Goal: Task Accomplishment & Management: Manage account settings

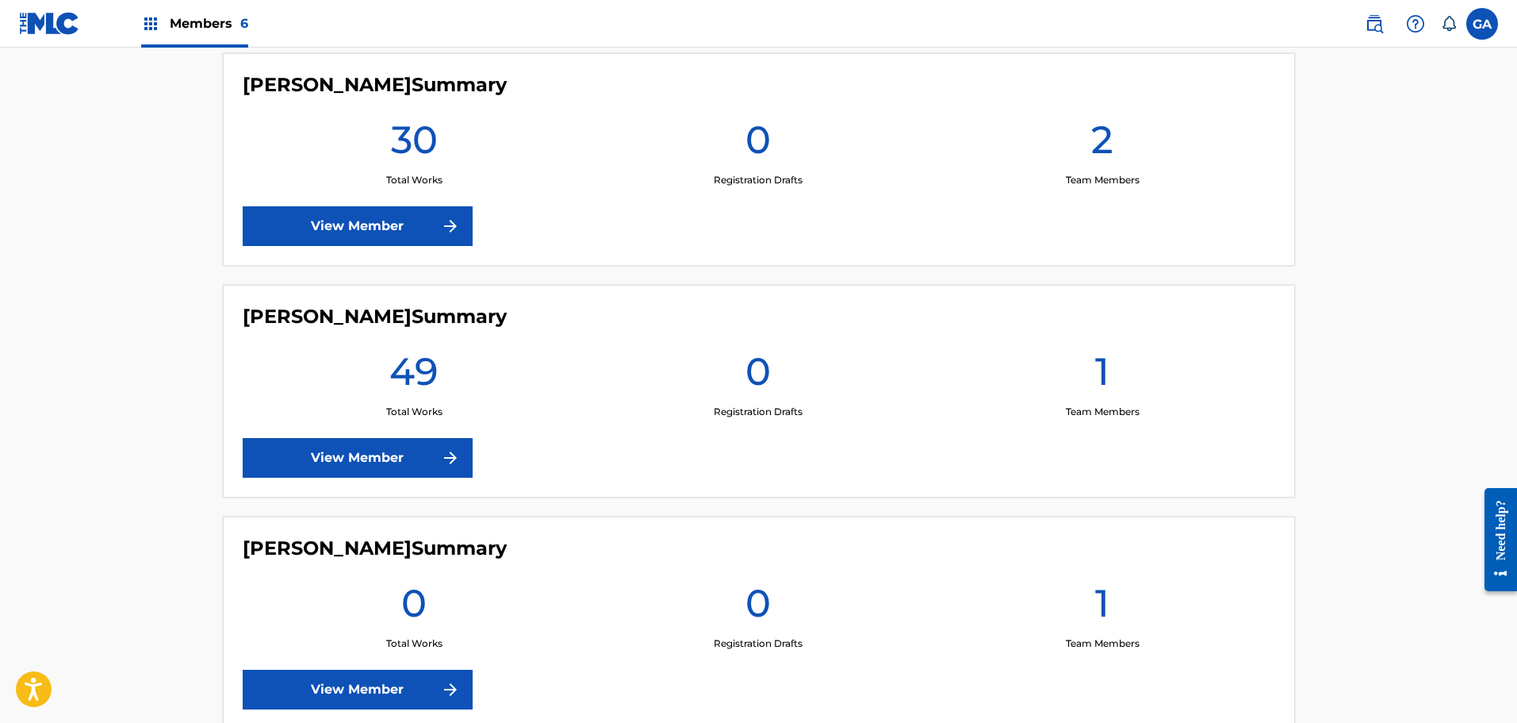
scroll to position [476, 0]
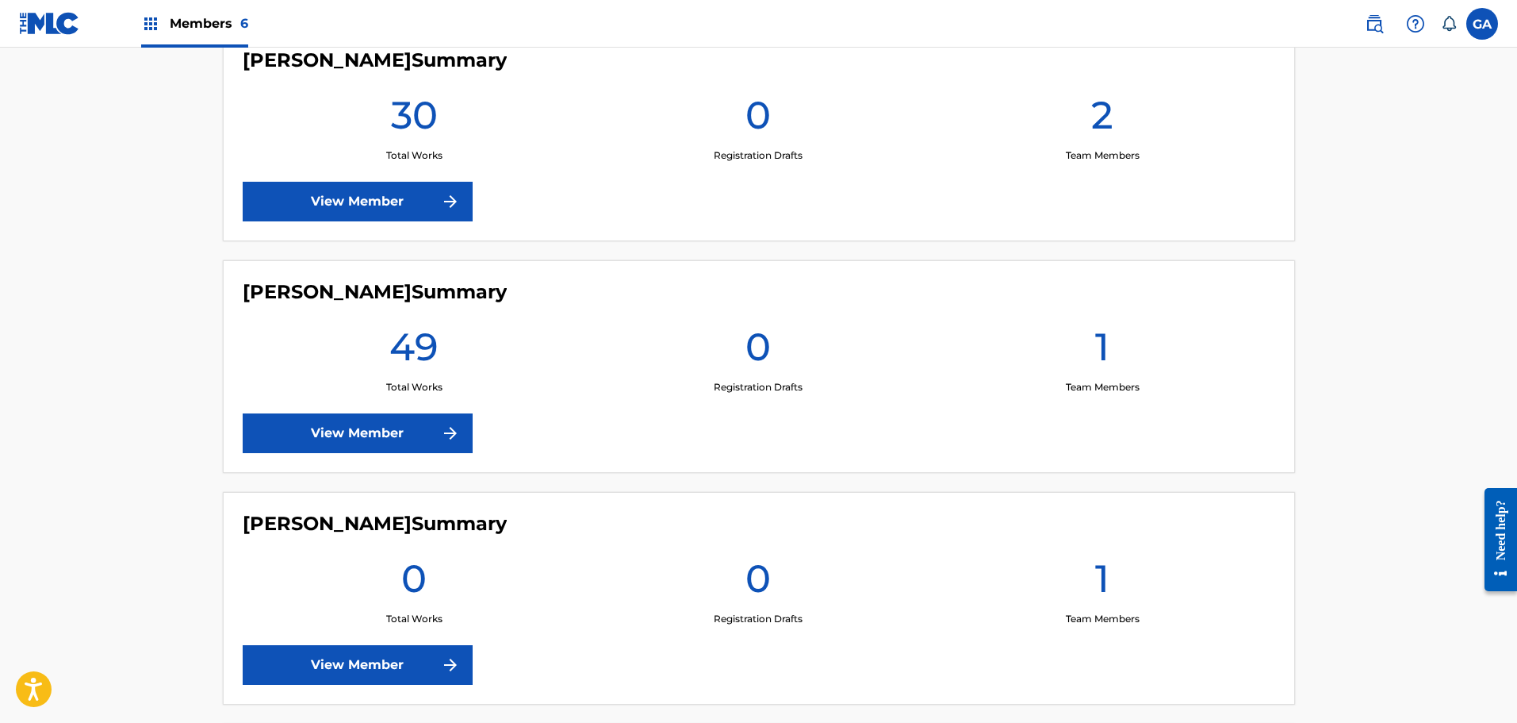
click at [423, 423] on link "View Member" at bounding box center [358, 433] width 230 height 40
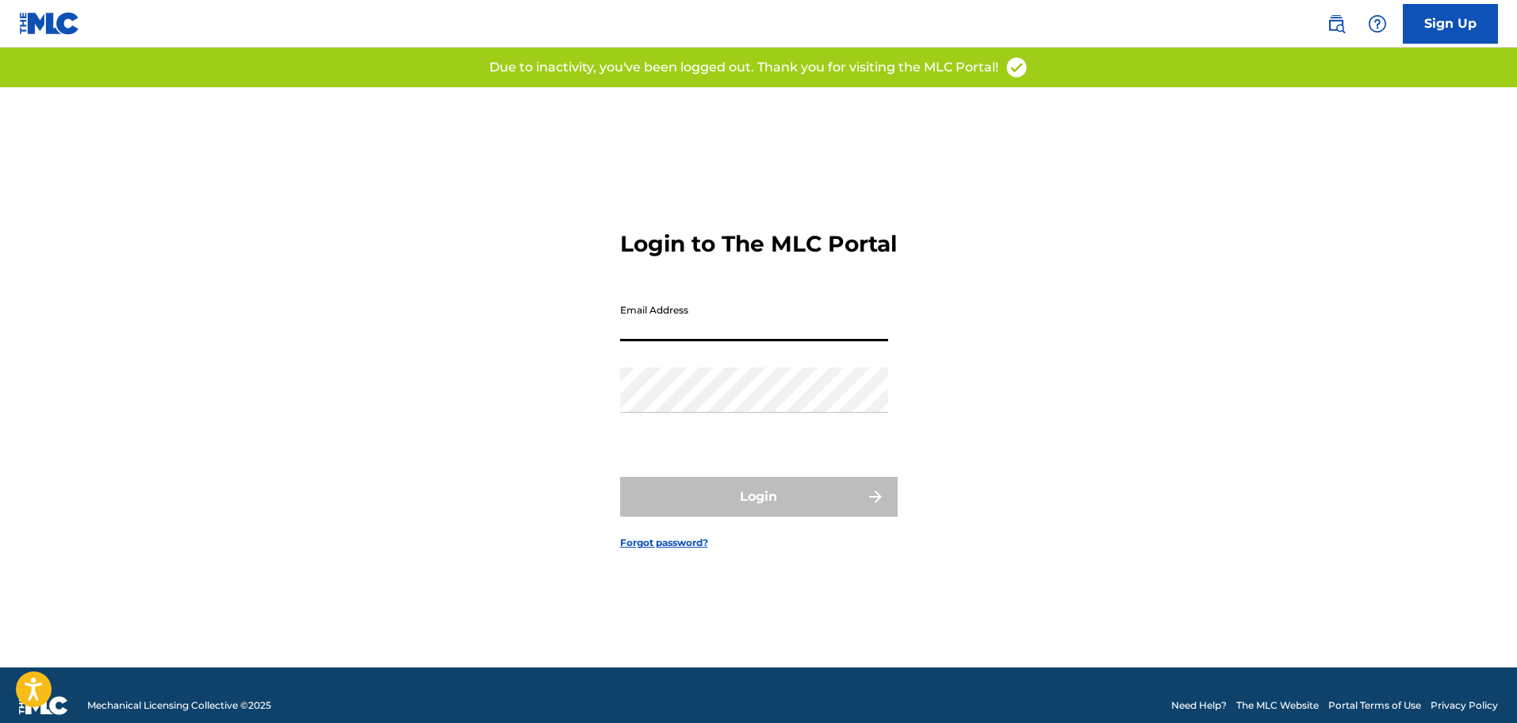
click at [702, 341] on input "Email Address" at bounding box center [754, 318] width 268 height 45
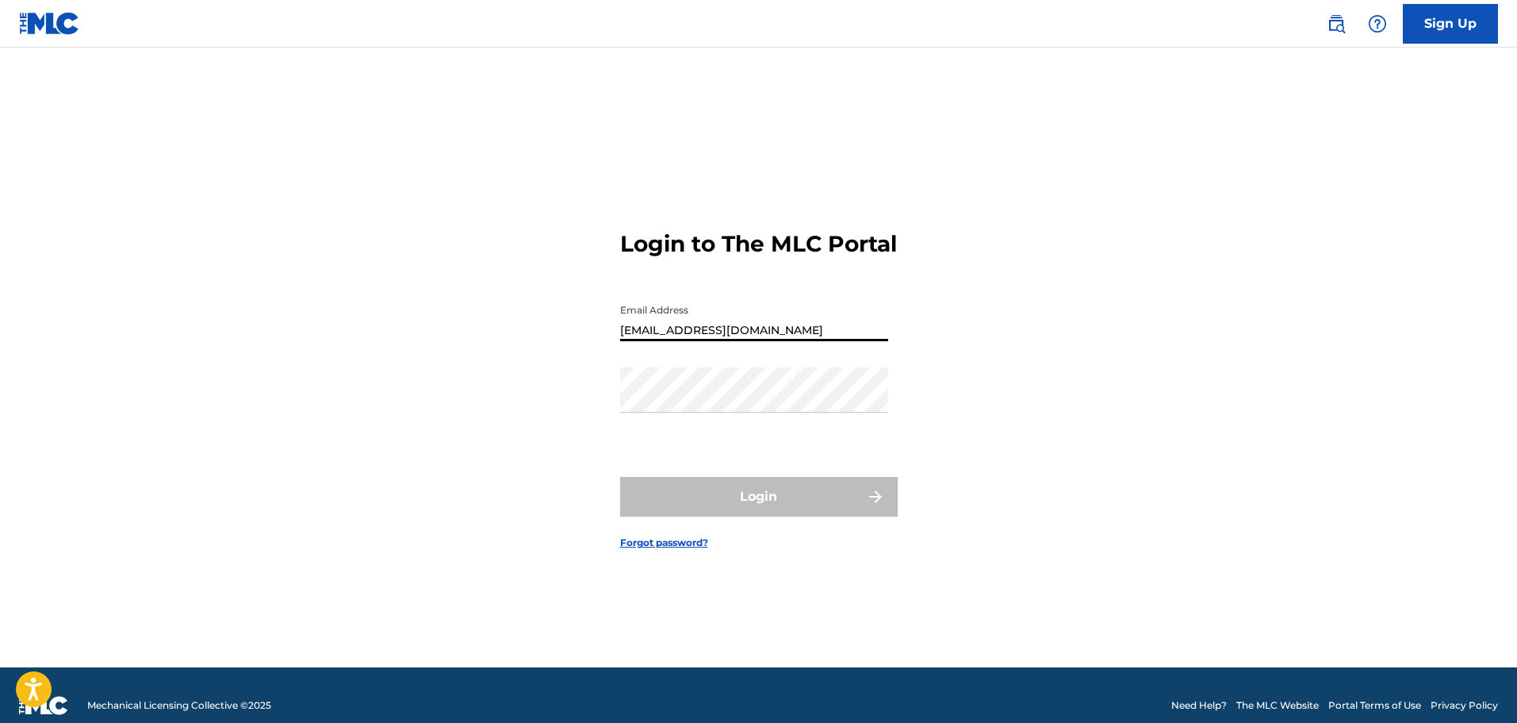
type input "[EMAIL_ADDRESS][DOMAIN_NAME]"
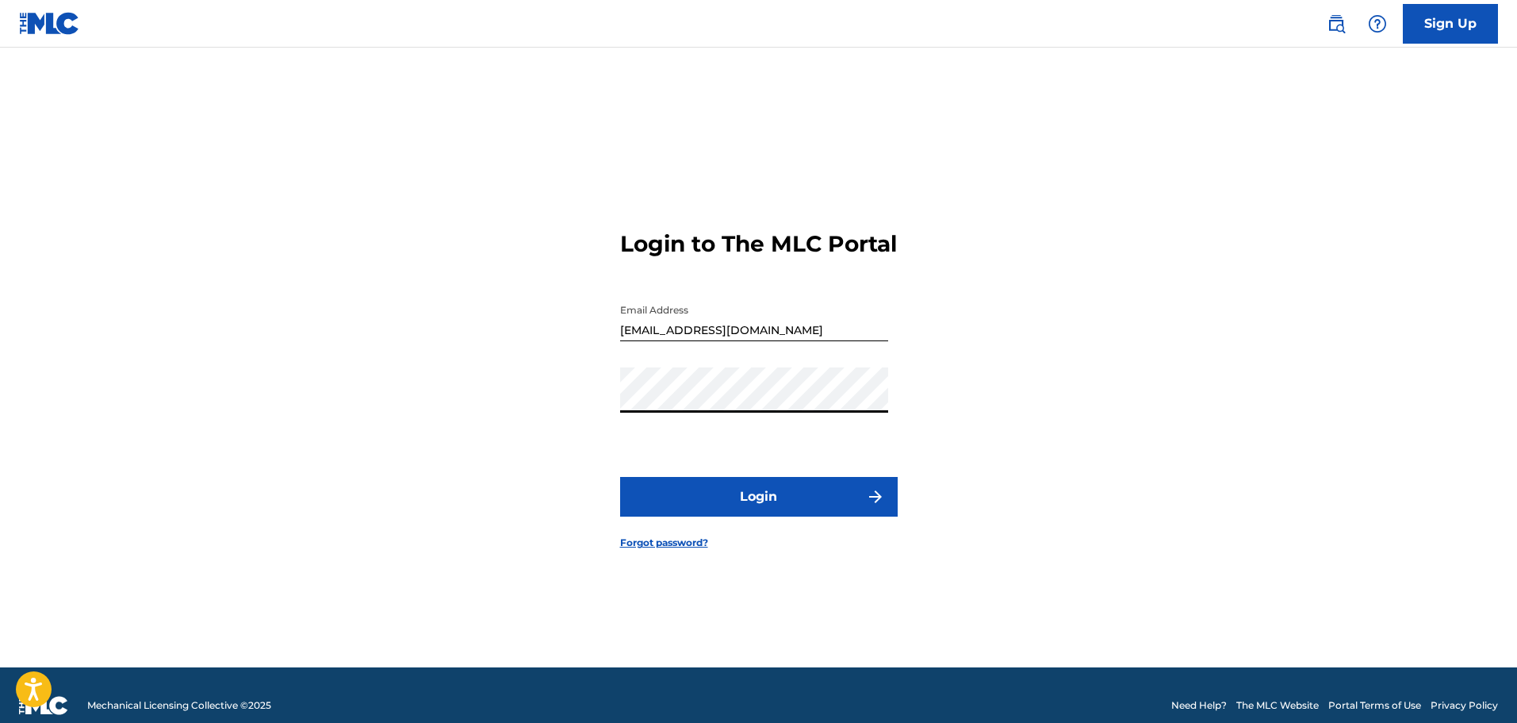
click at [620, 477] on button "Login" at bounding box center [759, 497] width 278 height 40
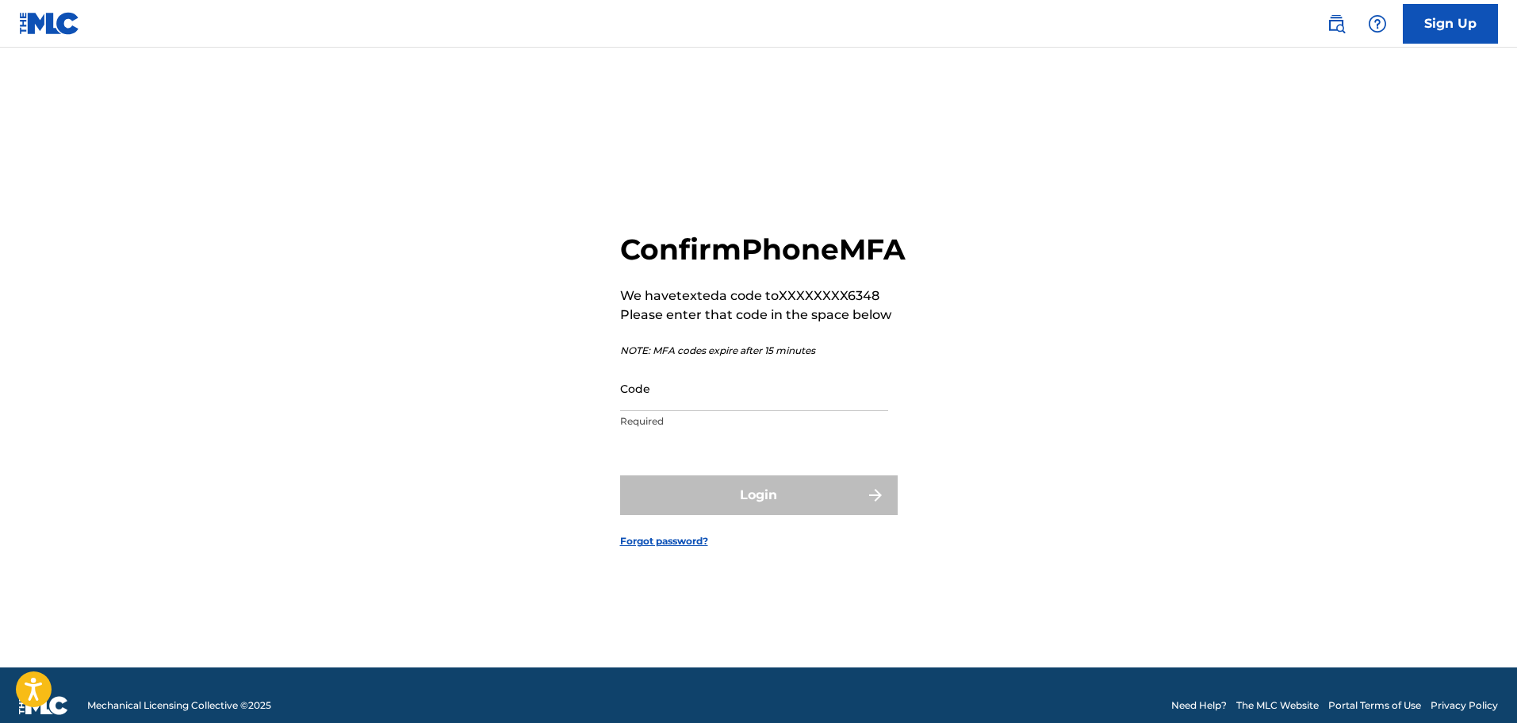
click at [741, 411] on input "Code" at bounding box center [754, 388] width 268 height 45
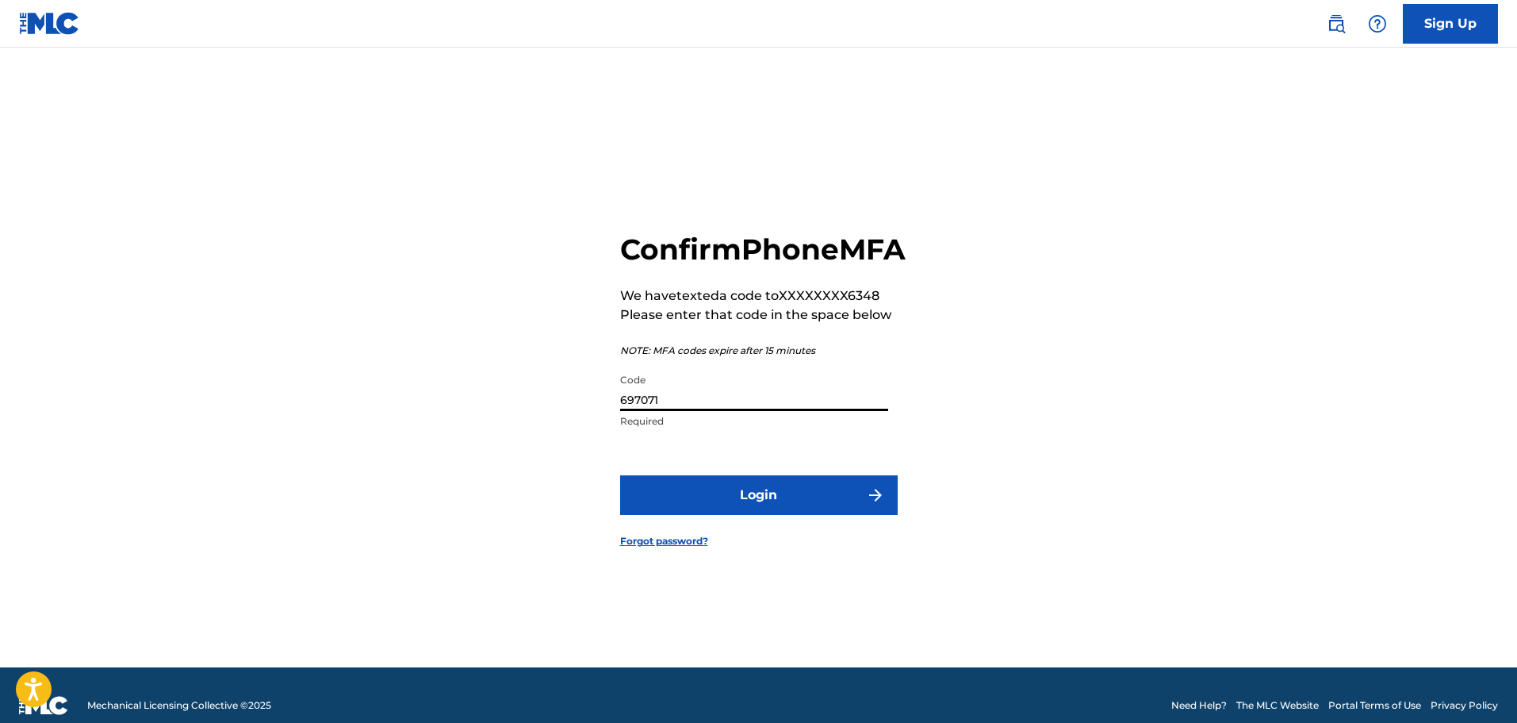
type input "697071"
click at [620, 475] on button "Login" at bounding box center [759, 495] width 278 height 40
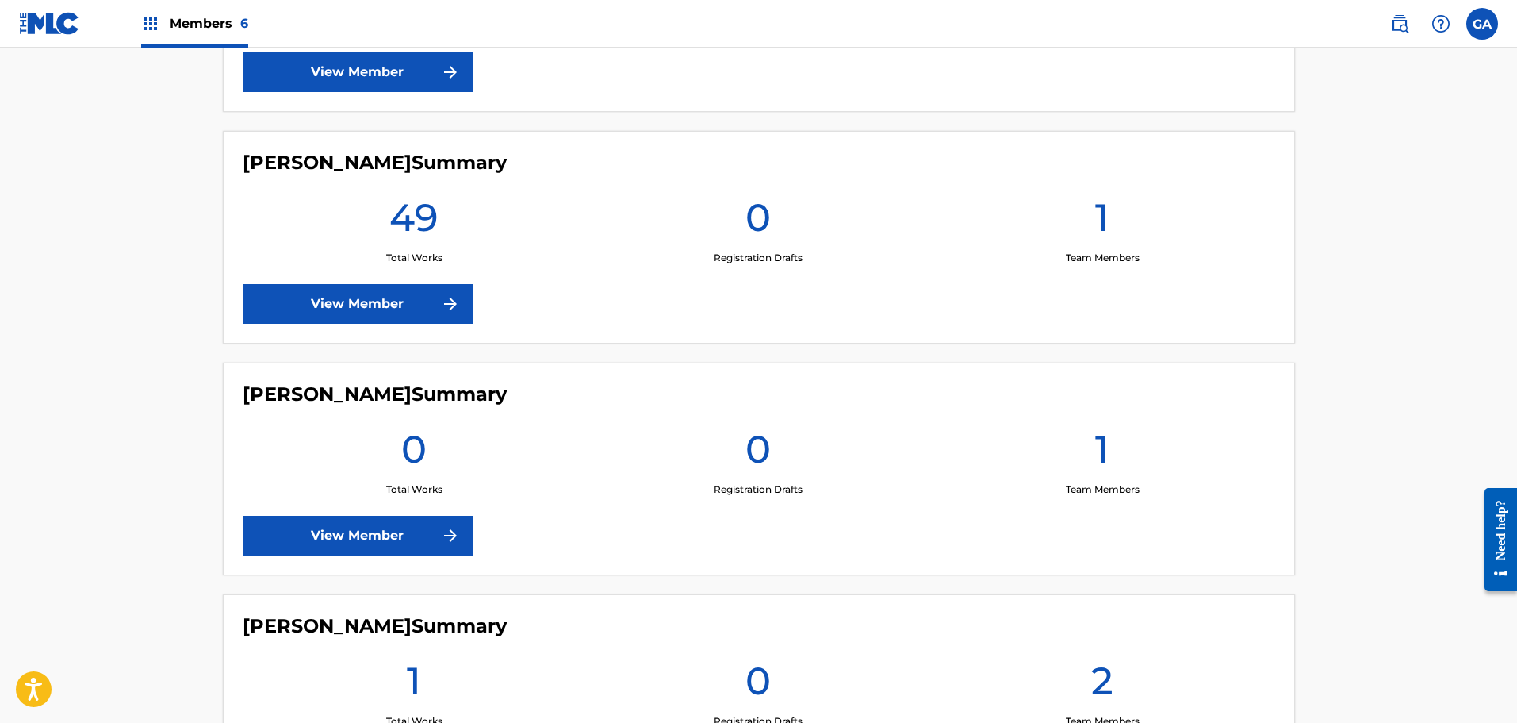
scroll to position [397, 0]
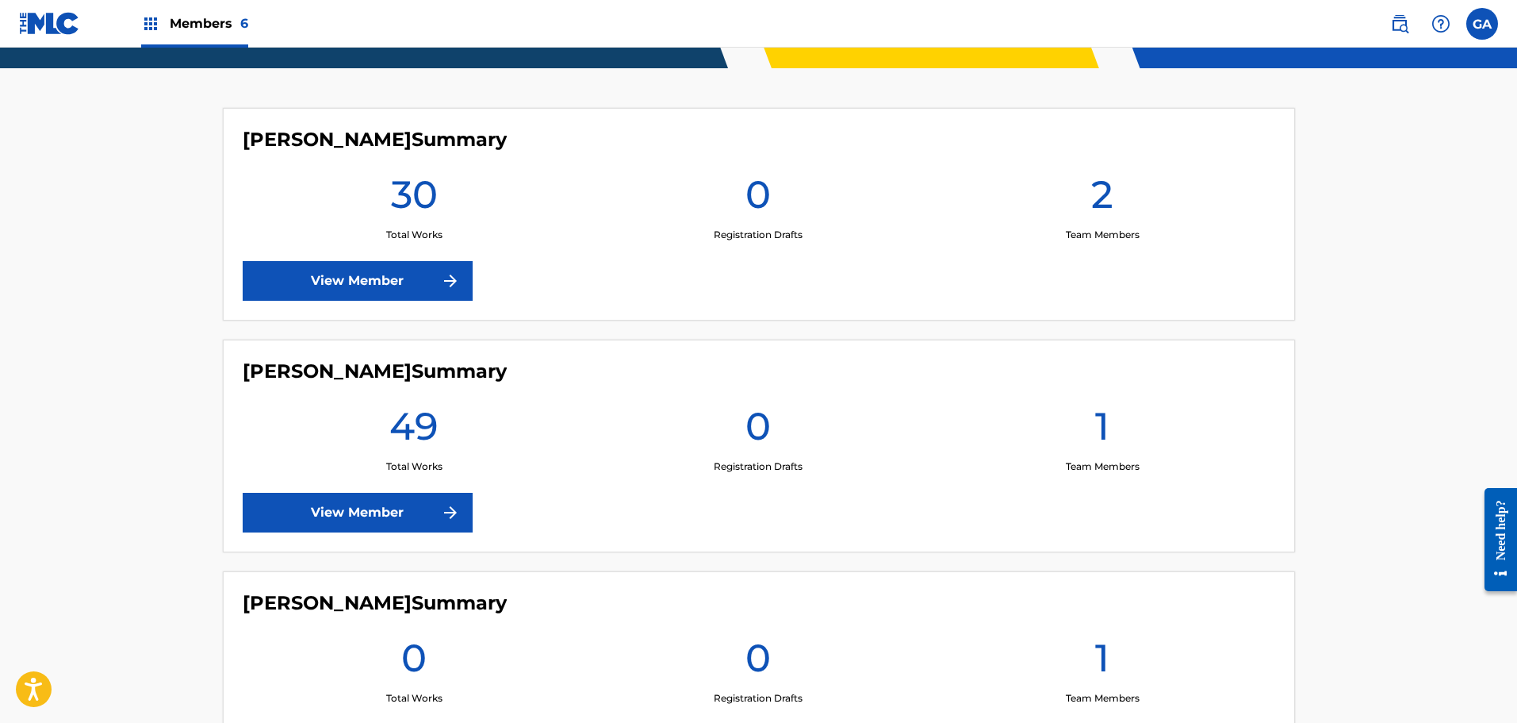
click at [395, 502] on link "View Member" at bounding box center [358, 513] width 230 height 40
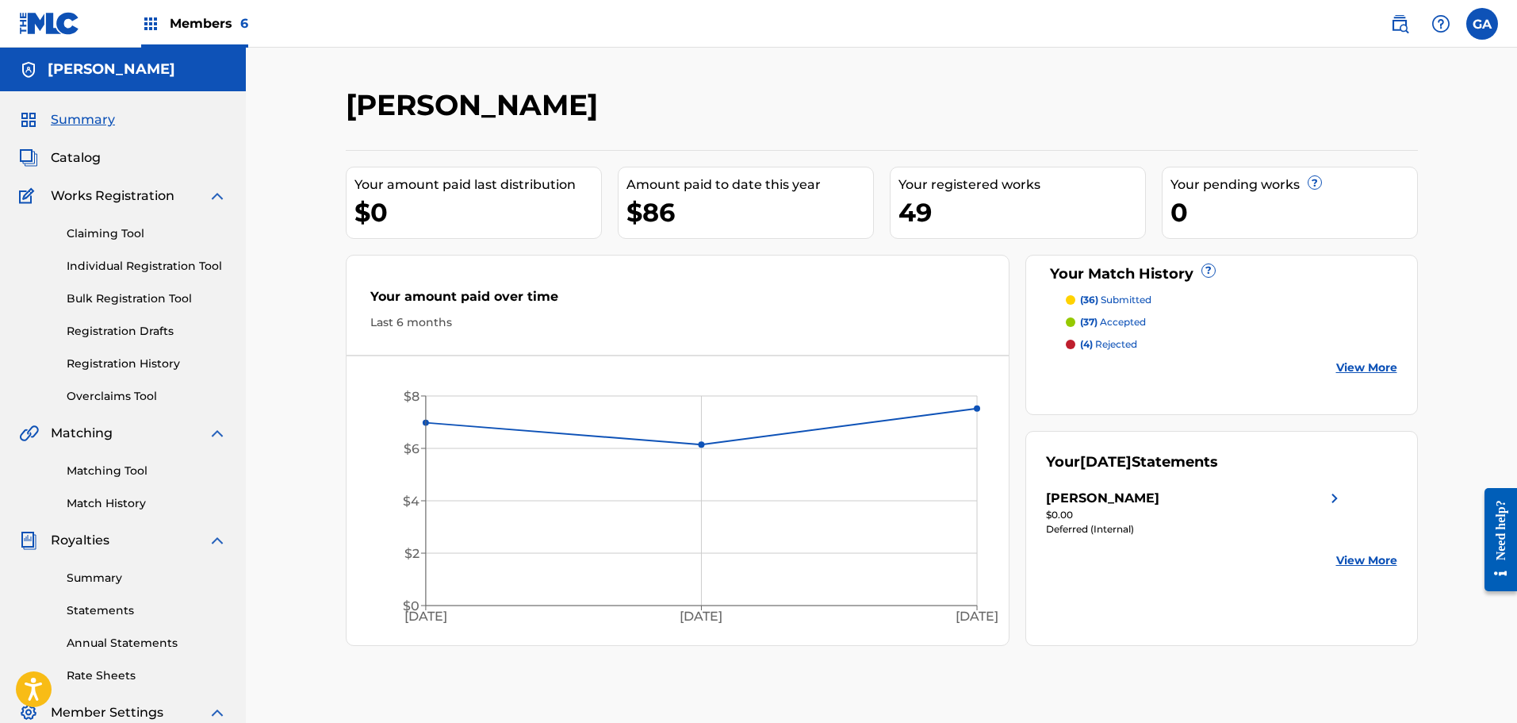
click at [81, 158] on span "Catalog" at bounding box center [76, 157] width 50 height 19
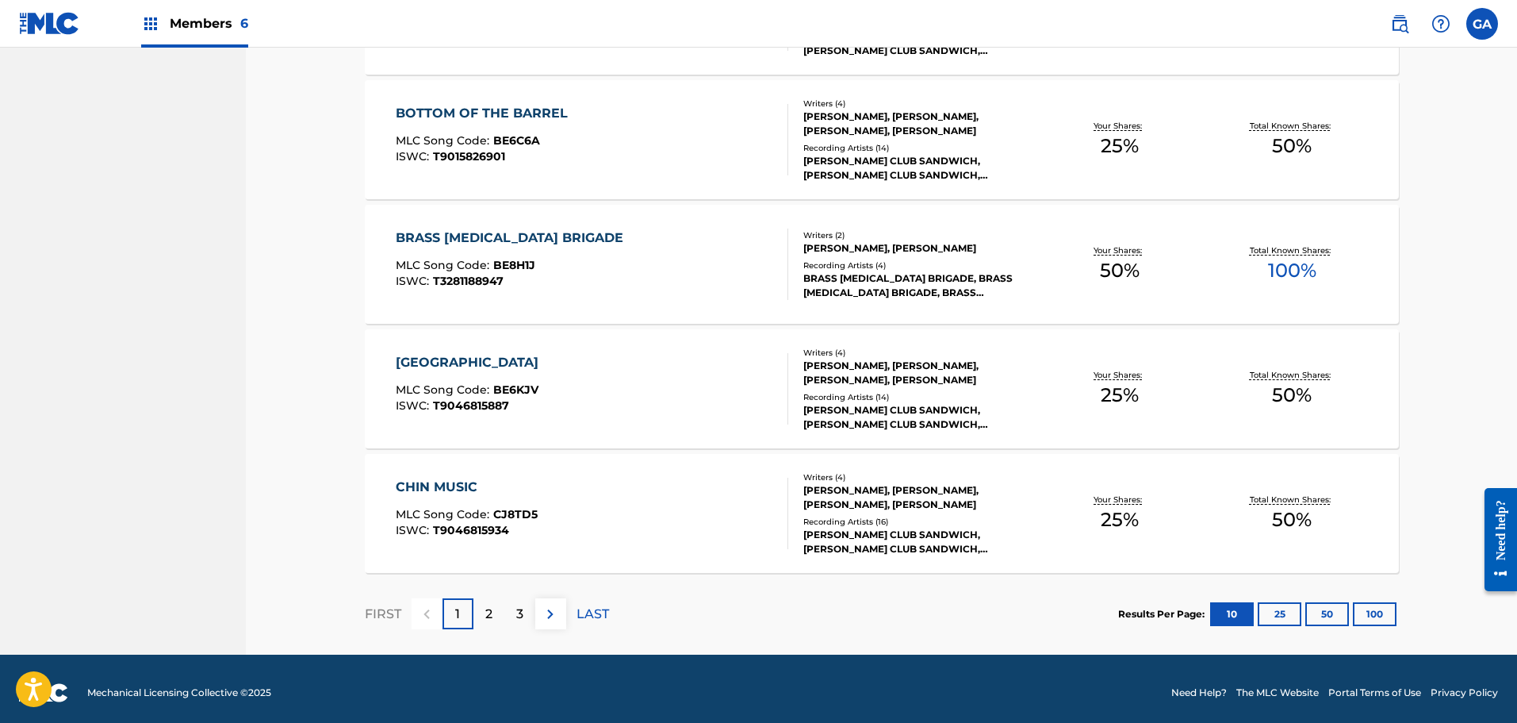
scroll to position [1133, 0]
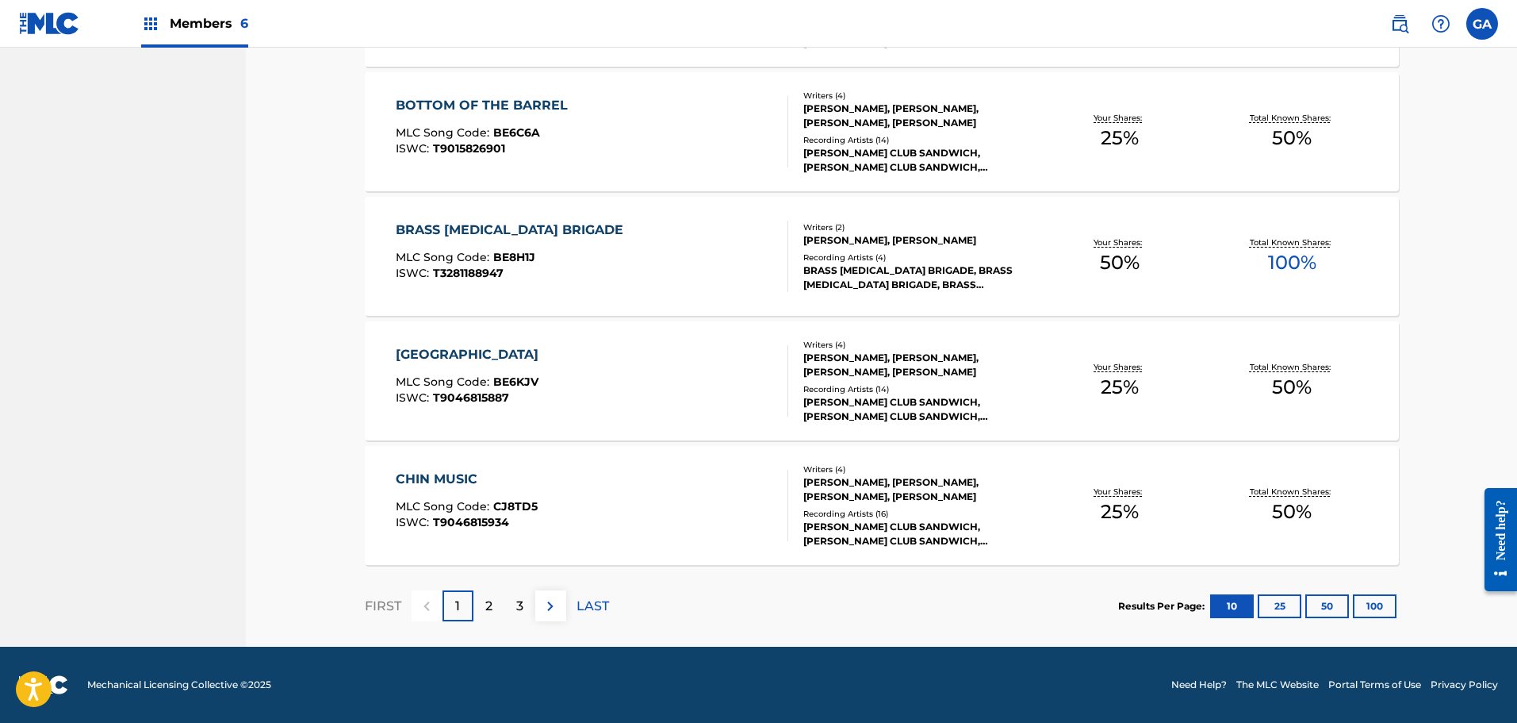
click at [1382, 603] on button "100" at bounding box center [1375, 606] width 44 height 24
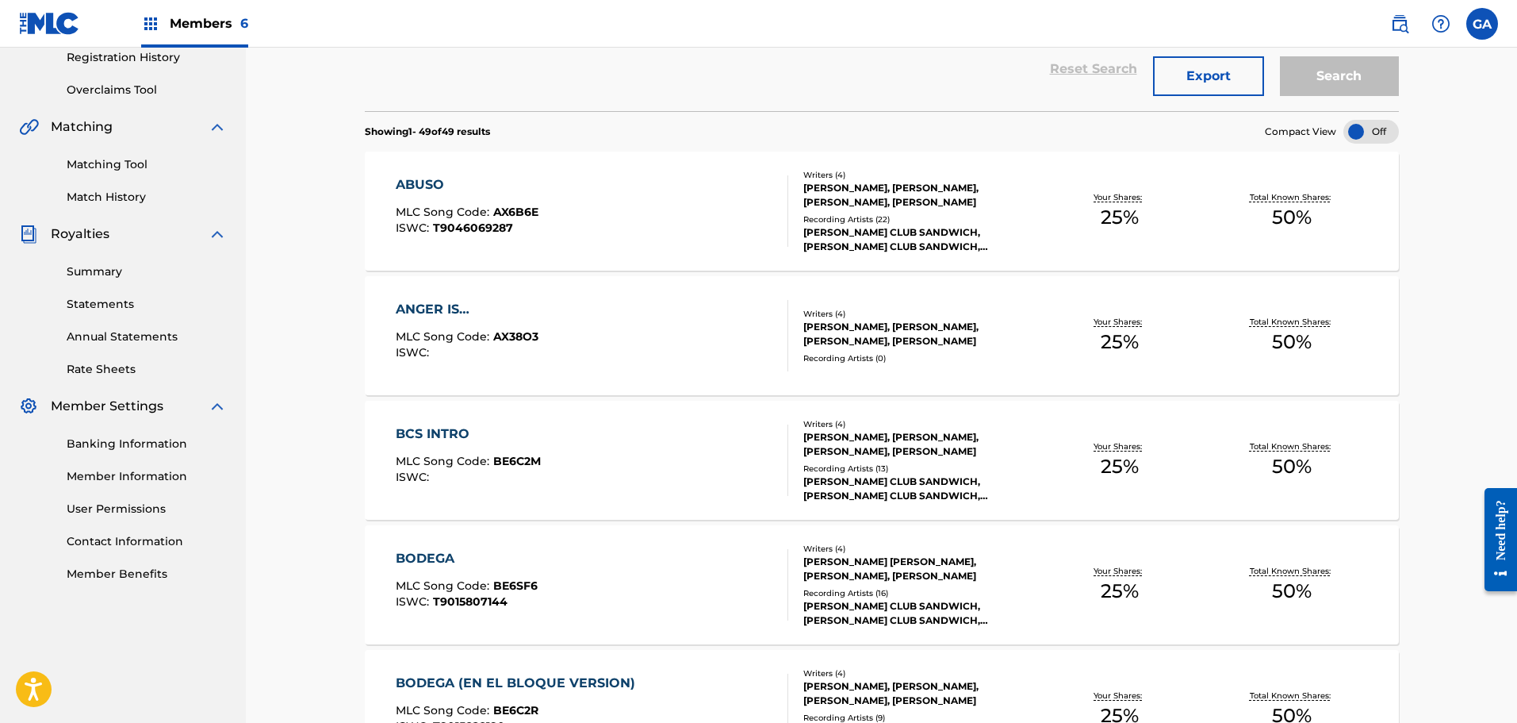
scroll to position [317, 0]
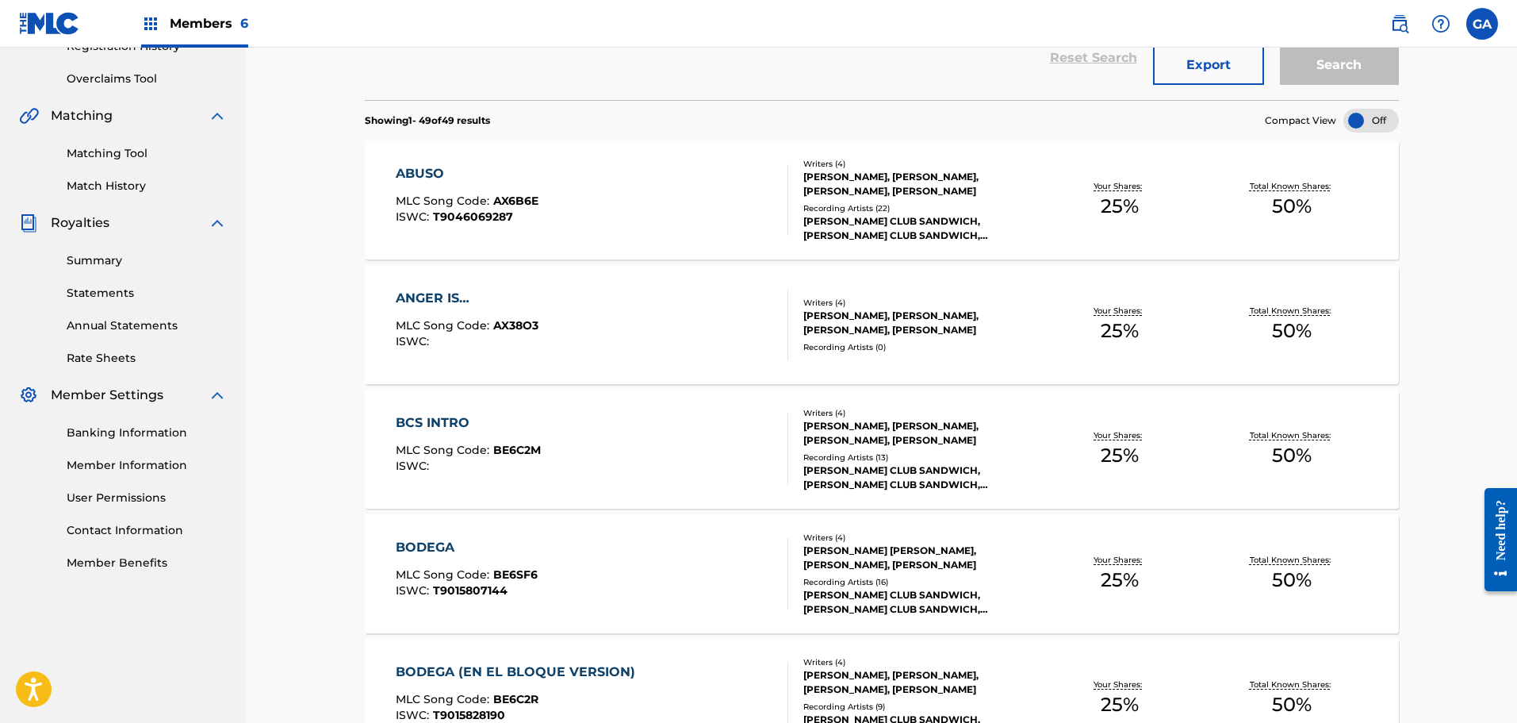
click at [113, 183] on link "Match History" at bounding box center [147, 186] width 160 height 17
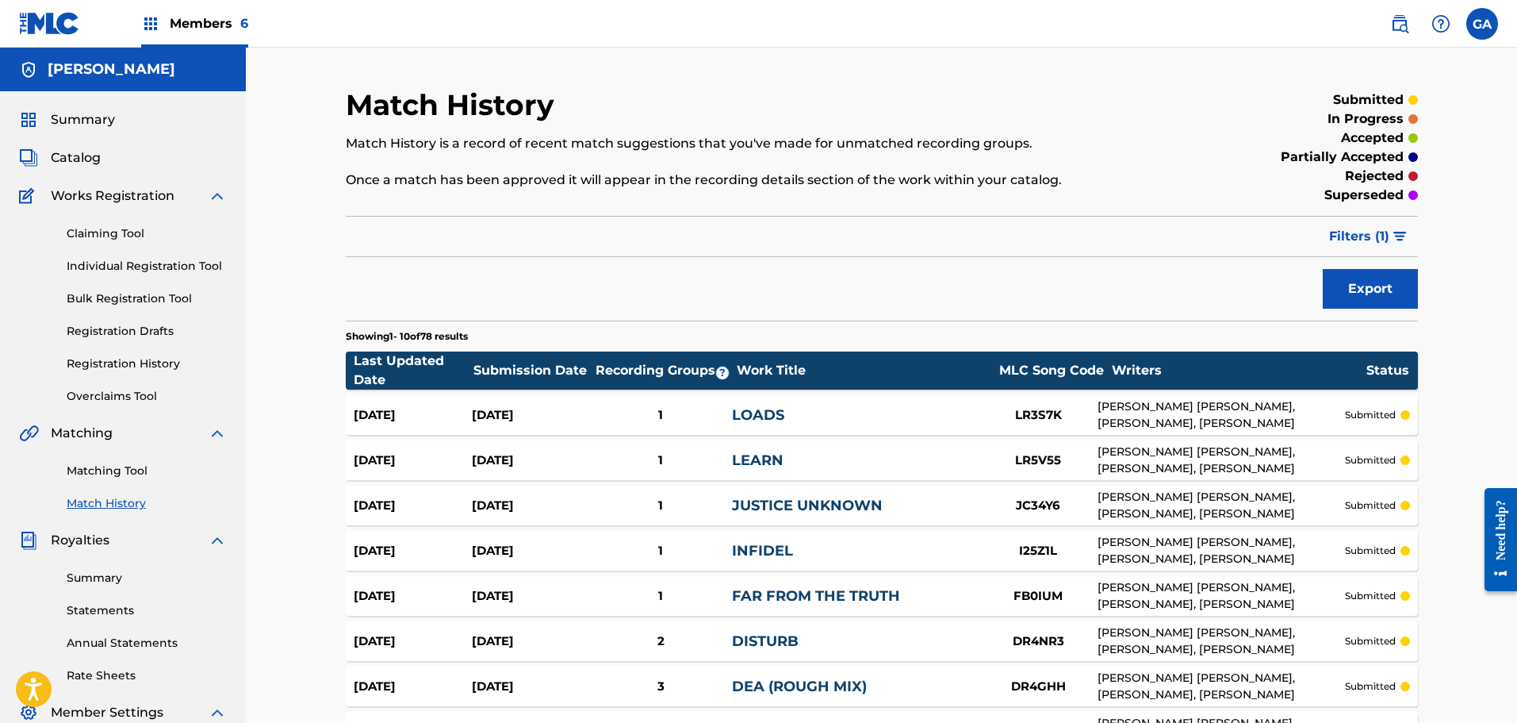
click at [209, 21] on span "Members 6" at bounding box center [209, 23] width 79 height 18
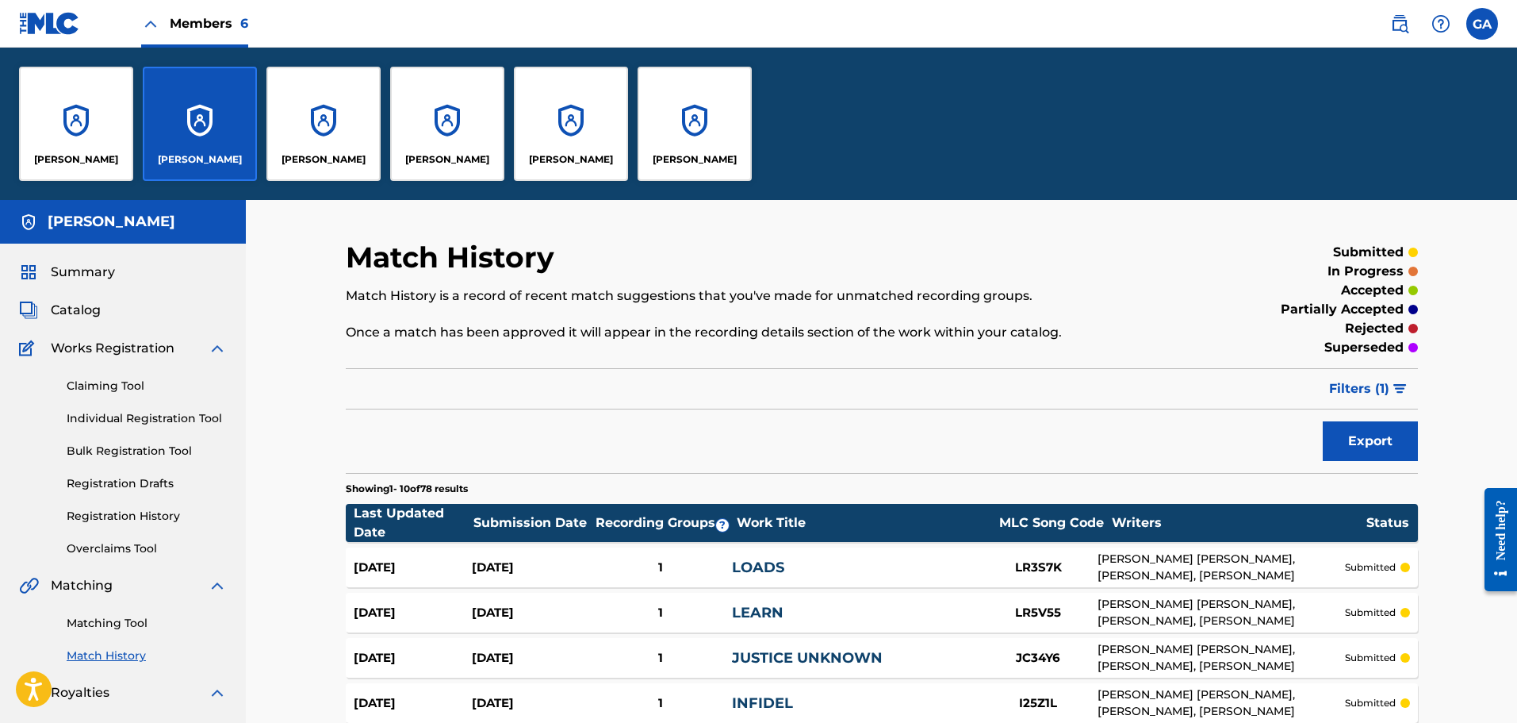
click at [533, 124] on div "[PERSON_NAME]" at bounding box center [571, 124] width 114 height 114
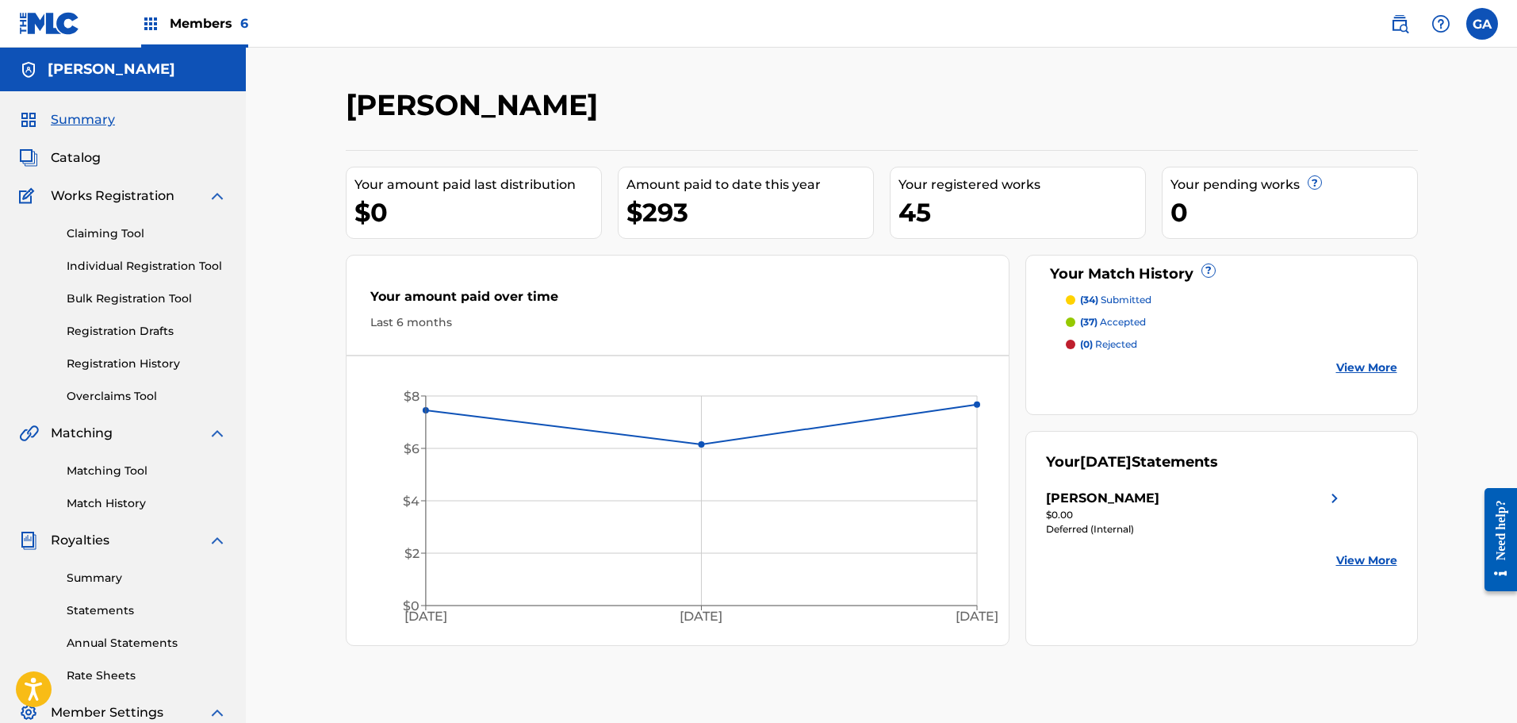
click at [125, 228] on link "Claiming Tool" at bounding box center [147, 233] width 160 height 17
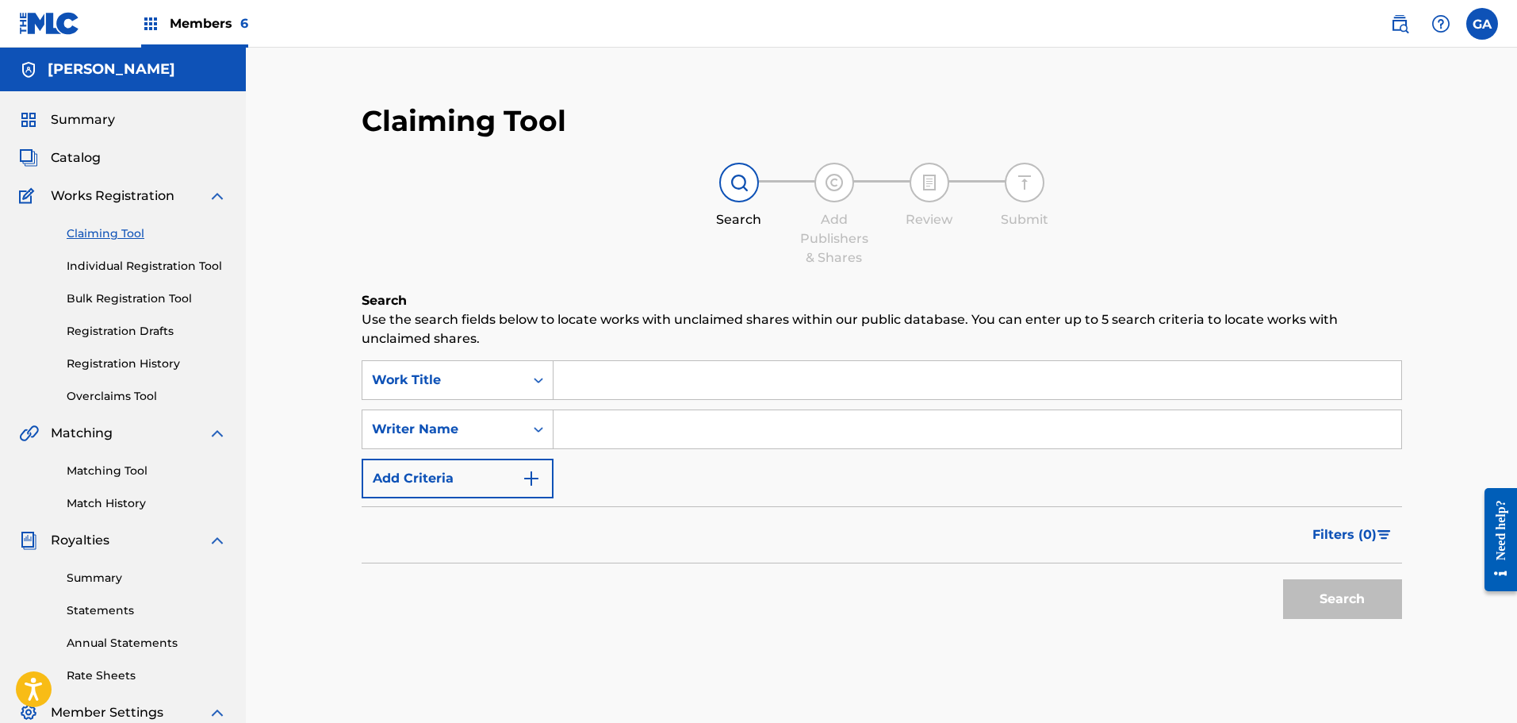
click at [577, 376] on input "Search Form" at bounding box center [978, 380] width 848 height 38
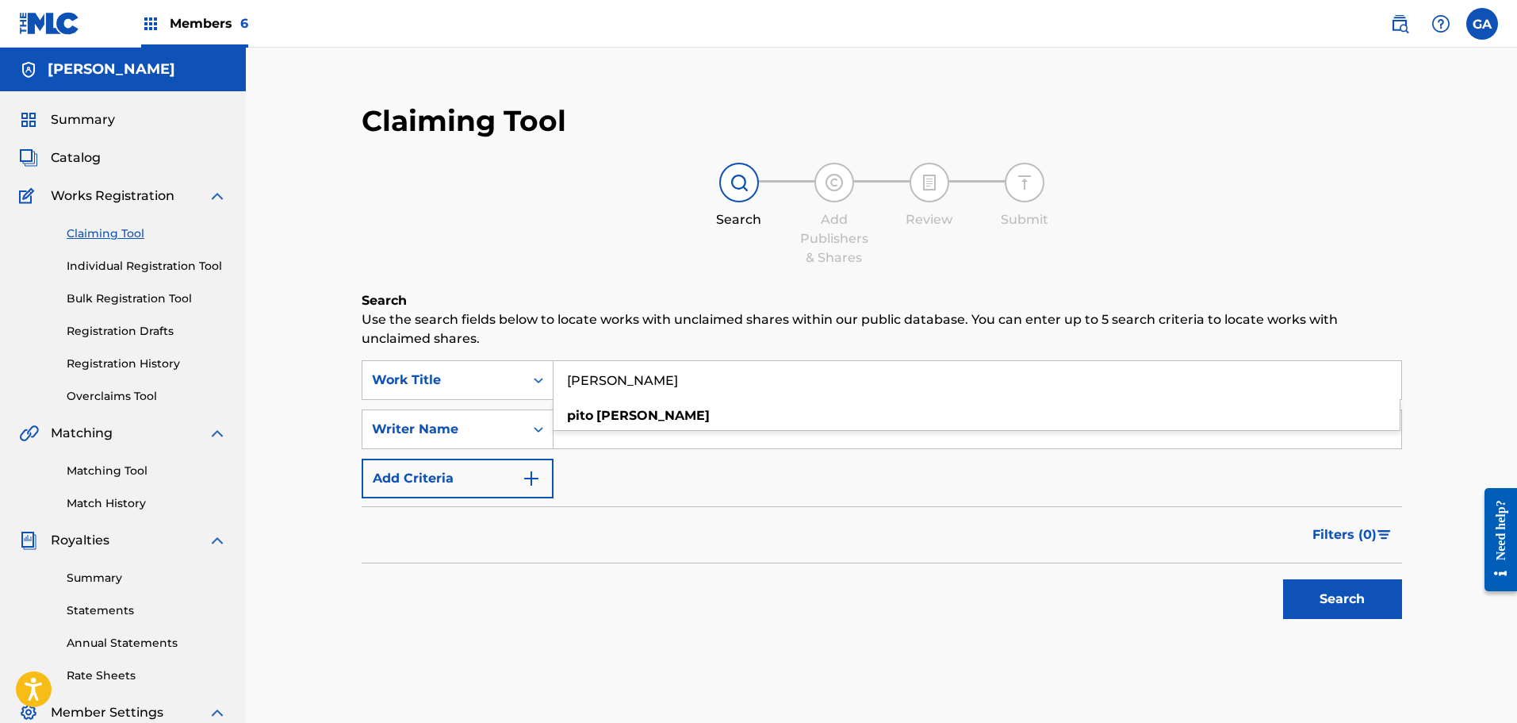
type input "pito wilson"
click at [1315, 593] on button "Search" at bounding box center [1342, 599] width 119 height 40
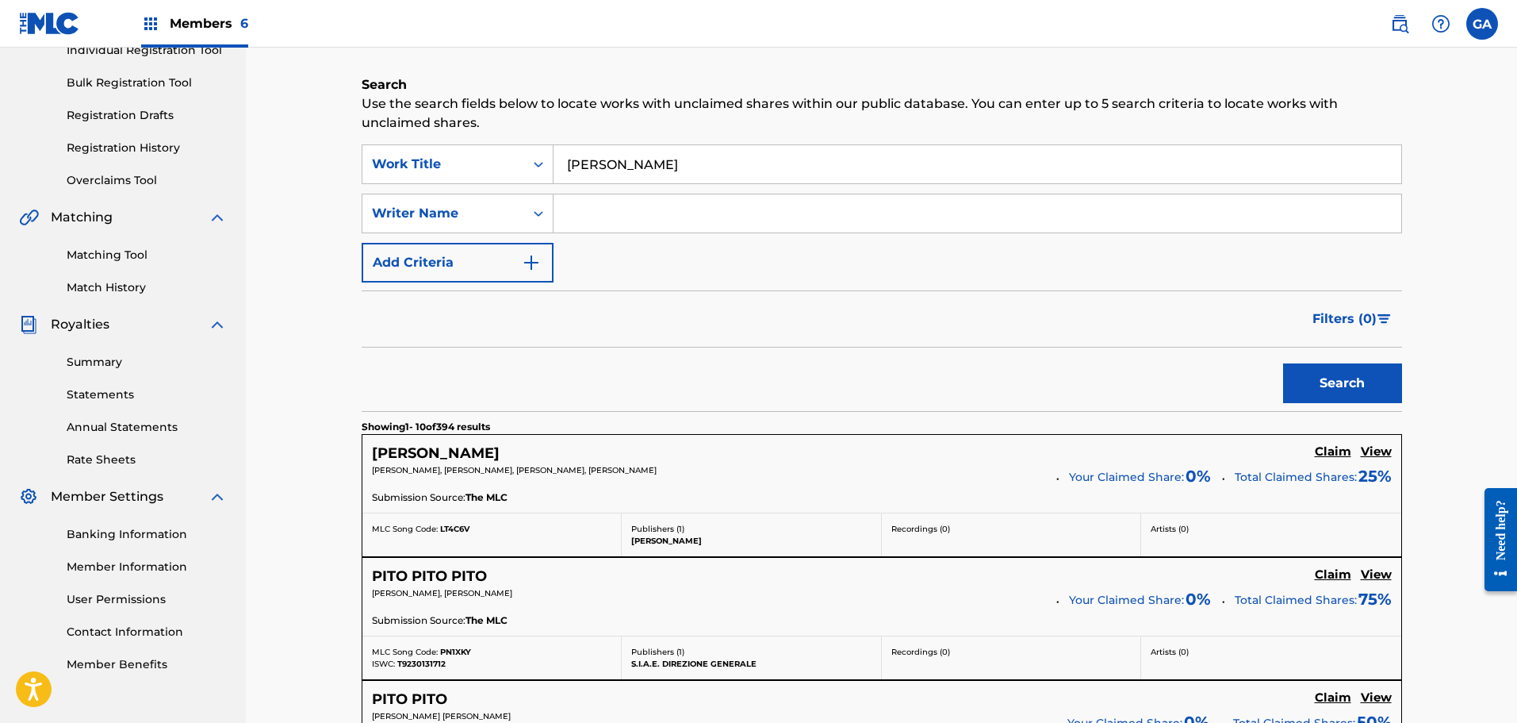
scroll to position [238, 0]
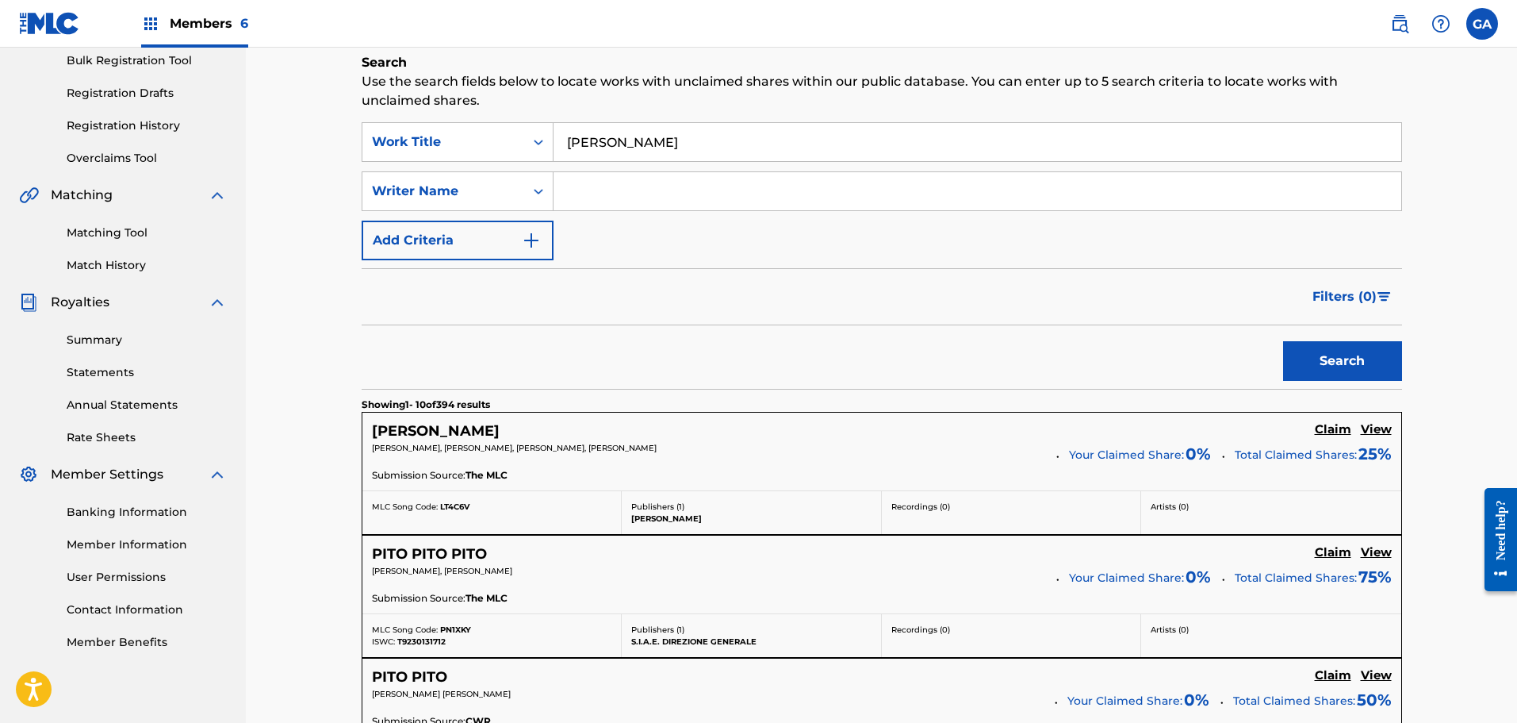
click at [1341, 427] on h5 "Claim" at bounding box center [1333, 429] width 36 height 15
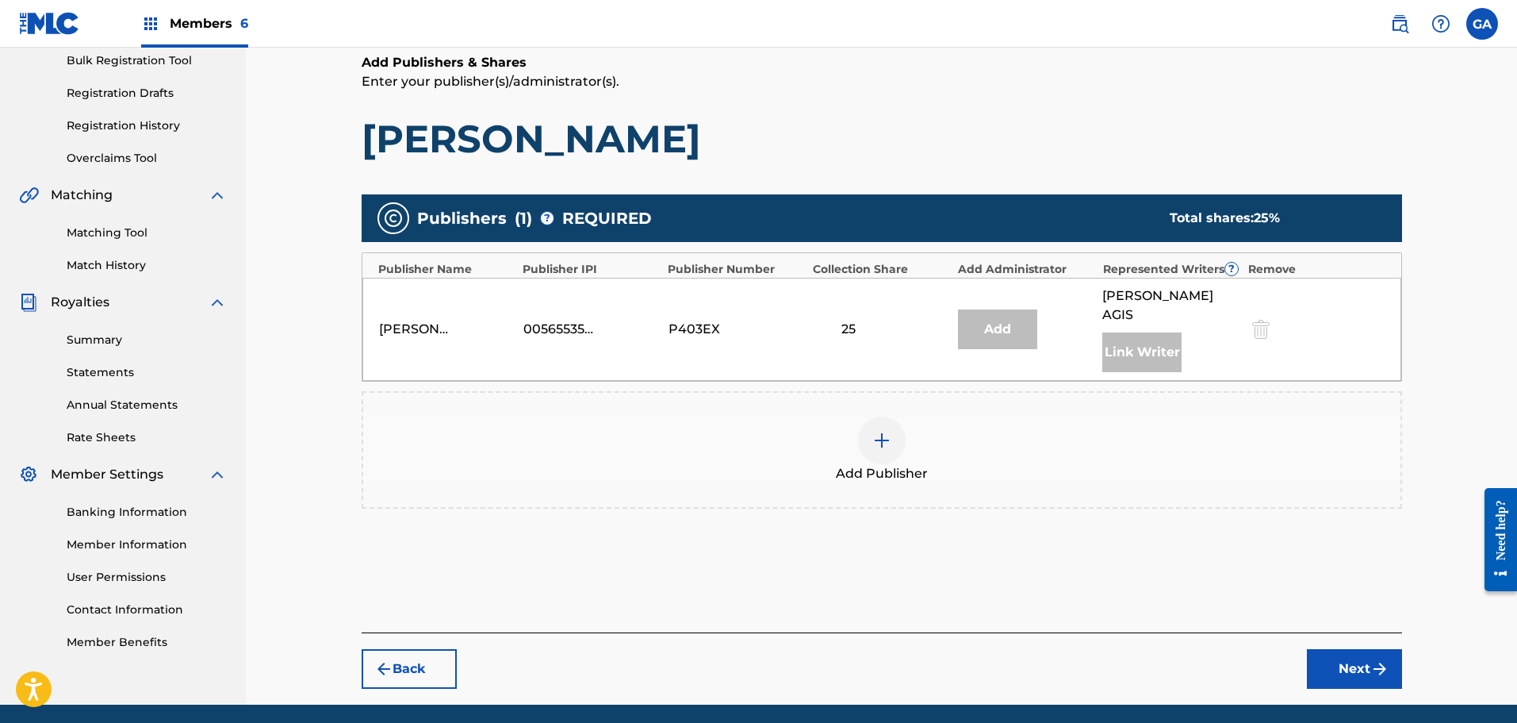
click at [892, 420] on div at bounding box center [882, 440] width 48 height 48
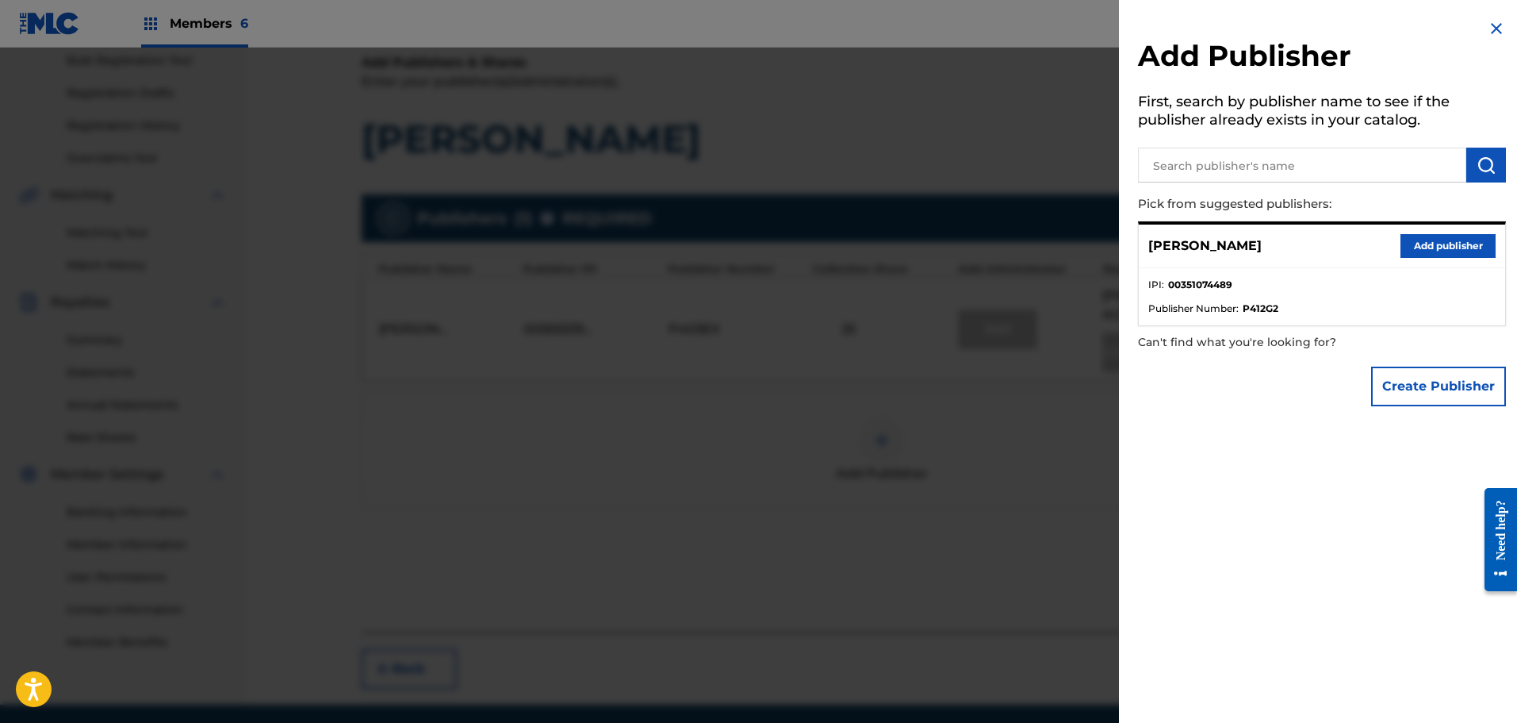
click at [1462, 241] on button "Add publisher" at bounding box center [1448, 246] width 95 height 24
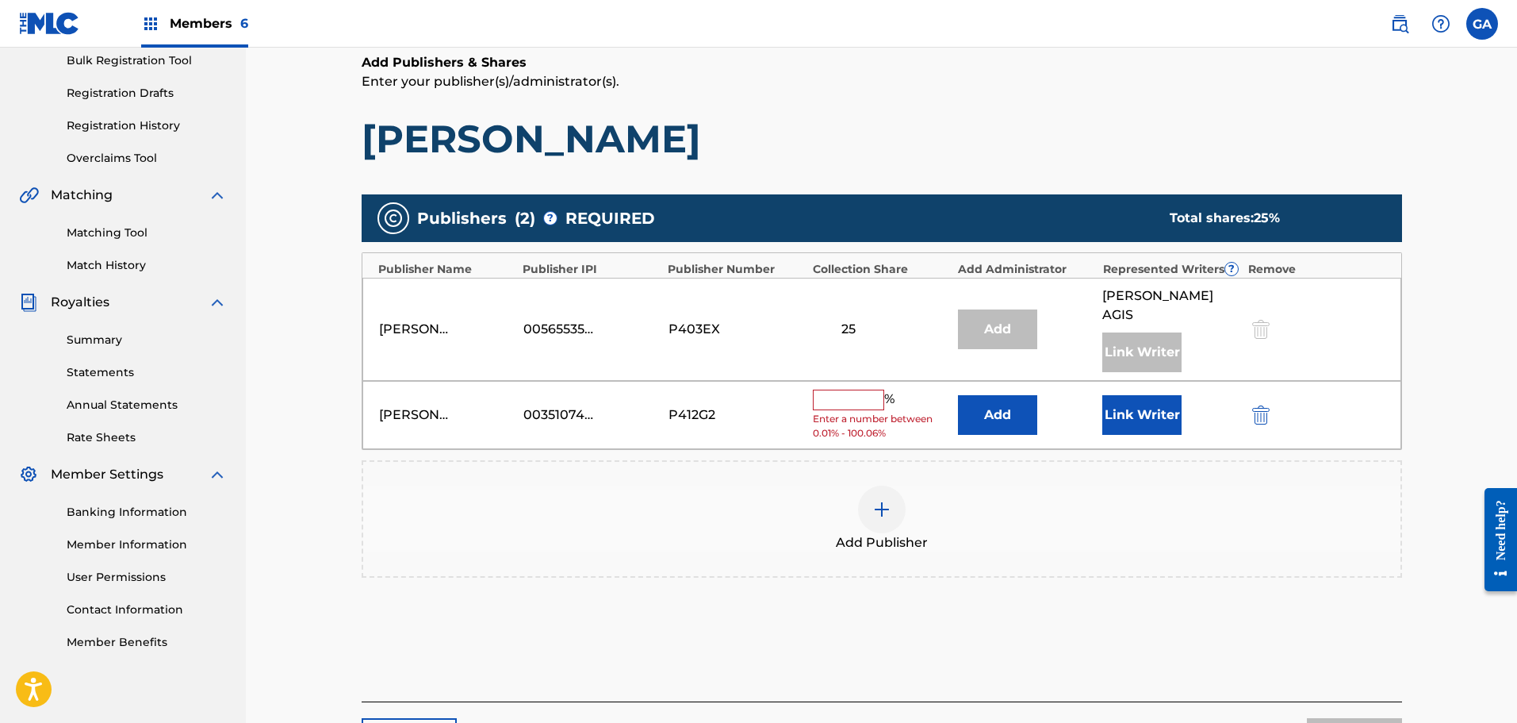
click at [863, 389] on input "text" at bounding box center [848, 399] width 71 height 21
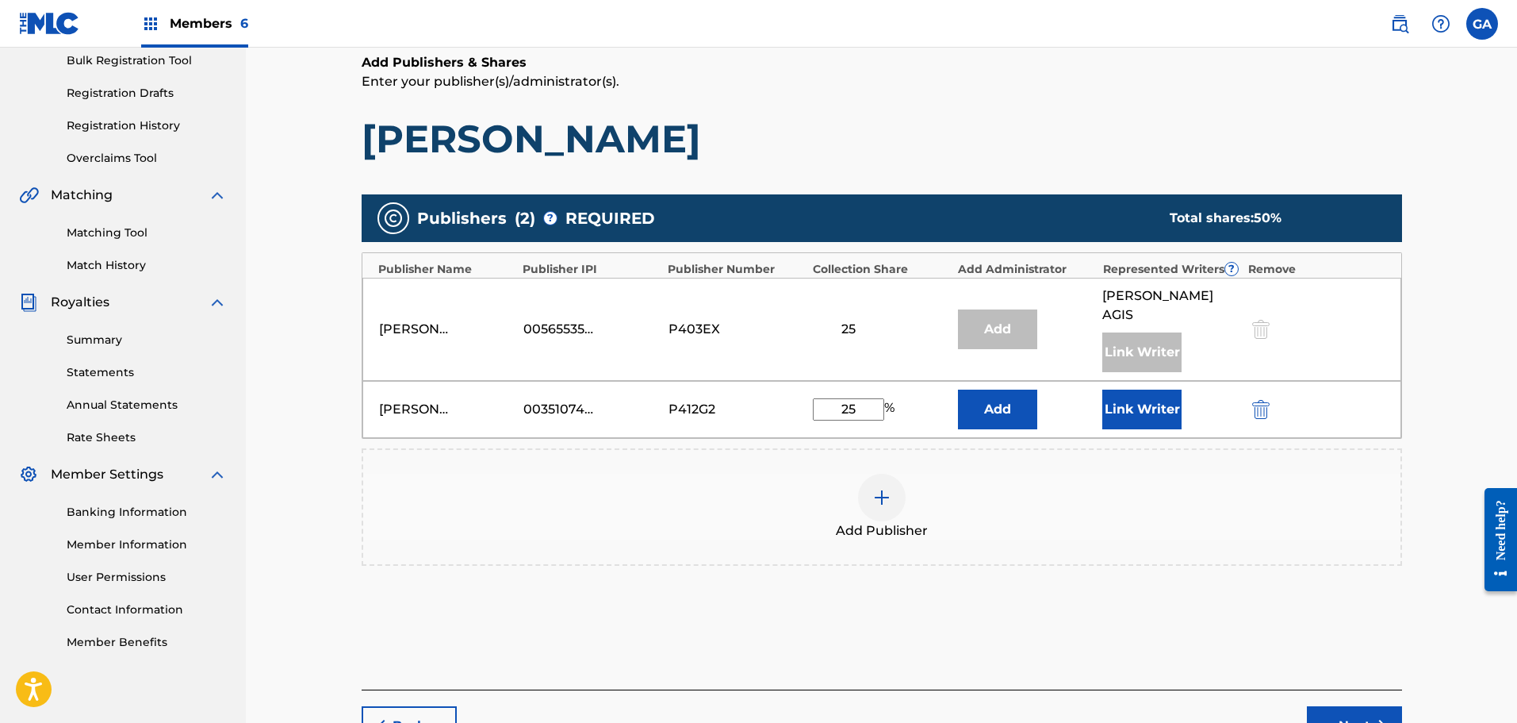
type input "25"
click at [1143, 390] on button "Link Writer" at bounding box center [1141, 409] width 79 height 40
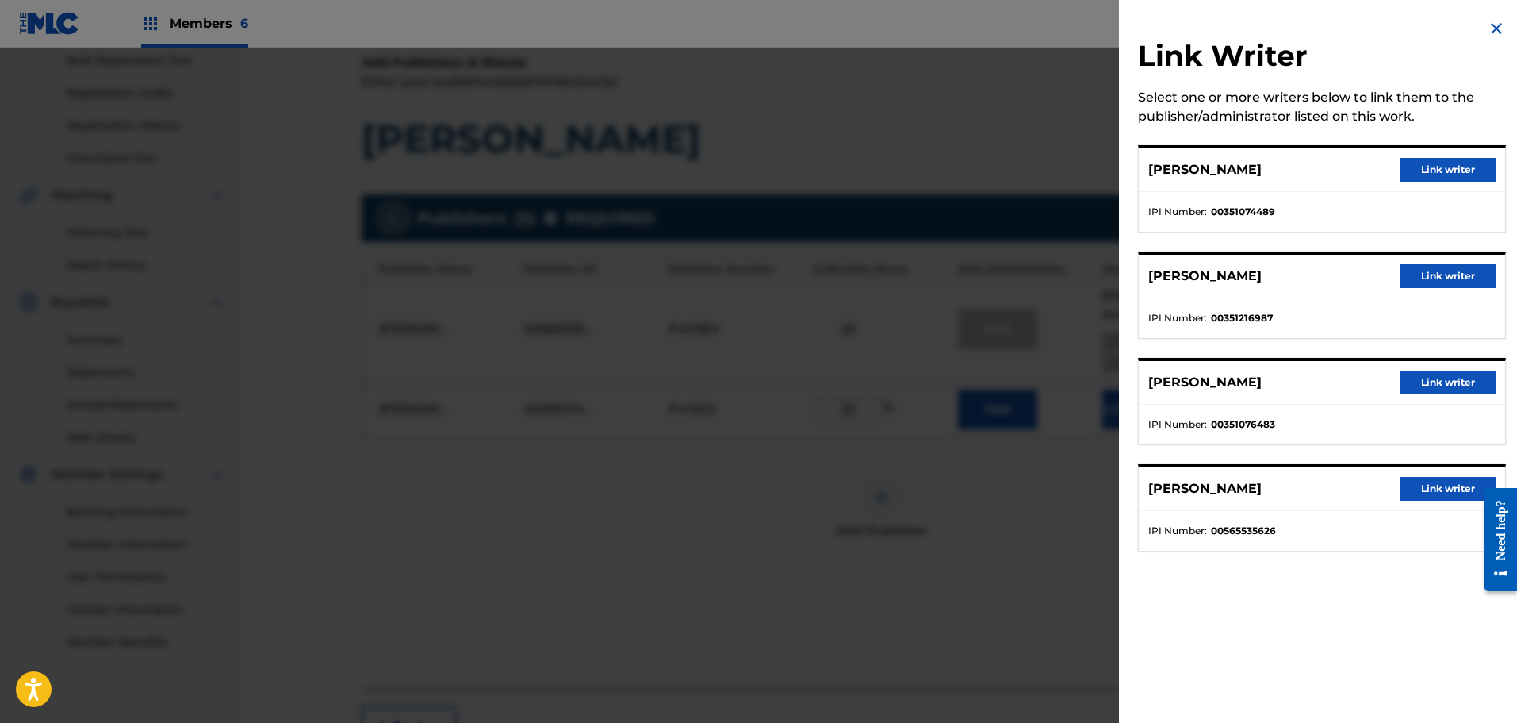
click at [1476, 166] on button "Link writer" at bounding box center [1448, 170] width 95 height 24
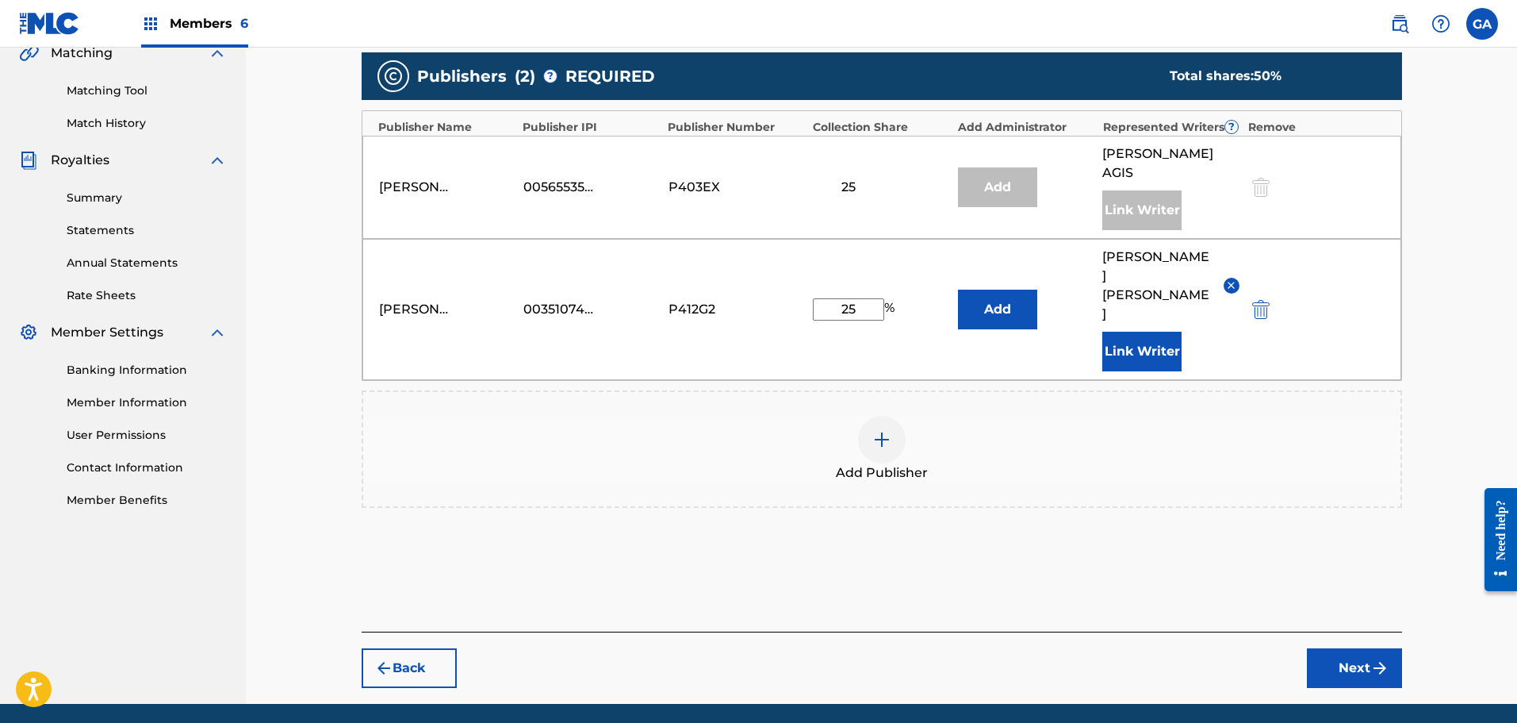
click at [1370, 658] on img "submit" at bounding box center [1379, 667] width 19 height 19
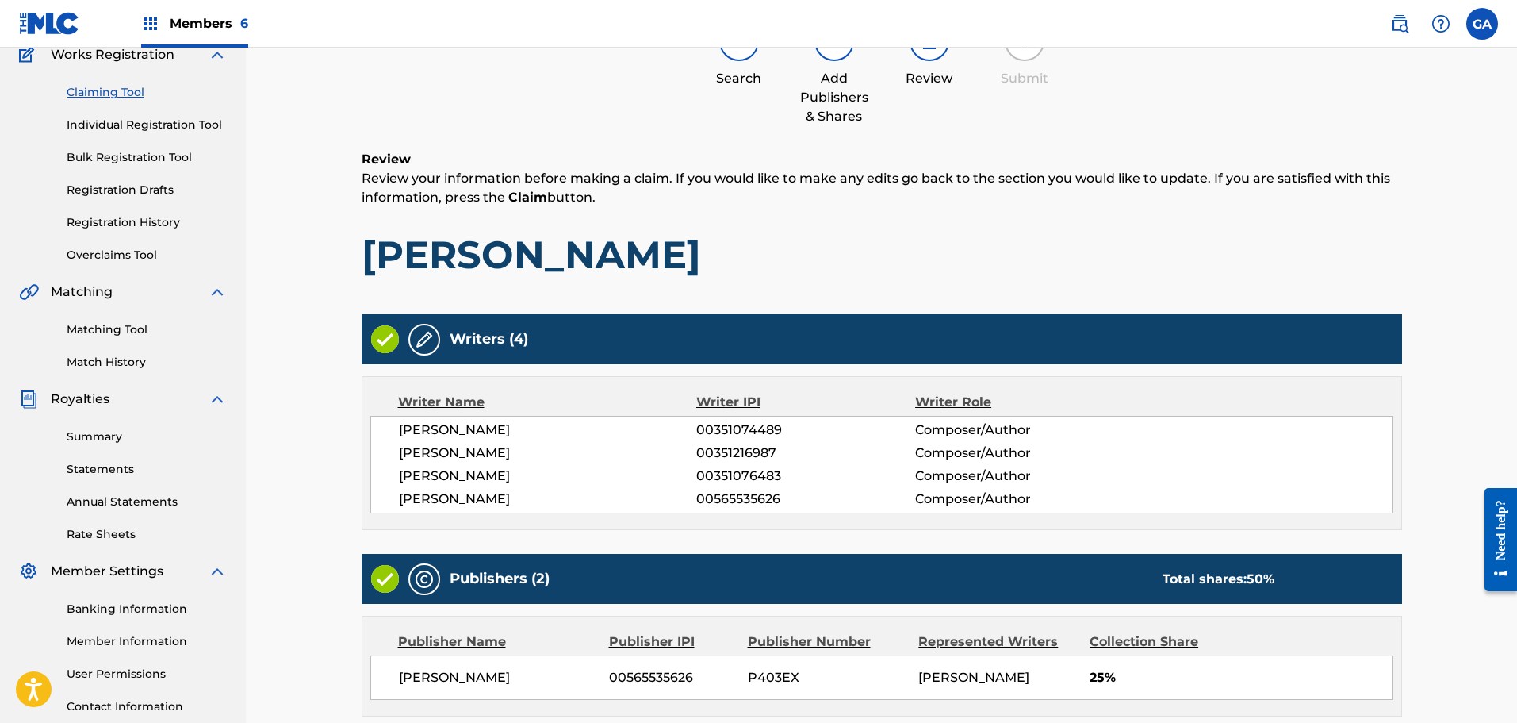
scroll to position [420, 0]
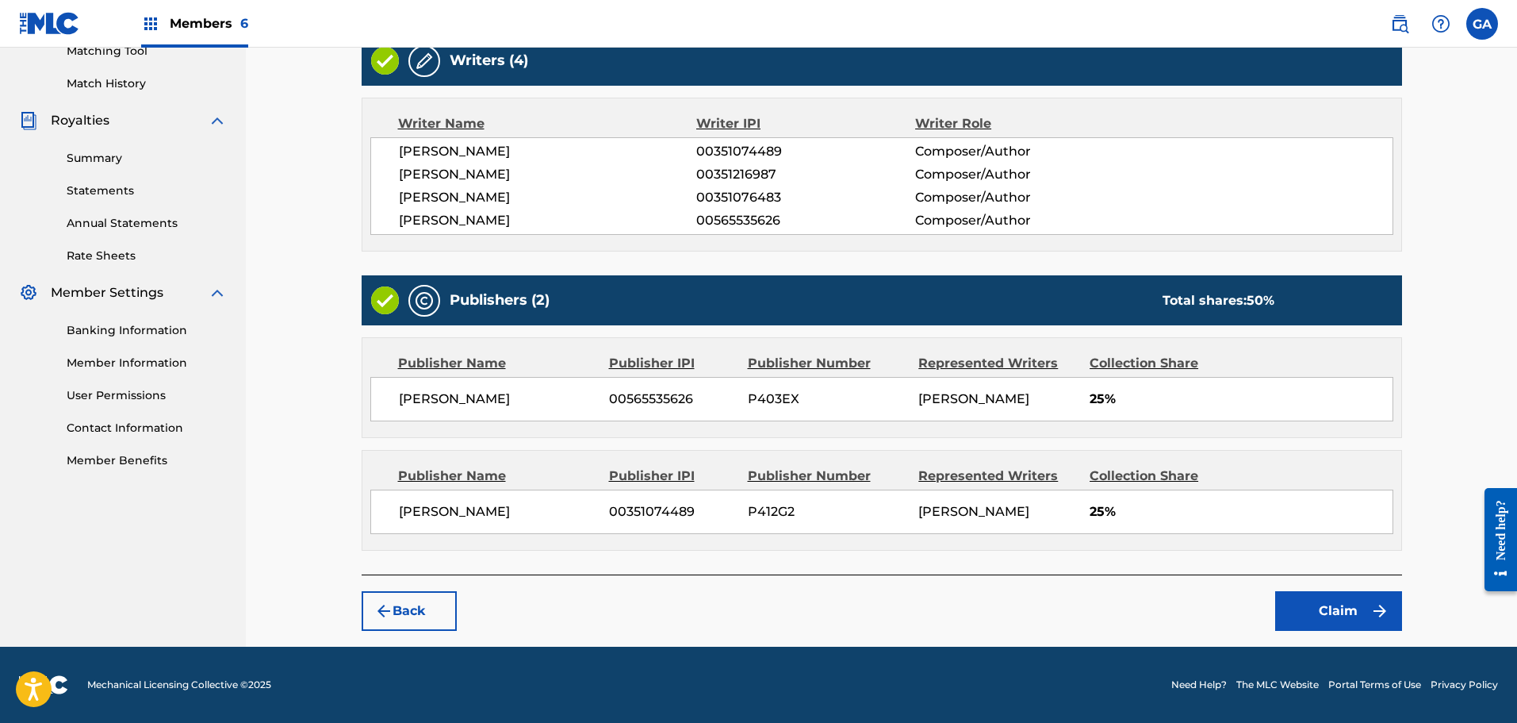
click at [1356, 608] on button "Claim" at bounding box center [1338, 611] width 127 height 40
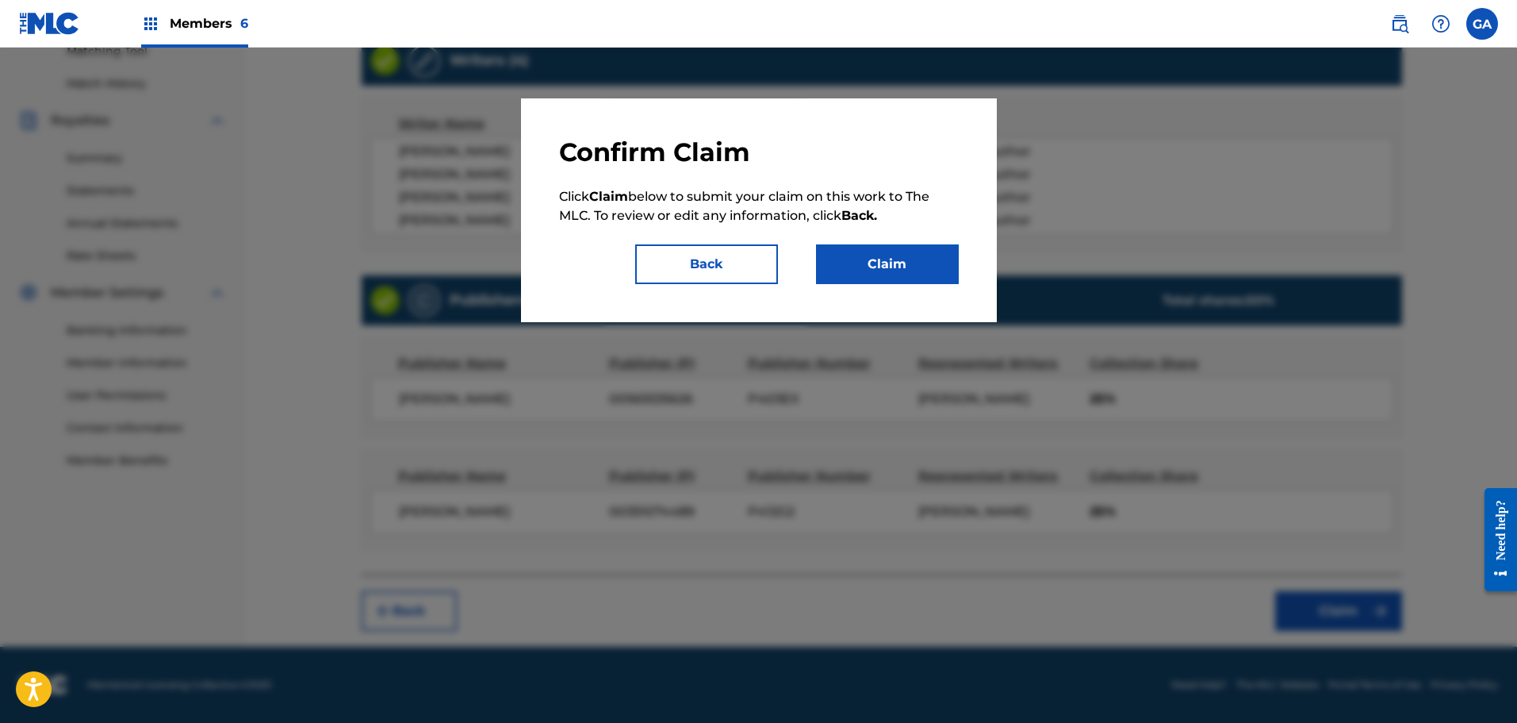
click at [890, 240] on div "Confirm Claim Click Claim below to submit your claim on this work to The MLC. T…" at bounding box center [759, 210] width 400 height 148
click at [890, 254] on button "Claim" at bounding box center [887, 264] width 143 height 40
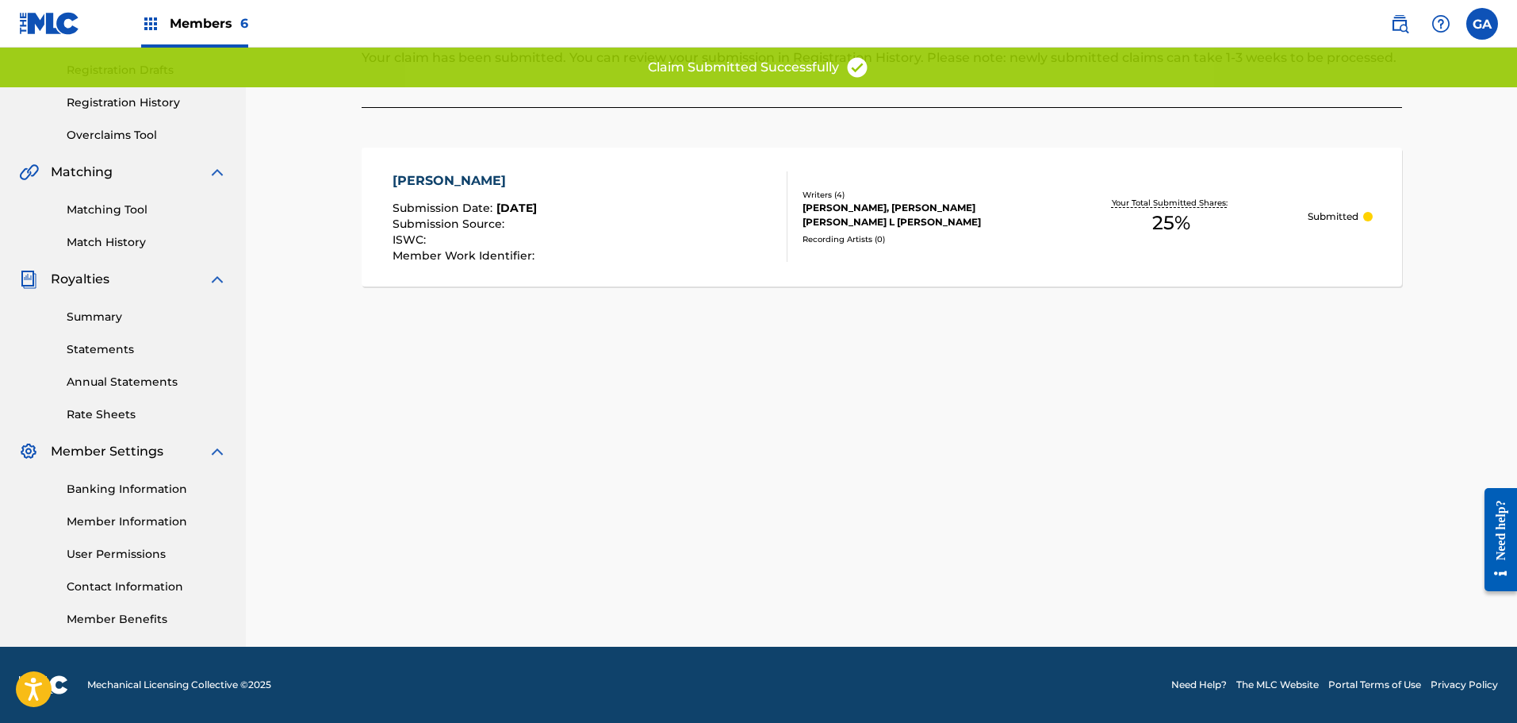
scroll to position [0, 0]
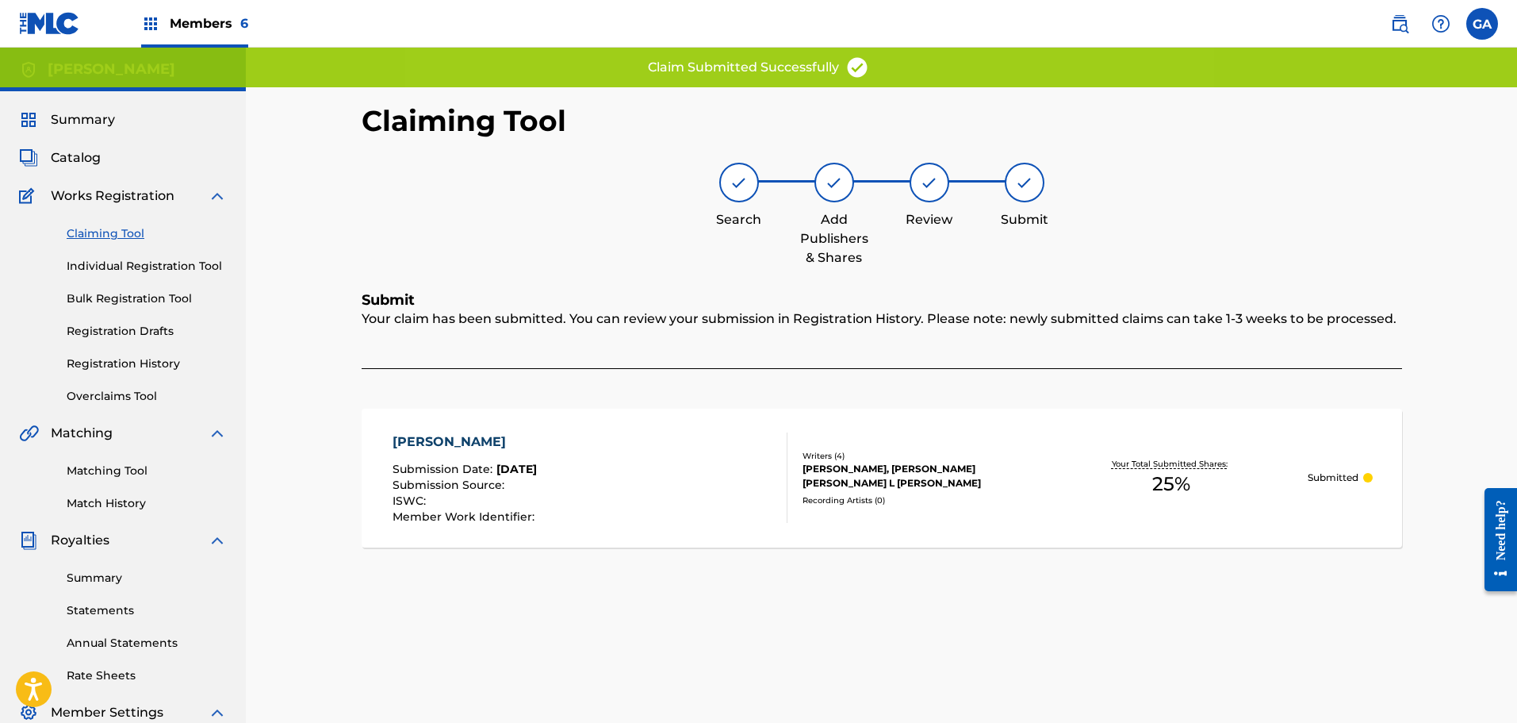
click at [95, 235] on link "Claiming Tool" at bounding box center [147, 233] width 160 height 17
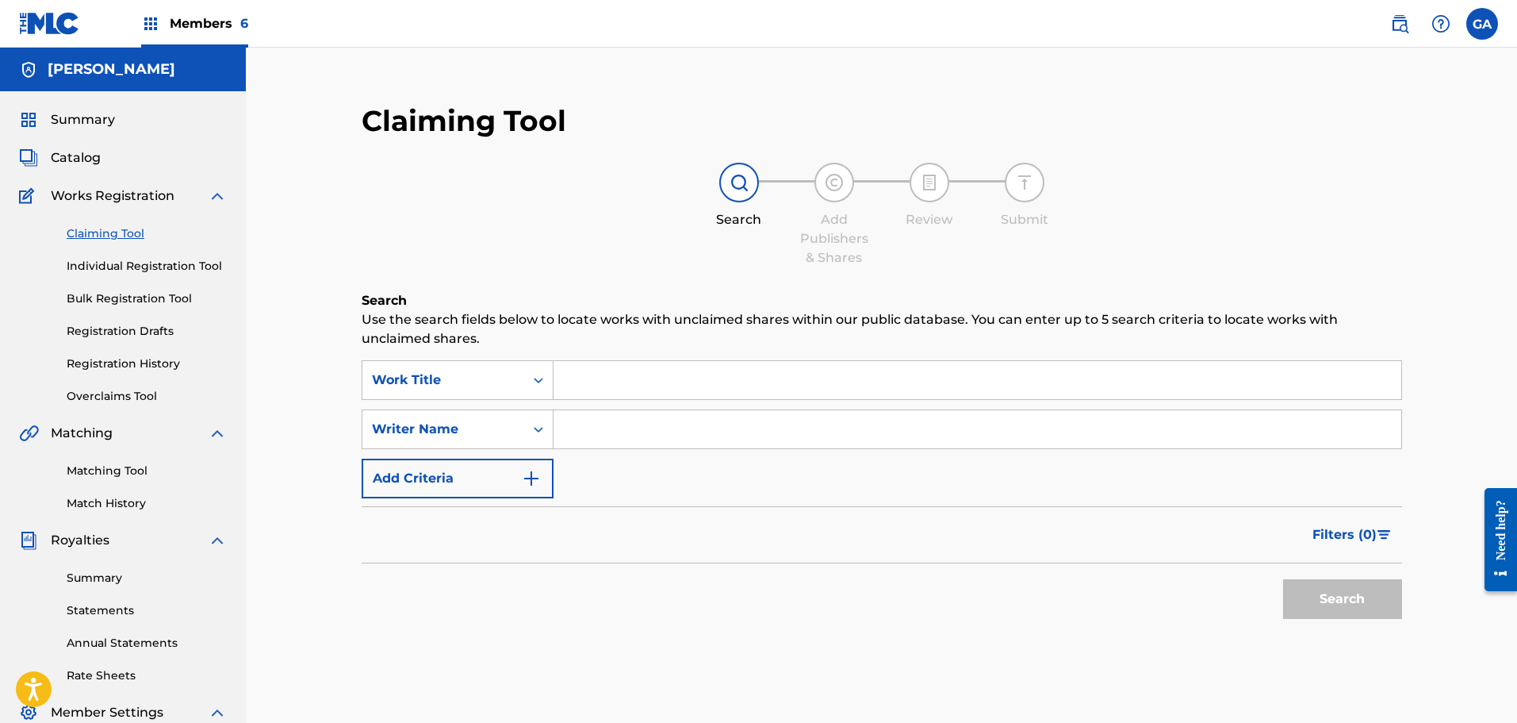
click at [661, 374] on input "Search Form" at bounding box center [978, 380] width 848 height 38
drag, startPoint x: 608, startPoint y: 382, endPoint x: 477, endPoint y: 372, distance: 131.3
click at [477, 372] on div "SearchWithCriteria315f45d9-2734-40ab-9409-050c78faf188 Work Title more pressure" at bounding box center [882, 380] width 1041 height 40
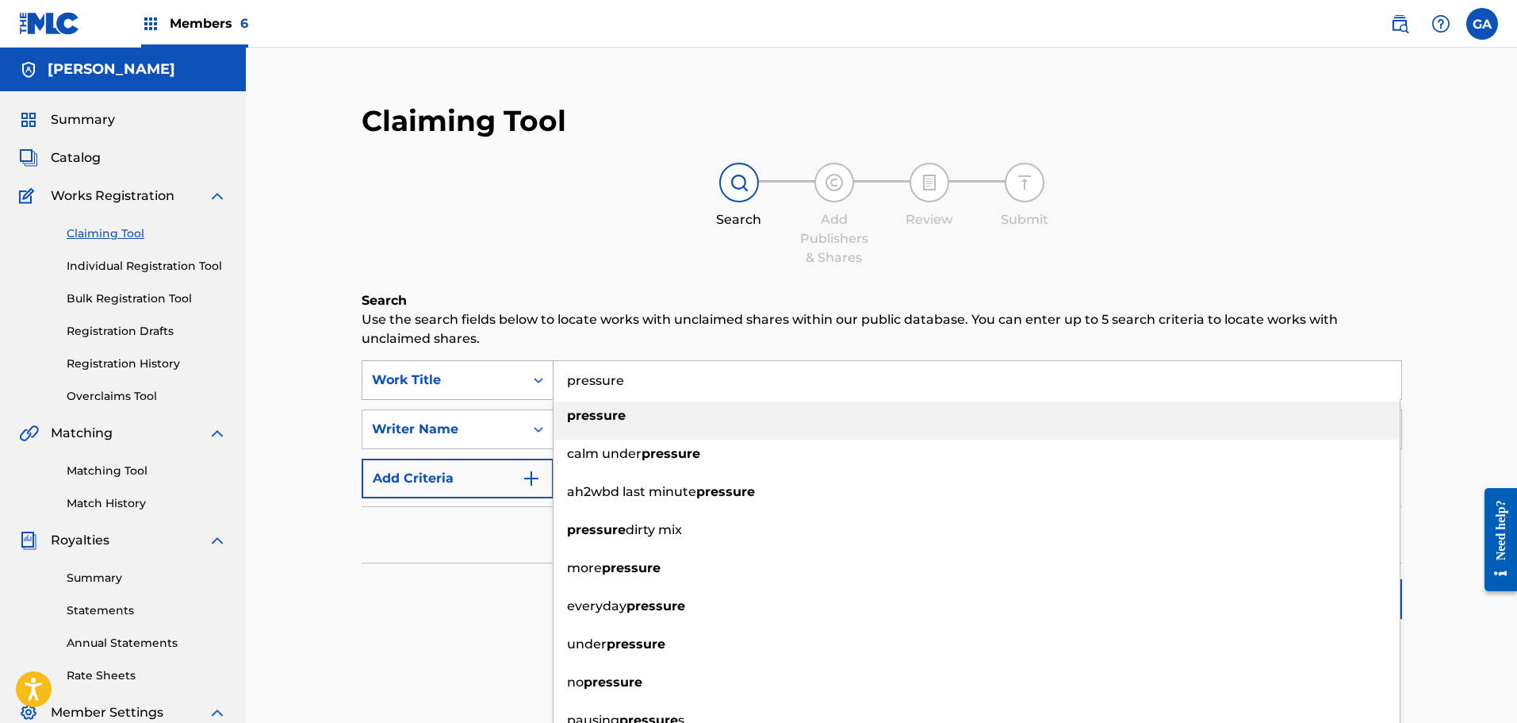
type input "pressure"
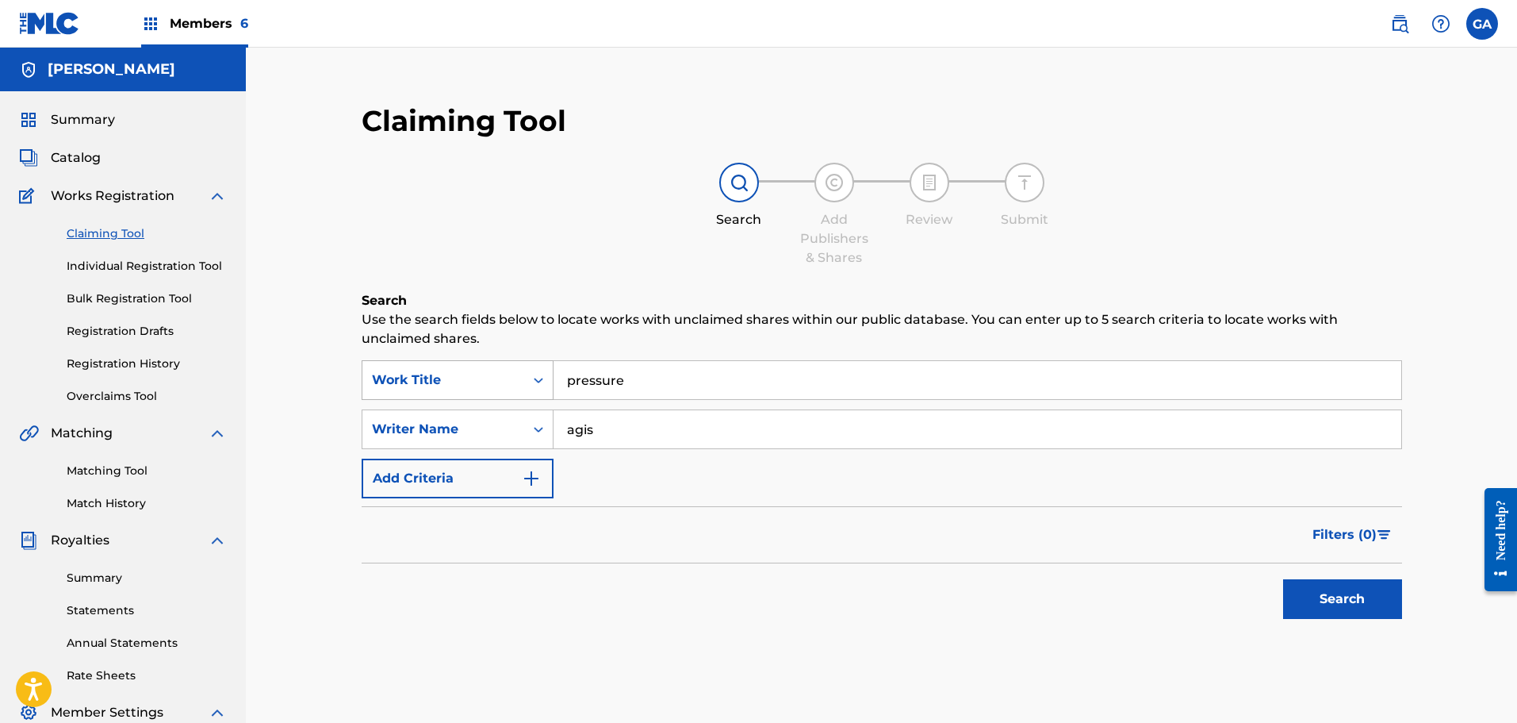
type input "agis"
click at [1283, 579] on button "Search" at bounding box center [1342, 599] width 119 height 40
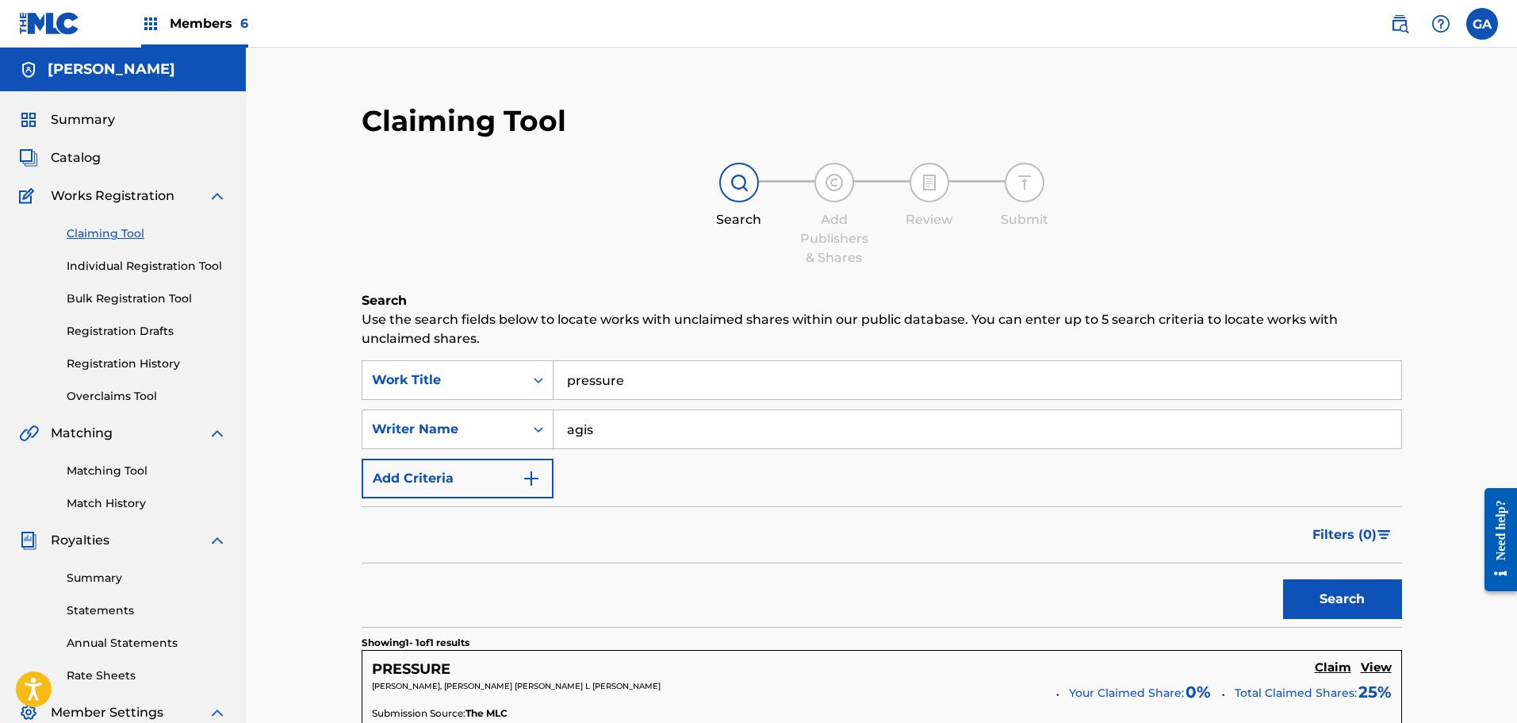
scroll to position [238, 0]
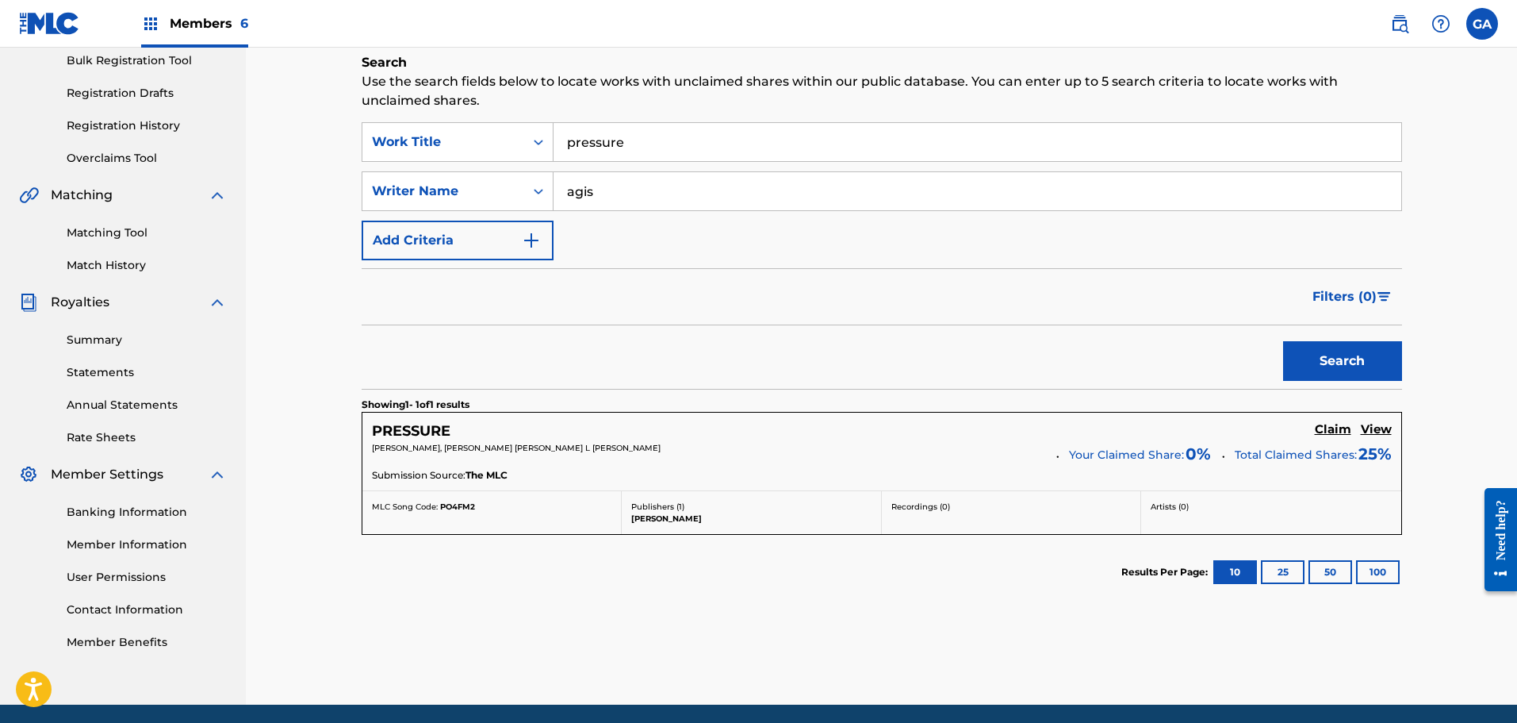
click at [1324, 431] on h5 "Claim" at bounding box center [1333, 429] width 36 height 15
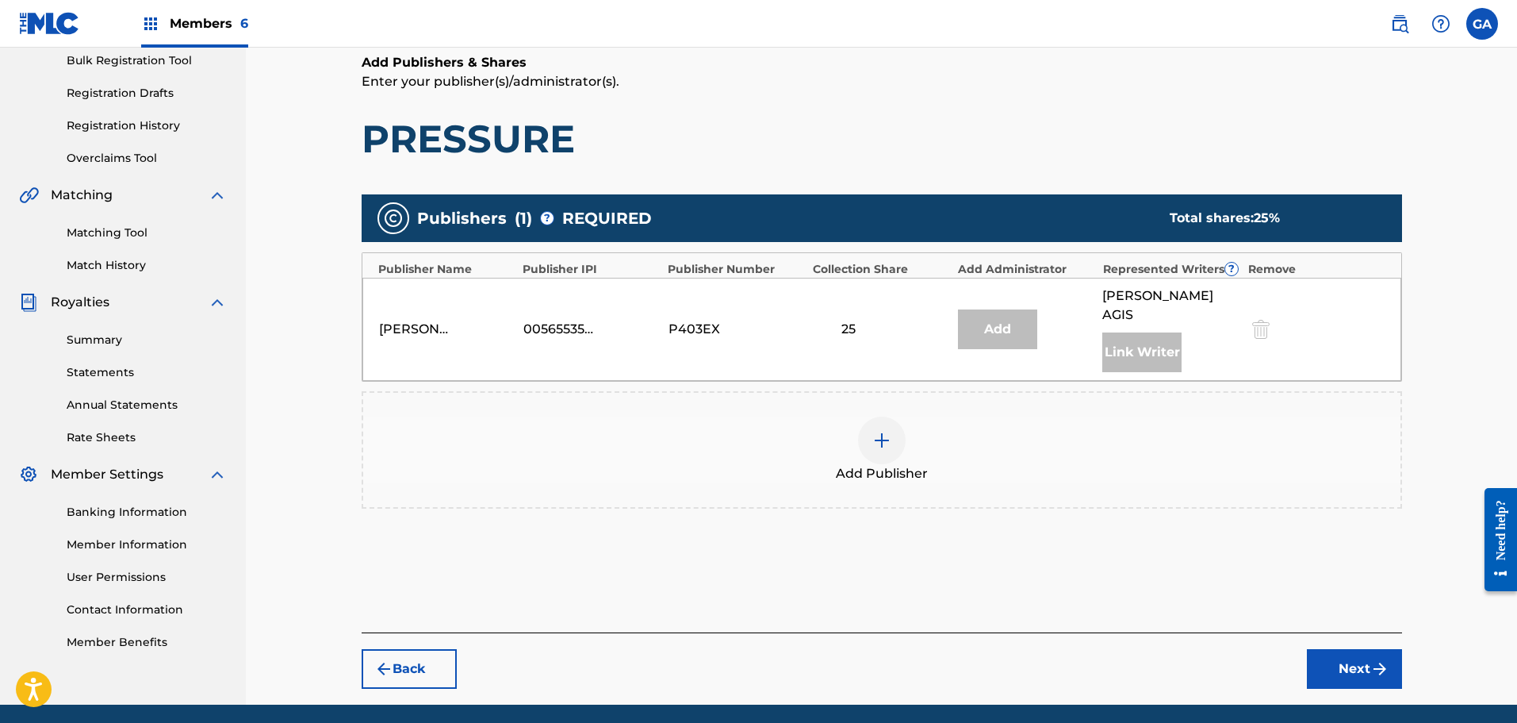
click at [899, 424] on div at bounding box center [882, 440] width 48 height 48
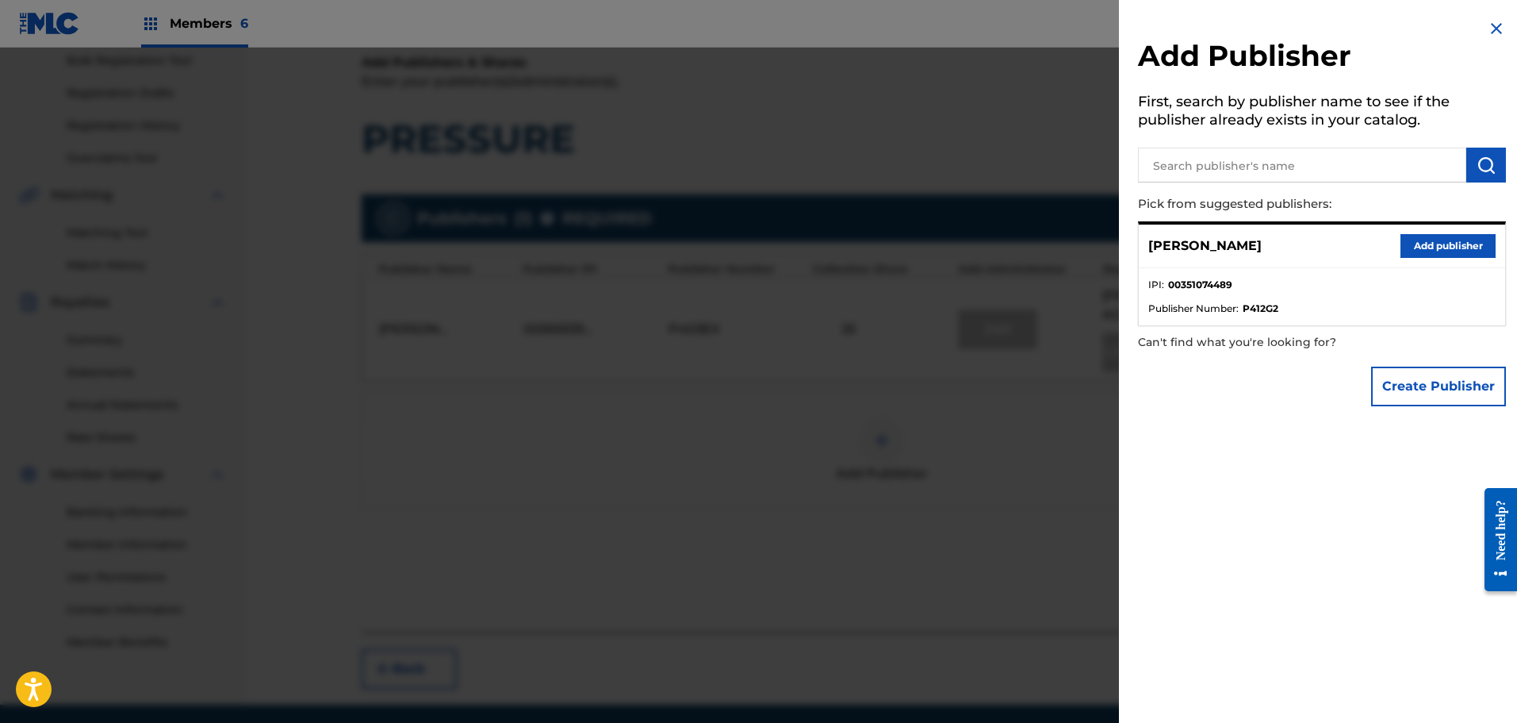
click at [1463, 247] on button "Add publisher" at bounding box center [1448, 246] width 95 height 24
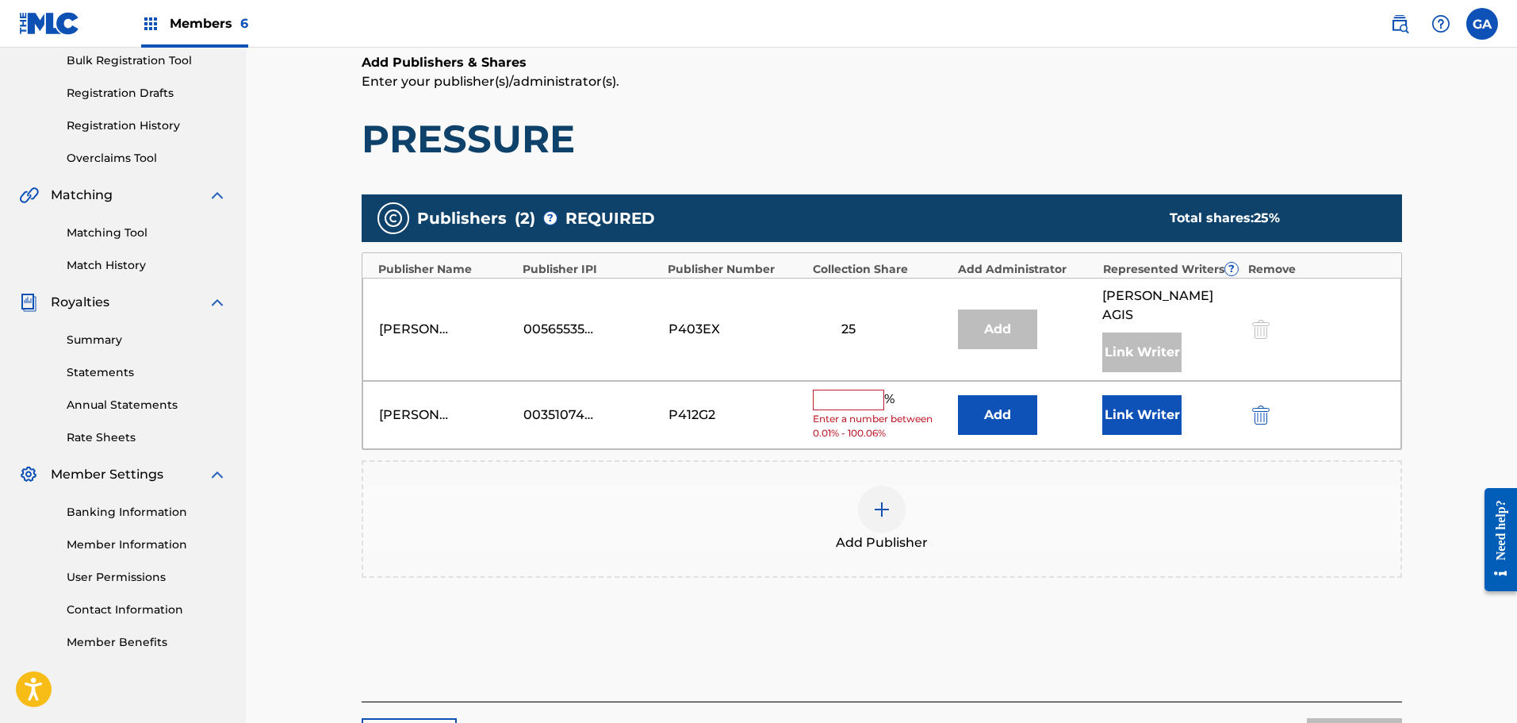
click at [870, 389] on input "text" at bounding box center [848, 399] width 71 height 21
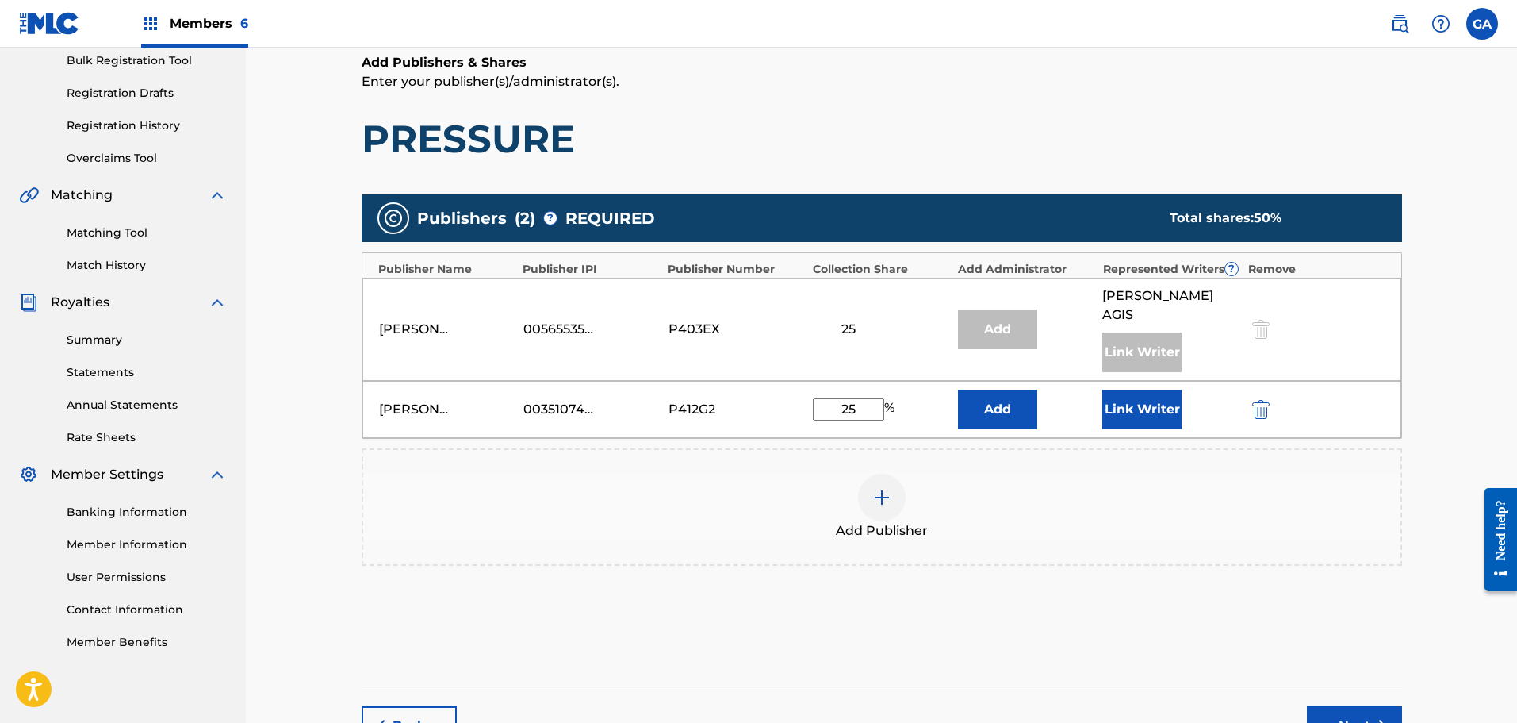
type input "25"
click at [1142, 389] on button "Link Writer" at bounding box center [1141, 409] width 79 height 40
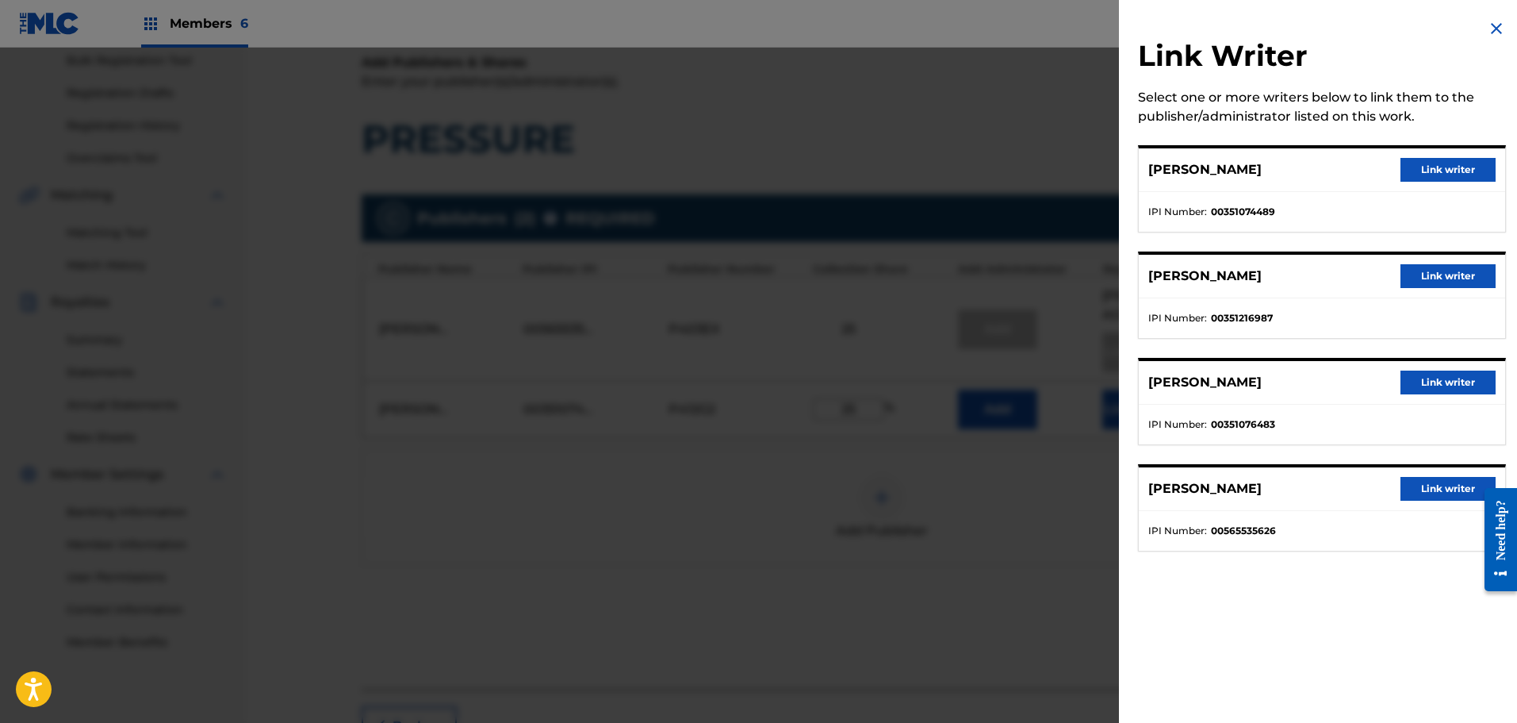
click at [1459, 163] on button "Link writer" at bounding box center [1448, 170] width 95 height 24
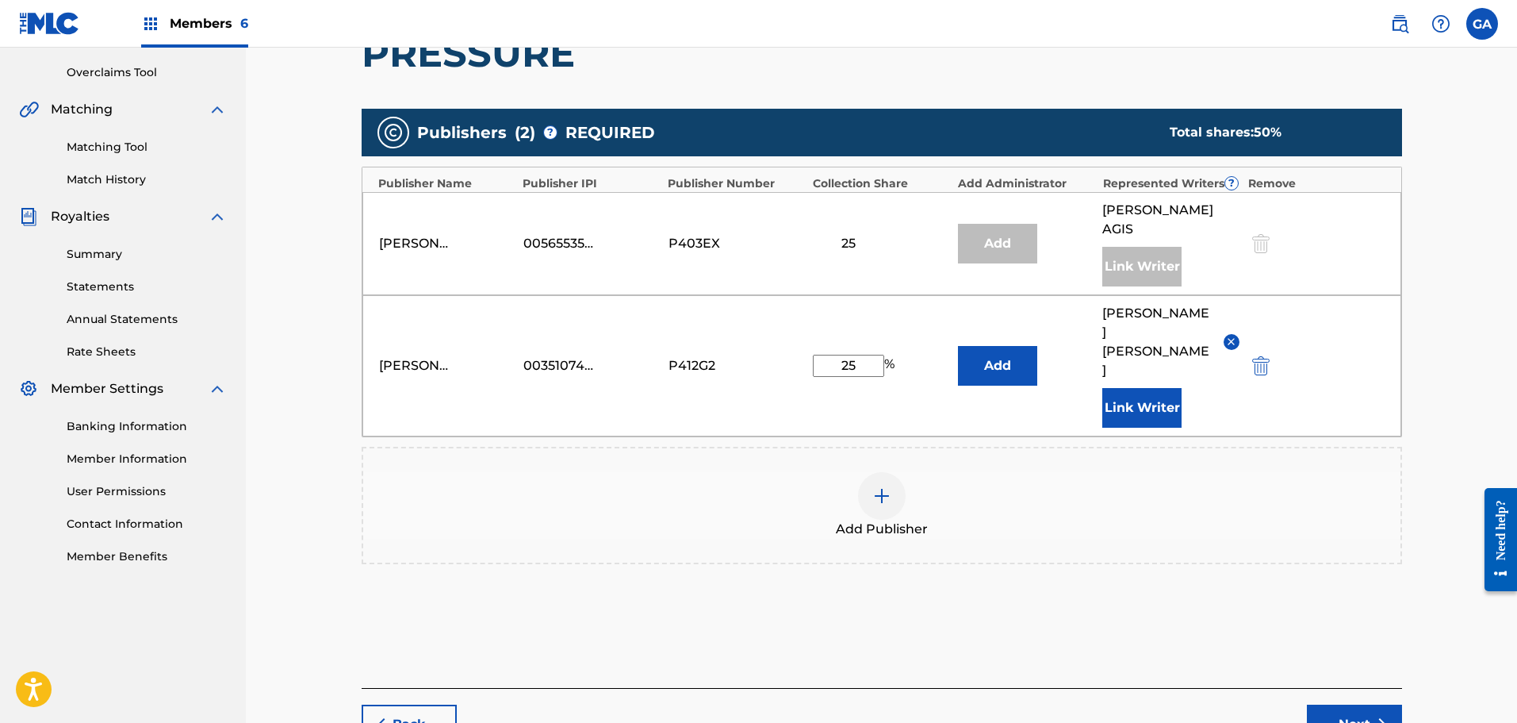
scroll to position [380, 0]
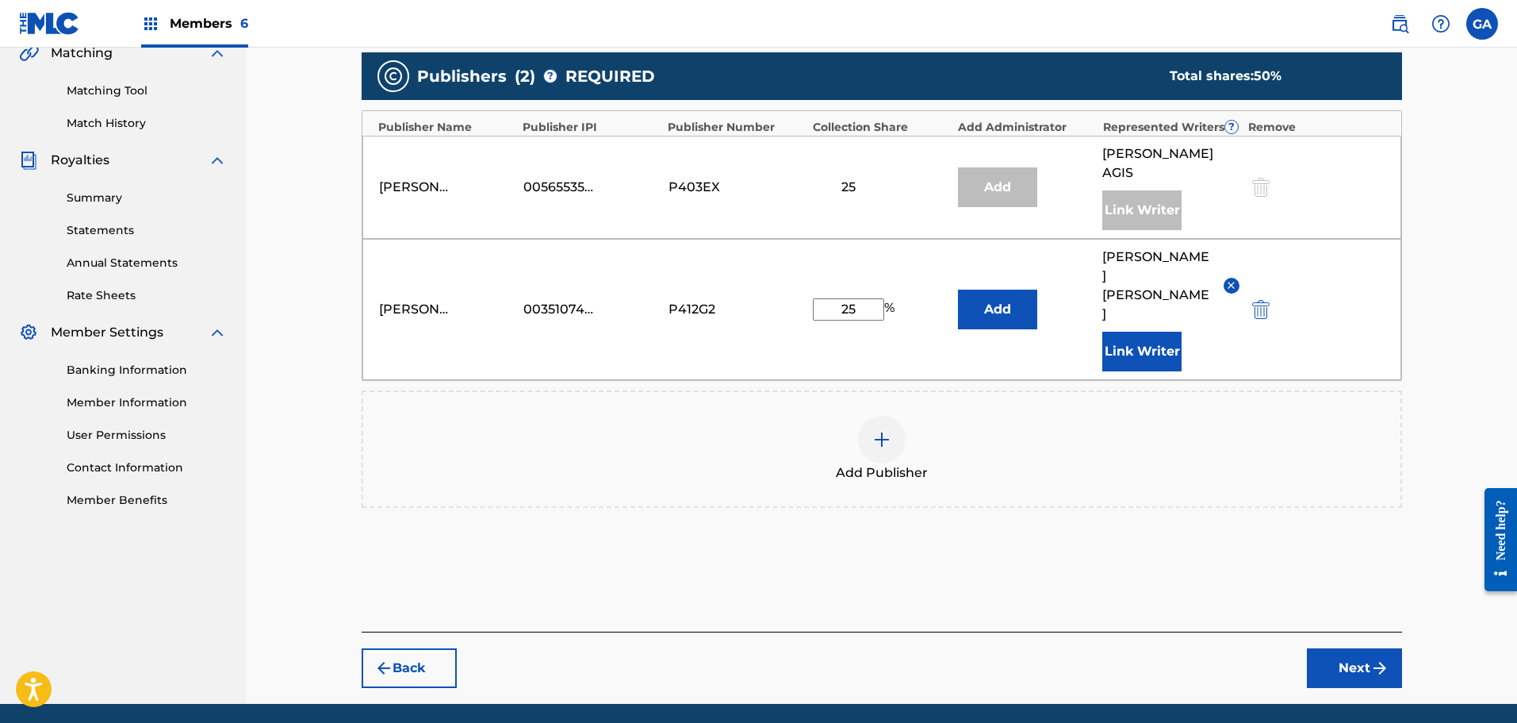
click at [1346, 648] on button "Next" at bounding box center [1354, 668] width 95 height 40
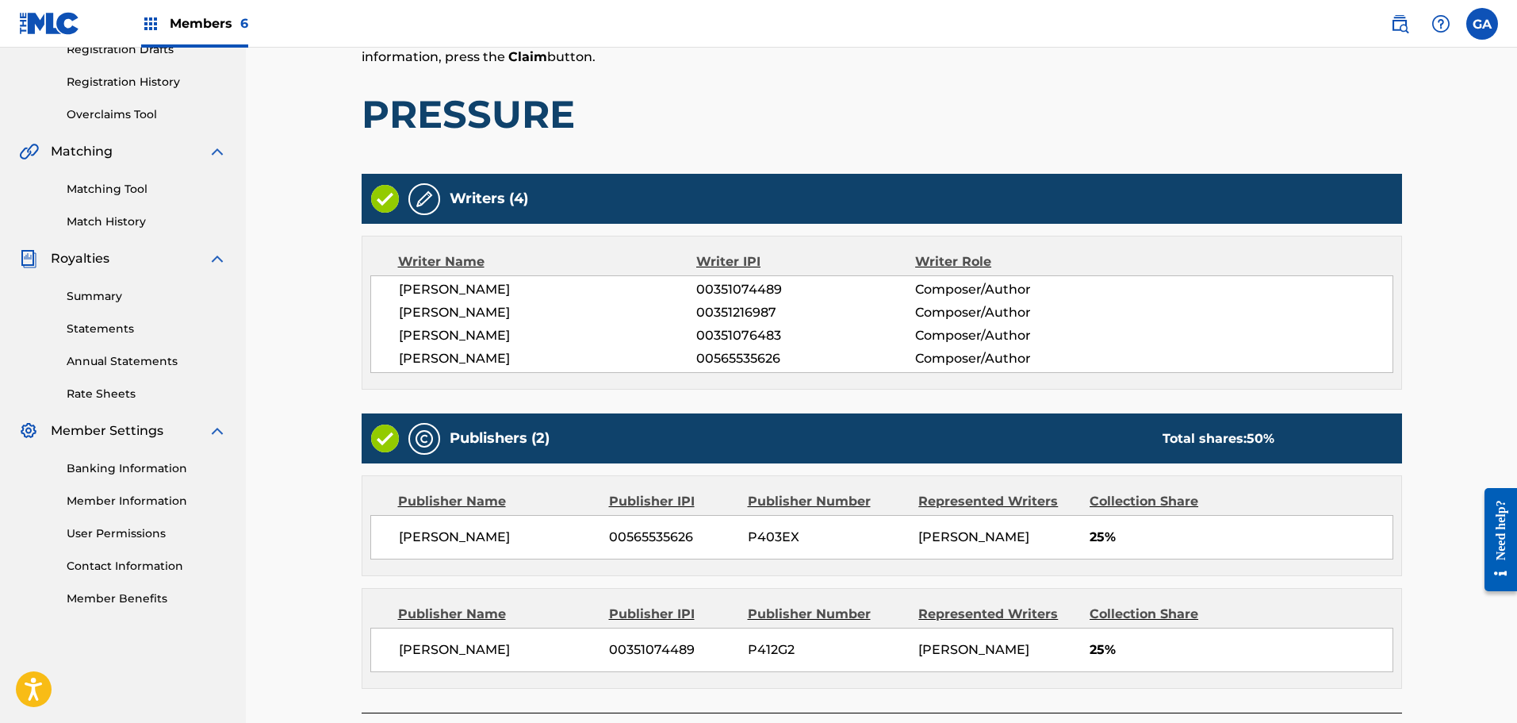
scroll to position [420, 0]
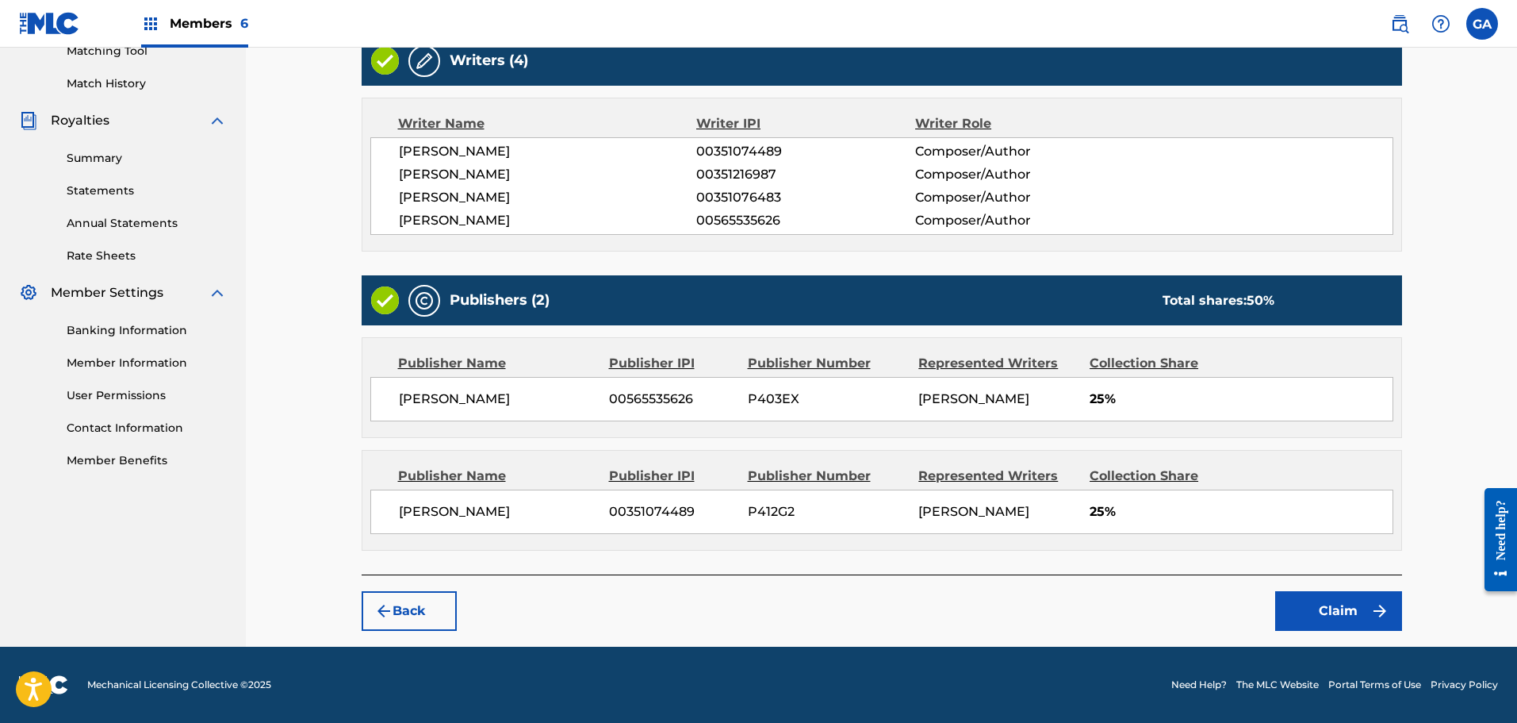
click at [1358, 613] on button "Claim" at bounding box center [1338, 611] width 127 height 40
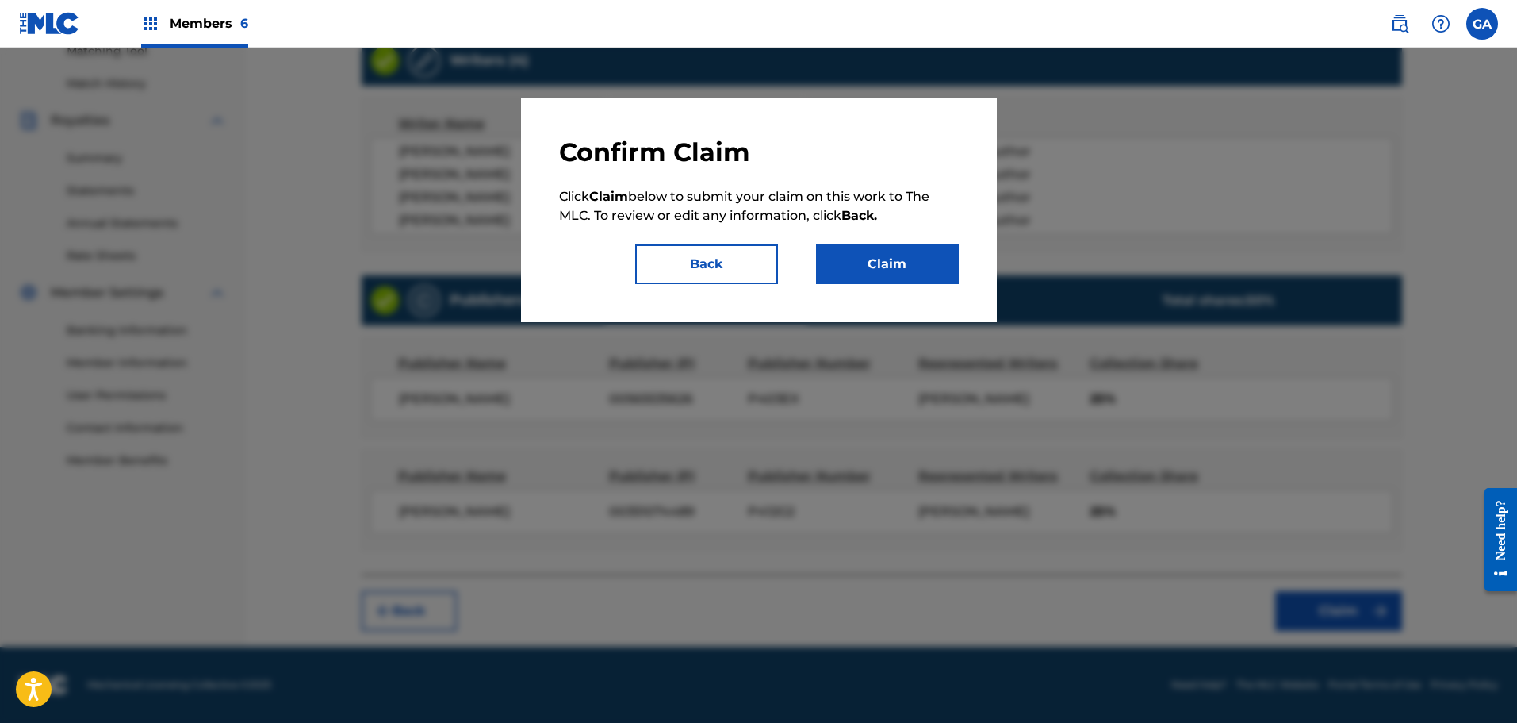
click at [908, 266] on button "Claim" at bounding box center [887, 264] width 143 height 40
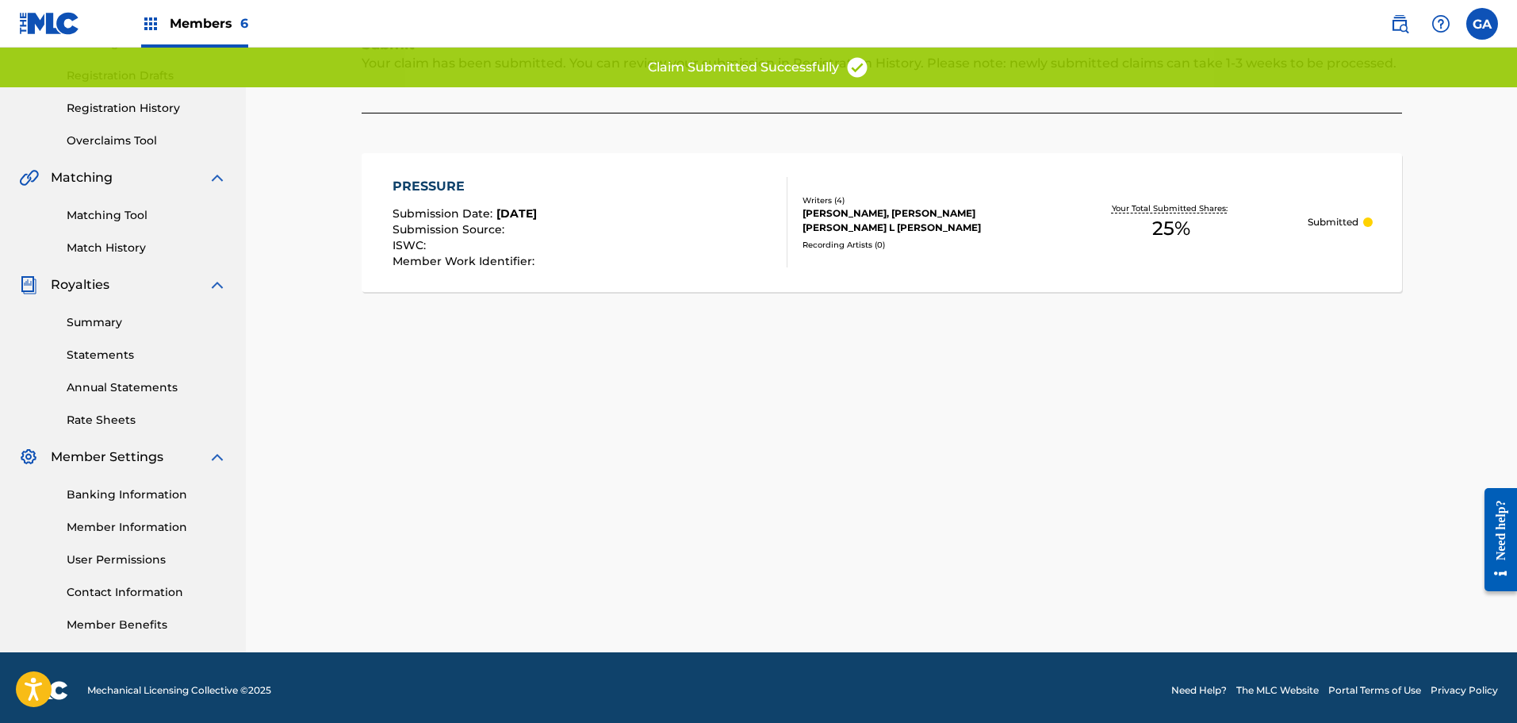
scroll to position [0, 0]
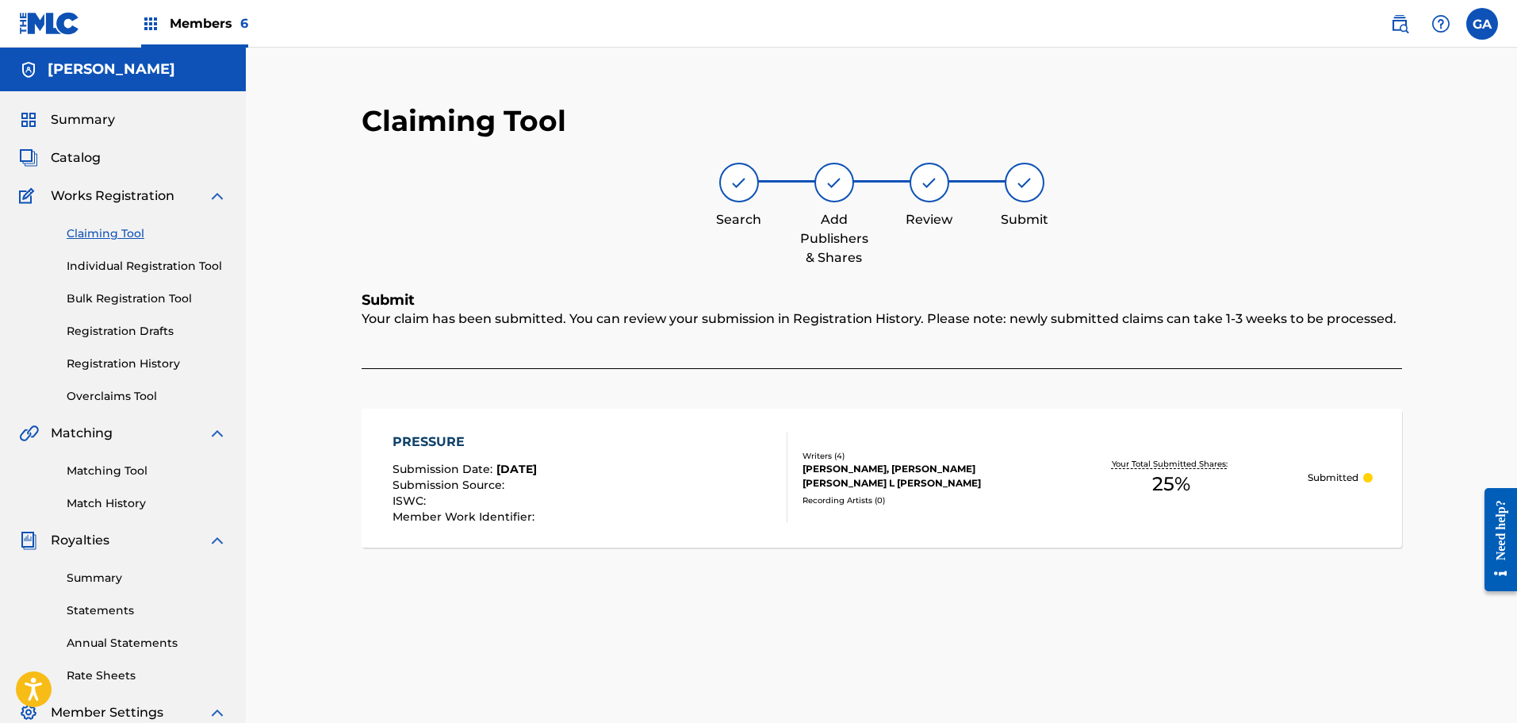
click at [117, 230] on link "Claiming Tool" at bounding box center [147, 233] width 160 height 17
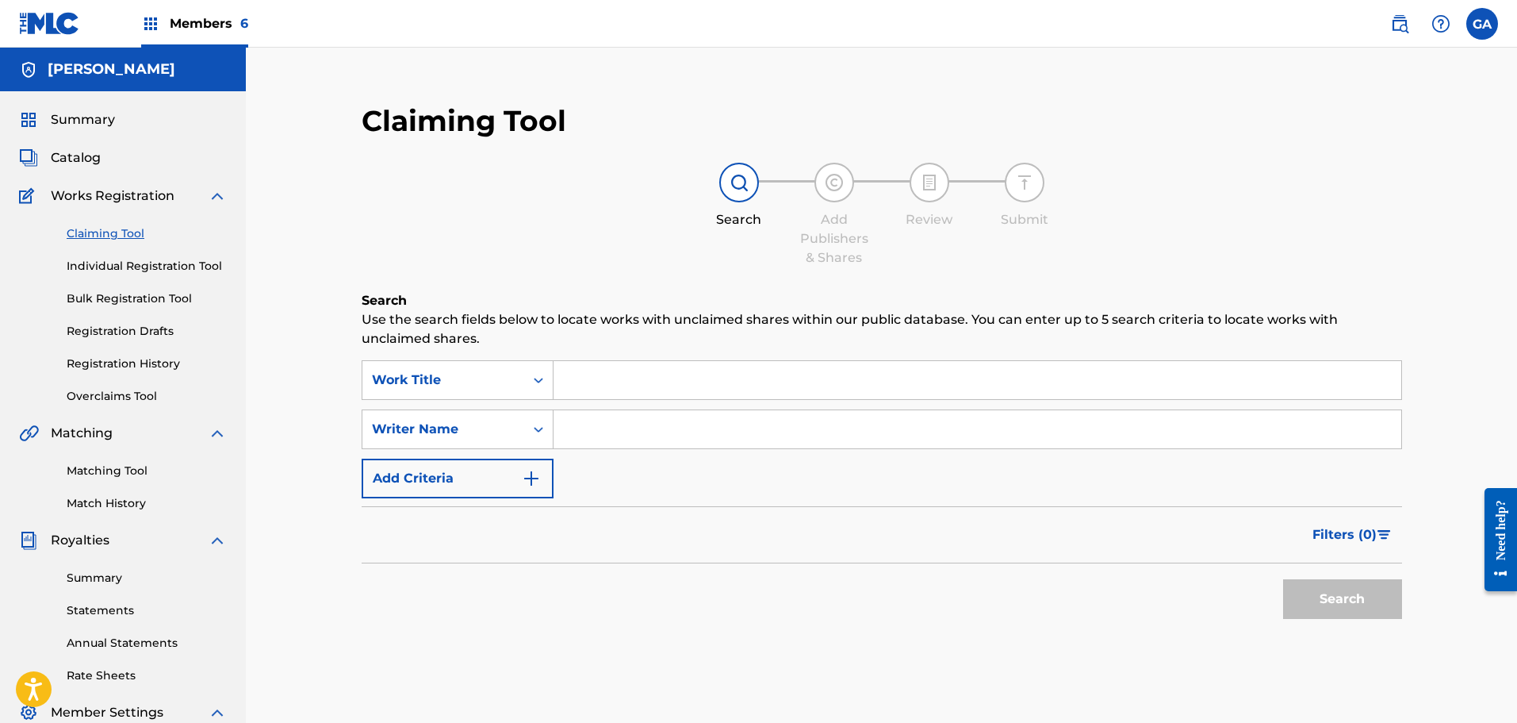
click at [584, 376] on input "Search Form" at bounding box center [978, 380] width 848 height 38
type input "ready to halt"
click at [1283, 579] on button "Search" at bounding box center [1342, 599] width 119 height 40
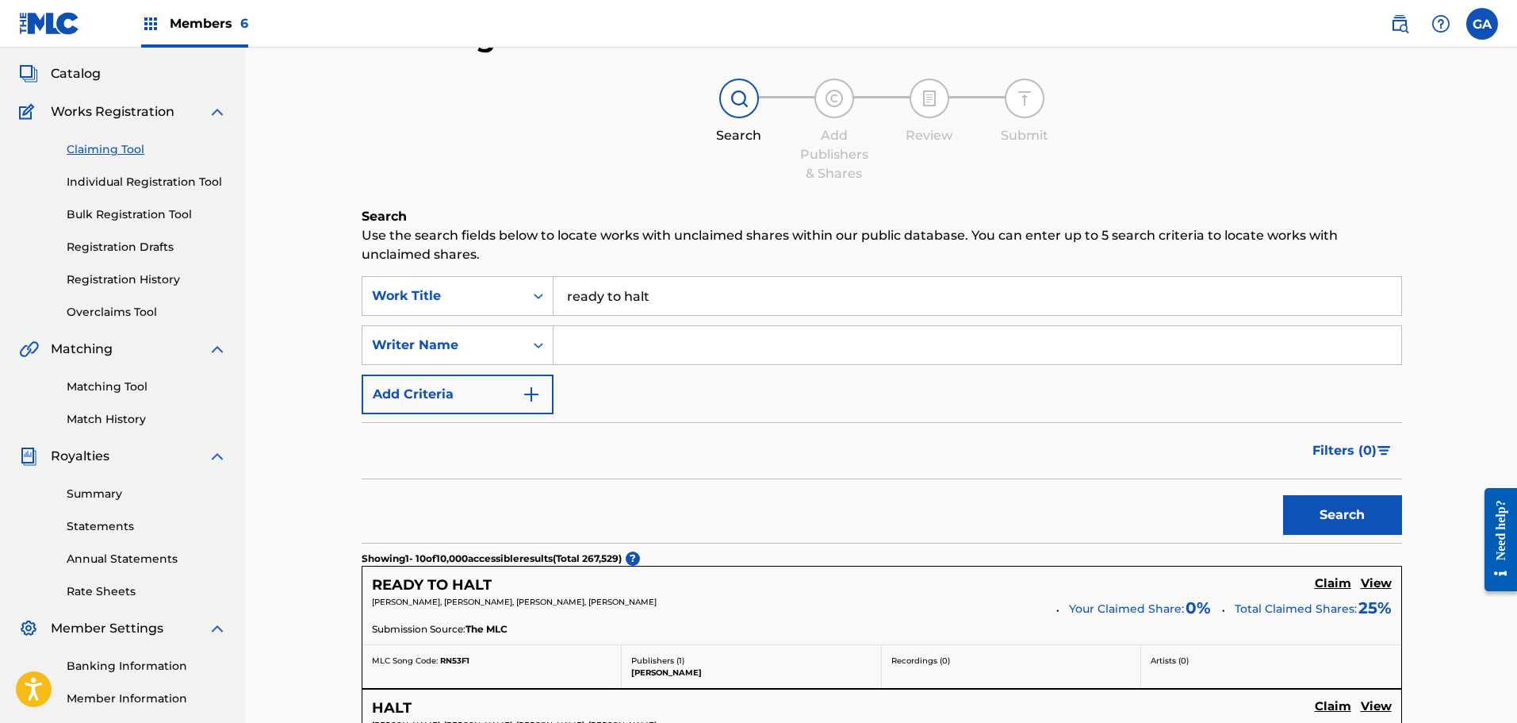
scroll to position [238, 0]
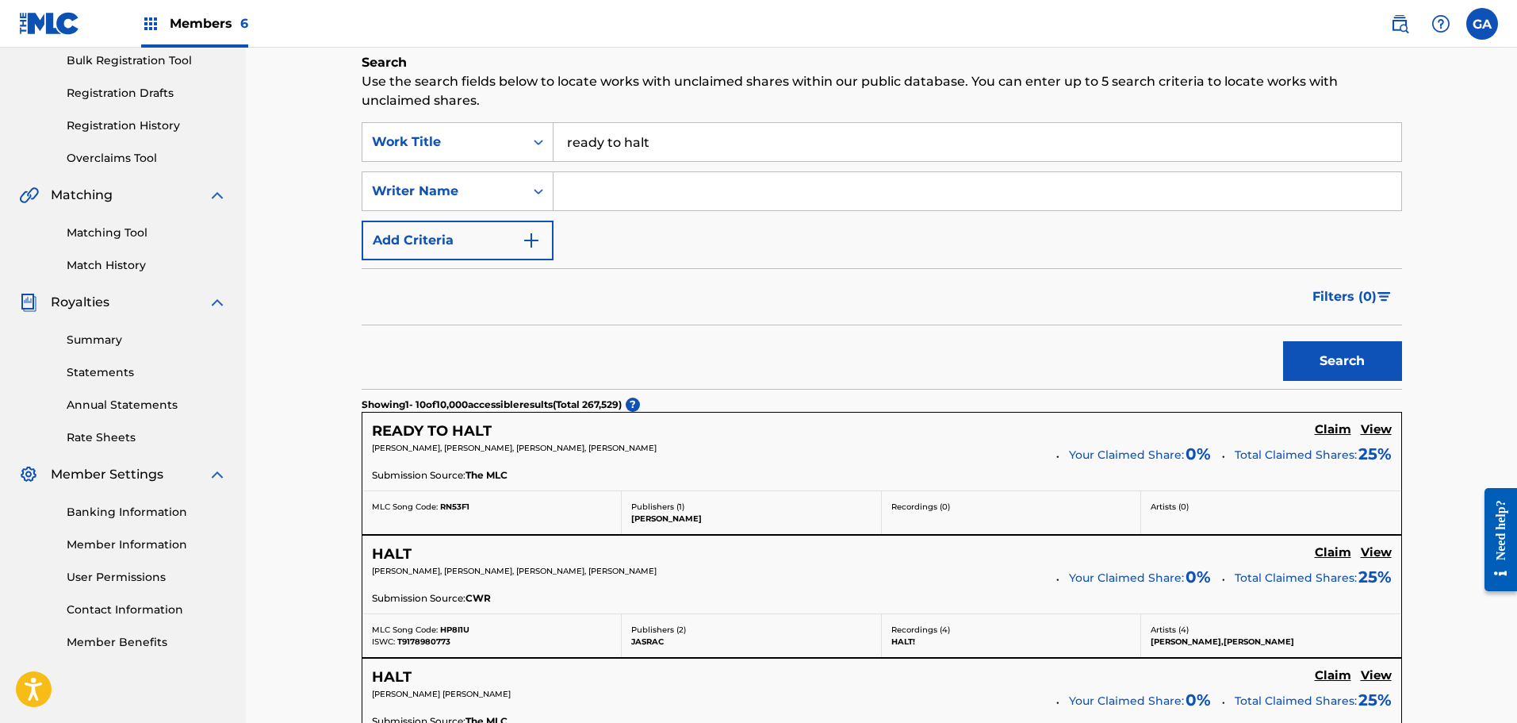
click at [1347, 435] on h5 "Claim" at bounding box center [1333, 429] width 36 height 15
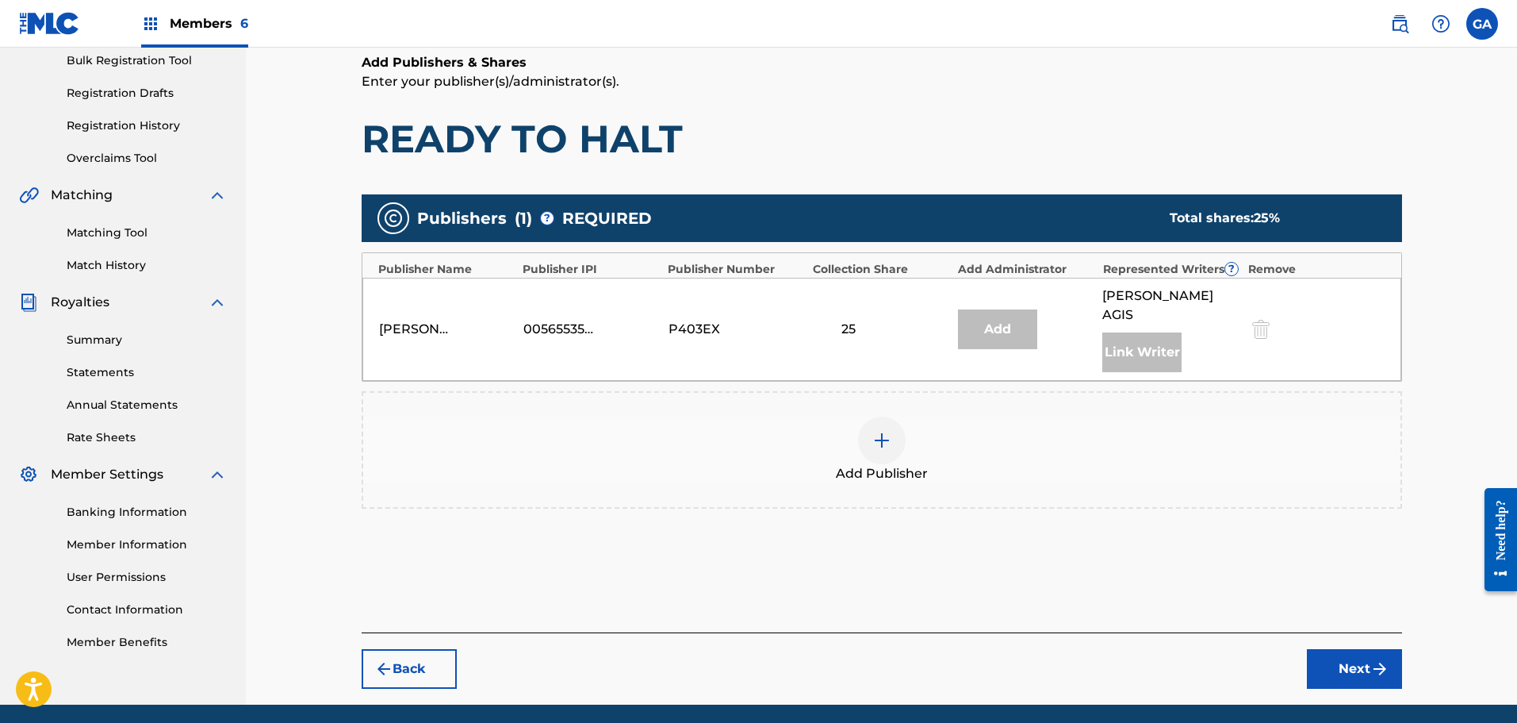
click at [890, 433] on div at bounding box center [882, 440] width 48 height 48
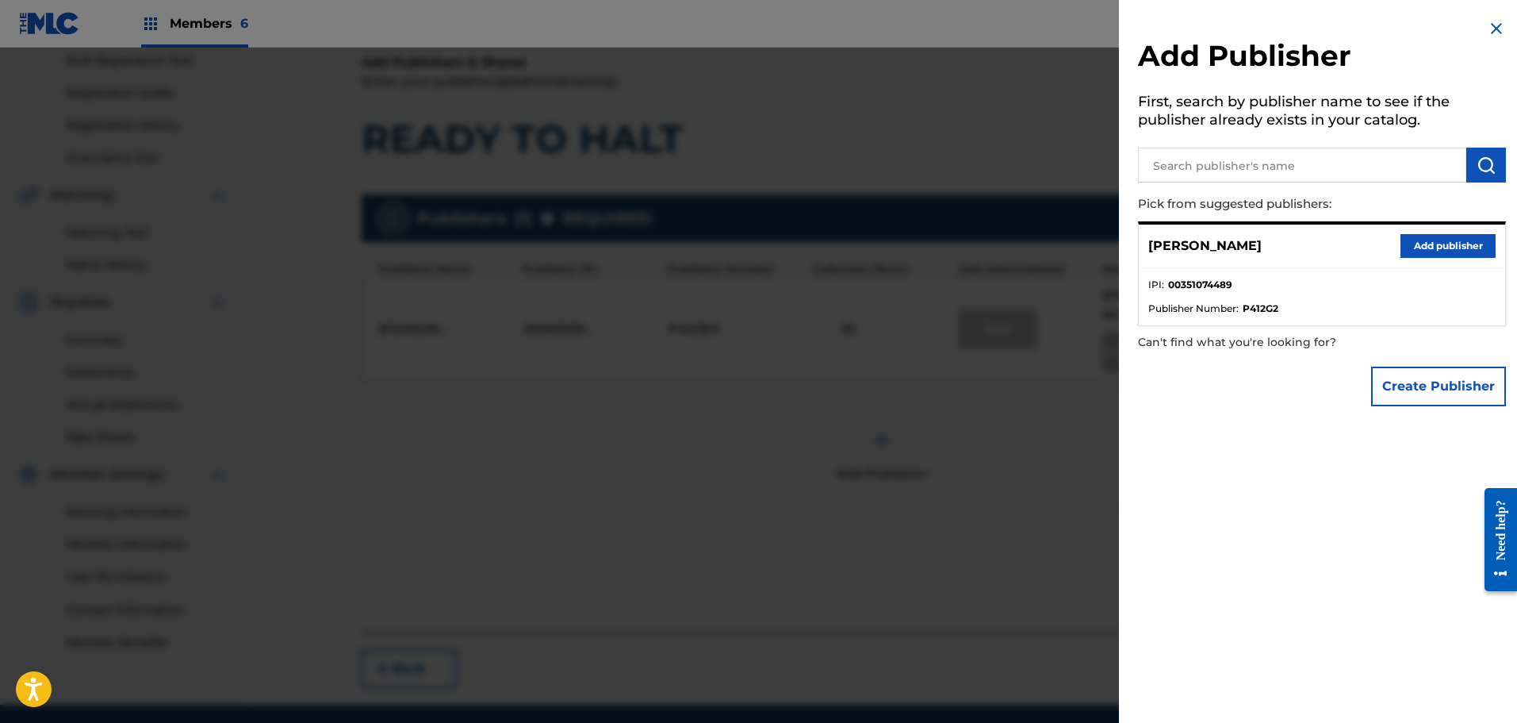
click at [1437, 250] on button "Add publisher" at bounding box center [1448, 246] width 95 height 24
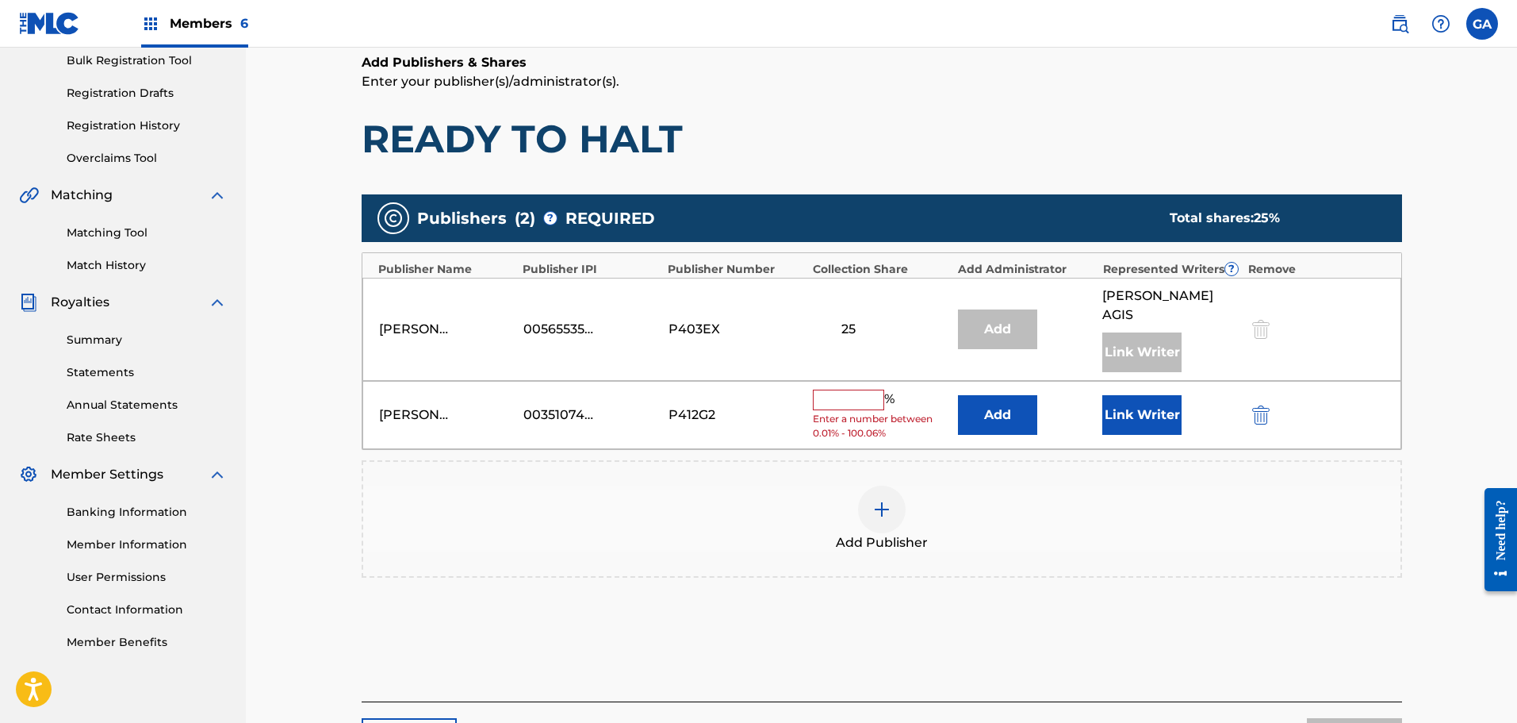
click at [853, 389] on input "text" at bounding box center [848, 399] width 71 height 21
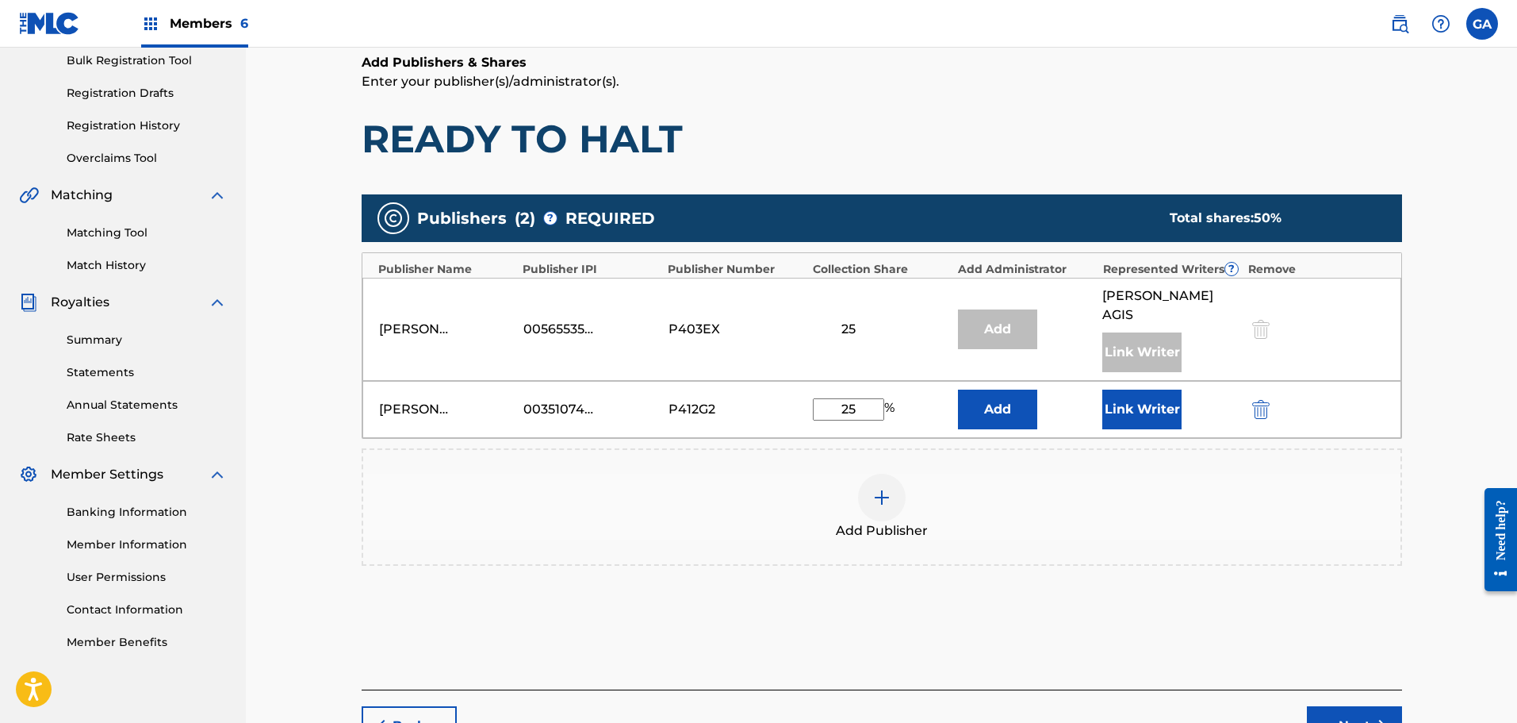
type input "25"
click at [1144, 389] on button "Link Writer" at bounding box center [1141, 409] width 79 height 40
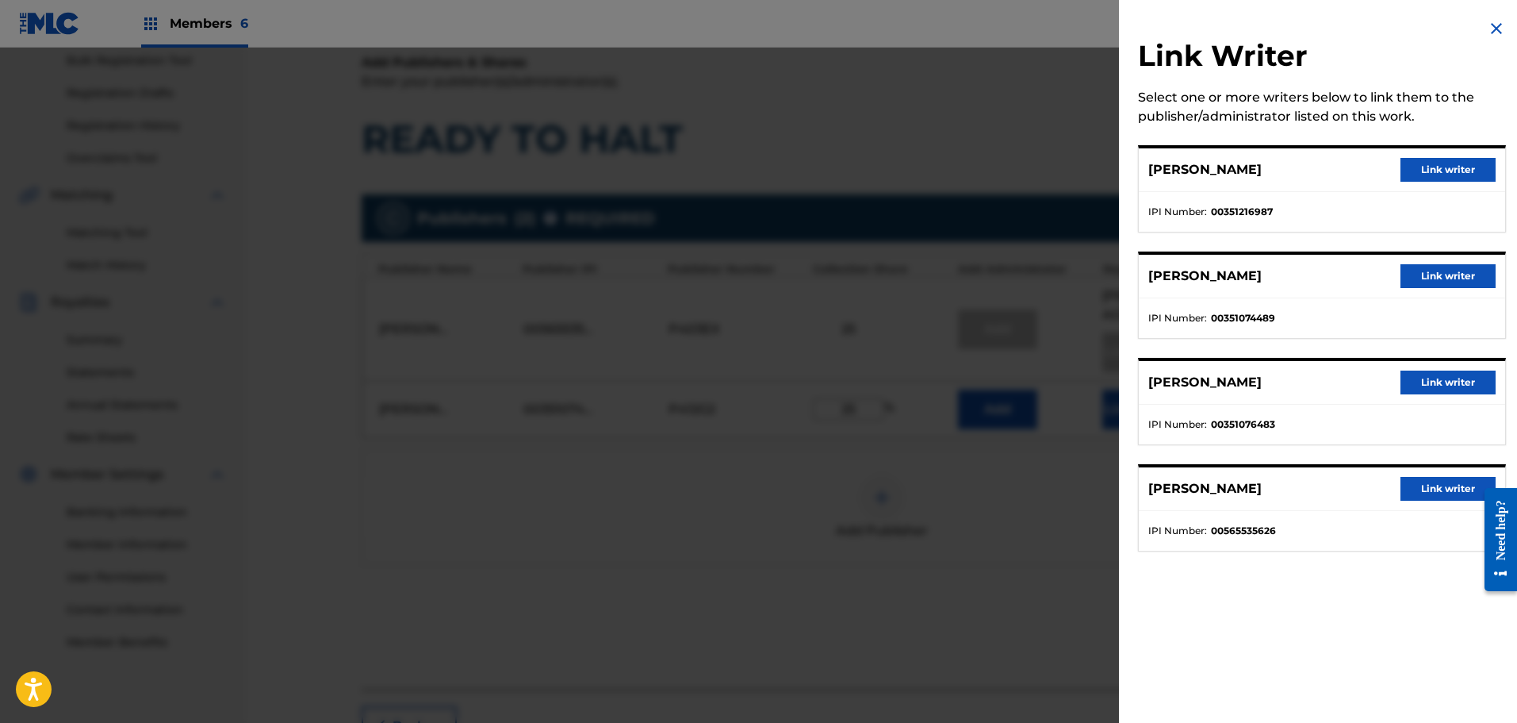
click at [1429, 285] on button "Link writer" at bounding box center [1448, 276] width 95 height 24
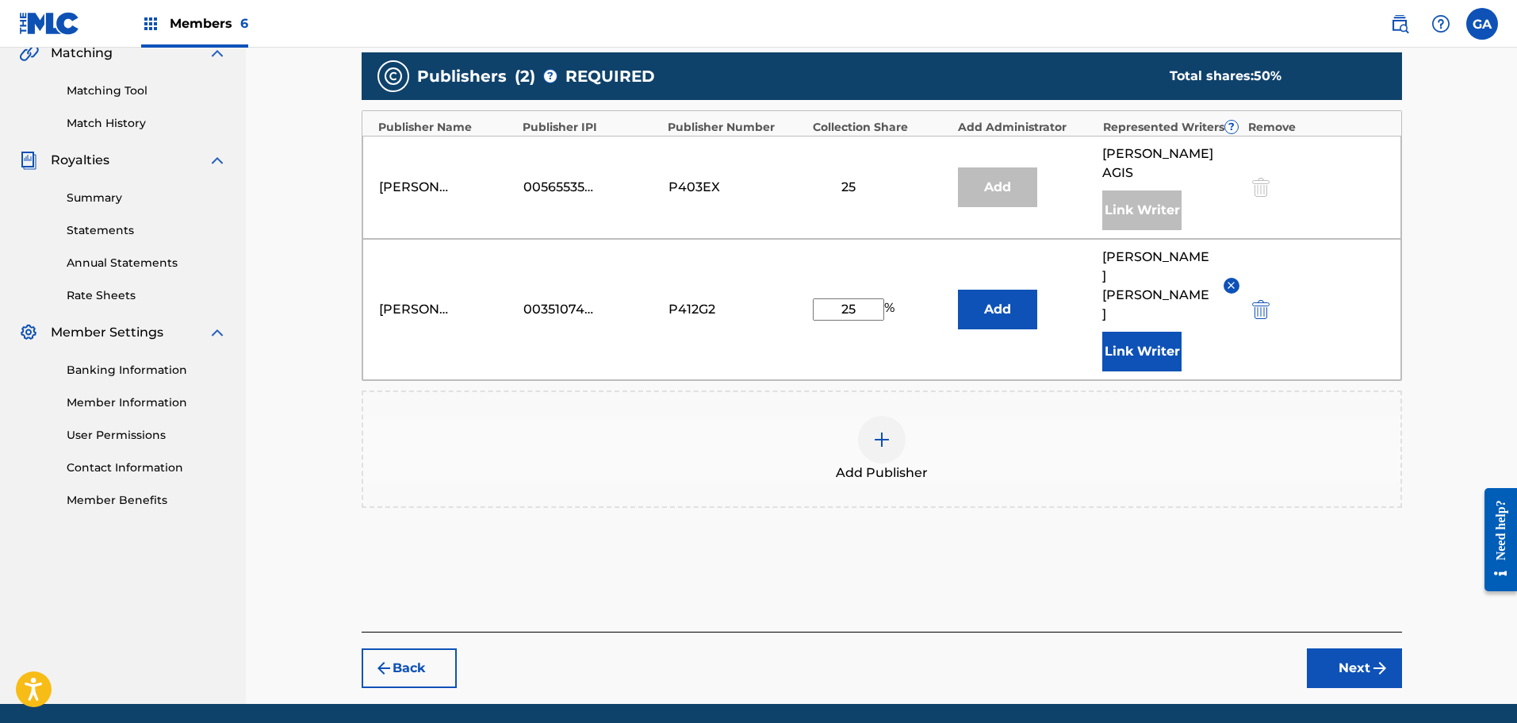
click at [1347, 648] on button "Next" at bounding box center [1354, 668] width 95 height 40
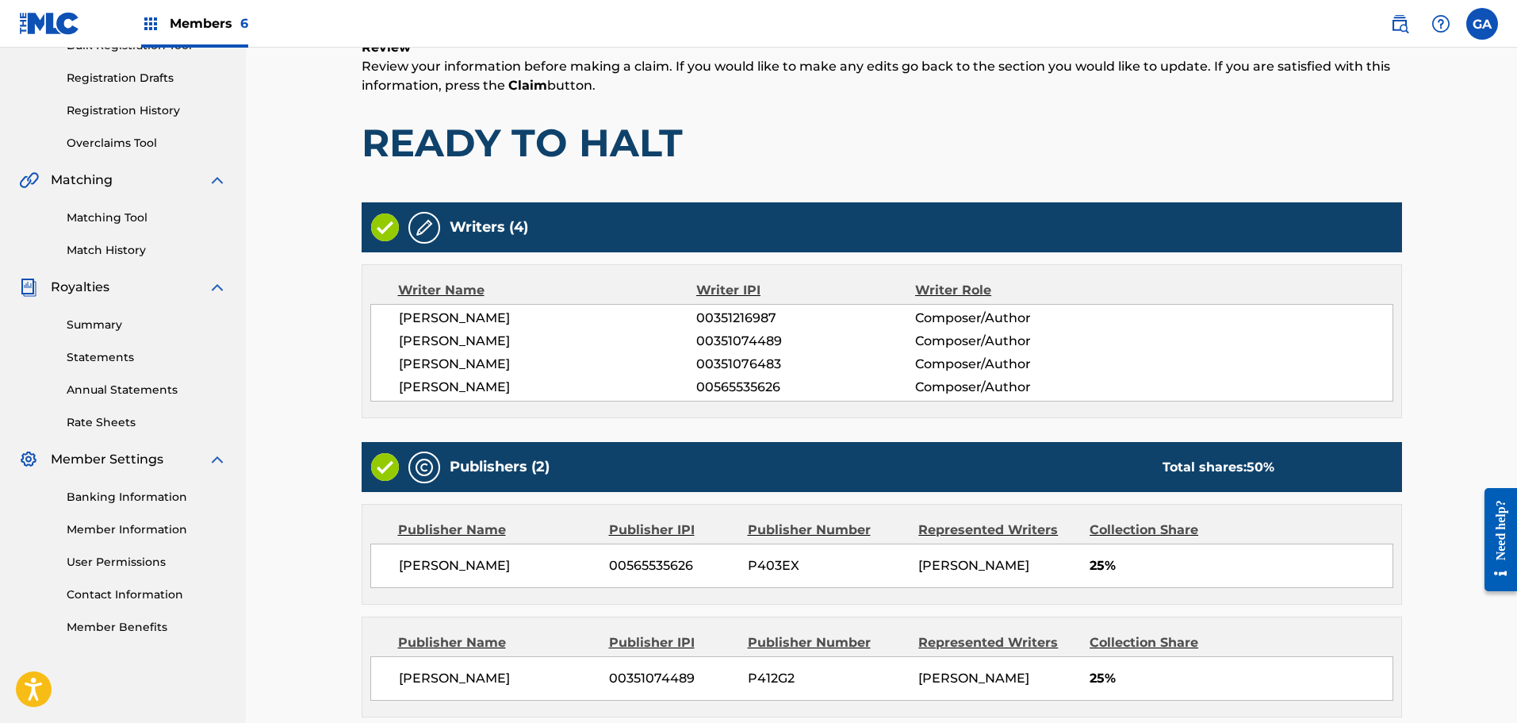
scroll to position [420, 0]
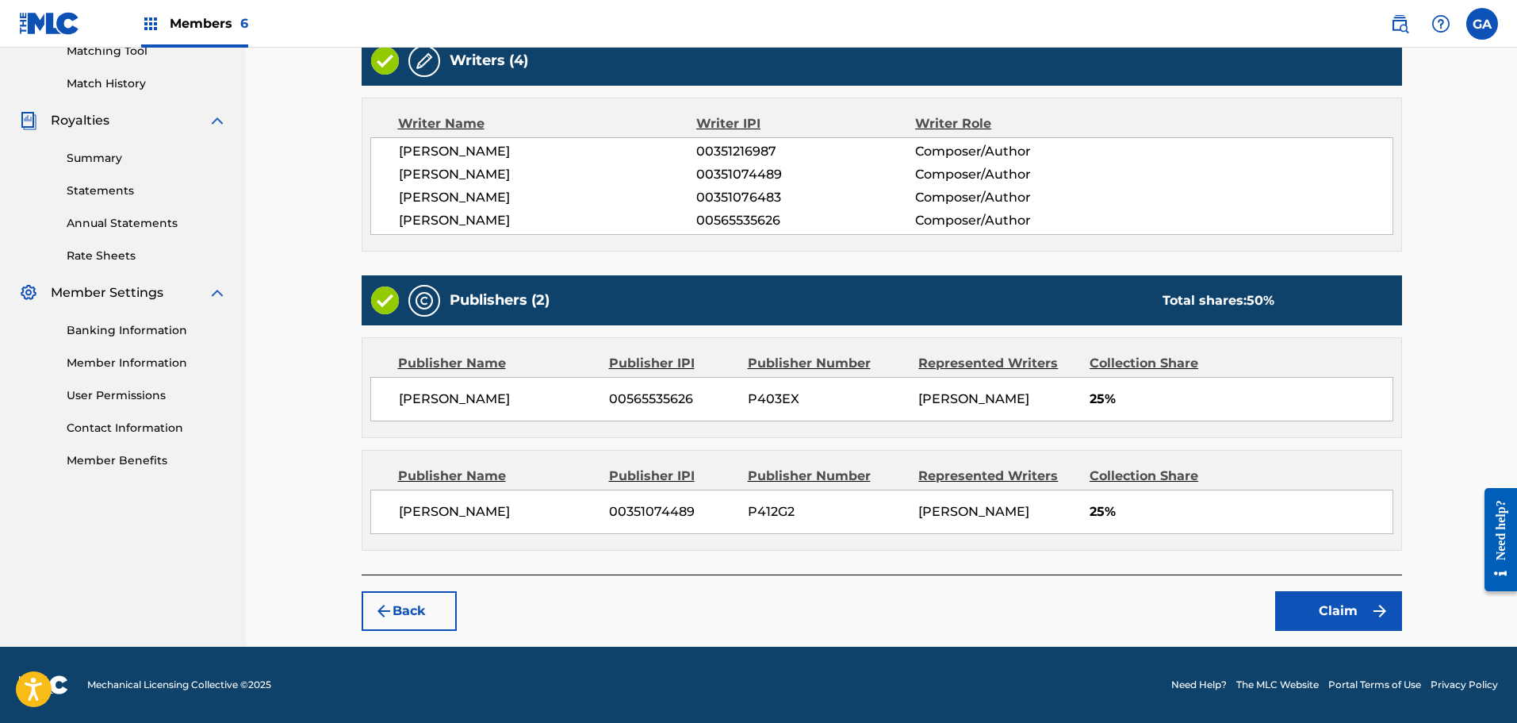
click at [1362, 616] on button "Claim" at bounding box center [1338, 611] width 127 height 40
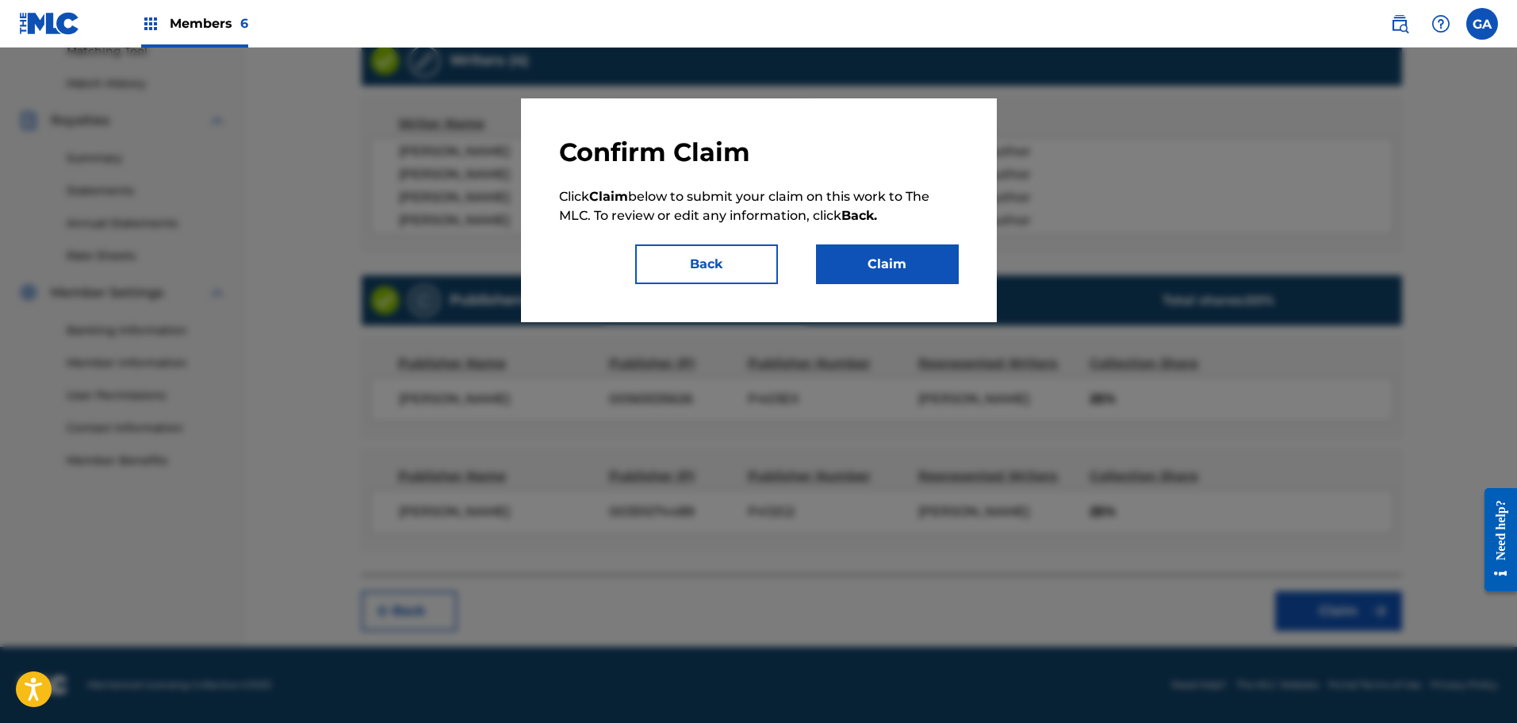
click at [908, 257] on button "Claim" at bounding box center [887, 264] width 143 height 40
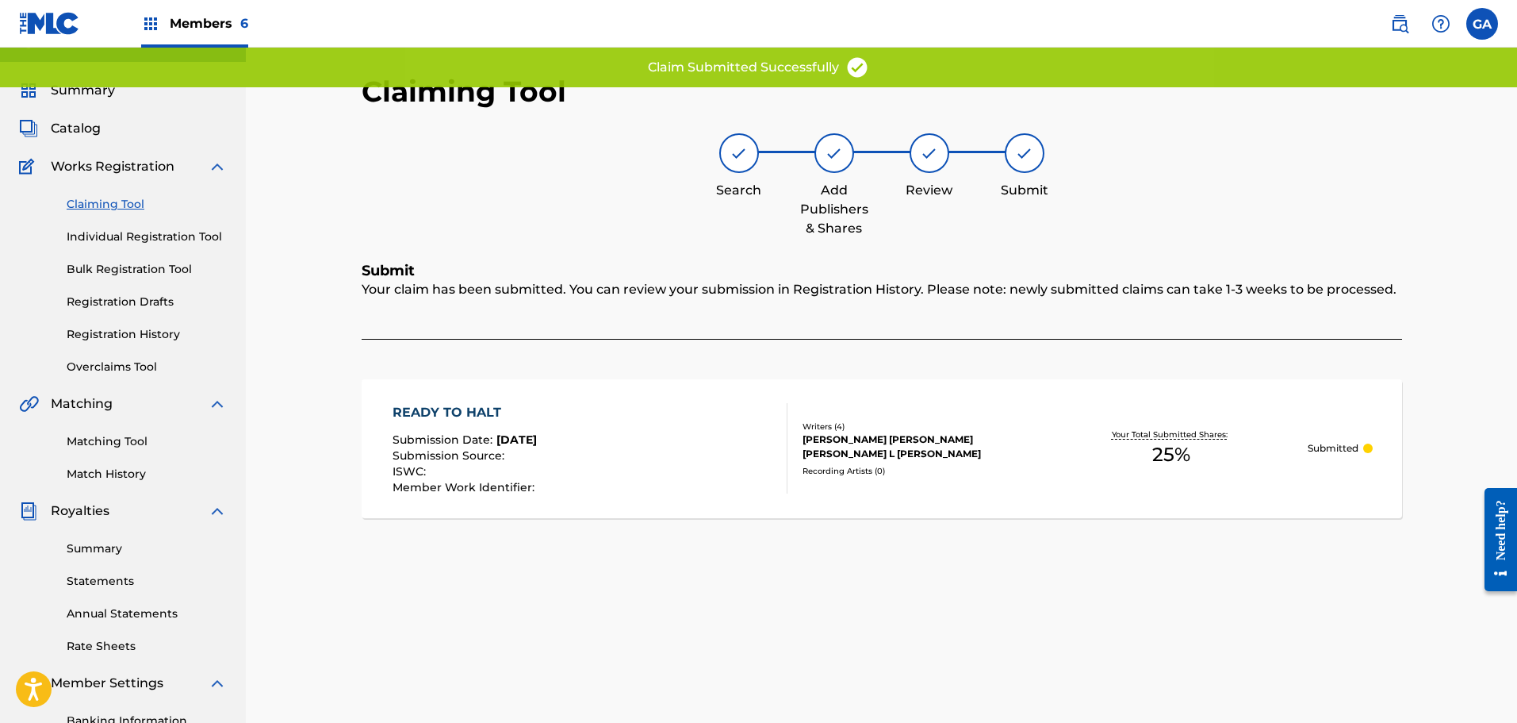
scroll to position [0, 0]
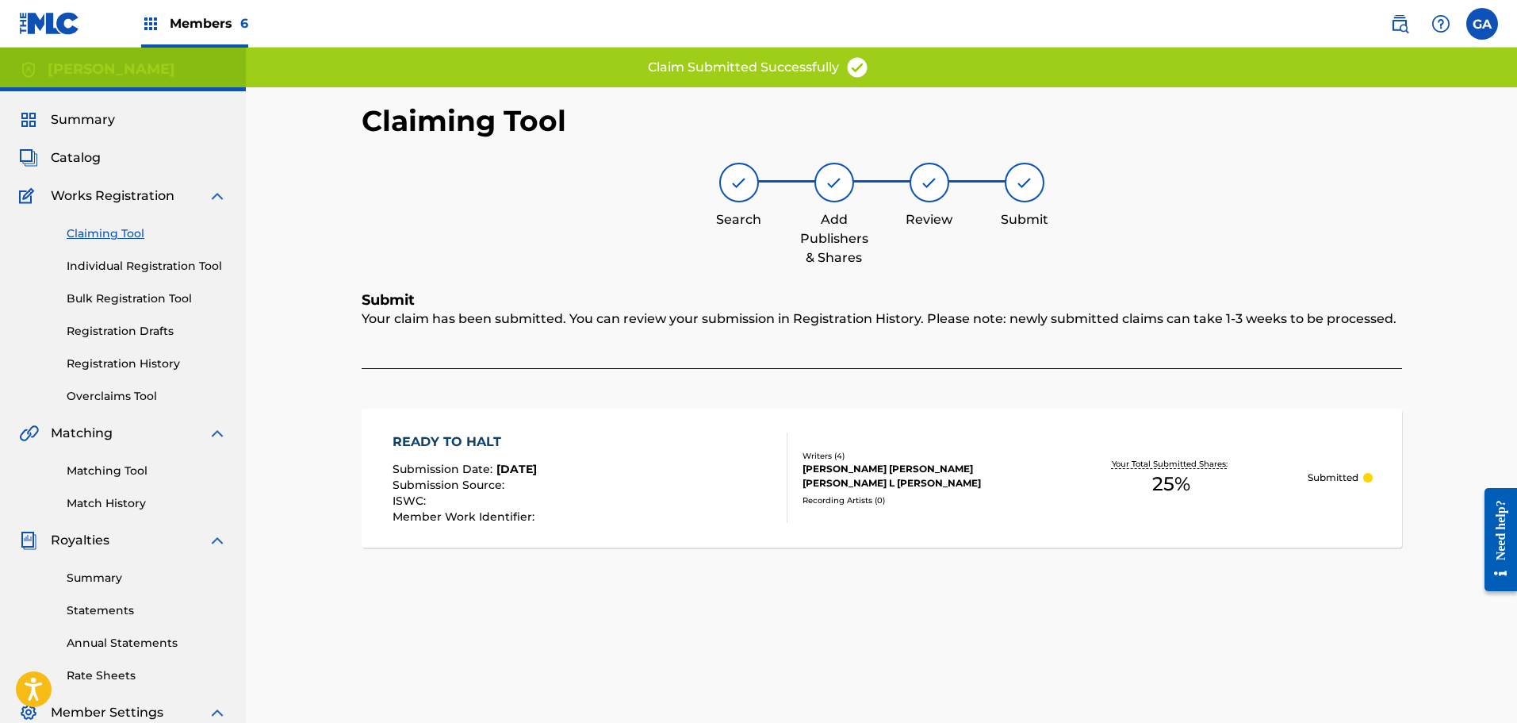
click at [155, 366] on link "Registration History" at bounding box center [147, 363] width 160 height 17
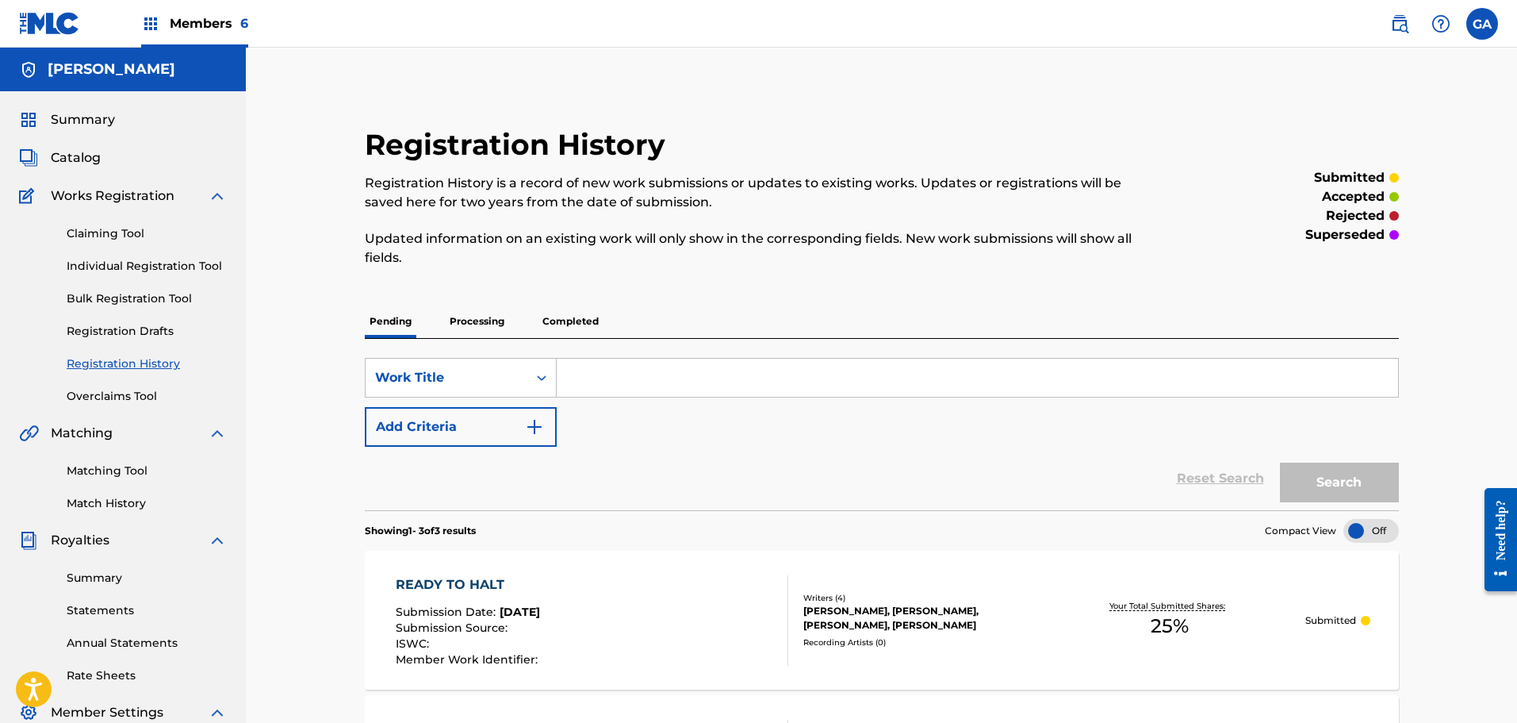
click at [95, 240] on link "Claiming Tool" at bounding box center [147, 233] width 160 height 17
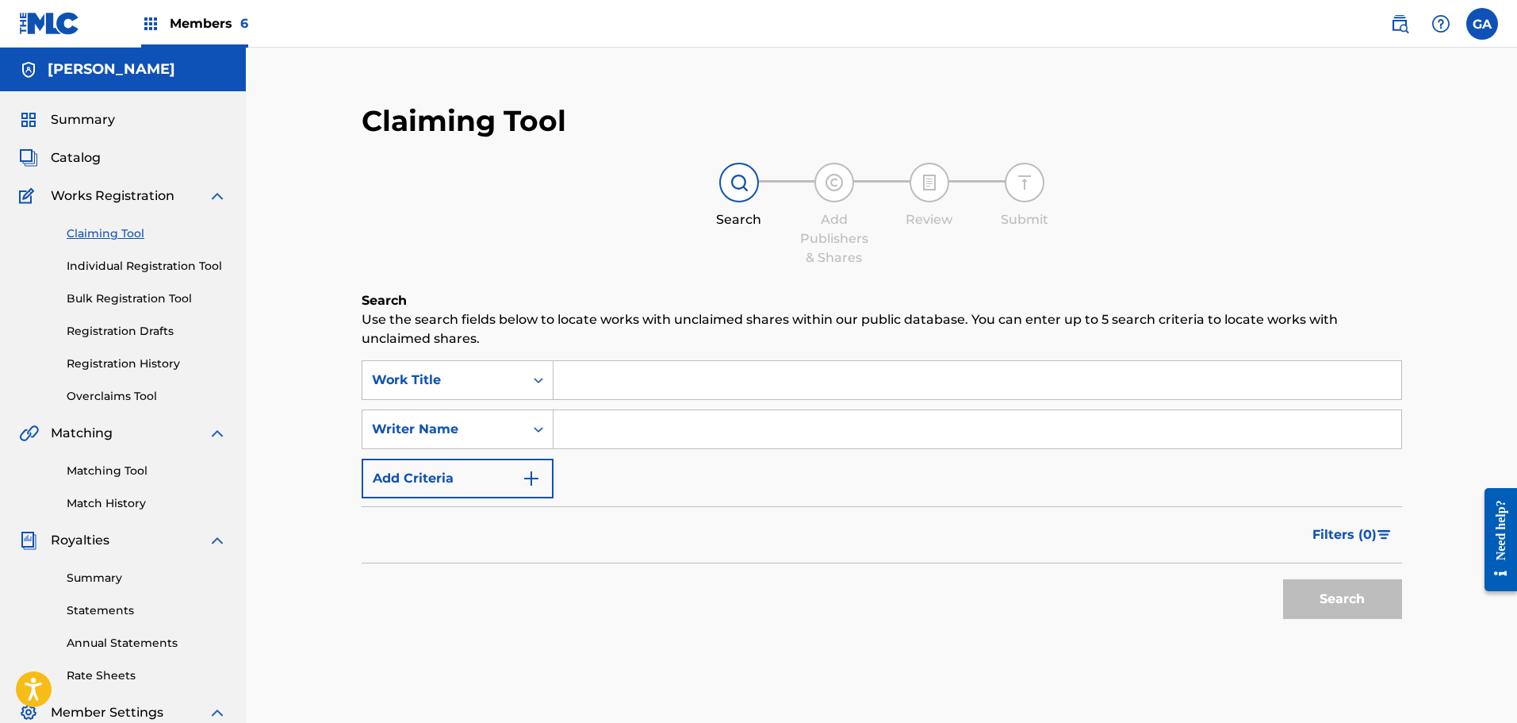
click at [643, 391] on input "Search Form" at bounding box center [978, 380] width 848 height 38
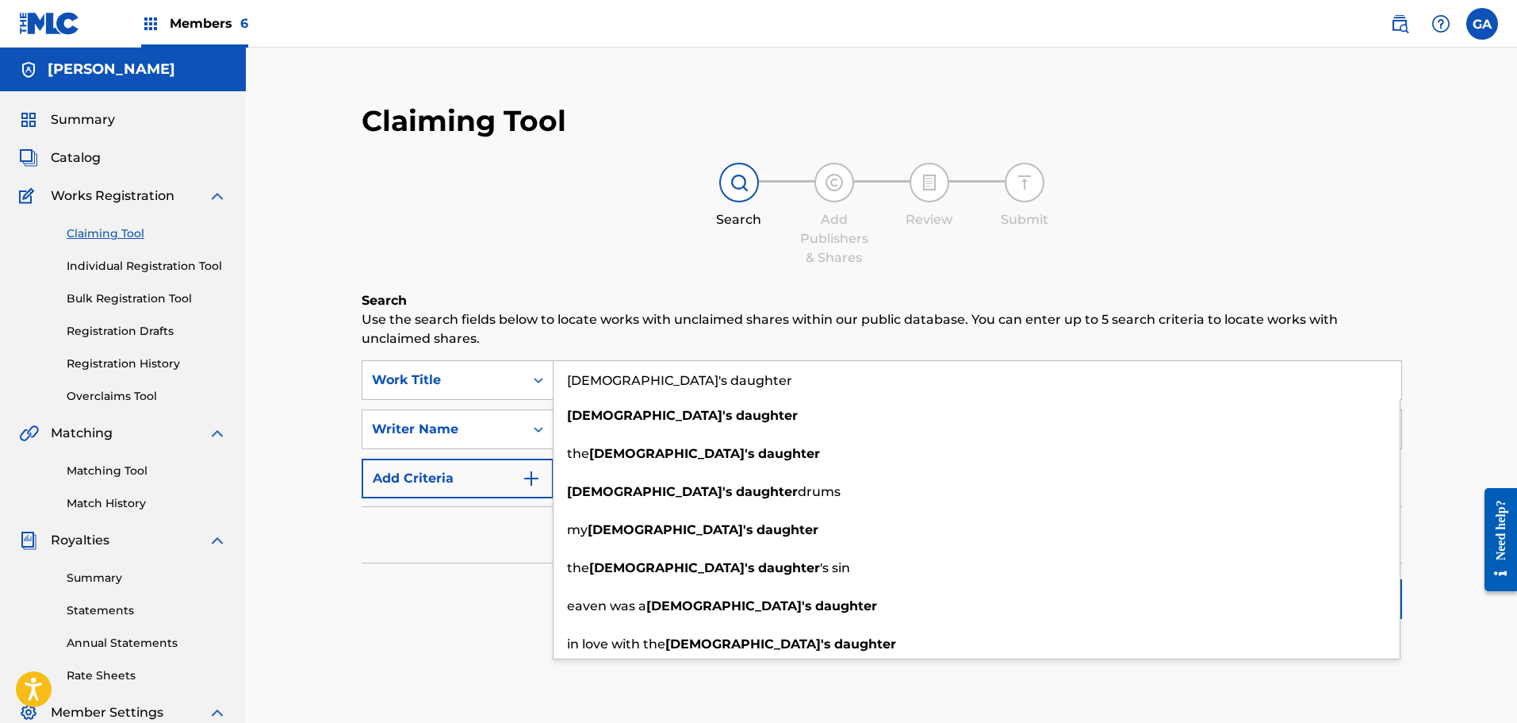
type input "preacher's daughter"
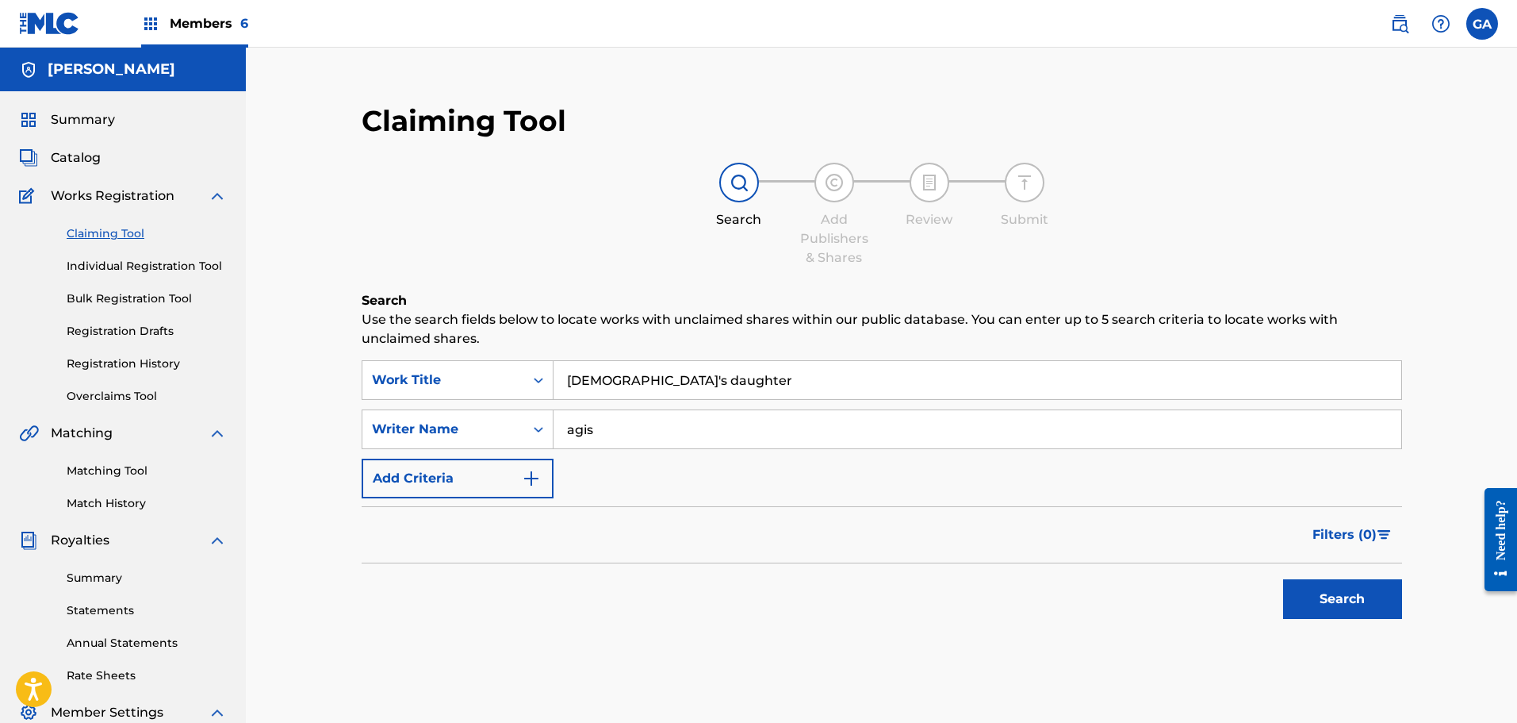
type input "agis"
click at [1283, 579] on button "Search" at bounding box center [1342, 599] width 119 height 40
click at [630, 381] on input "preacher's daughter" at bounding box center [978, 380] width 848 height 38
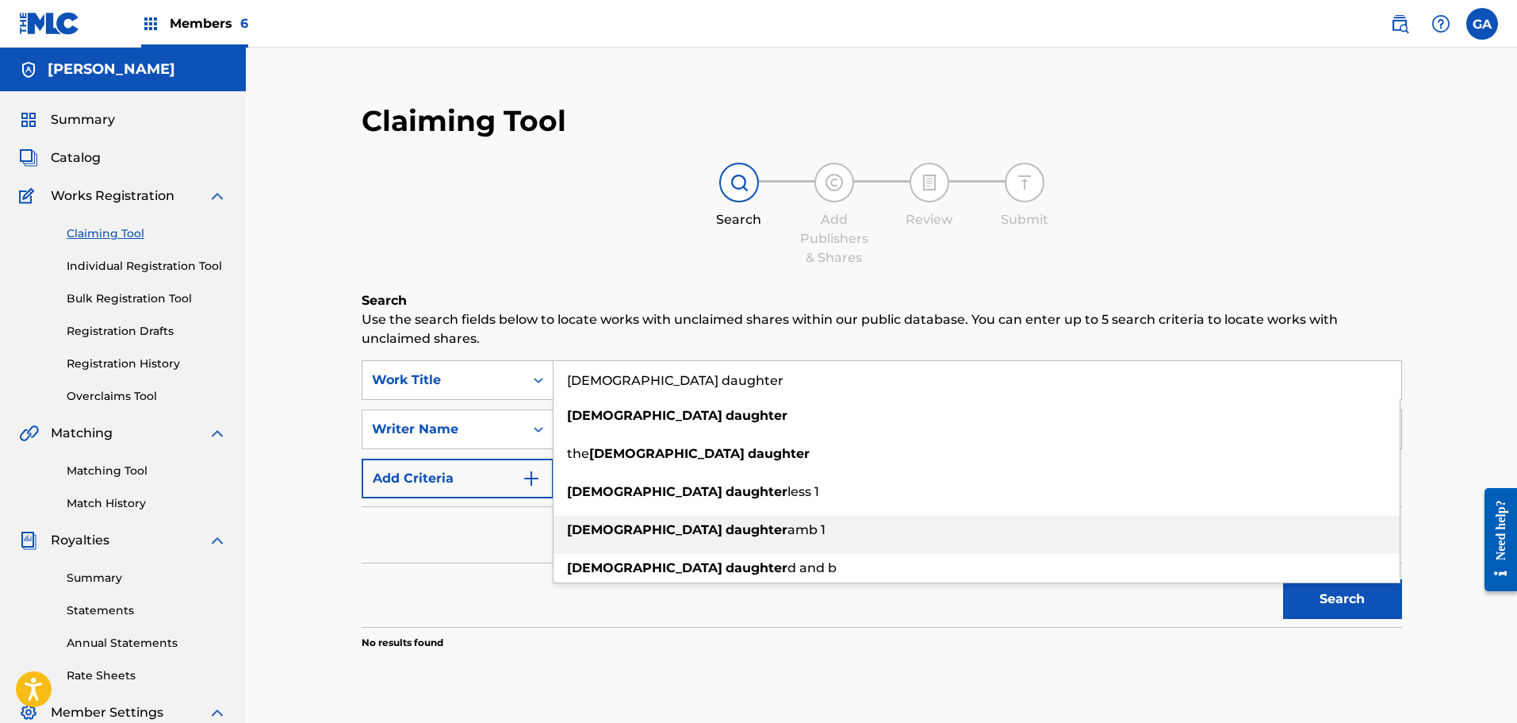
type input "preachers daughter"
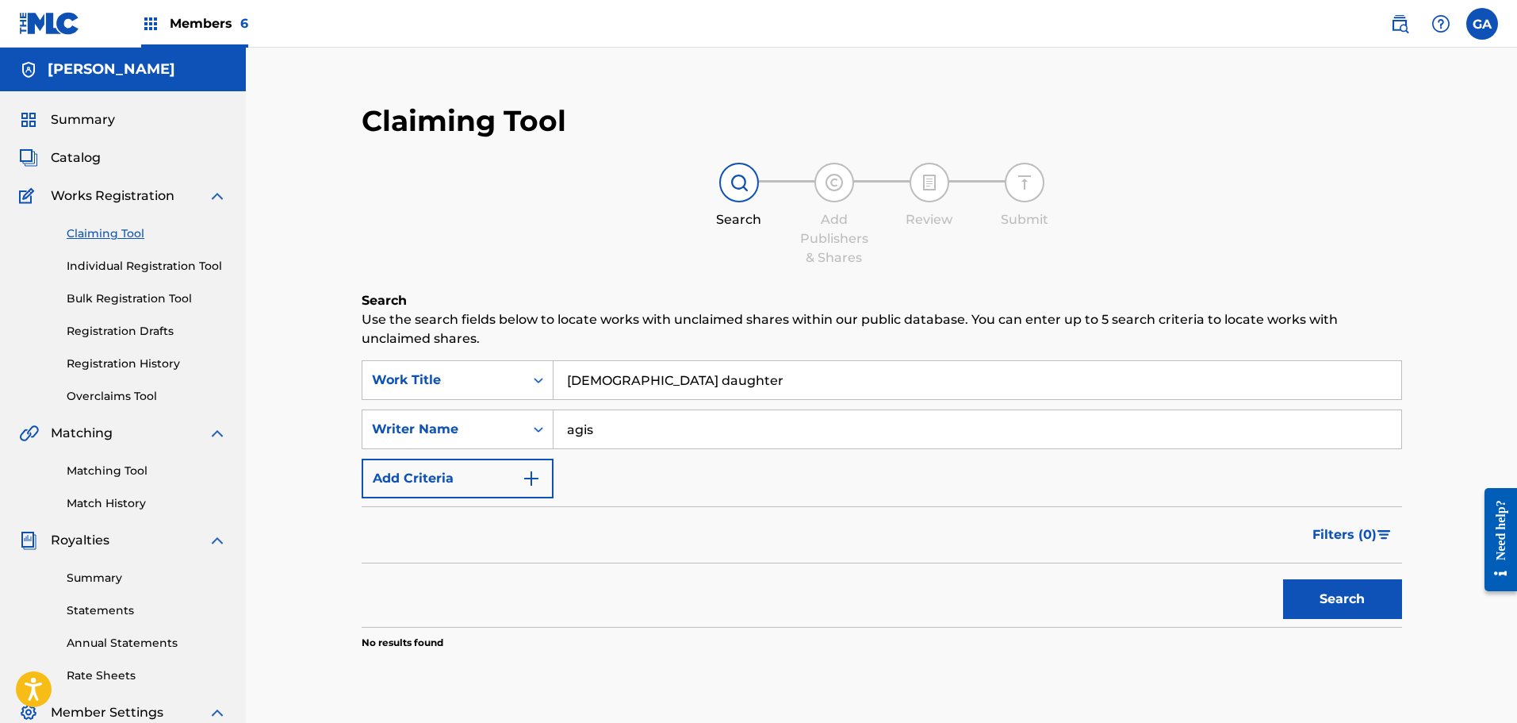
click at [937, 600] on div "Search" at bounding box center [882, 594] width 1041 height 63
click at [1337, 587] on button "Search" at bounding box center [1342, 599] width 119 height 40
click at [75, 147] on div "Summary Catalog Works Registration Claiming Tool Individual Registration Tool B…" at bounding box center [123, 499] width 246 height 816
click at [80, 161] on span "Catalog" at bounding box center [76, 157] width 50 height 19
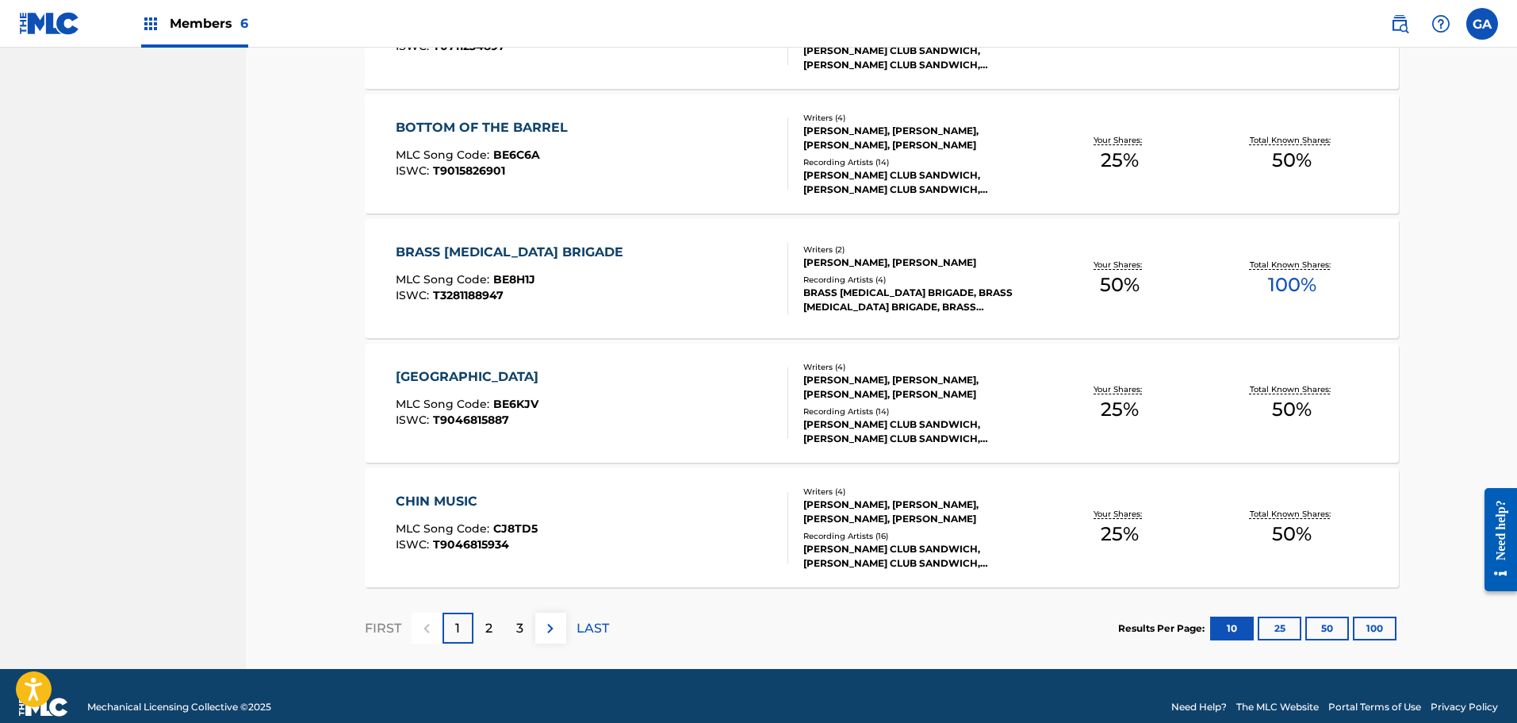
scroll to position [1133, 0]
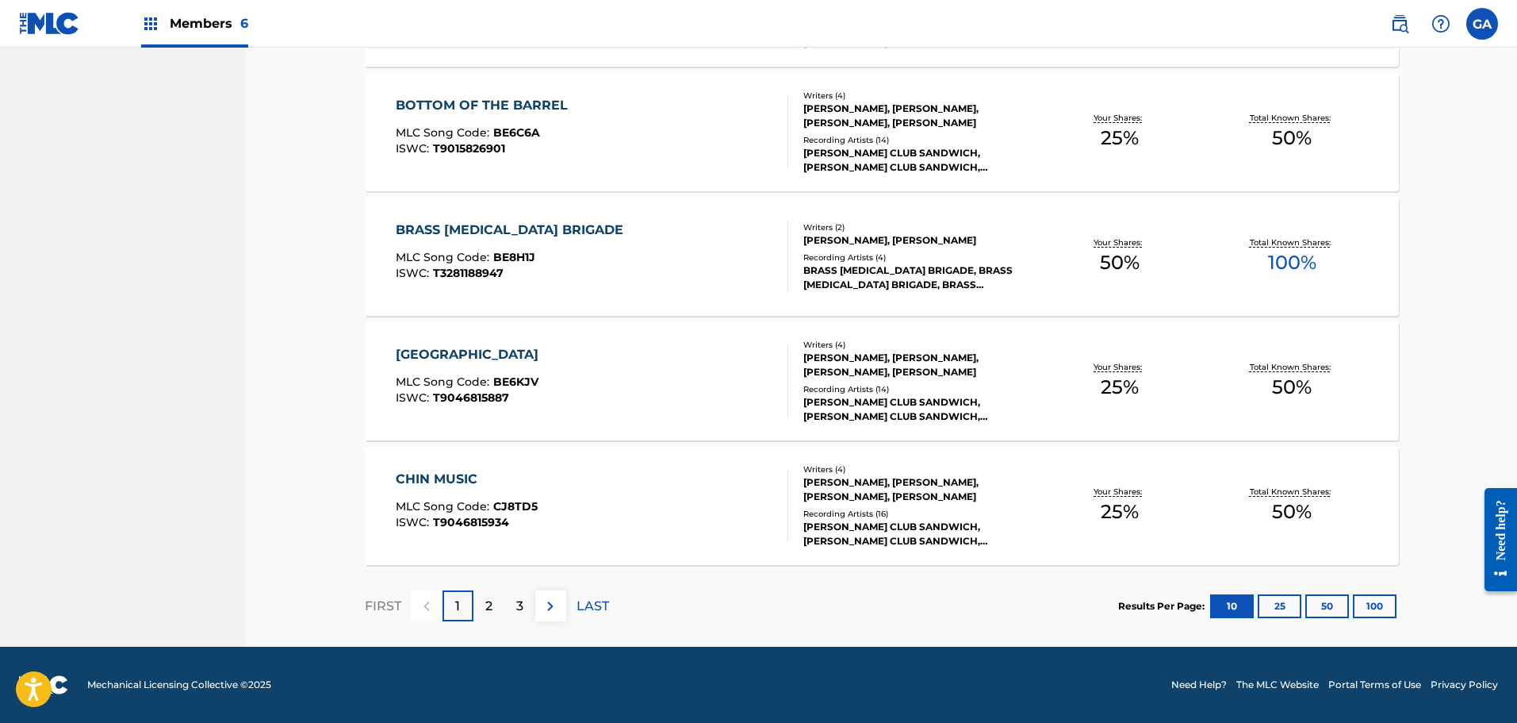
click at [1372, 611] on button "100" at bounding box center [1375, 606] width 44 height 24
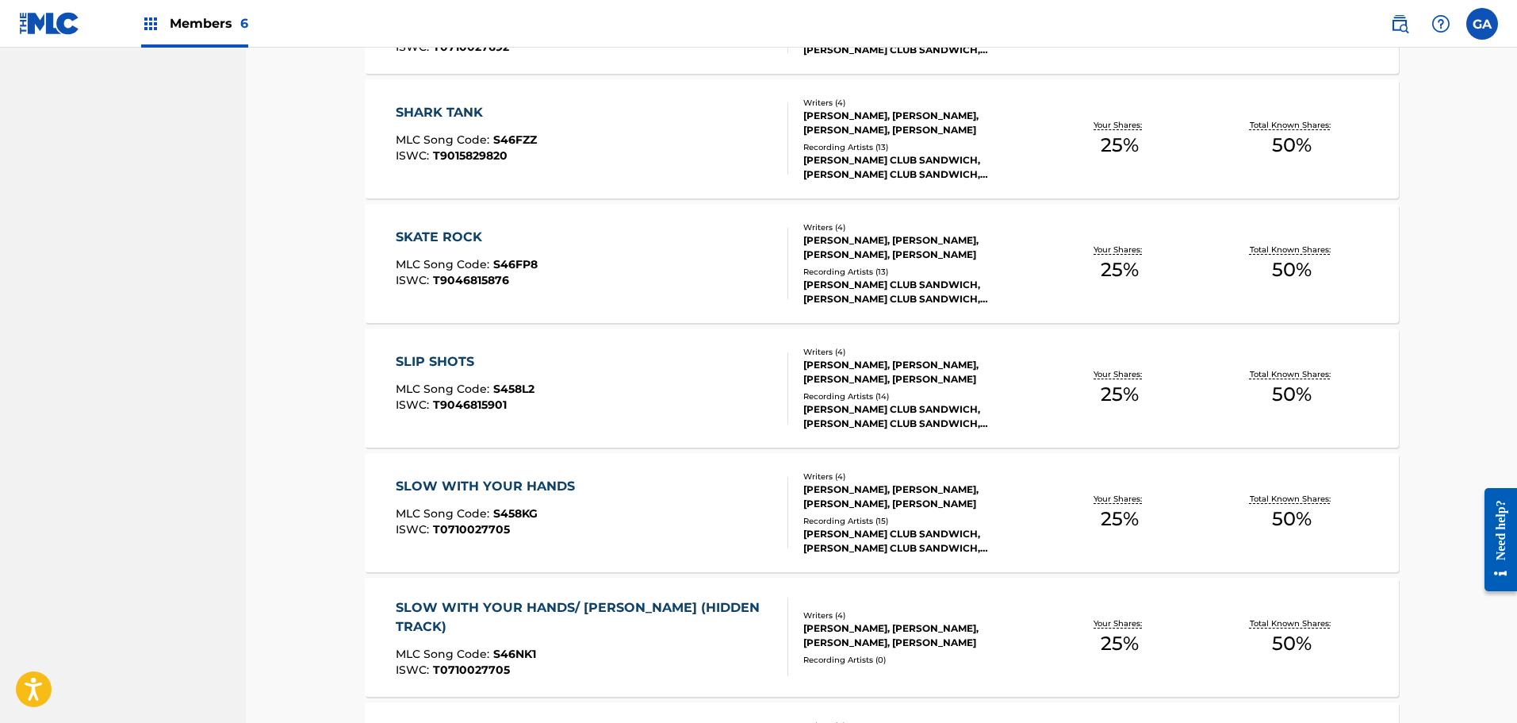
scroll to position [4384, 0]
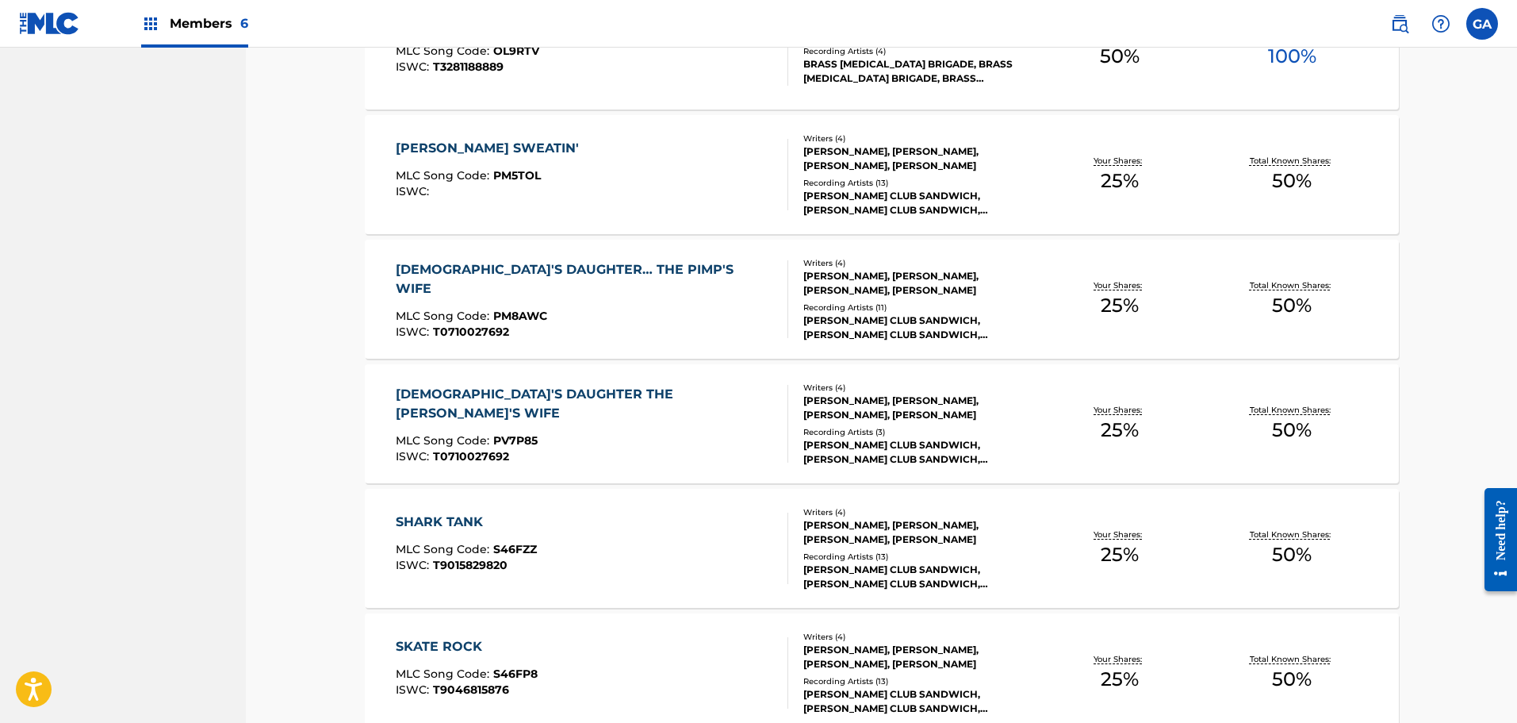
click at [177, 21] on span "Members 6" at bounding box center [209, 23] width 79 height 18
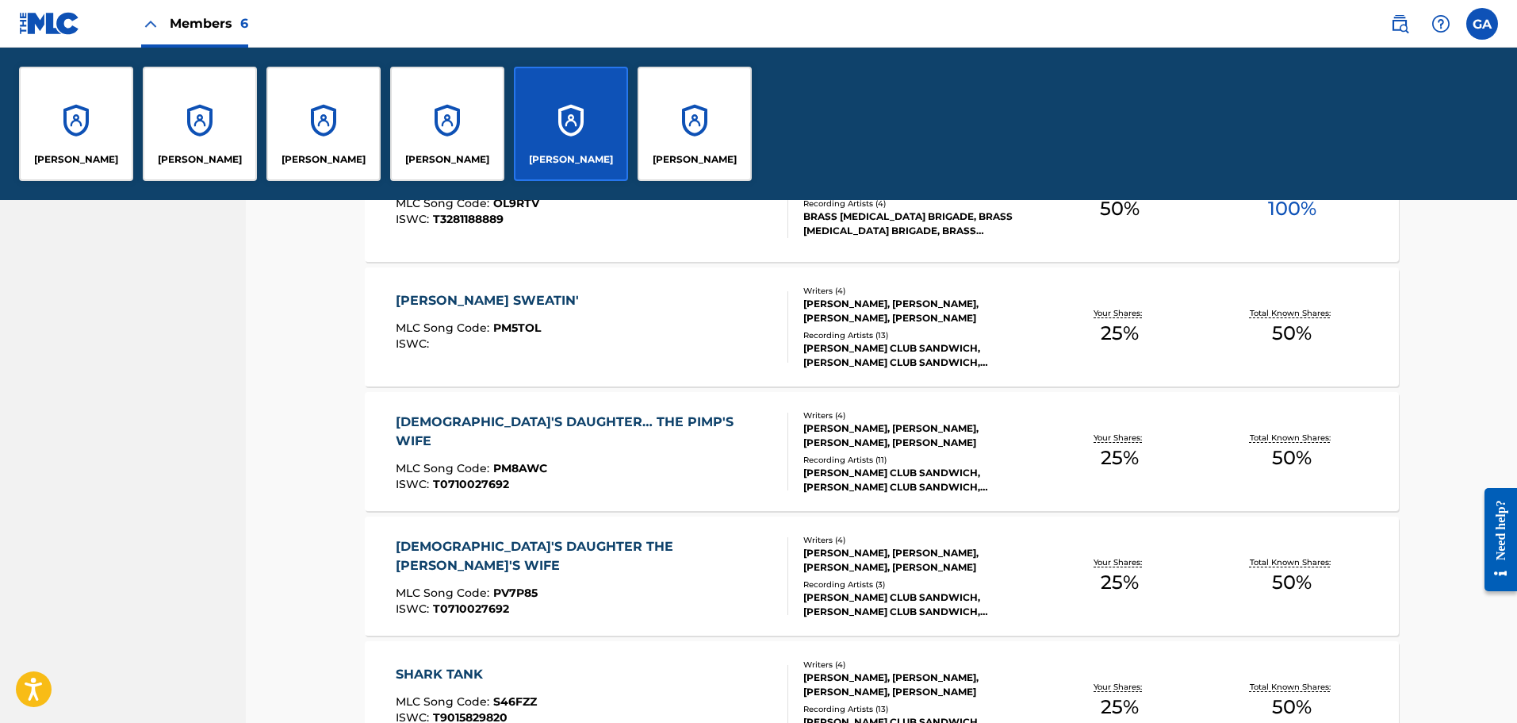
scroll to position [3981, 0]
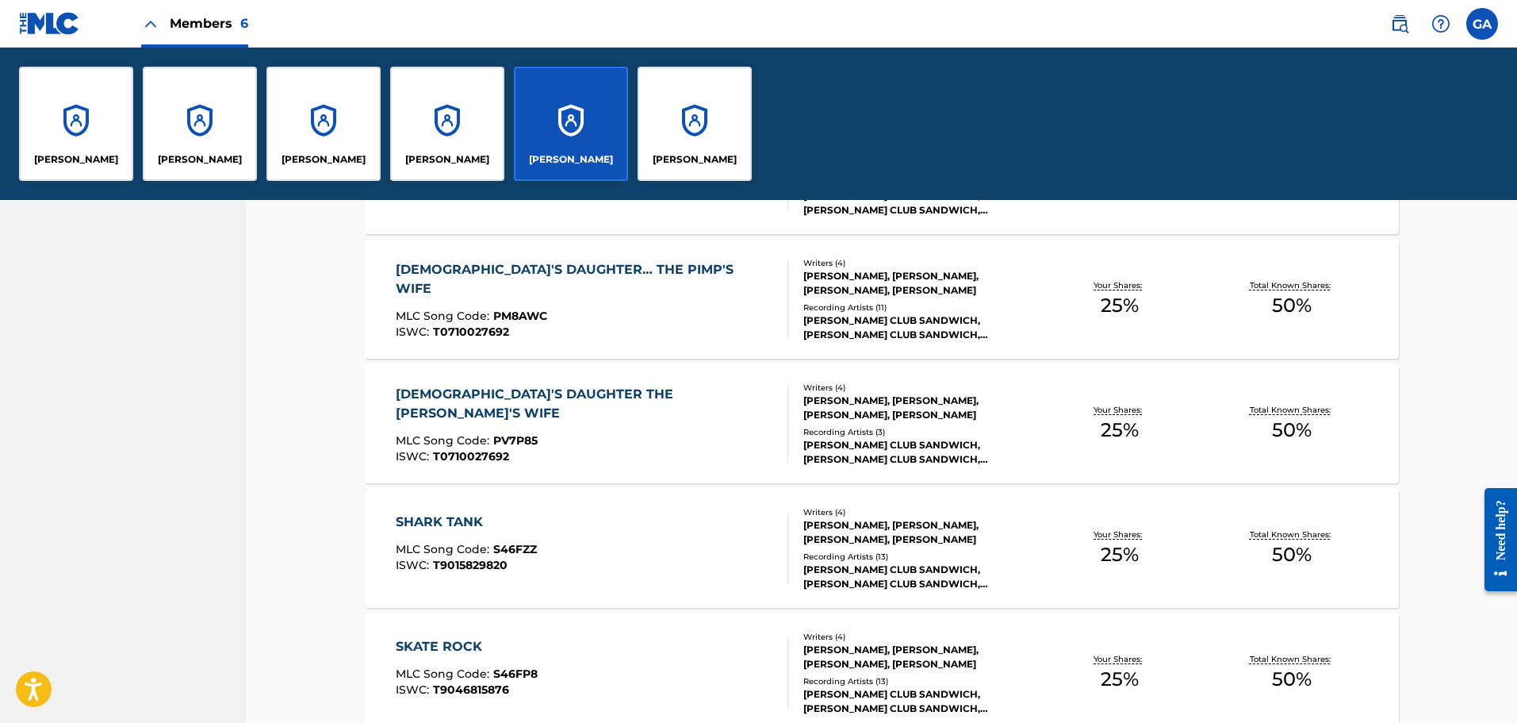
click at [42, 125] on div "[PERSON_NAME]" at bounding box center [76, 124] width 114 height 114
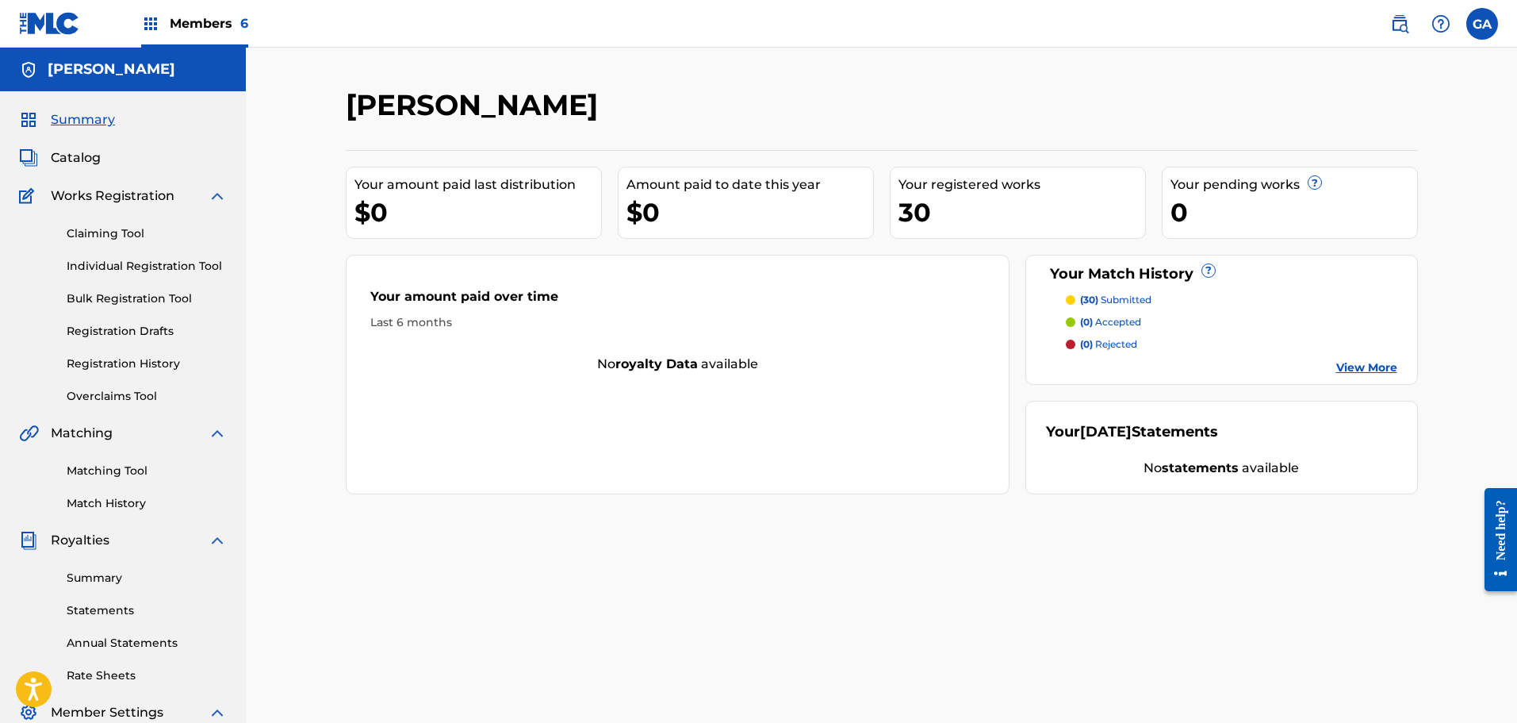
click at [212, 15] on span "Members 6" at bounding box center [209, 23] width 79 height 18
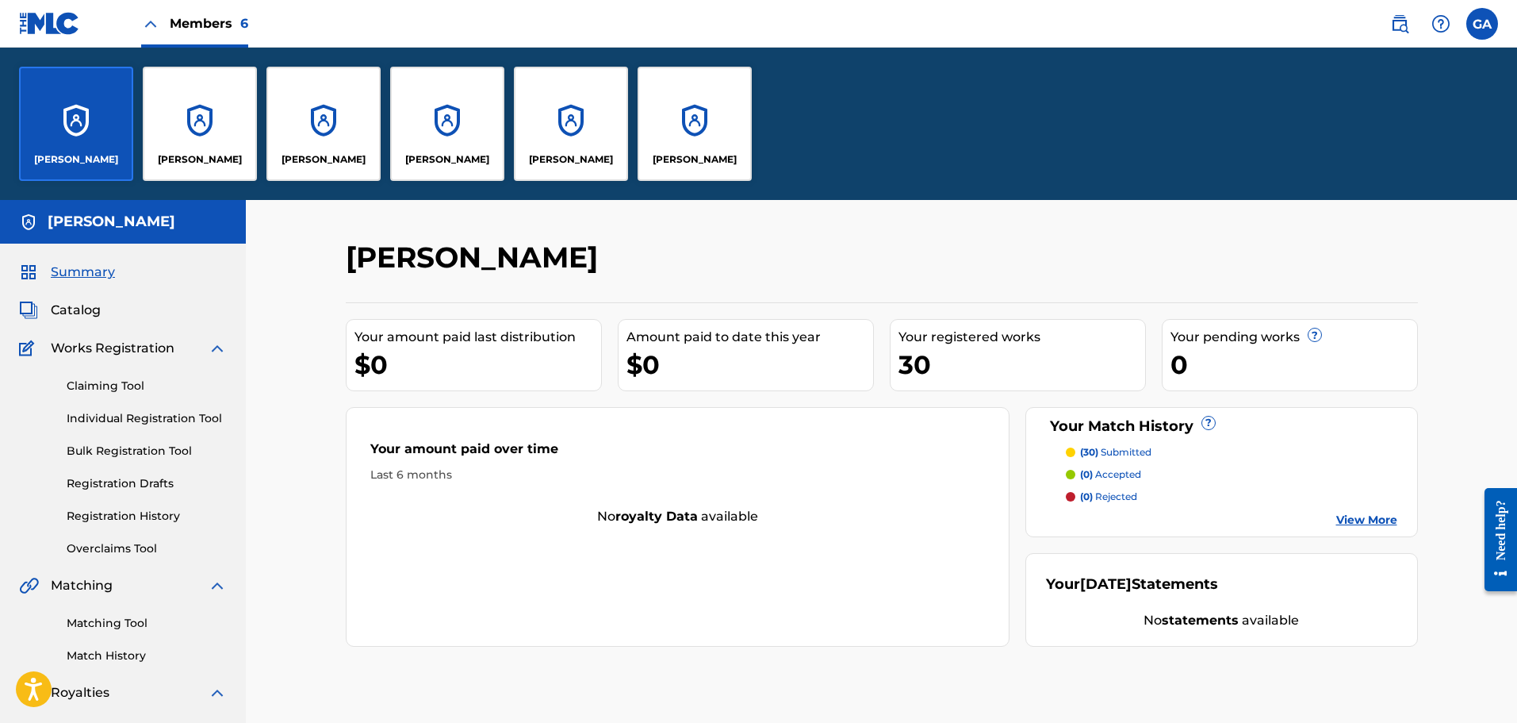
click at [178, 117] on div "[PERSON_NAME]" at bounding box center [200, 124] width 114 height 114
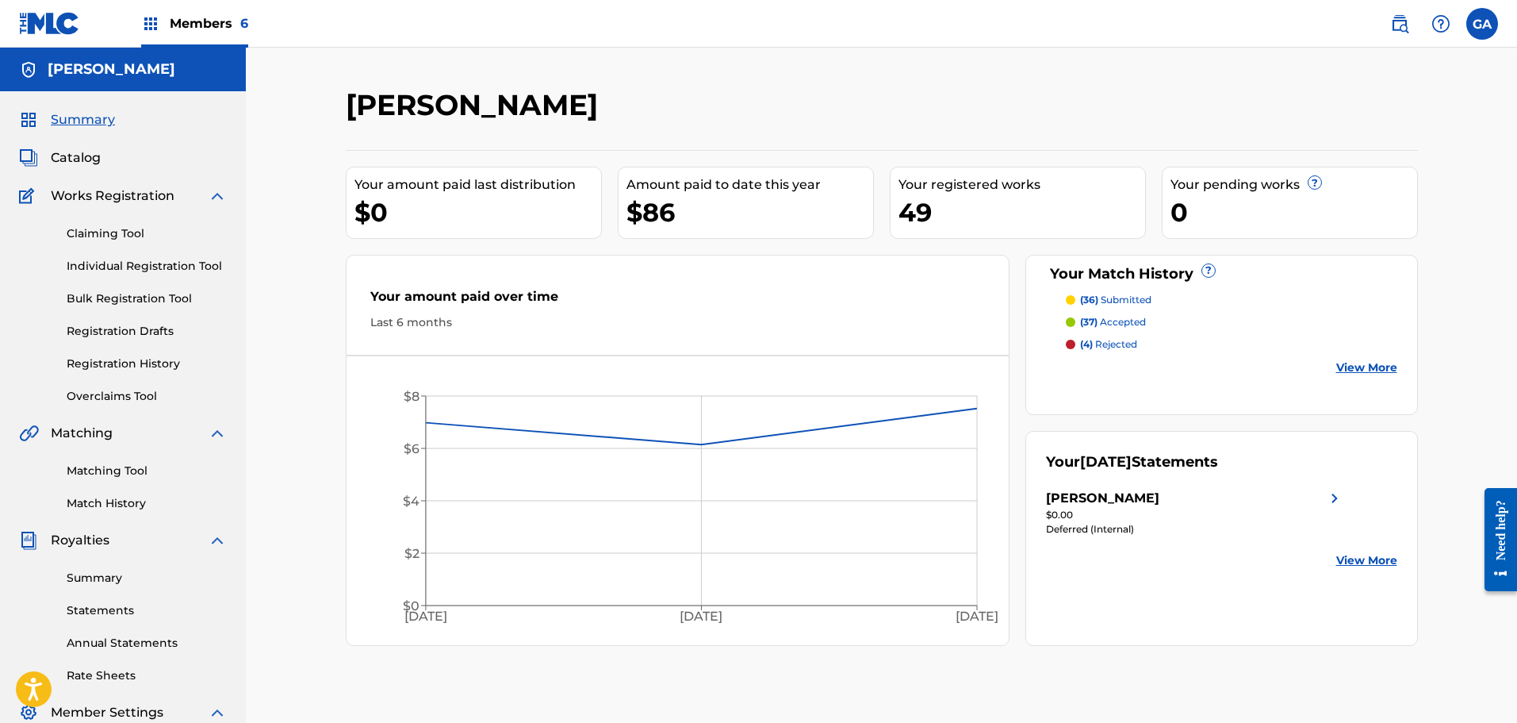
click at [86, 157] on span "Catalog" at bounding box center [76, 157] width 50 height 19
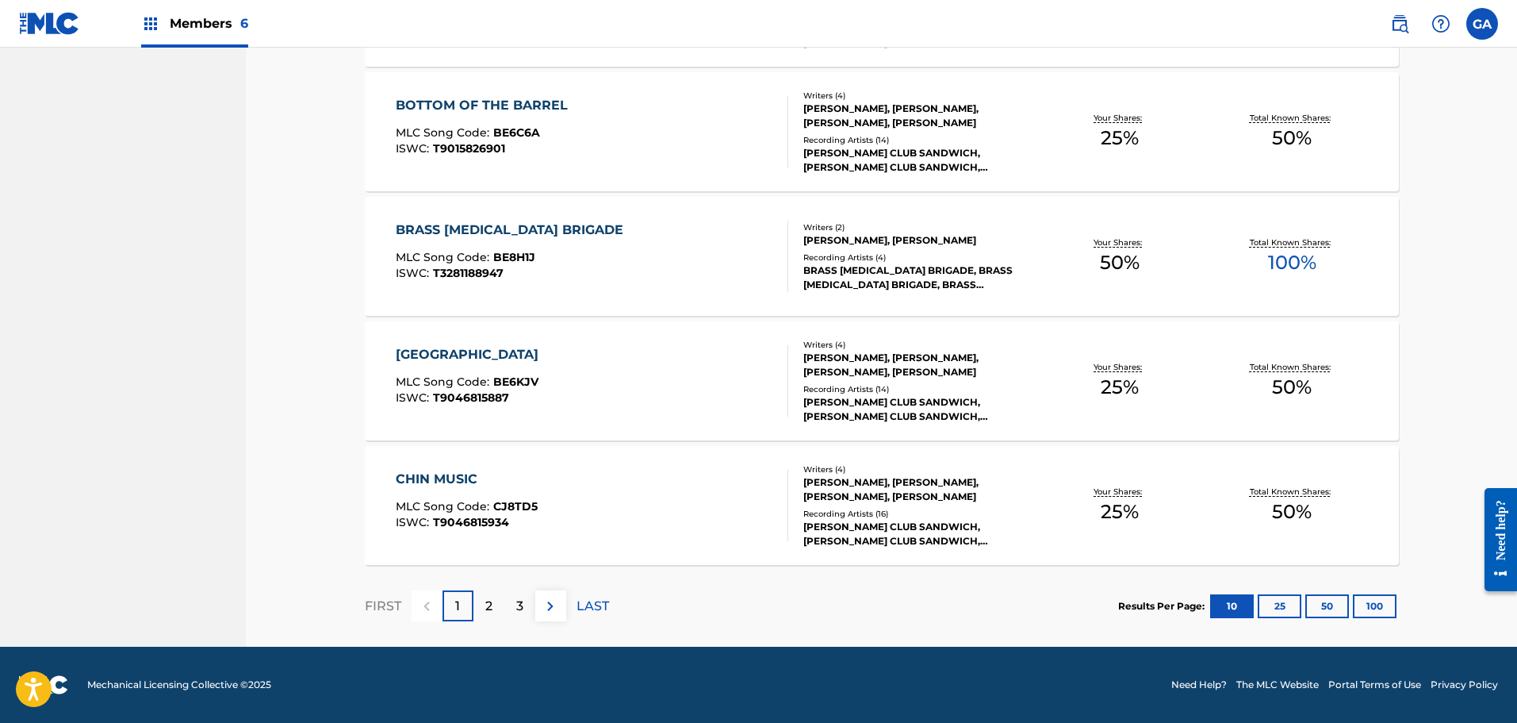
click at [1374, 602] on button "100" at bounding box center [1375, 606] width 44 height 24
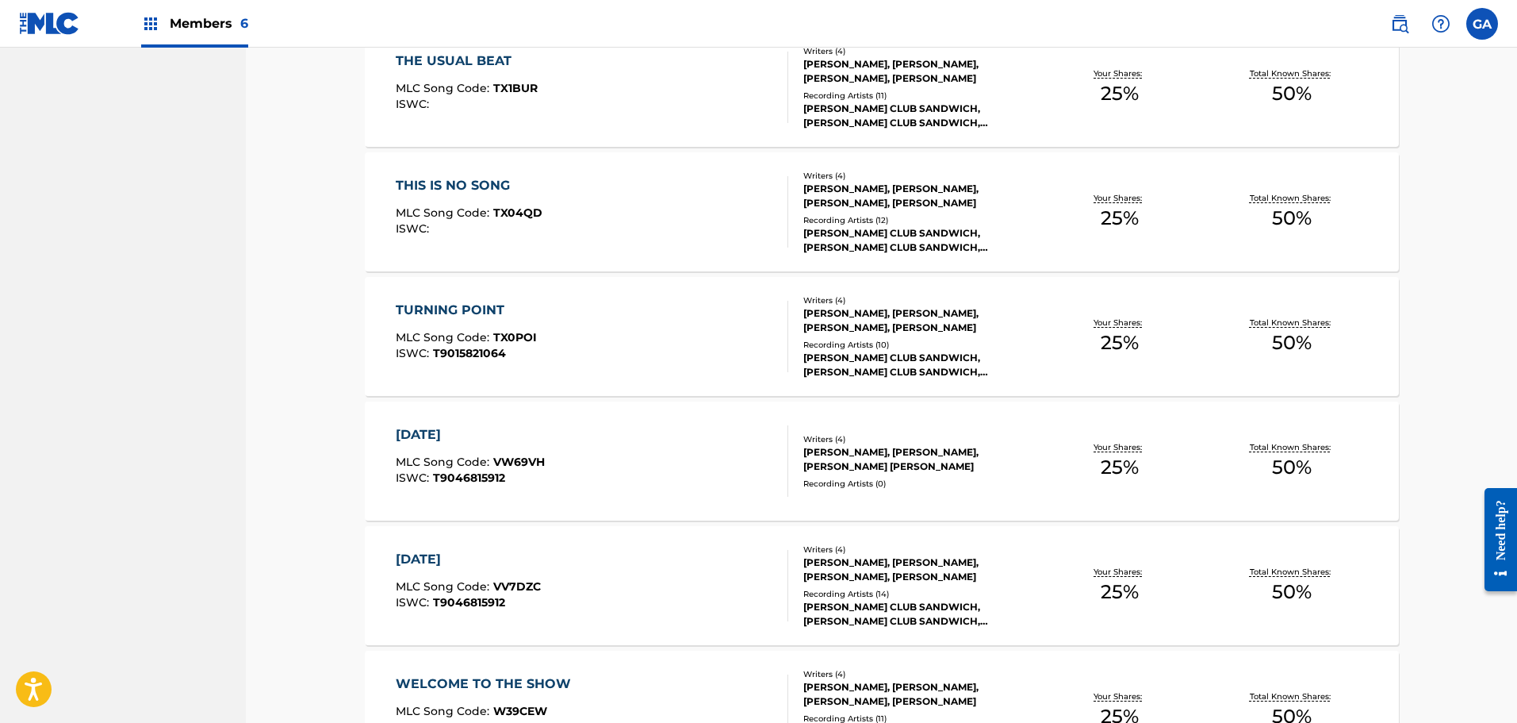
scroll to position [5790, 0]
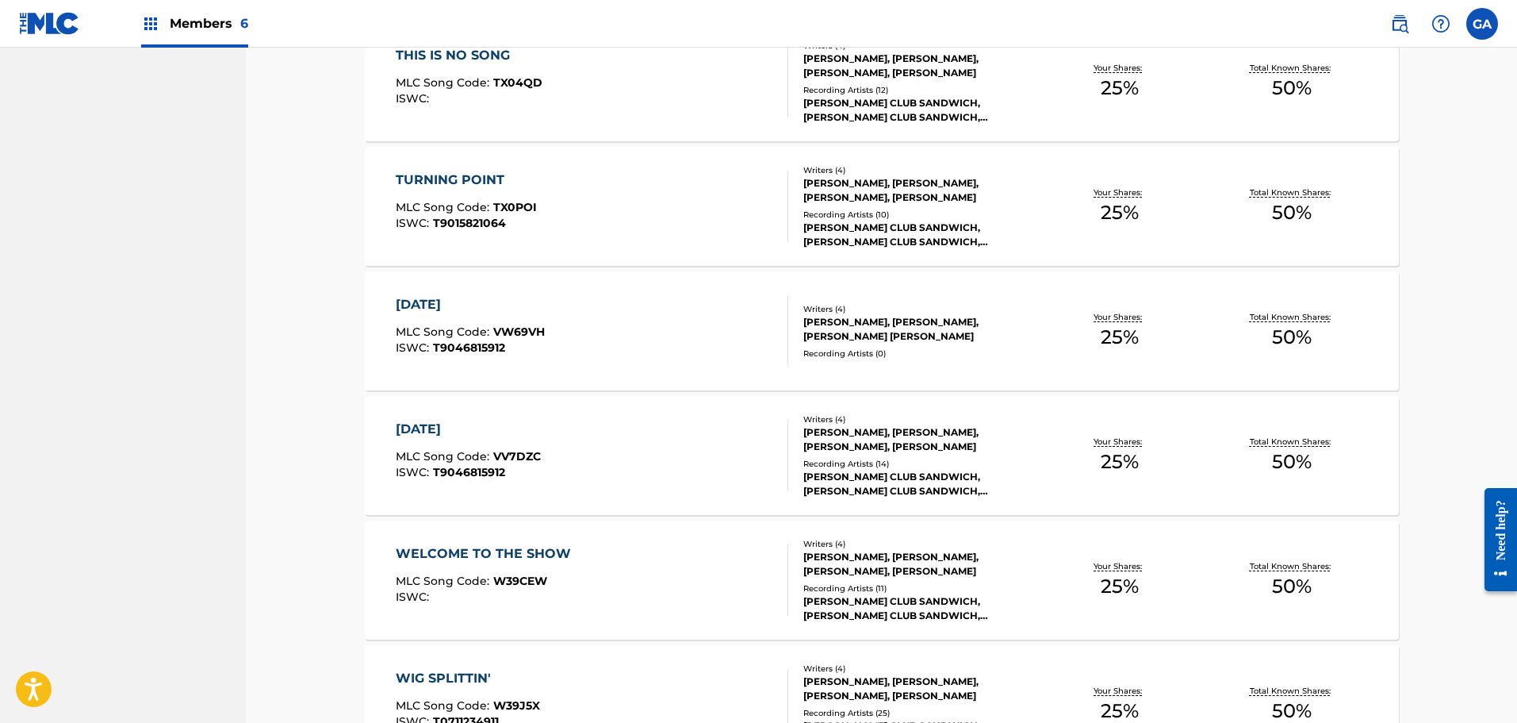
click at [642, 320] on div "VETERANS DAY MLC Song Code : VW69VH ISWC : T9046815912" at bounding box center [592, 330] width 393 height 71
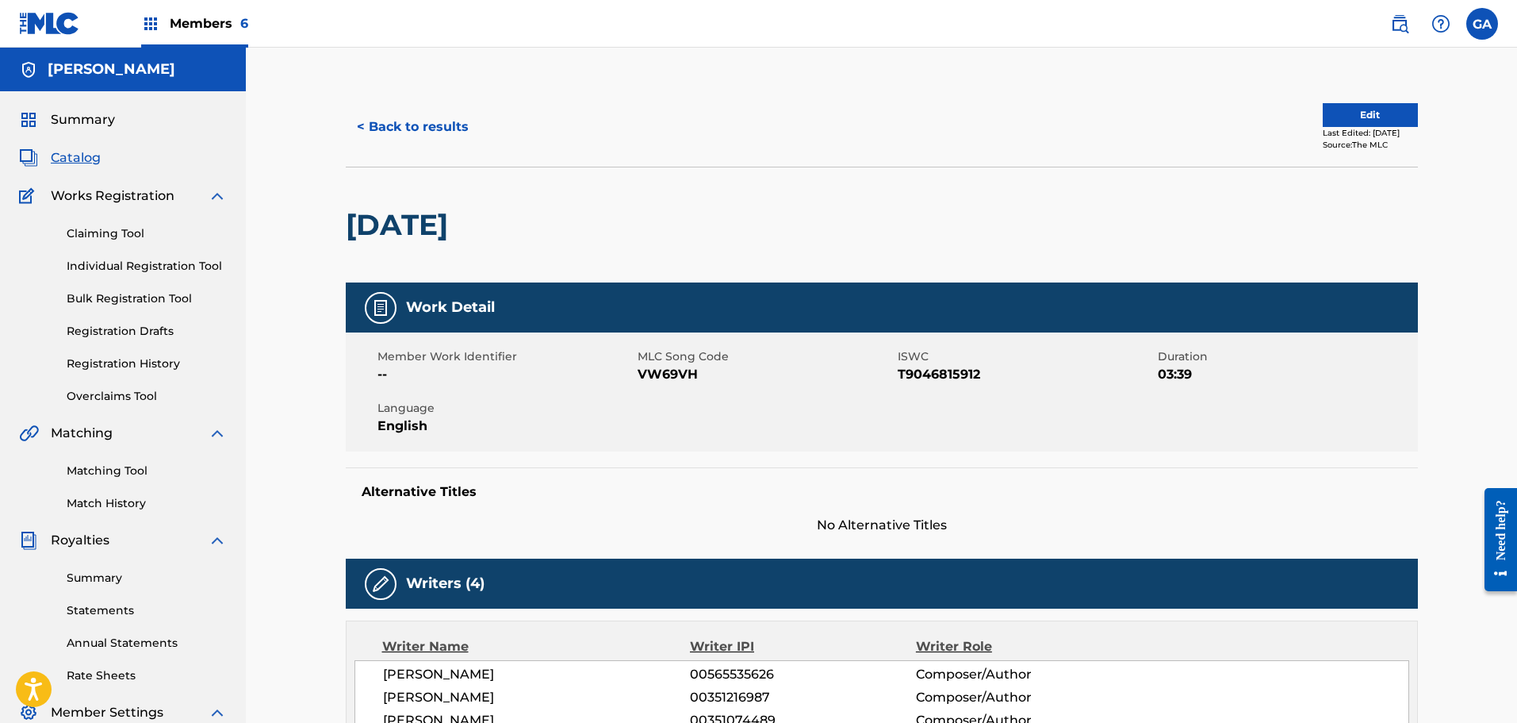
click at [439, 121] on button "< Back to results" at bounding box center [413, 127] width 134 height 40
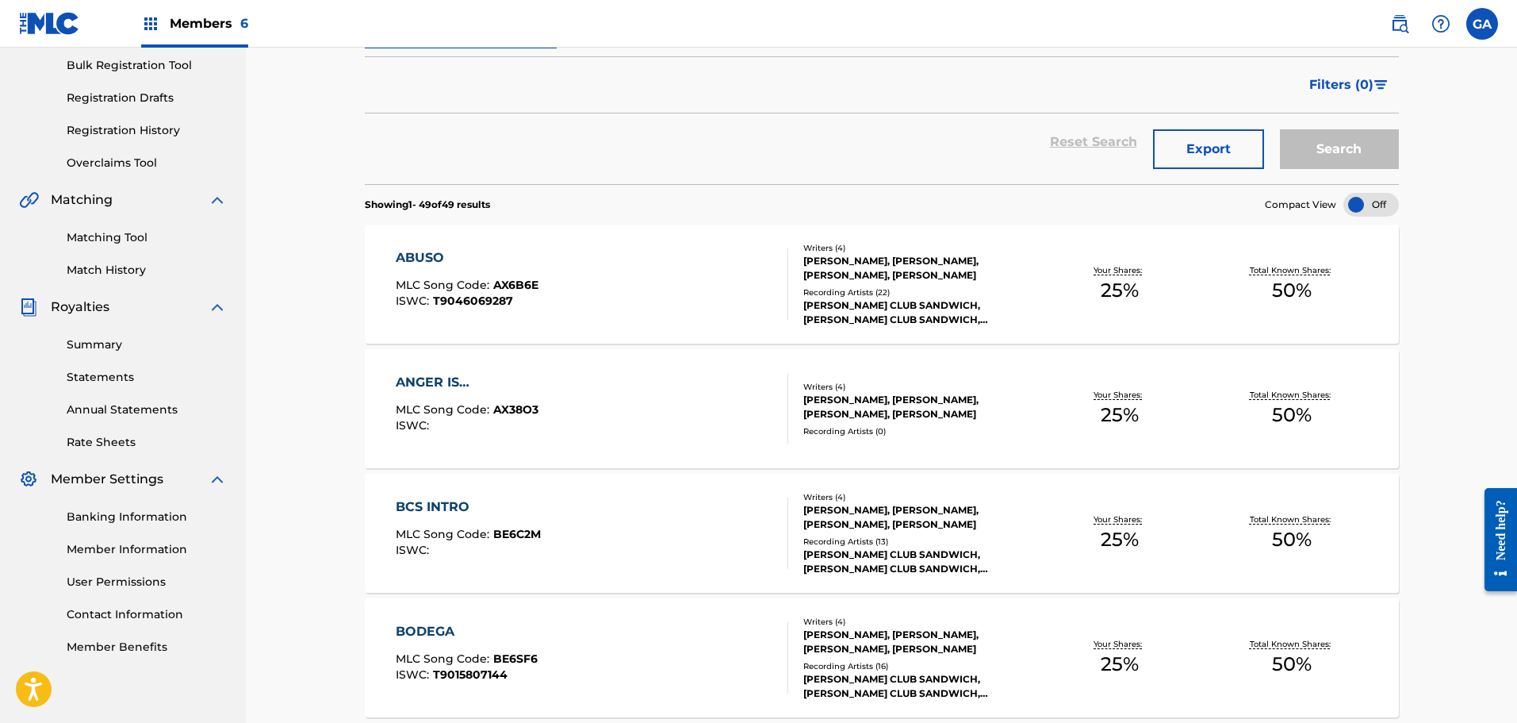
scroll to position [238, 0]
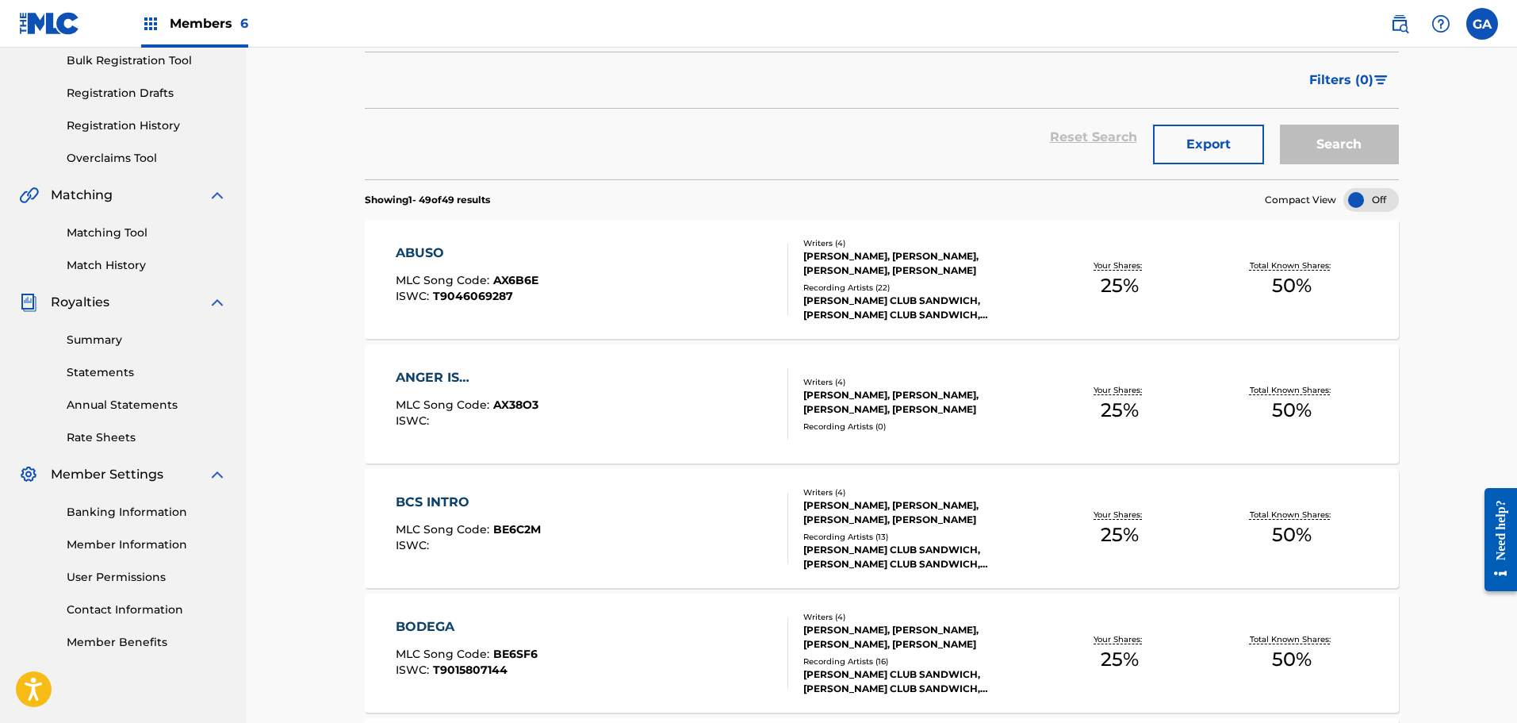
click at [630, 393] on div "ANGER IS… MLC Song Code : AX38O3 ISWC :" at bounding box center [592, 403] width 393 height 71
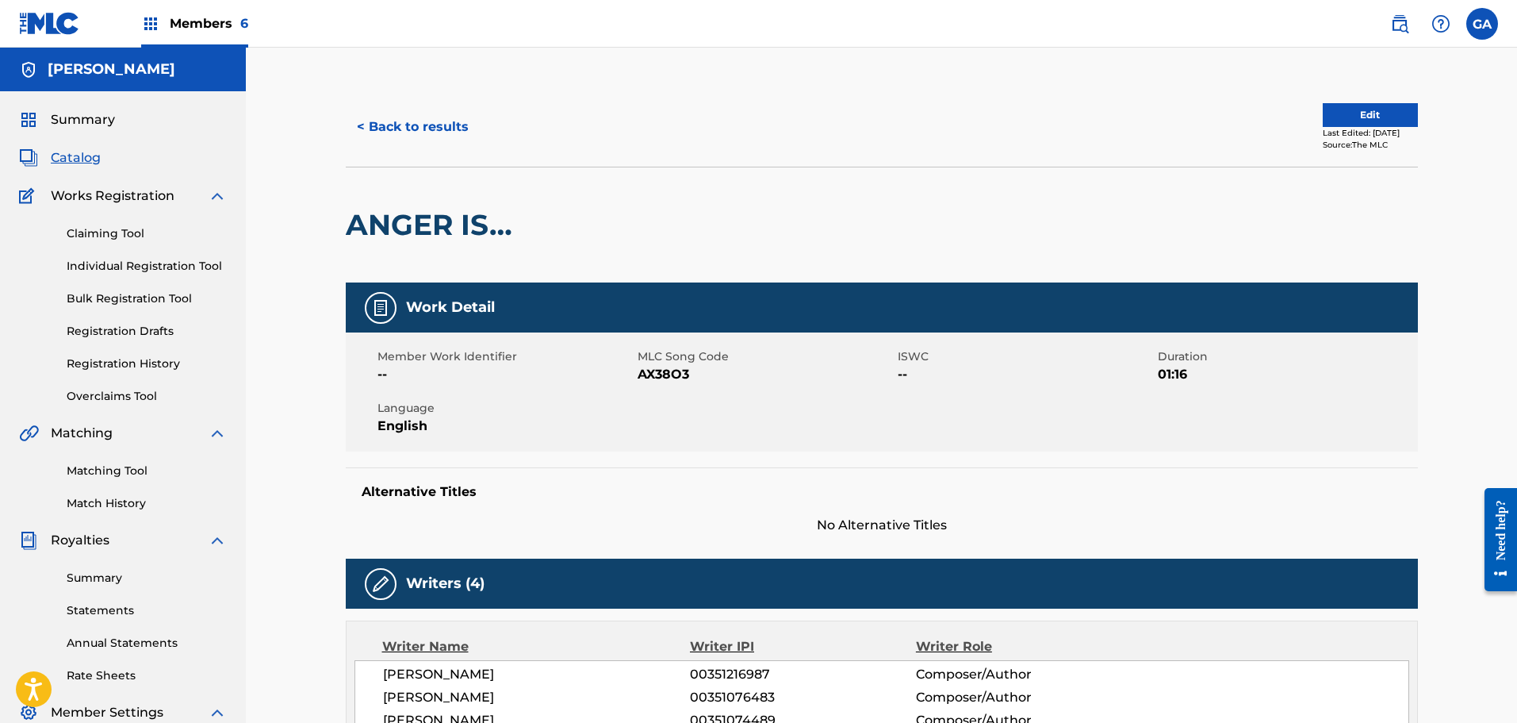
click at [135, 472] on link "Matching Tool" at bounding box center [147, 470] width 160 height 17
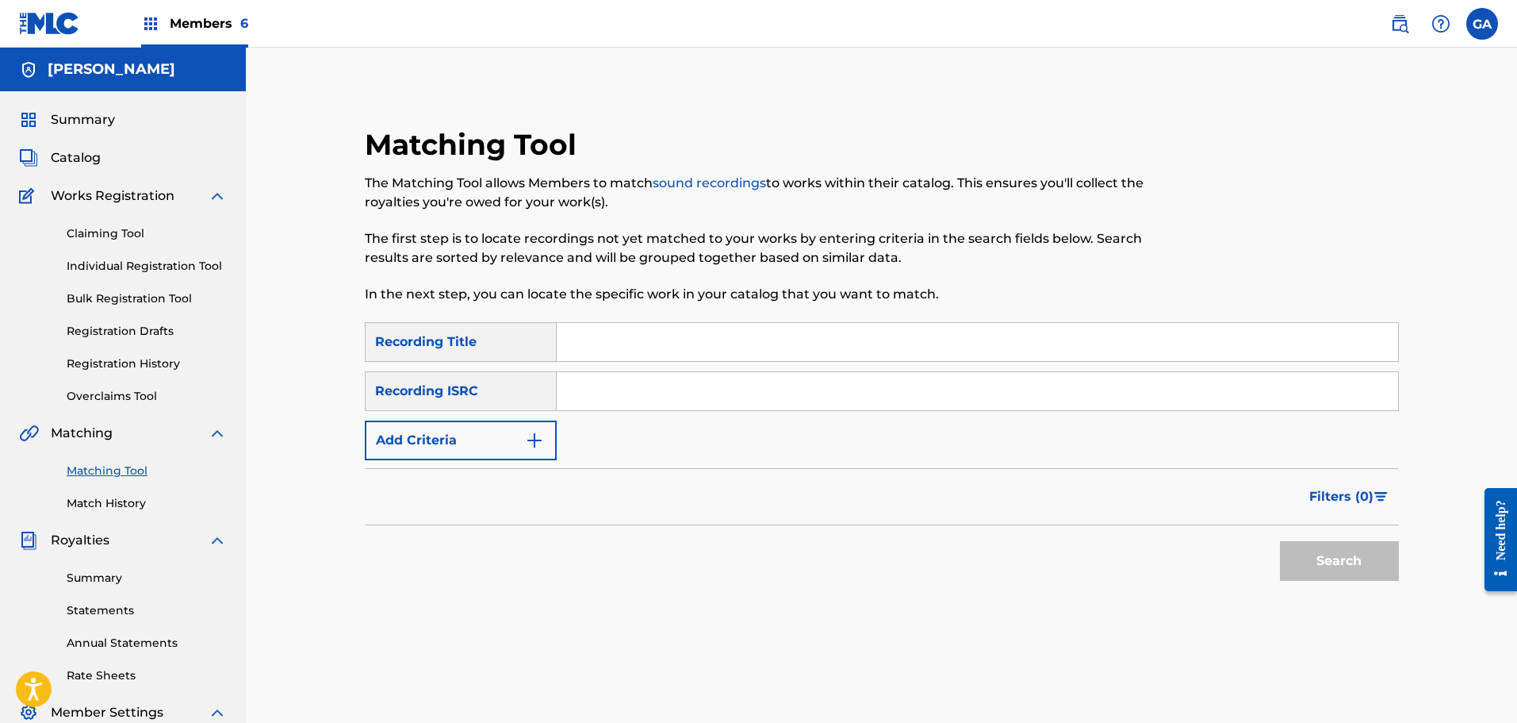
click at [610, 339] on input "Search Form" at bounding box center [977, 342] width 841 height 38
type input "anger is"
click at [1280, 541] on button "Search" at bounding box center [1339, 561] width 119 height 40
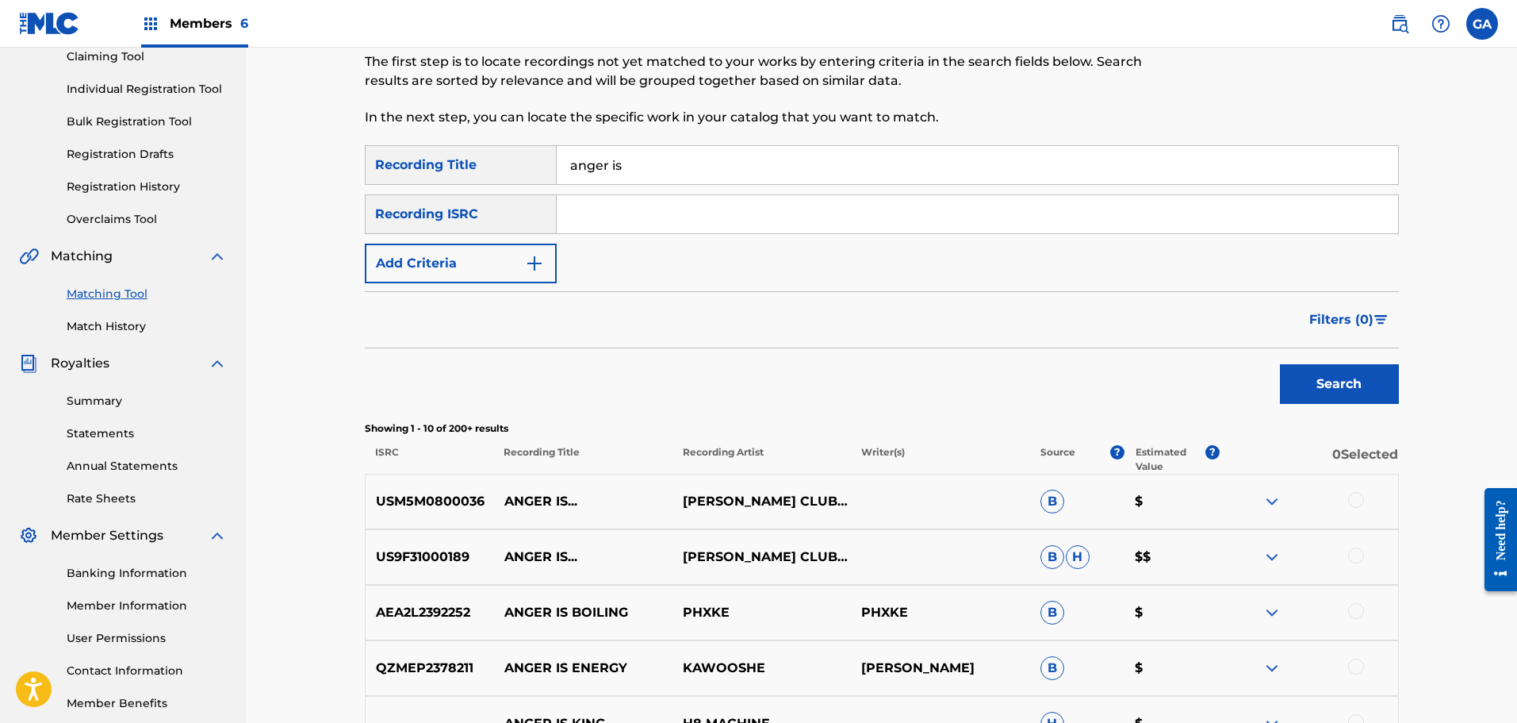
scroll to position [317, 0]
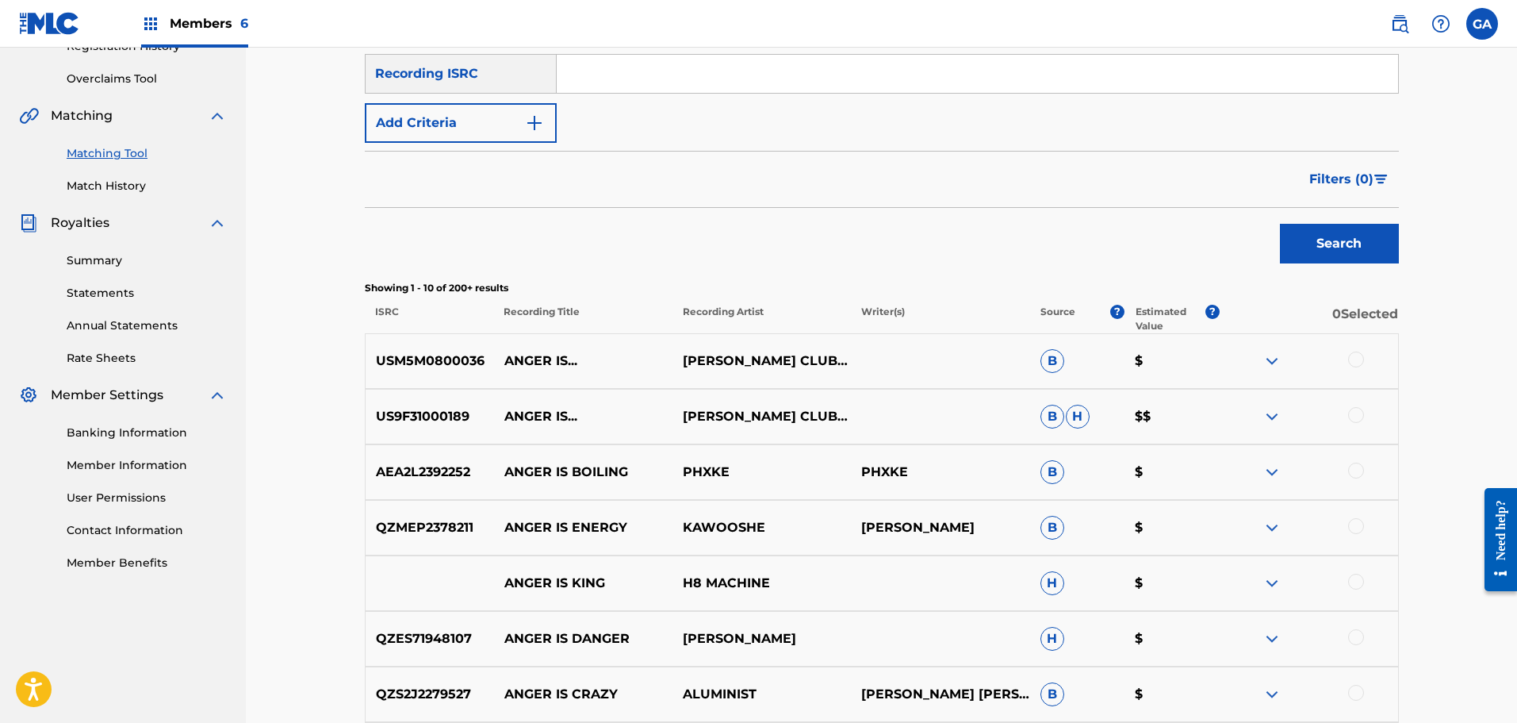
click at [1363, 360] on div at bounding box center [1356, 359] width 16 height 16
click at [1359, 410] on div at bounding box center [1356, 415] width 16 height 16
click at [1163, 593] on button "Match 2 Groups" at bounding box center [1114, 593] width 175 height 40
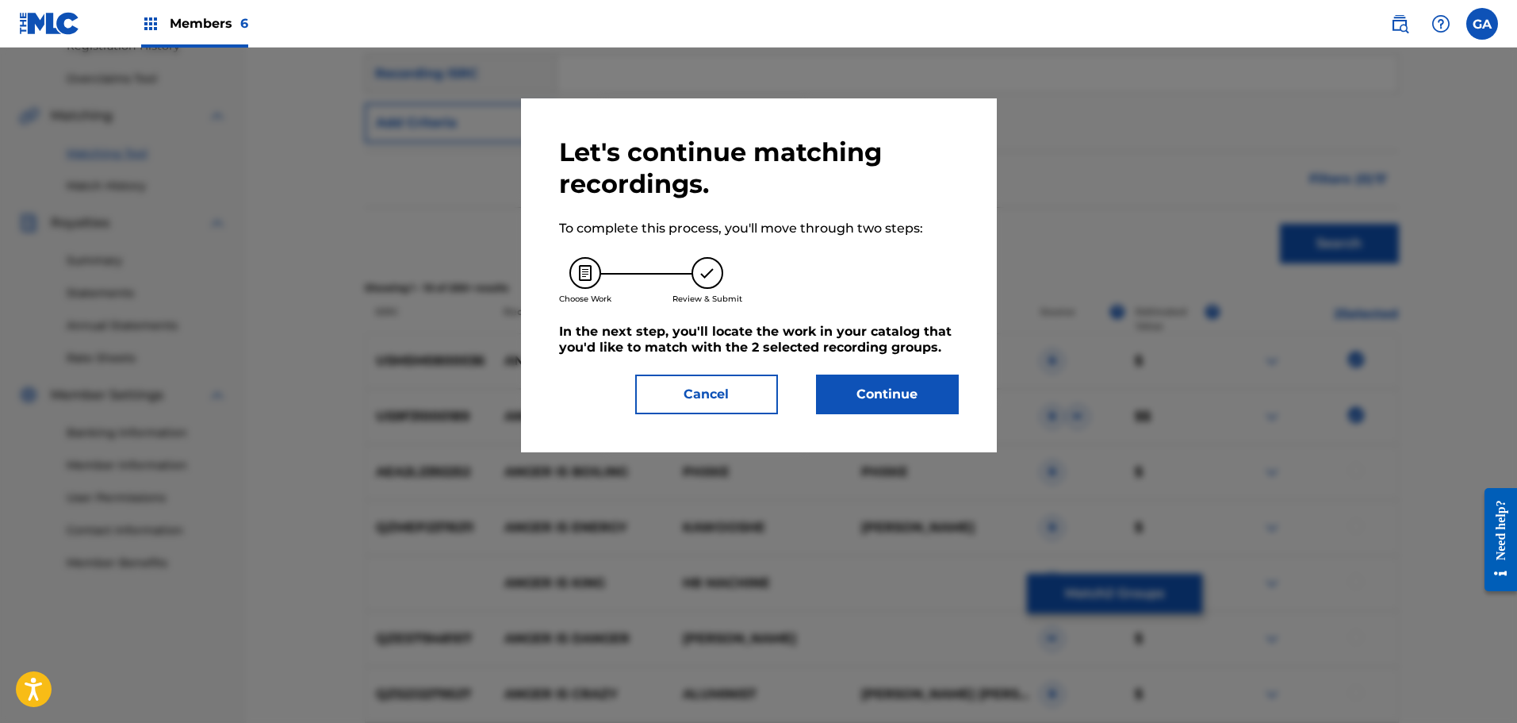
click at [895, 390] on button "Continue" at bounding box center [887, 394] width 143 height 40
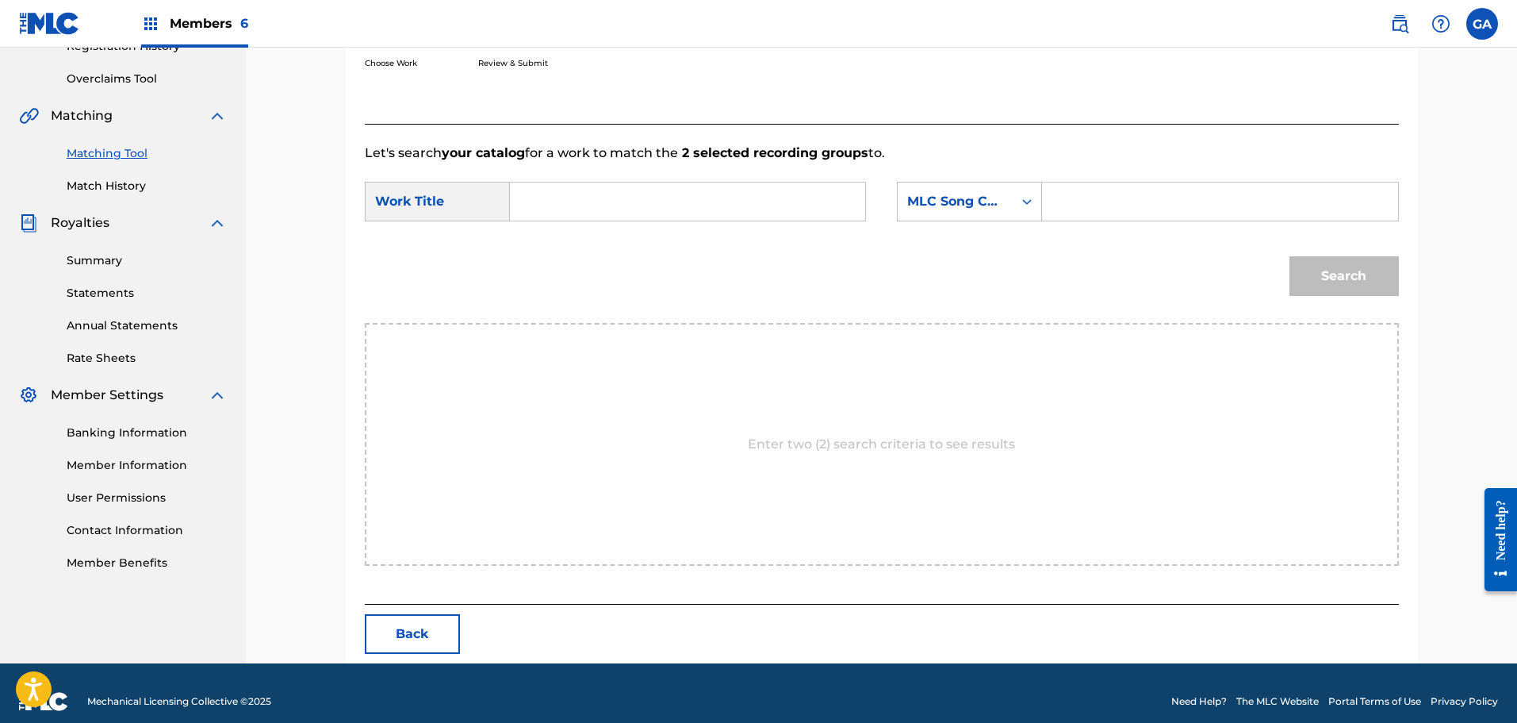
click at [567, 197] on input "Search Form" at bounding box center [687, 201] width 328 height 38
type input "anger is"
click at [1109, 197] on input "Search Form" at bounding box center [1220, 201] width 328 height 38
click at [978, 202] on div "MLC Song Code" at bounding box center [955, 201] width 96 height 19
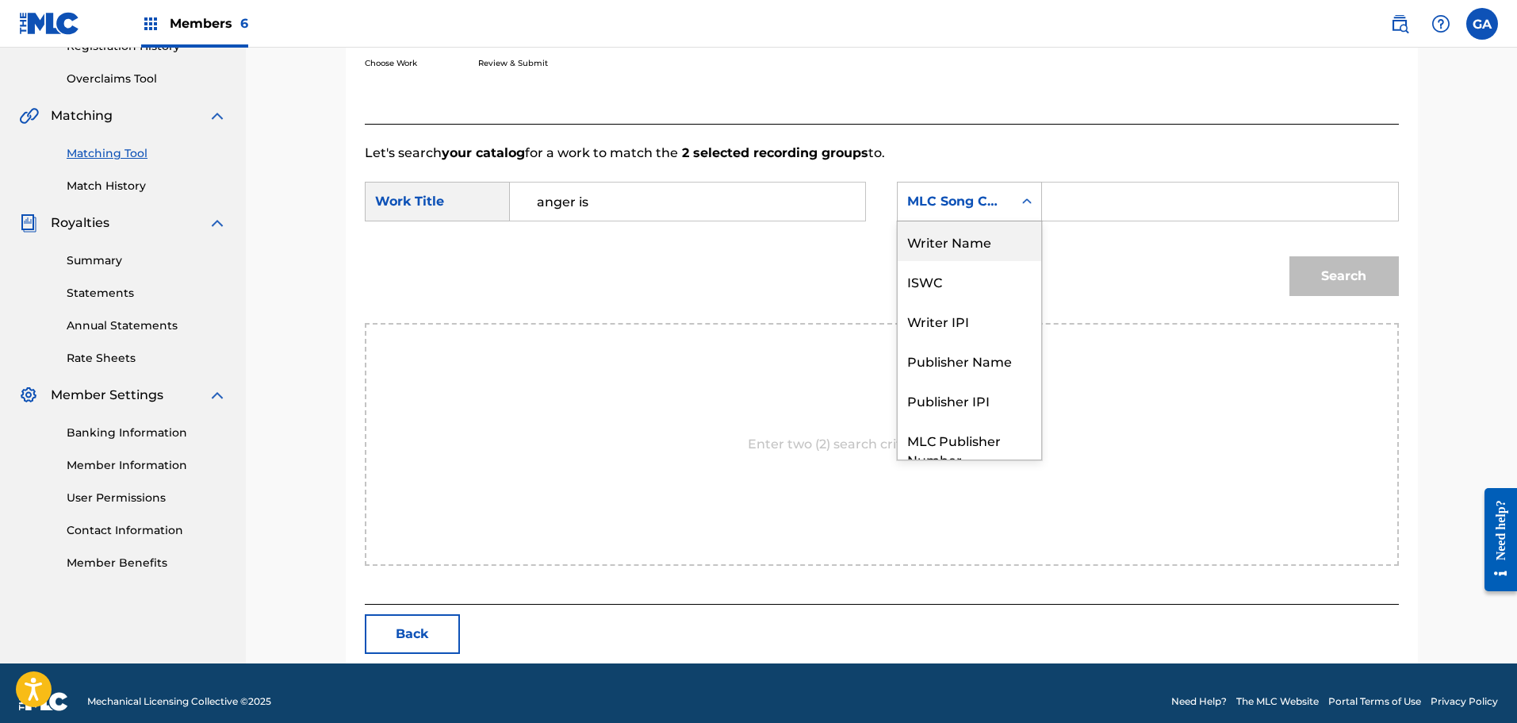
click at [995, 247] on div "Writer Name" at bounding box center [970, 241] width 144 height 40
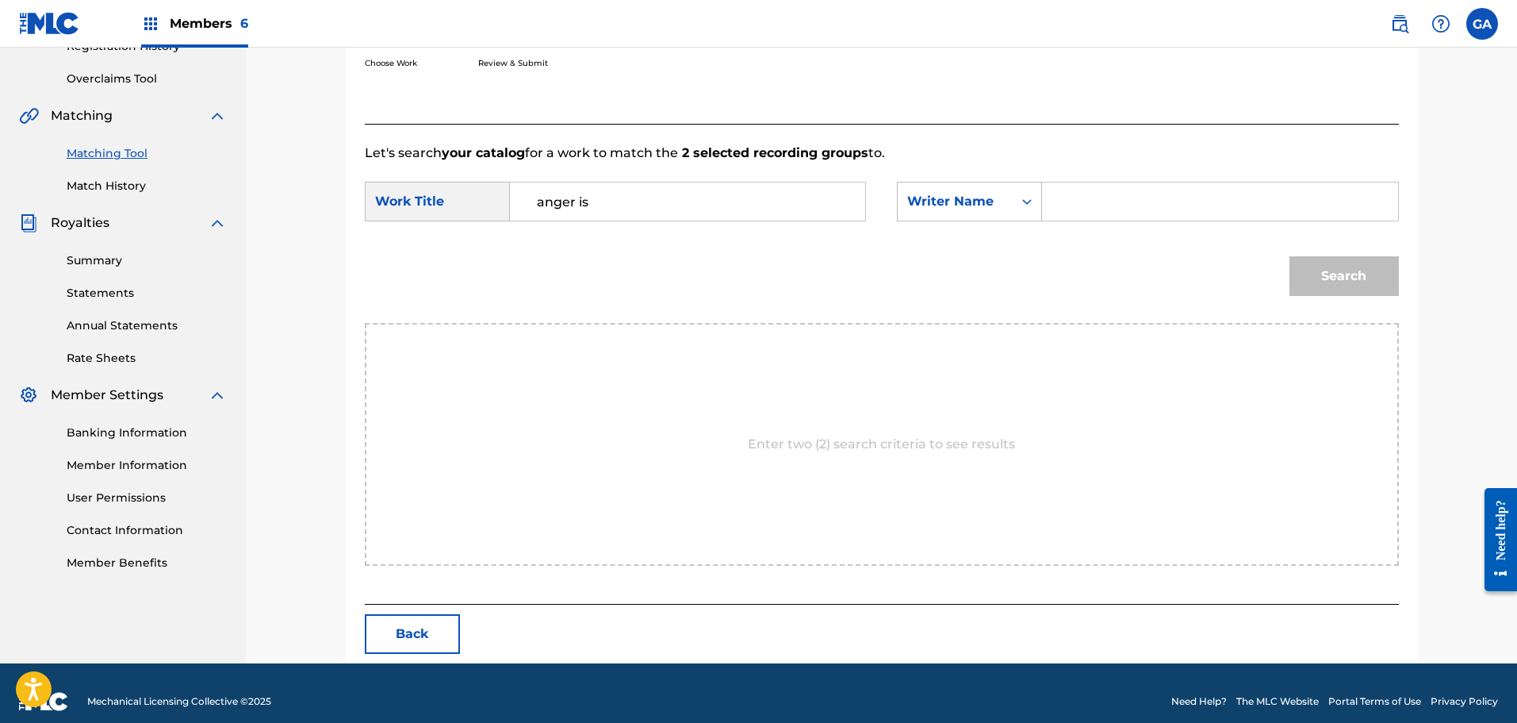
click at [1084, 198] on input "Search Form" at bounding box center [1220, 201] width 328 height 38
type input "agis"
click at [1290, 256] on button "Search" at bounding box center [1344, 276] width 109 height 40
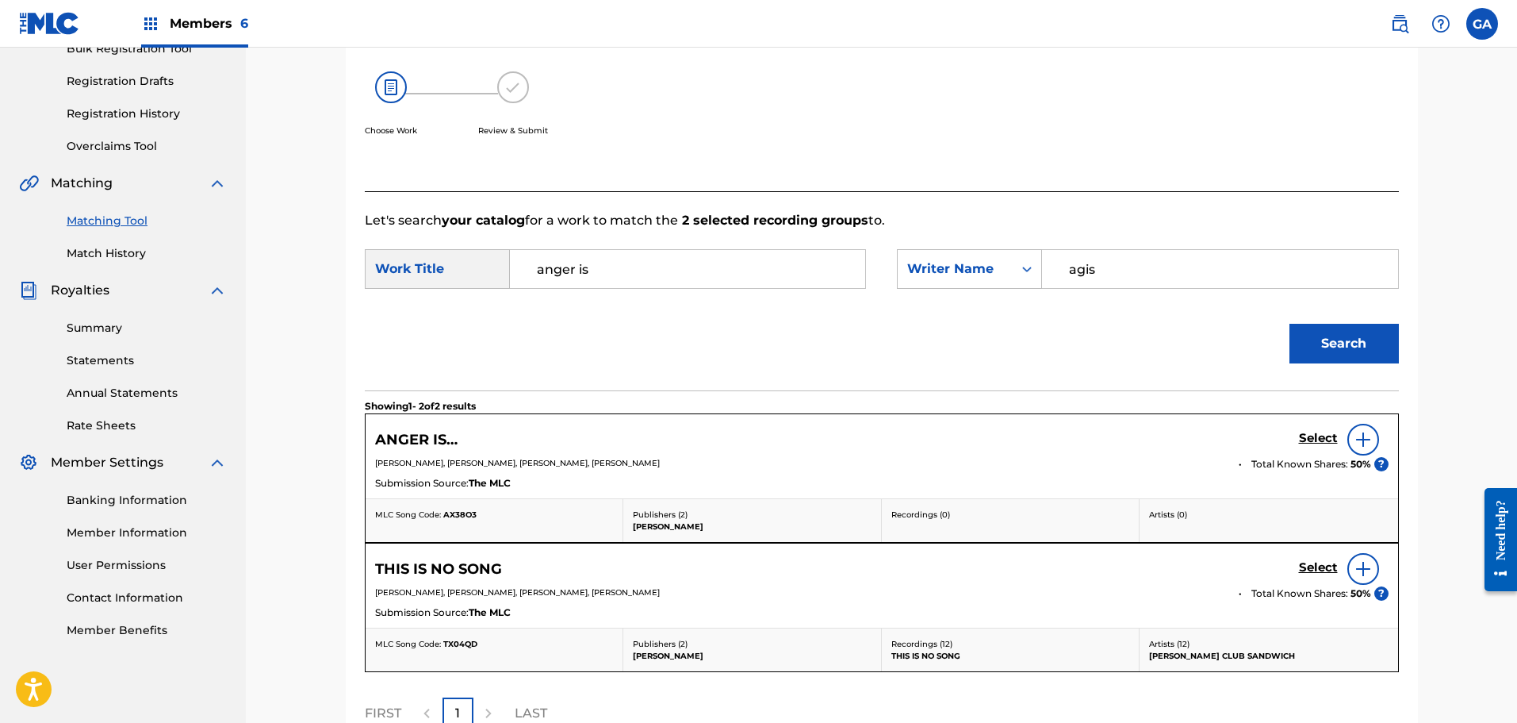
scroll to position [416, 0]
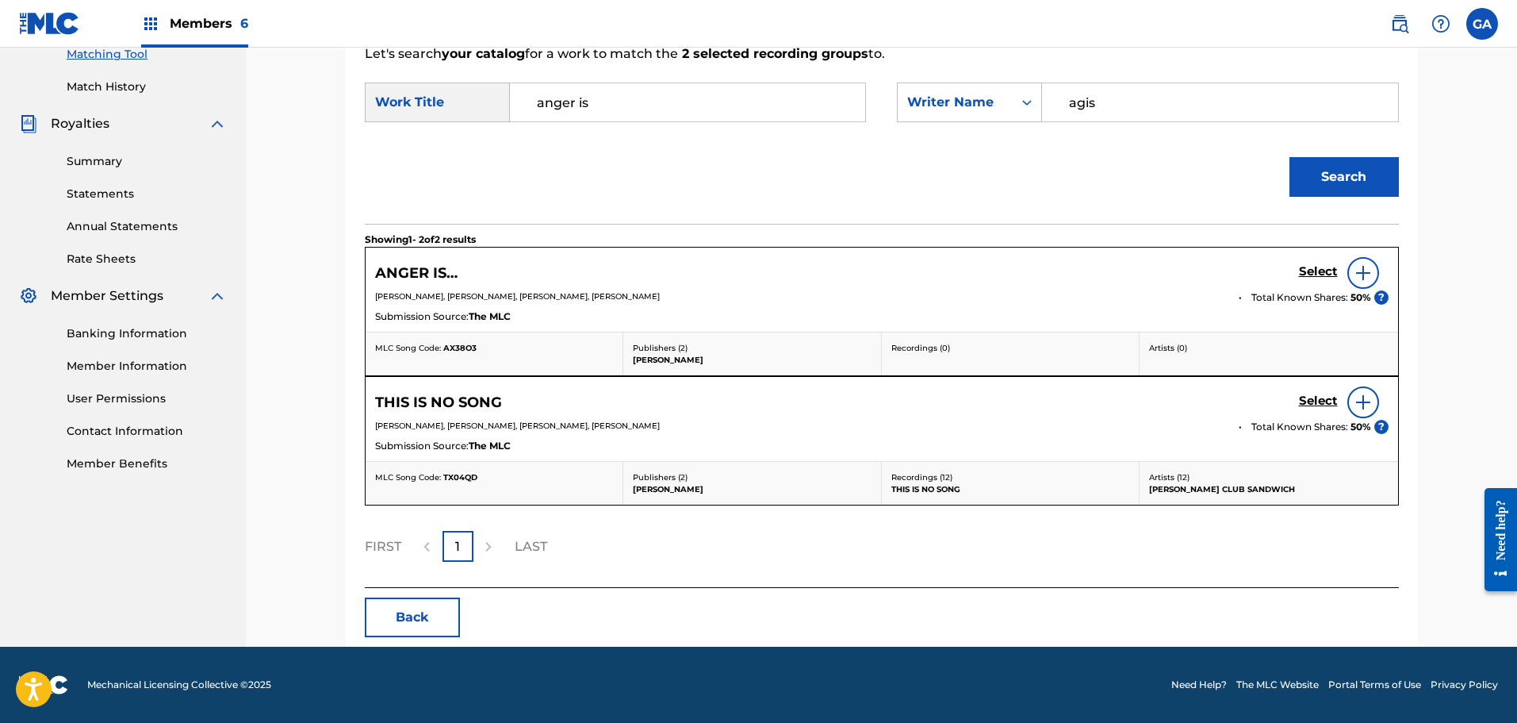
click at [1323, 270] on h5 "Select" at bounding box center [1318, 271] width 39 height 15
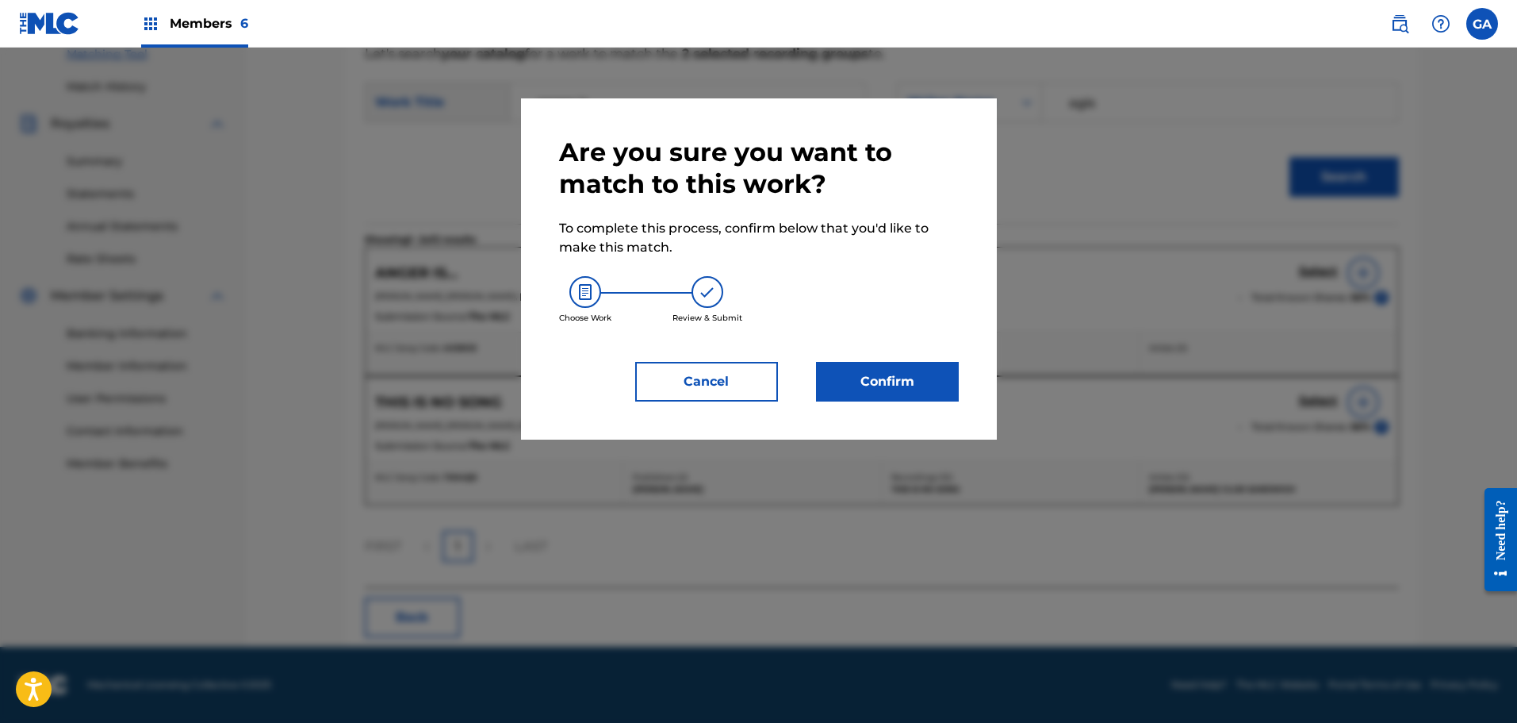
click at [884, 370] on button "Confirm" at bounding box center [887, 382] width 143 height 40
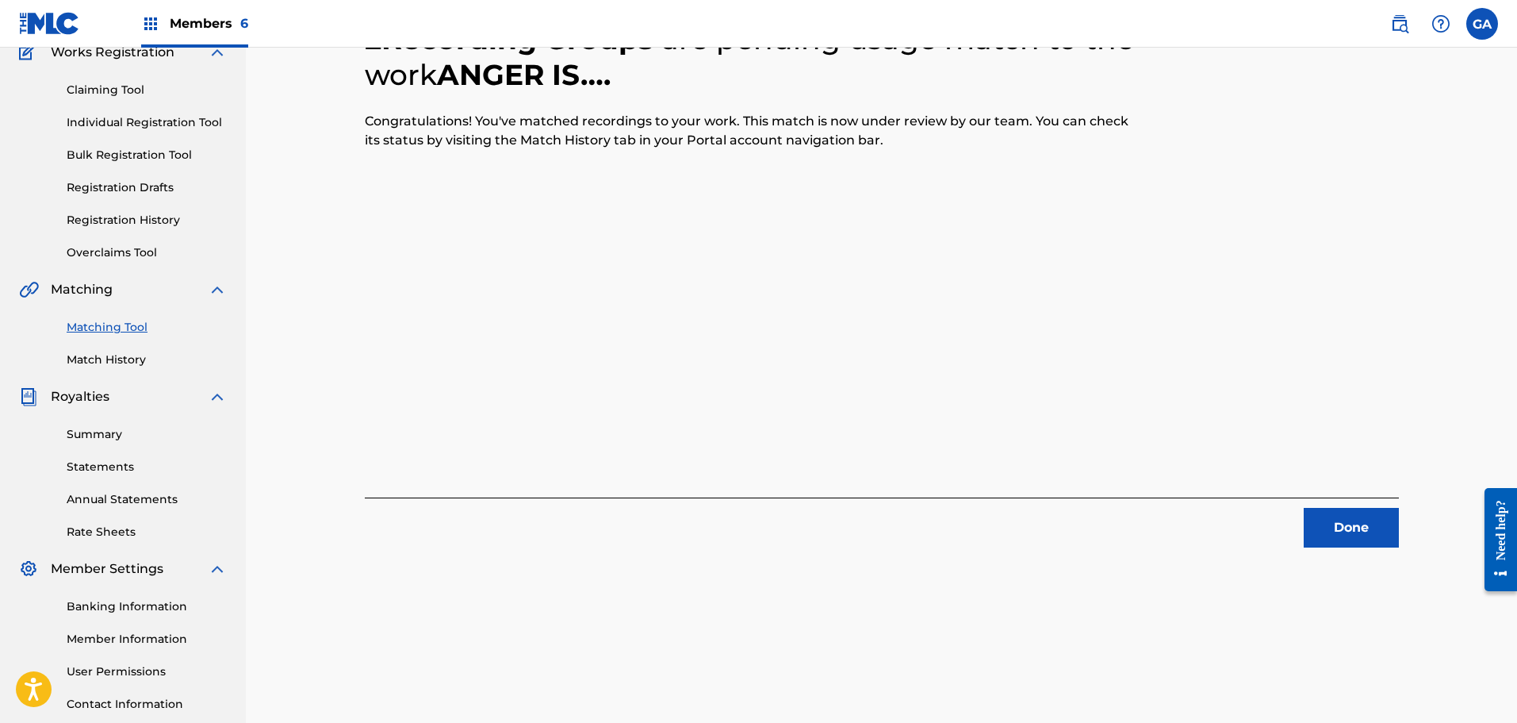
scroll to position [0, 0]
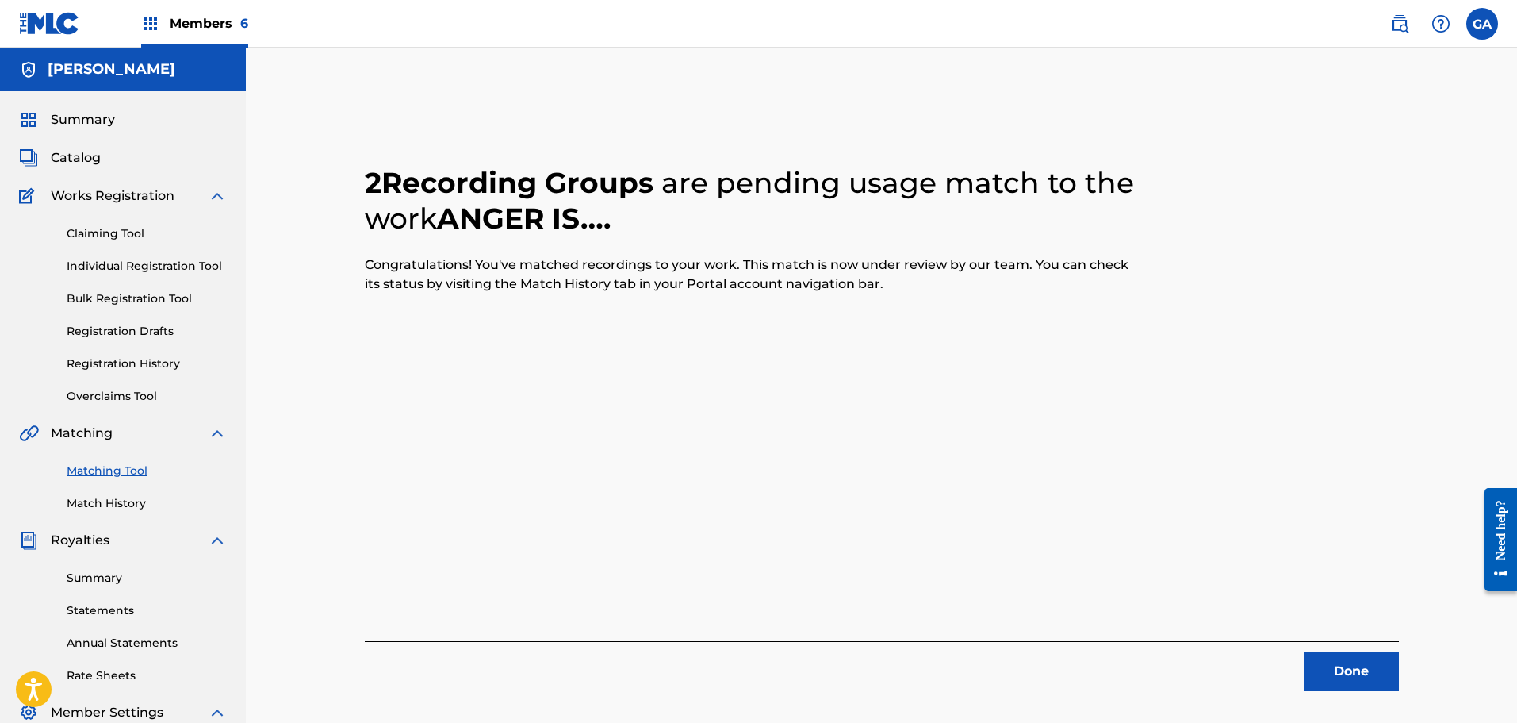
click at [1344, 664] on button "Done" at bounding box center [1351, 671] width 95 height 40
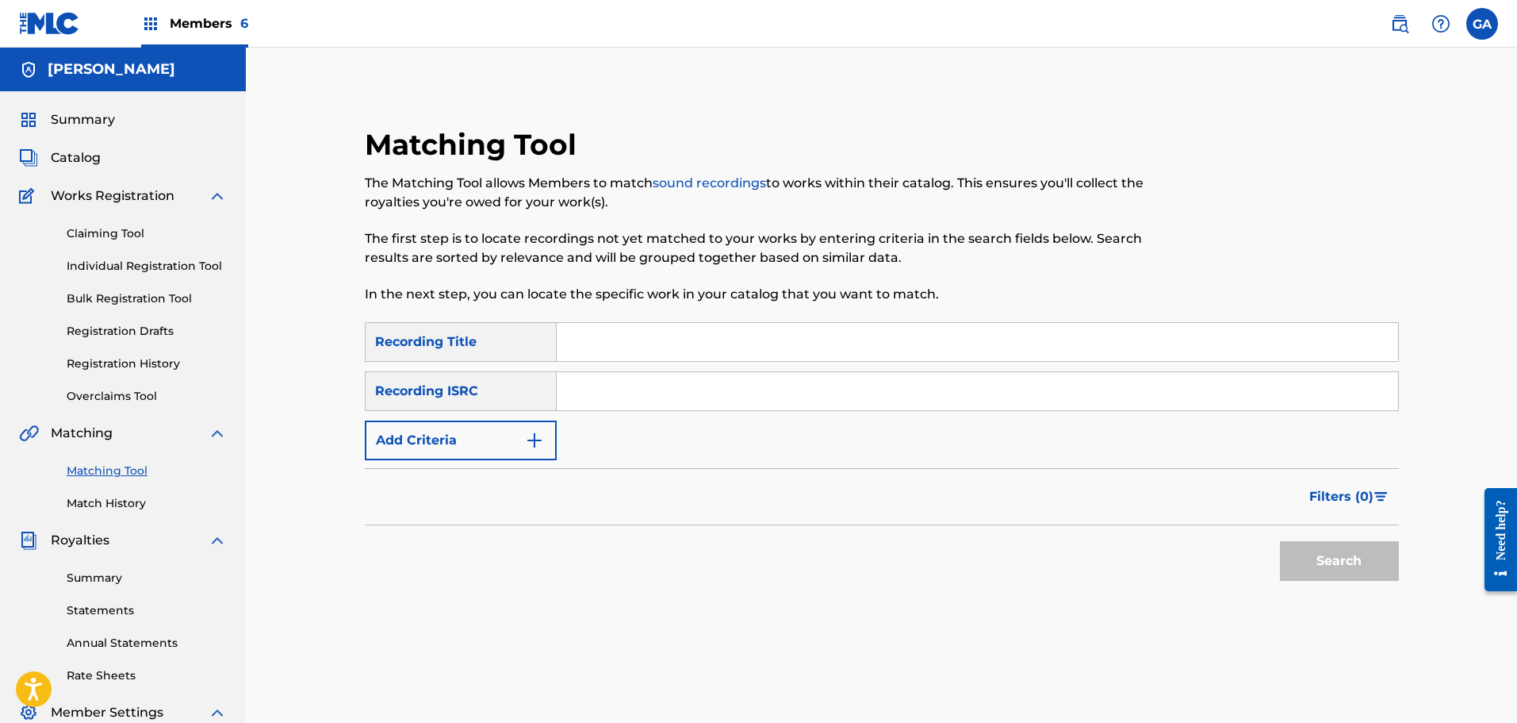
click at [63, 147] on div "Summary Catalog Works Registration Claiming Tool Individual Registration Tool B…" at bounding box center [123, 499] width 246 height 816
click at [66, 153] on span "Catalog" at bounding box center [76, 157] width 50 height 19
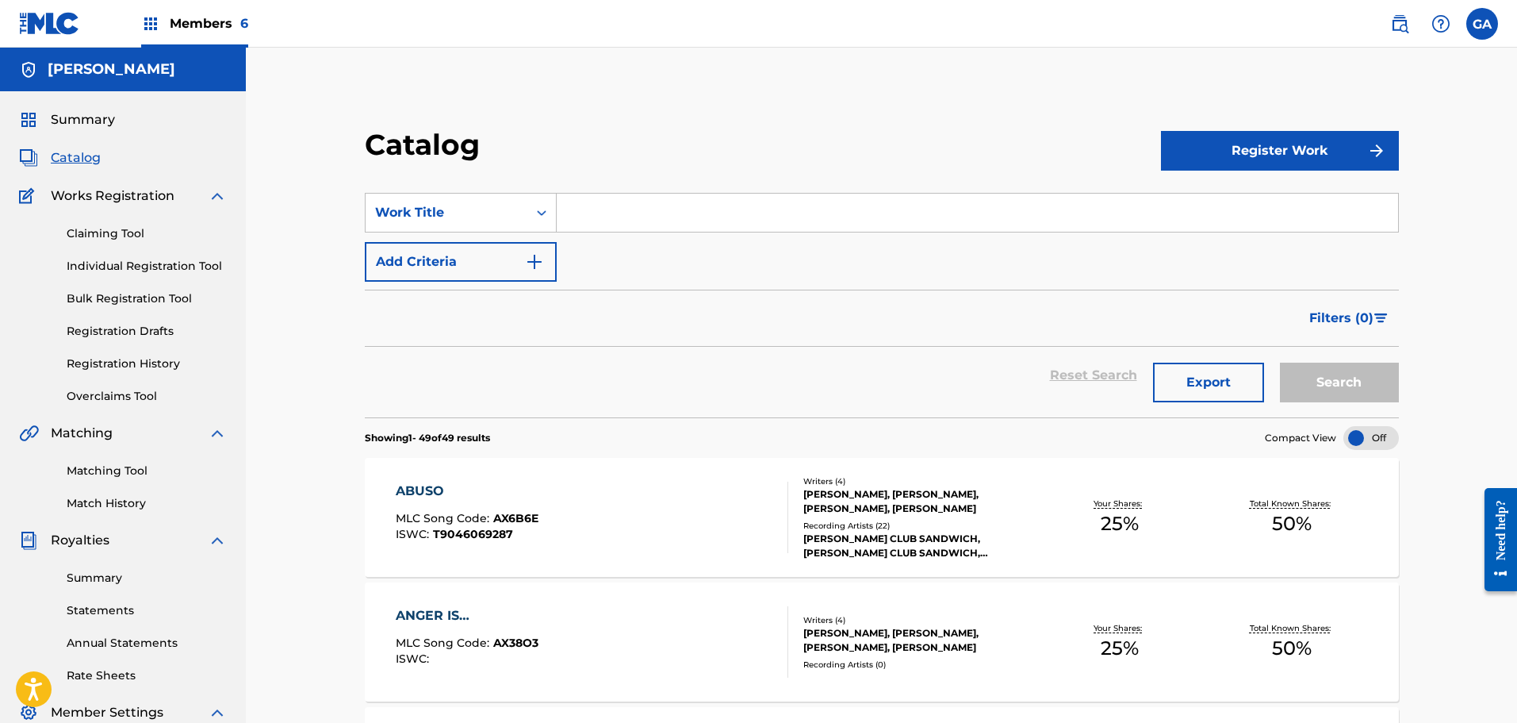
click at [127, 470] on link "Matching Tool" at bounding box center [147, 470] width 160 height 17
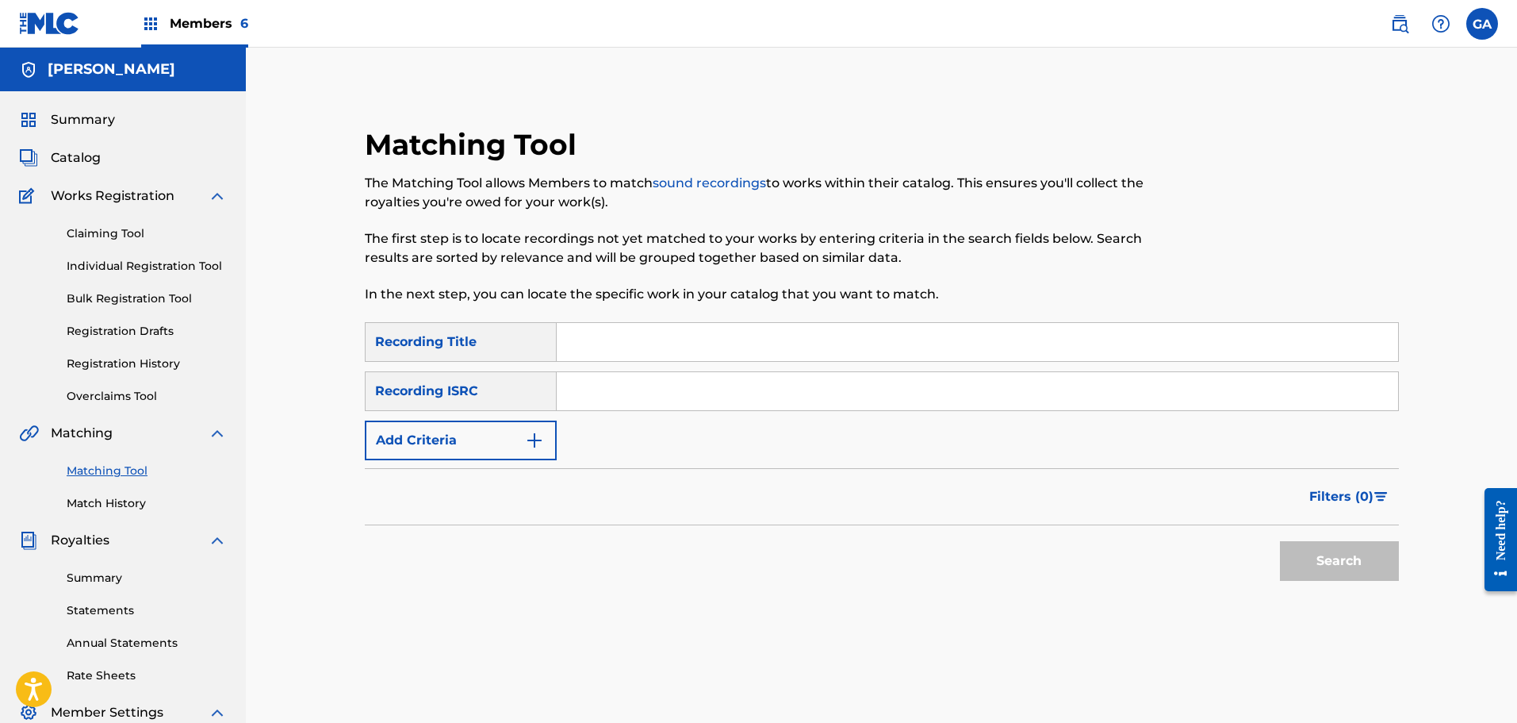
click at [643, 342] on input "Search Form" at bounding box center [977, 342] width 841 height 38
click at [506, 429] on button "Add Criteria" at bounding box center [461, 440] width 192 height 40
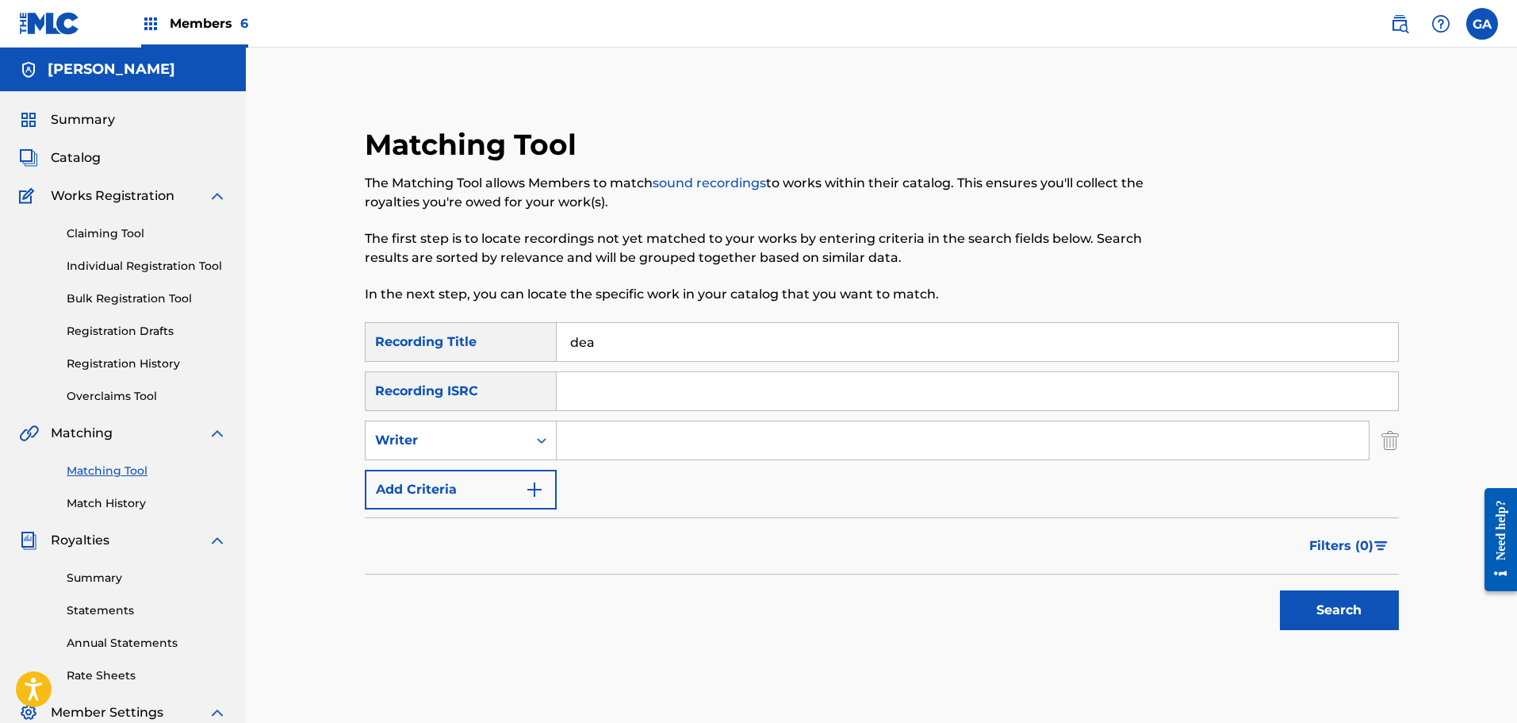
click at [624, 341] on input "dea" at bounding box center [977, 342] width 841 height 38
type input "dea rough mix"
click at [1280, 590] on button "Search" at bounding box center [1339, 610] width 119 height 40
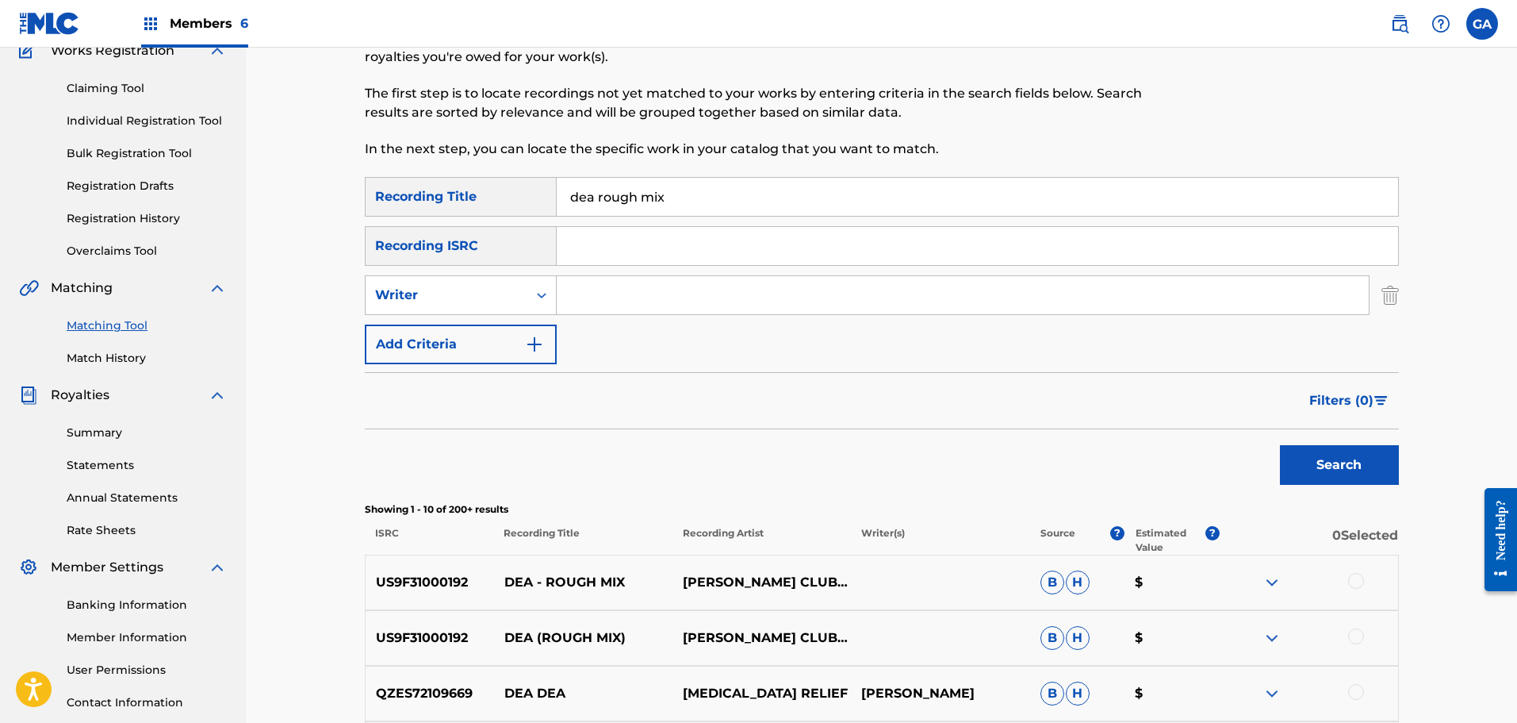
scroll to position [238, 0]
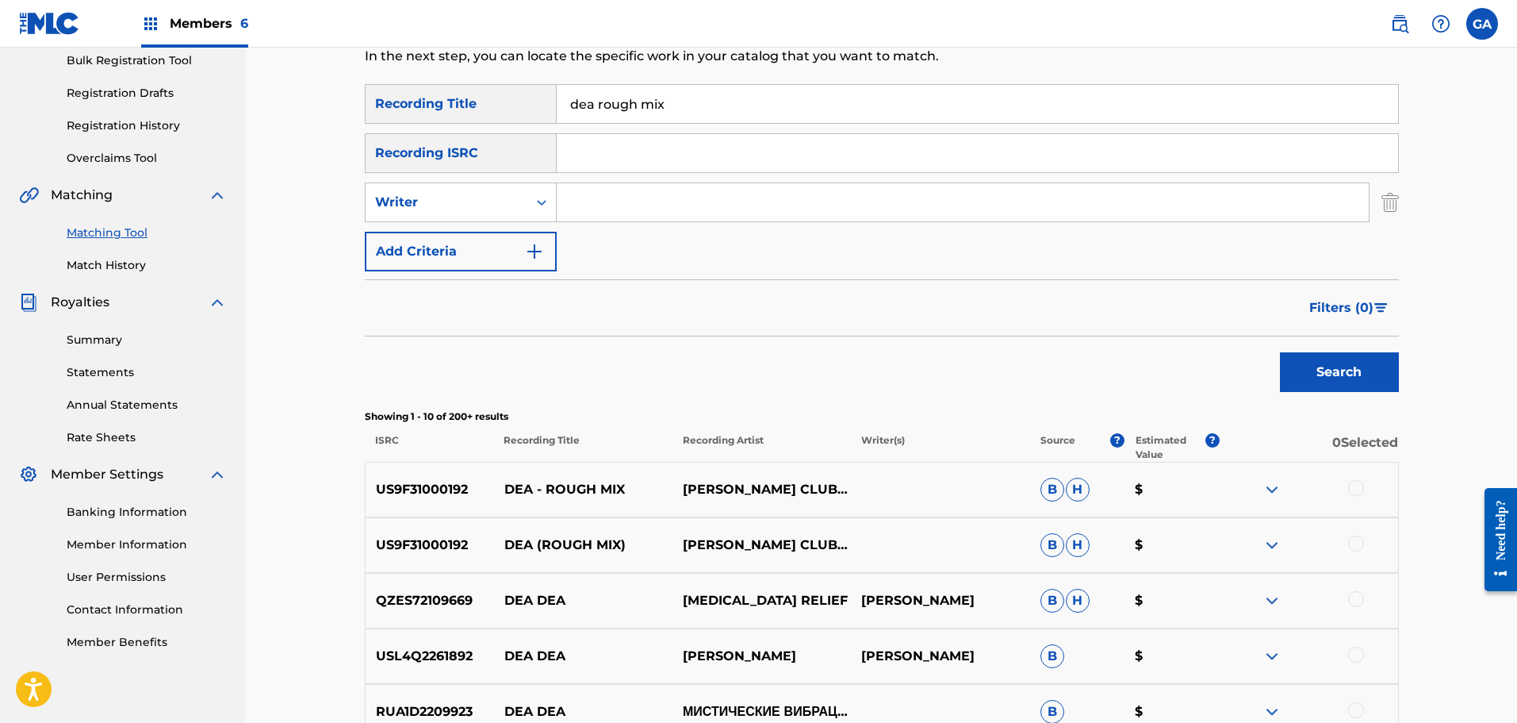
click at [1355, 489] on div at bounding box center [1356, 488] width 16 height 16
click at [1354, 546] on div at bounding box center [1356, 543] width 16 height 16
click at [1111, 597] on button "Match 2 Groups" at bounding box center [1114, 593] width 175 height 40
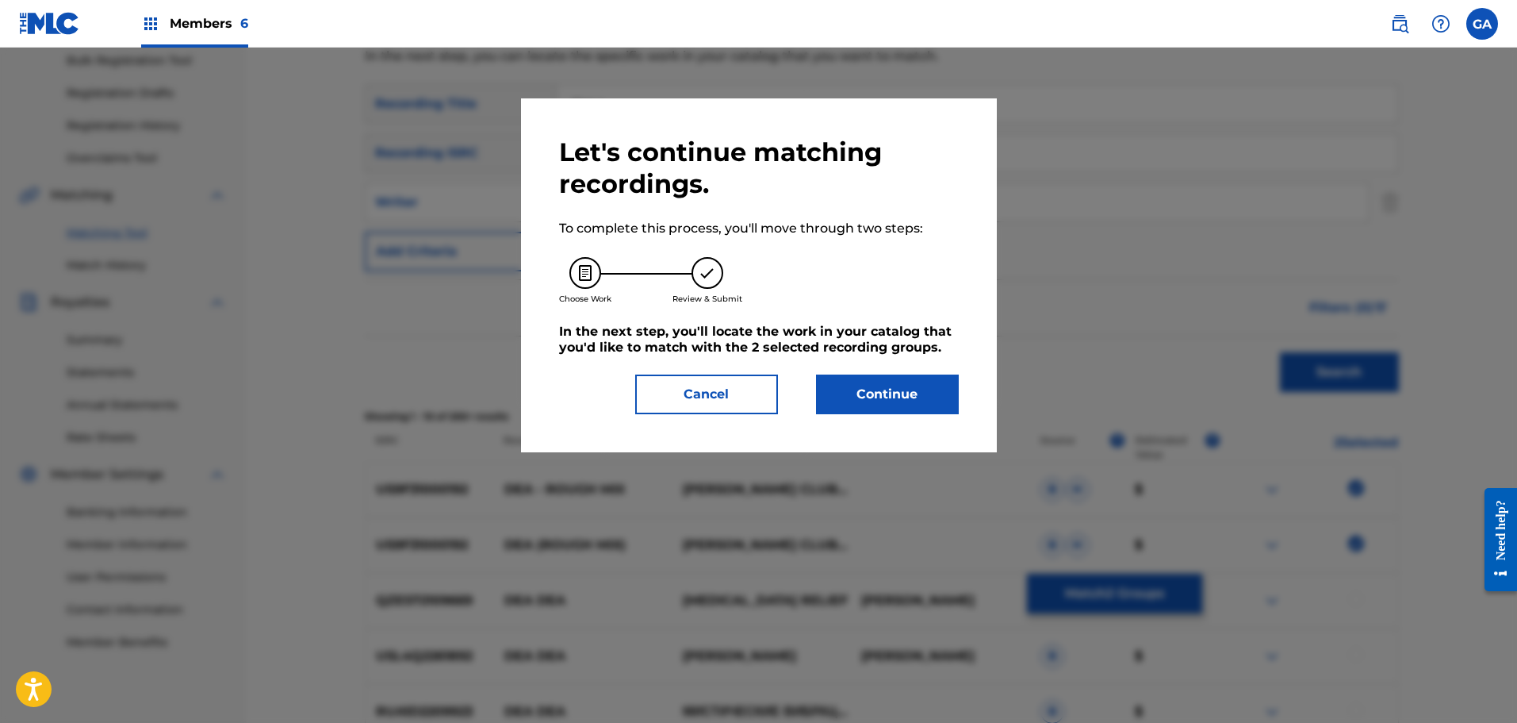
click at [876, 393] on button "Continue" at bounding box center [887, 394] width 143 height 40
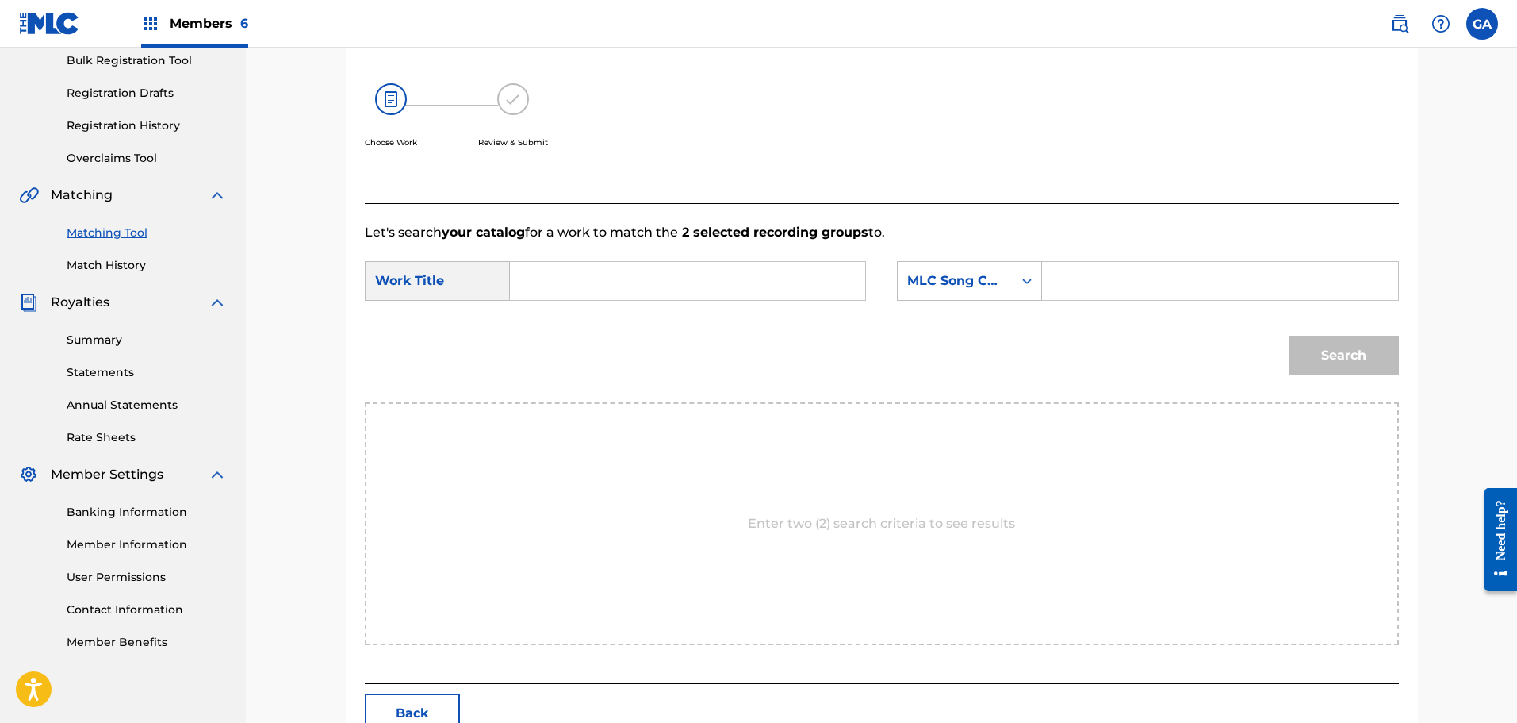
click at [647, 282] on input "Search Form" at bounding box center [687, 281] width 328 height 38
type input "dea"
click at [1012, 266] on div "MLC Song Code" at bounding box center [955, 281] width 115 height 30
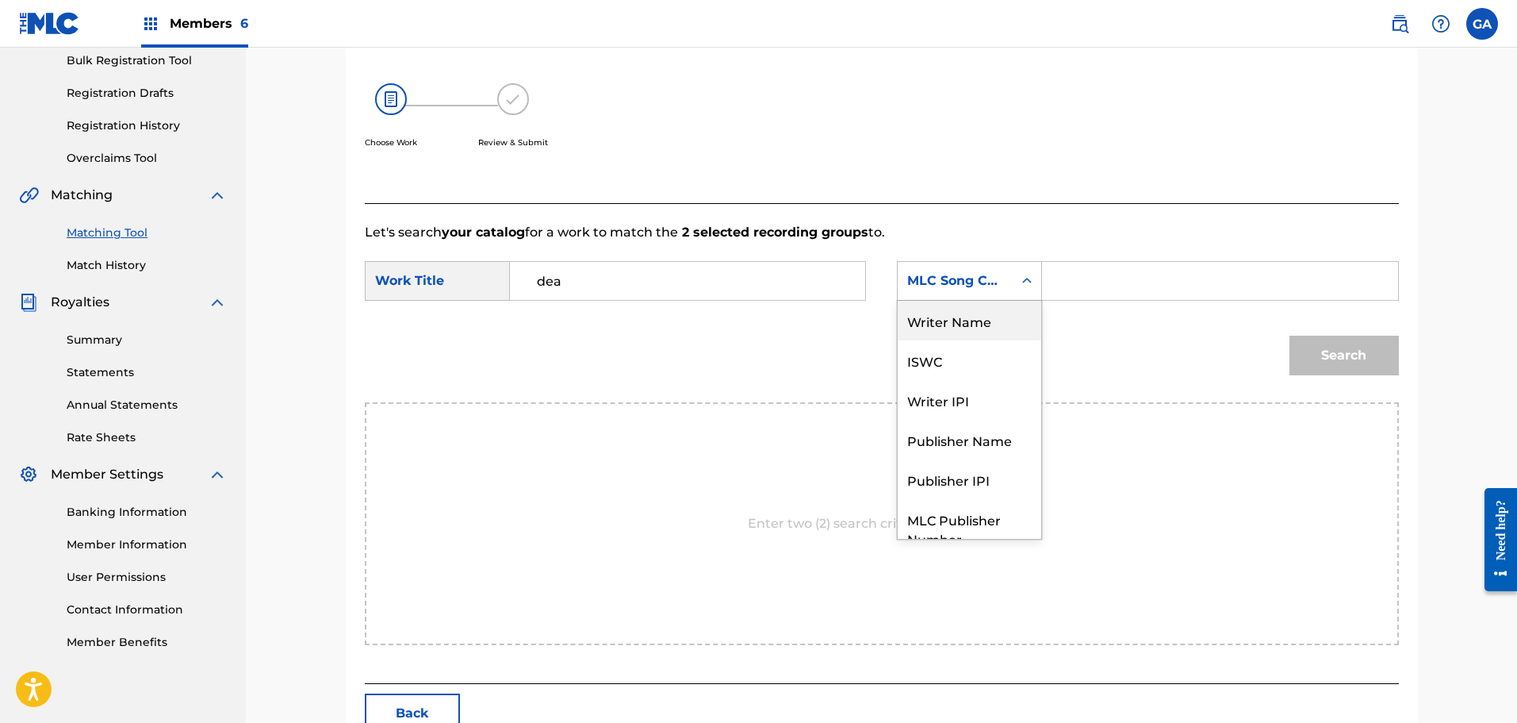
click at [991, 316] on div "Writer Name" at bounding box center [970, 321] width 144 height 40
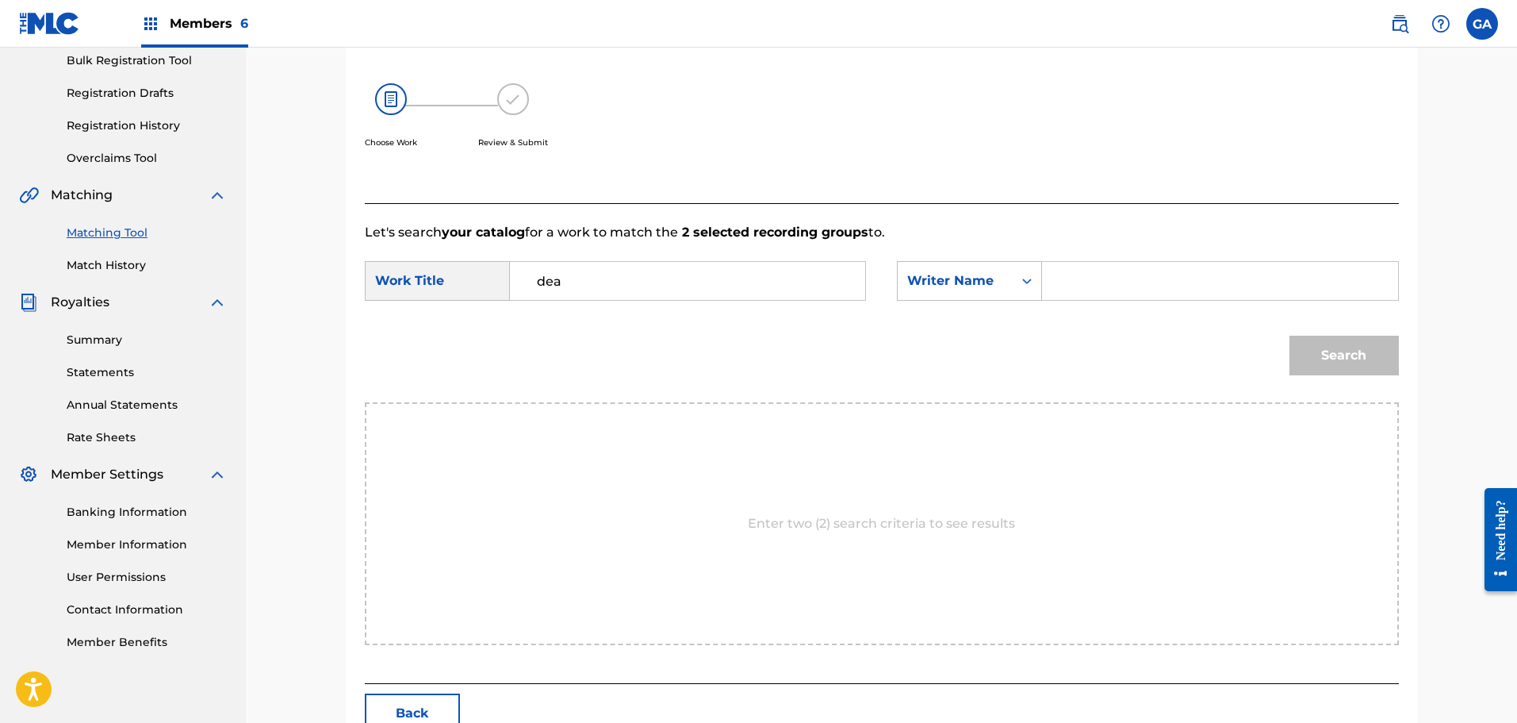
click at [1069, 280] on input "Search Form" at bounding box center [1220, 281] width 328 height 38
type input "agis"
click at [1290, 335] on button "Search" at bounding box center [1344, 355] width 109 height 40
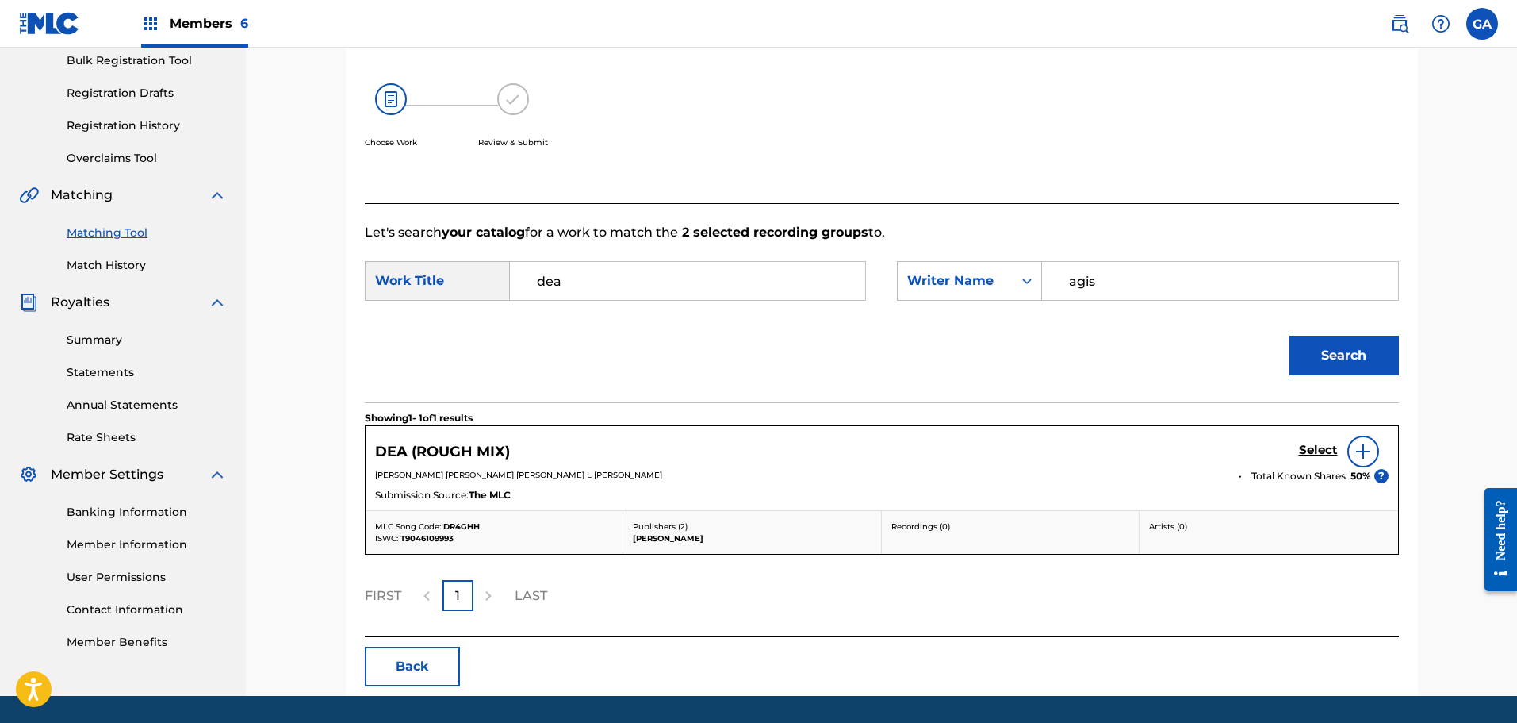
click at [1321, 450] on h5 "Select" at bounding box center [1318, 450] width 39 height 15
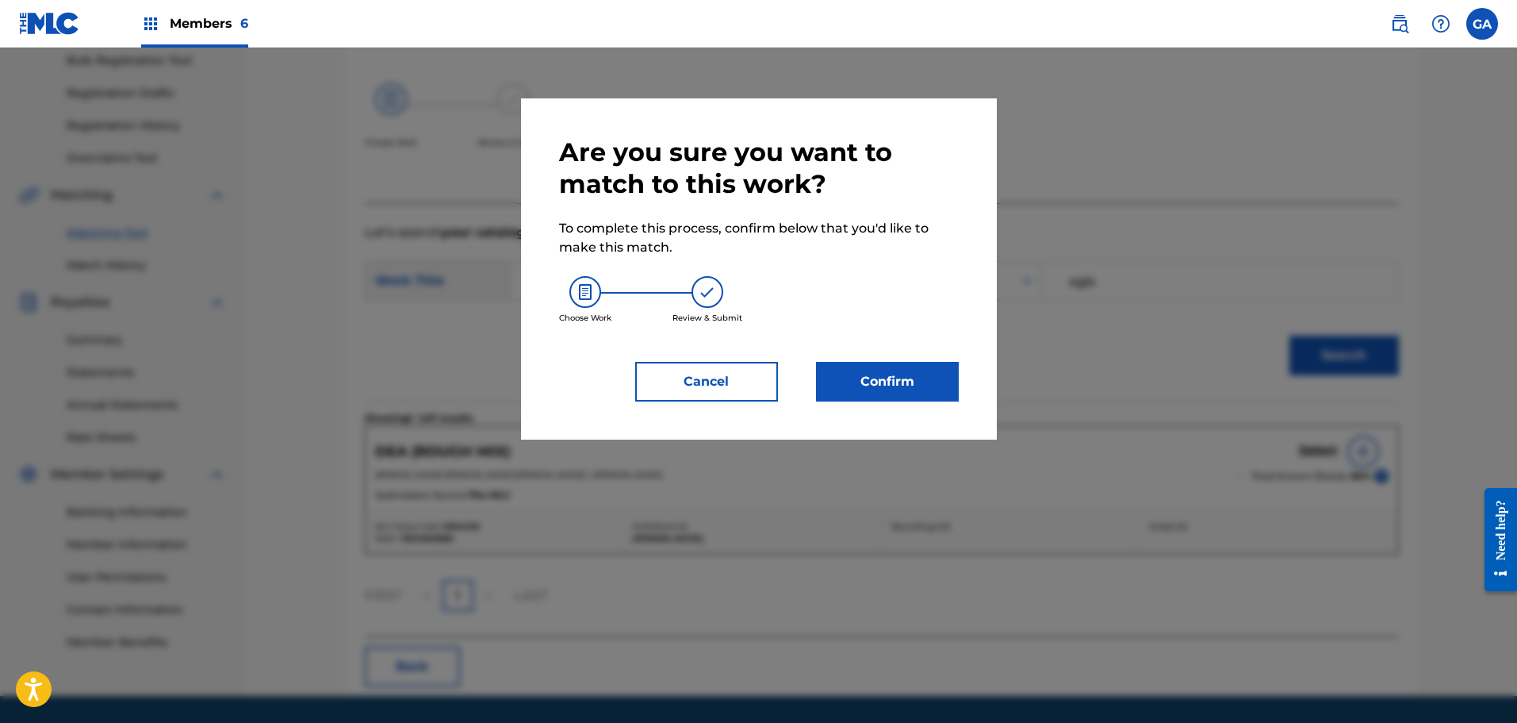
click at [892, 374] on button "Confirm" at bounding box center [887, 382] width 143 height 40
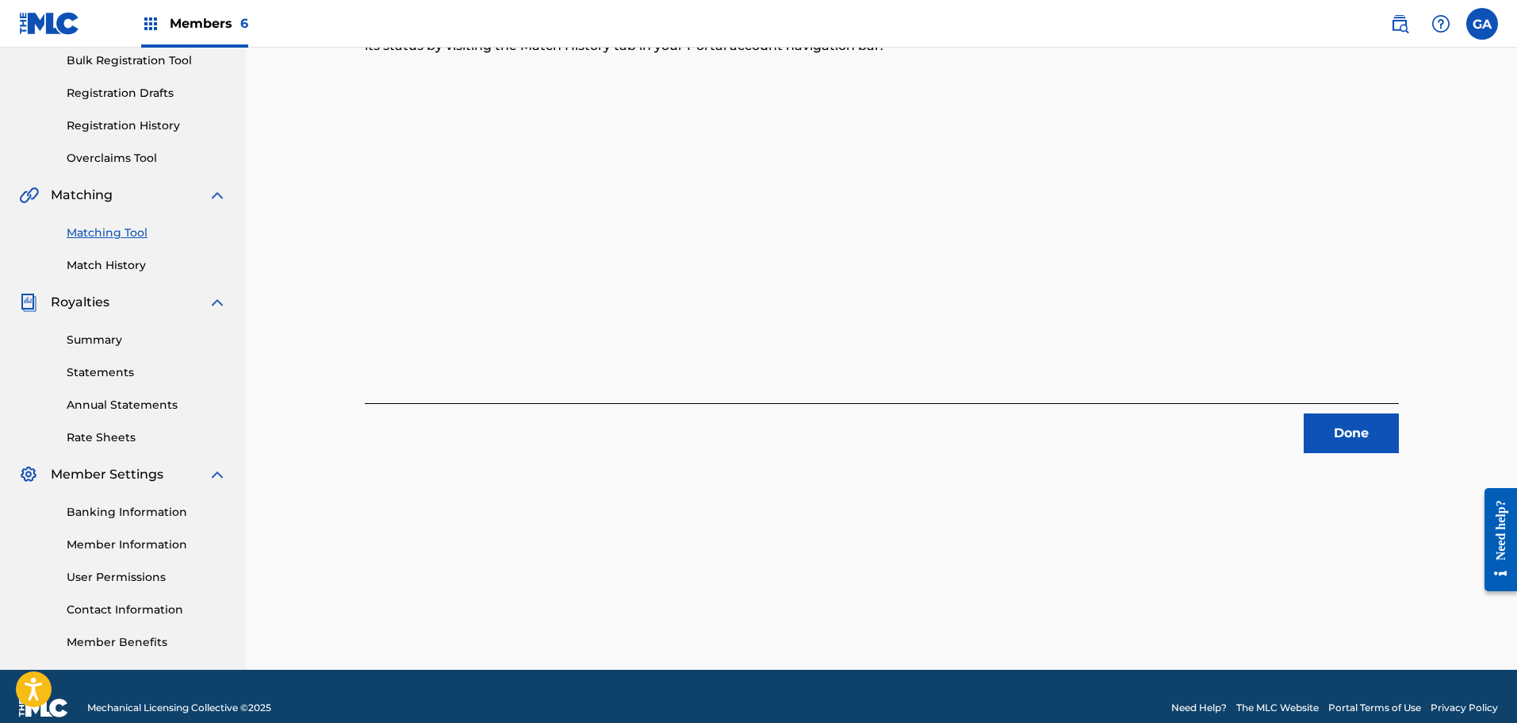
click at [1365, 429] on button "Done" at bounding box center [1351, 433] width 95 height 40
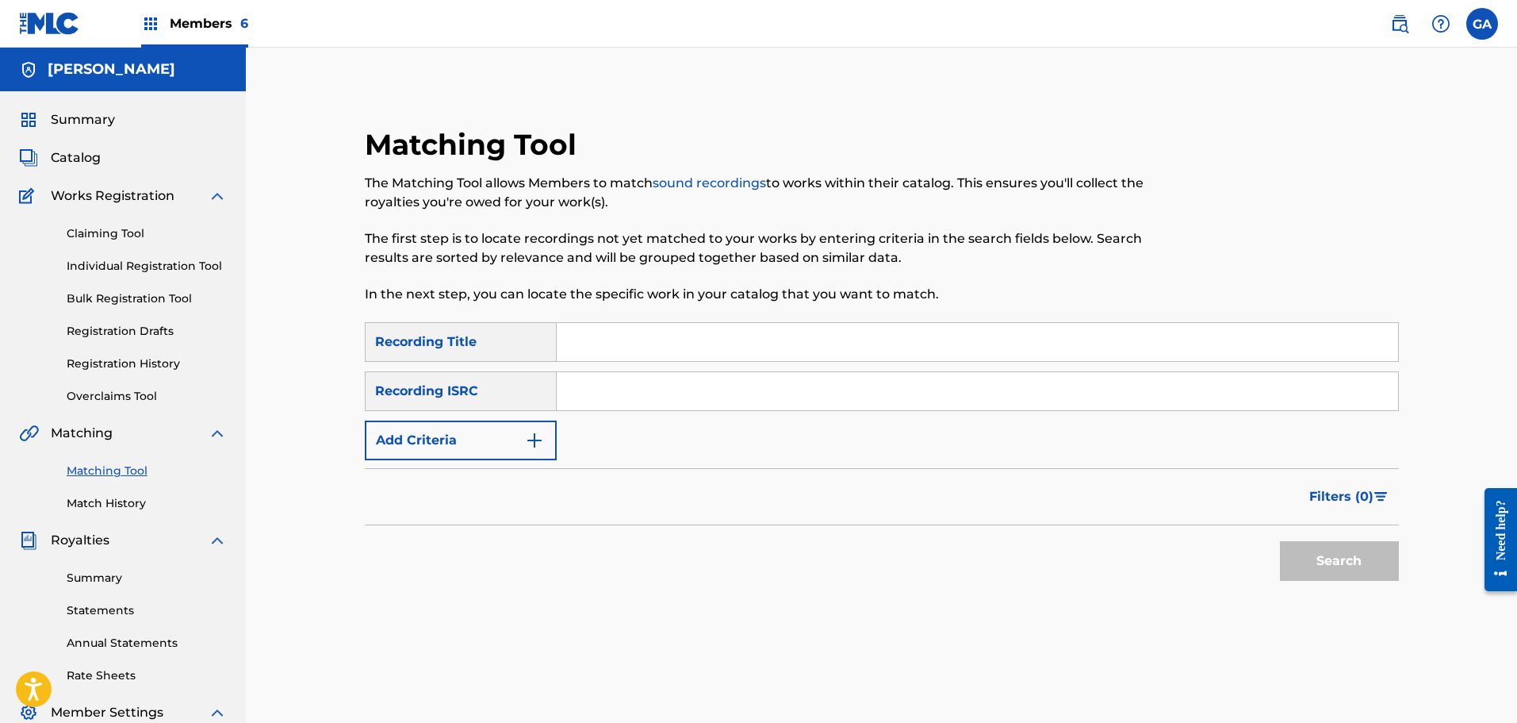
click at [83, 161] on span "Catalog" at bounding box center [76, 157] width 50 height 19
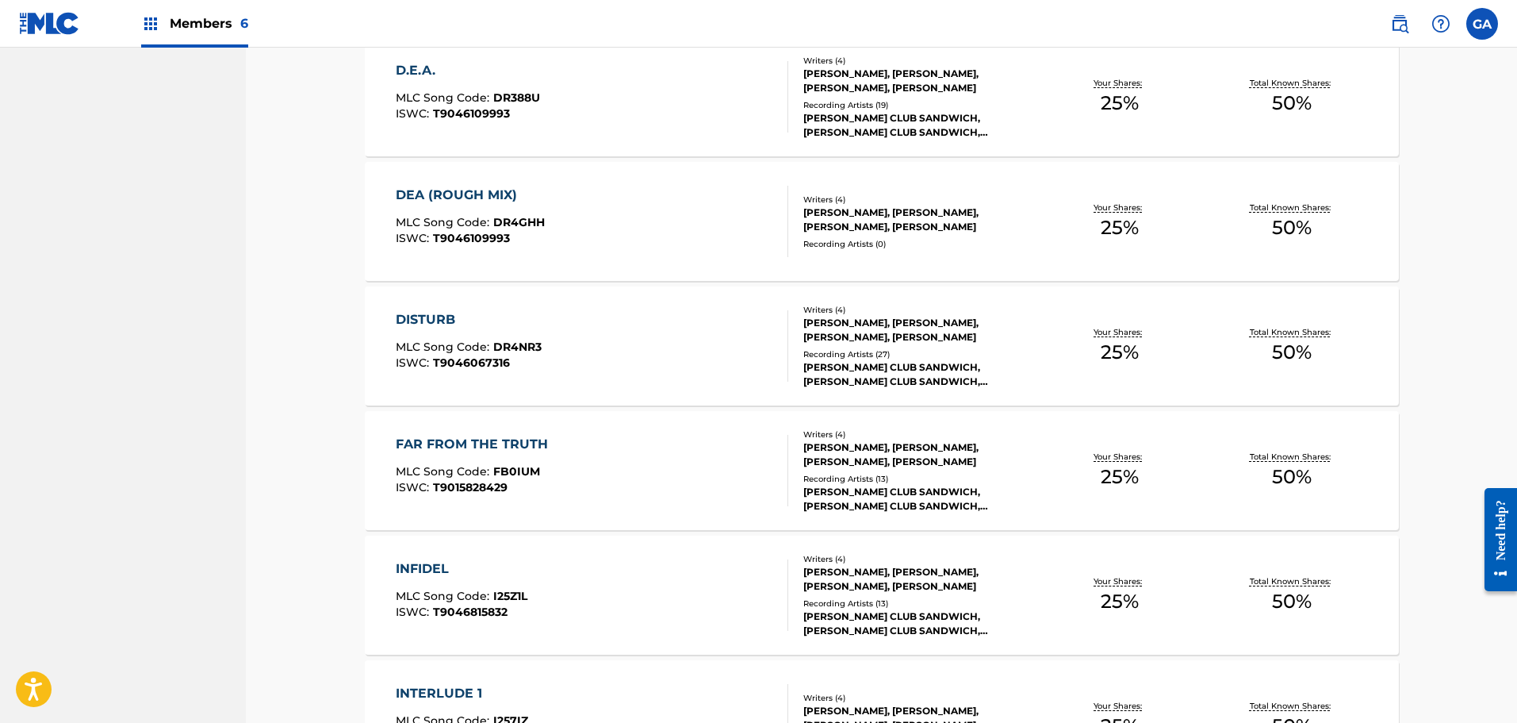
scroll to position [1903, 0]
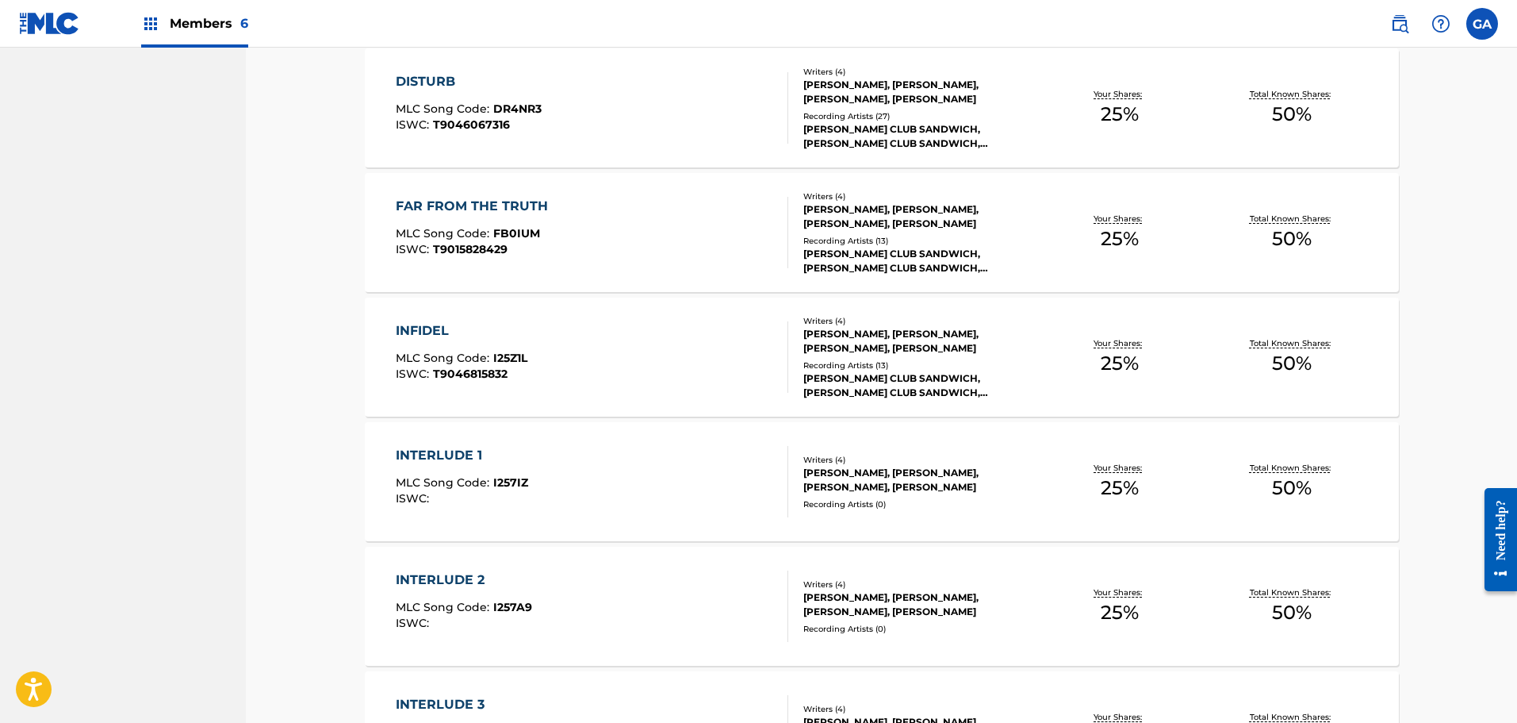
click at [746, 451] on div "INTERLUDE 1 MLC Song Code : I257IZ ISWC :" at bounding box center [592, 481] width 393 height 71
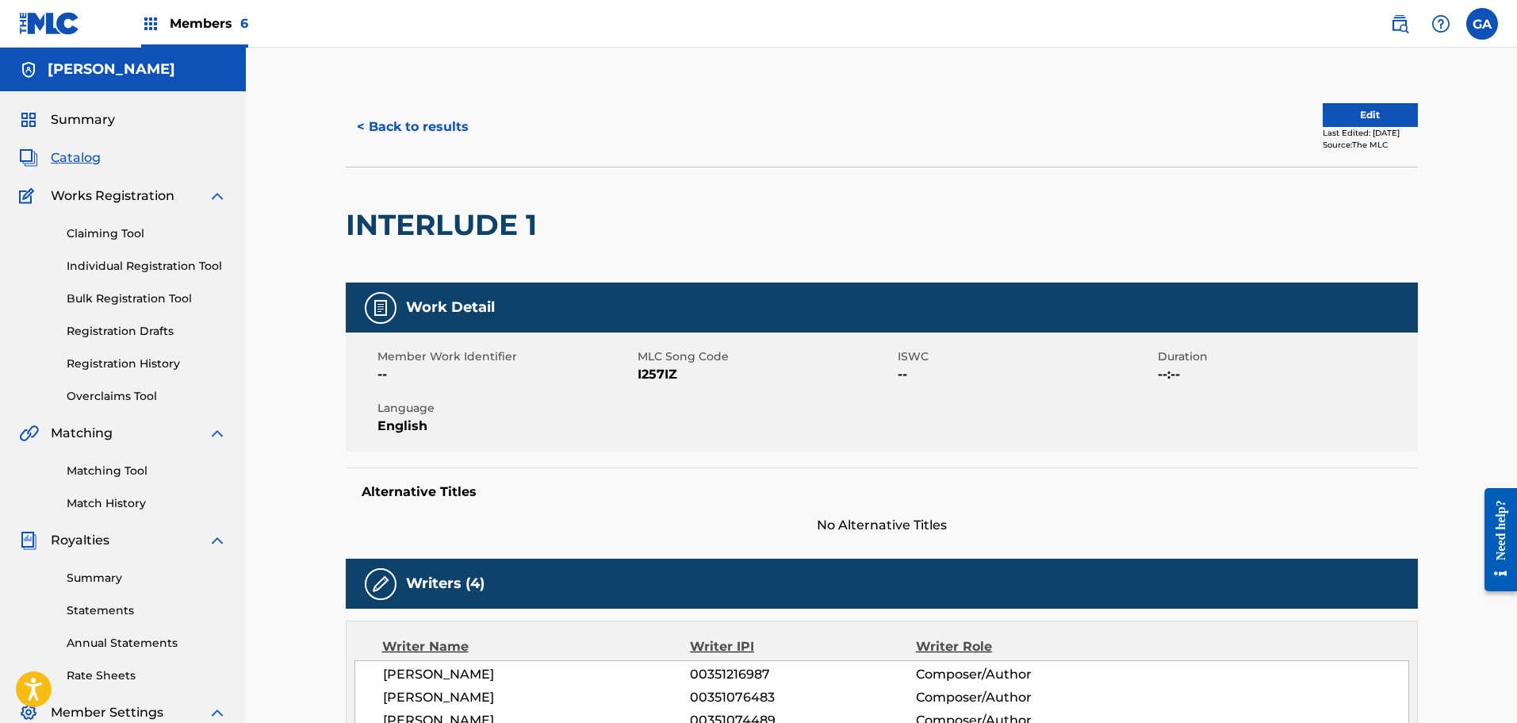
click at [128, 470] on link "Matching Tool" at bounding box center [147, 470] width 160 height 17
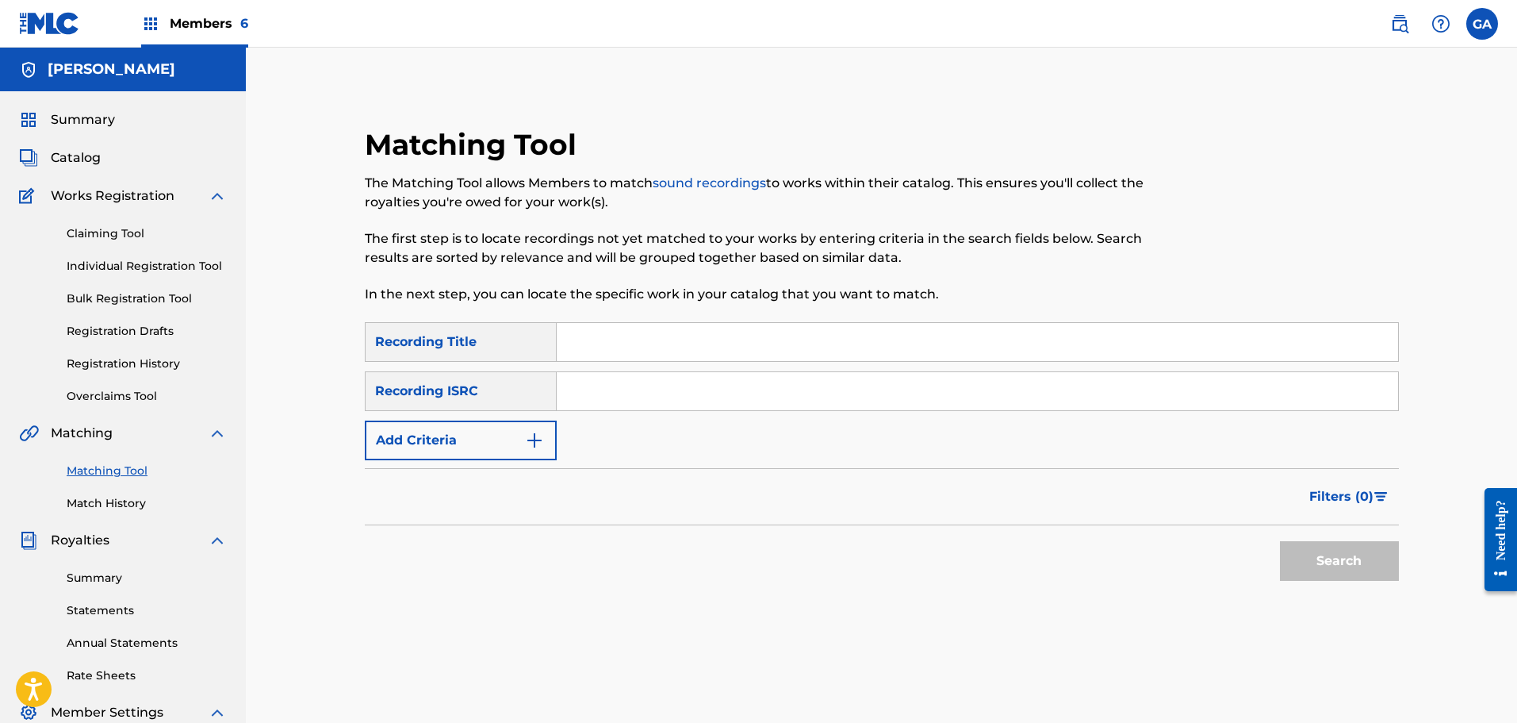
click at [625, 348] on input "Search Form" at bounding box center [977, 342] width 841 height 38
type input "interlude"
click at [481, 445] on button "Add Criteria" at bounding box center [461, 440] width 192 height 40
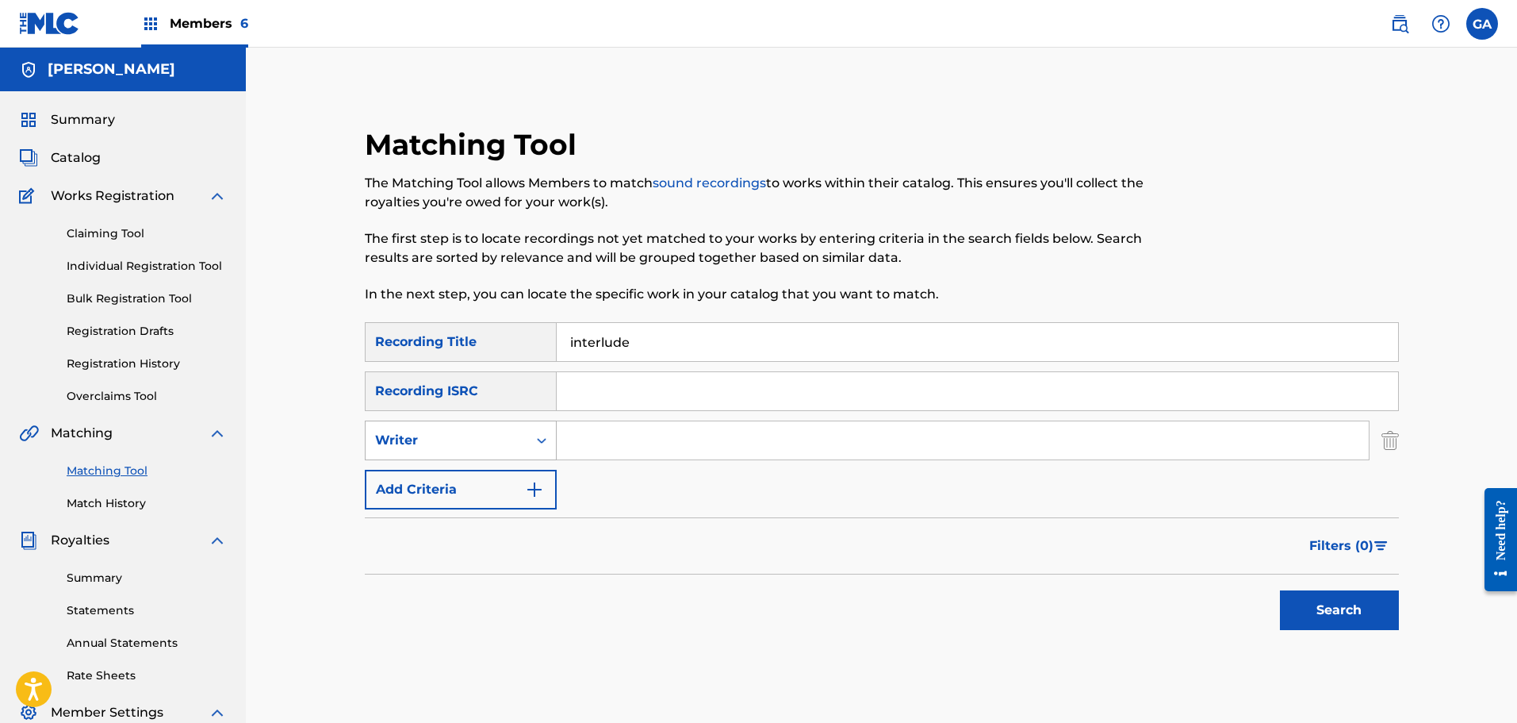
click at [475, 449] on div "Writer" at bounding box center [446, 440] width 143 height 19
drag, startPoint x: 440, startPoint y: 475, endPoint x: 484, endPoint y: 462, distance: 45.4
click at [441, 476] on div "Recording Artist" at bounding box center [461, 480] width 190 height 40
click at [574, 438] on input "Search Form" at bounding box center [963, 440] width 812 height 38
type input "billy club sandwich"
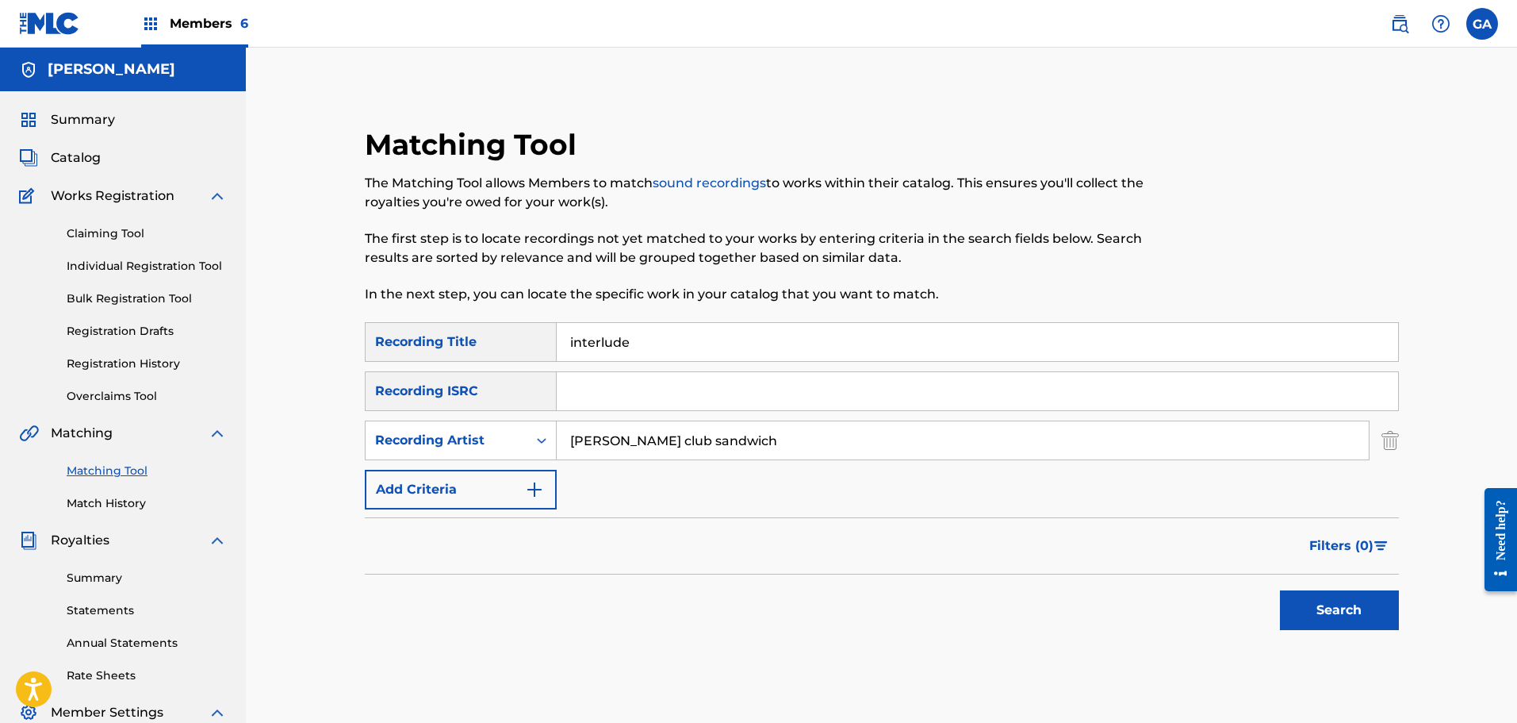
click at [1280, 590] on button "Search" at bounding box center [1339, 610] width 119 height 40
click at [525, 490] on img "Search Form" at bounding box center [534, 489] width 19 height 19
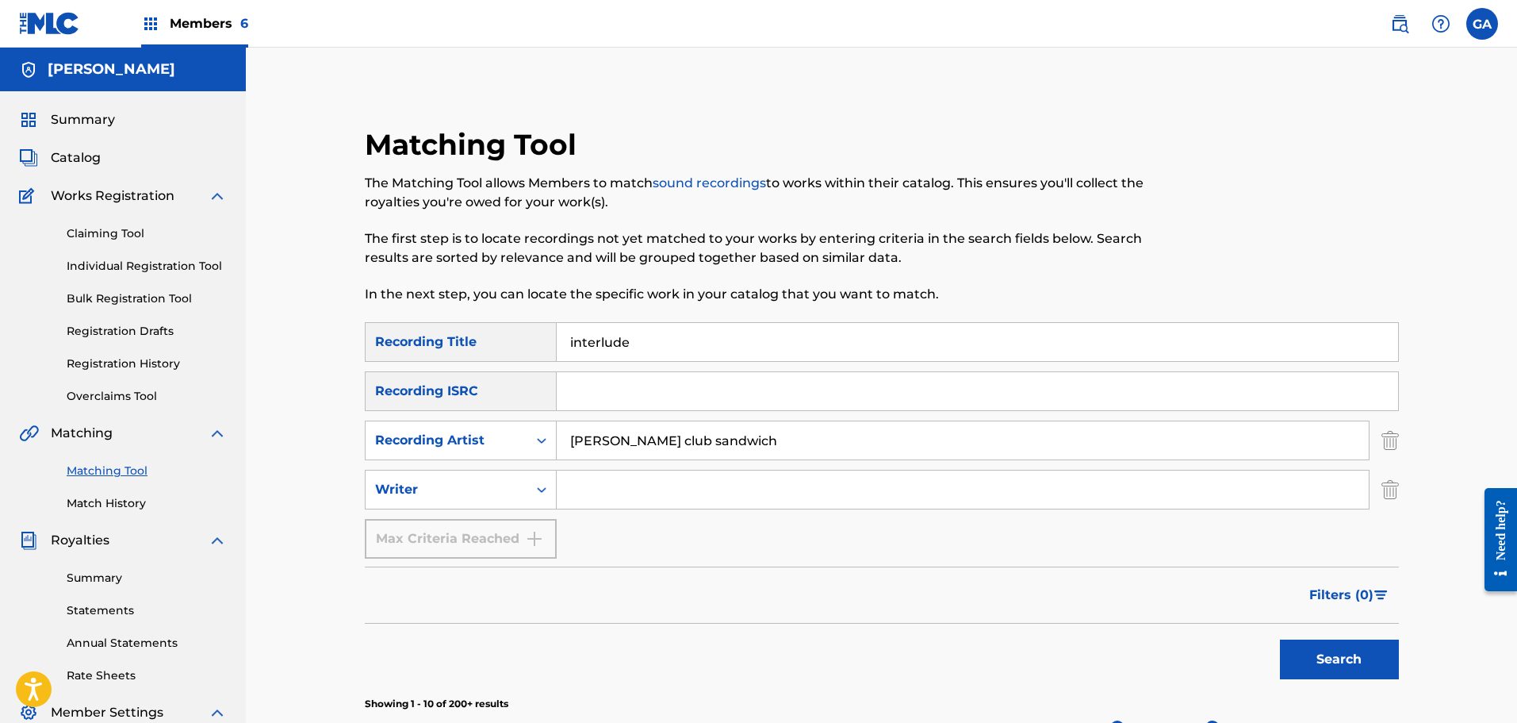
click at [632, 502] on input "Search Form" at bounding box center [963, 489] width 812 height 38
type input "agis"
click at [1280, 639] on button "Search" at bounding box center [1339, 659] width 119 height 40
click at [80, 163] on span "Catalog" at bounding box center [76, 157] width 50 height 19
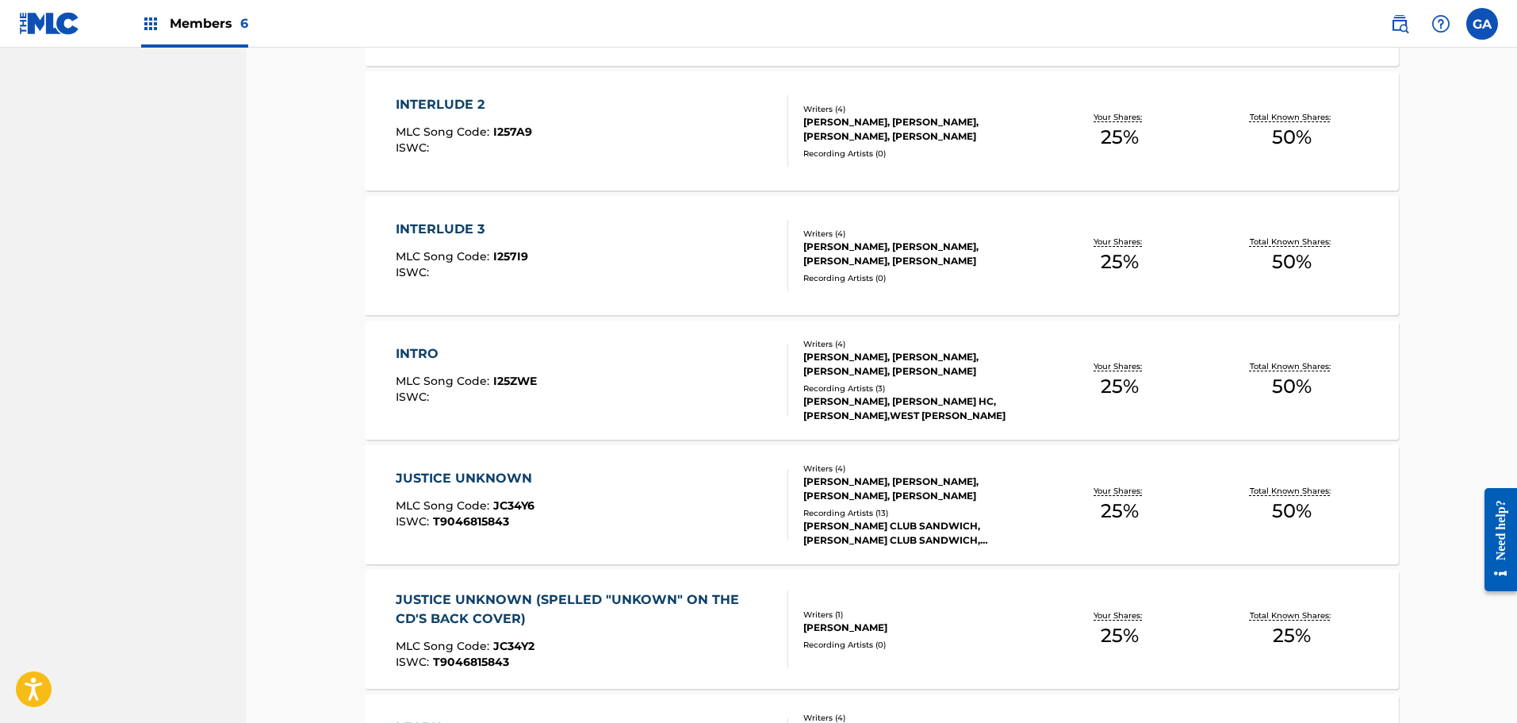
scroll to position [2379, 0]
click at [999, 367] on div "[PERSON_NAME], [PERSON_NAME], [PERSON_NAME], [PERSON_NAME]" at bounding box center [918, 363] width 231 height 29
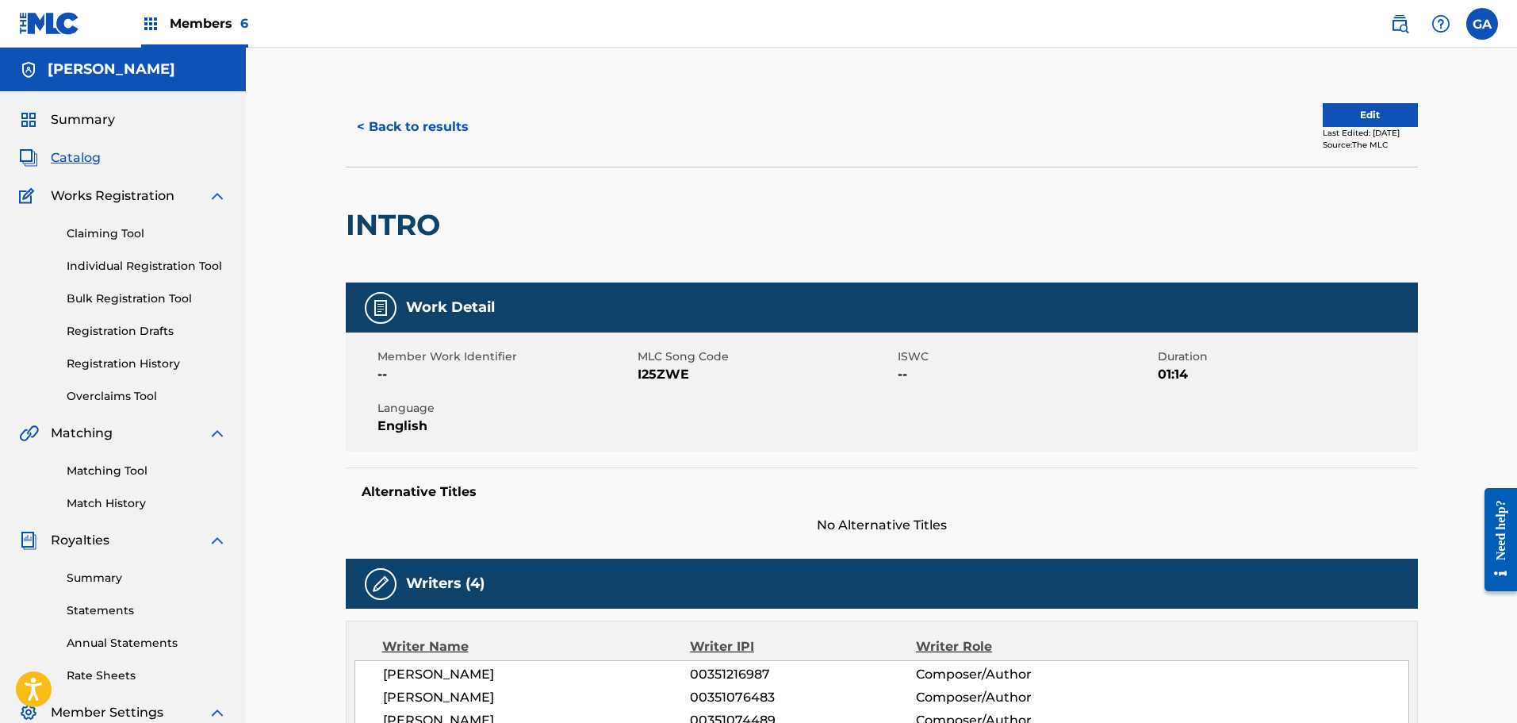
click at [1349, 111] on button "Edit" at bounding box center [1370, 115] width 95 height 24
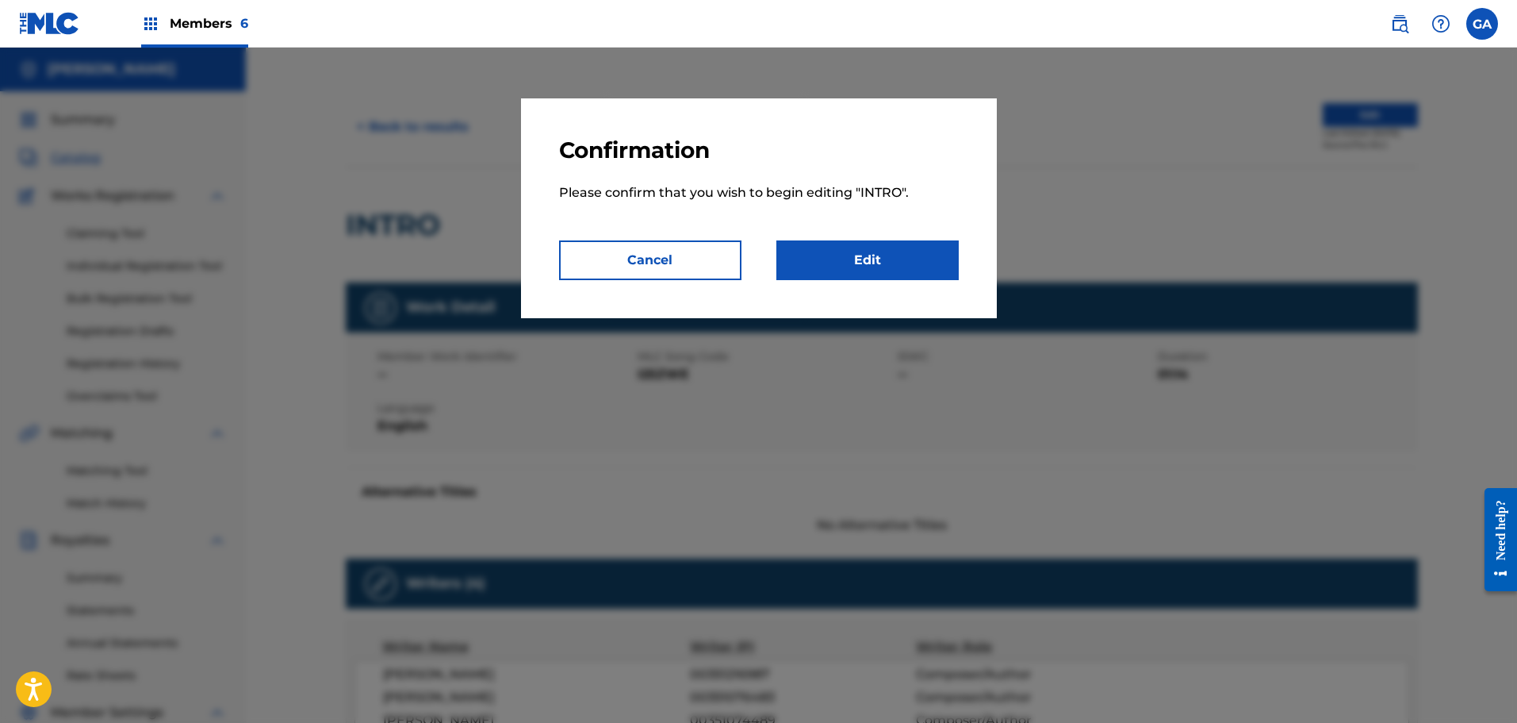
click at [924, 256] on link "Edit" at bounding box center [867, 260] width 182 height 40
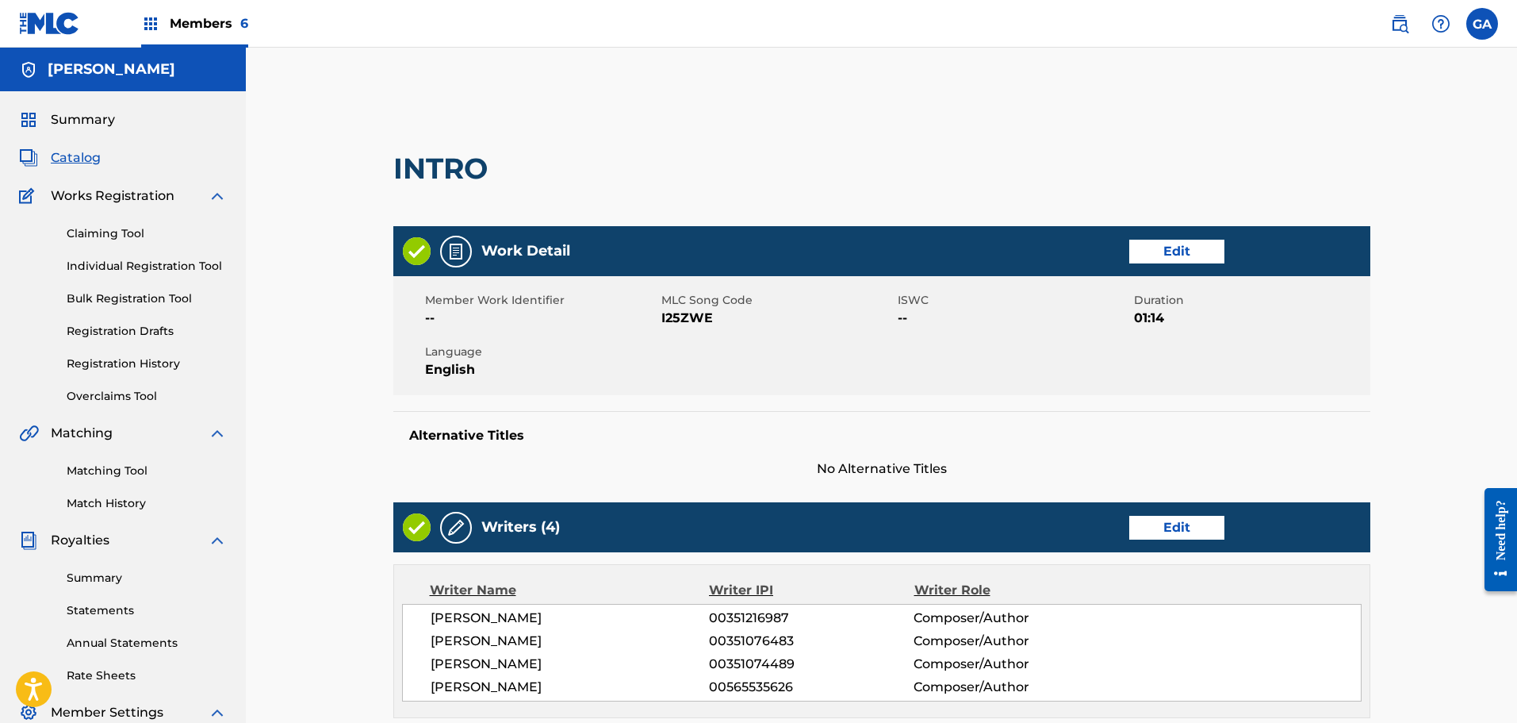
click at [90, 155] on span "Catalog" at bounding box center [76, 157] width 50 height 19
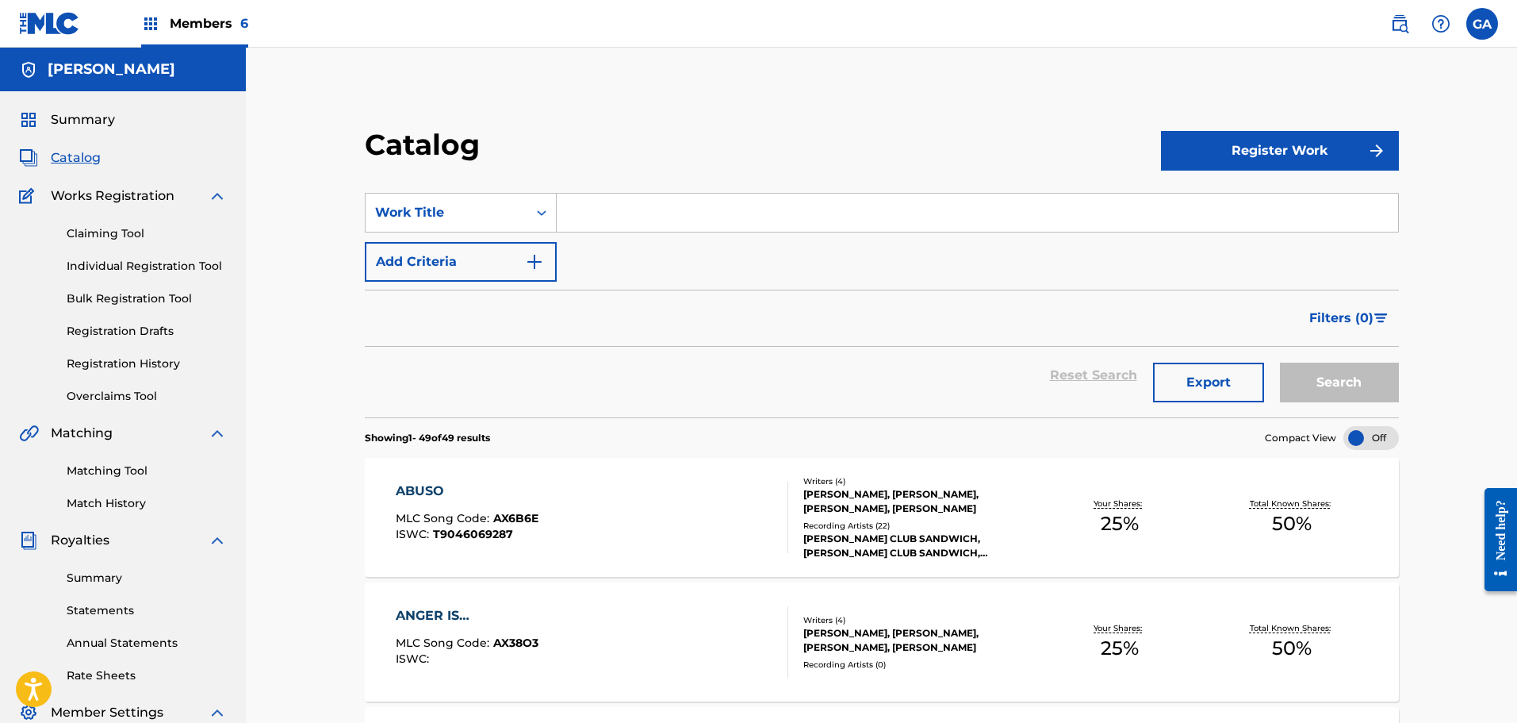
click at [99, 461] on div "Matching Tool Match History" at bounding box center [123, 477] width 208 height 69
click at [98, 470] on link "Matching Tool" at bounding box center [147, 470] width 160 height 17
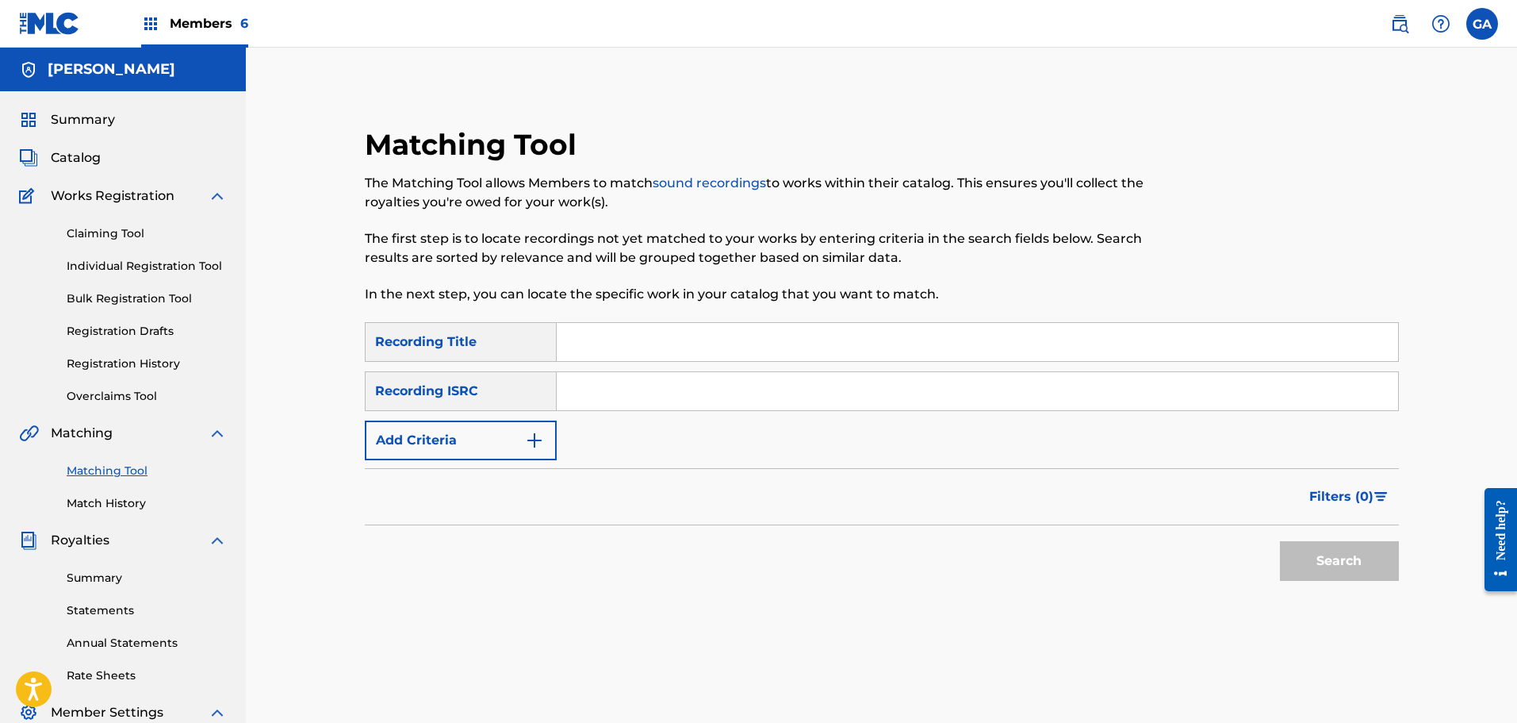
click at [661, 351] on input "Search Form" at bounding box center [977, 342] width 841 height 38
type input "justice unknown"
click at [1280, 541] on button "Search" at bounding box center [1339, 561] width 119 height 40
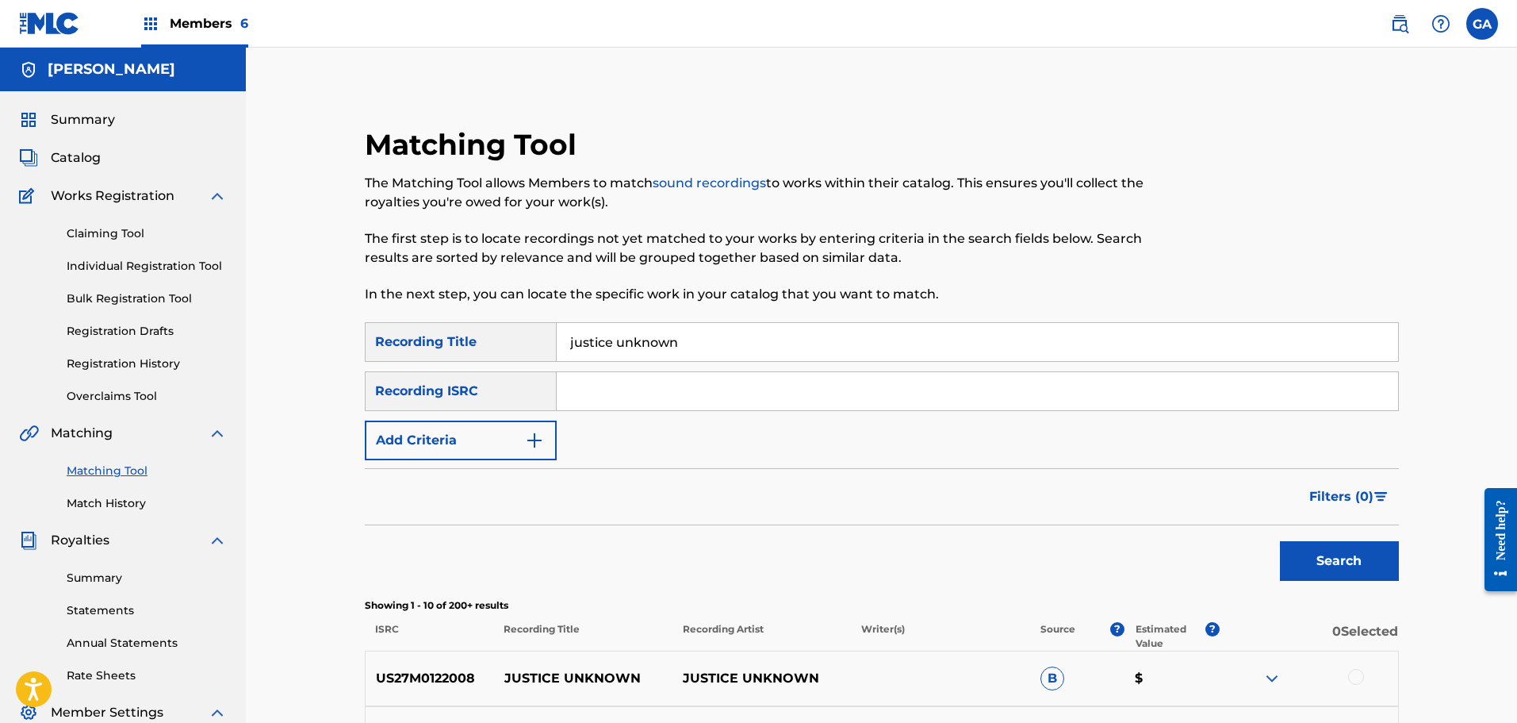
click at [491, 439] on button "Add Criteria" at bounding box center [461, 440] width 192 height 40
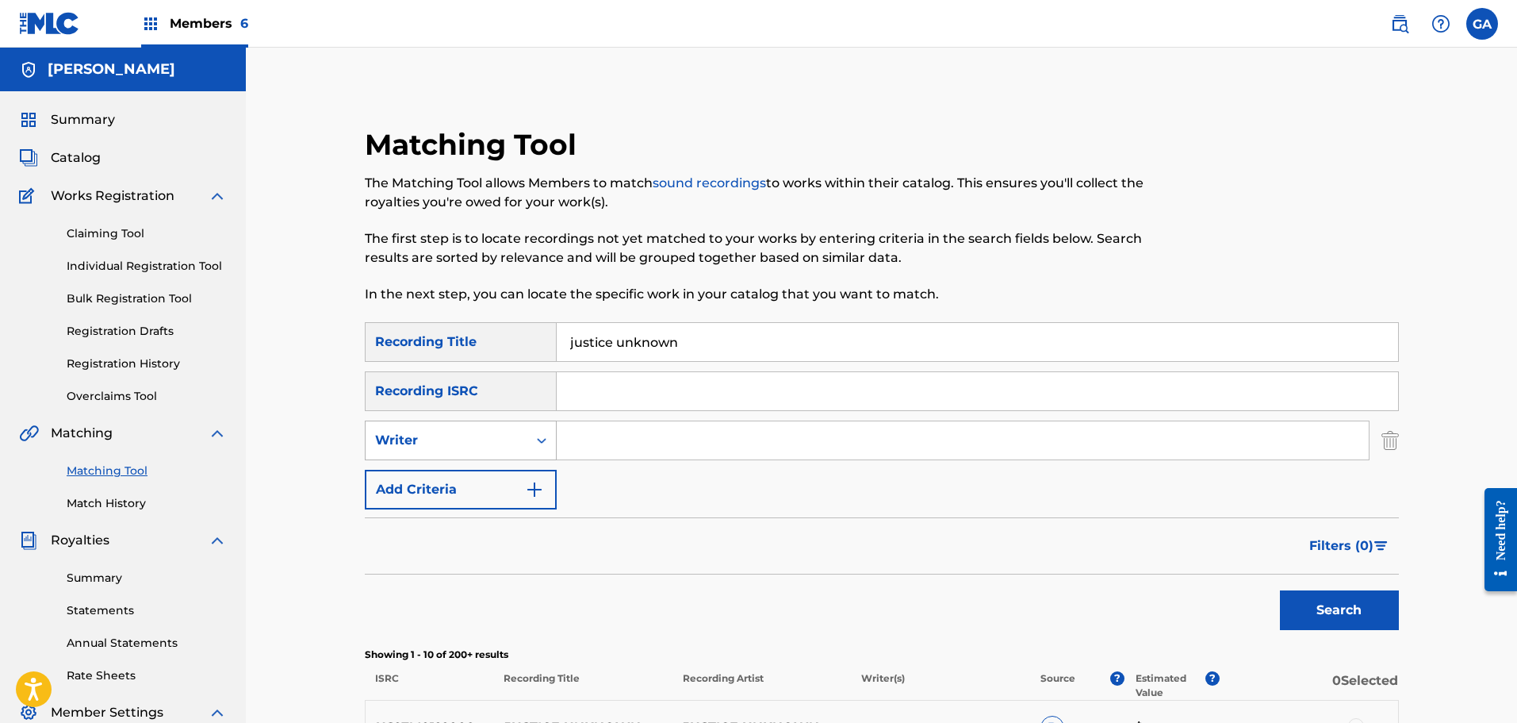
click at [458, 447] on div "Writer" at bounding box center [446, 440] width 143 height 19
drag, startPoint x: 456, startPoint y: 476, endPoint x: 508, endPoint y: 462, distance: 53.3
click at [458, 476] on div "Recording Artist" at bounding box center [461, 480] width 190 height 40
click at [594, 437] on input "Search Form" at bounding box center [963, 440] width 812 height 38
type input "billy club sandwich"
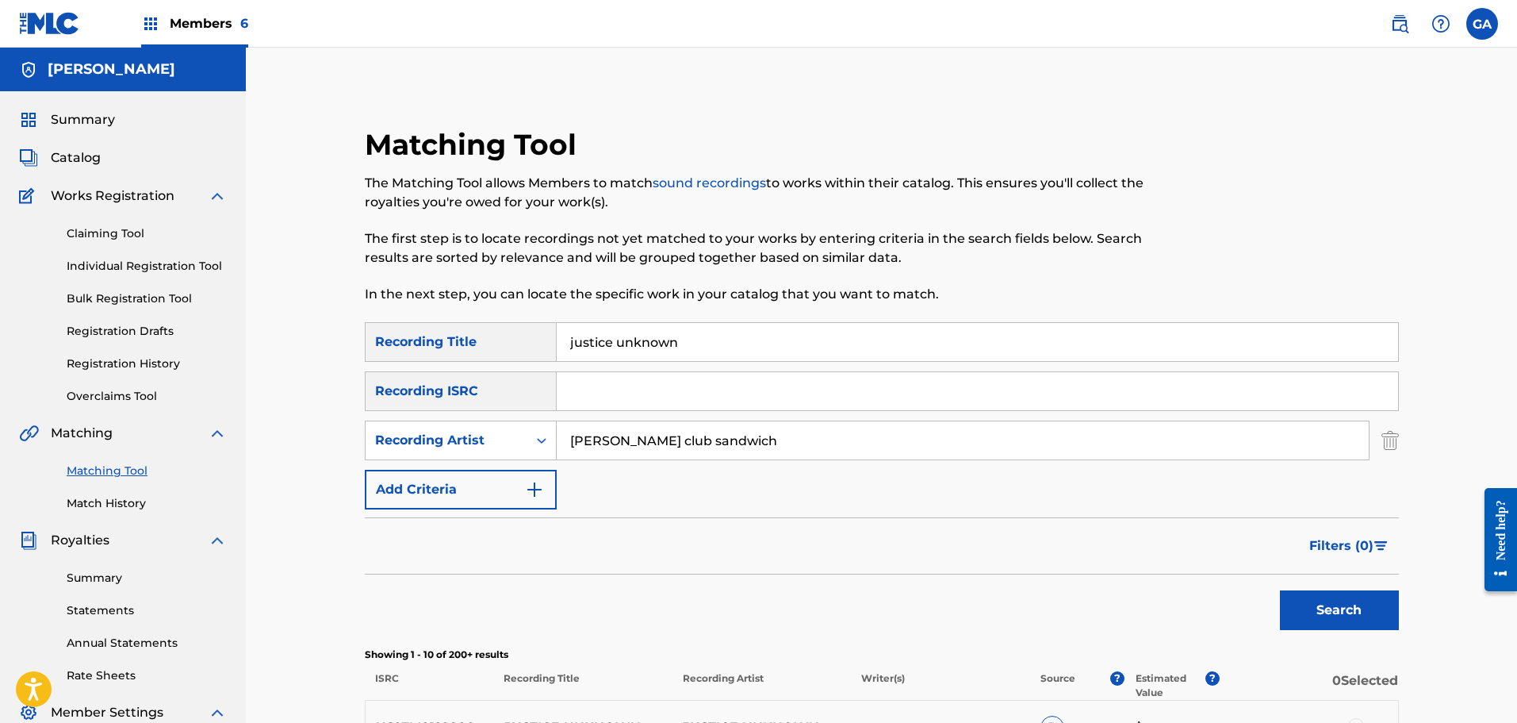
click at [1280, 590] on button "Search" at bounding box center [1339, 610] width 119 height 40
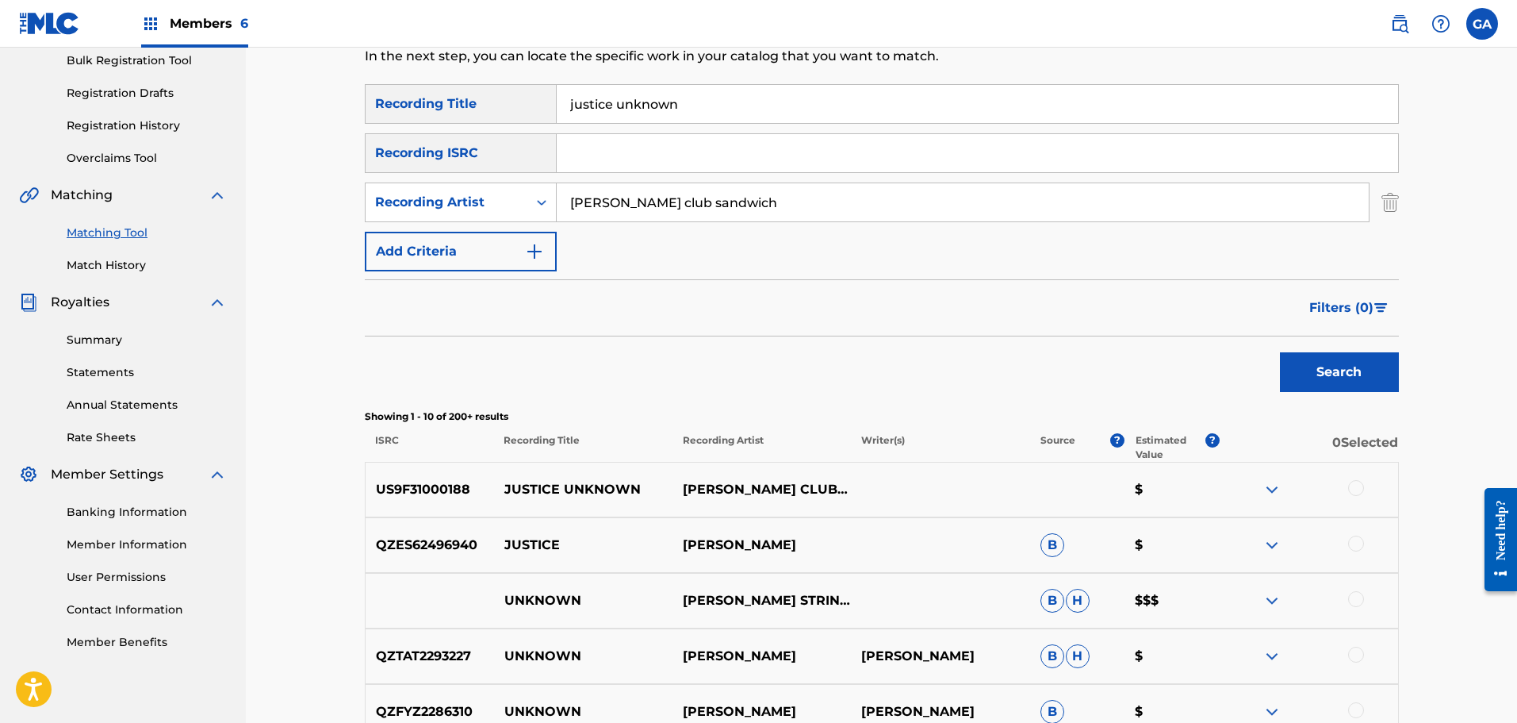
scroll to position [476, 0]
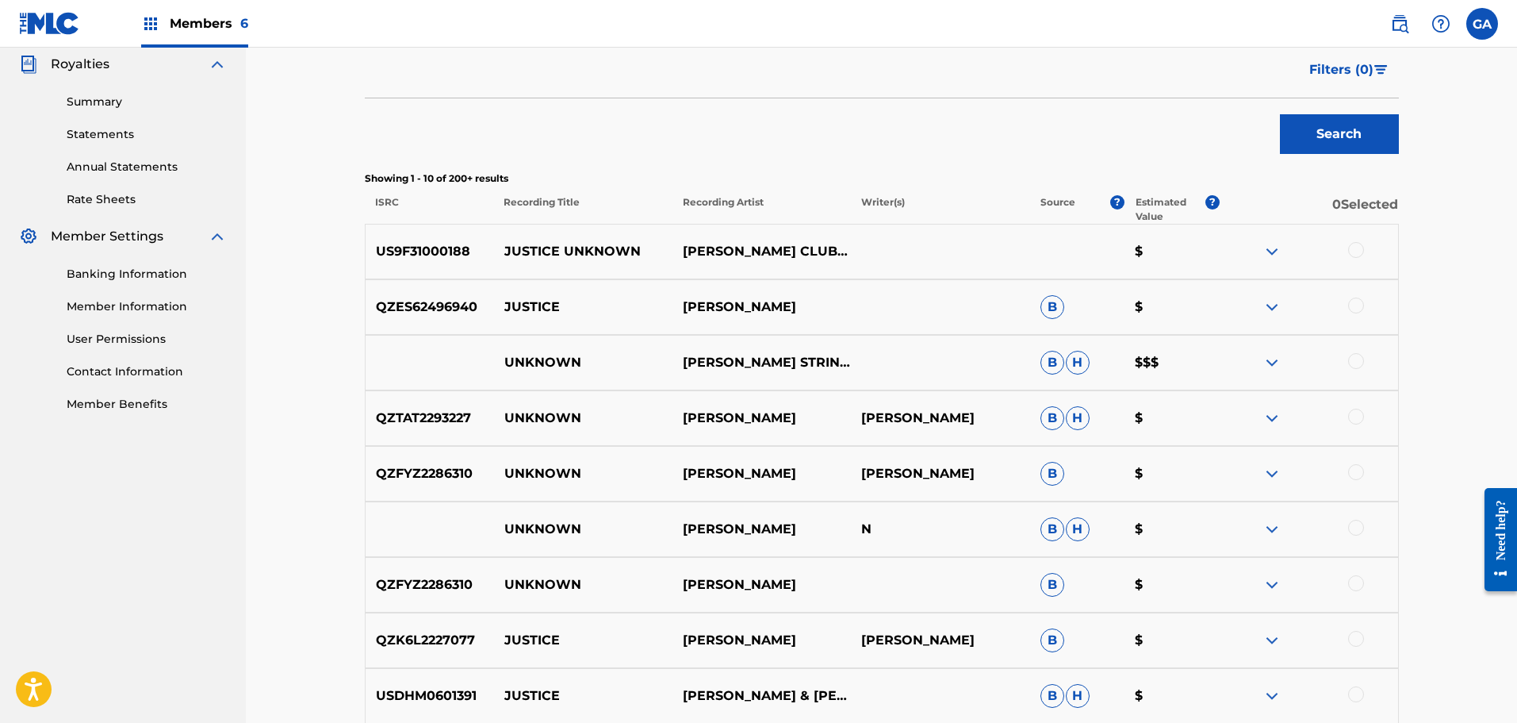
click at [1362, 251] on div at bounding box center [1356, 250] width 16 height 16
click at [1166, 588] on button "Match 1 Group" at bounding box center [1114, 593] width 175 height 40
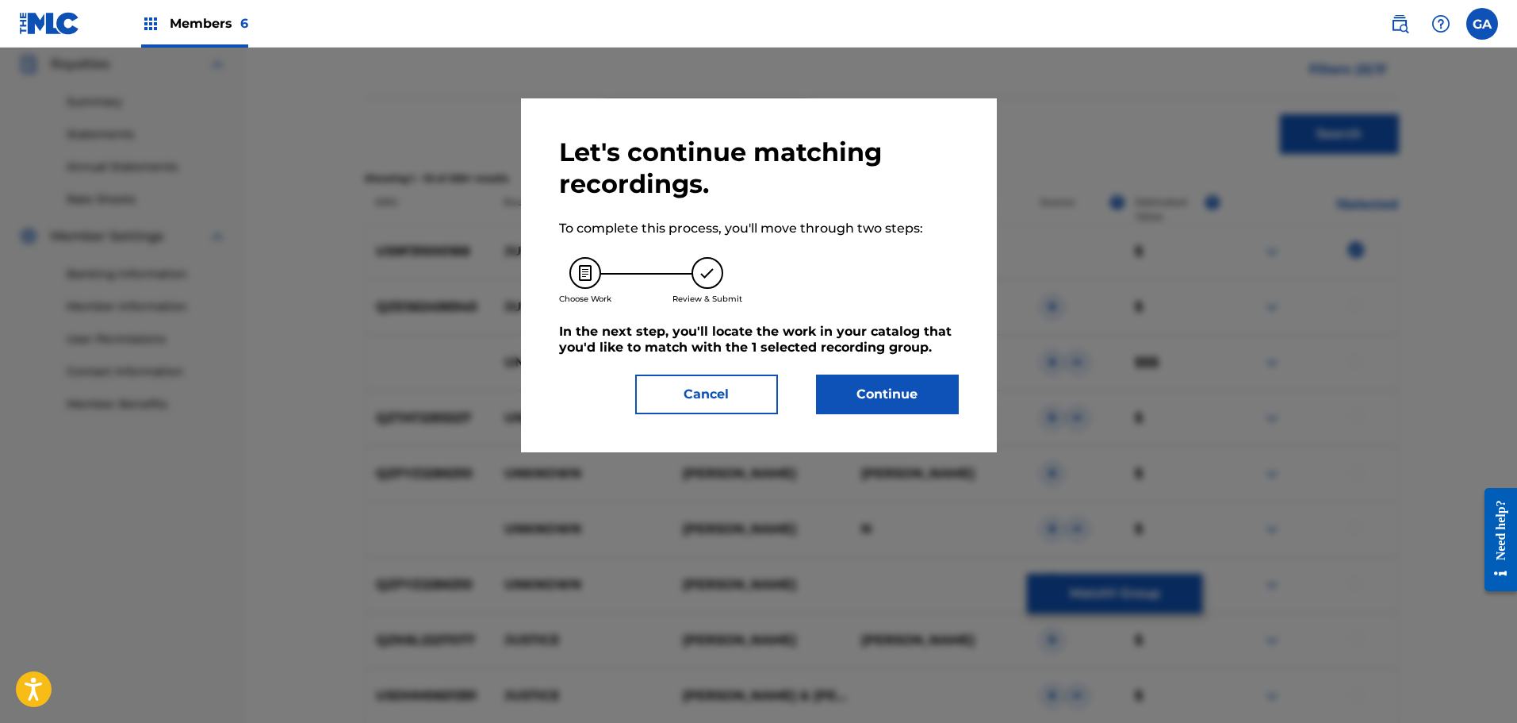
click at [868, 410] on button "Continue" at bounding box center [887, 394] width 143 height 40
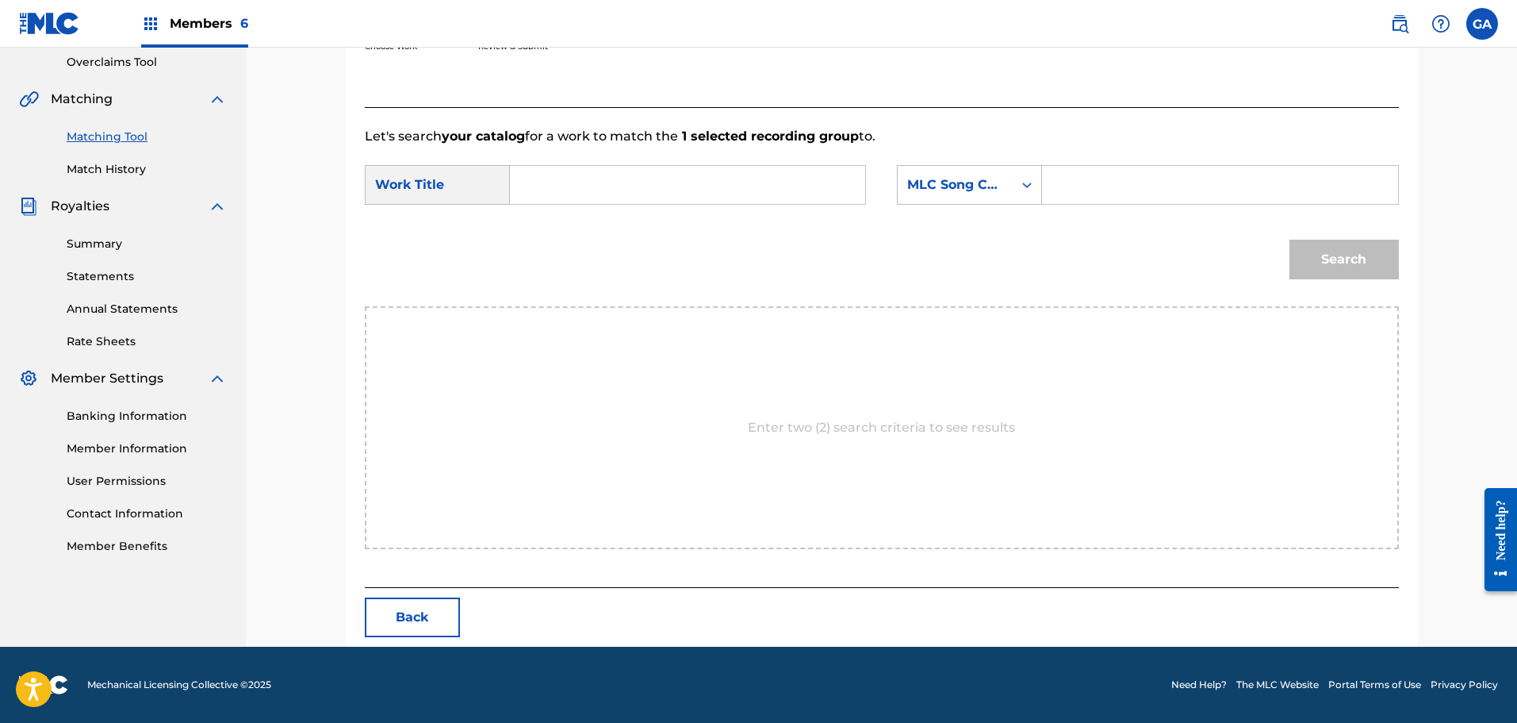
scroll to position [334, 0]
click at [602, 197] on input "Search Form" at bounding box center [687, 185] width 328 height 38
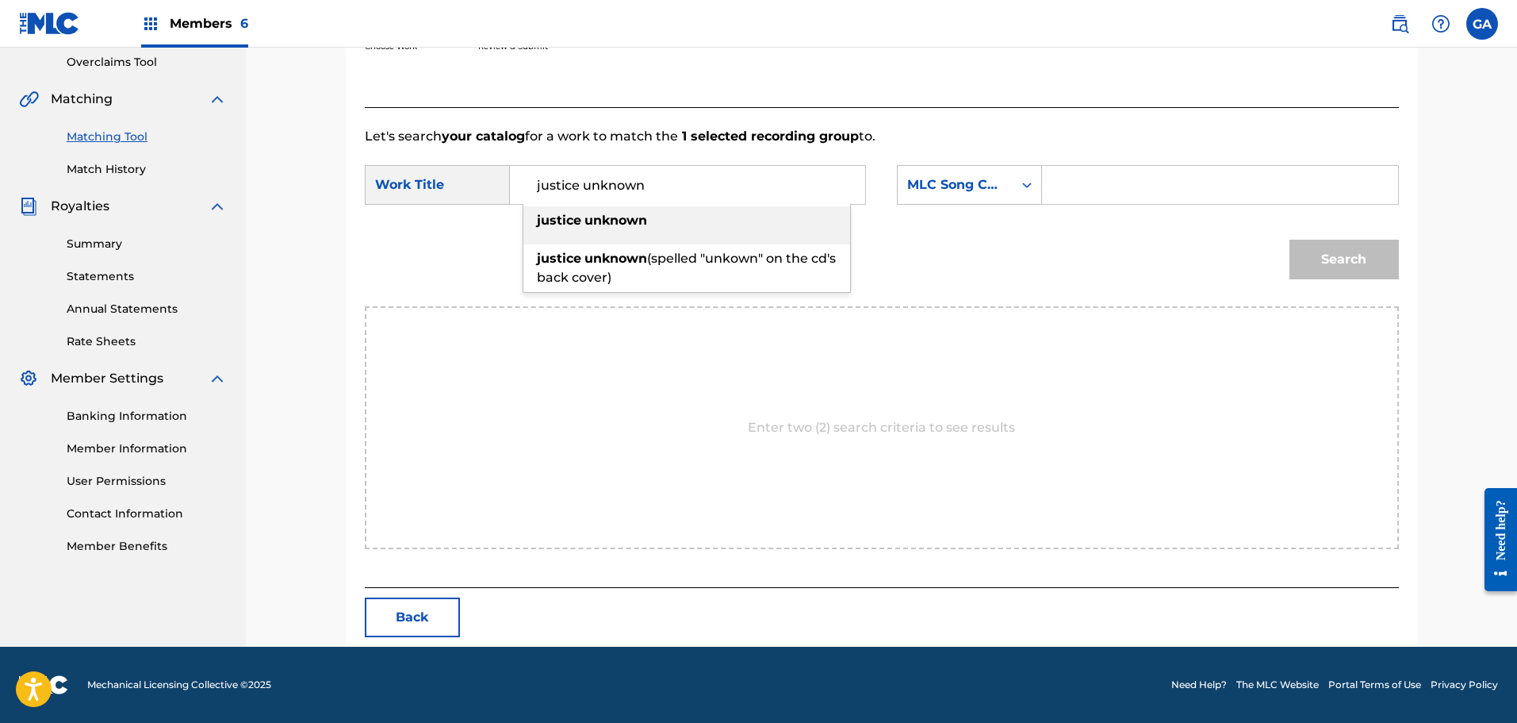
type input "justice unknown"
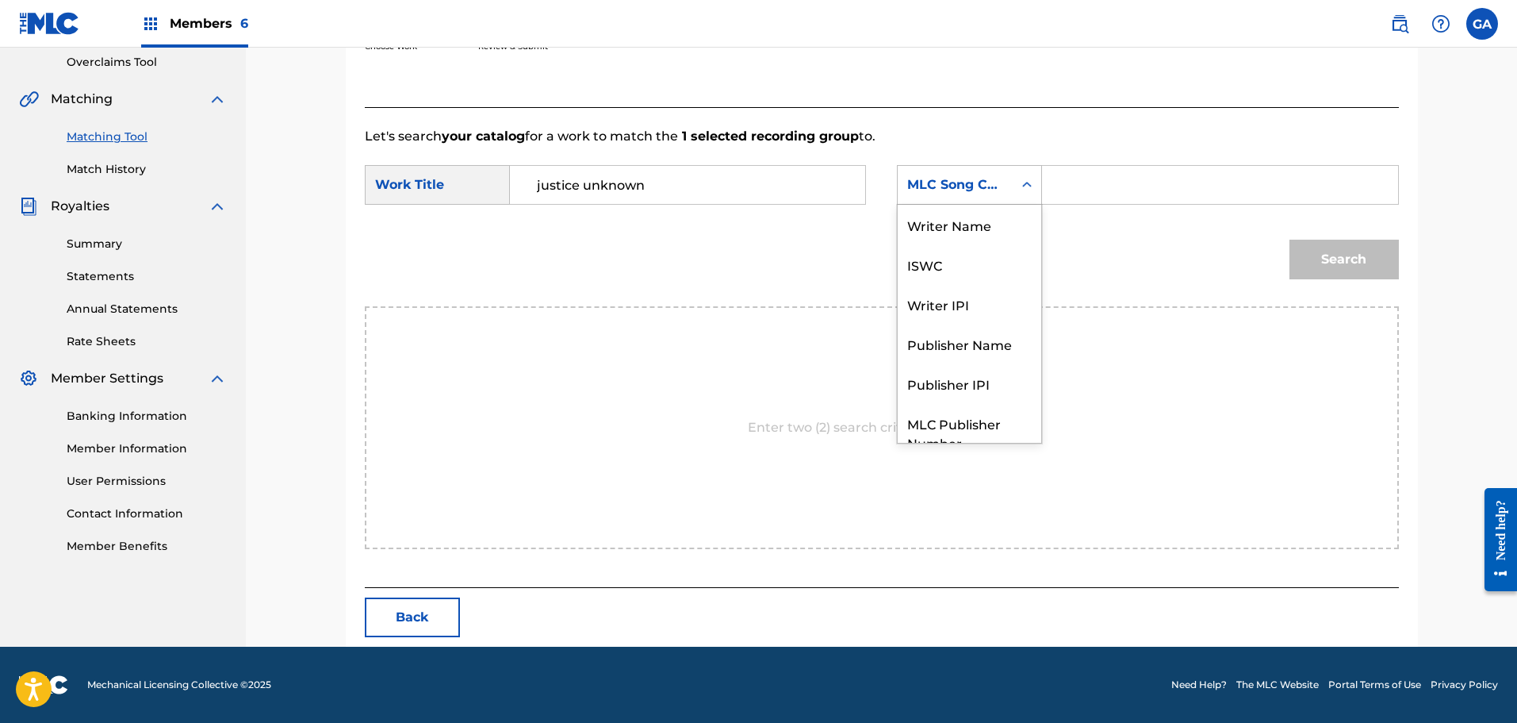
drag, startPoint x: 970, startPoint y: 179, endPoint x: 971, endPoint y: 202, distance: 23.0
click at [971, 179] on div "MLC Song Code" at bounding box center [955, 184] width 96 height 19
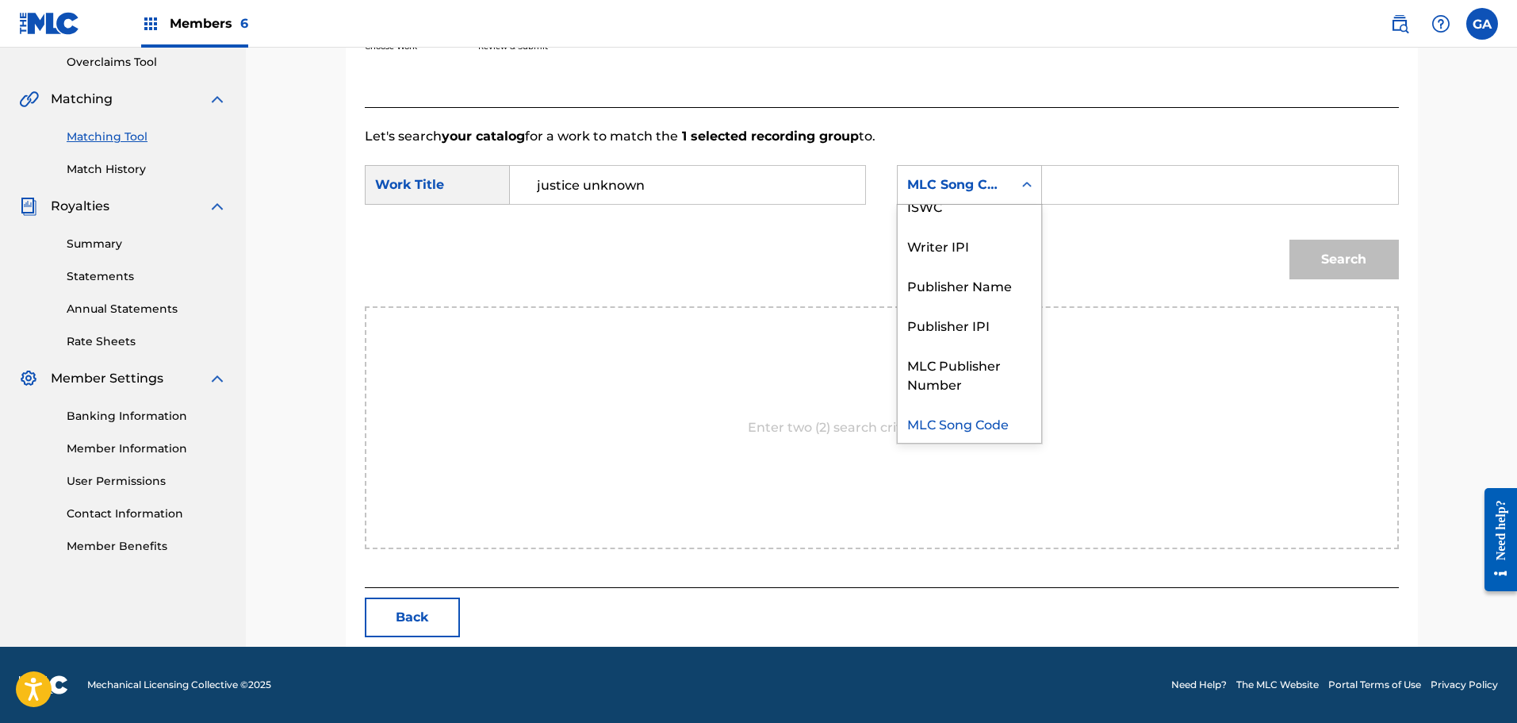
scroll to position [0, 0]
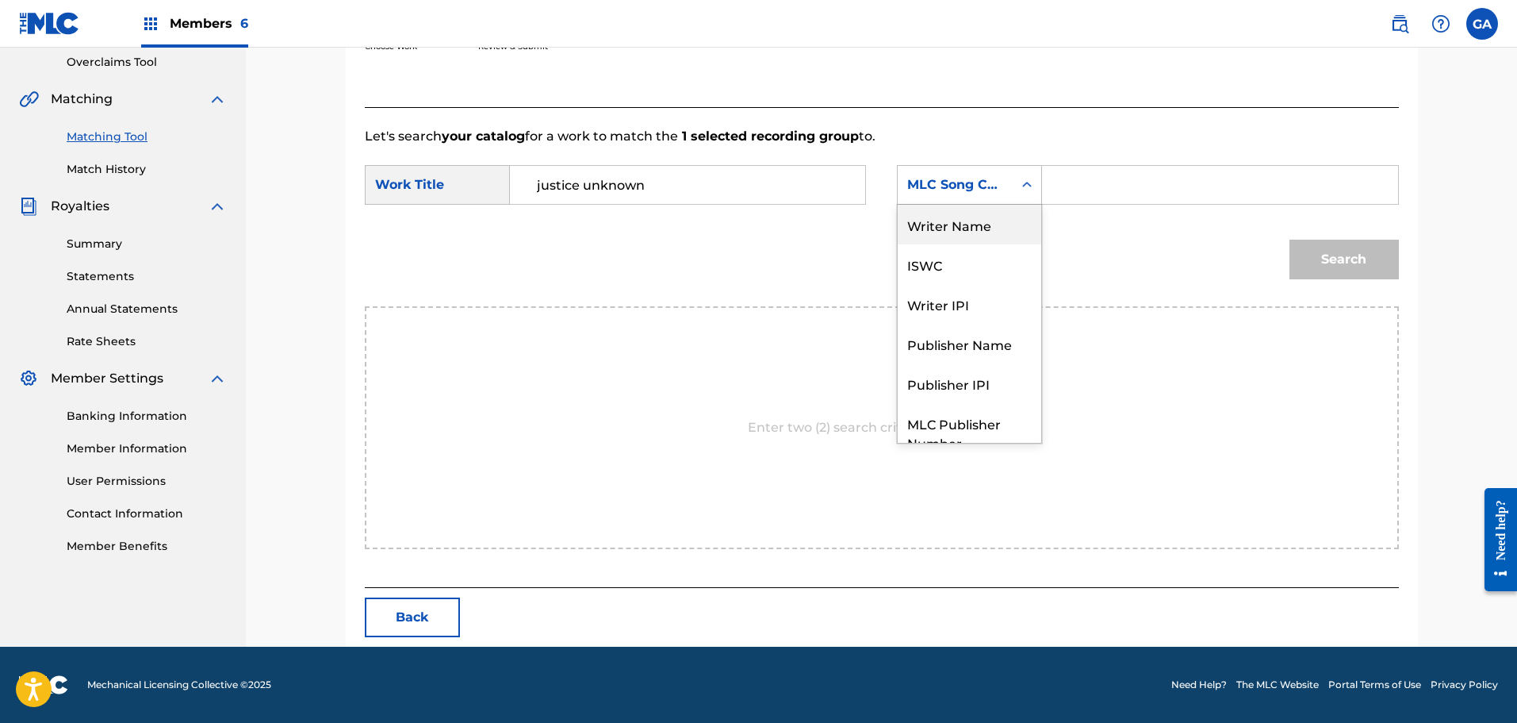
click at [969, 221] on div "Writer Name" at bounding box center [970, 225] width 144 height 40
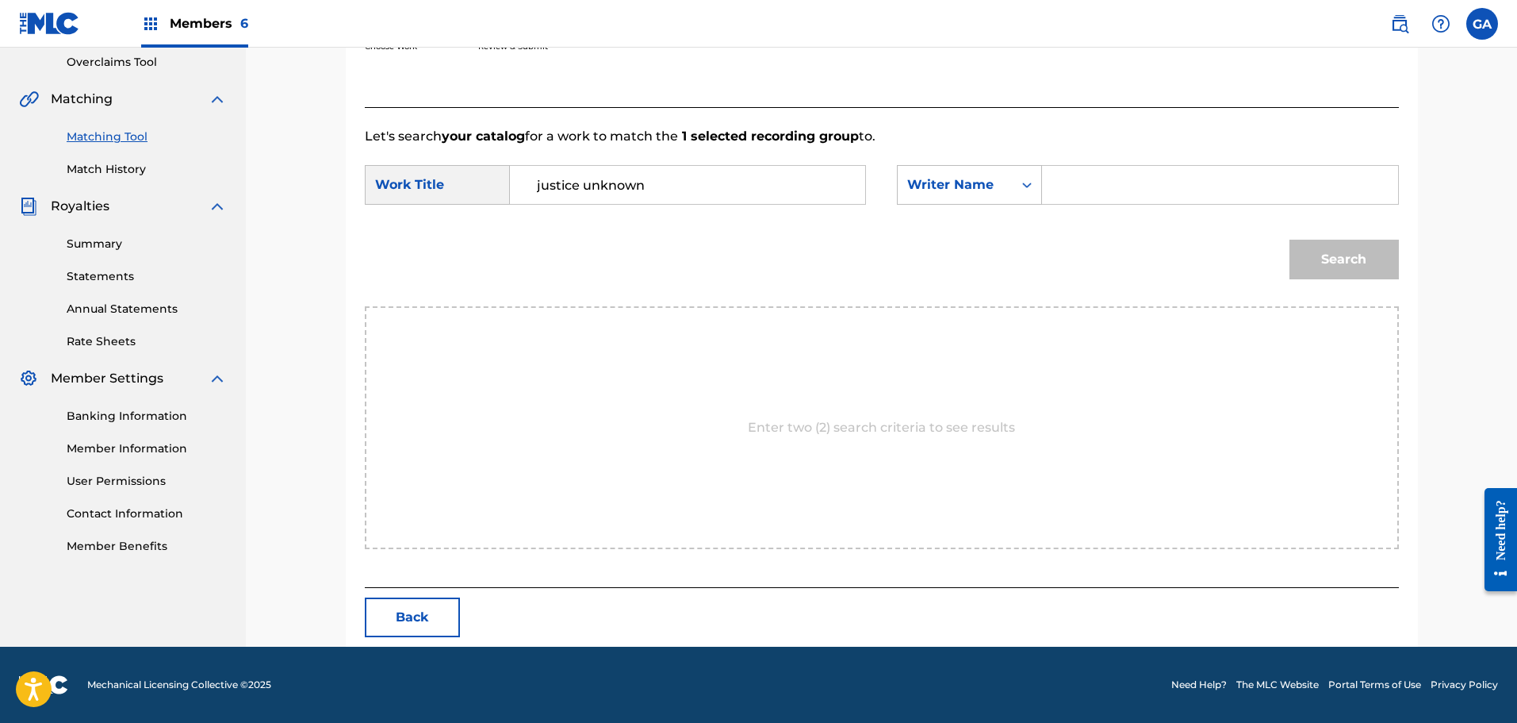
click at [1069, 190] on input "Search Form" at bounding box center [1220, 185] width 328 height 38
type input "agis"
click at [1290, 240] on button "Search" at bounding box center [1344, 260] width 109 height 40
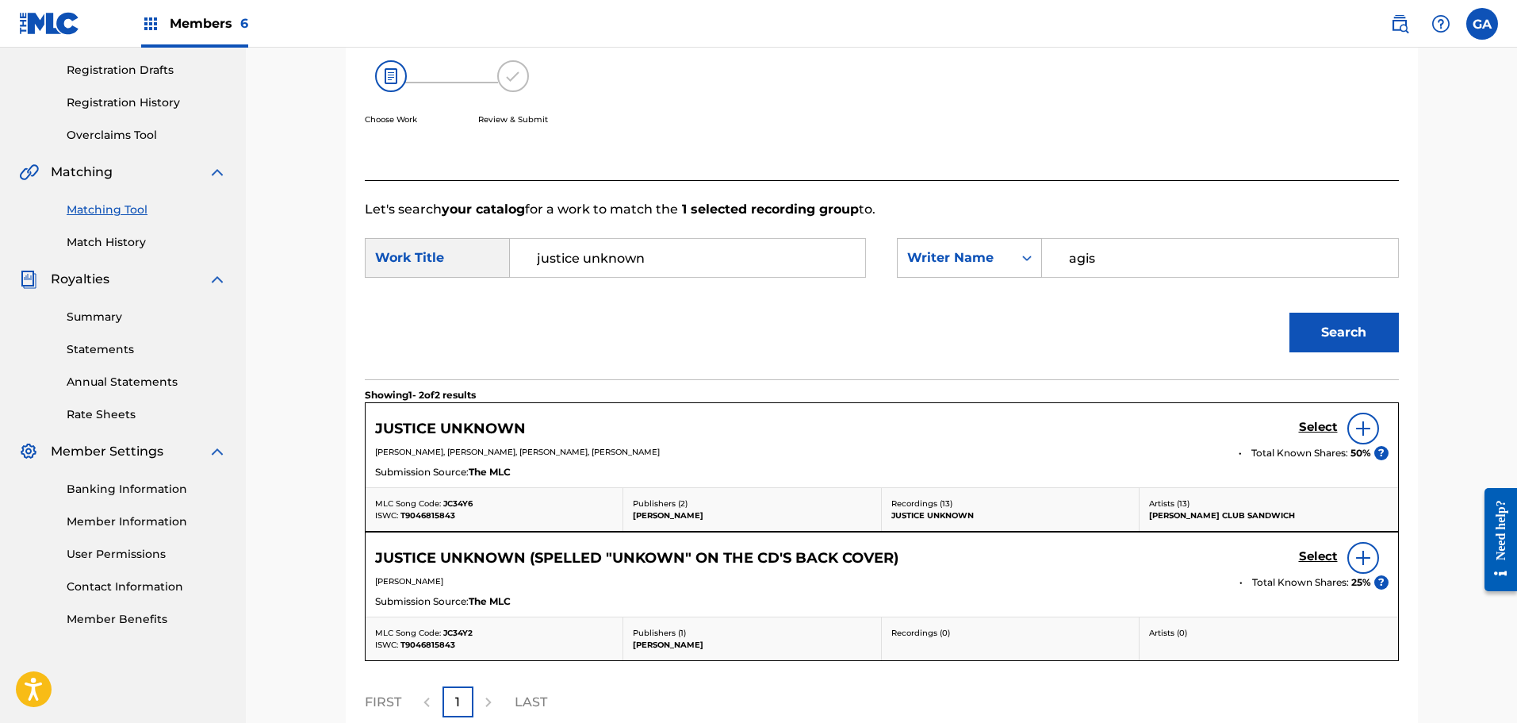
scroll to position [334, 0]
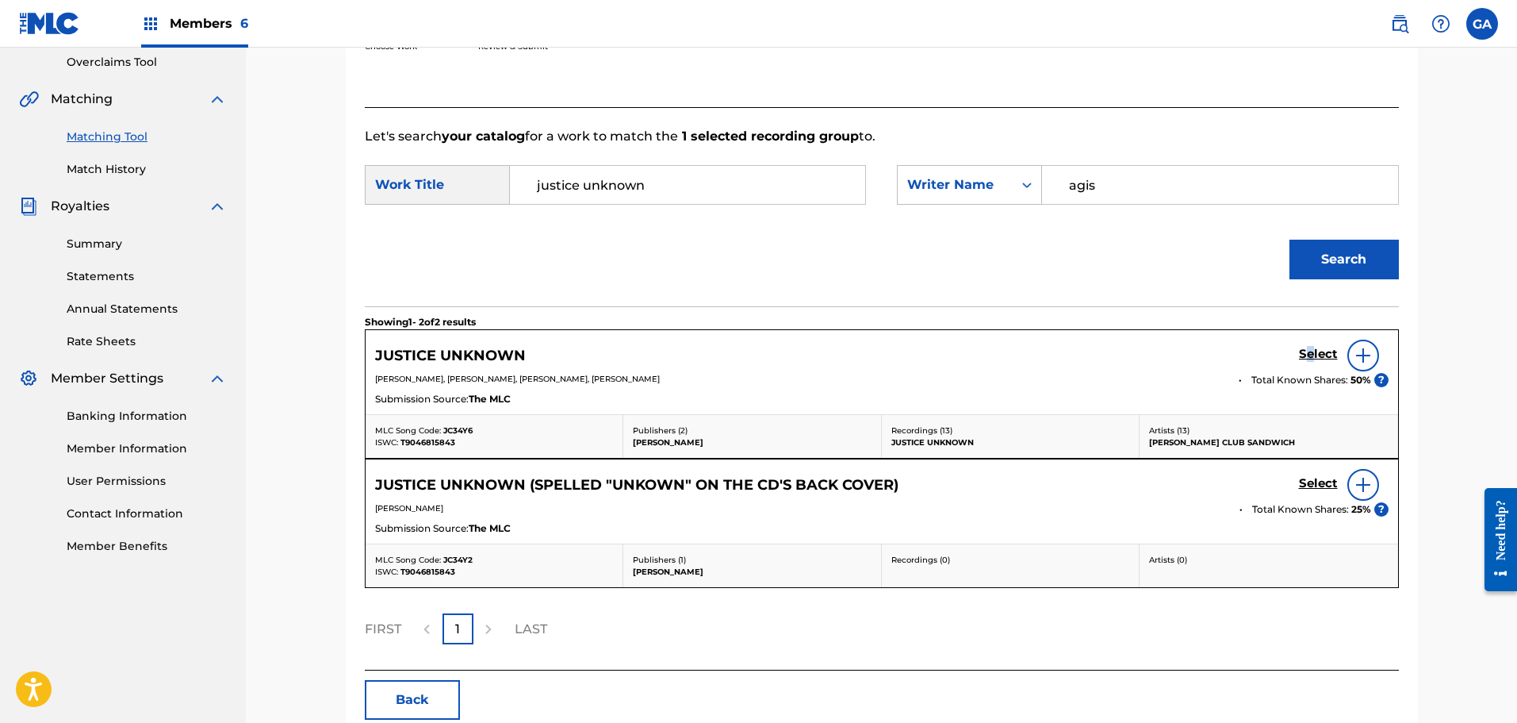
click at [1310, 354] on h5 "Select" at bounding box center [1318, 354] width 39 height 15
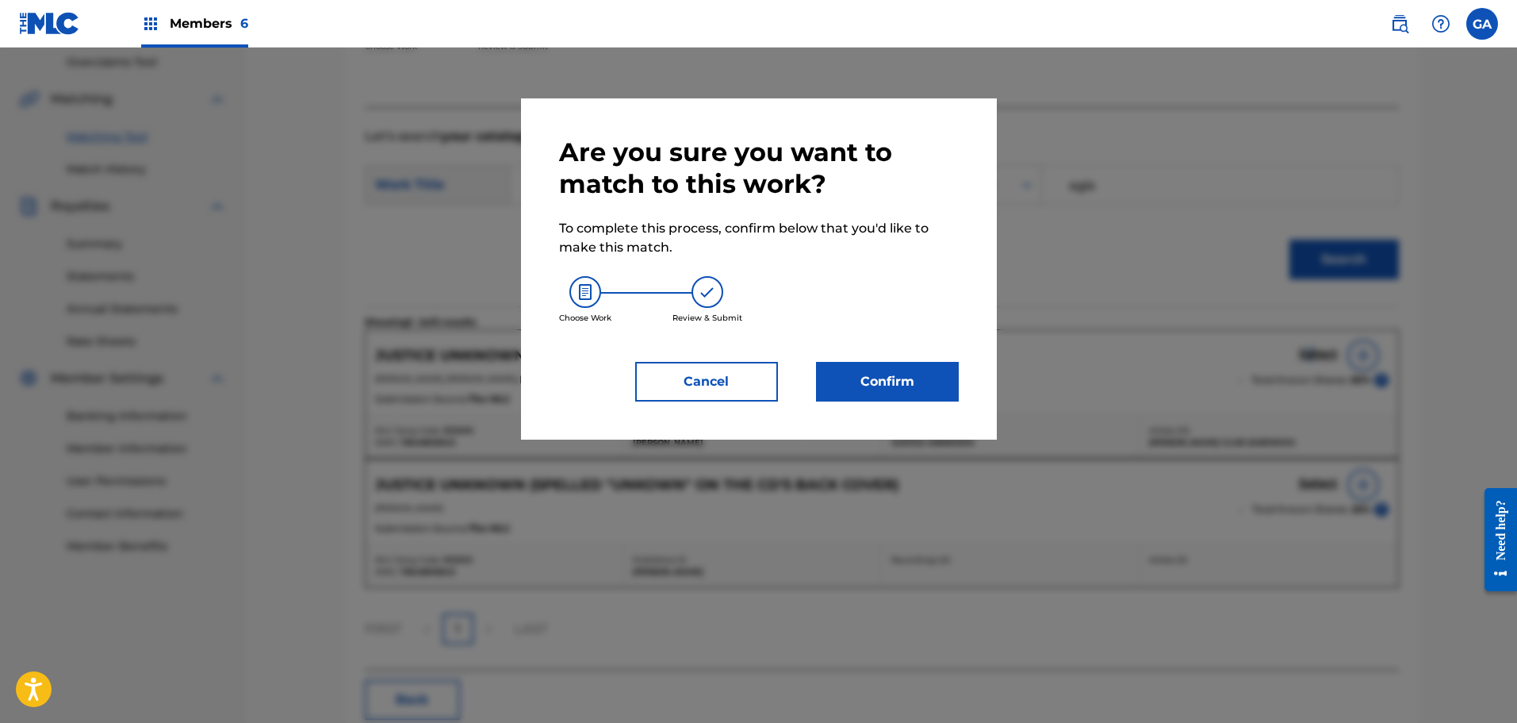
click at [900, 372] on button "Confirm" at bounding box center [887, 382] width 143 height 40
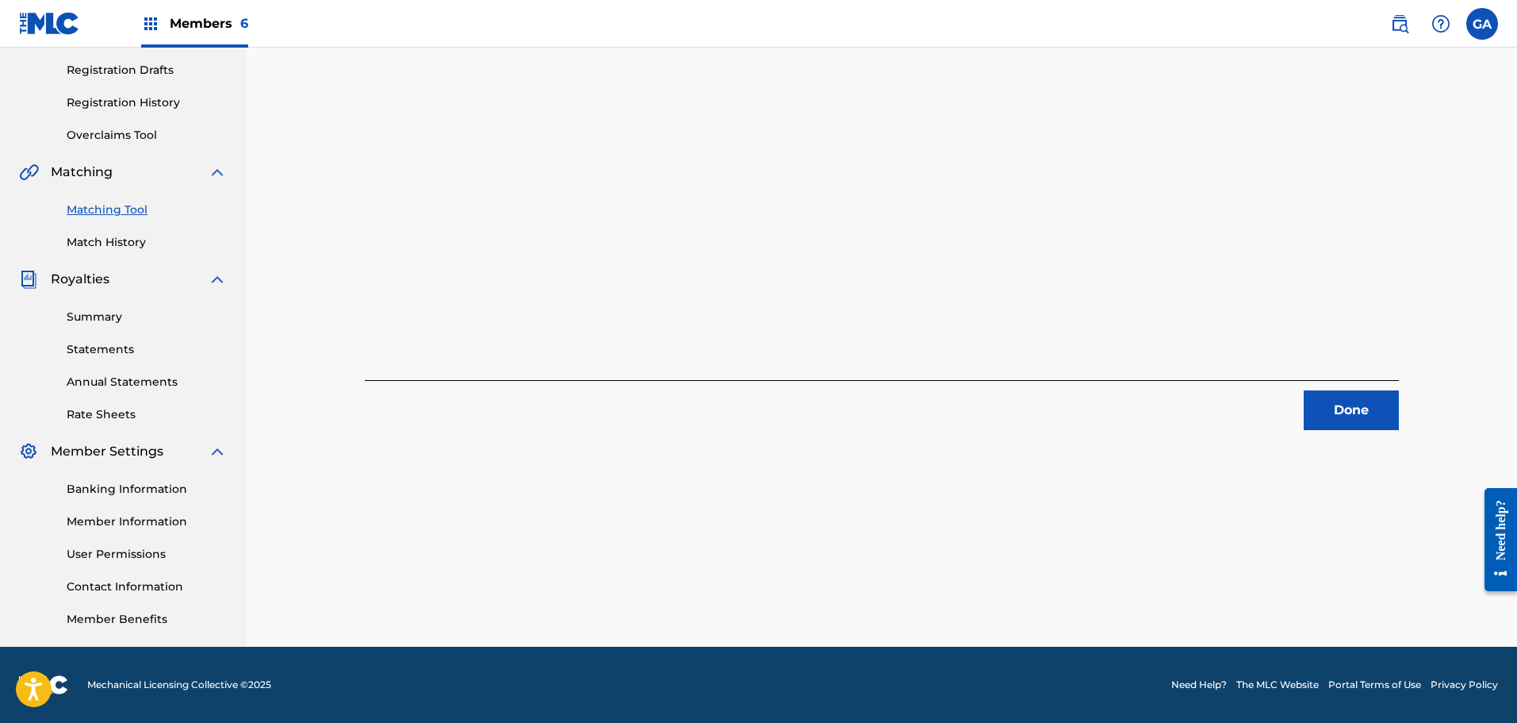
click at [1346, 402] on button "Done" at bounding box center [1351, 410] width 95 height 40
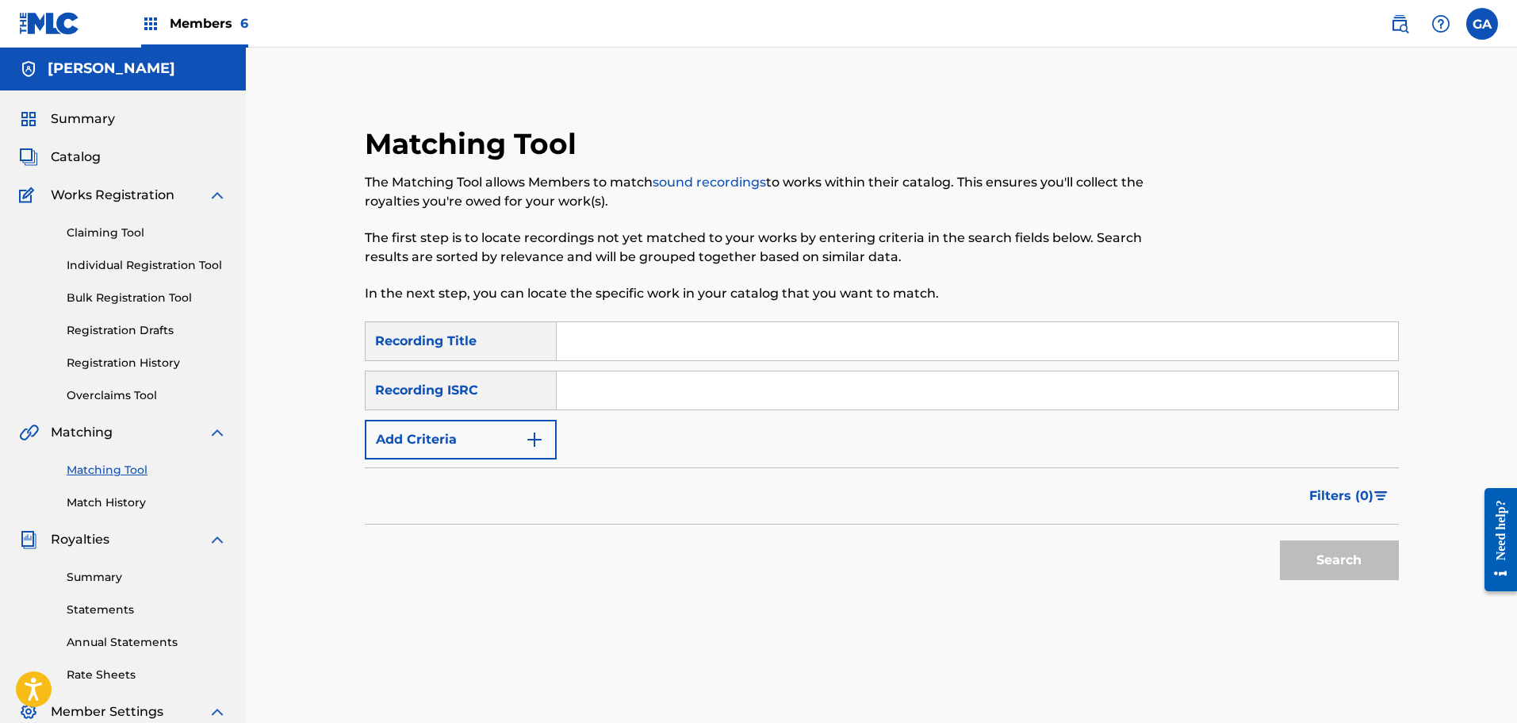
scroll to position [0, 0]
click at [71, 157] on span "Catalog" at bounding box center [76, 157] width 50 height 19
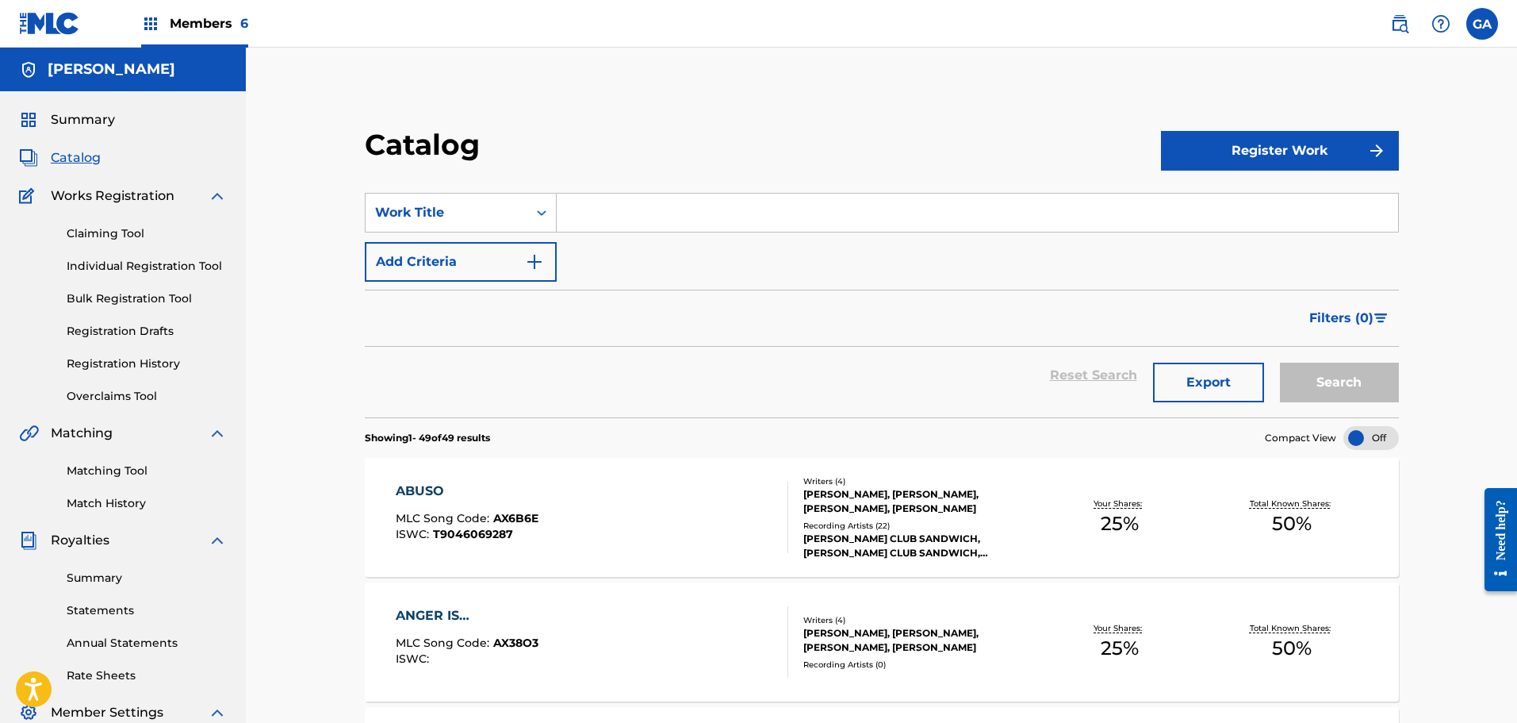
click at [131, 466] on link "Matching Tool" at bounding box center [147, 470] width 160 height 17
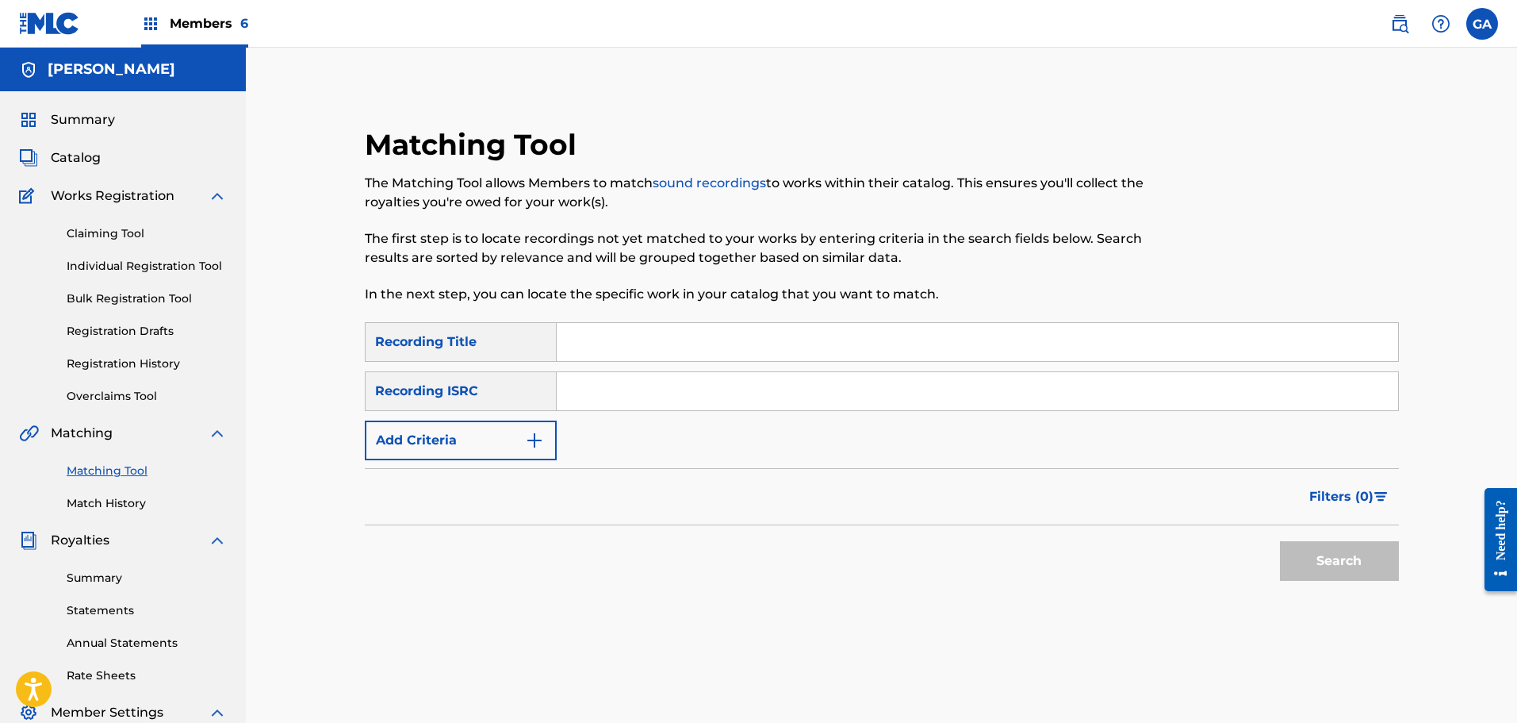
click at [582, 352] on input "Search Form" at bounding box center [977, 342] width 841 height 38
type input "slow with"
click at [438, 434] on button "Add Criteria" at bounding box center [461, 440] width 192 height 40
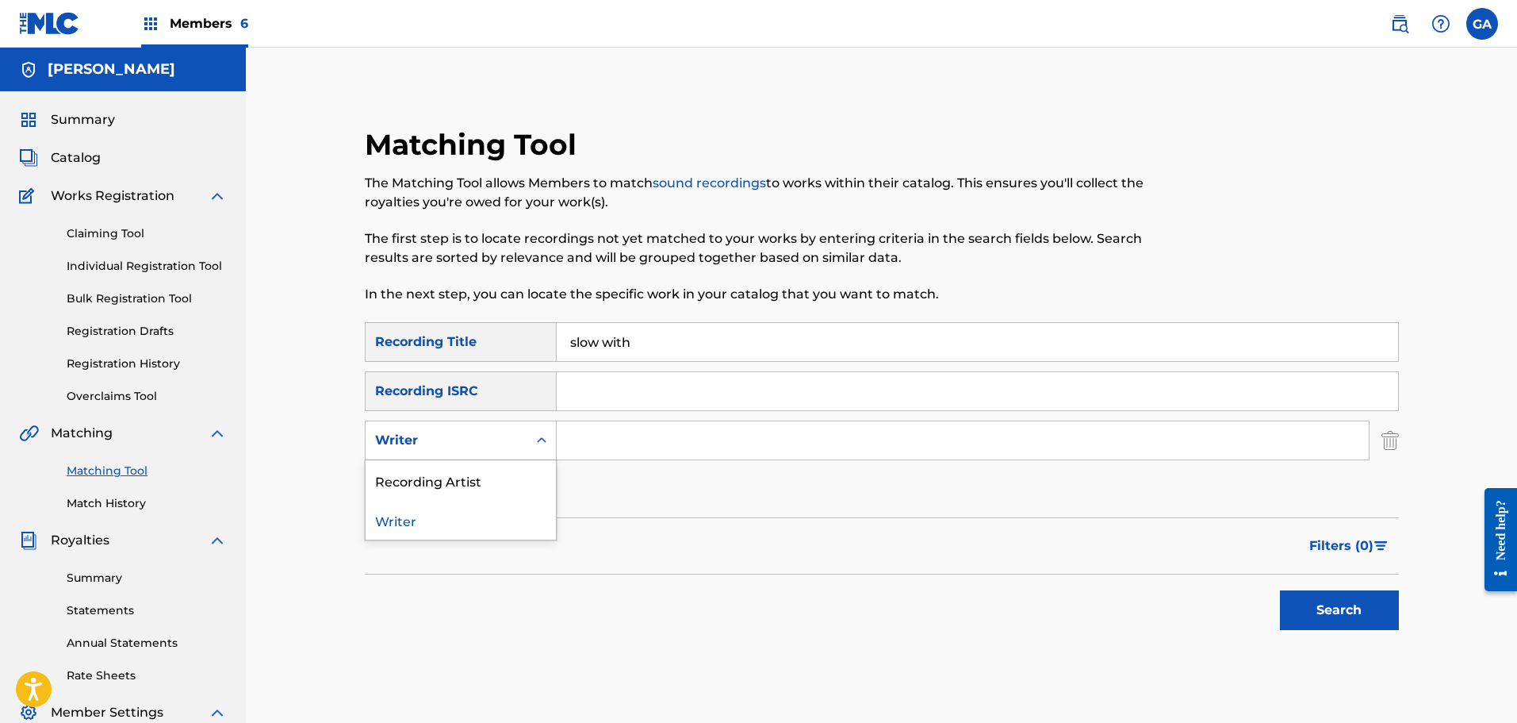
click at [468, 442] on div "Writer" at bounding box center [446, 440] width 143 height 19
click at [462, 473] on div "Recording Artist" at bounding box center [461, 480] width 190 height 40
click at [604, 450] on input "Search Form" at bounding box center [963, 440] width 812 height 38
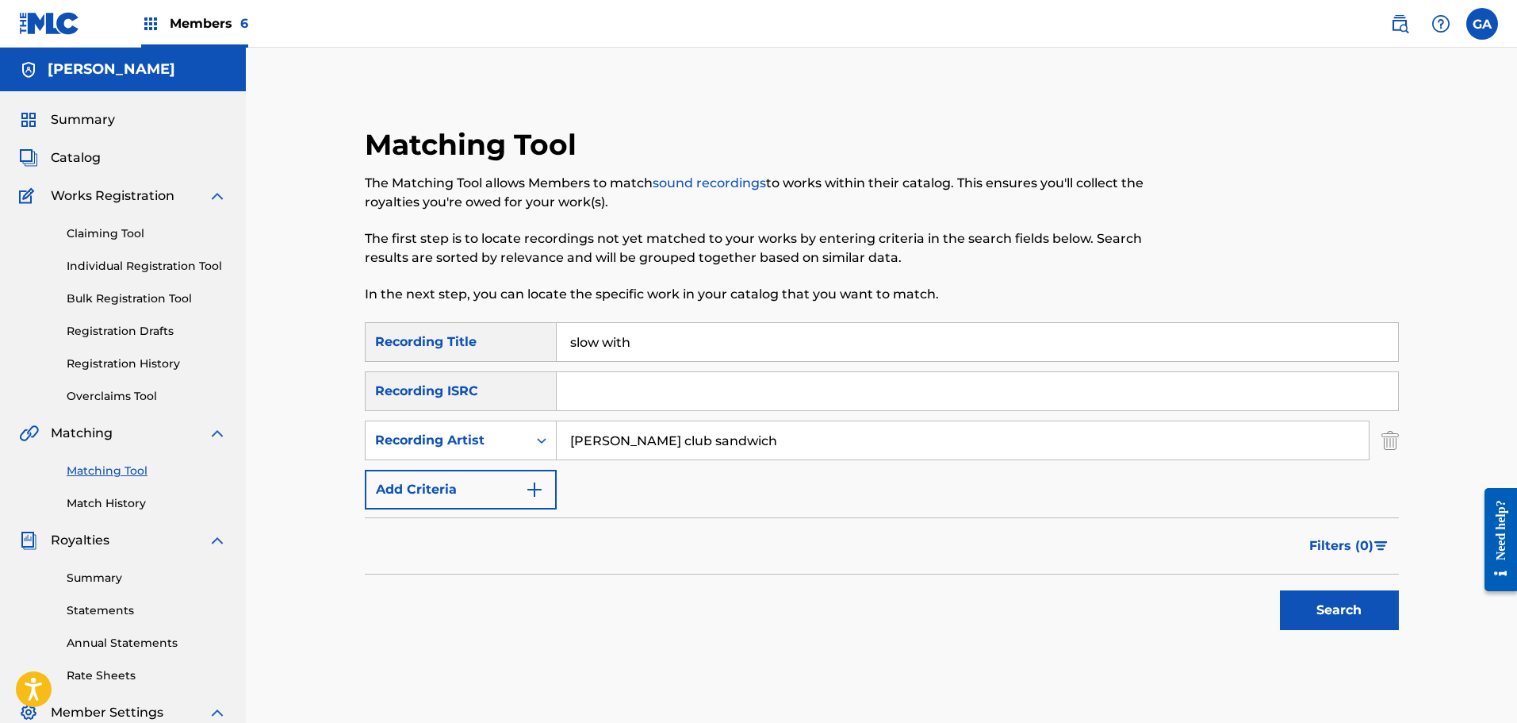
type input "billy club sandwich"
click at [1280, 590] on button "Search" at bounding box center [1339, 610] width 119 height 40
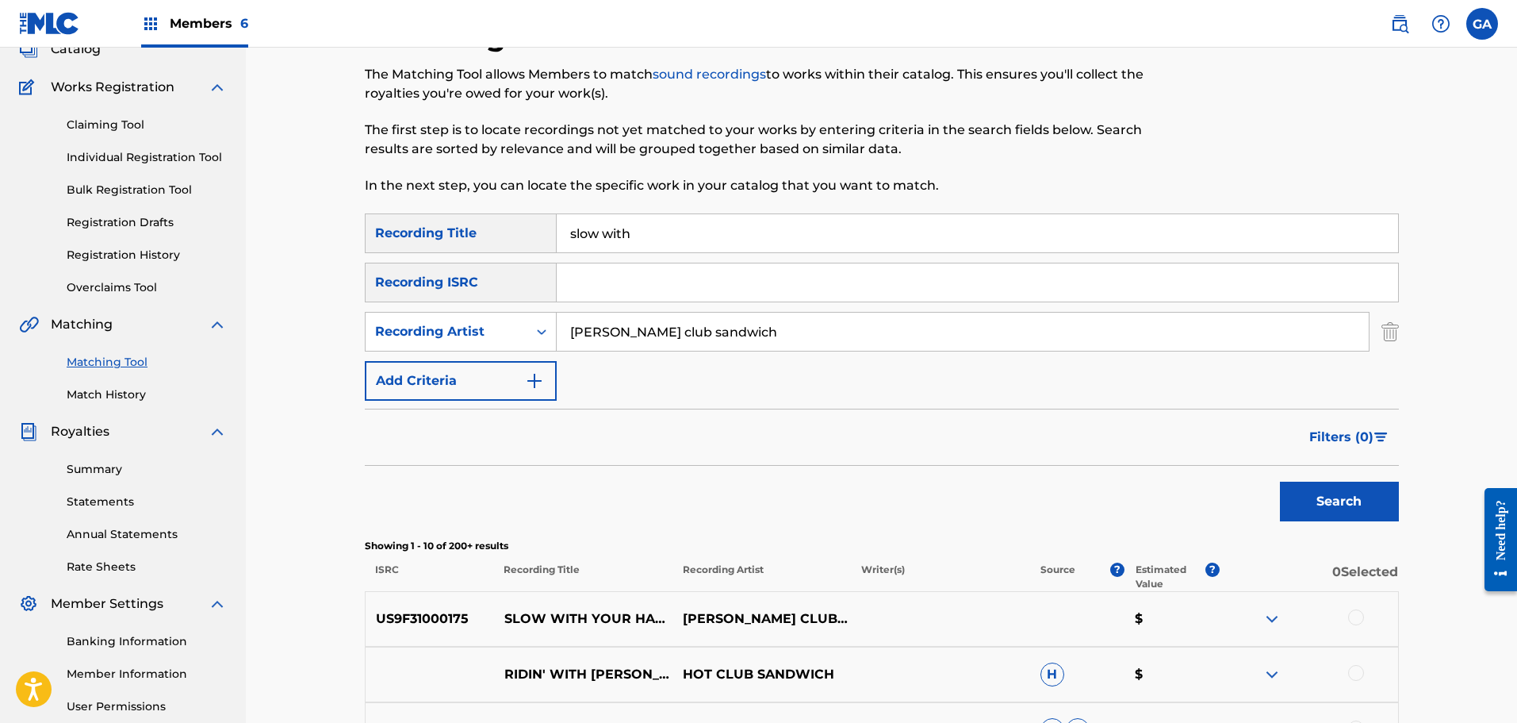
scroll to position [317, 0]
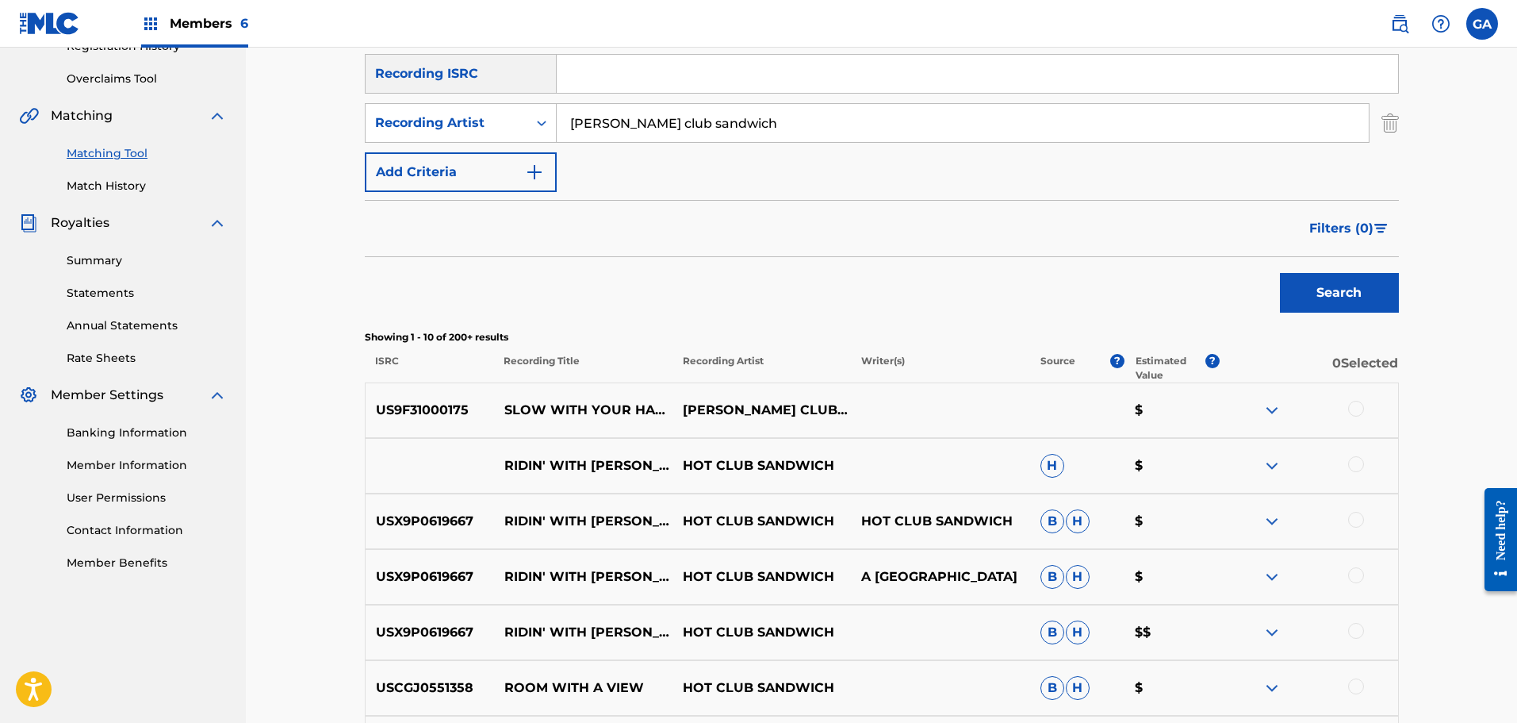
click at [1361, 404] on div at bounding box center [1356, 409] width 16 height 16
click at [1095, 601] on button "Match 1 Group" at bounding box center [1114, 593] width 175 height 40
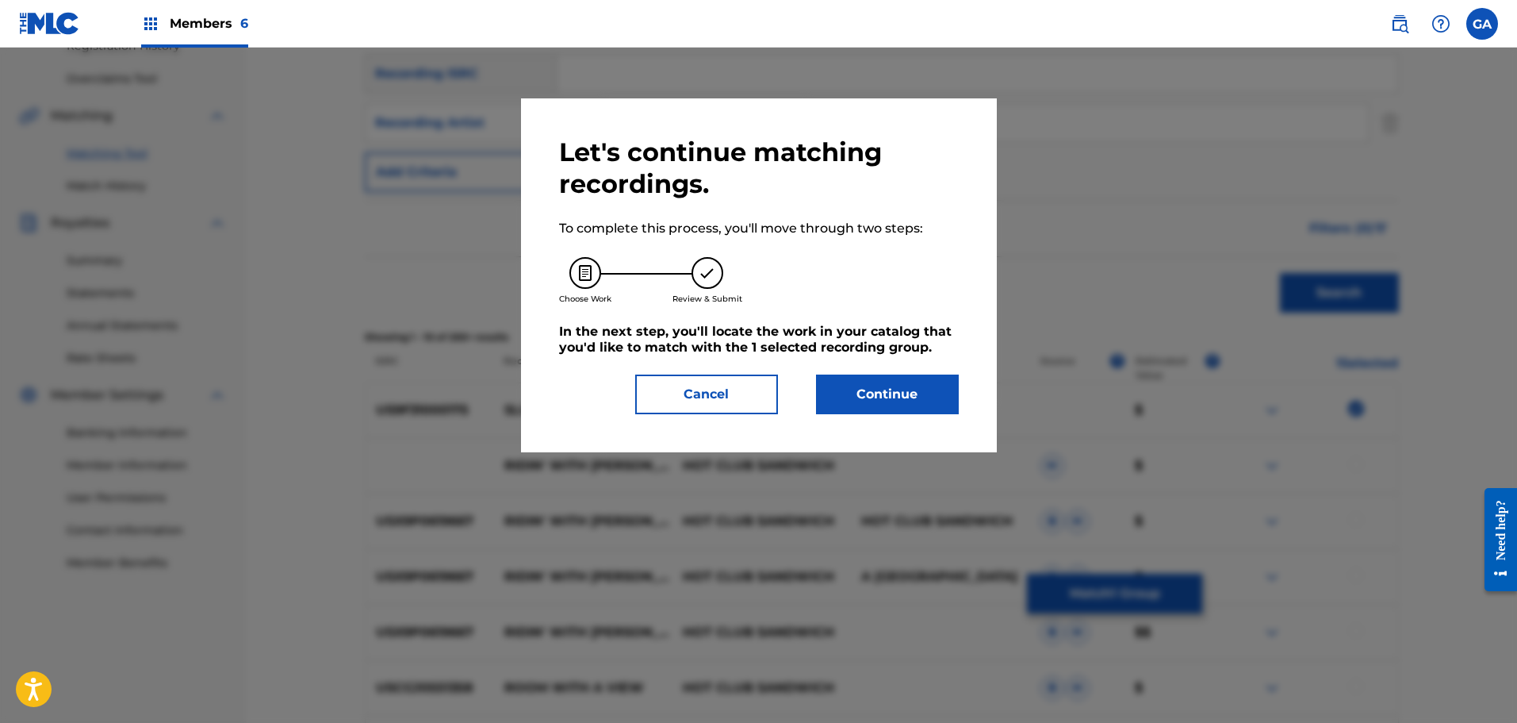
click at [839, 395] on button "Continue" at bounding box center [887, 394] width 143 height 40
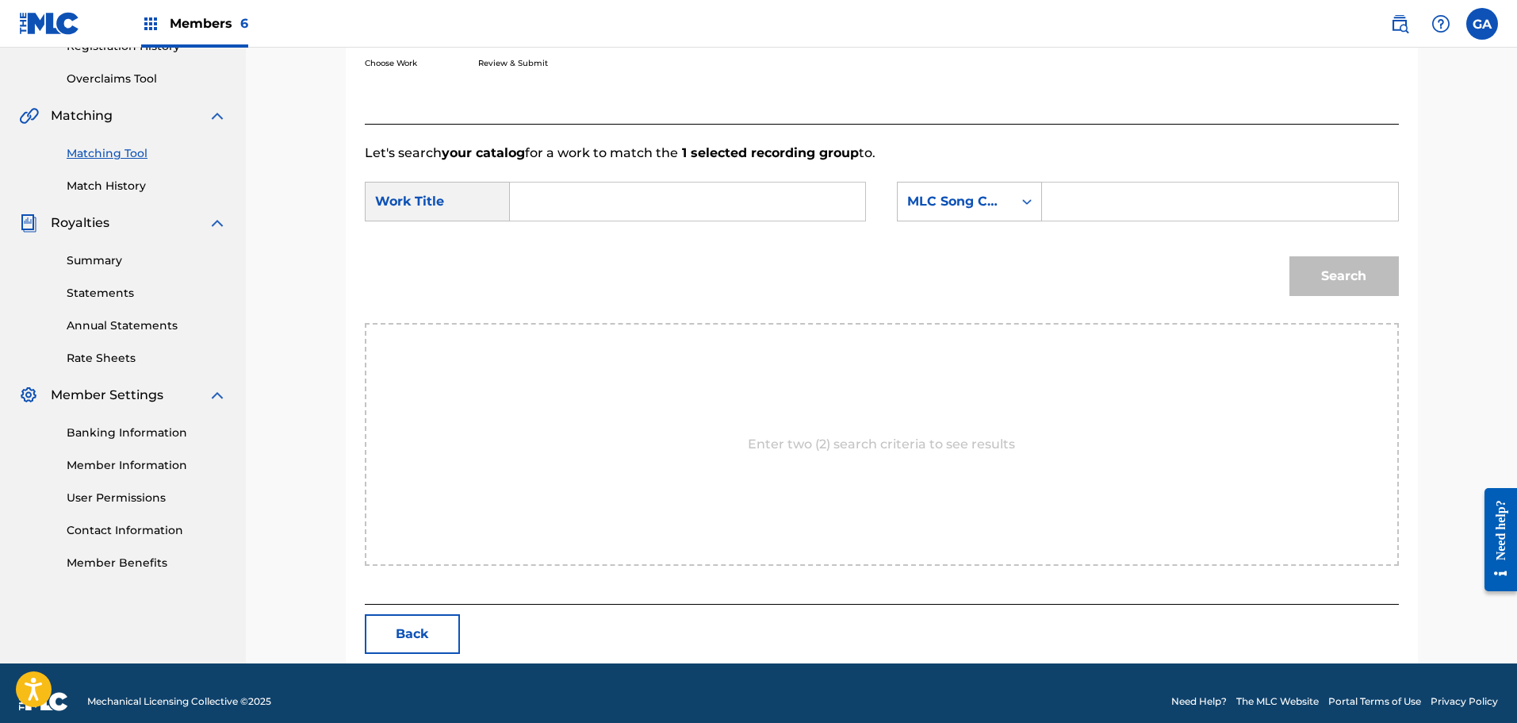
click at [611, 208] on input "Search Form" at bounding box center [687, 201] width 328 height 38
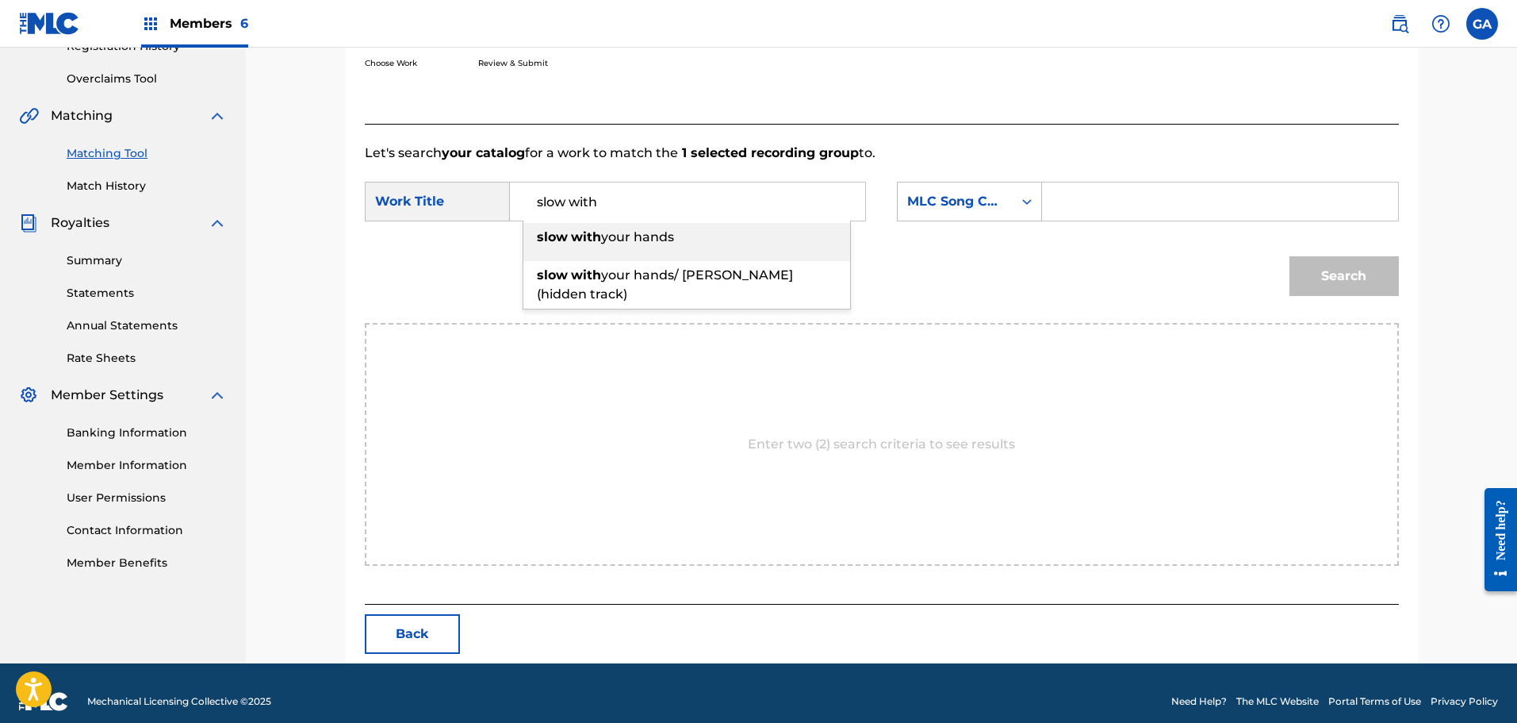
type input "slow with"
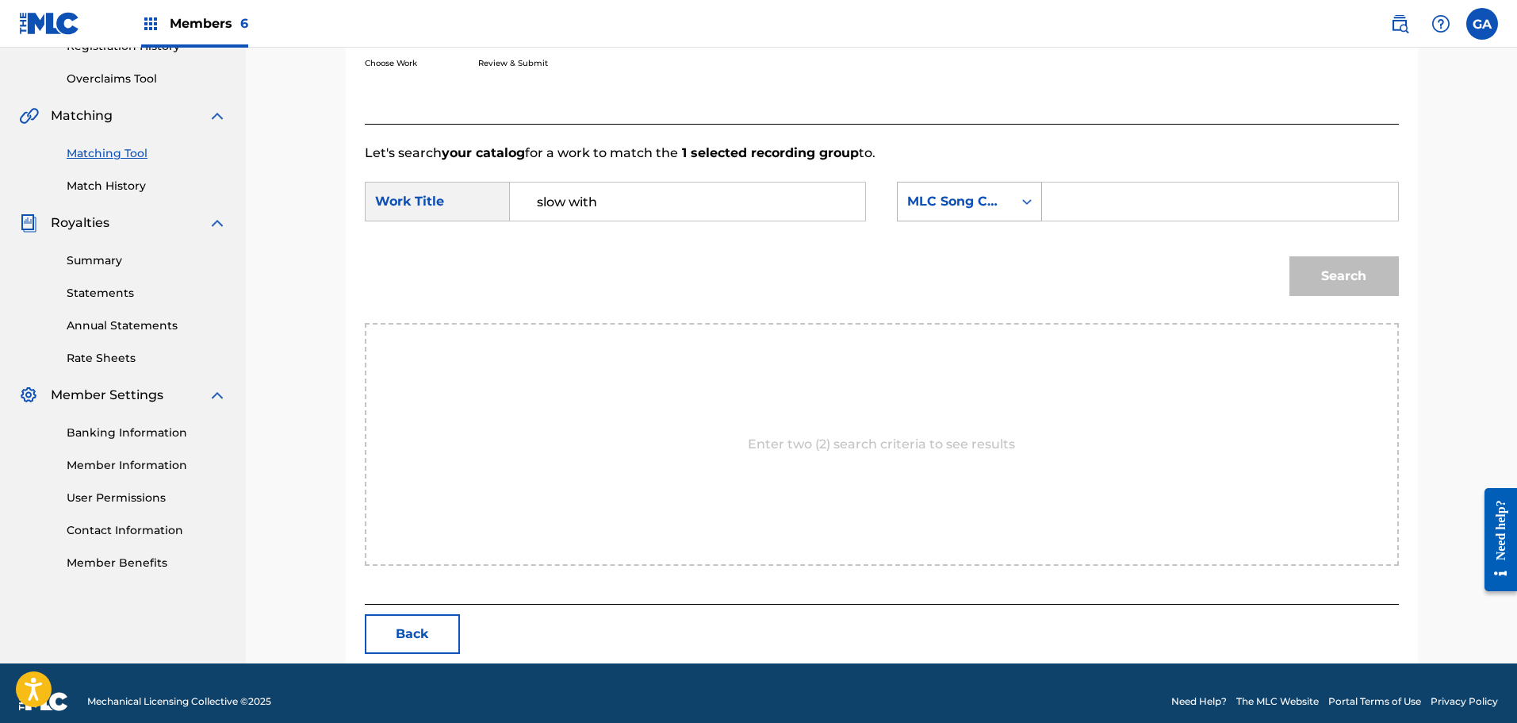
click at [989, 205] on div "MLC Song Code" at bounding box center [955, 201] width 96 height 19
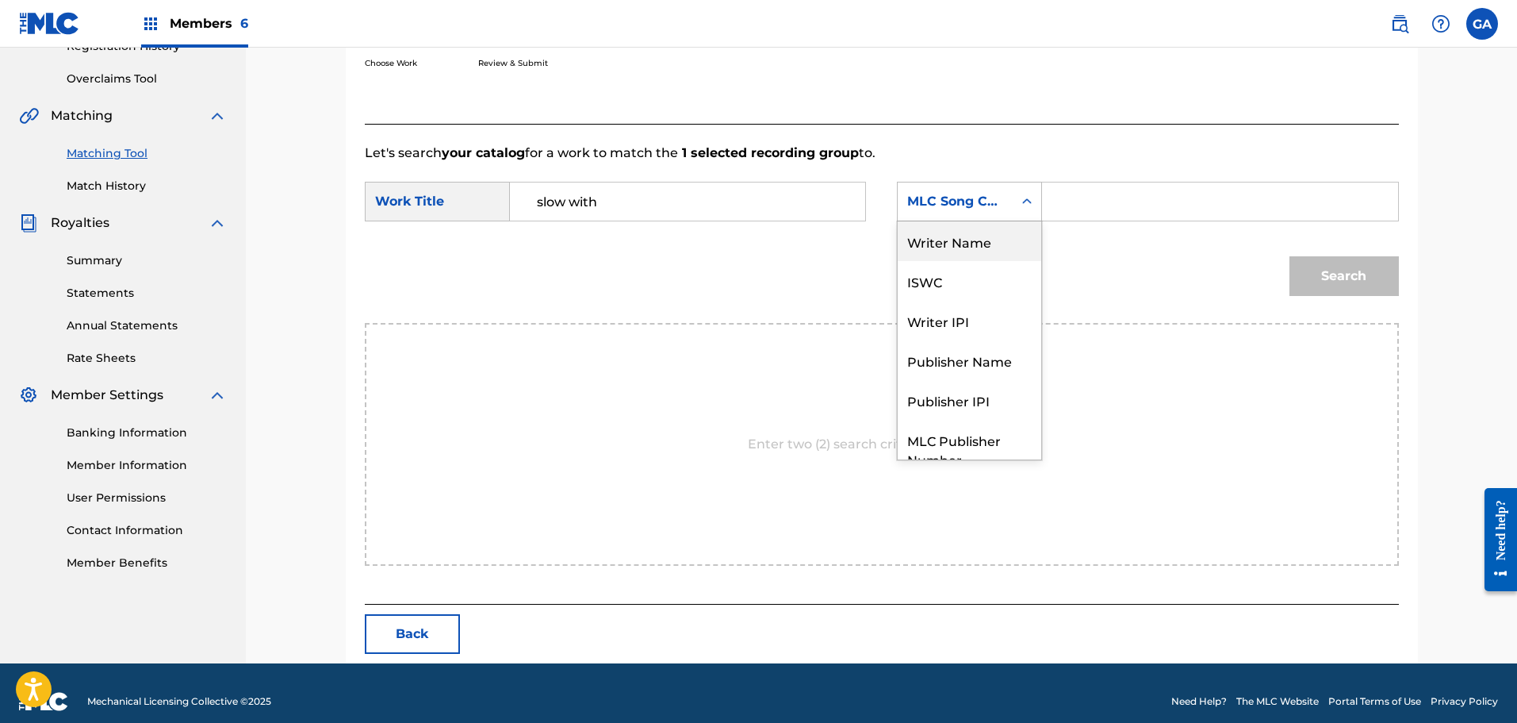
click at [985, 237] on div "Writer Name" at bounding box center [970, 241] width 144 height 40
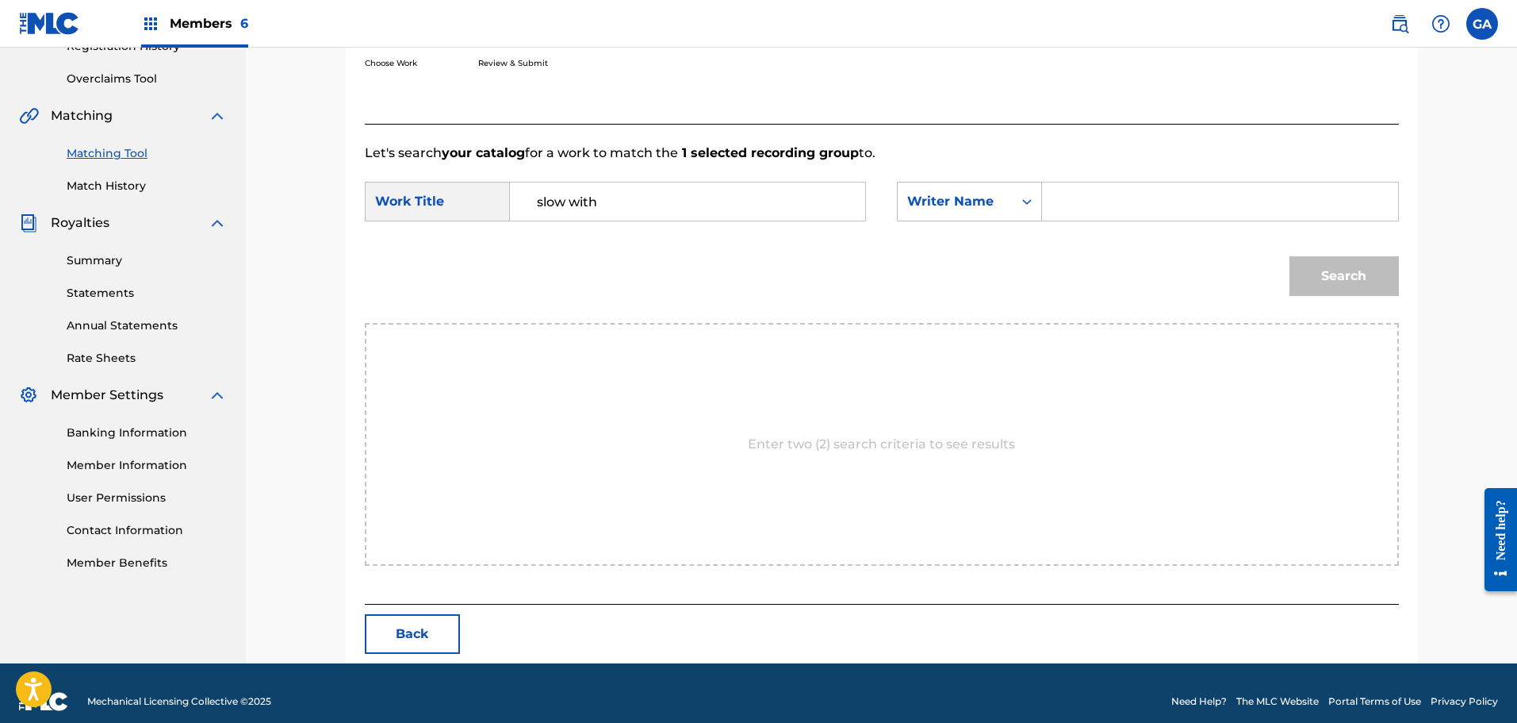
click at [1096, 194] on input "Search Form" at bounding box center [1220, 201] width 328 height 38
type input "agis"
click at [1290, 256] on button "Search" at bounding box center [1344, 276] width 109 height 40
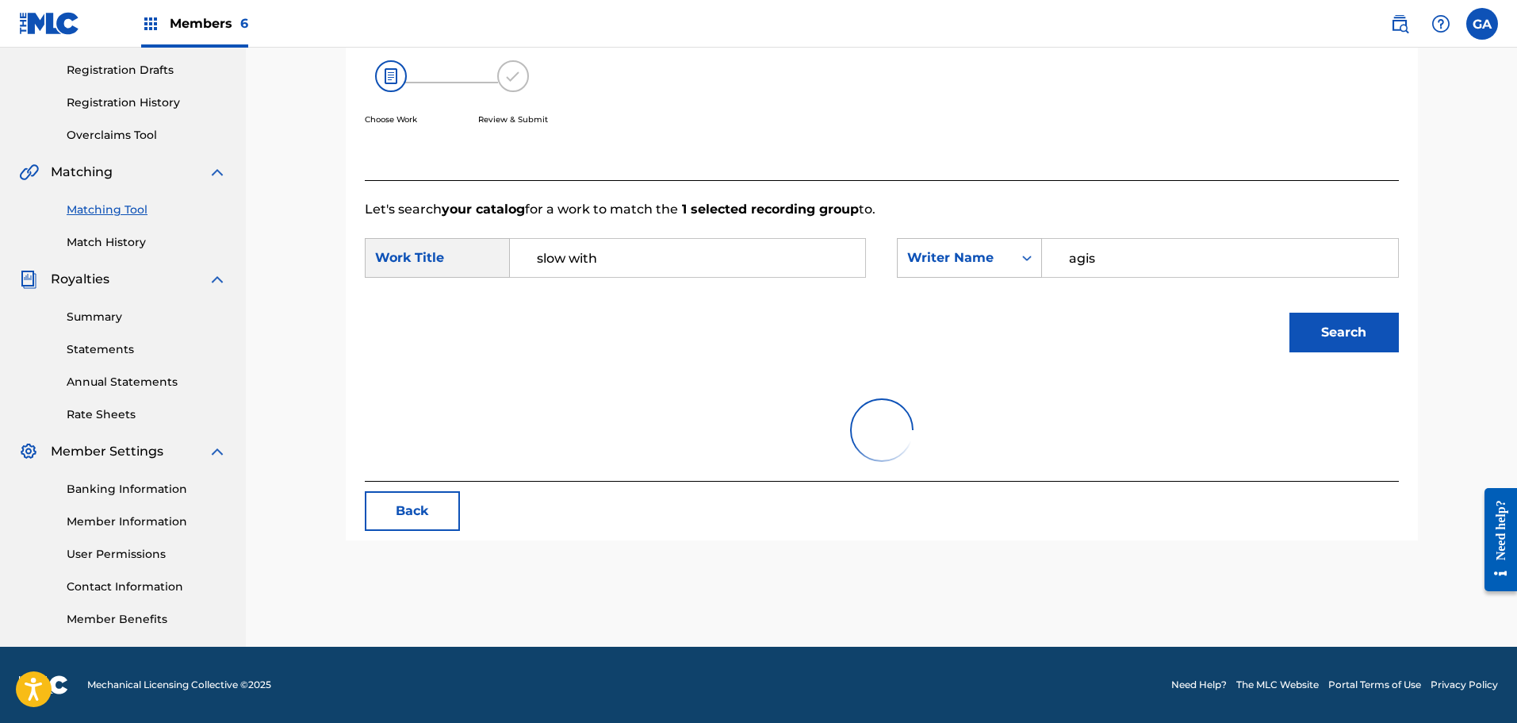
scroll to position [317, 0]
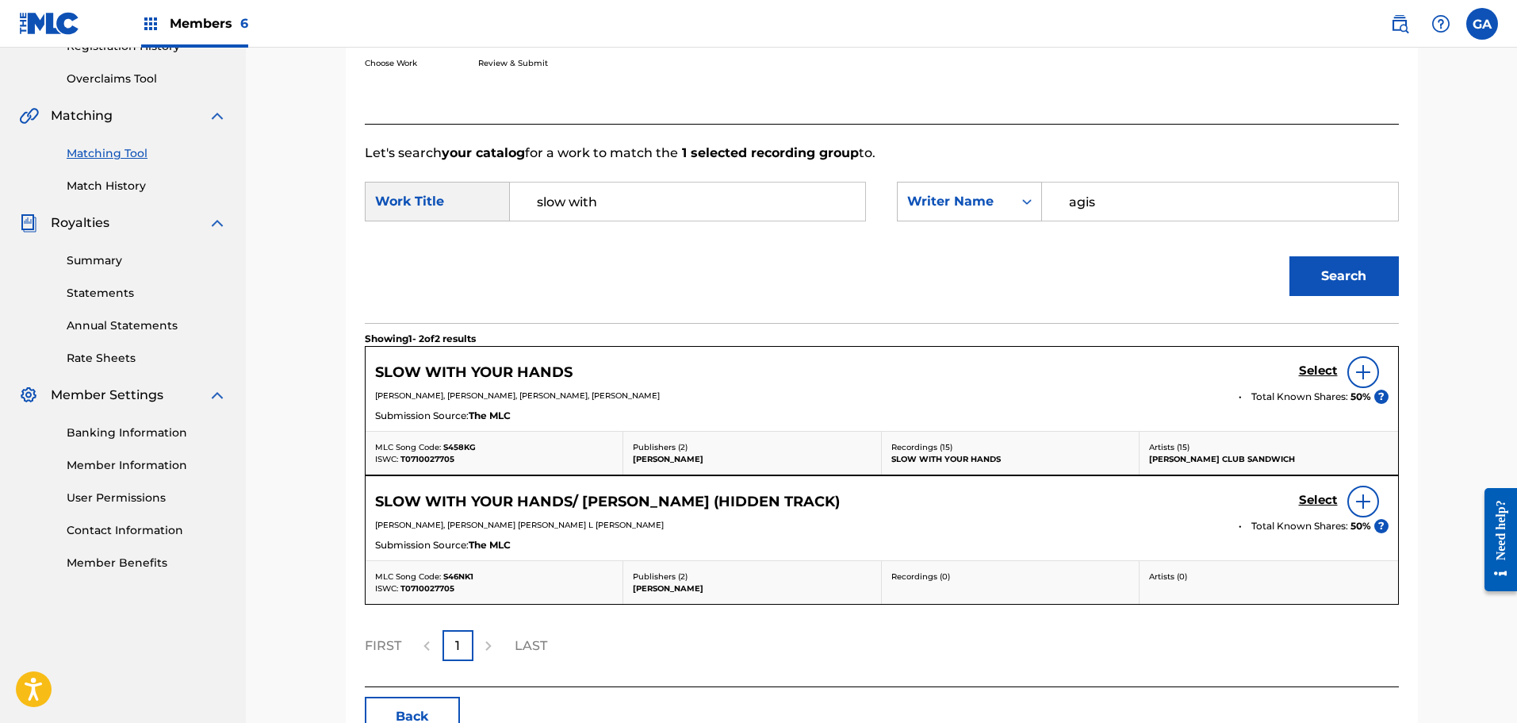
click at [1339, 366] on div "Select" at bounding box center [1344, 372] width 90 height 32
click at [1320, 370] on h5 "Select" at bounding box center [1318, 370] width 39 height 15
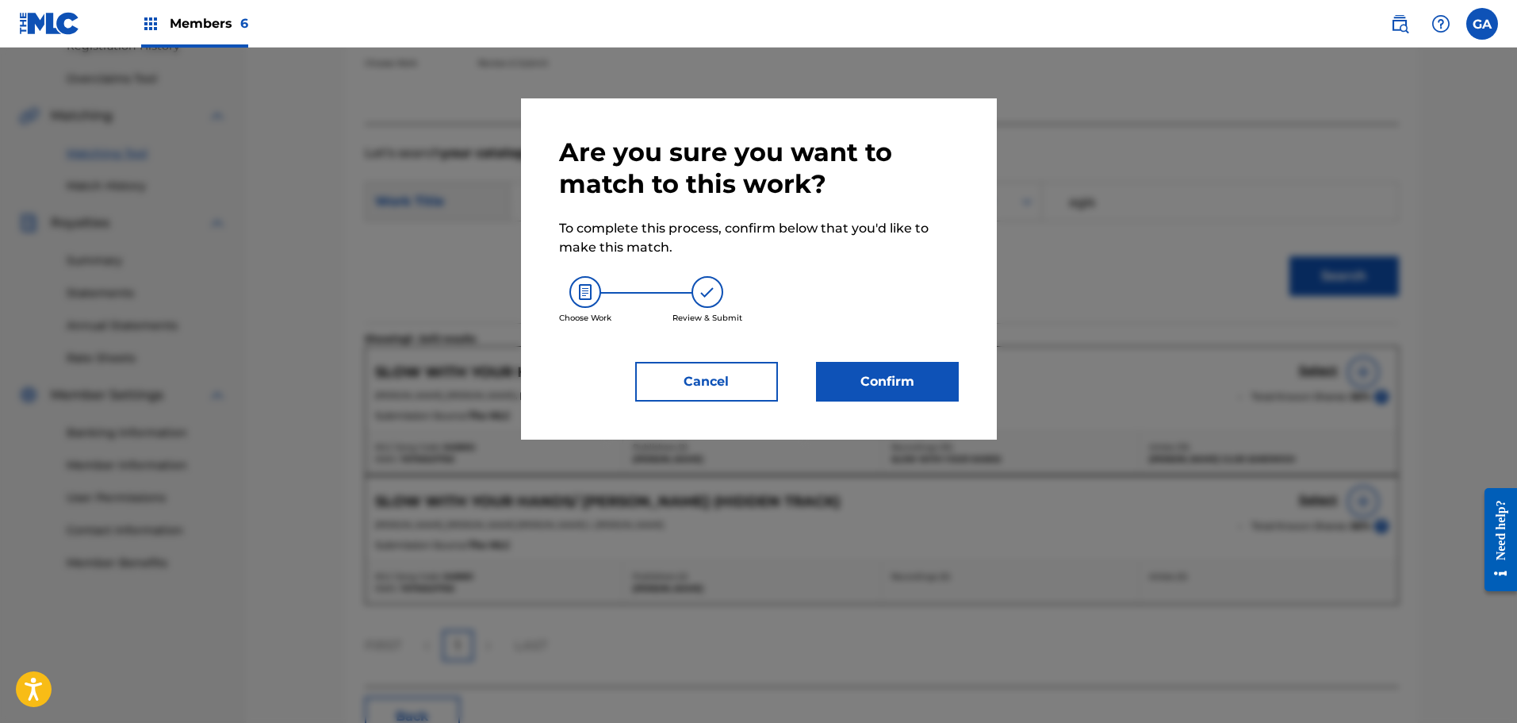
click at [922, 376] on button "Confirm" at bounding box center [887, 382] width 143 height 40
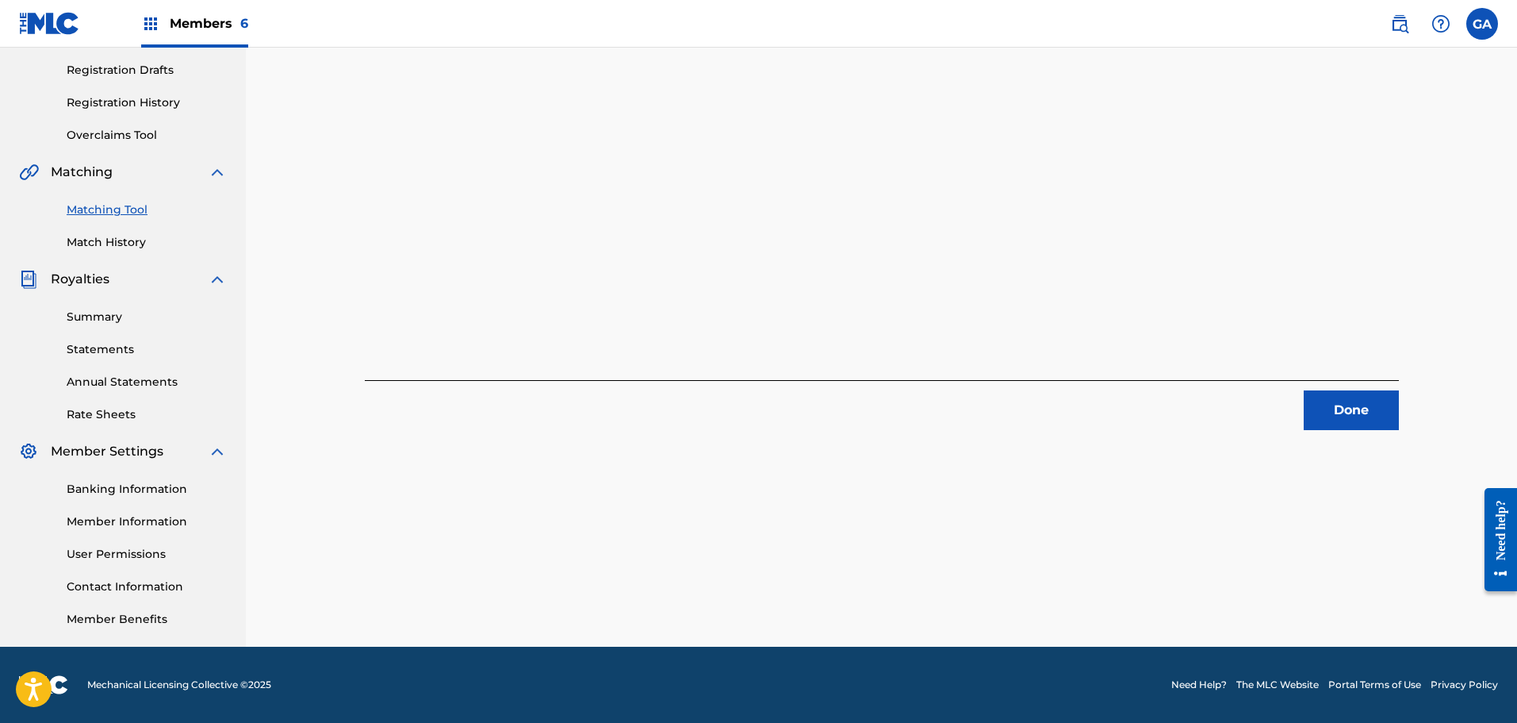
click at [1337, 412] on button "Done" at bounding box center [1351, 410] width 95 height 40
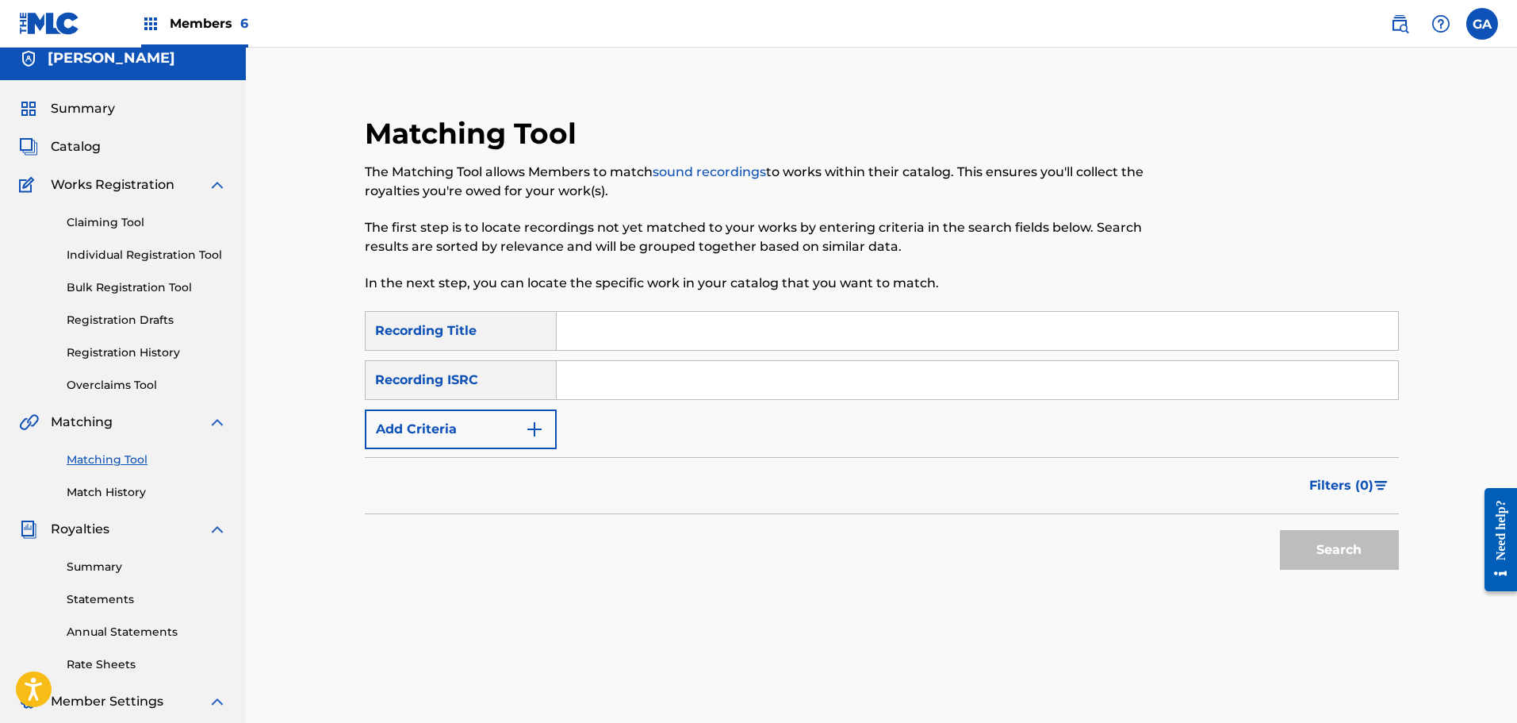
scroll to position [0, 0]
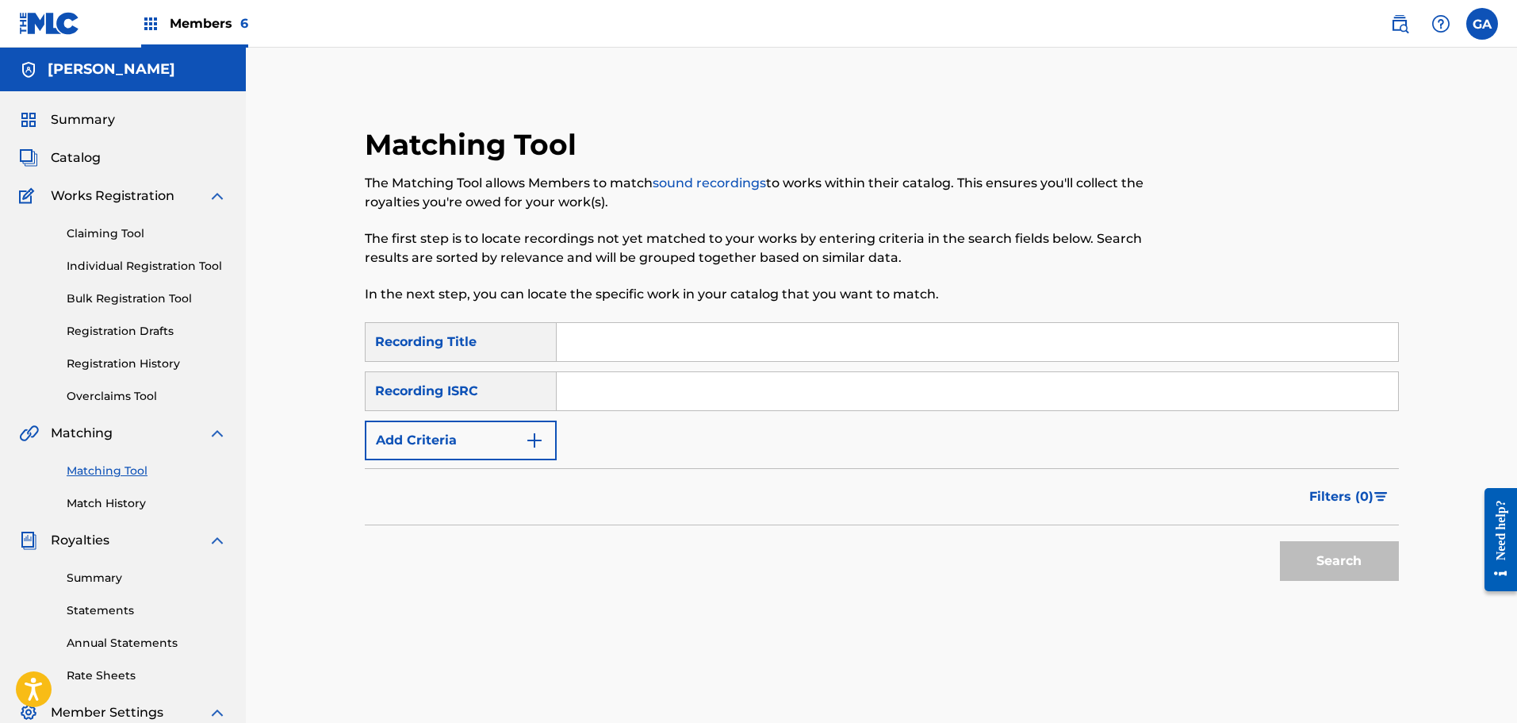
click at [218, 20] on span "Members 6" at bounding box center [209, 23] width 79 height 18
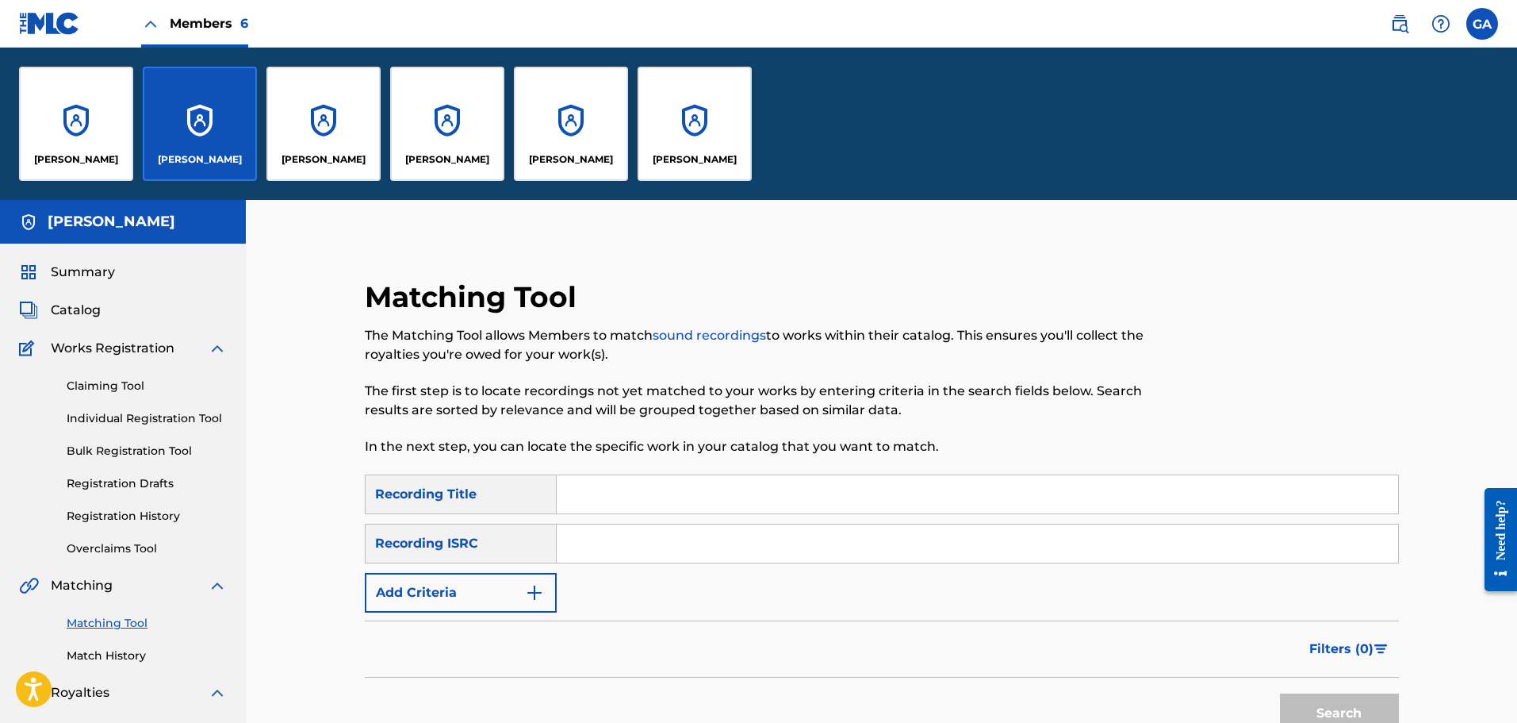
click at [80, 117] on div "[PERSON_NAME]" at bounding box center [76, 124] width 114 height 114
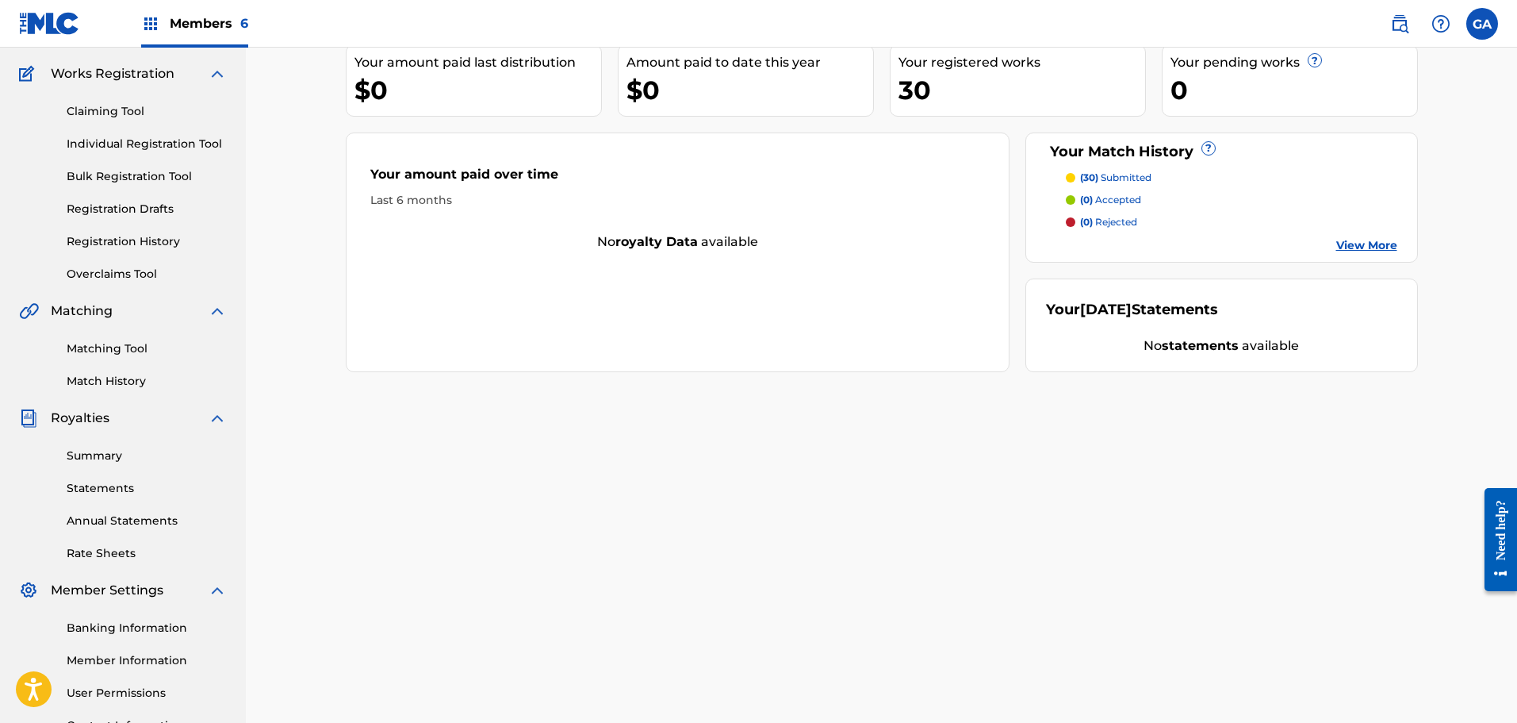
scroll to position [261, 0]
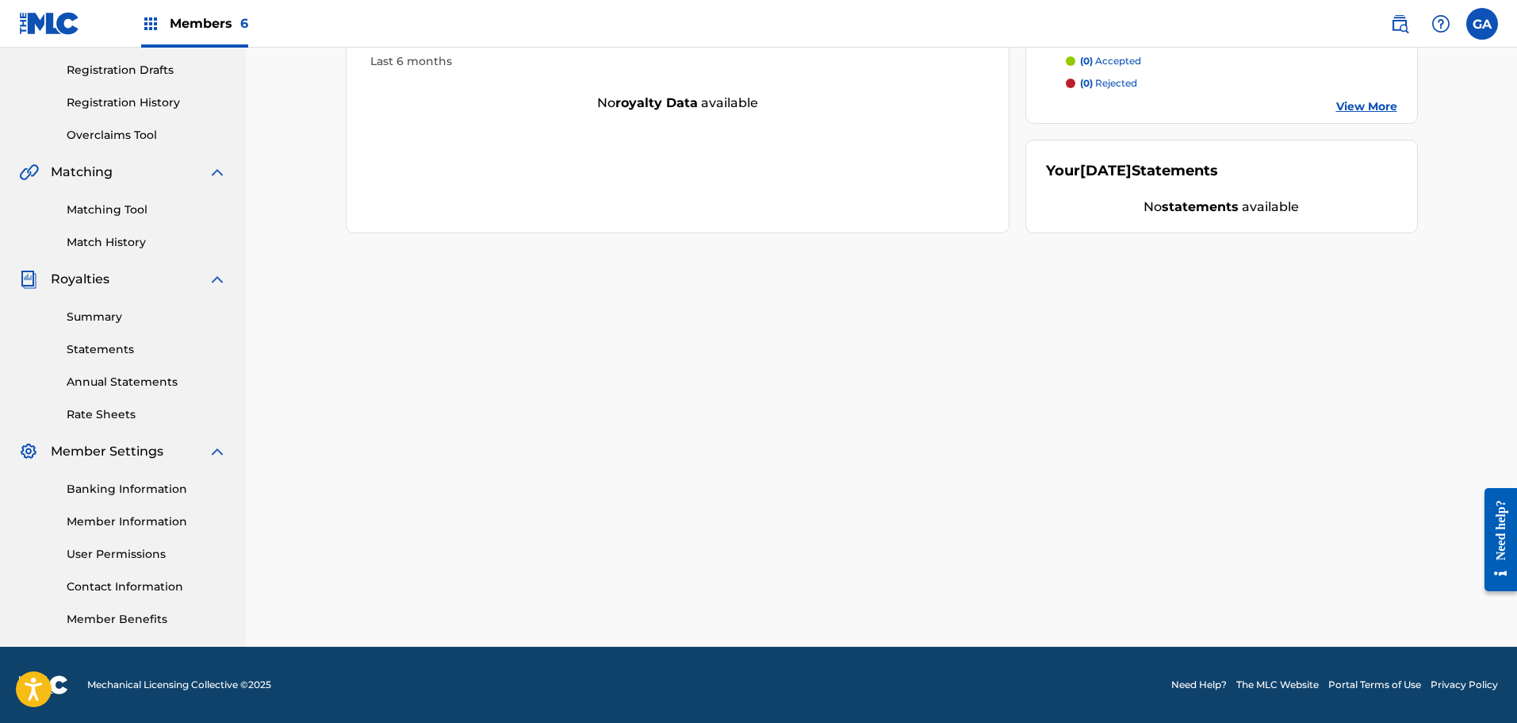
click at [152, 487] on link "Banking Information" at bounding box center [147, 489] width 160 height 17
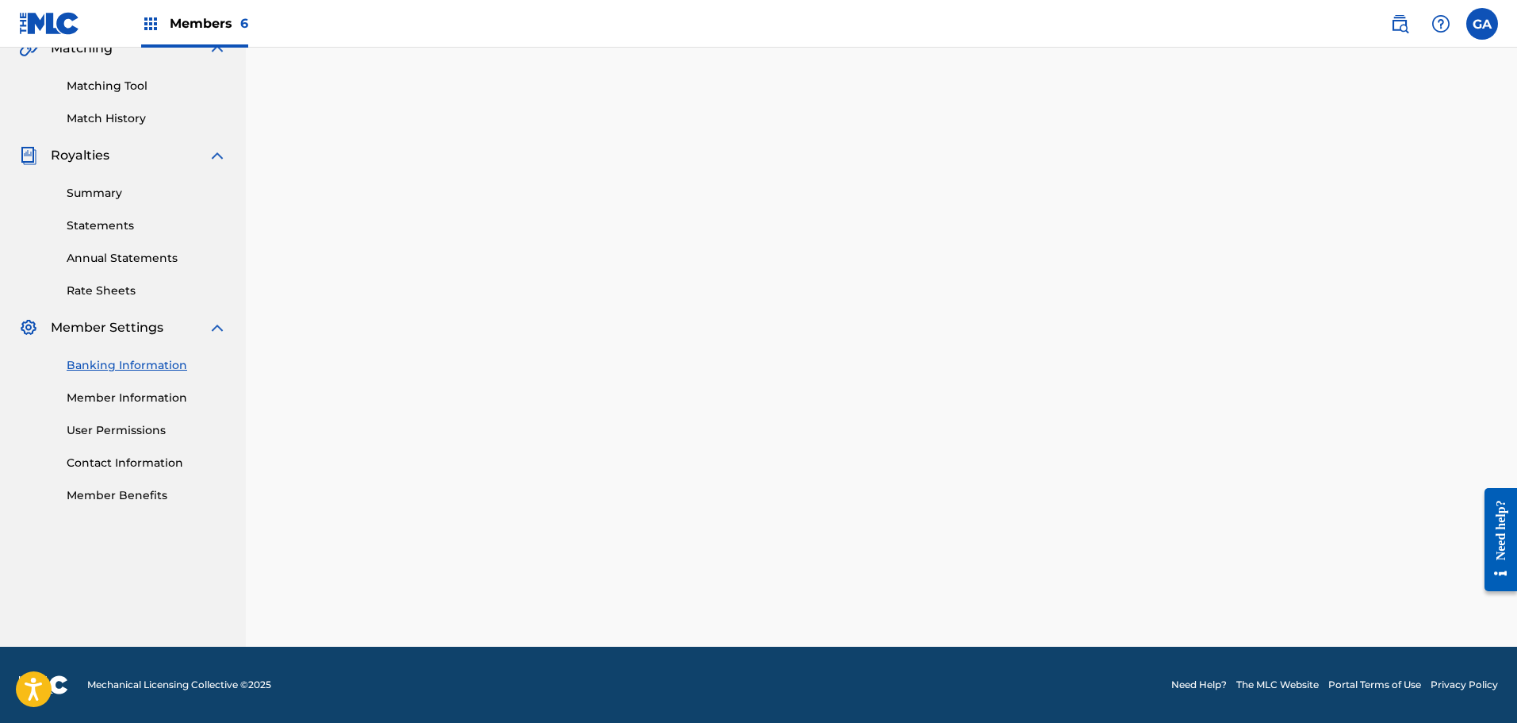
scroll to position [385, 0]
click at [116, 396] on link "Member Information" at bounding box center [147, 397] width 160 height 17
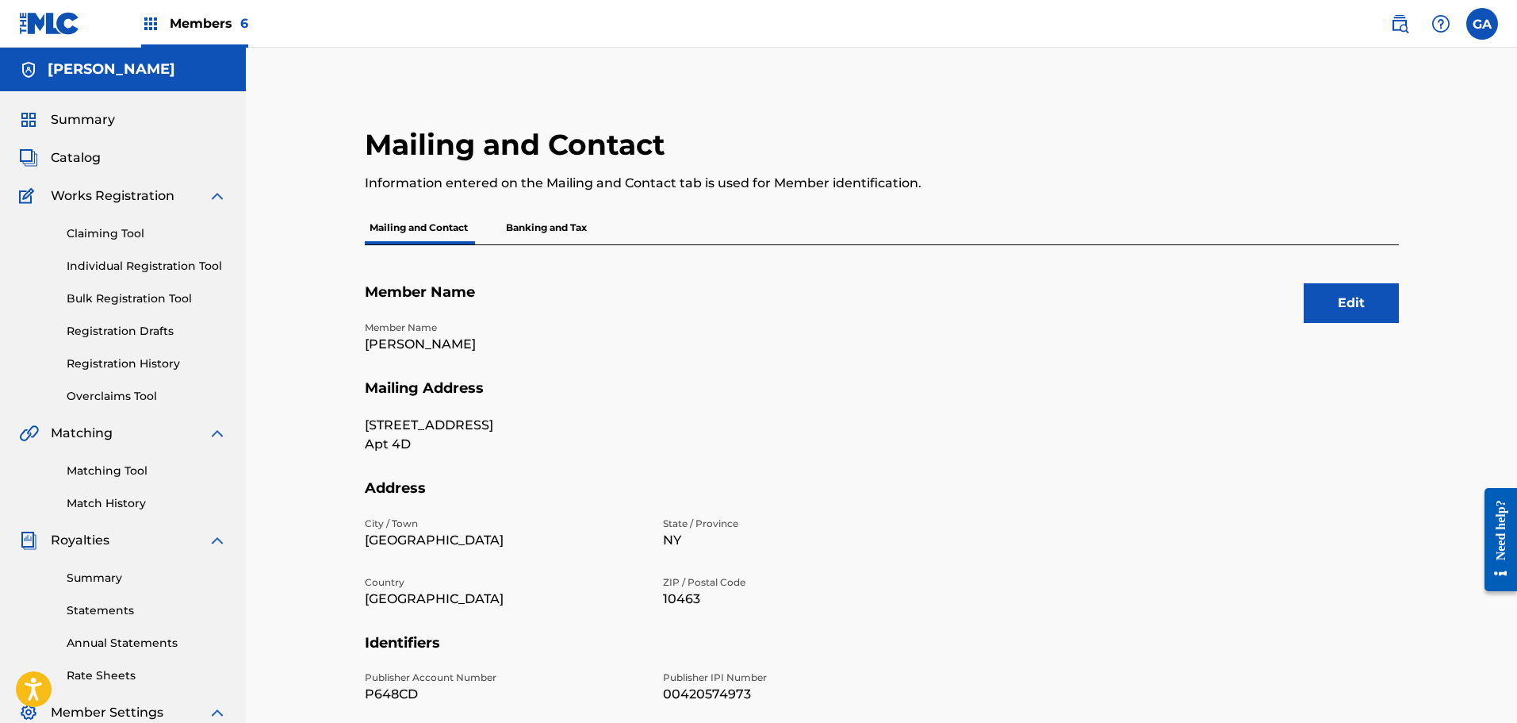
click at [559, 221] on p "Banking and Tax" at bounding box center [546, 227] width 90 height 33
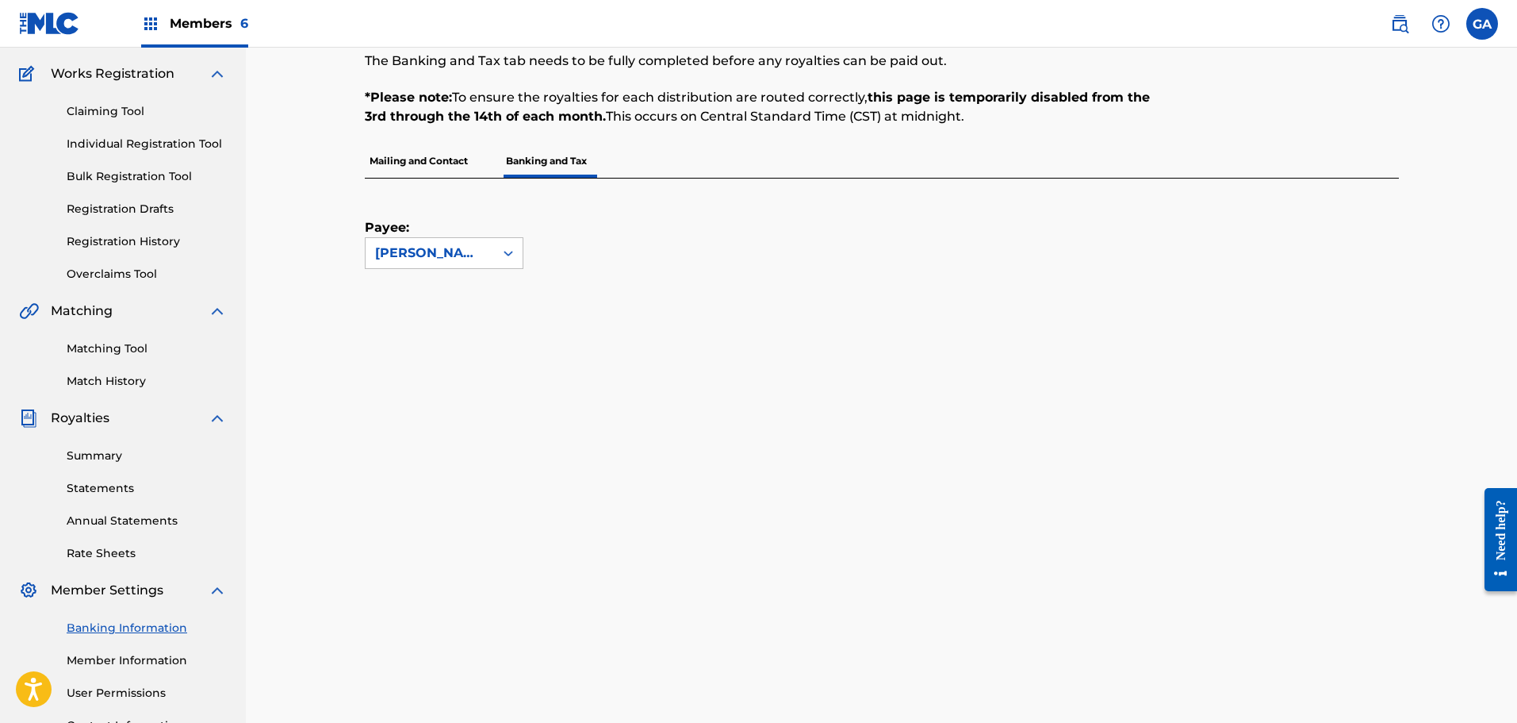
scroll to position [261, 0]
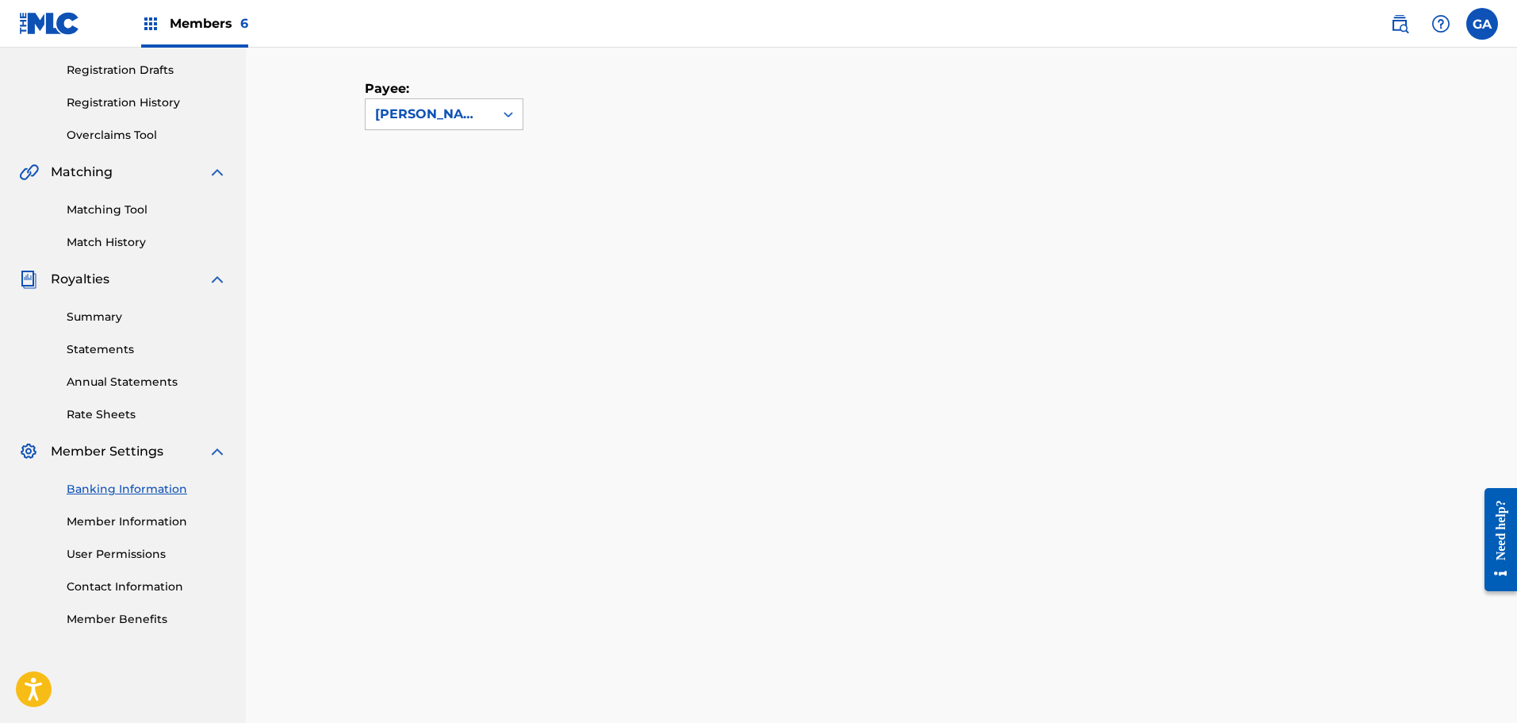
click at [156, 518] on link "Member Information" at bounding box center [147, 521] width 160 height 17
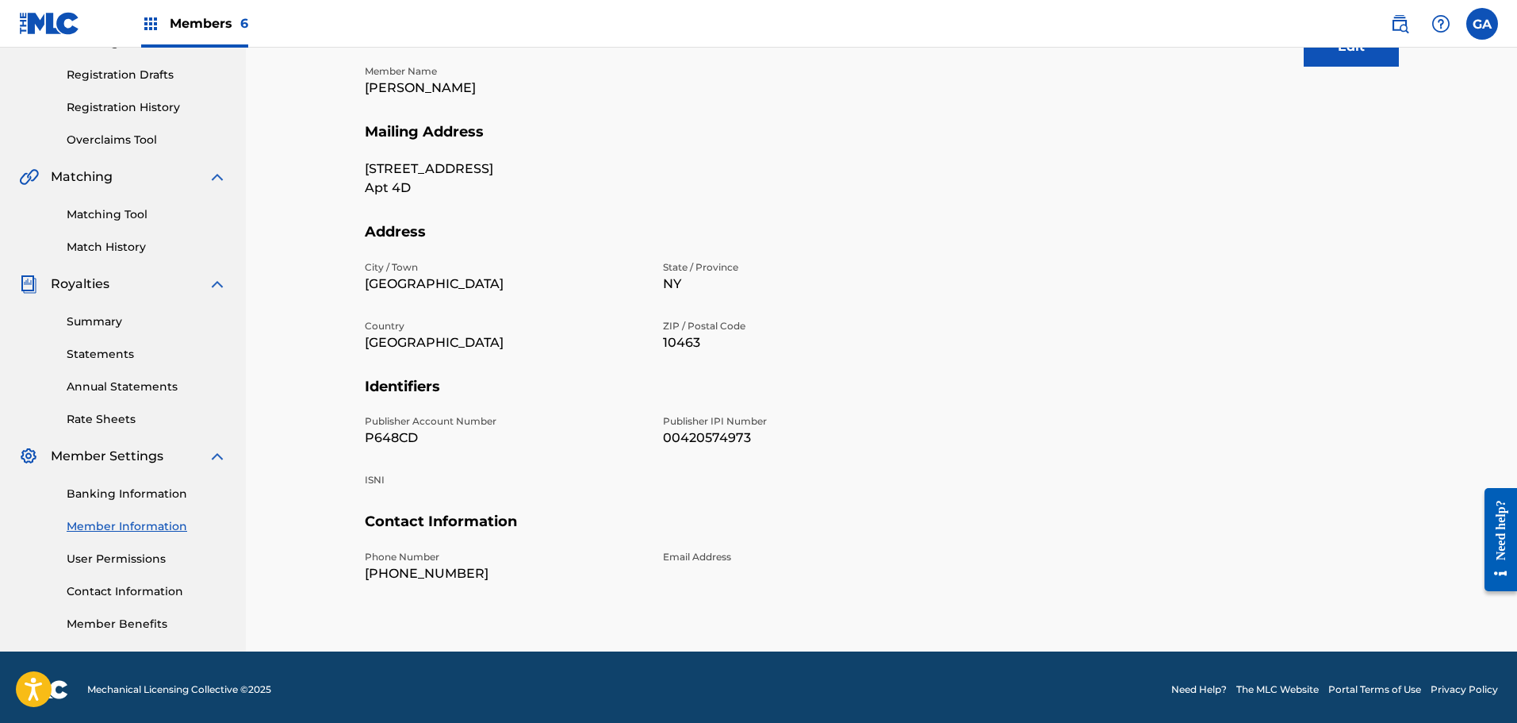
scroll to position [261, 0]
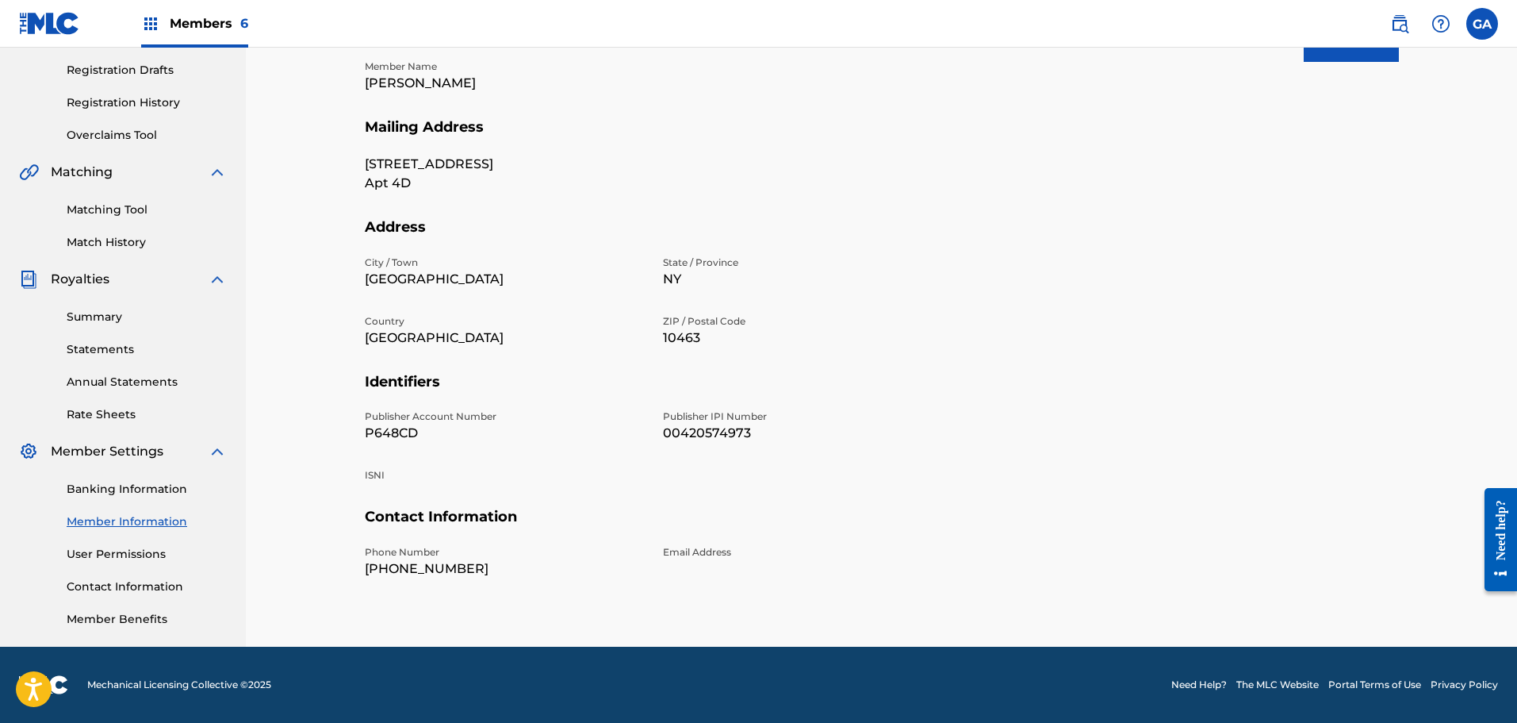
click at [174, 495] on link "Banking Information" at bounding box center [147, 489] width 160 height 17
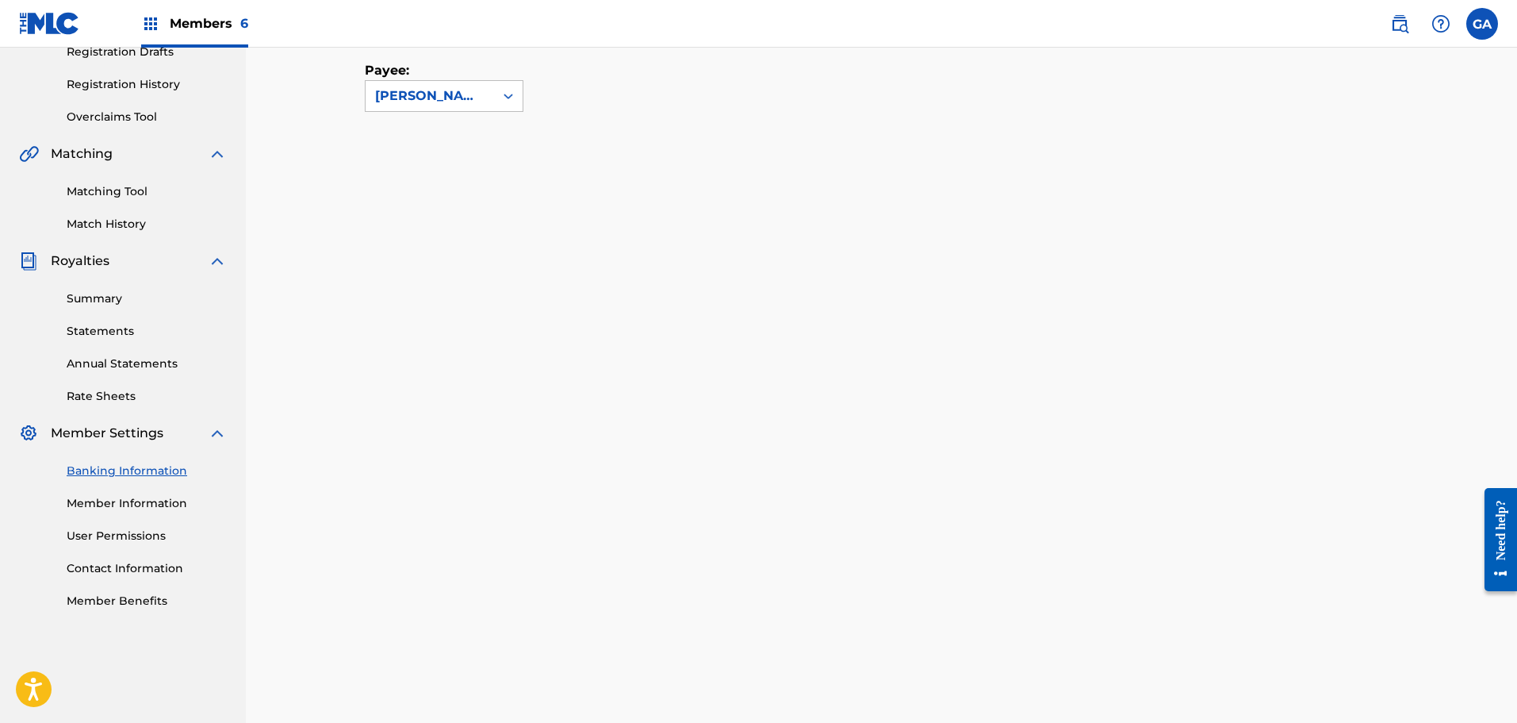
scroll to position [317, 0]
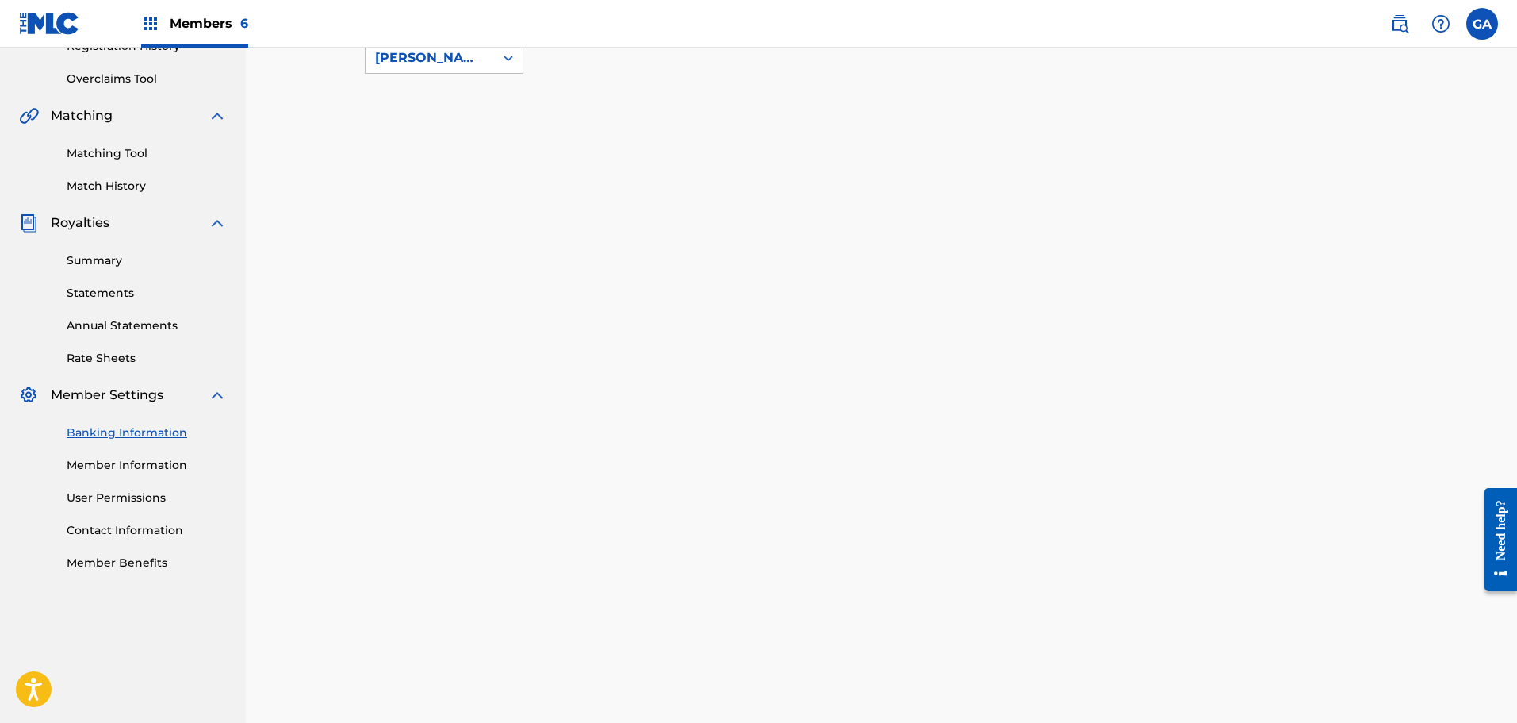
click at [139, 497] on link "User Permissions" at bounding box center [147, 497] width 160 height 17
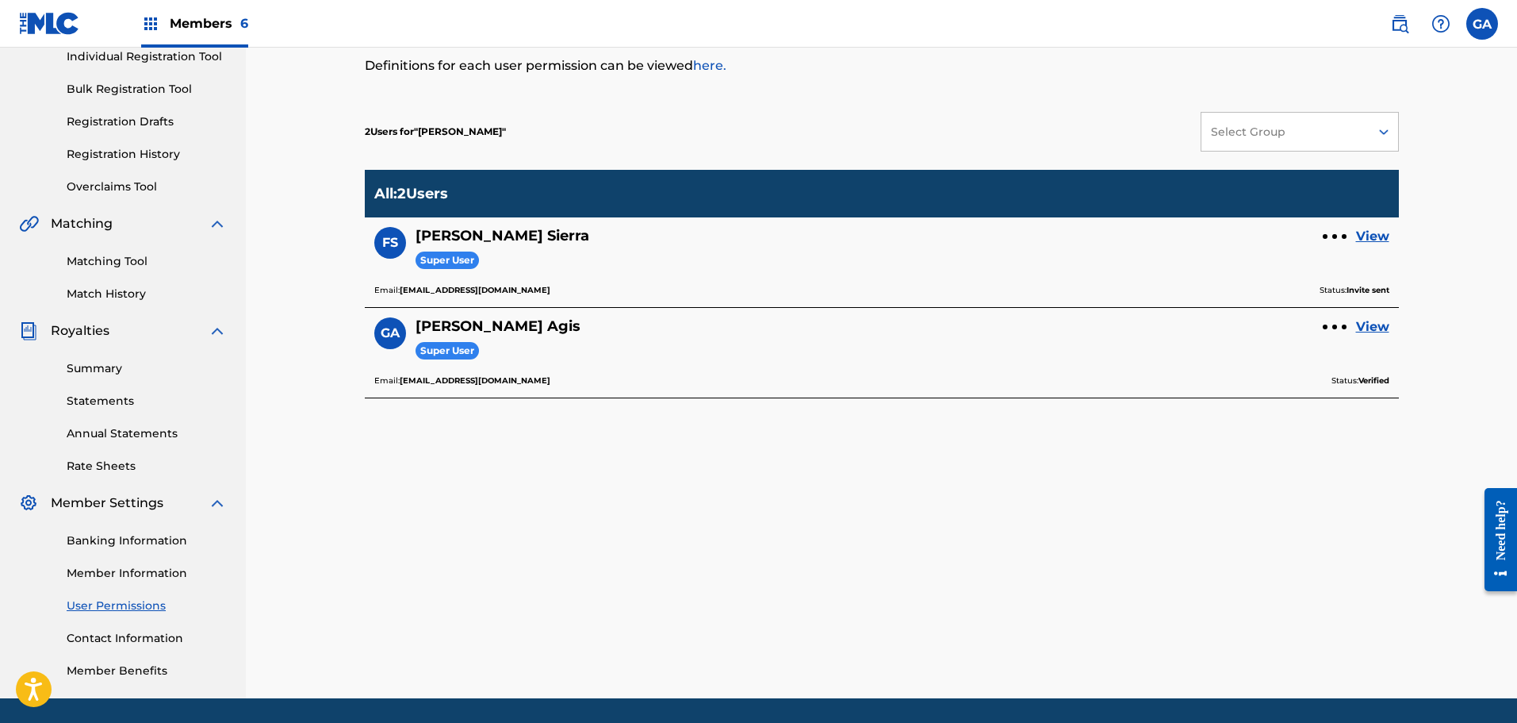
scroll to position [261, 0]
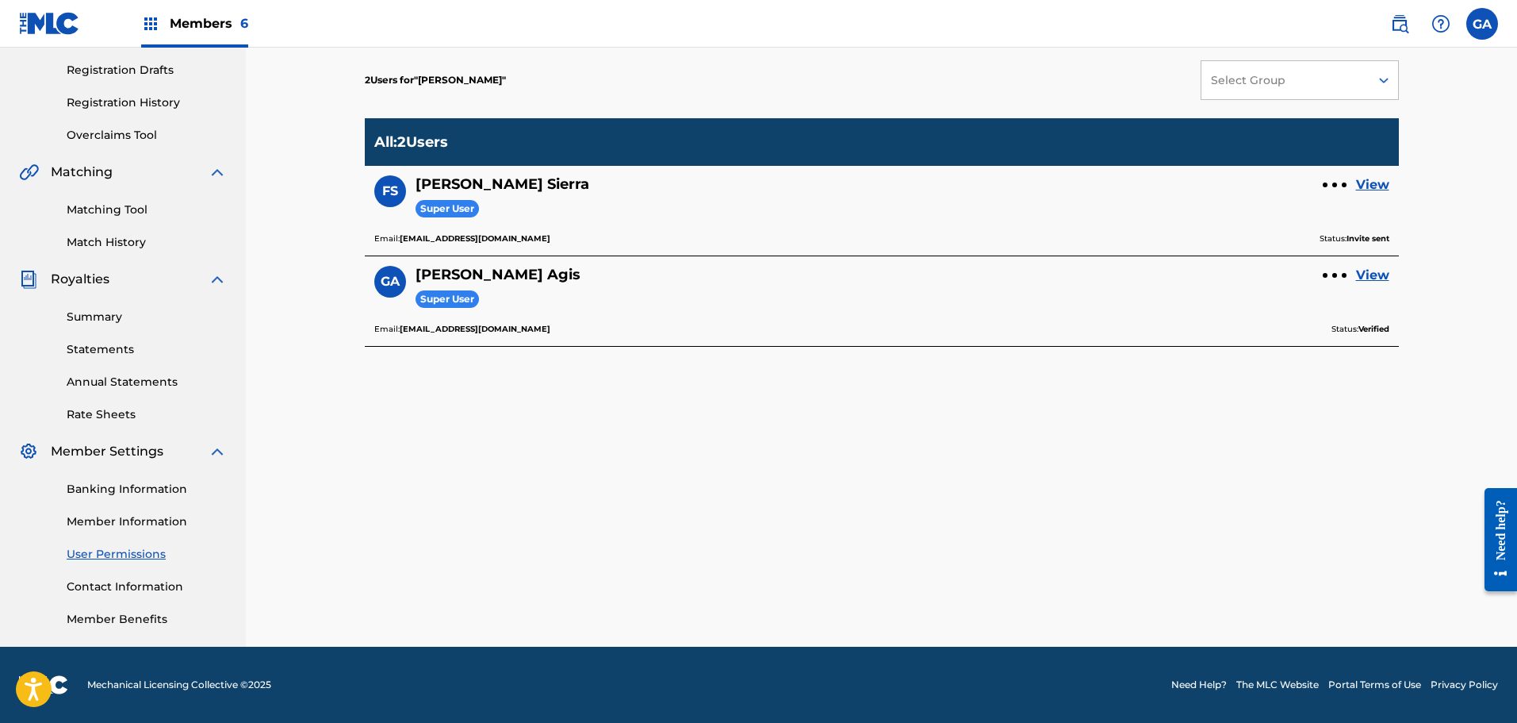
click at [139, 585] on link "Contact Information" at bounding box center [147, 586] width 160 height 17
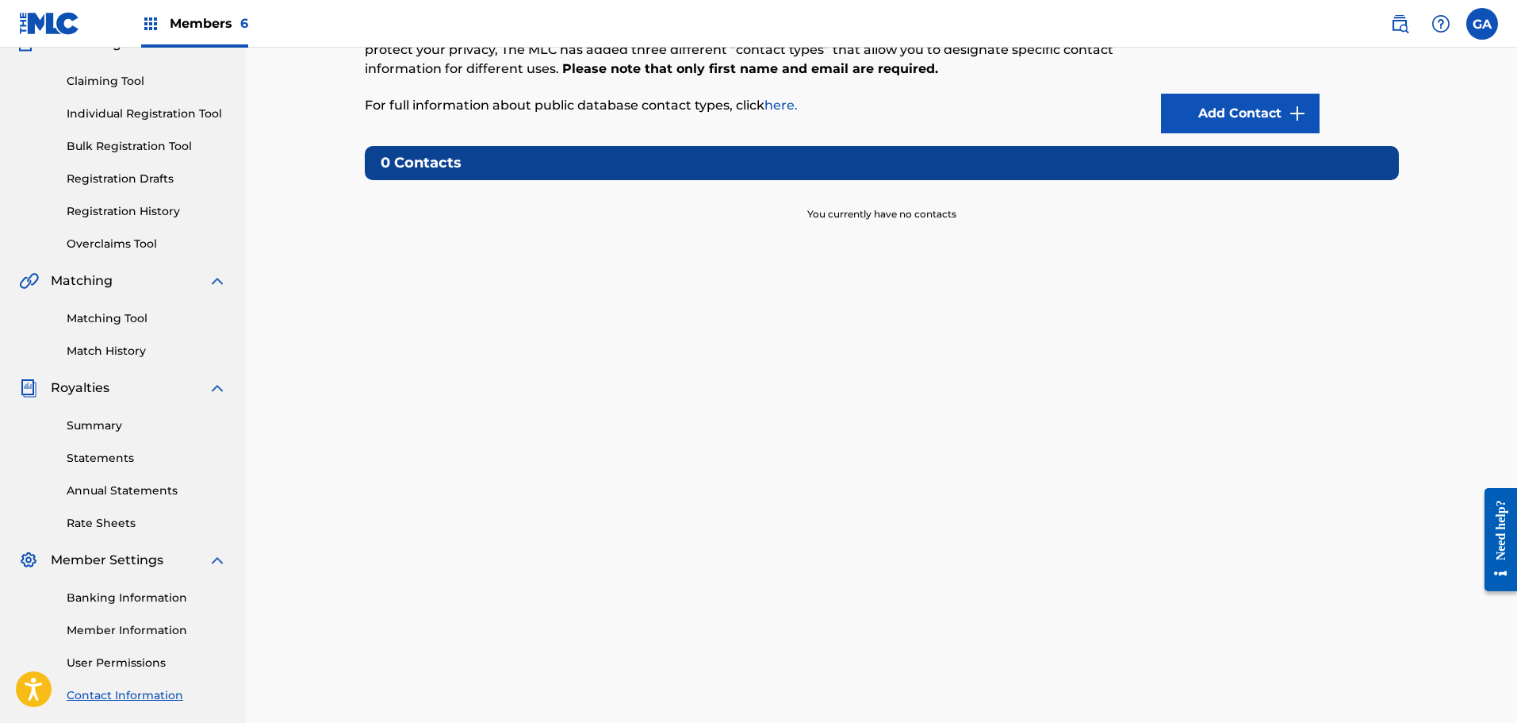
scroll to position [261, 0]
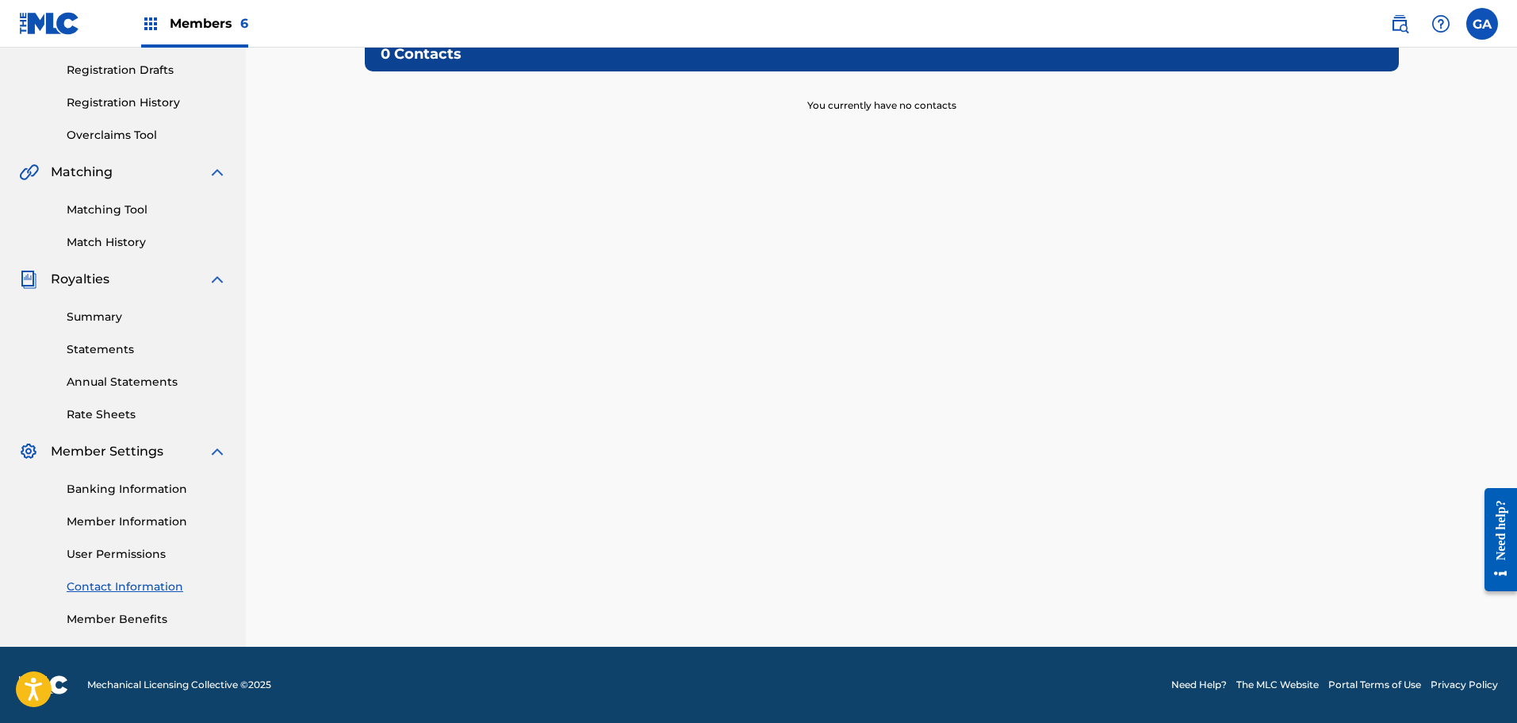
click at [137, 608] on div "Banking Information Member Information User Permissions Contact Information Mem…" at bounding box center [123, 544] width 208 height 167
click at [134, 617] on link "Member Benefits" at bounding box center [147, 619] width 160 height 17
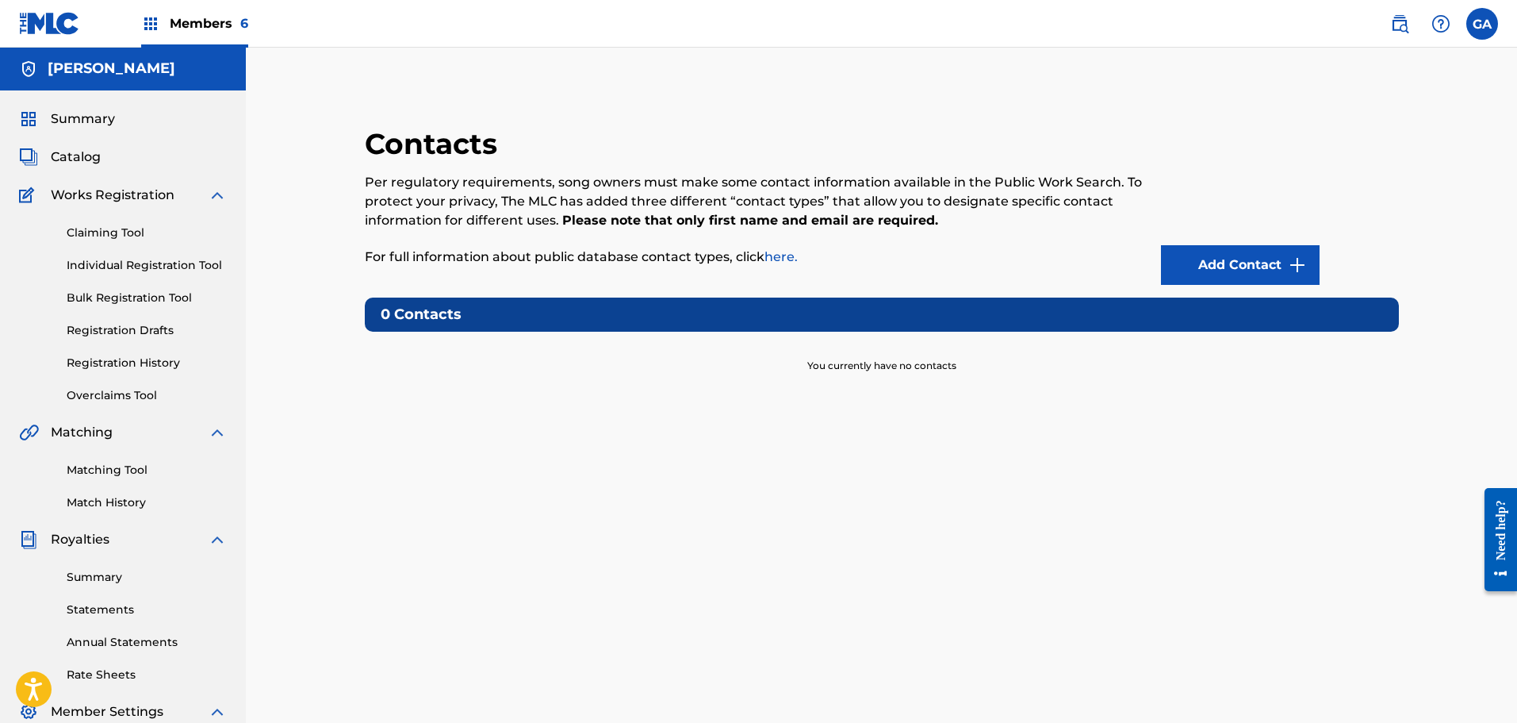
scroll to position [0, 0]
click at [171, 16] on span "Members 6" at bounding box center [209, 23] width 79 height 18
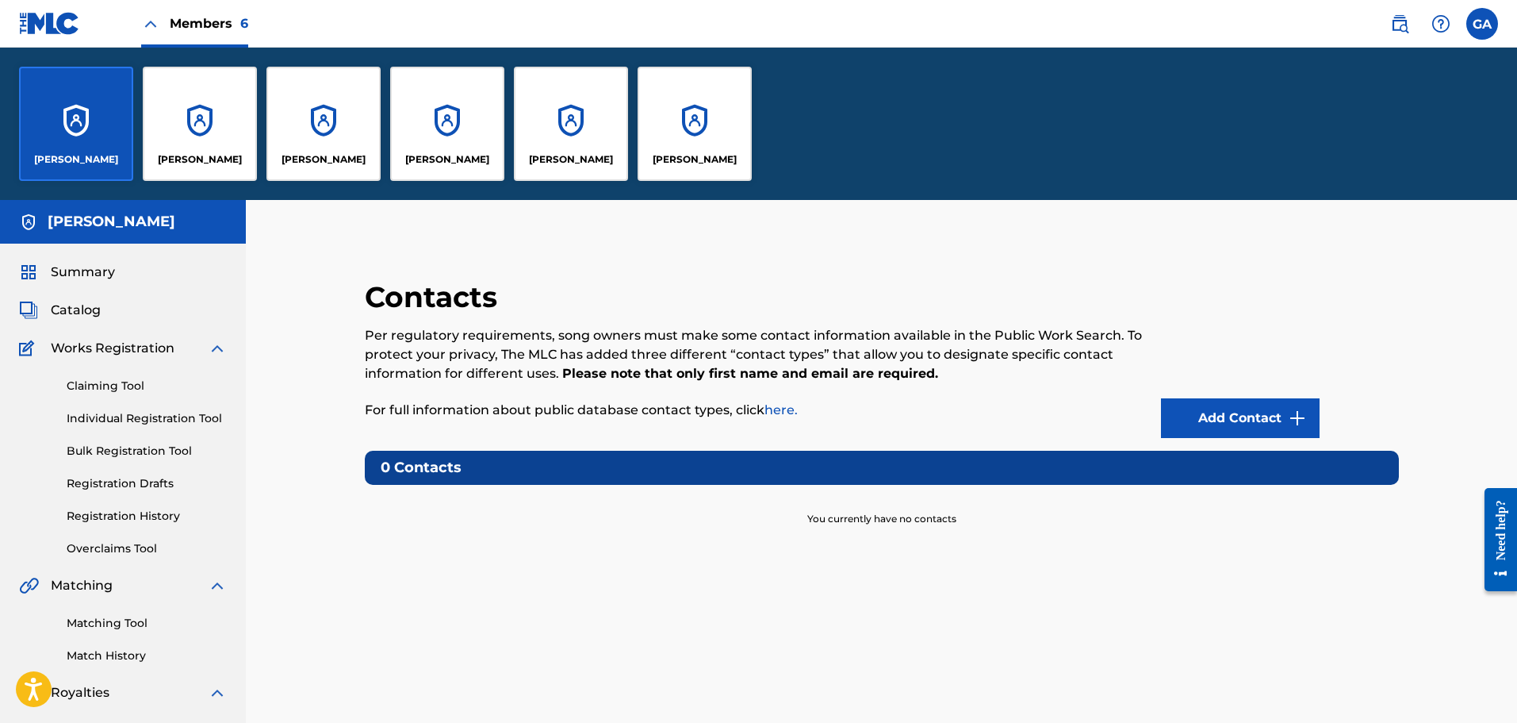
click at [468, 144] on div "[PERSON_NAME]" at bounding box center [447, 124] width 114 height 114
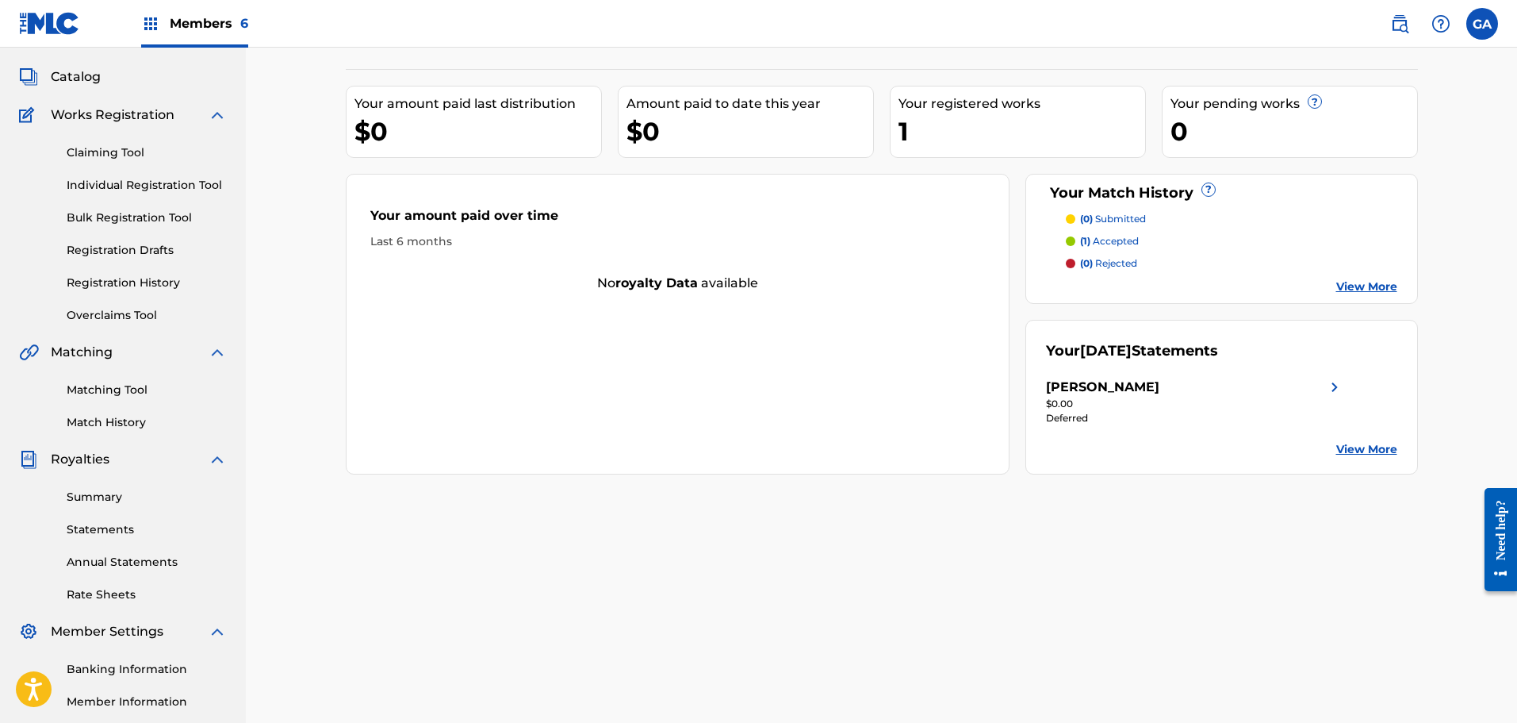
scroll to position [261, 0]
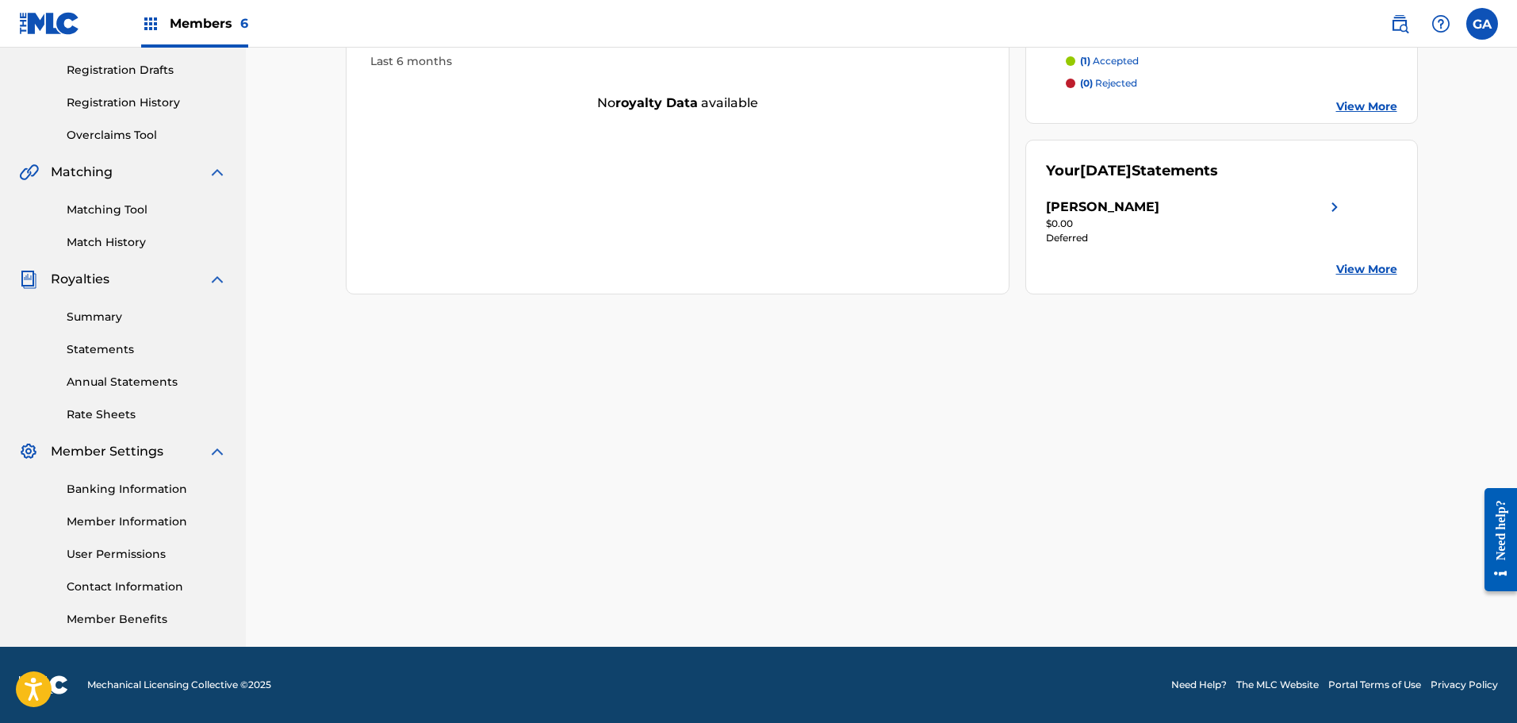
click at [177, 481] on link "Banking Information" at bounding box center [147, 489] width 160 height 17
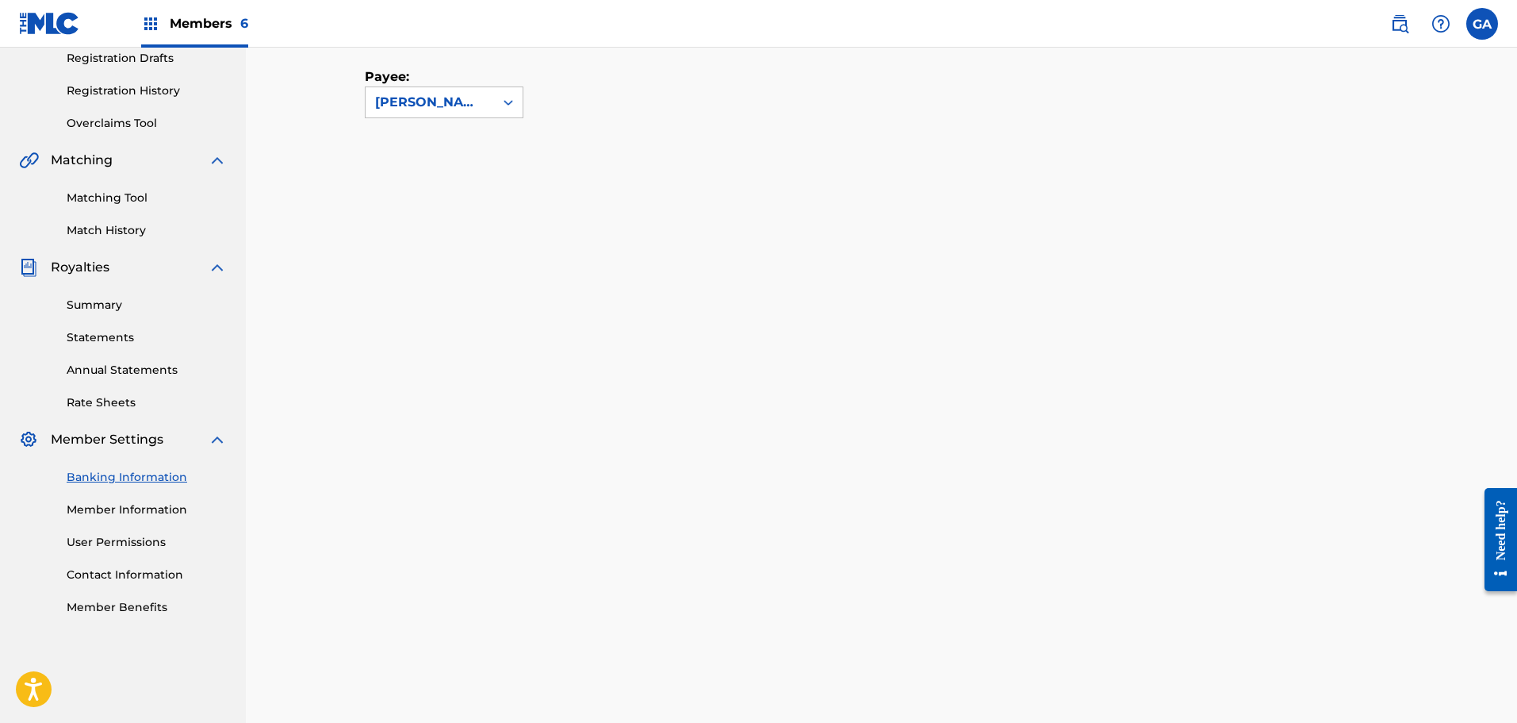
scroll to position [269, 0]
click at [132, 512] on link "Member Information" at bounding box center [147, 513] width 160 height 17
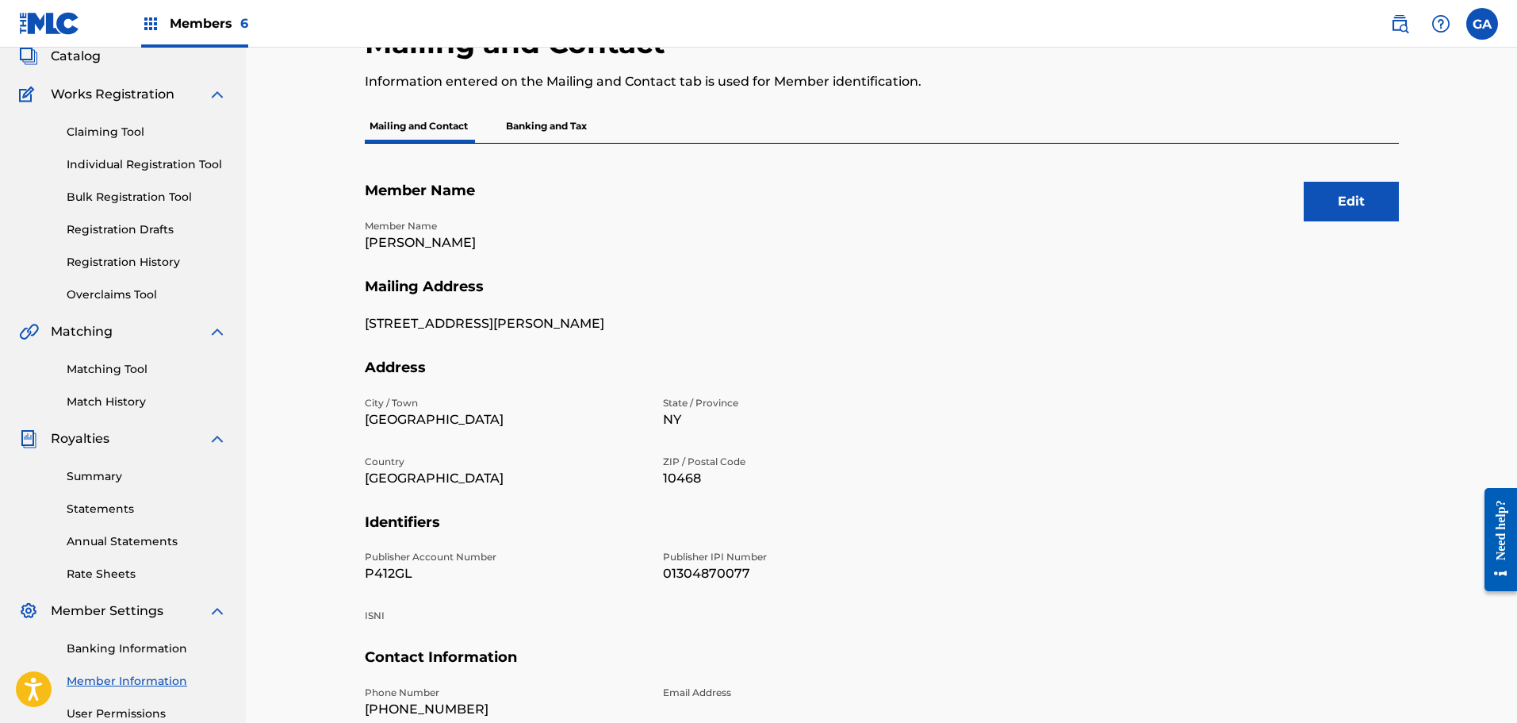
scroll to position [102, 0]
click at [561, 118] on p "Banking and Tax" at bounding box center [546, 125] width 90 height 33
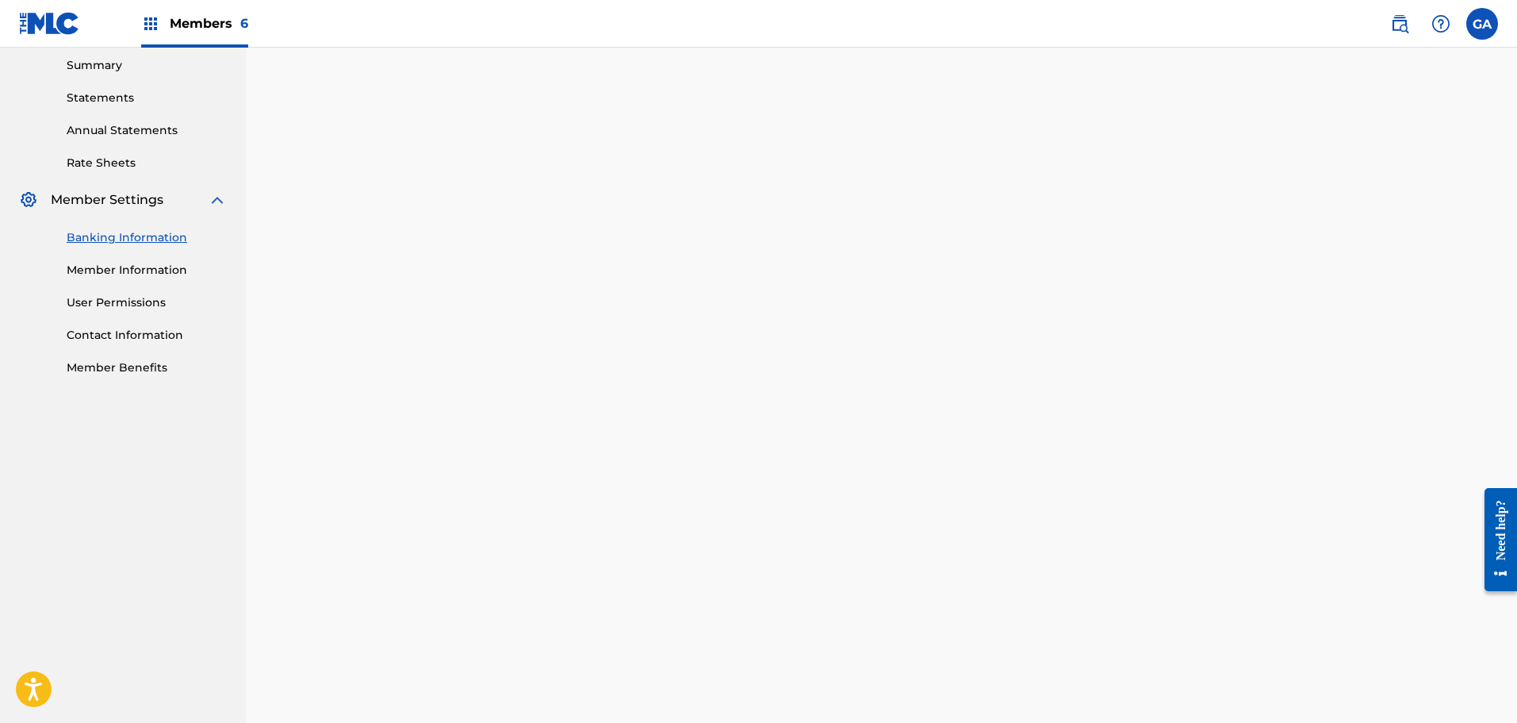
scroll to position [507, 0]
click at [163, 343] on link "Contact Information" at bounding box center [147, 340] width 160 height 17
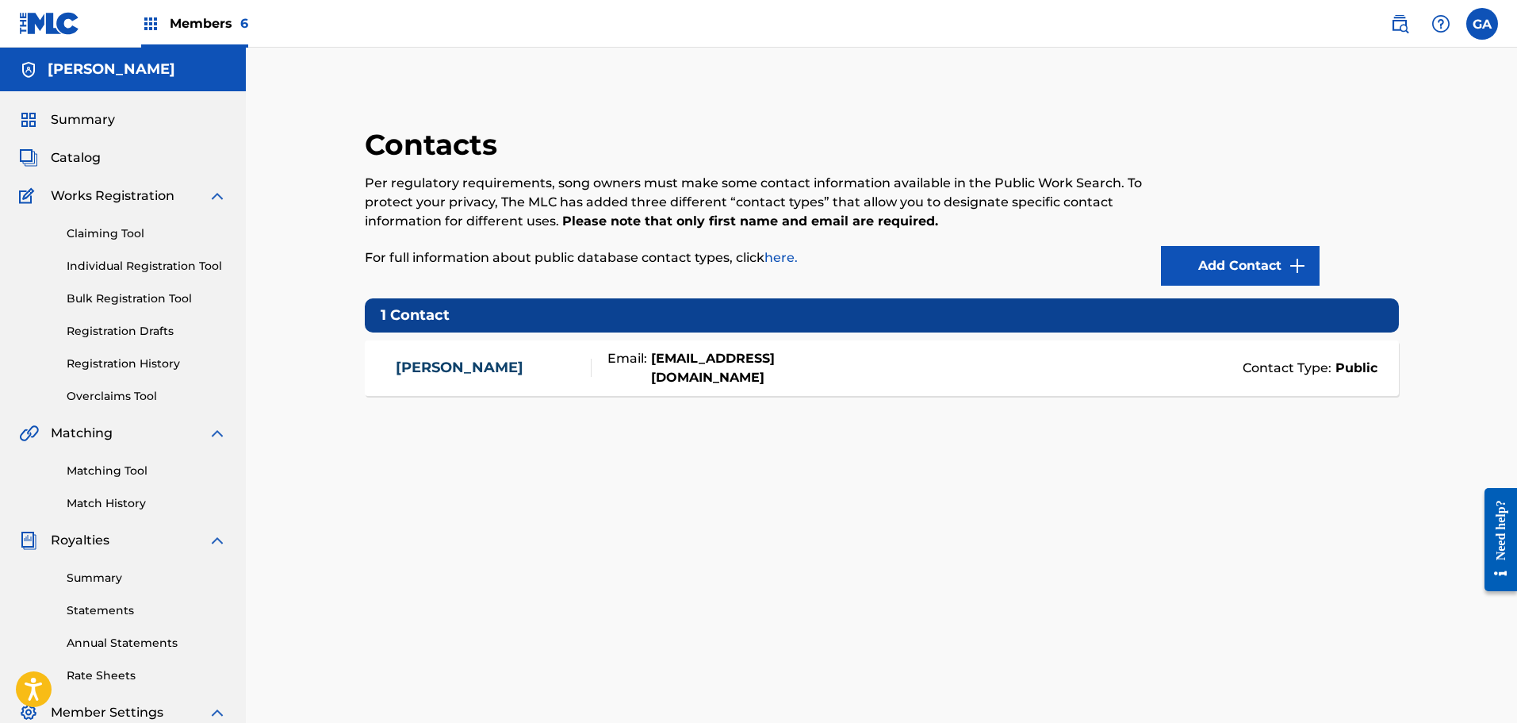
click at [208, 22] on span "Members 6" at bounding box center [209, 23] width 79 height 18
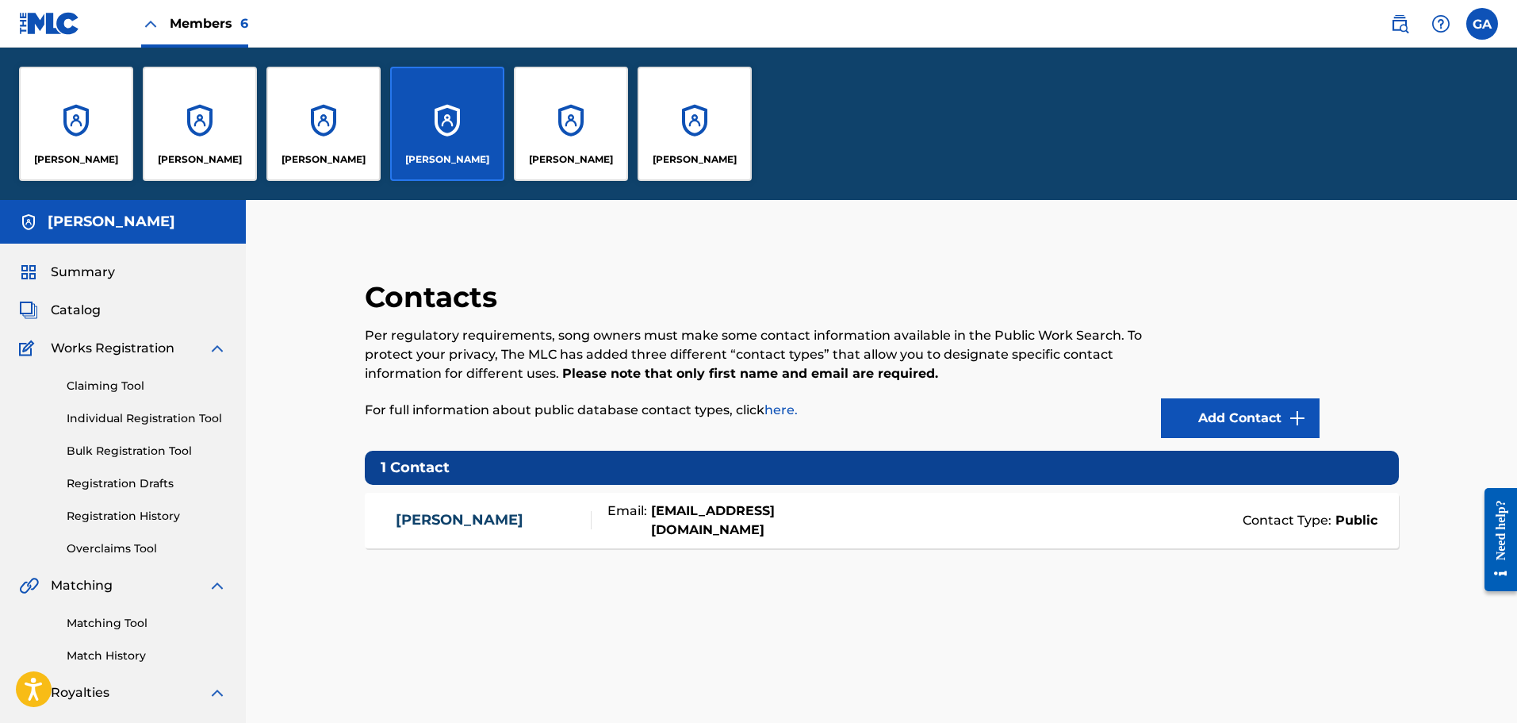
click at [708, 132] on div "[PERSON_NAME]" at bounding box center [695, 124] width 114 height 114
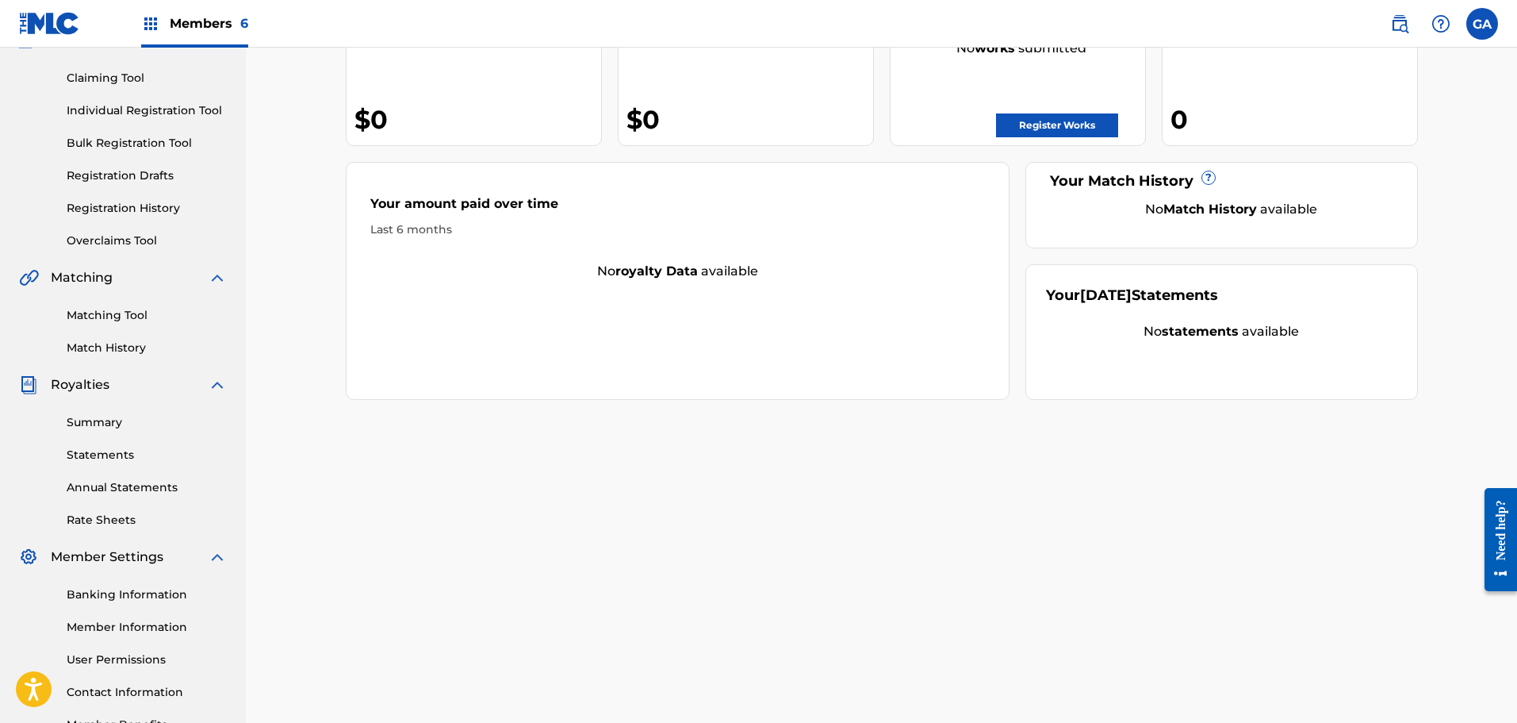
scroll to position [261, 0]
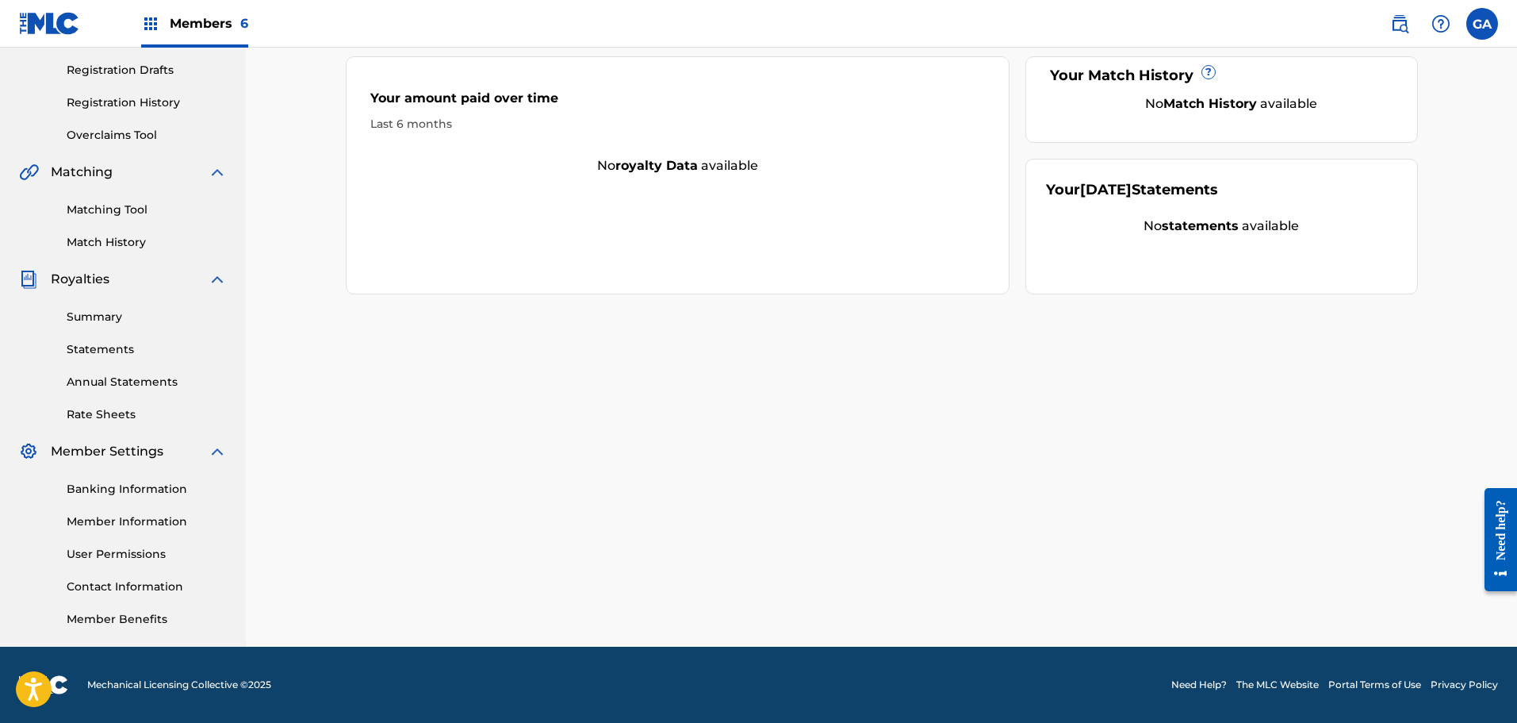
click at [102, 494] on link "Banking Information" at bounding box center [147, 489] width 160 height 17
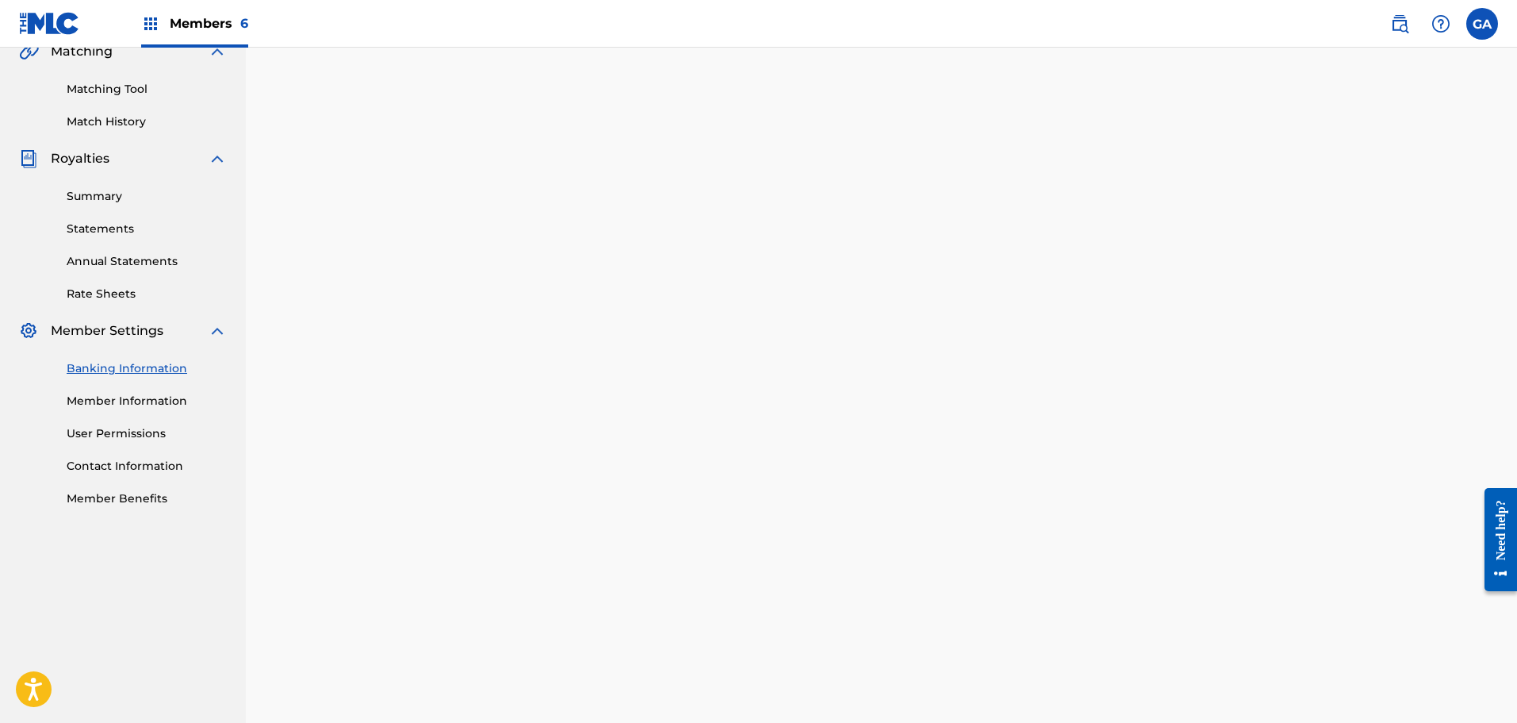
scroll to position [397, 0]
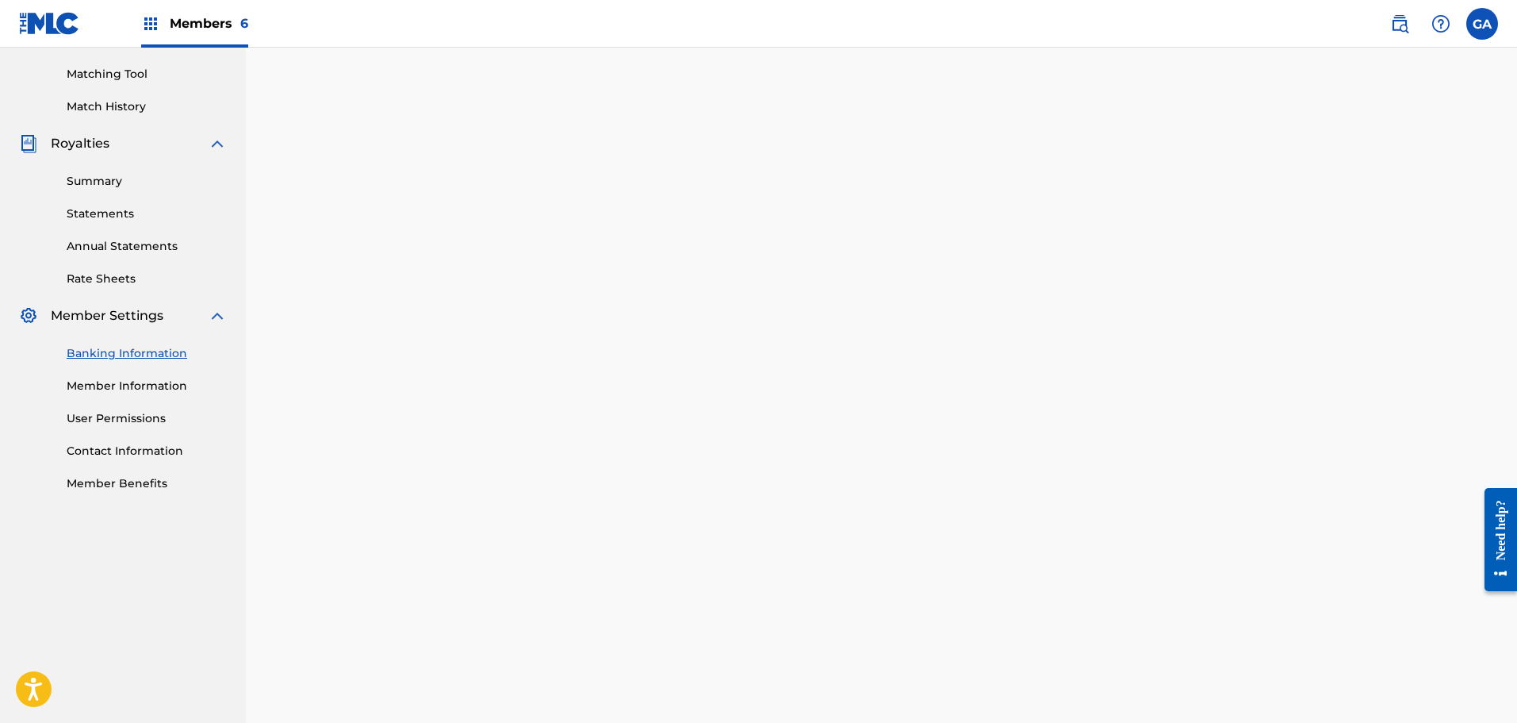
click at [155, 381] on link "Member Information" at bounding box center [147, 386] width 160 height 17
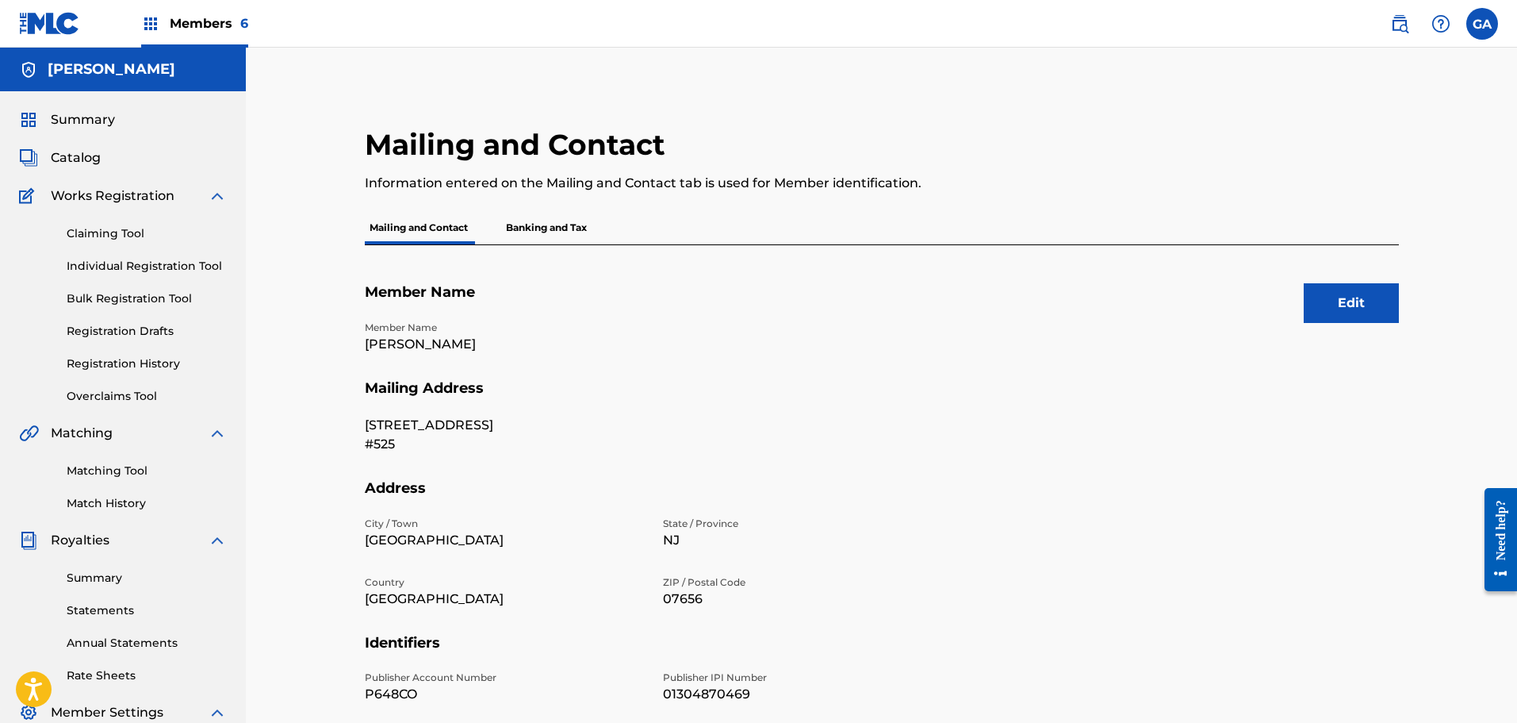
click at [94, 463] on link "Matching Tool" at bounding box center [147, 470] width 160 height 17
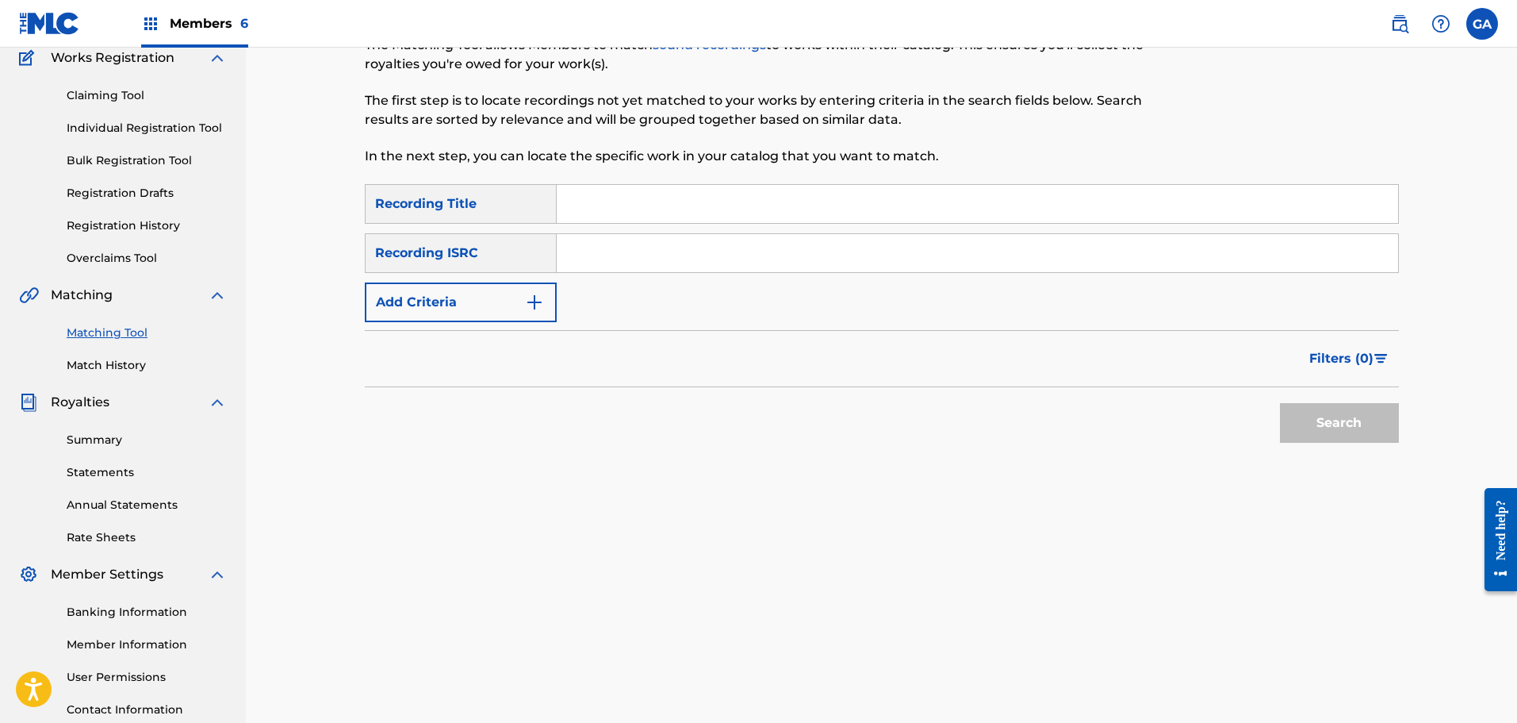
scroll to position [261, 0]
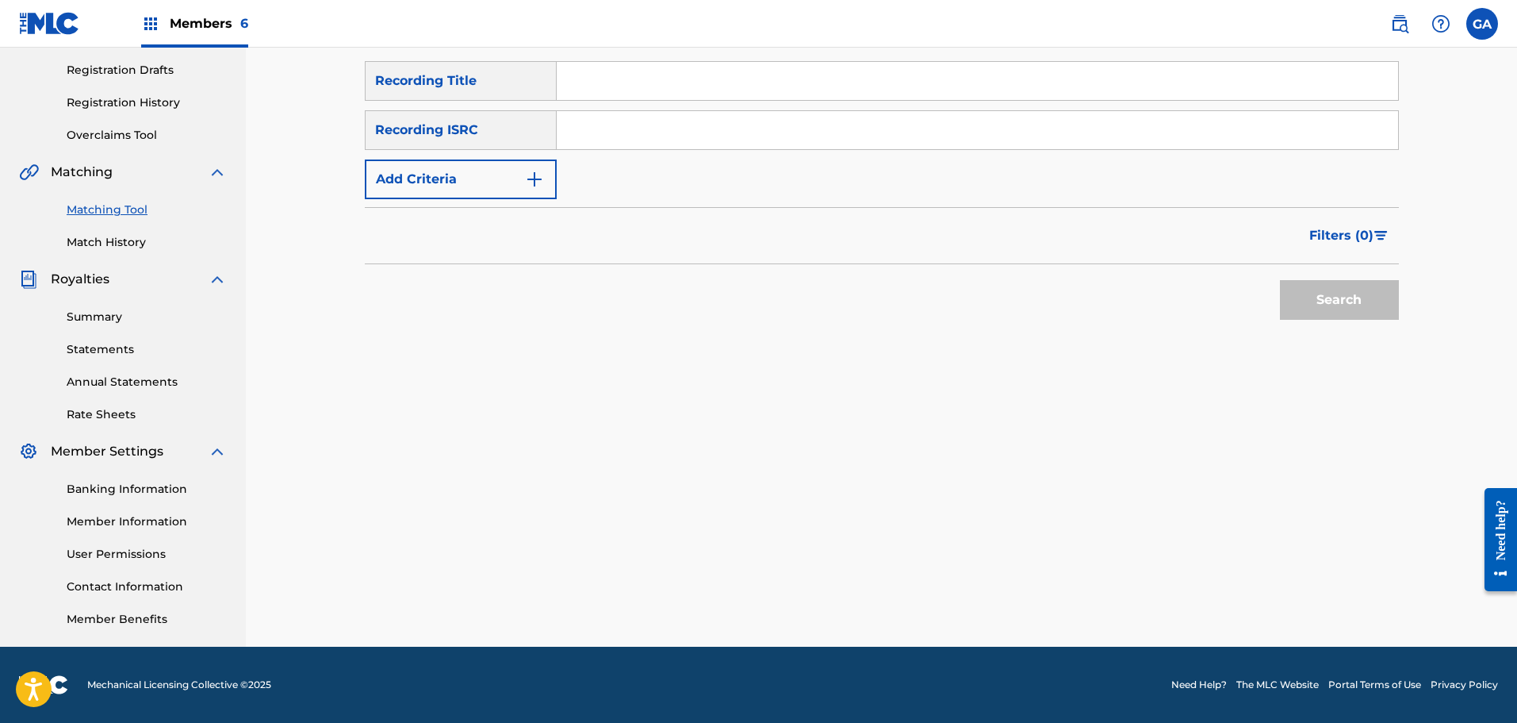
click at [126, 485] on link "Banking Information" at bounding box center [147, 489] width 160 height 17
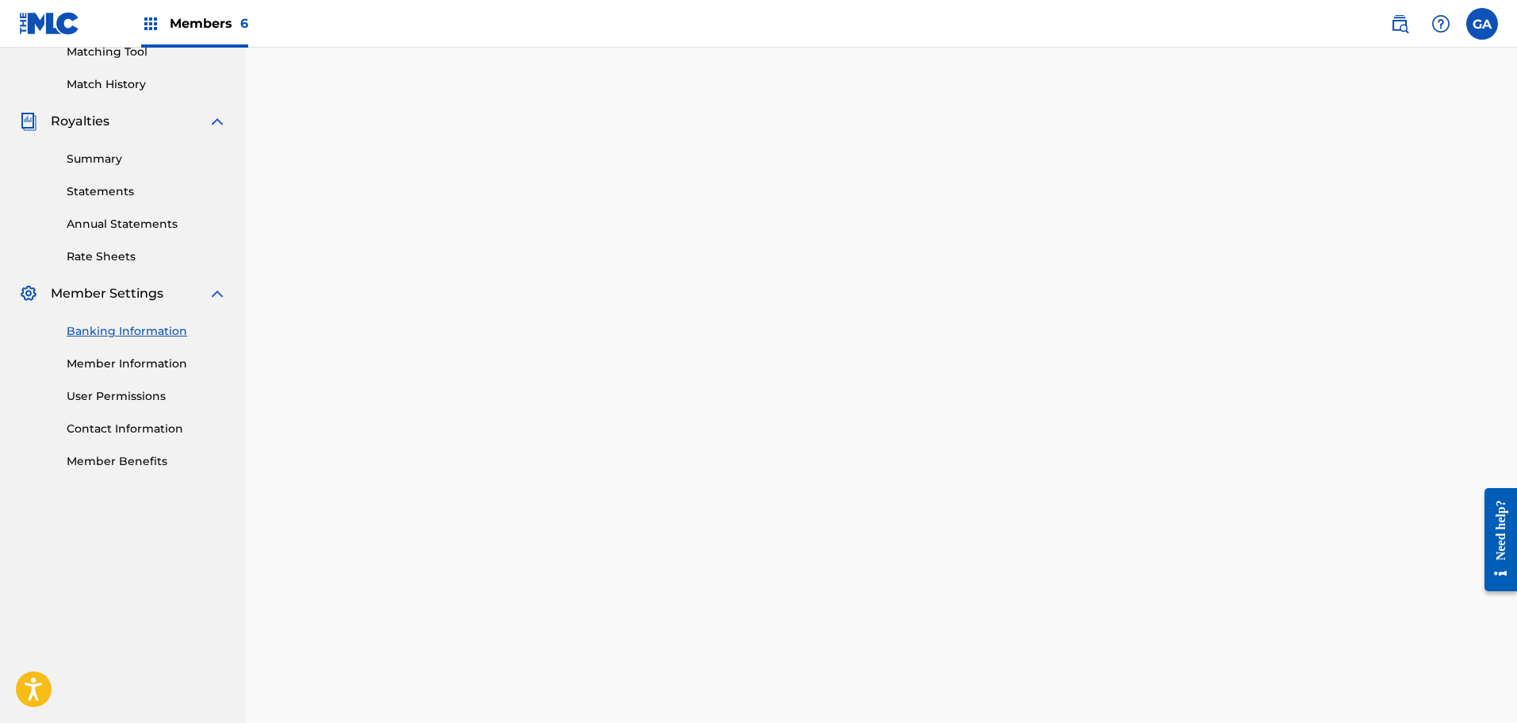
scroll to position [420, 0]
click at [149, 362] on link "Member Information" at bounding box center [147, 363] width 160 height 17
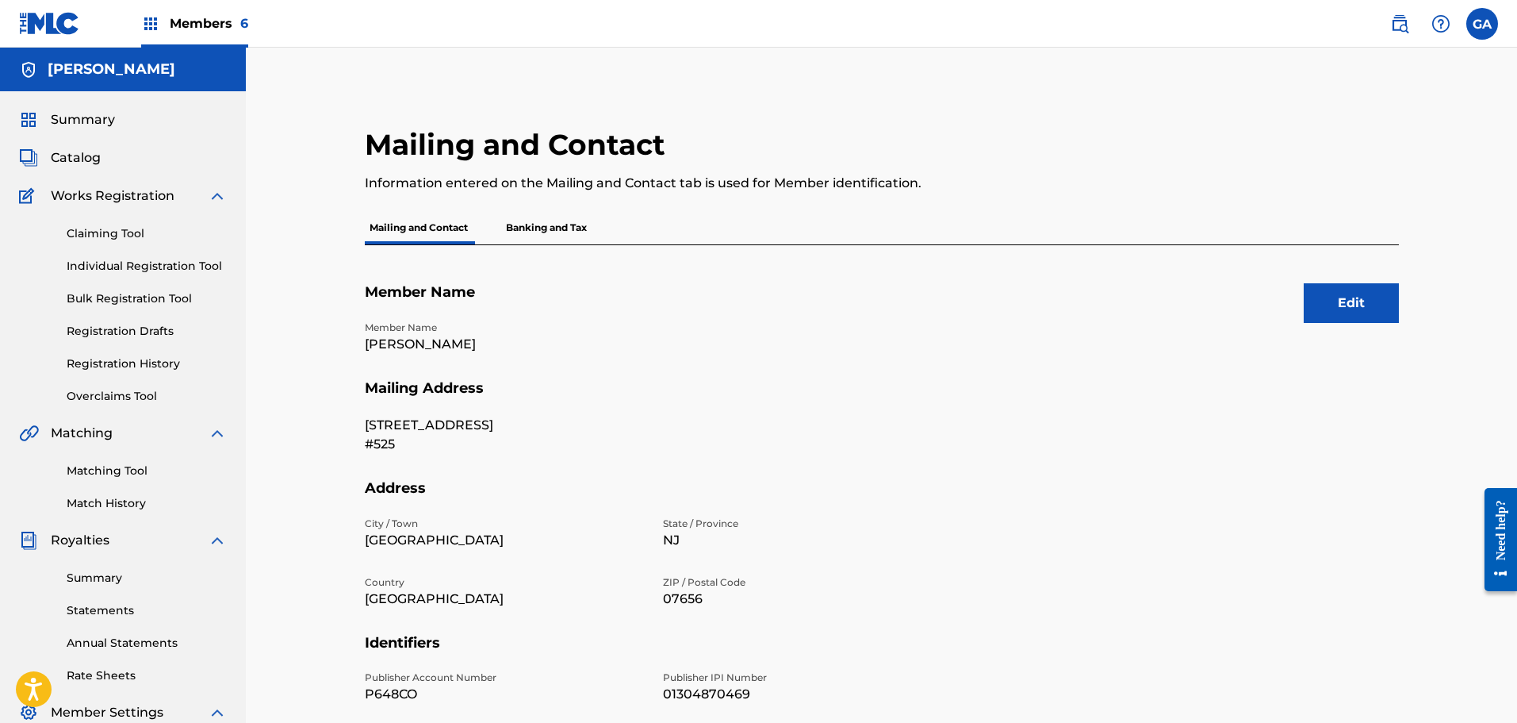
click at [213, 31] on span "Members 6" at bounding box center [209, 23] width 79 height 18
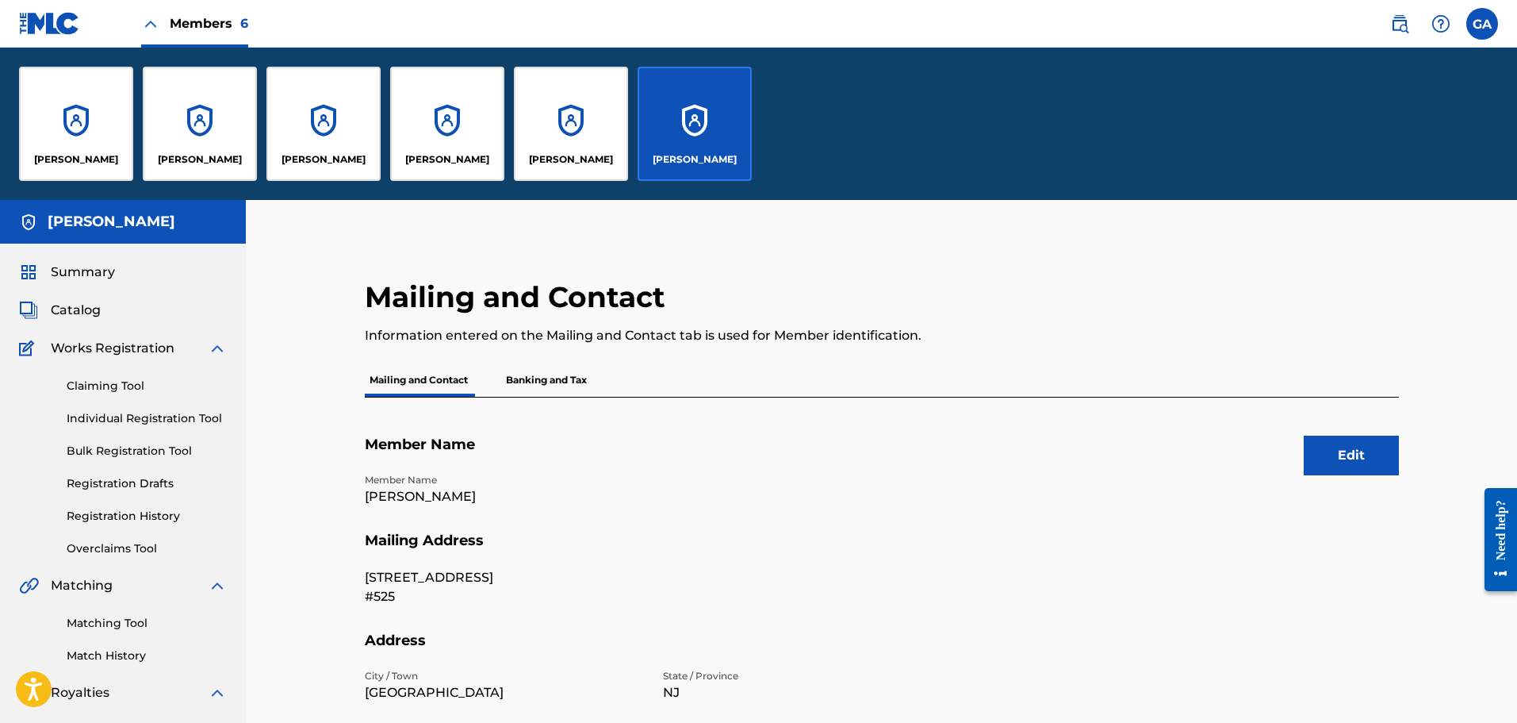
click at [200, 136] on div "[PERSON_NAME]" at bounding box center [200, 124] width 114 height 114
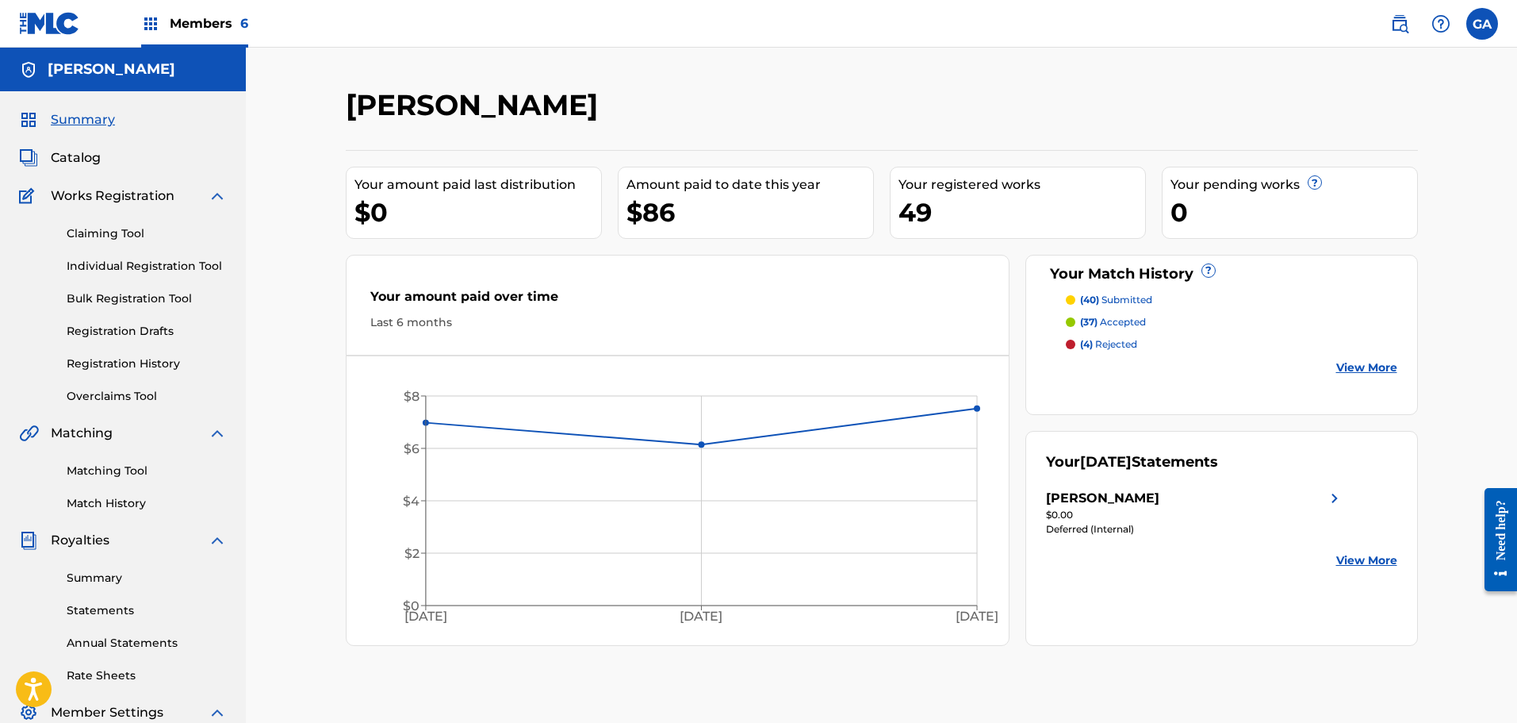
click at [78, 158] on span "Catalog" at bounding box center [76, 157] width 50 height 19
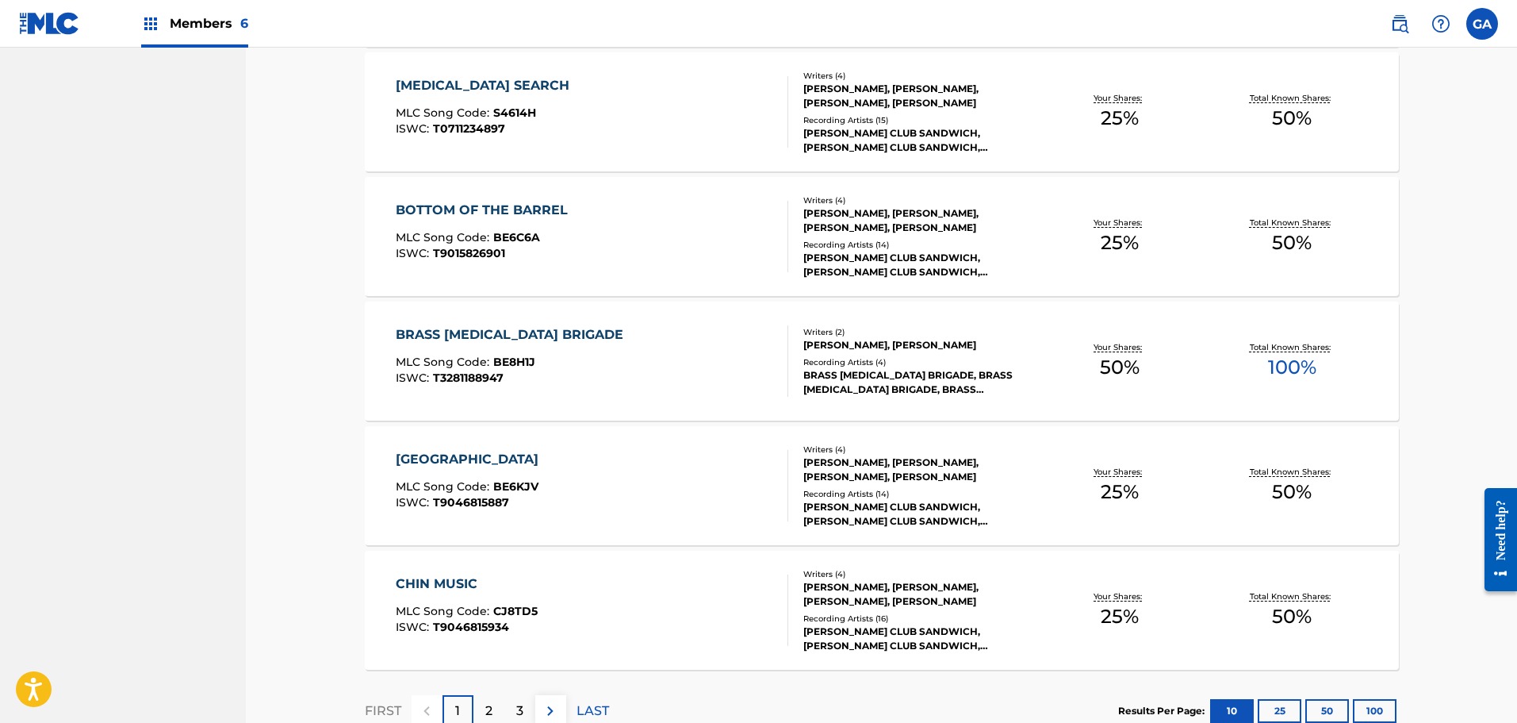
scroll to position [1031, 0]
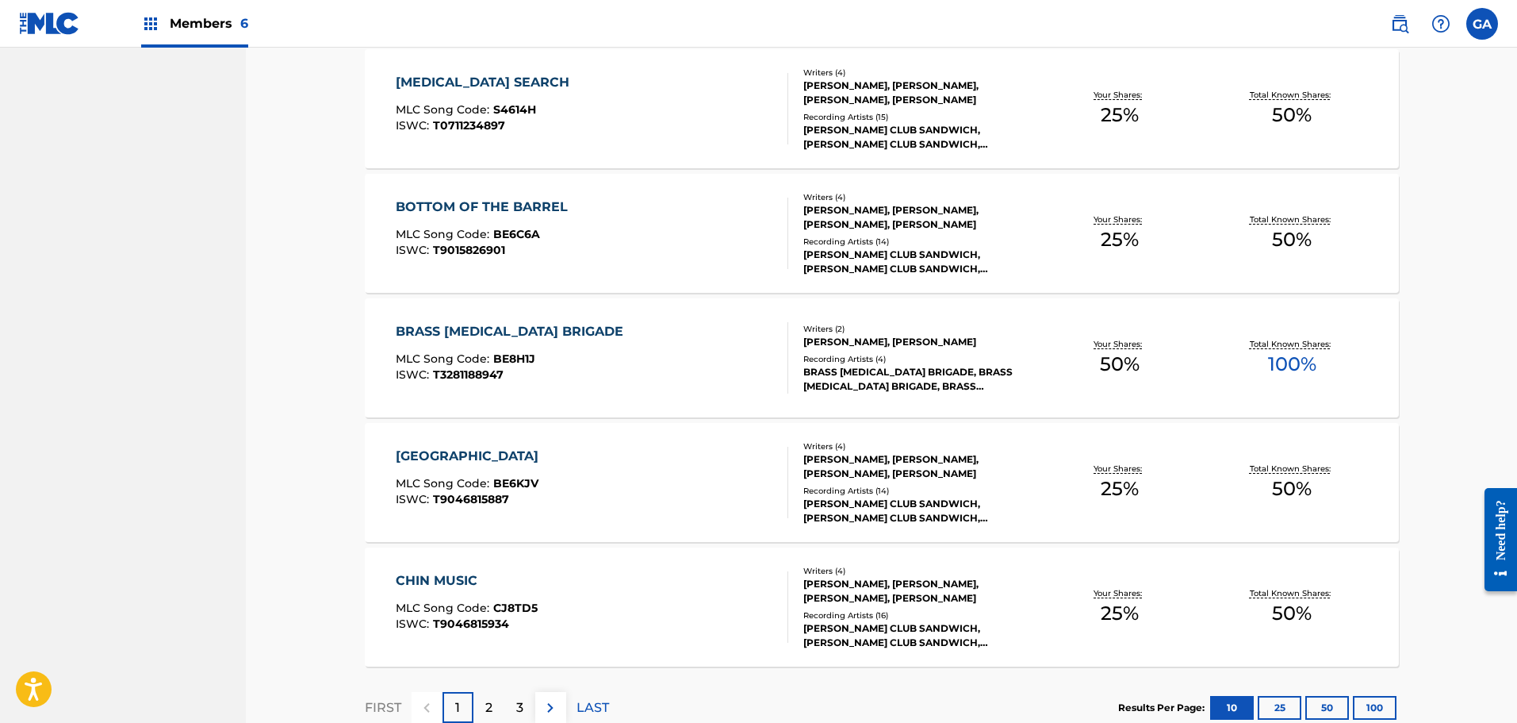
click at [966, 335] on div "[PERSON_NAME], [PERSON_NAME]" at bounding box center [918, 342] width 231 height 14
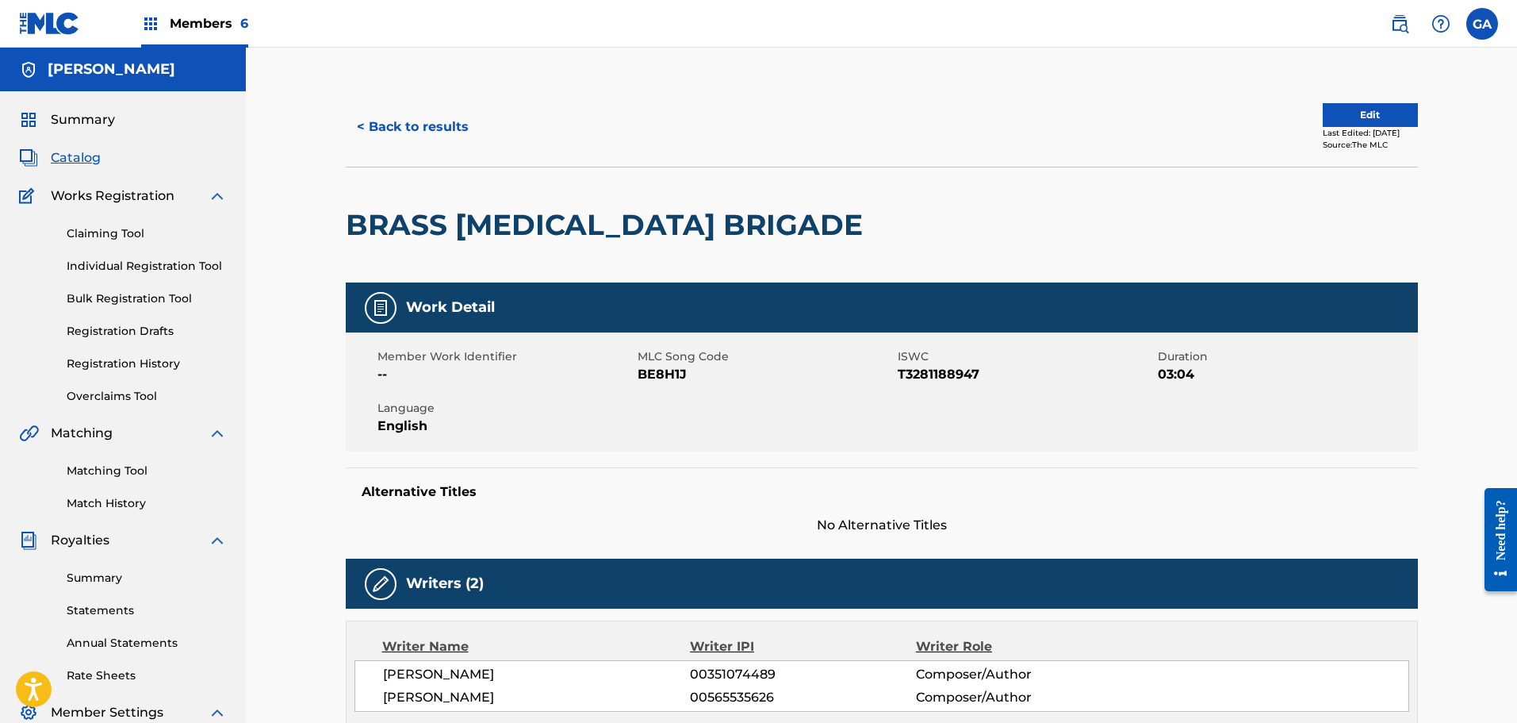
click at [953, 376] on span "T3281188947" at bounding box center [1026, 374] width 256 height 19
click at [897, 399] on div "Member Work Identifier -- MLC Song Code BE8H1J ISWC T3281188947 Duration 03:04 …" at bounding box center [882, 391] width 1072 height 119
click at [898, 399] on div "Member Work Identifier -- MLC Song Code BE8H1J ISWC T3281188947 Duration 03:04 …" at bounding box center [882, 391] width 1072 height 119
click at [965, 398] on div "Member Work Identifier -- MLC Song Code BE8H1J ISWC T3281188947 Duration 03:04 …" at bounding box center [882, 391] width 1072 height 119
click at [450, 134] on button "< Back to results" at bounding box center [413, 127] width 134 height 40
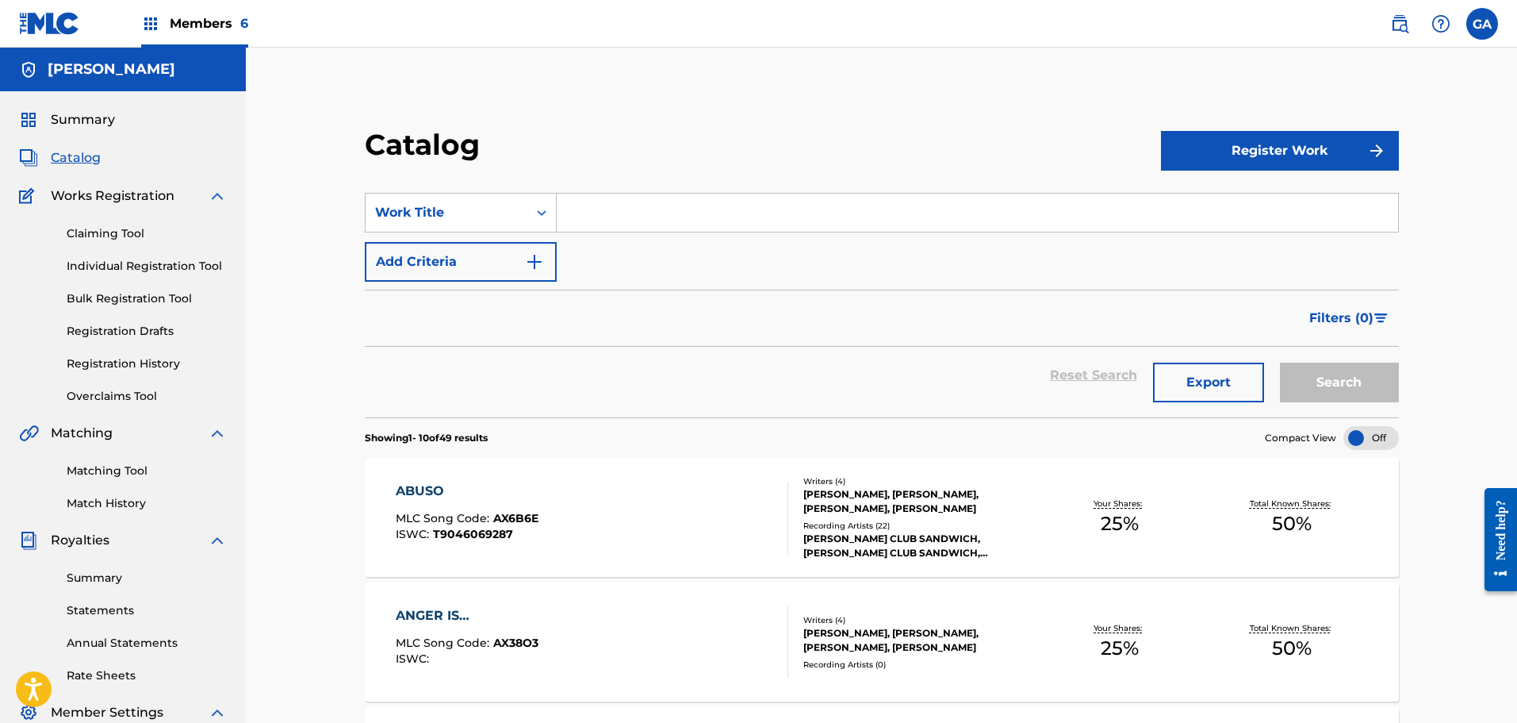
click at [217, 27] on span "Members 6" at bounding box center [209, 23] width 79 height 18
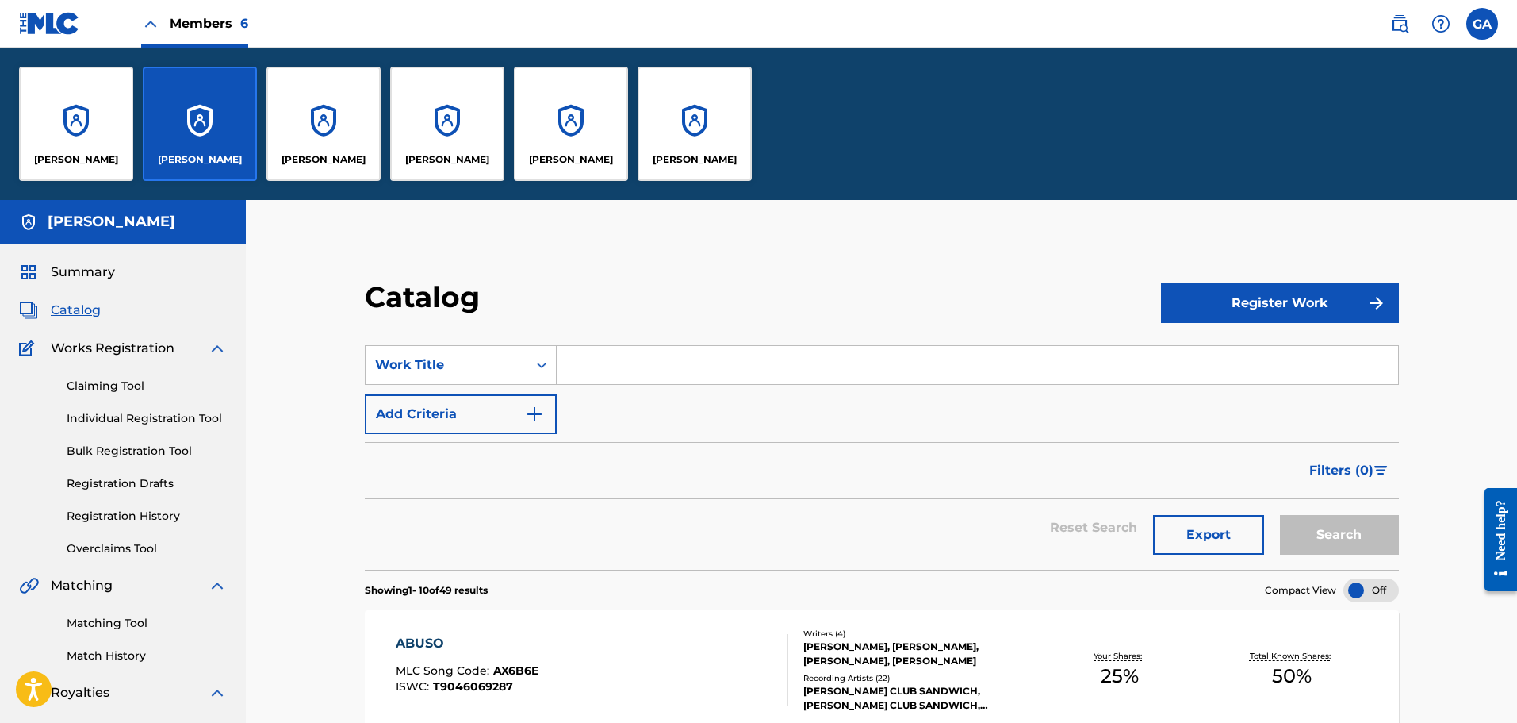
click at [726, 132] on div "[PERSON_NAME]" at bounding box center [695, 124] width 114 height 114
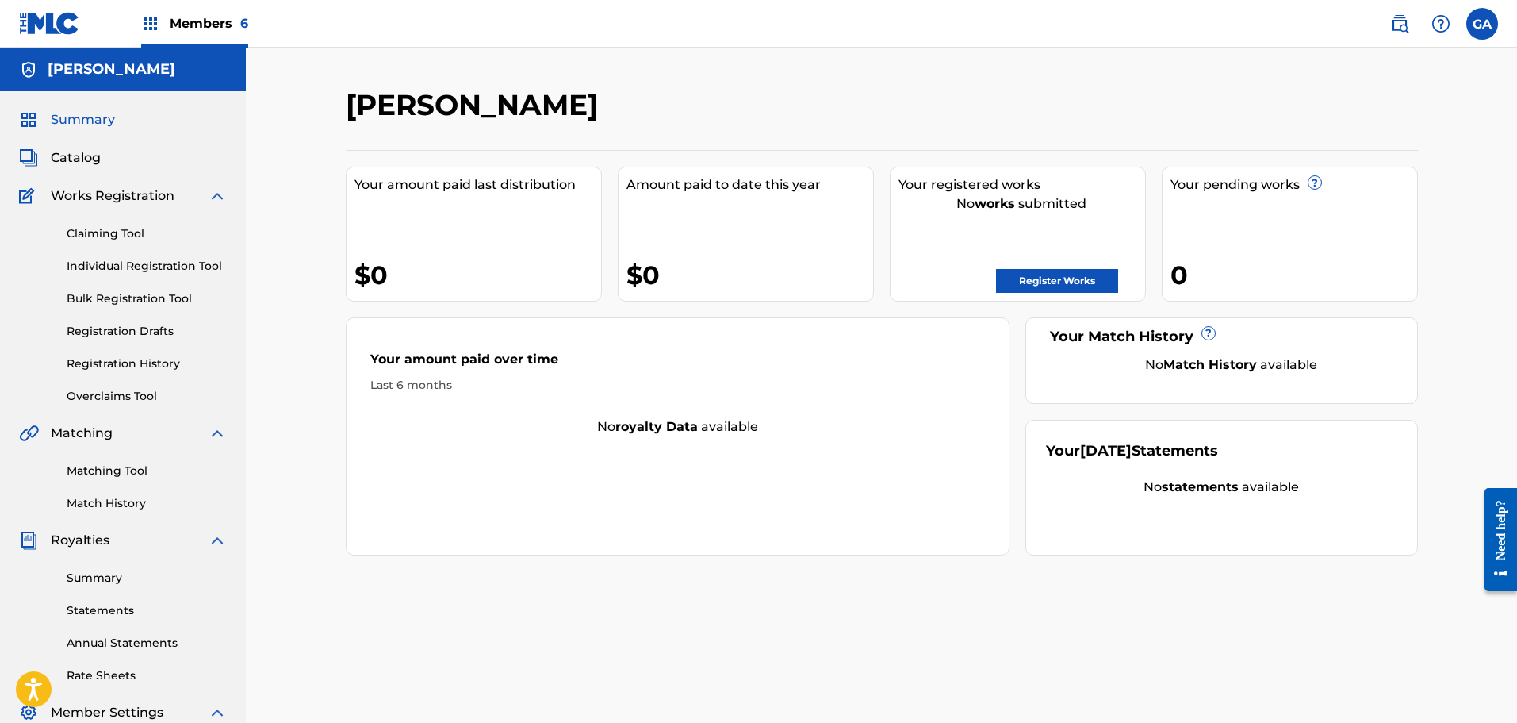
click at [85, 154] on span "Catalog" at bounding box center [76, 157] width 50 height 19
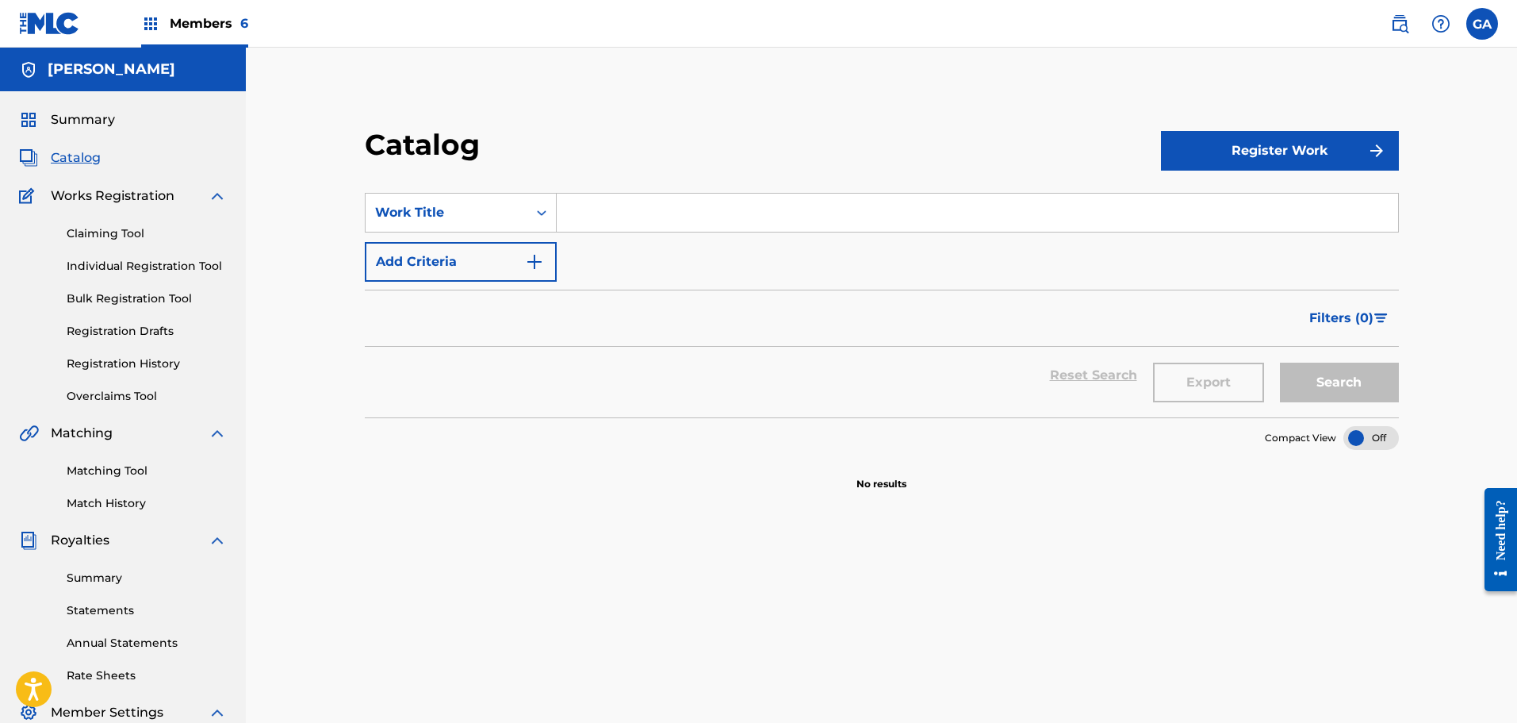
click at [197, 26] on span "Members 6" at bounding box center [209, 23] width 79 height 18
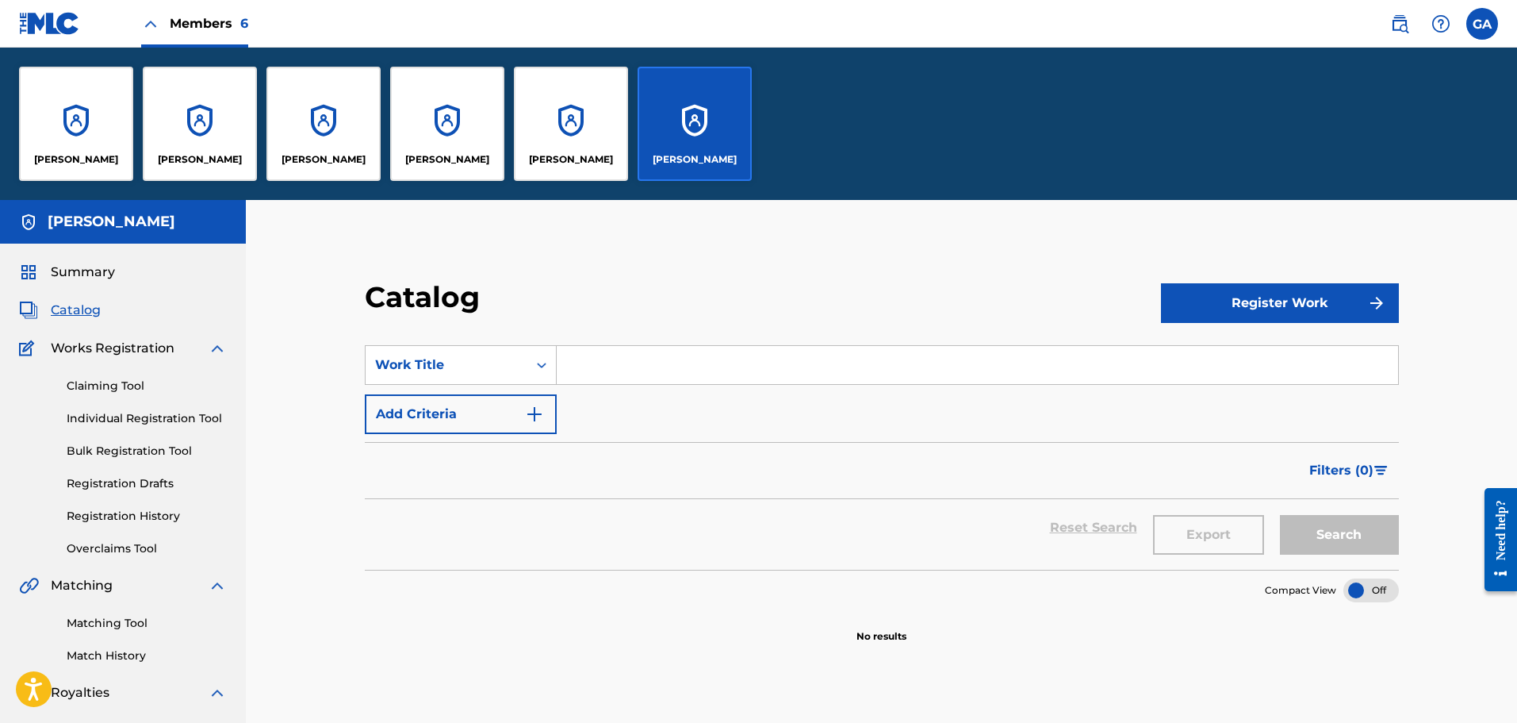
click at [106, 140] on div "[PERSON_NAME]" at bounding box center [76, 124] width 114 height 114
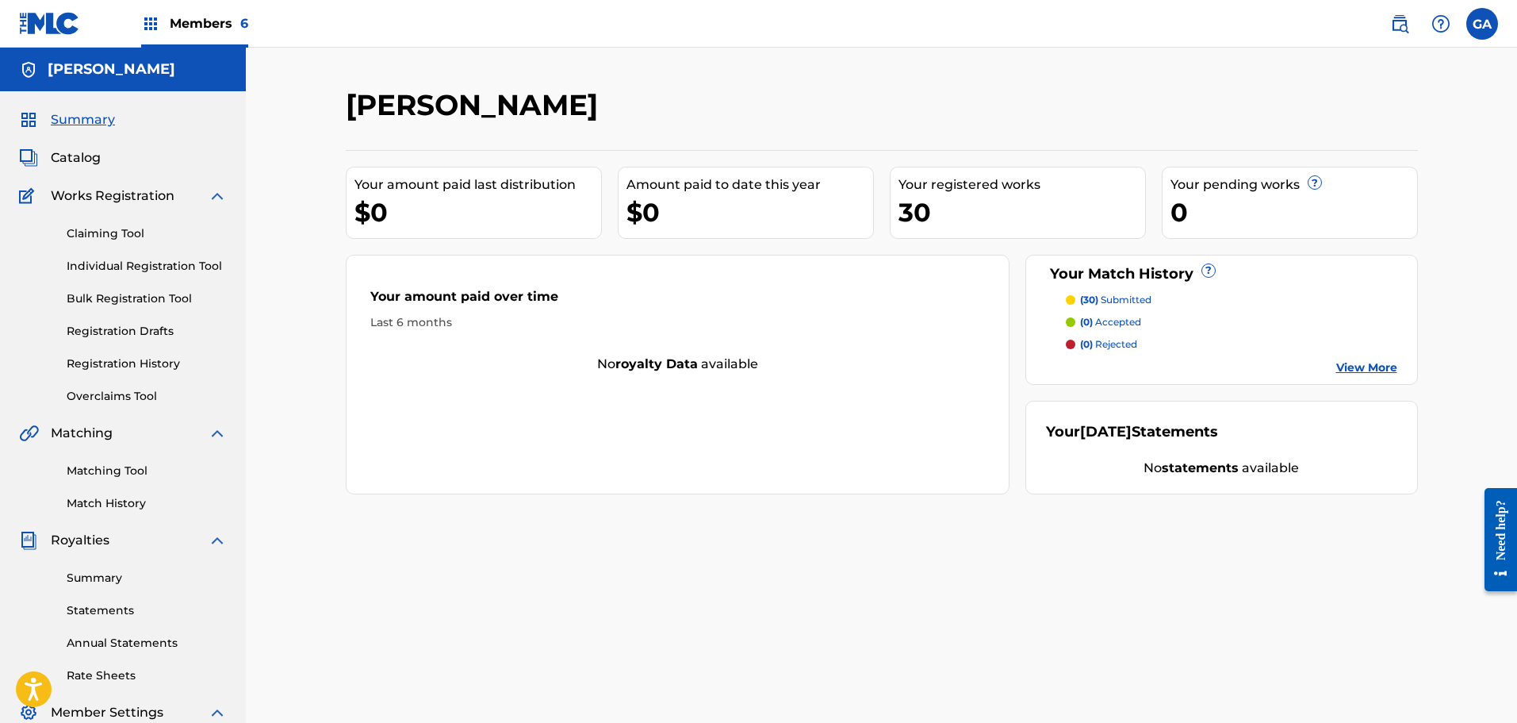
click at [135, 366] on link "Registration History" at bounding box center [147, 363] width 160 height 17
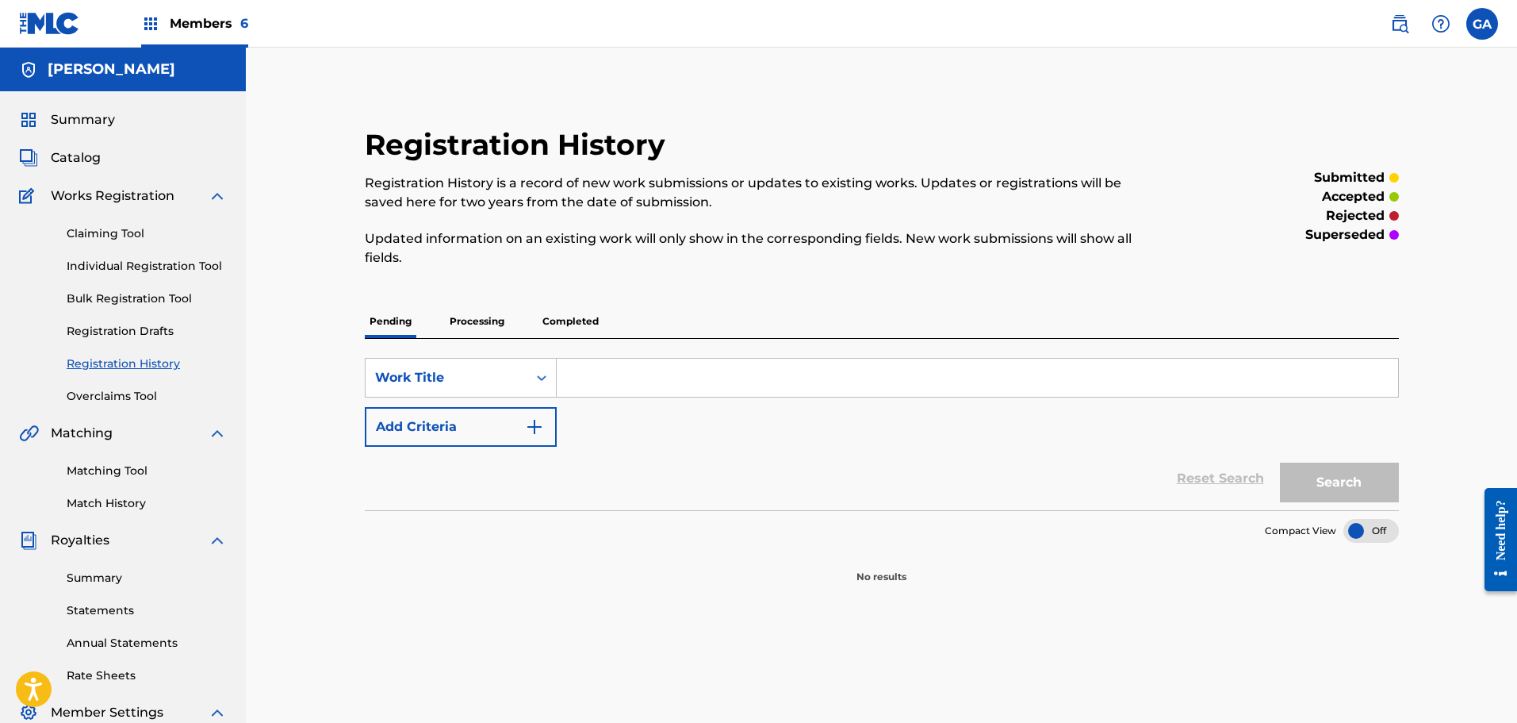
click at [559, 320] on p "Completed" at bounding box center [571, 321] width 66 height 33
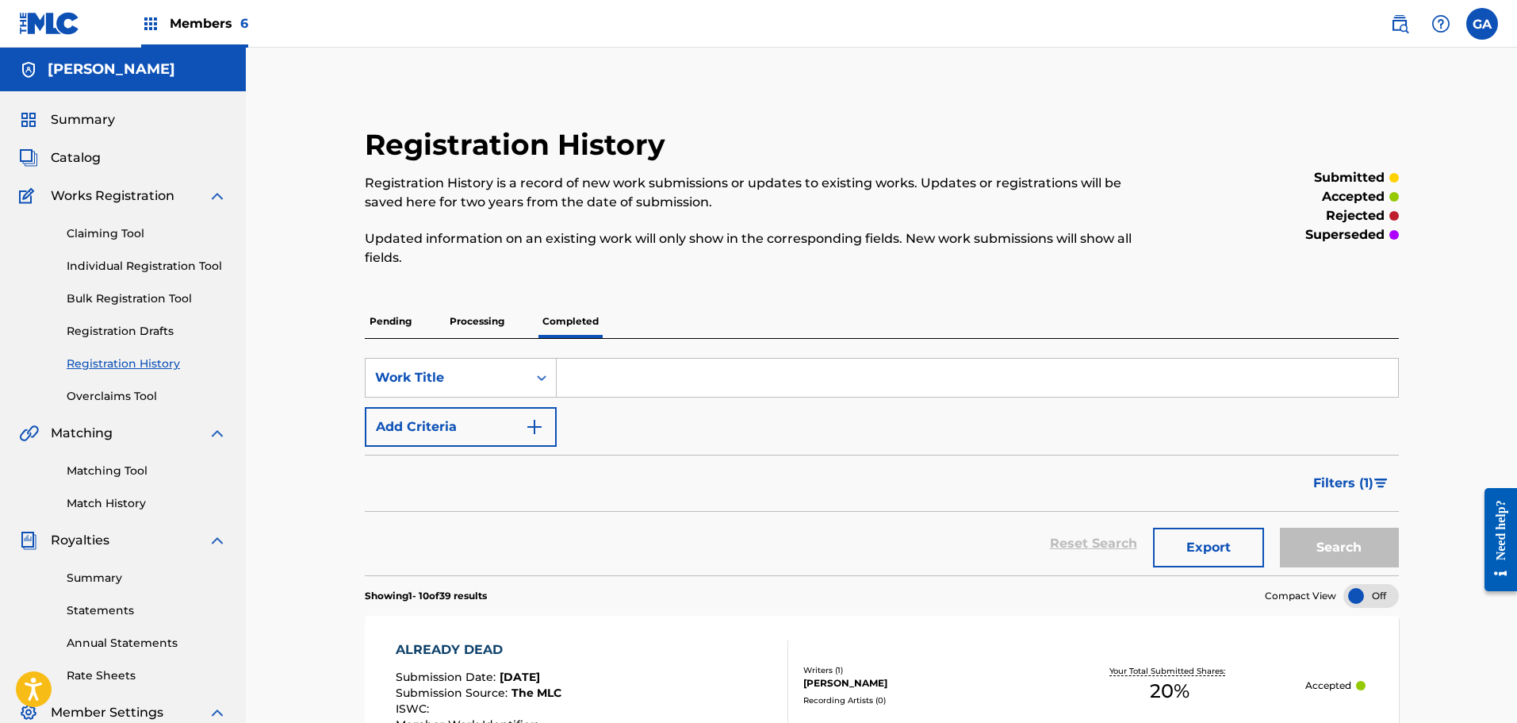
click at [489, 319] on p "Processing" at bounding box center [477, 321] width 64 height 33
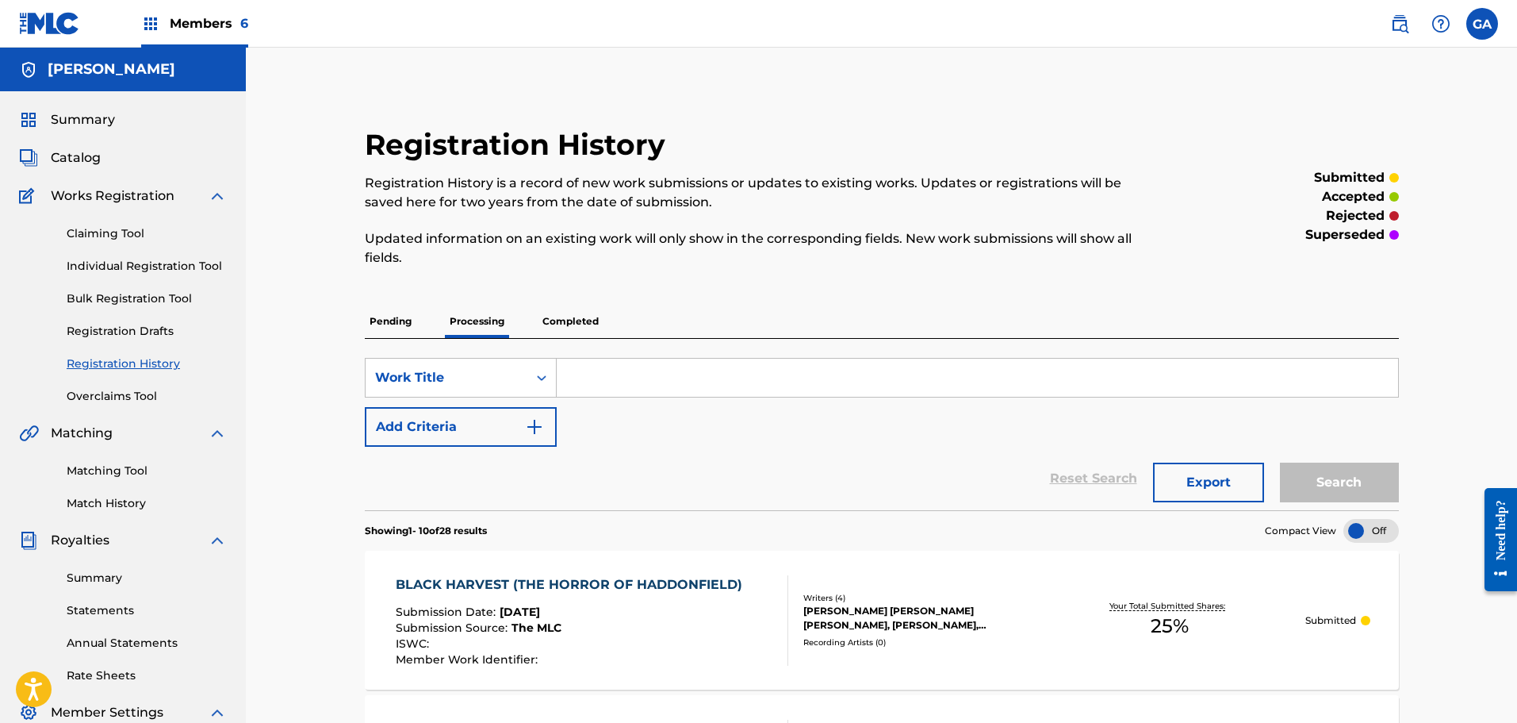
click at [86, 123] on span "Summary" at bounding box center [83, 119] width 64 height 19
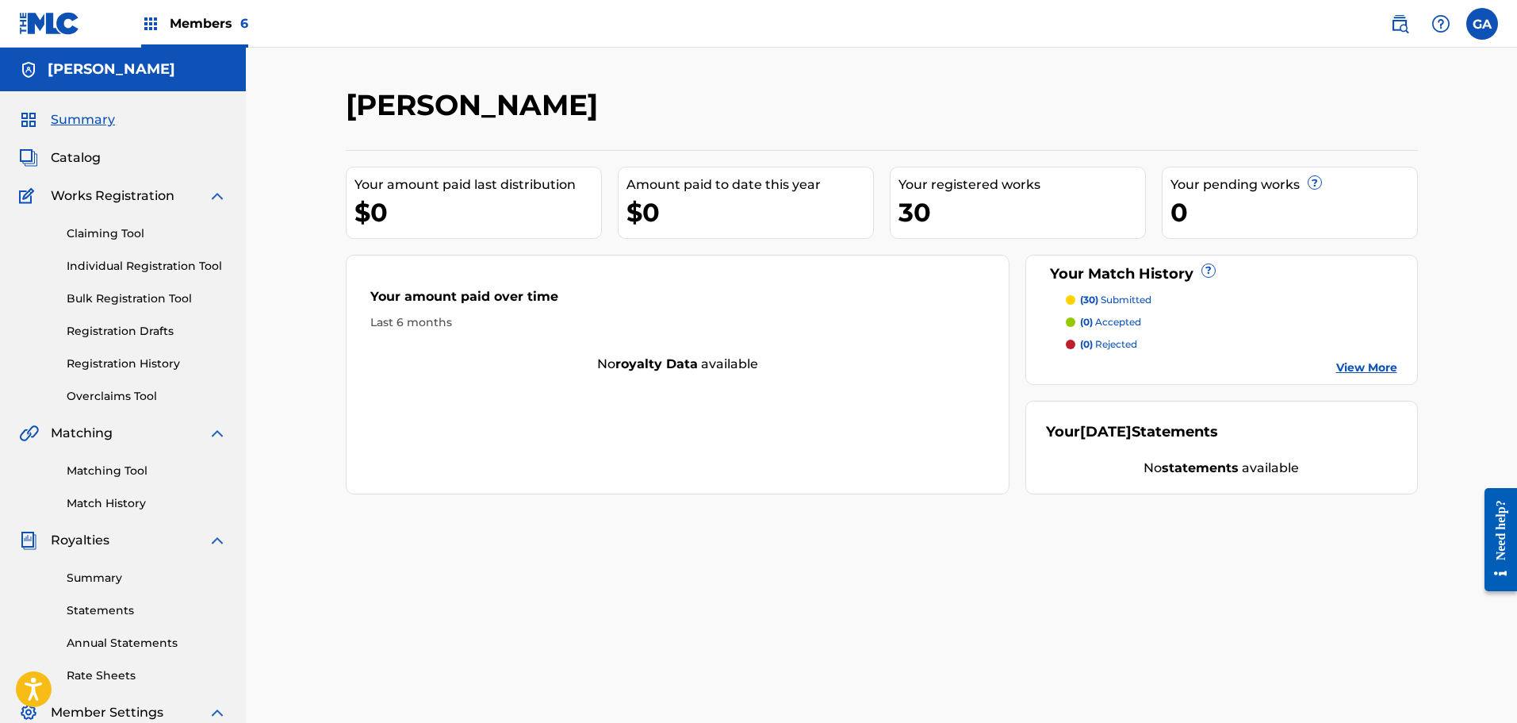
click at [227, 28] on span "Members 6" at bounding box center [209, 23] width 79 height 18
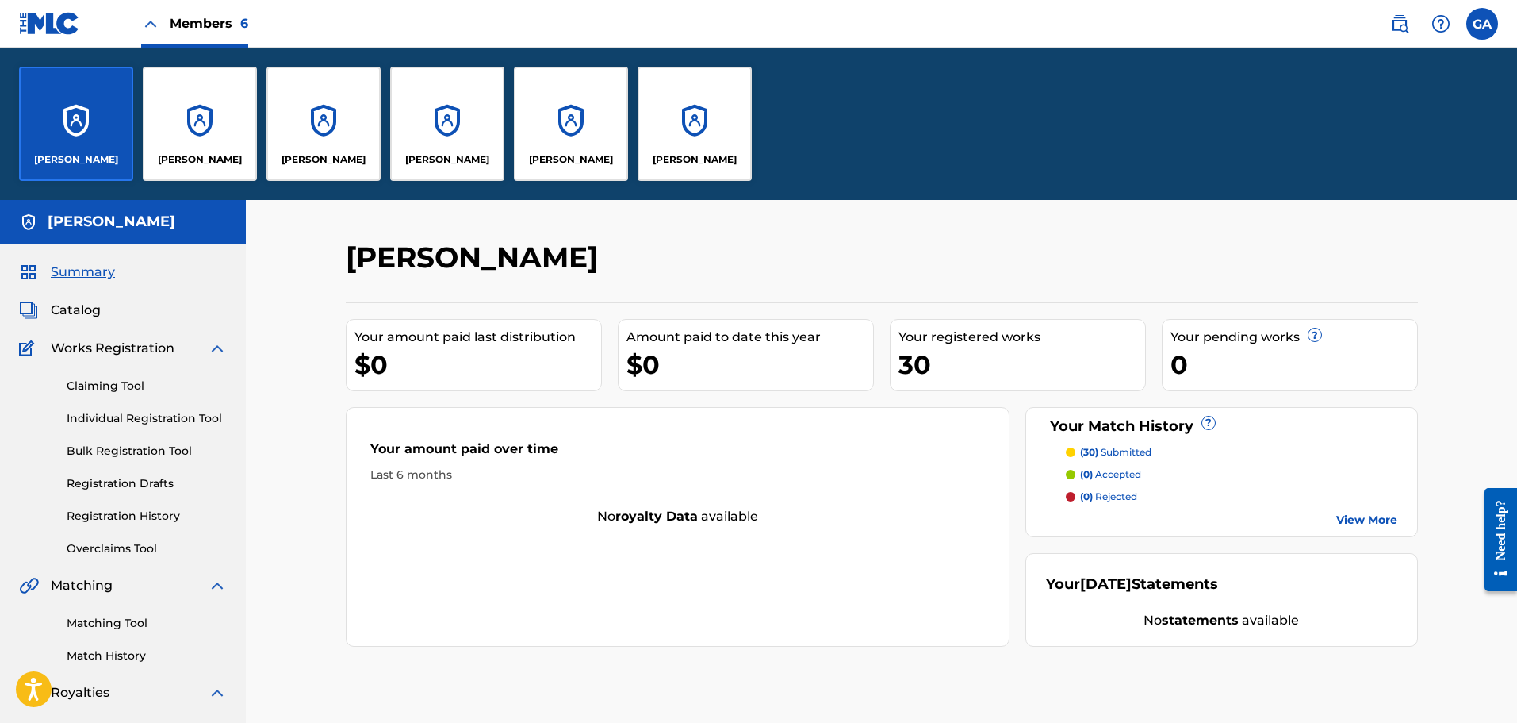
click at [692, 136] on div "[PERSON_NAME]" at bounding box center [695, 124] width 114 height 114
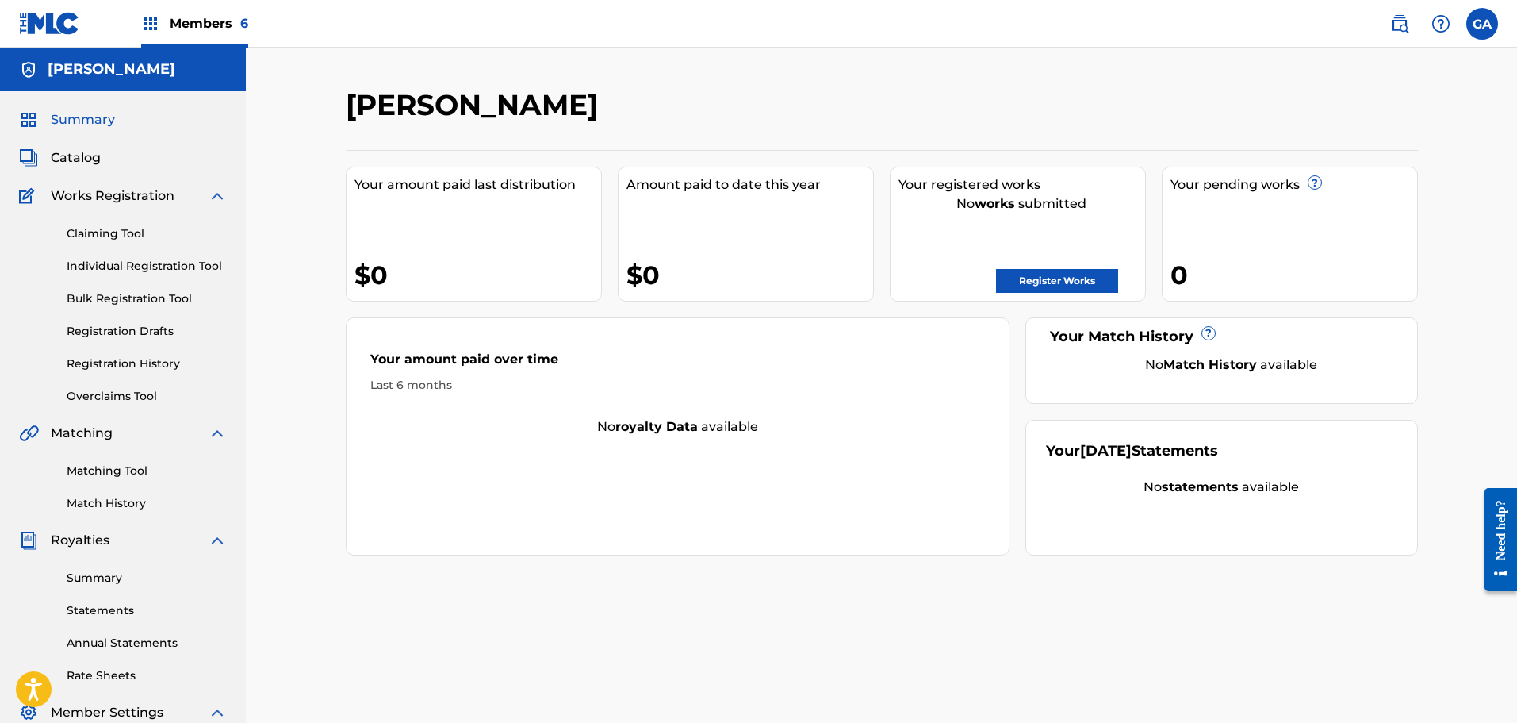
click at [124, 228] on link "Claiming Tool" at bounding box center [147, 233] width 160 height 17
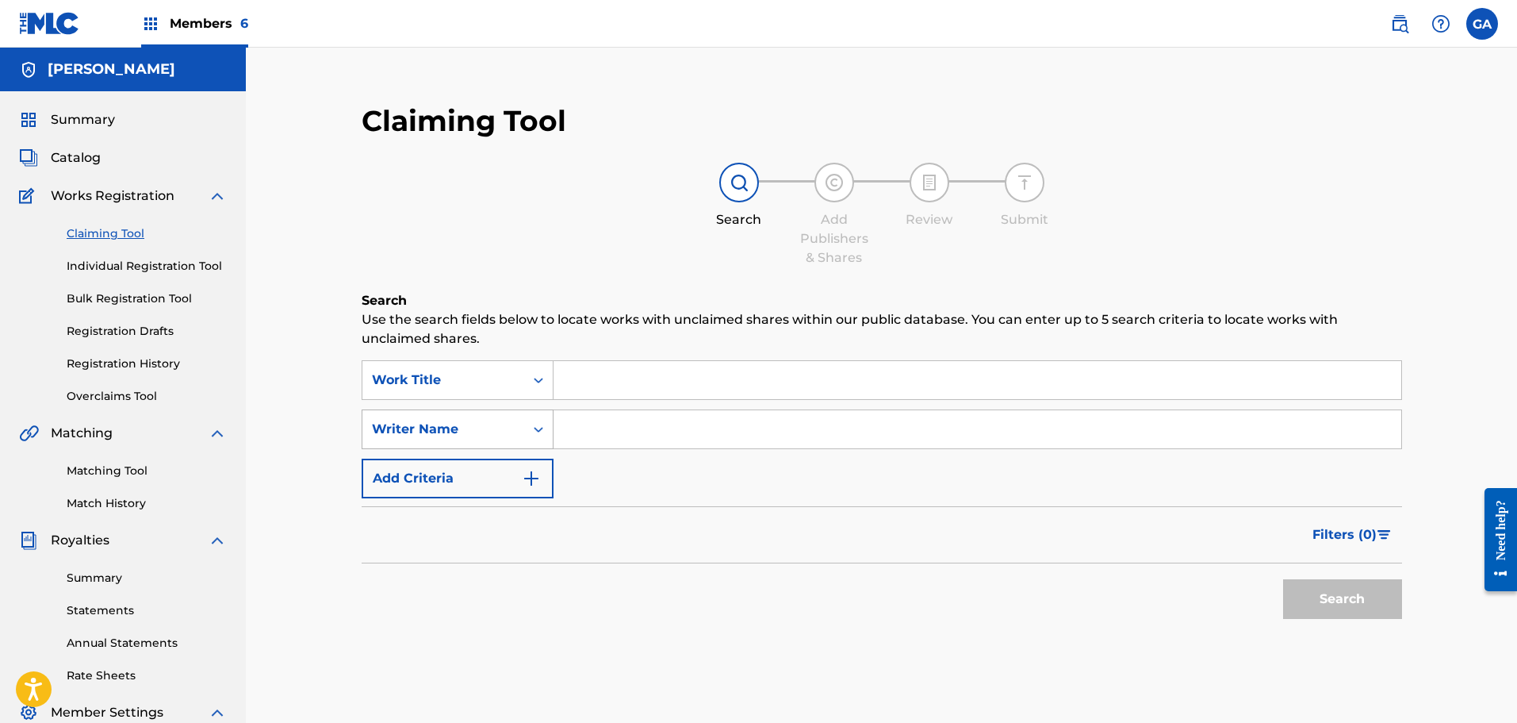
click at [531, 433] on icon "Search Form" at bounding box center [539, 429] width 16 height 16
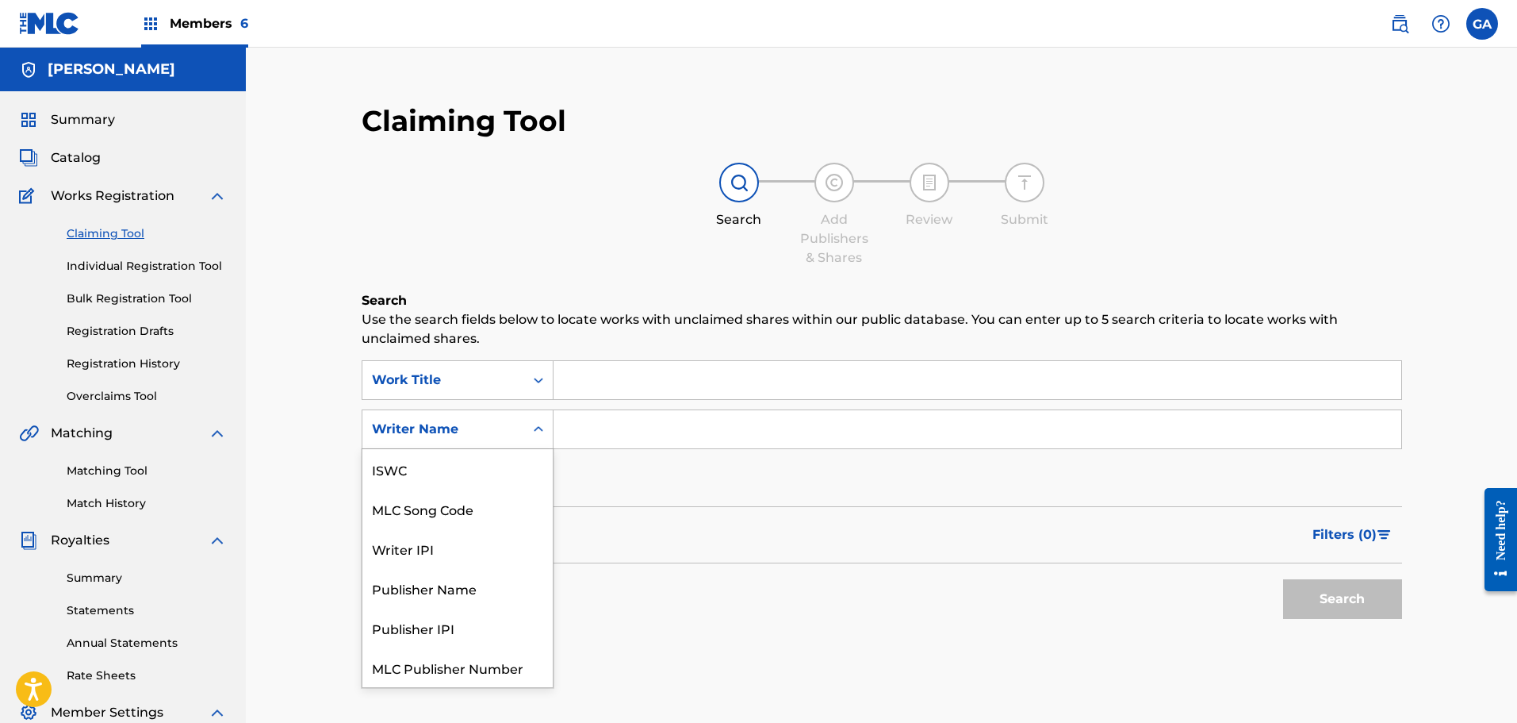
scroll to position [40, 0]
click at [528, 435] on div "Search Form" at bounding box center [538, 429] width 29 height 29
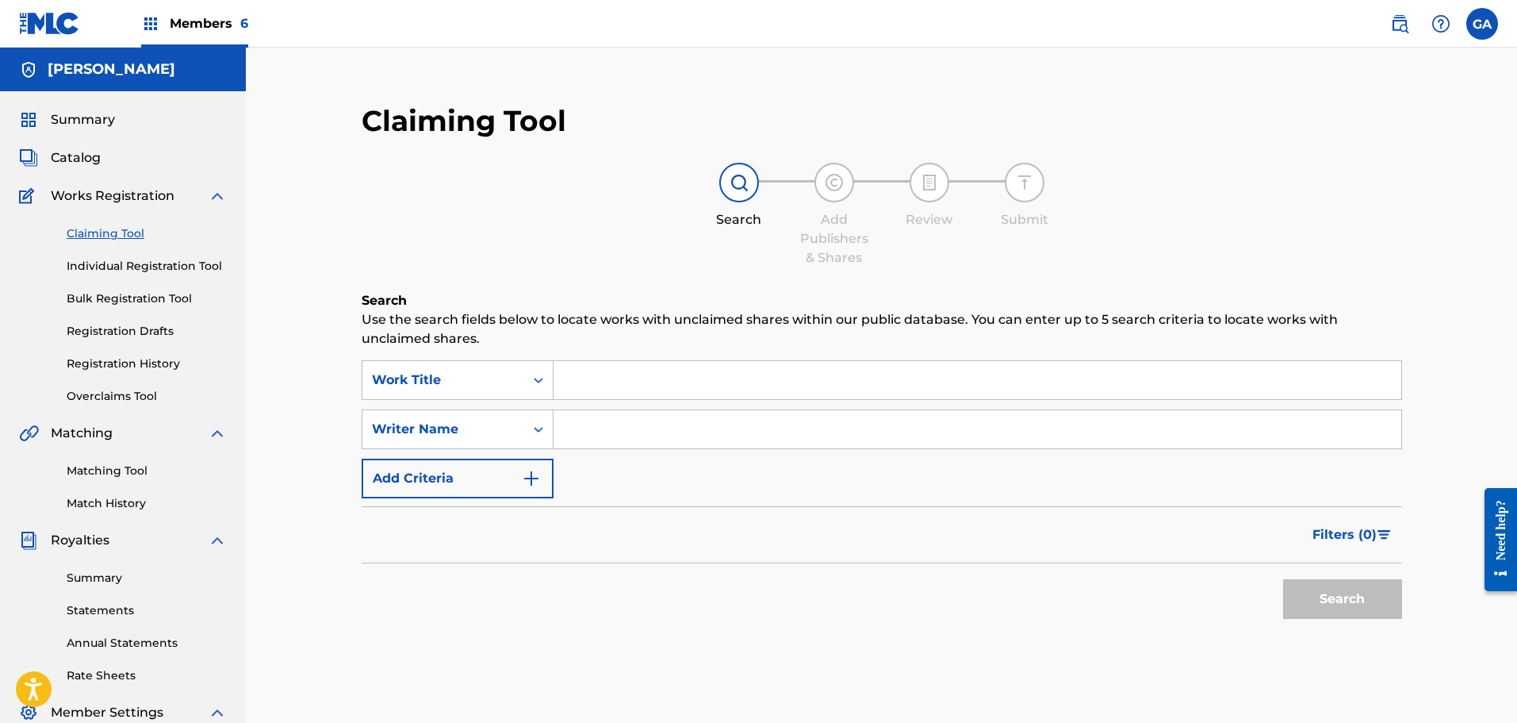
click at [489, 480] on button "Add Criteria" at bounding box center [458, 478] width 192 height 40
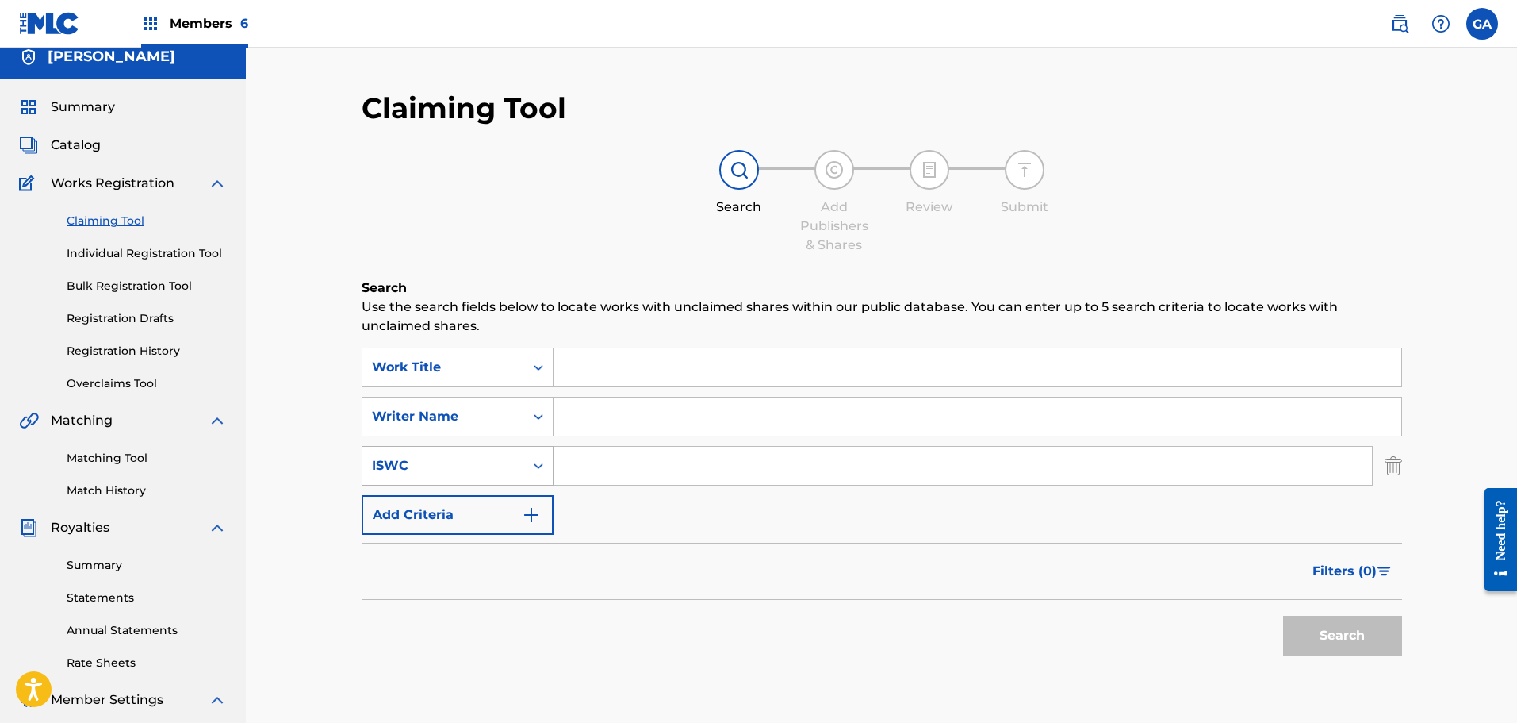
click at [477, 477] on div "ISWC" at bounding box center [443, 465] width 162 height 30
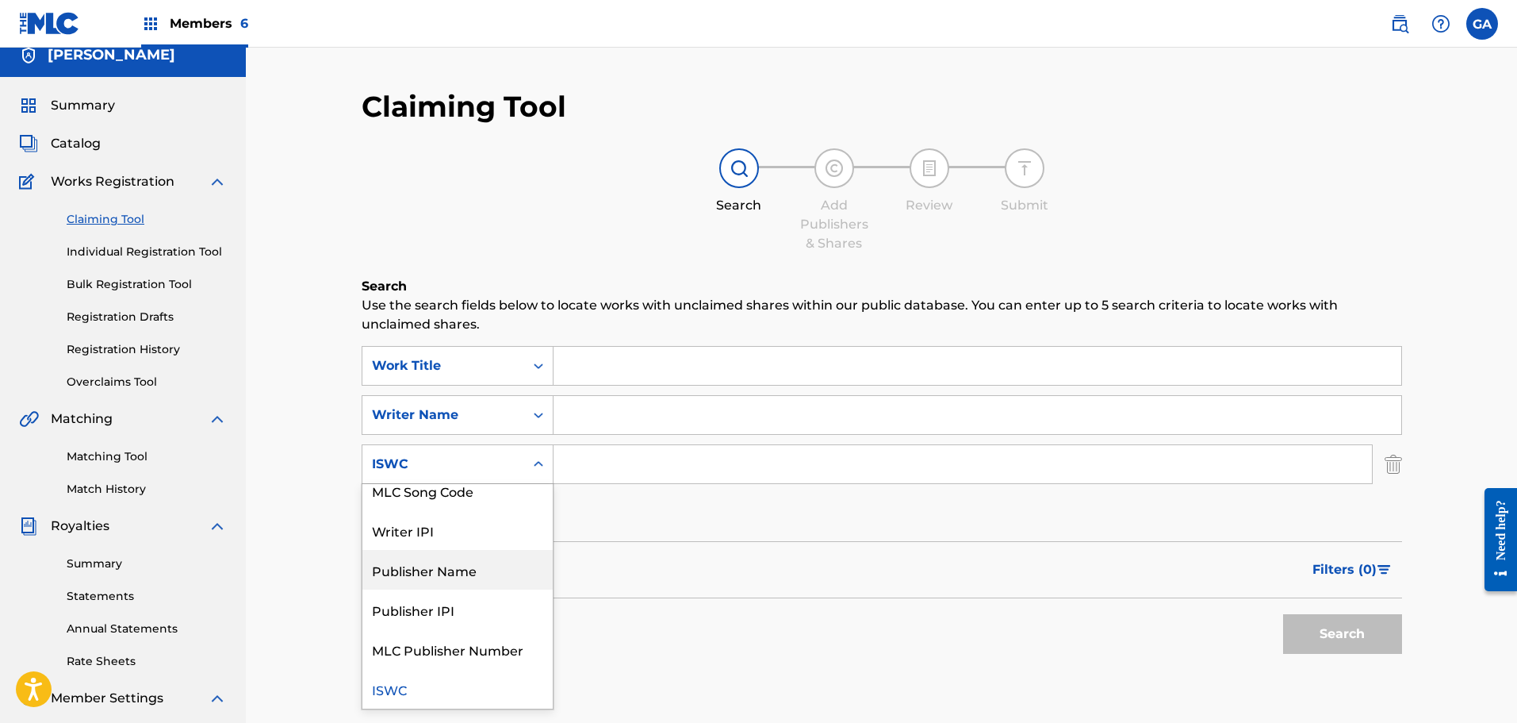
scroll to position [0, 0]
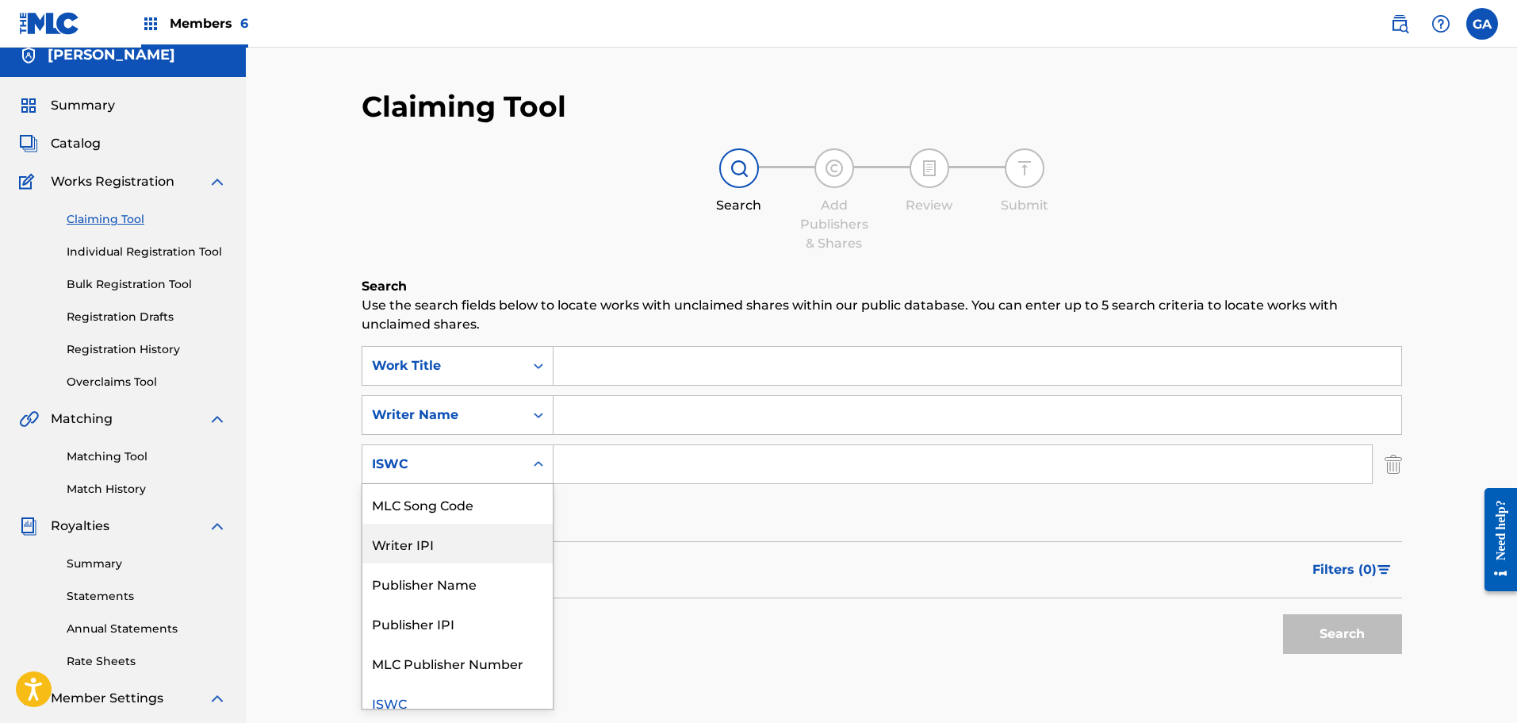
click at [431, 542] on div "Writer IPI" at bounding box center [457, 543] width 190 height 40
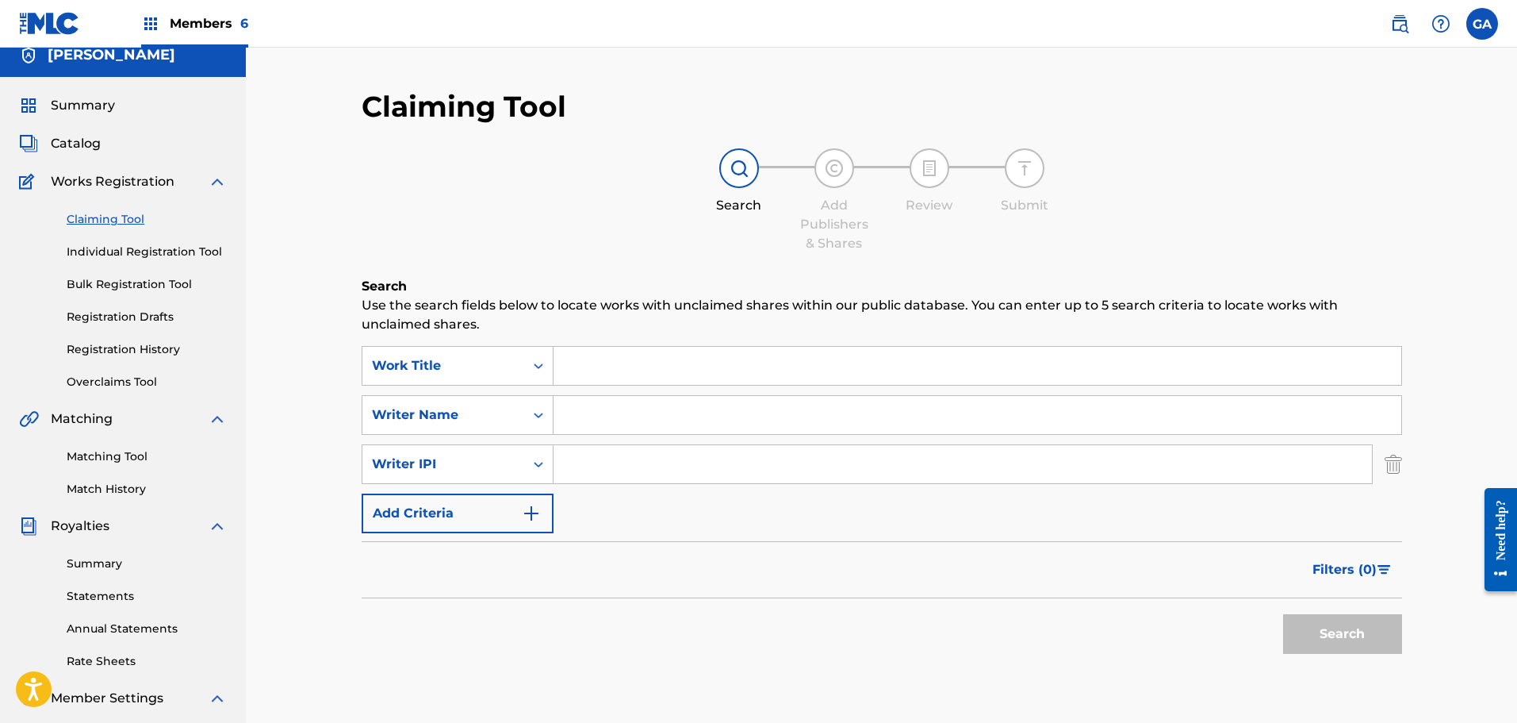
click at [576, 468] on input "Search Form" at bounding box center [963, 464] width 818 height 38
click at [654, 460] on input "Search Form" at bounding box center [963, 464] width 818 height 38
type input "00420574973"
click at [1283, 614] on button "Search" at bounding box center [1342, 634] width 119 height 40
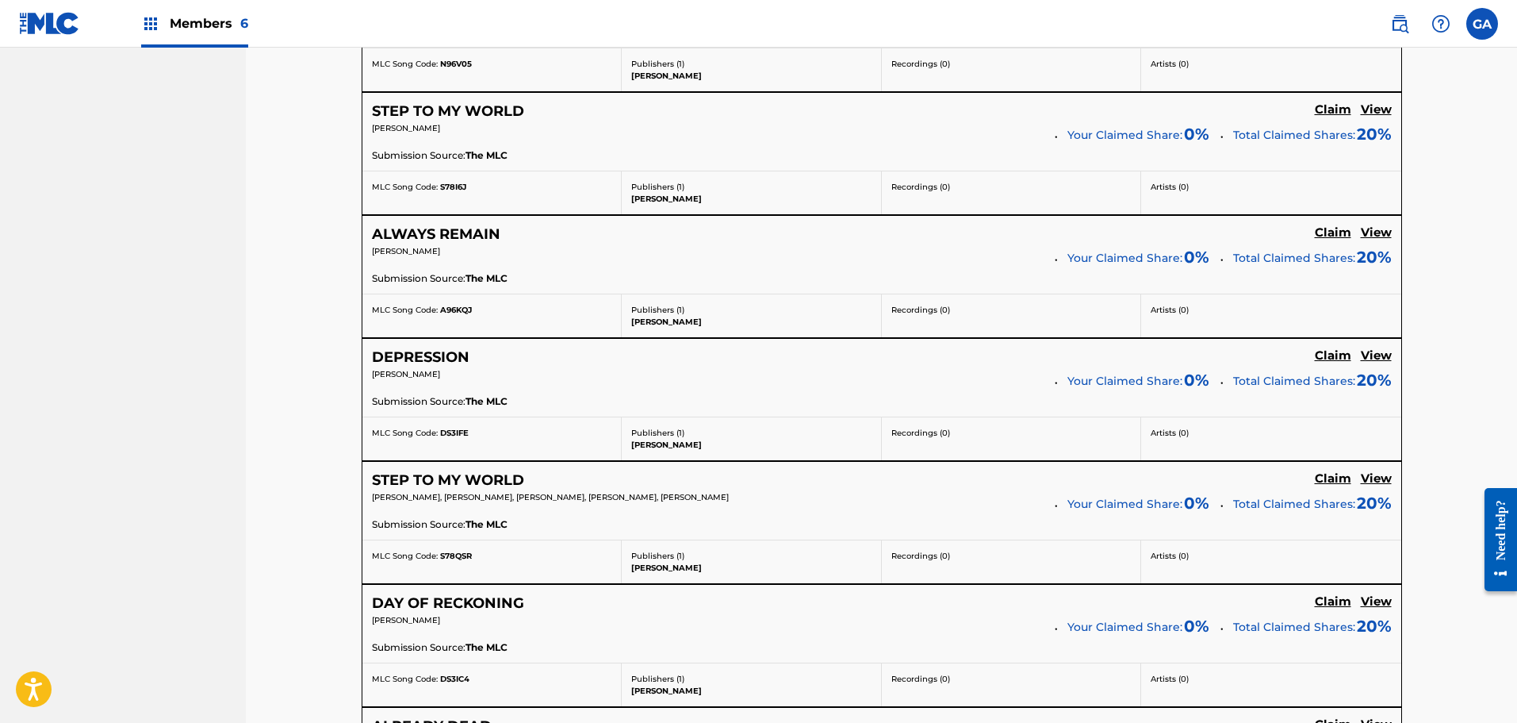
scroll to position [1125, 0]
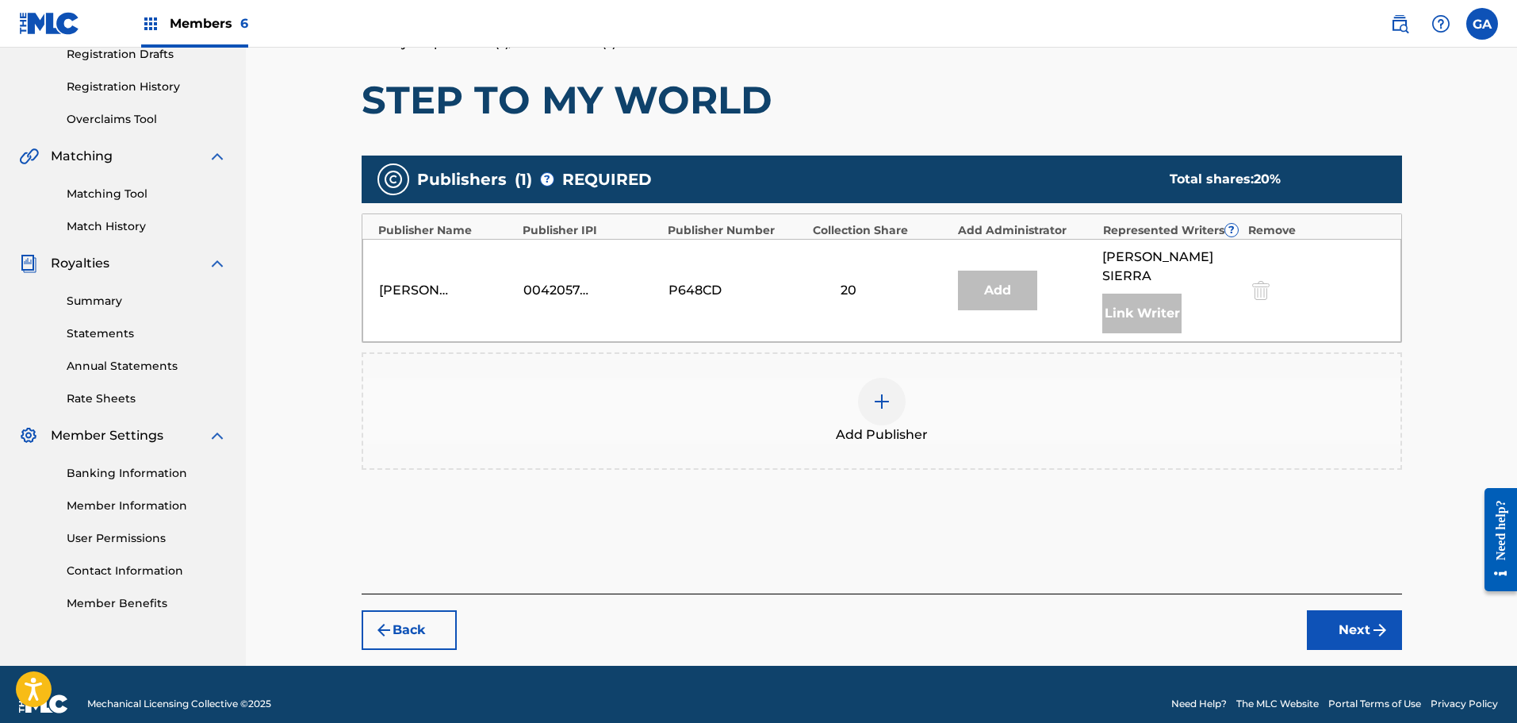
click at [895, 386] on div at bounding box center [882, 402] width 48 height 48
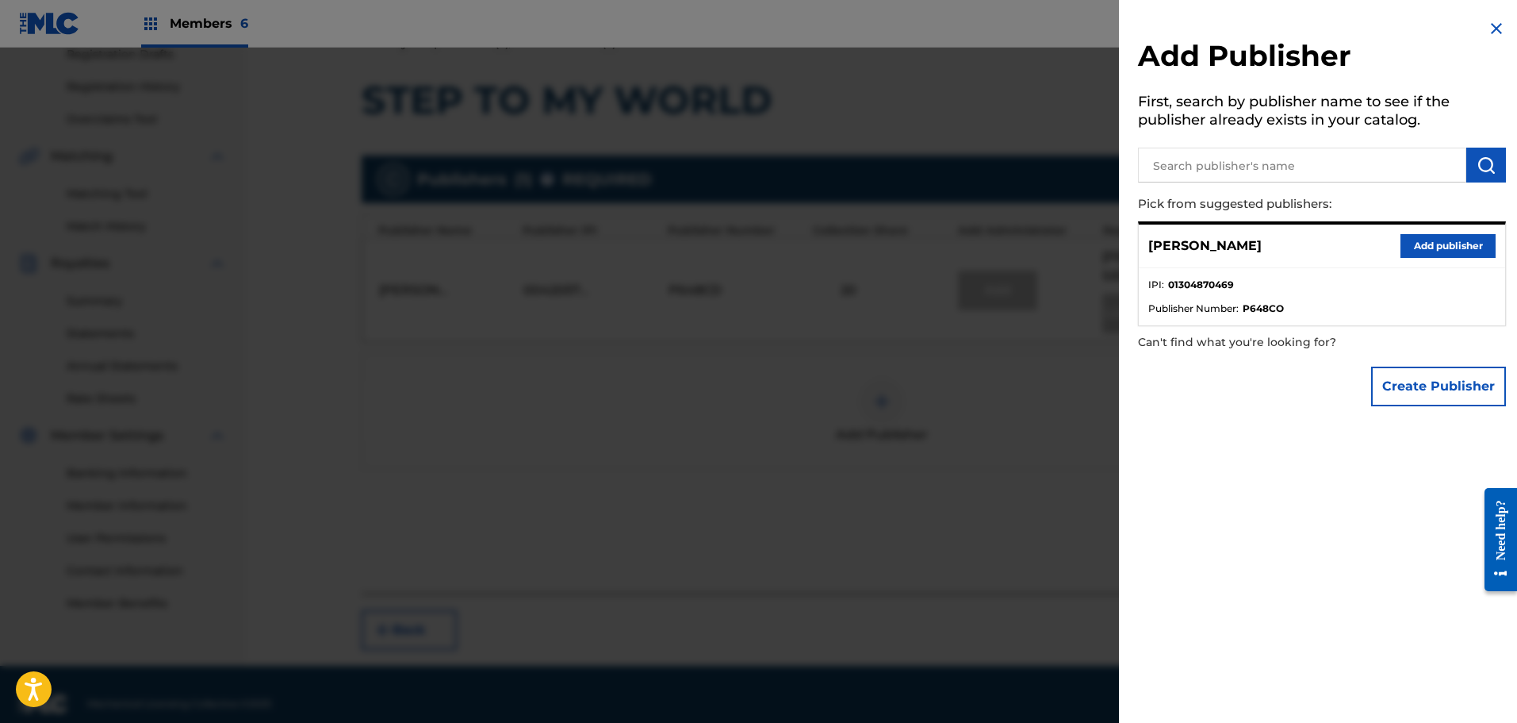
click at [1469, 249] on button "Add publisher" at bounding box center [1448, 246] width 95 height 24
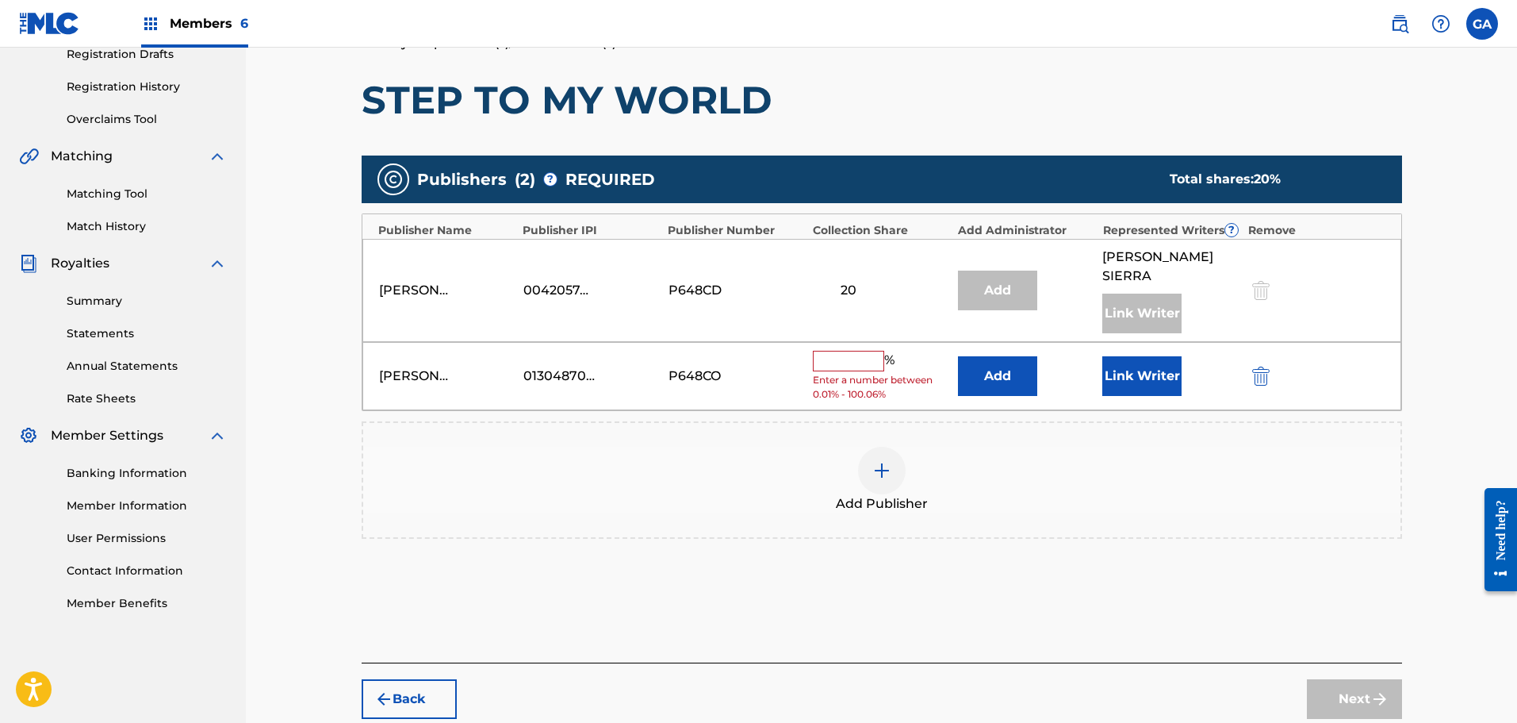
click at [868, 351] on input "text" at bounding box center [848, 361] width 71 height 21
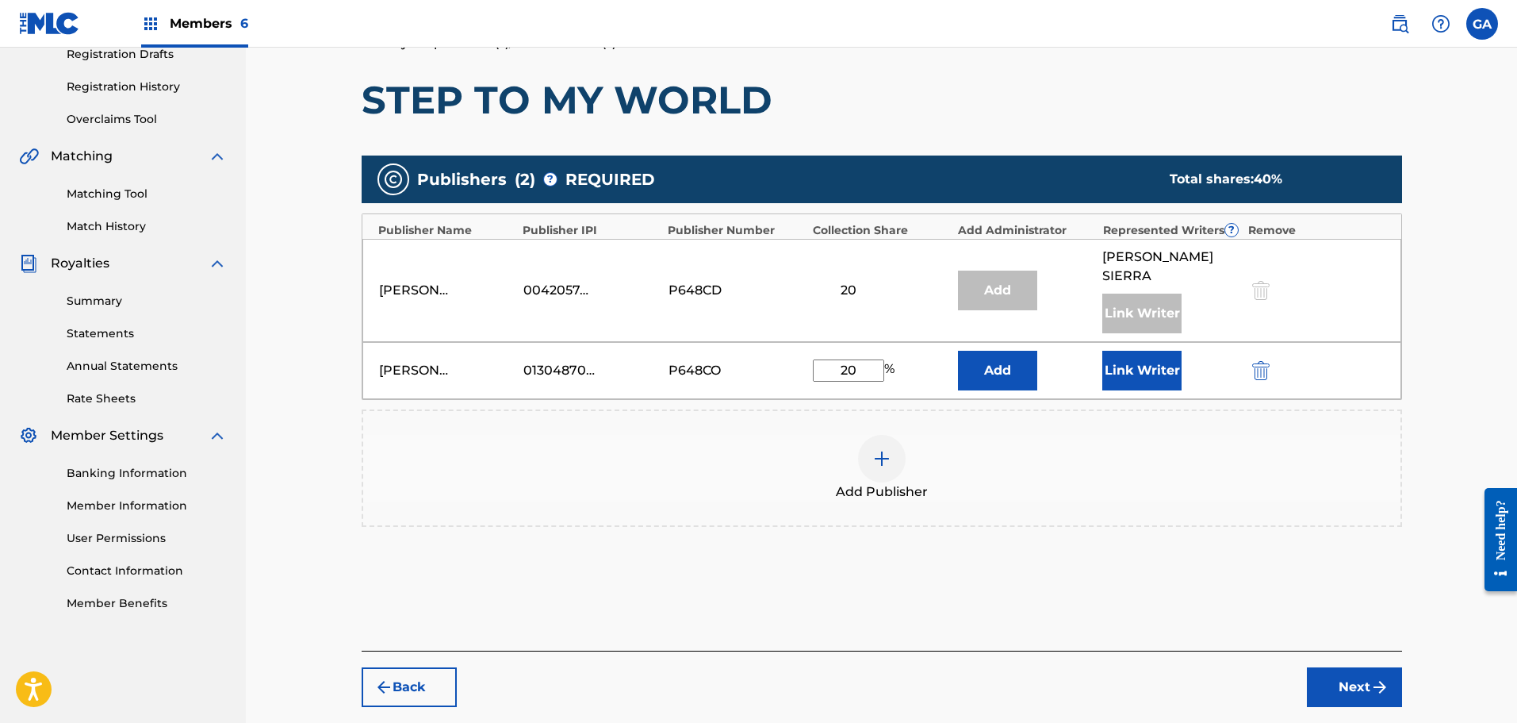
type input "20"
click at [1110, 351] on button "Link Writer" at bounding box center [1141, 371] width 79 height 40
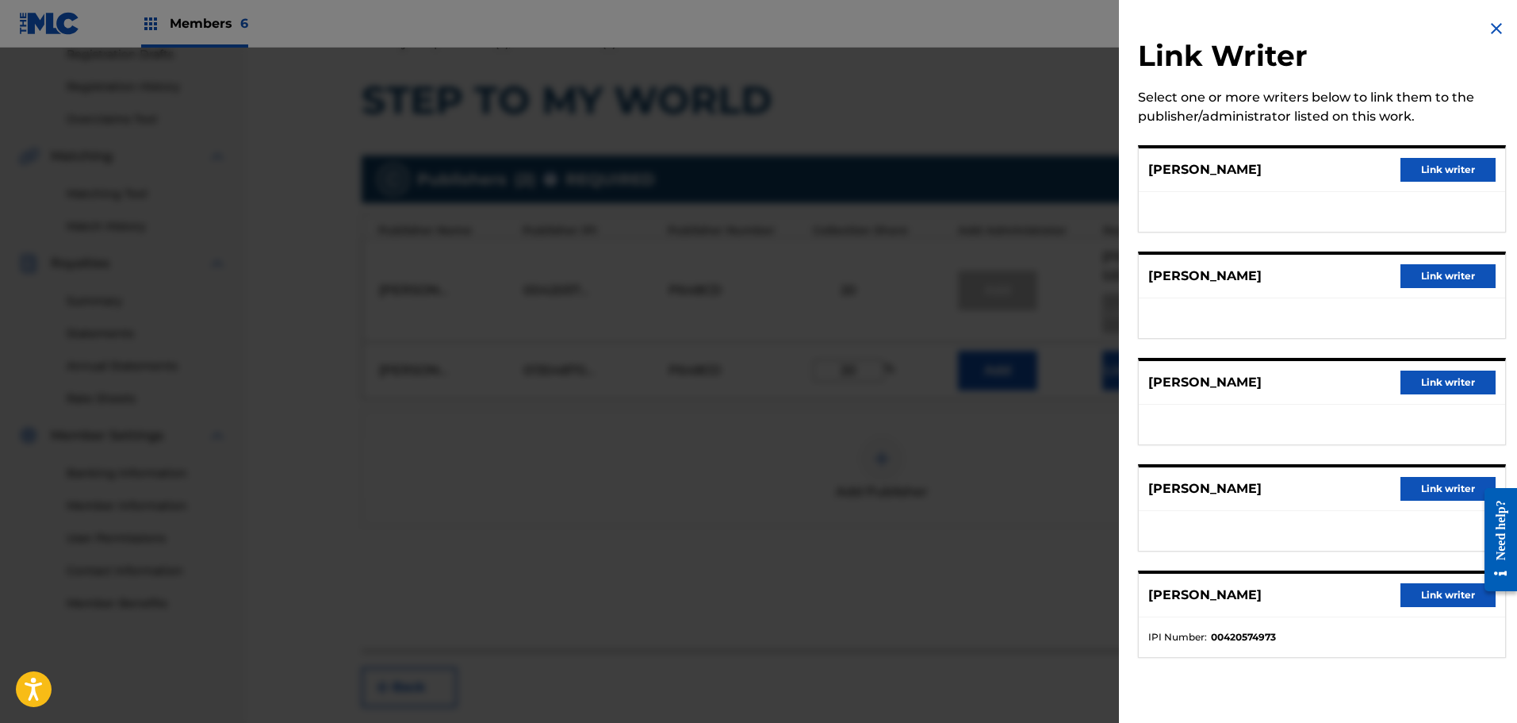
click at [1487, 25] on img at bounding box center [1496, 28] width 19 height 19
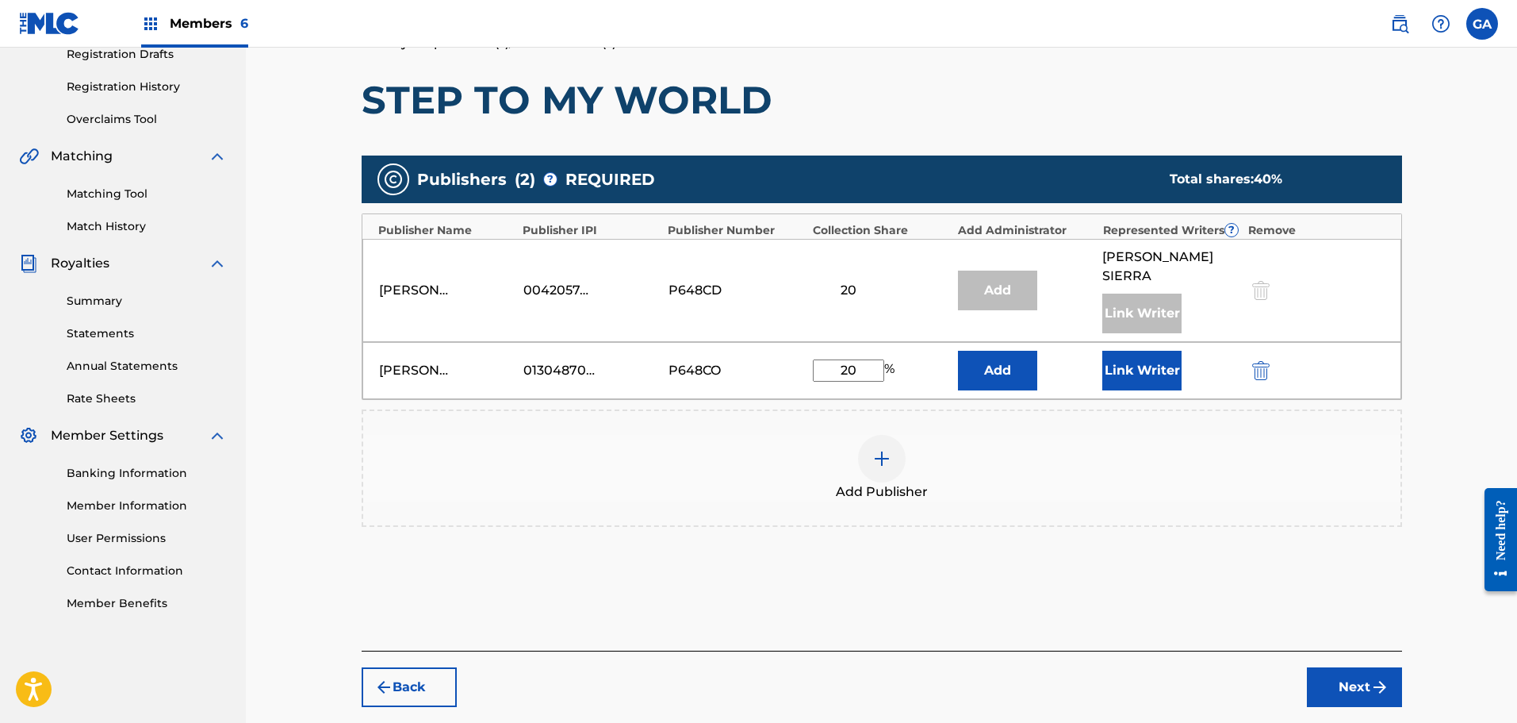
click at [217, 21] on span "Members 6" at bounding box center [209, 23] width 79 height 18
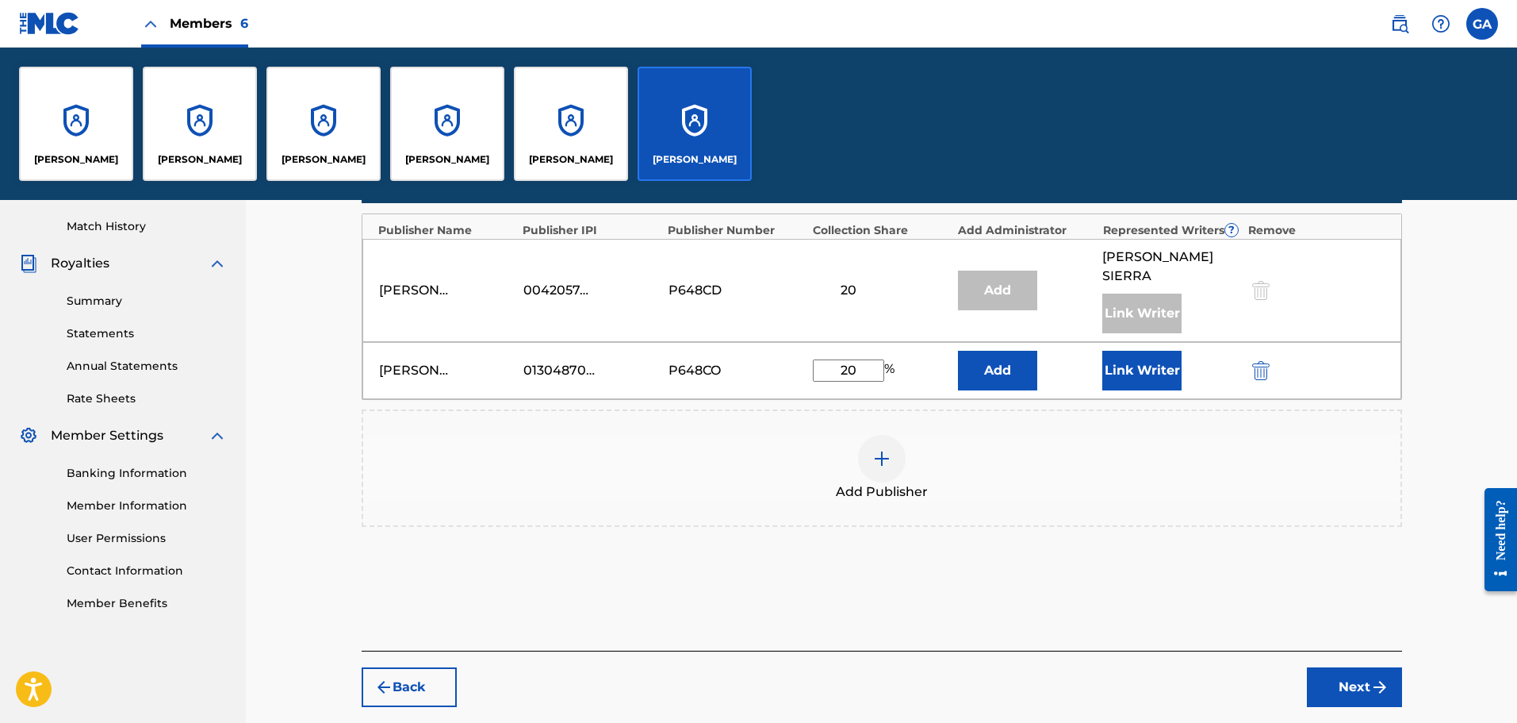
click at [75, 115] on div "[PERSON_NAME]" at bounding box center [76, 124] width 114 height 114
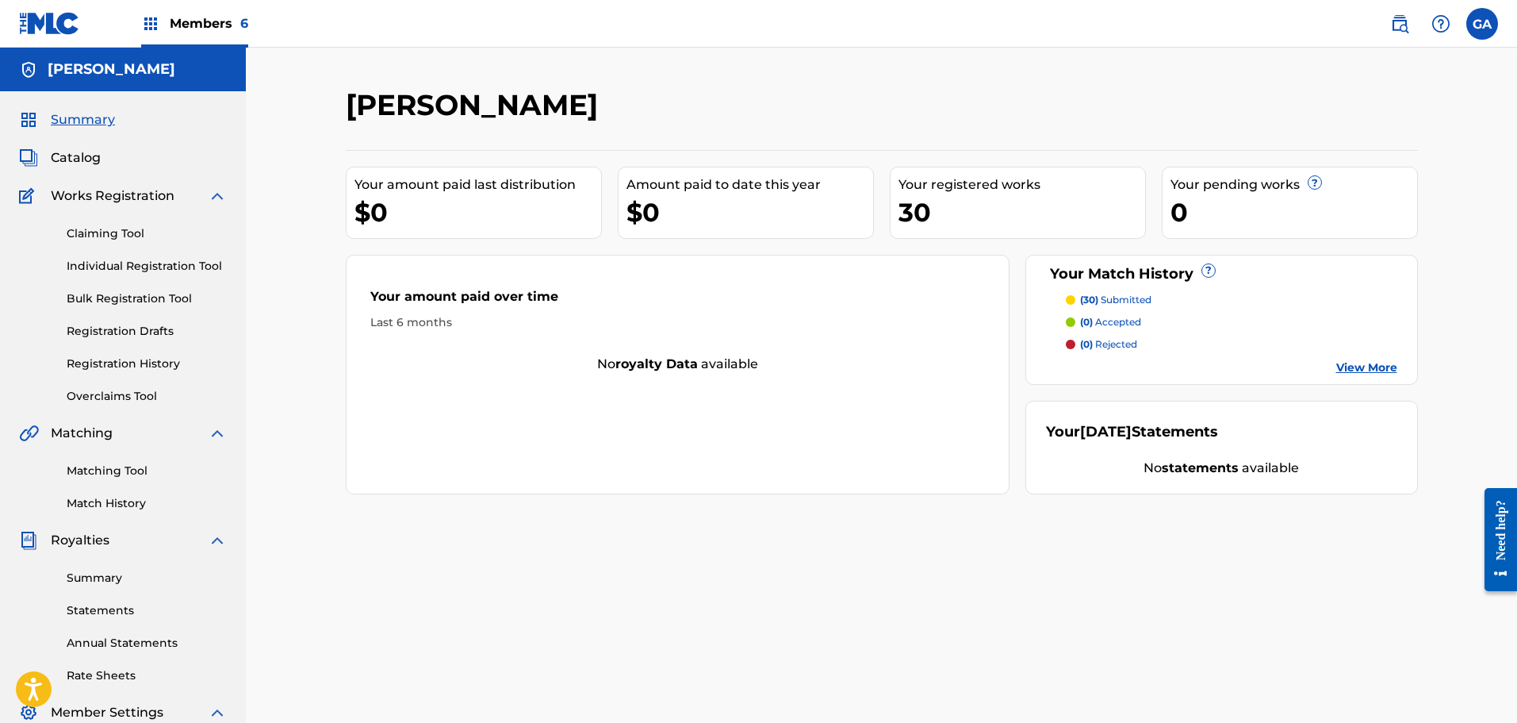
click at [160, 365] on link "Registration History" at bounding box center [147, 363] width 160 height 17
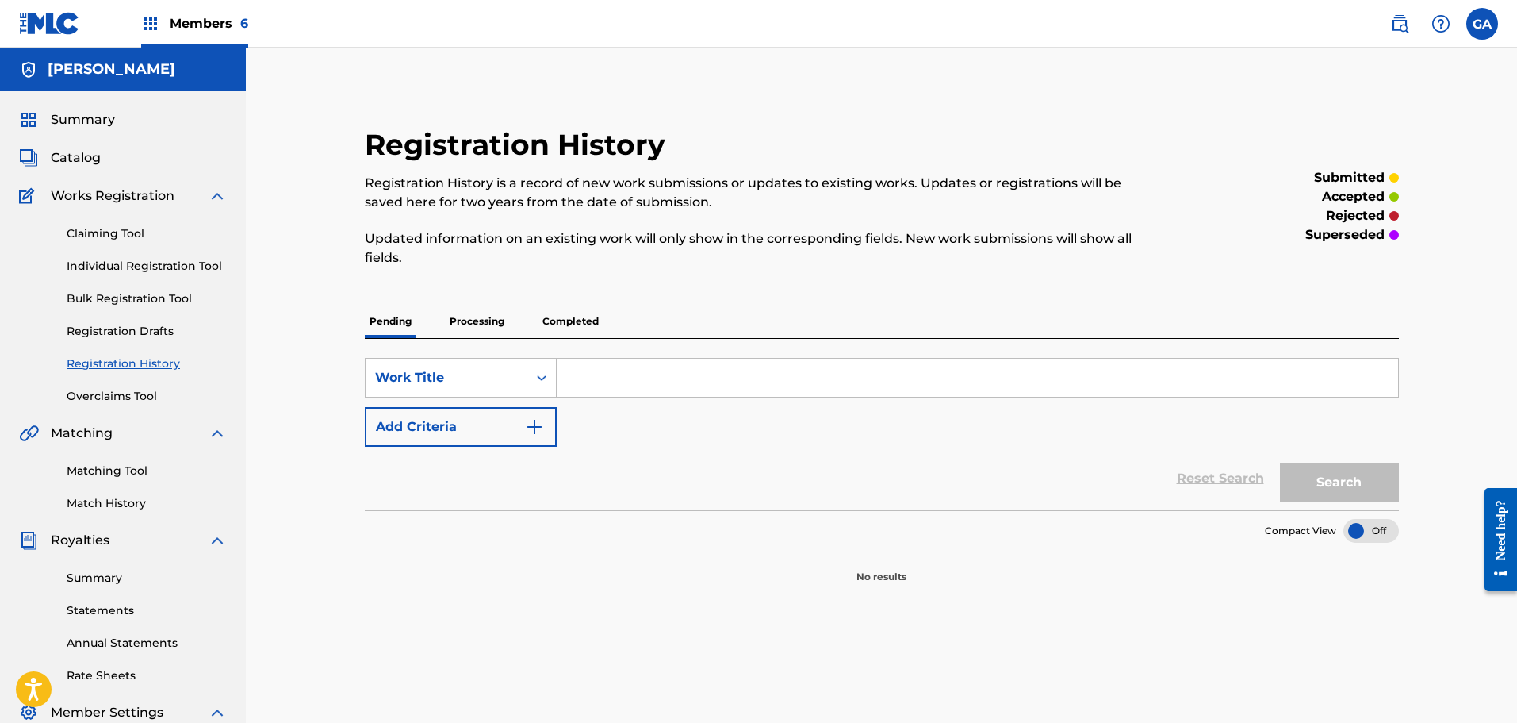
click at [464, 318] on p "Processing" at bounding box center [477, 321] width 64 height 33
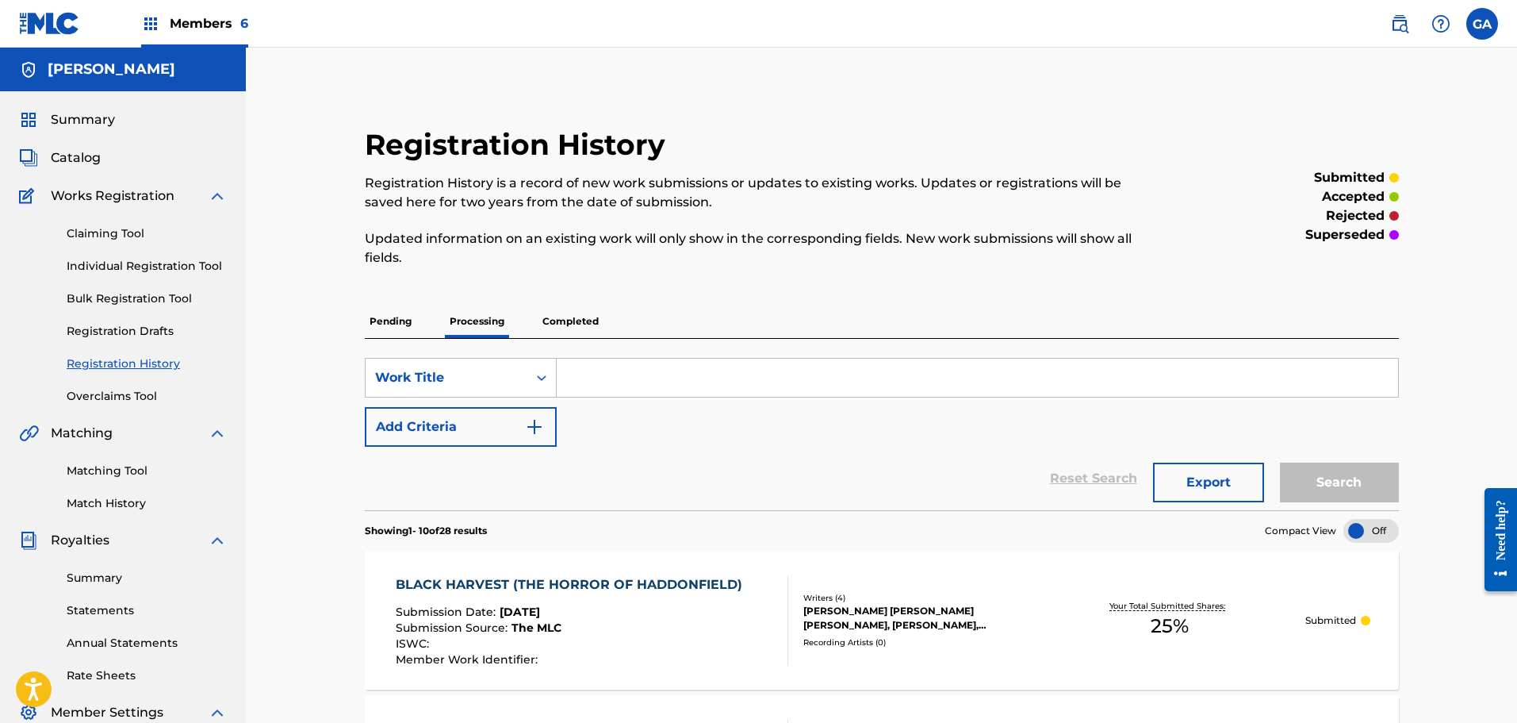
click at [548, 316] on p "Completed" at bounding box center [571, 321] width 66 height 33
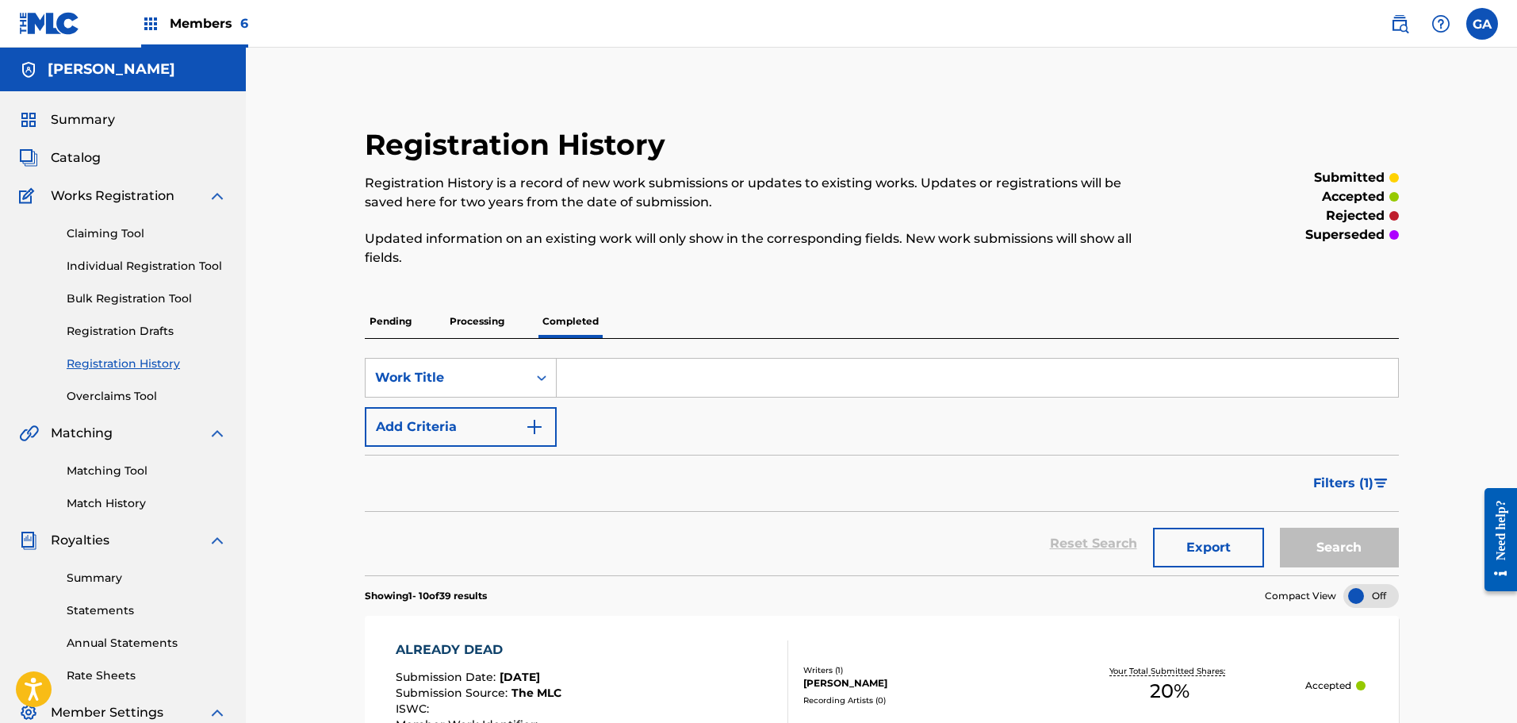
click at [212, 14] on span "Members 6" at bounding box center [209, 23] width 79 height 18
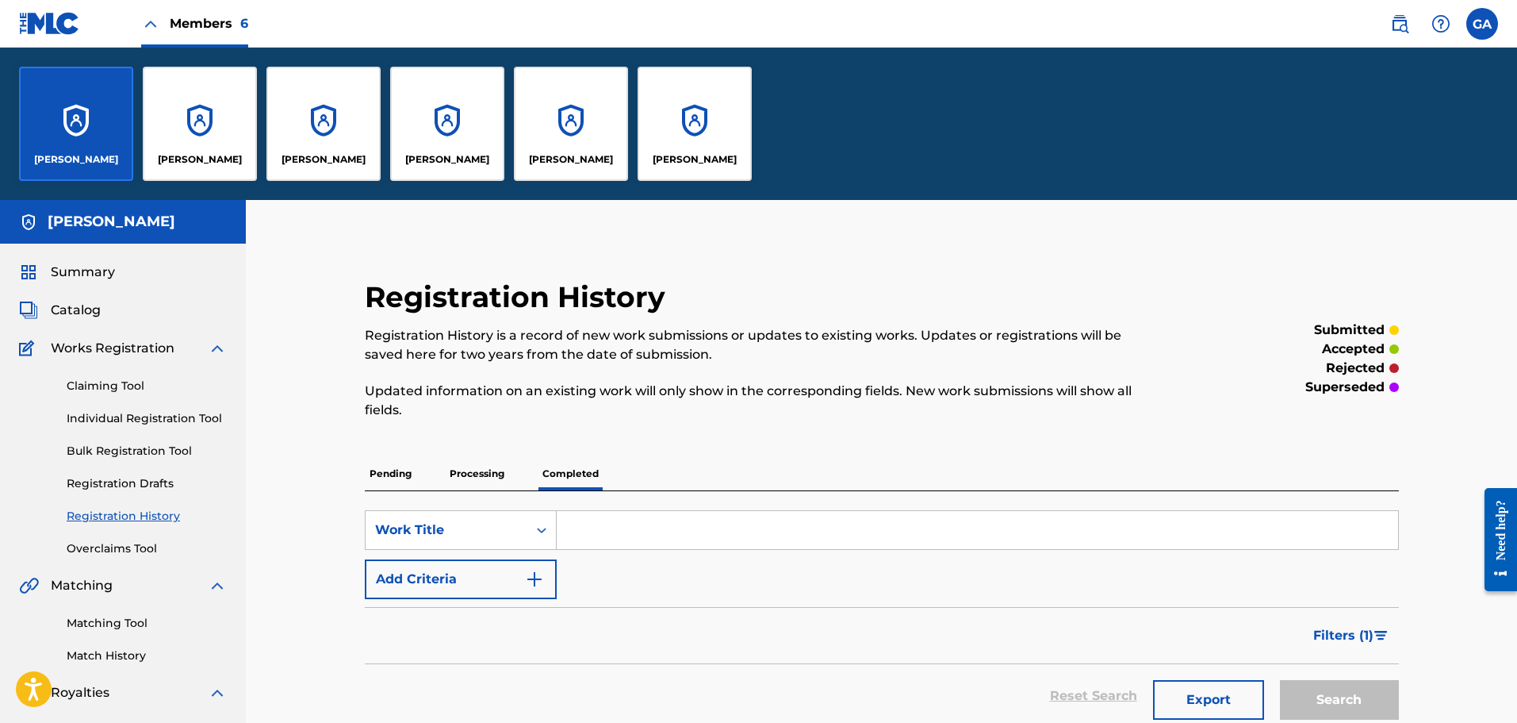
click at [690, 145] on div "[PERSON_NAME]" at bounding box center [695, 124] width 114 height 114
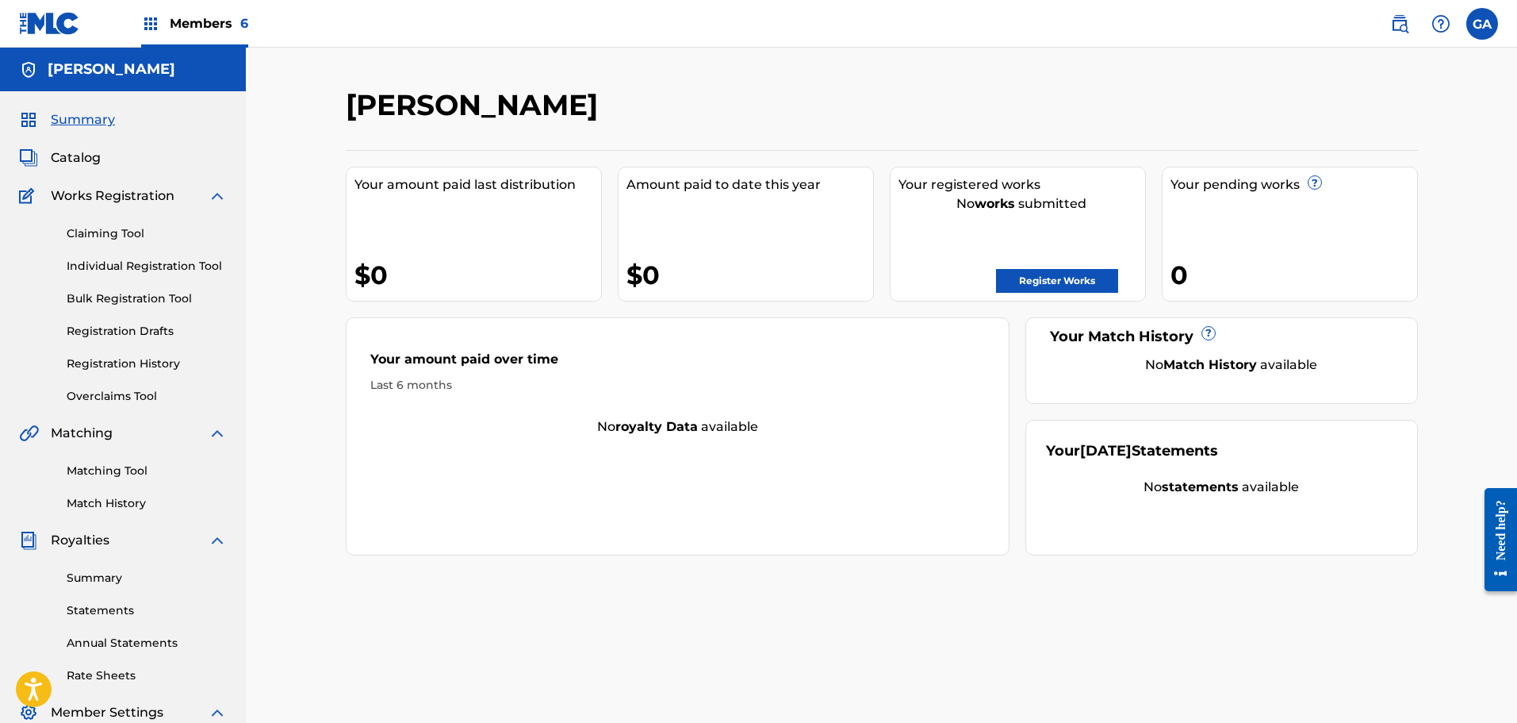
click at [340, 277] on div "Phil Vazquez Your amount paid last distribution $0 Amount paid to date this yea…" at bounding box center [882, 497] width 1110 height 820
click at [778, 94] on div "[PERSON_NAME]" at bounding box center [759, 110] width 826 height 47
click at [90, 155] on span "Catalog" at bounding box center [76, 157] width 50 height 19
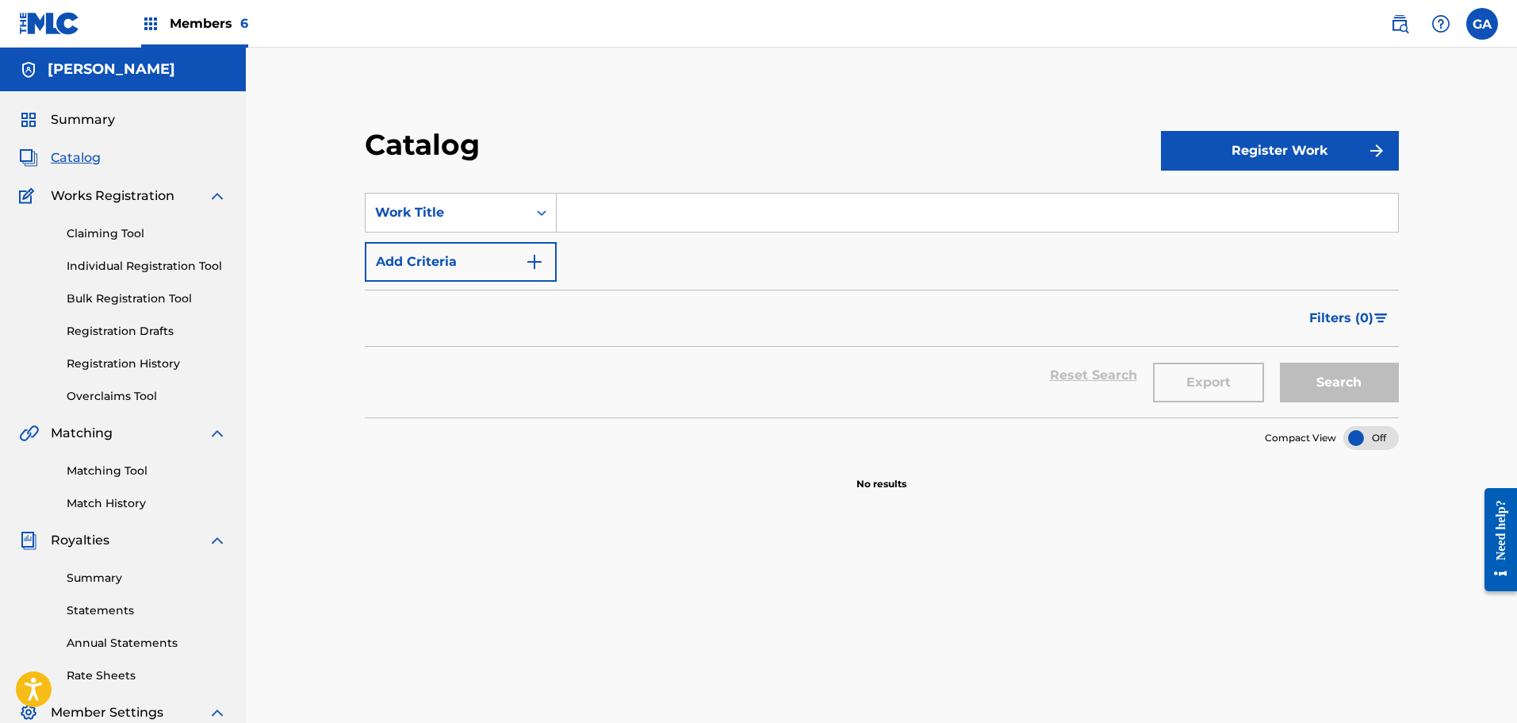
click at [1275, 166] on button "Register Work" at bounding box center [1280, 151] width 238 height 40
click at [1263, 209] on link "Individual" at bounding box center [1280, 202] width 238 height 38
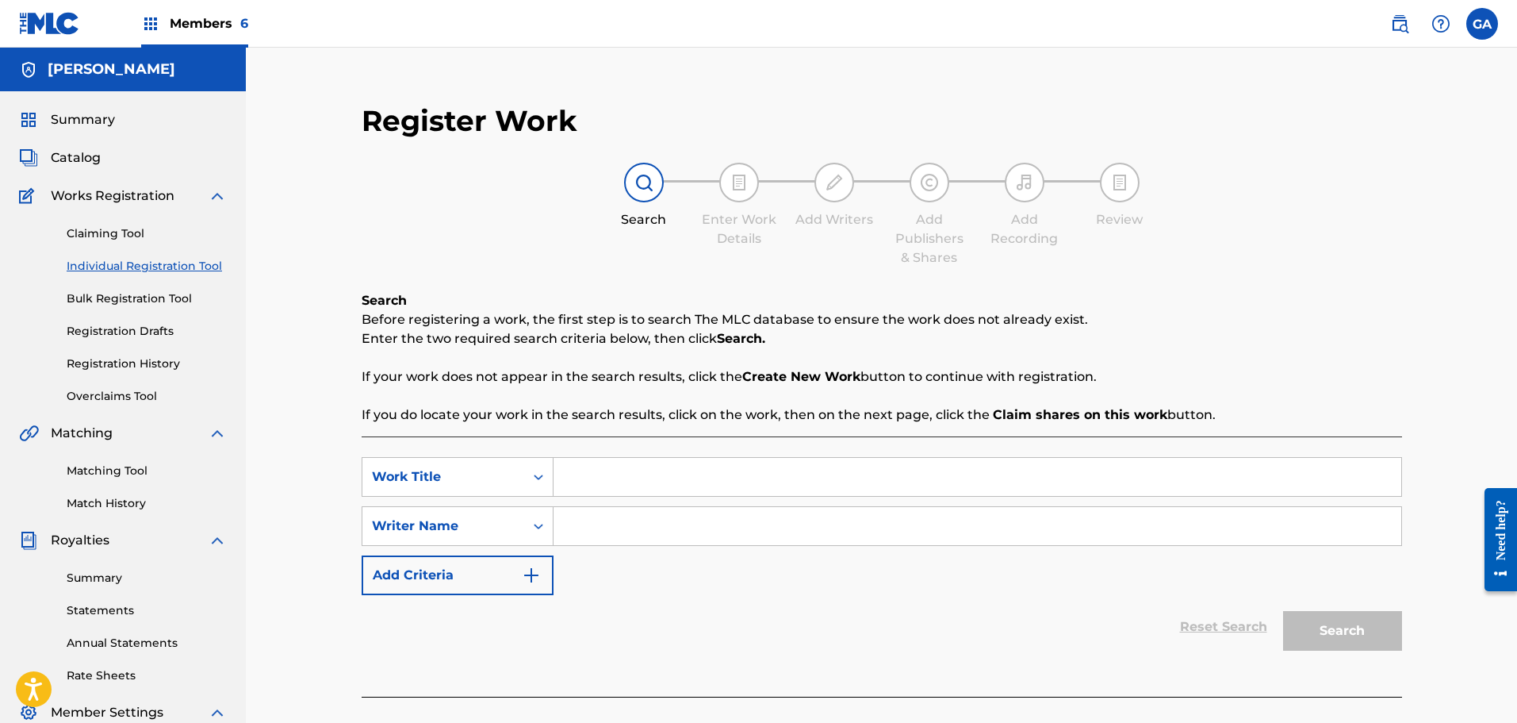
click at [596, 481] on input "Search Form" at bounding box center [978, 477] width 848 height 38
click at [681, 473] on input "Search Form" at bounding box center [978, 477] width 848 height 38
paste input "SI VIS PACEM... PARA BELLUM"
type input "SI VIS PACEM... PARA BELLUM"
click at [662, 533] on input "Search Form" at bounding box center [978, 526] width 848 height 38
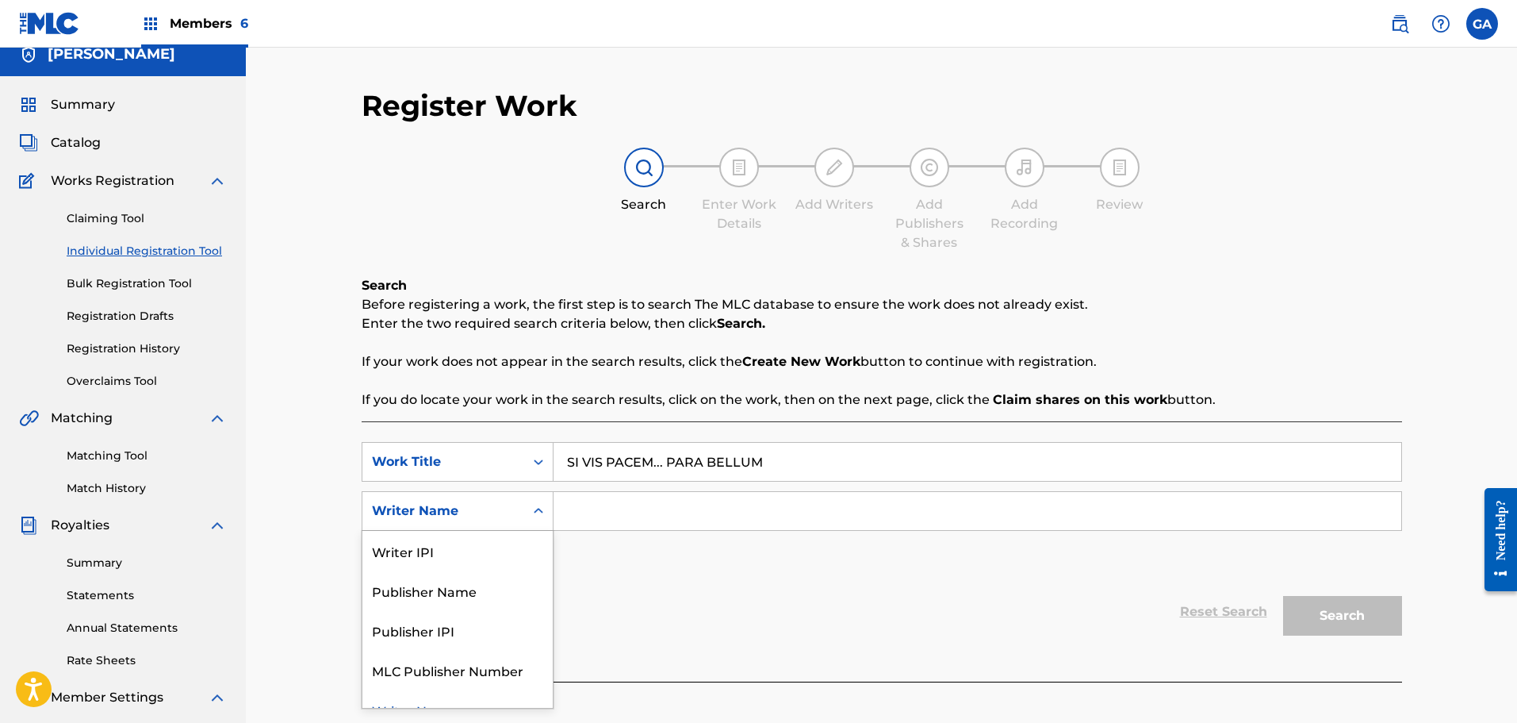
click at [502, 518] on div "Writer Name" at bounding box center [443, 511] width 162 height 30
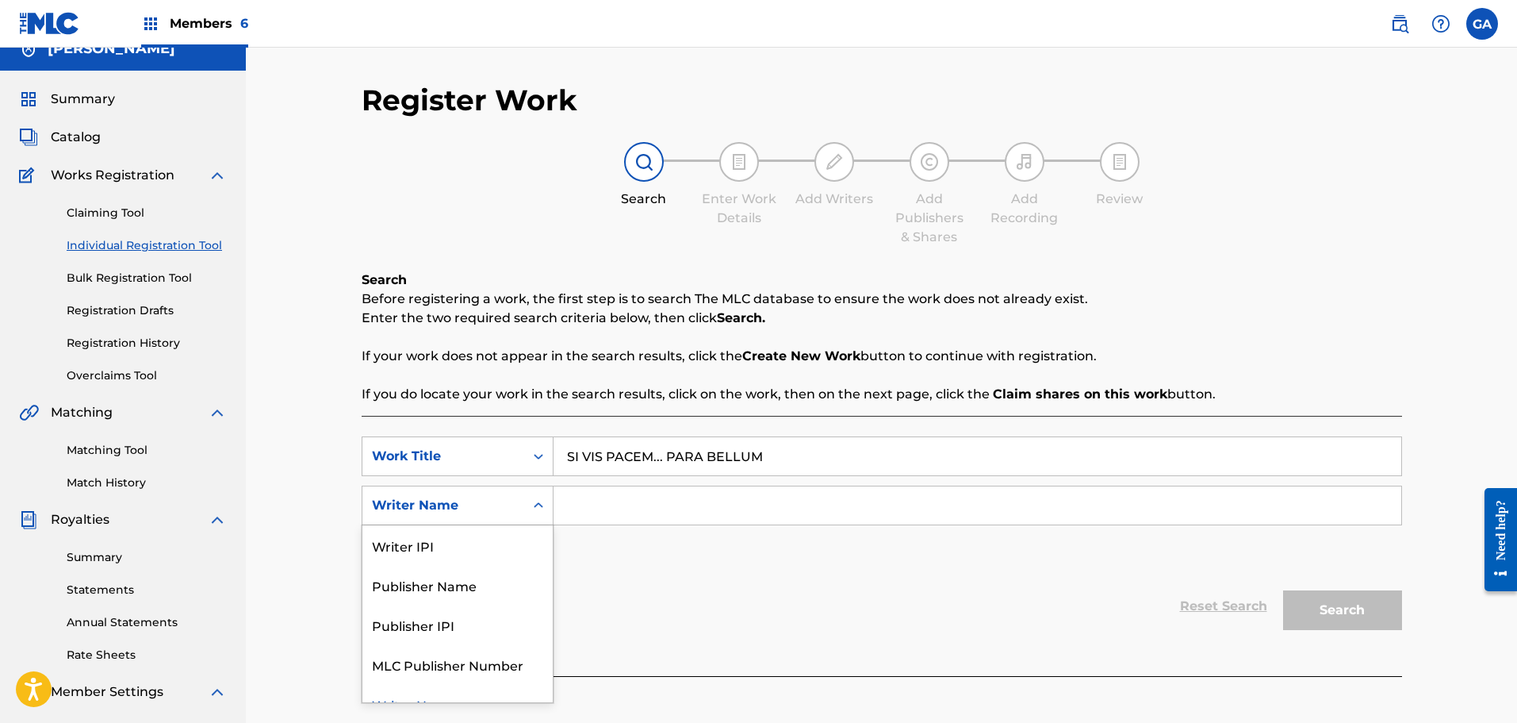
scroll to position [22, 0]
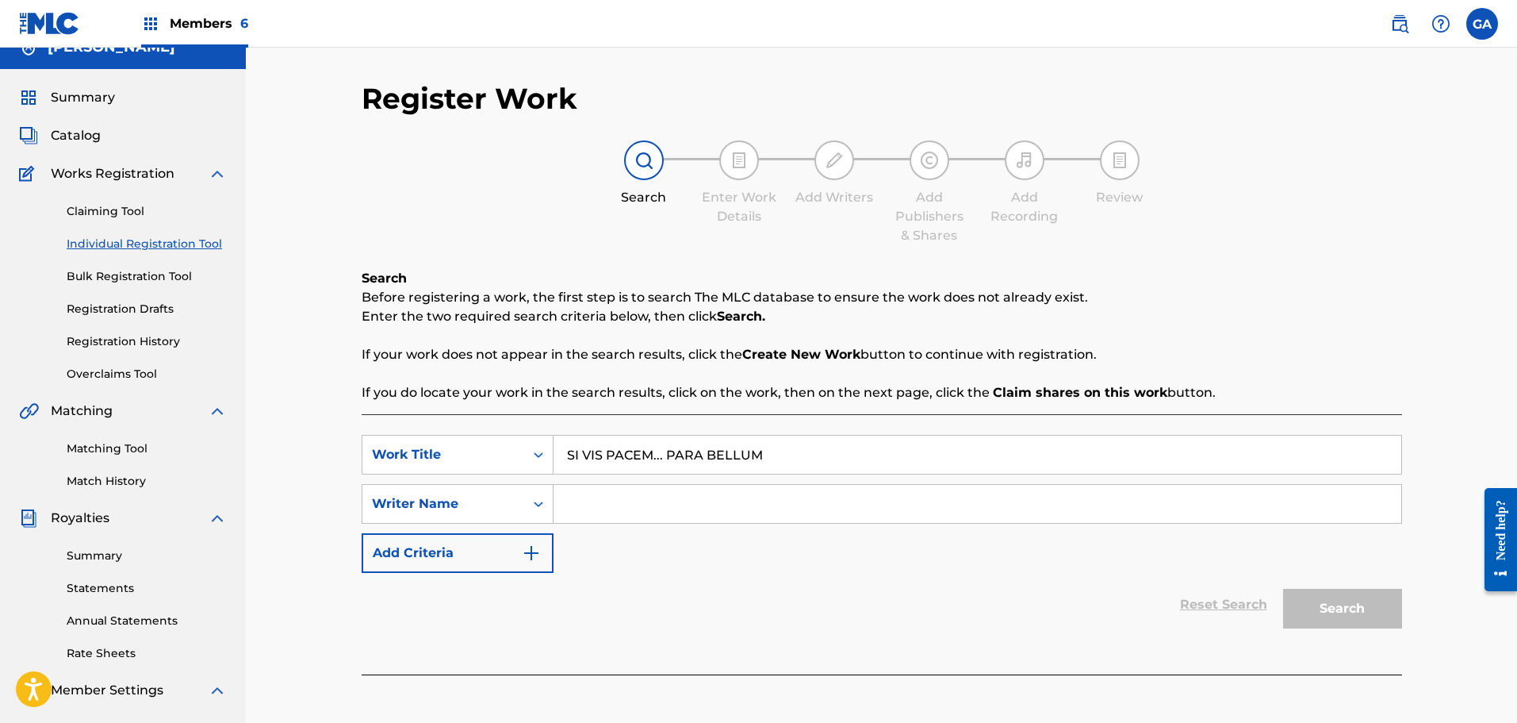
click at [529, 501] on div "Search Form" at bounding box center [538, 503] width 29 height 29
click at [482, 553] on button "Add Criteria" at bounding box center [458, 553] width 192 height 40
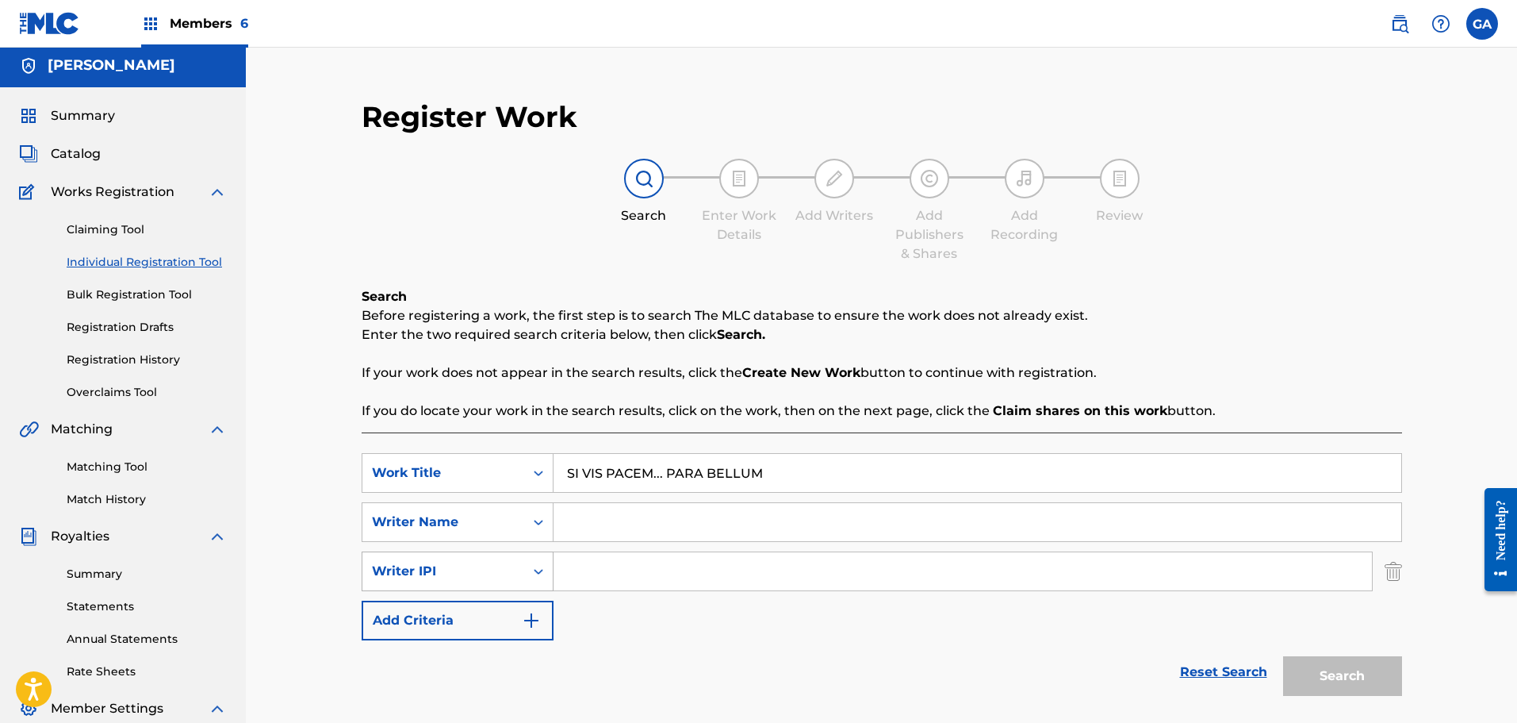
scroll to position [0, 0]
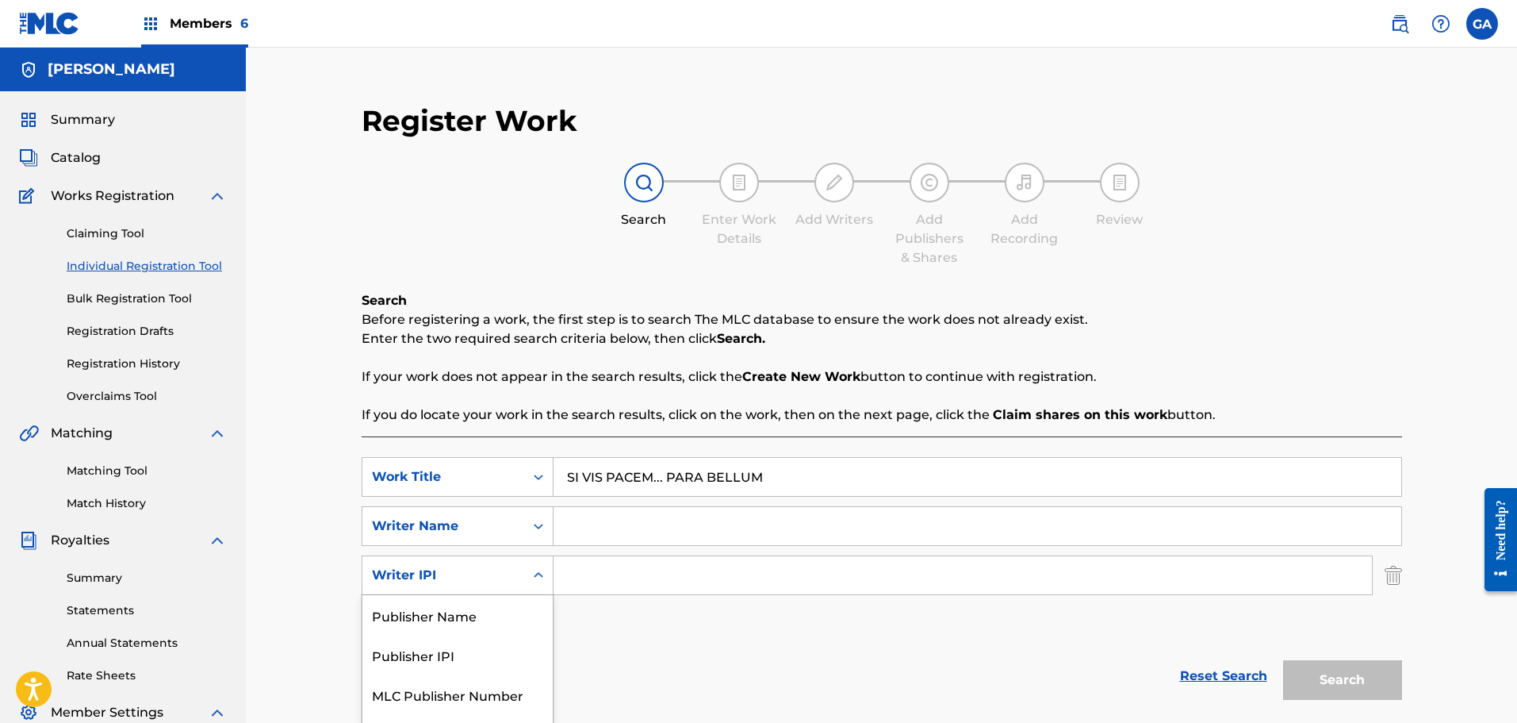
click at [481, 571] on div "4 results available. Use Up and Down to choose options, press Enter to select t…" at bounding box center [458, 575] width 192 height 40
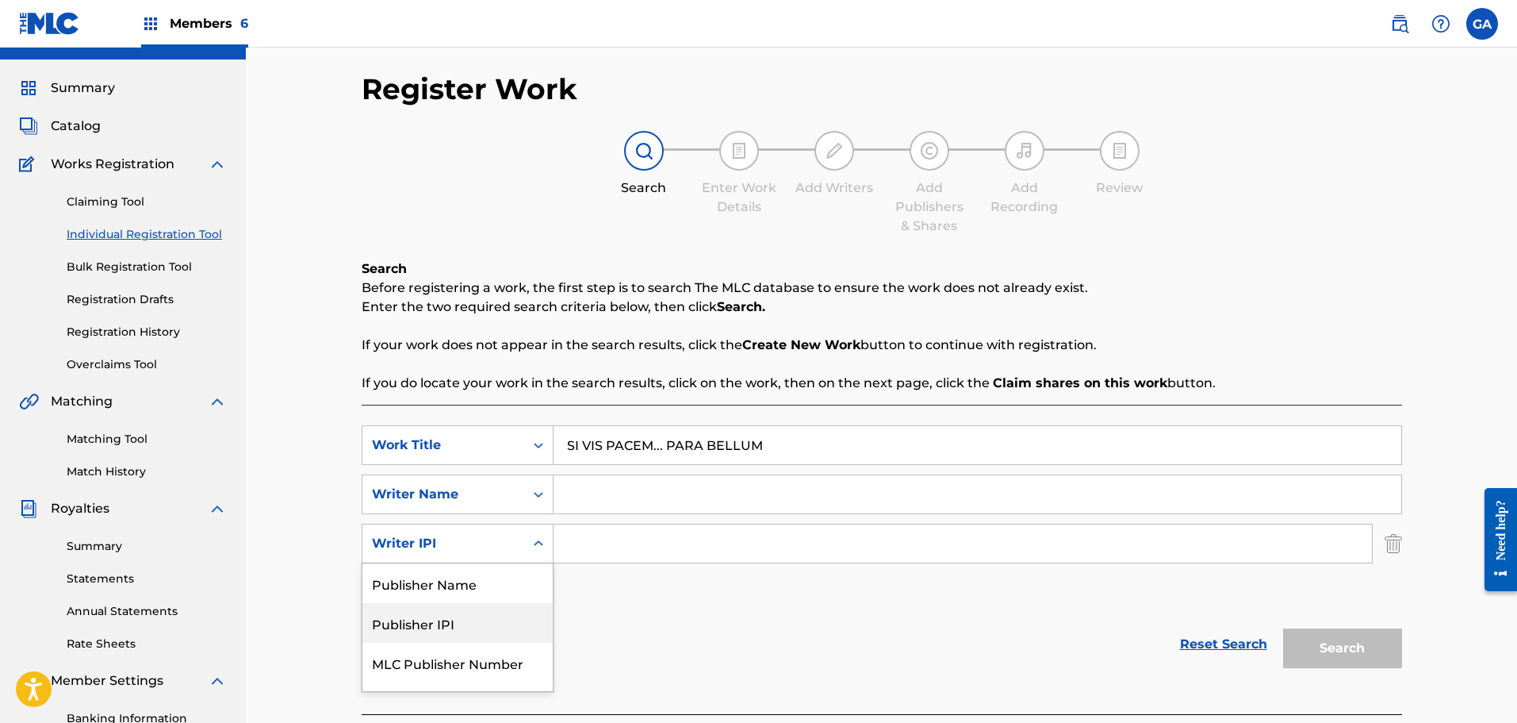
scroll to position [31, 0]
click at [503, 566] on div "Publisher Name" at bounding box center [457, 552] width 190 height 40
click at [1400, 542] on img "Search Form" at bounding box center [1393, 543] width 17 height 40
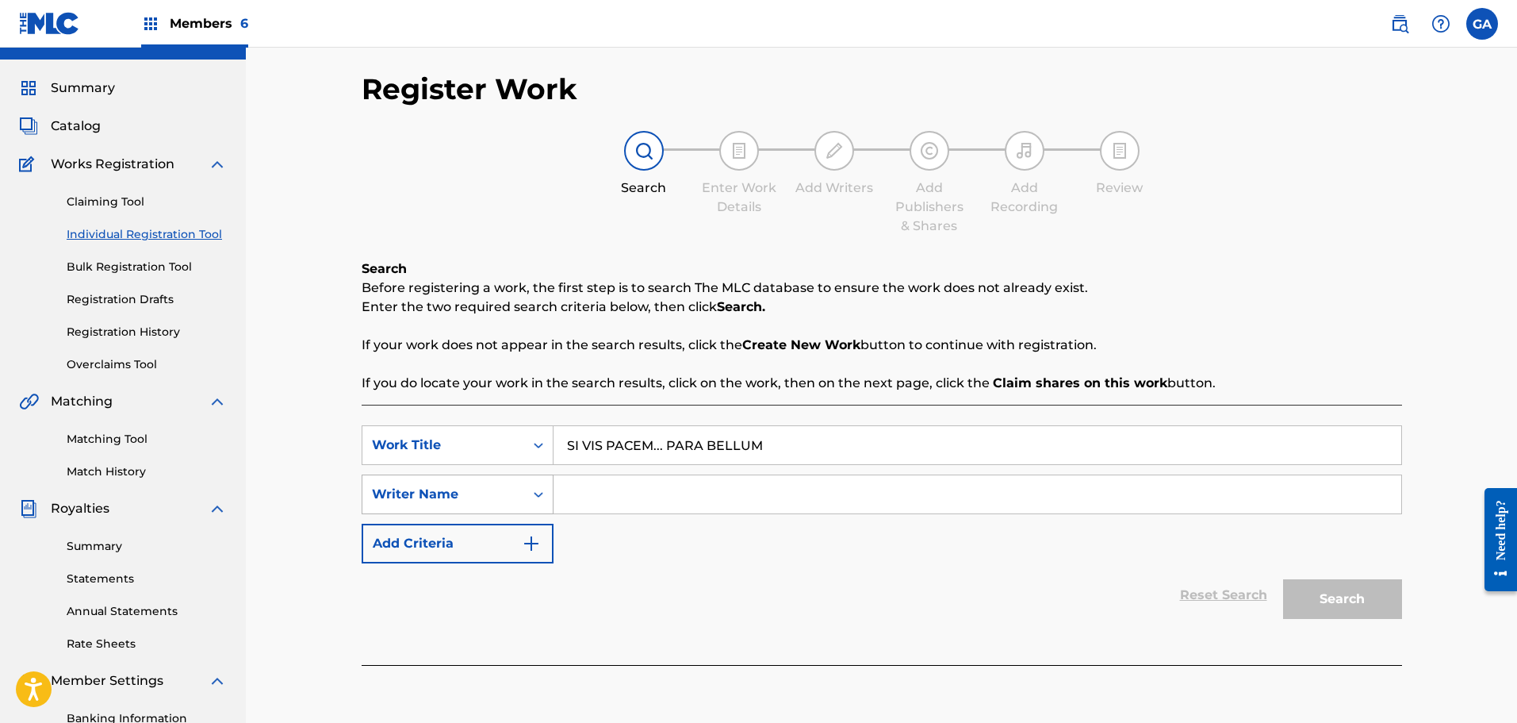
click at [511, 492] on div "Writer Name" at bounding box center [443, 494] width 143 height 19
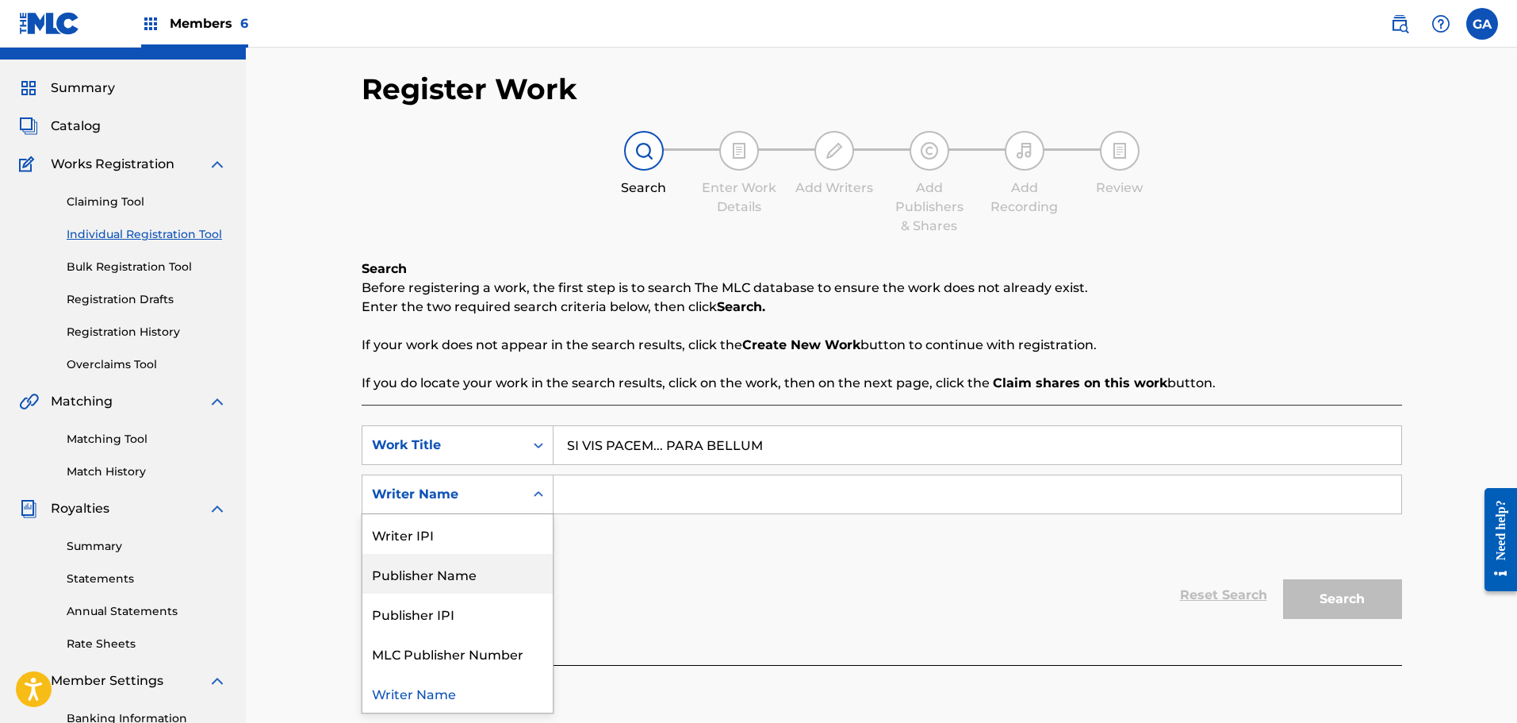
click at [521, 573] on div "Publisher Name" at bounding box center [457, 574] width 190 height 40
click at [497, 503] on div "Publisher Name" at bounding box center [443, 494] width 143 height 19
click at [464, 539] on div "Writer Name" at bounding box center [457, 534] width 190 height 40
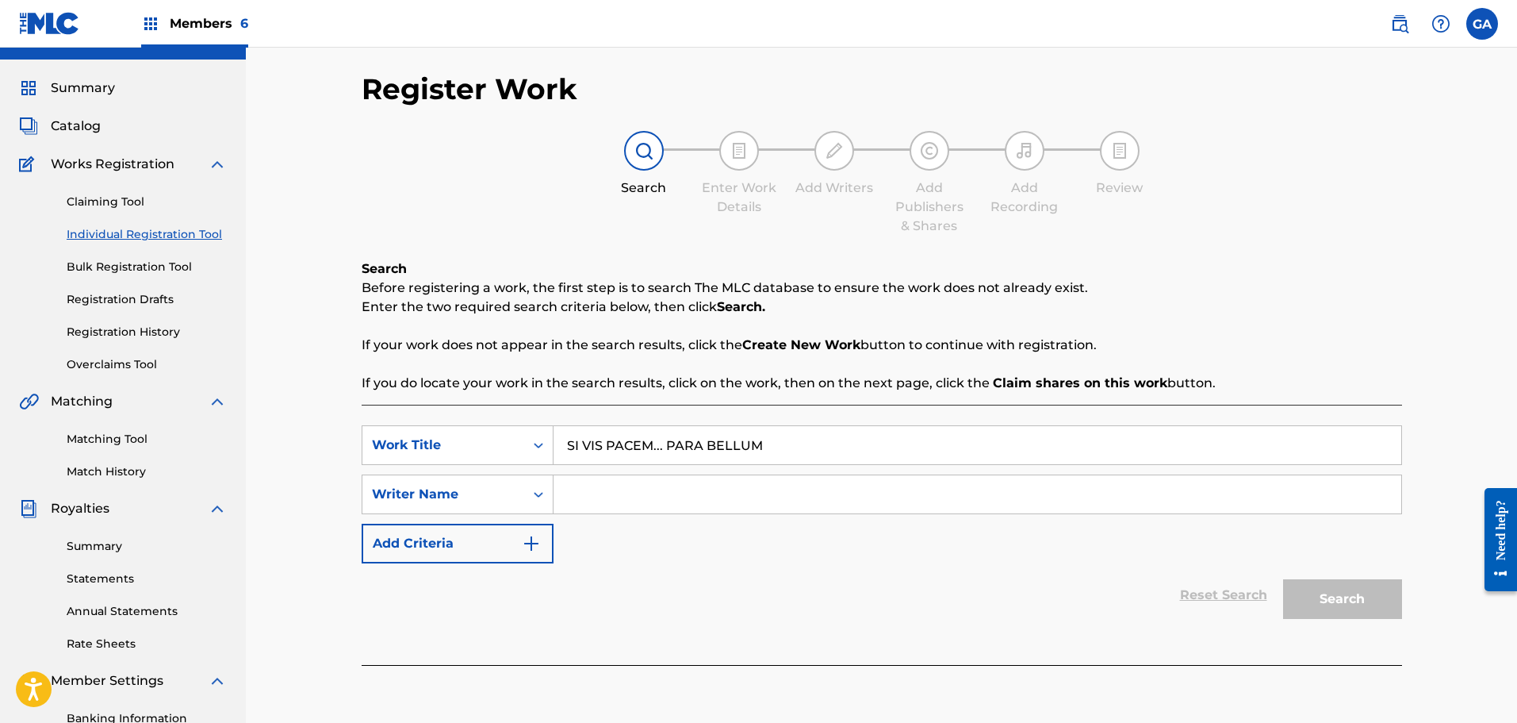
click at [581, 491] on input "Search Form" at bounding box center [978, 494] width 848 height 38
type input "tulotta"
click at [1283, 579] on button "Search" at bounding box center [1342, 599] width 119 height 40
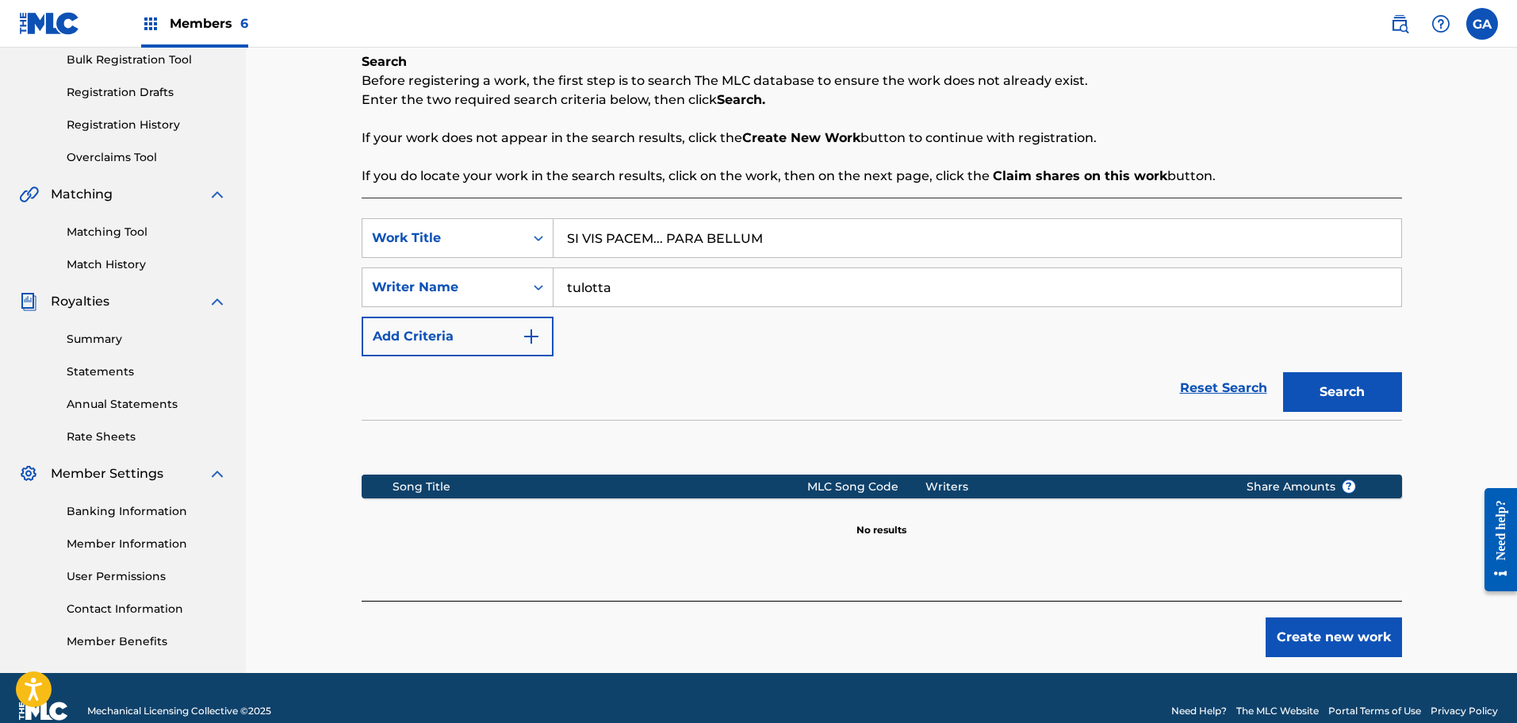
scroll to position [265, 0]
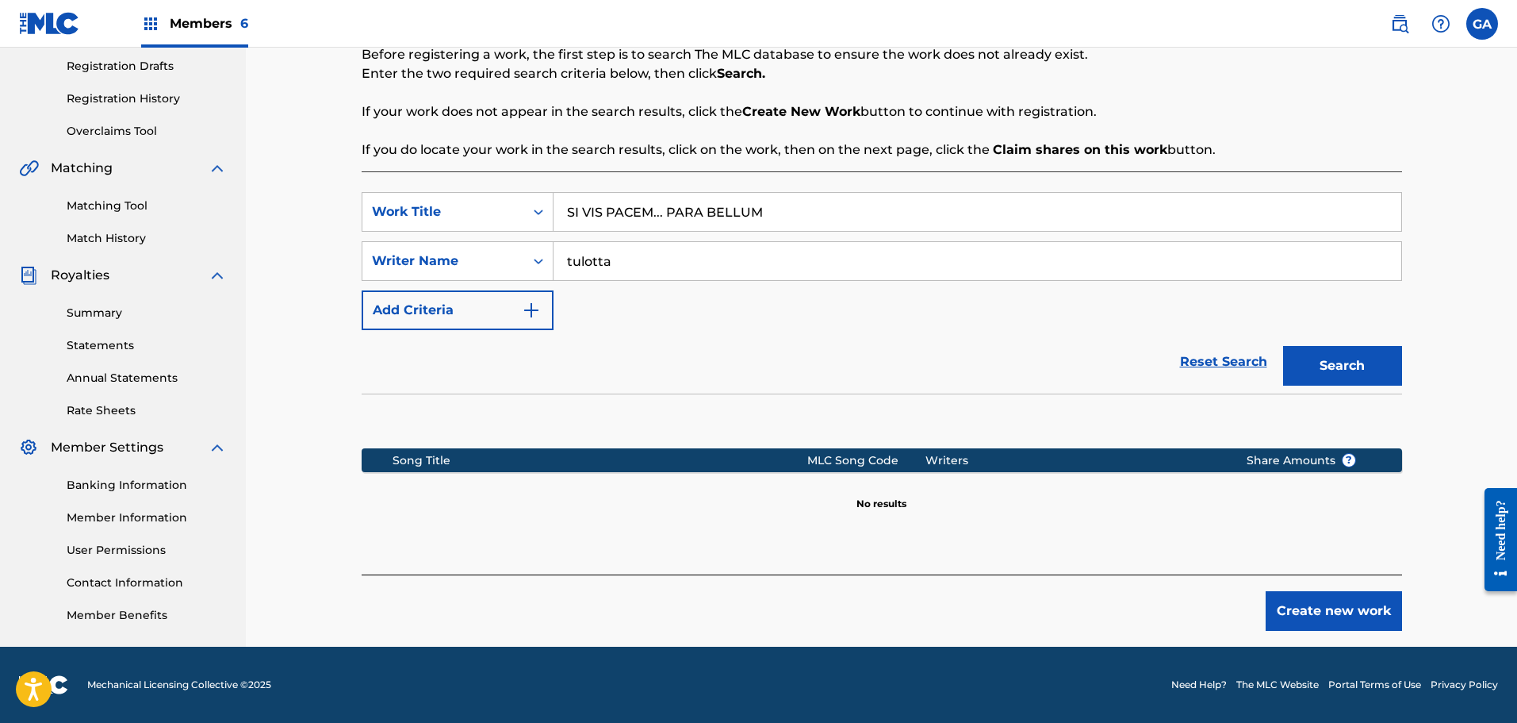
click at [1320, 604] on button "Create new work" at bounding box center [1334, 611] width 136 height 40
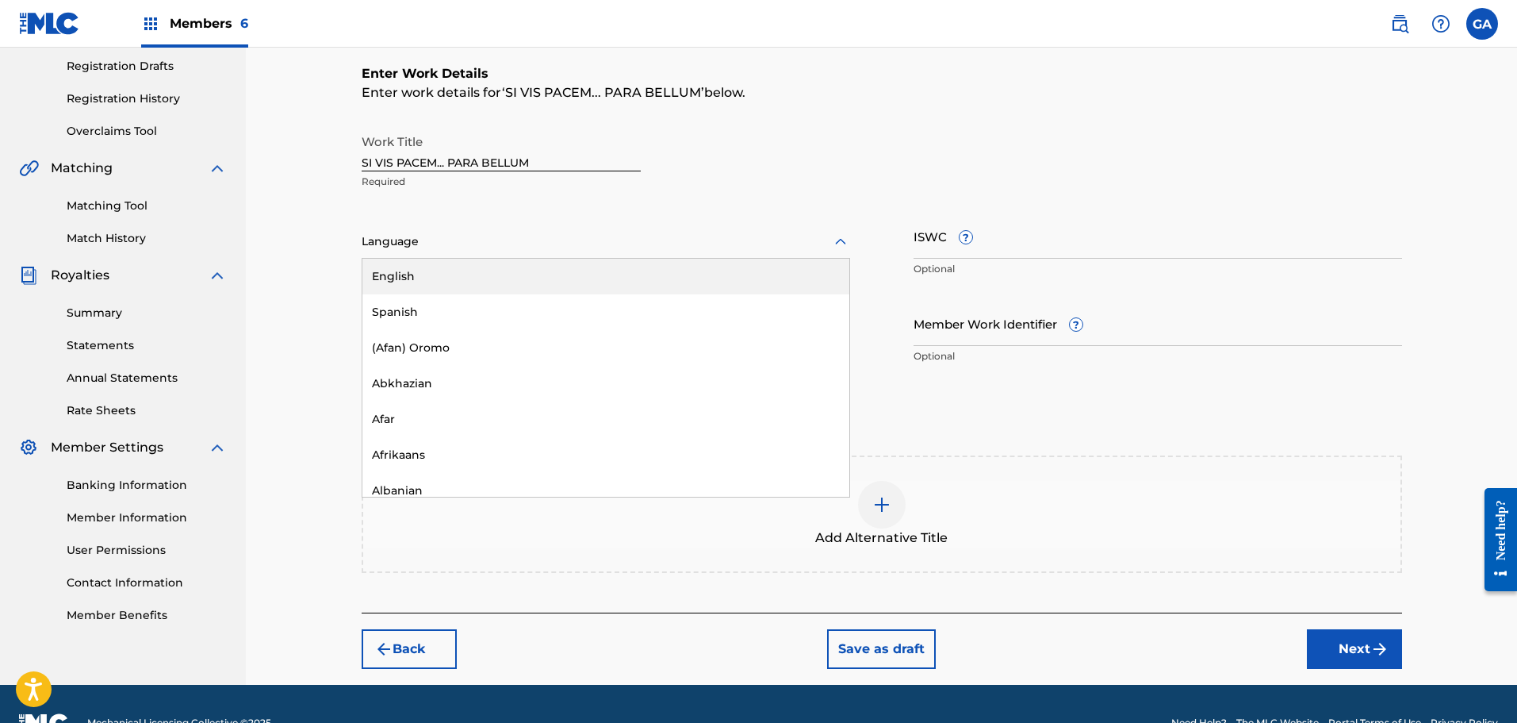
click at [519, 245] on div at bounding box center [606, 242] width 489 height 20
click at [468, 281] on div "English" at bounding box center [605, 277] width 487 height 36
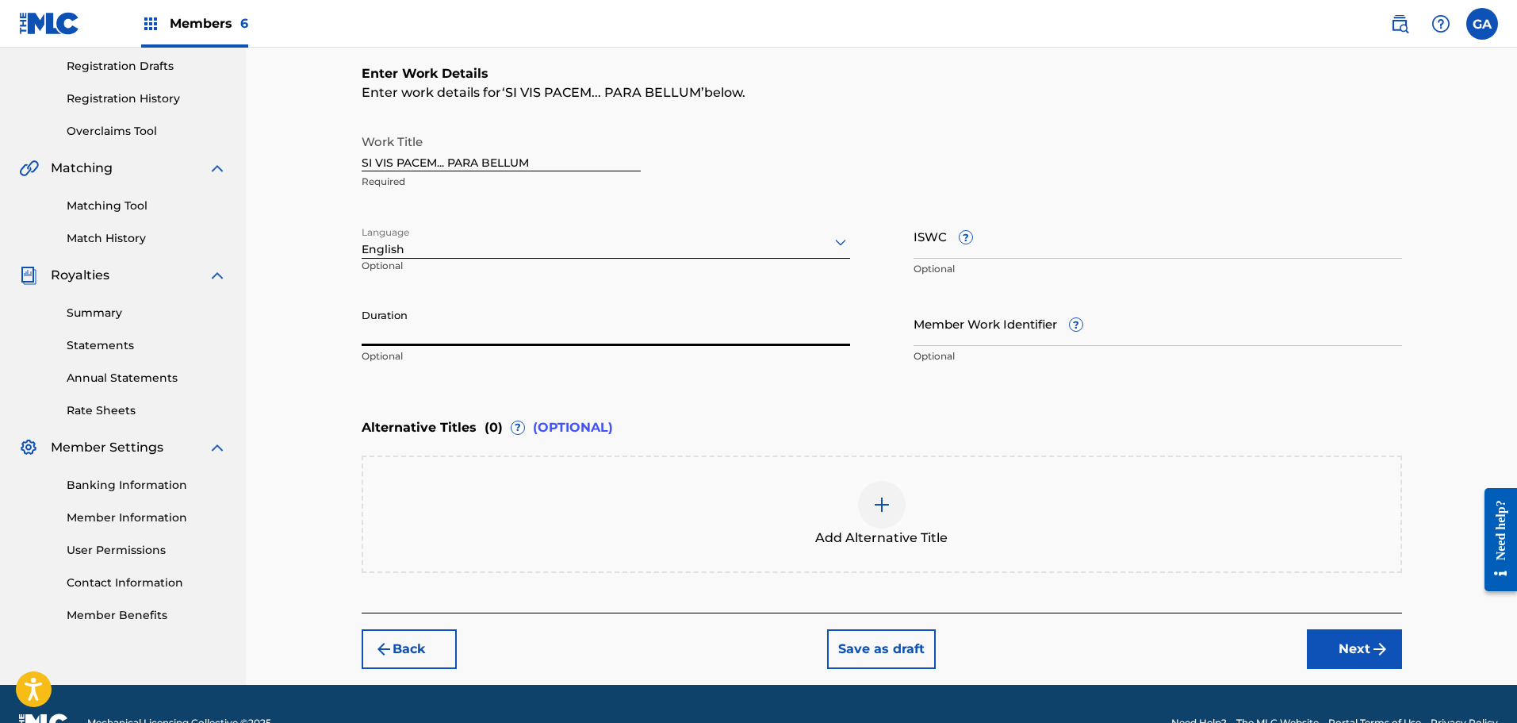
click at [491, 331] on input "Duration" at bounding box center [606, 323] width 489 height 45
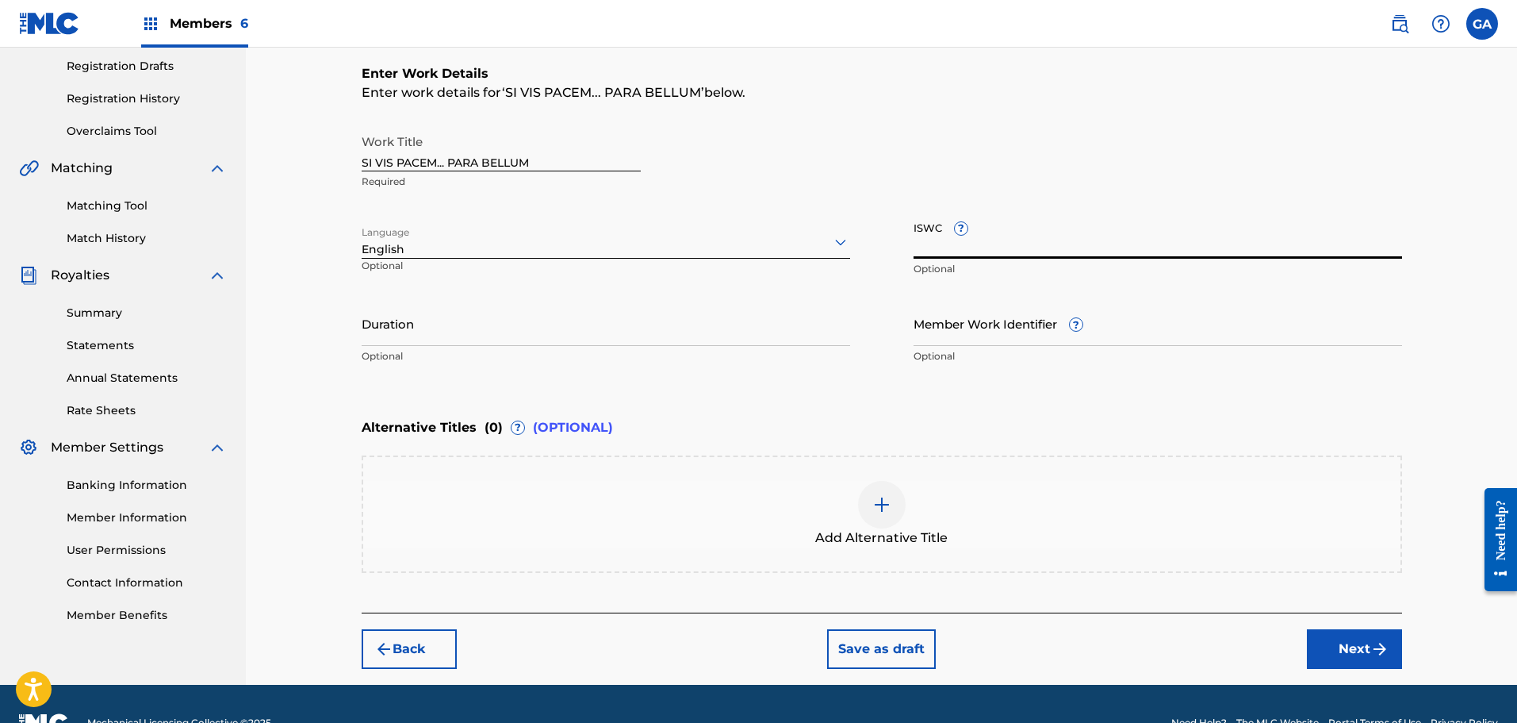
click at [1028, 251] on input "ISWC ?" at bounding box center [1158, 235] width 489 height 45
click at [1084, 239] on input "ISWC ?" at bounding box center [1158, 235] width 489 height 45
paste input "T9050164846"
type input "T9050164846"
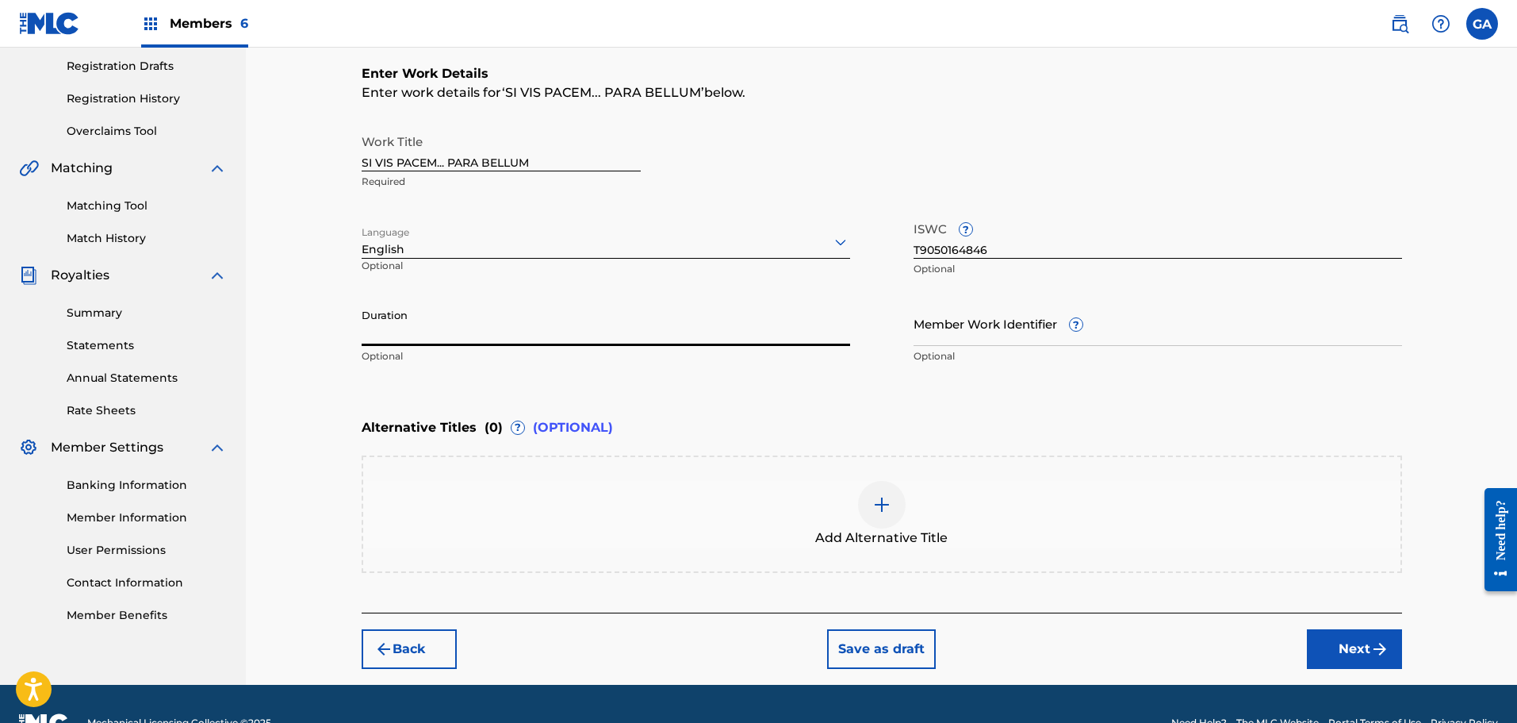
click at [776, 337] on input "Duration" at bounding box center [606, 323] width 489 height 45
type input "02:26"
click at [1363, 657] on button "Next" at bounding box center [1354, 649] width 95 height 40
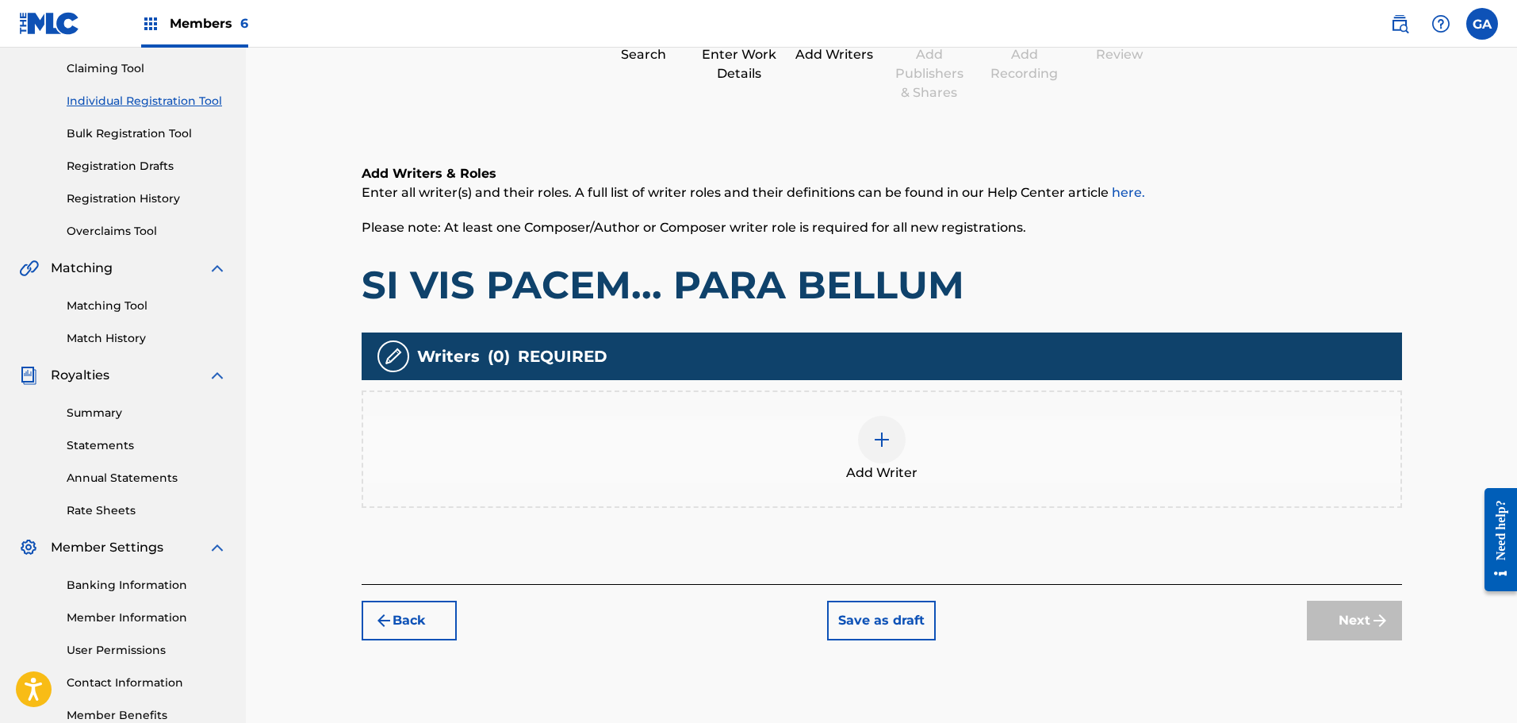
scroll to position [230, 0]
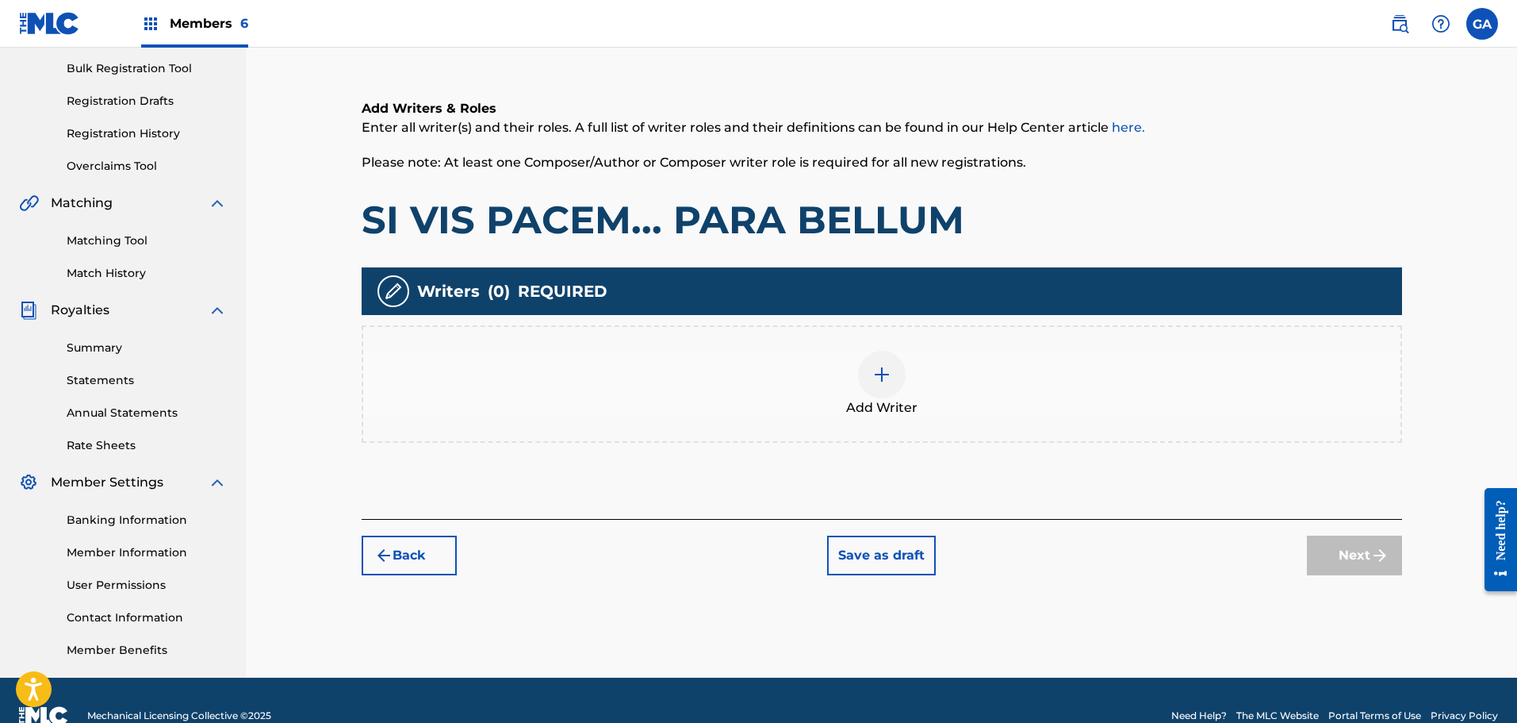
click at [880, 375] on img at bounding box center [881, 374] width 19 height 19
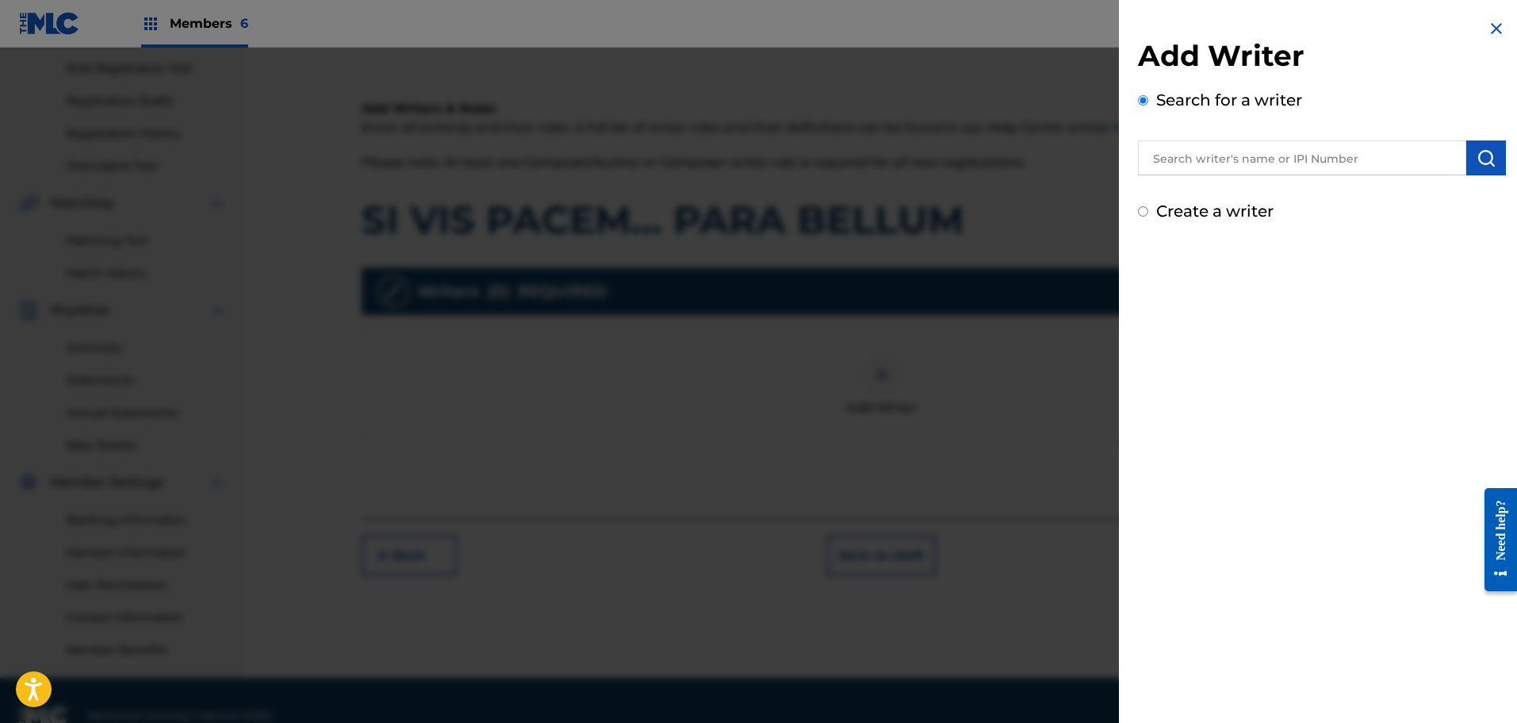
click at [1486, 163] on img "submit" at bounding box center [1486, 157] width 19 height 19
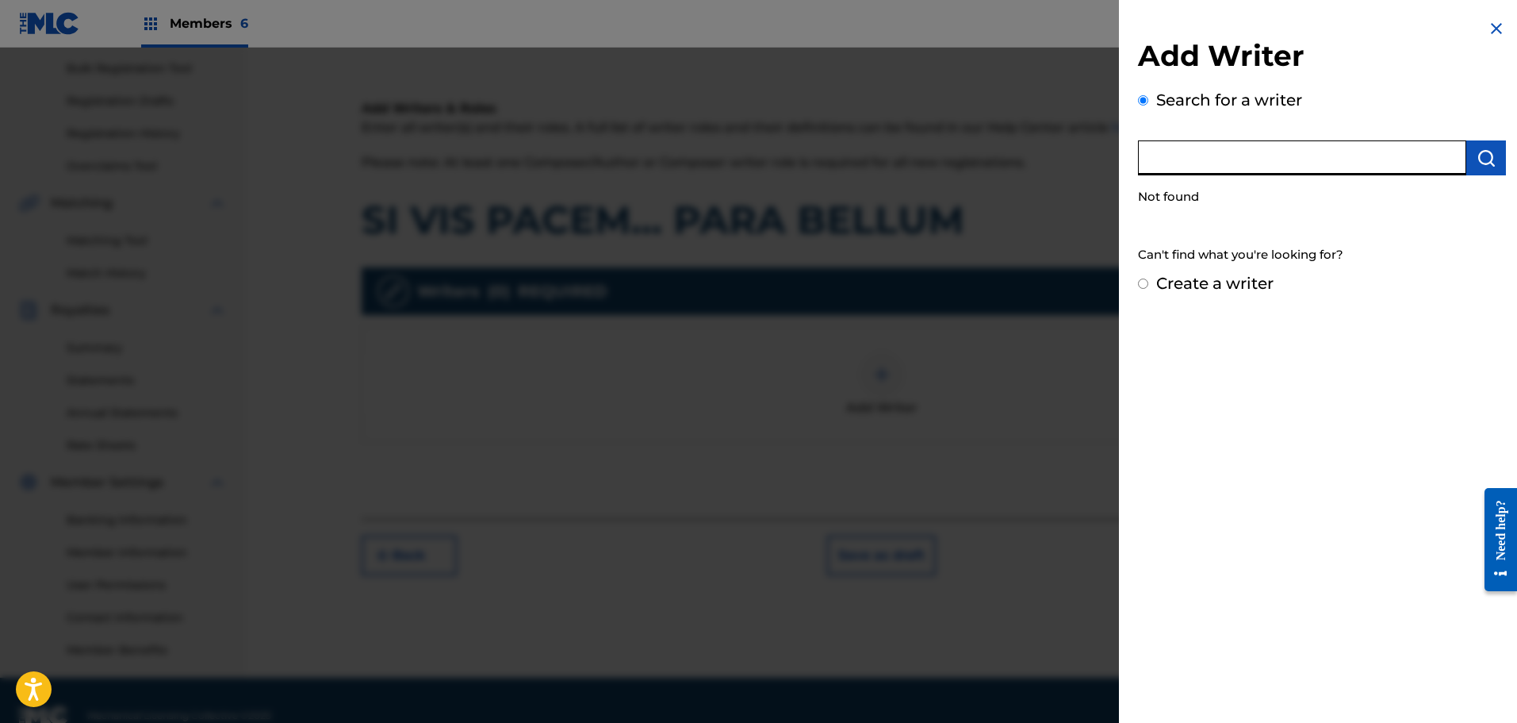
click at [1312, 163] on input "text" at bounding box center [1302, 157] width 328 height 35
type input "01304870469"
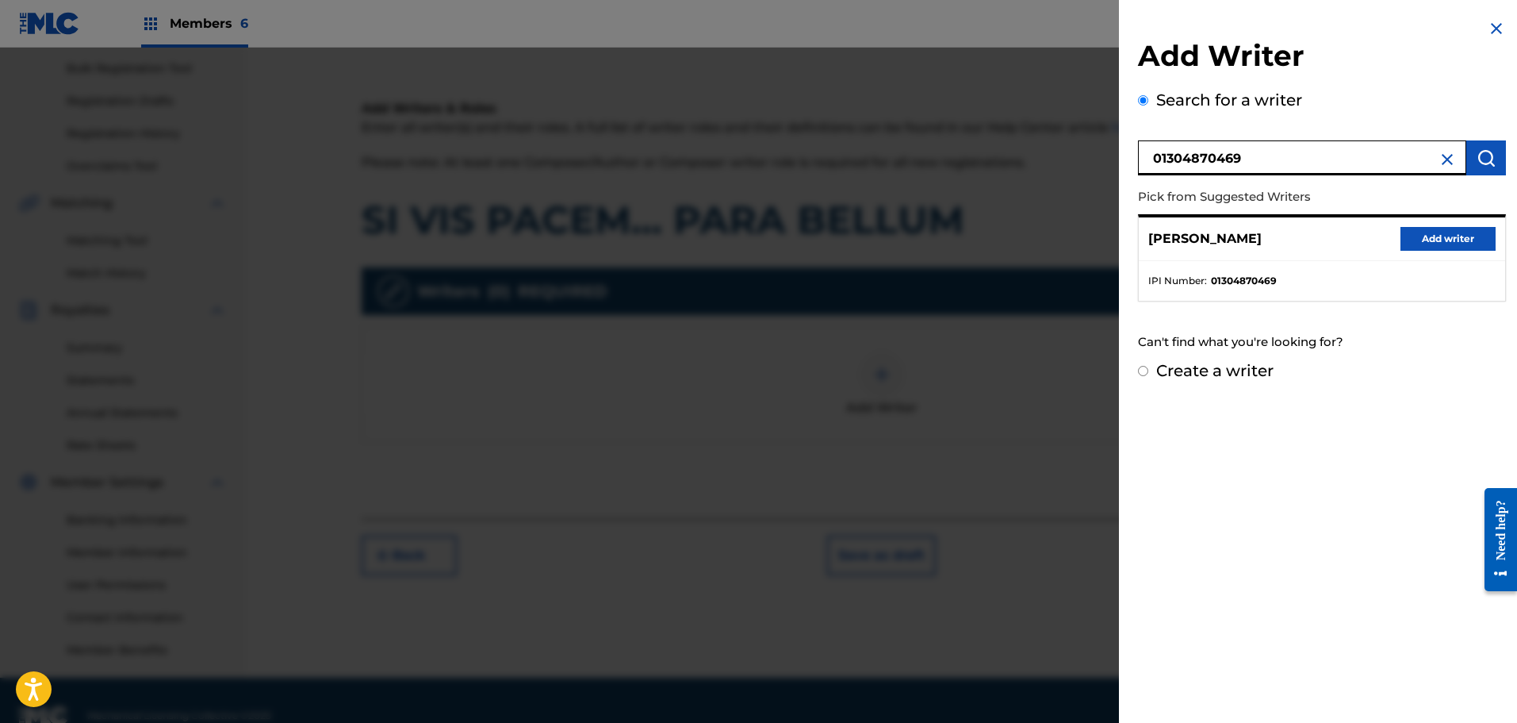
click at [1467, 235] on button "Add writer" at bounding box center [1448, 239] width 95 height 24
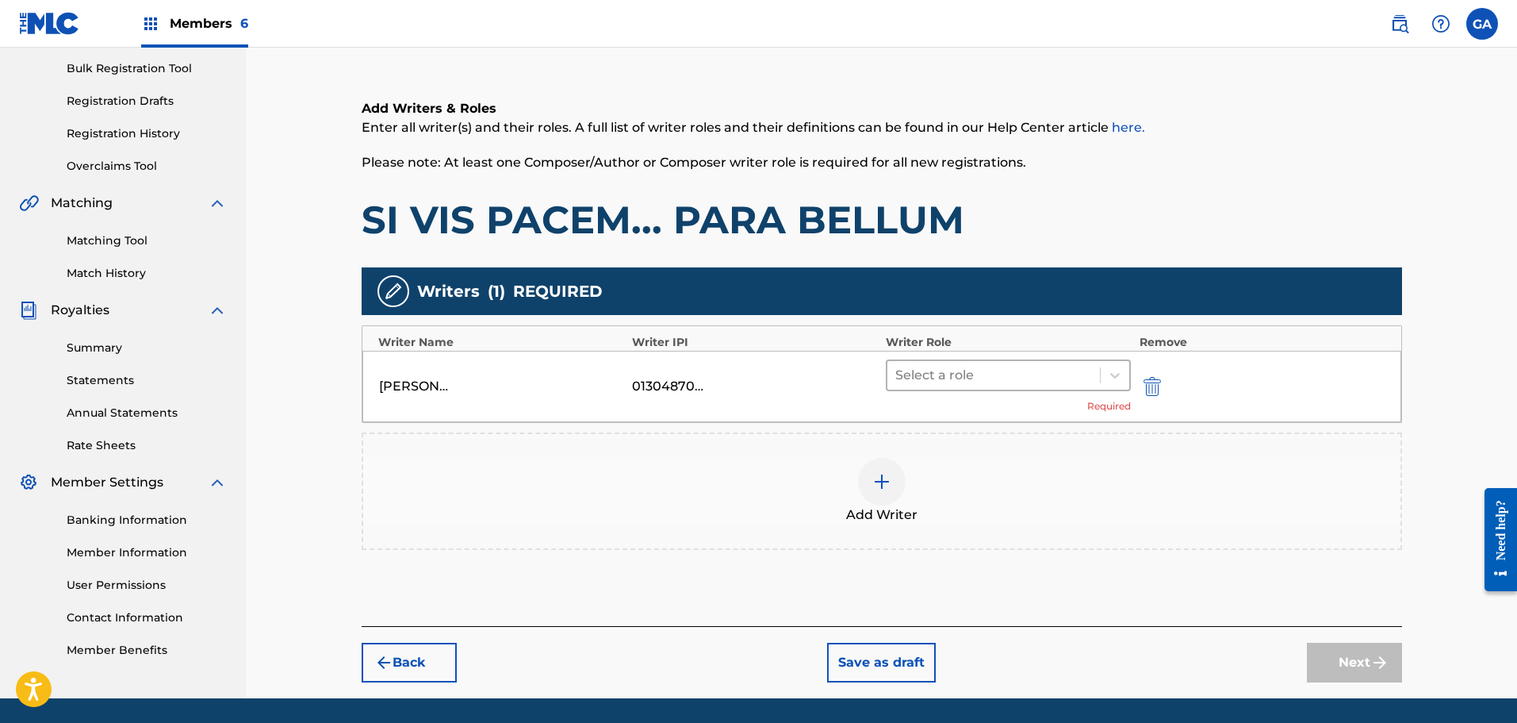
click at [1038, 372] on div at bounding box center [993, 375] width 197 height 22
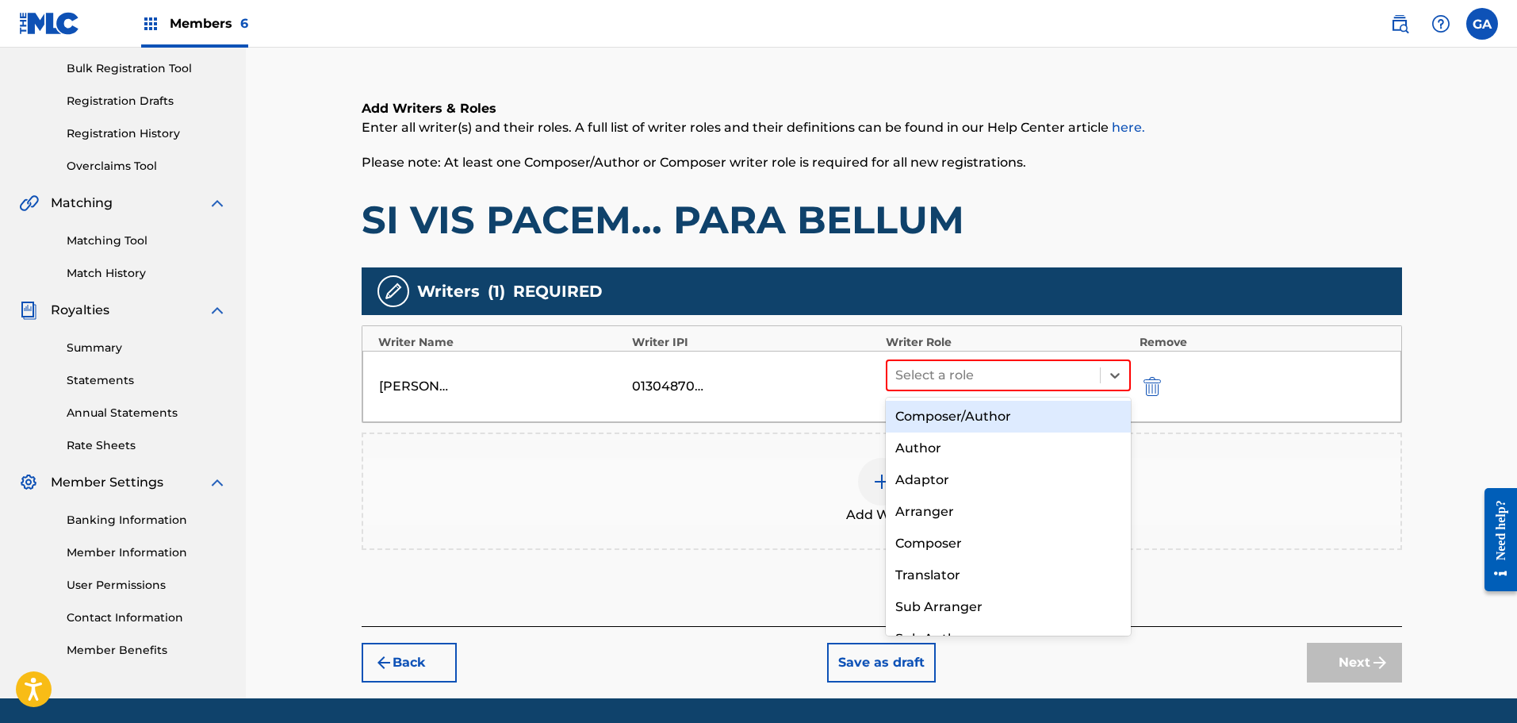
click at [979, 411] on div "Composer/Author" at bounding box center [1009, 417] width 246 height 32
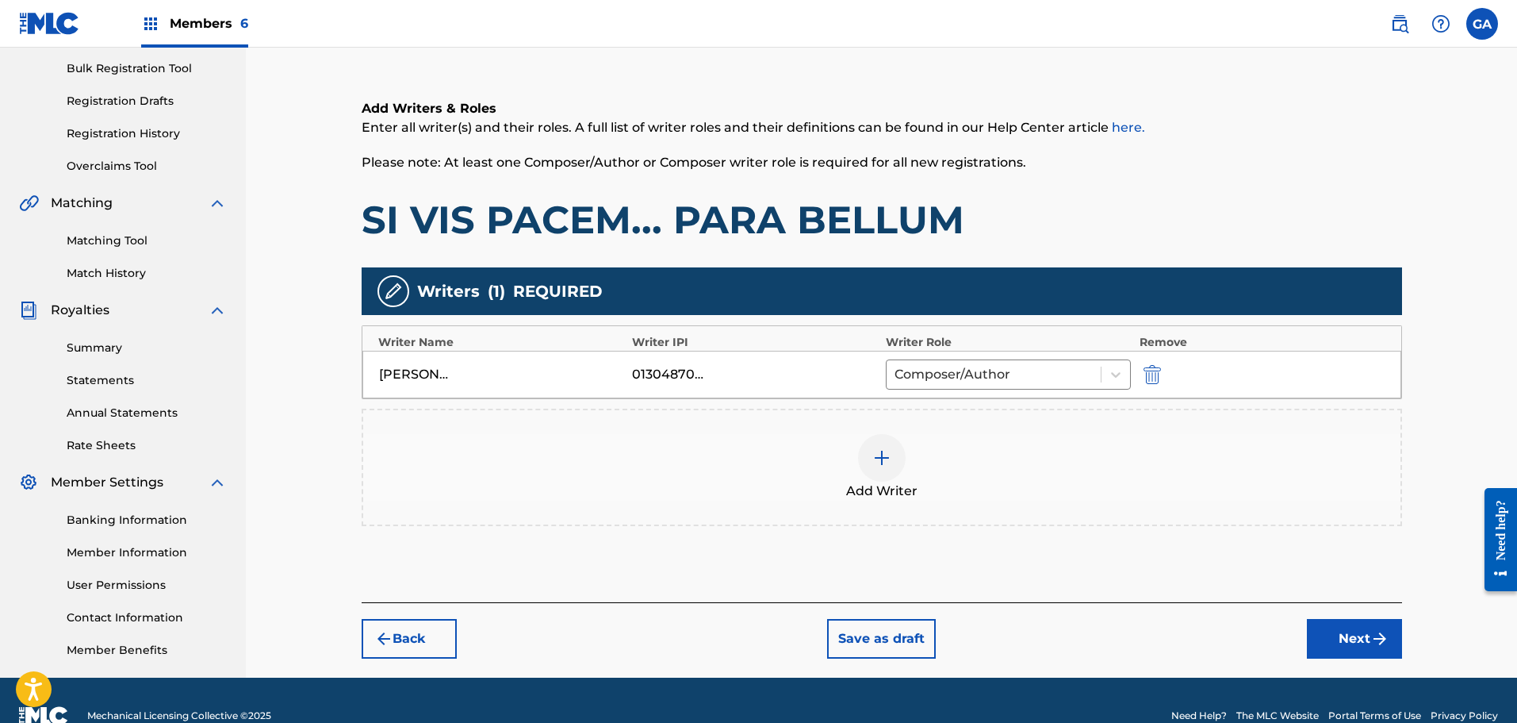
click at [890, 459] on img at bounding box center [881, 457] width 19 height 19
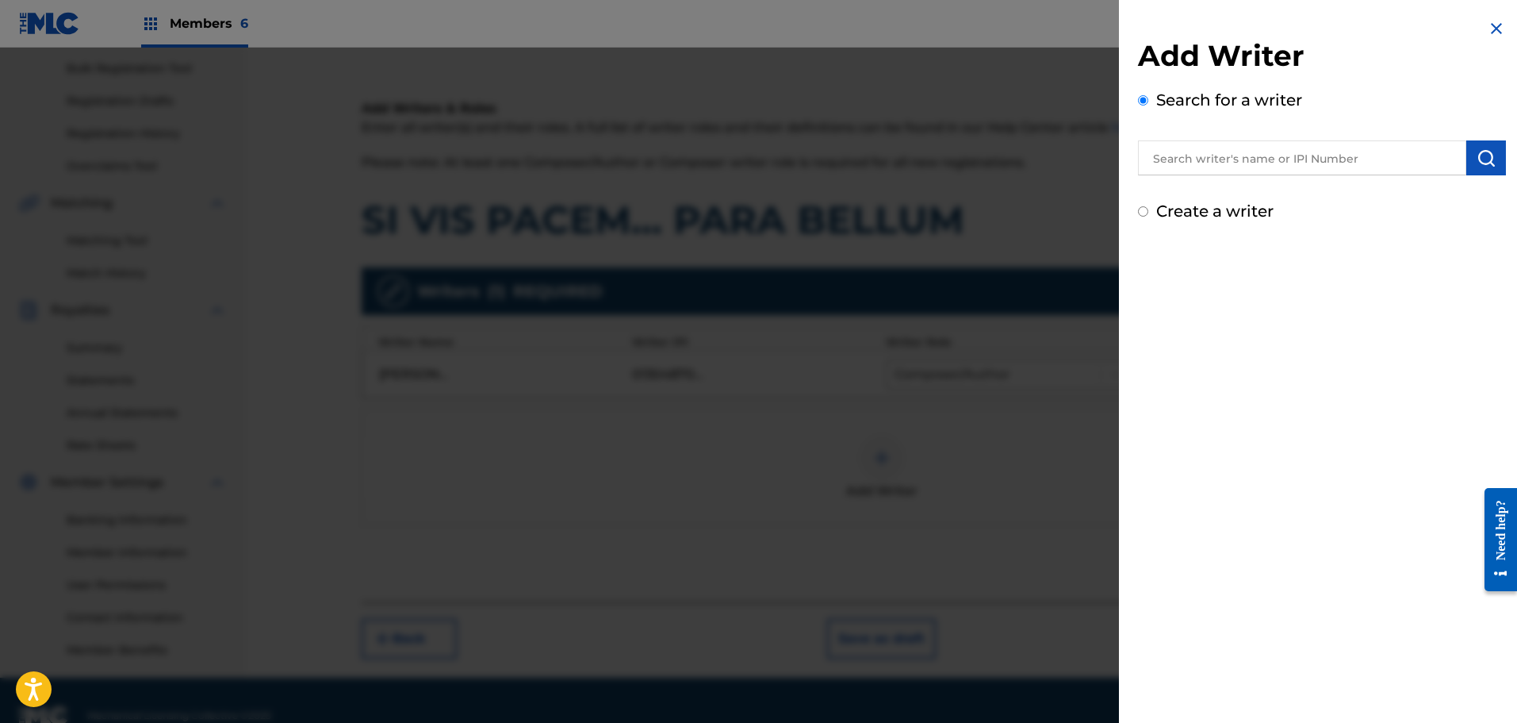
click at [1276, 158] on input "text" at bounding box center [1302, 157] width 328 height 35
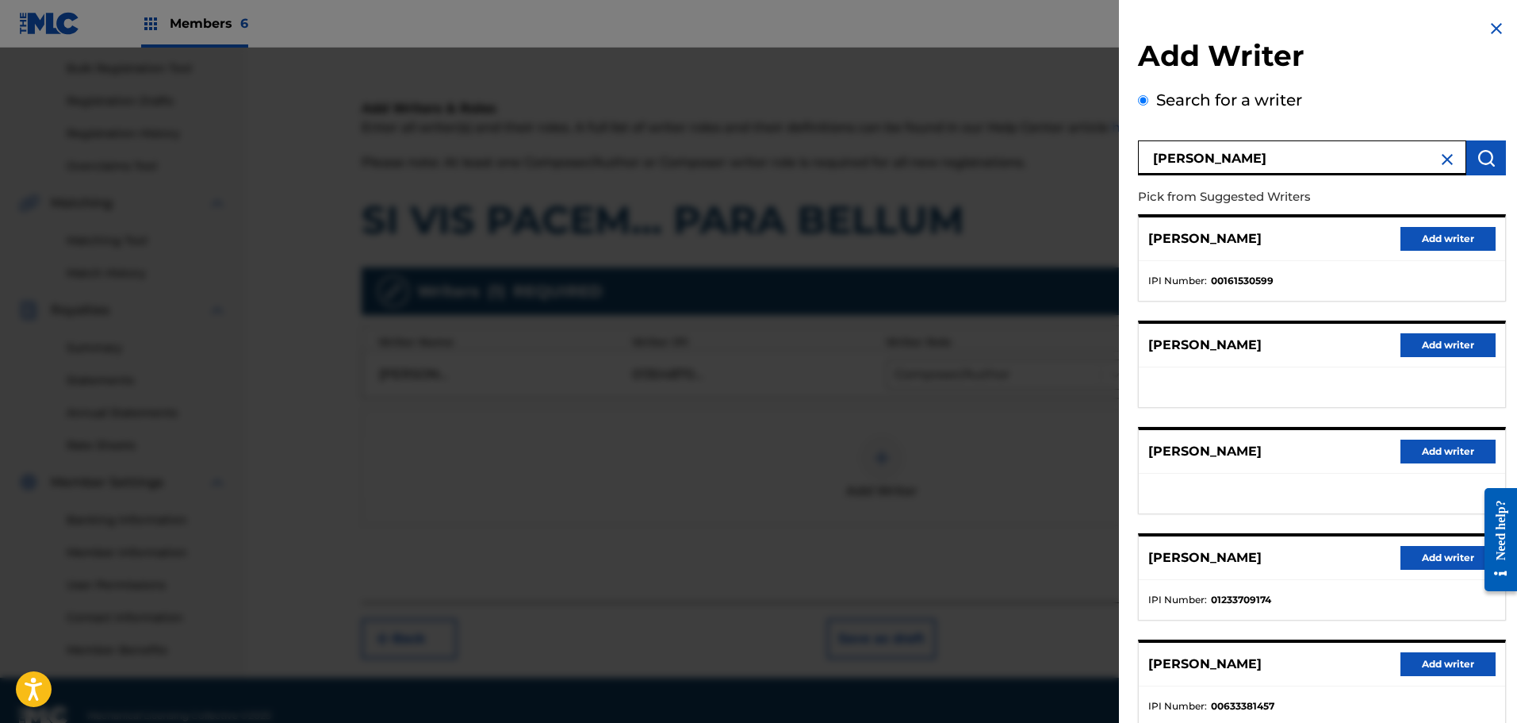
click at [1156, 160] on input "villari" at bounding box center [1302, 157] width 328 height 35
type input "chris villari"
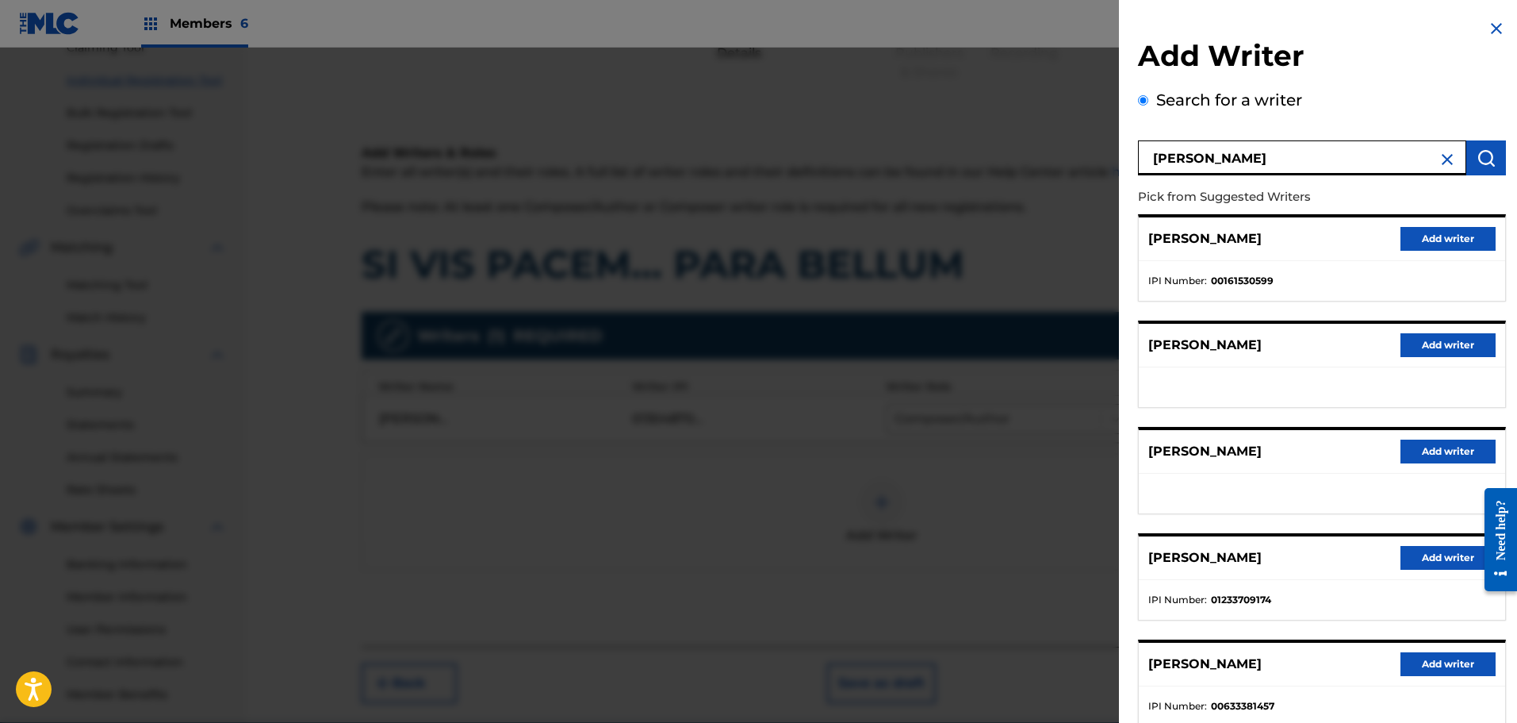
scroll to position [102, 0]
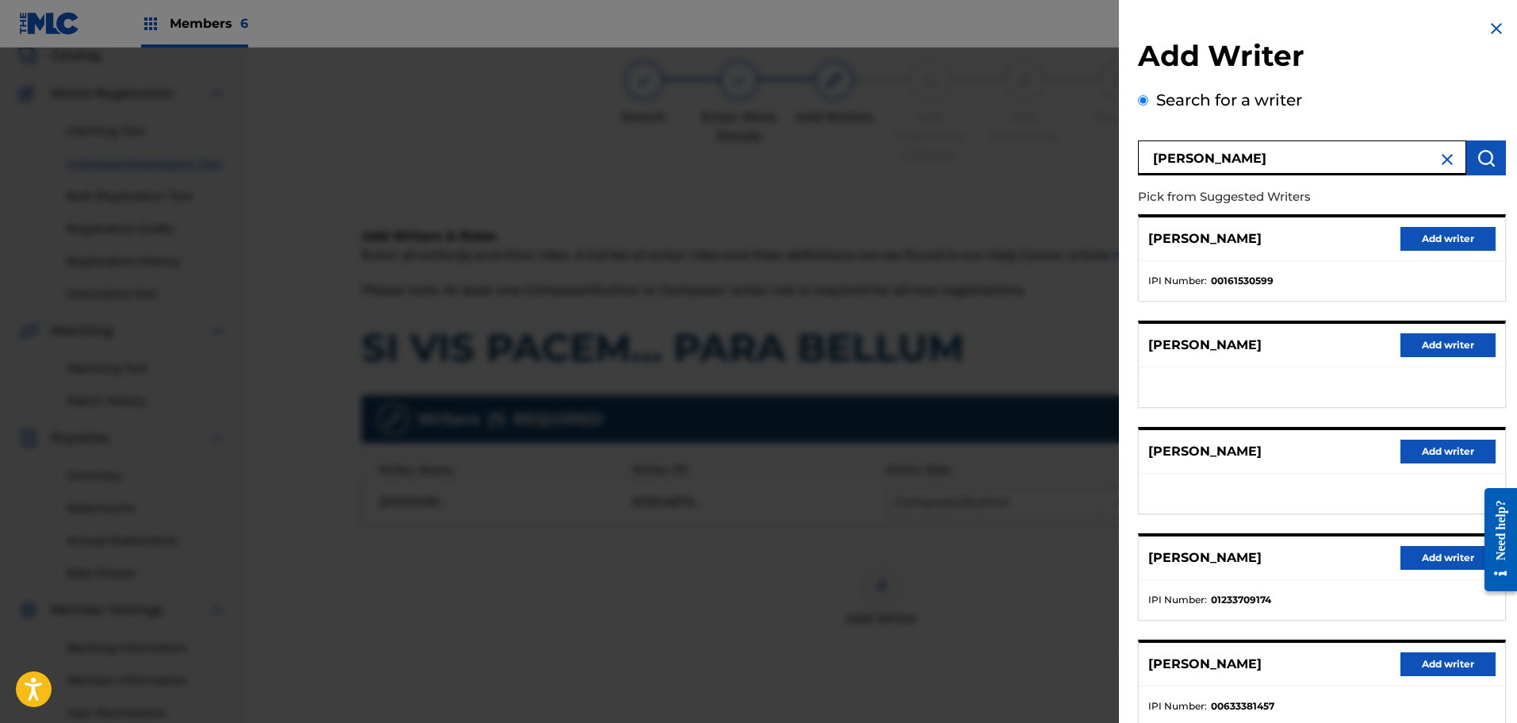
click at [1489, 25] on img at bounding box center [1496, 28] width 19 height 19
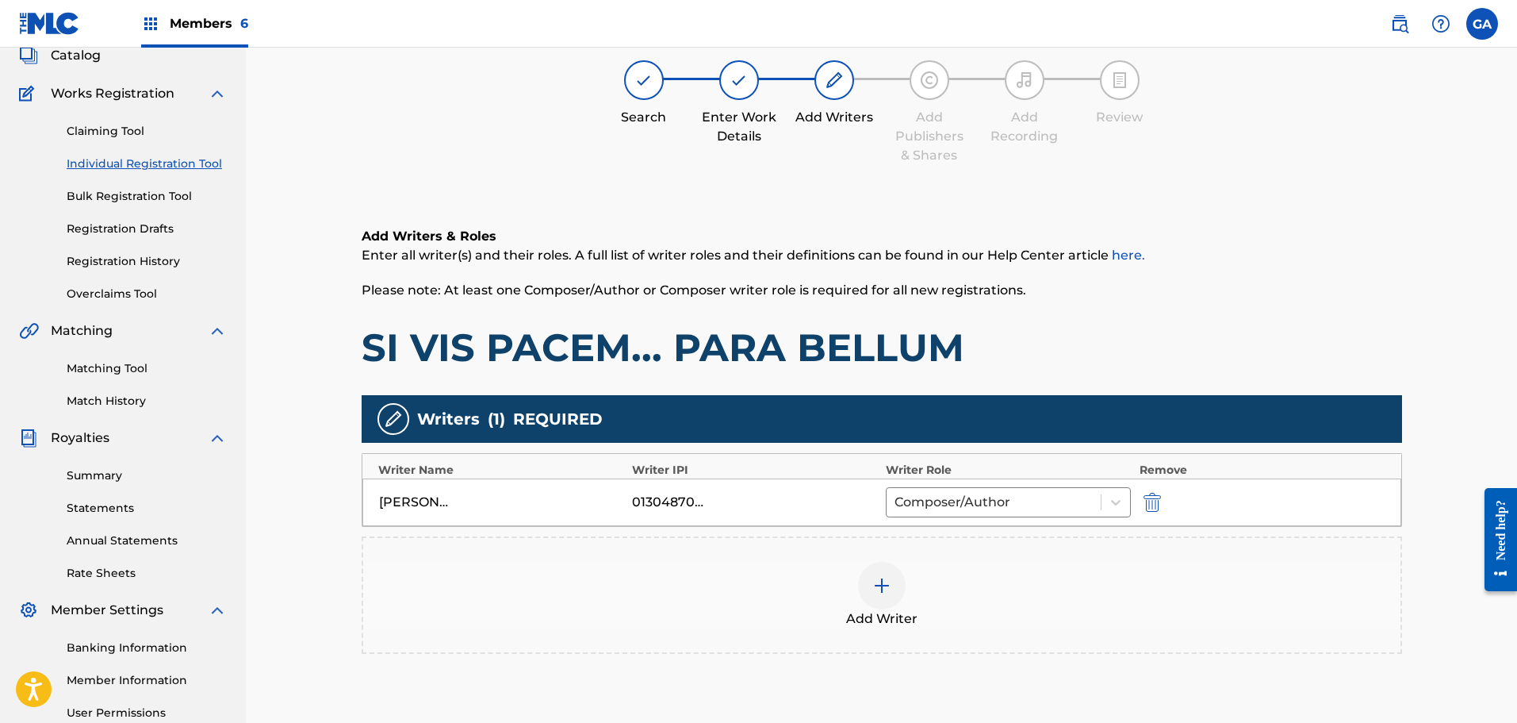
scroll to position [261, 0]
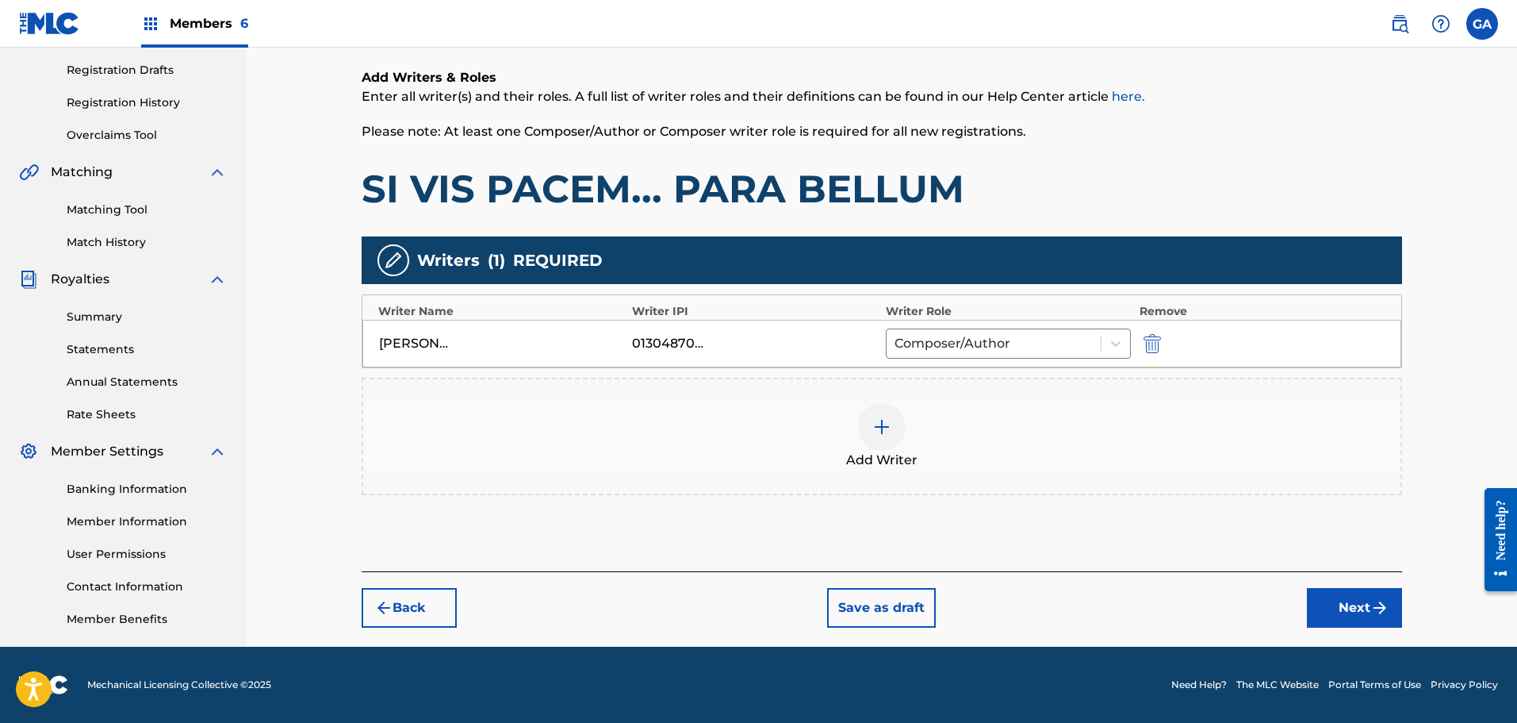
click at [1359, 602] on button "Next" at bounding box center [1354, 608] width 95 height 40
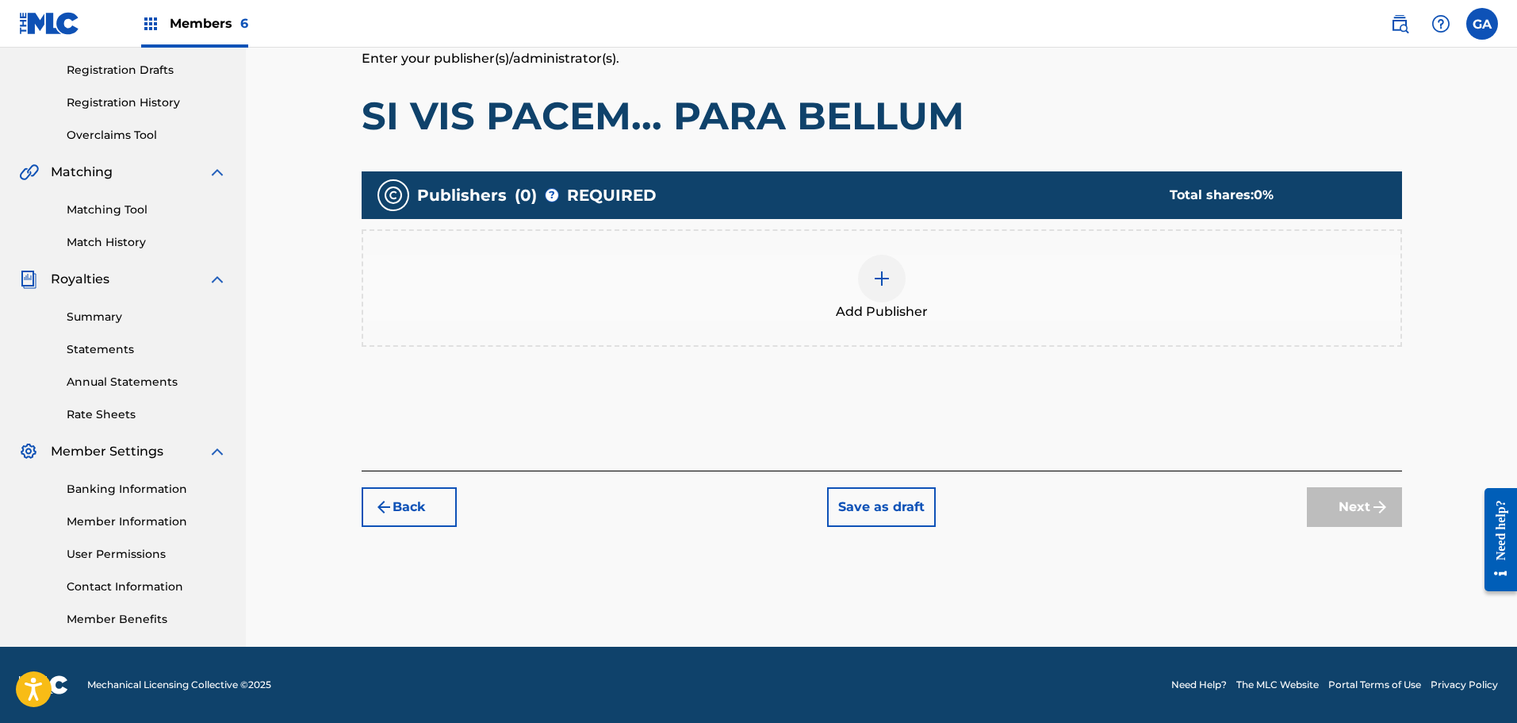
click at [890, 278] on img at bounding box center [881, 278] width 19 height 19
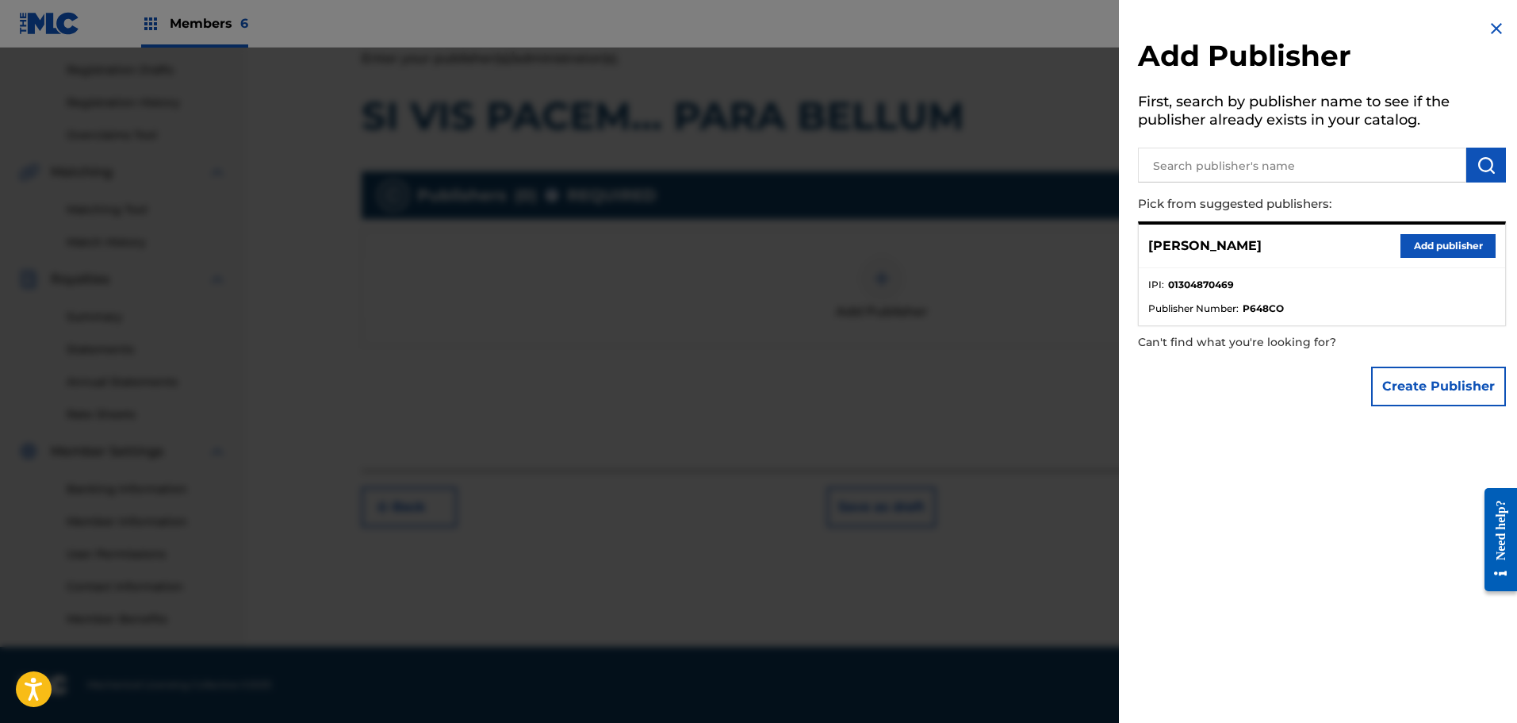
click at [1478, 238] on button "Add publisher" at bounding box center [1448, 246] width 95 height 24
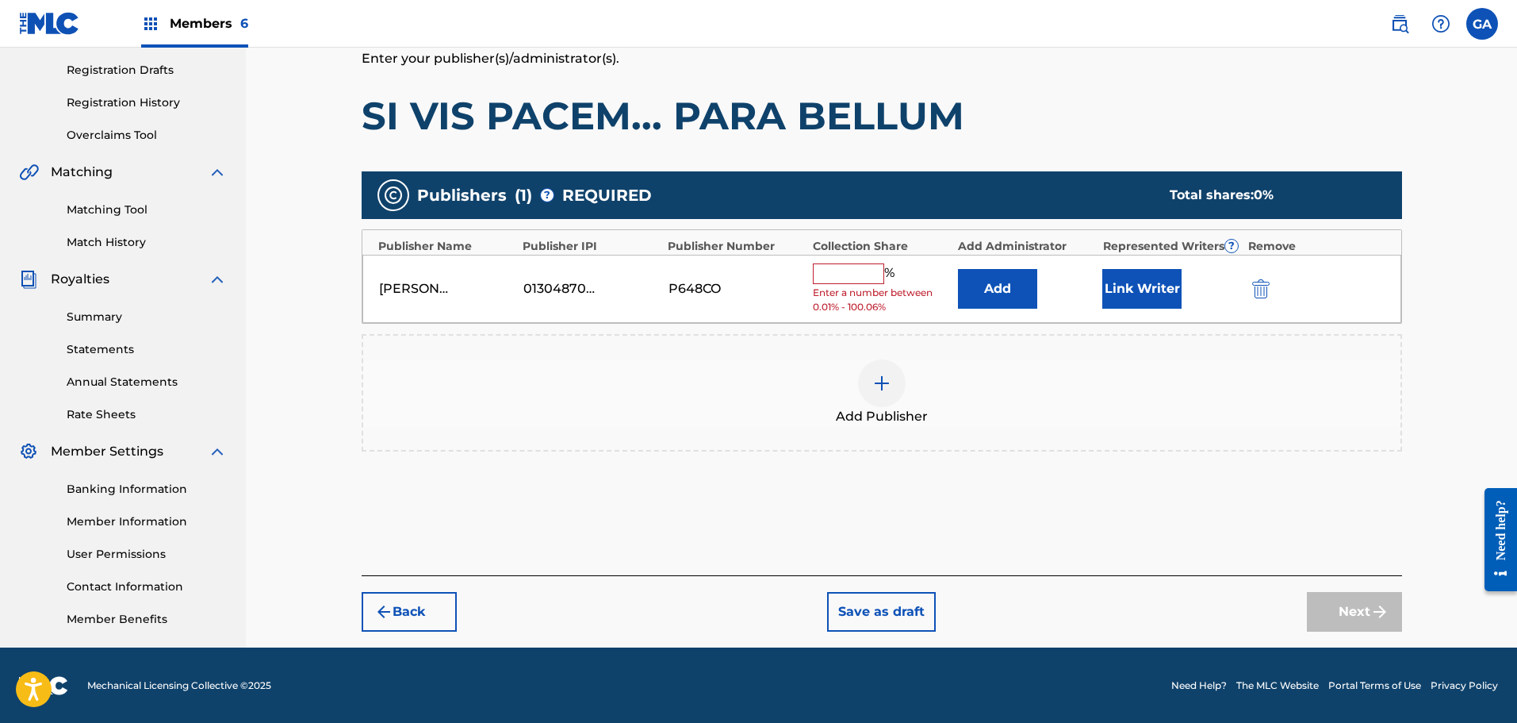
click at [853, 267] on input "text" at bounding box center [848, 273] width 71 height 21
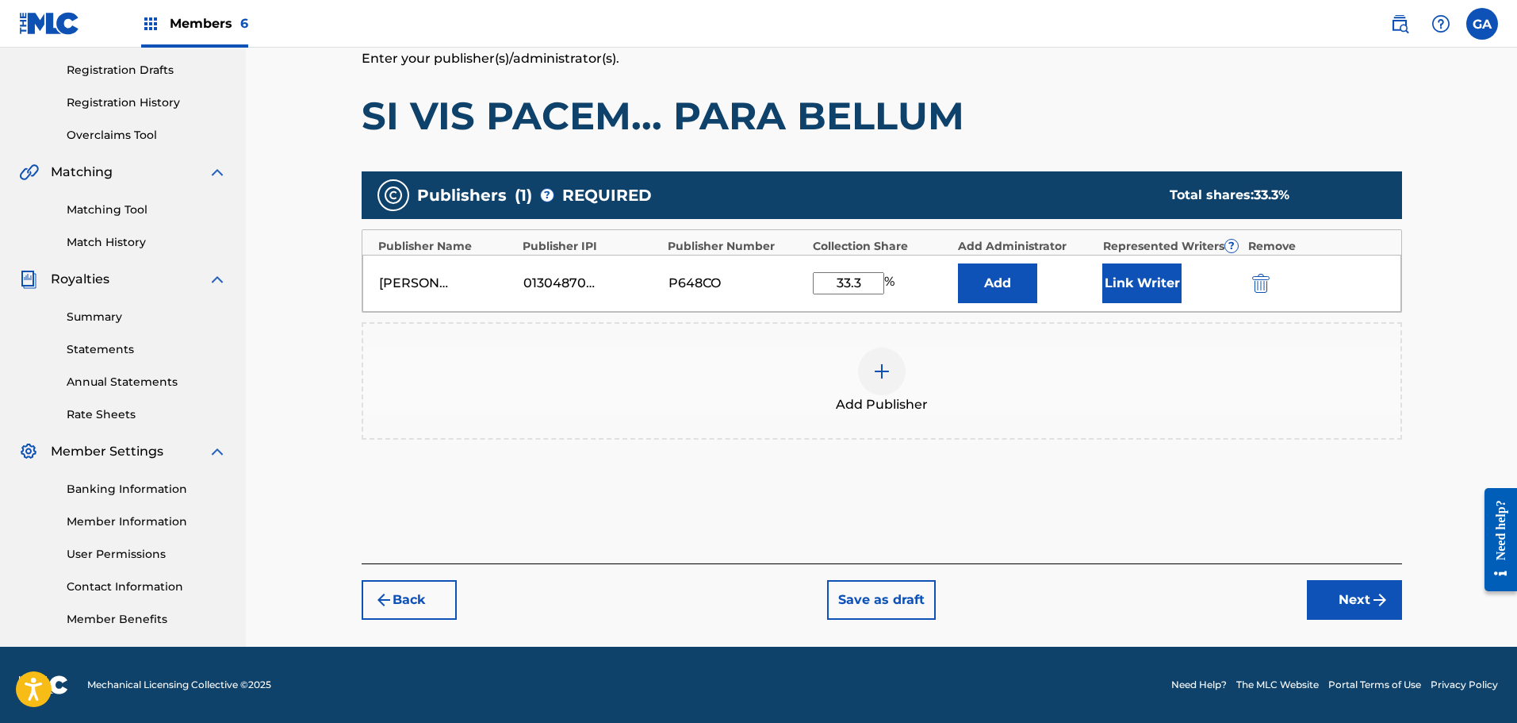
click at [1154, 283] on button "Link Writer" at bounding box center [1141, 283] width 79 height 40
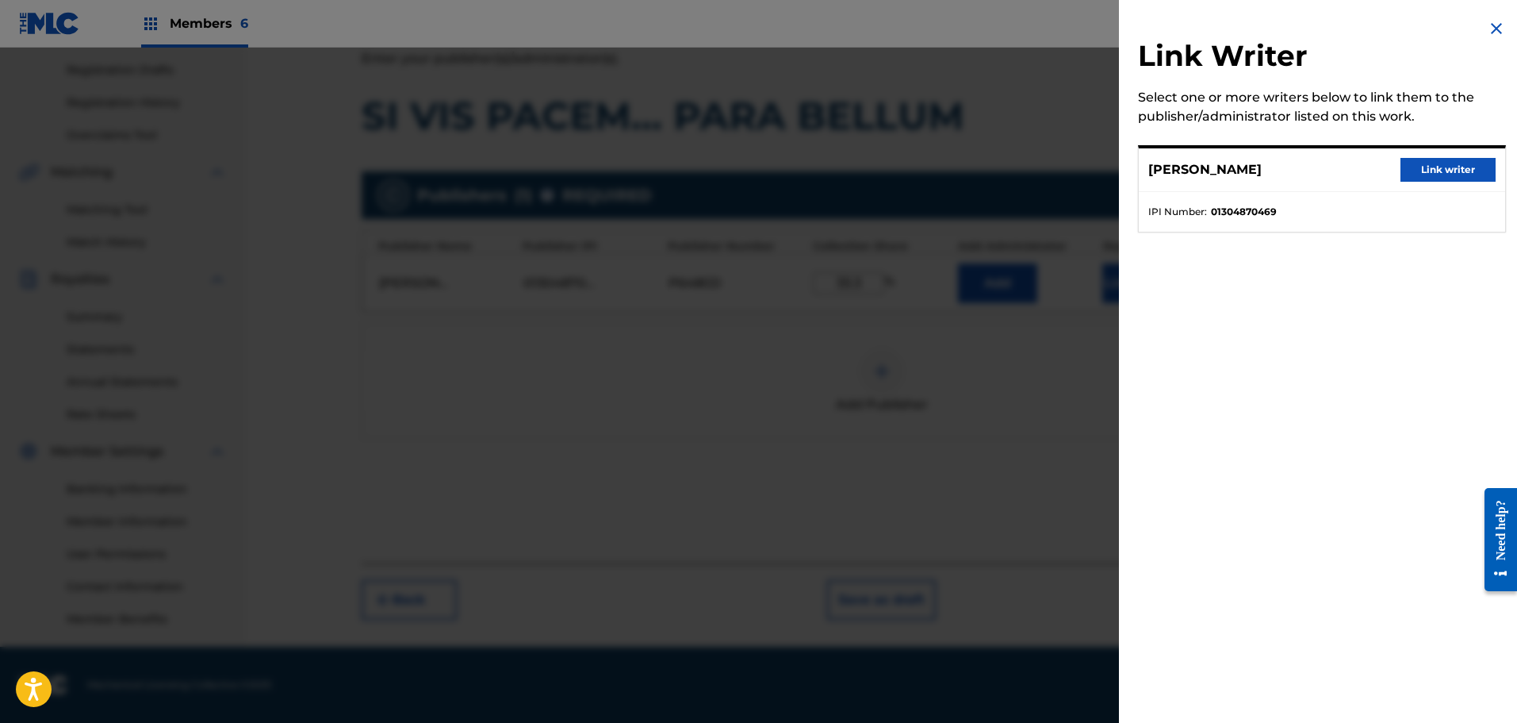
click at [1417, 171] on button "Link writer" at bounding box center [1448, 170] width 95 height 24
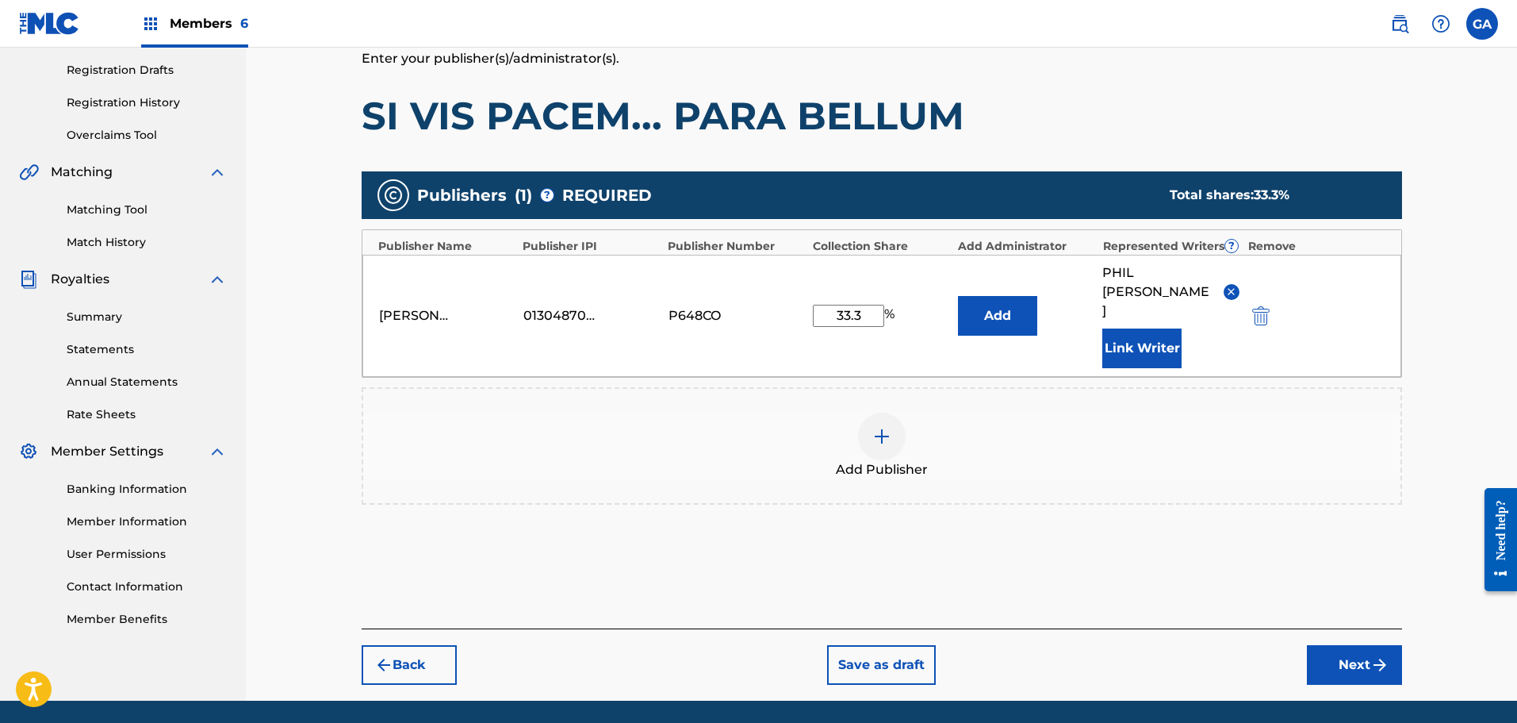
click at [865, 305] on input "33.3" at bounding box center [848, 316] width 71 height 22
type input "33.4"
click at [1343, 645] on button "Next" at bounding box center [1354, 665] width 95 height 40
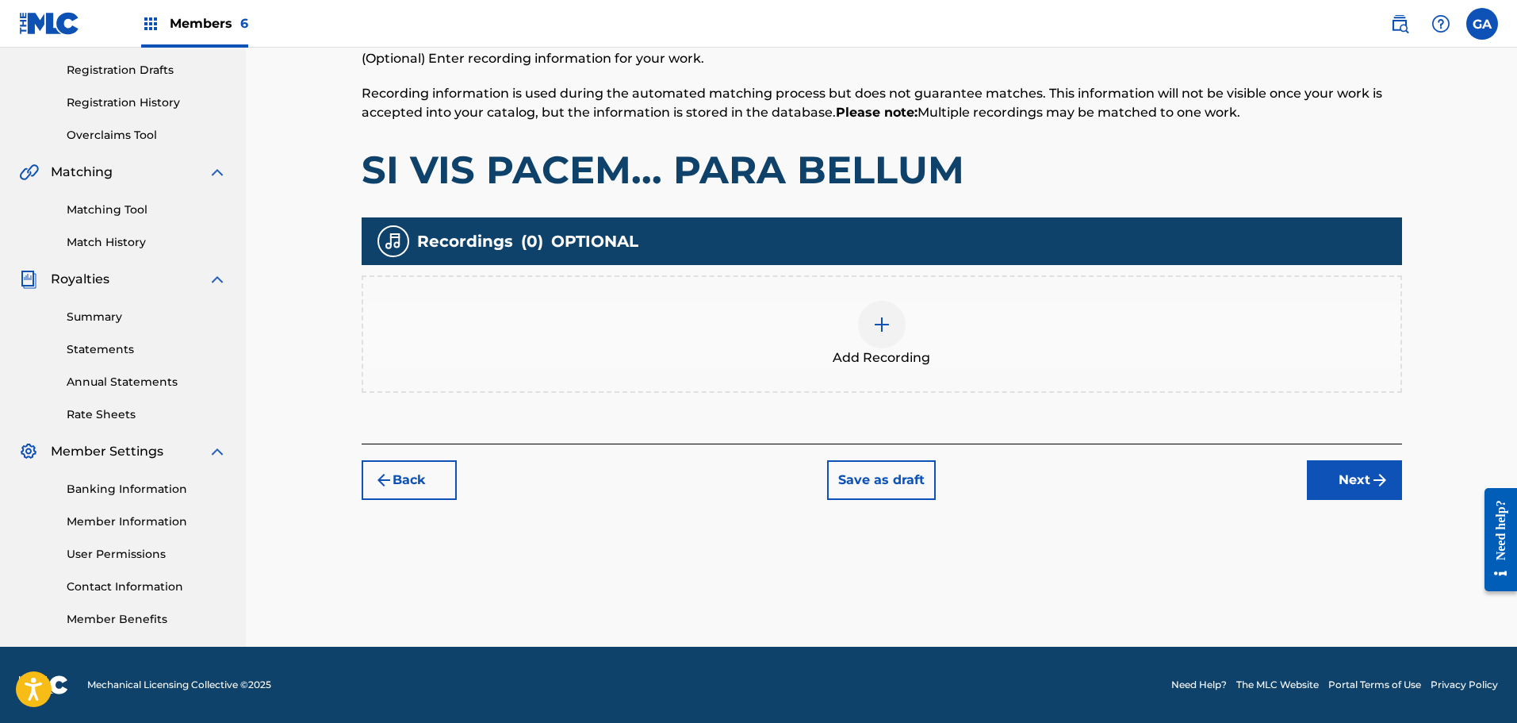
click at [1370, 477] on img "submit" at bounding box center [1379, 479] width 19 height 19
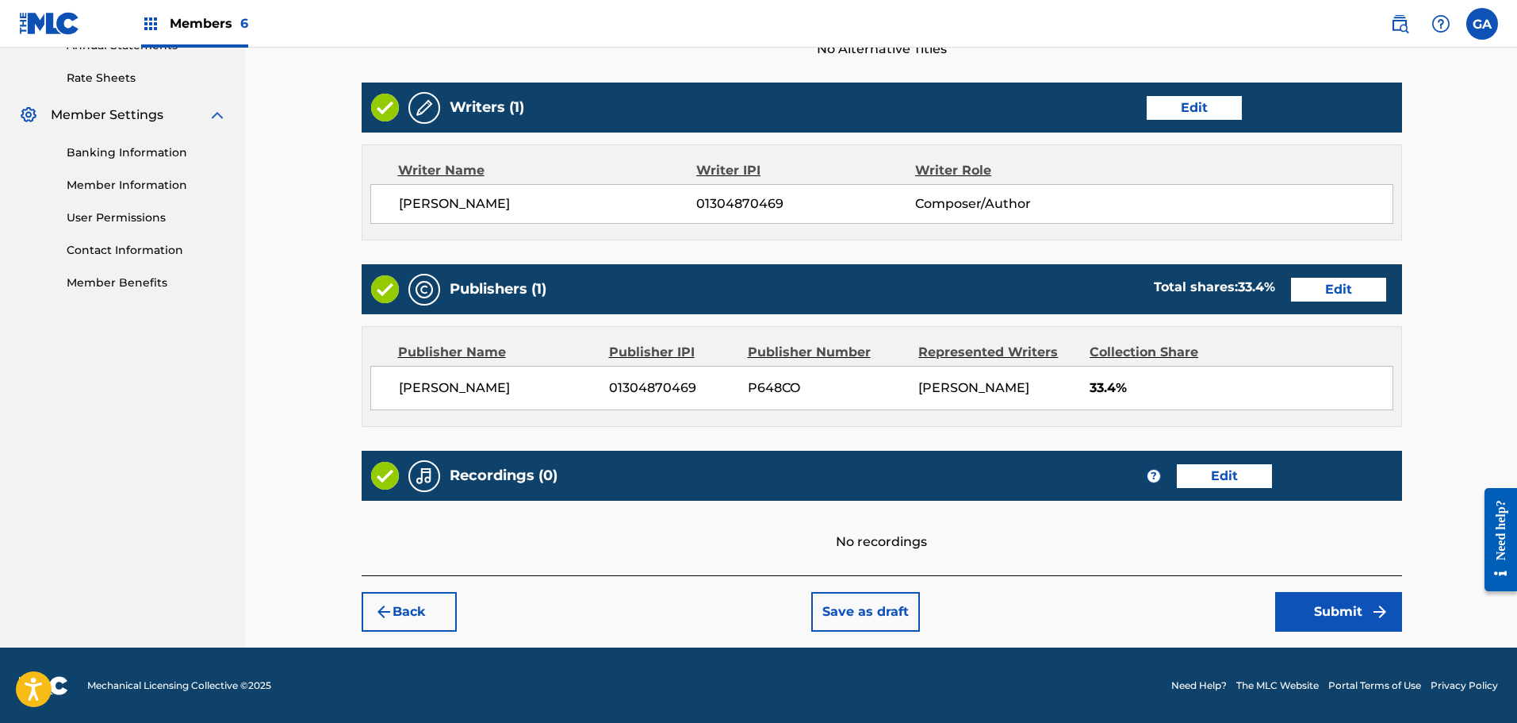
scroll to position [598, 0]
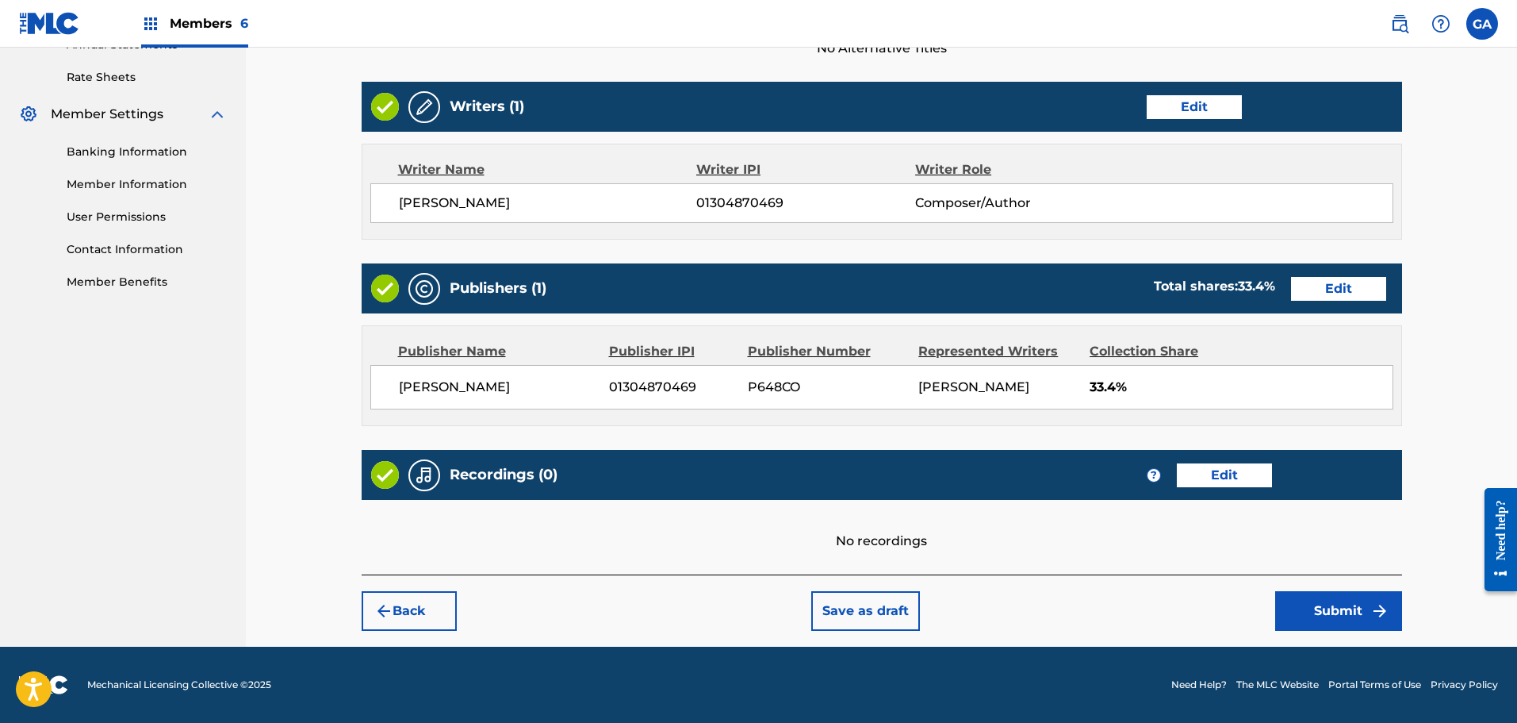
click at [1205, 480] on button "Edit" at bounding box center [1224, 475] width 95 height 24
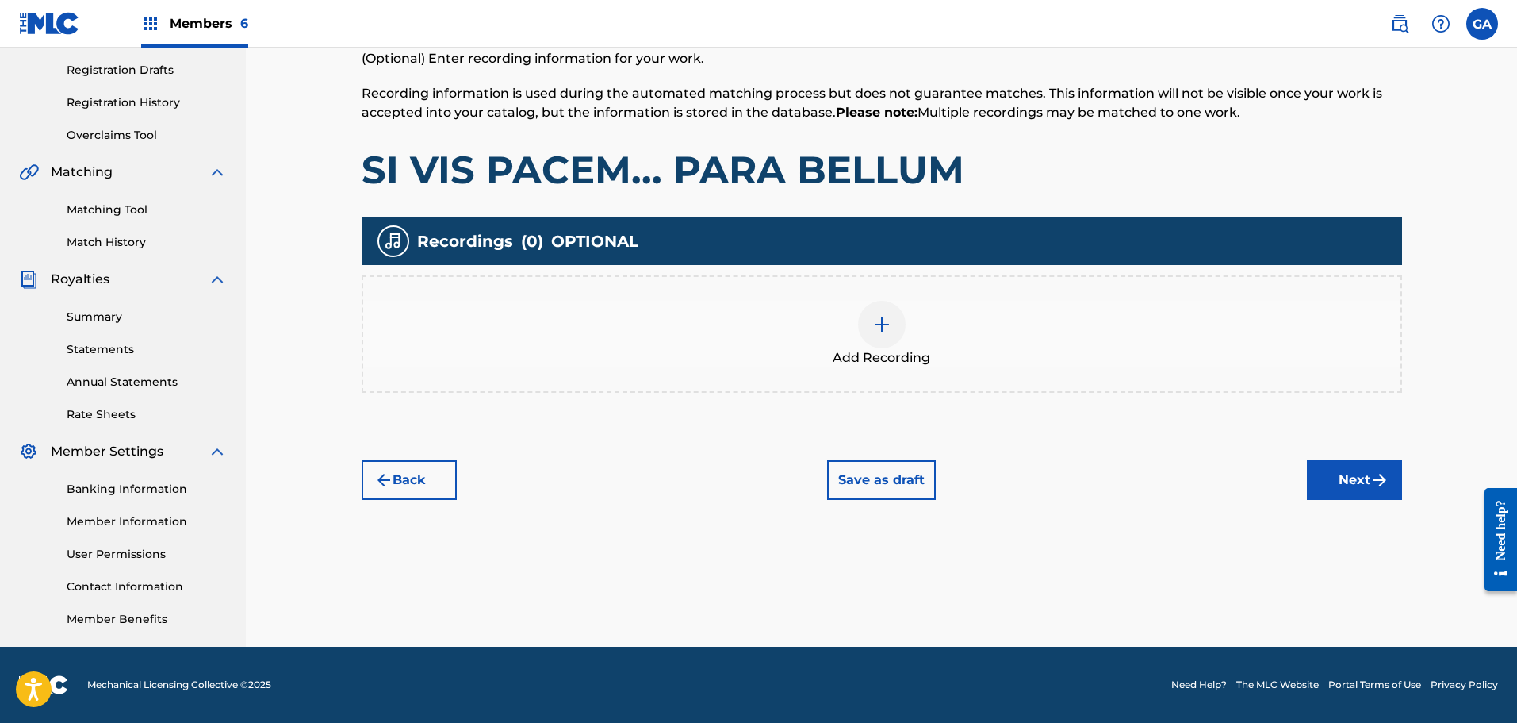
click at [891, 324] on div at bounding box center [882, 325] width 48 height 48
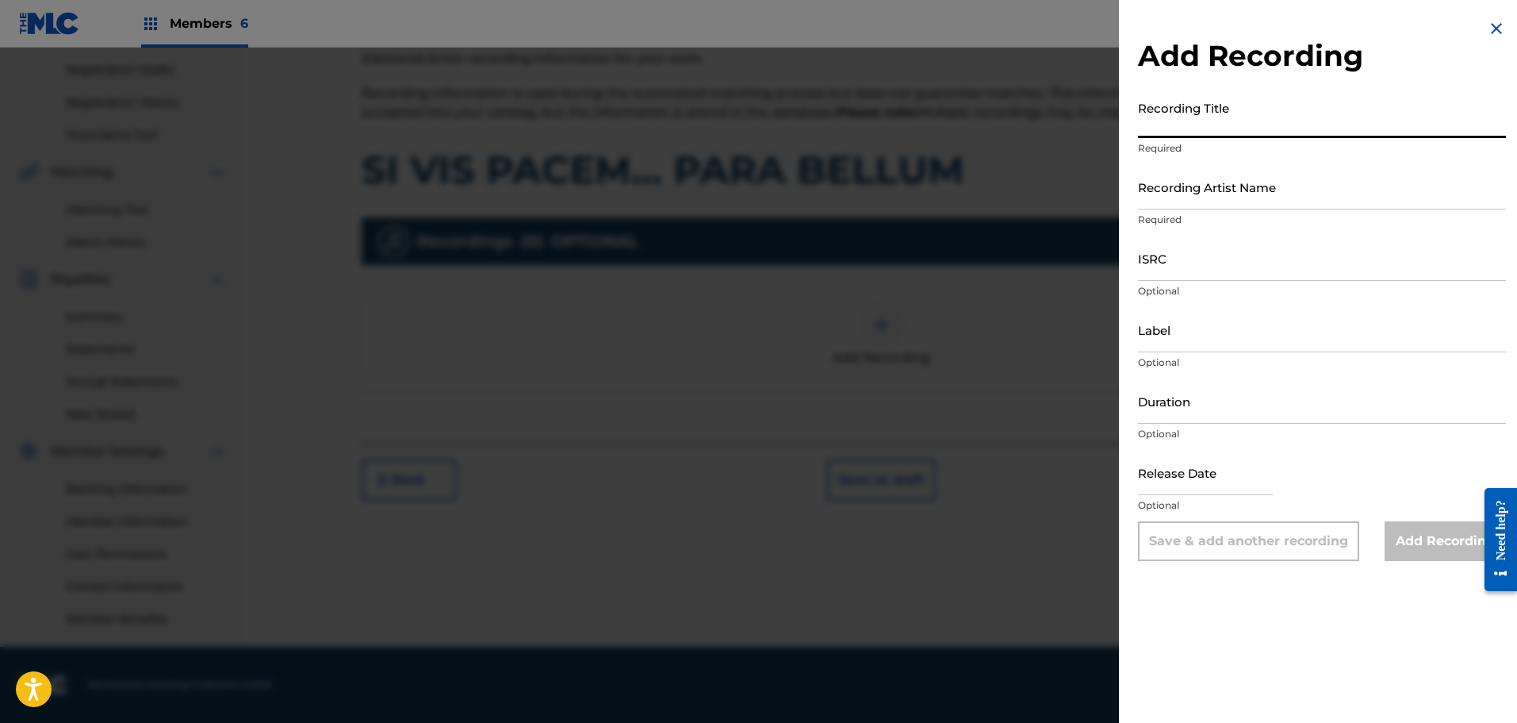
click at [1231, 120] on input "Recording Title" at bounding box center [1322, 115] width 368 height 45
click at [1254, 128] on input "Recording Title" at bounding box center [1322, 115] width 368 height 45
paste input "SI VIS PACEM... PARA BELLUM"
type input "SI VIS PACEM... PARA BELLUM"
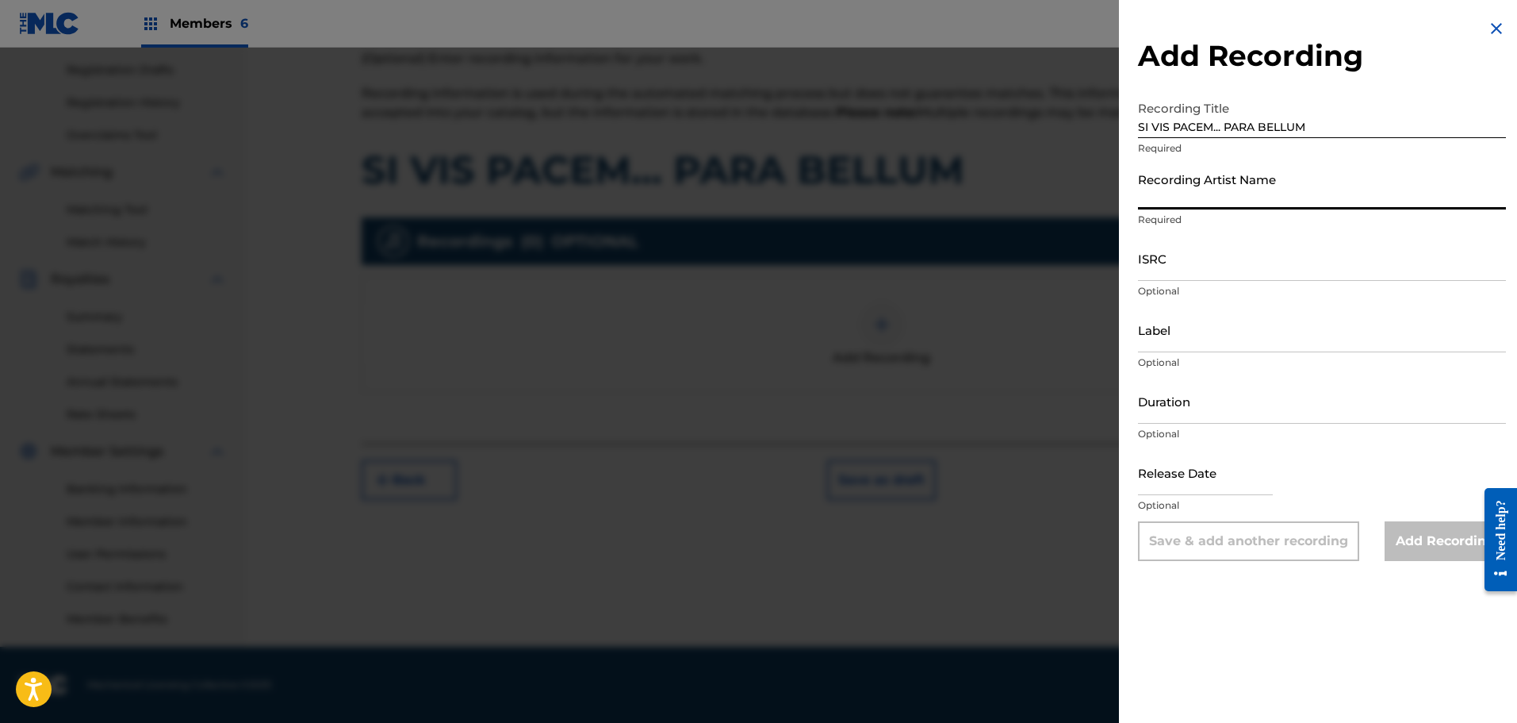
click at [1249, 201] on input "Recording Artist Name" at bounding box center [1322, 186] width 368 height 45
click at [1195, 196] on input "Recording Artist Name" at bounding box center [1322, 186] width 368 height 45
paste input "THE JUDAS SYNDROME"
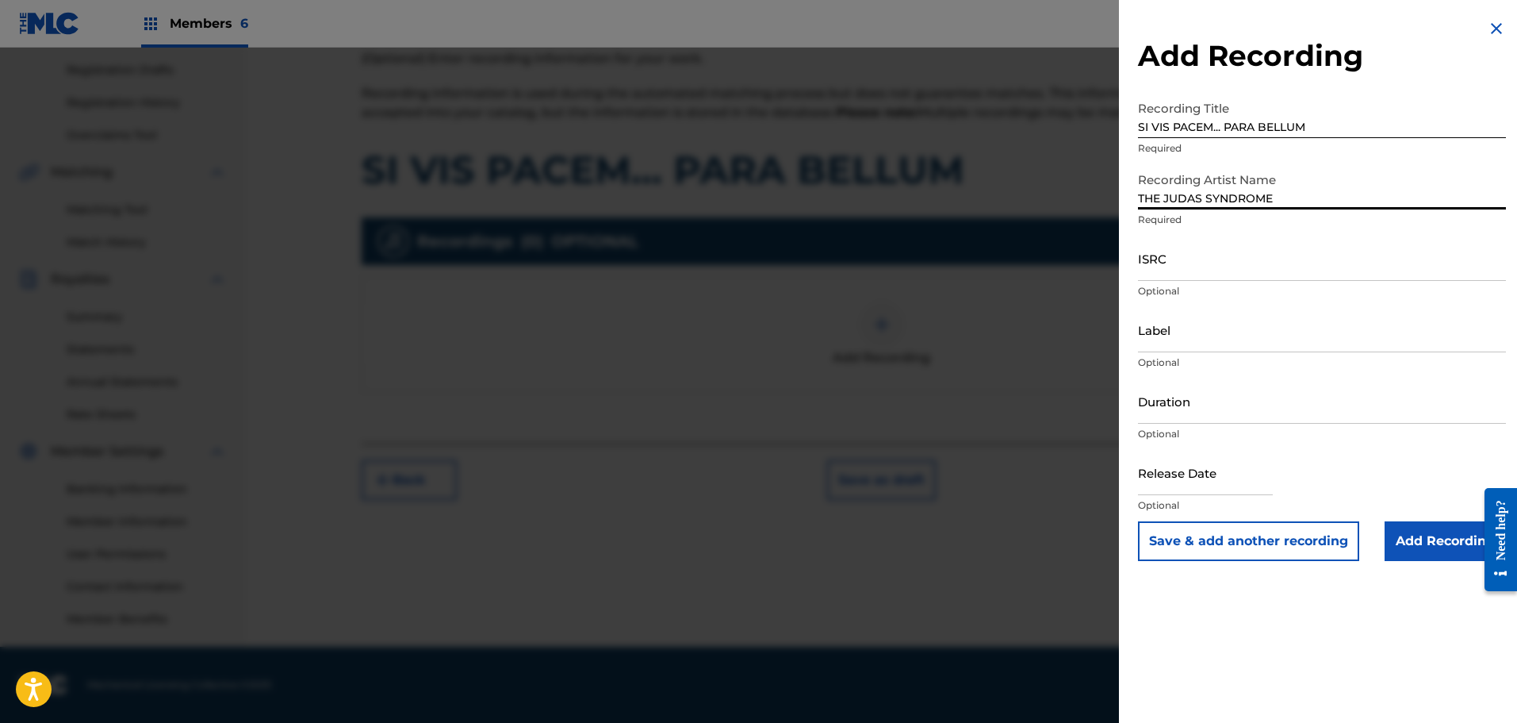
type input "THE JUDAS SYNDROME"
click at [1323, 274] on input "ISRC" at bounding box center [1322, 258] width 368 height 45
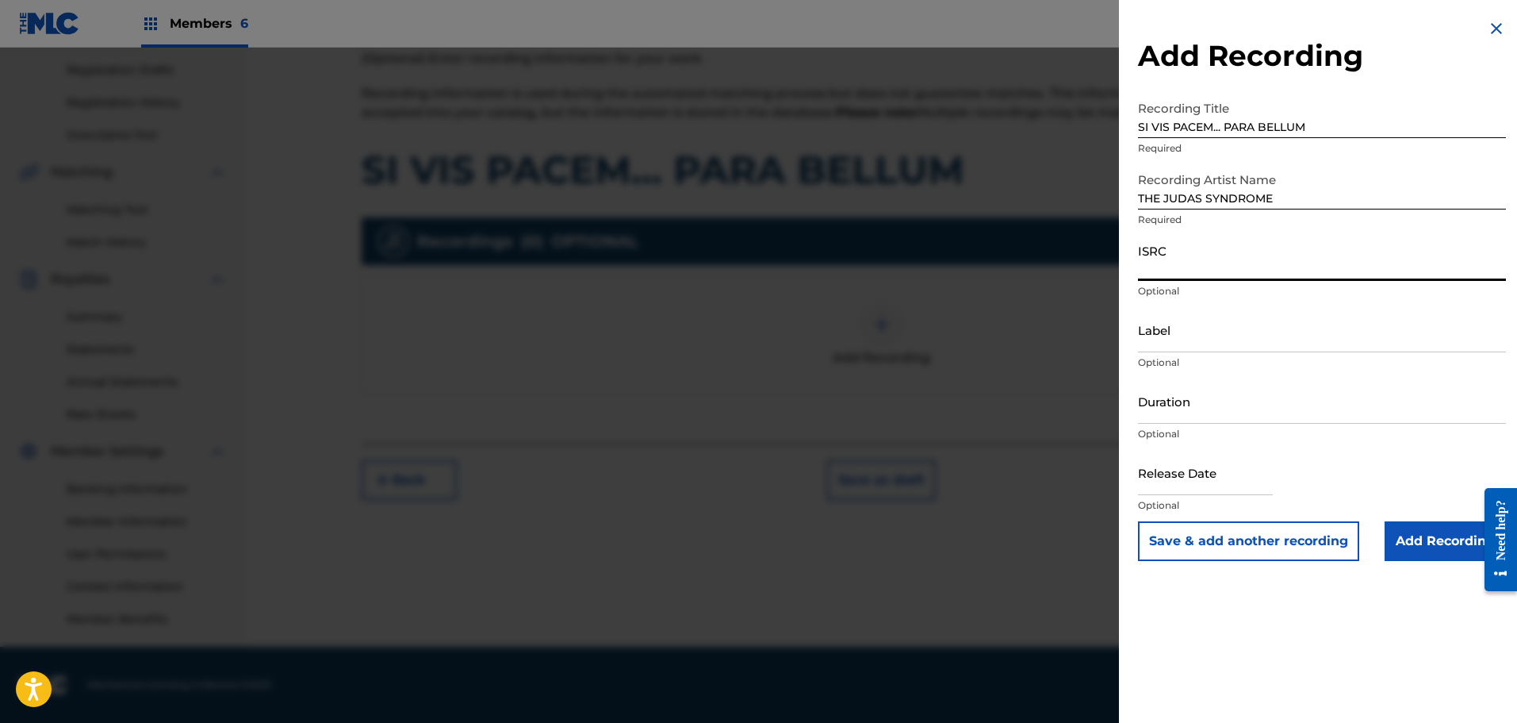
paste input "USQY51029466"
type input "USQY51029466"
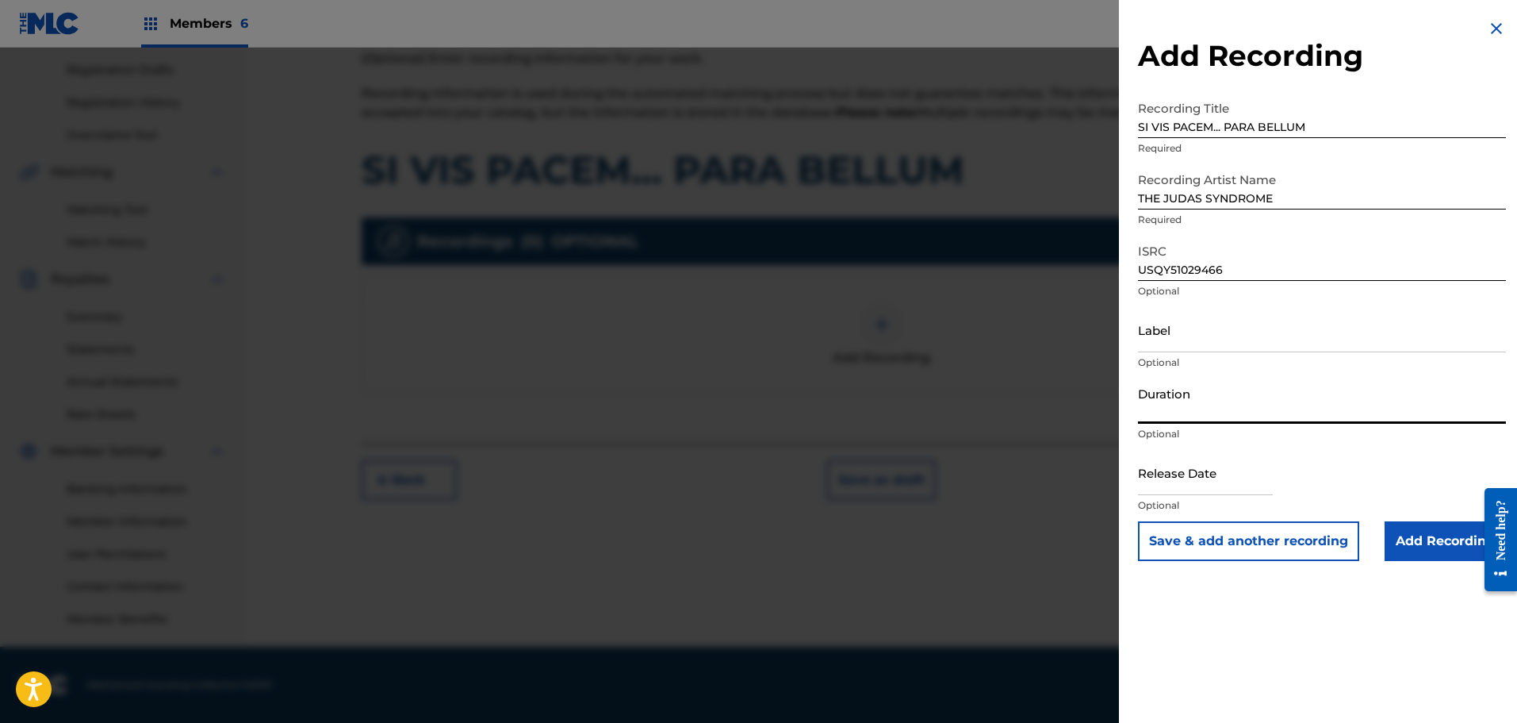
click at [1205, 416] on input "Duration" at bounding box center [1322, 400] width 368 height 45
type input "02:26"
click at [1229, 494] on input "text" at bounding box center [1205, 472] width 135 height 45
select select "7"
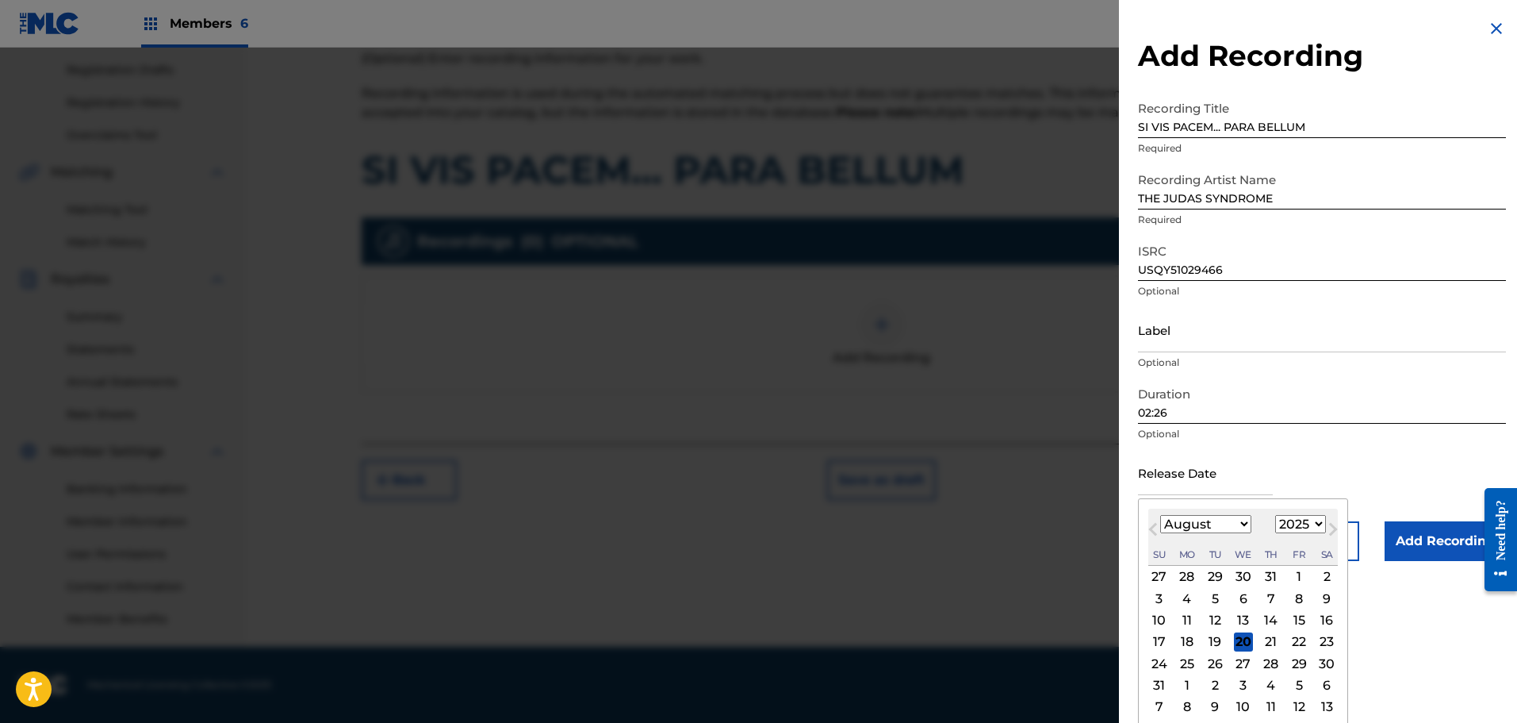
click at [1313, 519] on select "1899 1900 1901 1902 1903 1904 1905 1906 1907 1908 1909 1910 1911 1912 1913 1914…" at bounding box center [1300, 524] width 51 height 18
select select "2010"
click at [1275, 515] on select "1899 1900 1901 1902 1903 1904 1905 1906 1907 1908 1909 1910 1911 1912 1913 1914…" at bounding box center [1300, 524] width 51 height 18
click at [1214, 523] on select "January February March April May June July August September October November De…" at bounding box center [1205, 524] width 91 height 18
click at [1160, 515] on select "January February March April May June July August September October November De…" at bounding box center [1205, 524] width 91 height 18
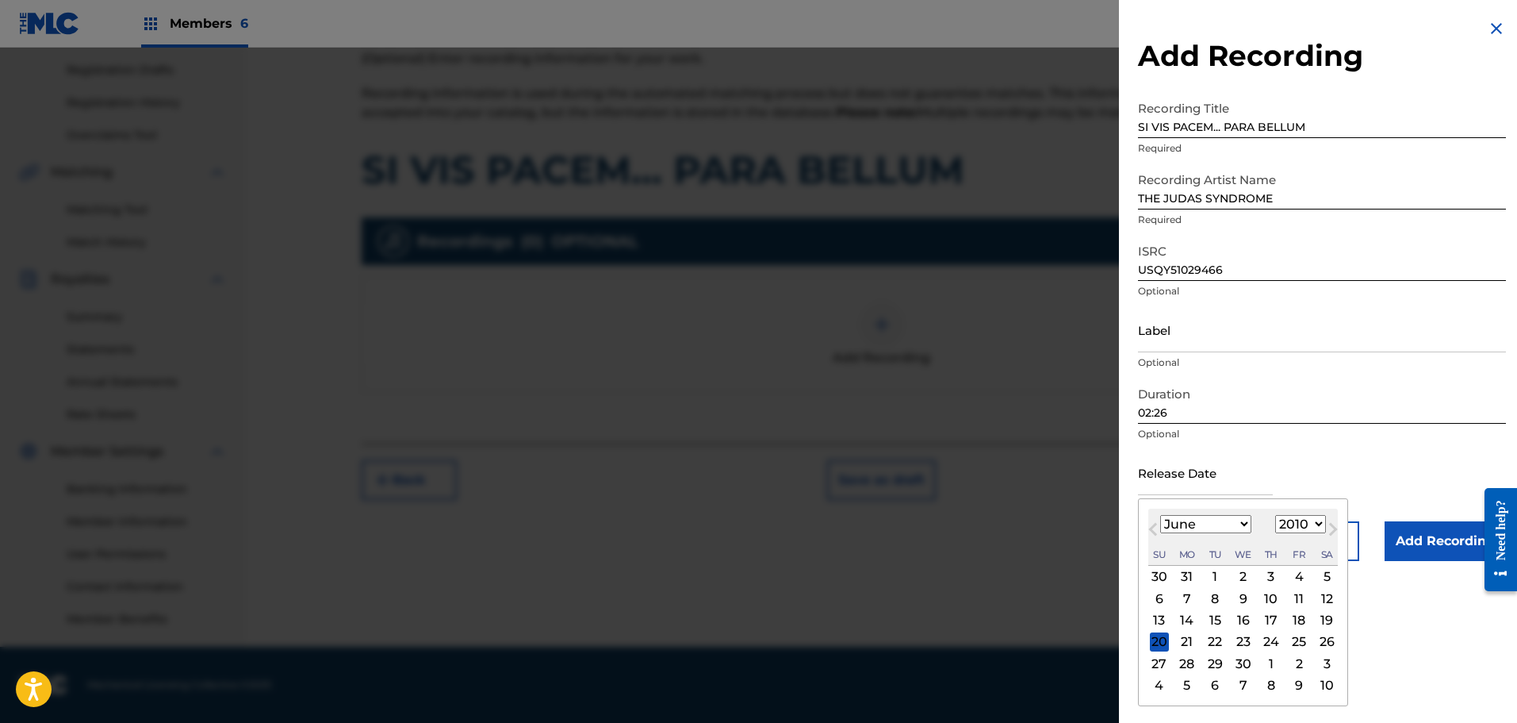
click at [1232, 524] on select "January February March April May June July August September October November De…" at bounding box center [1205, 524] width 91 height 18
select select "2"
click at [1160, 515] on select "January February March April May June July August September October November De…" at bounding box center [1205, 524] width 91 height 18
click at [1219, 612] on div "16" at bounding box center [1215, 620] width 19 height 19
type input "March 16 2010"
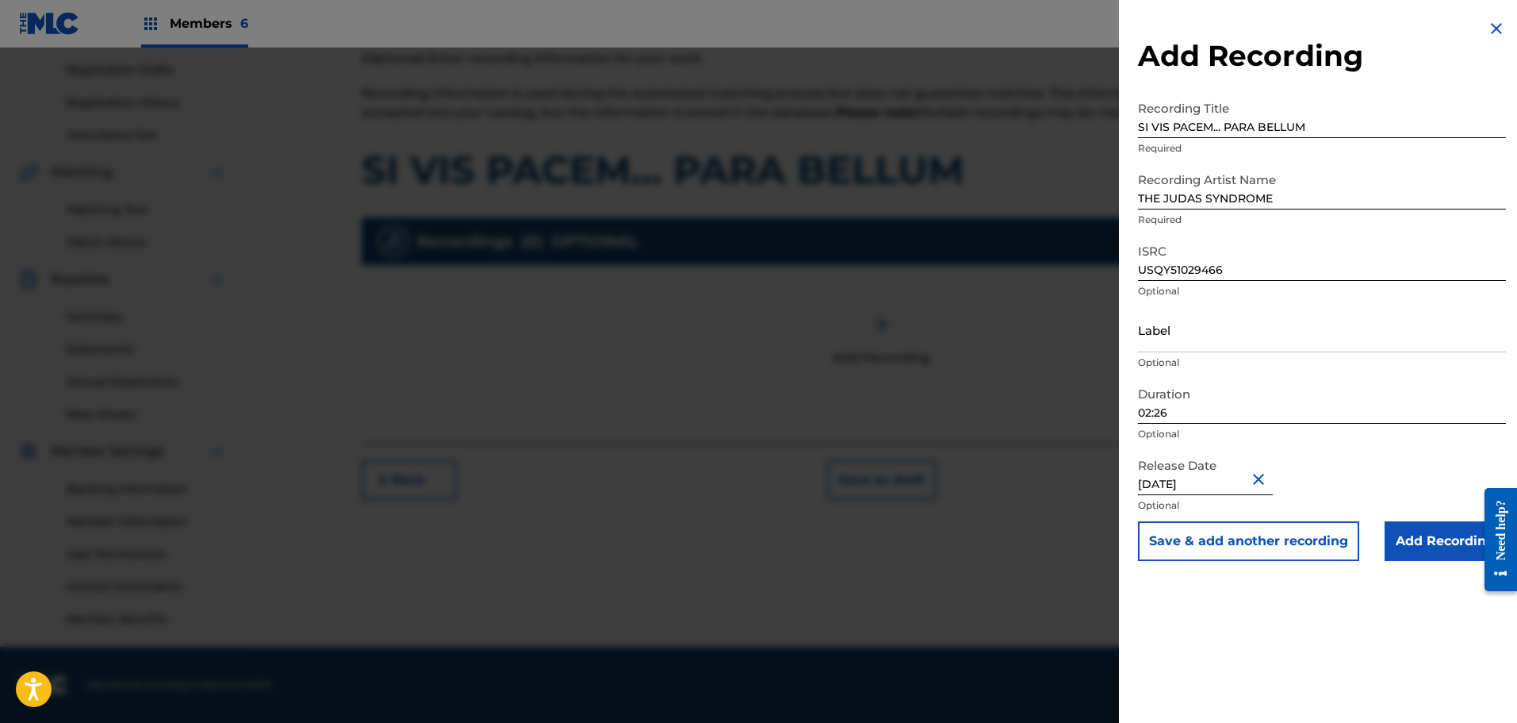
click at [1422, 538] on input "Add Recording" at bounding box center [1445, 541] width 121 height 40
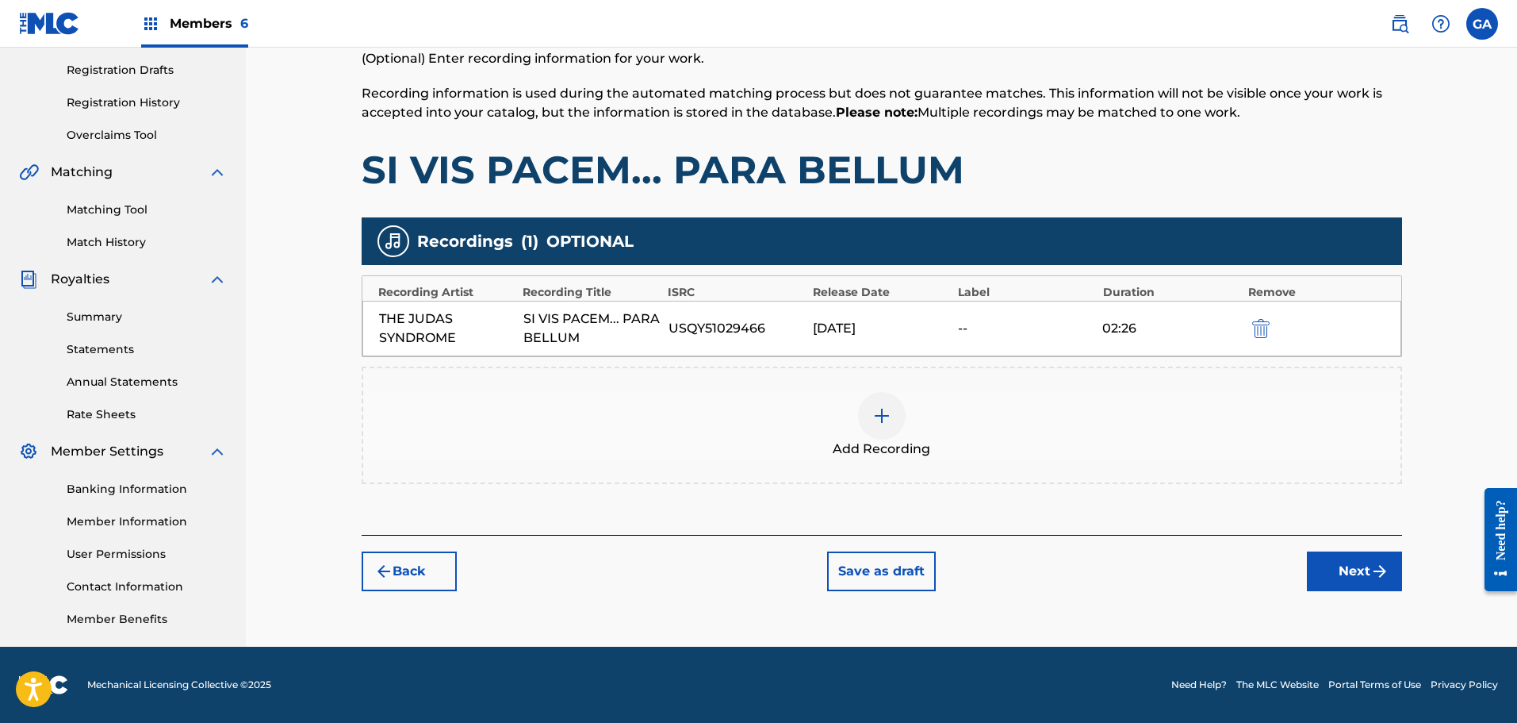
click at [1355, 560] on button "Next" at bounding box center [1354, 571] width 95 height 40
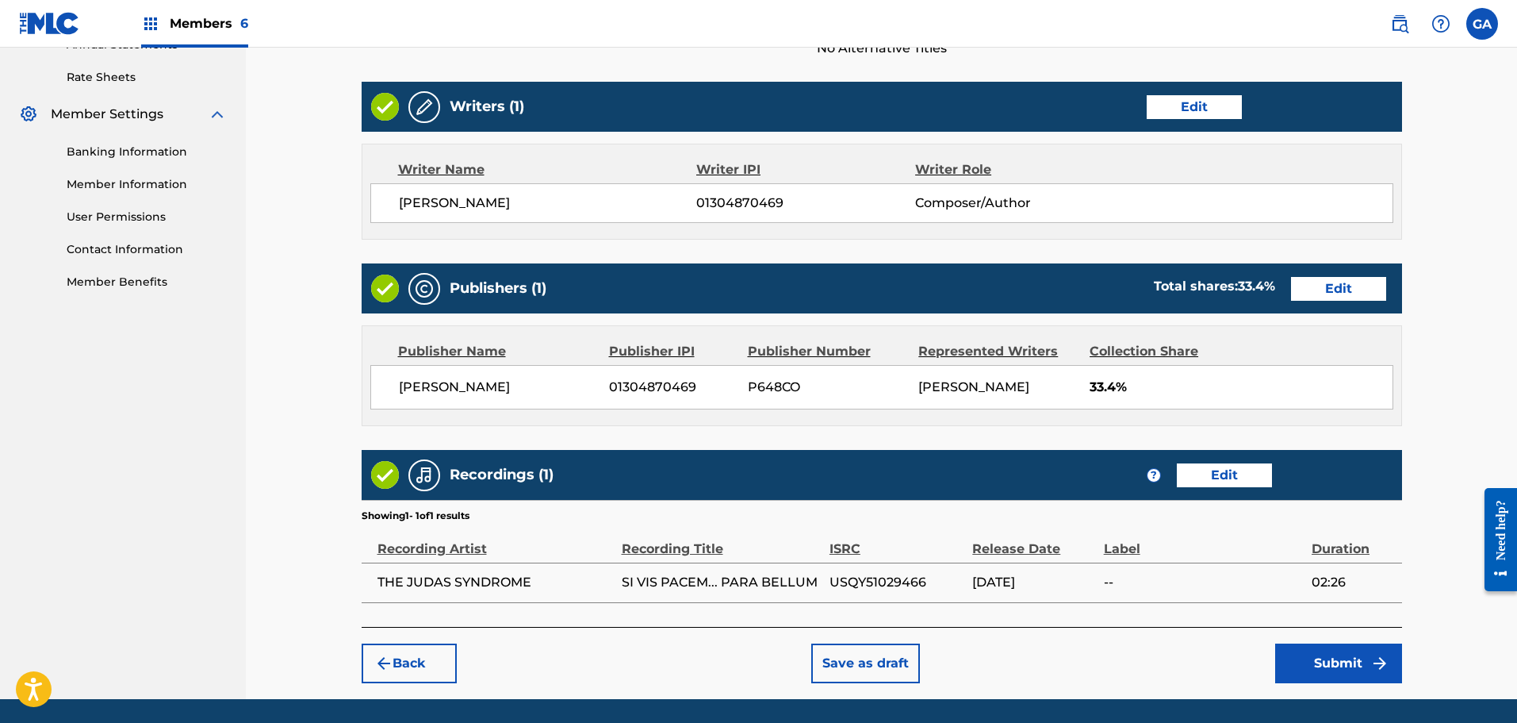
scroll to position [650, 0]
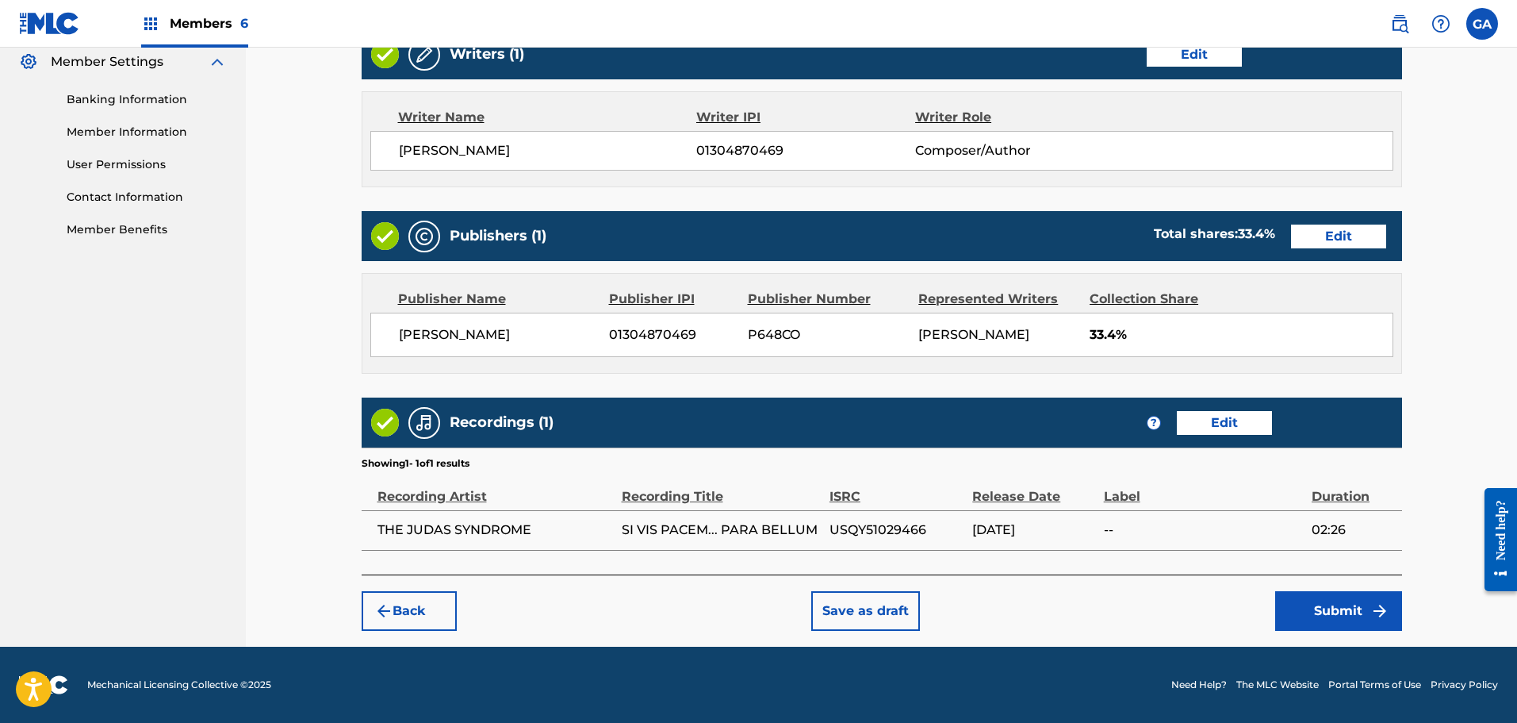
click at [1346, 607] on button "Submit" at bounding box center [1338, 611] width 127 height 40
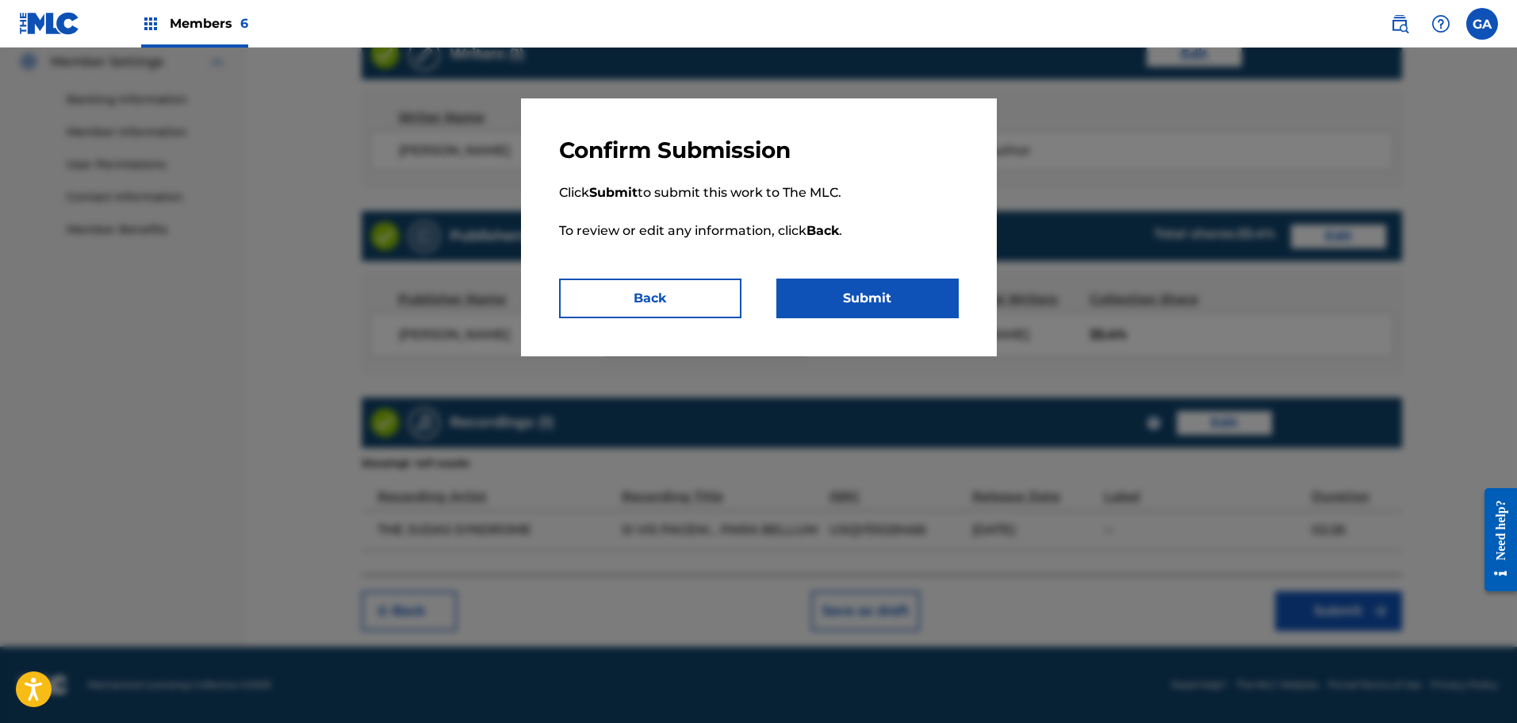
click at [899, 304] on button "Submit" at bounding box center [867, 298] width 182 height 40
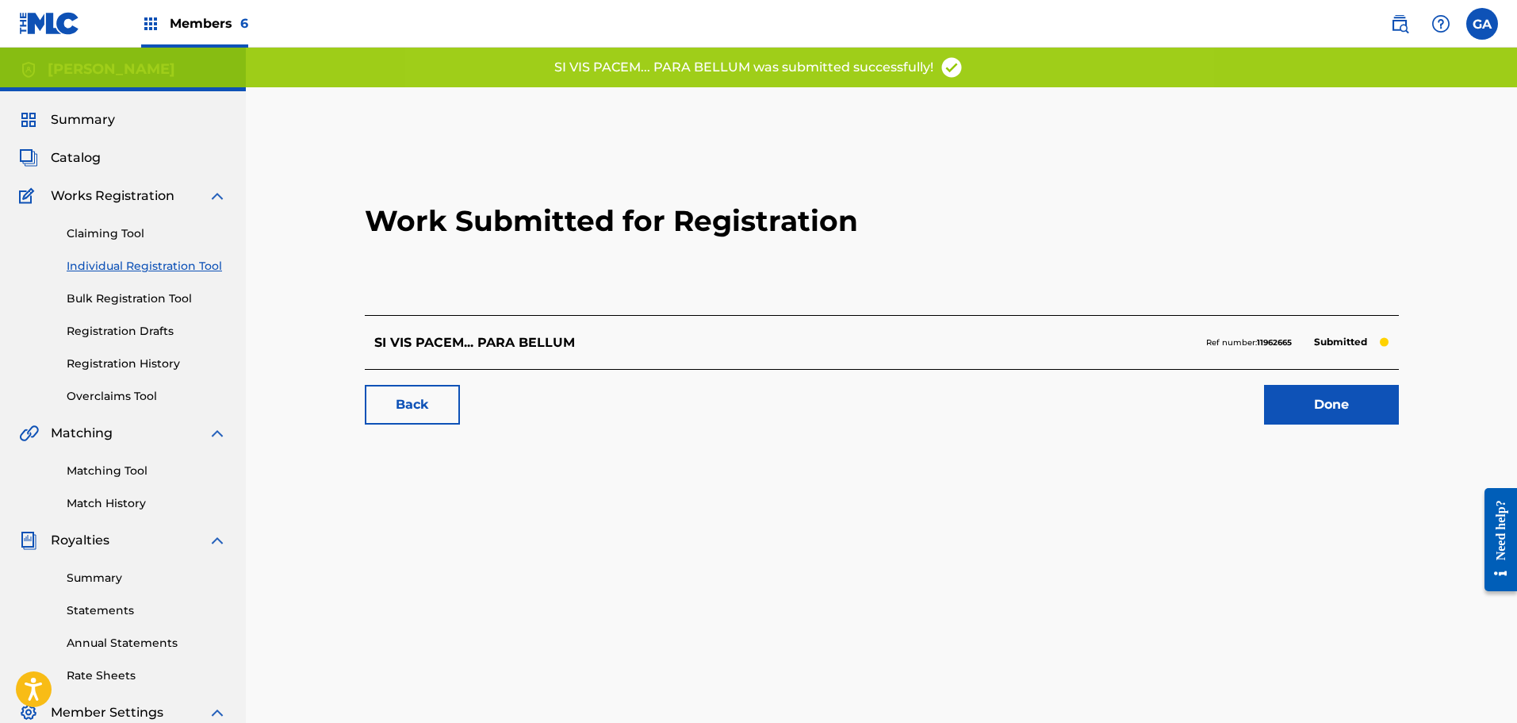
click at [1317, 398] on link "Done" at bounding box center [1331, 405] width 135 height 40
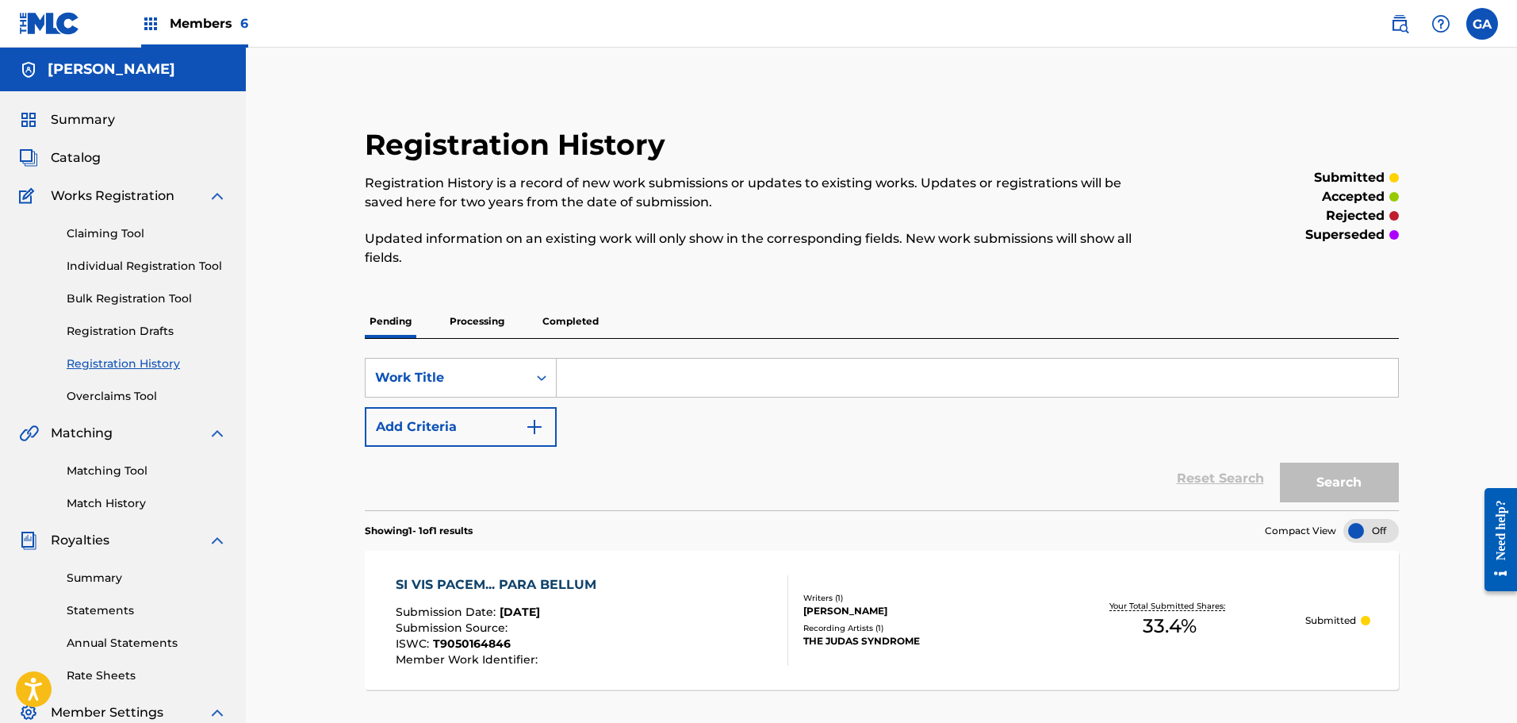
click at [65, 152] on span "Catalog" at bounding box center [76, 157] width 50 height 19
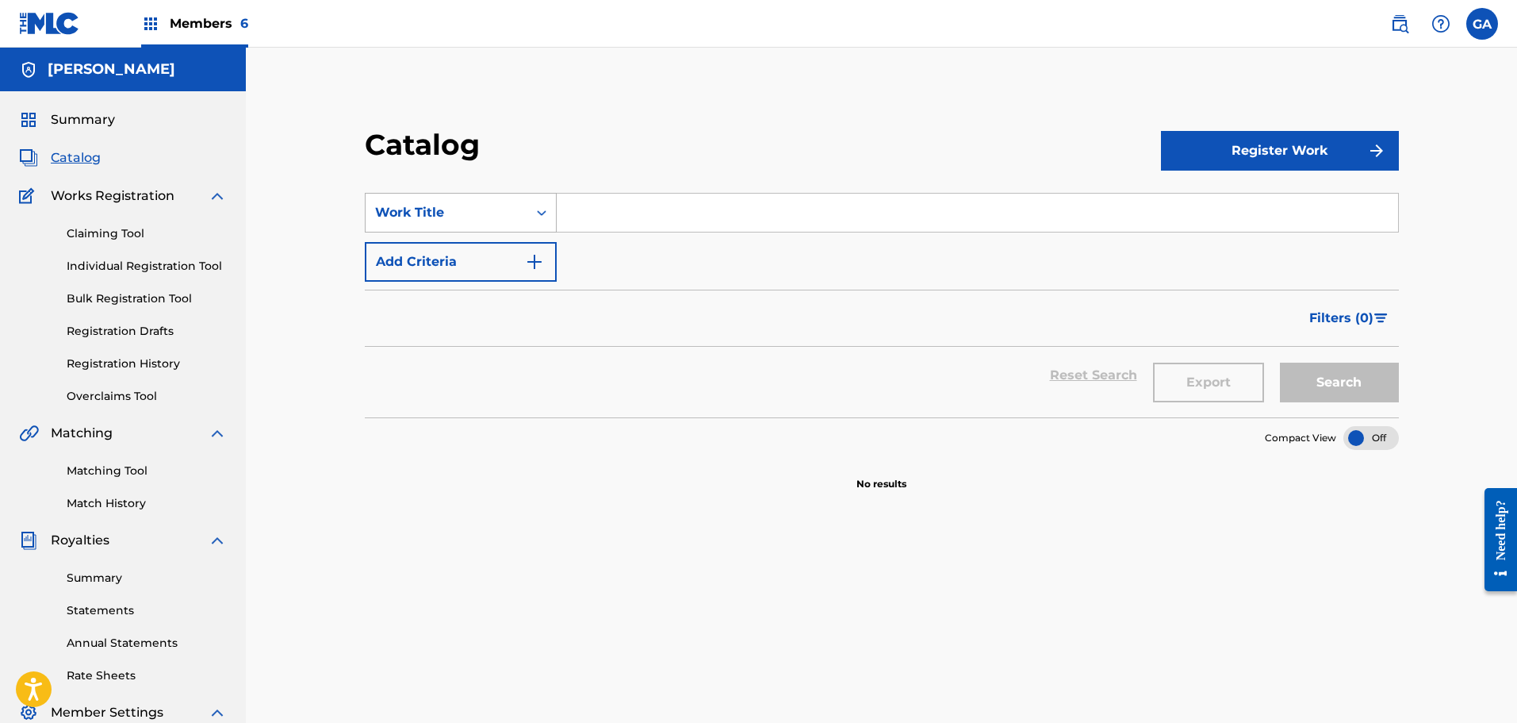
click at [470, 207] on div "Work Title" at bounding box center [446, 212] width 143 height 19
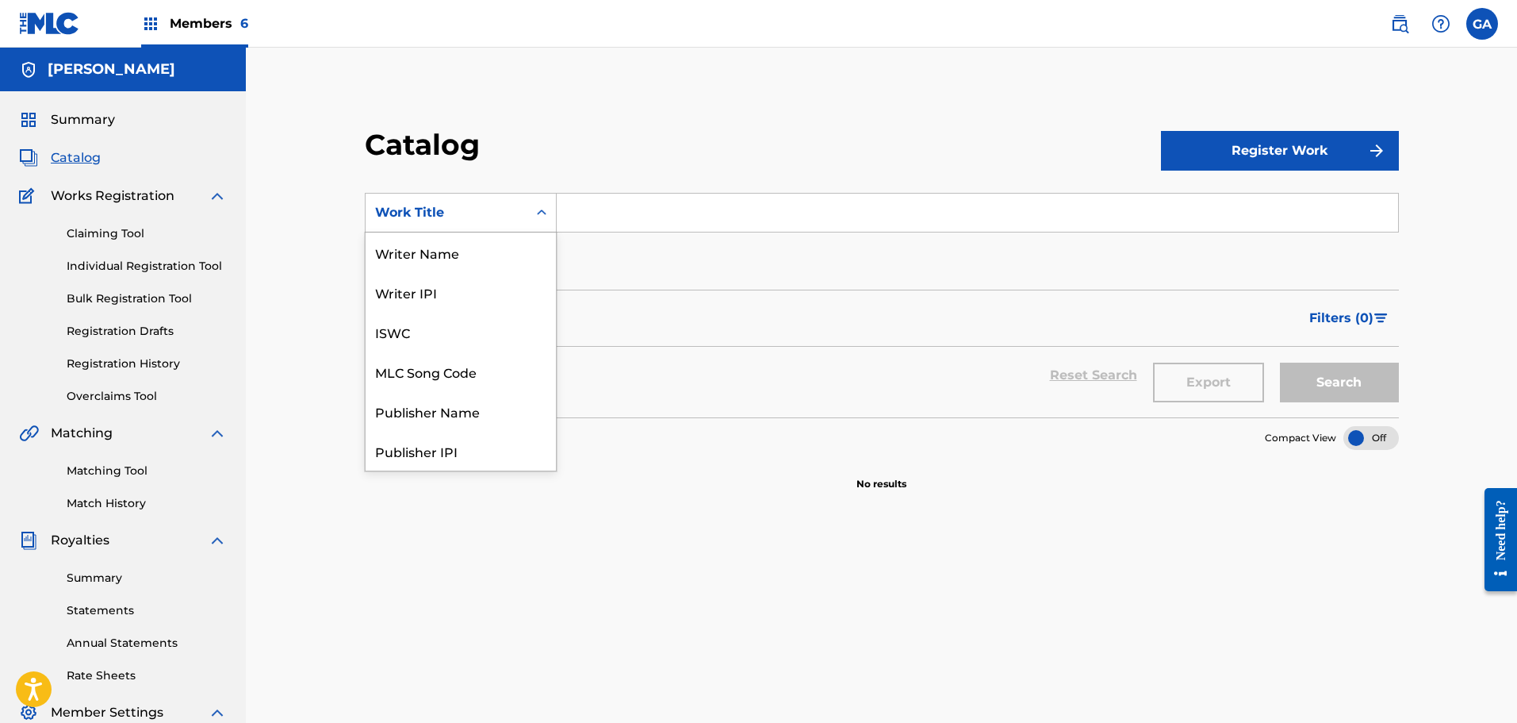
click at [620, 263] on div "SearchWithCriteria704fd457-321f-41ad-ab66-62c22815f390 12 results available. Us…" at bounding box center [882, 237] width 1034 height 89
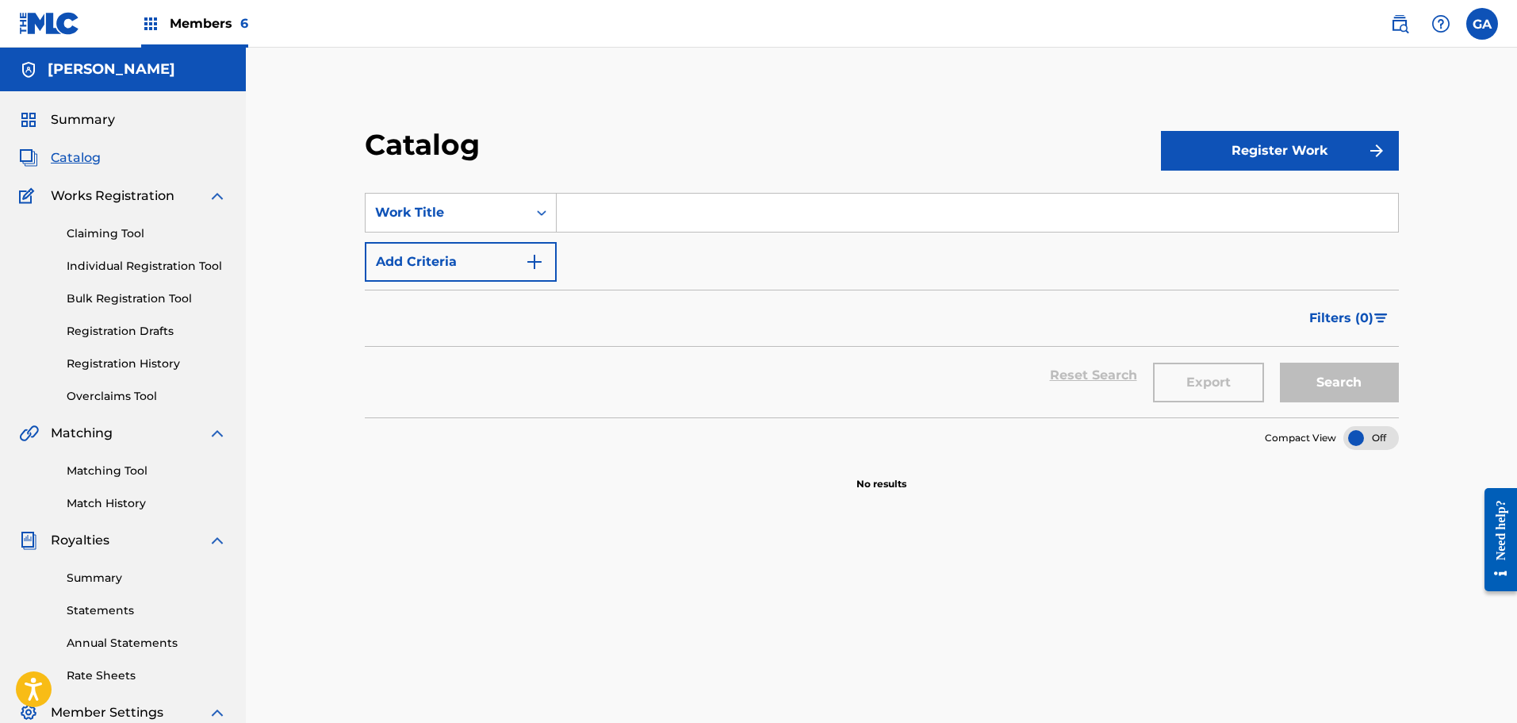
click at [76, 156] on span "Catalog" at bounding box center [76, 157] width 50 height 19
click at [1258, 150] on button "Register Work" at bounding box center [1280, 151] width 238 height 40
click at [1171, 195] on link "Individual" at bounding box center [1280, 202] width 238 height 38
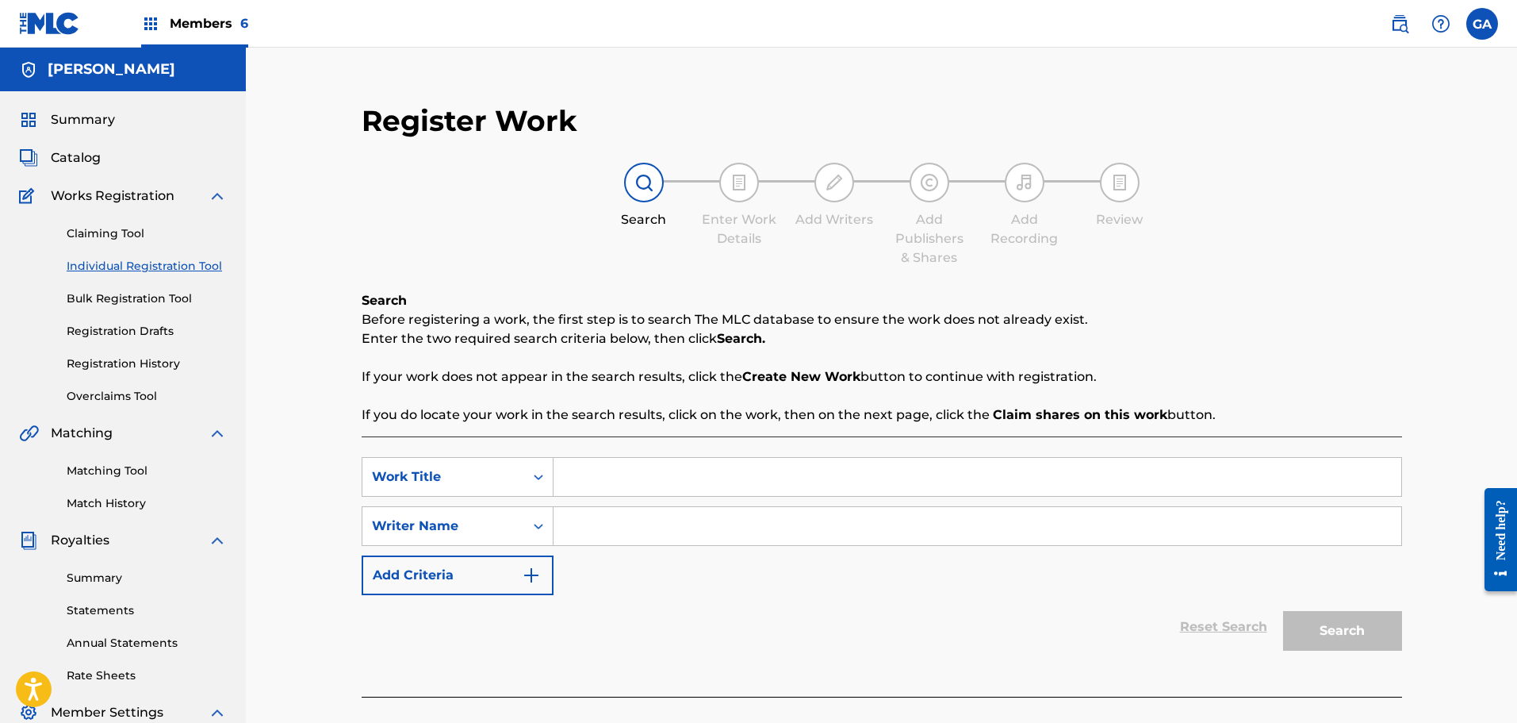
click at [615, 466] on input "Search Form" at bounding box center [978, 477] width 848 height 38
paste input "THE INCEPTION OF SODOM"
type input "THE INCEPTION OF SODOM"
click at [487, 565] on button "Add Criteria" at bounding box center [458, 575] width 192 height 40
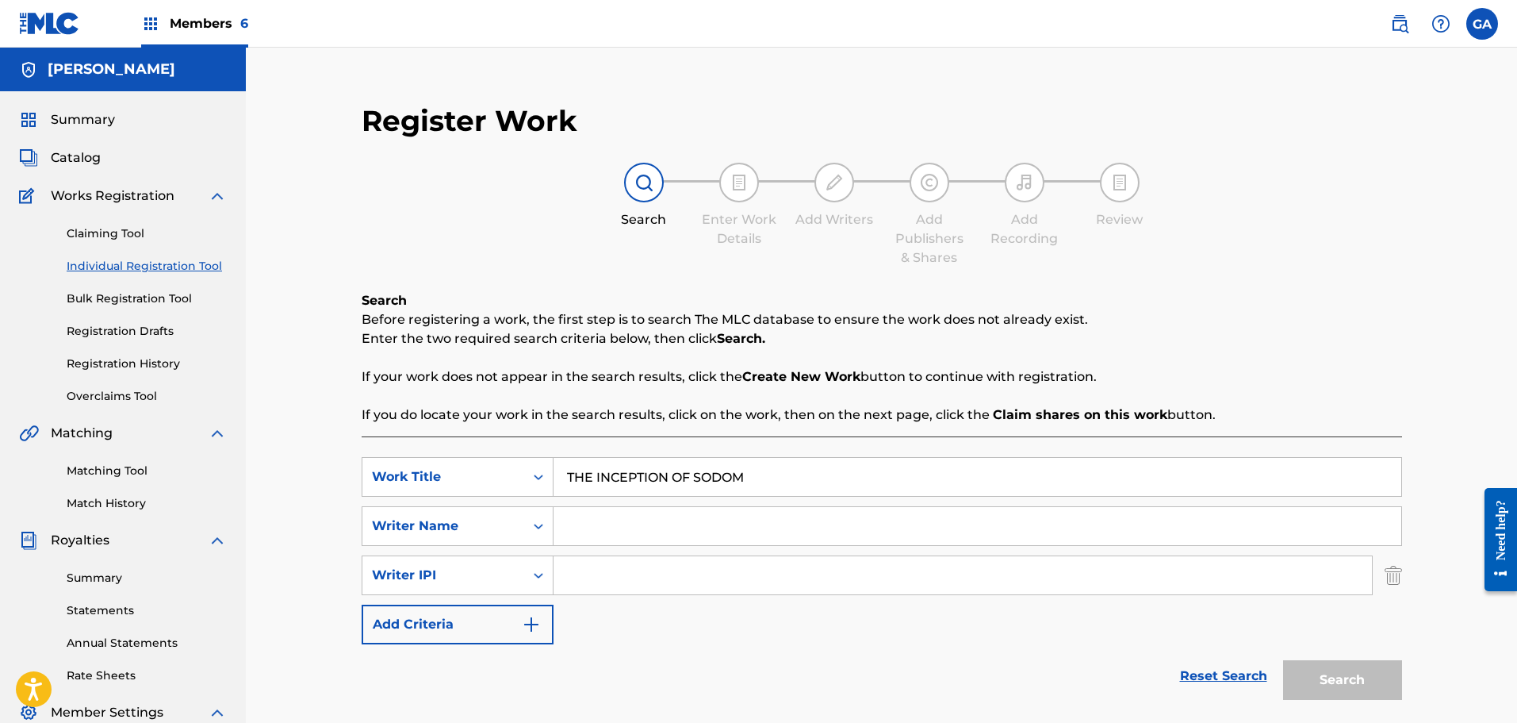
click at [1388, 578] on img "Search Form" at bounding box center [1393, 575] width 17 height 40
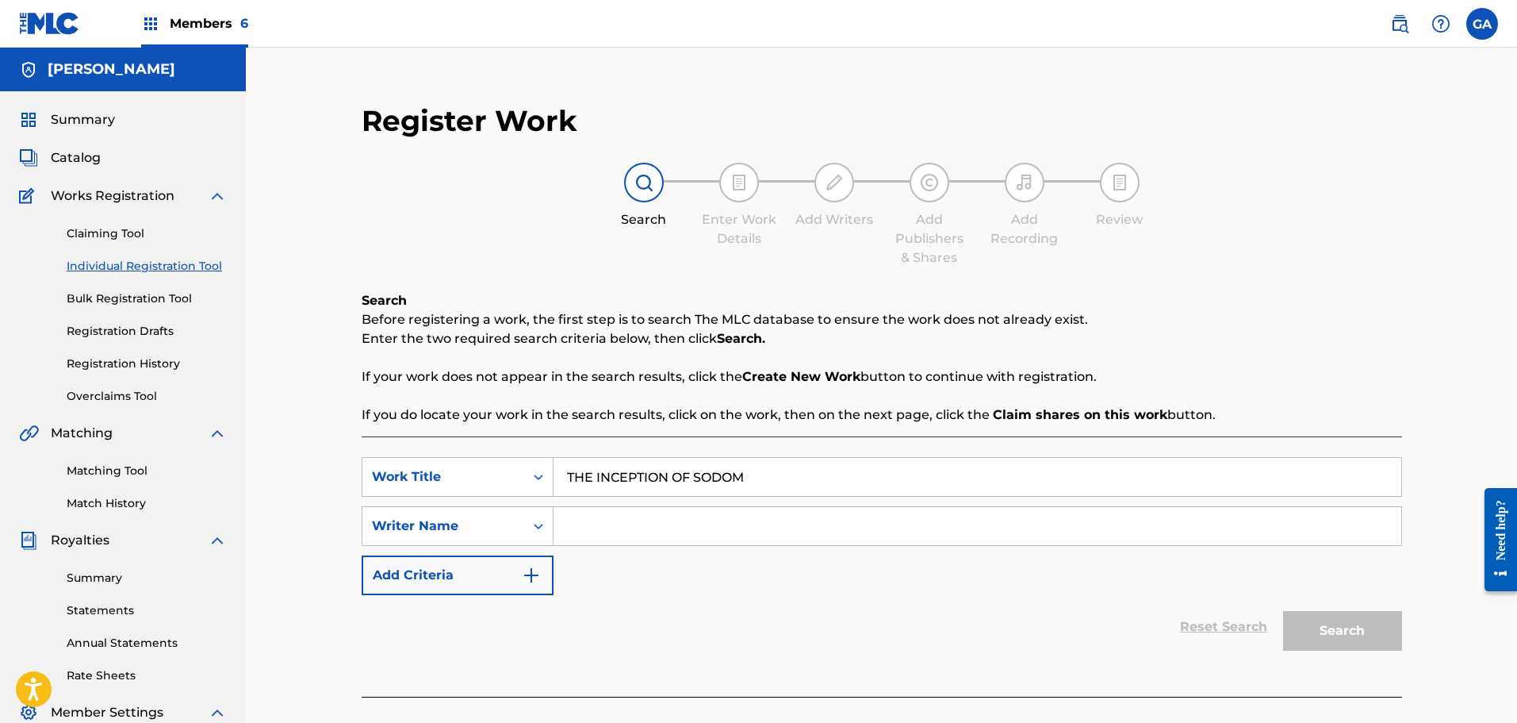
click at [1019, 519] on input "Search Form" at bounding box center [978, 526] width 848 height 38
type input "tulotta"
click at [1283, 611] on button "Search" at bounding box center [1342, 631] width 119 height 40
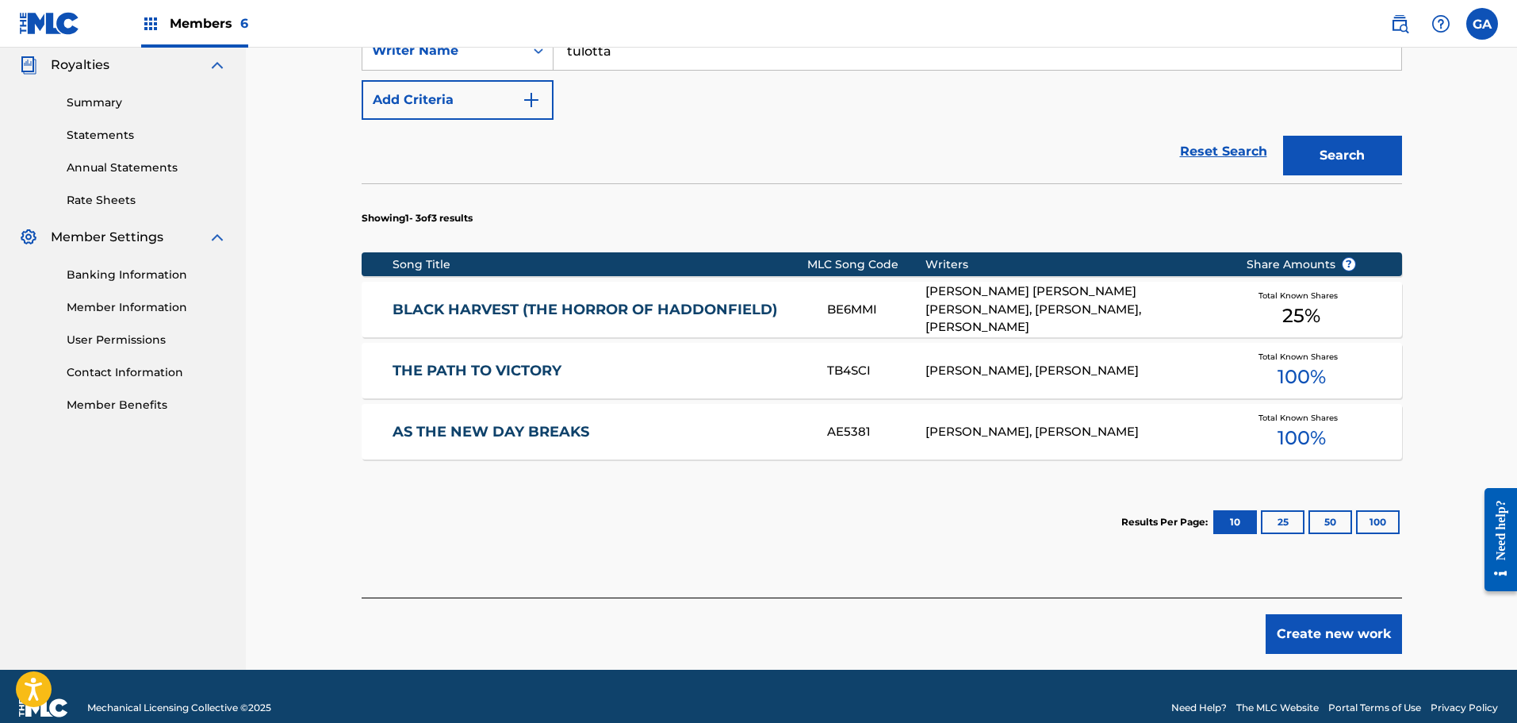
scroll to position [476, 0]
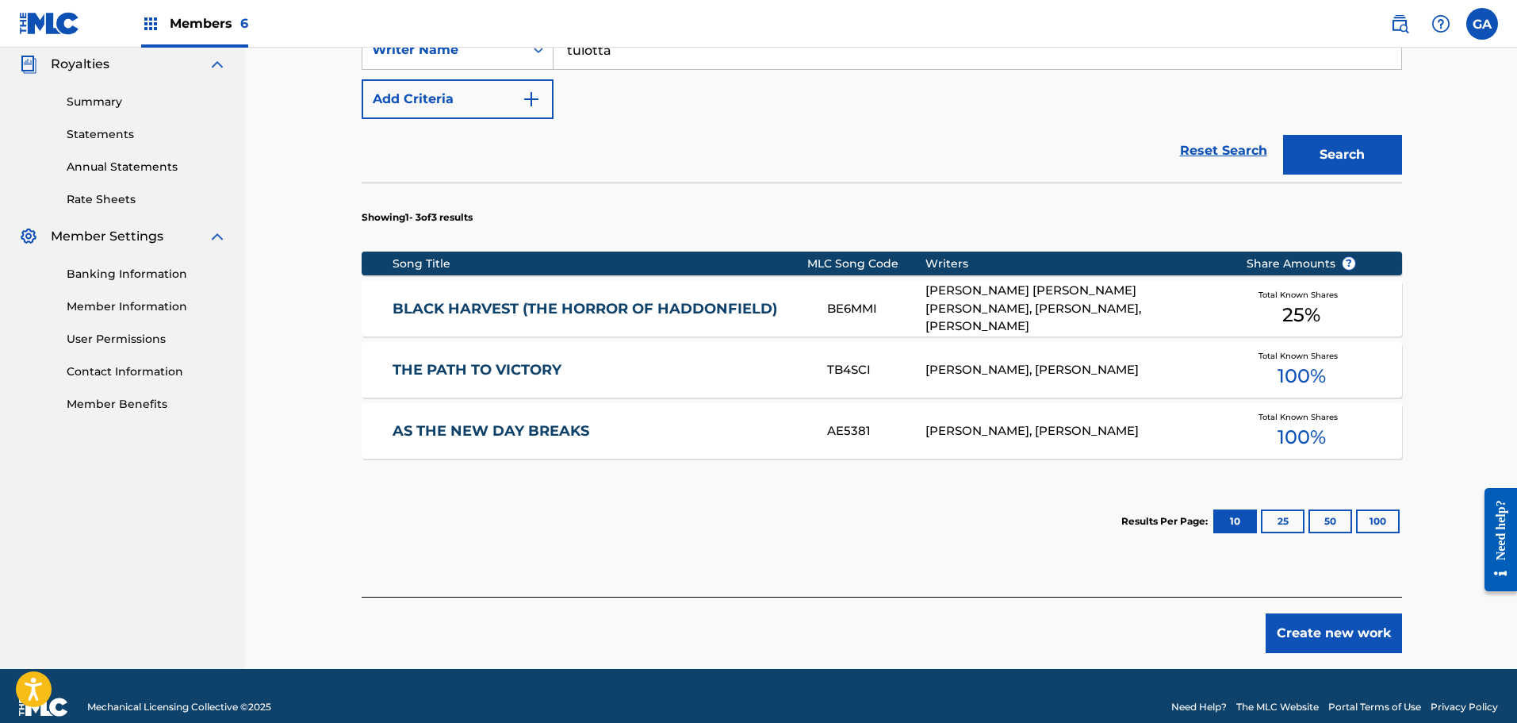
click at [1102, 366] on div "THOMAS TULOTTA, JAMES GIBBONS" at bounding box center [1074, 370] width 297 height 18
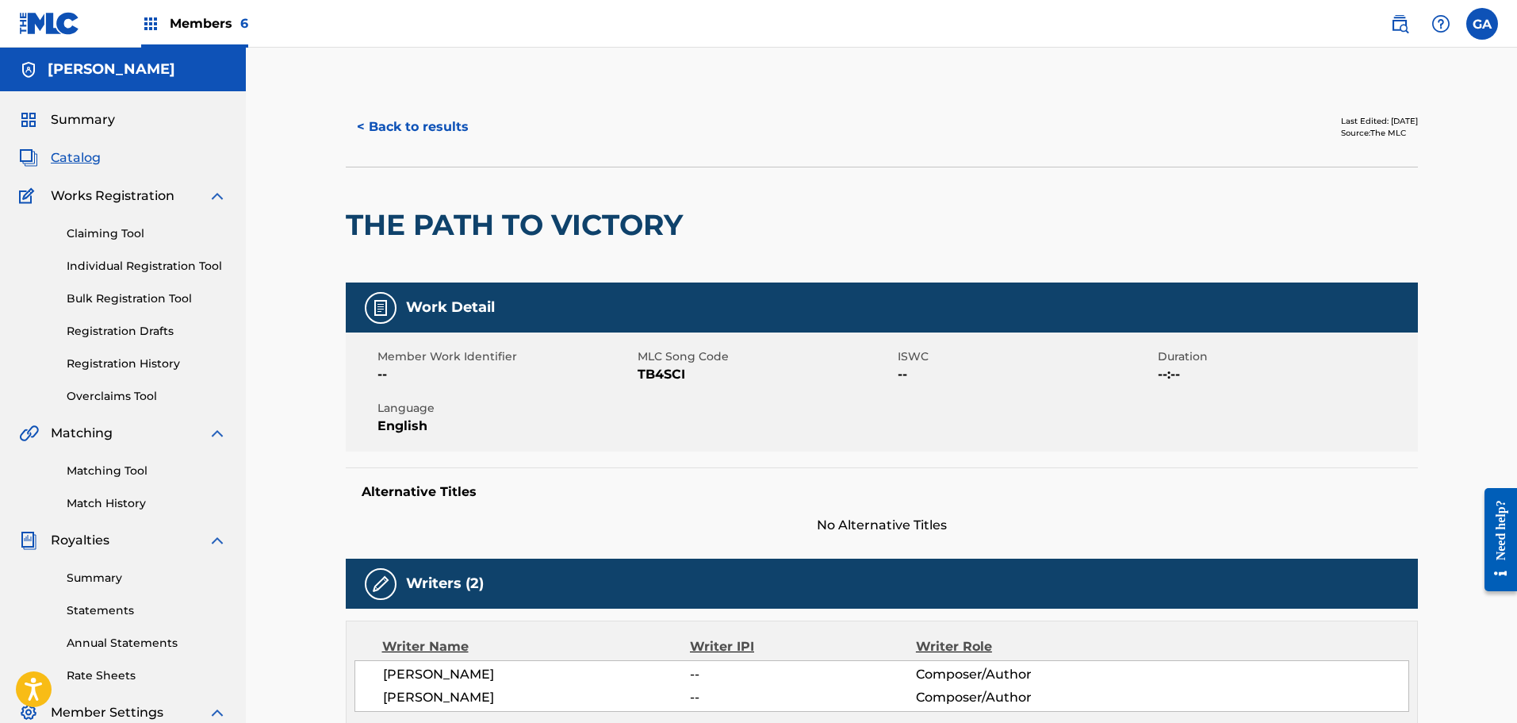
click at [443, 126] on button "< Back to results" at bounding box center [413, 127] width 134 height 40
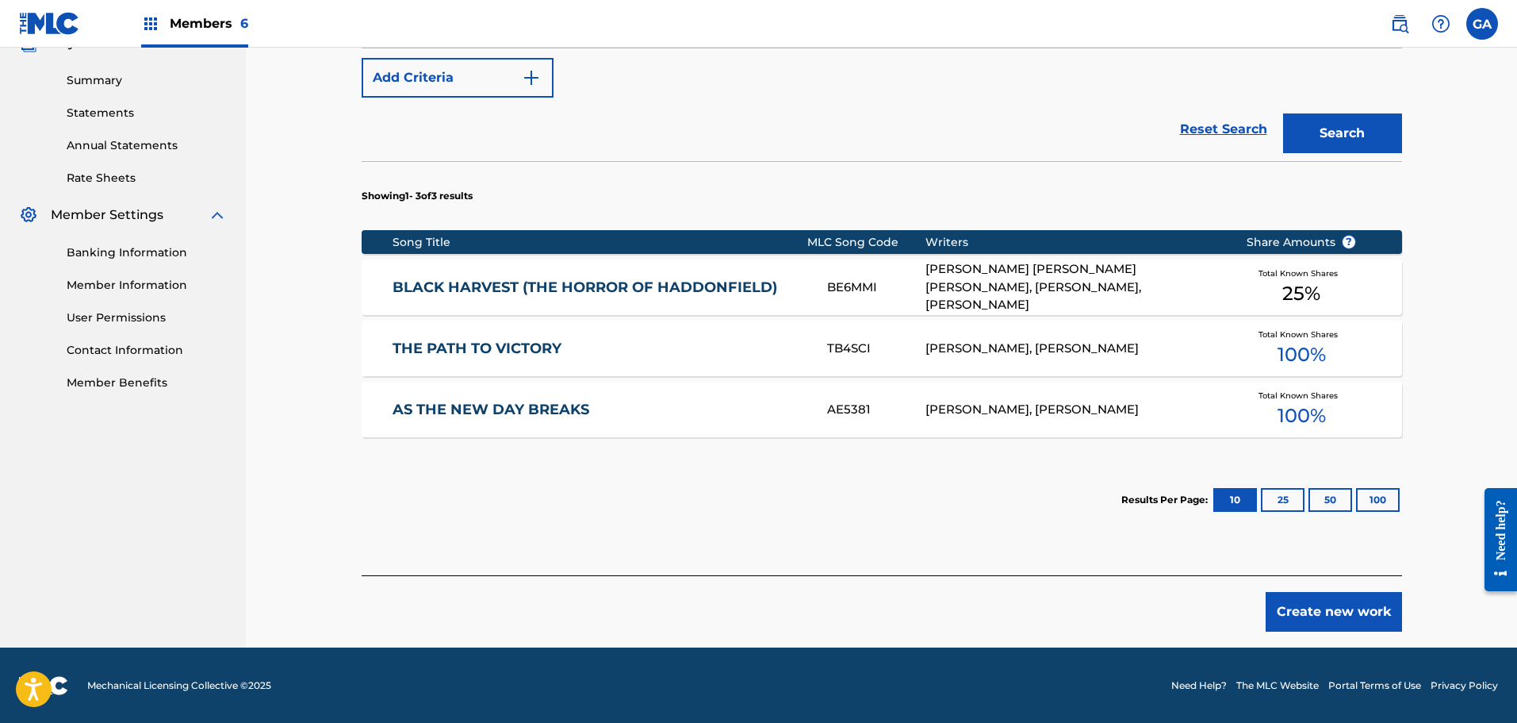
scroll to position [498, 0]
click at [1346, 604] on button "Create new work" at bounding box center [1334, 611] width 136 height 40
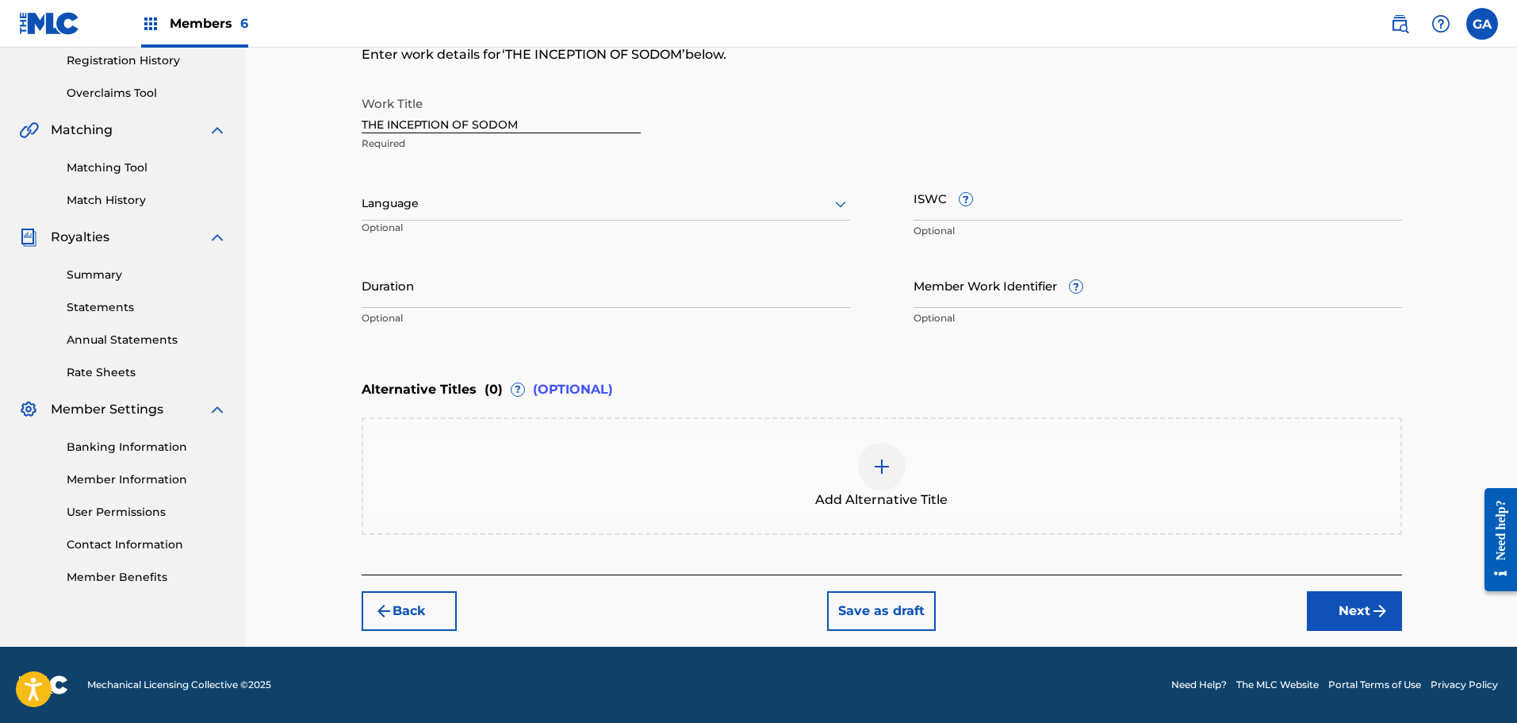
scroll to position [303, 0]
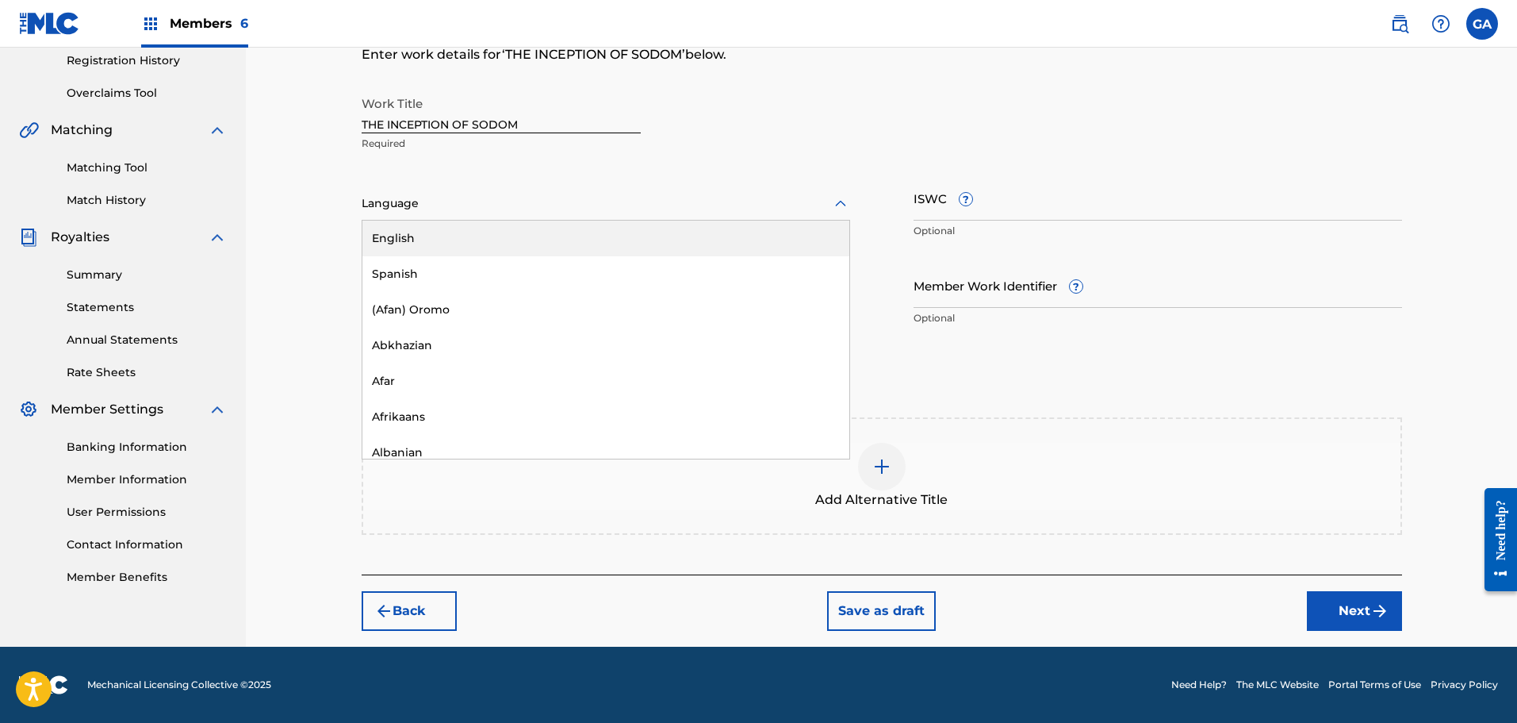
click at [761, 198] on div at bounding box center [606, 204] width 489 height 20
click at [507, 232] on div "English" at bounding box center [605, 238] width 487 height 36
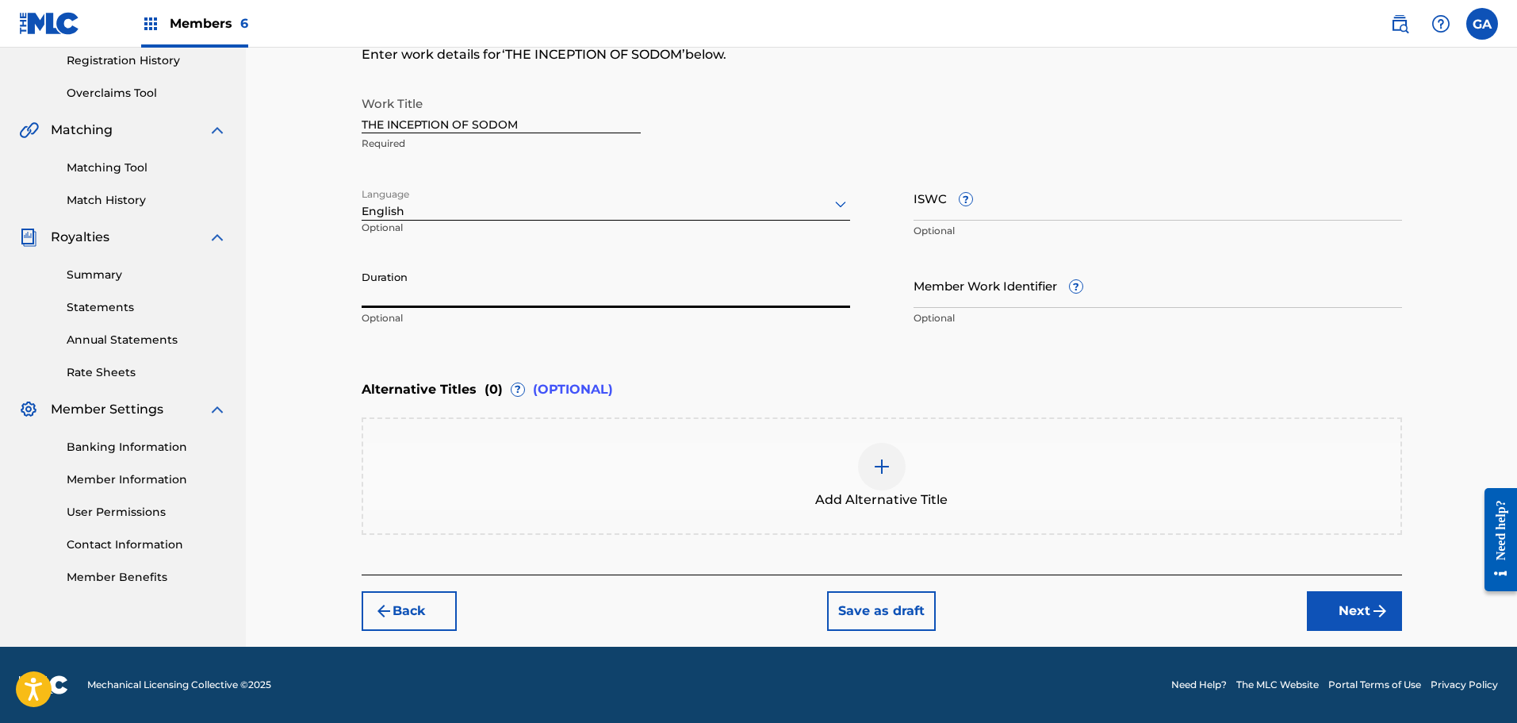
click at [477, 293] on input "Duration" at bounding box center [606, 285] width 489 height 45
type input "05:28"
click at [957, 215] on input "ISWC ?" at bounding box center [1158, 197] width 489 height 45
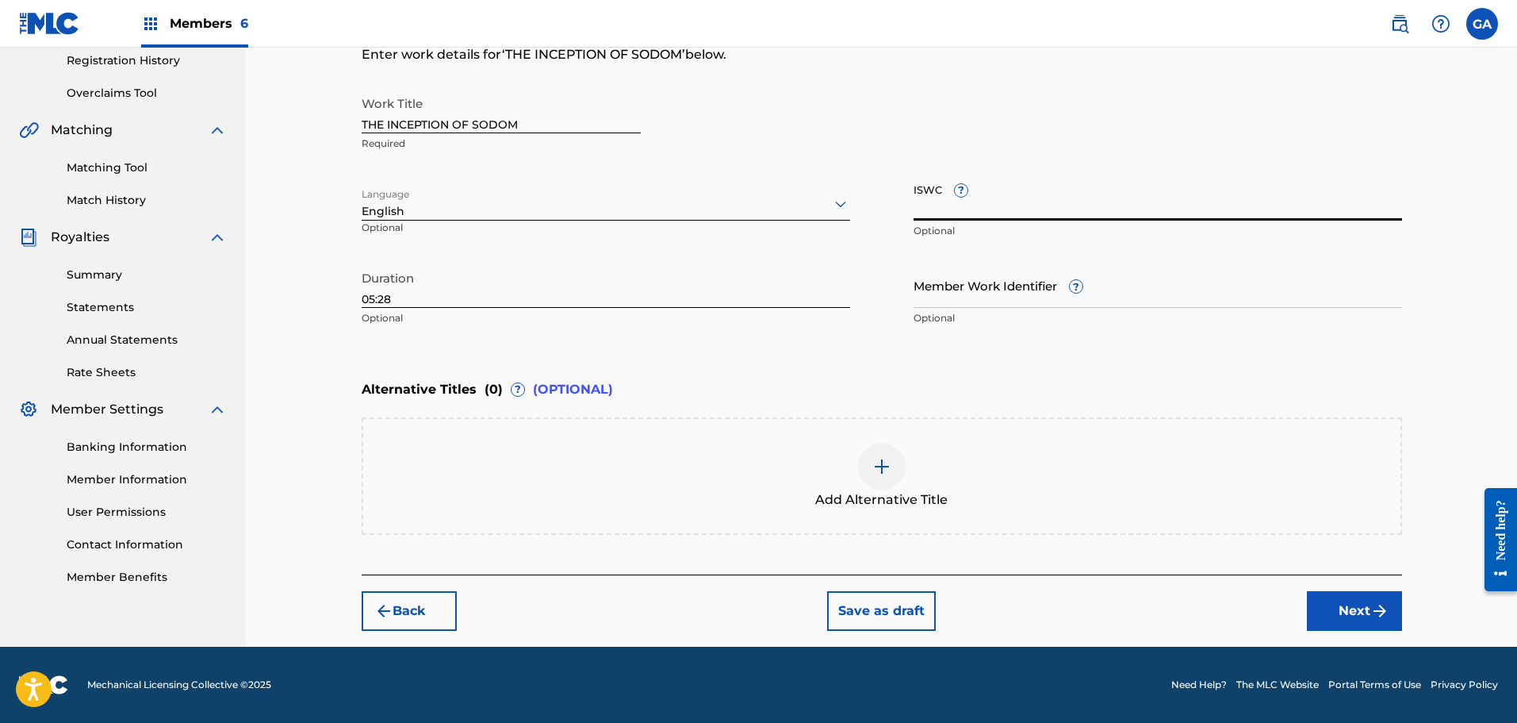
paste input "T9050161814"
type input "T9050161814"
click at [1366, 614] on button "Next" at bounding box center [1354, 611] width 95 height 40
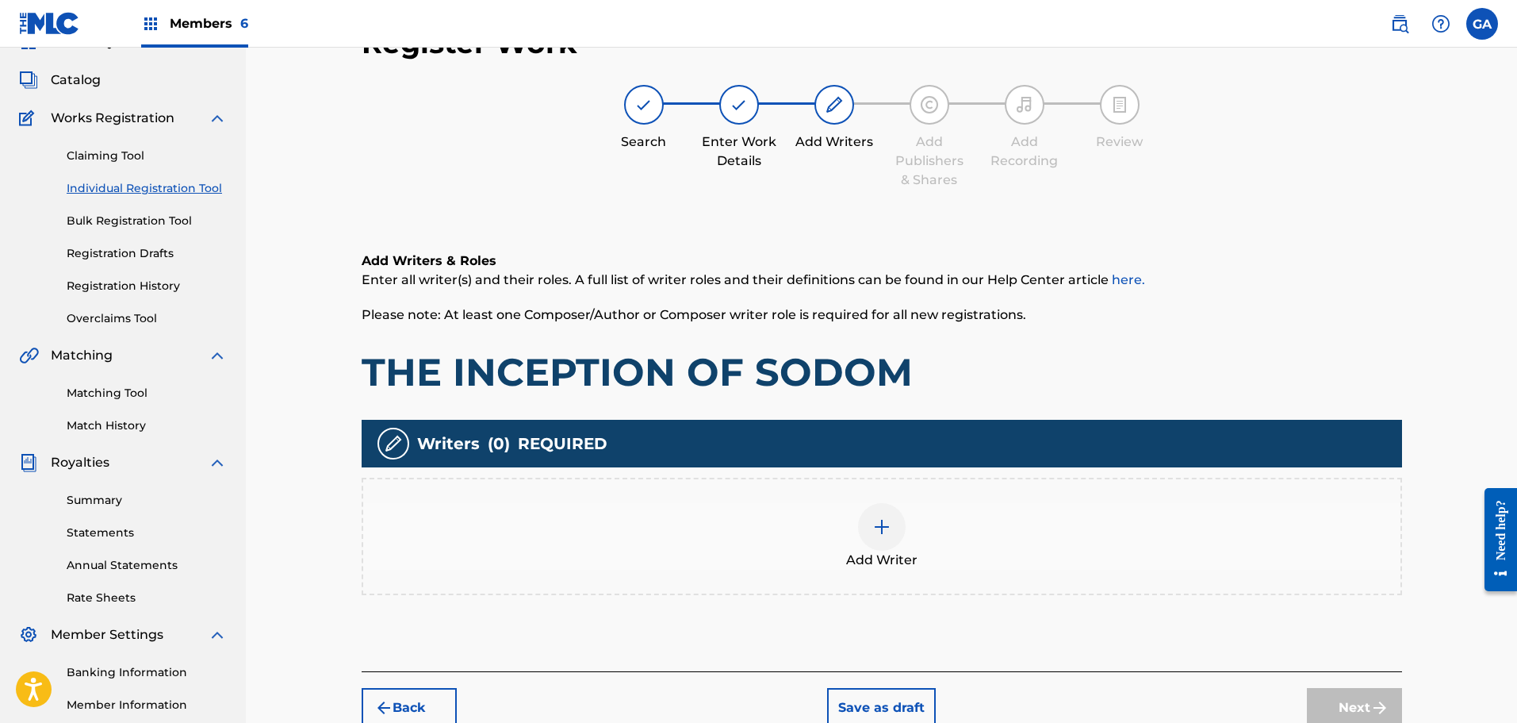
scroll to position [71, 0]
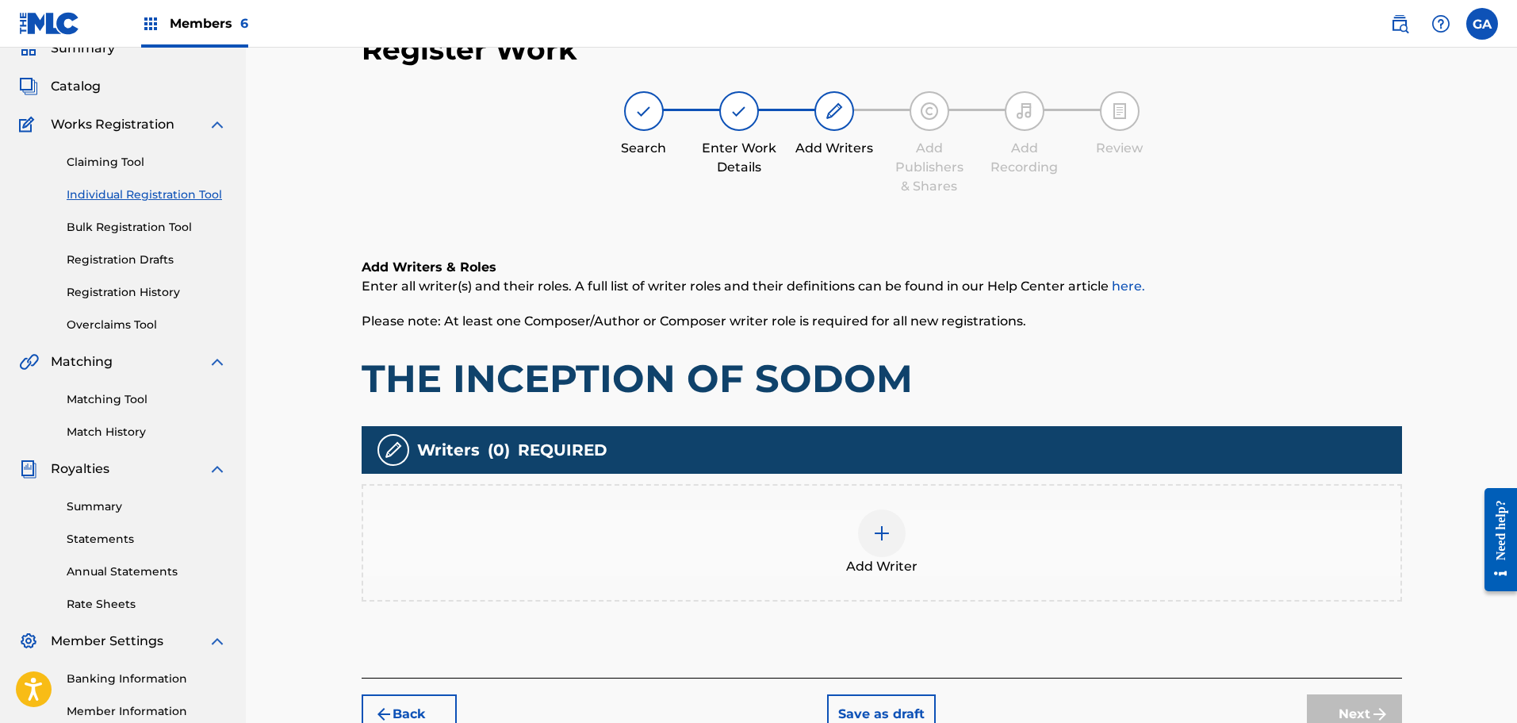
click at [887, 529] on img at bounding box center [881, 532] width 19 height 19
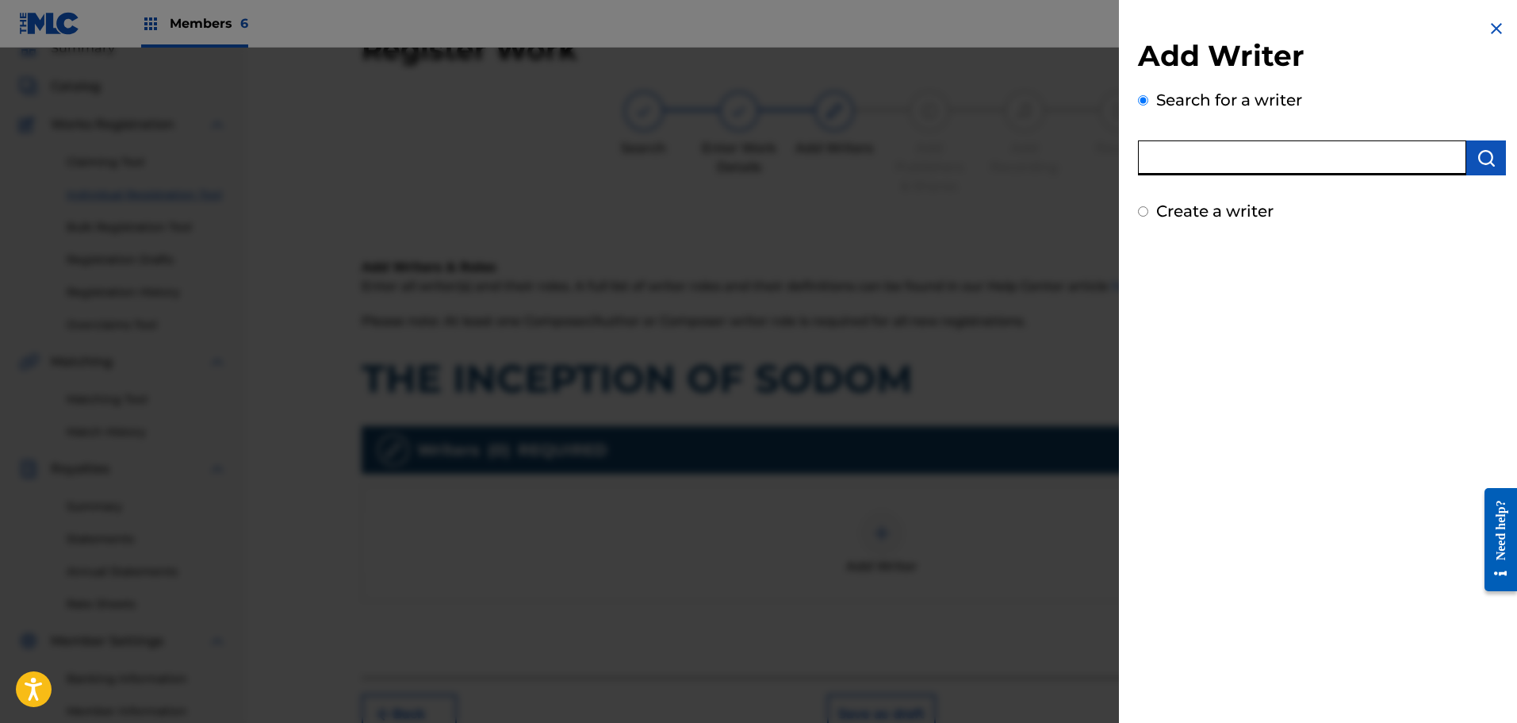
click at [1232, 155] on input "text" at bounding box center [1302, 157] width 328 height 35
type input "01304870469"
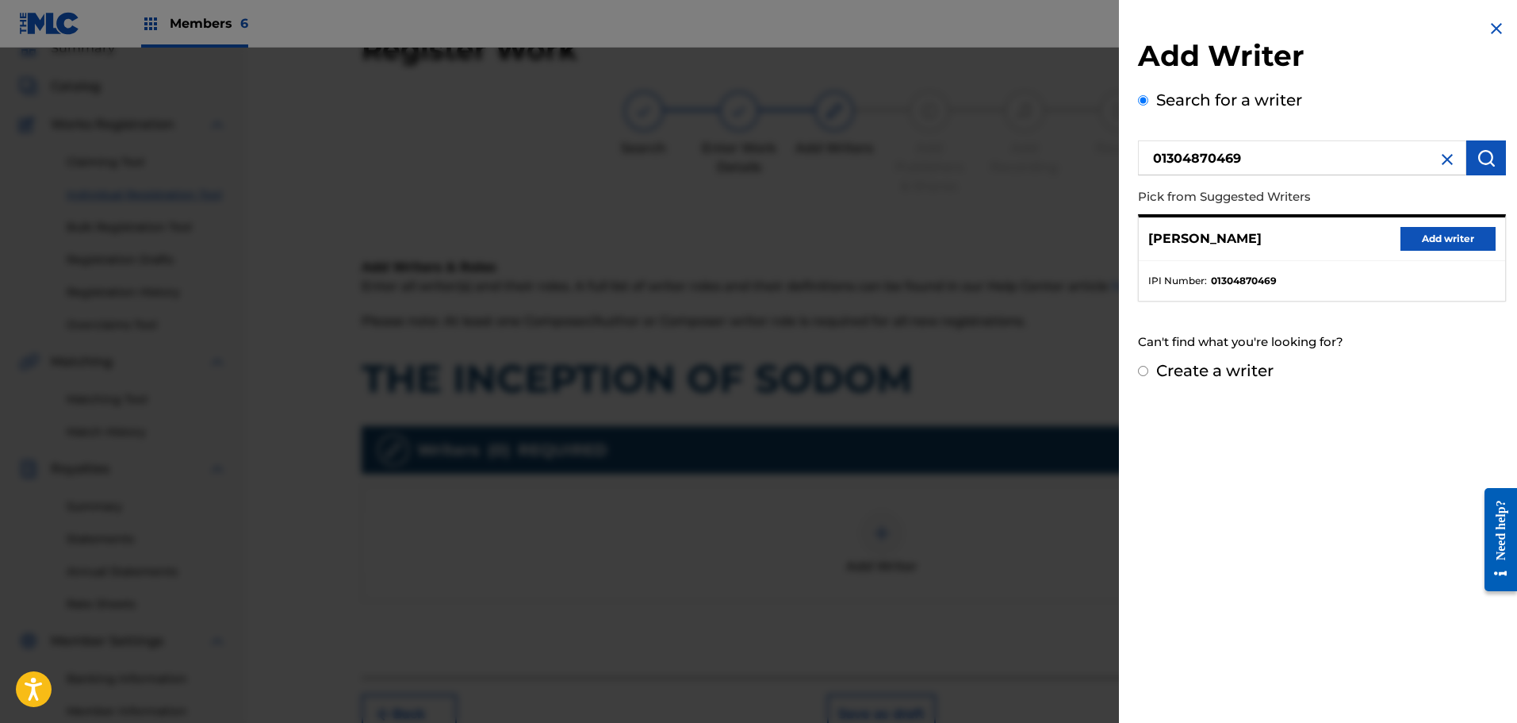
click at [1455, 251] on div "PHIL VAZQUEZ Add writer" at bounding box center [1322, 239] width 366 height 44
click at [1455, 240] on button "Add writer" at bounding box center [1448, 239] width 95 height 24
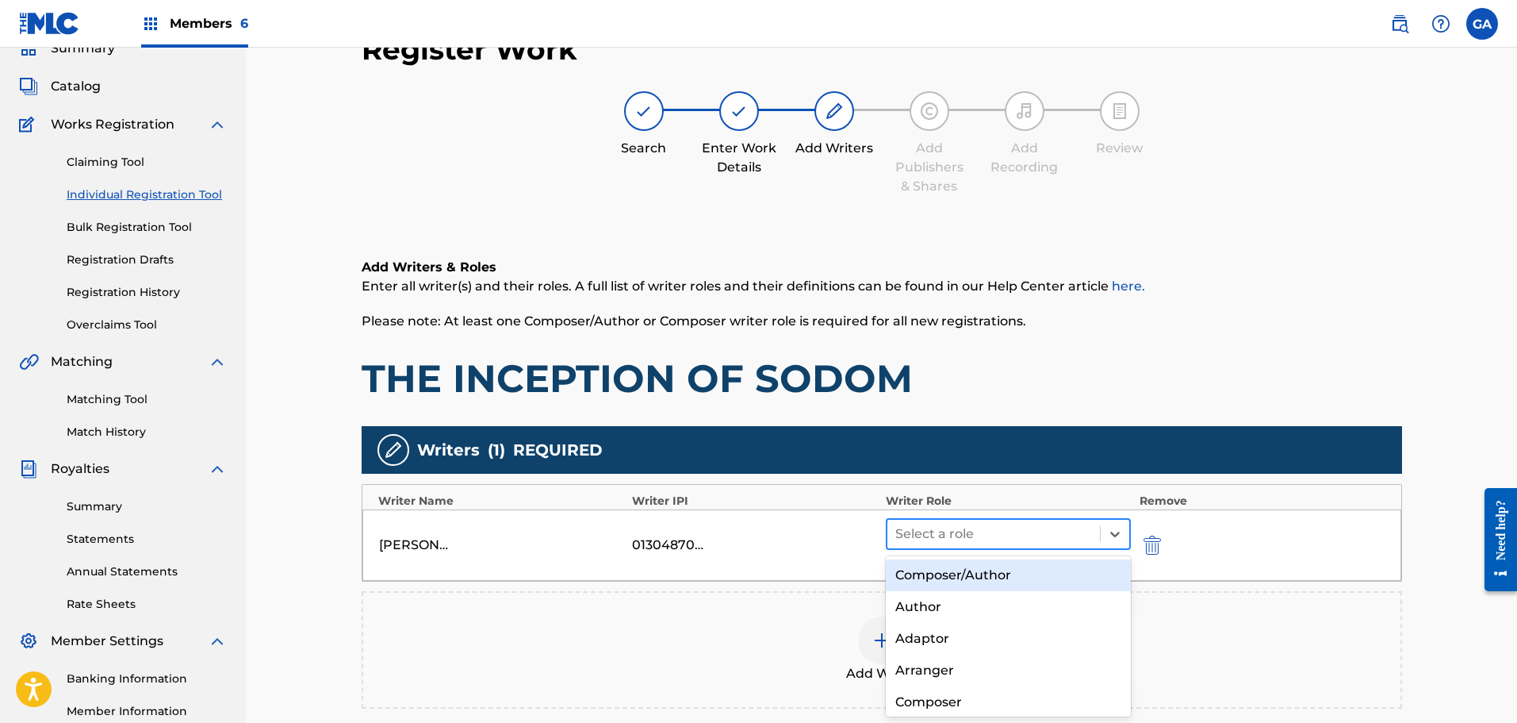
click at [1031, 523] on div at bounding box center [993, 534] width 197 height 22
click at [1007, 570] on div "Composer/Author" at bounding box center [1009, 575] width 246 height 32
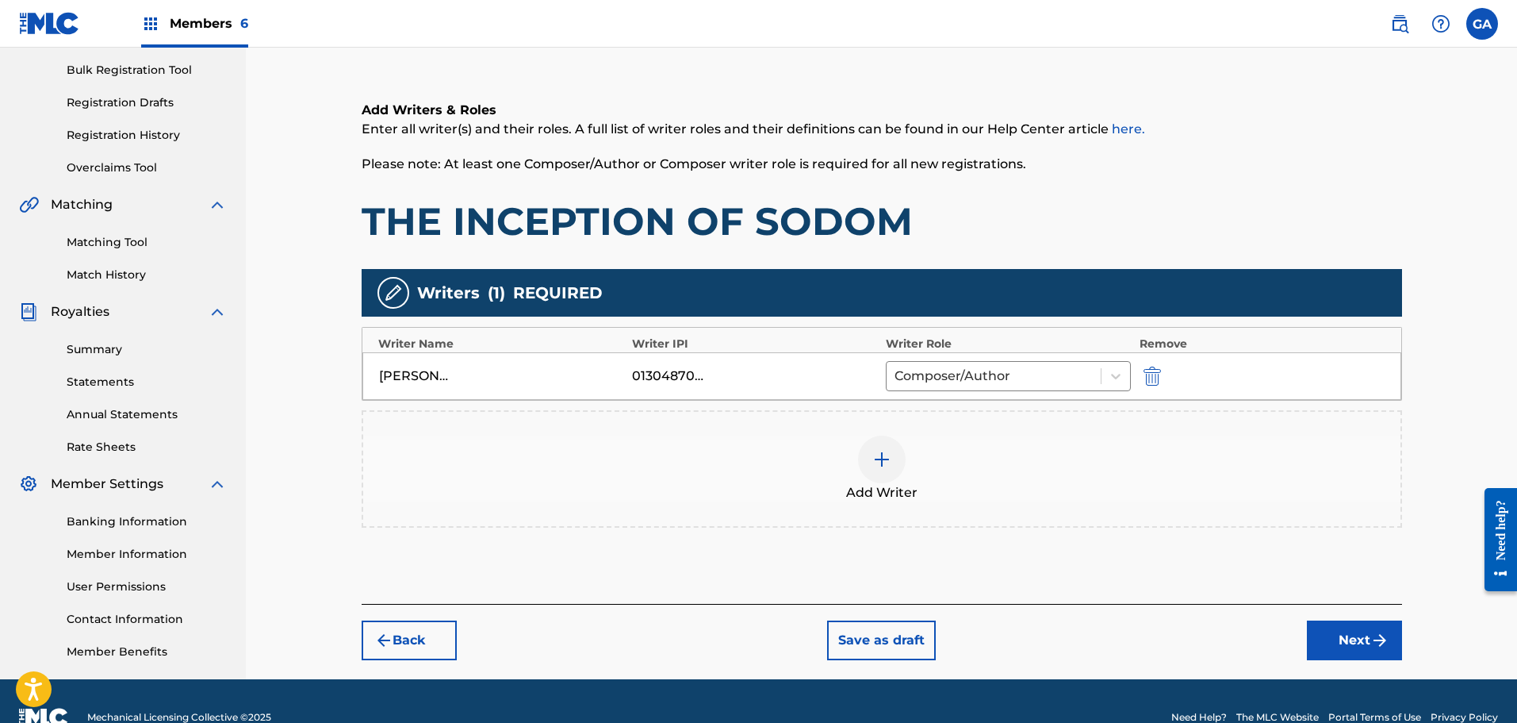
scroll to position [230, 0]
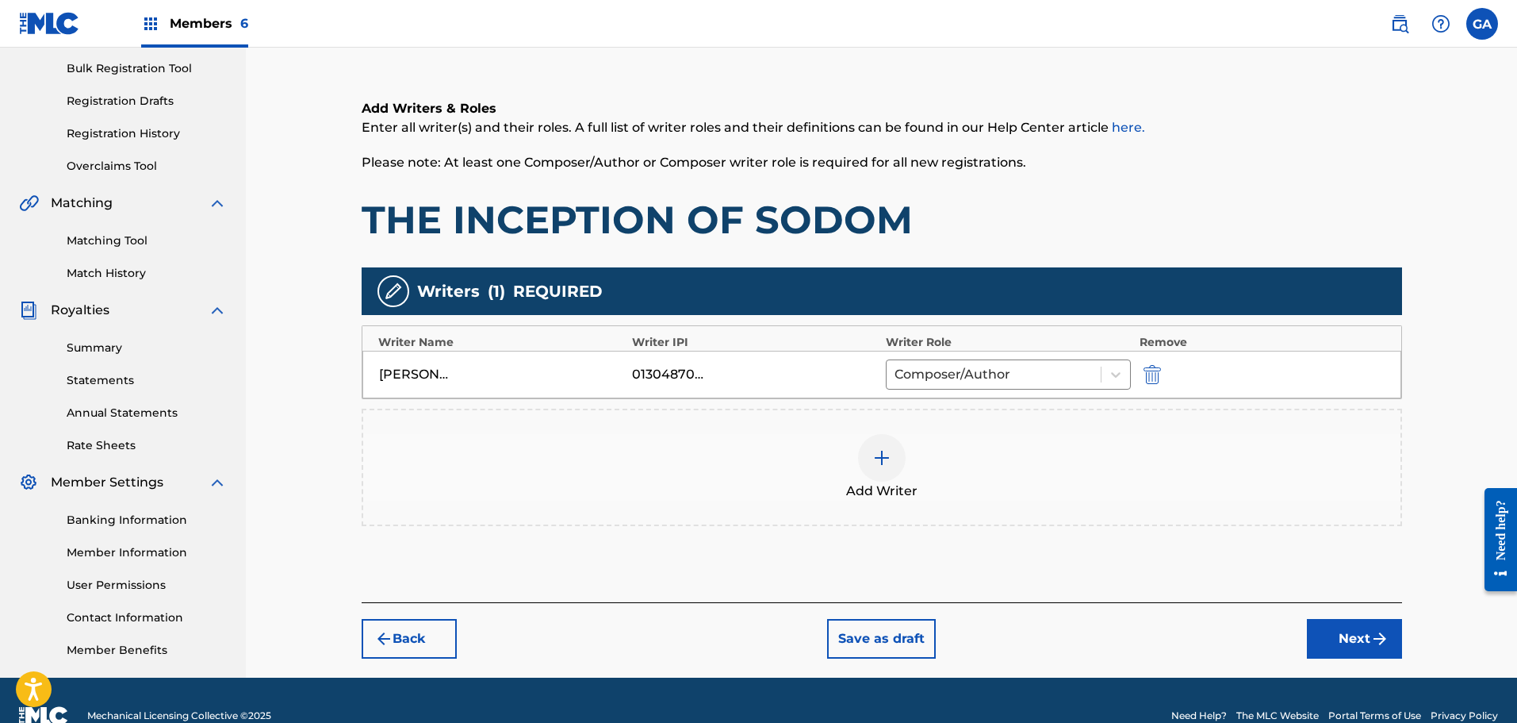
click at [1363, 632] on button "Next" at bounding box center [1354, 639] width 95 height 40
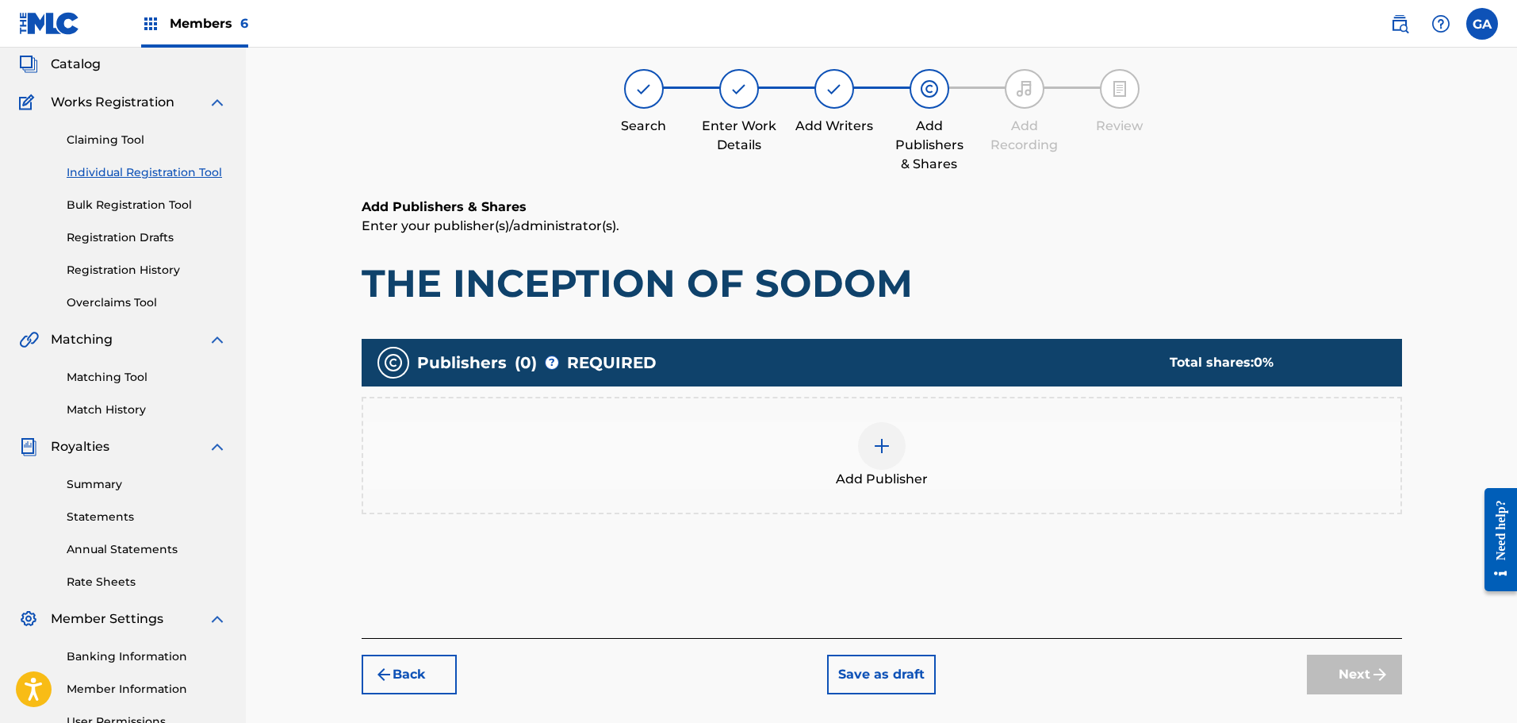
scroll to position [71, 0]
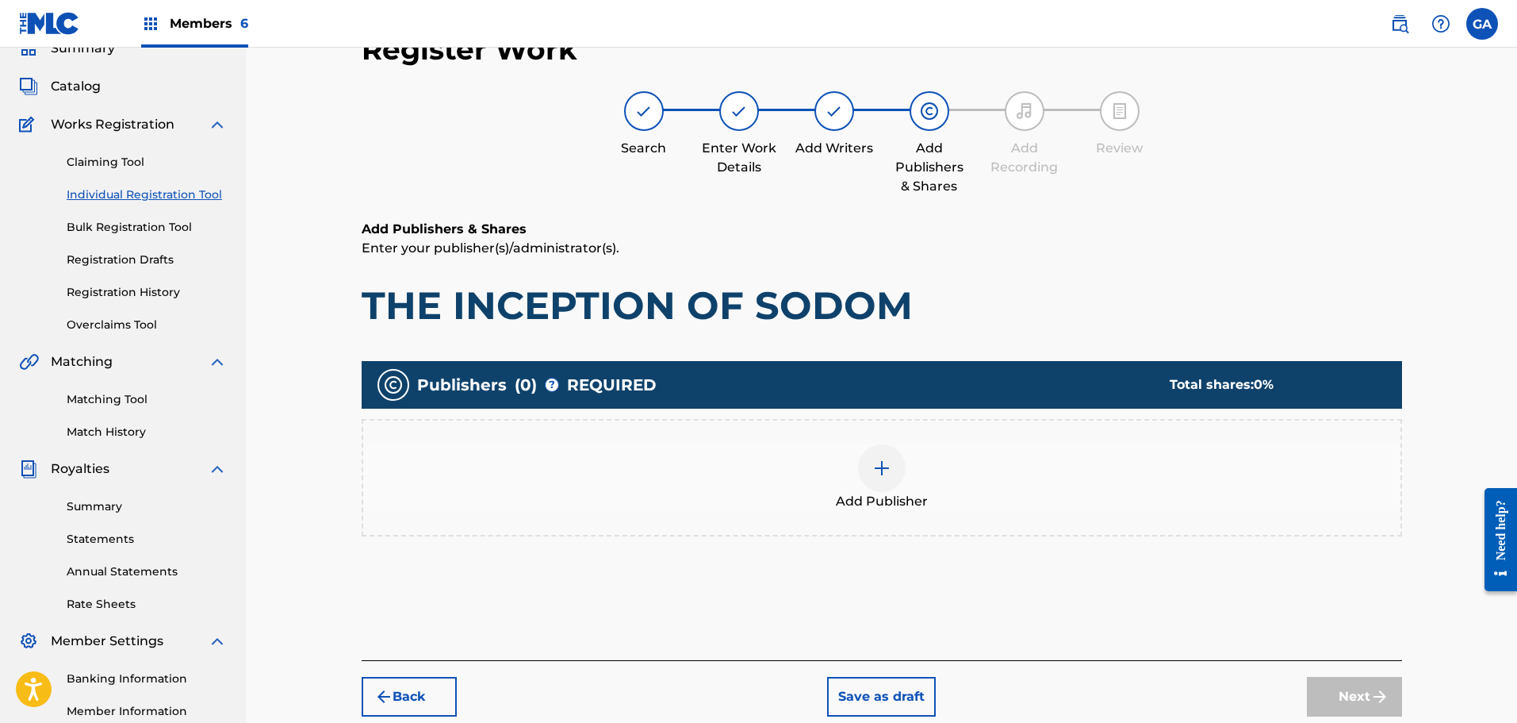
click at [892, 476] on div at bounding box center [882, 468] width 48 height 48
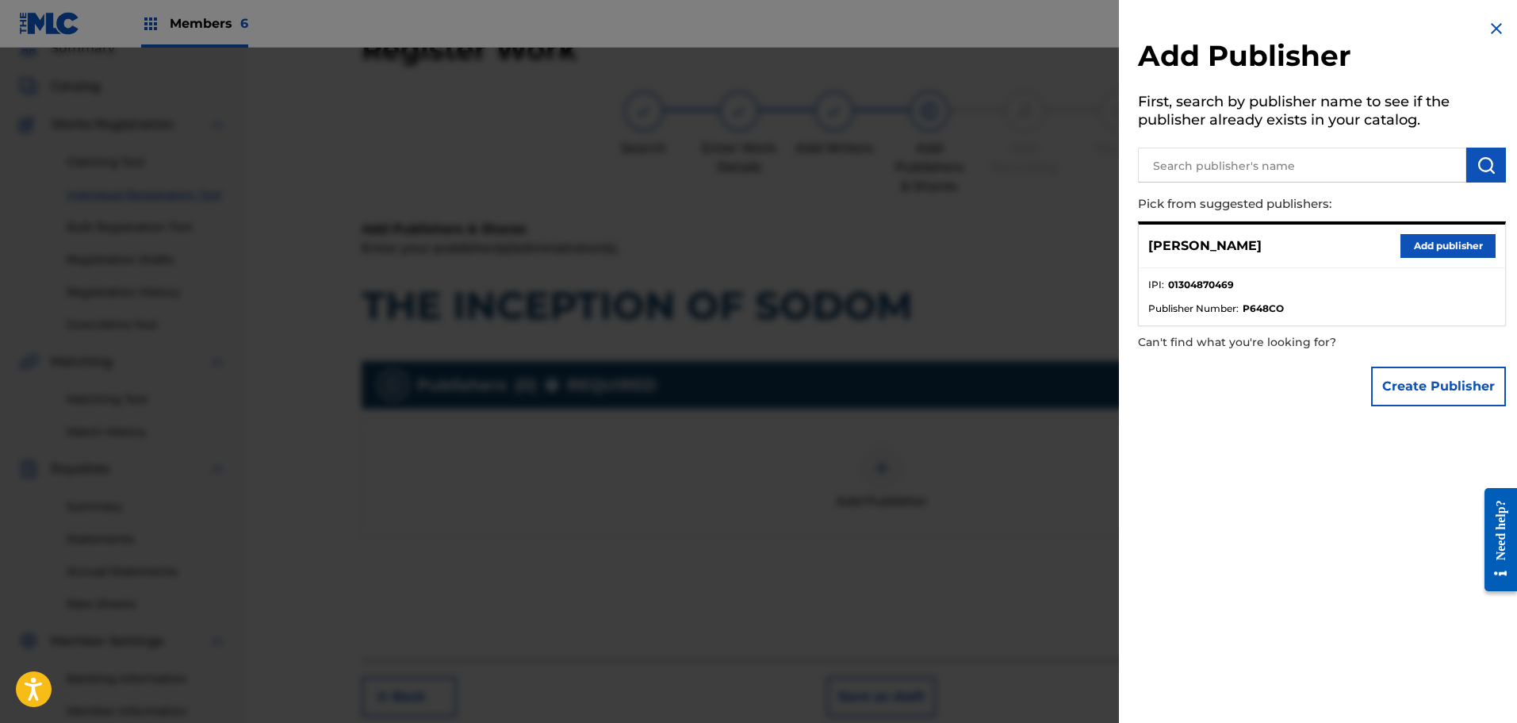
click at [1459, 248] on button "Add publisher" at bounding box center [1448, 246] width 95 height 24
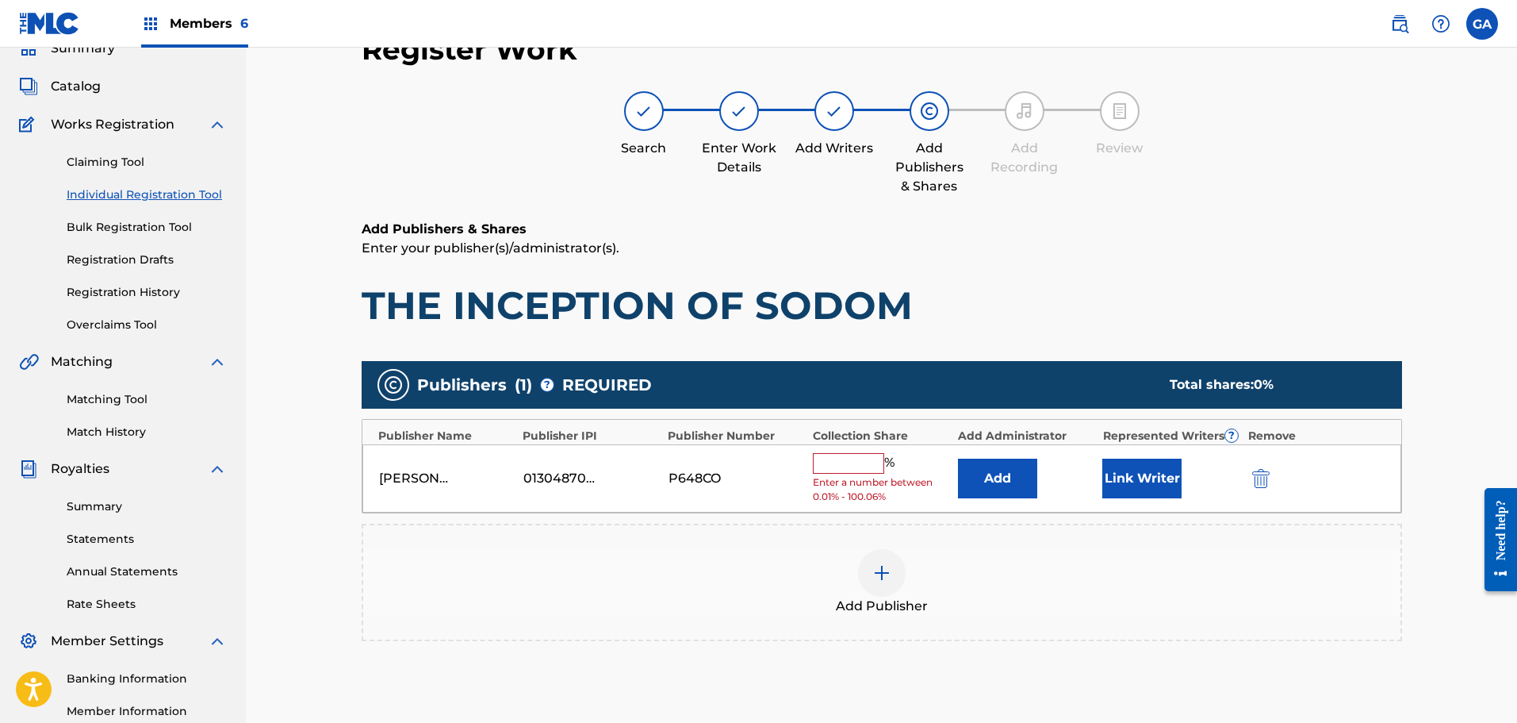
click at [875, 458] on input "text" at bounding box center [848, 463] width 71 height 21
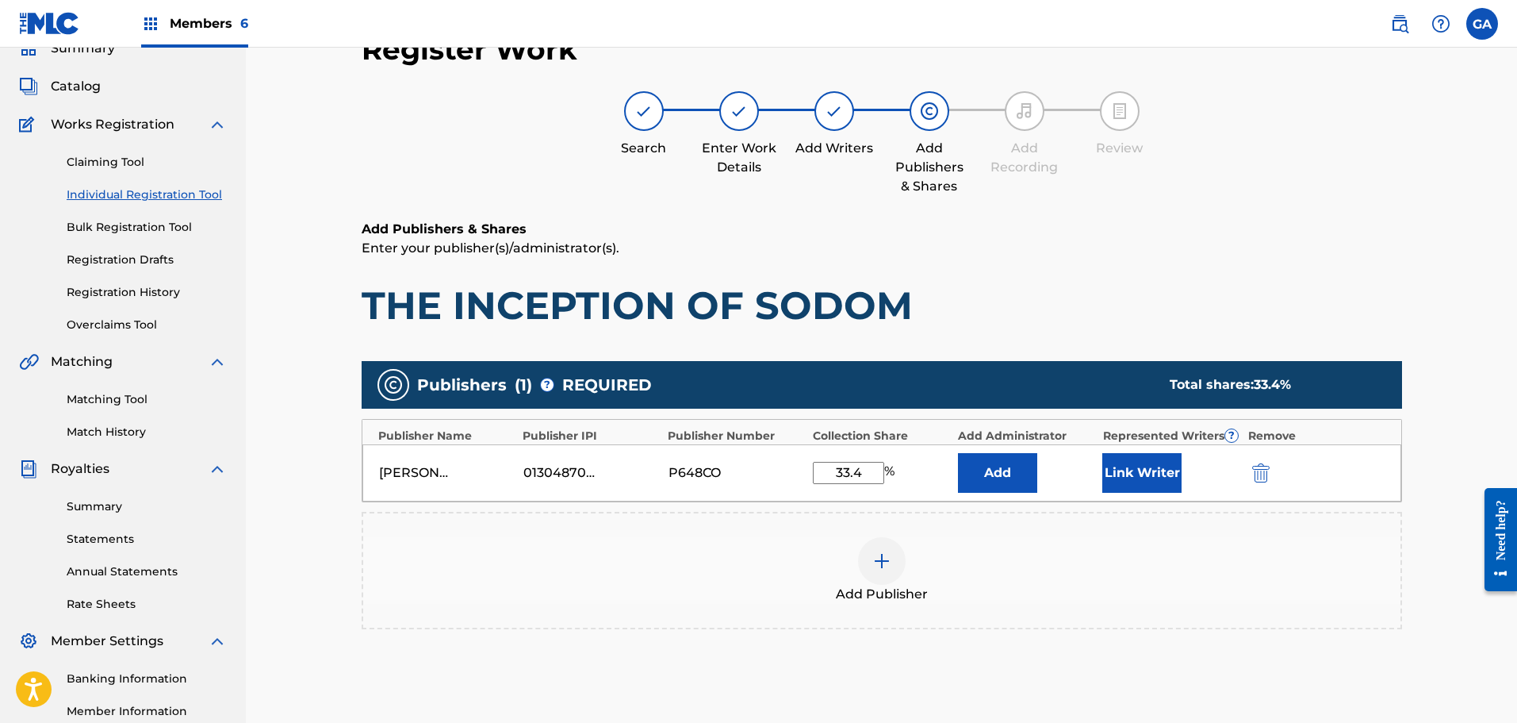
type input "33.4"
click at [1124, 480] on button "Link Writer" at bounding box center [1141, 473] width 79 height 40
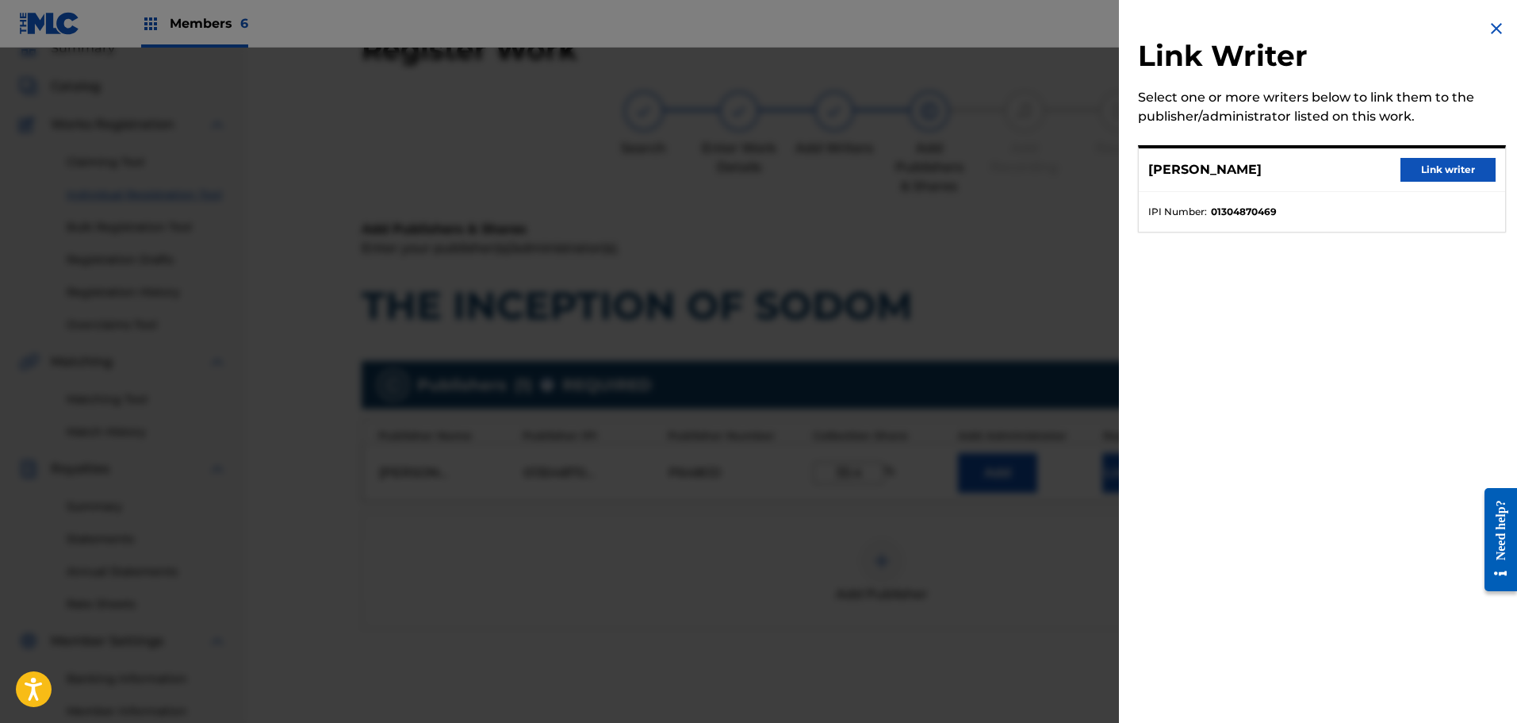
click at [1412, 164] on button "Link writer" at bounding box center [1448, 170] width 95 height 24
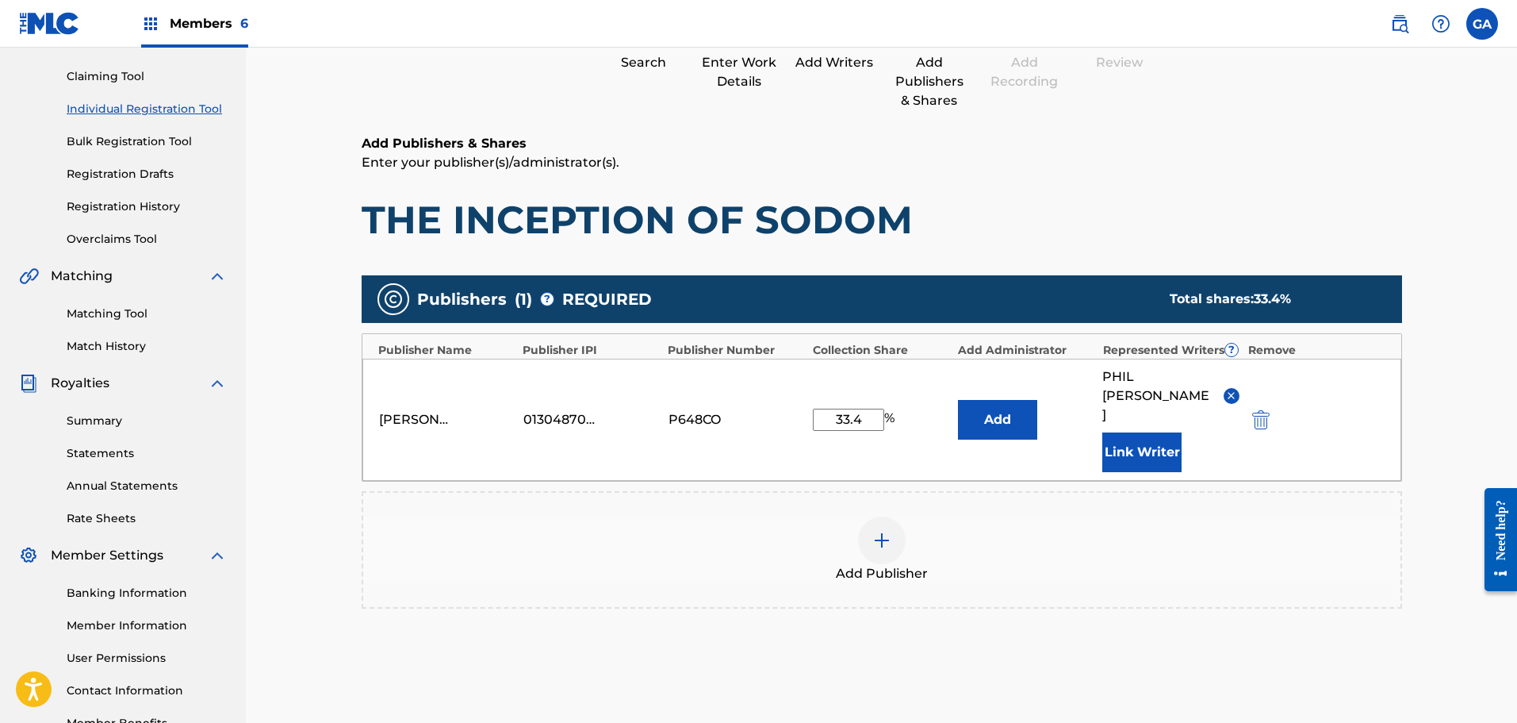
scroll to position [277, 0]
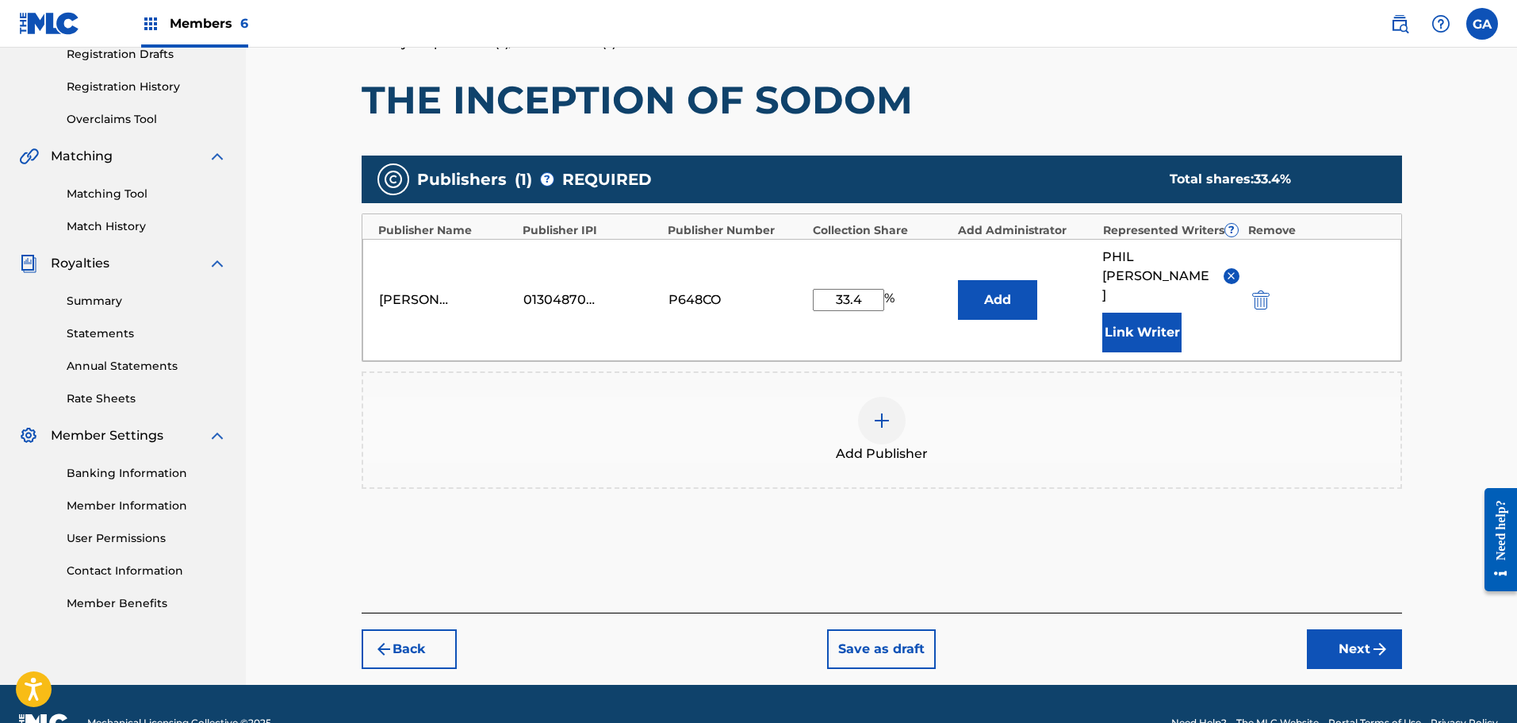
click at [1358, 629] on button "Next" at bounding box center [1354, 649] width 95 height 40
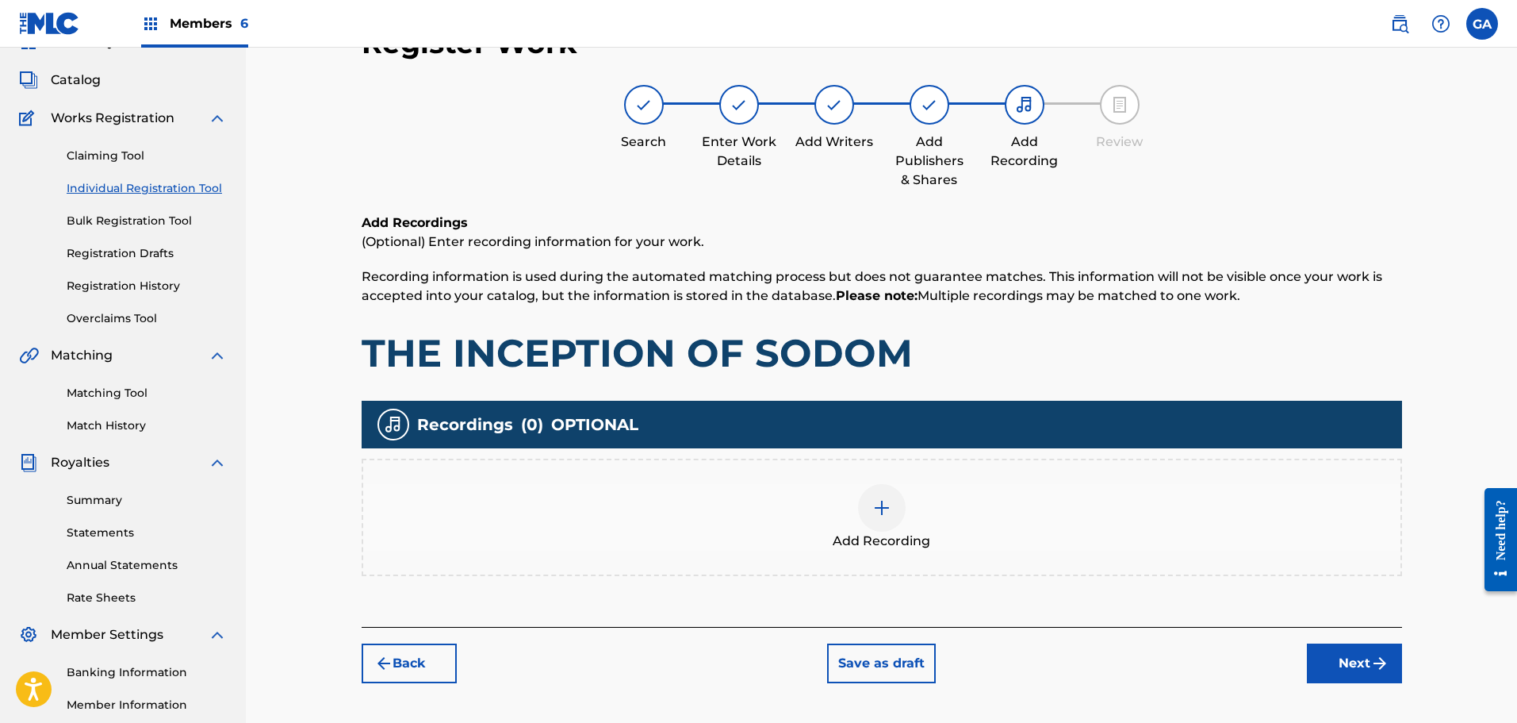
scroll to position [71, 0]
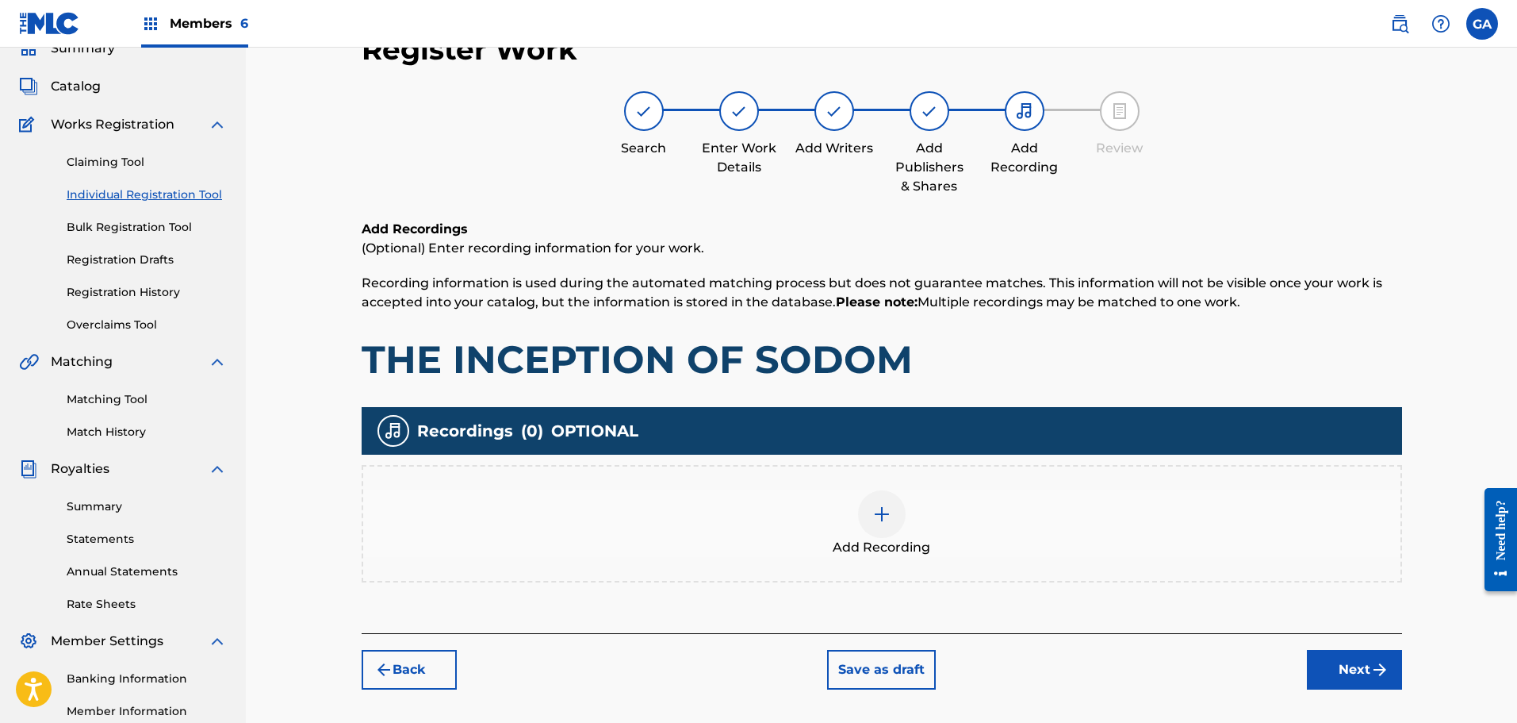
click at [888, 520] on img at bounding box center [881, 513] width 19 height 19
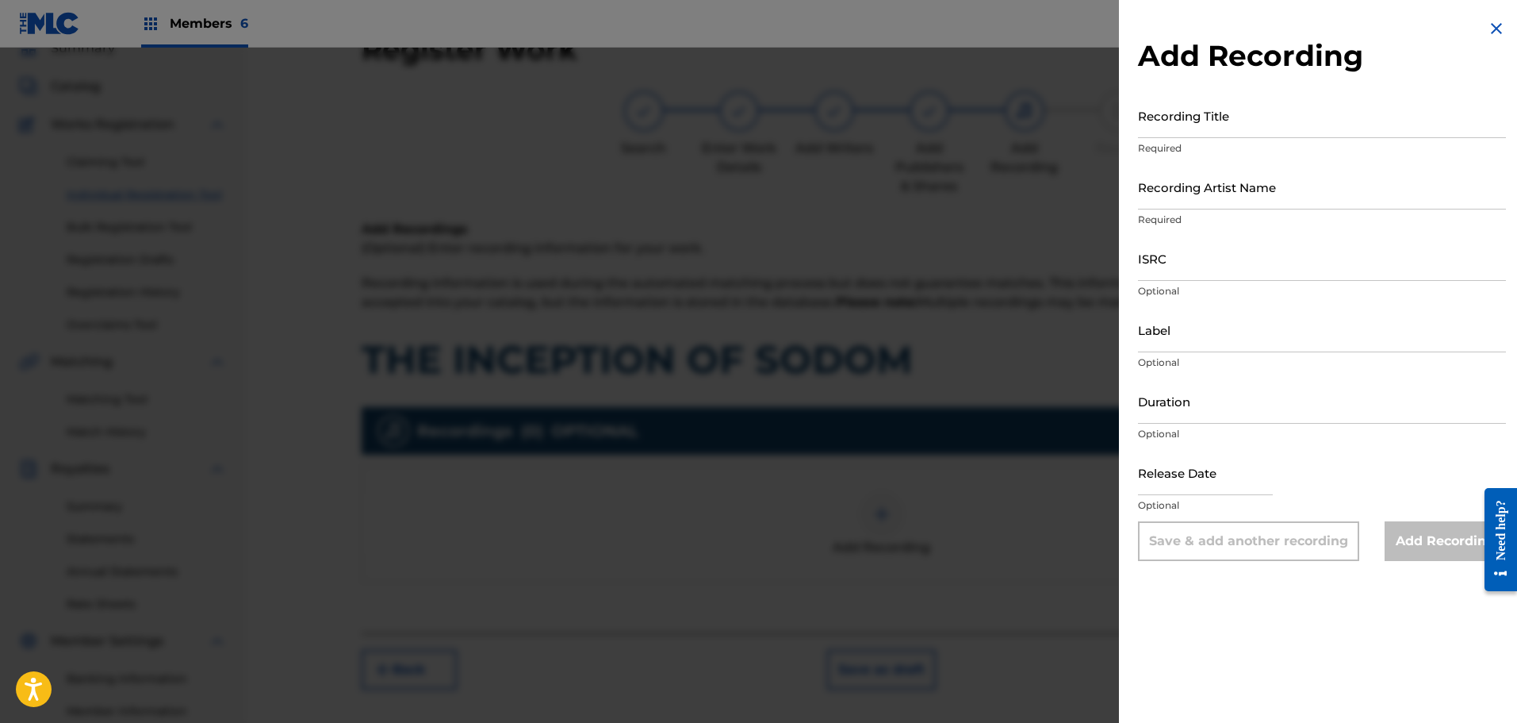
click at [1241, 128] on input "Recording Title" at bounding box center [1322, 115] width 368 height 45
paste input "THE INCEPTION OF SODOM"
type input "THE INCEPTION OF SODOM"
click at [1236, 193] on input "Recording Artist Name" at bounding box center [1322, 186] width 368 height 45
click at [1306, 191] on input "Recording Artist Name" at bounding box center [1322, 186] width 368 height 45
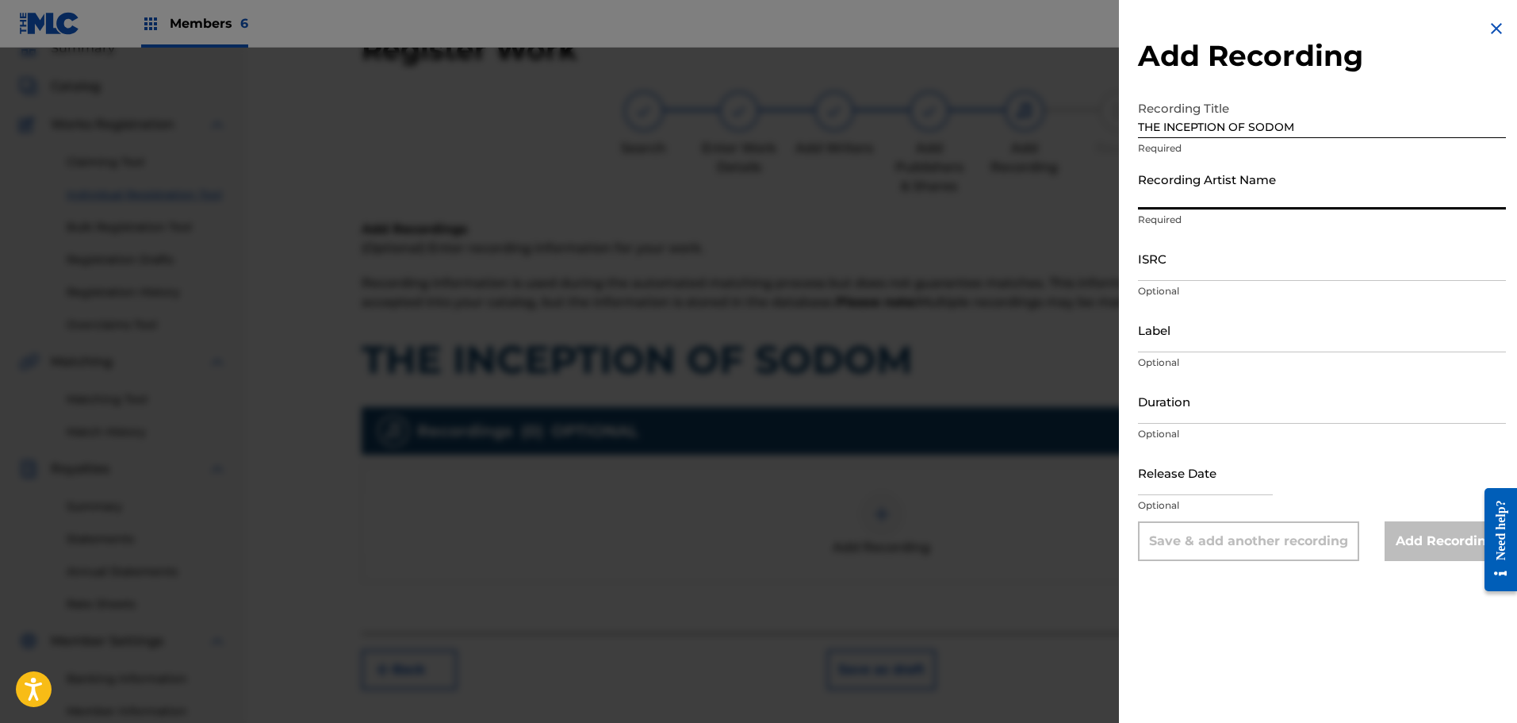
paste input "THE JUDAS SYNDROME"
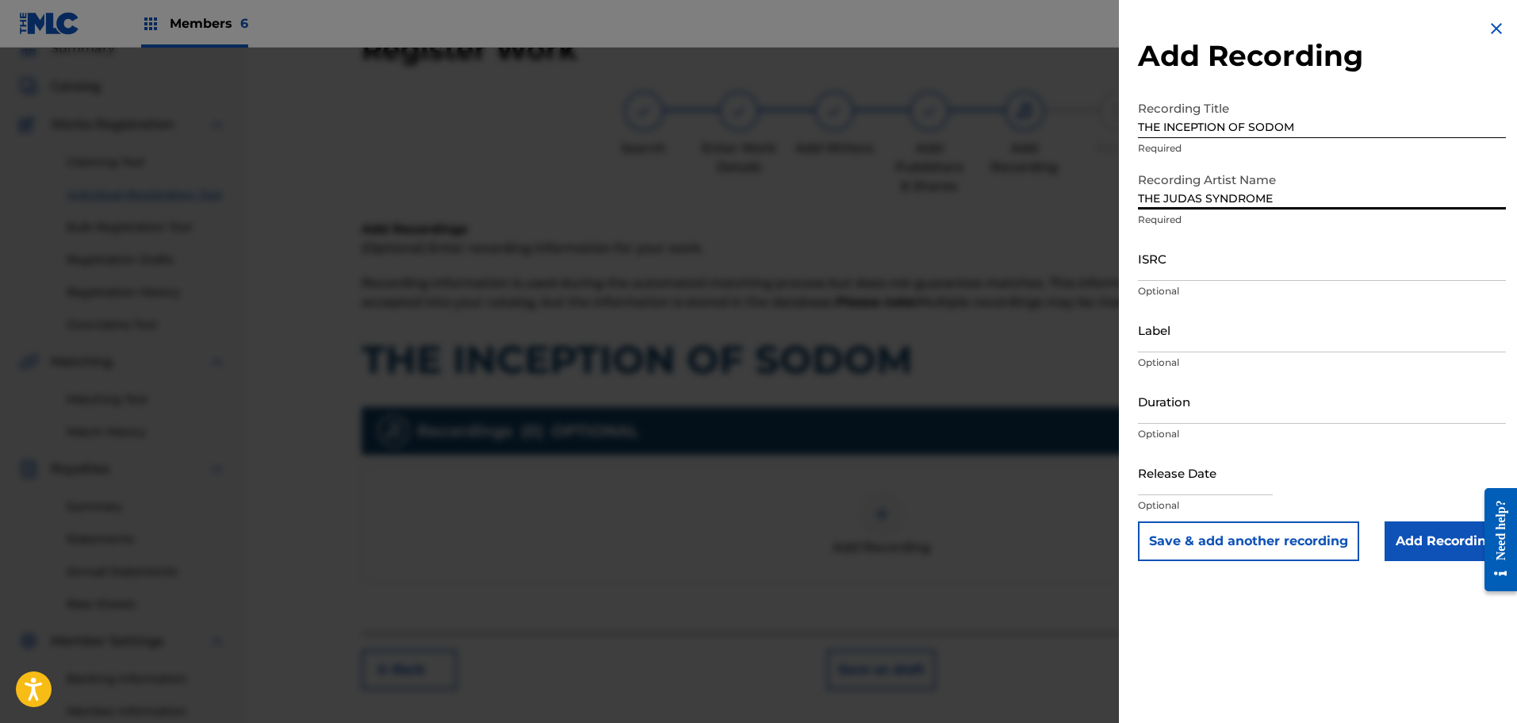
type input "THE JUDAS SYNDROME"
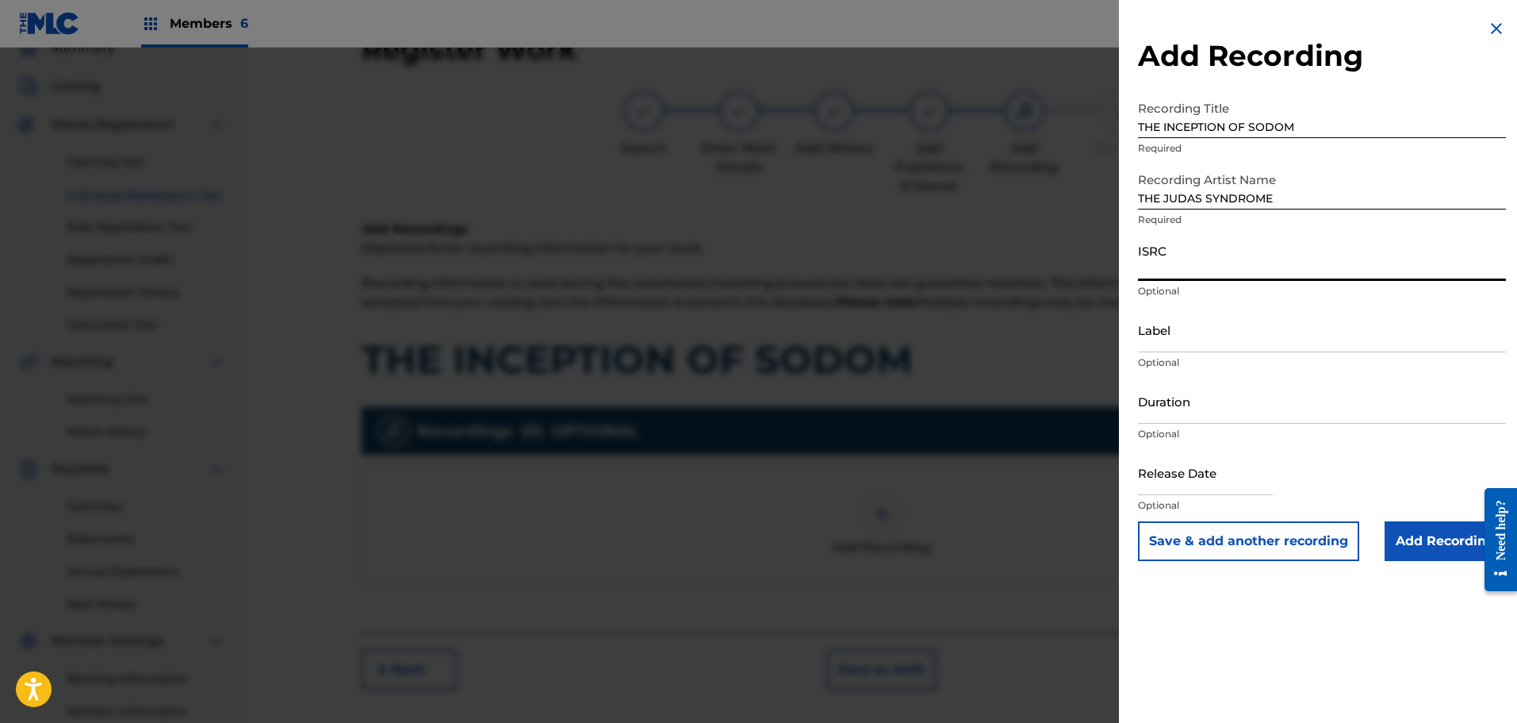
click at [1244, 265] on input "ISRC" at bounding box center [1322, 258] width 368 height 45
click at [1278, 270] on input "ISRC" at bounding box center [1322, 258] width 368 height 45
paste input "USQY51029467"
type input "USQY51029467"
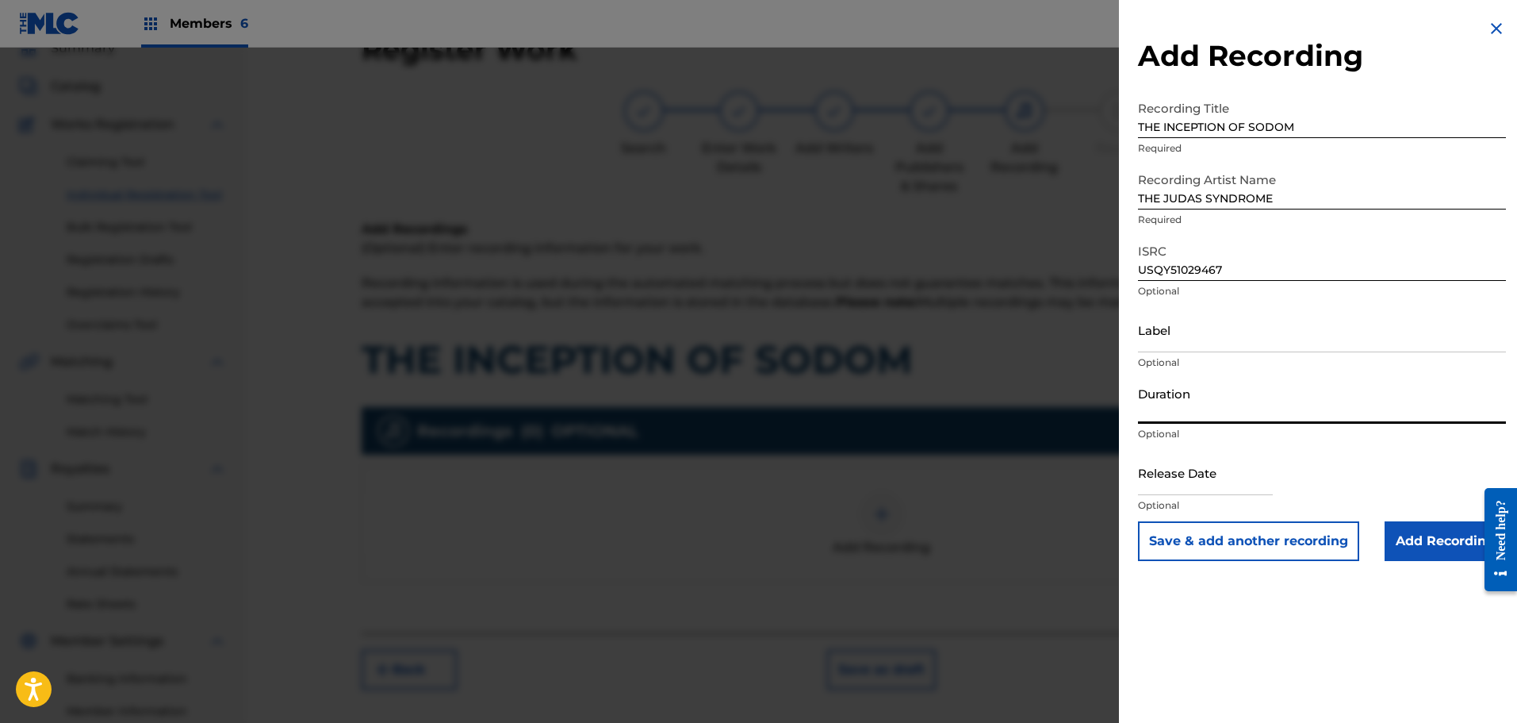
click at [1210, 412] on input "Duration" at bounding box center [1322, 400] width 368 height 45
type input "05:28"
click at [1211, 486] on input "text" at bounding box center [1205, 472] width 135 height 45
select select "7"
select select "2025"
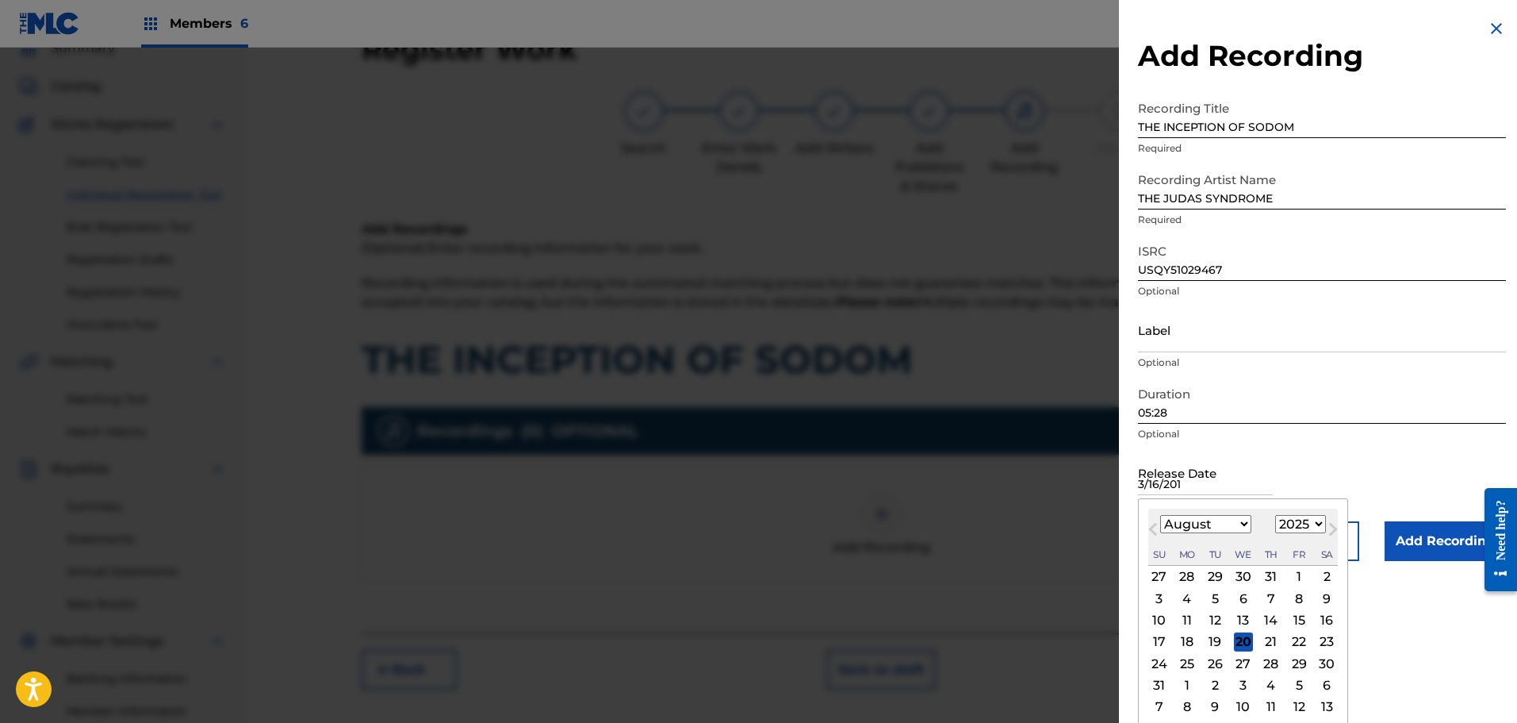
type input "3/16/2010"
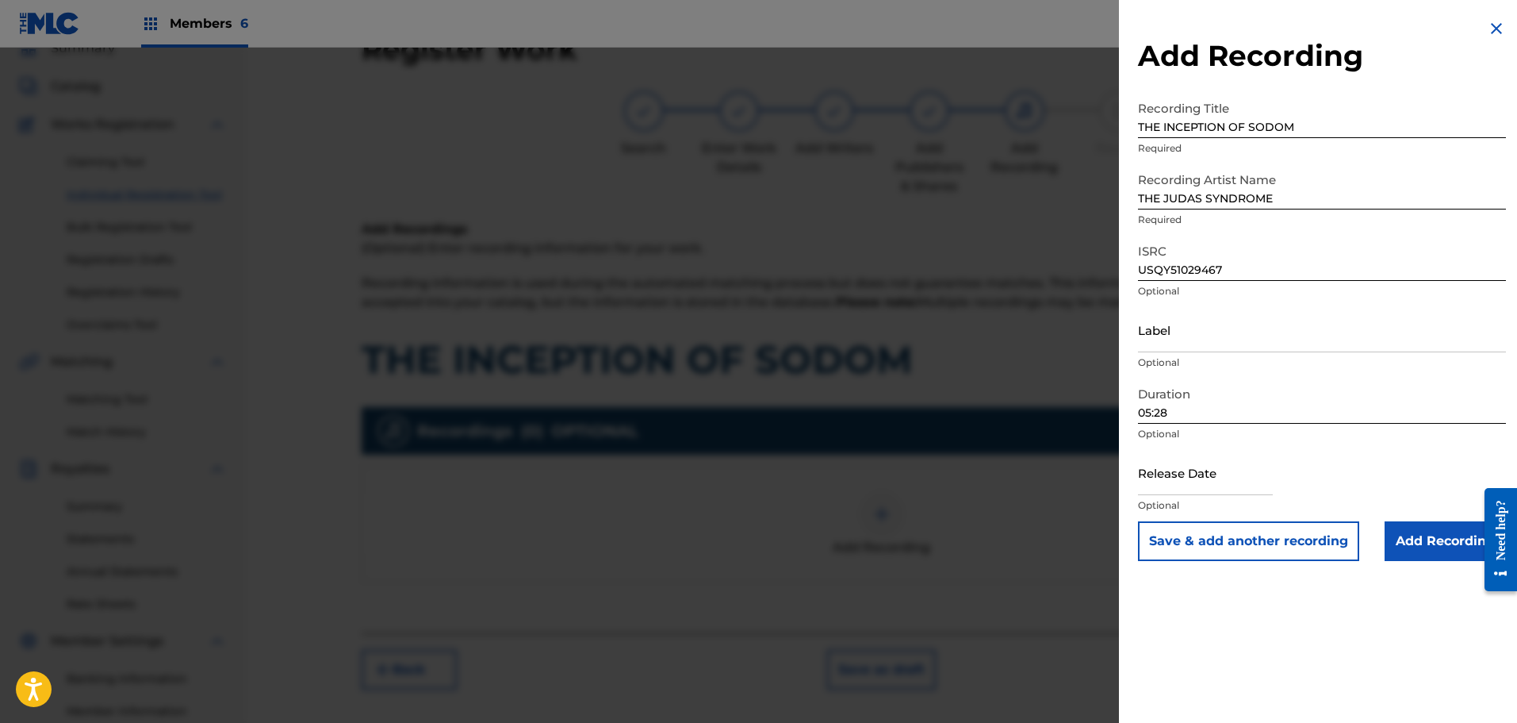
click at [1367, 477] on div "Release Date Optional" at bounding box center [1322, 485] width 368 height 71
click at [1217, 486] on input "text" at bounding box center [1205, 472] width 135 height 45
select select "7"
select select "2025"
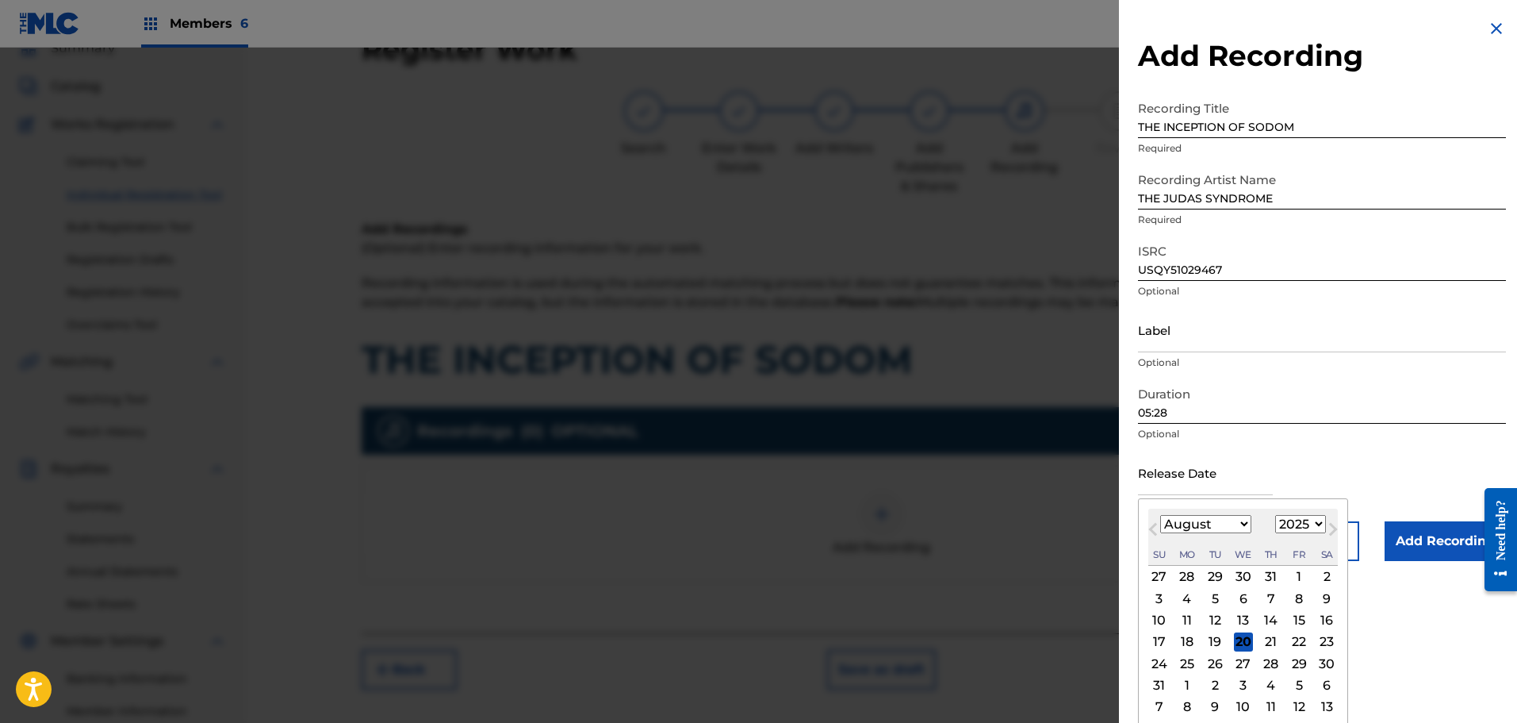
click at [1226, 517] on select "January February March April May June July August September October November De…" at bounding box center [1205, 524] width 91 height 18
select select "2"
click at [1160, 515] on select "January February March April May June July August September October November De…" at bounding box center [1205, 524] width 91 height 18
click at [1307, 525] on select "1899 1900 1901 1902 1903 1904 1905 1906 1907 1908 1909 1910 1911 1912 1913 1914…" at bounding box center [1300, 524] width 51 height 18
select select "2010"
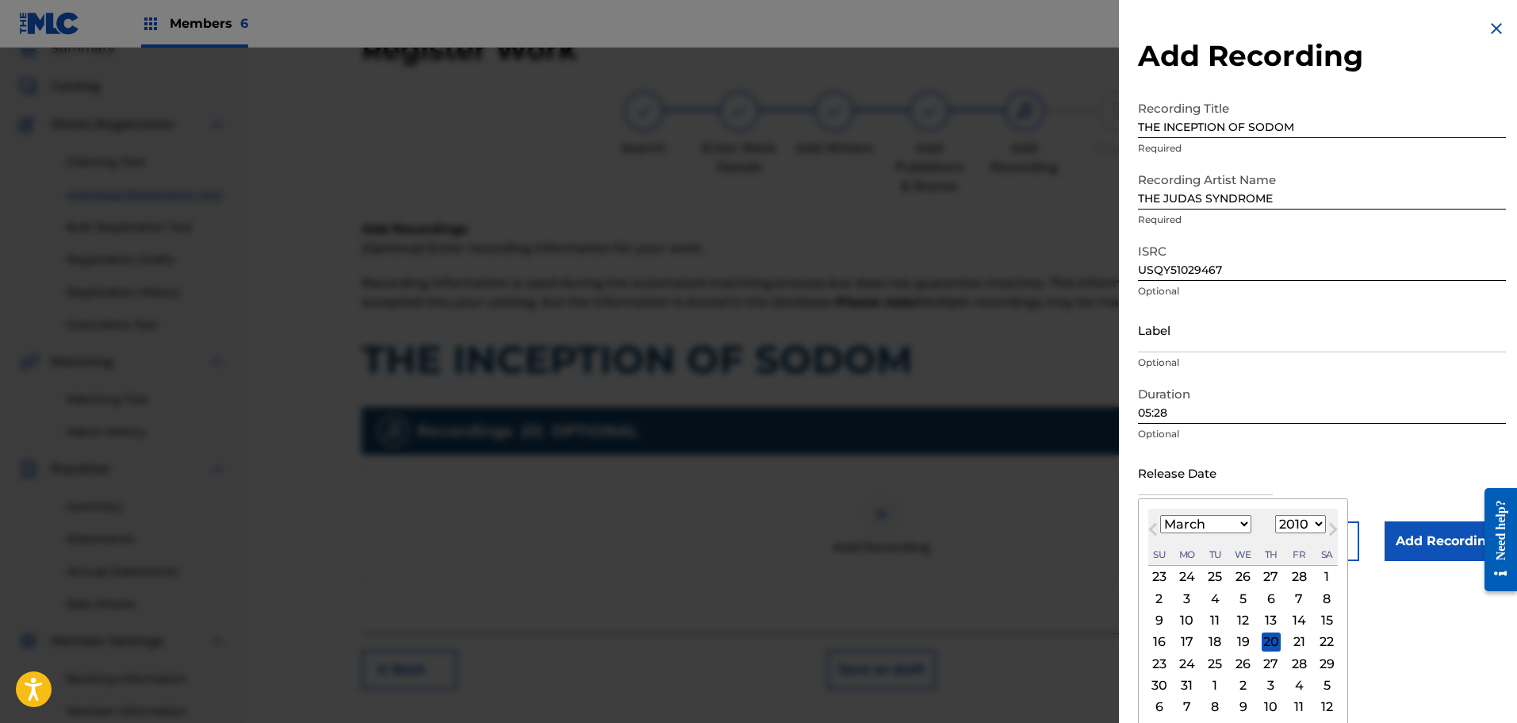
click at [1275, 515] on select "1899 1900 1901 1902 1903 1904 1905 1906 1907 1908 1909 1910 1911 1912 1913 1914…" at bounding box center [1300, 524] width 51 height 18
click at [1214, 620] on div "16" at bounding box center [1215, 620] width 19 height 19
type input "March 16 2010"
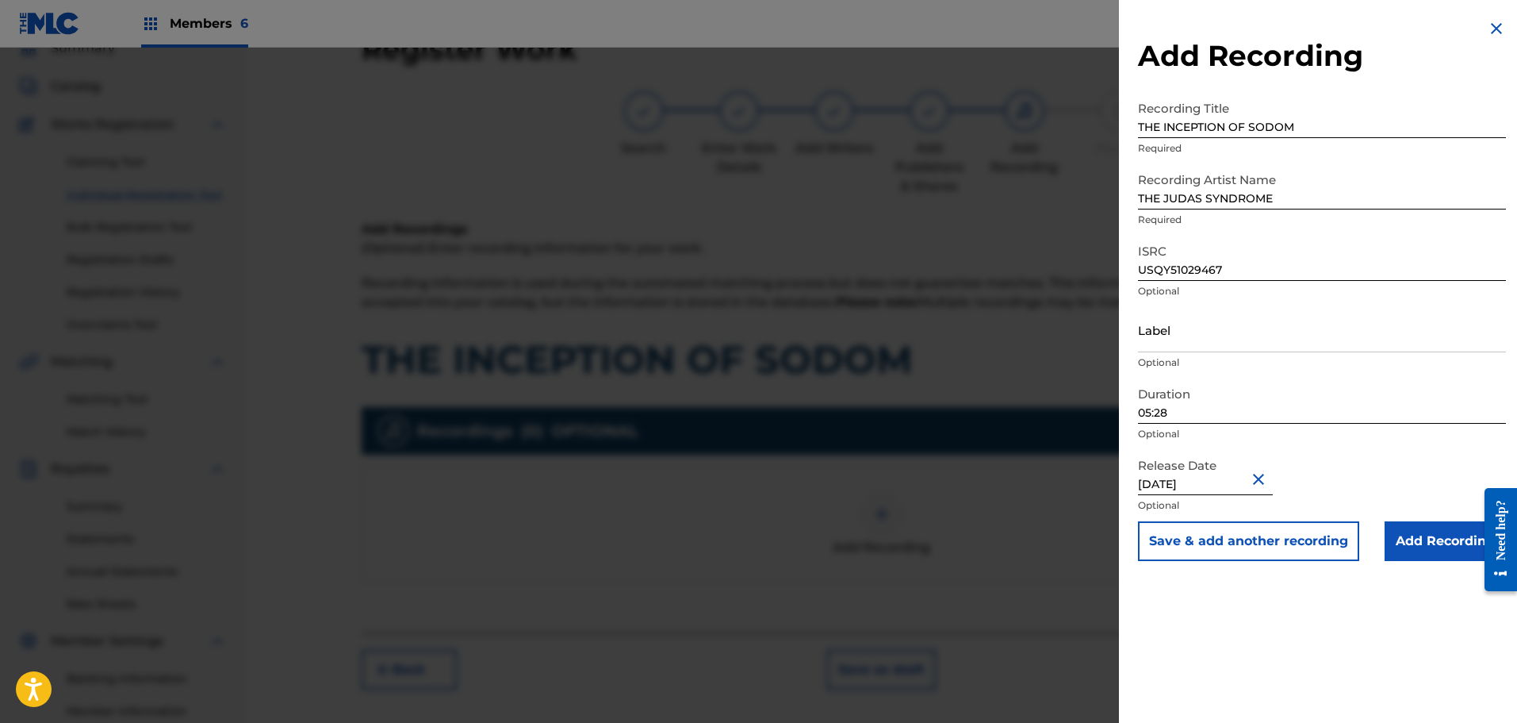
click at [1400, 540] on input "Add Recording" at bounding box center [1445, 541] width 121 height 40
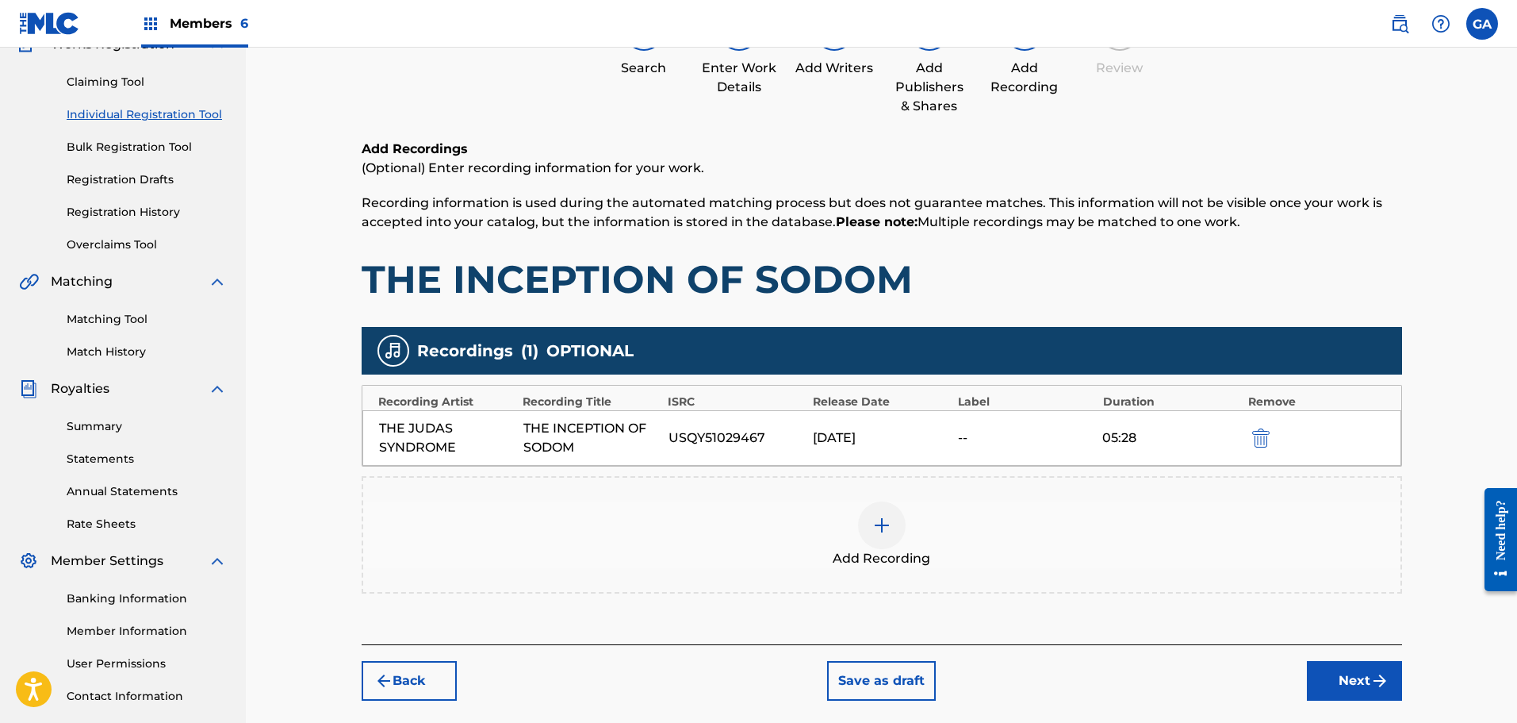
scroll to position [261, 0]
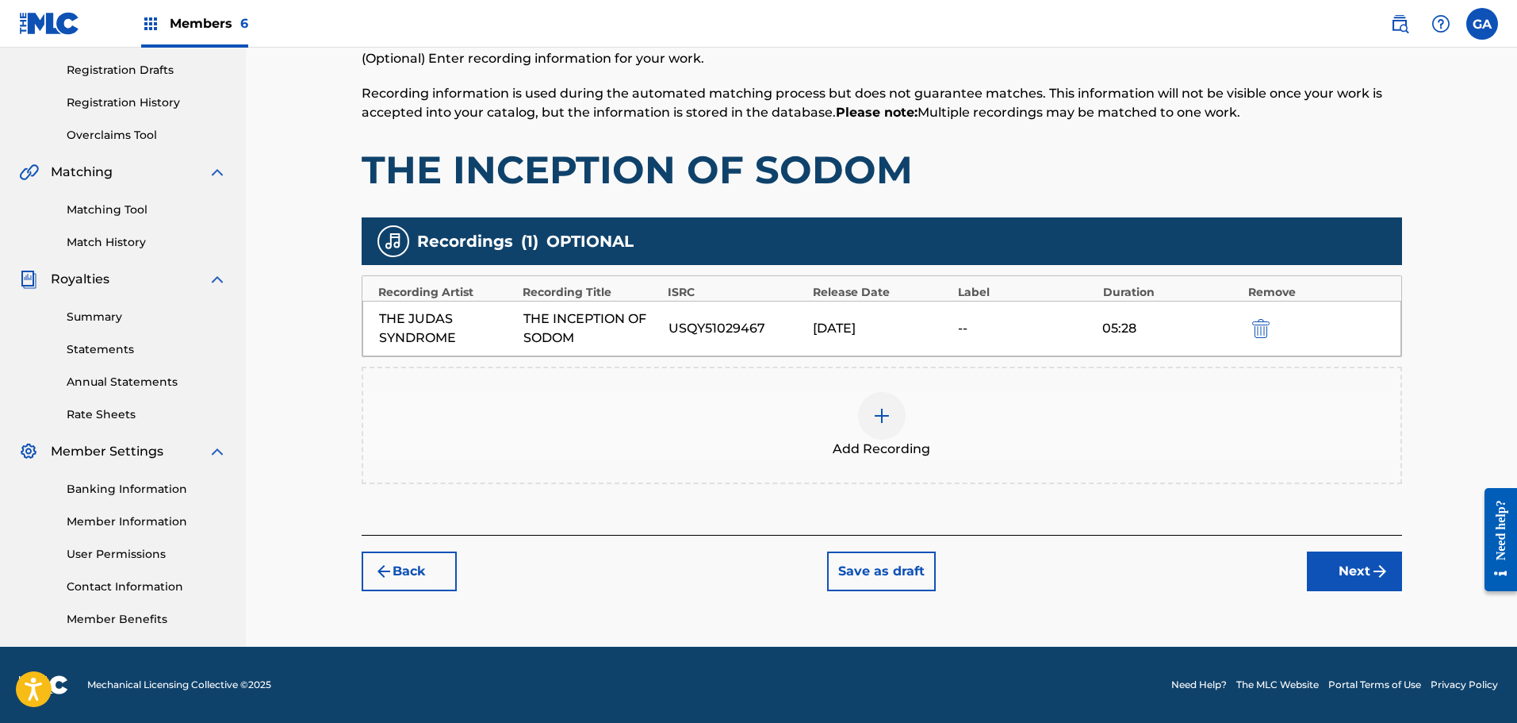
click at [1353, 566] on button "Next" at bounding box center [1354, 571] width 95 height 40
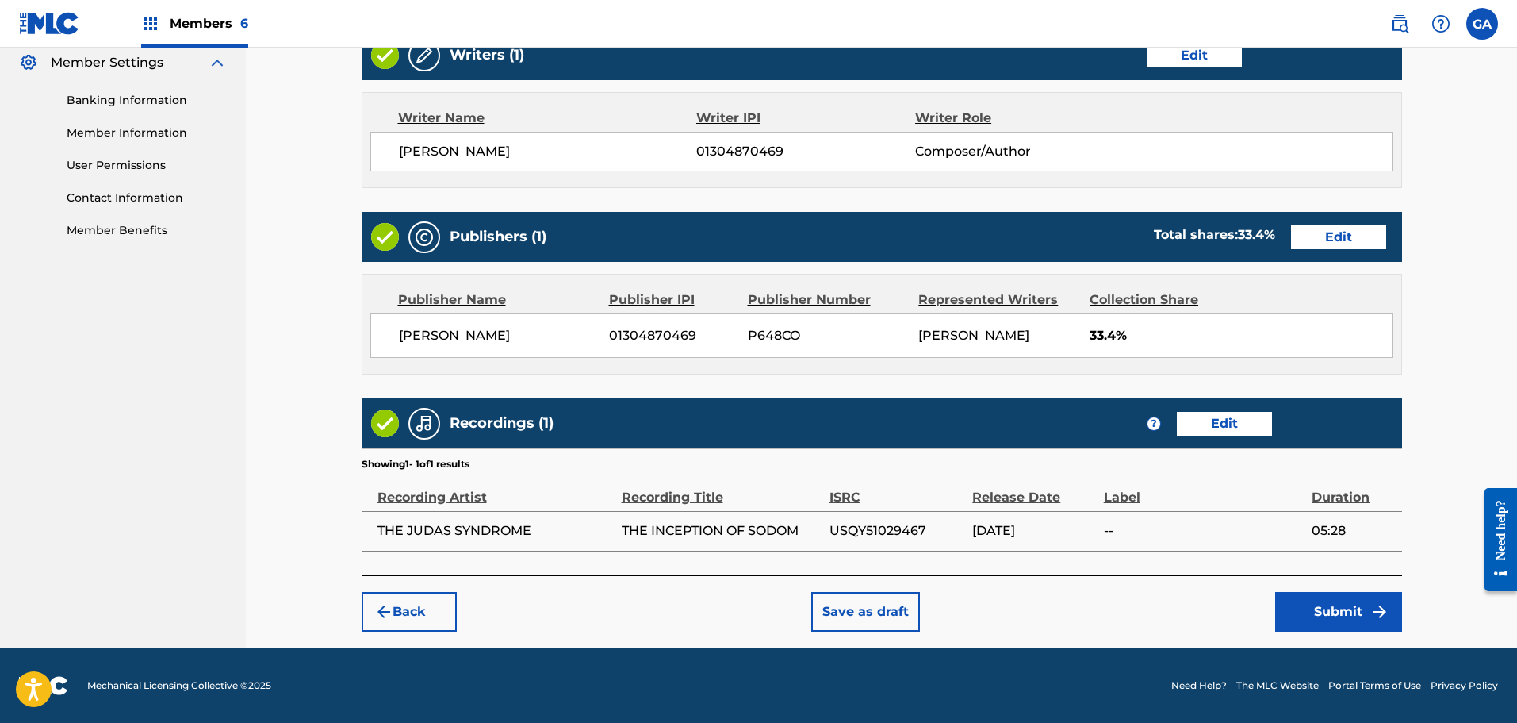
scroll to position [650, 0]
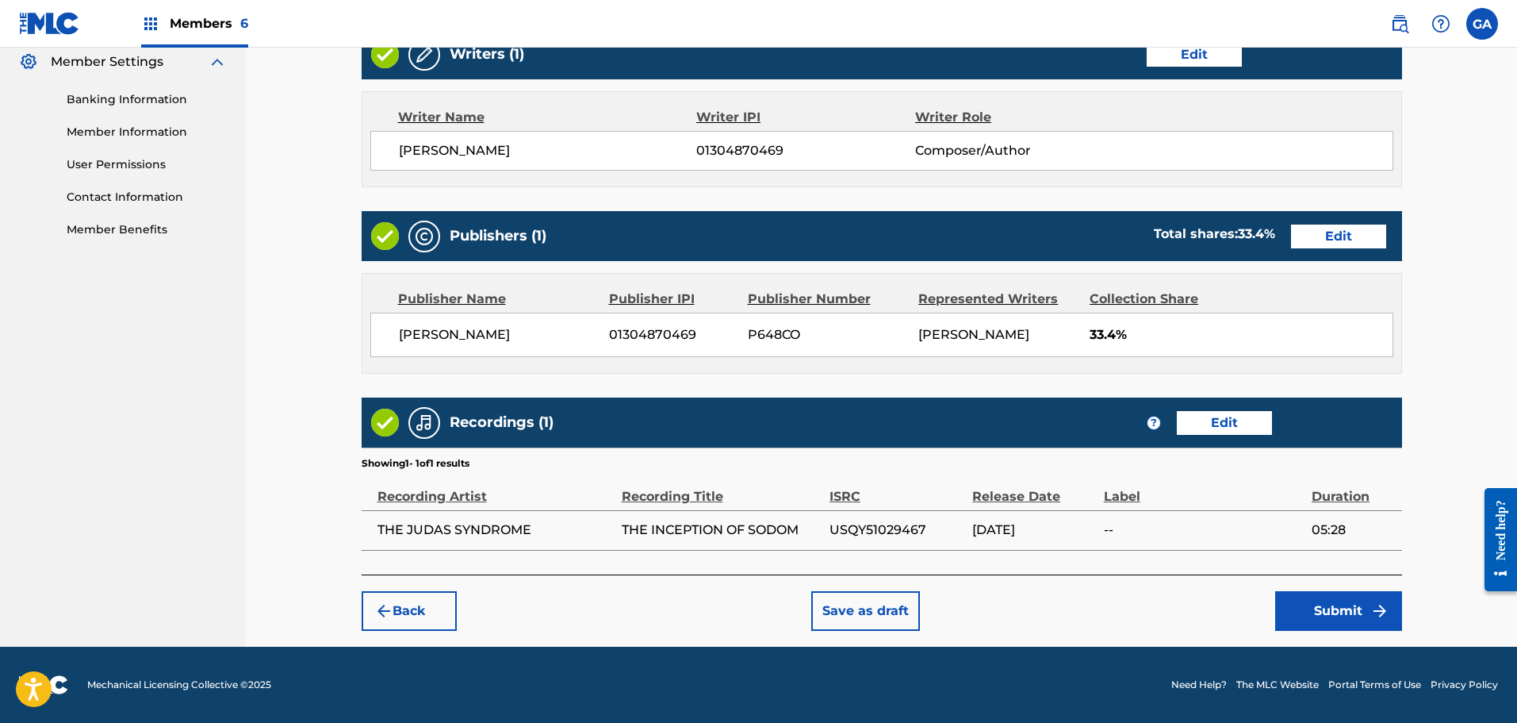
click at [1340, 607] on button "Submit" at bounding box center [1338, 611] width 127 height 40
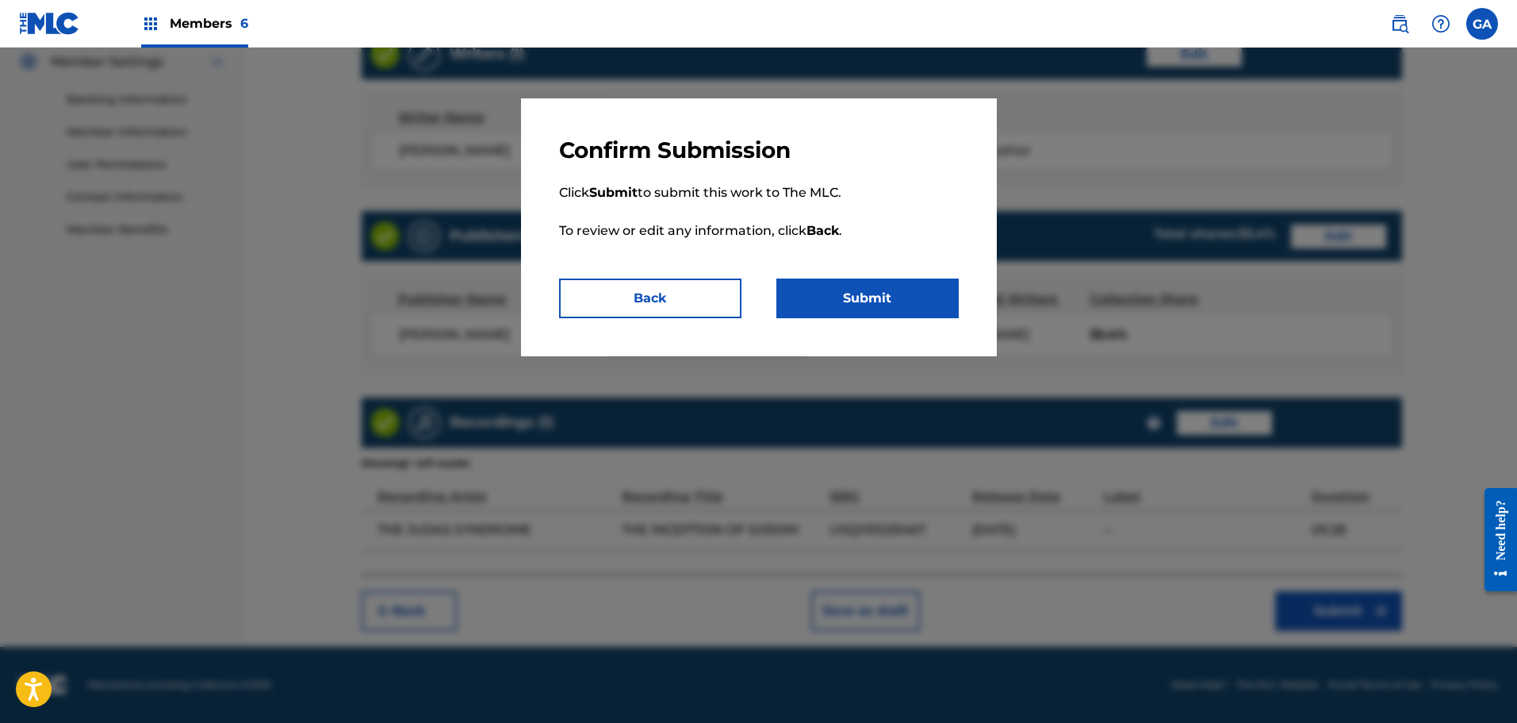
click at [834, 289] on button "Submit" at bounding box center [867, 298] width 182 height 40
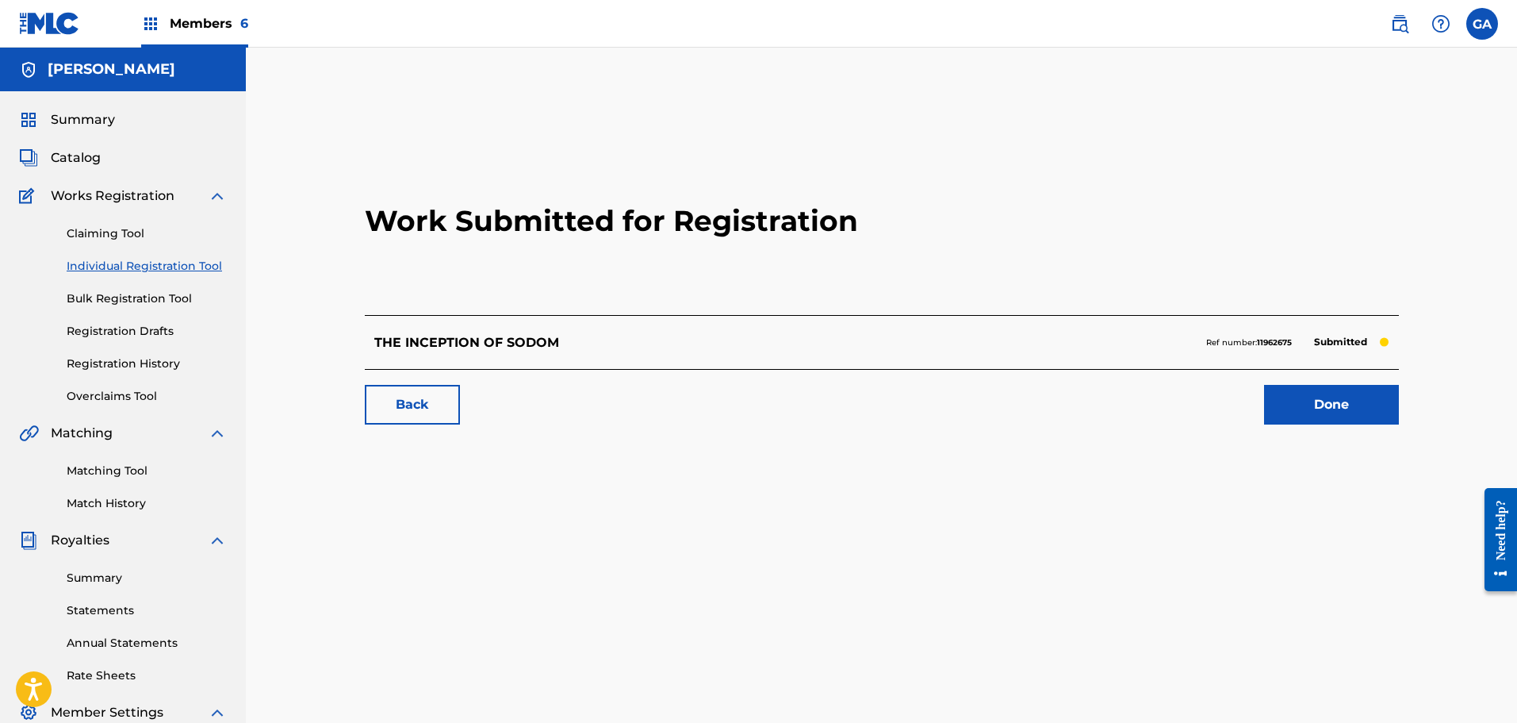
click at [1336, 404] on link "Done" at bounding box center [1331, 405] width 135 height 40
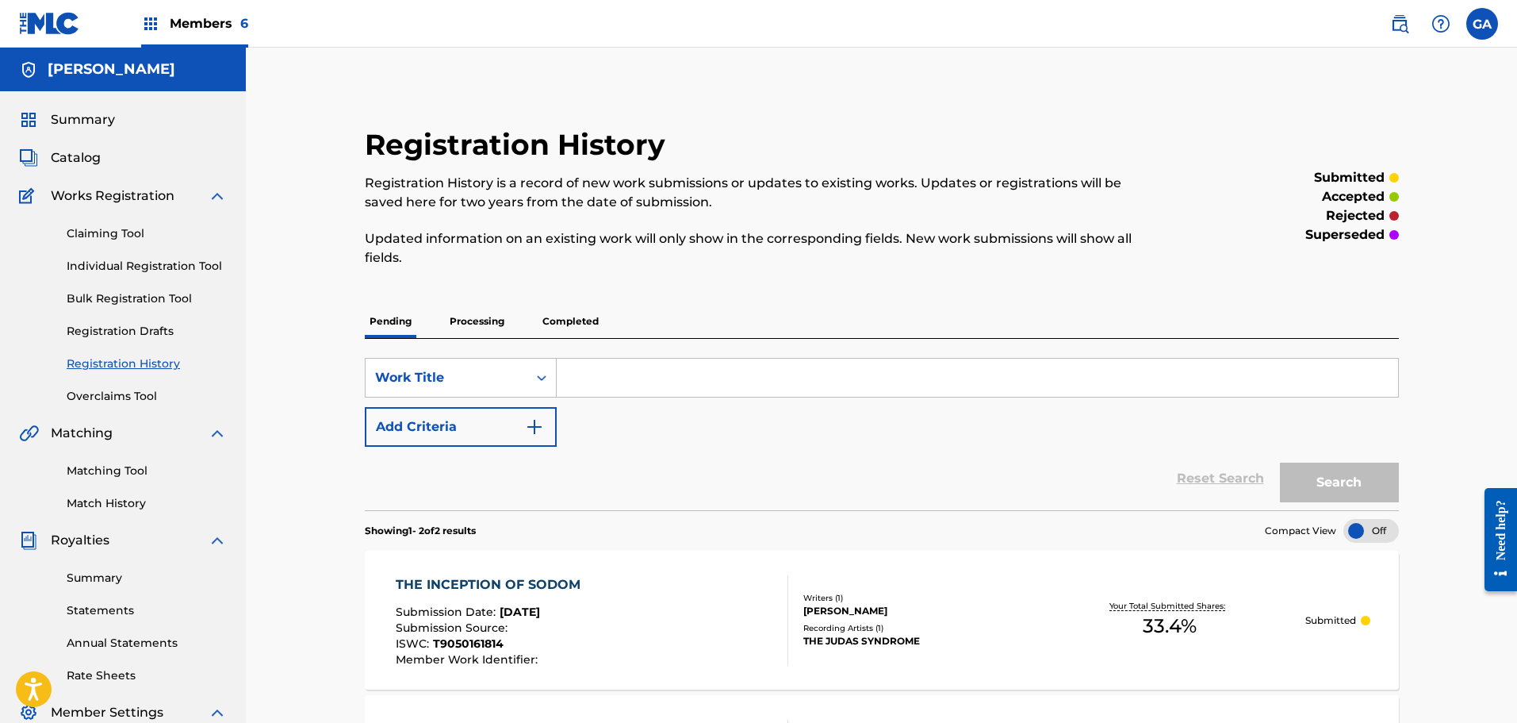
click at [178, 17] on span "Members 6" at bounding box center [209, 23] width 79 height 18
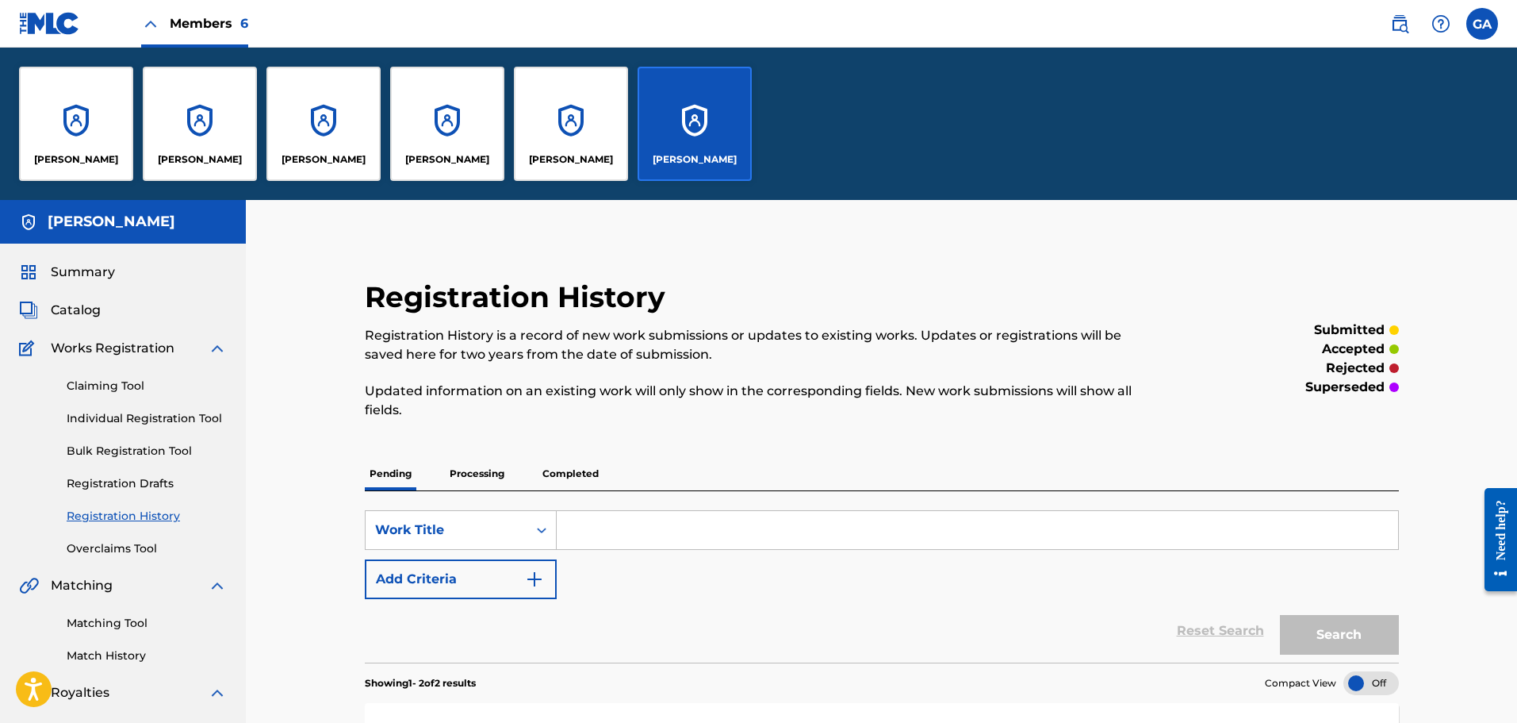
click at [105, 141] on div "[PERSON_NAME]" at bounding box center [76, 124] width 114 height 114
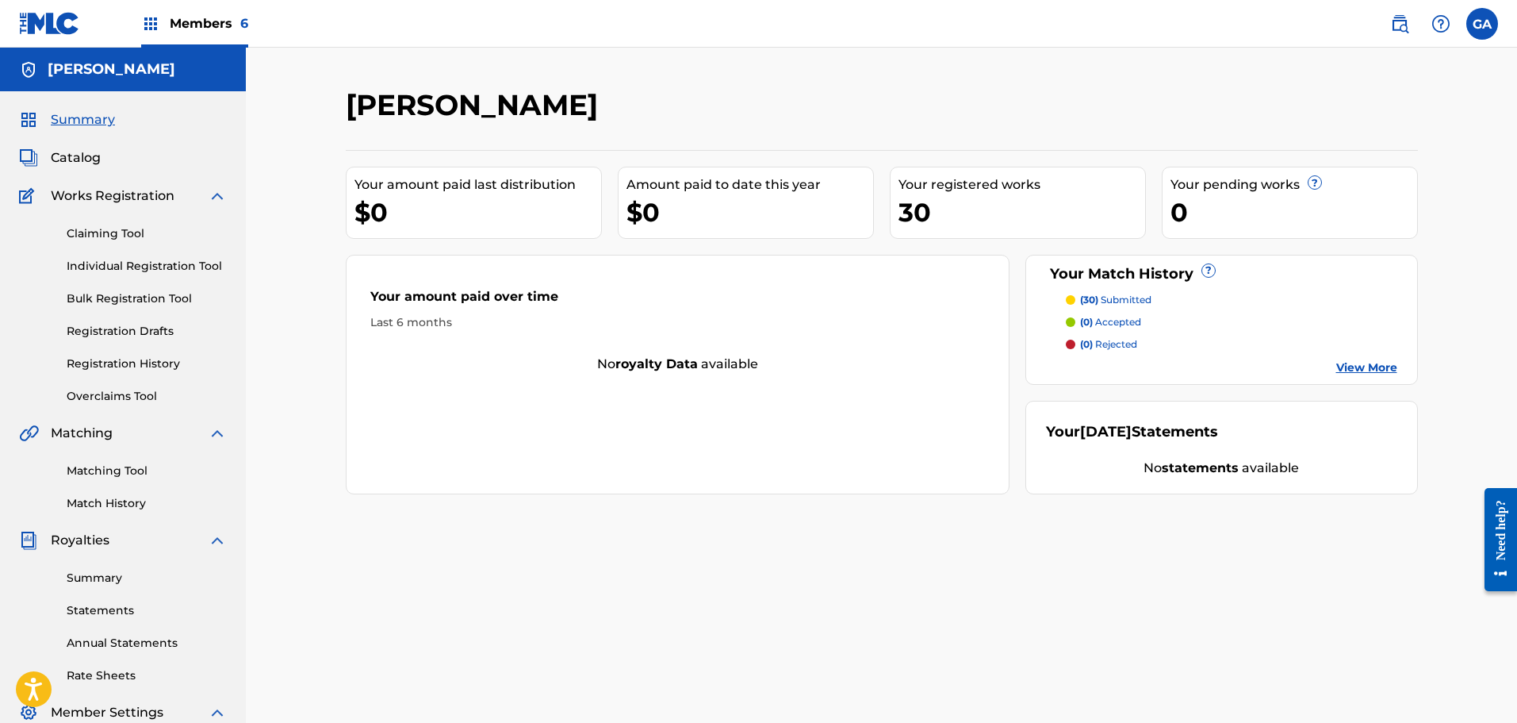
click at [71, 160] on span "Catalog" at bounding box center [76, 157] width 50 height 19
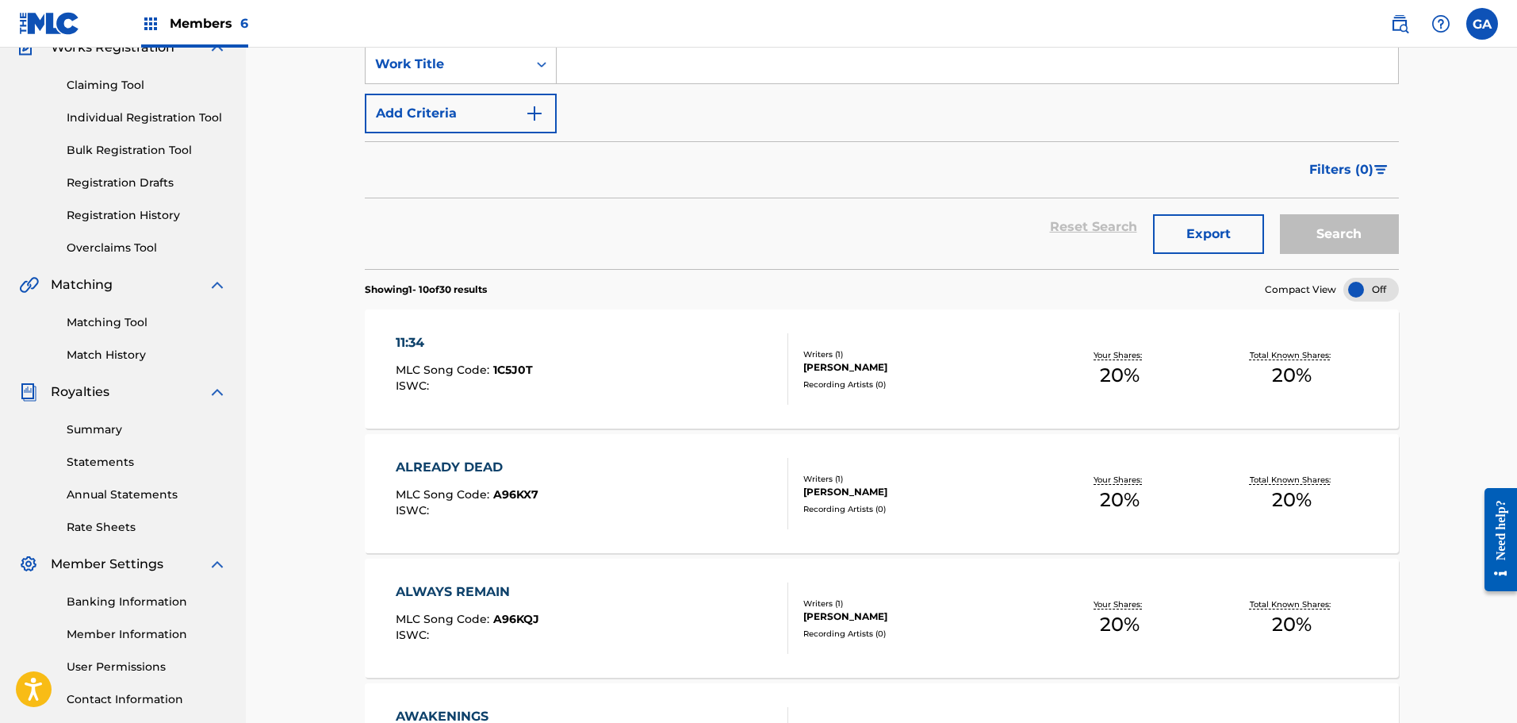
scroll to position [159, 0]
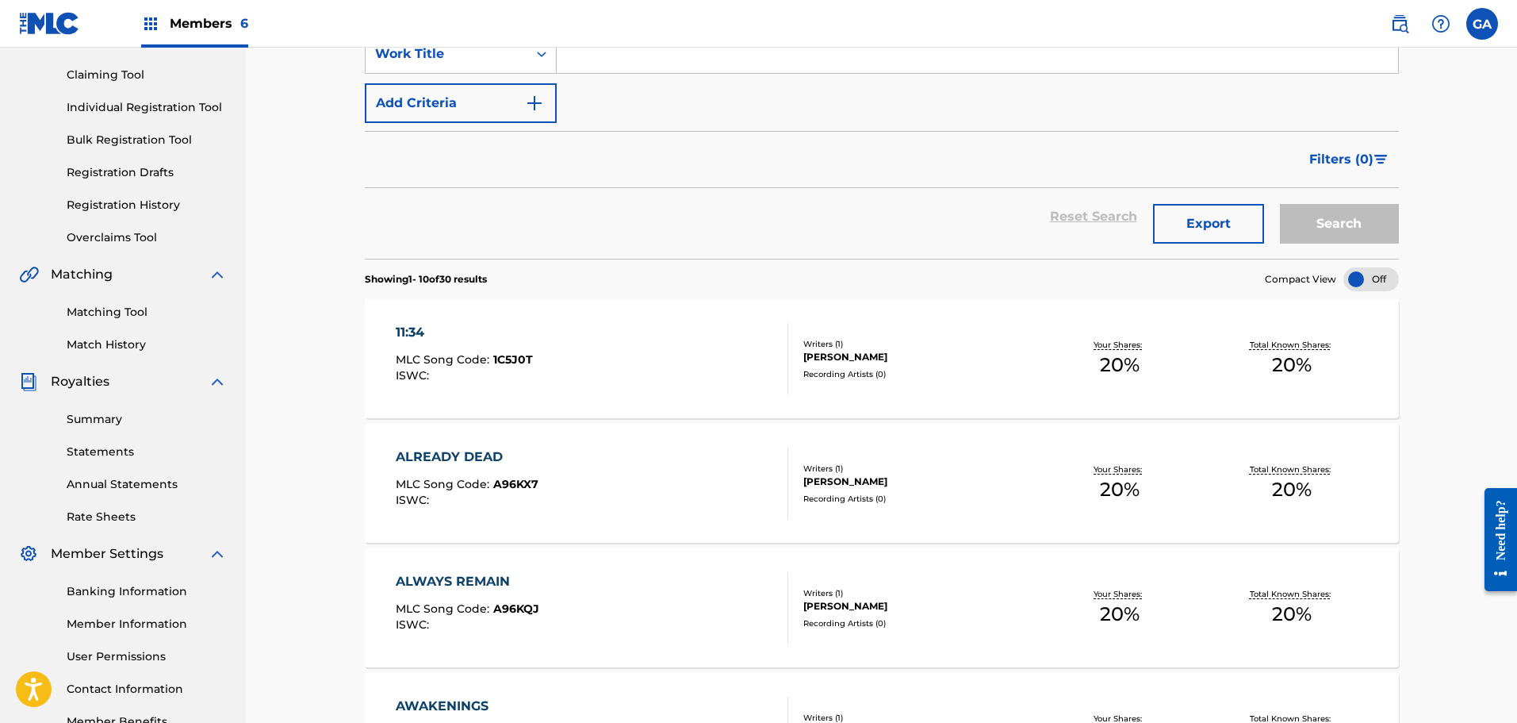
click at [620, 352] on div "11:34 MLC Song Code : 1C5J0T ISWC :" at bounding box center [592, 358] width 393 height 71
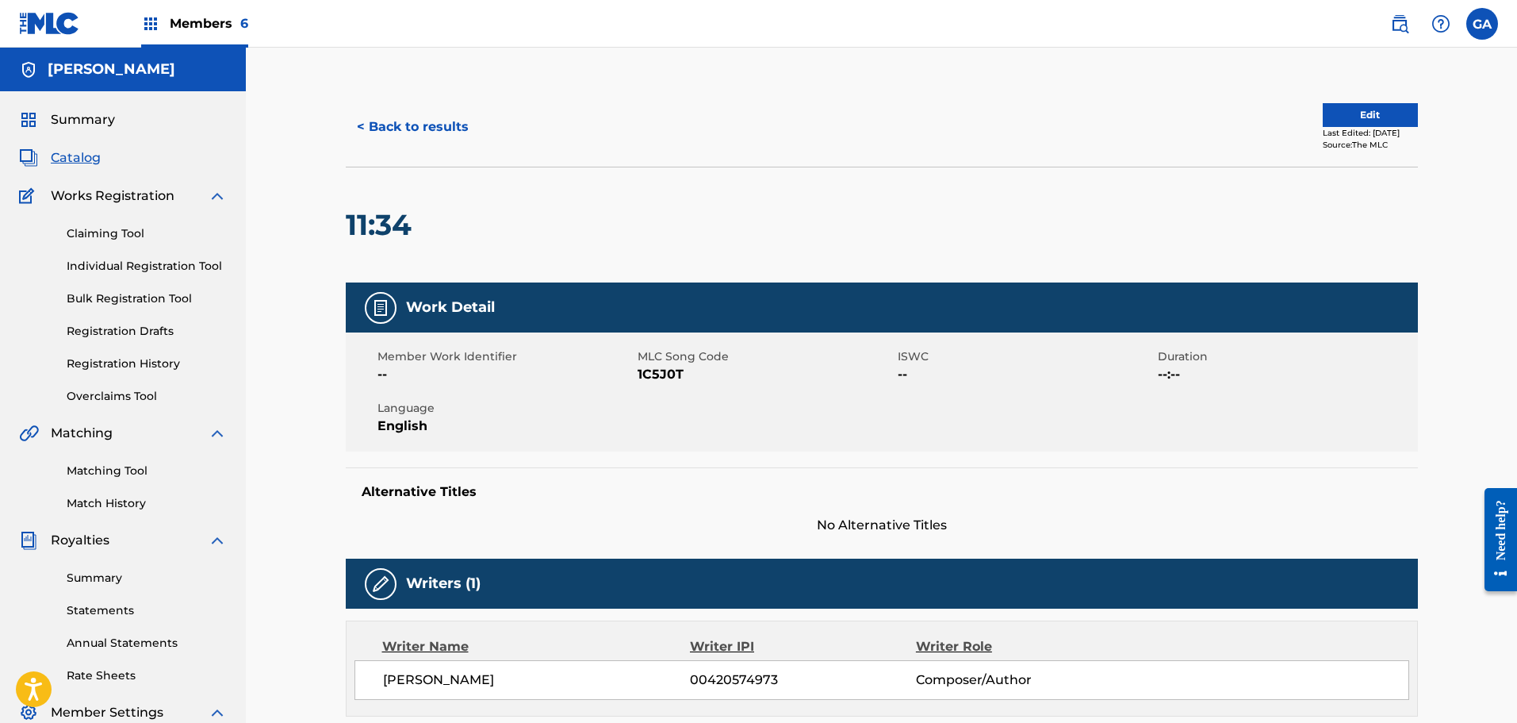
click at [83, 116] on span "Summary" at bounding box center [83, 119] width 64 height 19
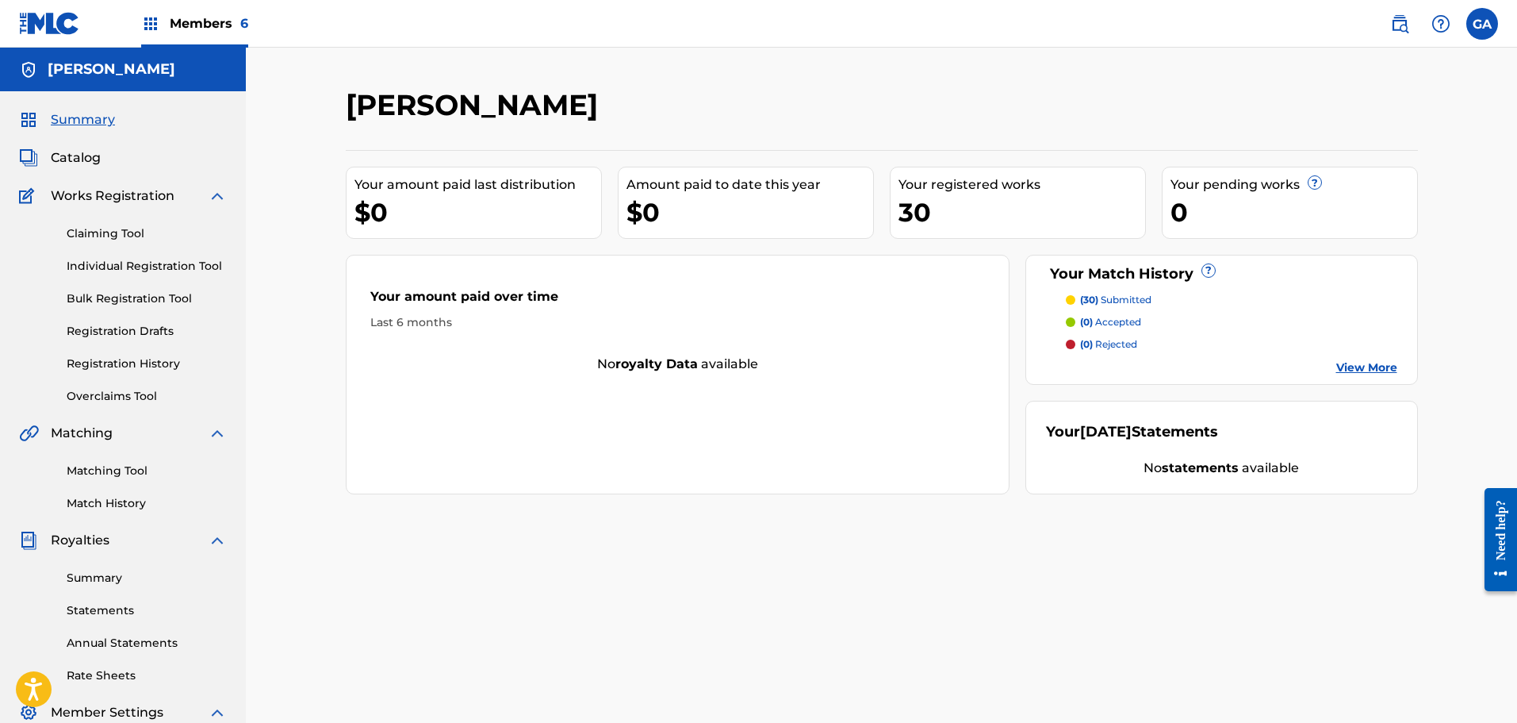
click at [182, 22] on span "Members 6" at bounding box center [209, 23] width 79 height 18
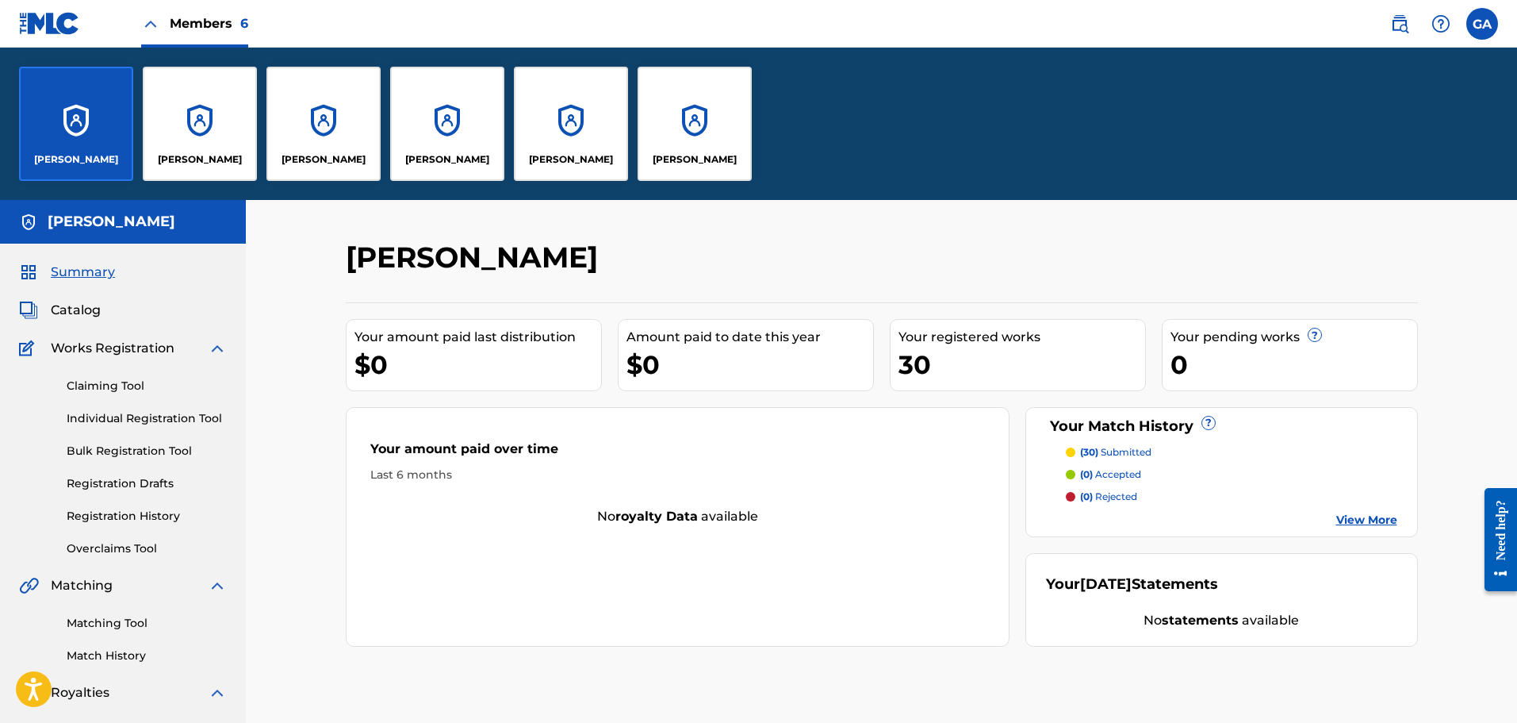
click at [677, 140] on div "[PERSON_NAME]" at bounding box center [695, 124] width 114 height 114
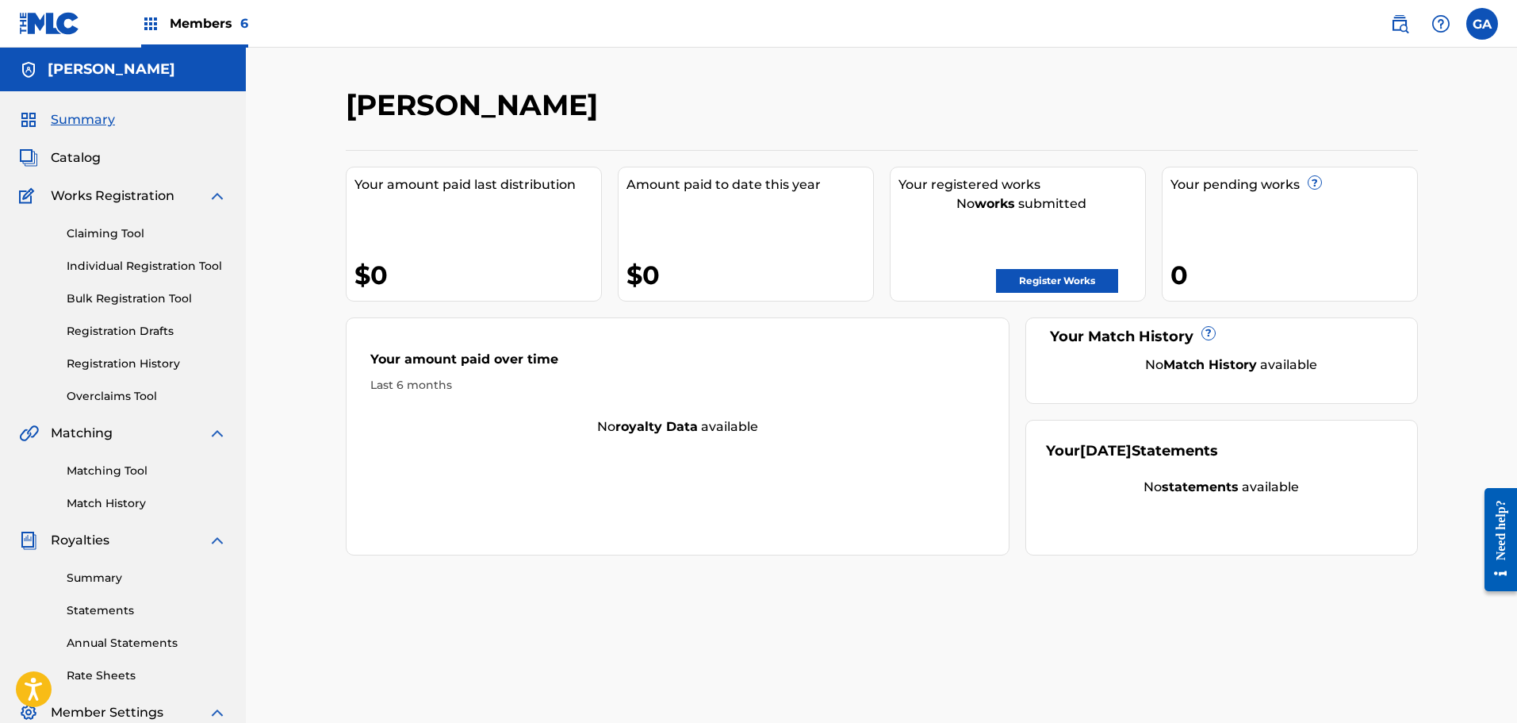
click at [68, 159] on span "Catalog" at bounding box center [76, 157] width 50 height 19
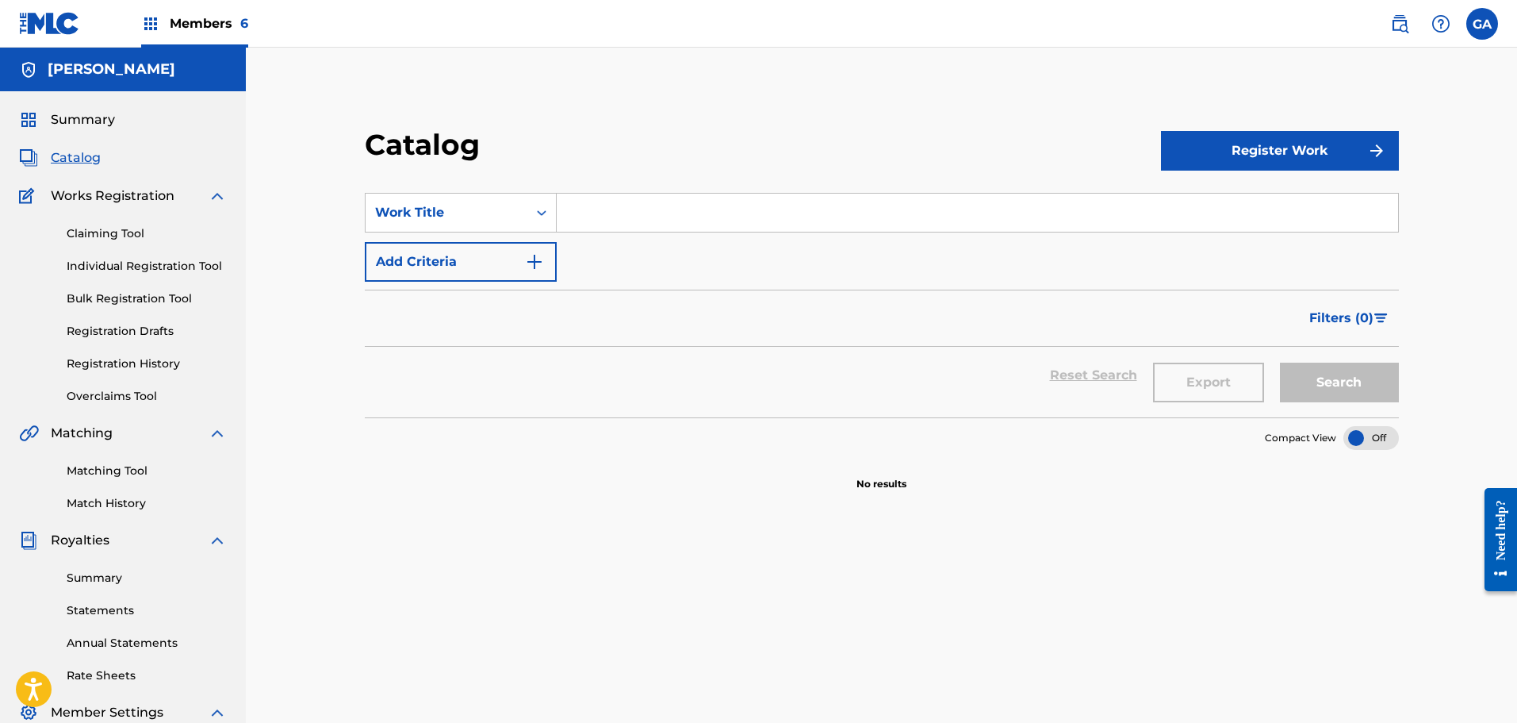
click at [124, 359] on link "Registration History" at bounding box center [147, 363] width 160 height 17
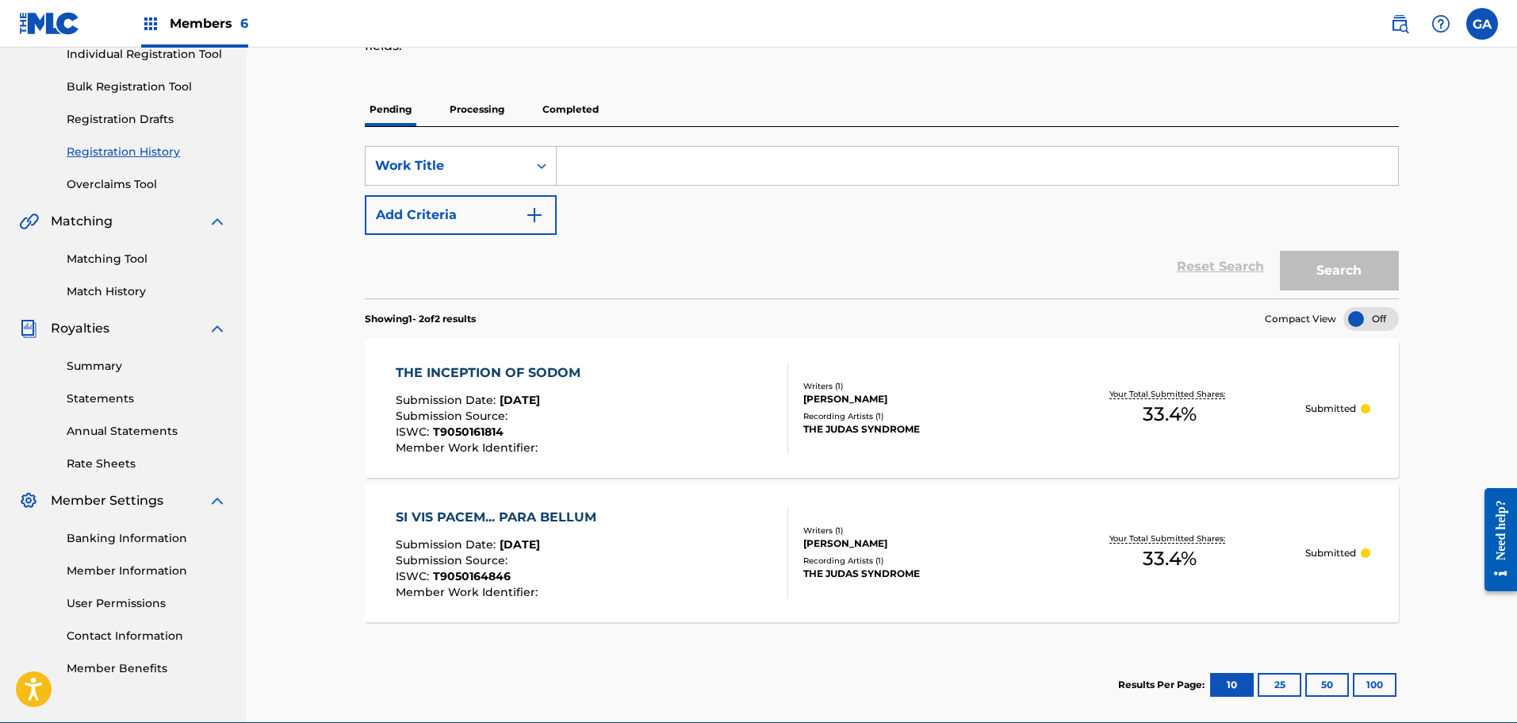
scroll to position [287, 0]
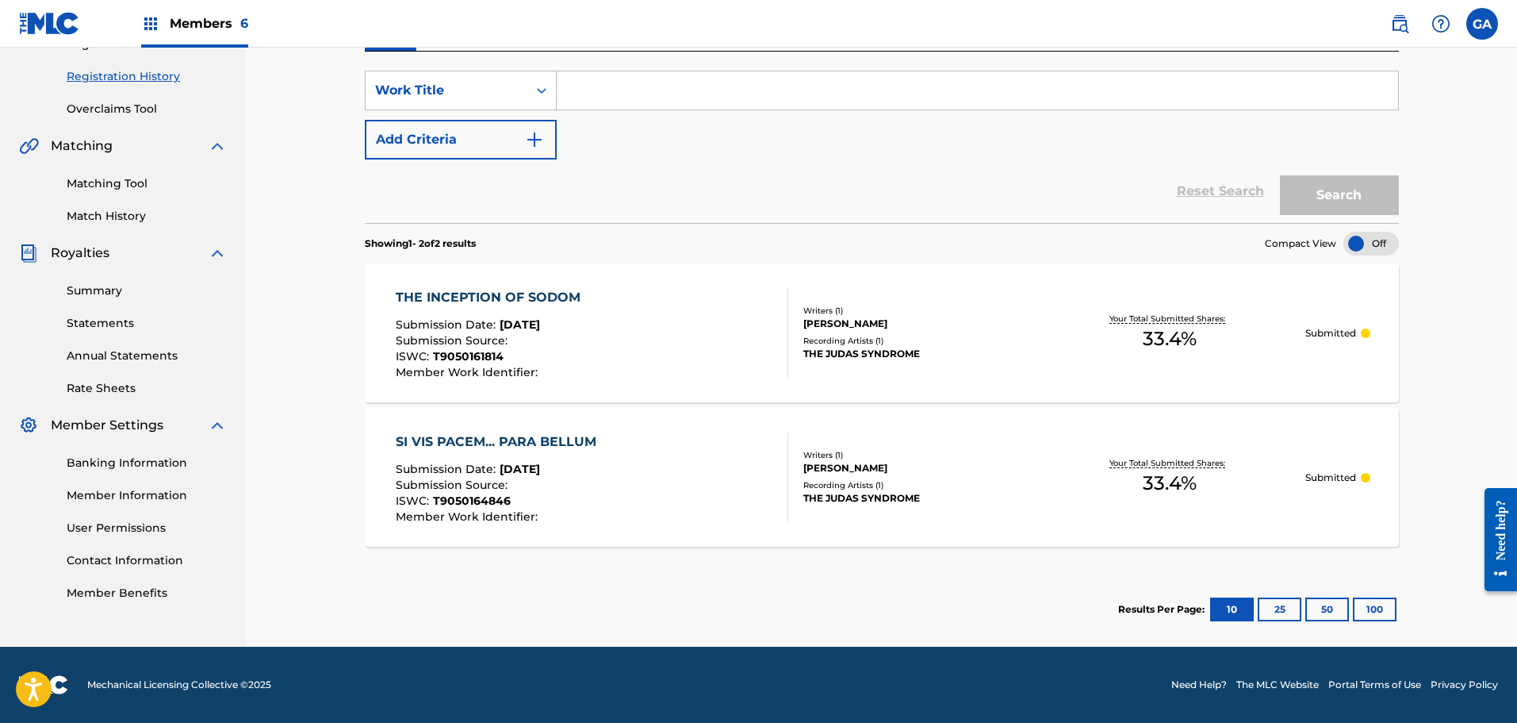
click at [629, 335] on div "THE INCEPTION OF SODOM Submission Date : Aug 20, 2025 Submission Source : ISWC …" at bounding box center [592, 333] width 393 height 90
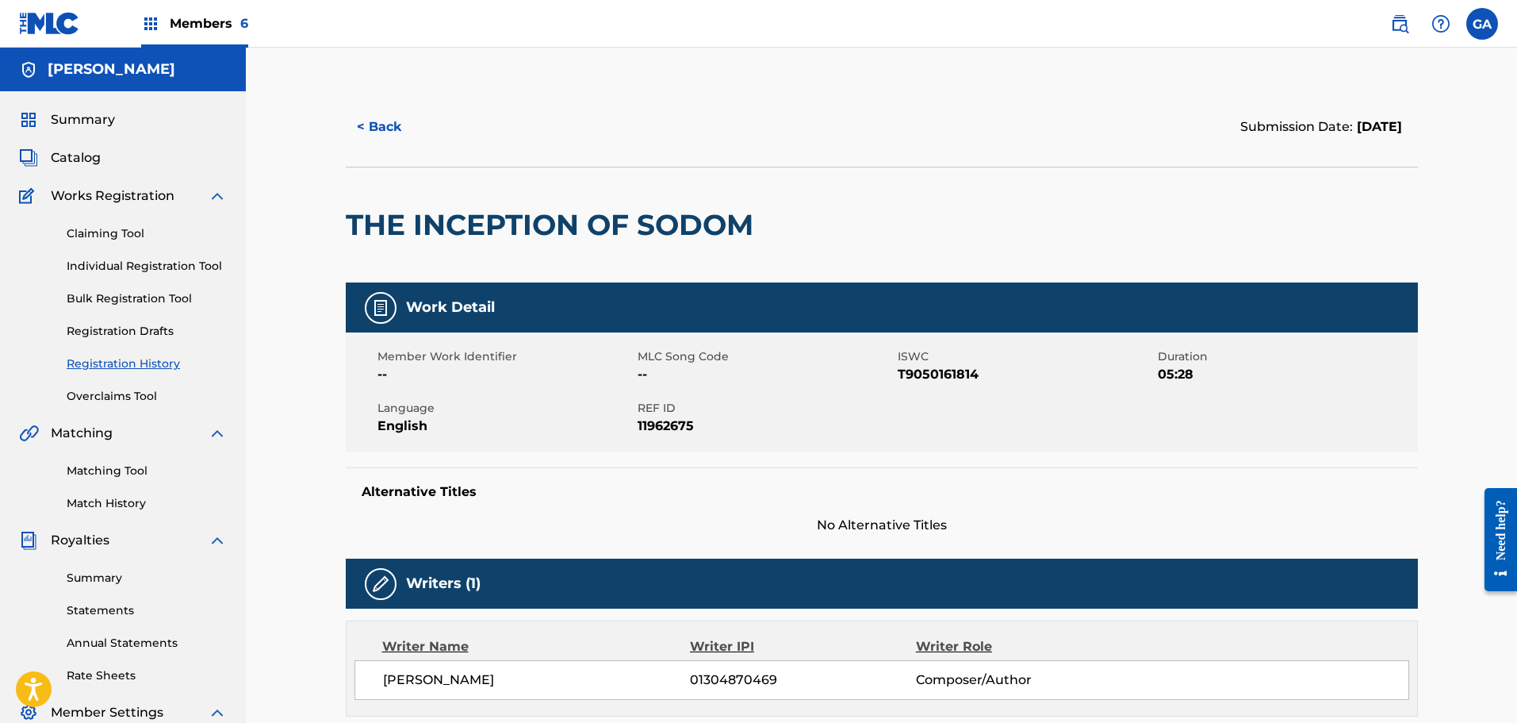
click at [523, 132] on div "< Back" at bounding box center [614, 127] width 536 height 40
click at [82, 158] on span "Catalog" at bounding box center [76, 157] width 50 height 19
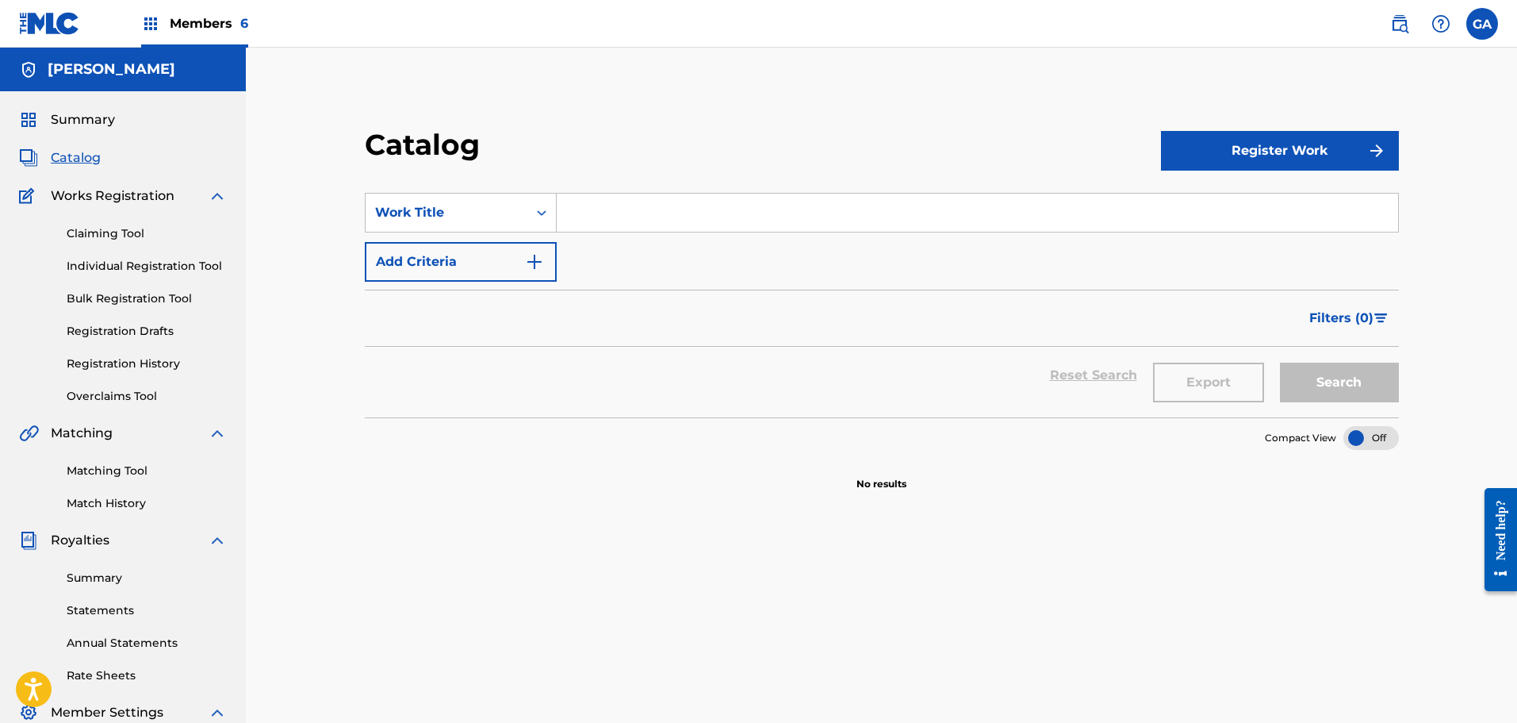
click at [111, 374] on div "Claiming Tool Individual Registration Tool Bulk Registration Tool Registration …" at bounding box center [123, 304] width 208 height 199
click at [123, 364] on link "Registration History" at bounding box center [147, 363] width 160 height 17
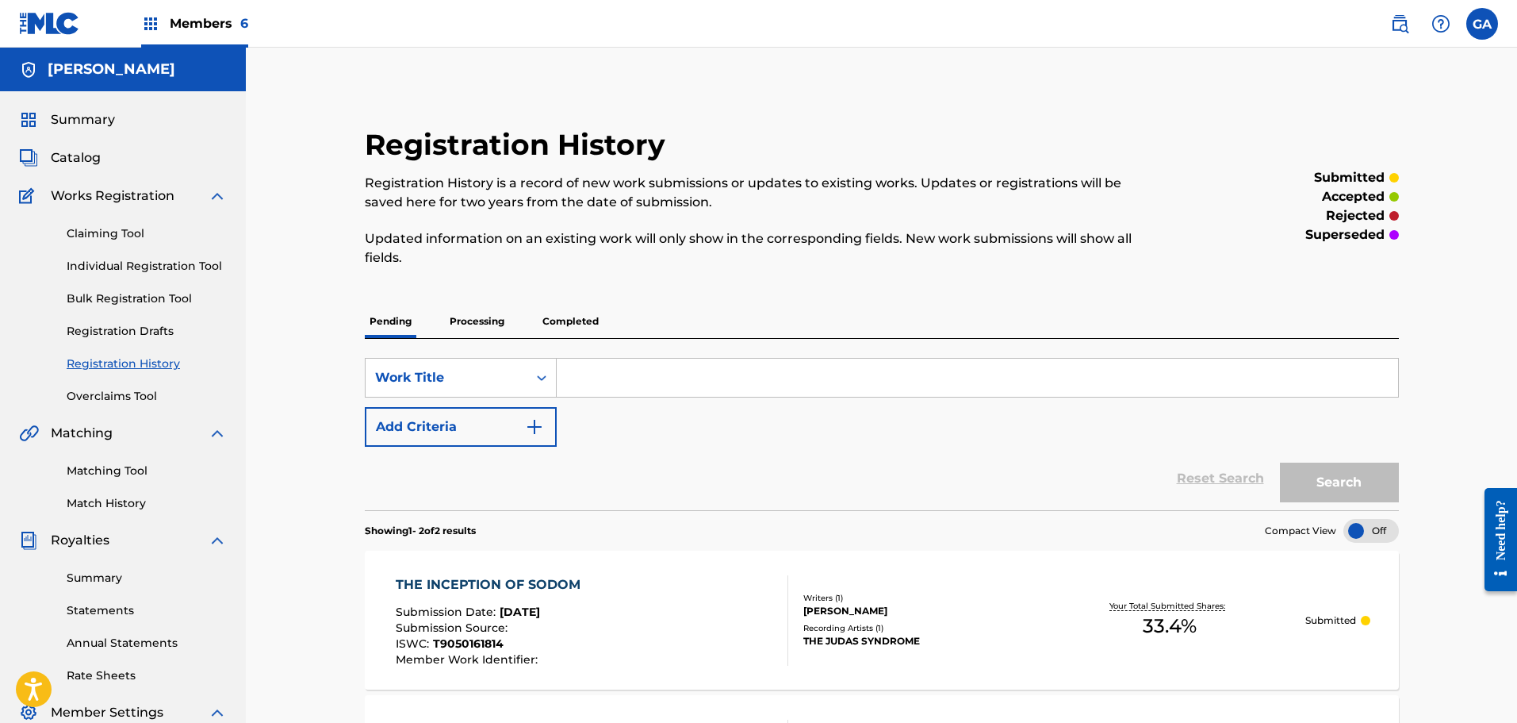
click at [73, 161] on span "Catalog" at bounding box center [76, 157] width 50 height 19
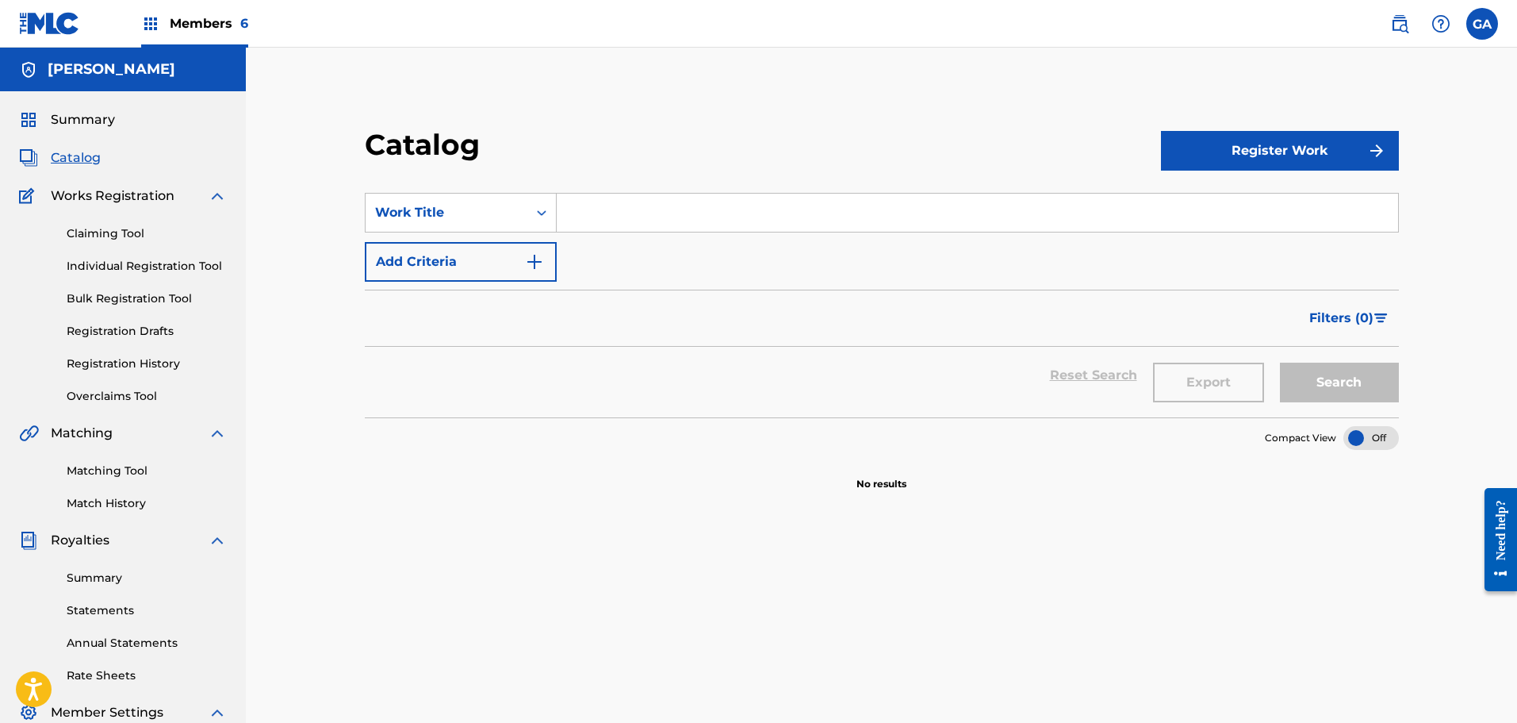
click at [1275, 154] on button "Register Work" at bounding box center [1280, 151] width 238 height 40
click at [1226, 246] on link "By File Upload" at bounding box center [1280, 240] width 238 height 38
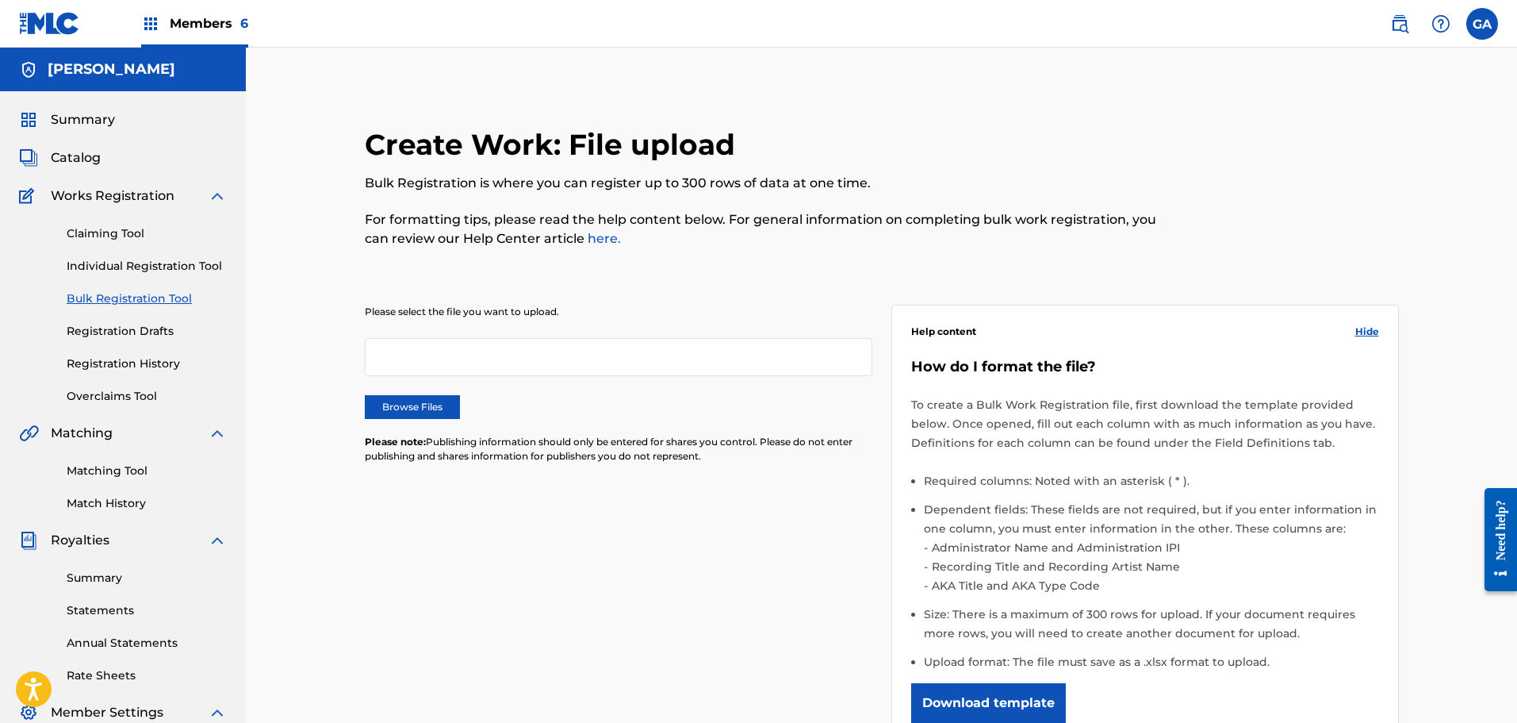
click at [420, 394] on div "Please select the file you want to upload. Browse Files Please note: Publishing…" at bounding box center [619, 394] width 508 height 178
click at [420, 402] on label "Browse Files" at bounding box center [412, 407] width 95 height 24
click at [0, 0] on input "Browse Files" at bounding box center [0, 0] width 0 height 0
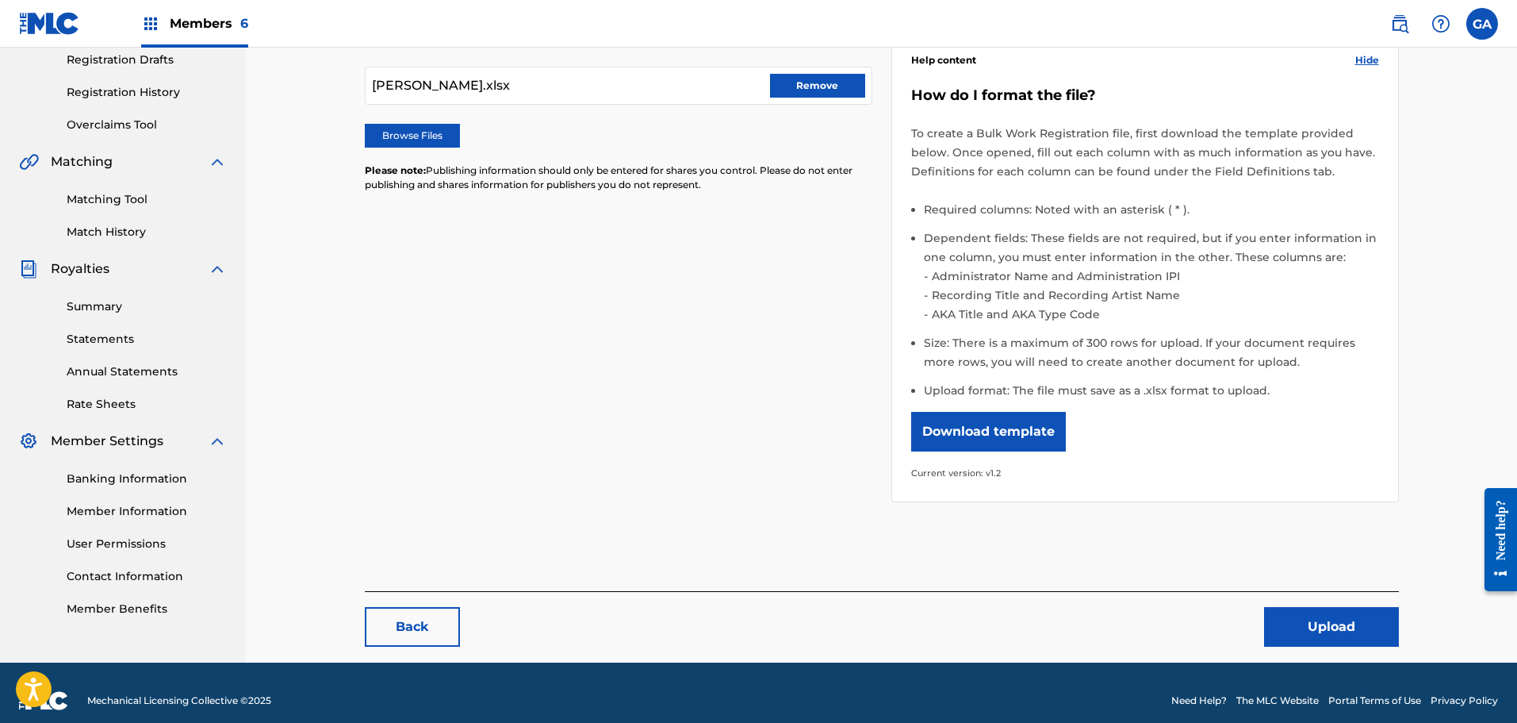
scroll to position [287, 0]
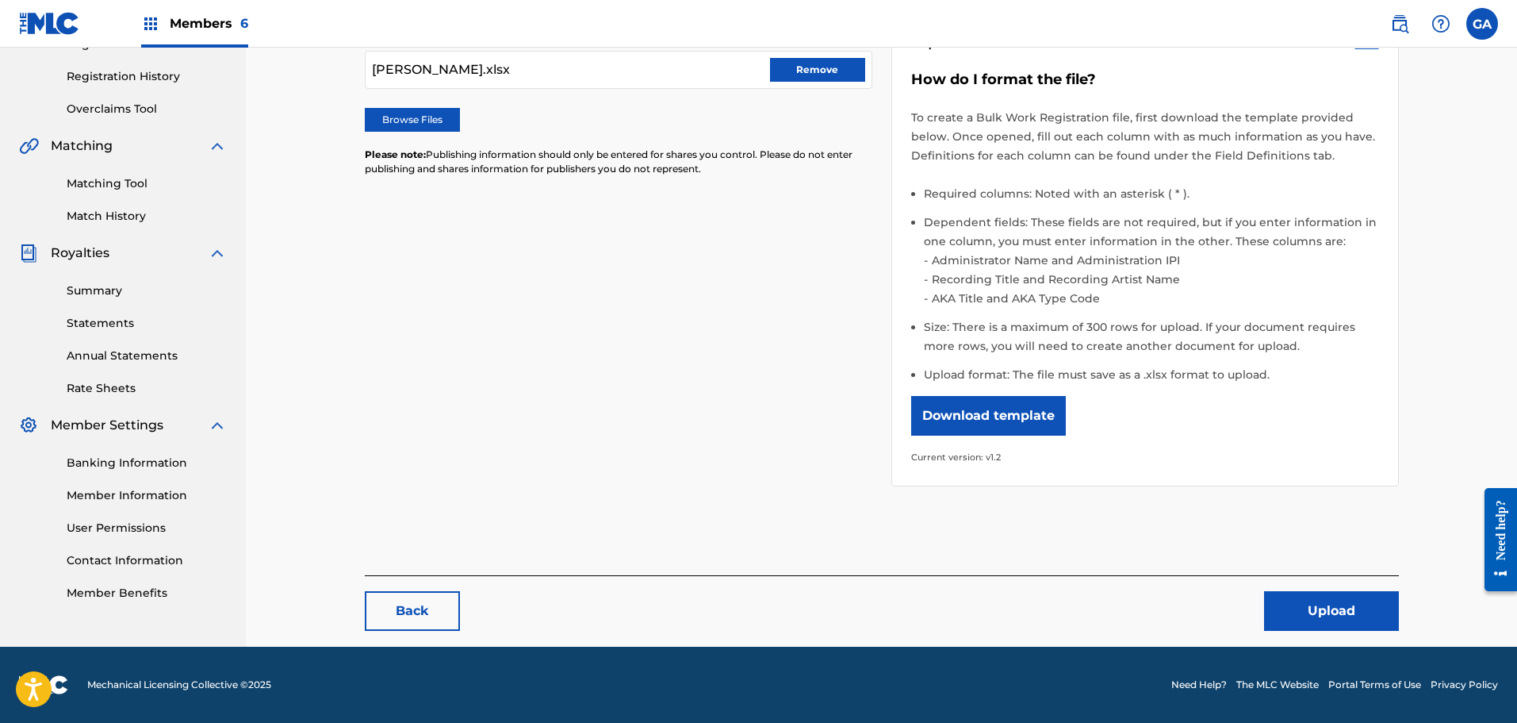
click at [1338, 622] on button "Upload" at bounding box center [1331, 611] width 135 height 40
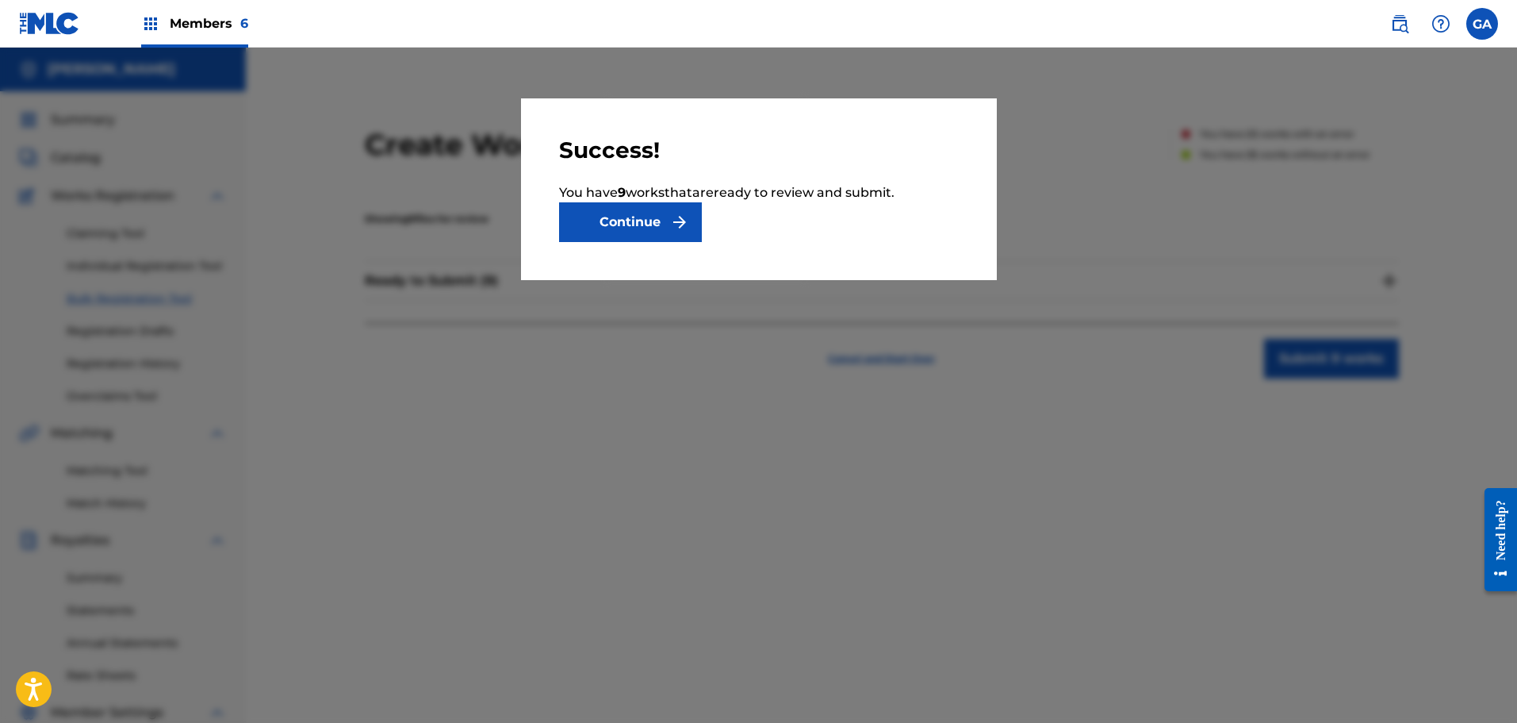
click at [624, 226] on button "Continue" at bounding box center [630, 222] width 143 height 40
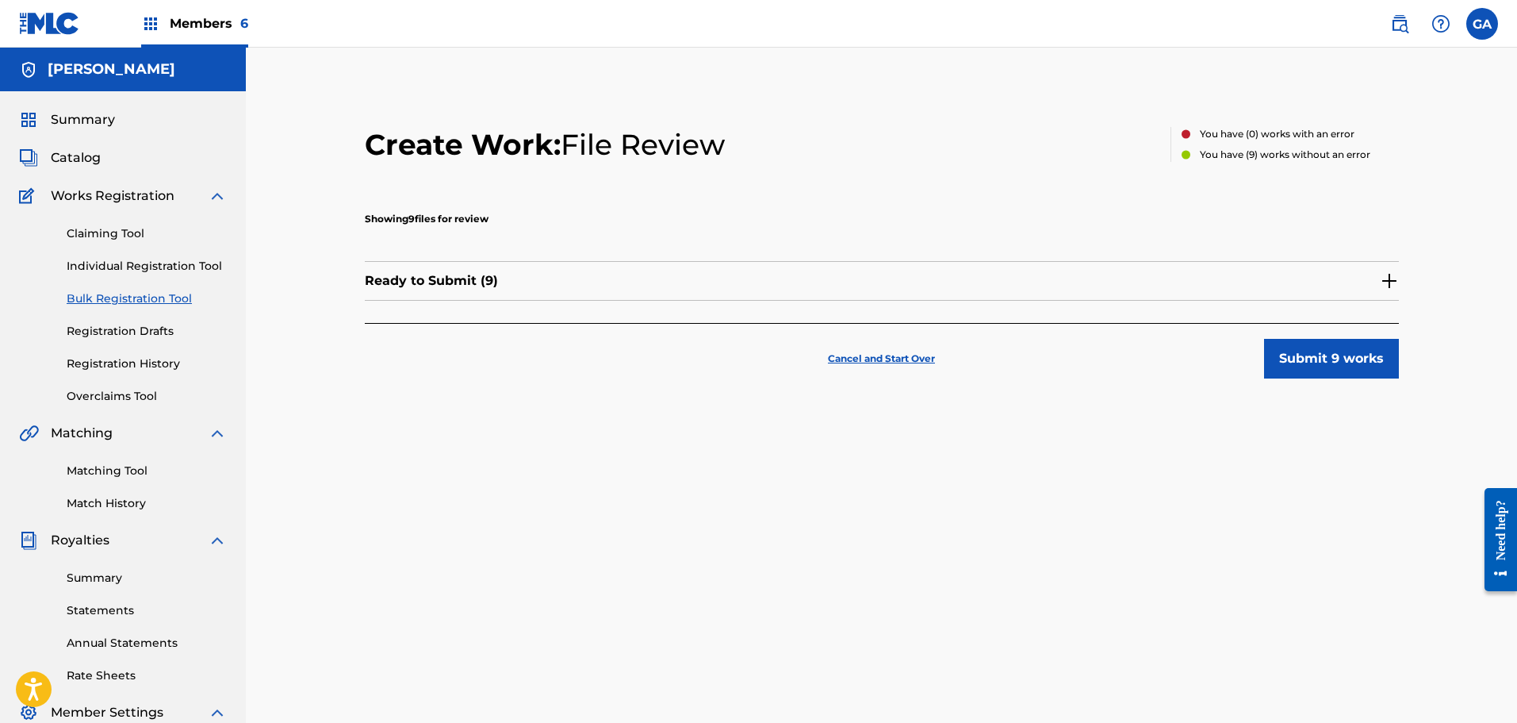
click at [1390, 281] on img at bounding box center [1389, 280] width 19 height 19
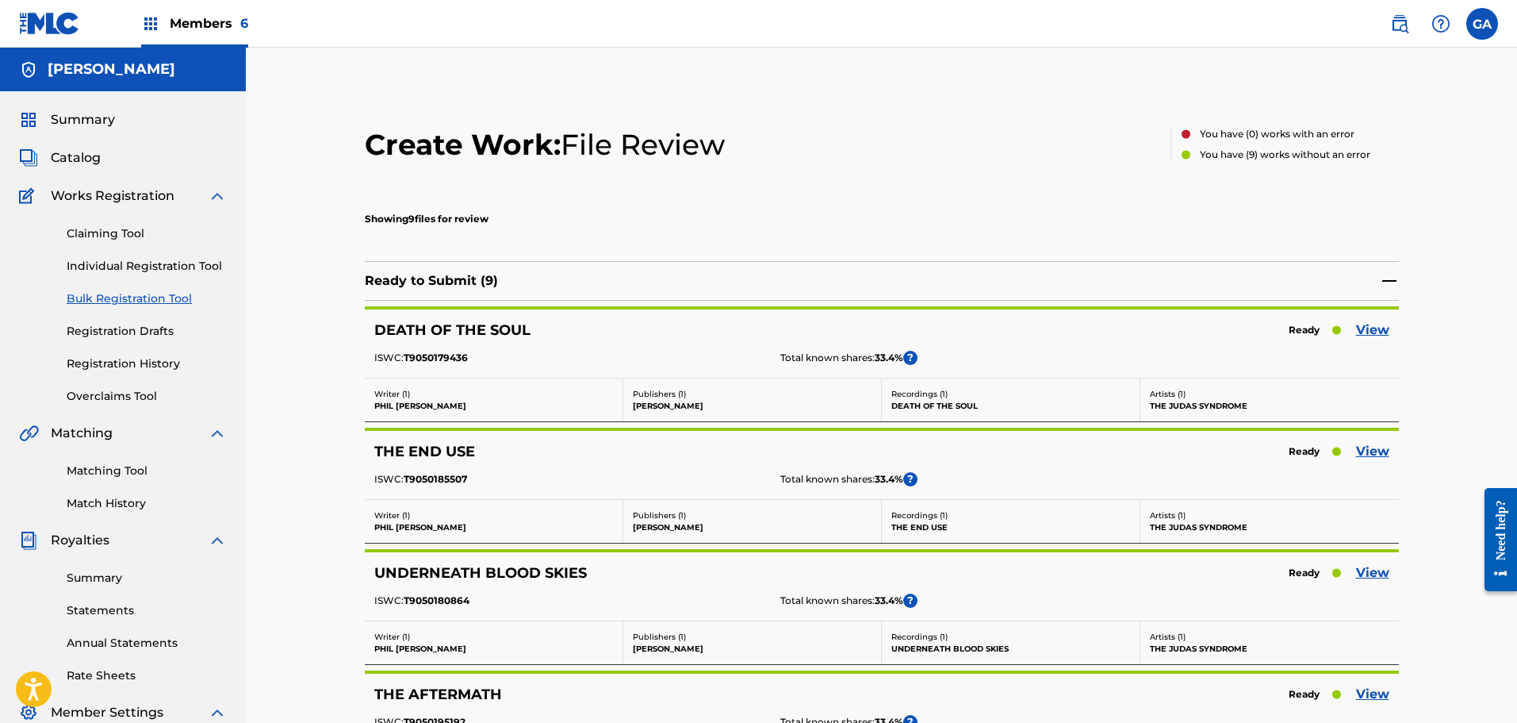
click at [1372, 332] on link "View" at bounding box center [1372, 329] width 33 height 19
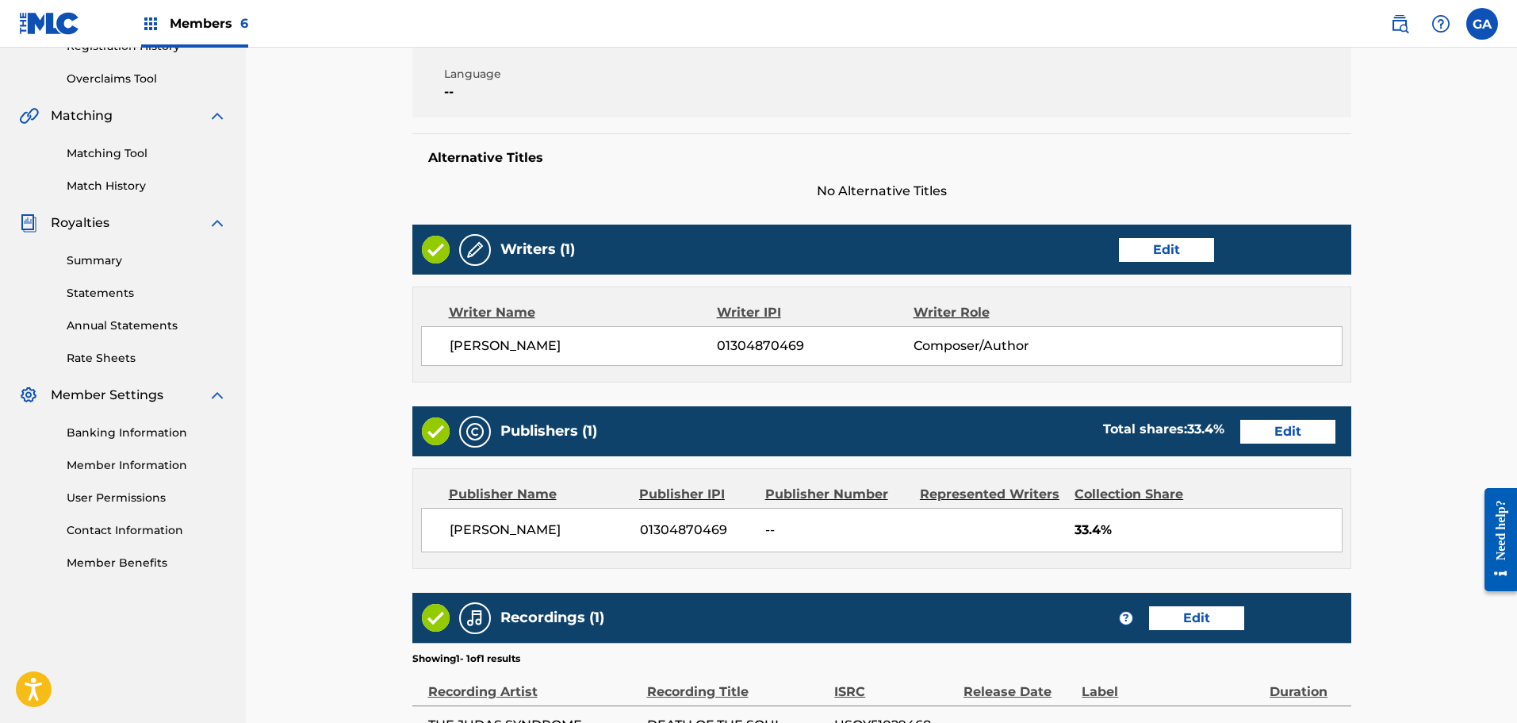
scroll to position [397, 0]
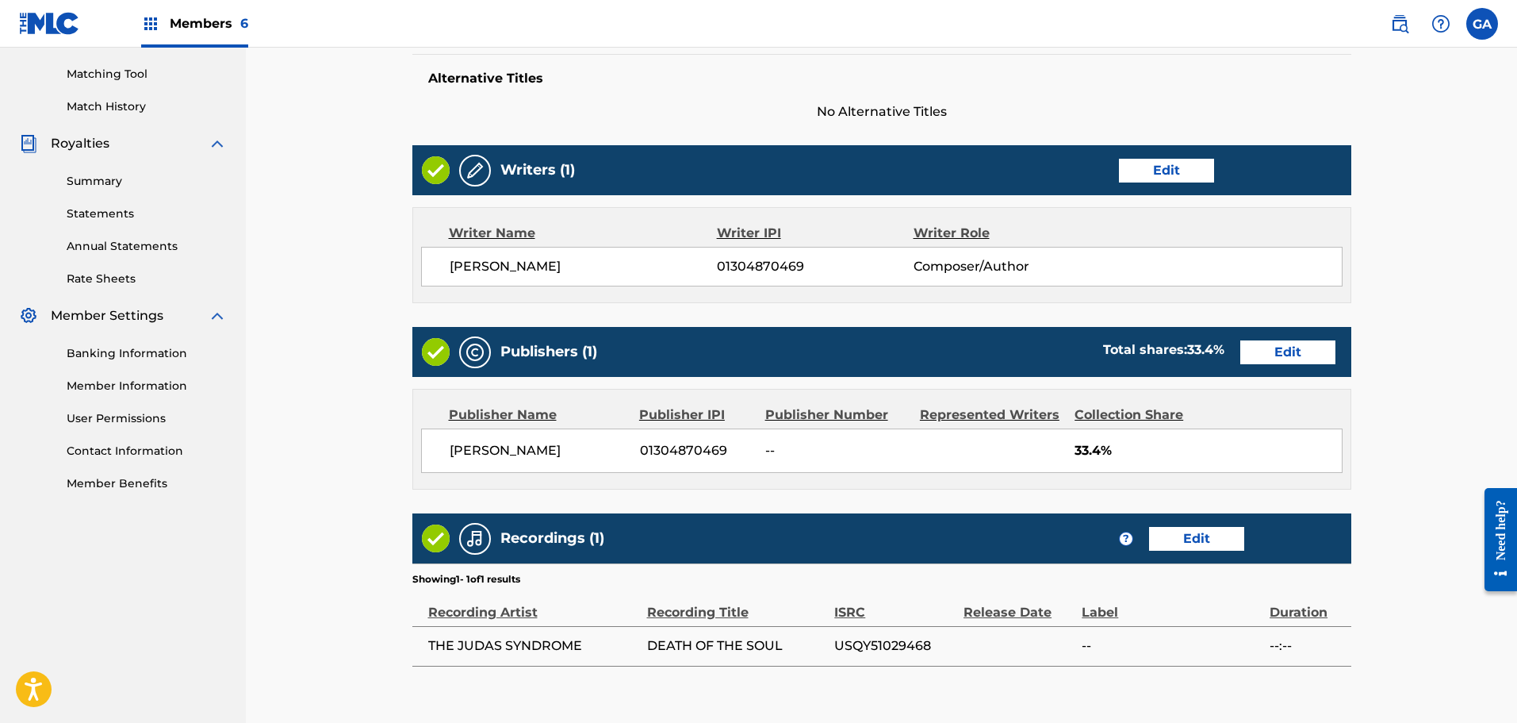
click at [1286, 355] on link "Edit" at bounding box center [1287, 352] width 95 height 24
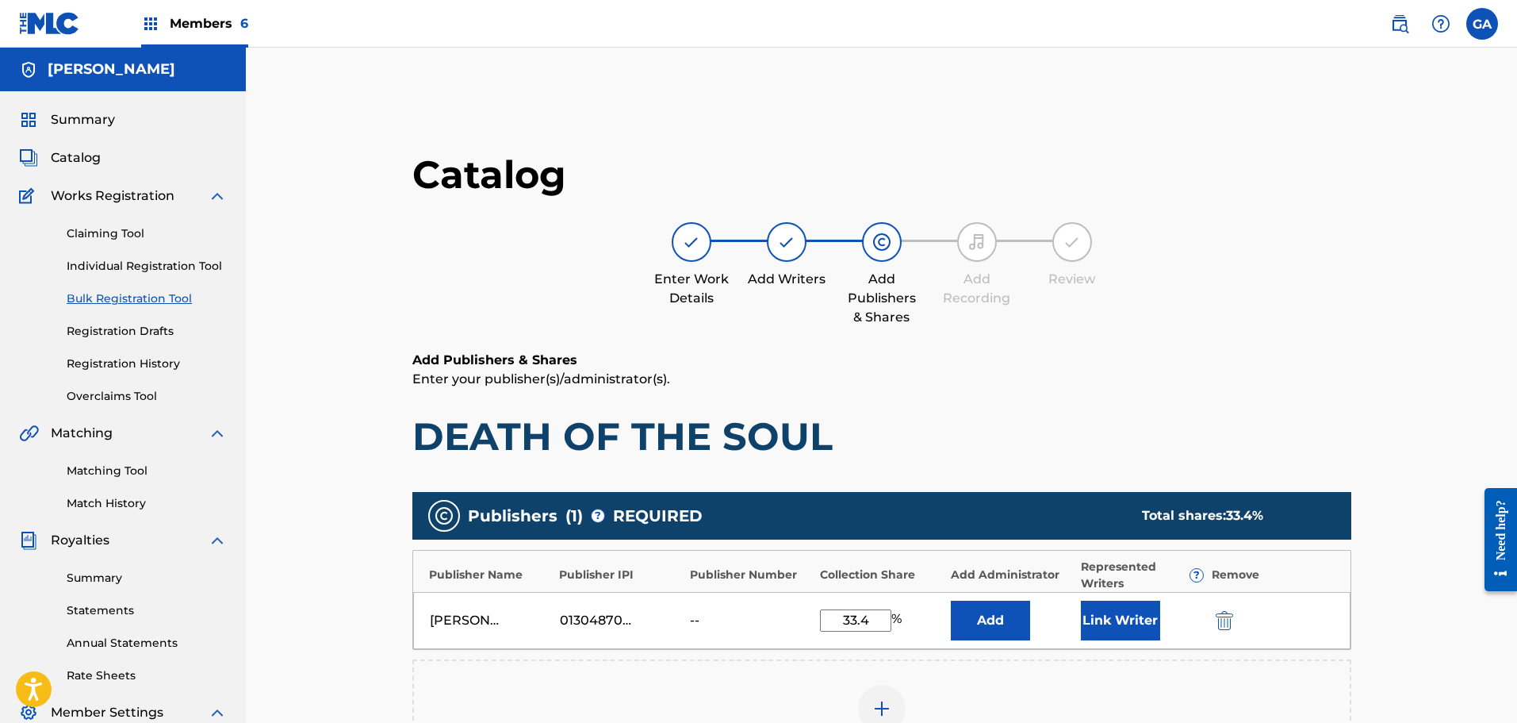
scroll to position [238, 0]
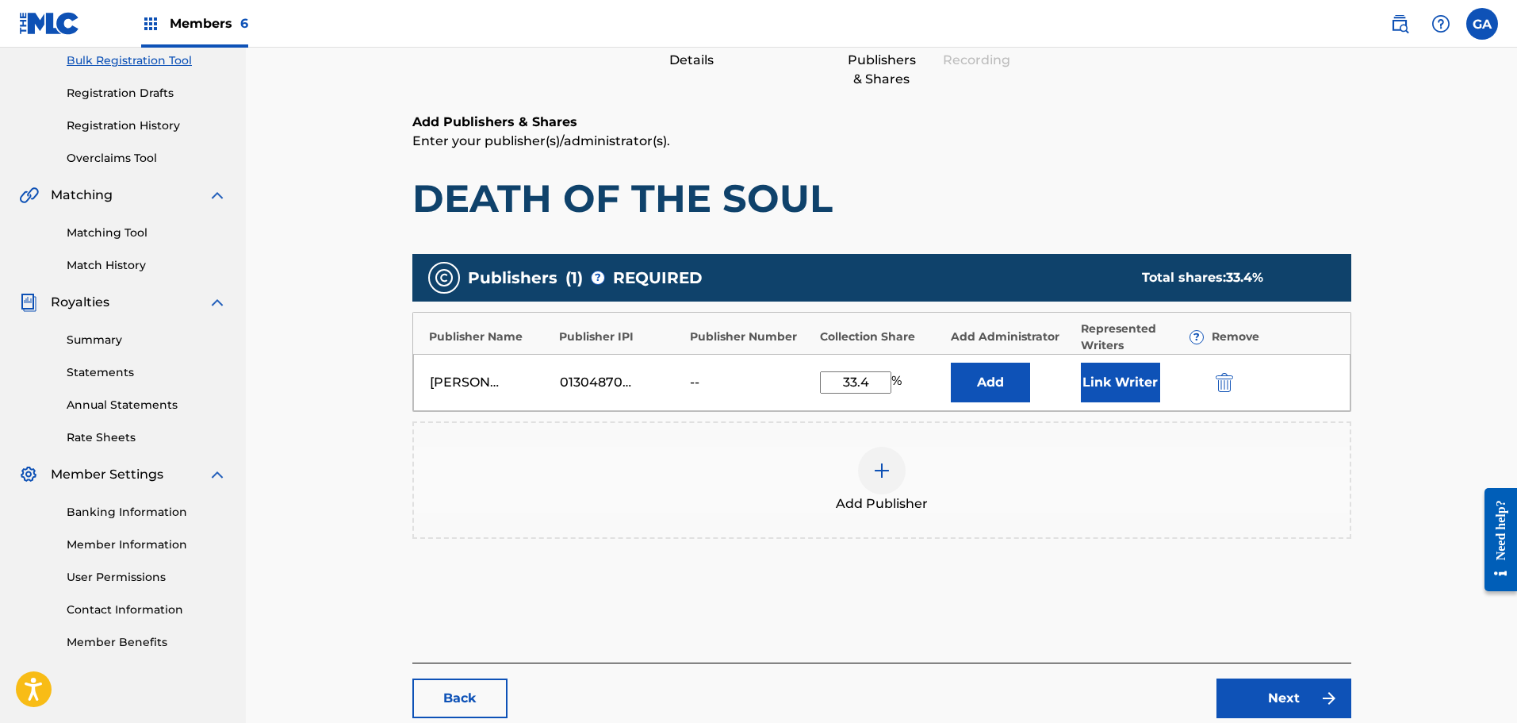
click at [1132, 385] on button "Link Writer" at bounding box center [1120, 382] width 79 height 40
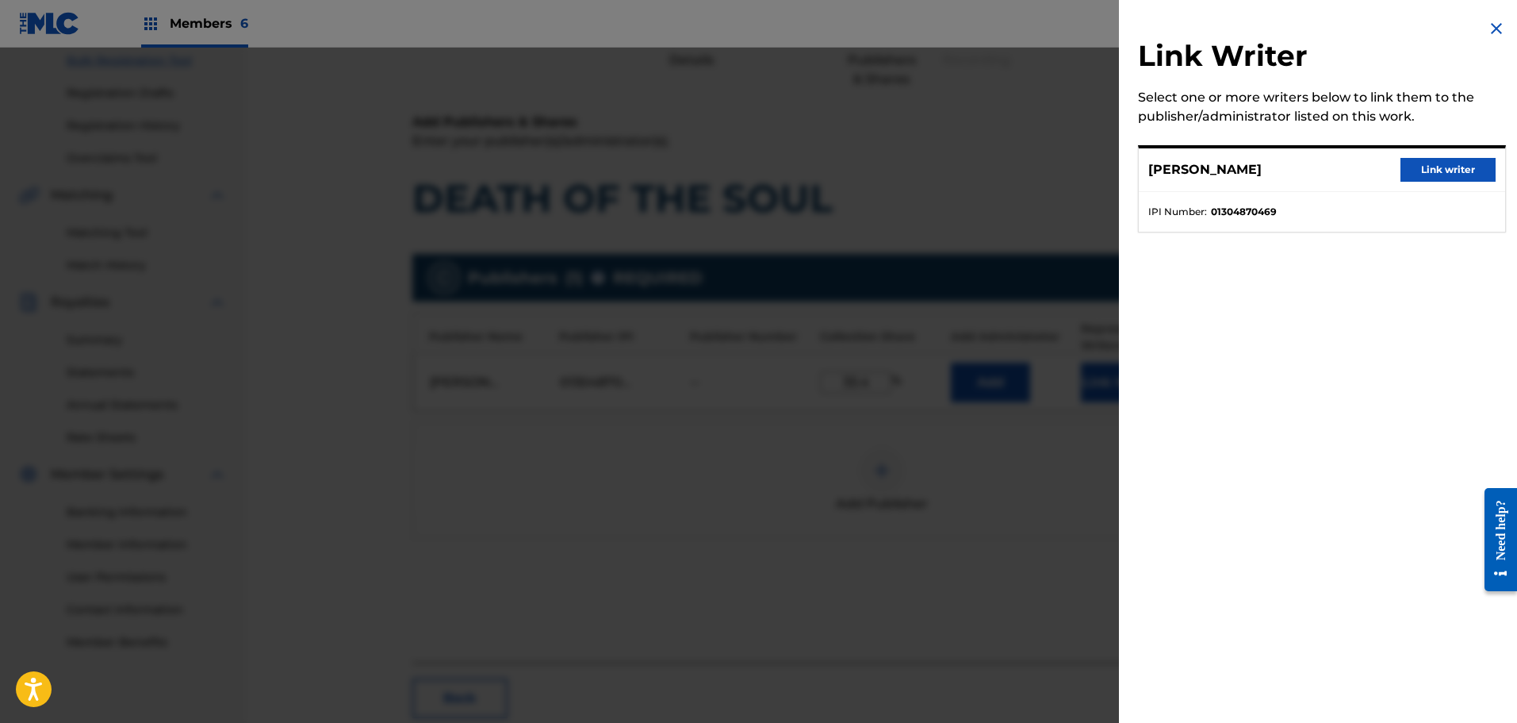
click at [1445, 150] on div "PHIL VAZQUEZ Link writer" at bounding box center [1322, 170] width 366 height 44
click at [1435, 163] on button "Link writer" at bounding box center [1448, 170] width 95 height 24
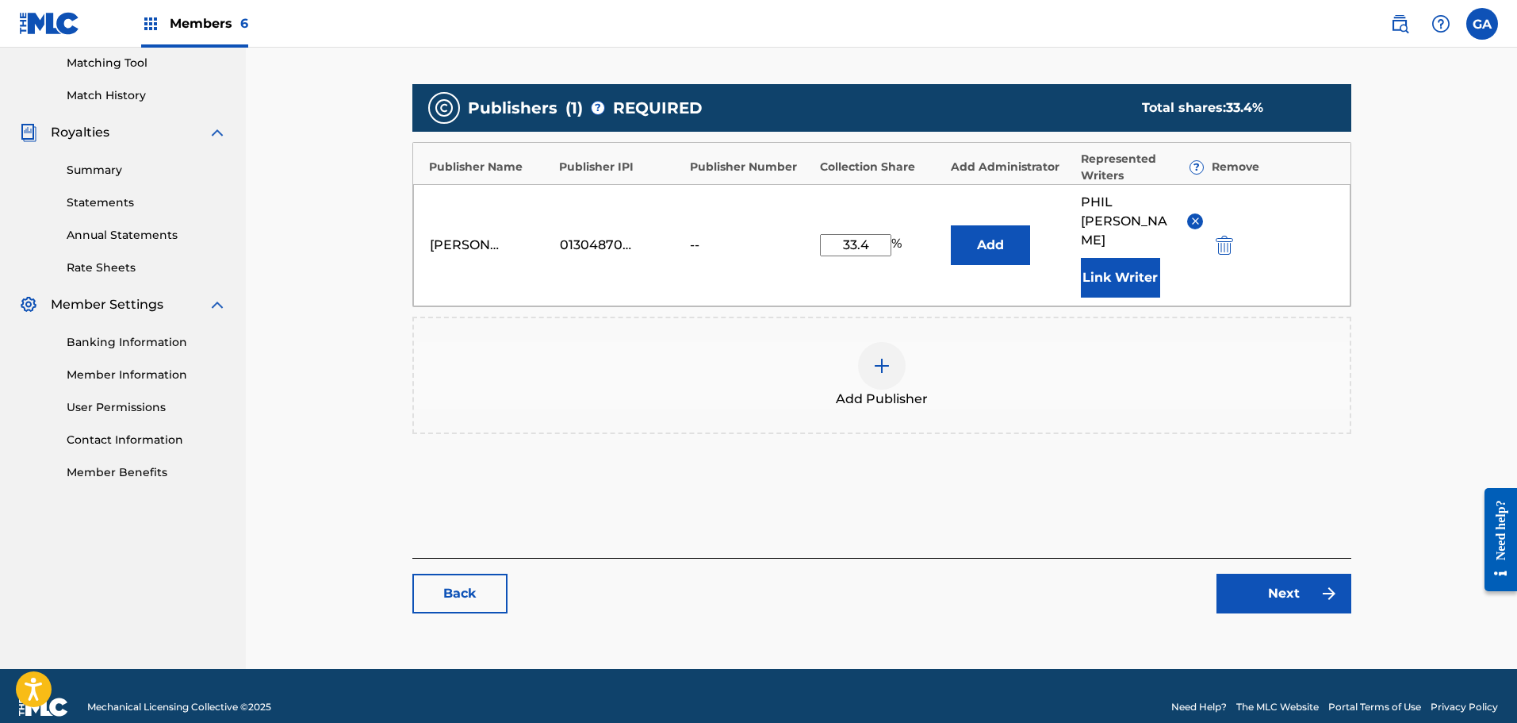
scroll to position [411, 0]
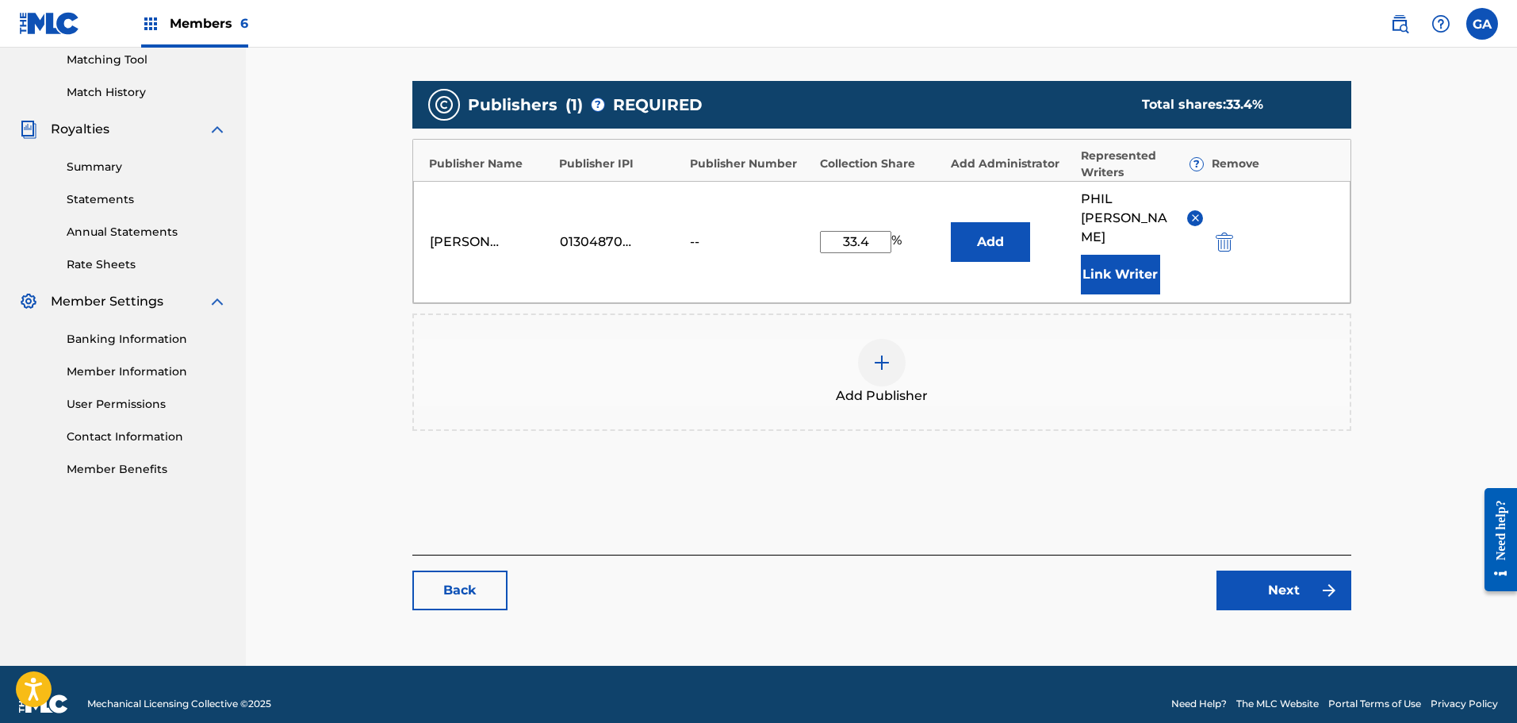
click at [1217, 232] on img "submit" at bounding box center [1224, 241] width 17 height 19
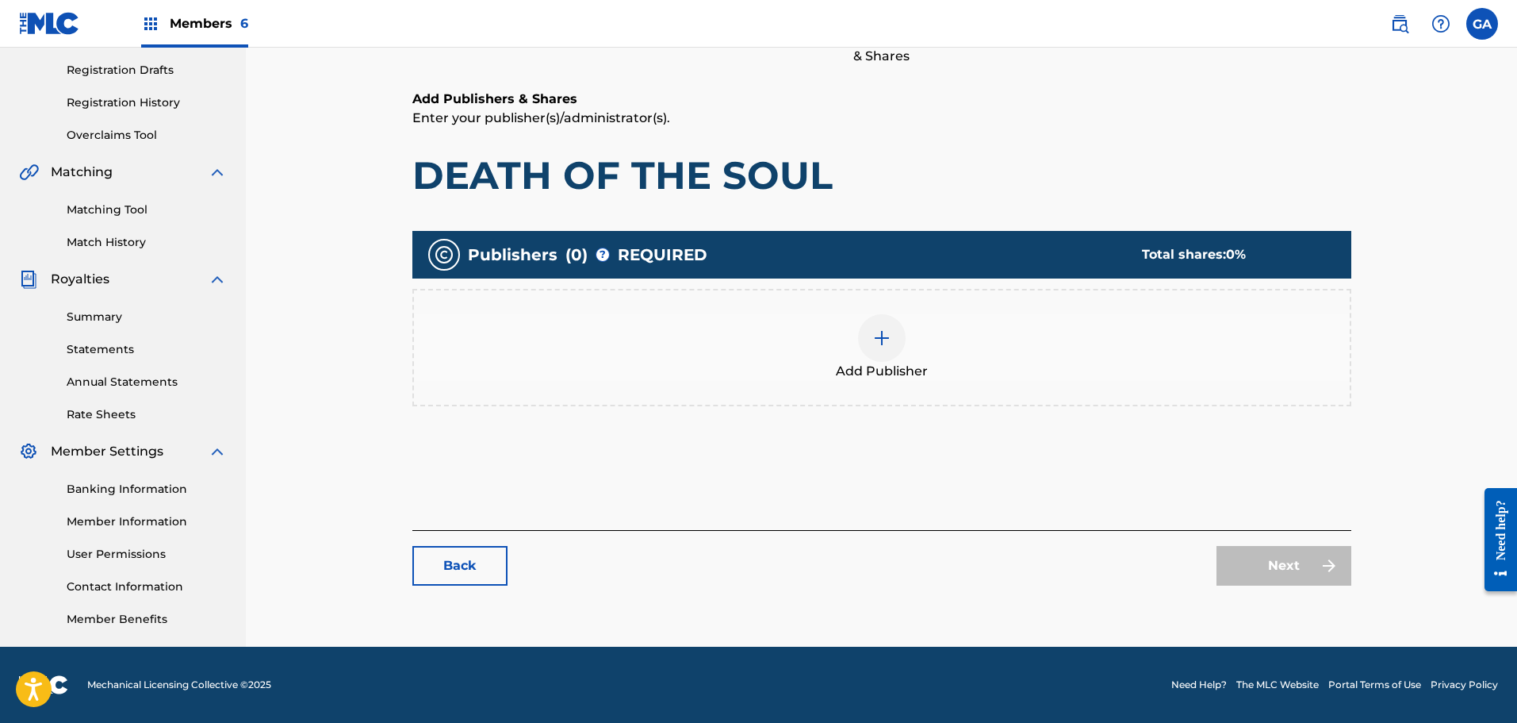
scroll to position [261, 0]
click at [884, 346] on img at bounding box center [881, 337] width 19 height 19
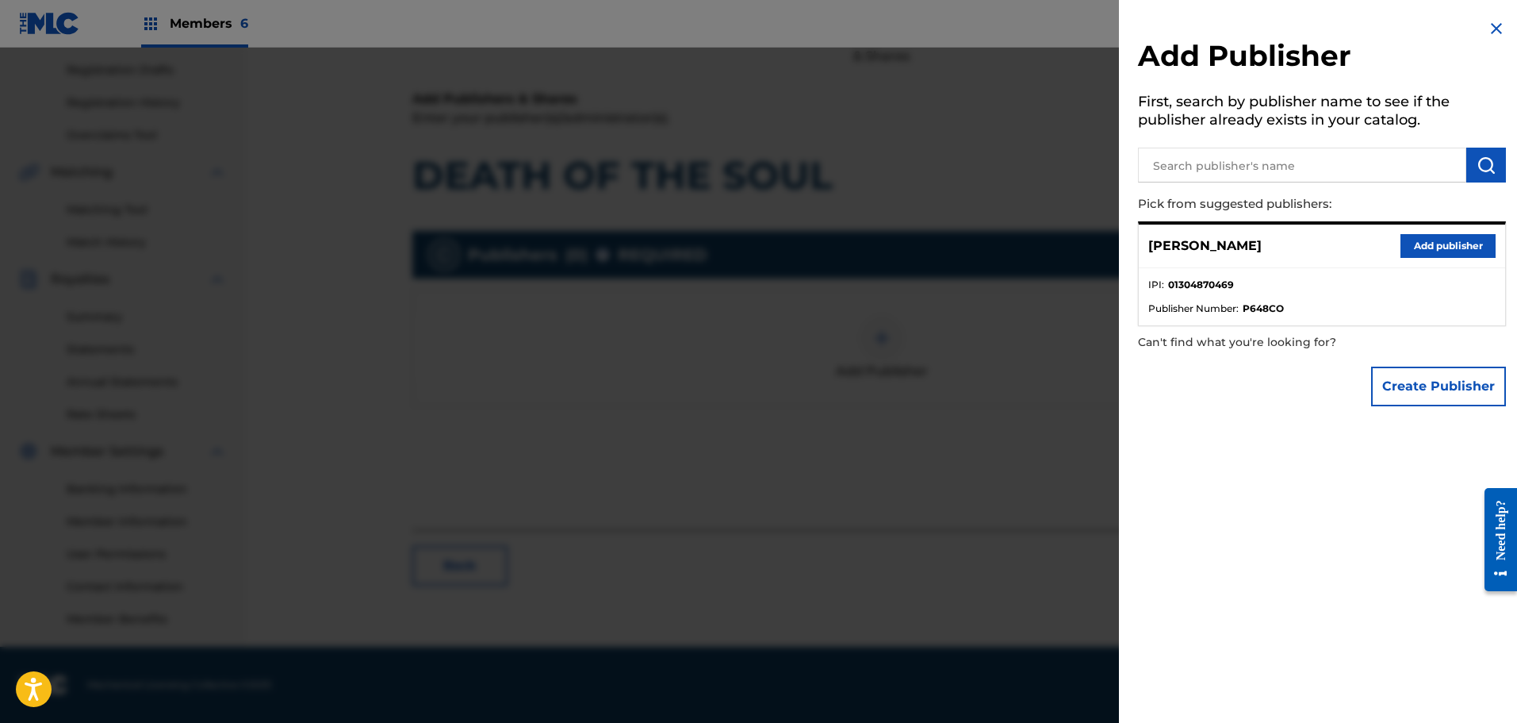
click at [1262, 304] on strong "P648CO" at bounding box center [1263, 308] width 41 height 14
copy strong "P648CO"
click at [1005, 301] on div at bounding box center [758, 409] width 1517 height 723
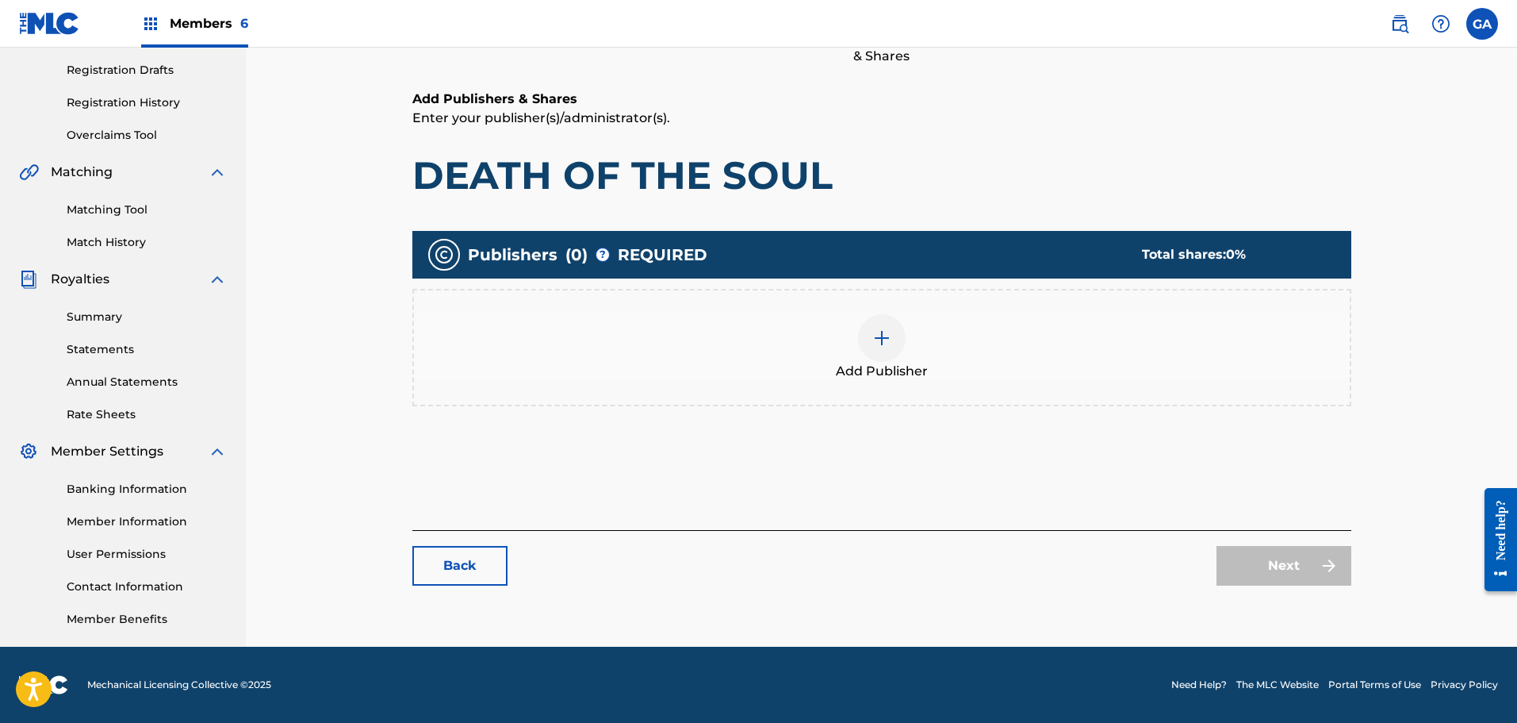
click at [888, 343] on img at bounding box center [881, 337] width 19 height 19
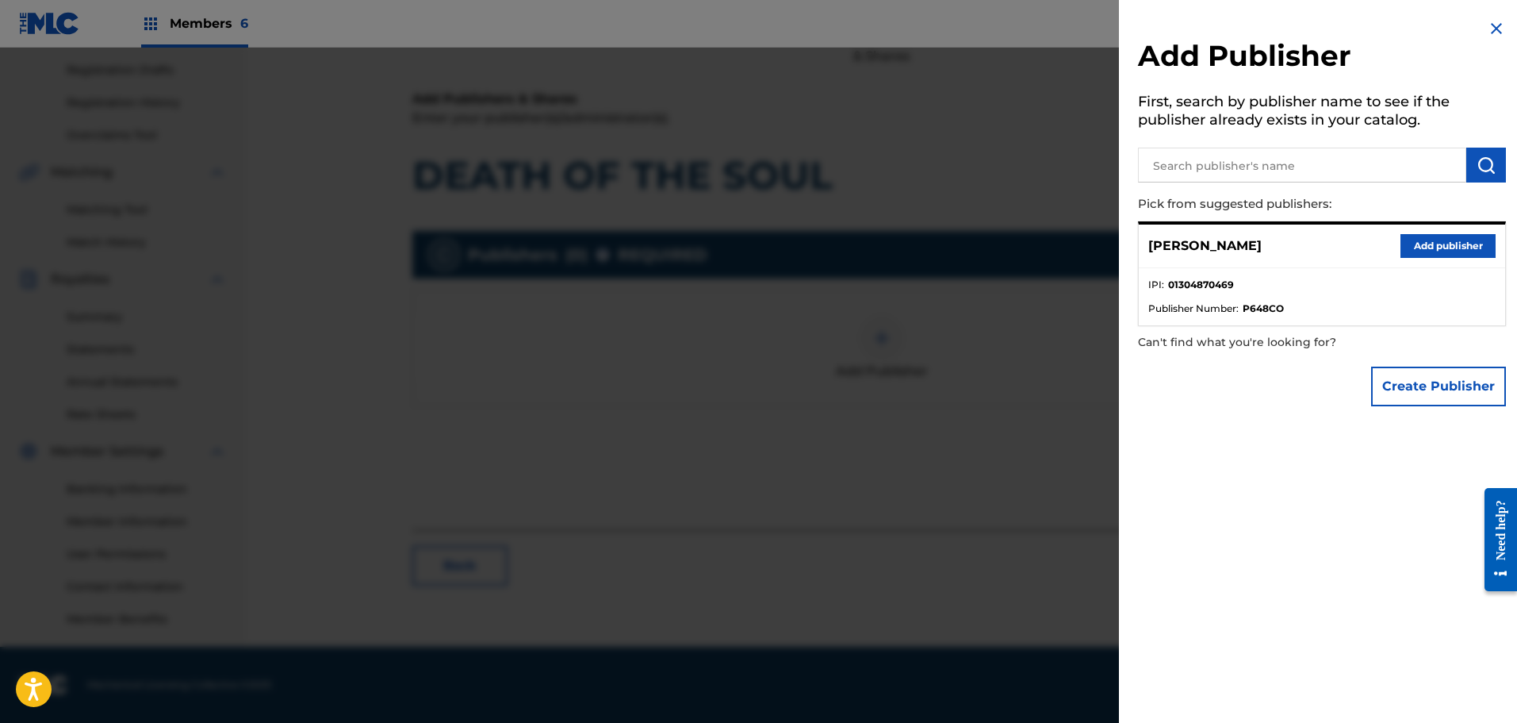
click at [1276, 308] on strong "P648CO" at bounding box center [1263, 308] width 41 height 14
copy strong "P648CO"
click at [1450, 289] on li "IPI : 01304870469" at bounding box center [1321, 290] width 347 height 24
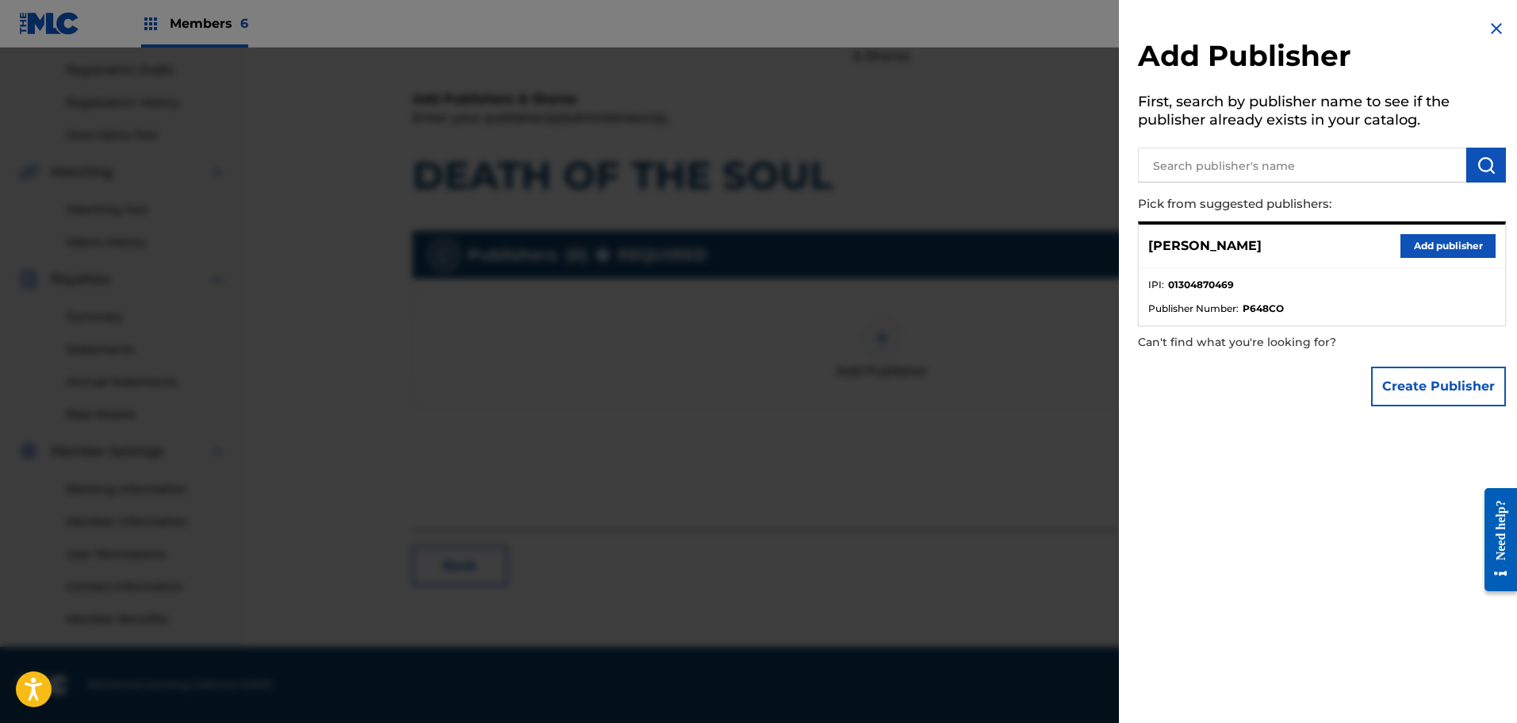
click at [1442, 247] on button "Add publisher" at bounding box center [1448, 246] width 95 height 24
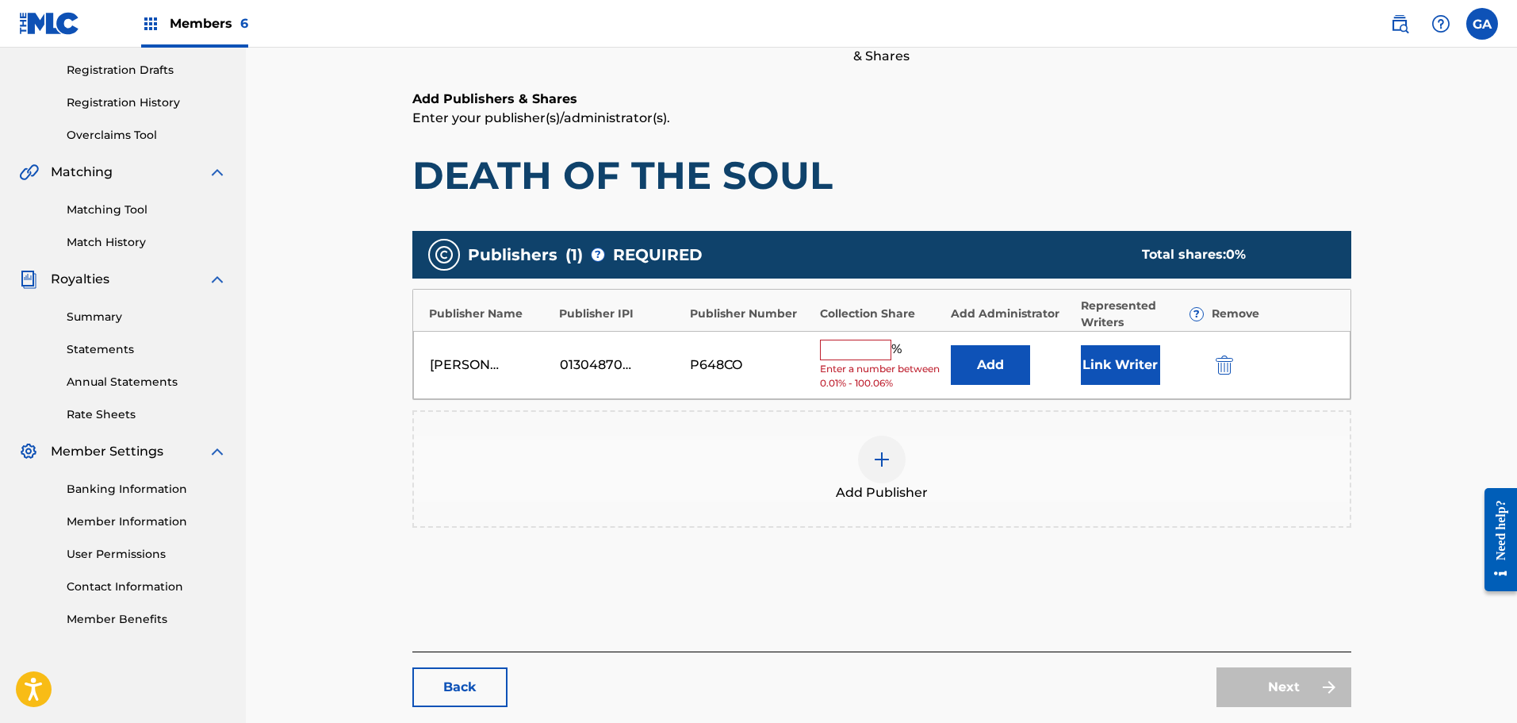
click at [861, 356] on input "text" at bounding box center [855, 349] width 71 height 21
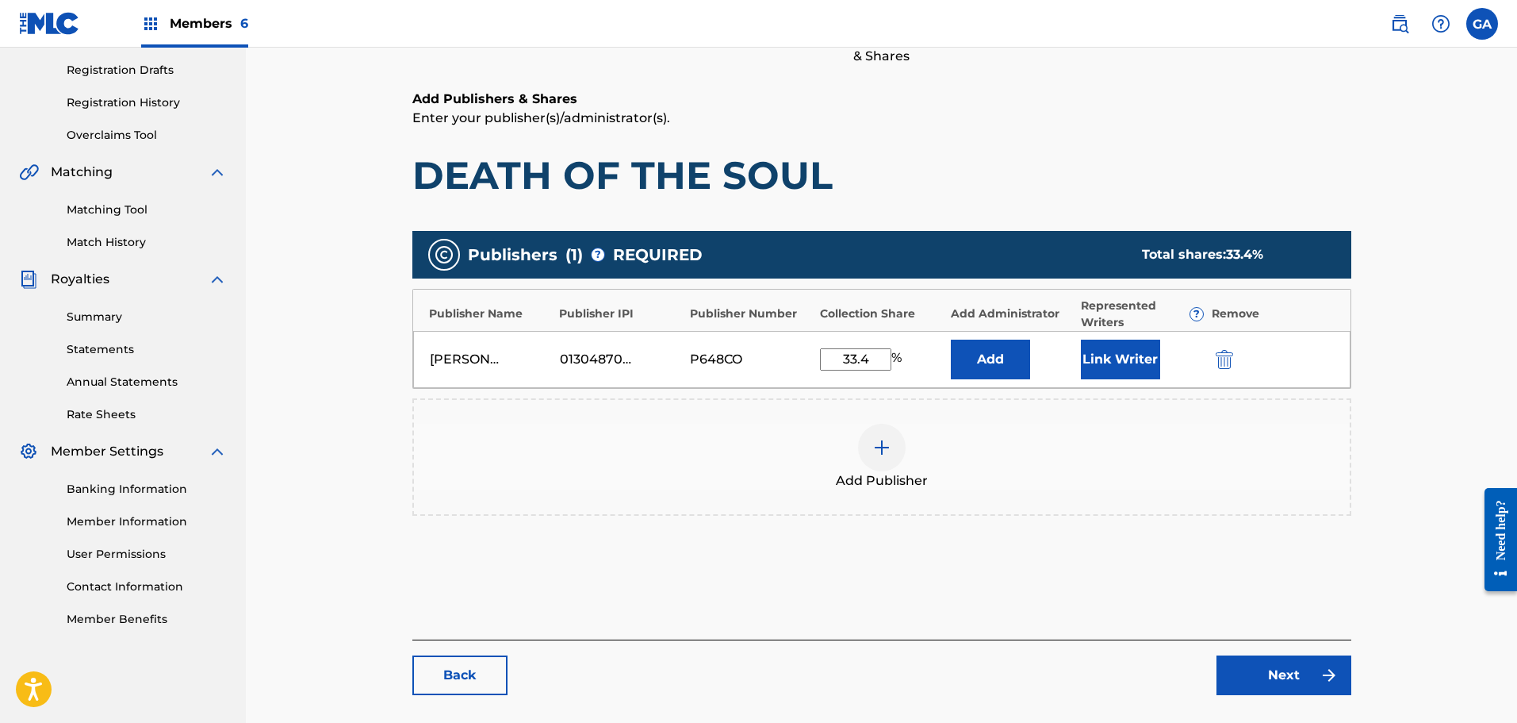
type input "33.4"
click at [1112, 365] on button "Link Writer" at bounding box center [1120, 359] width 79 height 40
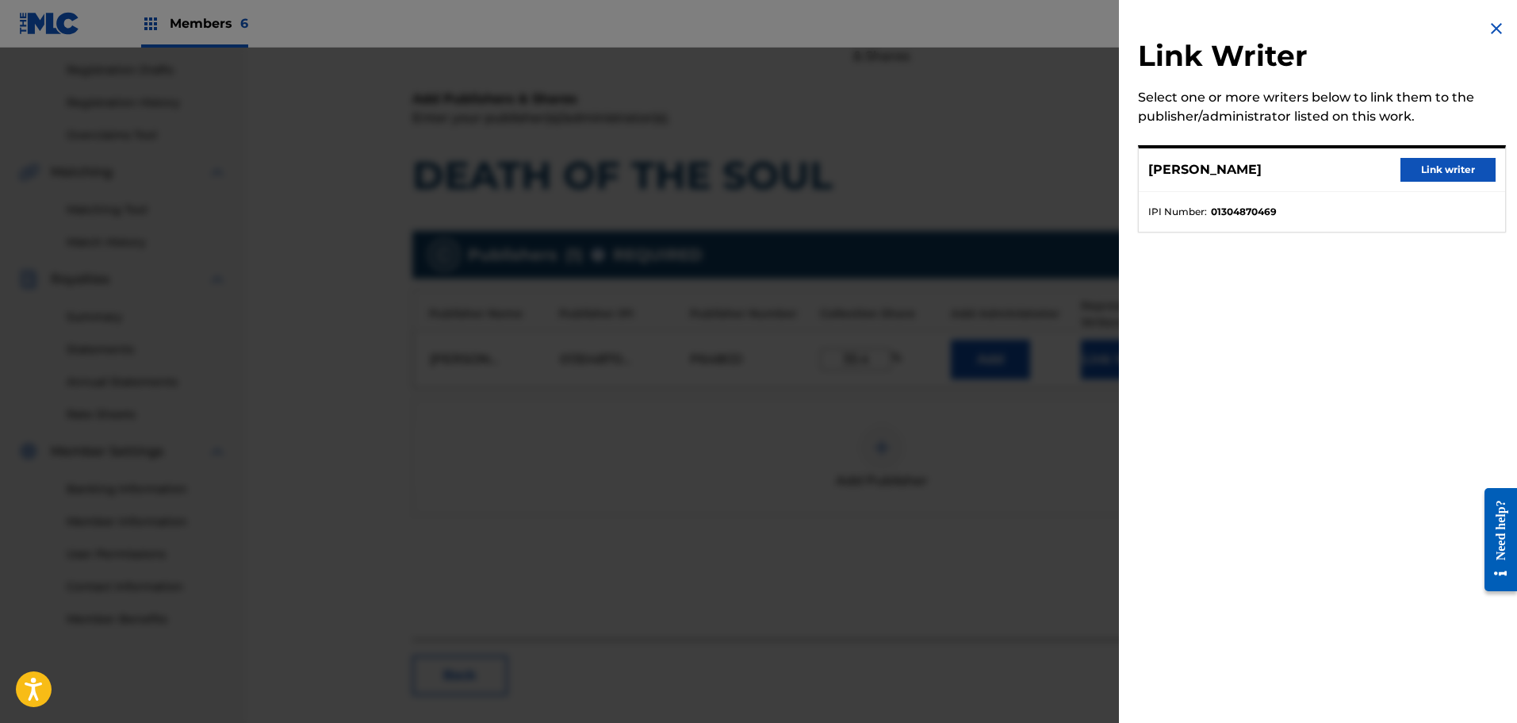
click at [1422, 167] on button "Link writer" at bounding box center [1448, 170] width 95 height 24
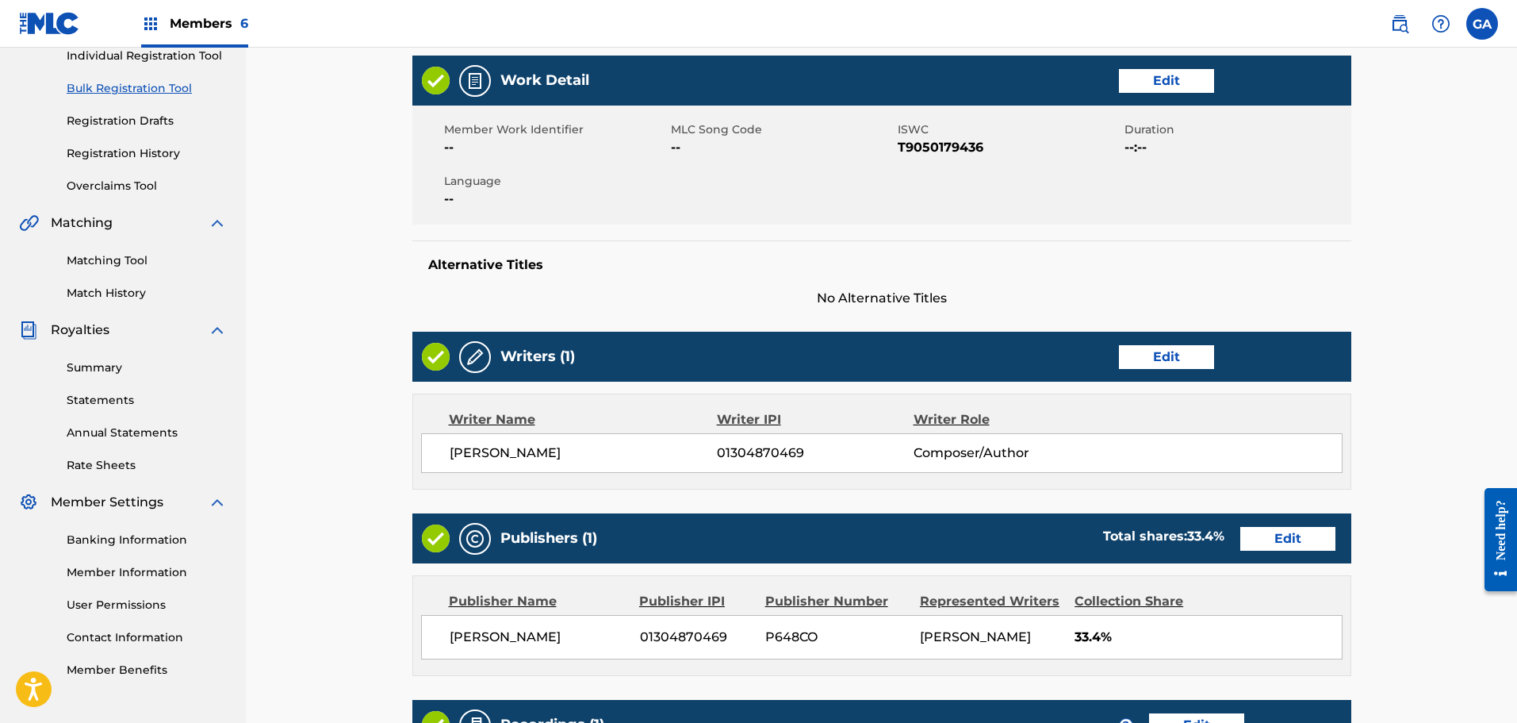
scroll to position [159, 0]
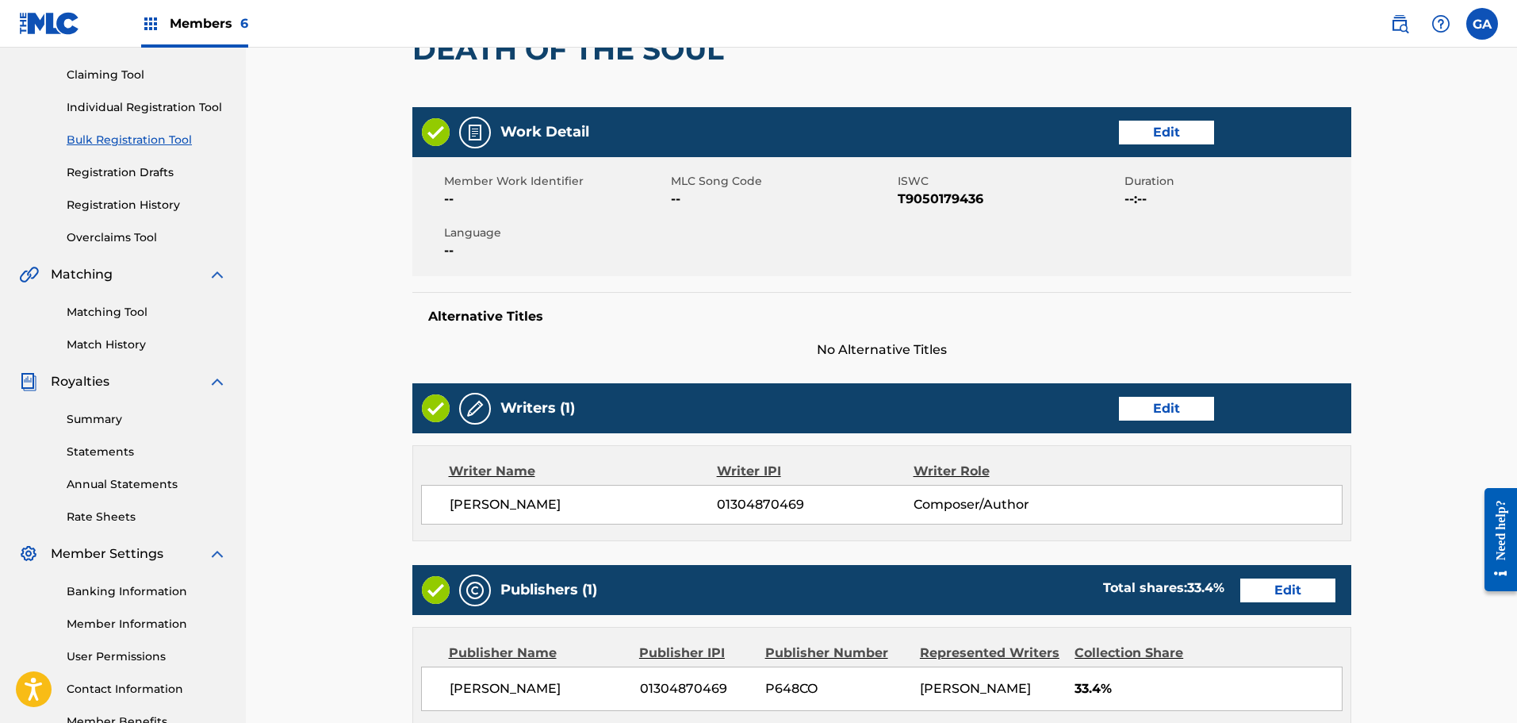
click at [1177, 129] on link "Edit" at bounding box center [1166, 133] width 95 height 24
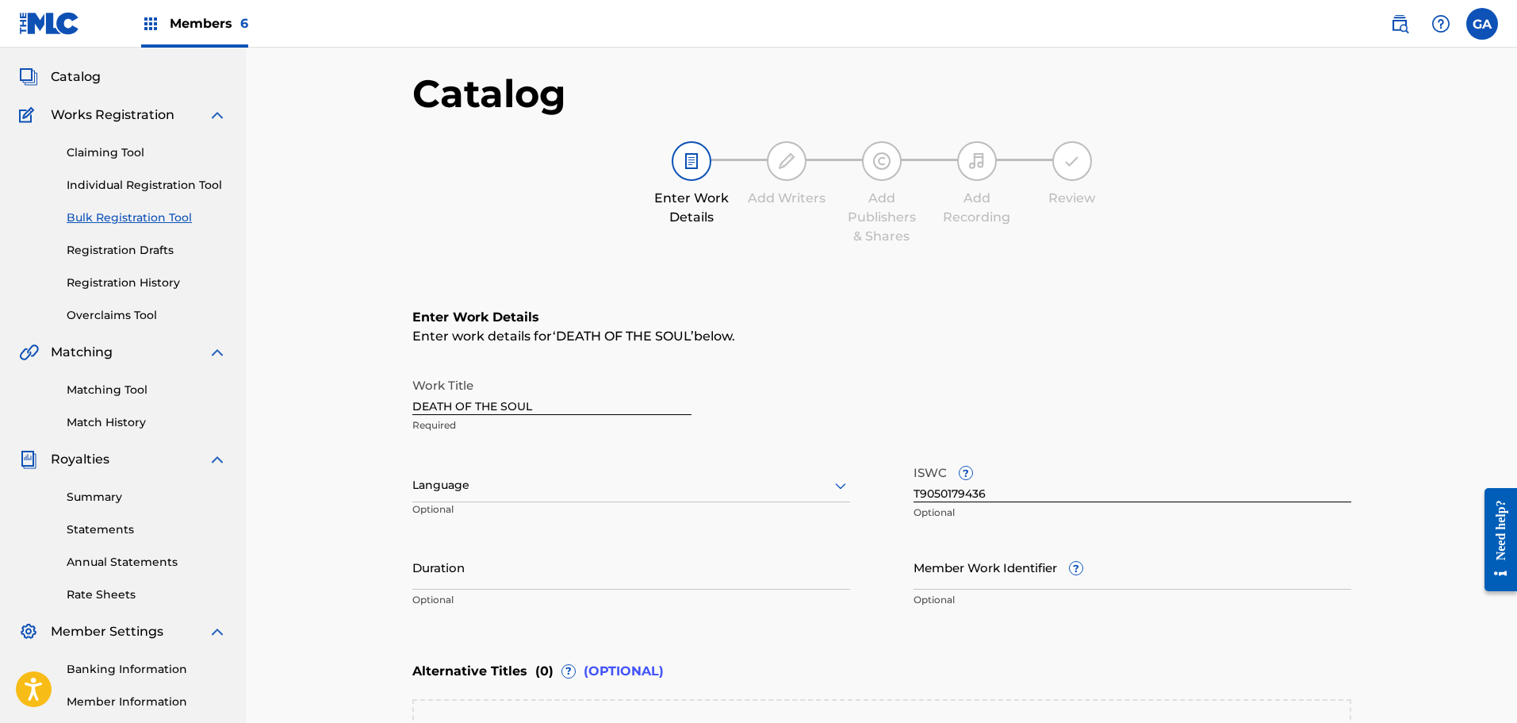
scroll to position [159, 0]
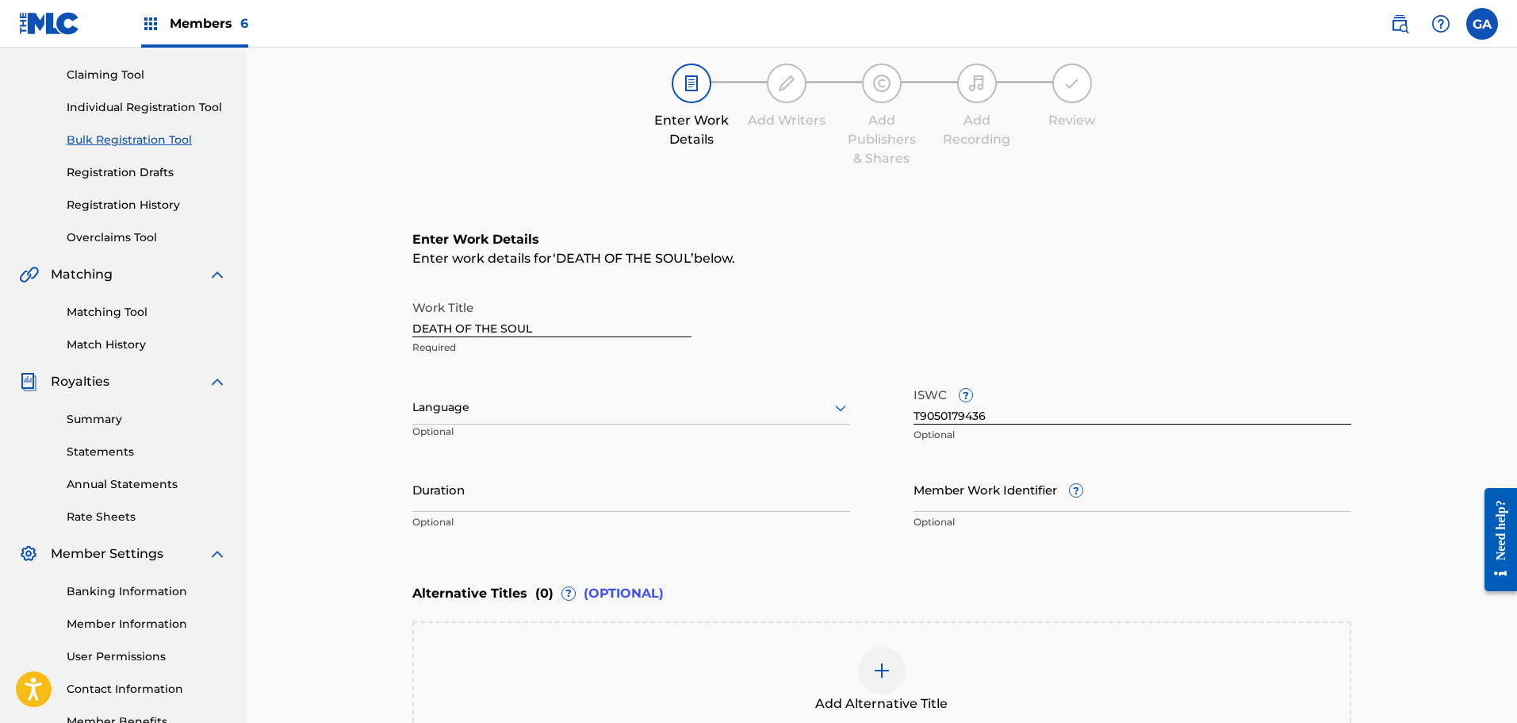
click at [534, 504] on input "Duration" at bounding box center [631, 488] width 438 height 45
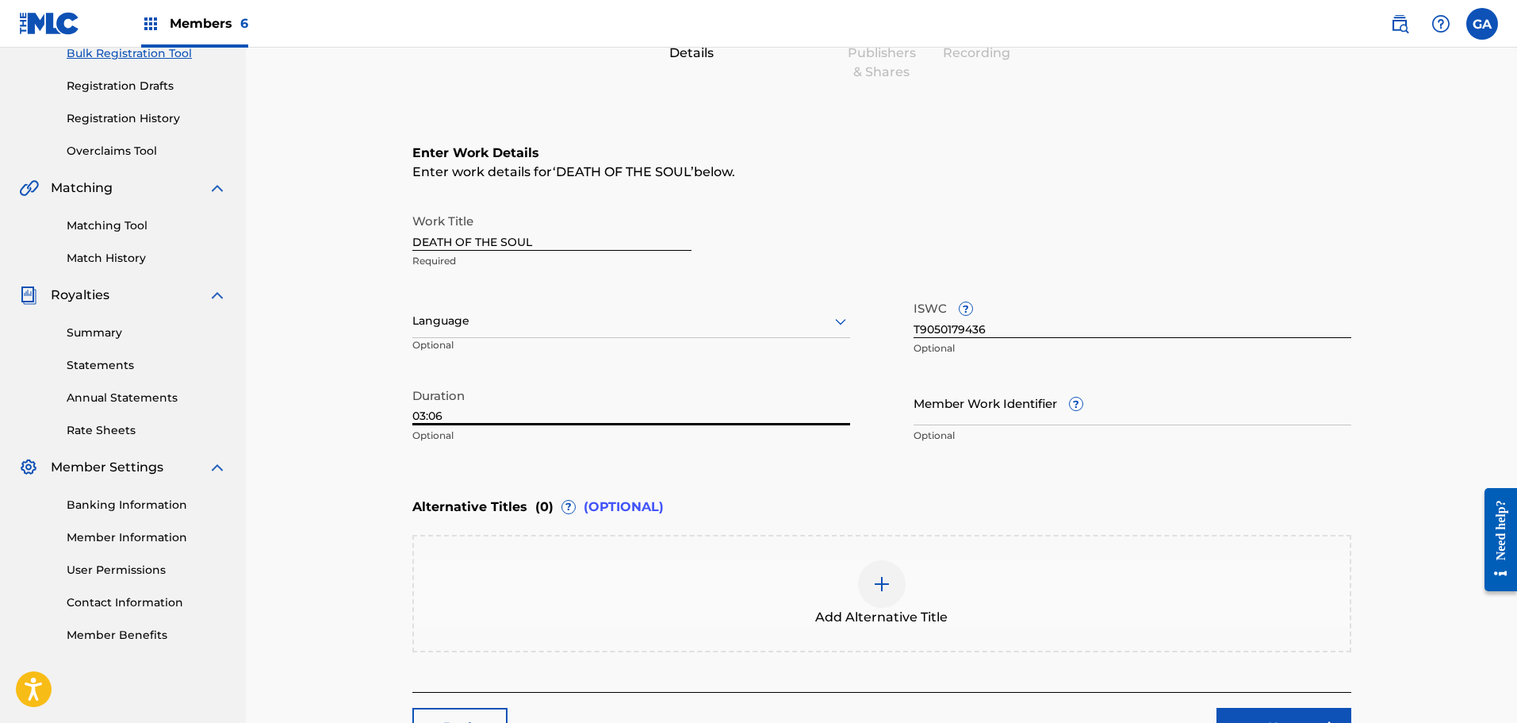
scroll to position [401, 0]
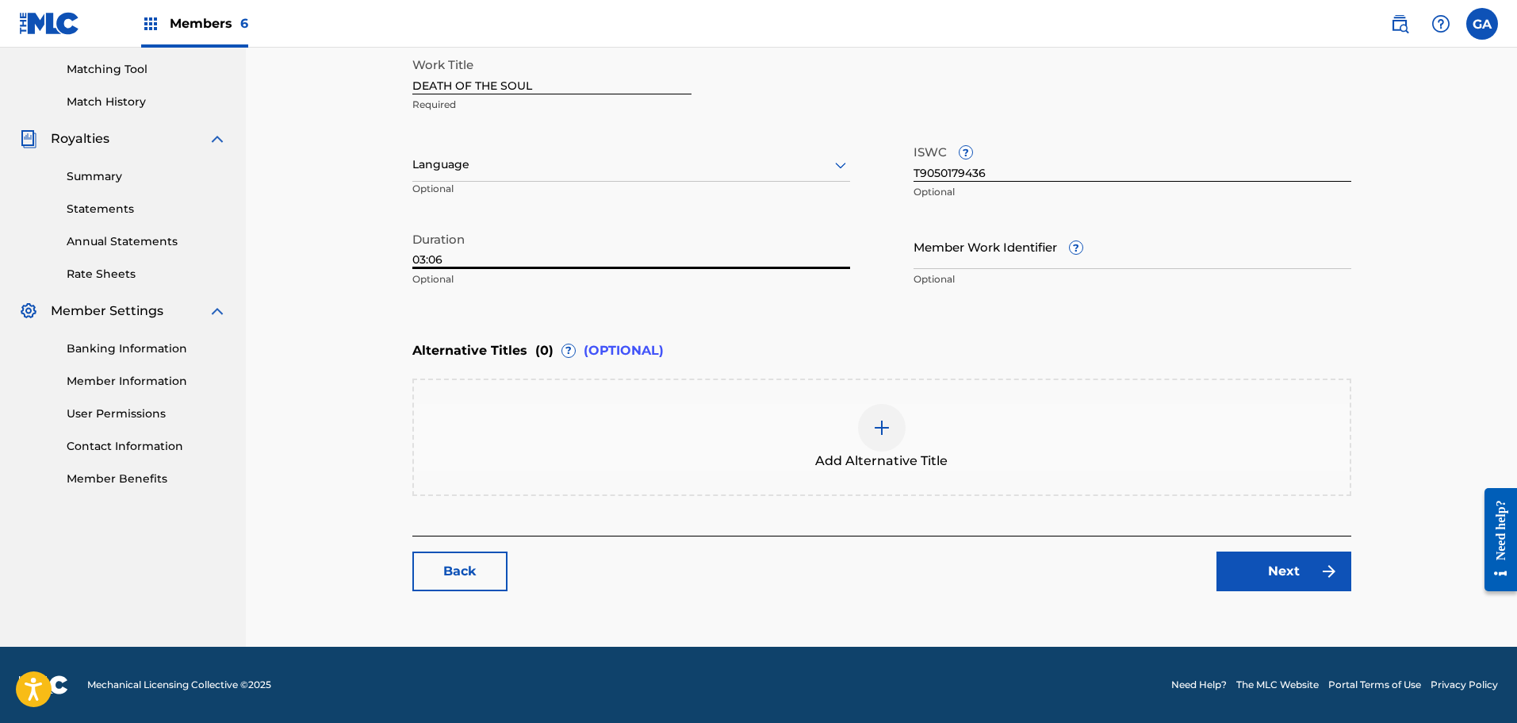
type input "03:06"
click at [1259, 561] on link "Next" at bounding box center [1284, 571] width 135 height 40
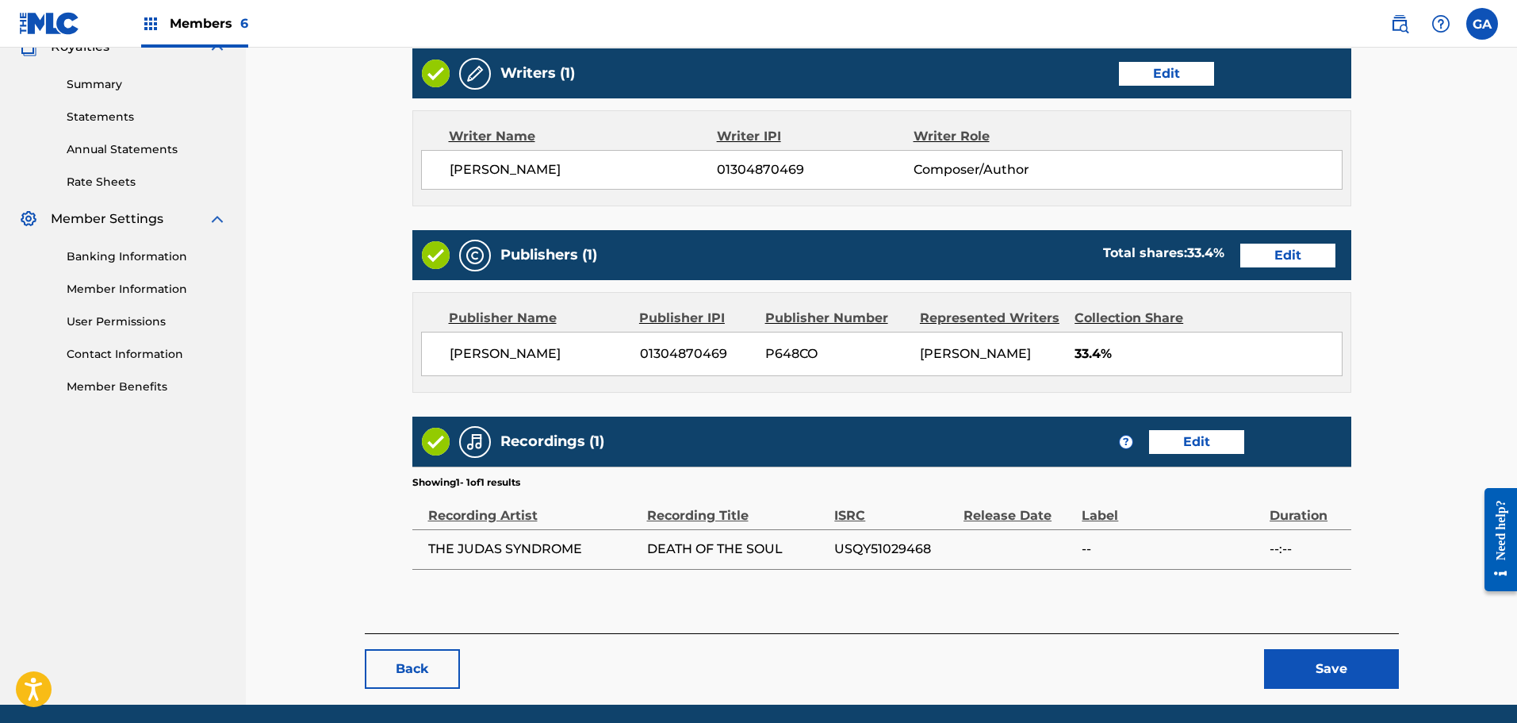
scroll to position [551, 0]
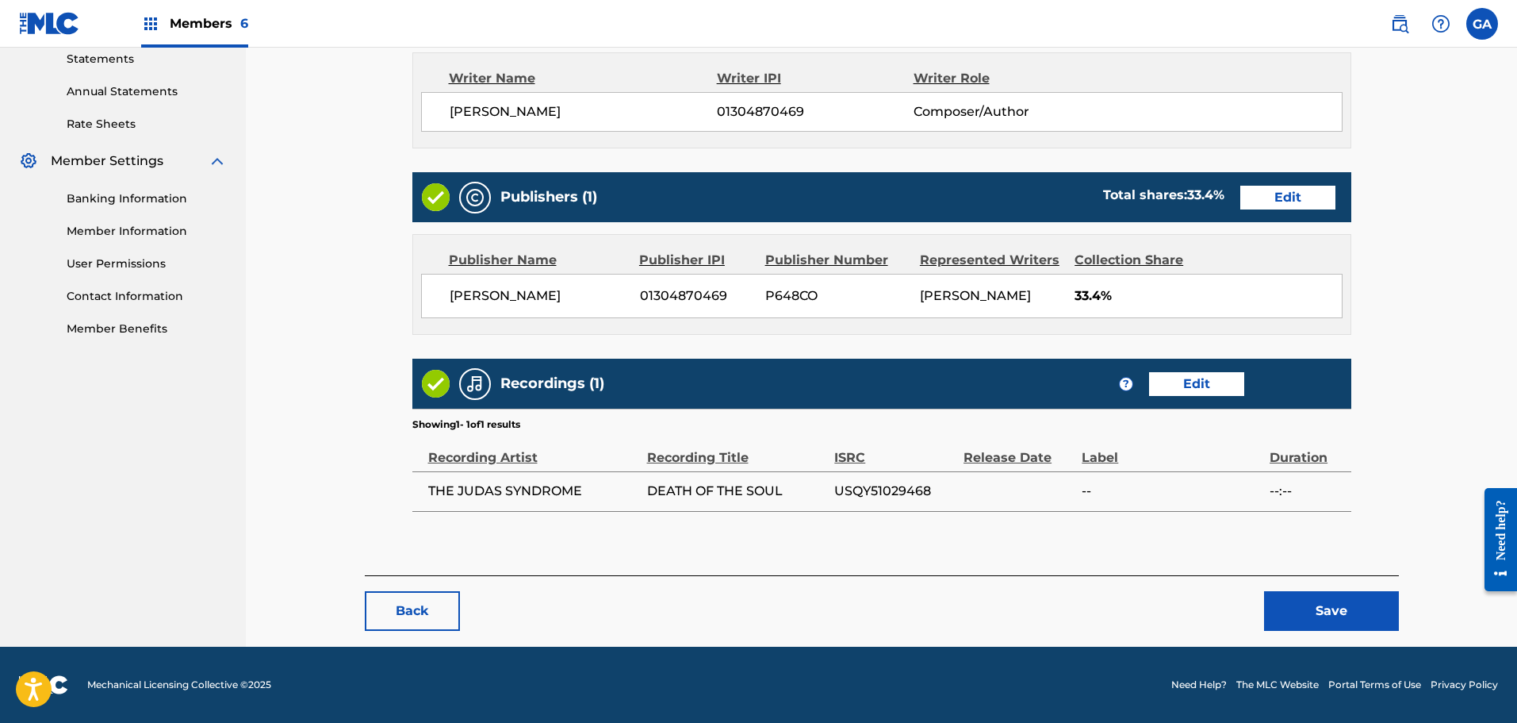
click at [1196, 386] on link "Edit" at bounding box center [1196, 384] width 95 height 24
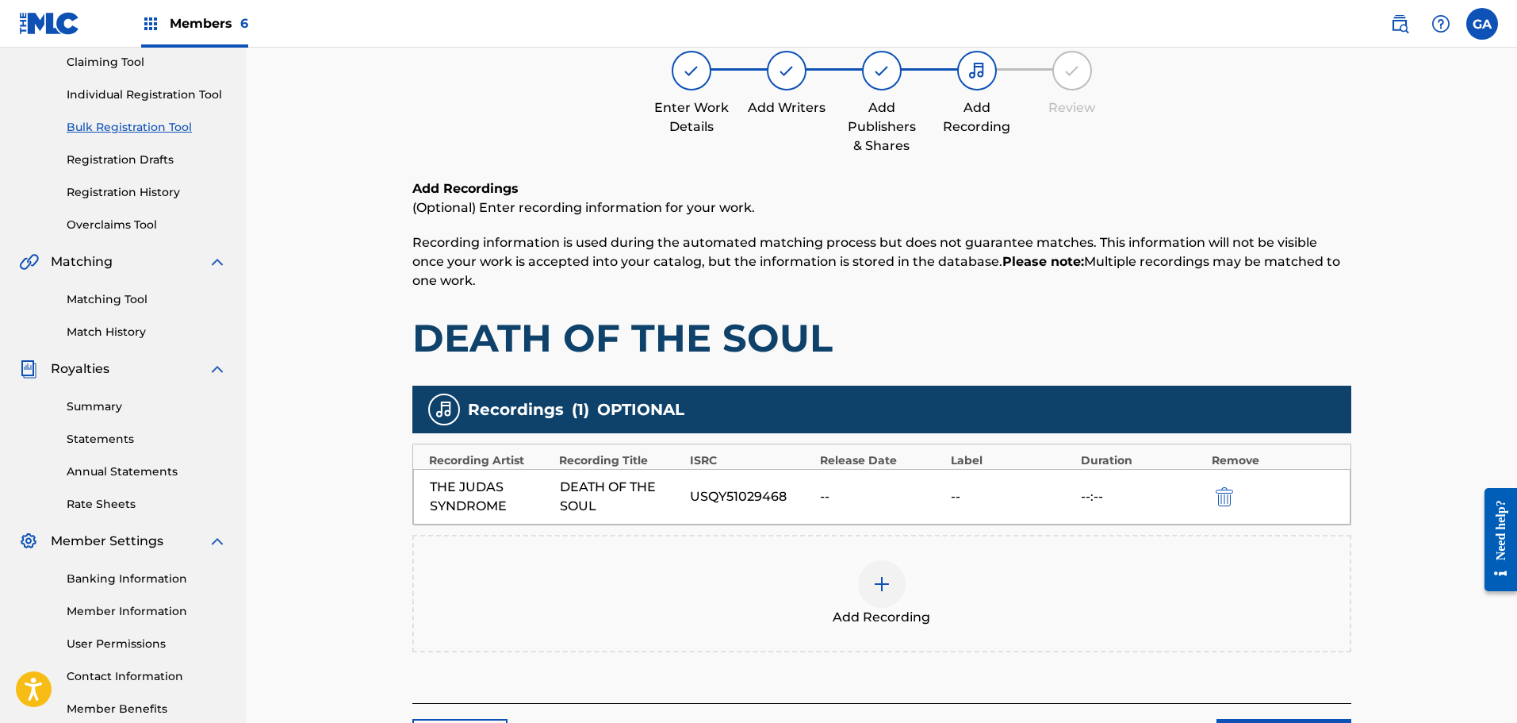
scroll to position [317, 0]
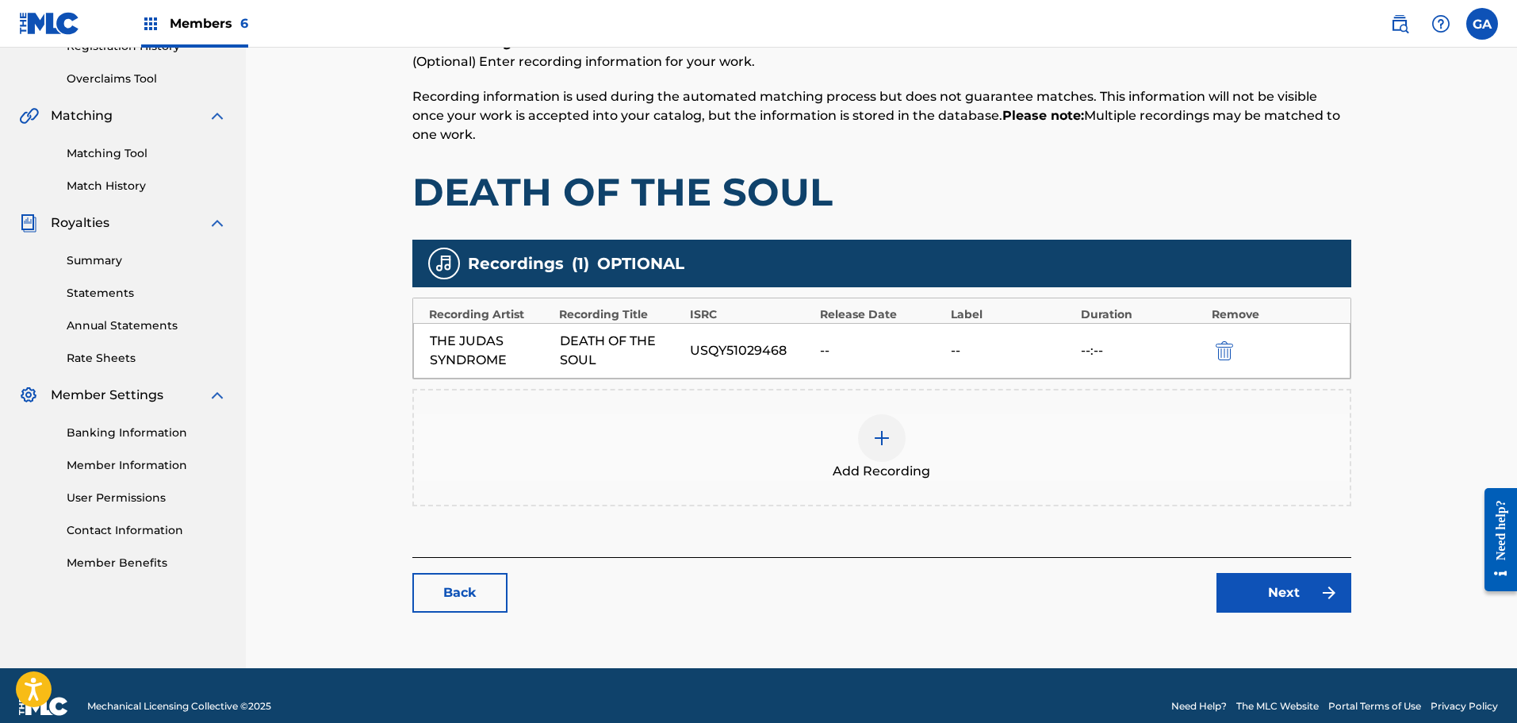
click at [1284, 579] on link "Next" at bounding box center [1284, 593] width 135 height 40
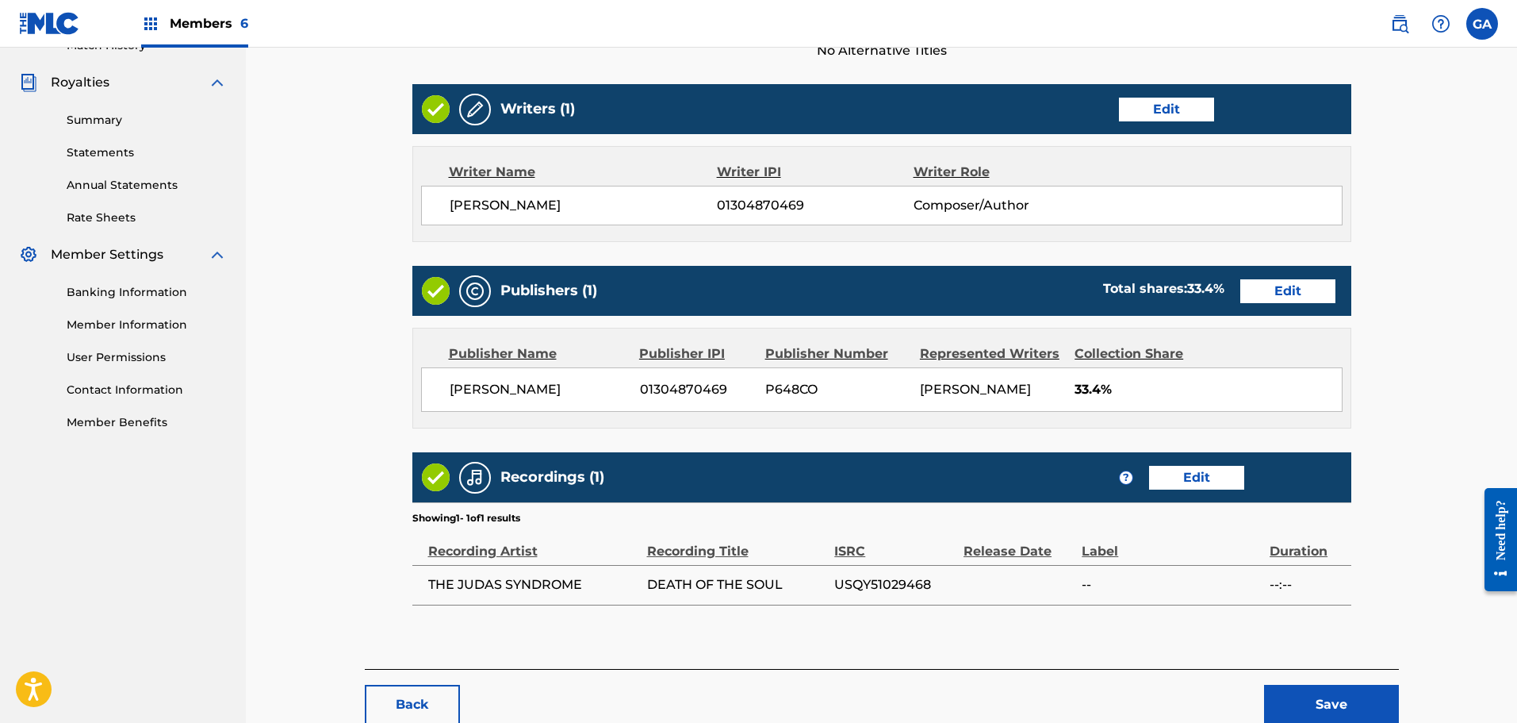
scroll to position [551, 0]
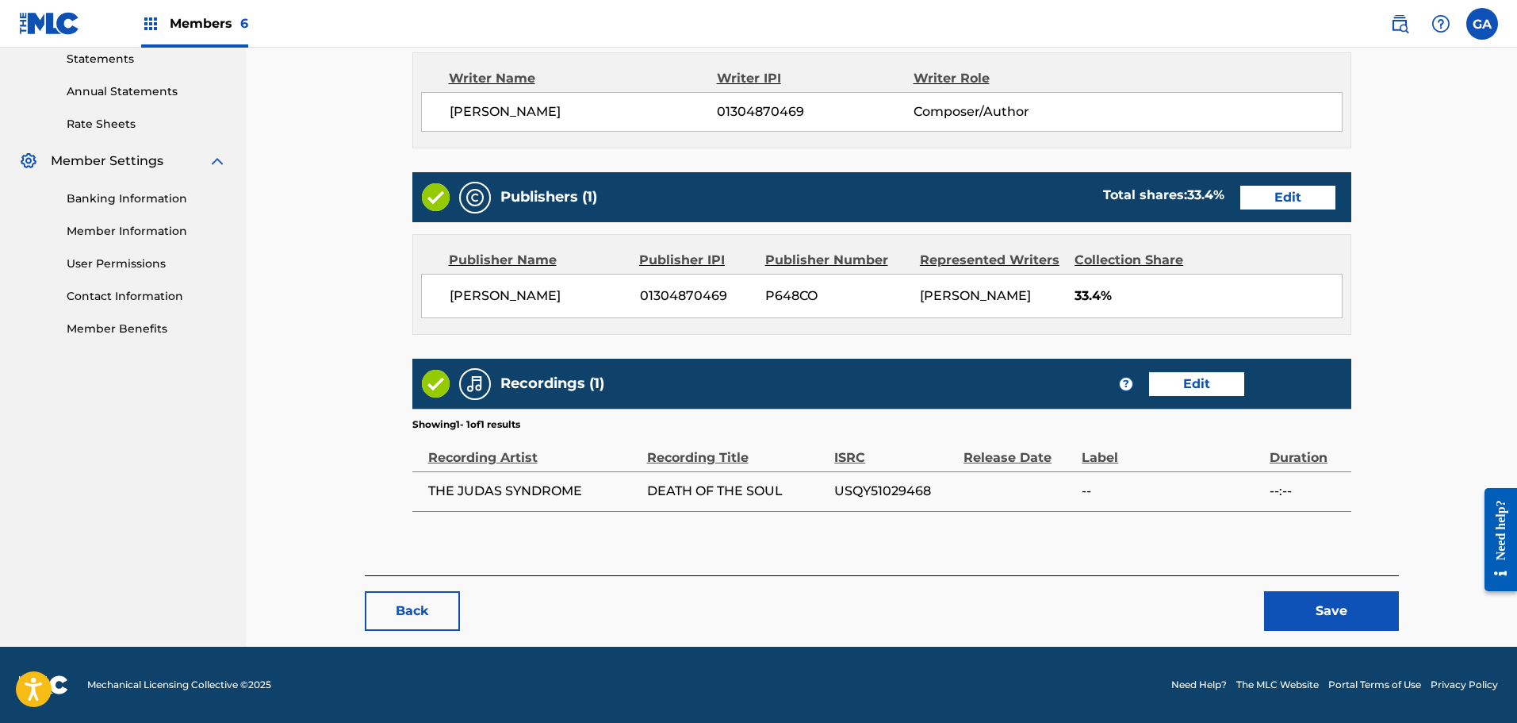
click at [1326, 606] on button "Save" at bounding box center [1331, 611] width 135 height 40
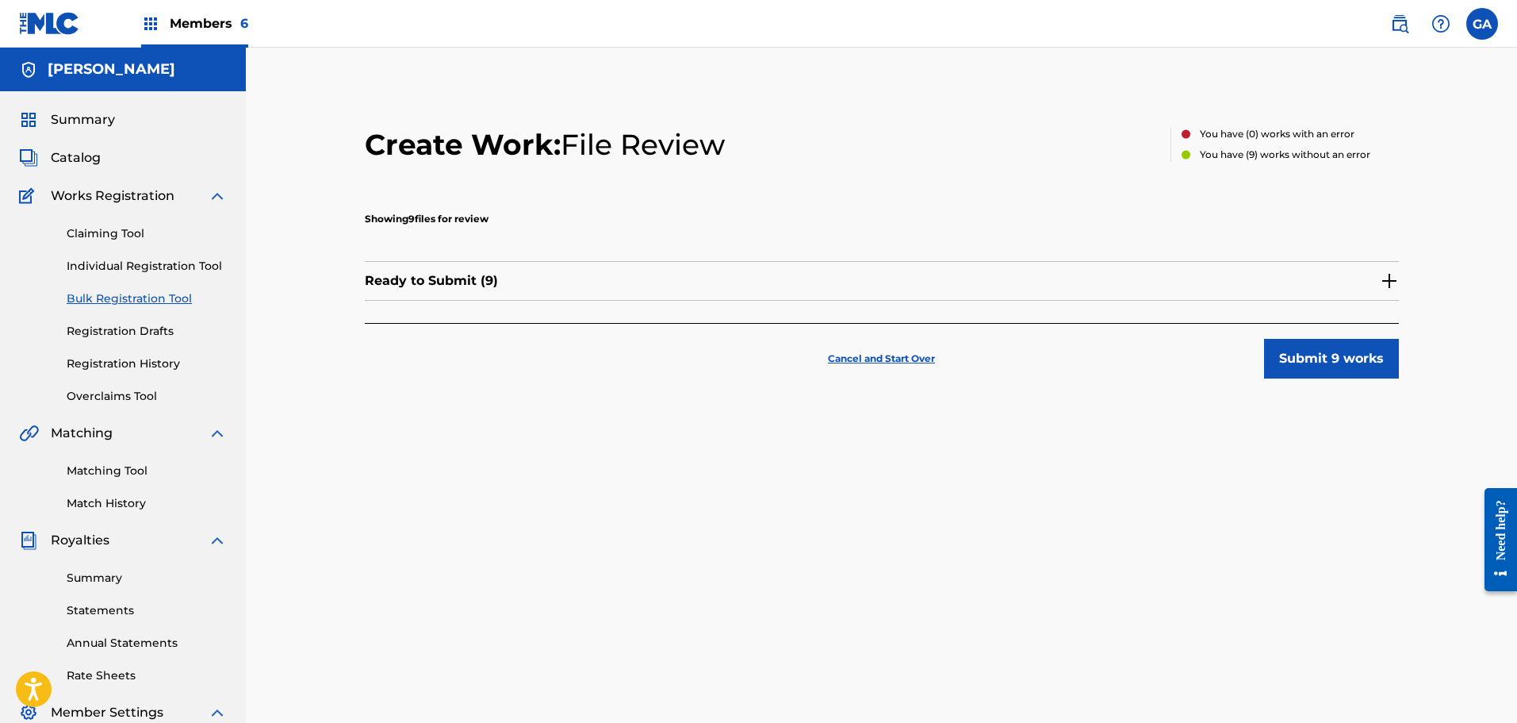
click at [1388, 279] on img at bounding box center [1389, 280] width 19 height 19
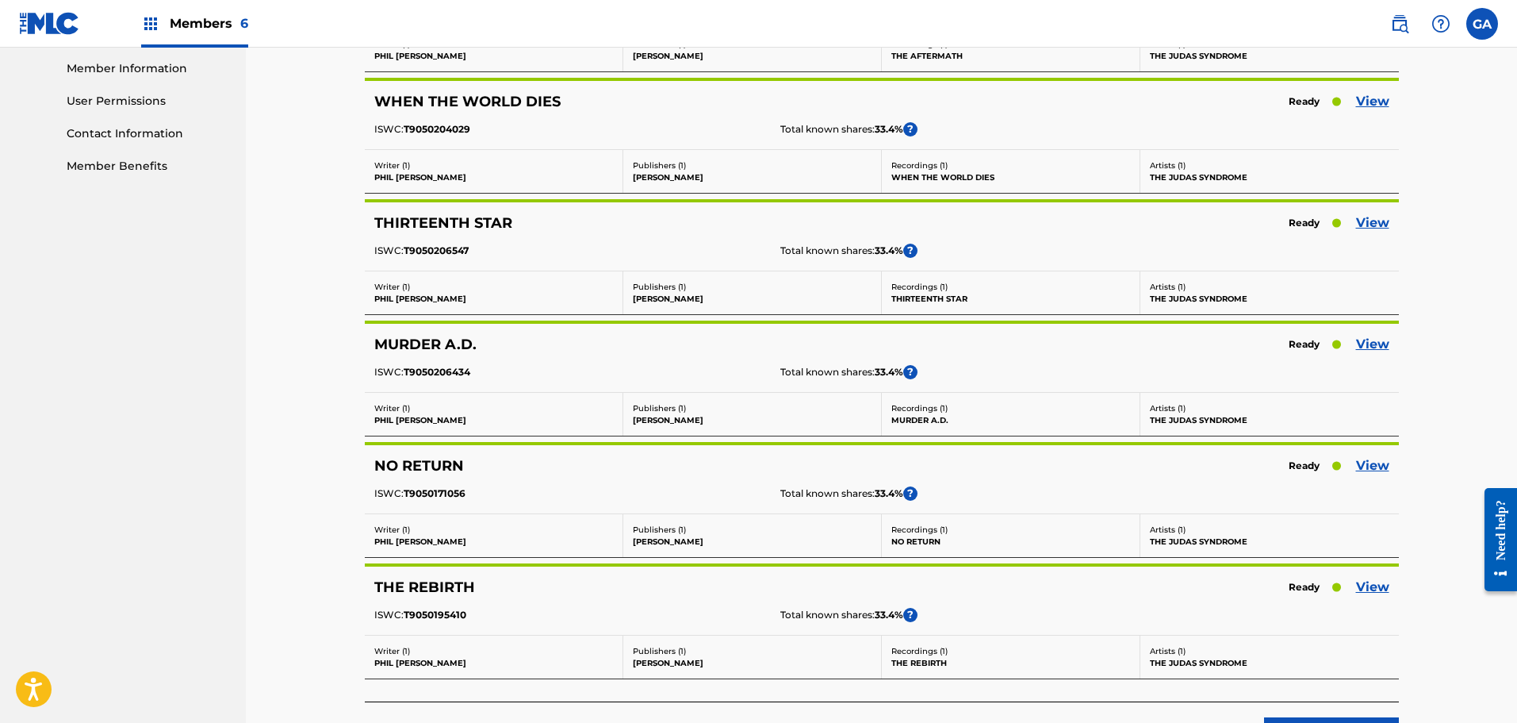
scroll to position [840, 0]
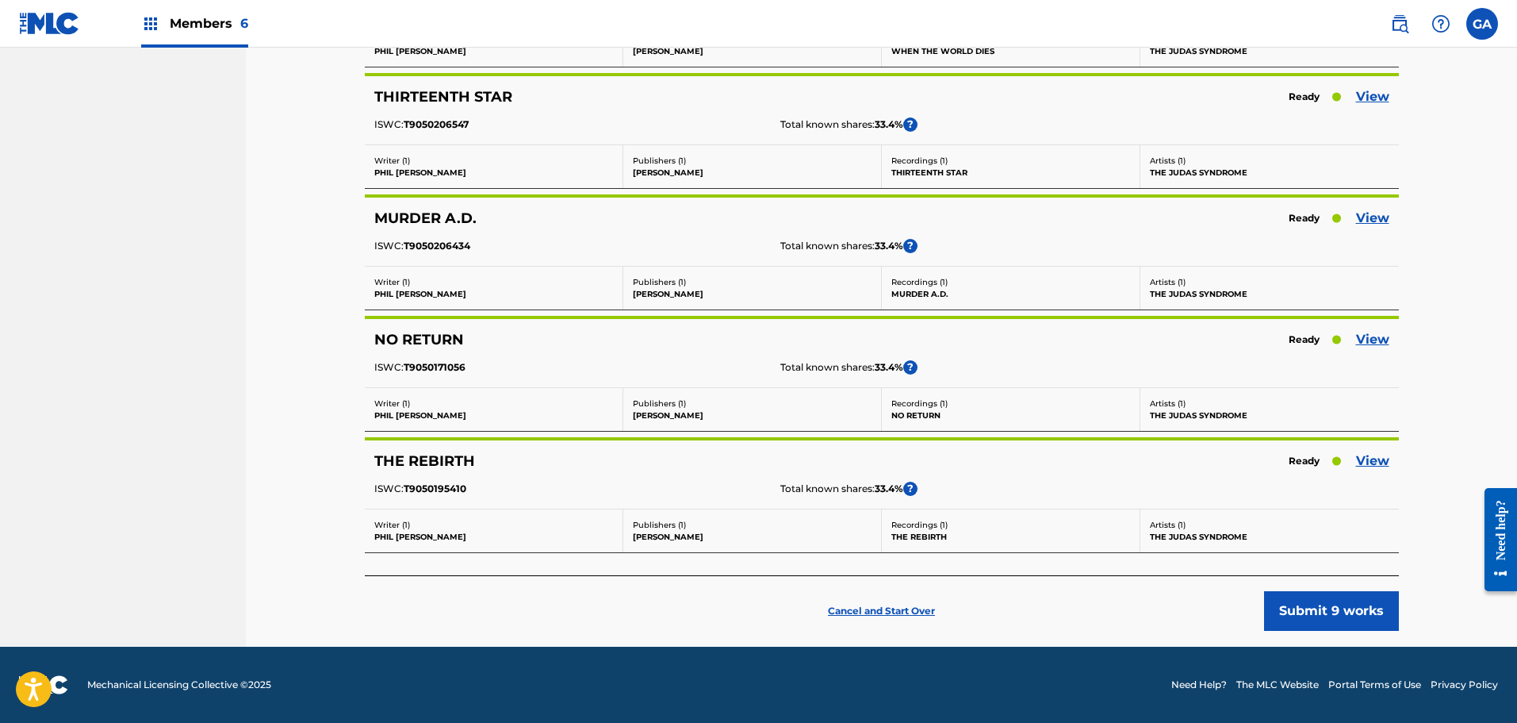
click at [907, 607] on p "Cancel and Start Over" at bounding box center [881, 611] width 107 height 14
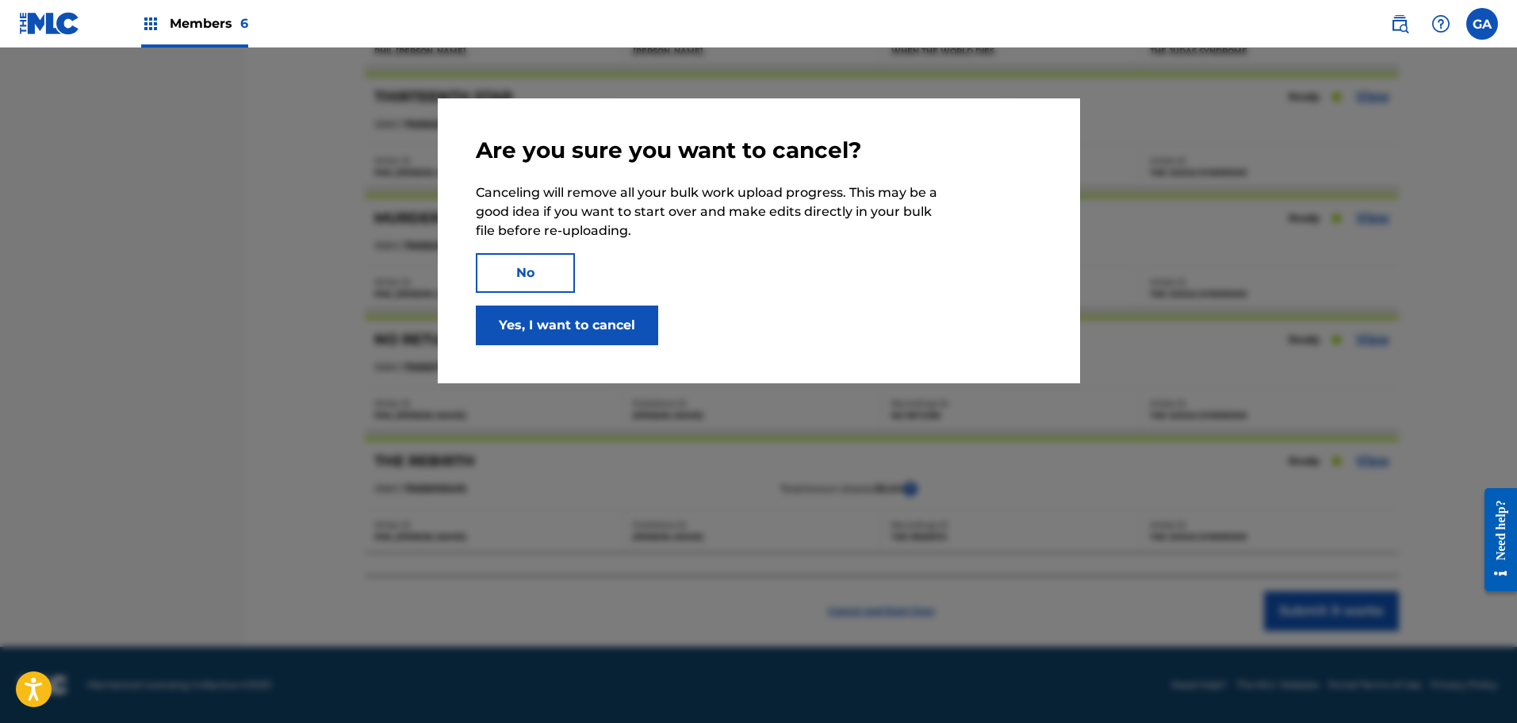
click at [584, 324] on button "Yes, I want to cancel" at bounding box center [567, 325] width 182 height 40
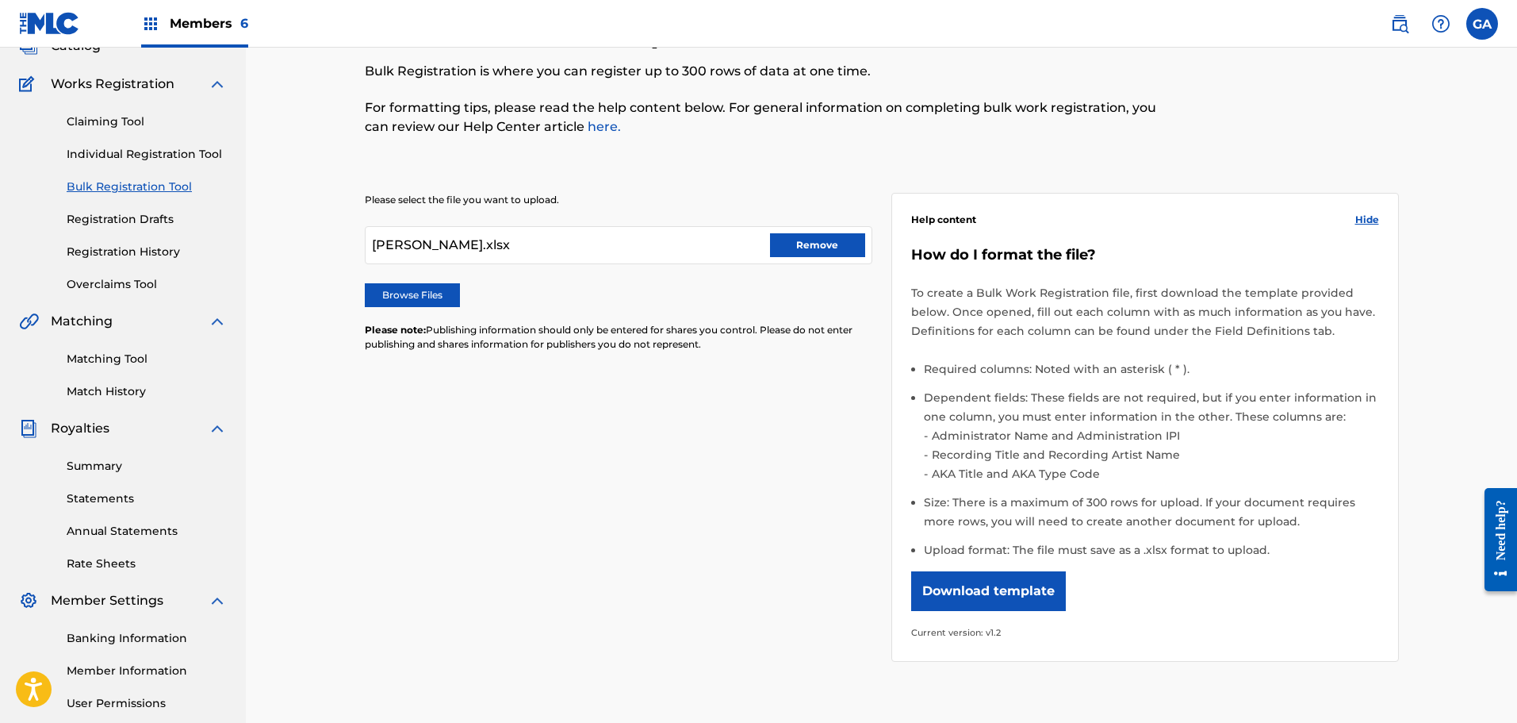
scroll to position [287, 0]
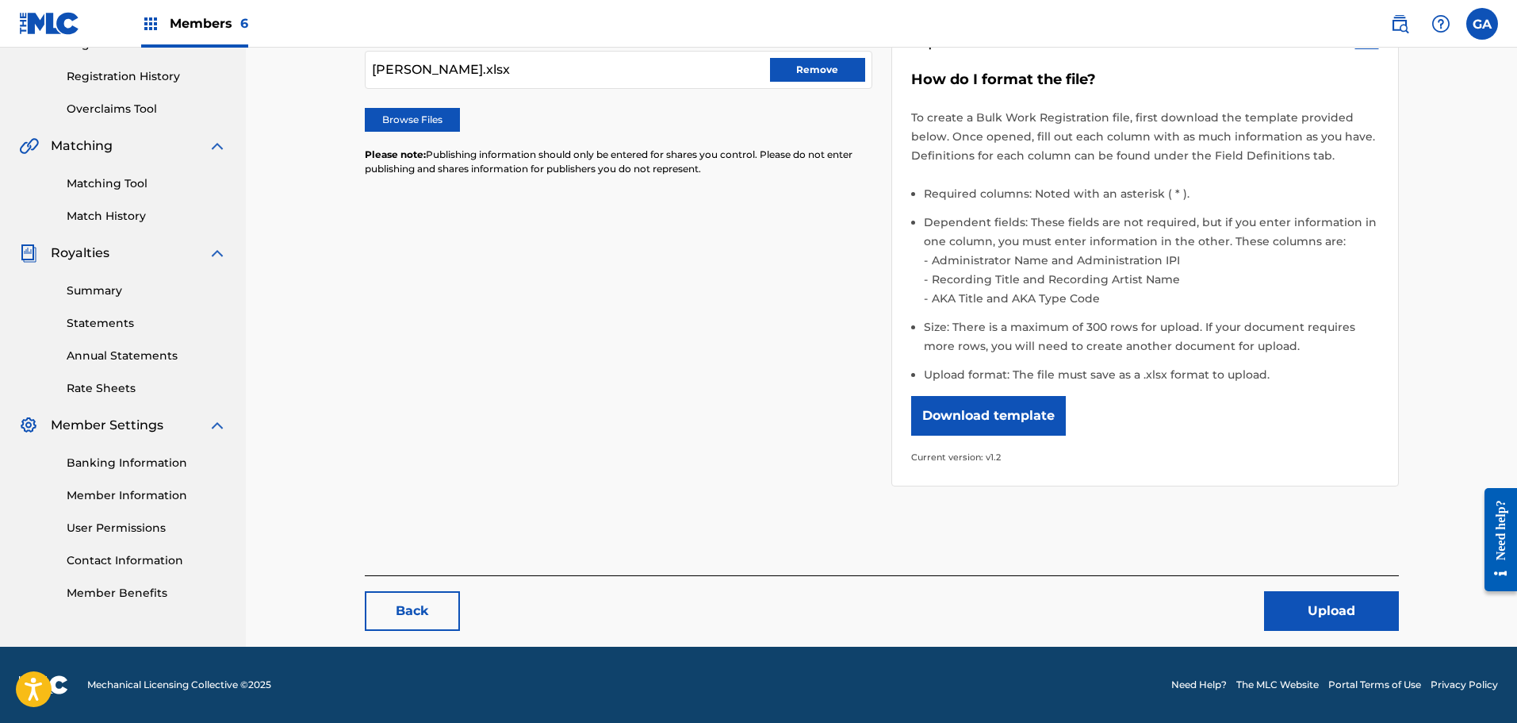
click at [802, 74] on button "Remove" at bounding box center [817, 70] width 95 height 24
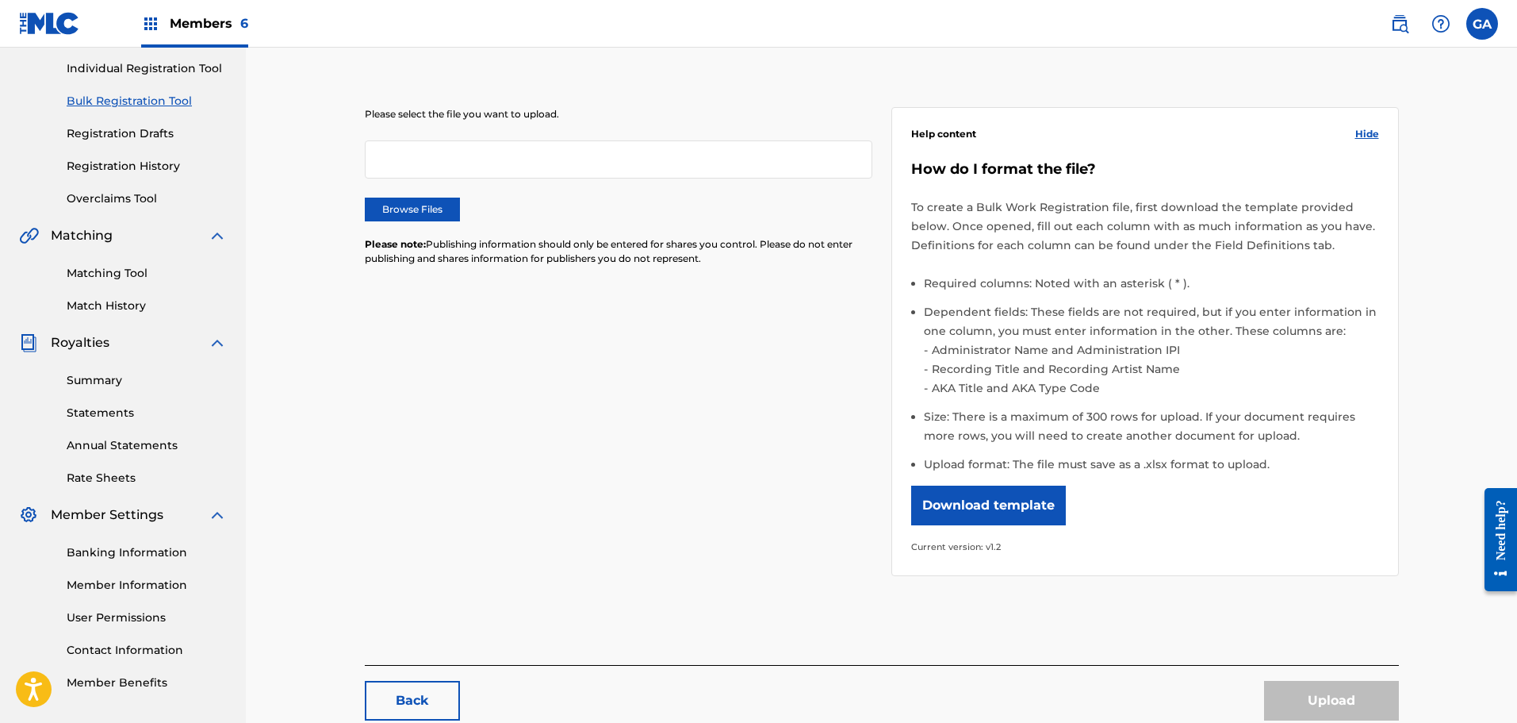
scroll to position [49, 0]
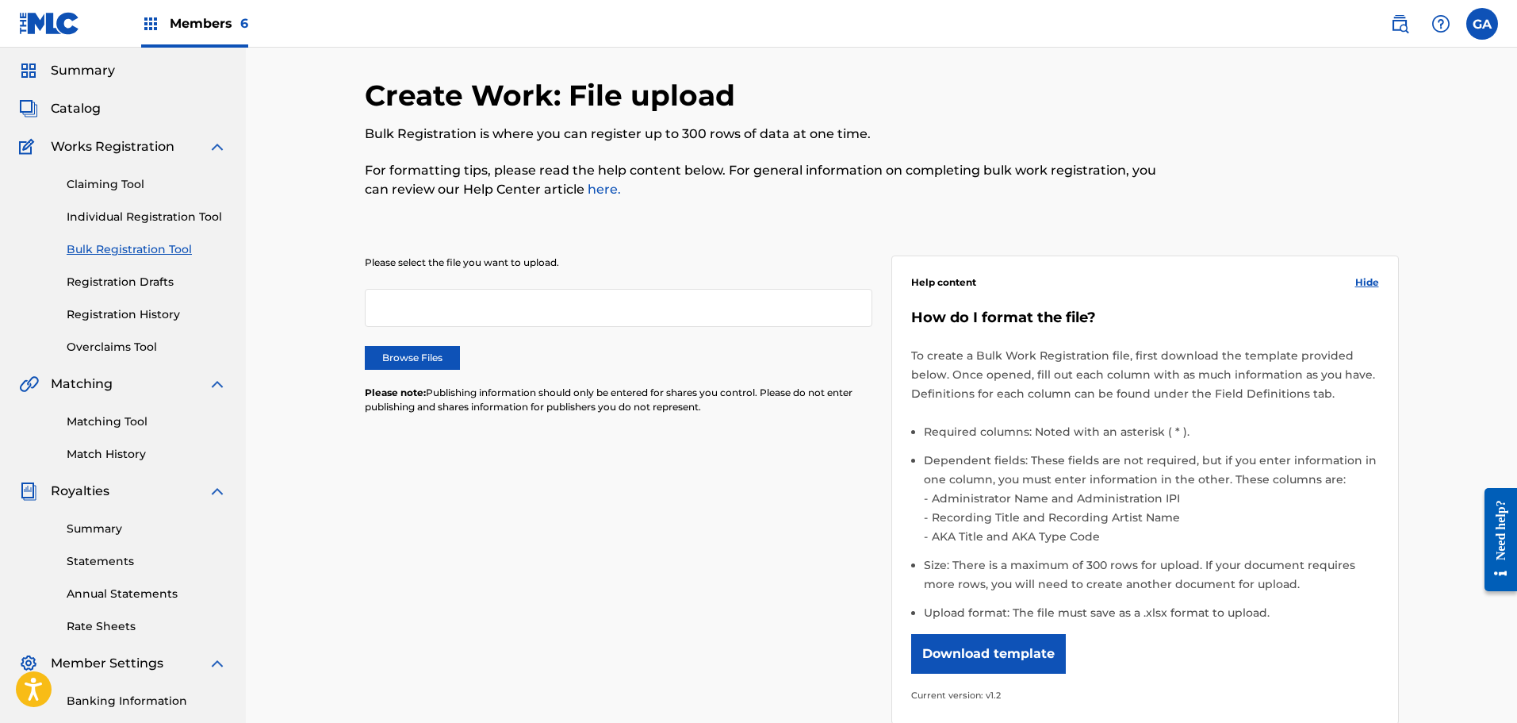
click at [411, 355] on label "Browse Files" at bounding box center [412, 358] width 95 height 24
click at [0, 0] on input "Browse Files" at bounding box center [0, 0] width 0 height 0
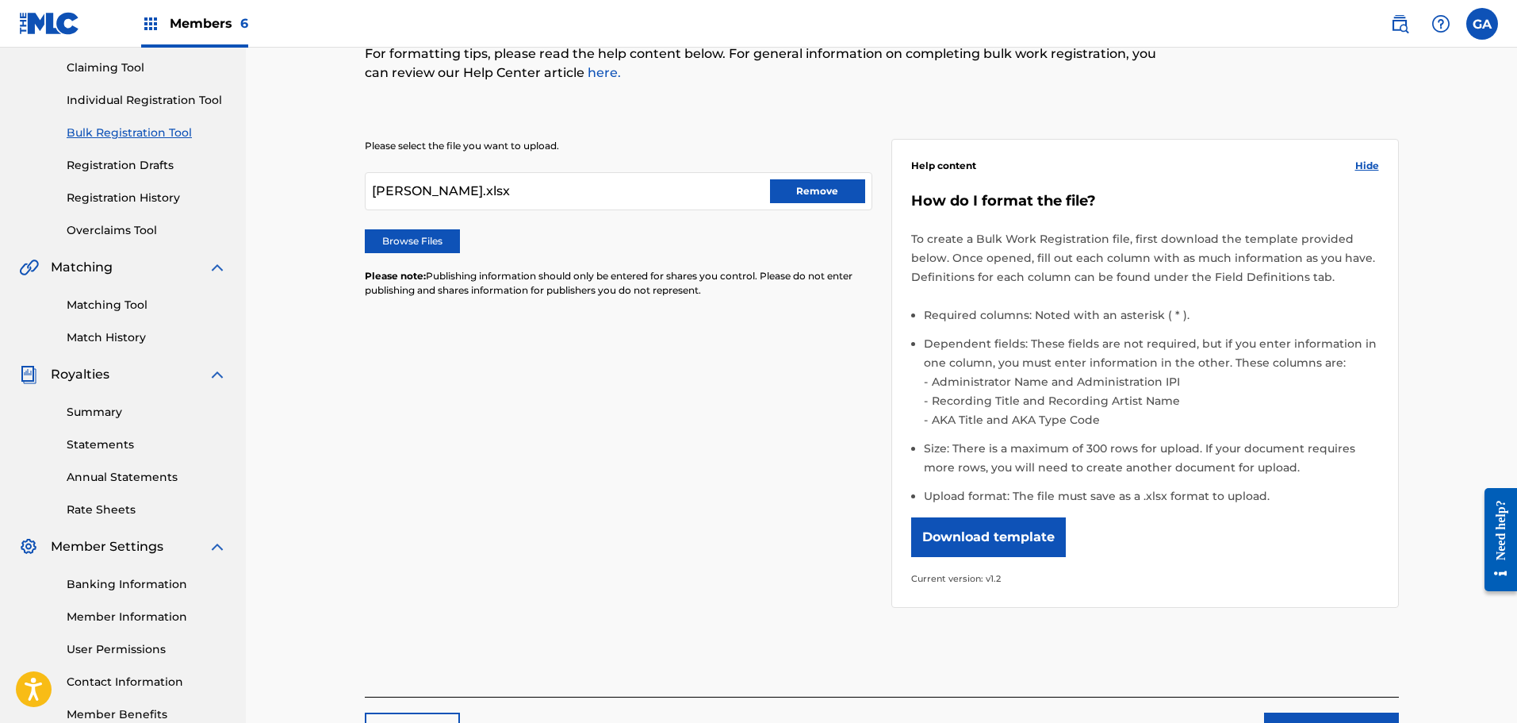
scroll to position [287, 0]
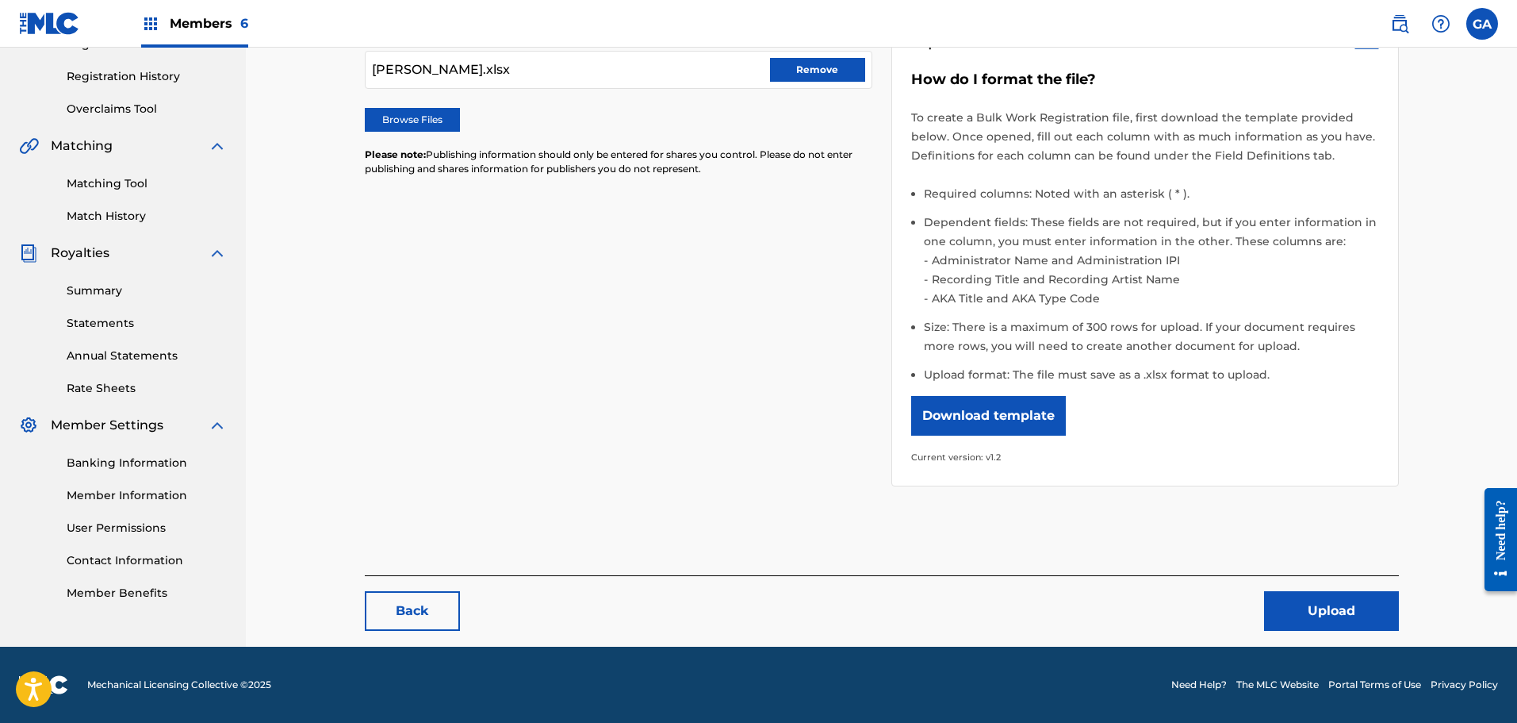
click at [1332, 615] on button "Upload" at bounding box center [1331, 611] width 135 height 40
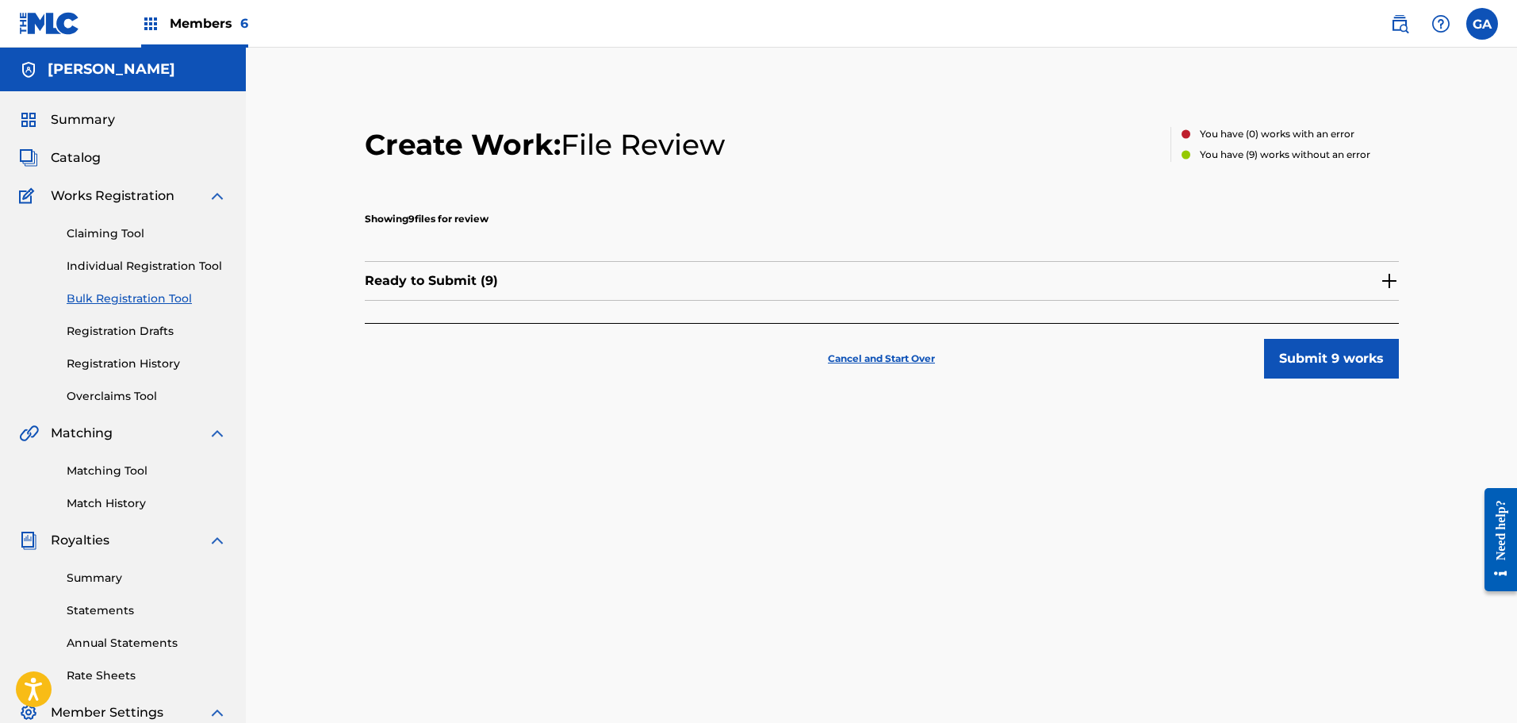
click at [1390, 276] on img at bounding box center [1389, 280] width 19 height 19
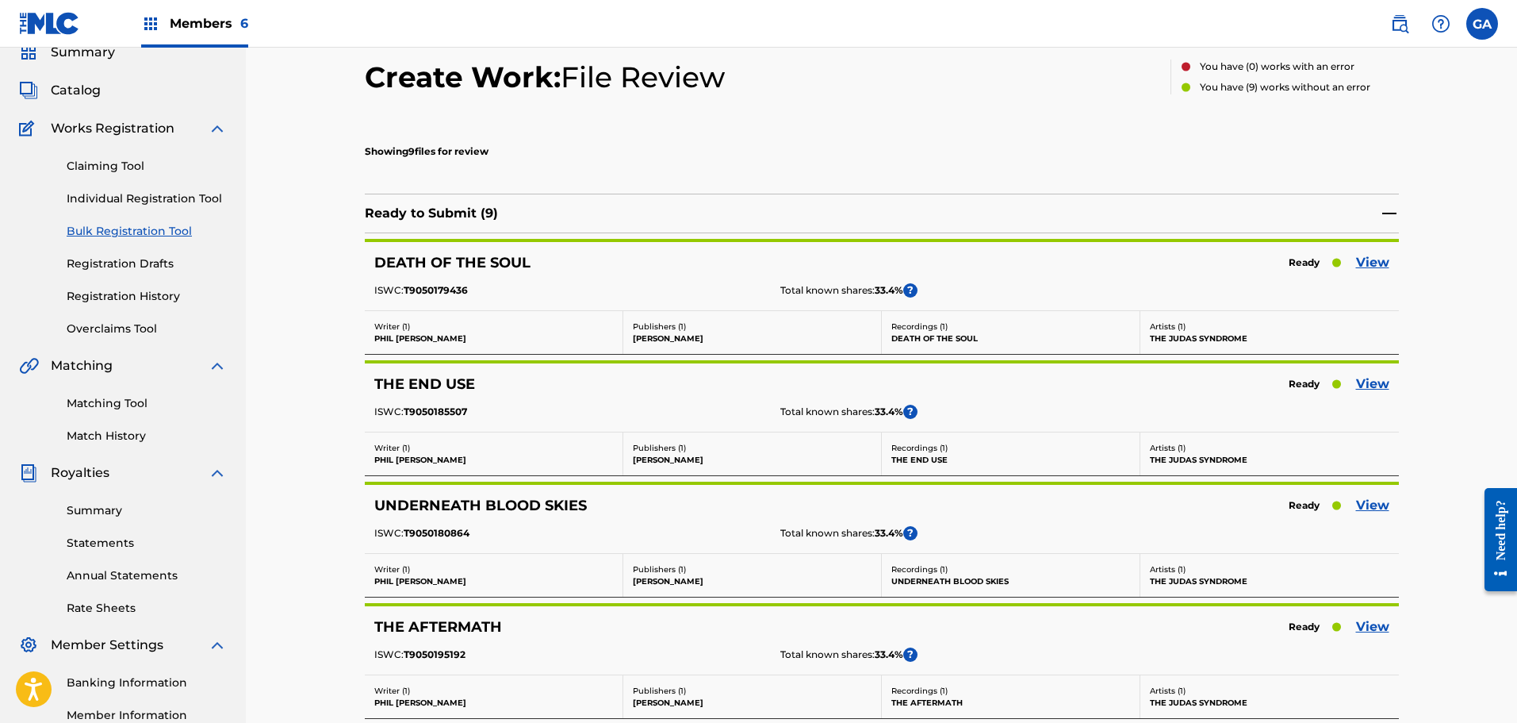
scroll to position [159, 0]
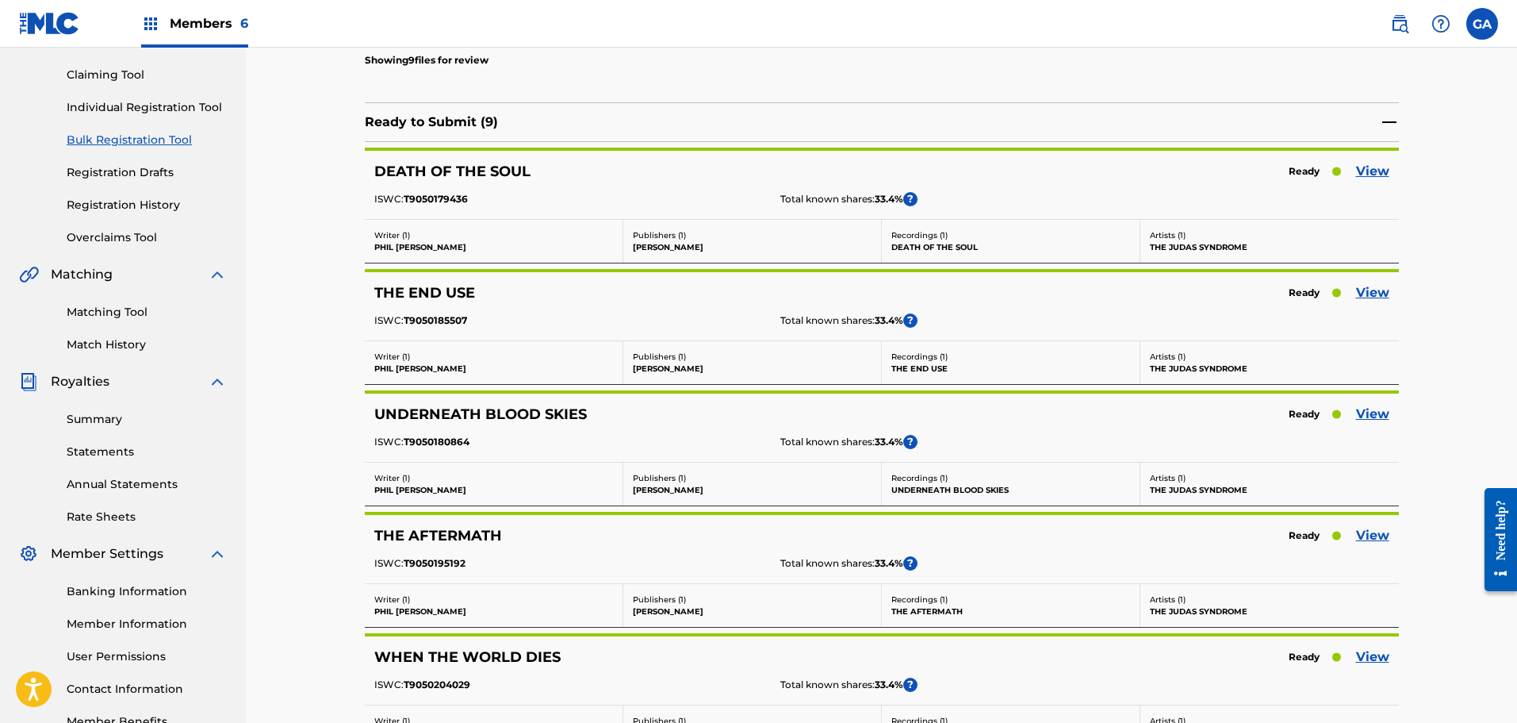
click at [1378, 171] on link "View" at bounding box center [1372, 171] width 33 height 19
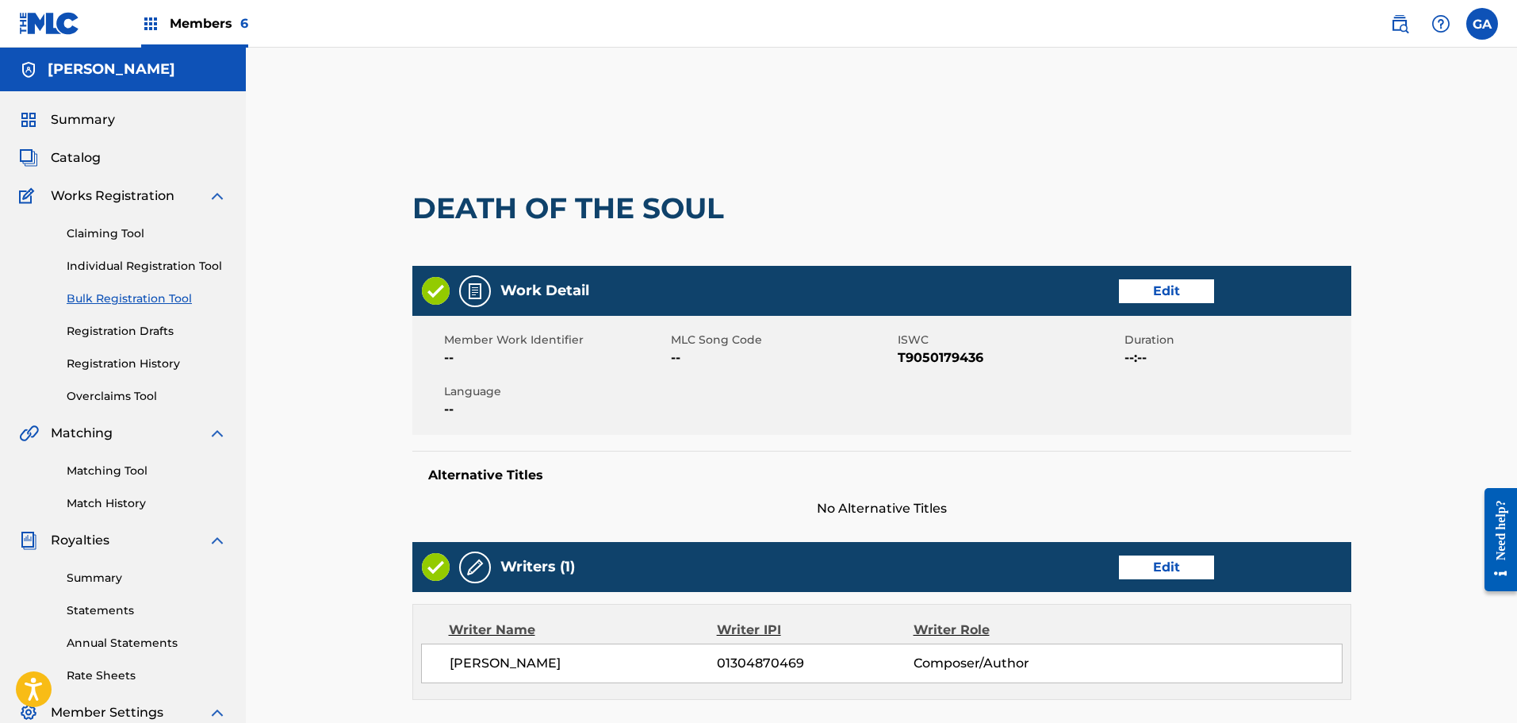
scroll to position [159, 0]
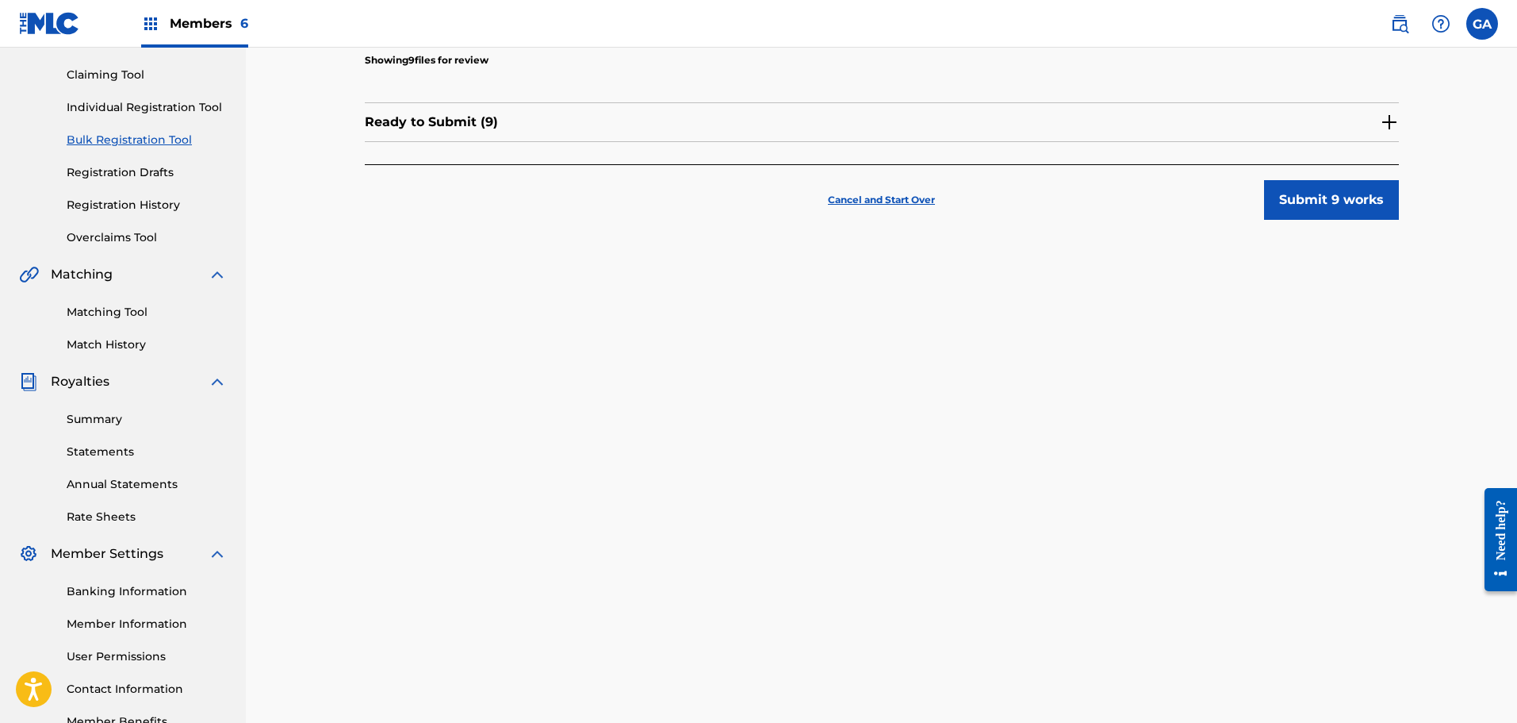
click at [888, 190] on div "Cancel and Start Over Submit 9 works" at bounding box center [882, 192] width 1034 height 56
click at [884, 196] on p "Cancel and Start Over" at bounding box center [881, 200] width 107 height 14
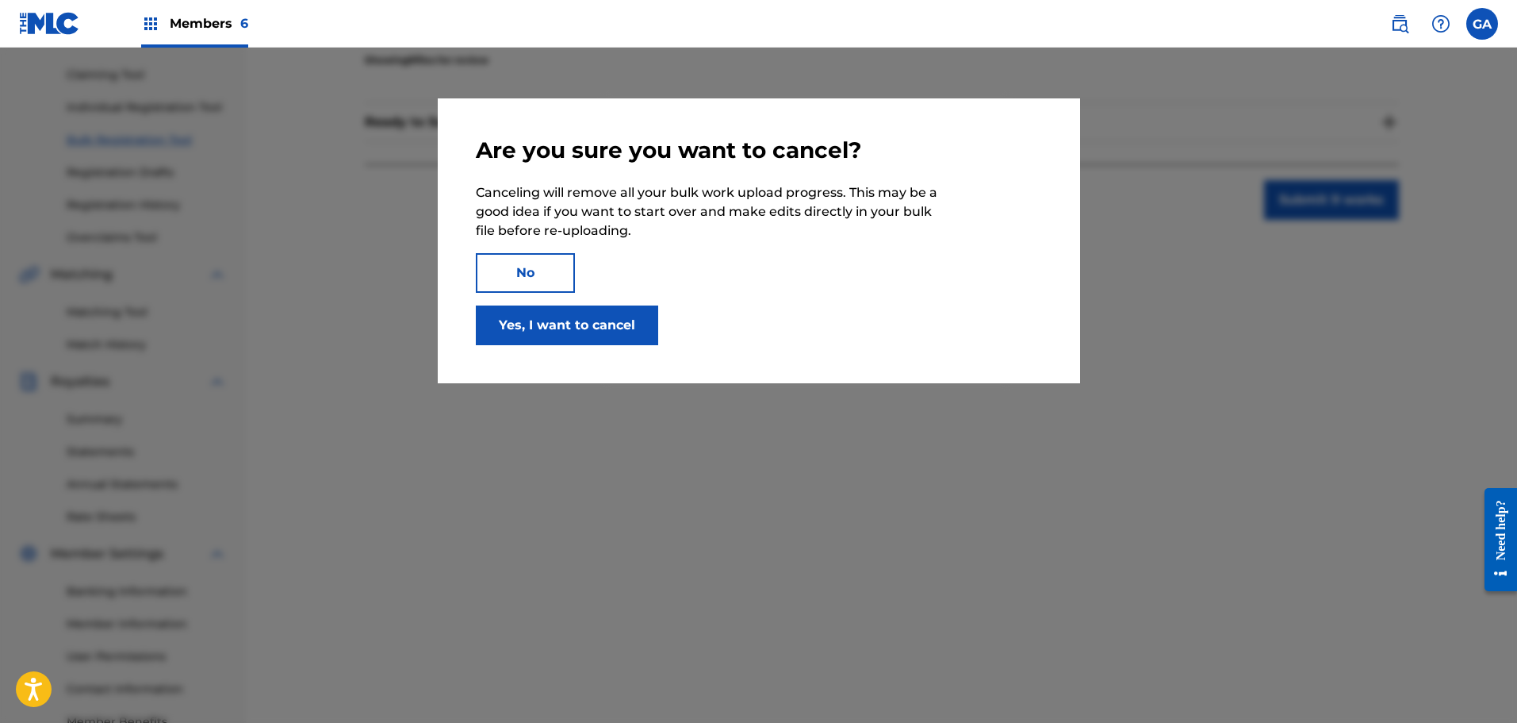
click at [550, 314] on button "Yes, I want to cancel" at bounding box center [567, 325] width 182 height 40
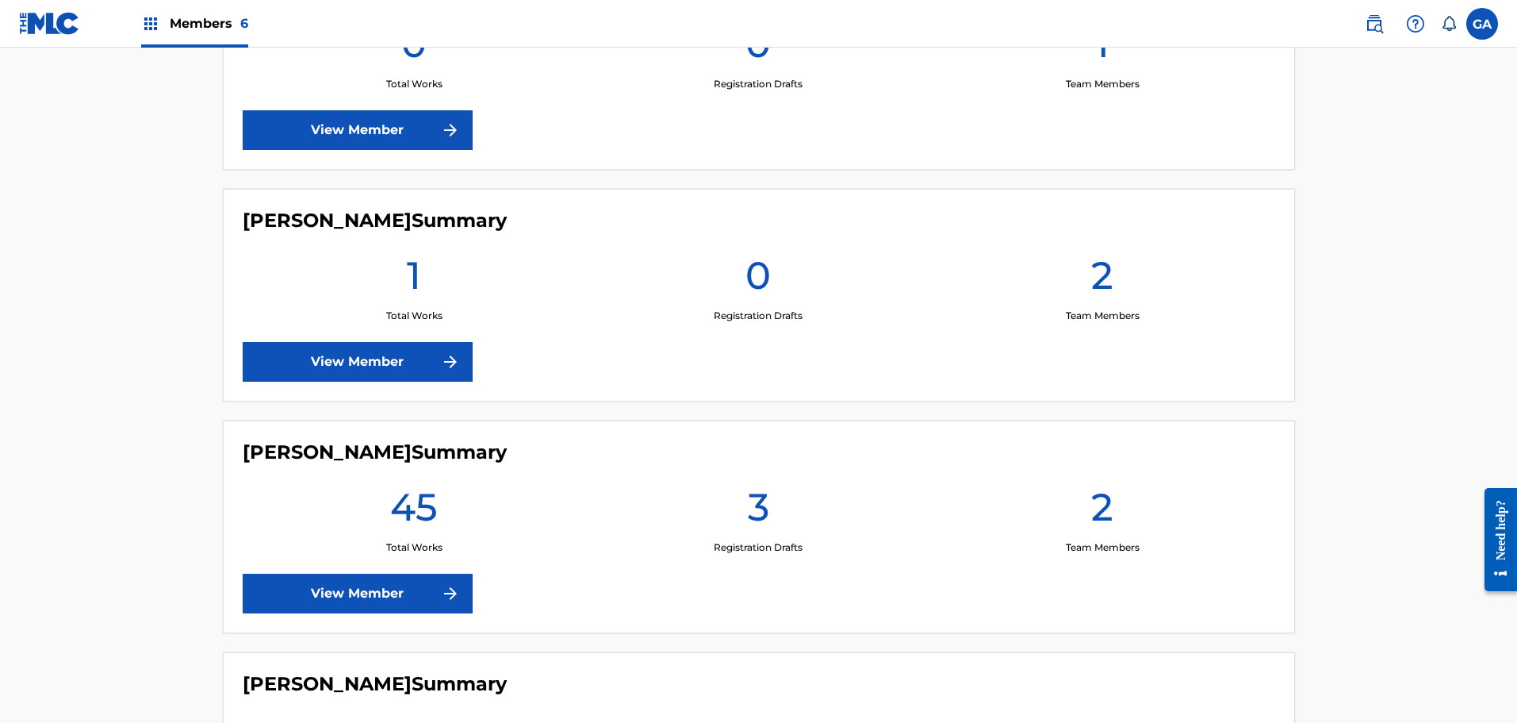
scroll to position [1248, 0]
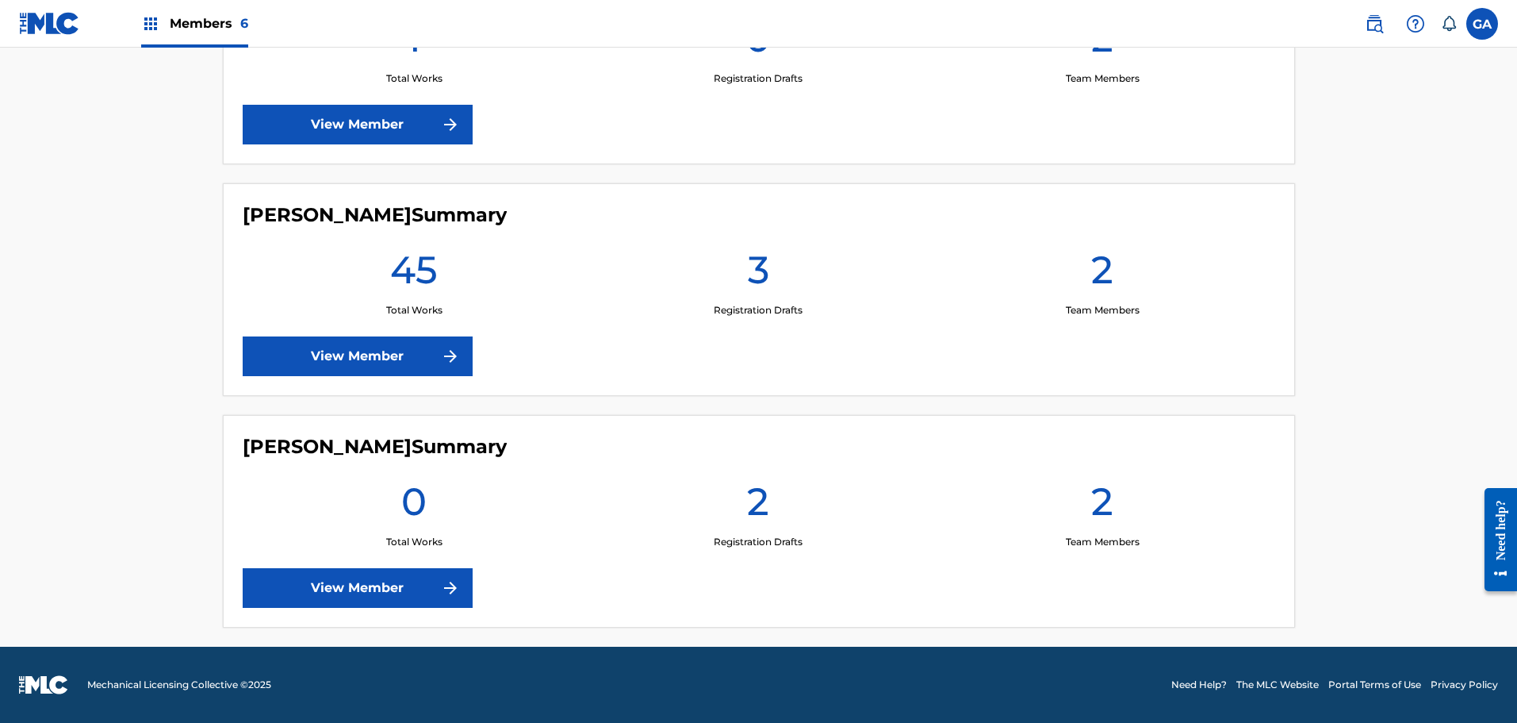
click at [382, 598] on link "View Member" at bounding box center [358, 588] width 230 height 40
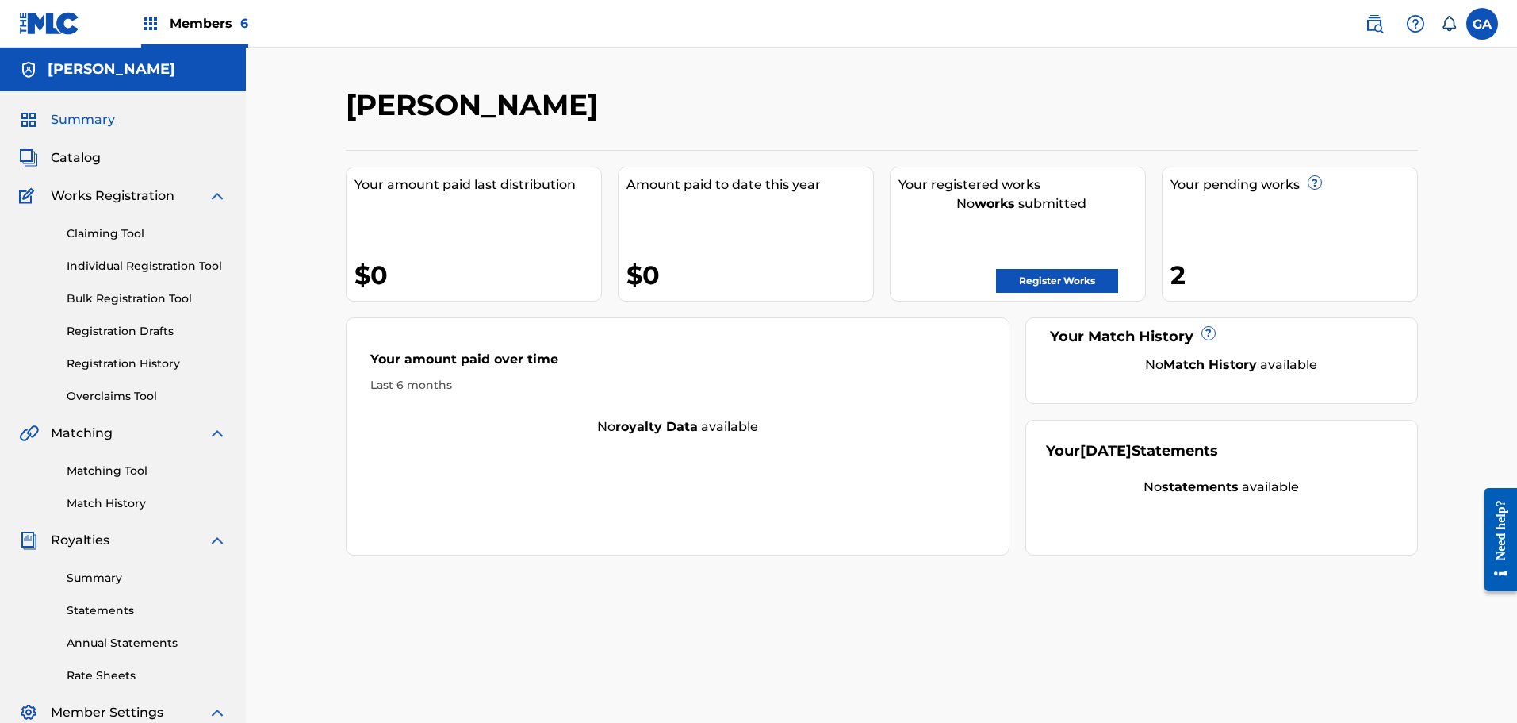
click at [75, 158] on span "Catalog" at bounding box center [76, 157] width 50 height 19
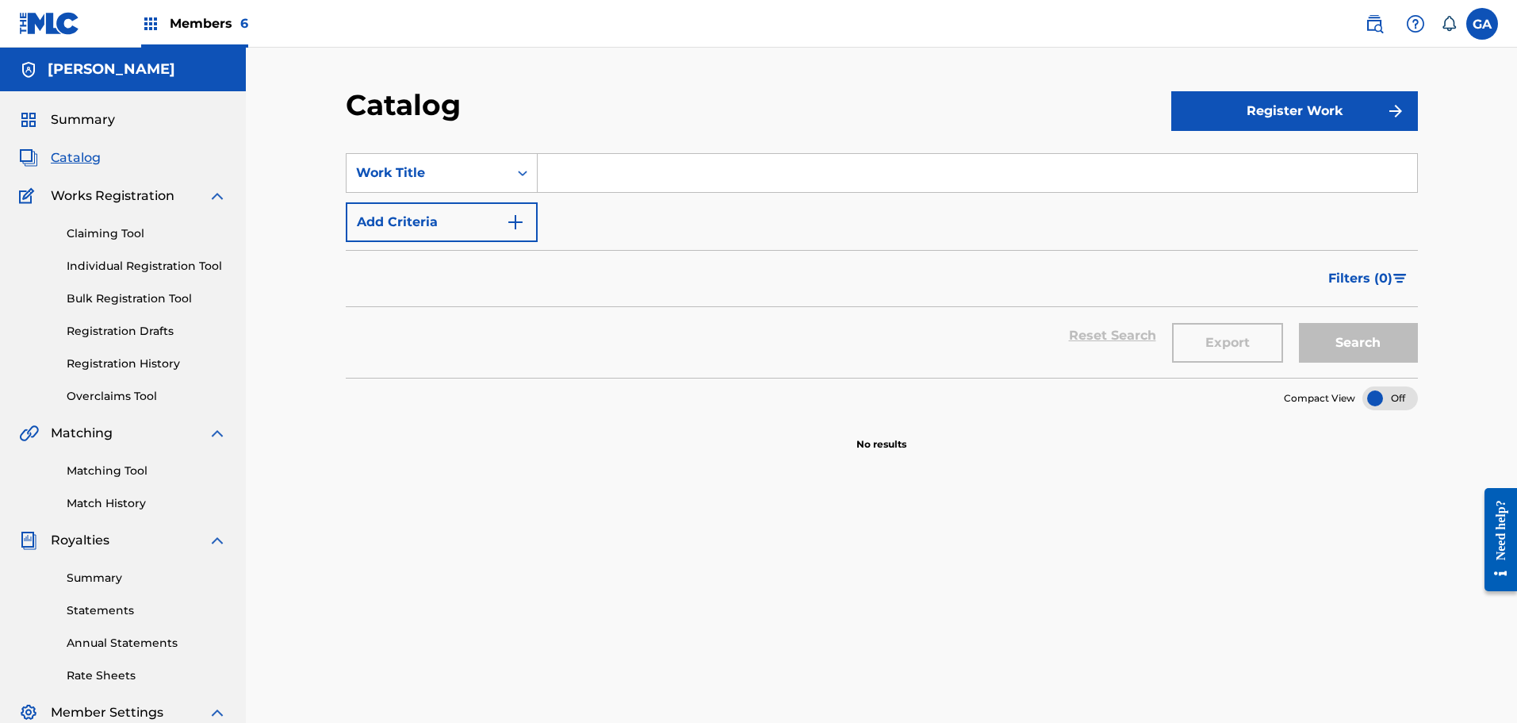
click at [1274, 109] on button "Register Work" at bounding box center [1294, 111] width 247 height 40
click at [1267, 187] on link "By File Upload" at bounding box center [1294, 201] width 247 height 38
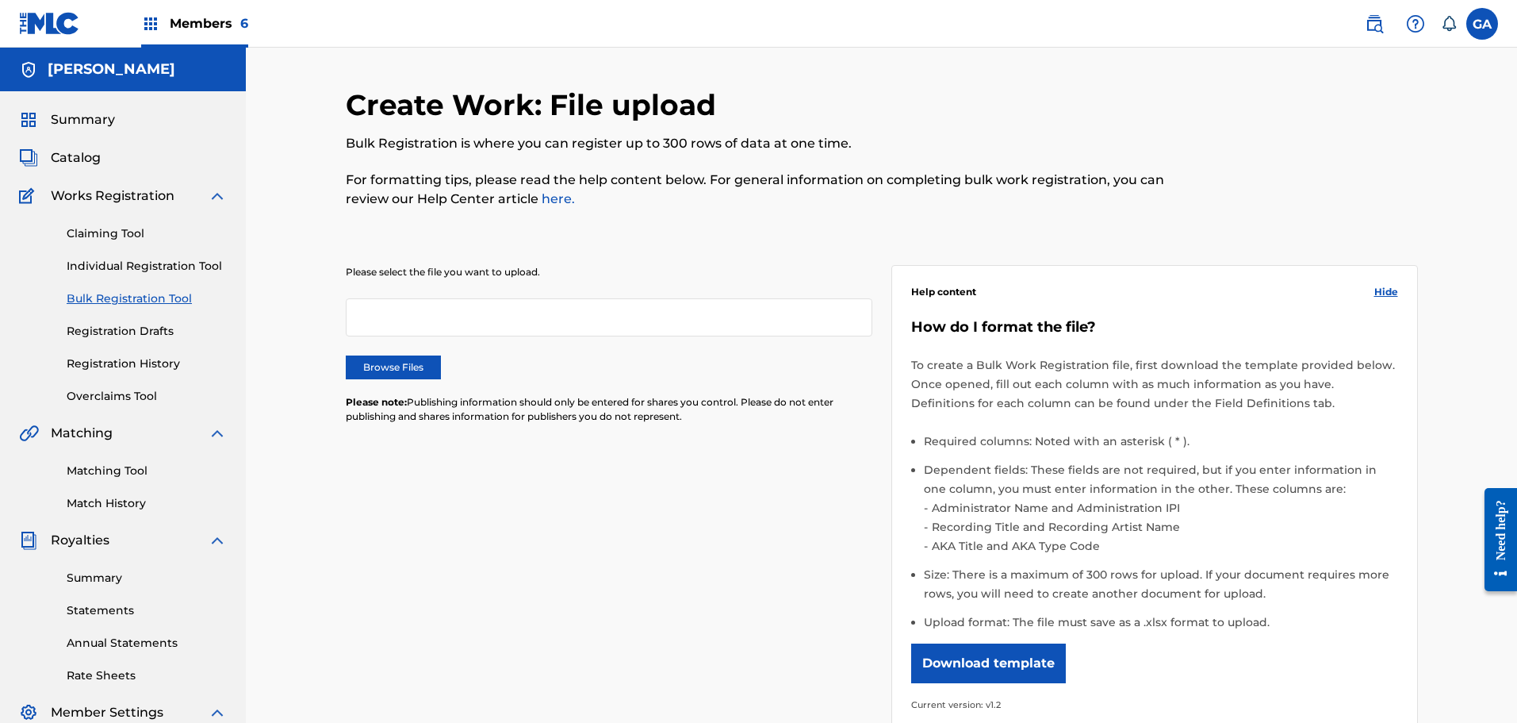
click at [369, 360] on label "Browse Files" at bounding box center [393, 367] width 95 height 24
click at [0, 0] on input "Browse Files" at bounding box center [0, 0] width 0 height 0
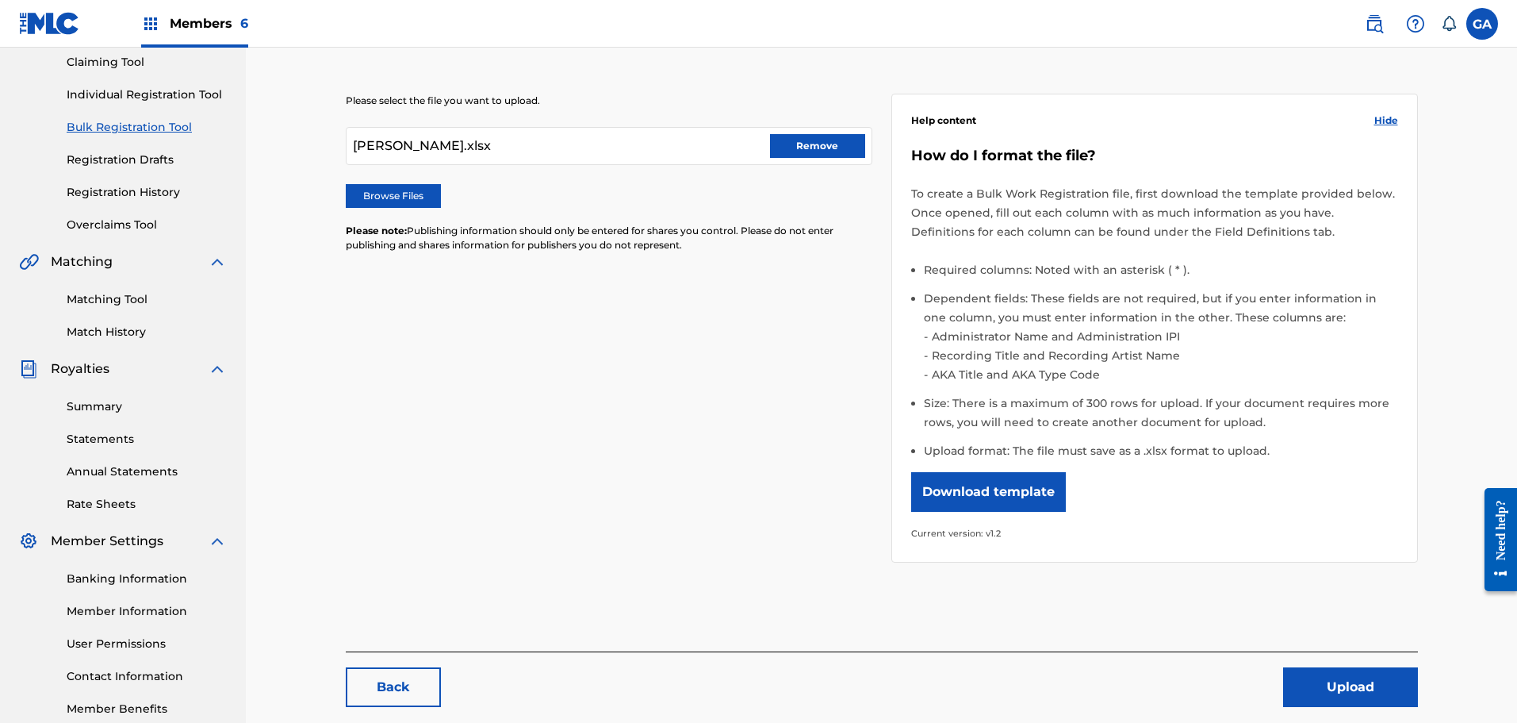
scroll to position [261, 0]
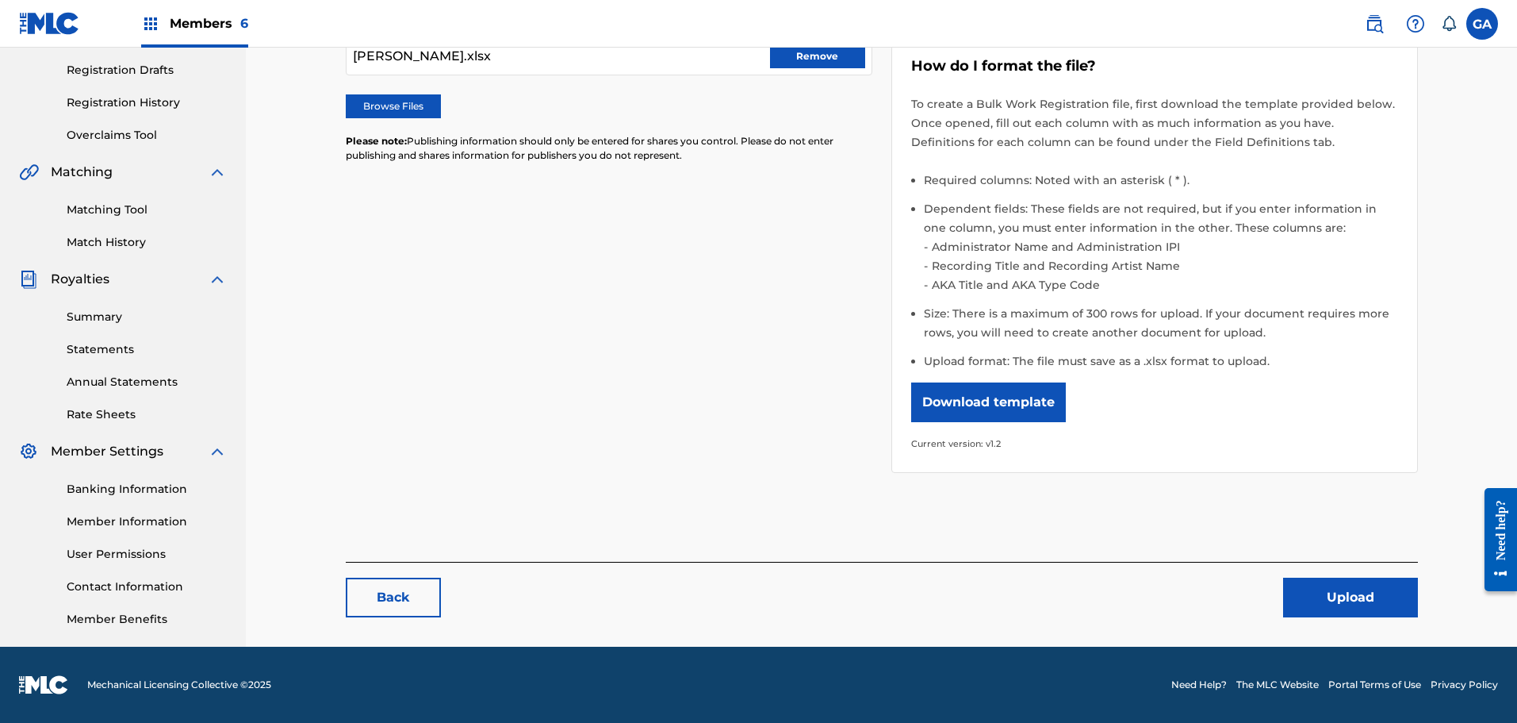
click at [1374, 587] on button "Upload" at bounding box center [1350, 597] width 135 height 40
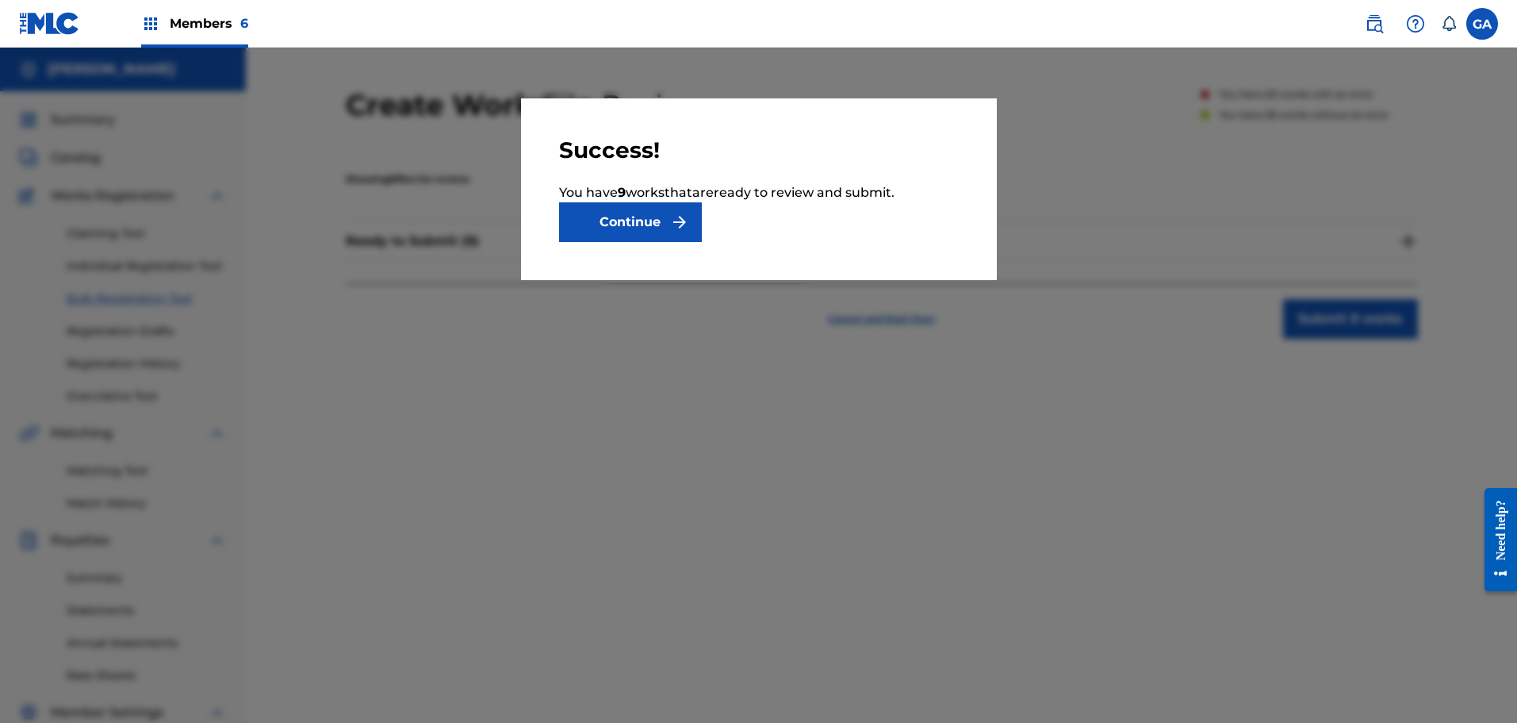
click at [649, 228] on button "Continue" at bounding box center [630, 222] width 143 height 40
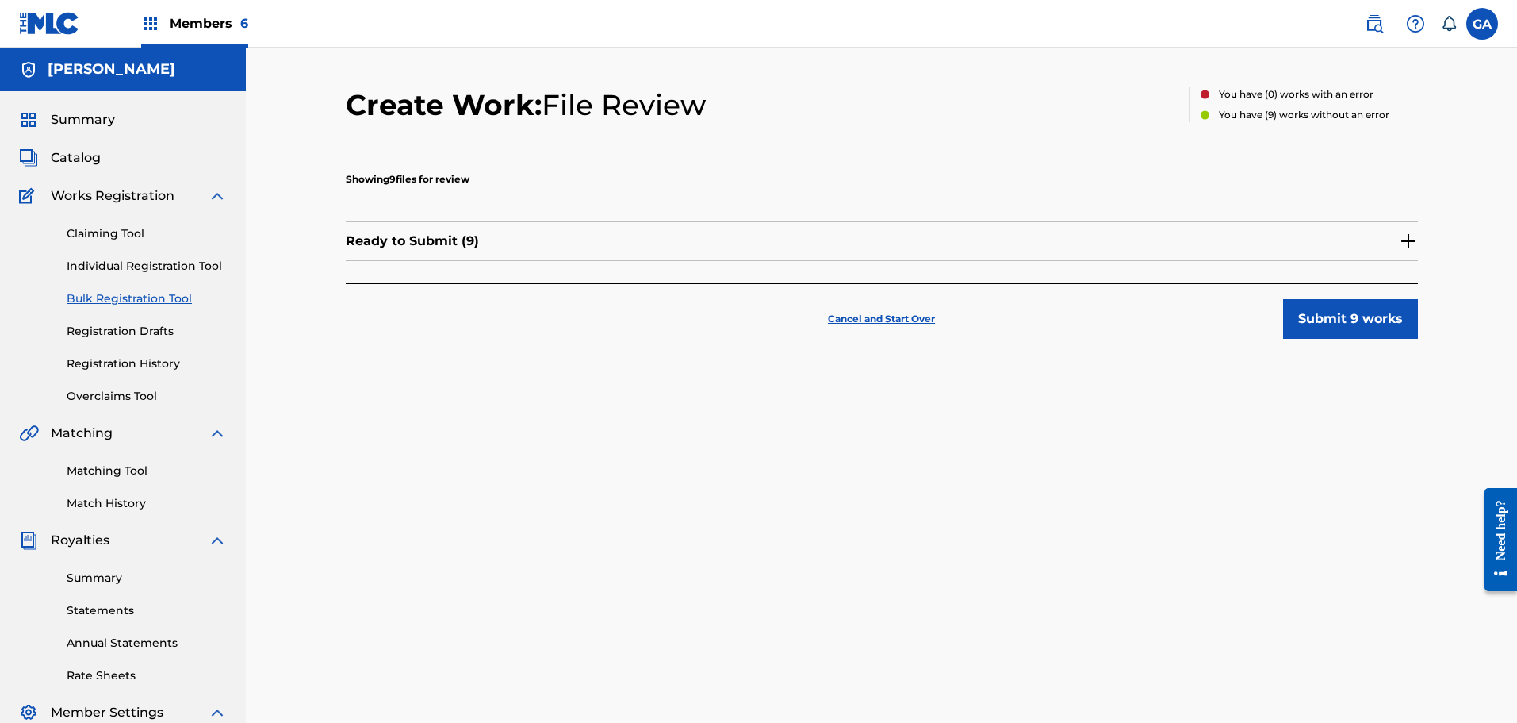
click at [1396, 243] on div "Ready to Submit ( 9 )" at bounding box center [882, 241] width 1072 height 40
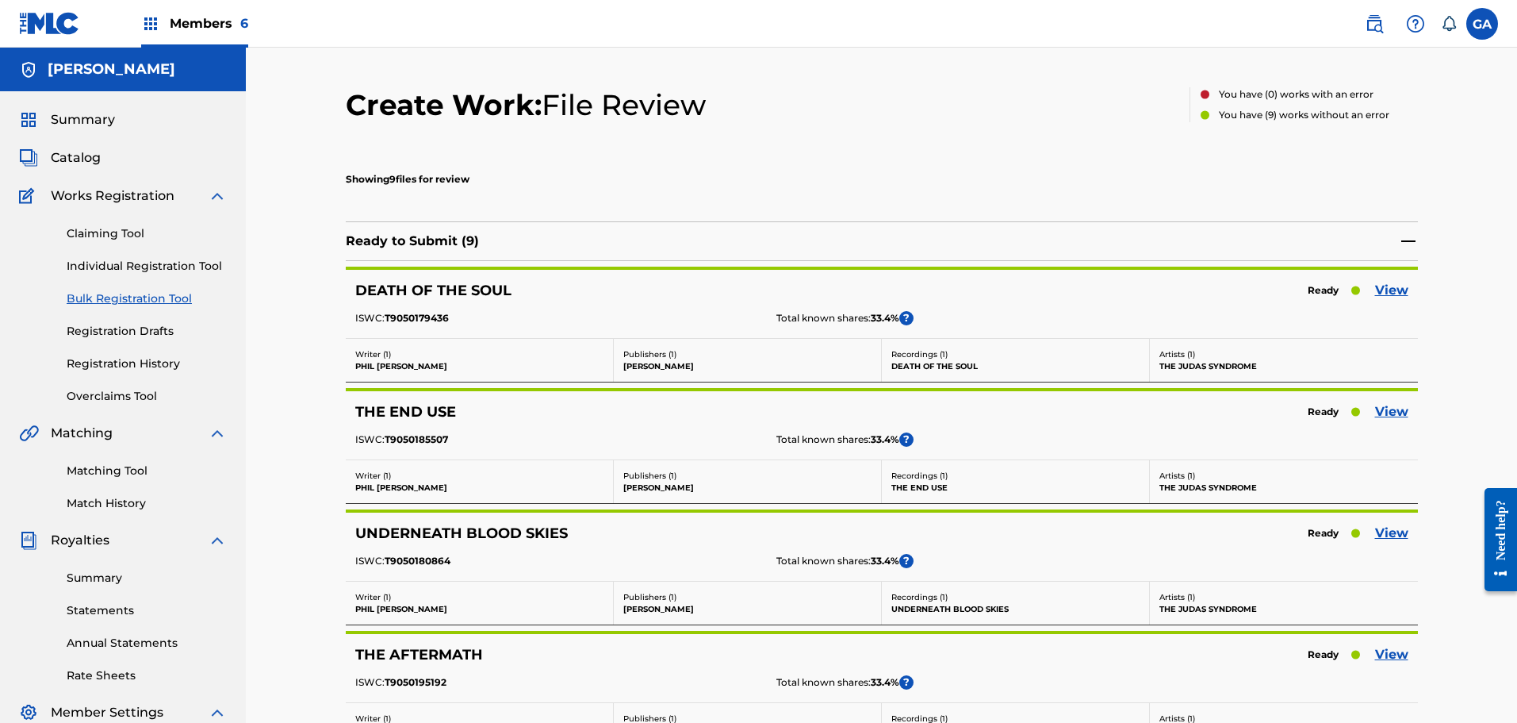
click at [1380, 291] on link "View" at bounding box center [1391, 290] width 33 height 19
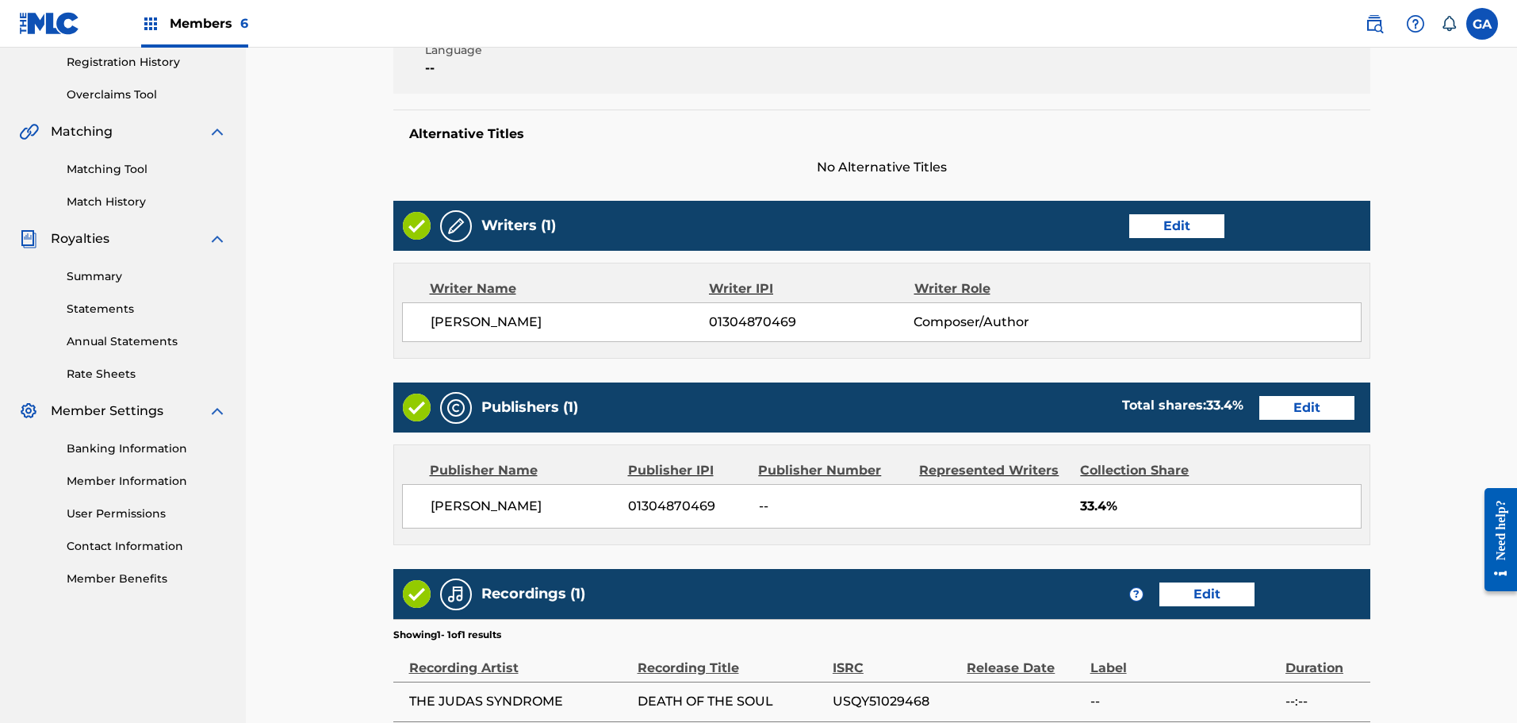
scroll to position [397, 0]
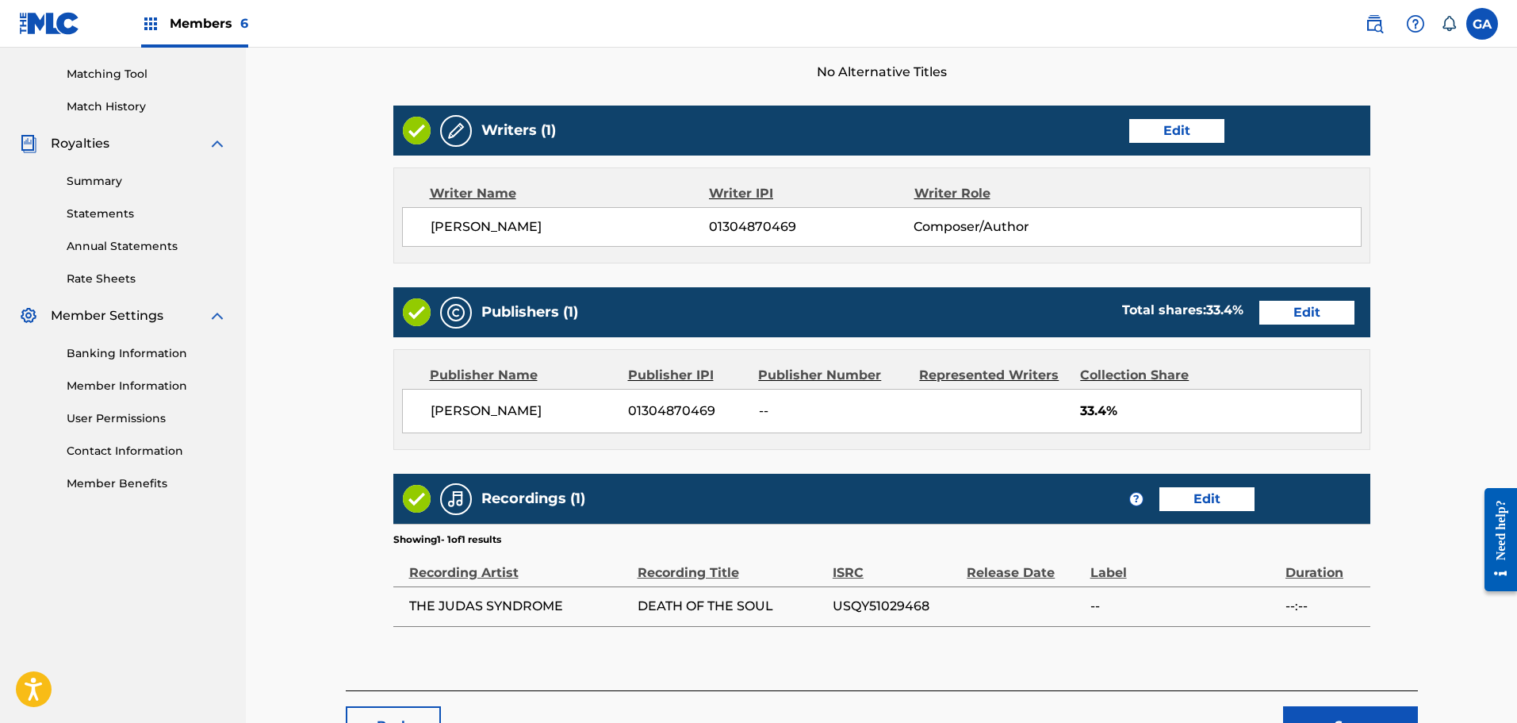
click at [1336, 305] on link "Edit" at bounding box center [1306, 313] width 95 height 24
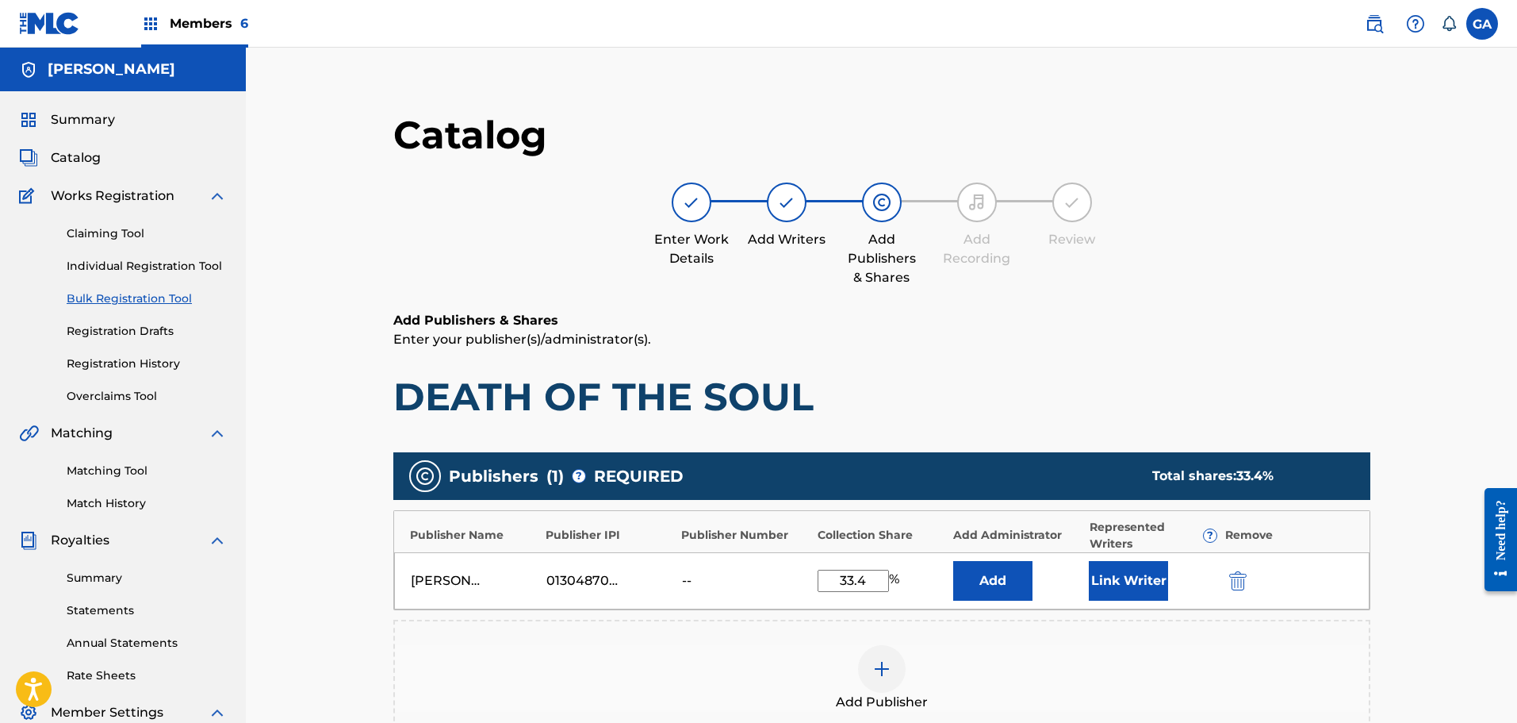
click at [1129, 578] on button "Link Writer" at bounding box center [1128, 581] width 79 height 40
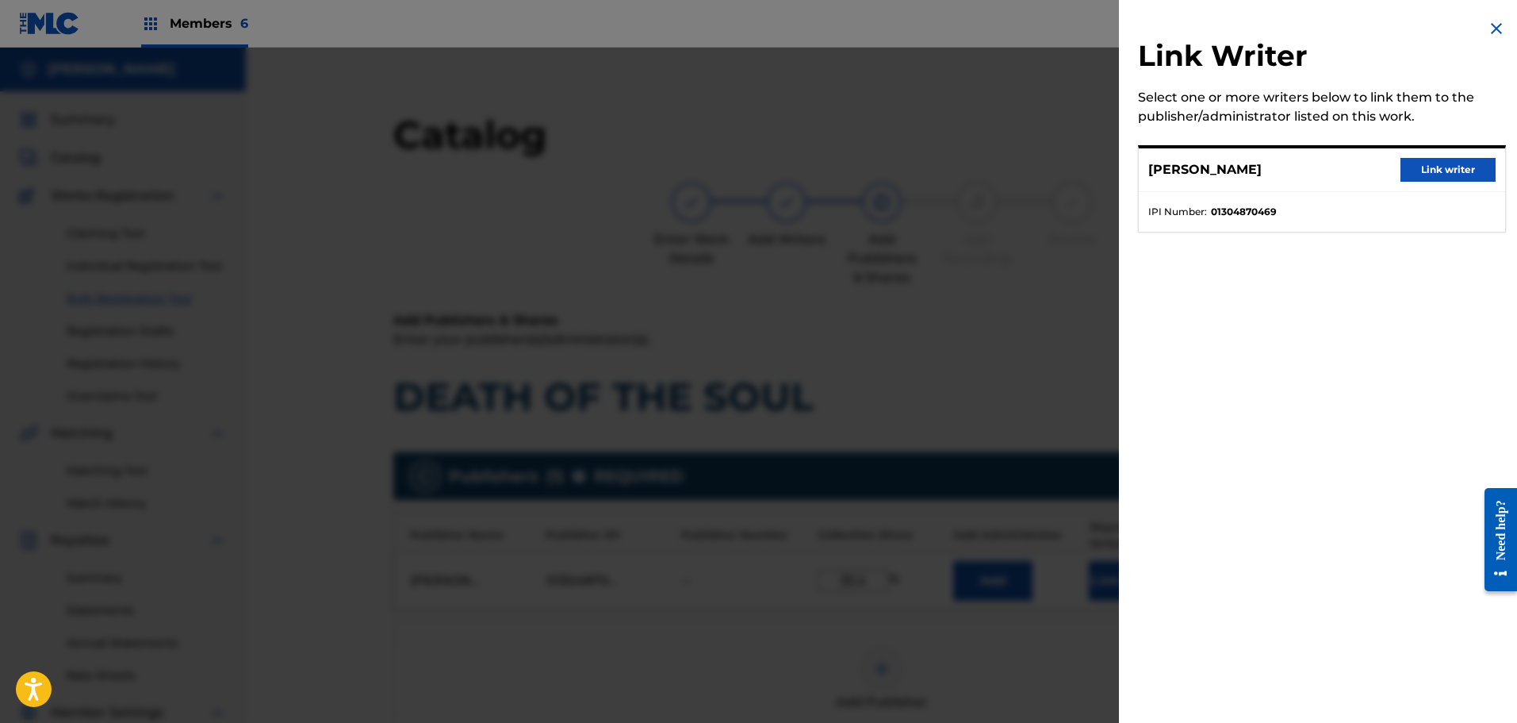
click at [1437, 164] on button "Link writer" at bounding box center [1448, 170] width 95 height 24
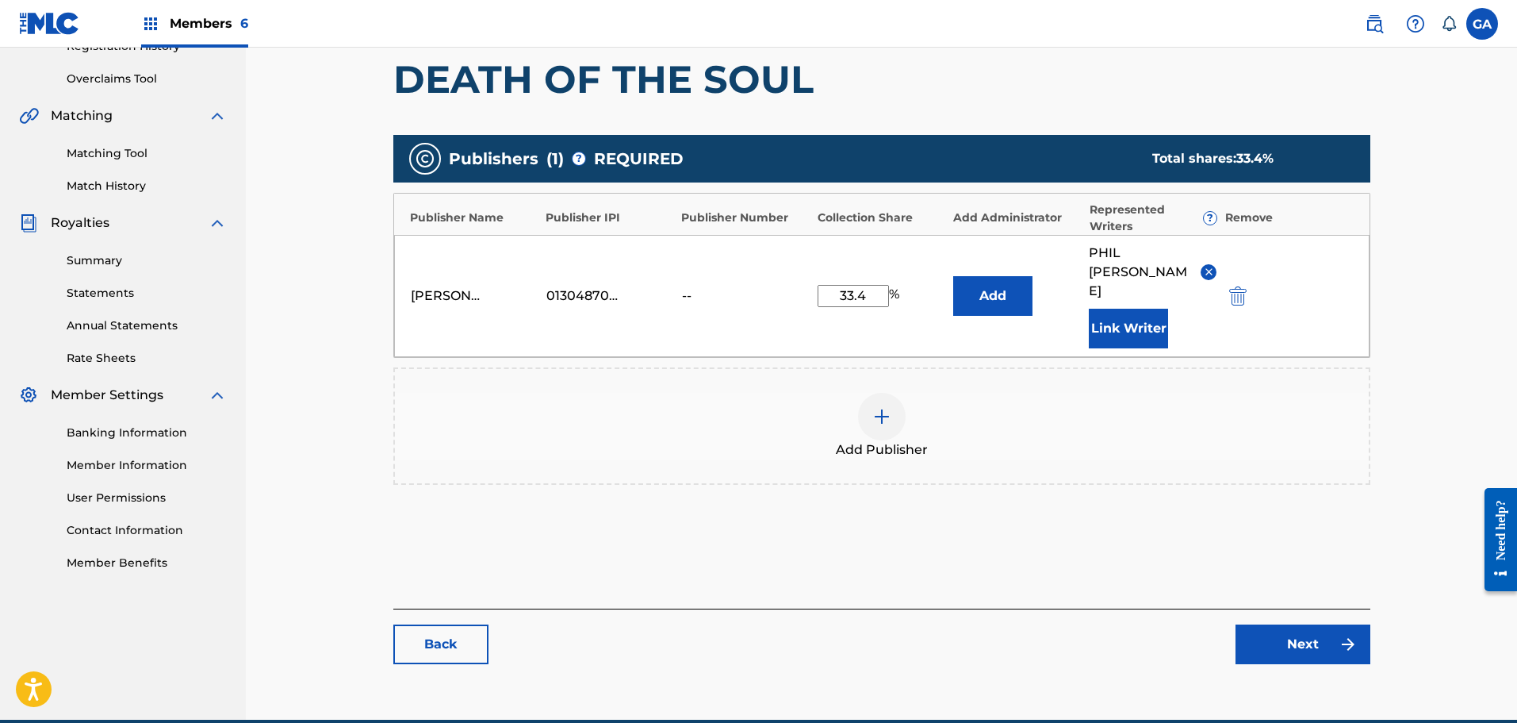
scroll to position [352, 0]
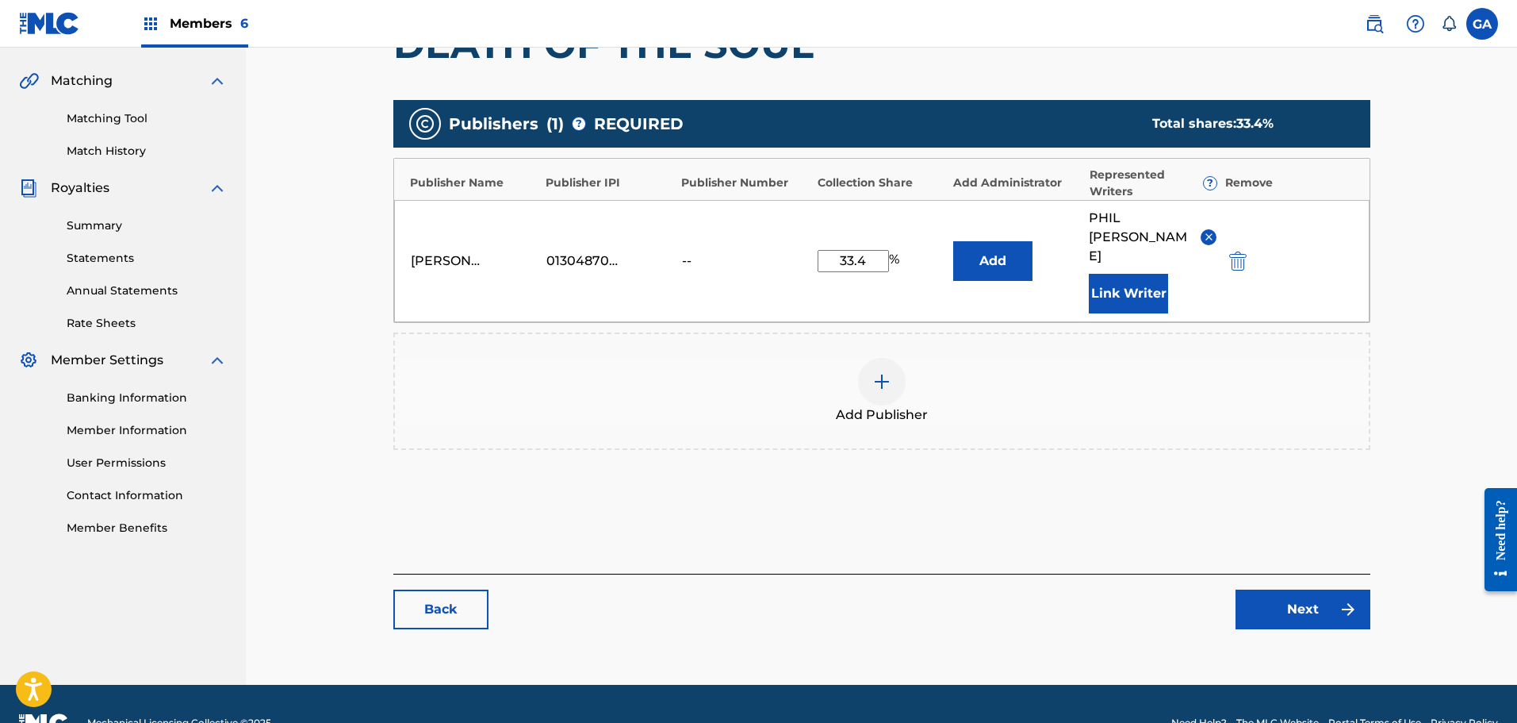
click at [1291, 589] on link "Next" at bounding box center [1303, 609] width 135 height 40
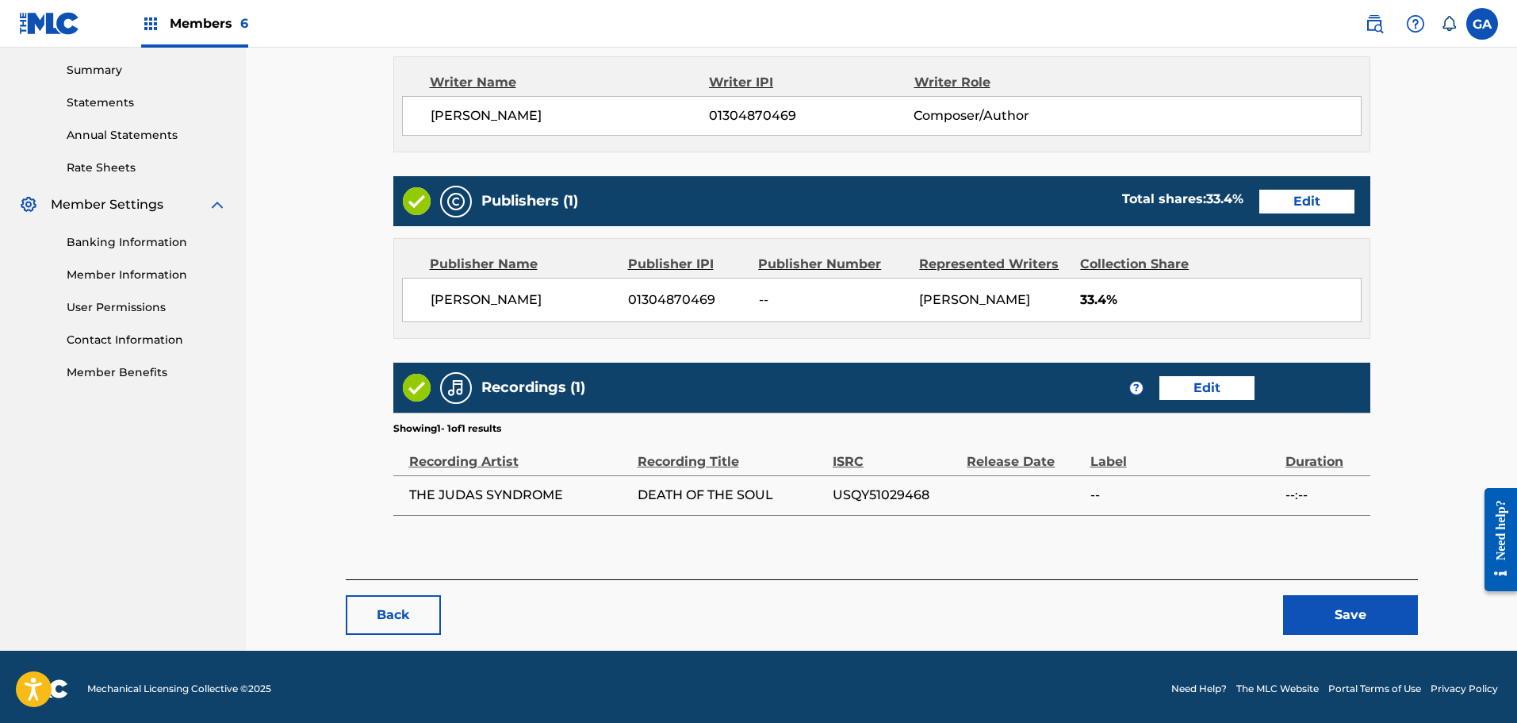
scroll to position [512, 0]
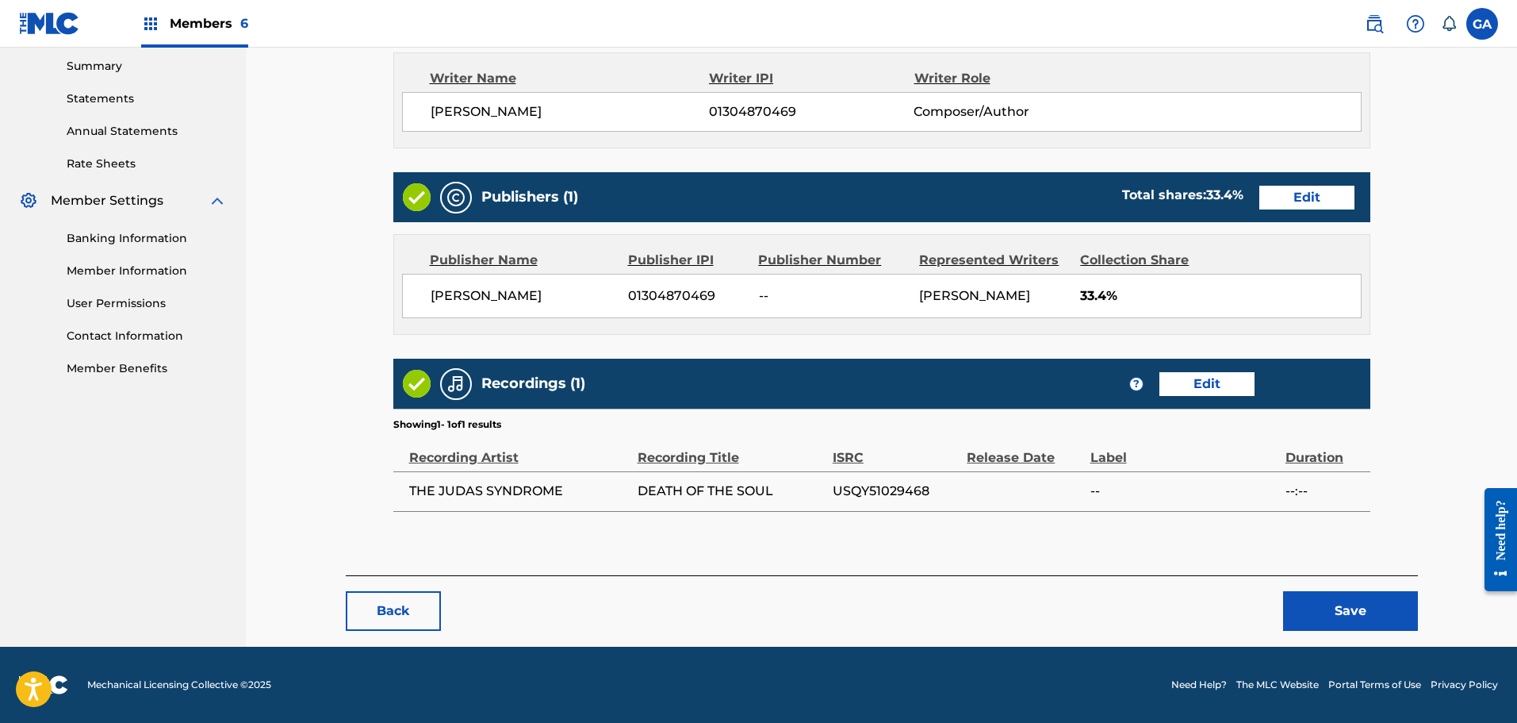
click at [1347, 599] on button "Save" at bounding box center [1350, 611] width 135 height 40
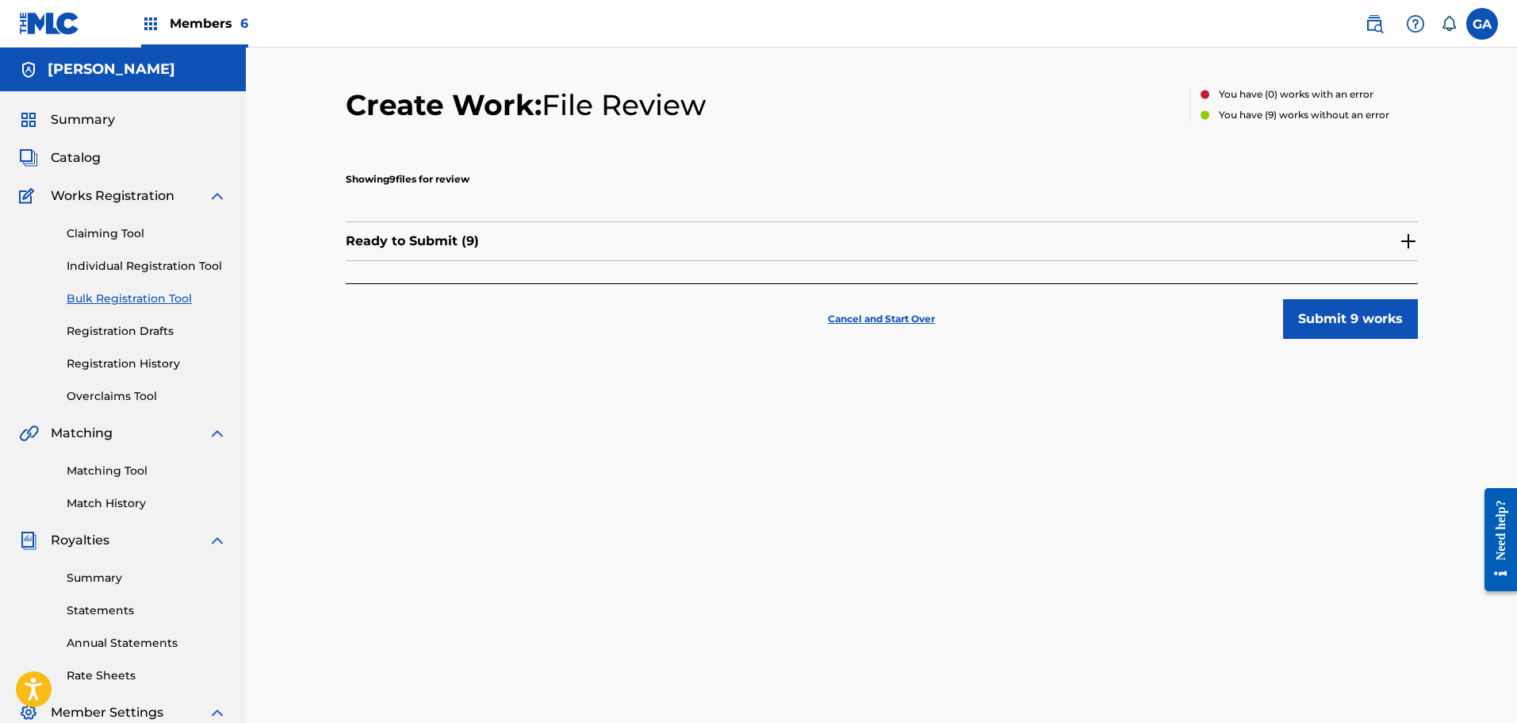
click at [1408, 240] on img at bounding box center [1408, 241] width 19 height 19
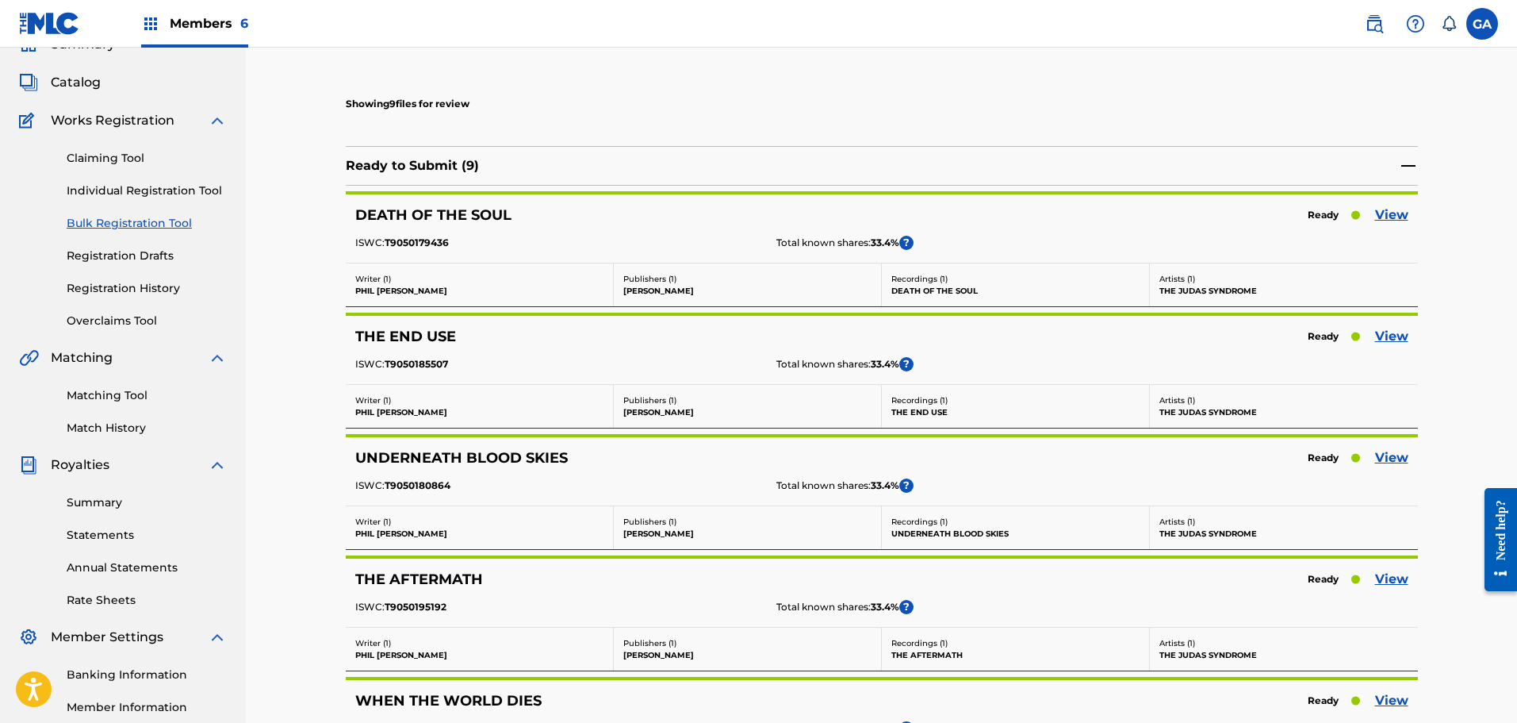
scroll to position [238, 0]
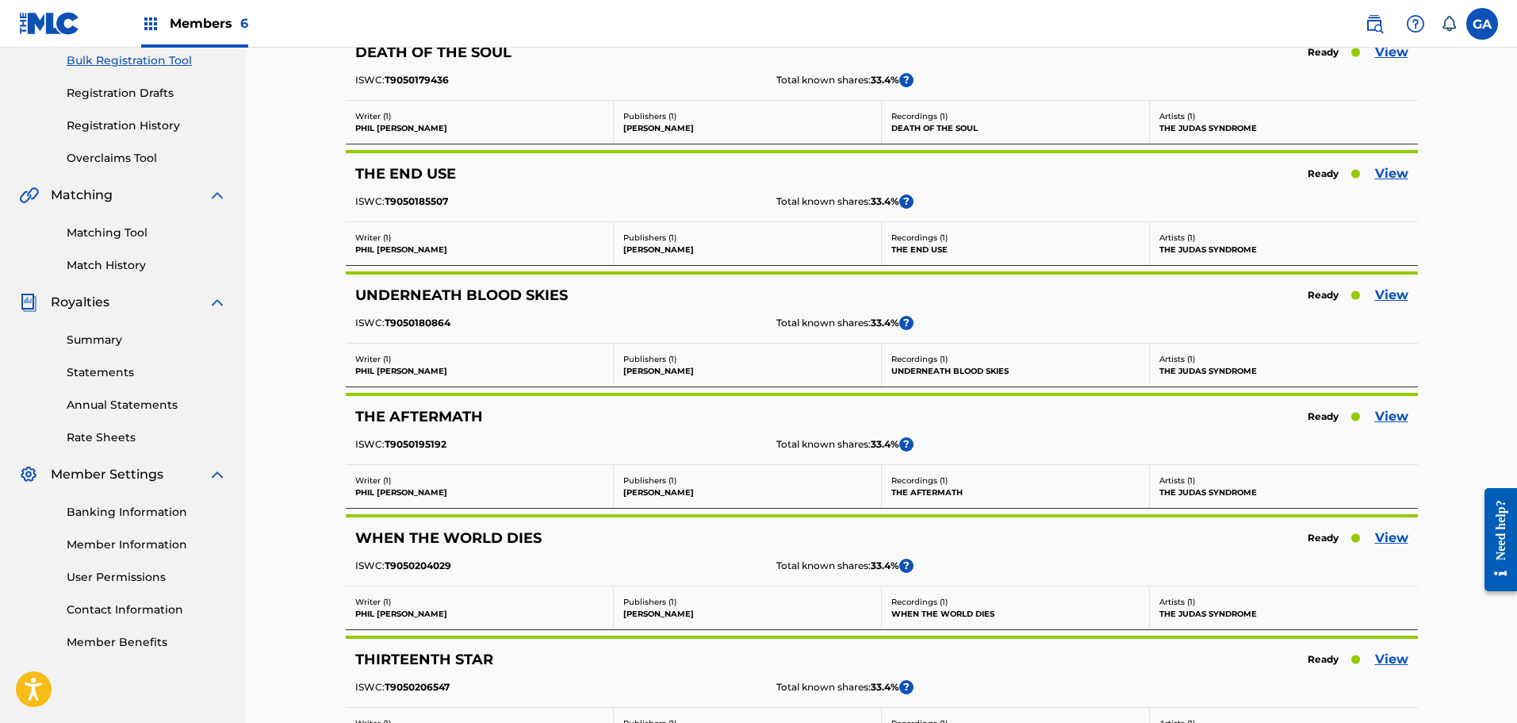
click at [1378, 176] on link "View" at bounding box center [1391, 173] width 33 height 19
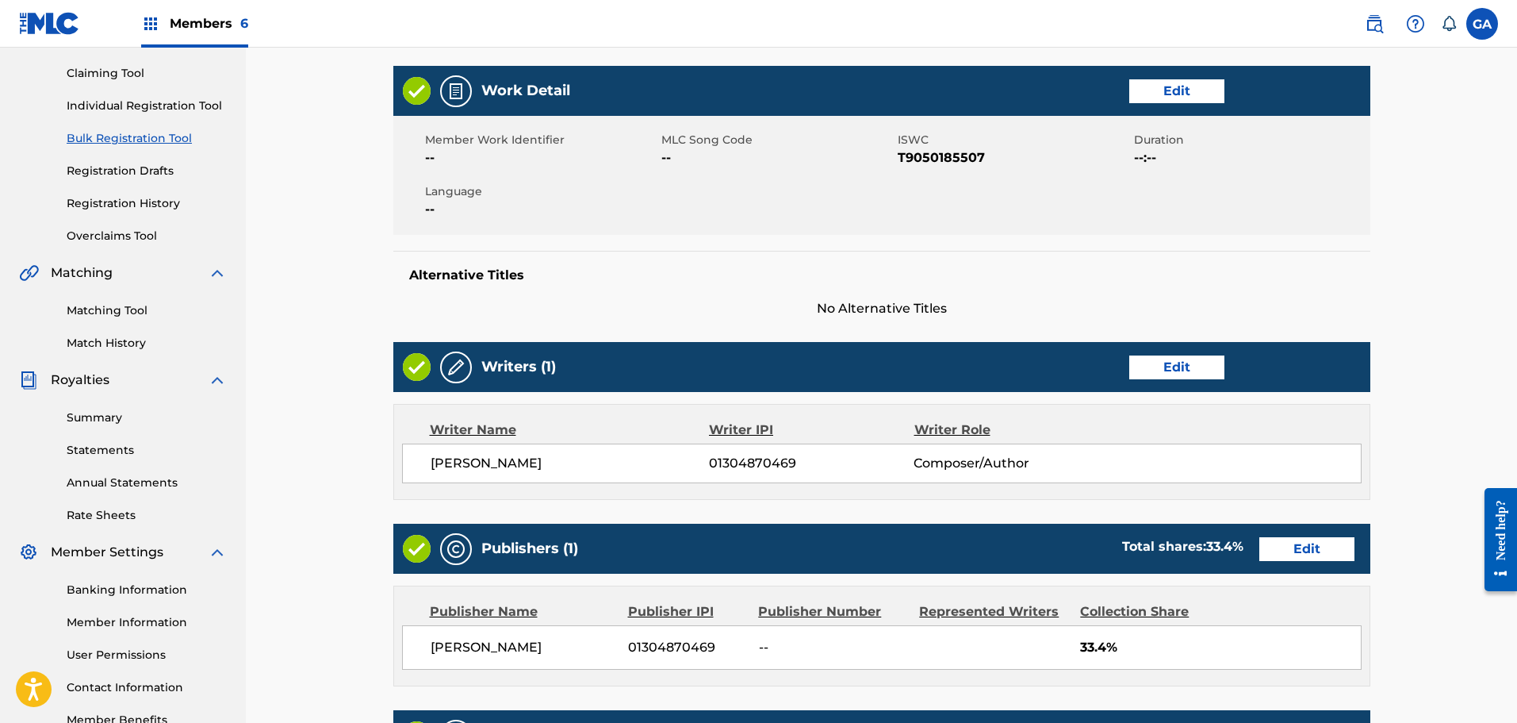
scroll to position [238, 0]
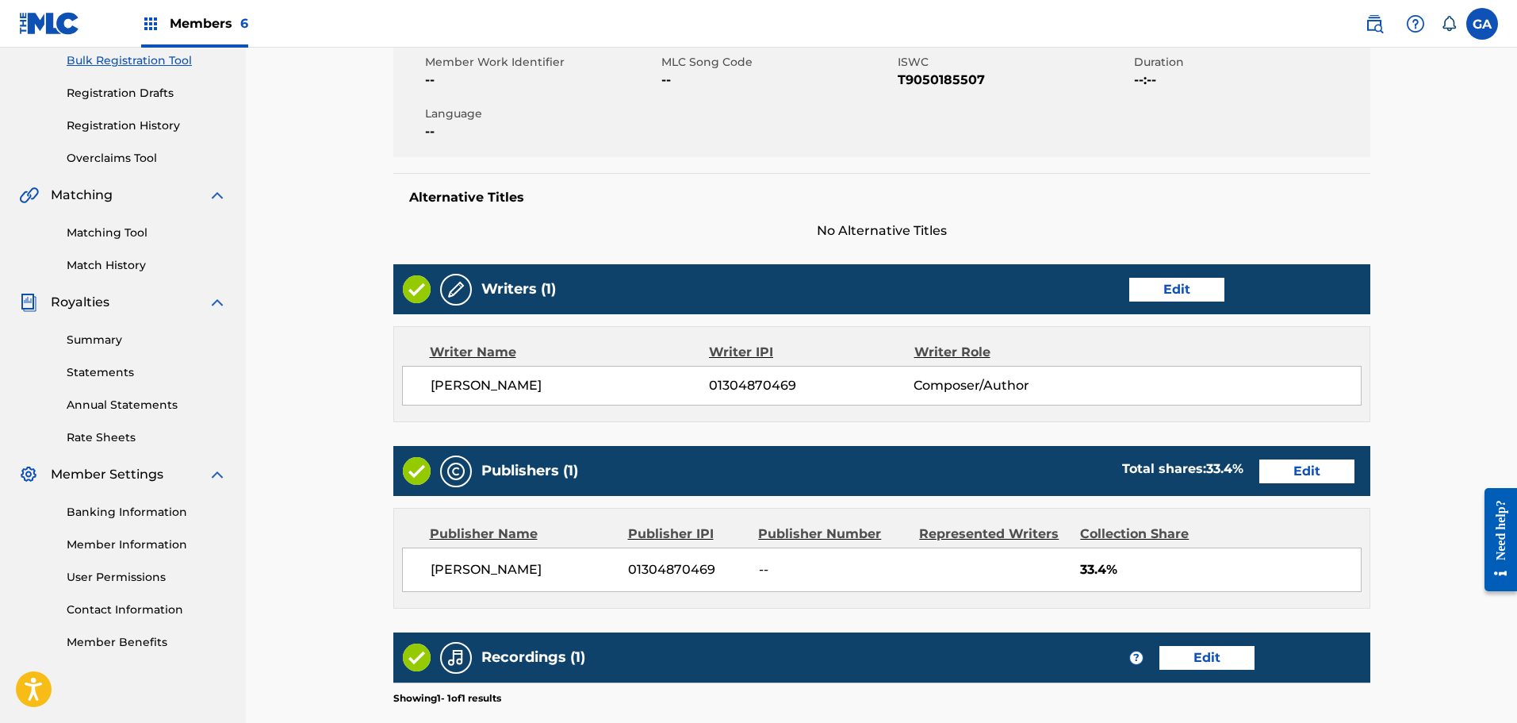
click at [1202, 280] on link "Edit" at bounding box center [1176, 290] width 95 height 24
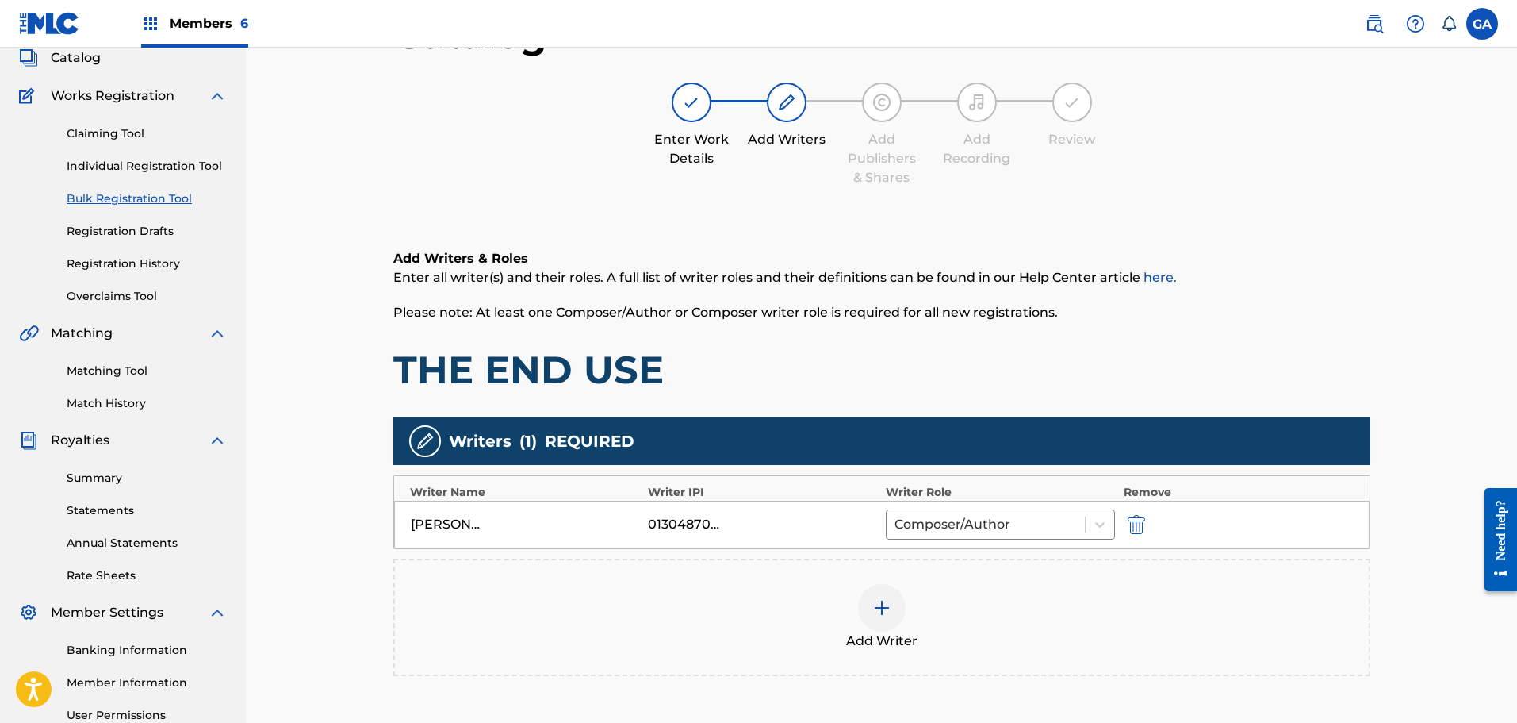
scroll to position [238, 0]
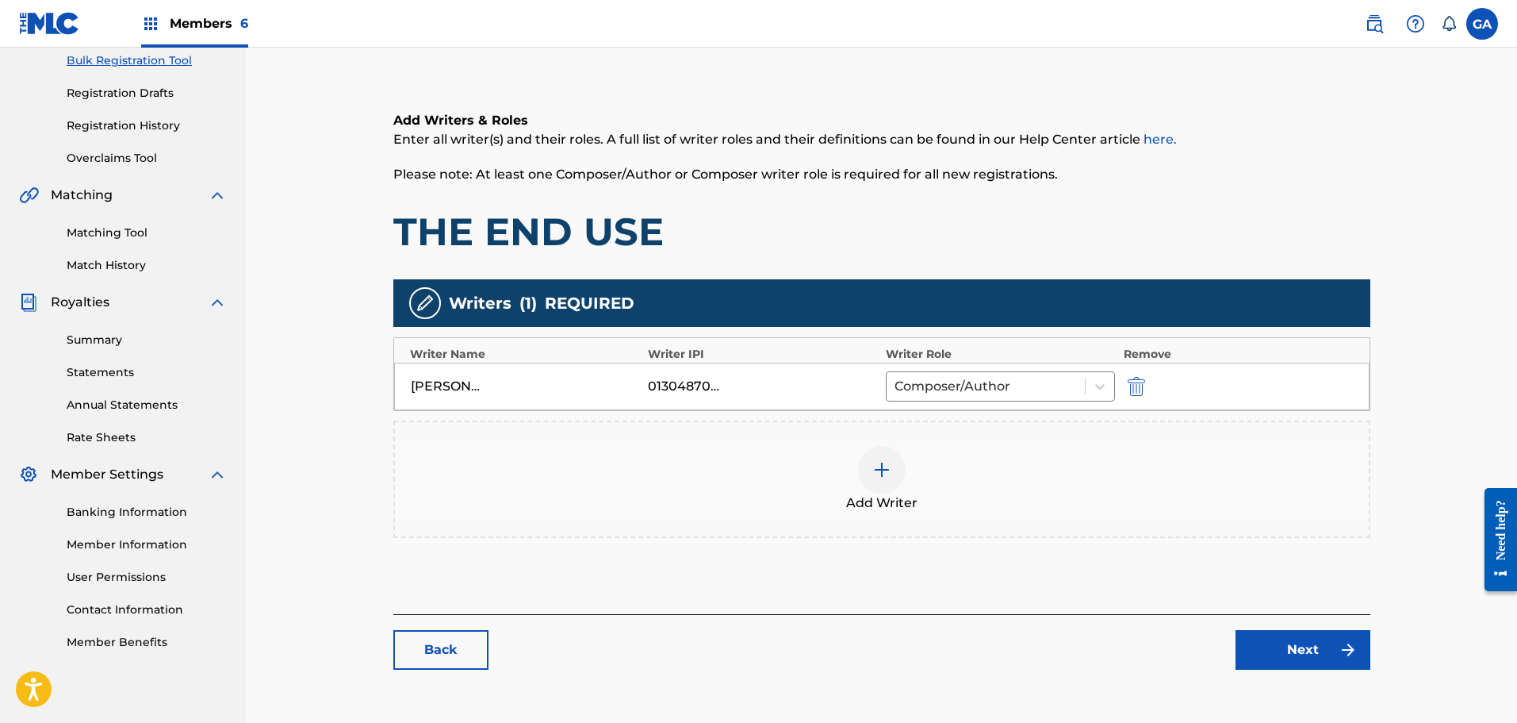
click at [442, 655] on link "Back" at bounding box center [440, 650] width 95 height 40
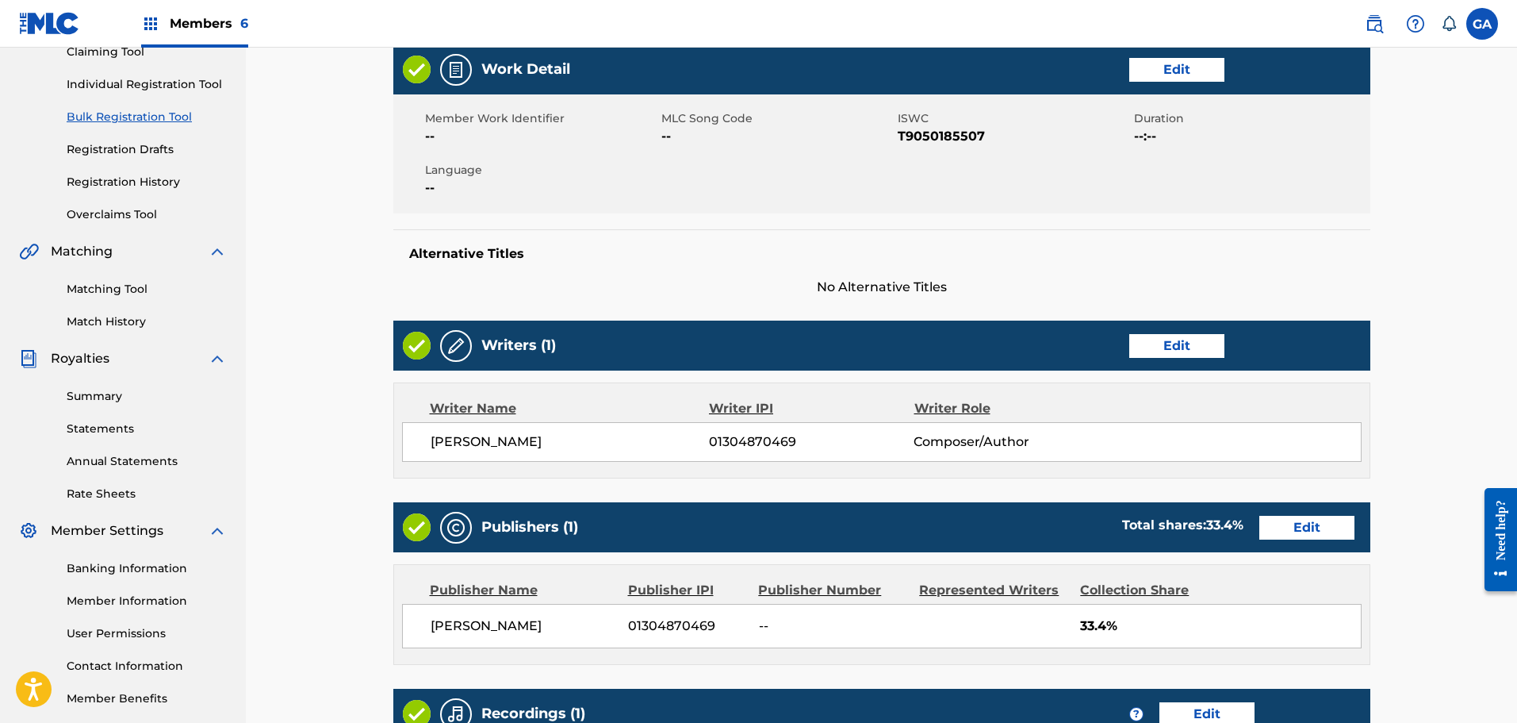
scroll to position [317, 0]
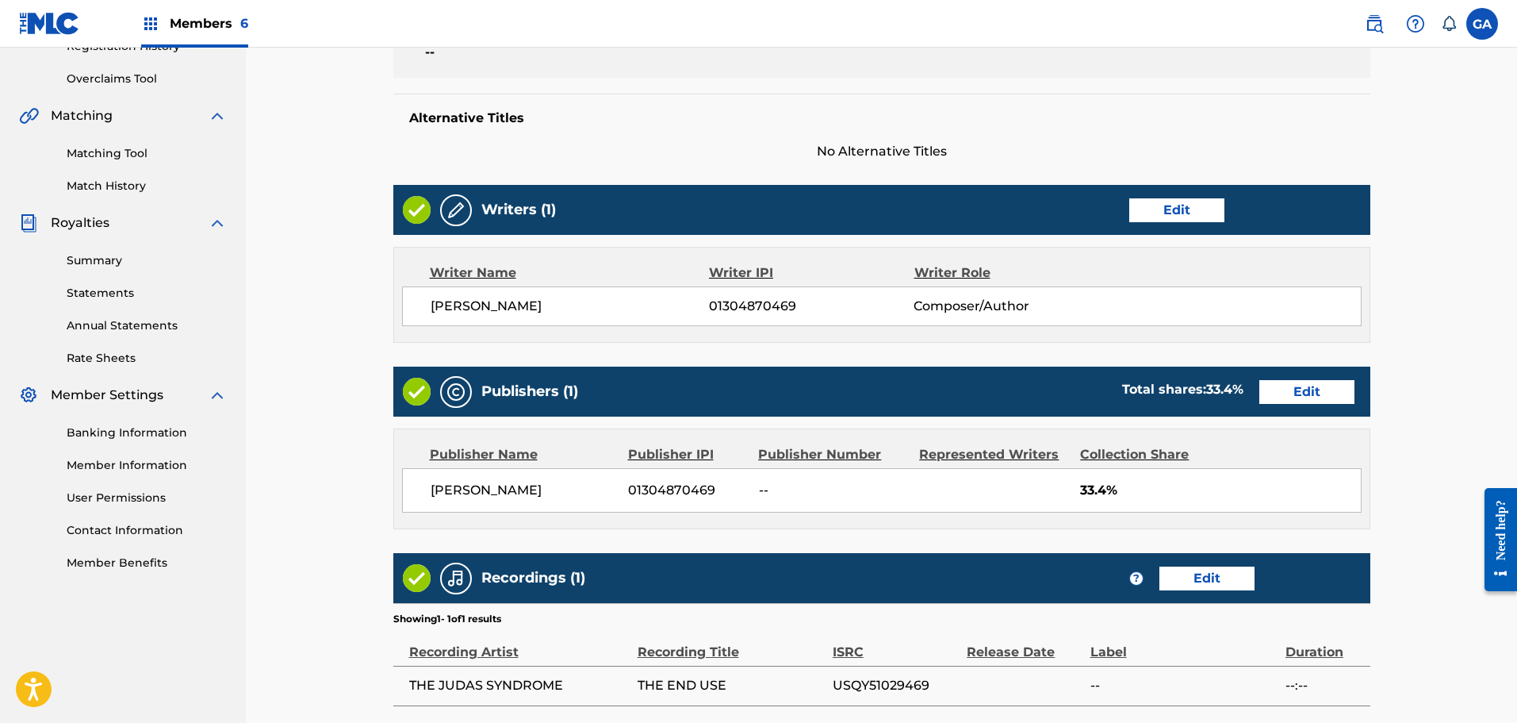
click at [1280, 391] on link "Edit" at bounding box center [1306, 392] width 95 height 24
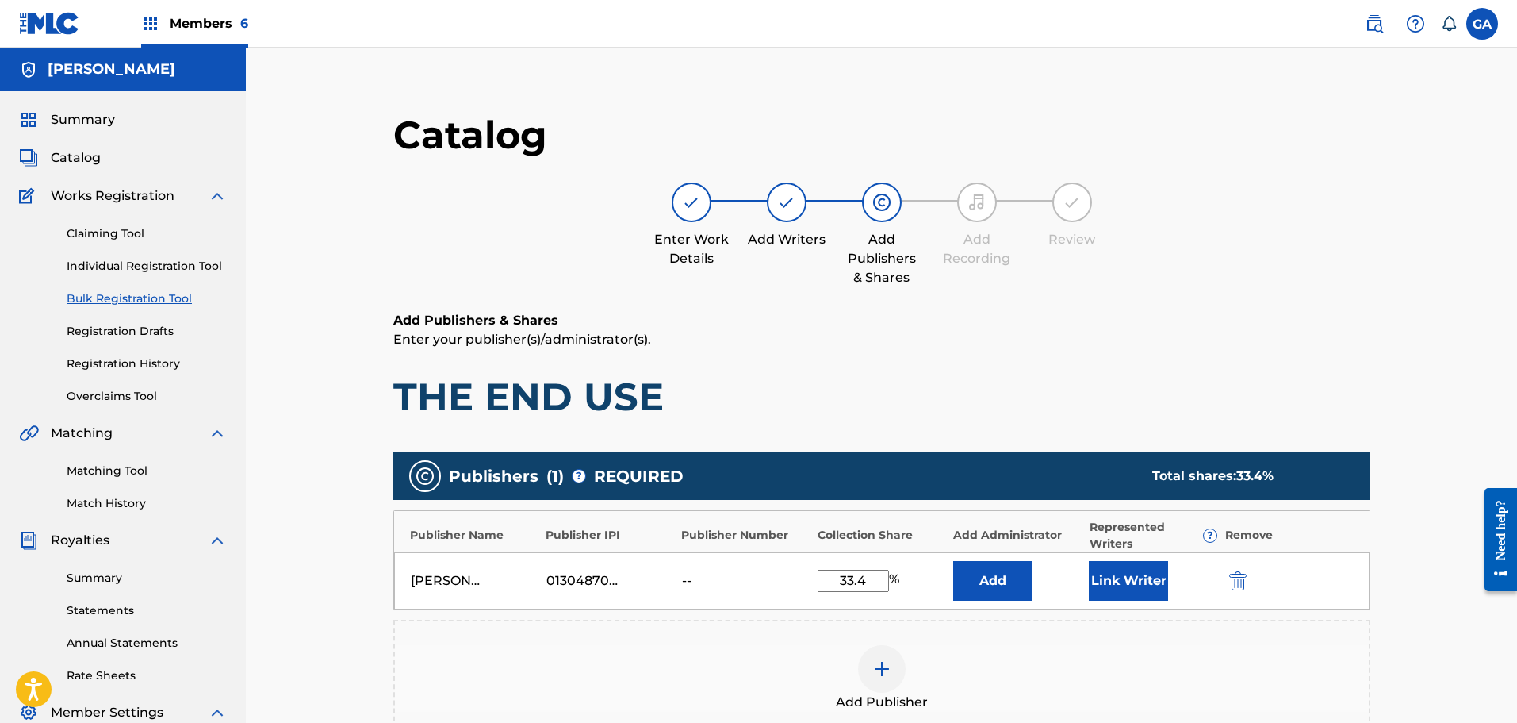
click at [1100, 588] on button "Link Writer" at bounding box center [1128, 581] width 79 height 40
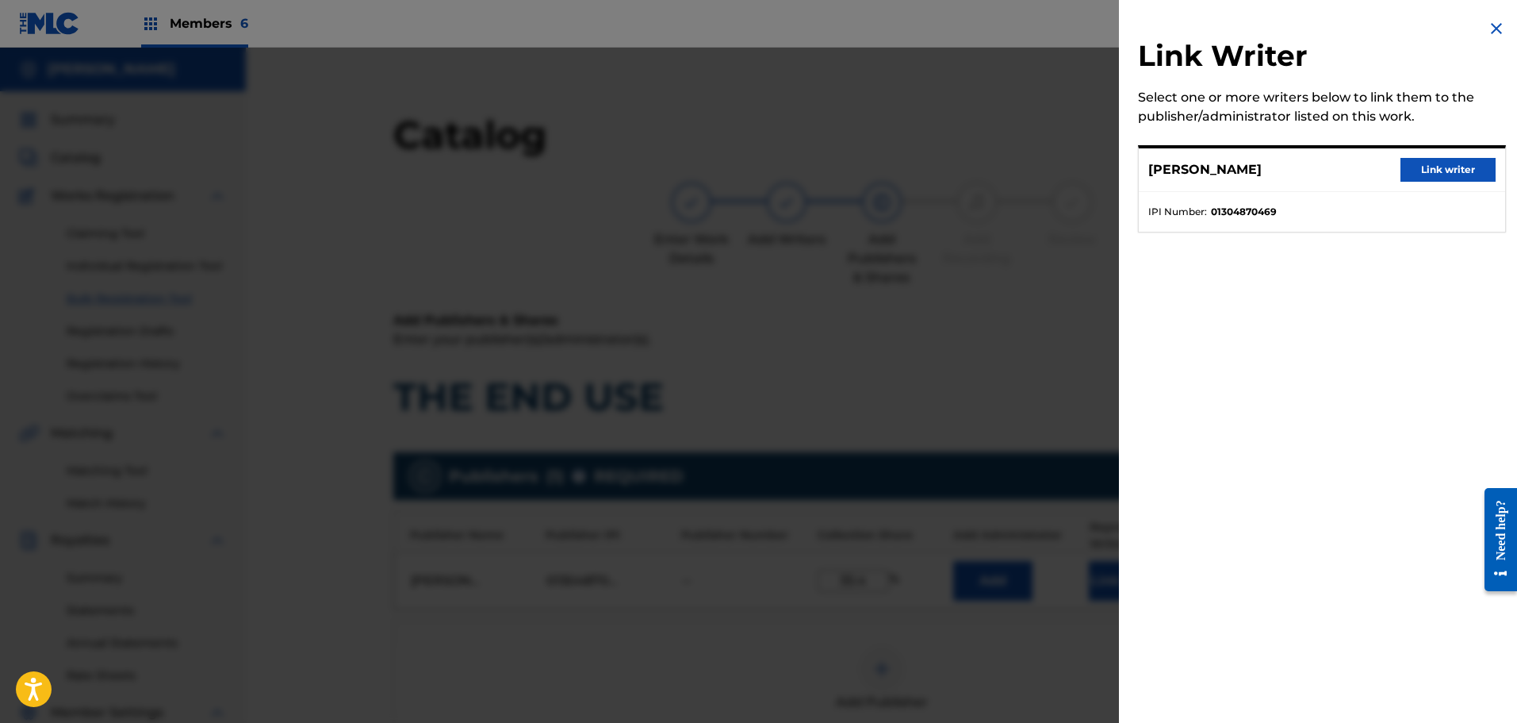
click at [1447, 171] on button "Link writer" at bounding box center [1448, 170] width 95 height 24
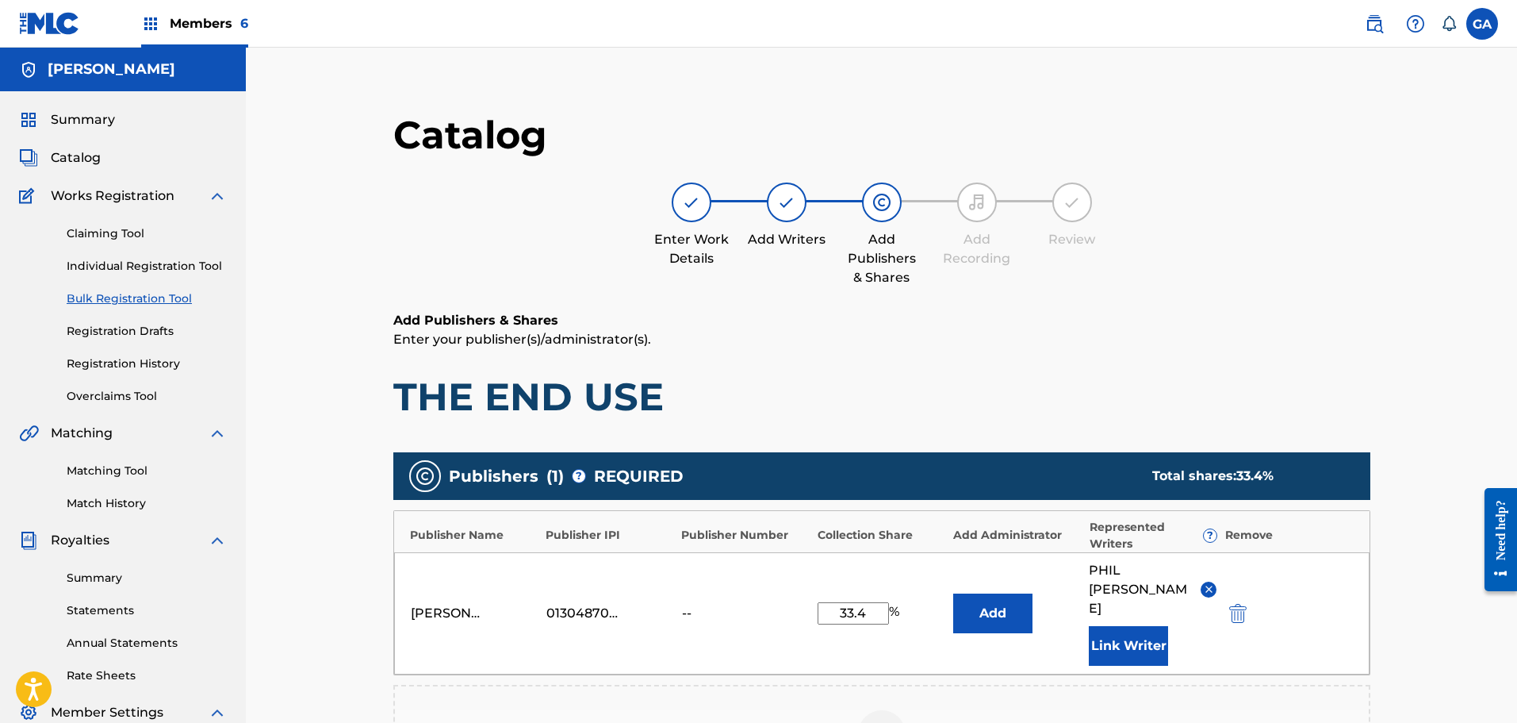
scroll to position [352, 0]
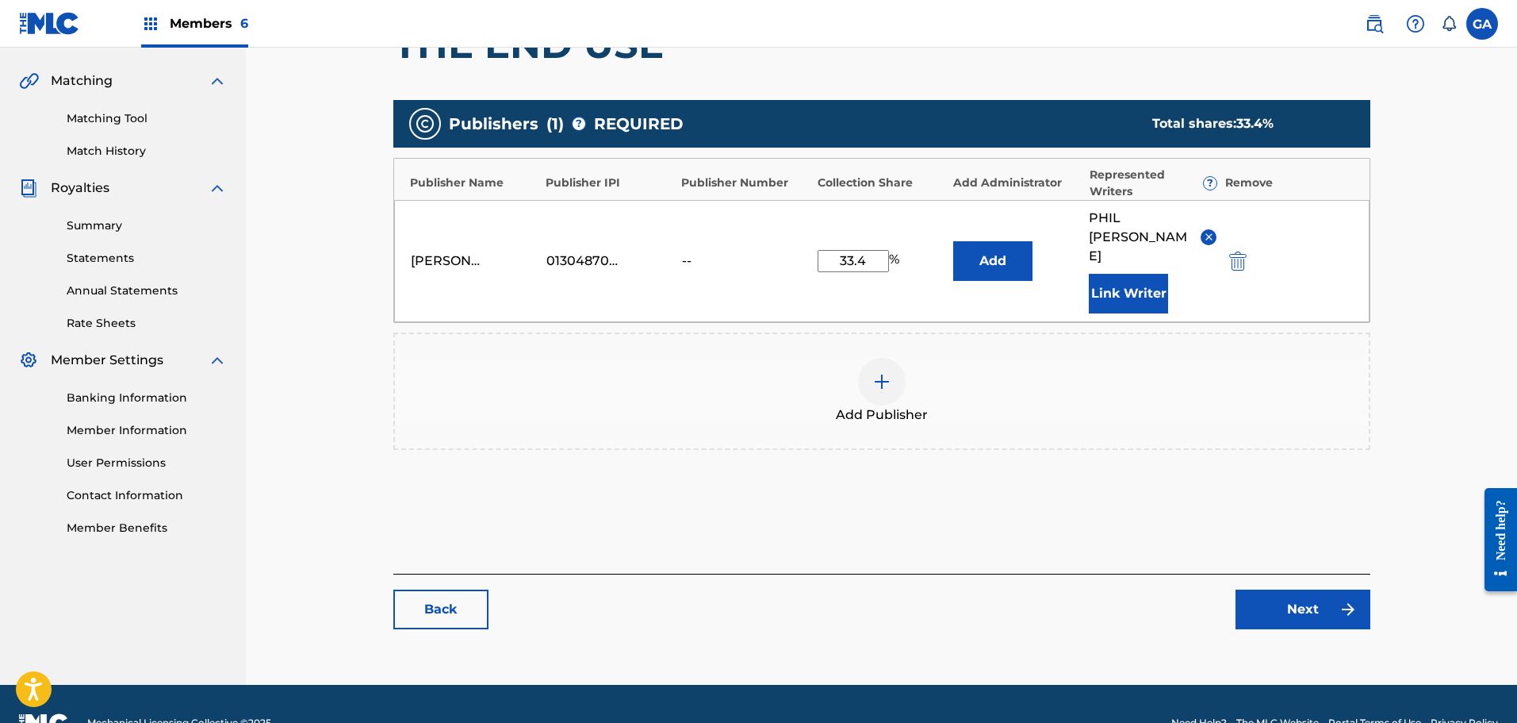
click at [1305, 589] on link "Next" at bounding box center [1303, 609] width 135 height 40
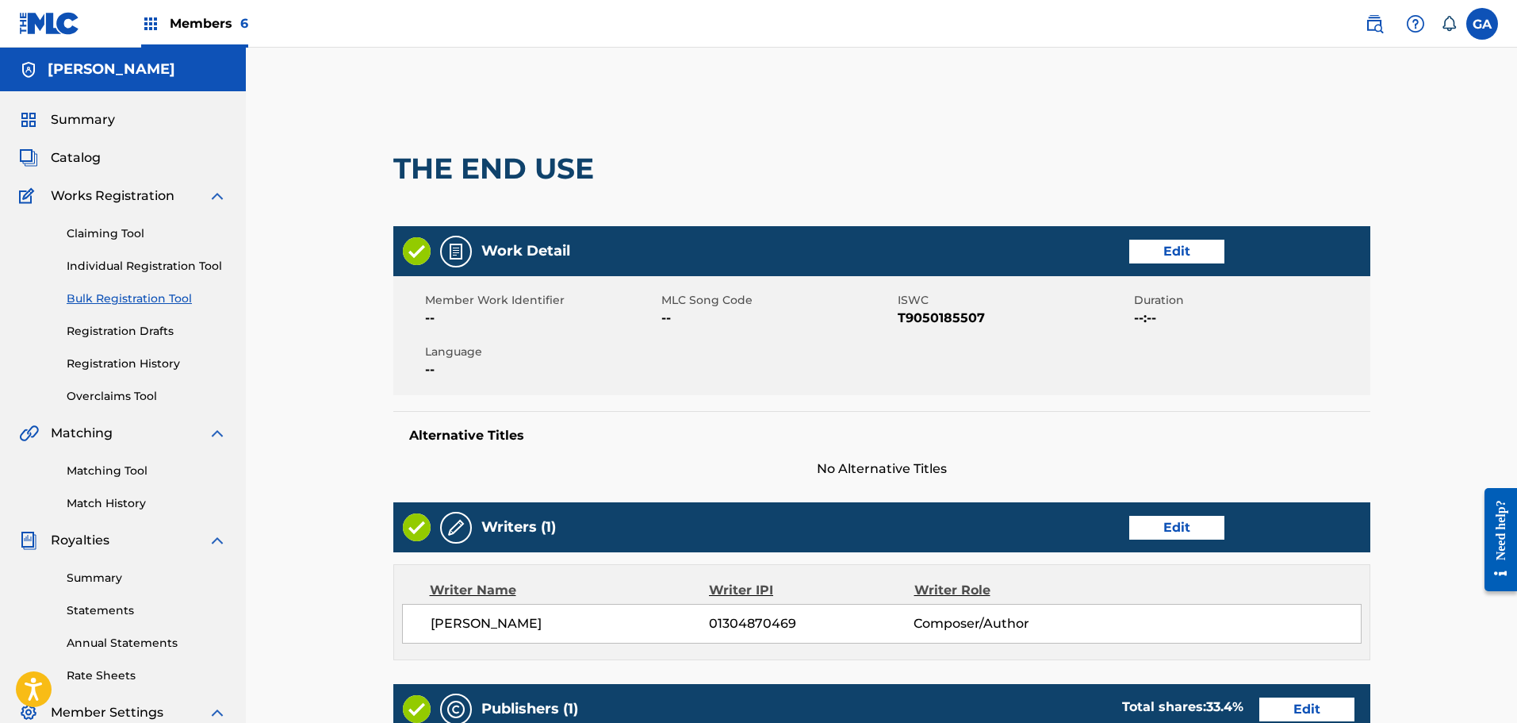
scroll to position [512, 0]
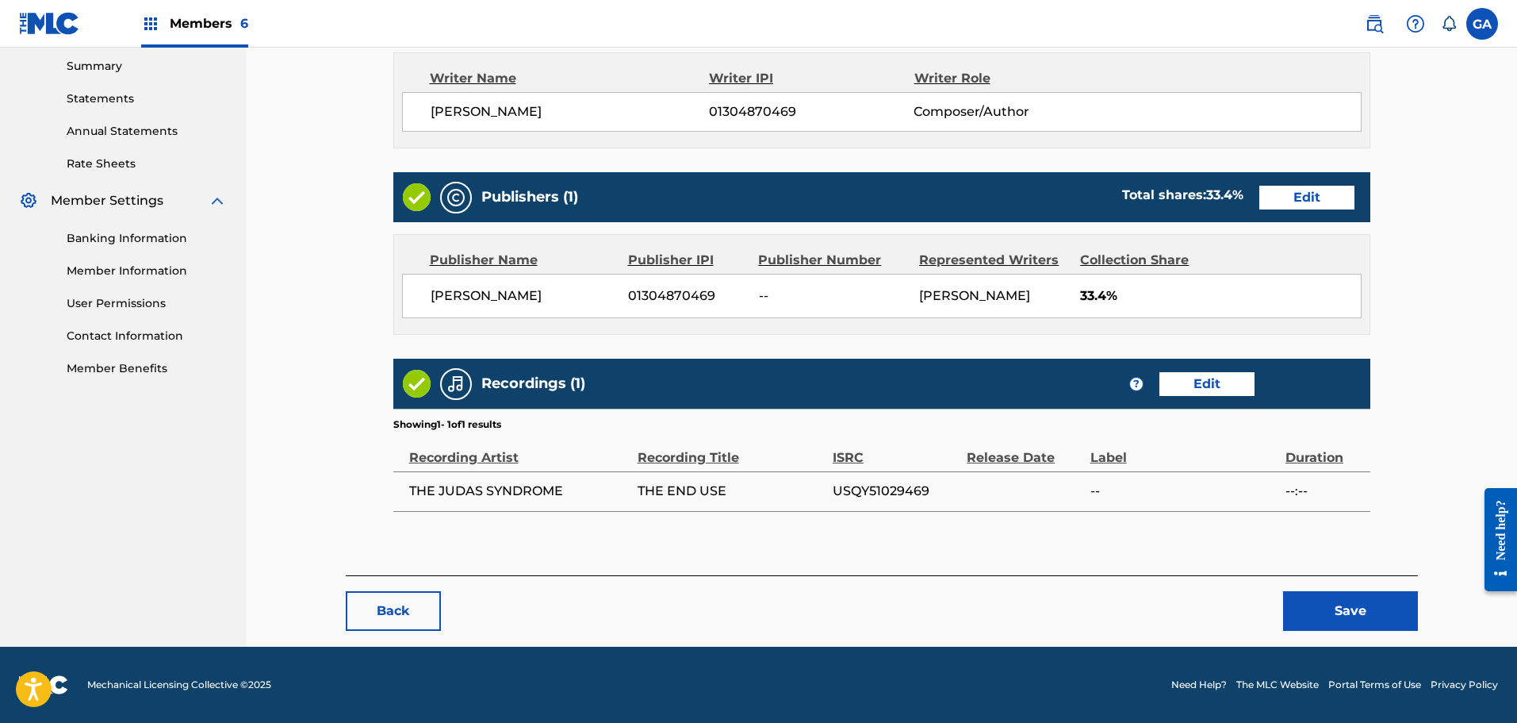
click at [1326, 606] on button "Save" at bounding box center [1350, 611] width 135 height 40
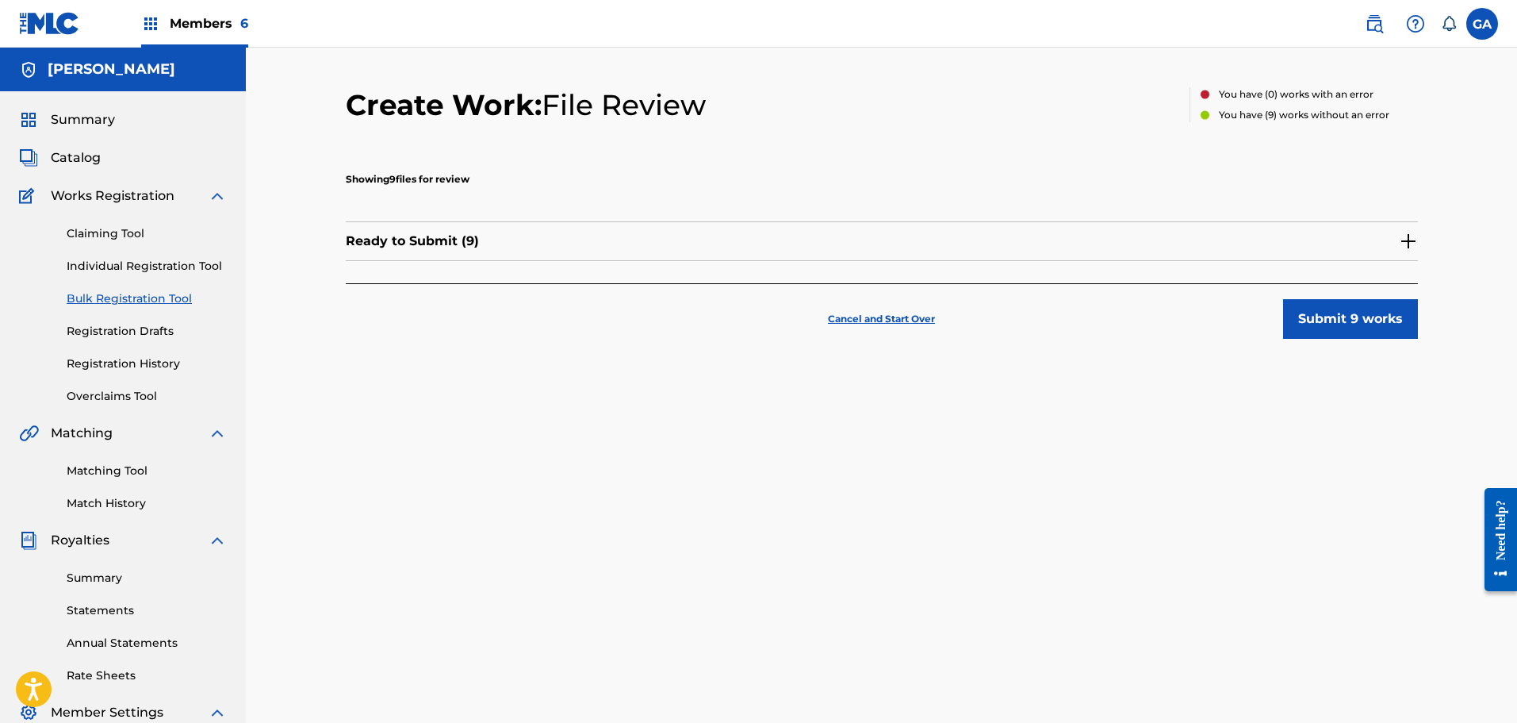
click at [1405, 236] on img at bounding box center [1408, 241] width 19 height 19
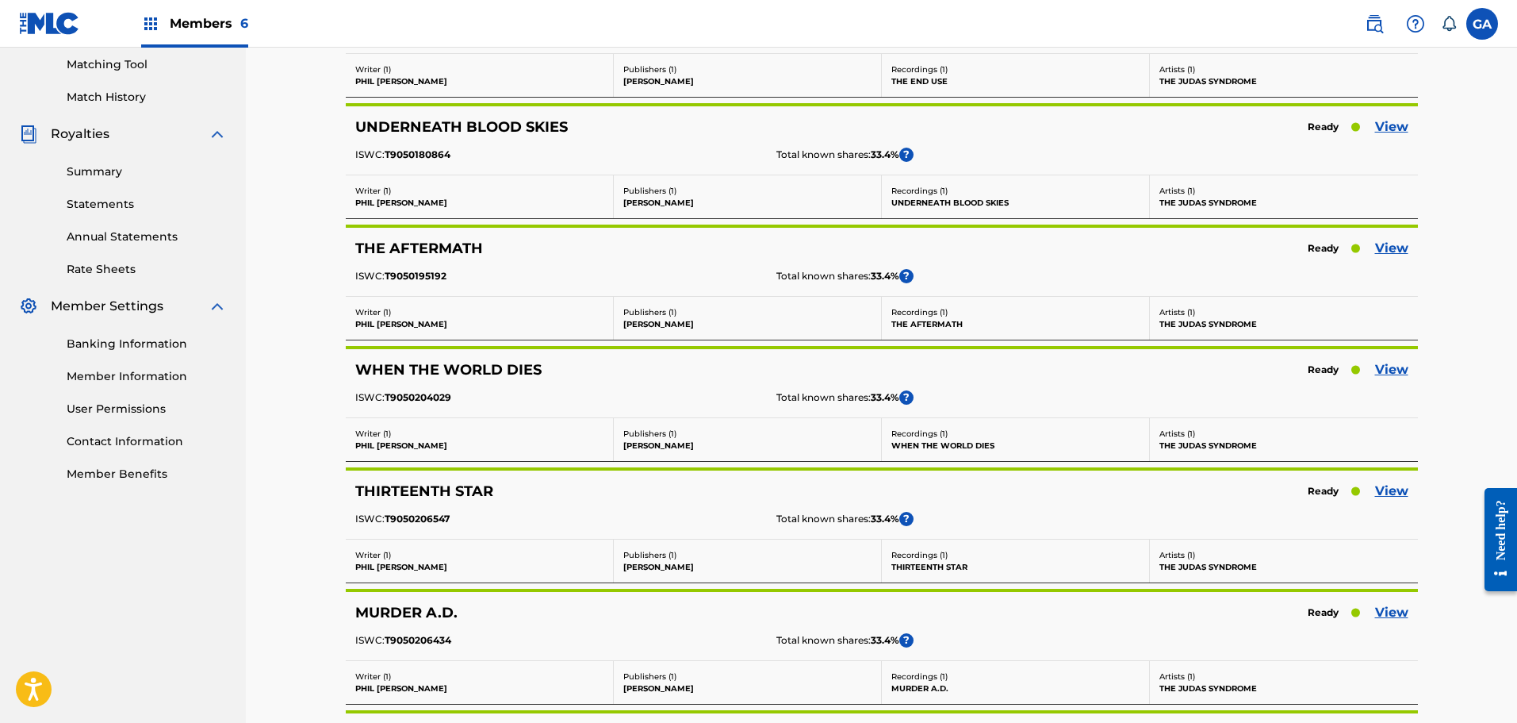
scroll to position [317, 0]
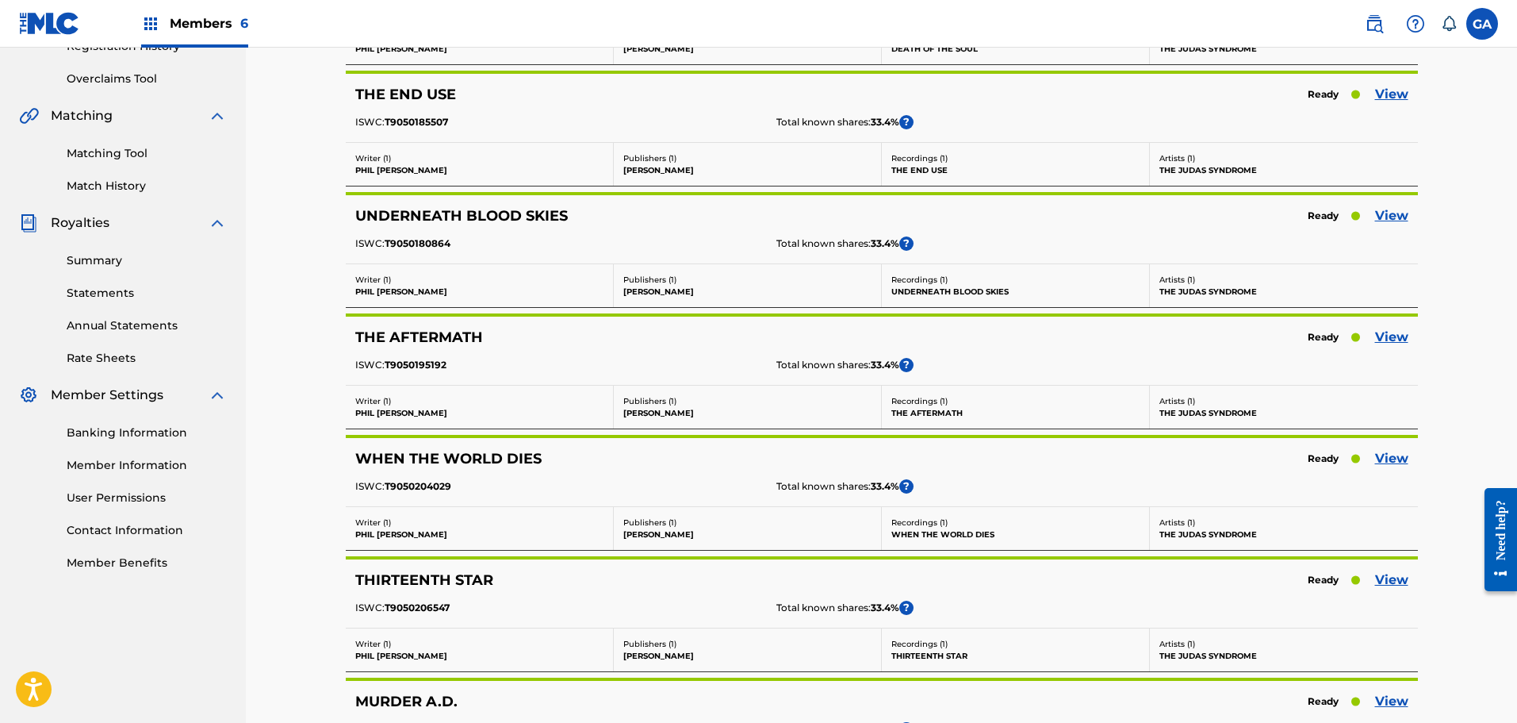
click at [1383, 212] on link "View" at bounding box center [1391, 215] width 33 height 19
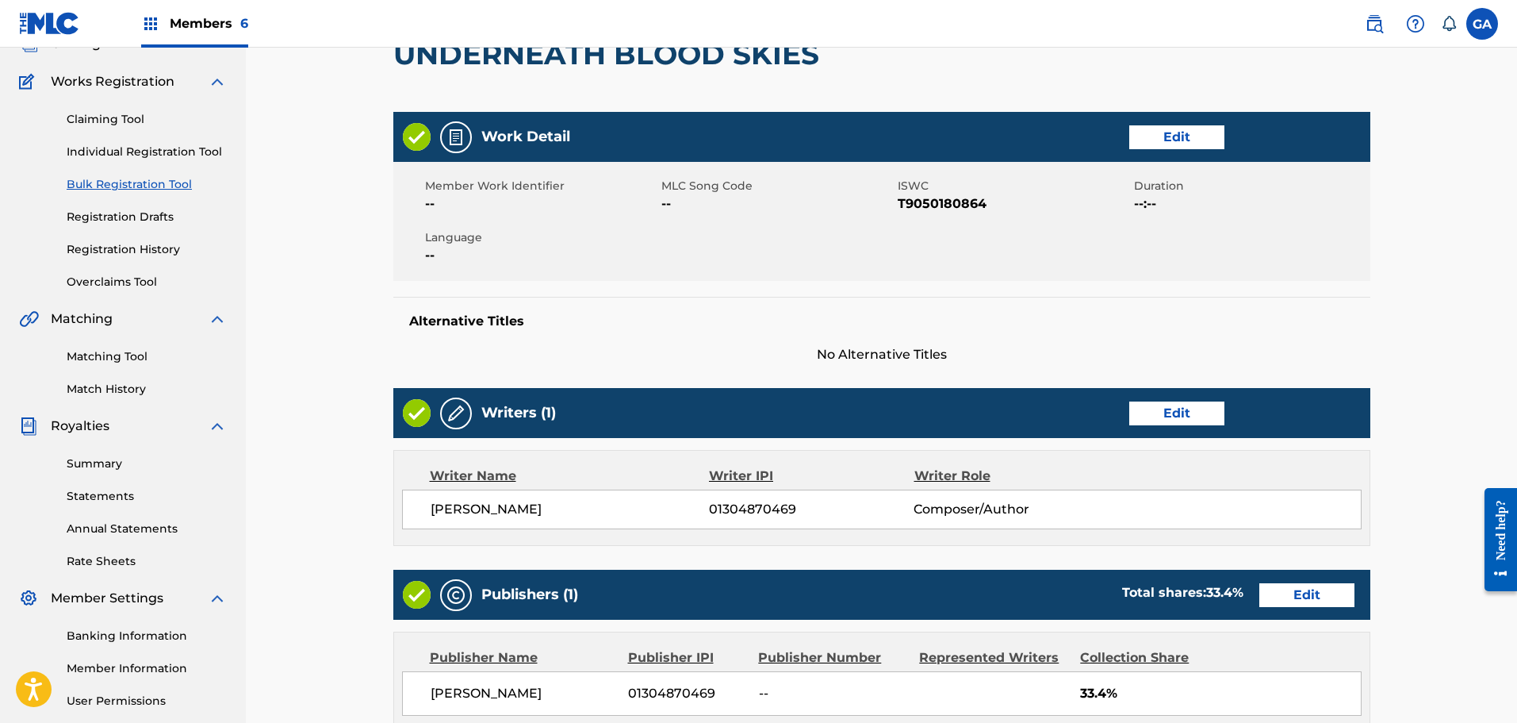
scroll to position [238, 0]
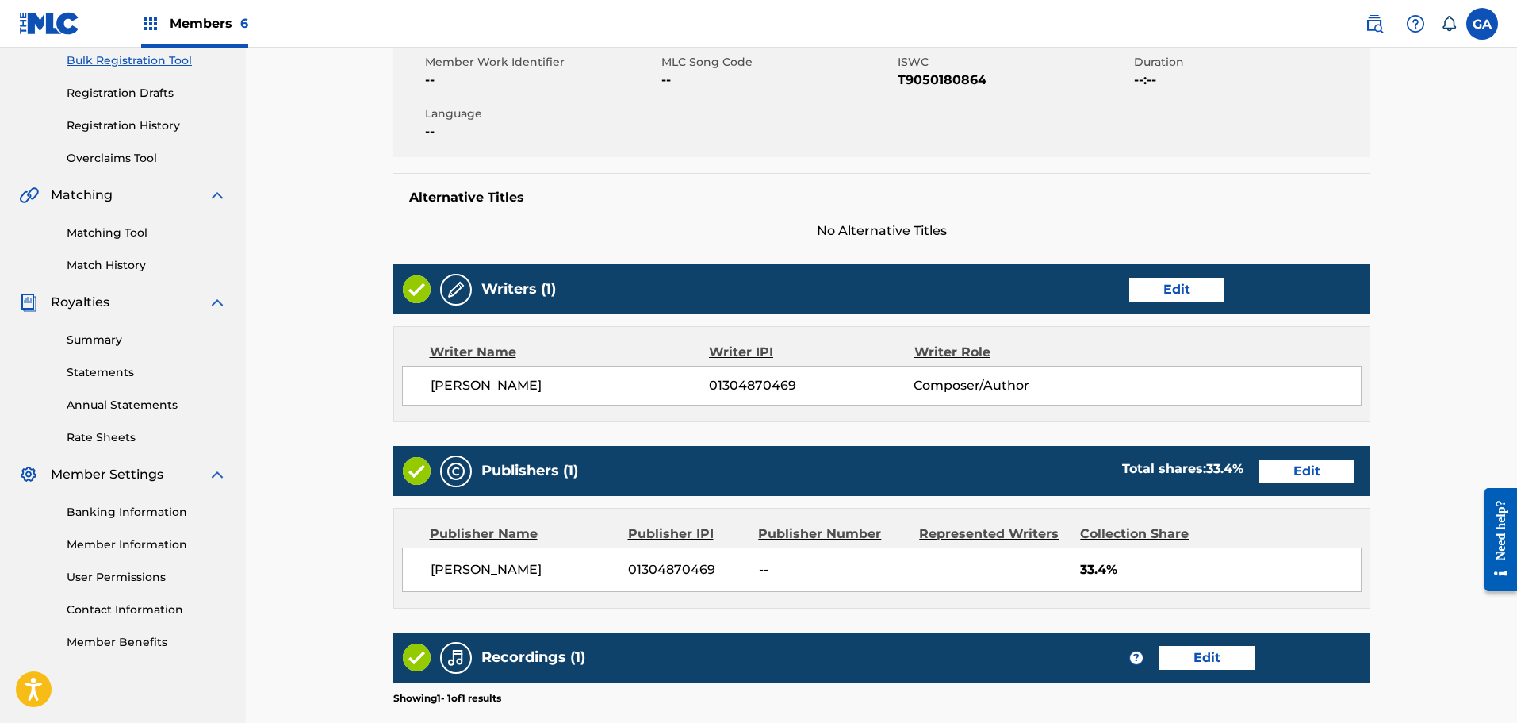
click at [1304, 474] on link "Edit" at bounding box center [1306, 471] width 95 height 24
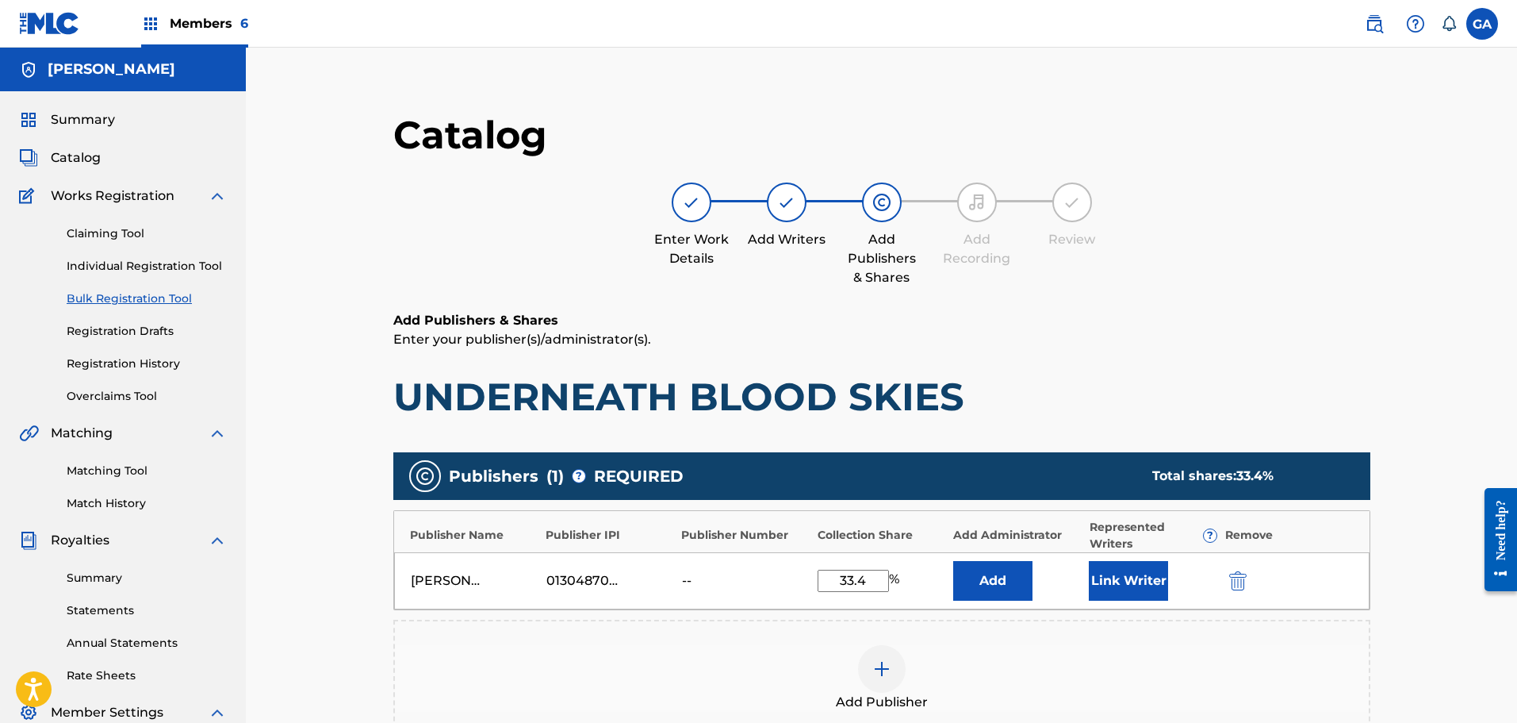
click at [1110, 579] on button "Link Writer" at bounding box center [1128, 581] width 79 height 40
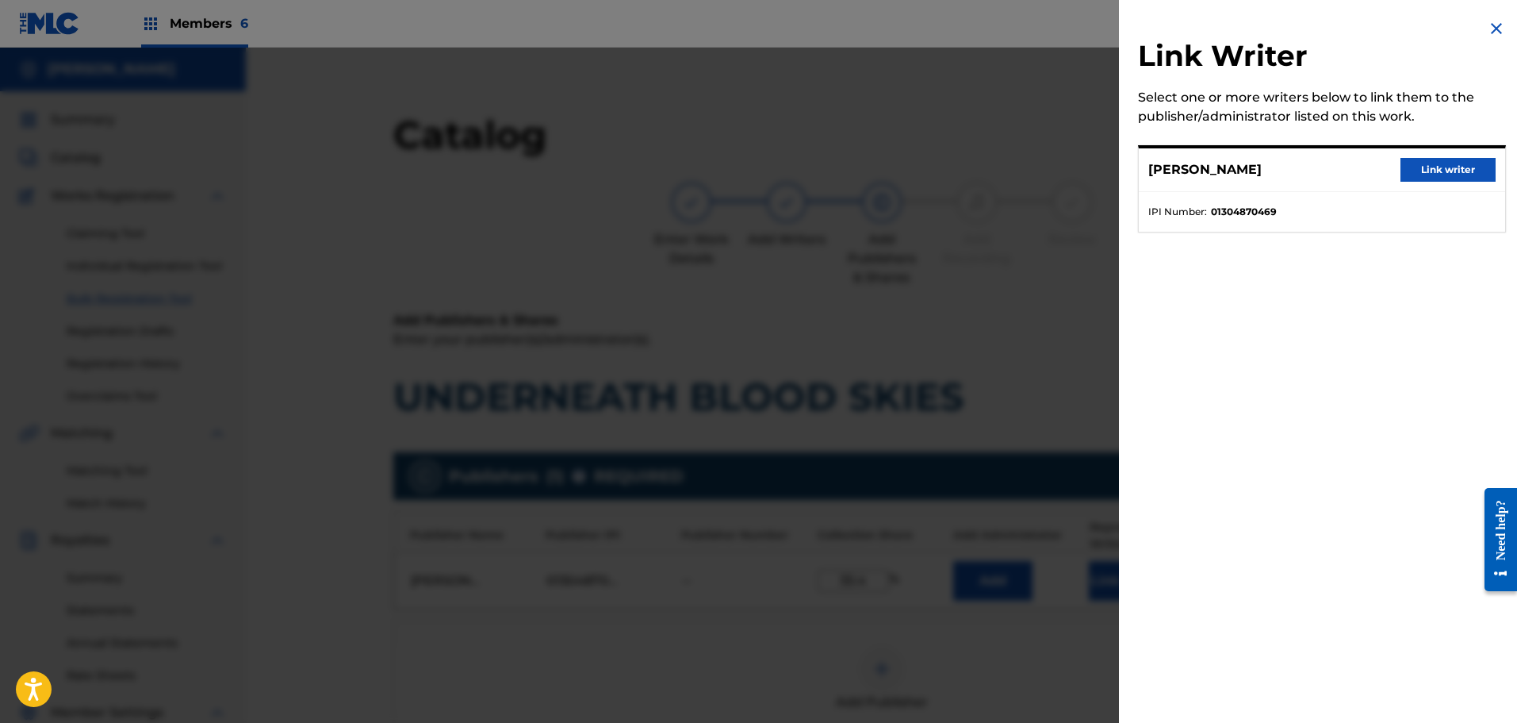
click at [1432, 168] on button "Link writer" at bounding box center [1448, 170] width 95 height 24
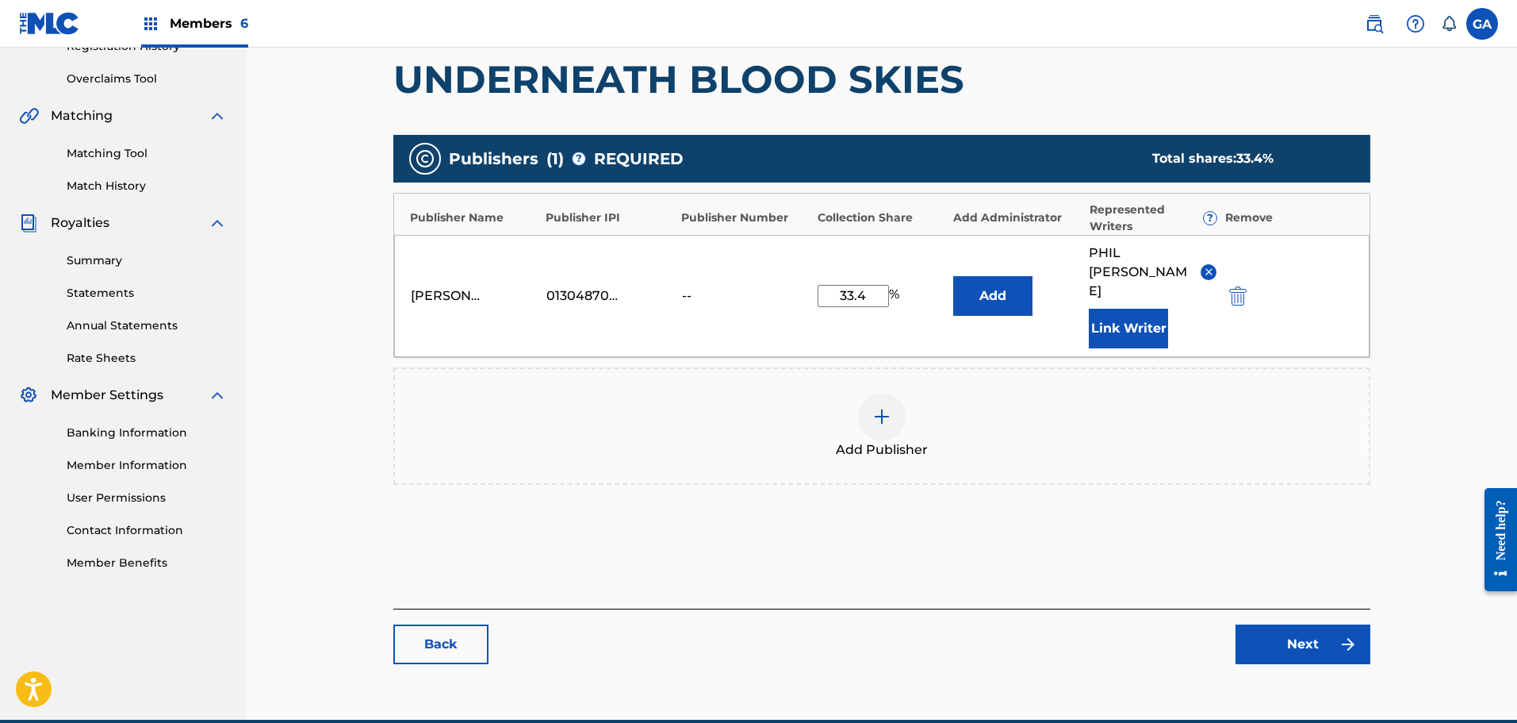
scroll to position [352, 0]
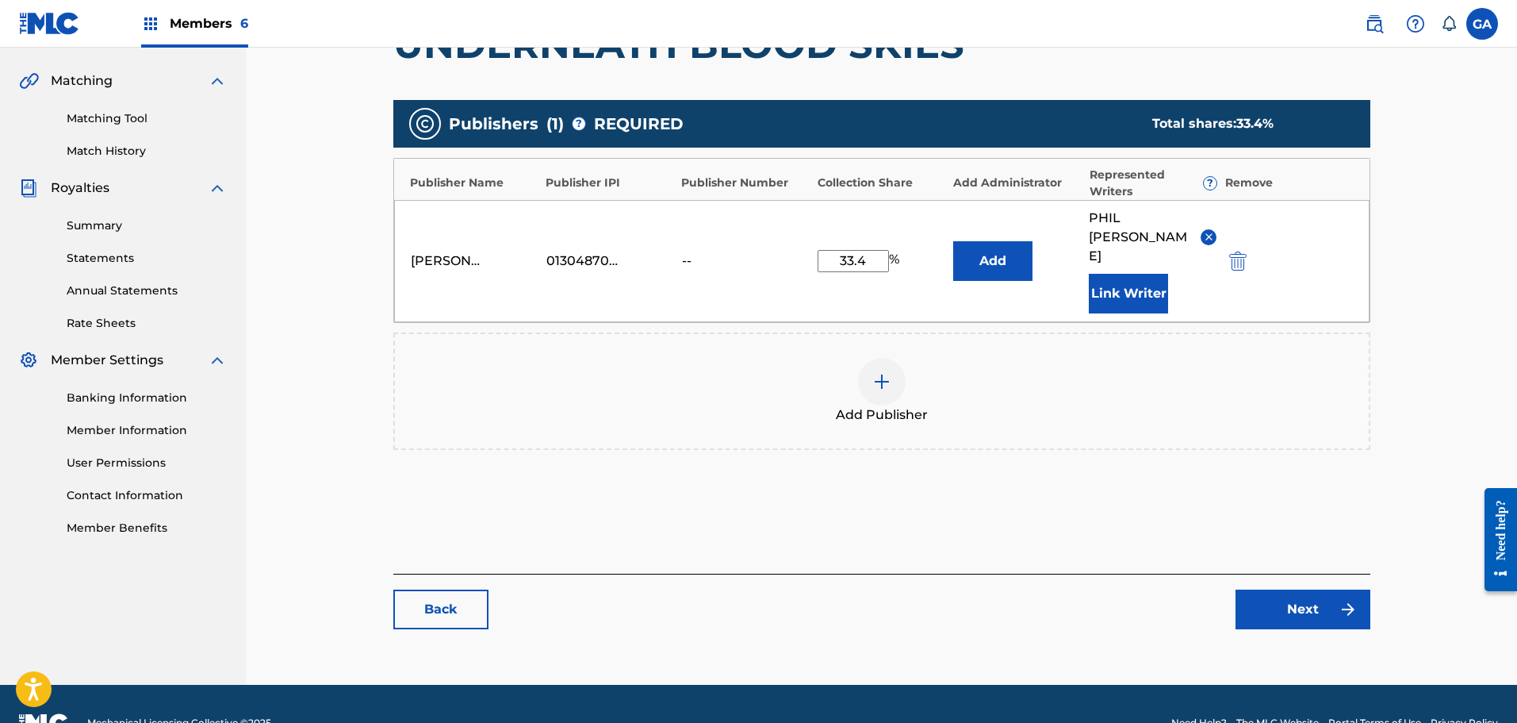
click at [1313, 589] on link "Next" at bounding box center [1303, 609] width 135 height 40
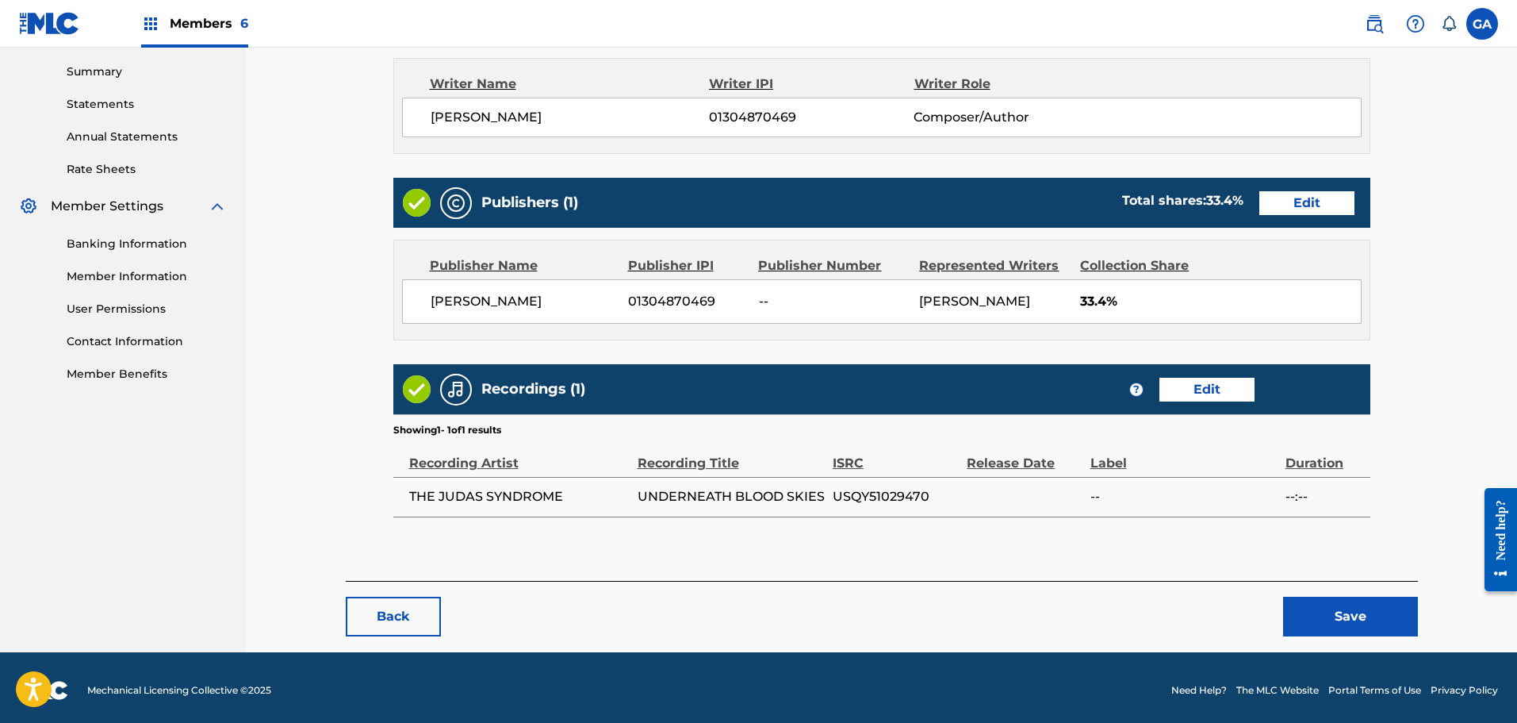
scroll to position [512, 0]
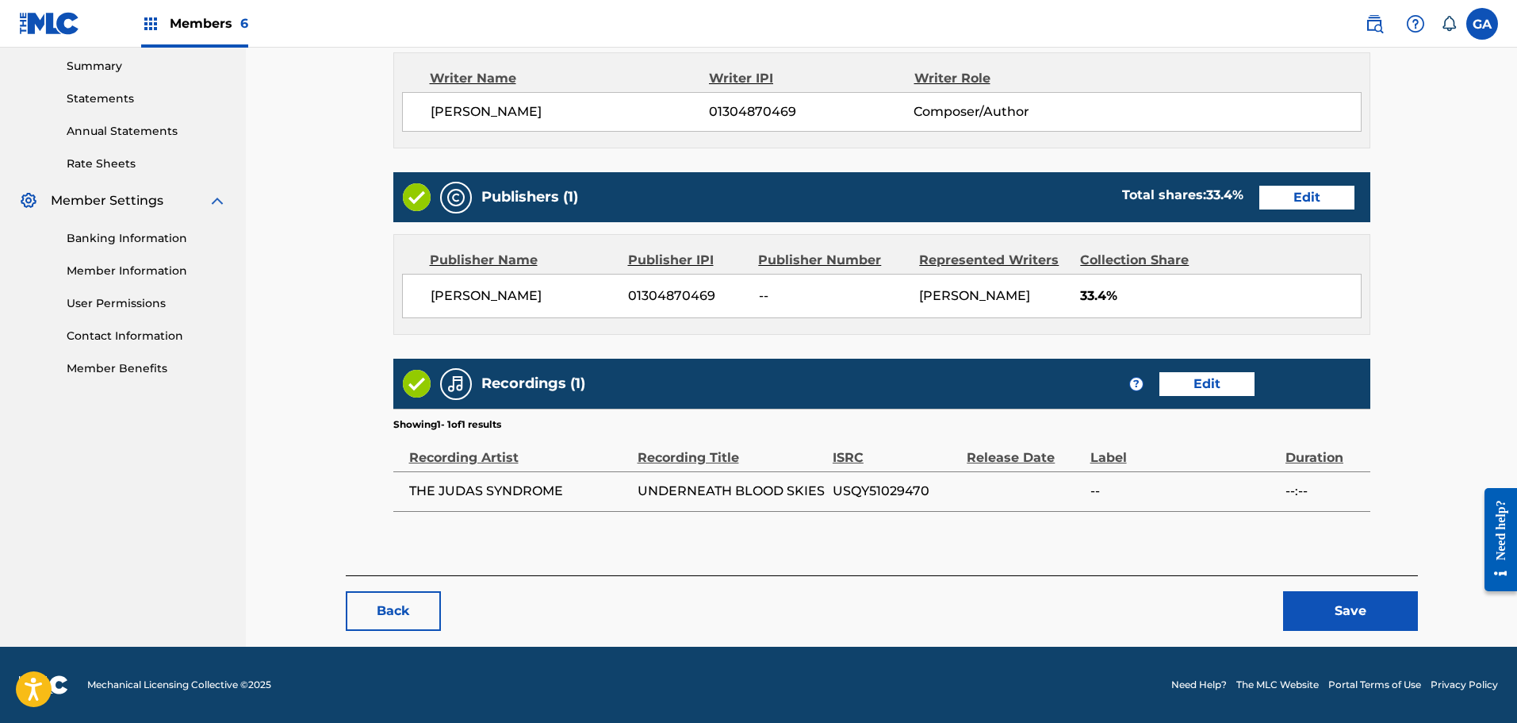
click at [1329, 596] on button "Save" at bounding box center [1350, 611] width 135 height 40
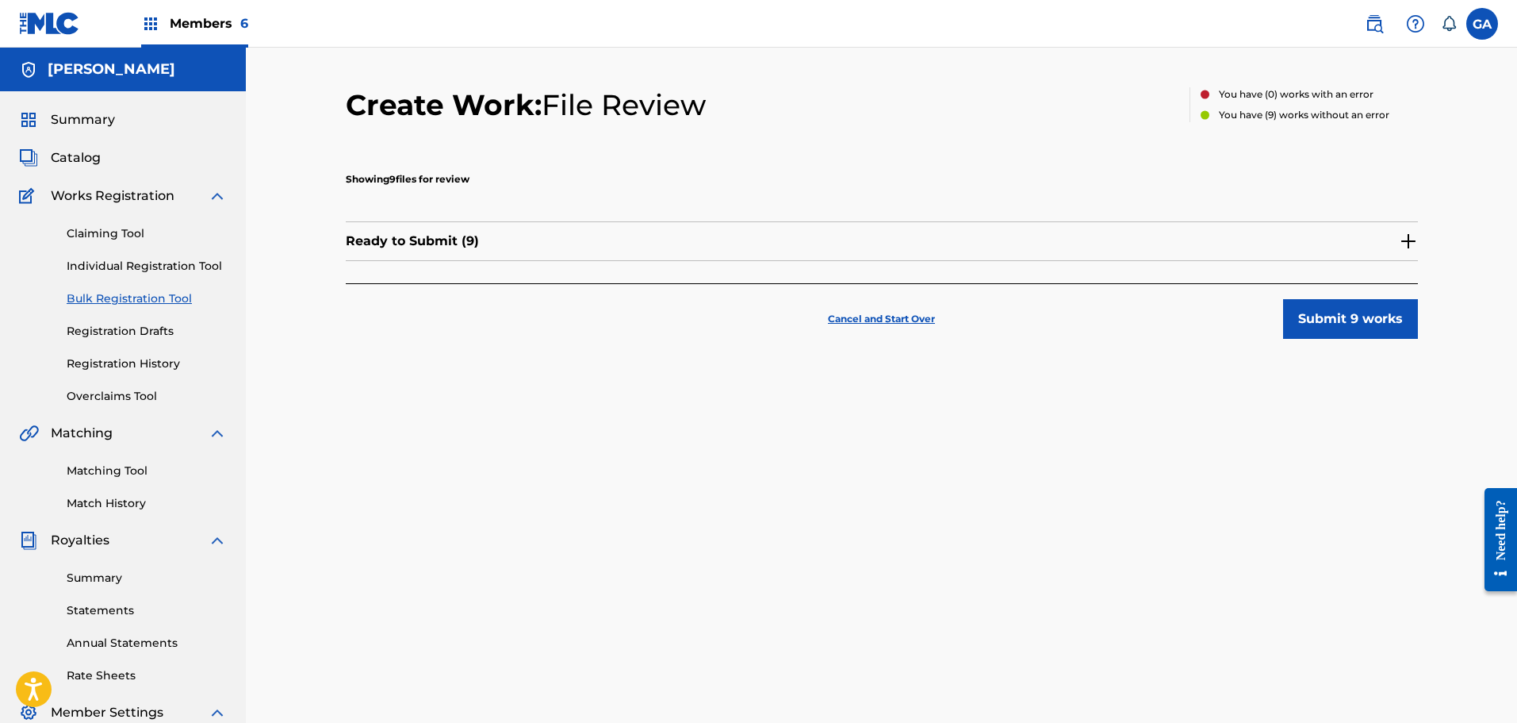
click at [1412, 240] on img at bounding box center [1408, 241] width 19 height 19
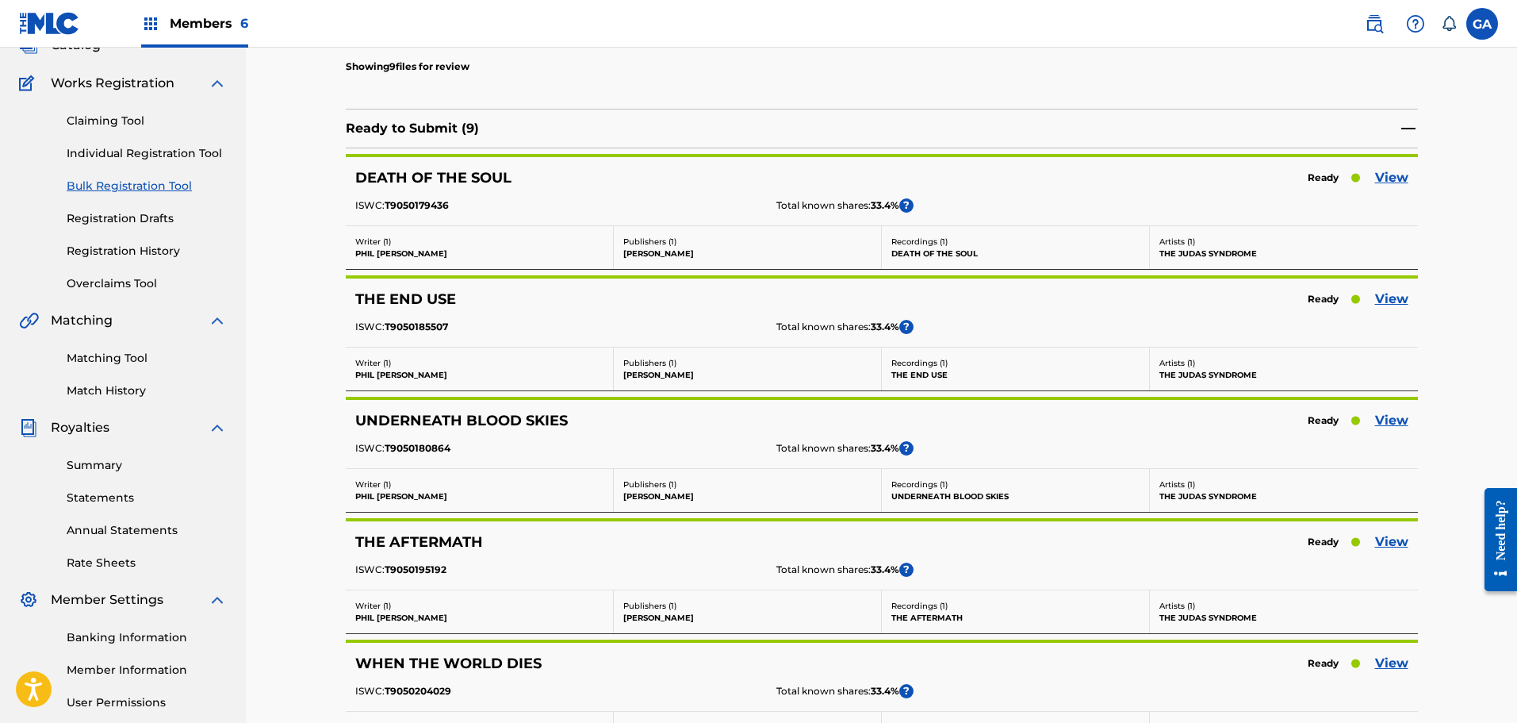
scroll to position [317, 0]
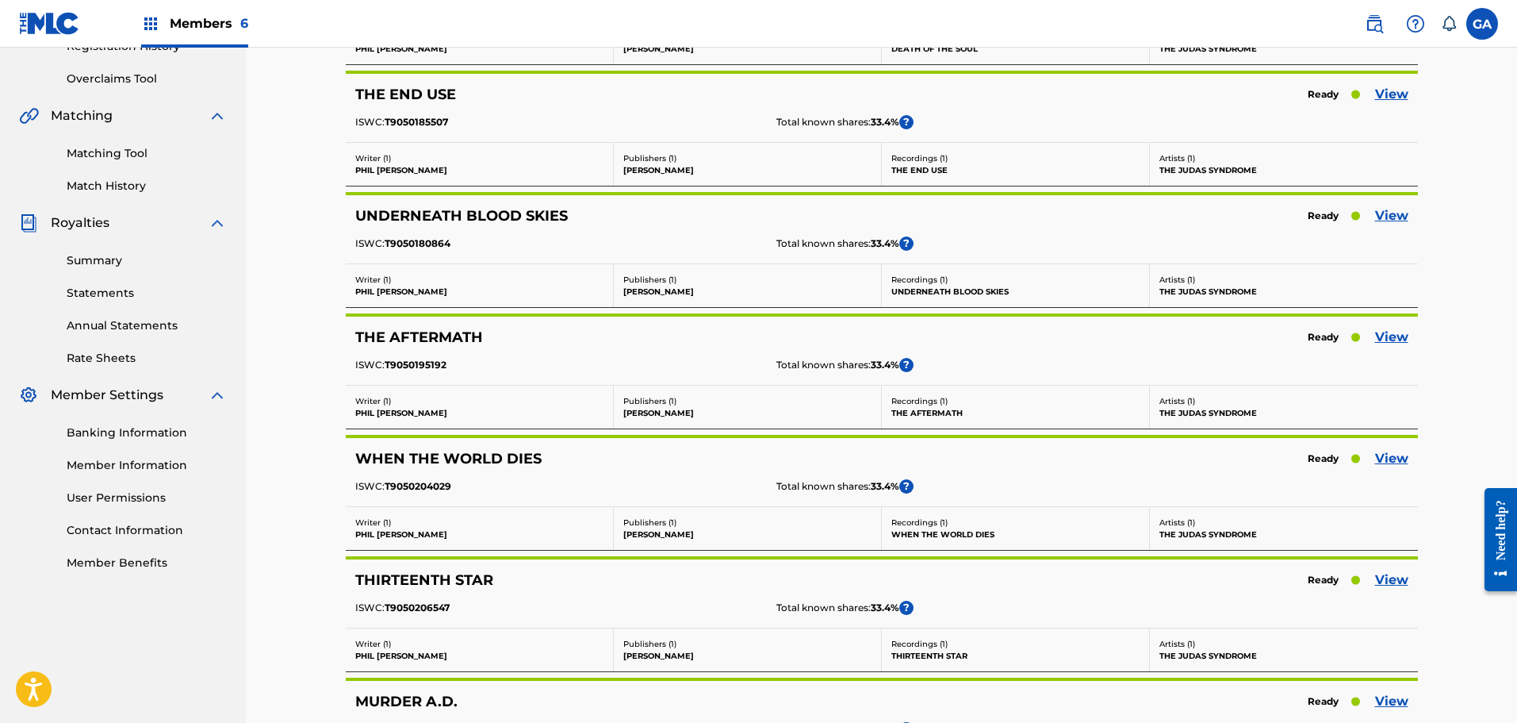
click at [1387, 335] on link "View" at bounding box center [1391, 337] width 33 height 19
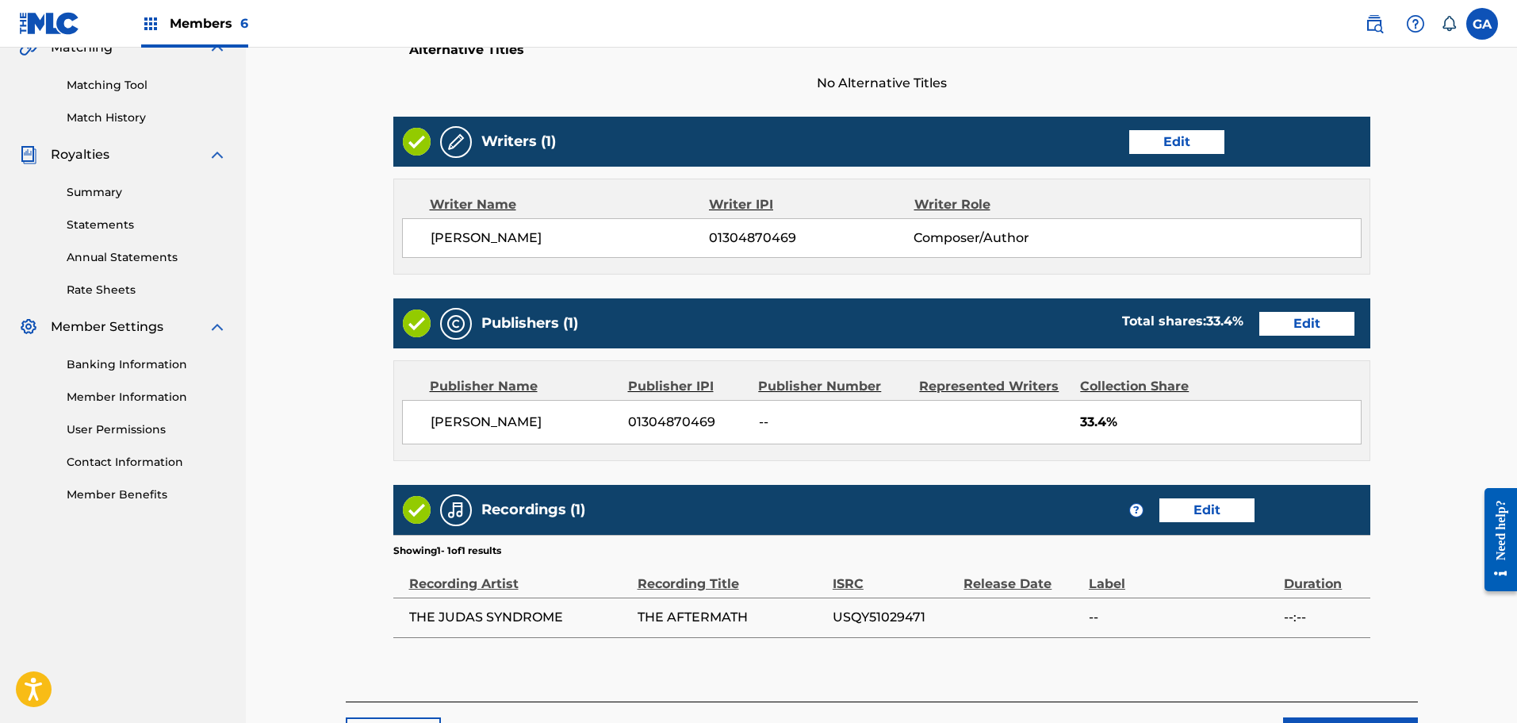
scroll to position [397, 0]
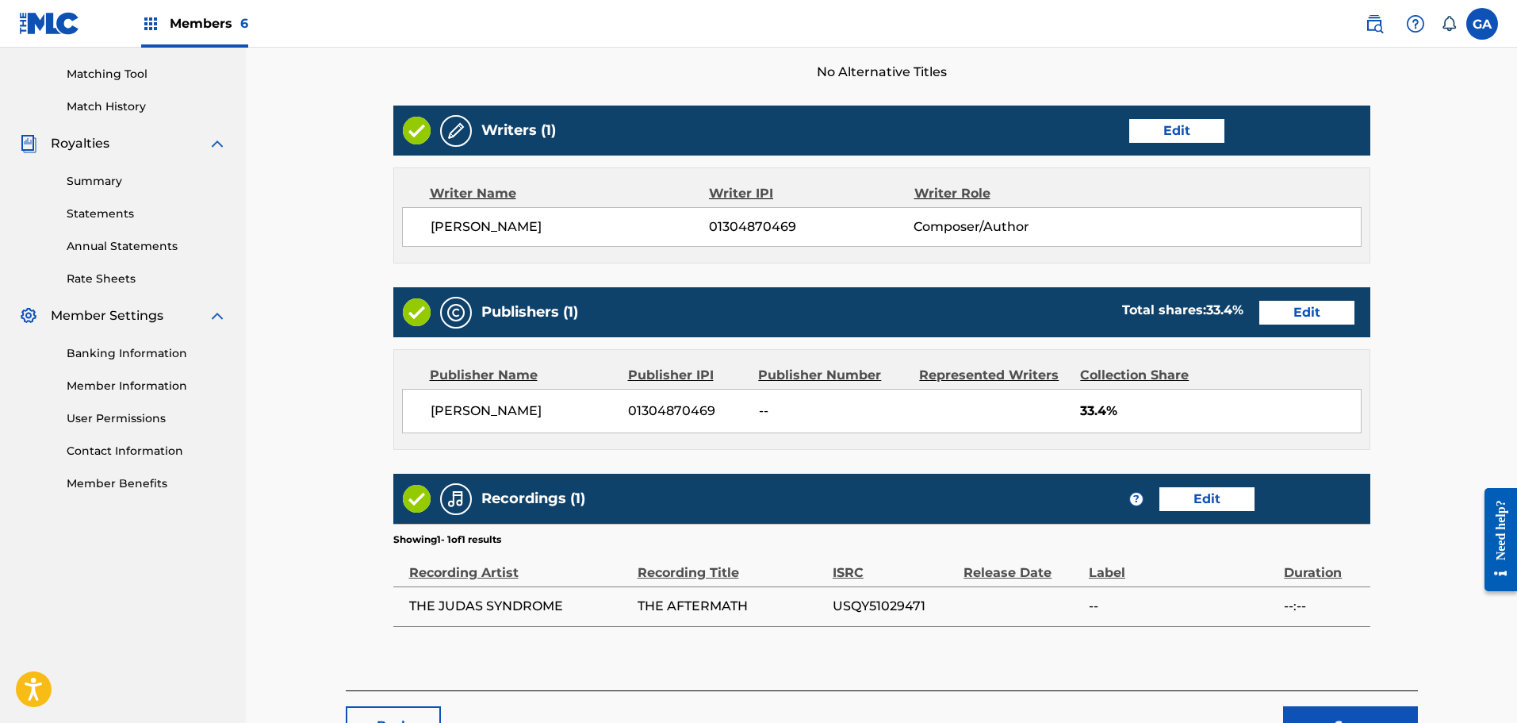
click at [1290, 312] on link "Edit" at bounding box center [1306, 313] width 95 height 24
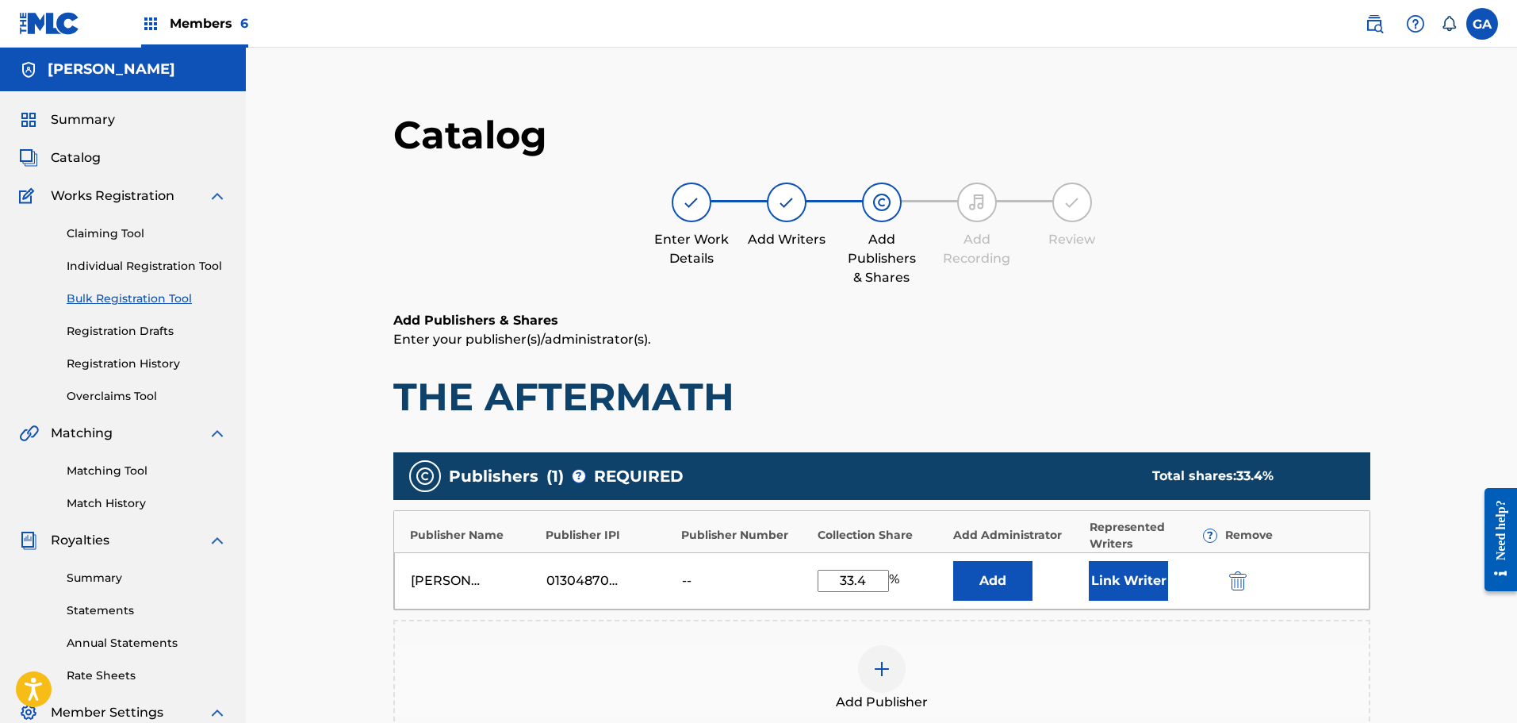
click at [1147, 577] on button "Link Writer" at bounding box center [1128, 581] width 79 height 40
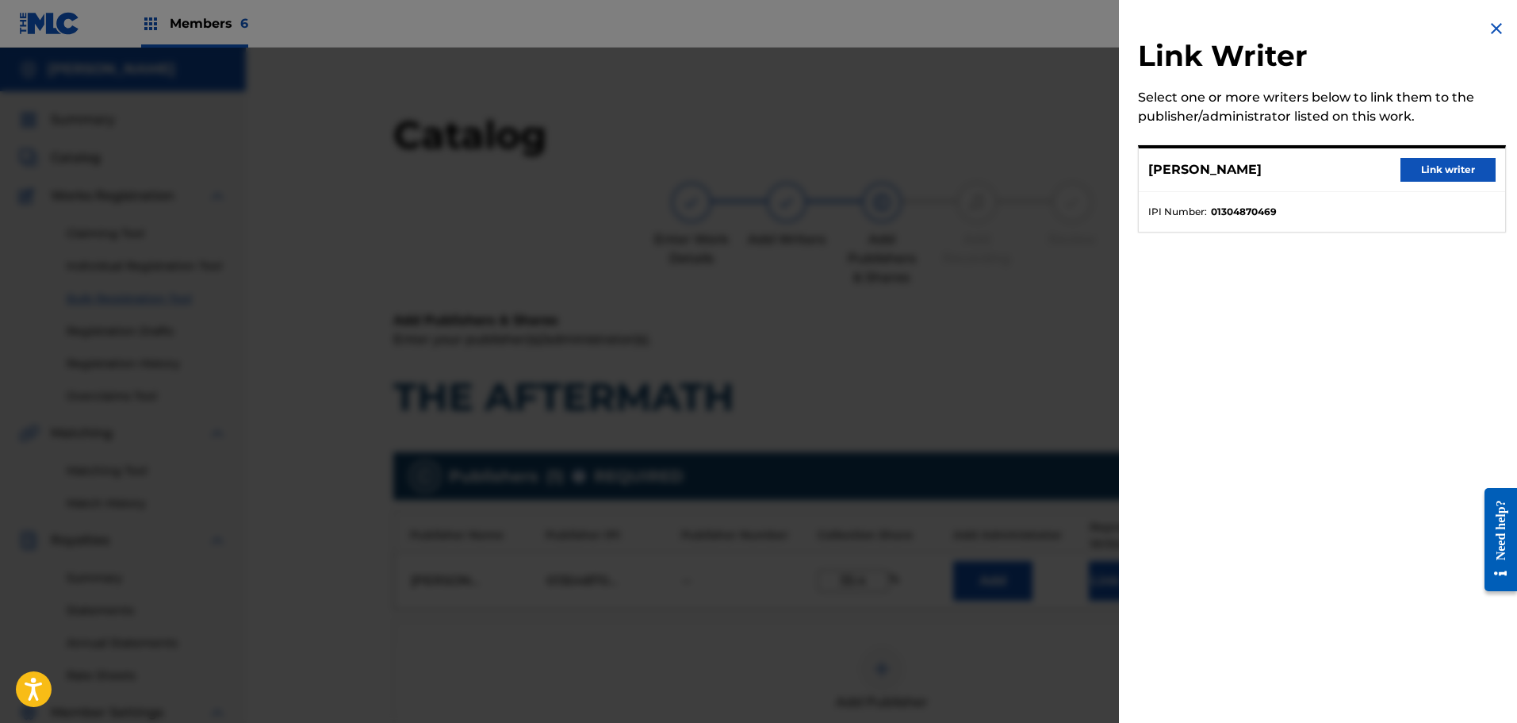
click at [1444, 167] on button "Link writer" at bounding box center [1448, 170] width 95 height 24
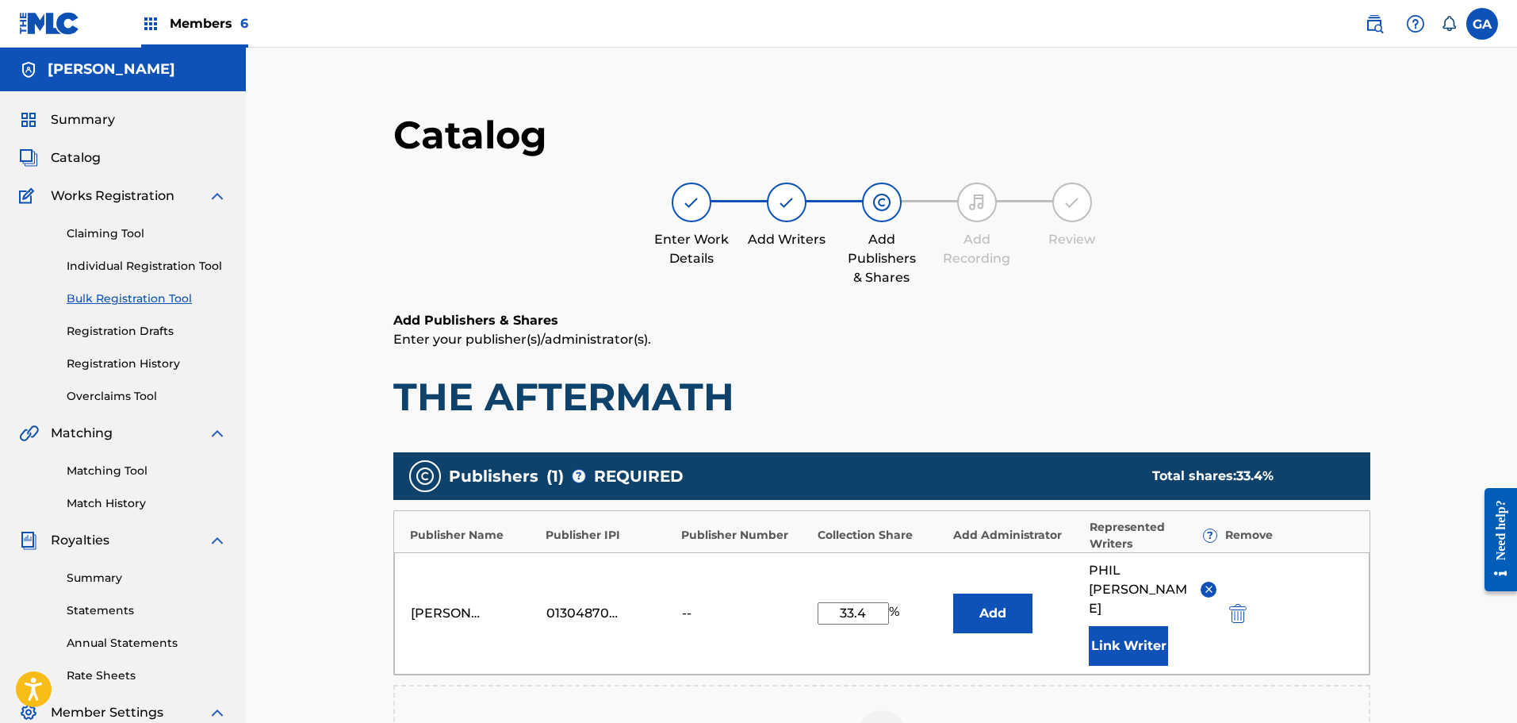
scroll to position [352, 0]
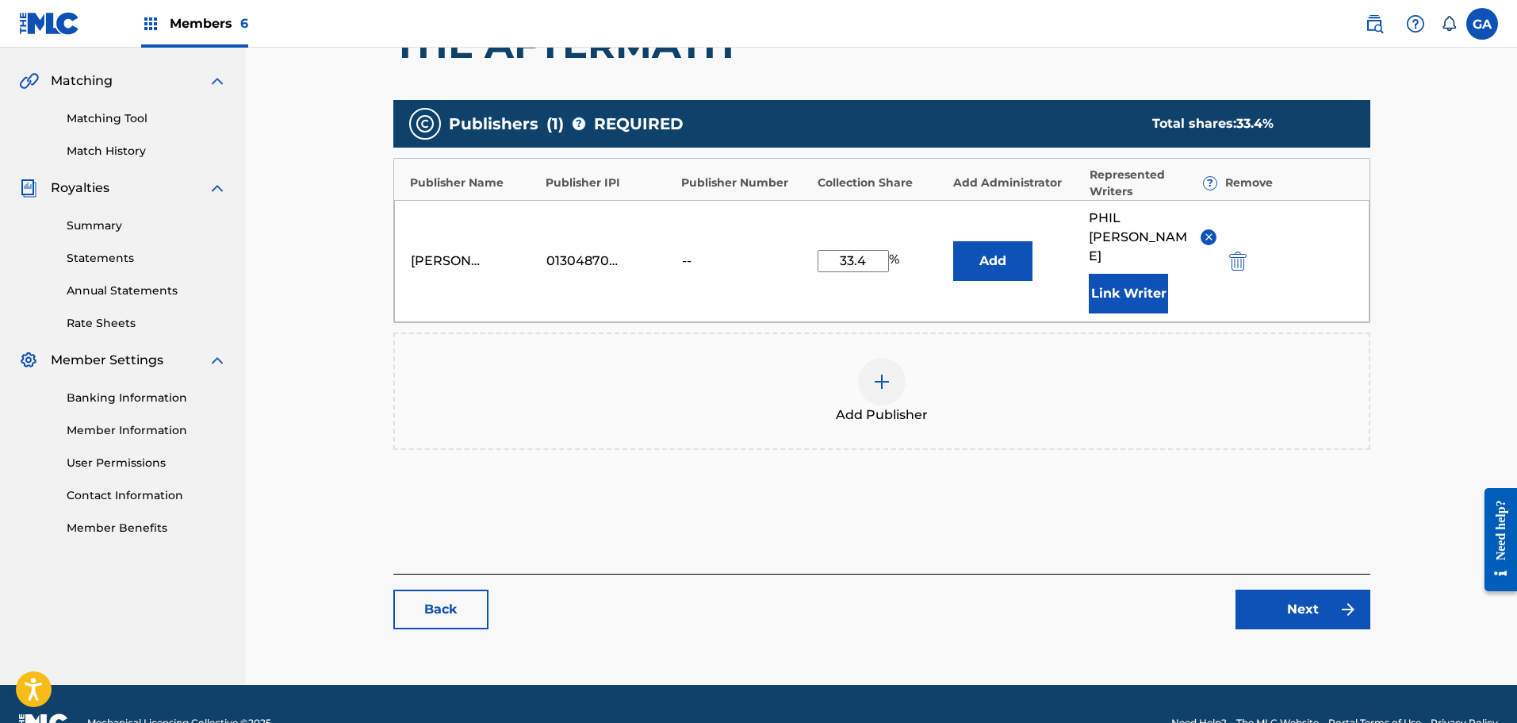
click at [1292, 589] on link "Next" at bounding box center [1303, 609] width 135 height 40
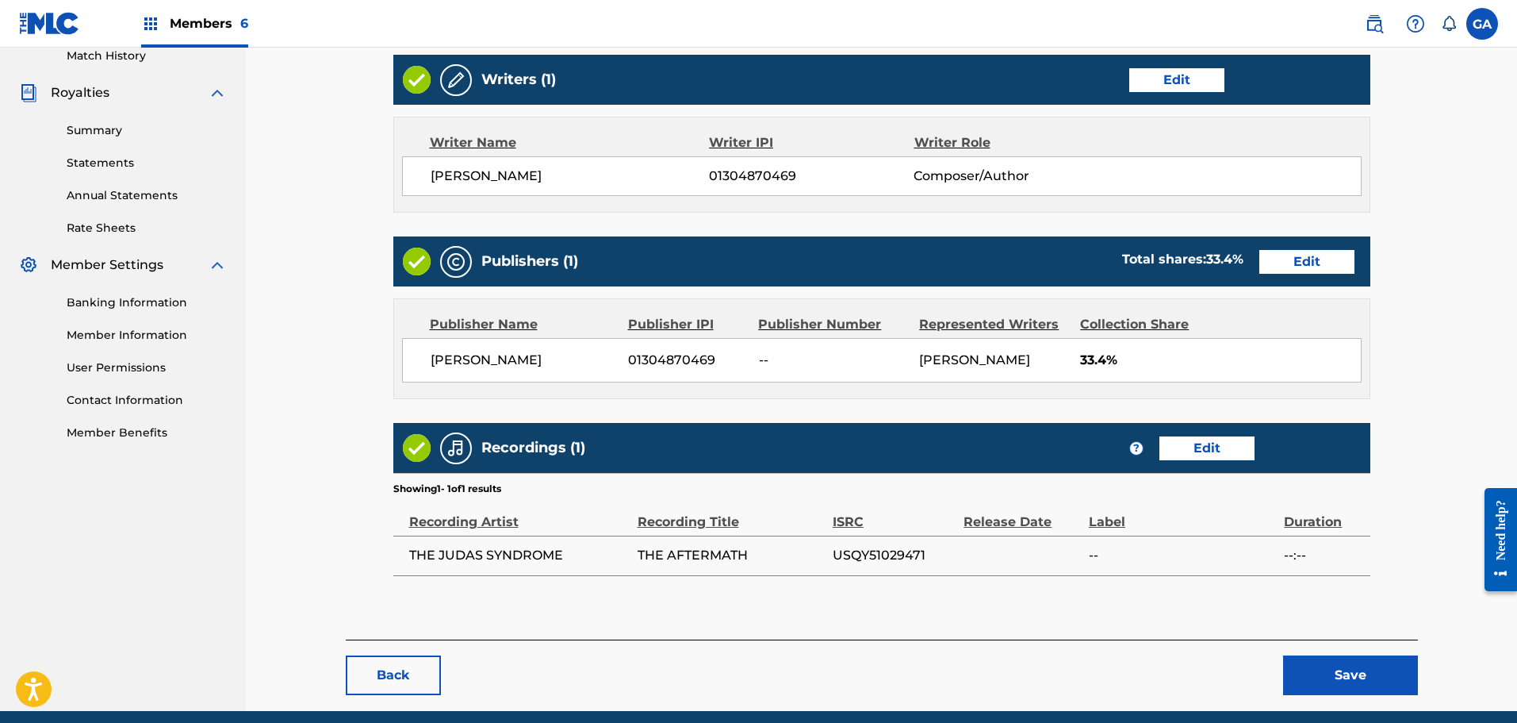
scroll to position [512, 0]
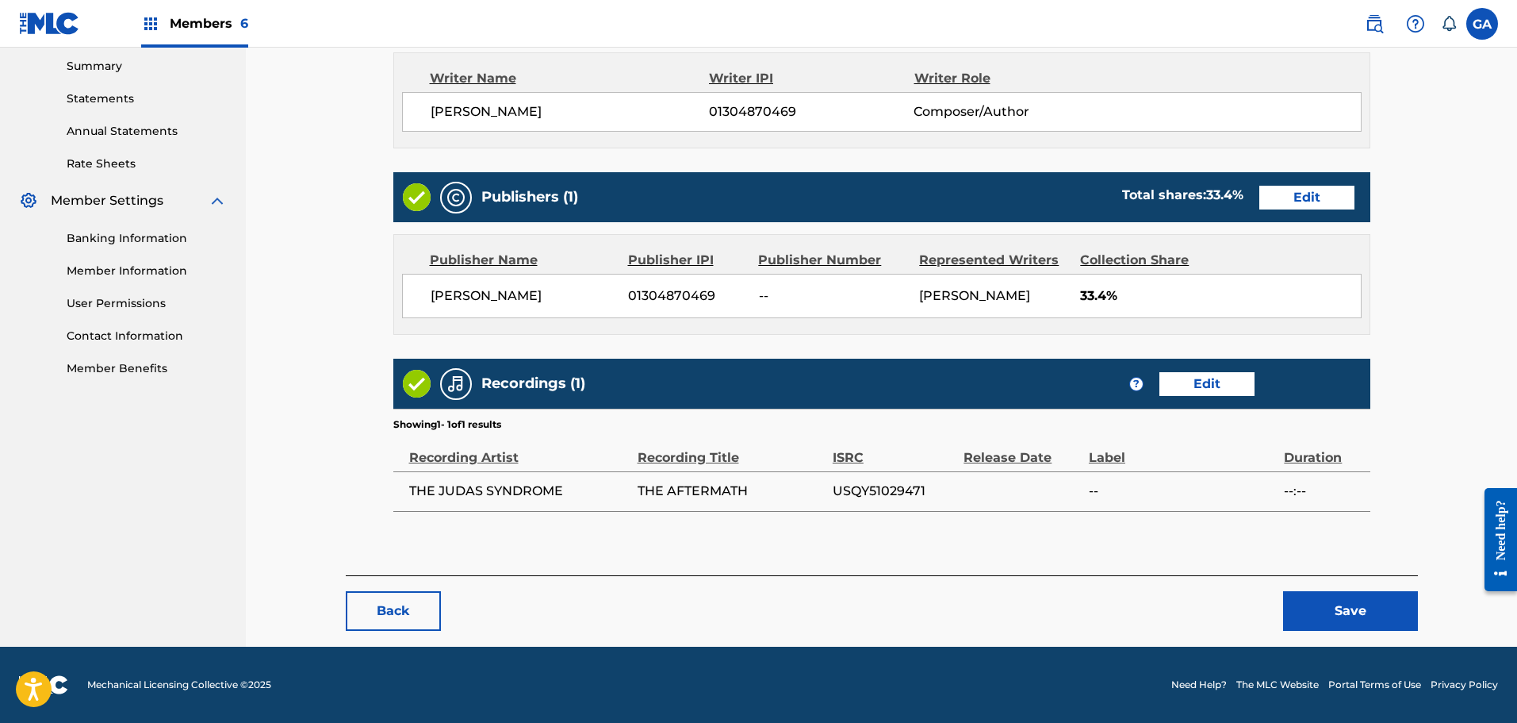
click at [1333, 604] on button "Save" at bounding box center [1350, 611] width 135 height 40
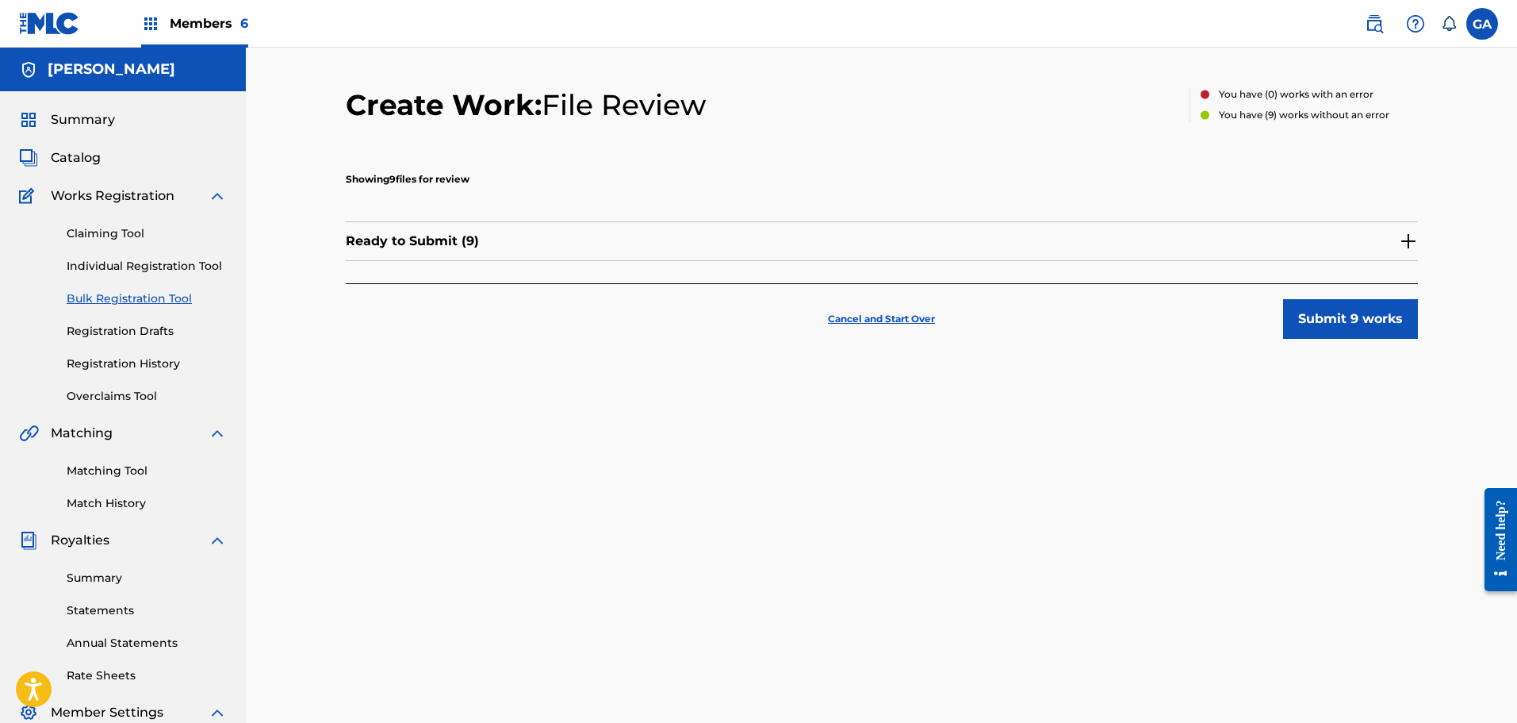
click at [1395, 245] on div "Ready to Submit ( 9 )" at bounding box center [882, 241] width 1072 height 40
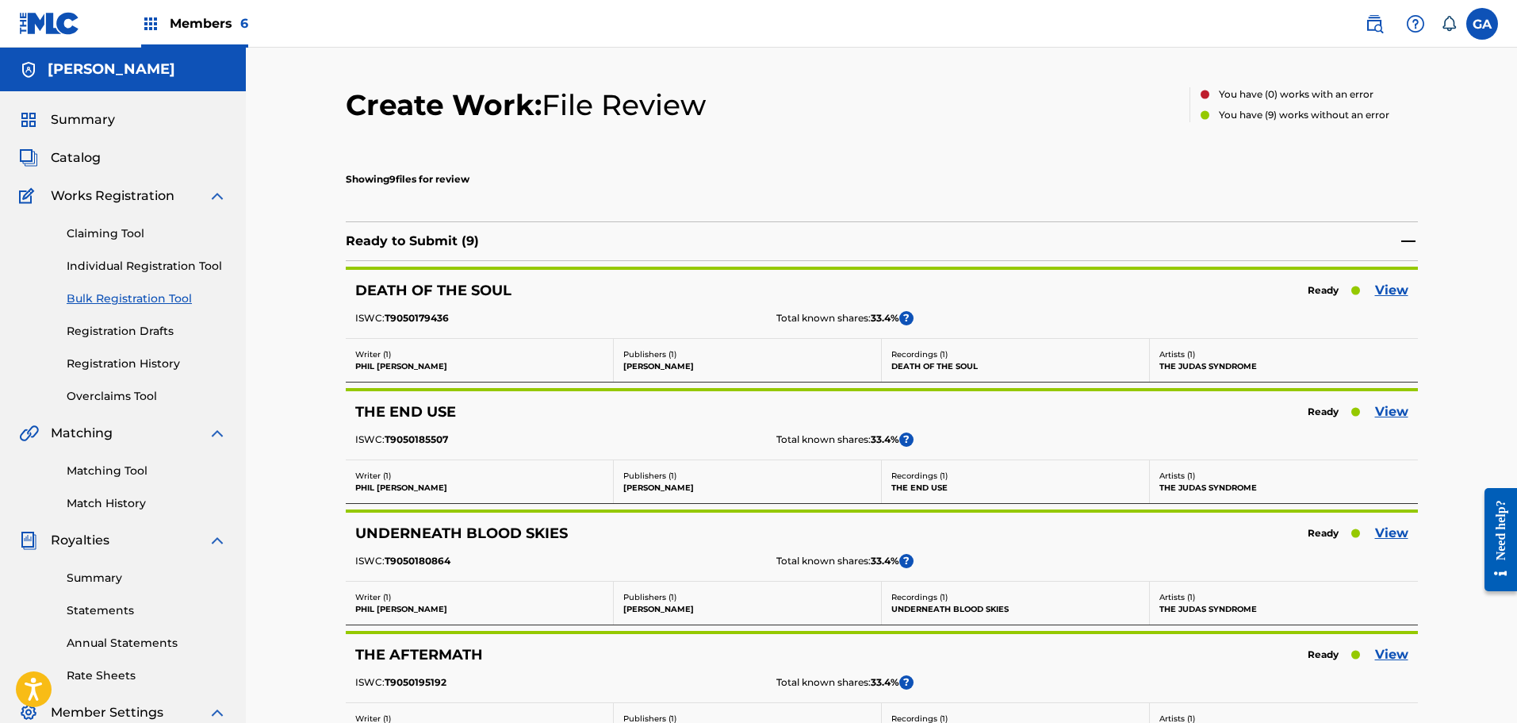
click at [1410, 240] on img at bounding box center [1408, 241] width 19 height 19
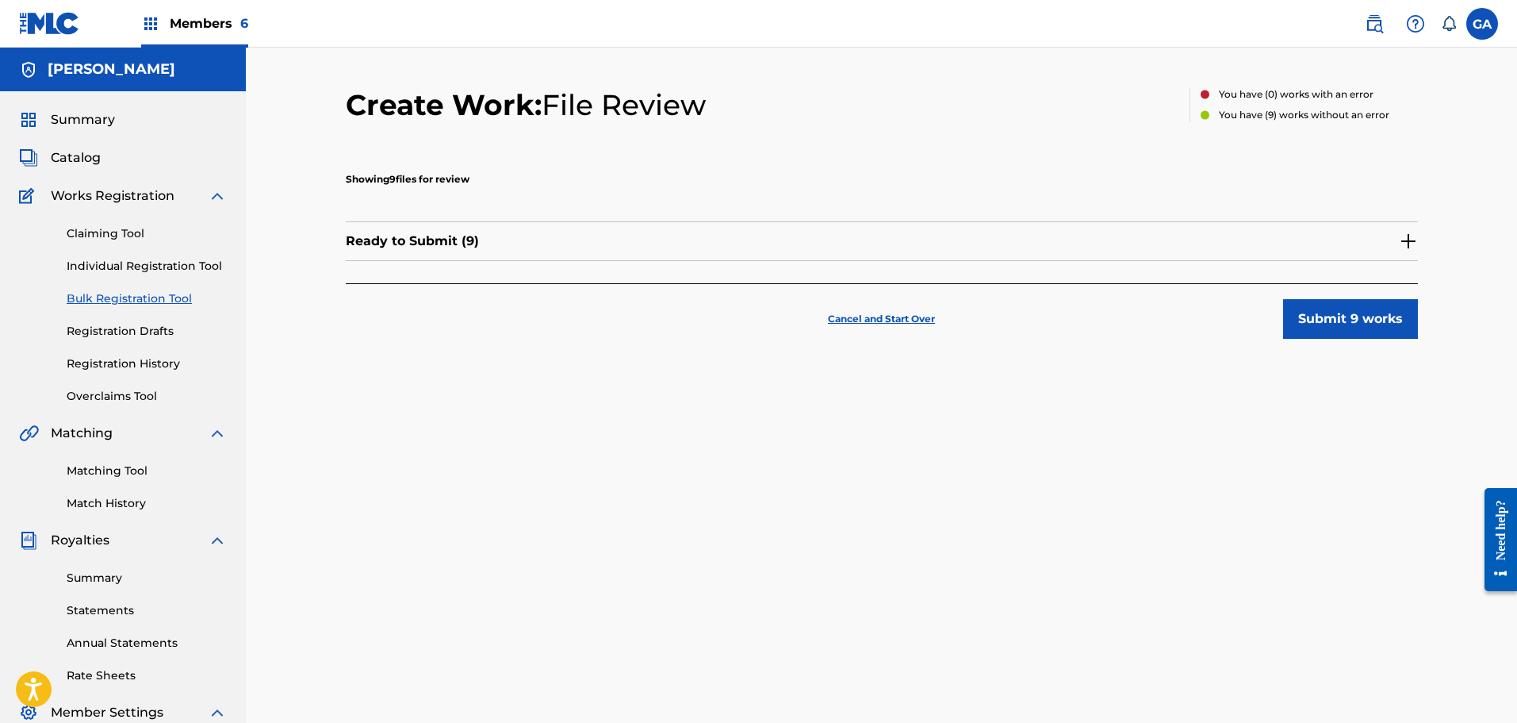
click at [1410, 240] on img at bounding box center [1408, 241] width 19 height 19
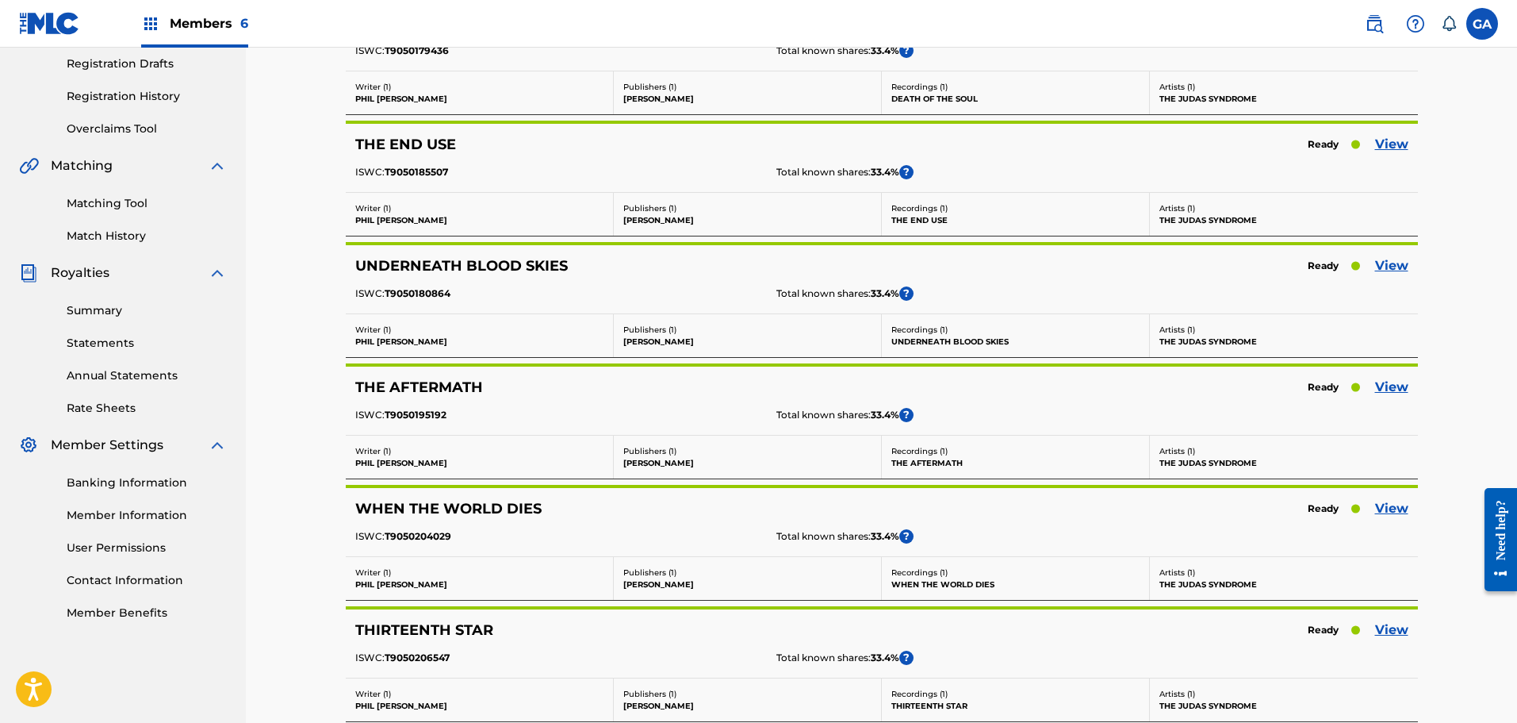
scroll to position [238, 0]
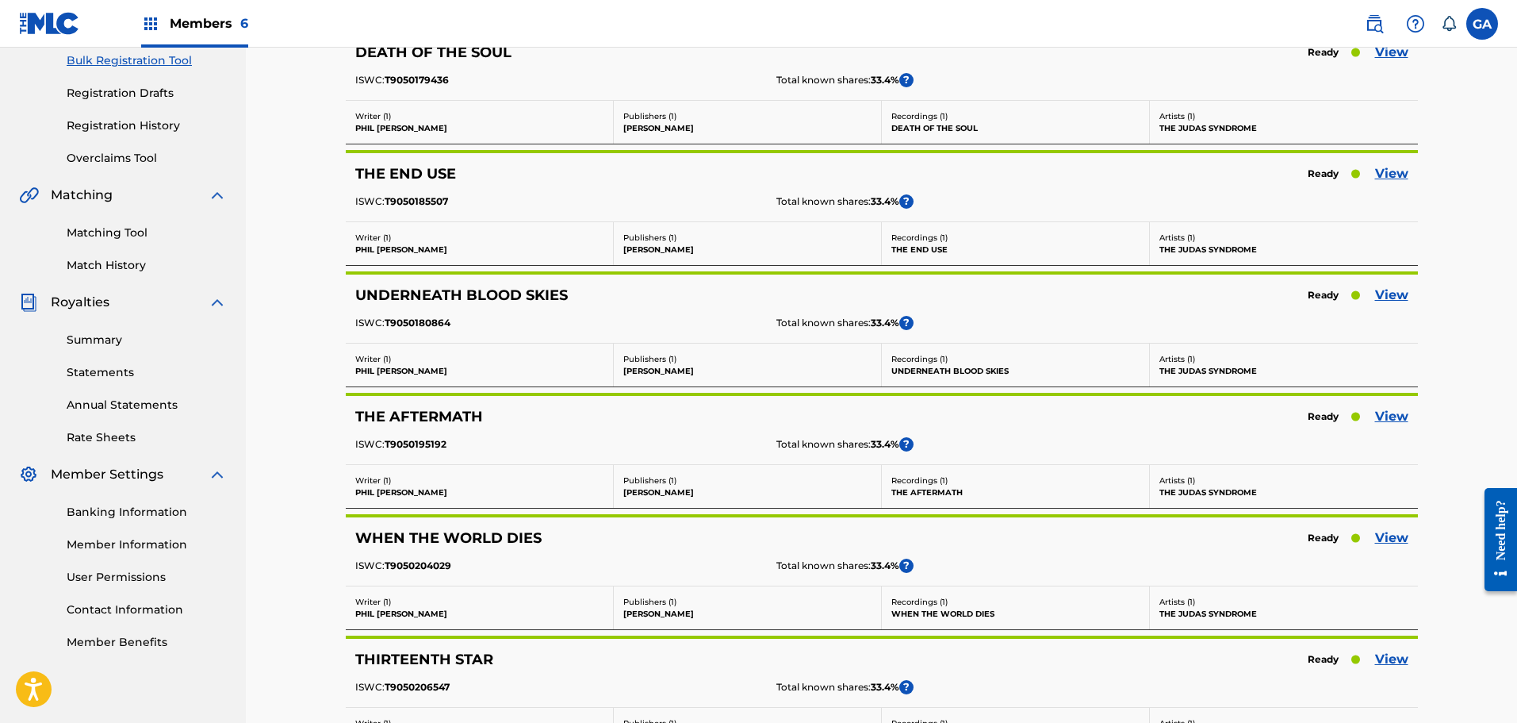
click at [1389, 537] on link "View" at bounding box center [1391, 537] width 33 height 19
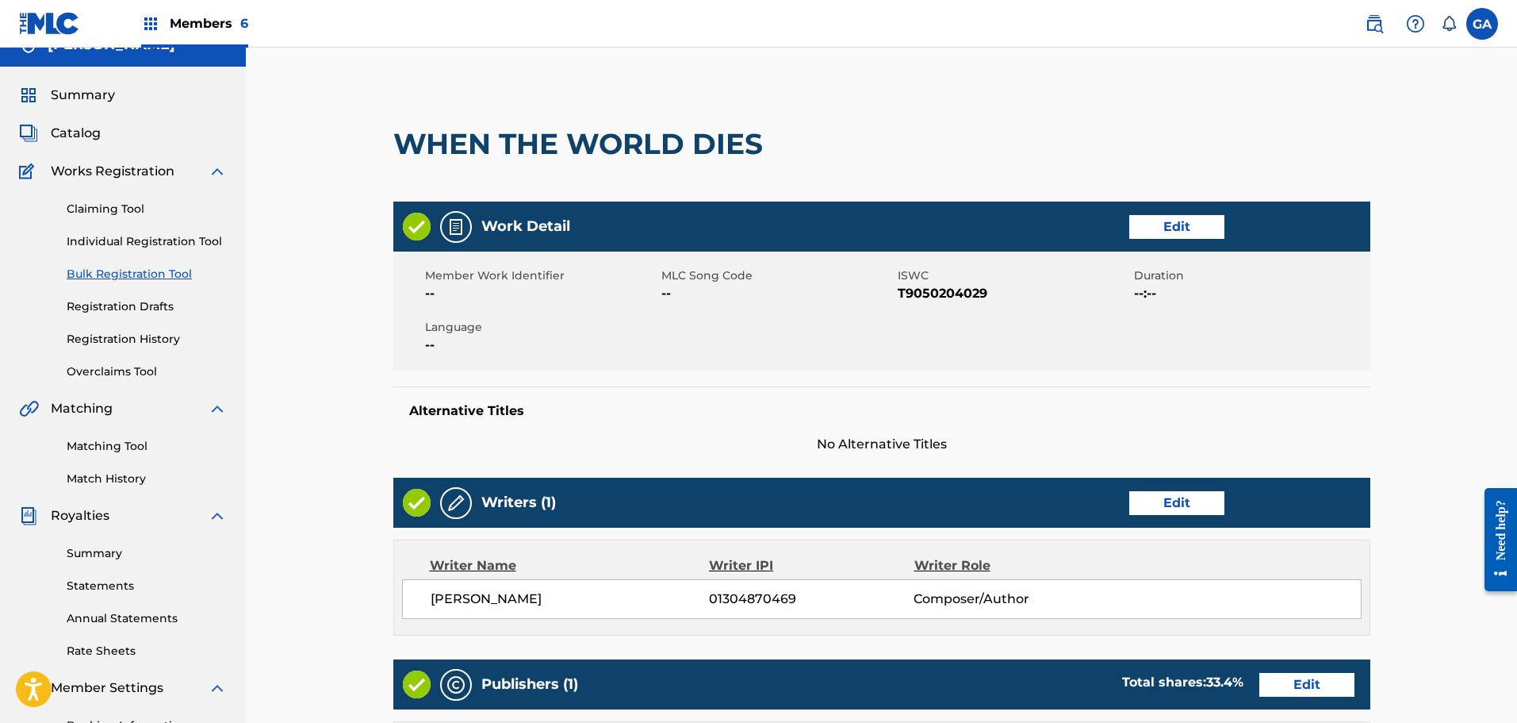
scroll to position [397, 0]
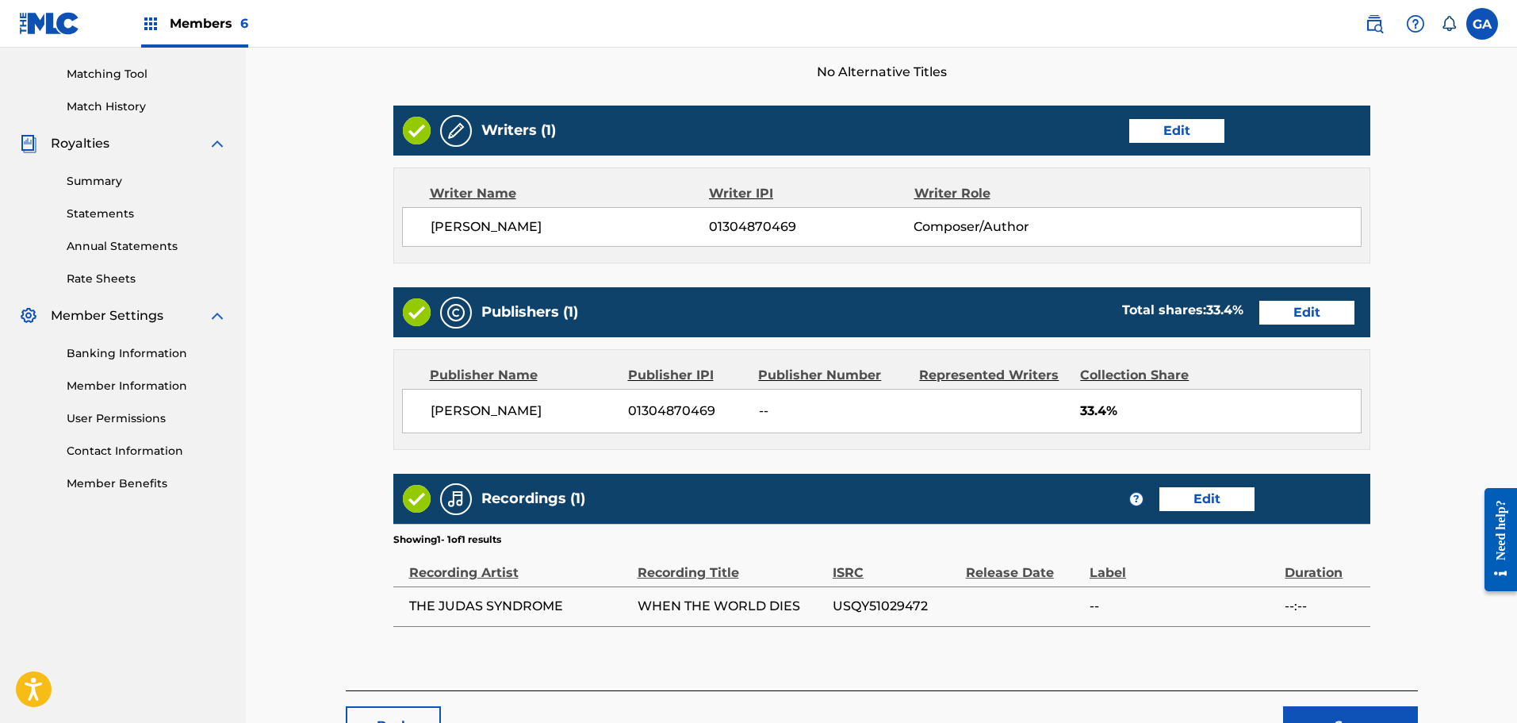
click at [1321, 304] on link "Edit" at bounding box center [1306, 313] width 95 height 24
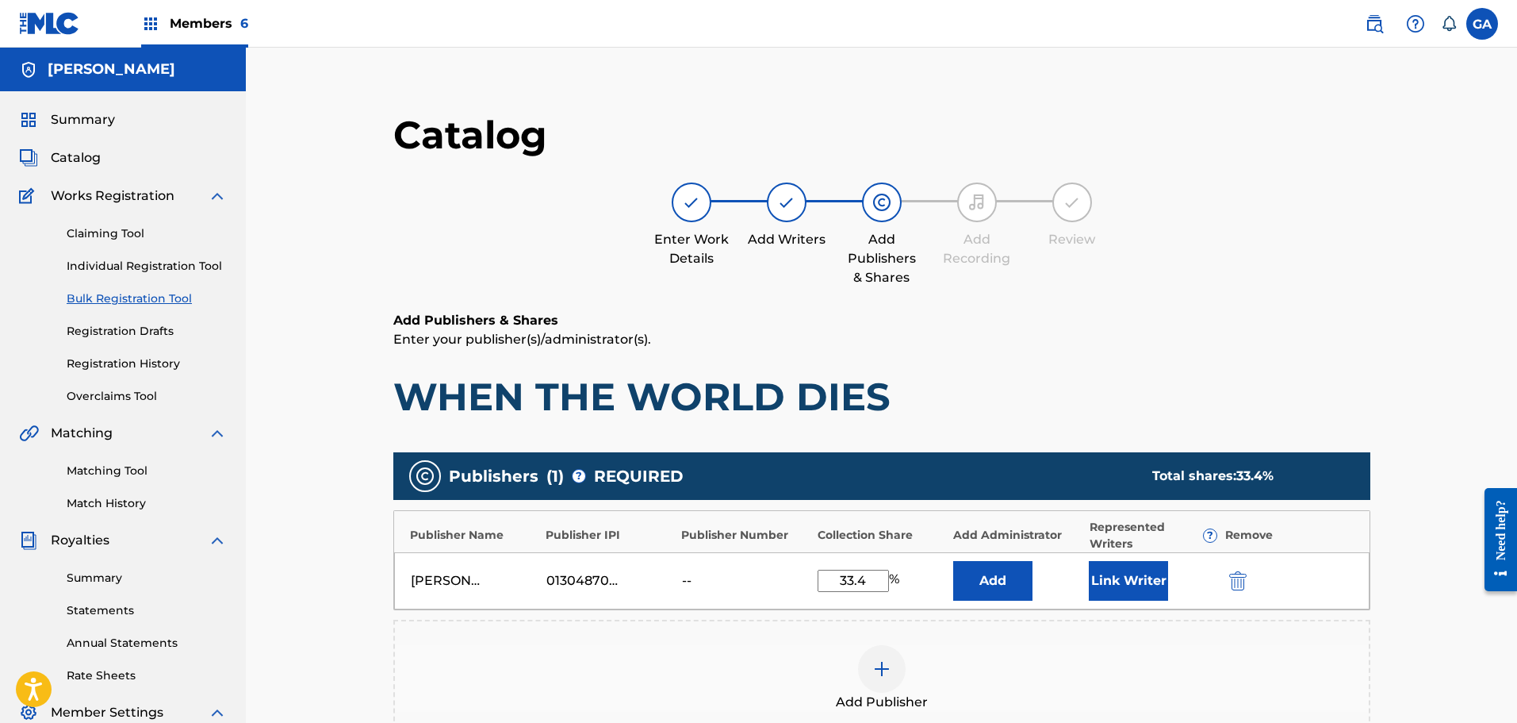
click at [1129, 568] on button "Link Writer" at bounding box center [1128, 581] width 79 height 40
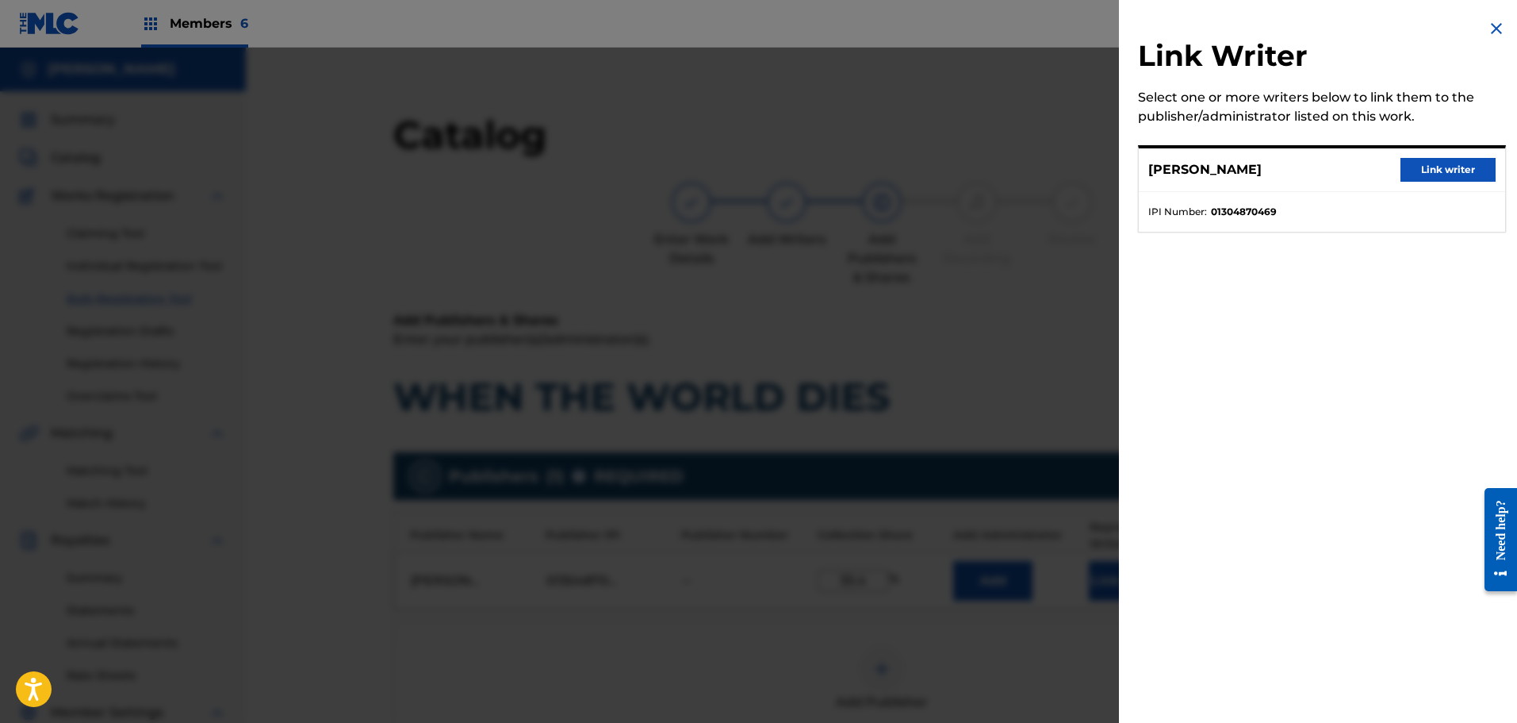
click at [1431, 169] on button "Link writer" at bounding box center [1448, 170] width 95 height 24
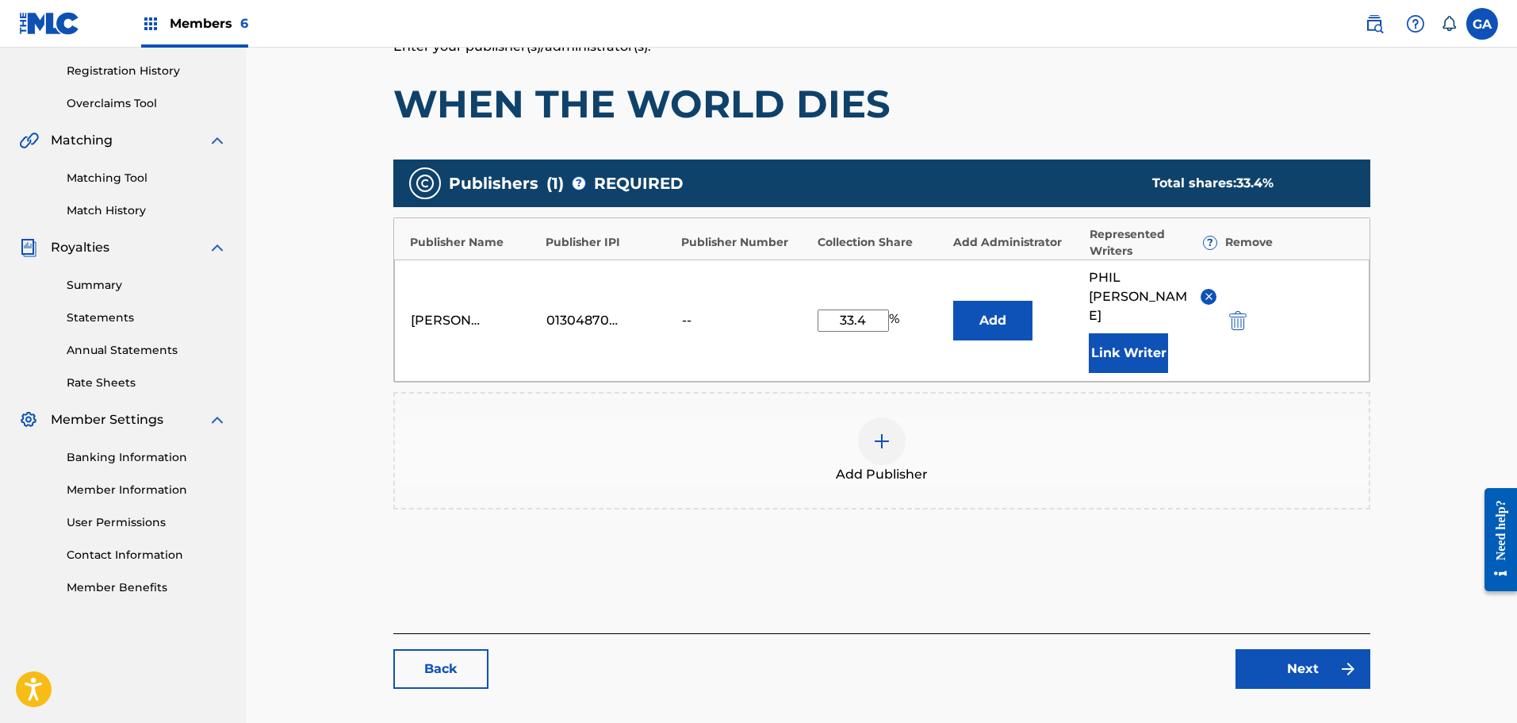
scroll to position [352, 0]
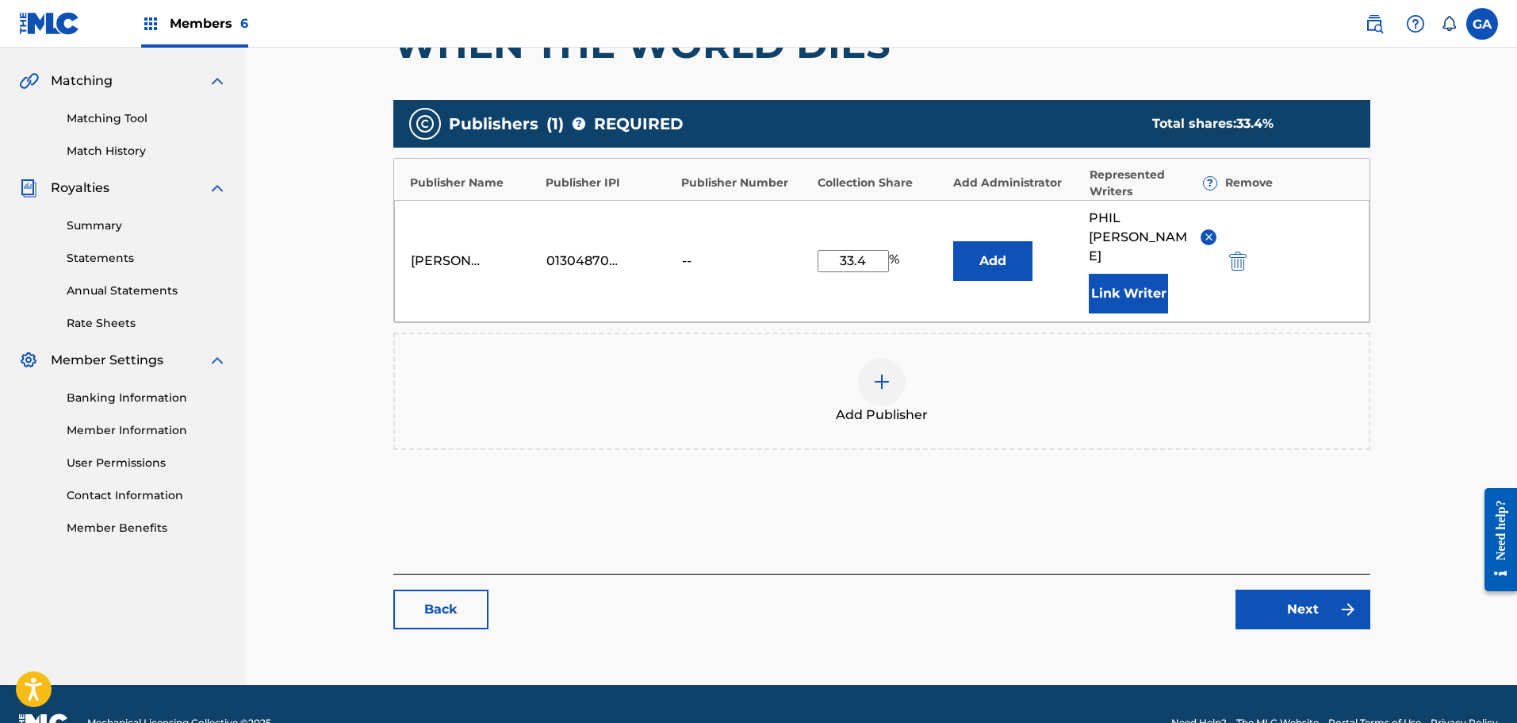
click at [1300, 589] on link "Next" at bounding box center [1303, 609] width 135 height 40
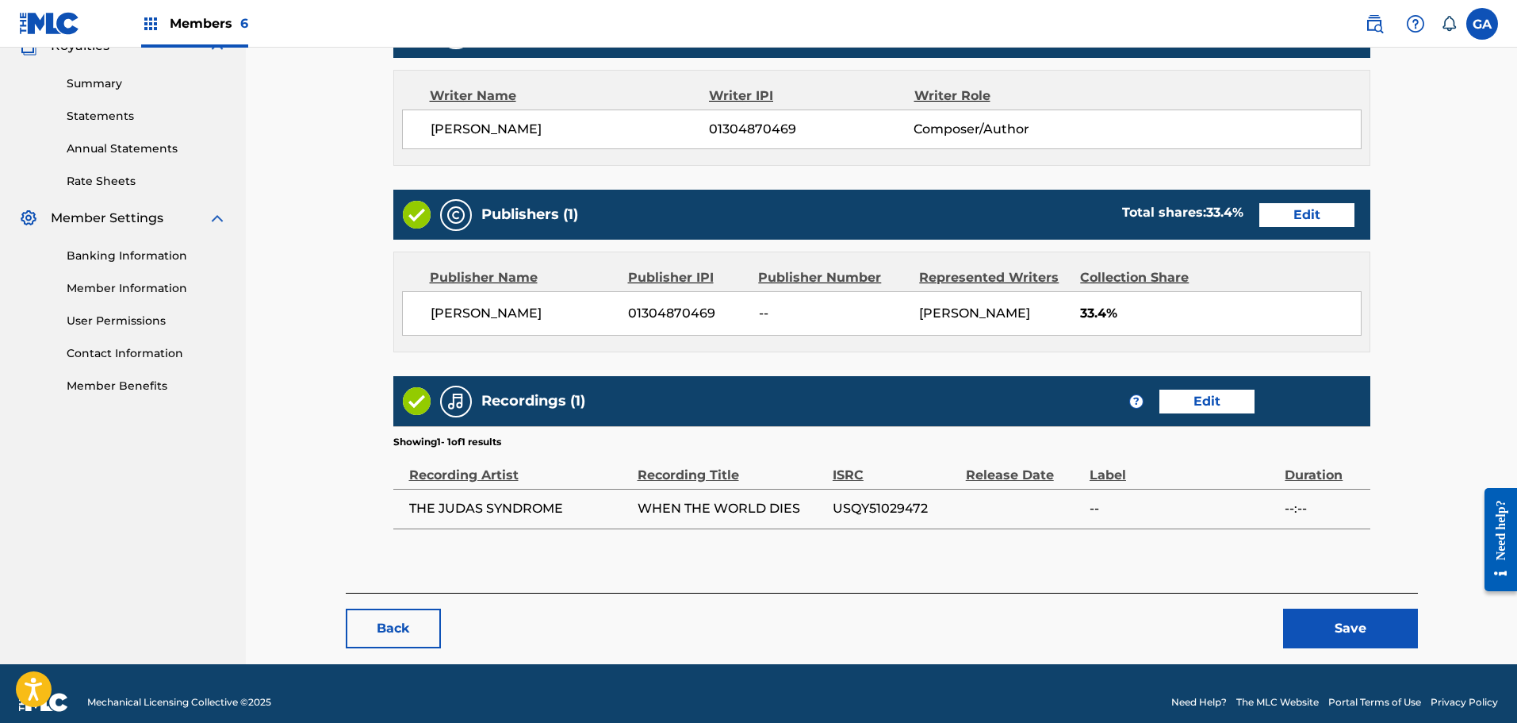
scroll to position [512, 0]
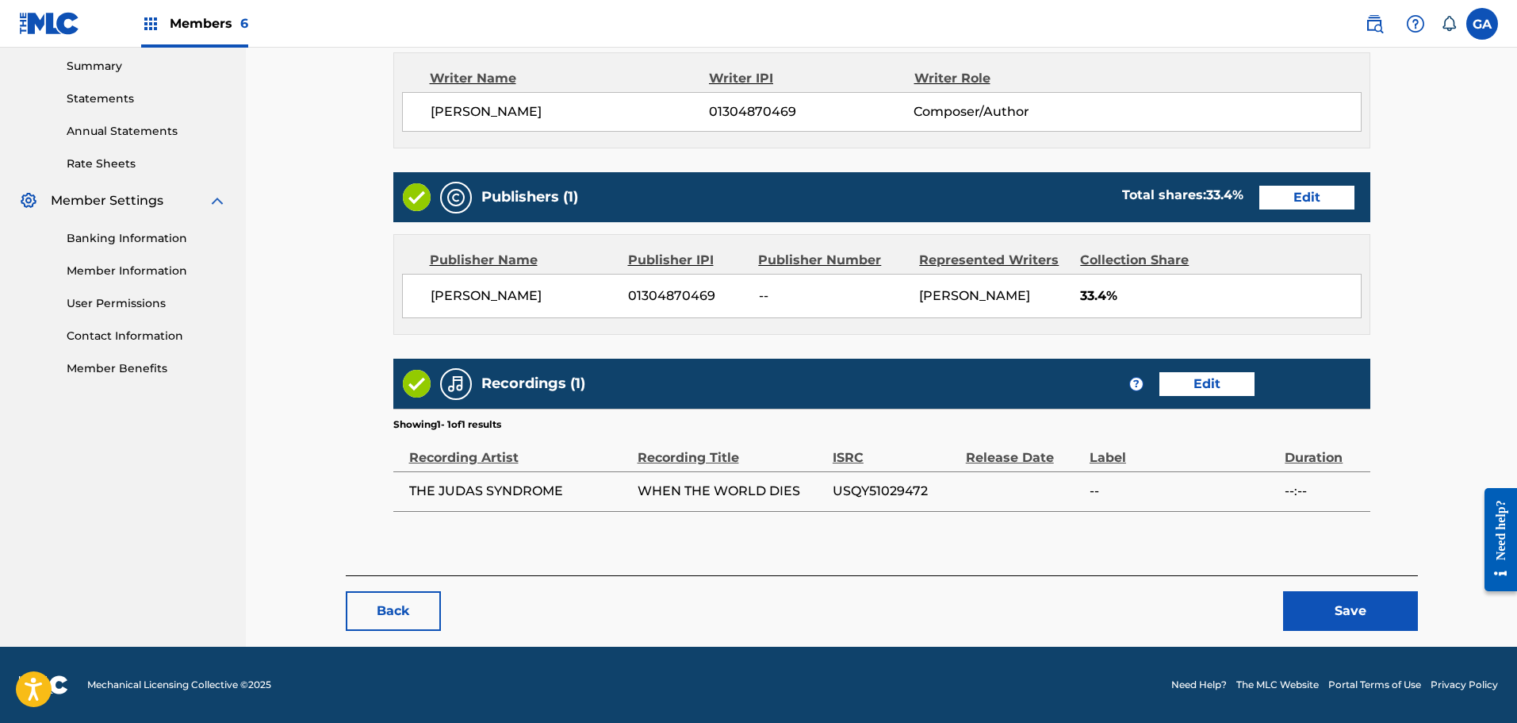
click at [1354, 604] on button "Save" at bounding box center [1350, 611] width 135 height 40
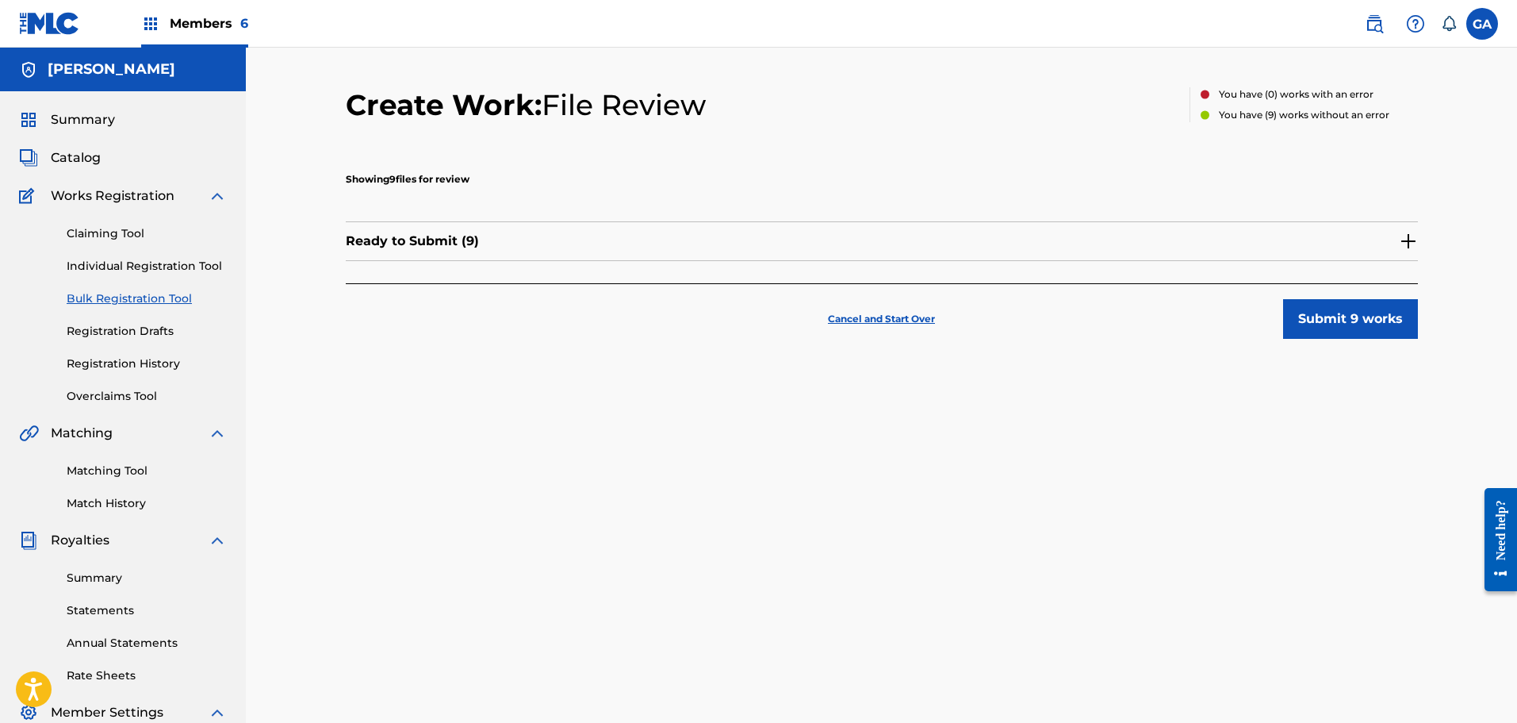
click at [1406, 243] on img at bounding box center [1408, 241] width 19 height 19
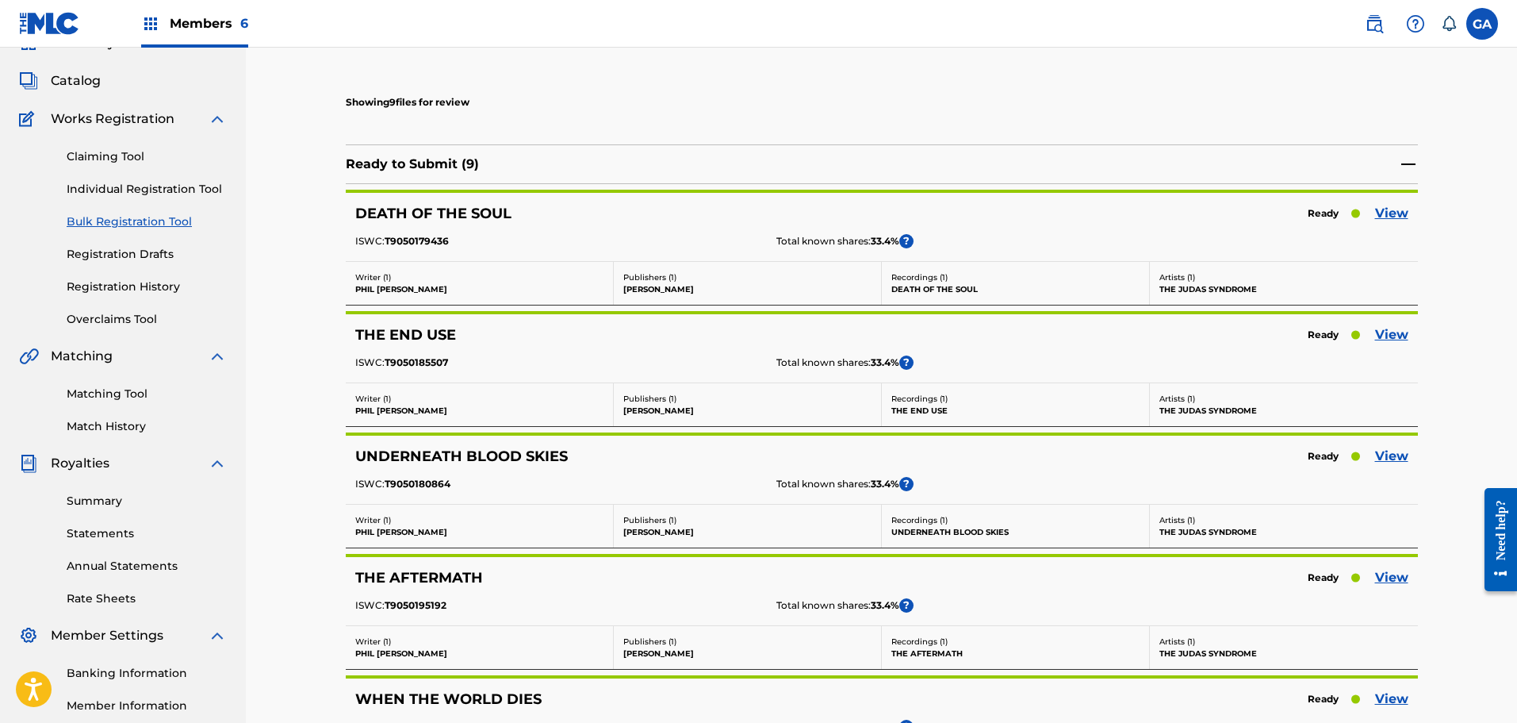
scroll to position [476, 0]
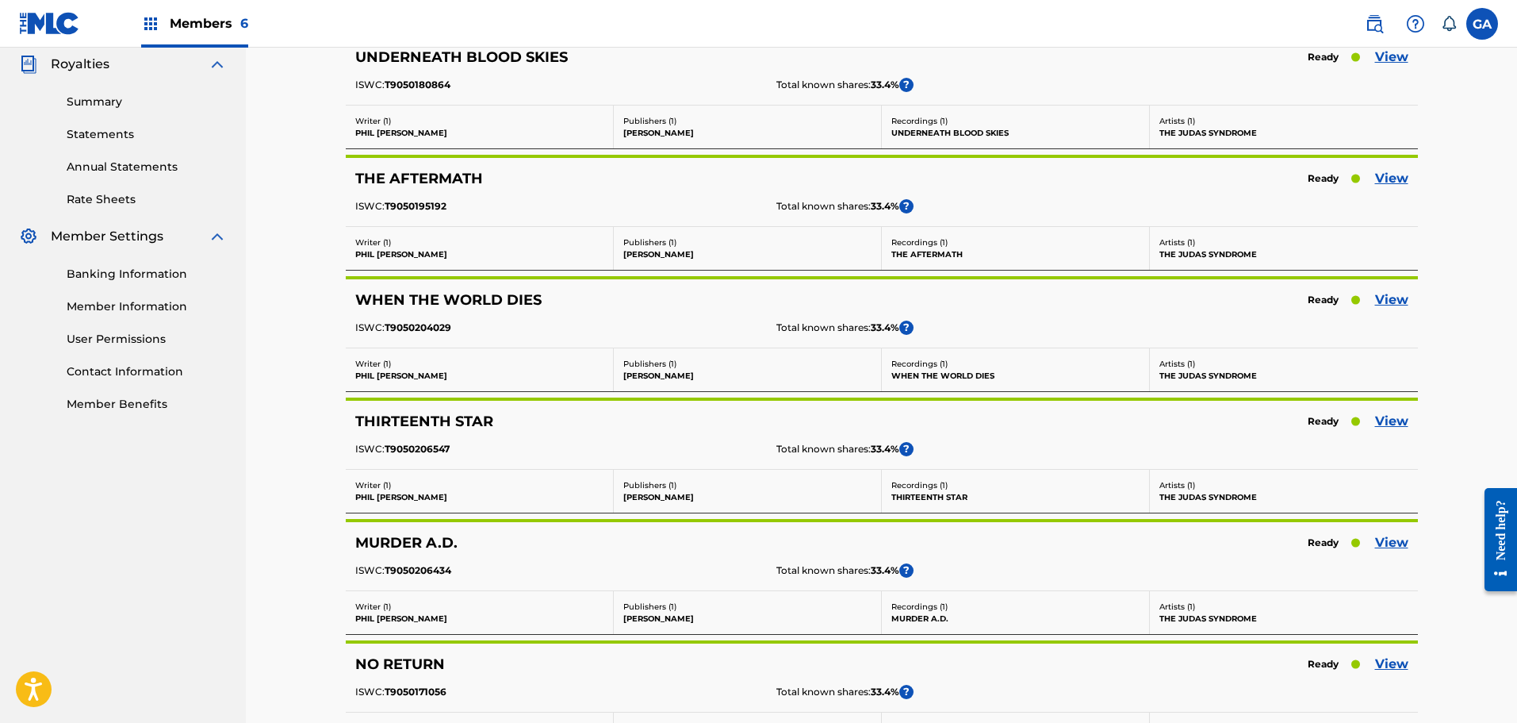
click at [1388, 296] on link "View" at bounding box center [1391, 299] width 33 height 19
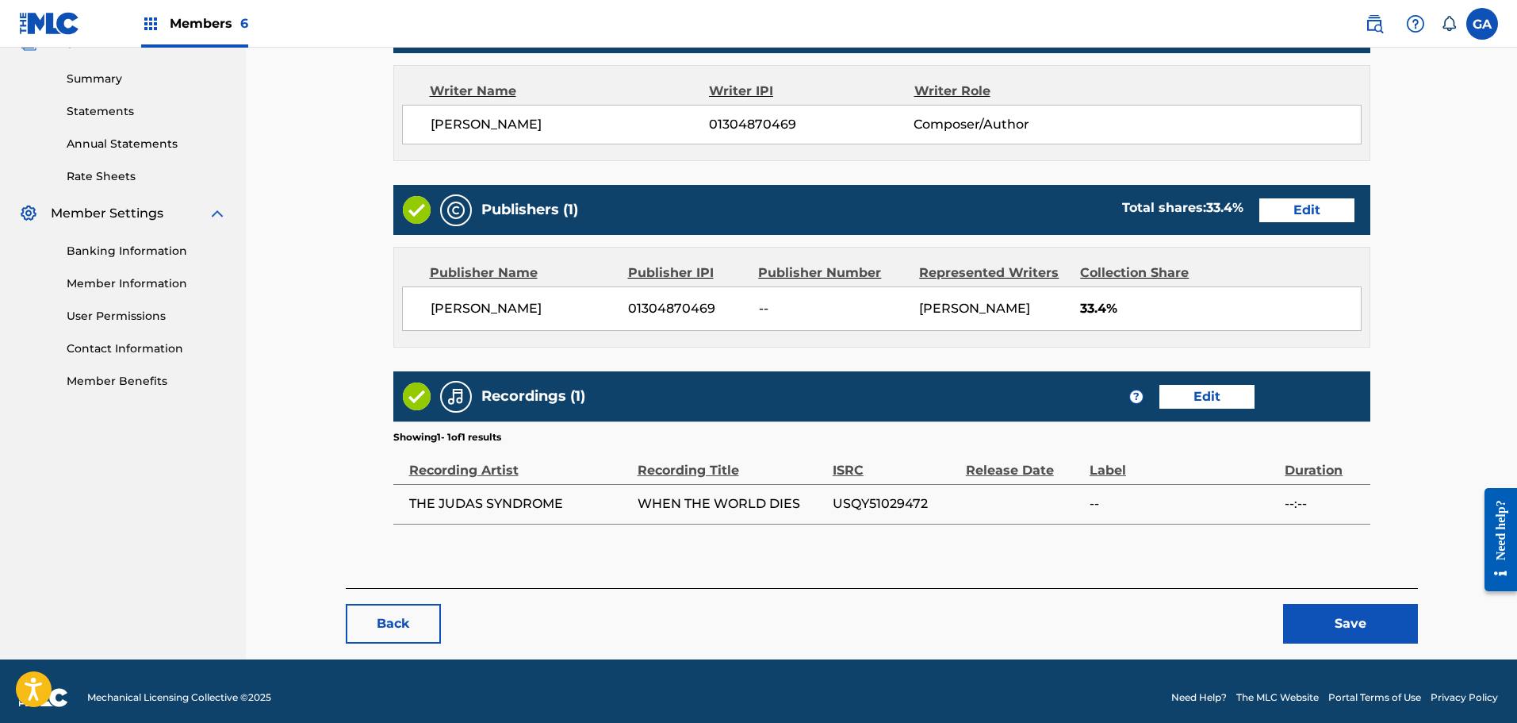
scroll to position [512, 0]
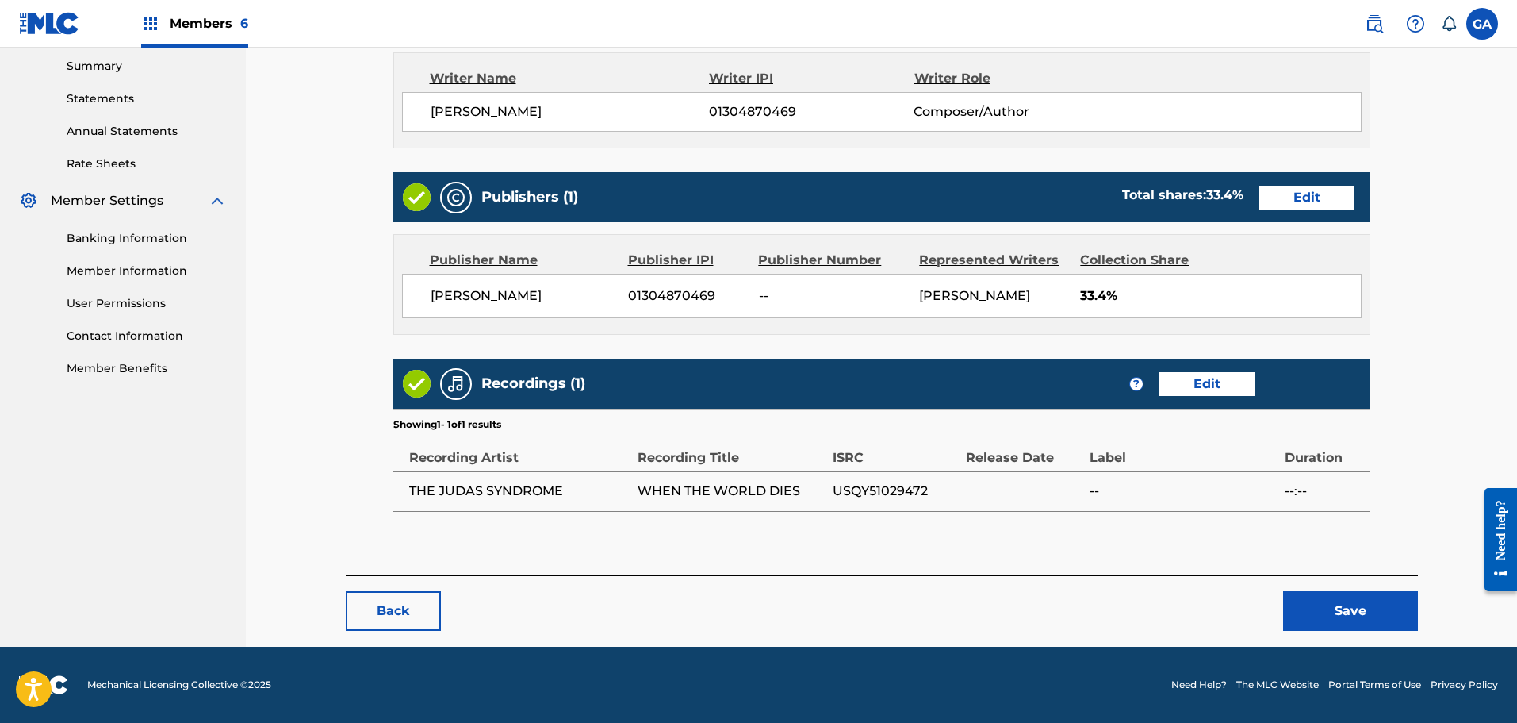
click at [393, 624] on button "Back" at bounding box center [393, 611] width 95 height 40
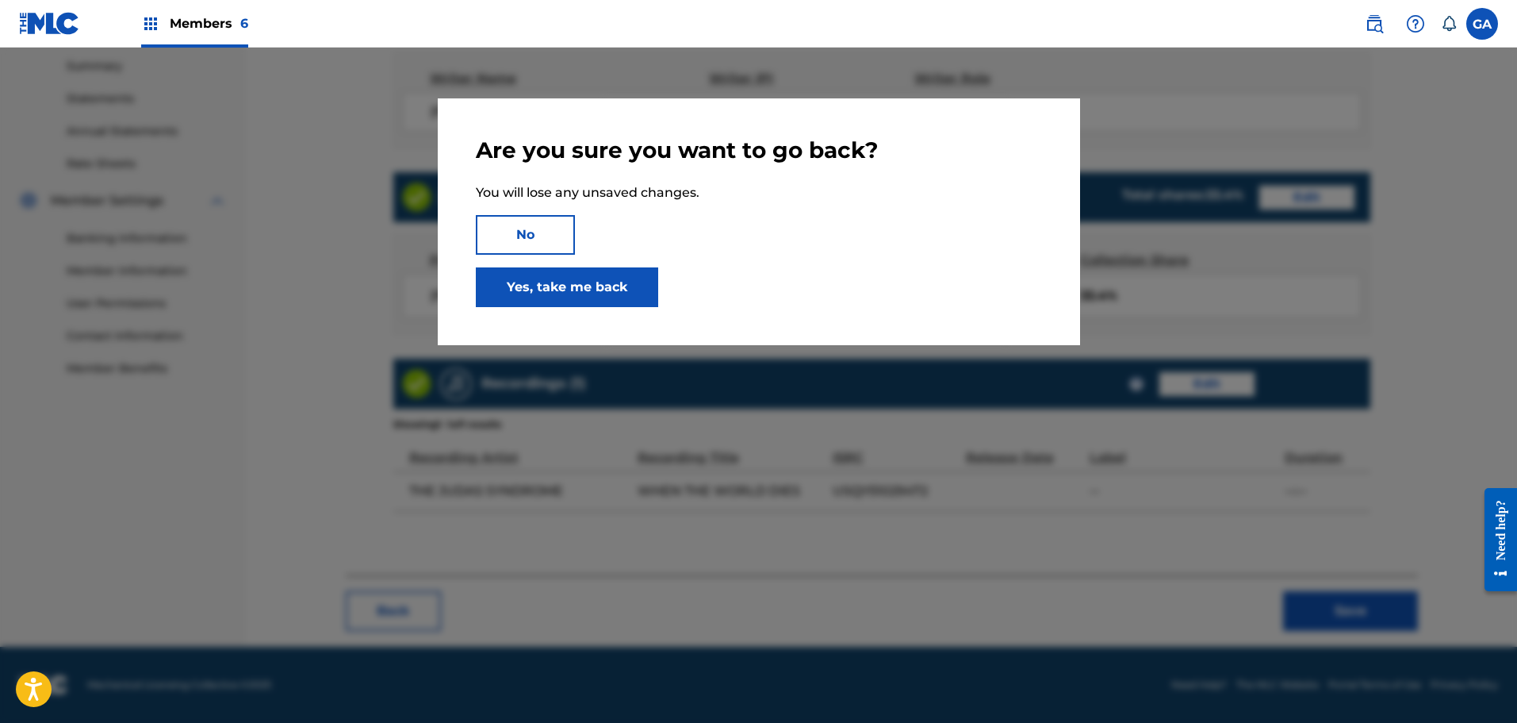
click at [523, 232] on button "No" at bounding box center [525, 235] width 99 height 40
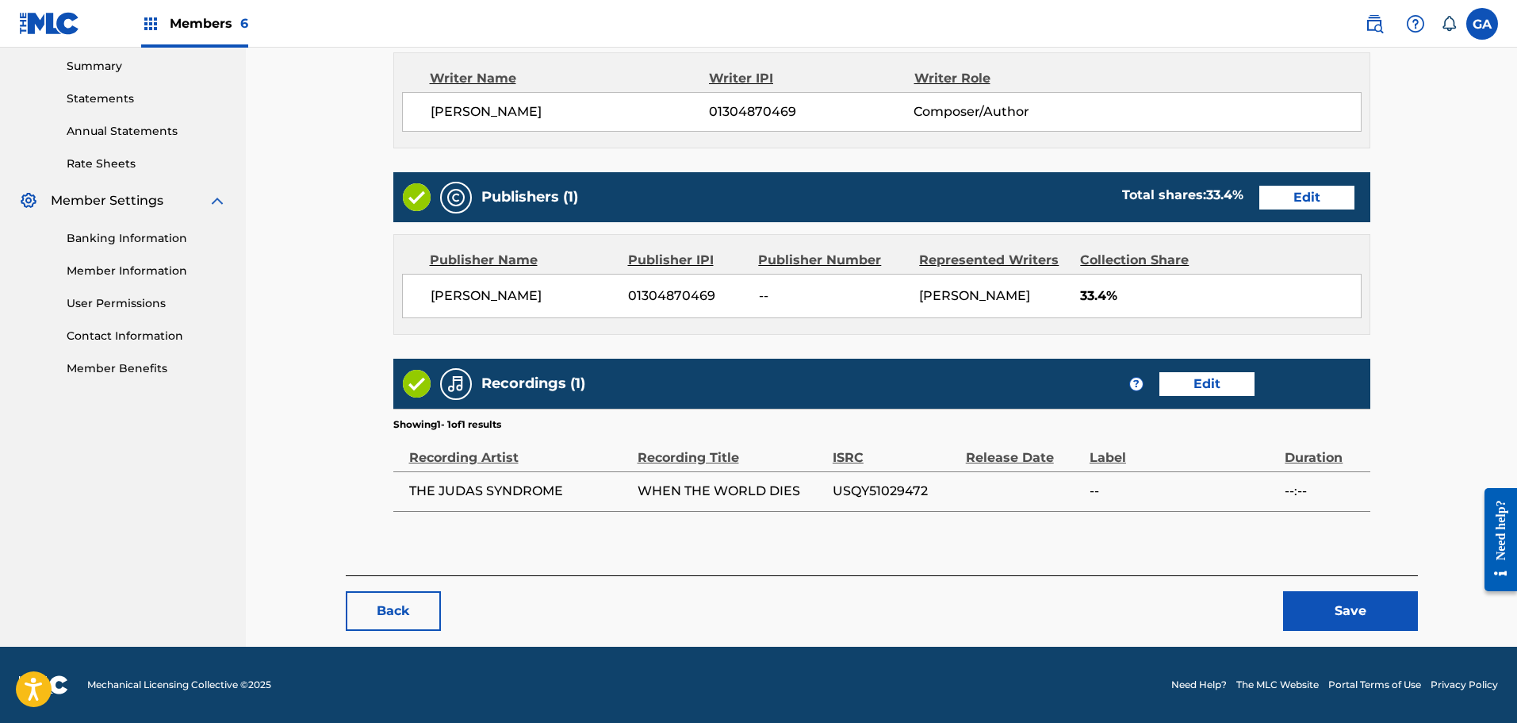
click at [1357, 599] on button "Save" at bounding box center [1350, 611] width 135 height 40
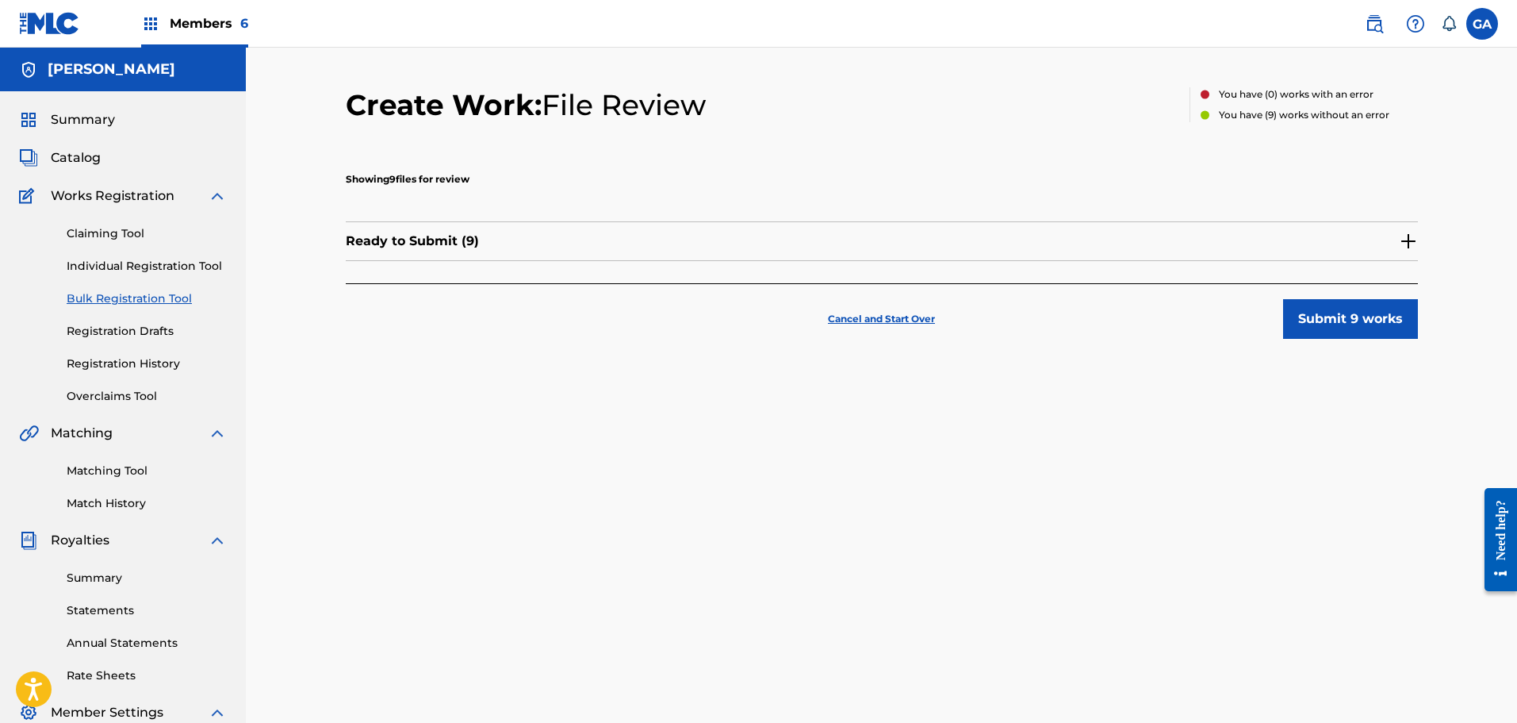
click at [1407, 247] on img at bounding box center [1408, 241] width 19 height 19
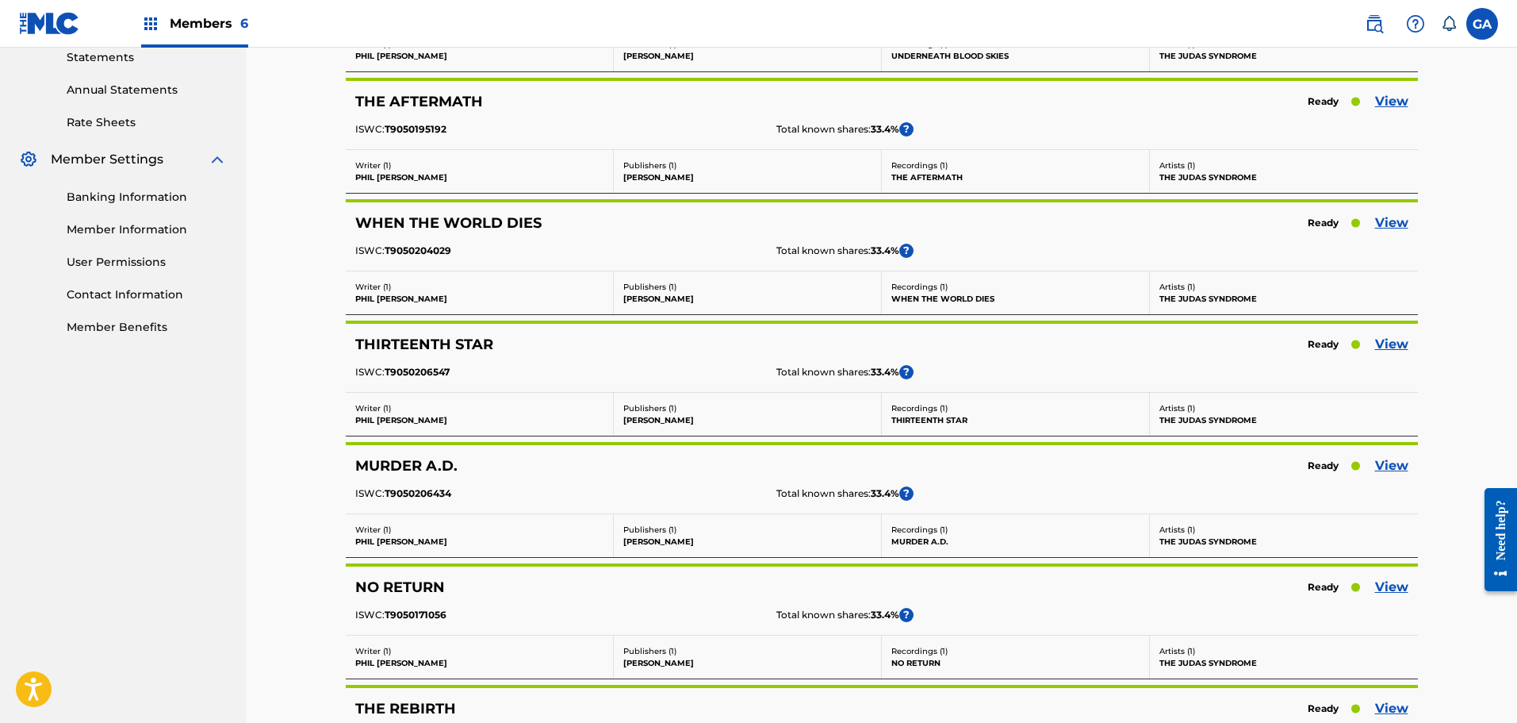
scroll to position [555, 0]
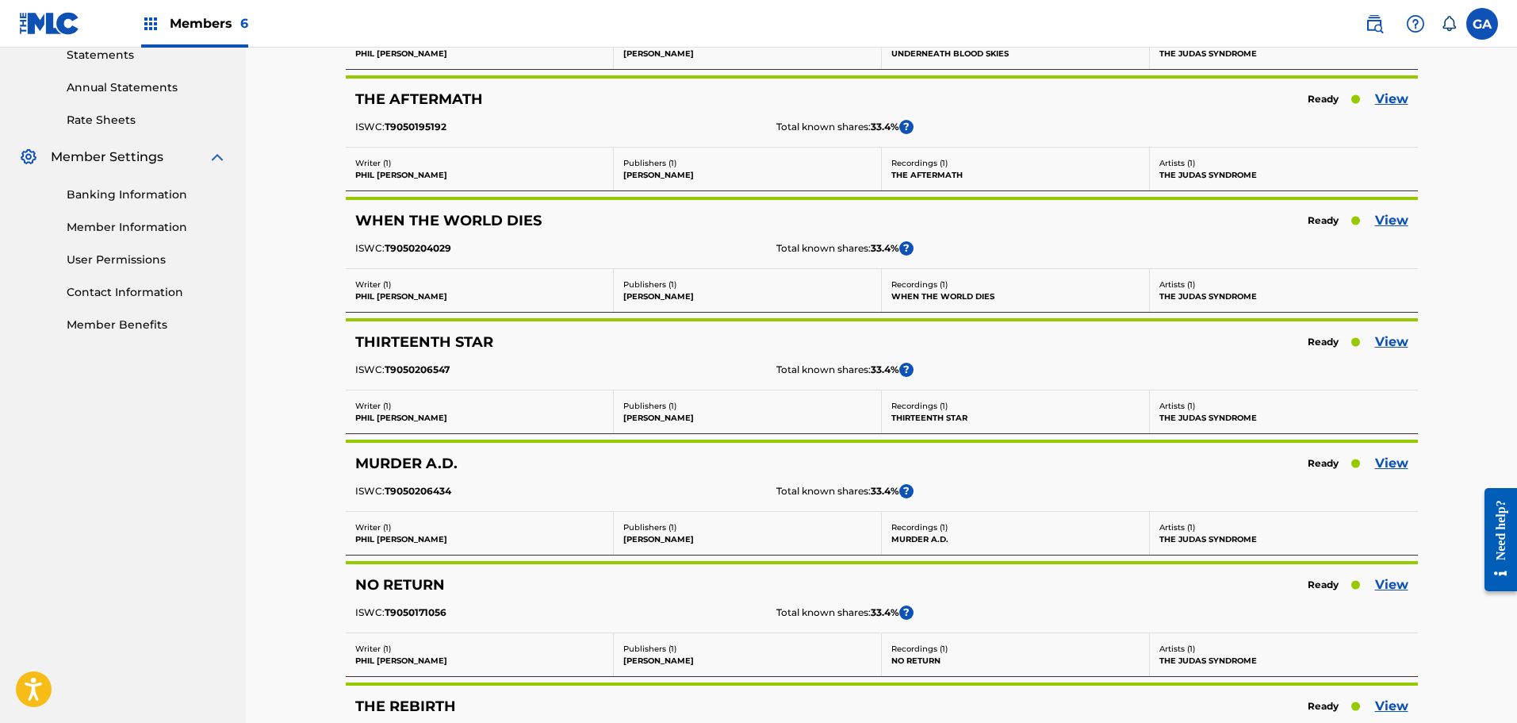
click at [1388, 340] on link "View" at bounding box center [1391, 341] width 33 height 19
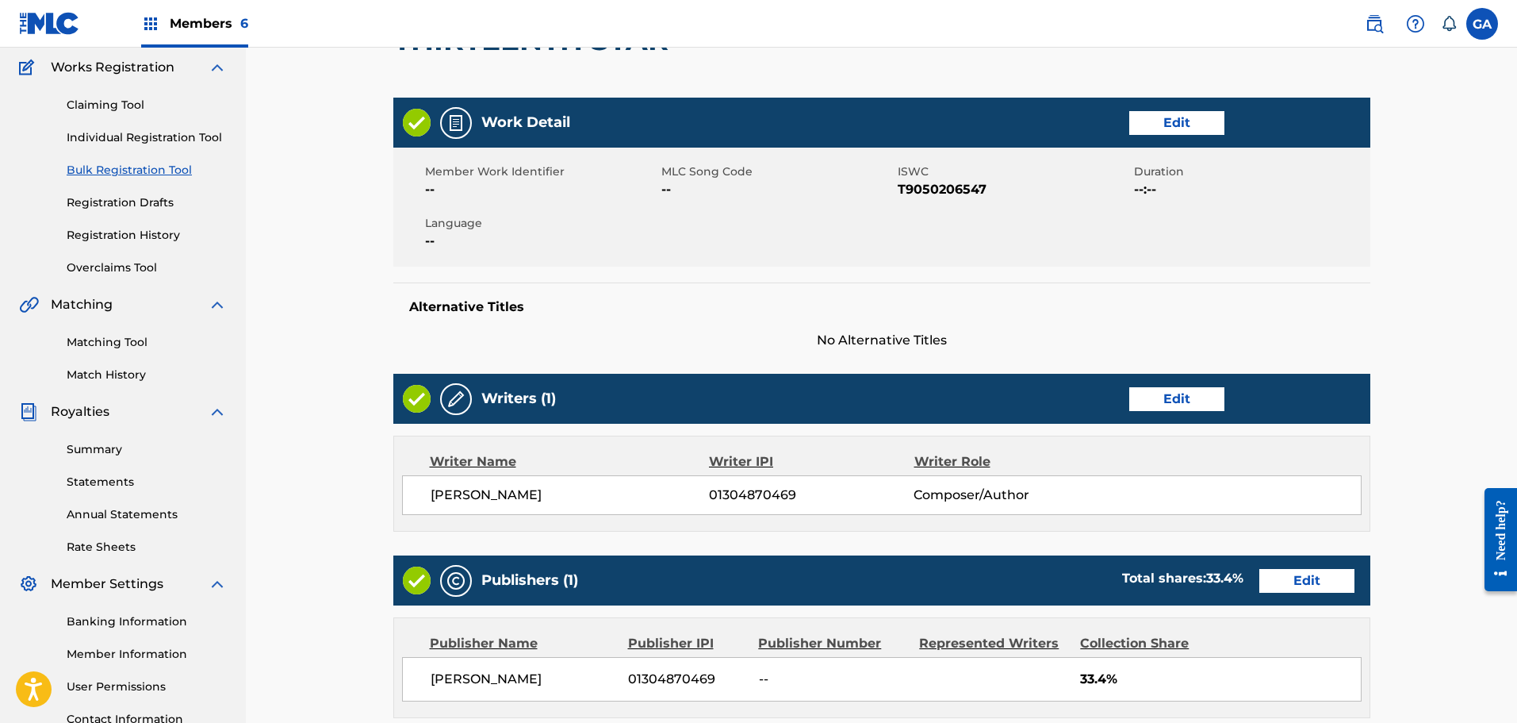
scroll to position [397, 0]
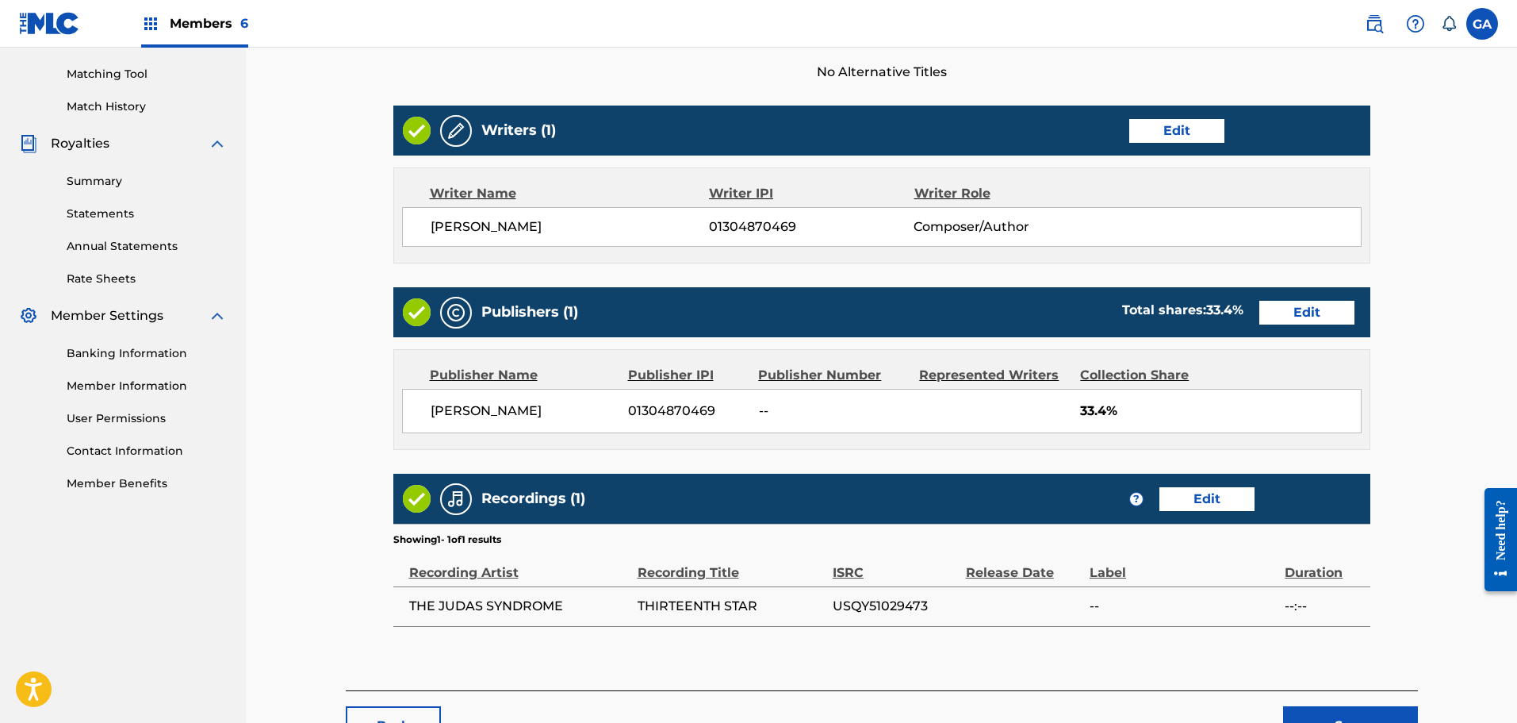
click at [1316, 305] on link "Edit" at bounding box center [1306, 313] width 95 height 24
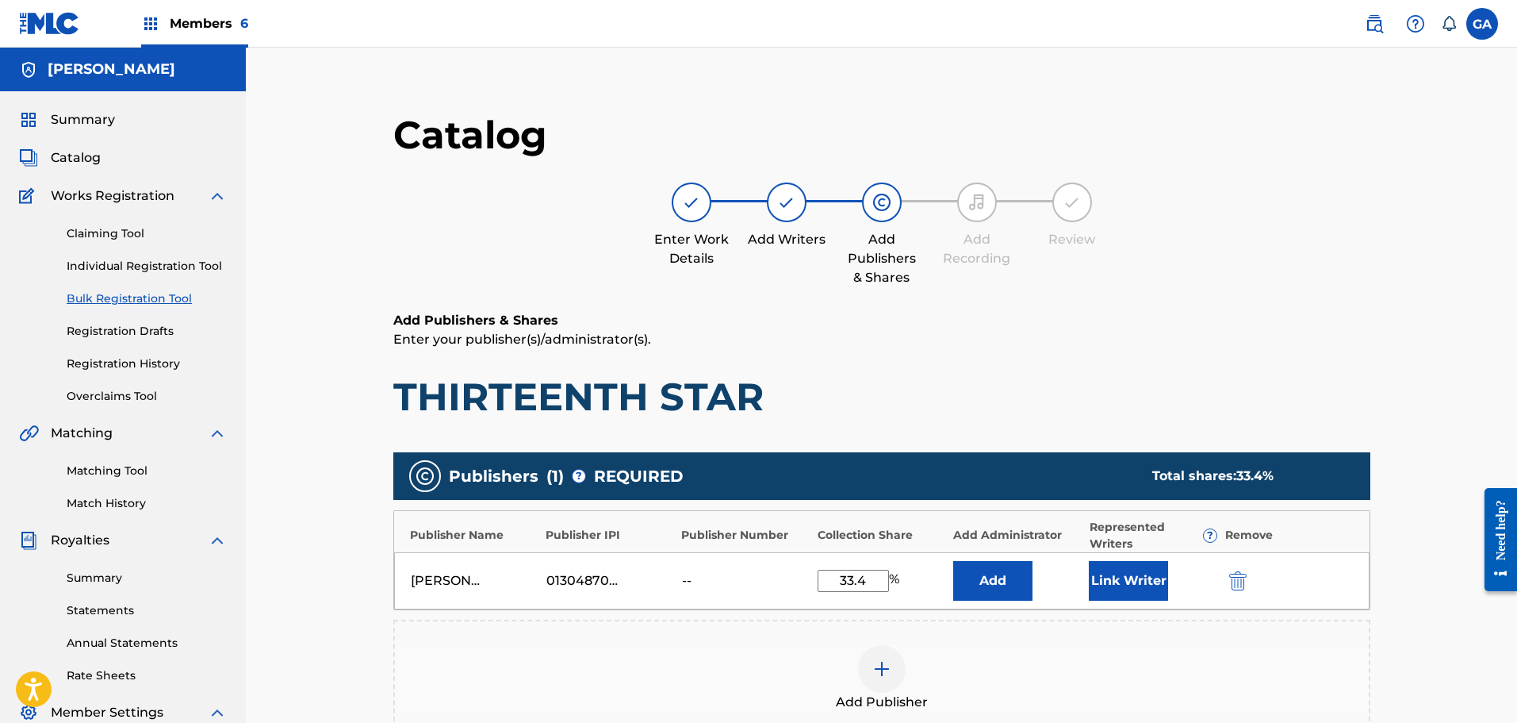
click at [1137, 572] on button "Link Writer" at bounding box center [1128, 581] width 79 height 40
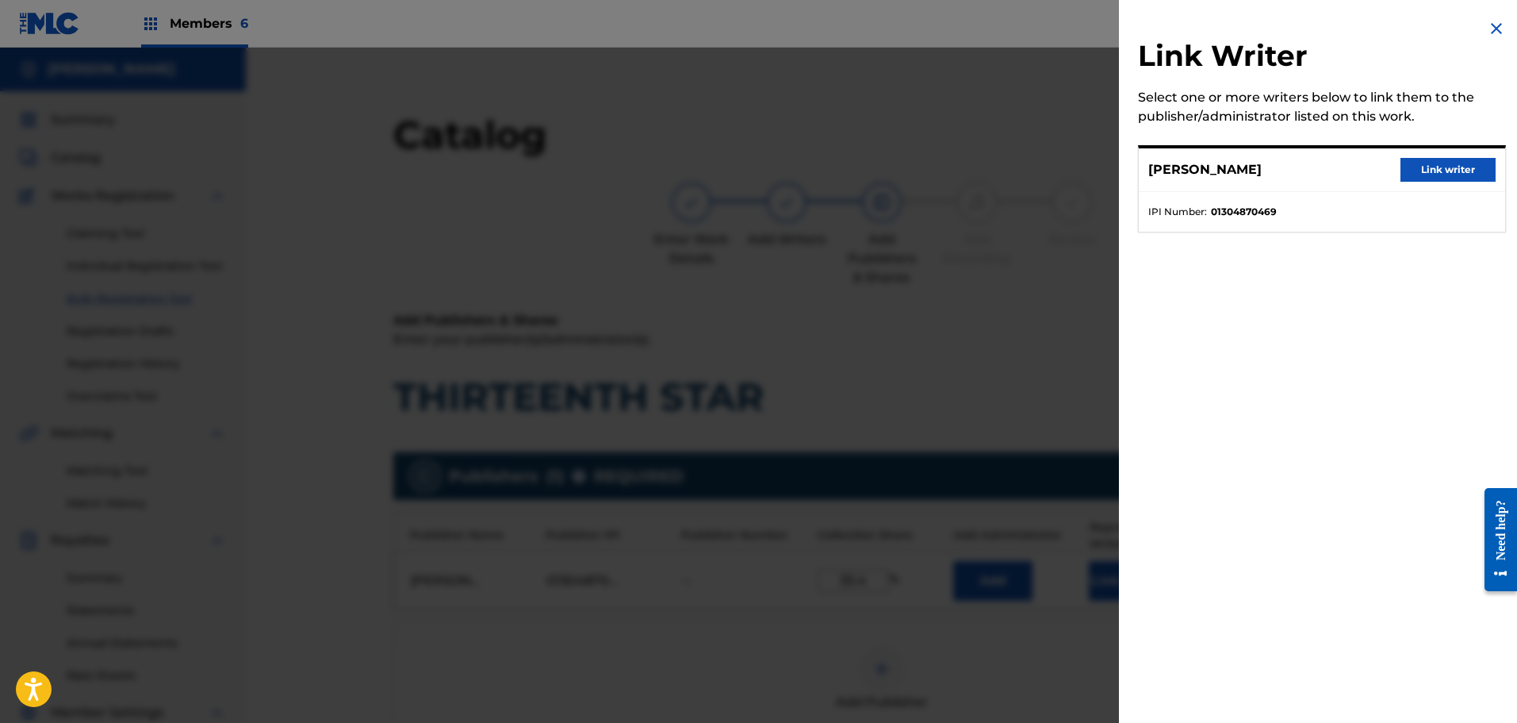
click at [1459, 167] on button "Link writer" at bounding box center [1448, 170] width 95 height 24
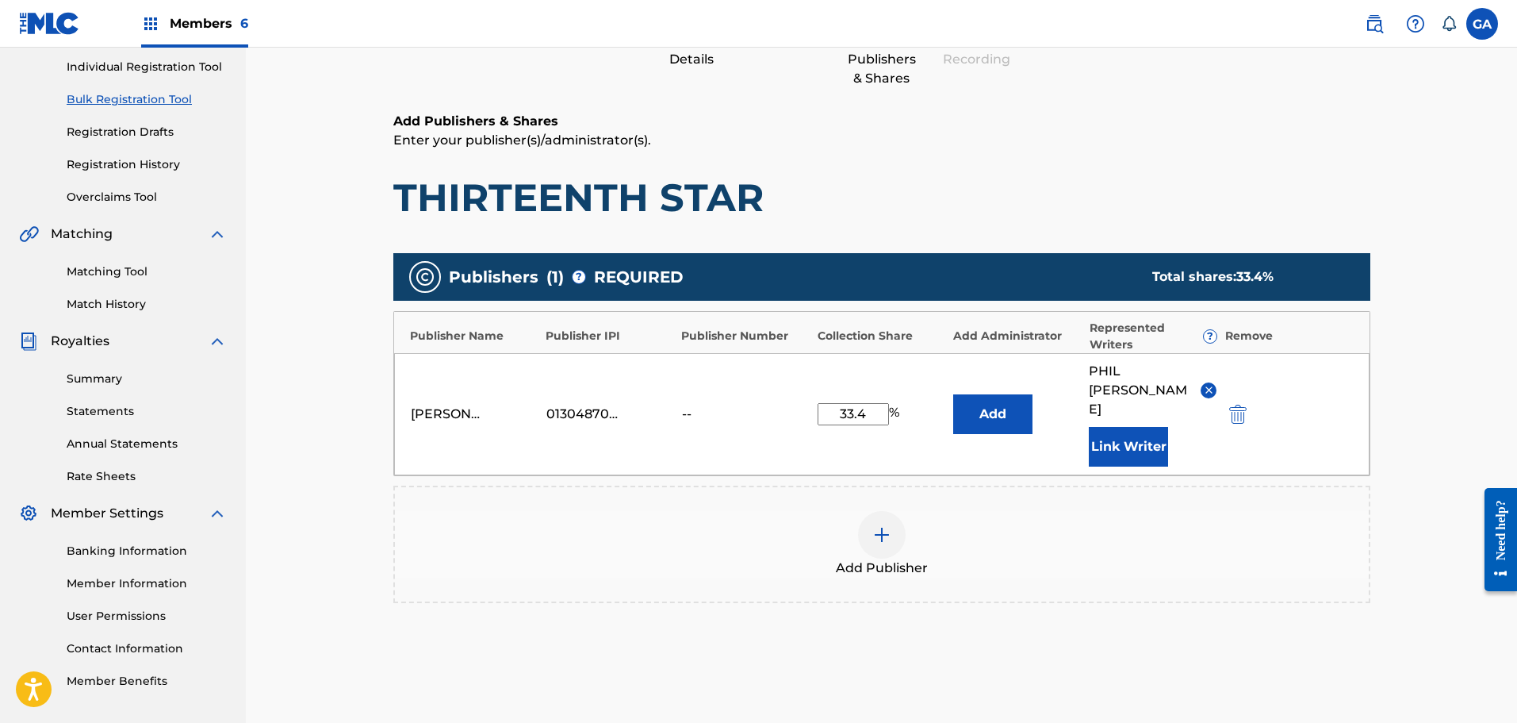
scroll to position [352, 0]
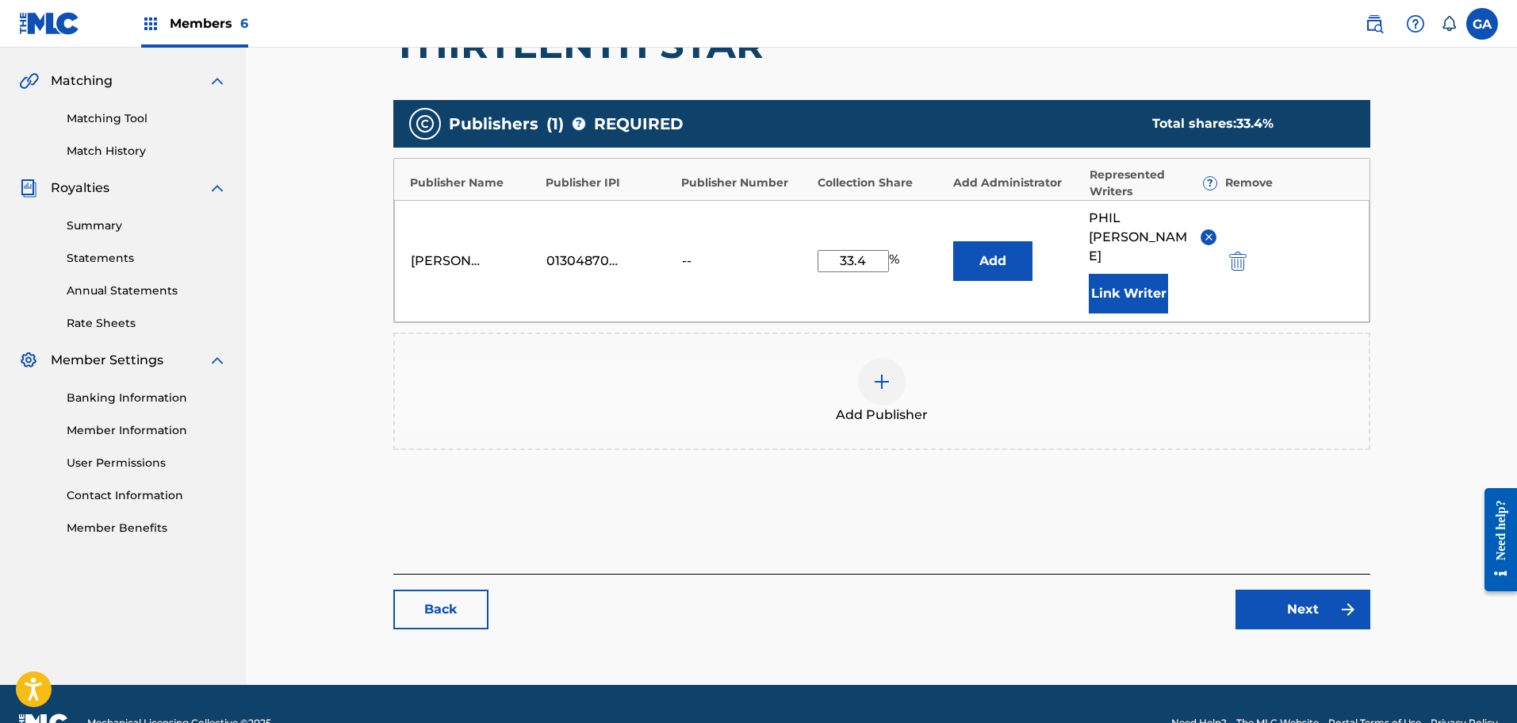
click at [1304, 589] on link "Next" at bounding box center [1303, 609] width 135 height 40
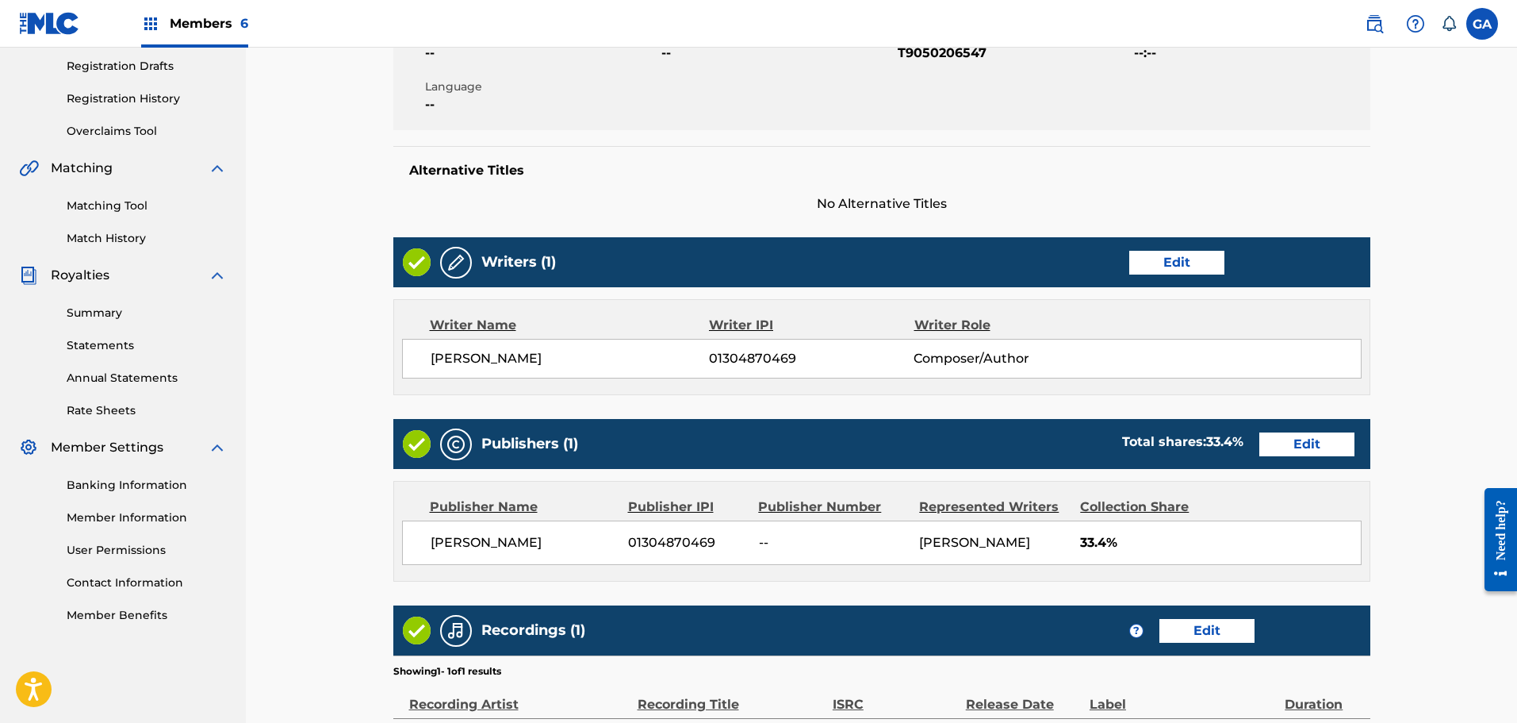
scroll to position [512, 0]
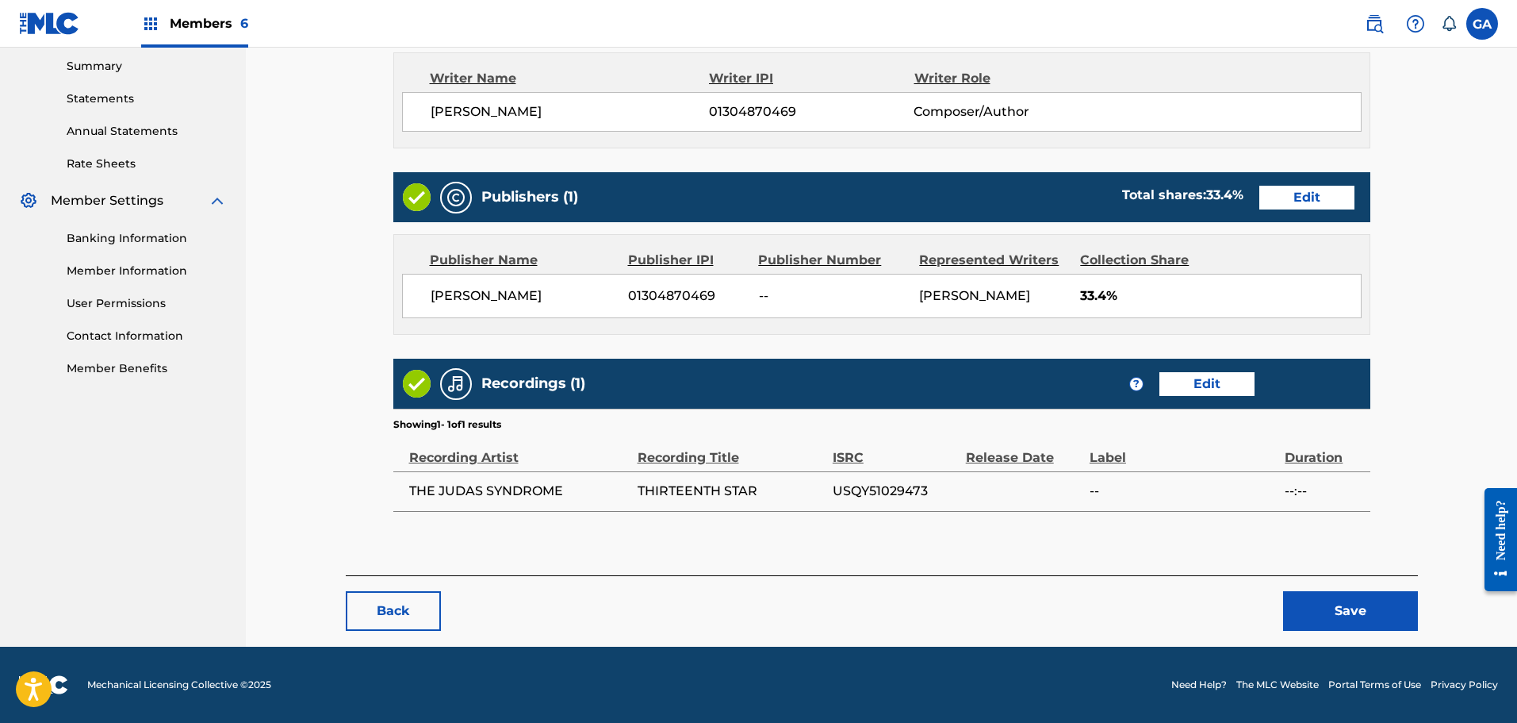
click at [1392, 603] on button "Save" at bounding box center [1350, 611] width 135 height 40
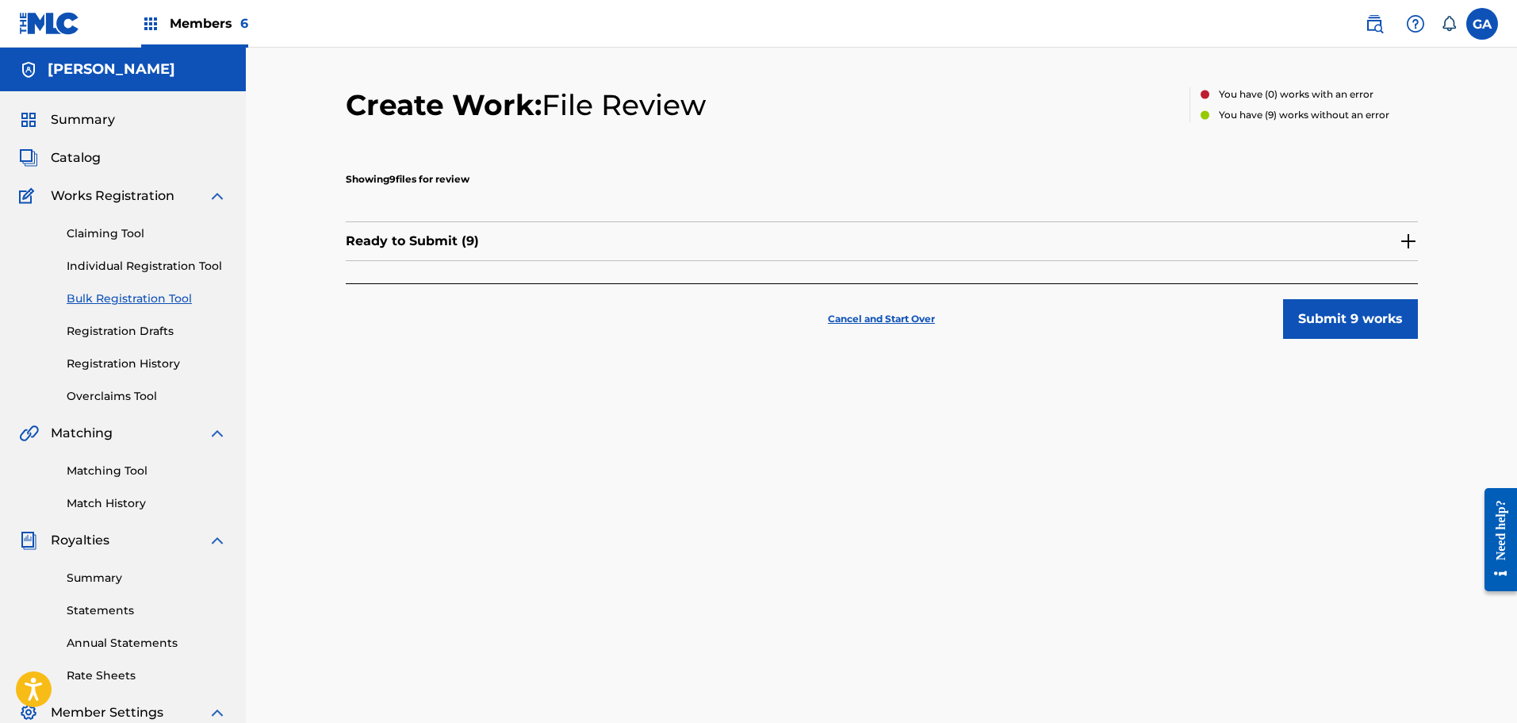
click at [1409, 234] on img at bounding box center [1408, 241] width 19 height 19
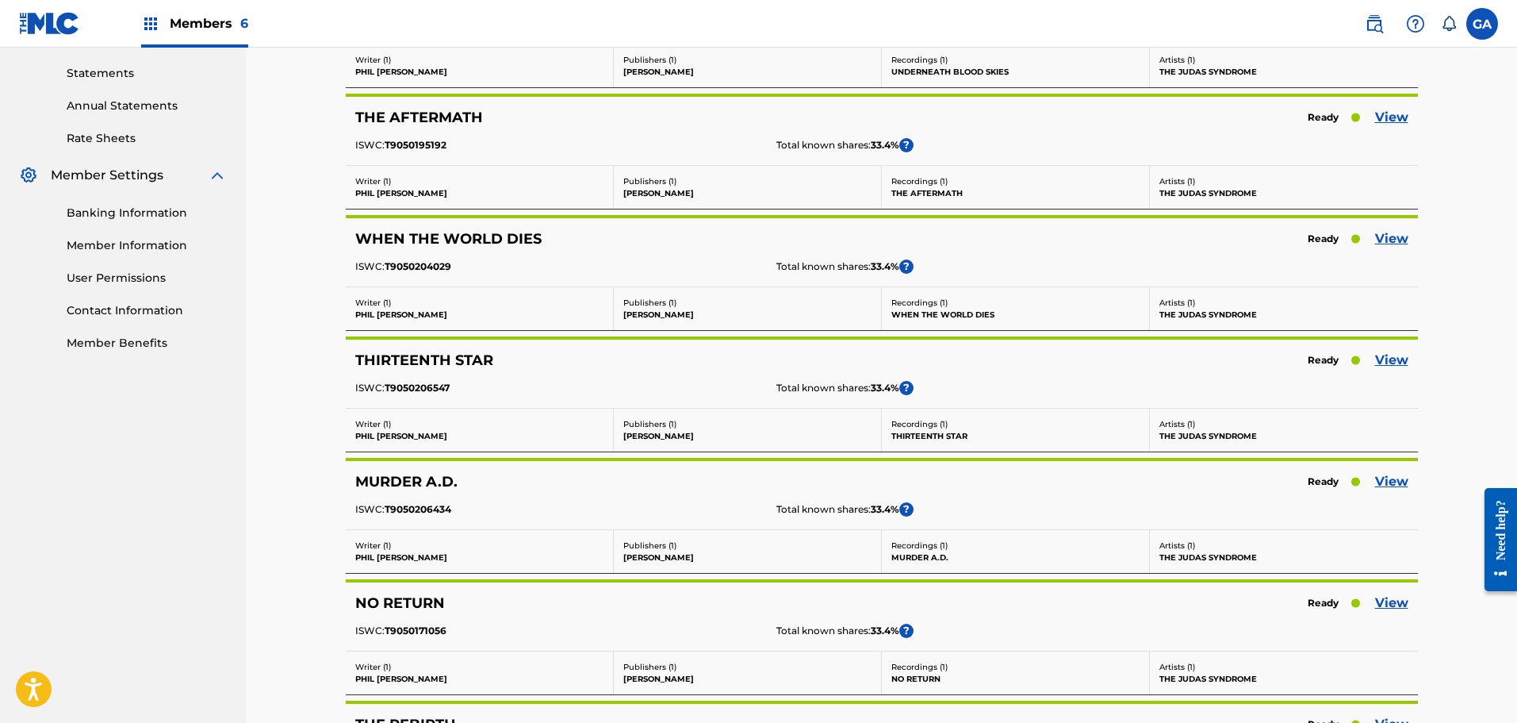
scroll to position [634, 0]
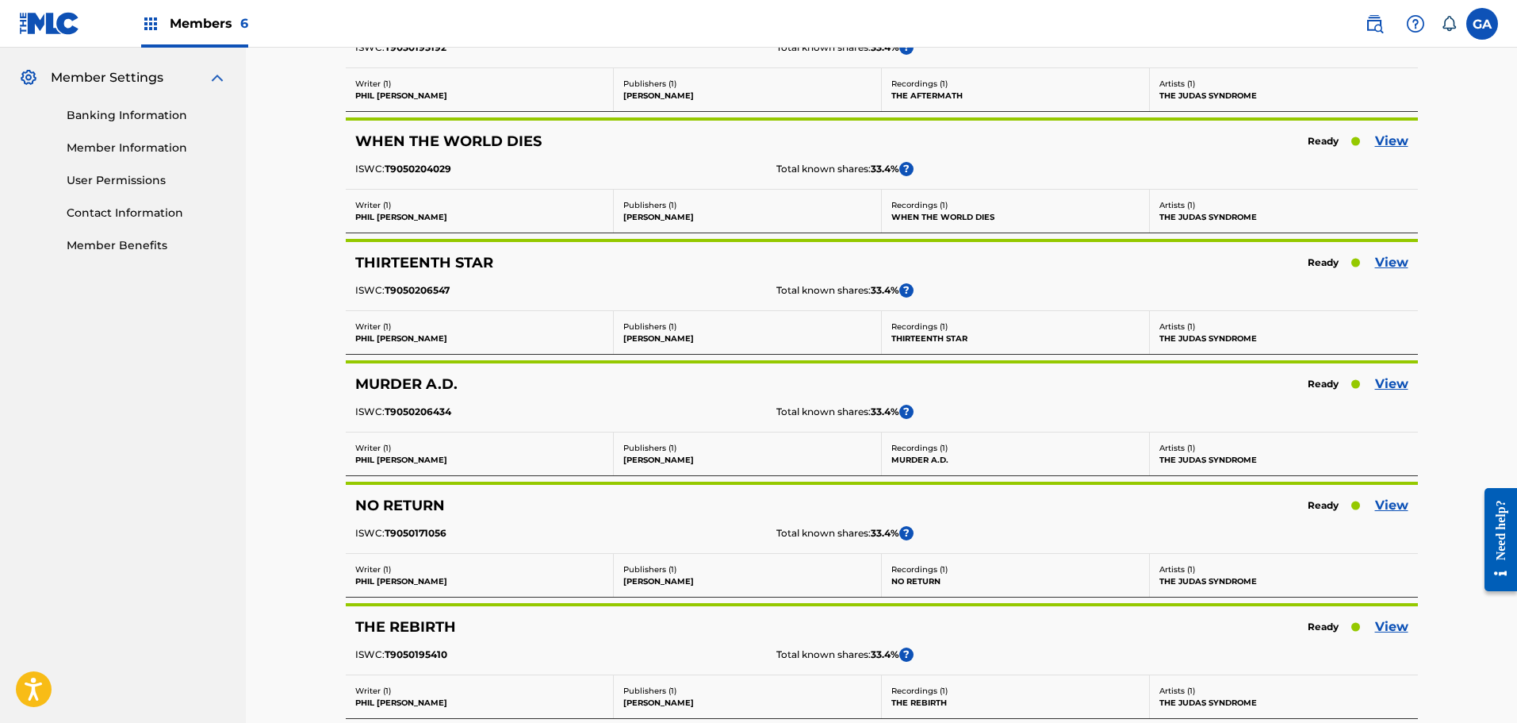
click at [1388, 379] on link "View" at bounding box center [1391, 383] width 33 height 19
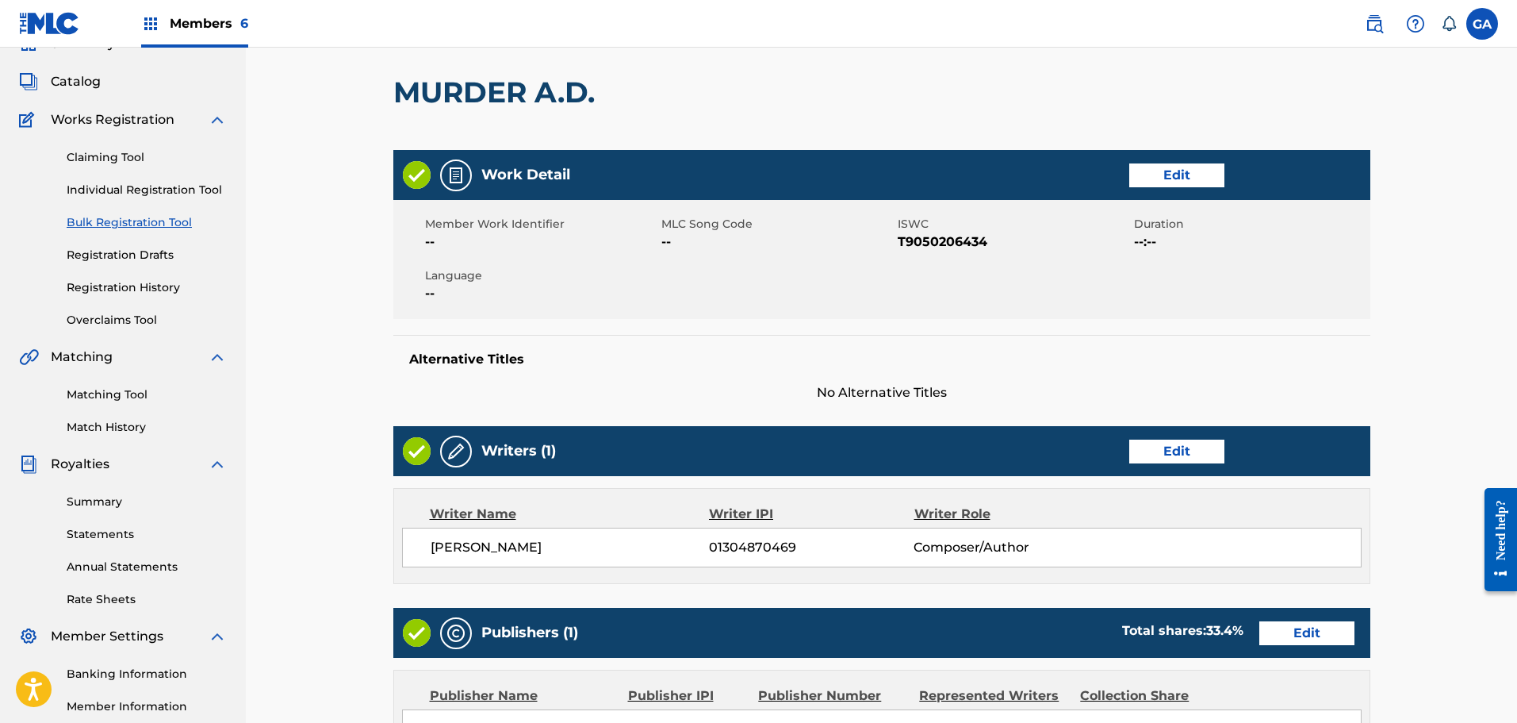
scroll to position [397, 0]
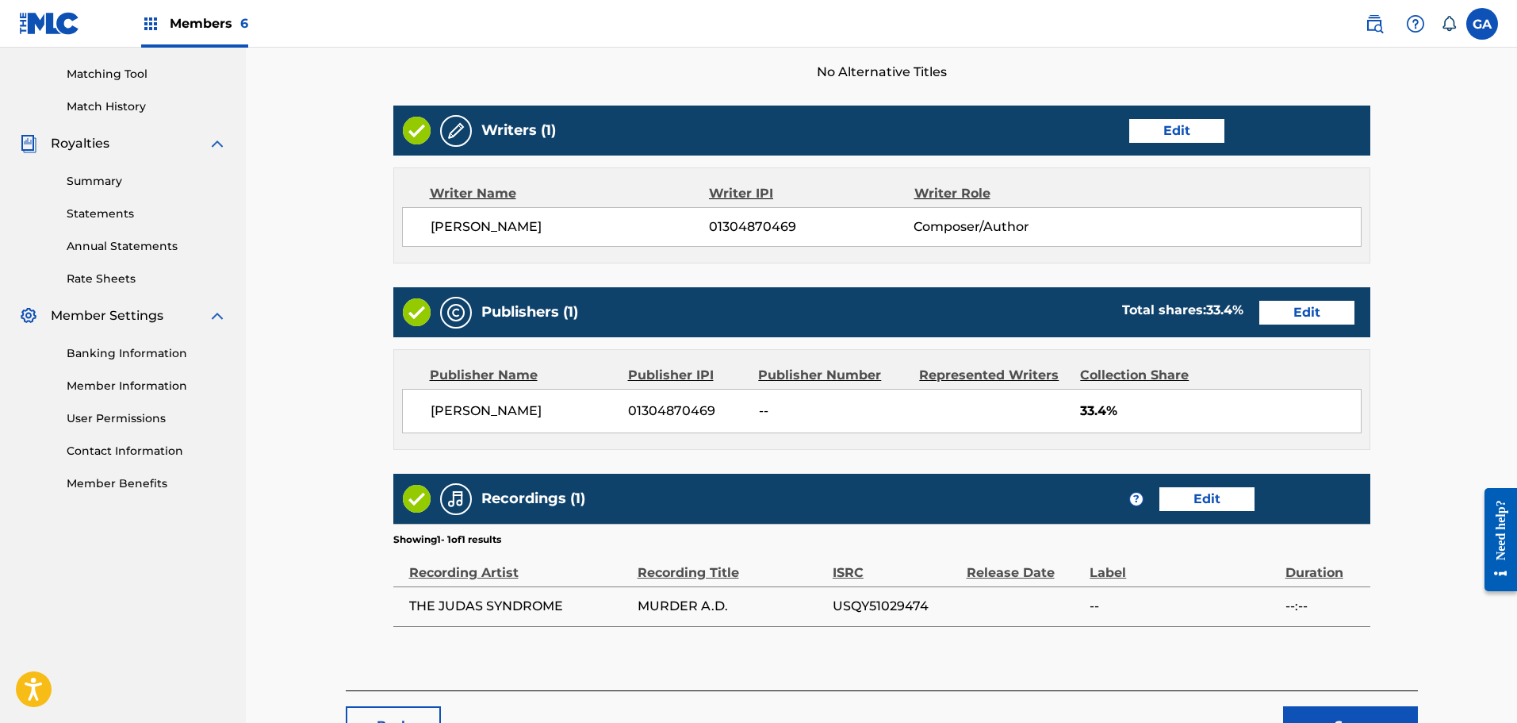
click at [1307, 309] on link "Edit" at bounding box center [1306, 313] width 95 height 24
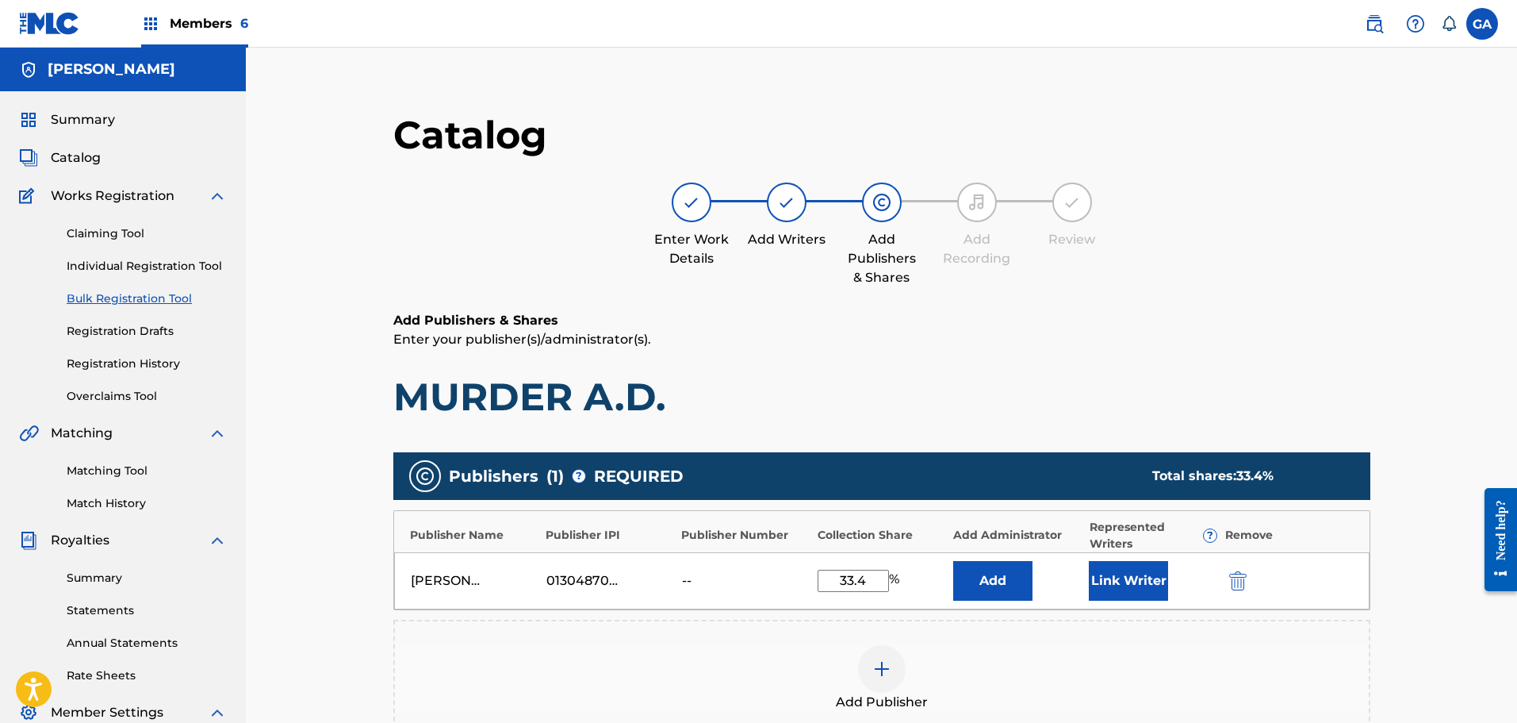
click at [1121, 581] on button "Link Writer" at bounding box center [1128, 581] width 79 height 40
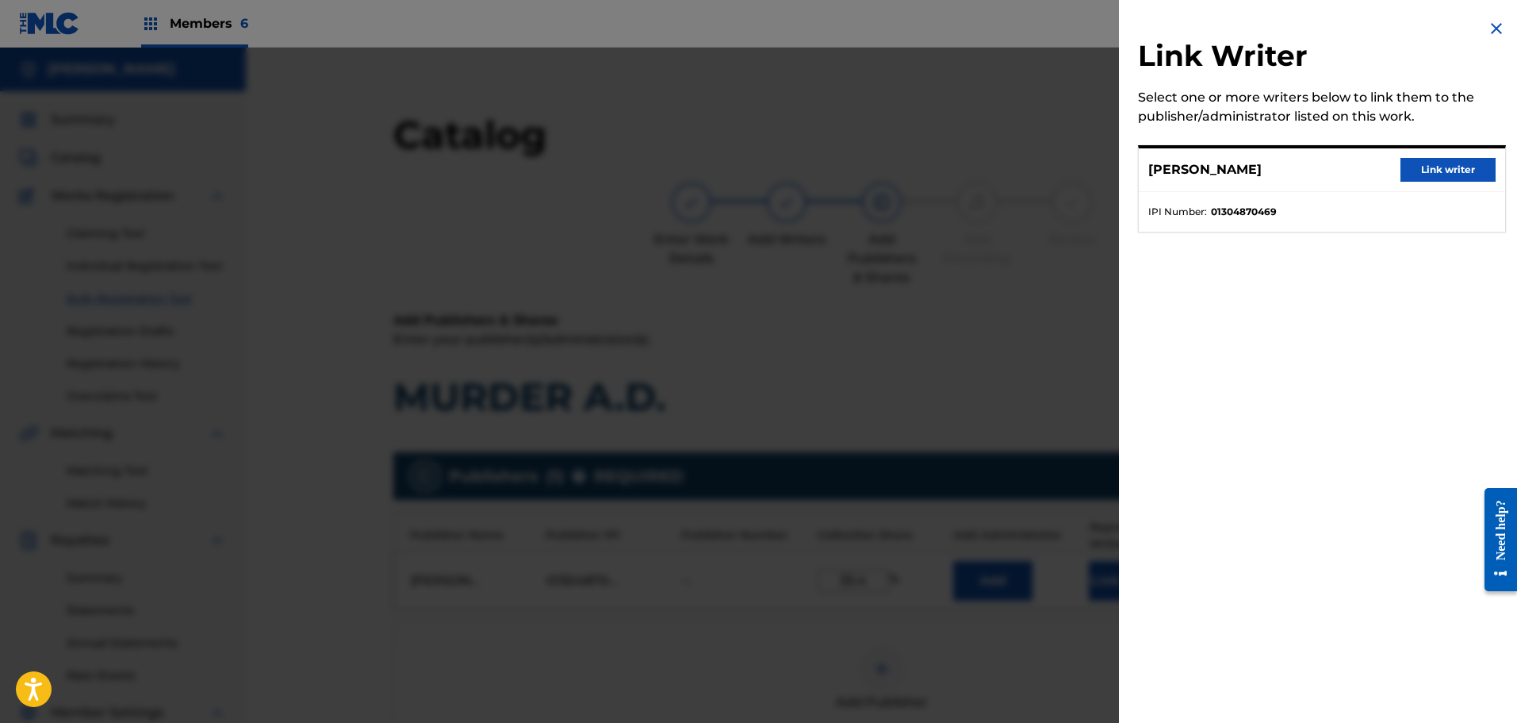
click at [1443, 174] on button "Link writer" at bounding box center [1448, 170] width 95 height 24
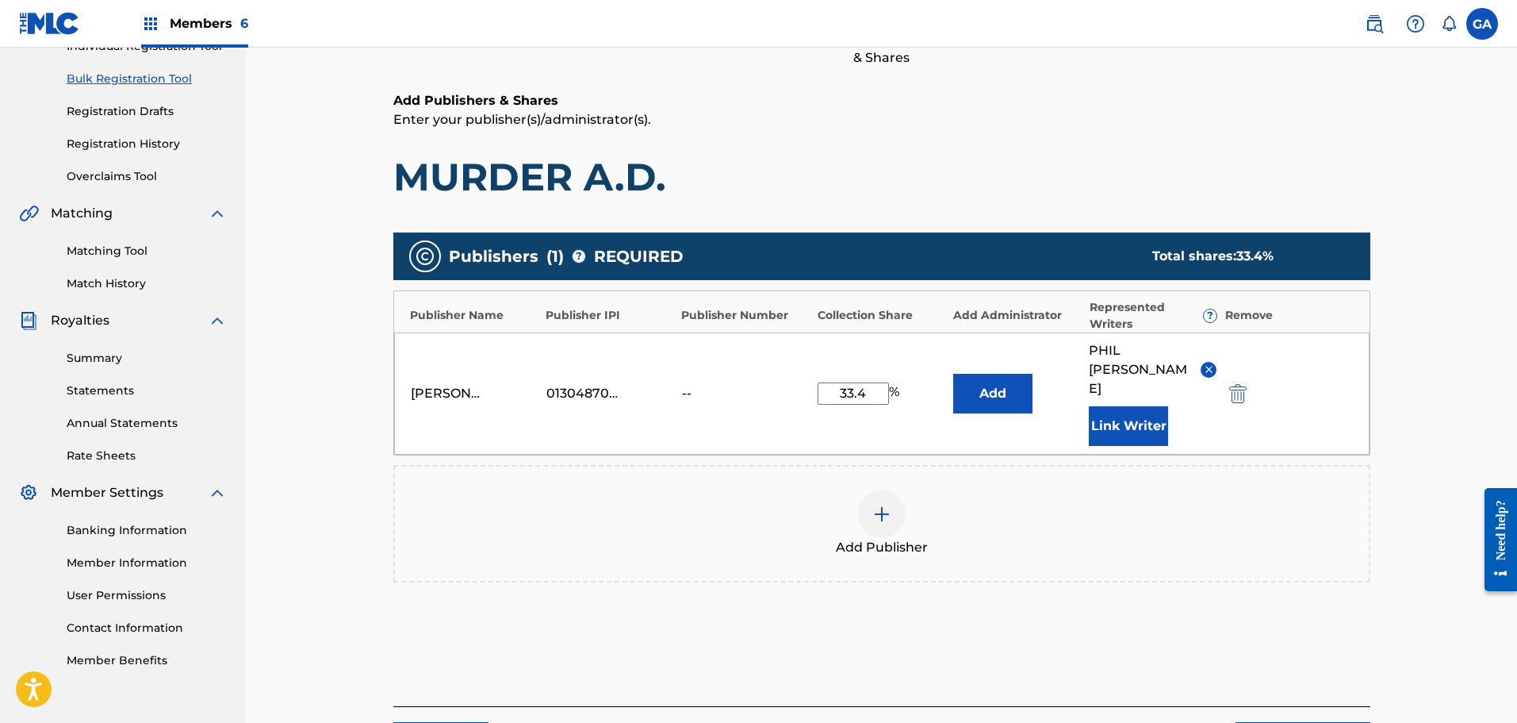
scroll to position [352, 0]
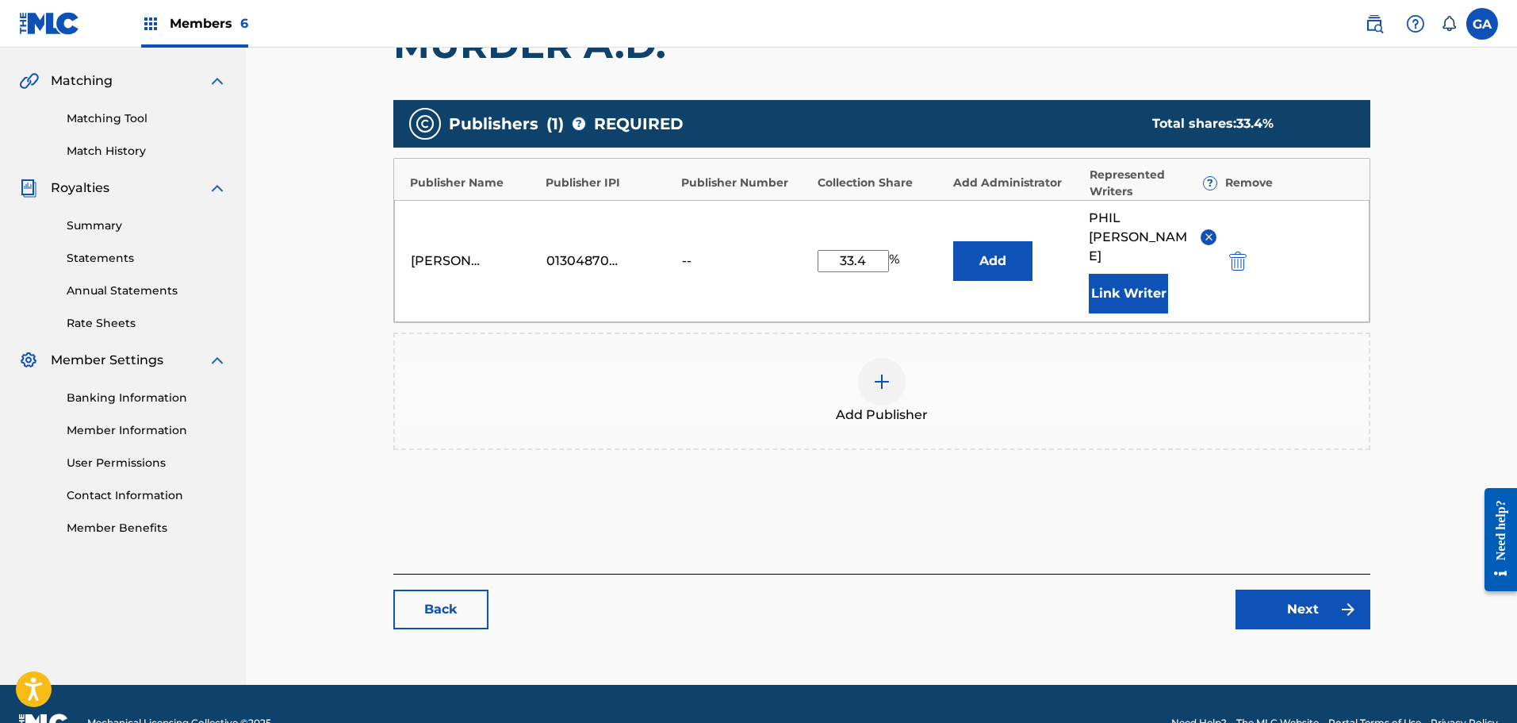
click at [1321, 589] on link "Next" at bounding box center [1303, 609] width 135 height 40
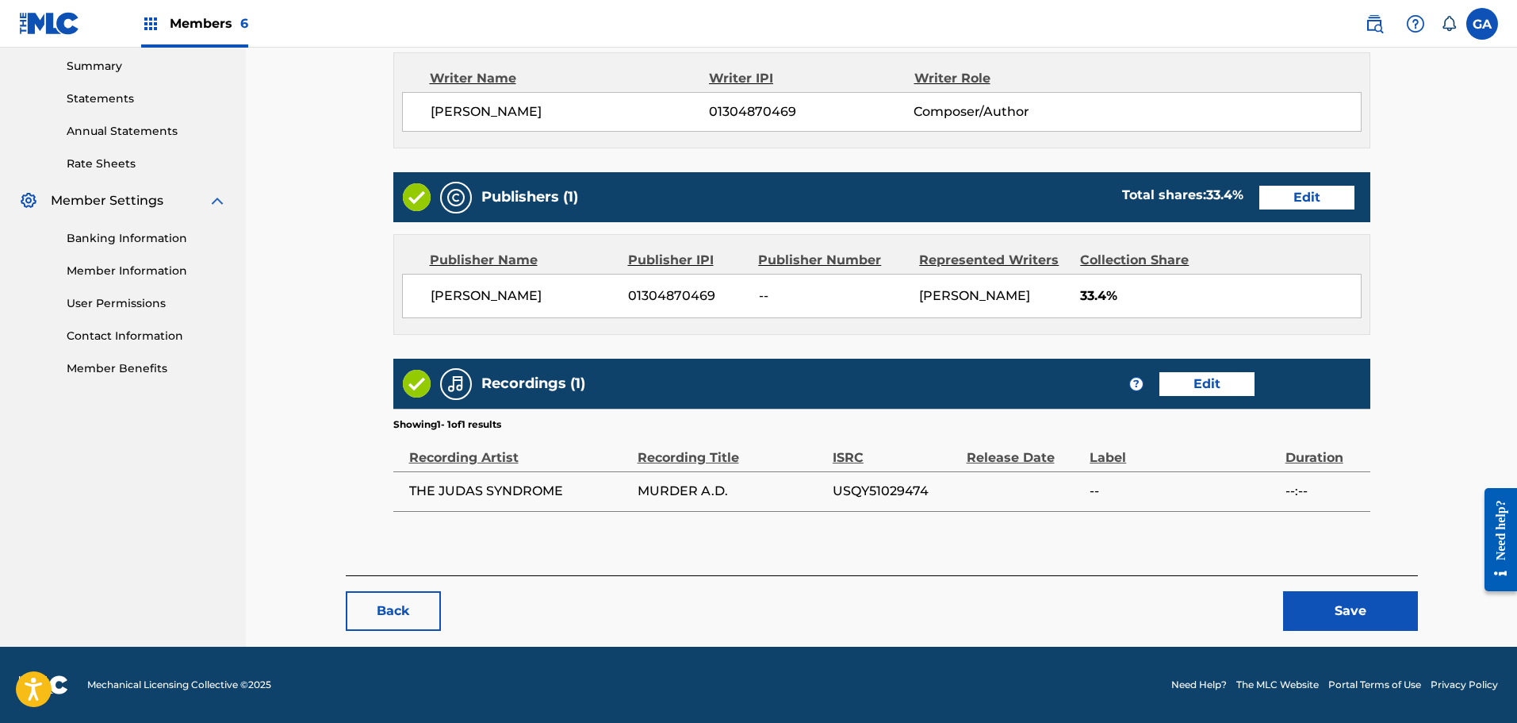
click at [1395, 615] on button "Save" at bounding box center [1350, 611] width 135 height 40
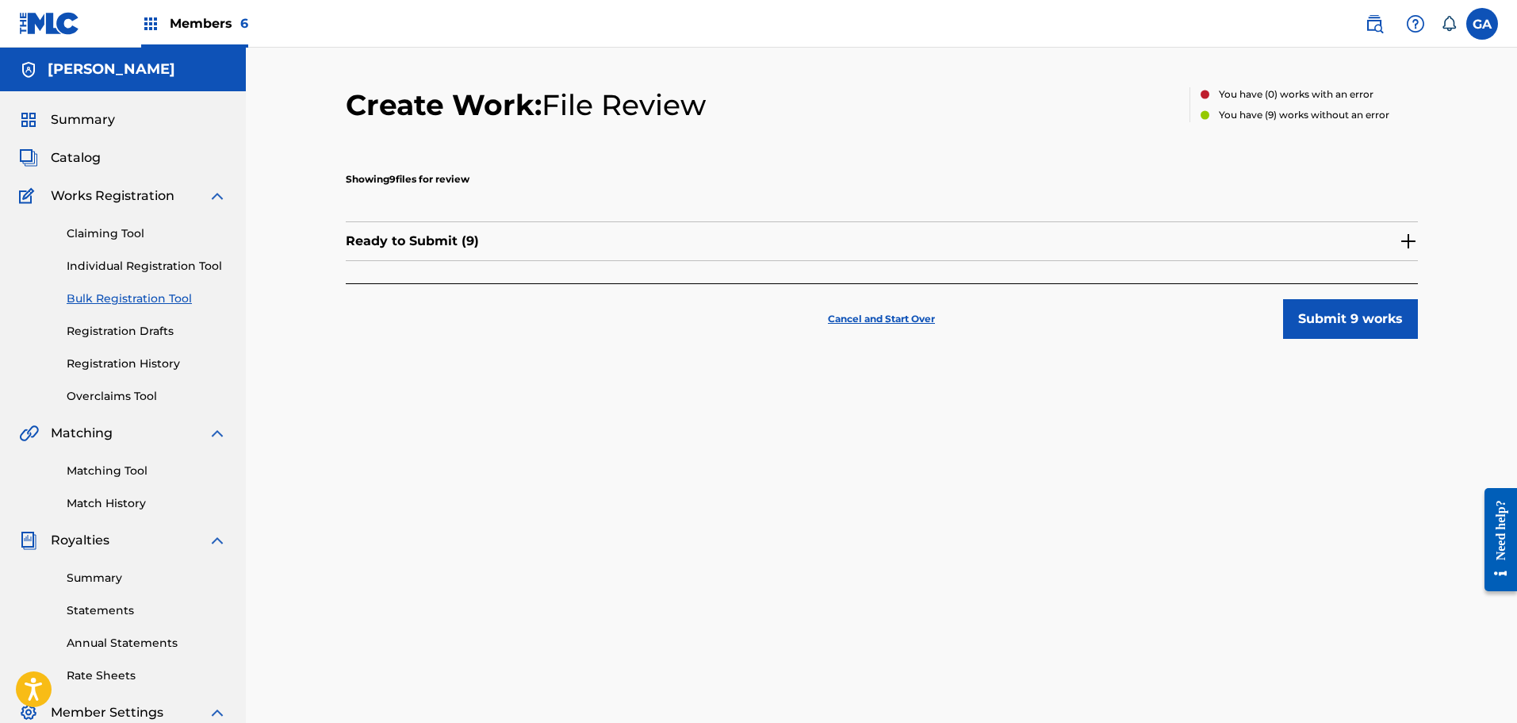
click at [1411, 236] on img at bounding box center [1408, 241] width 19 height 19
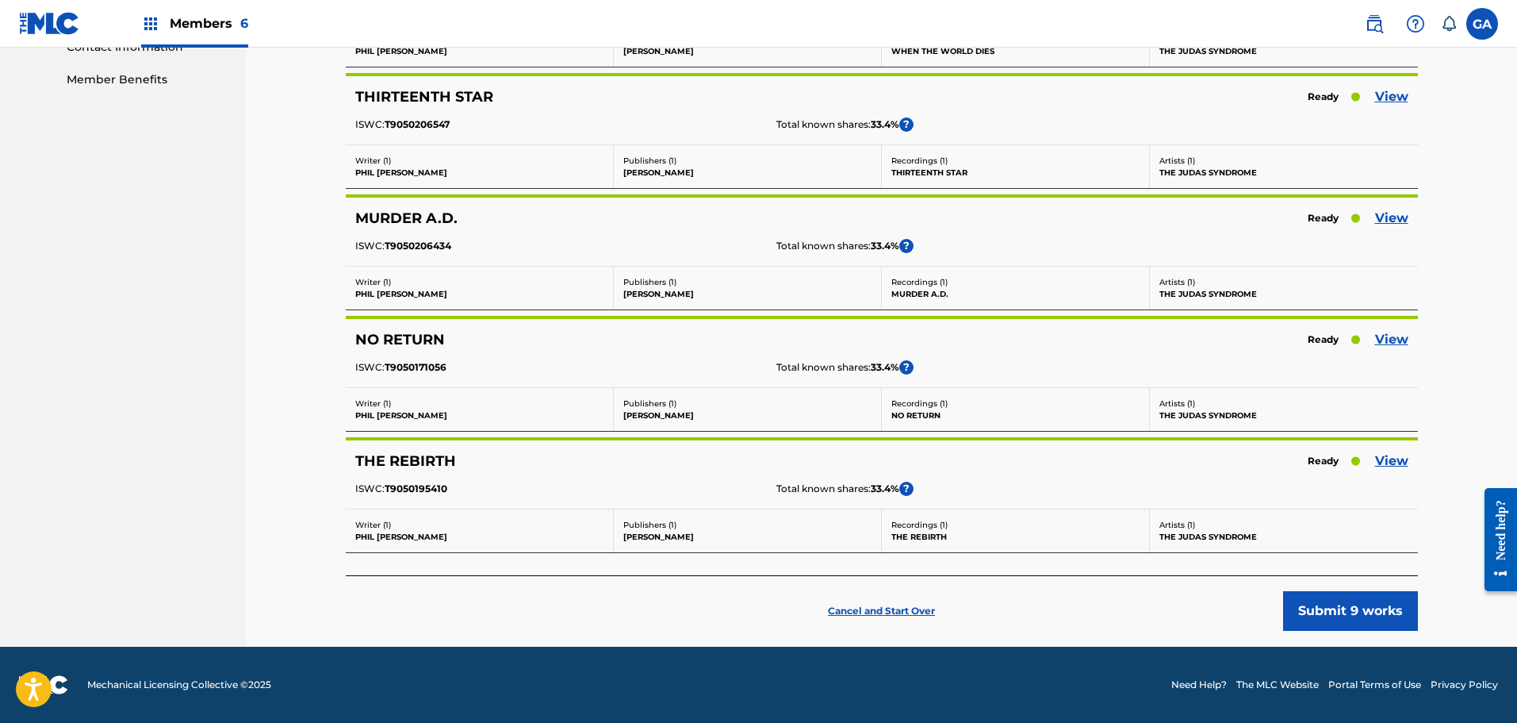
click at [1382, 340] on link "View" at bounding box center [1391, 339] width 33 height 19
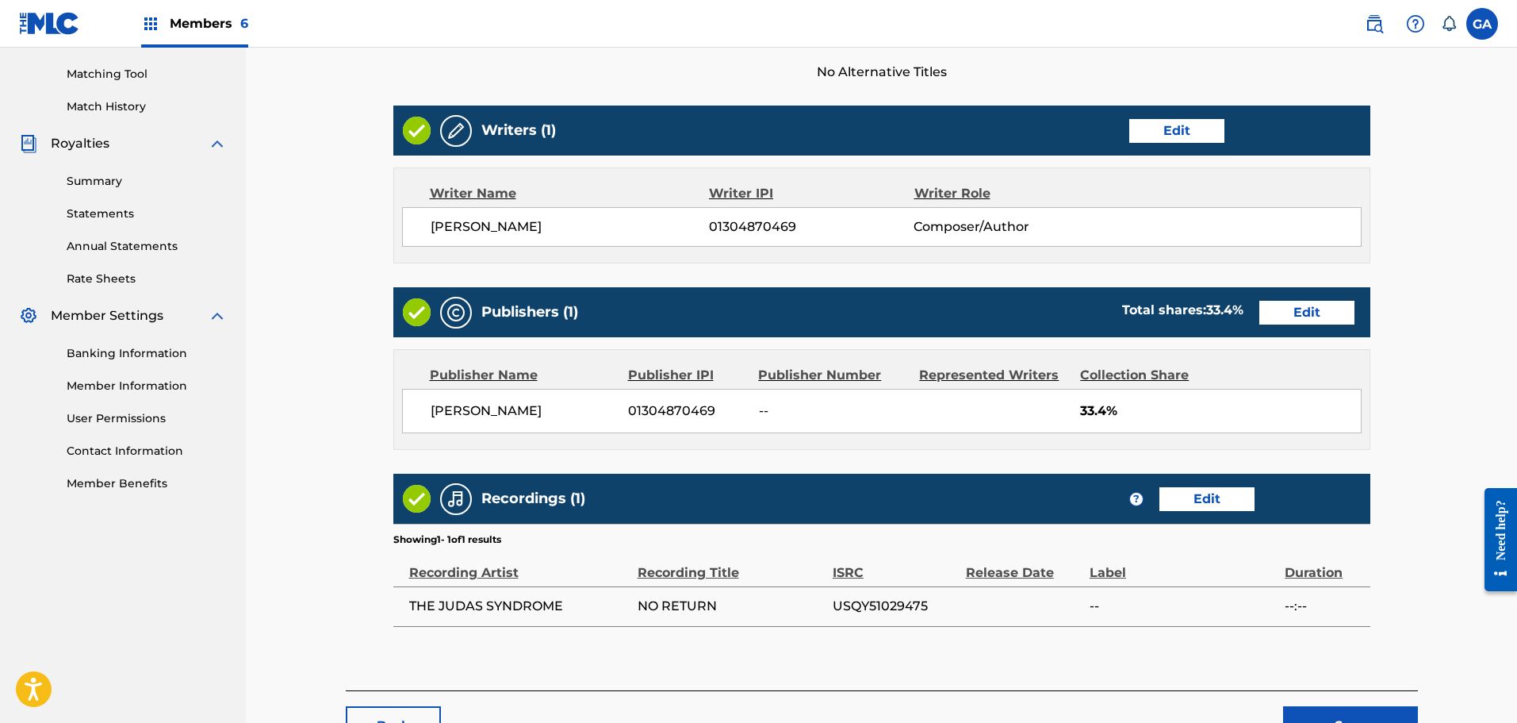
click at [1302, 301] on link "Edit" at bounding box center [1306, 313] width 95 height 24
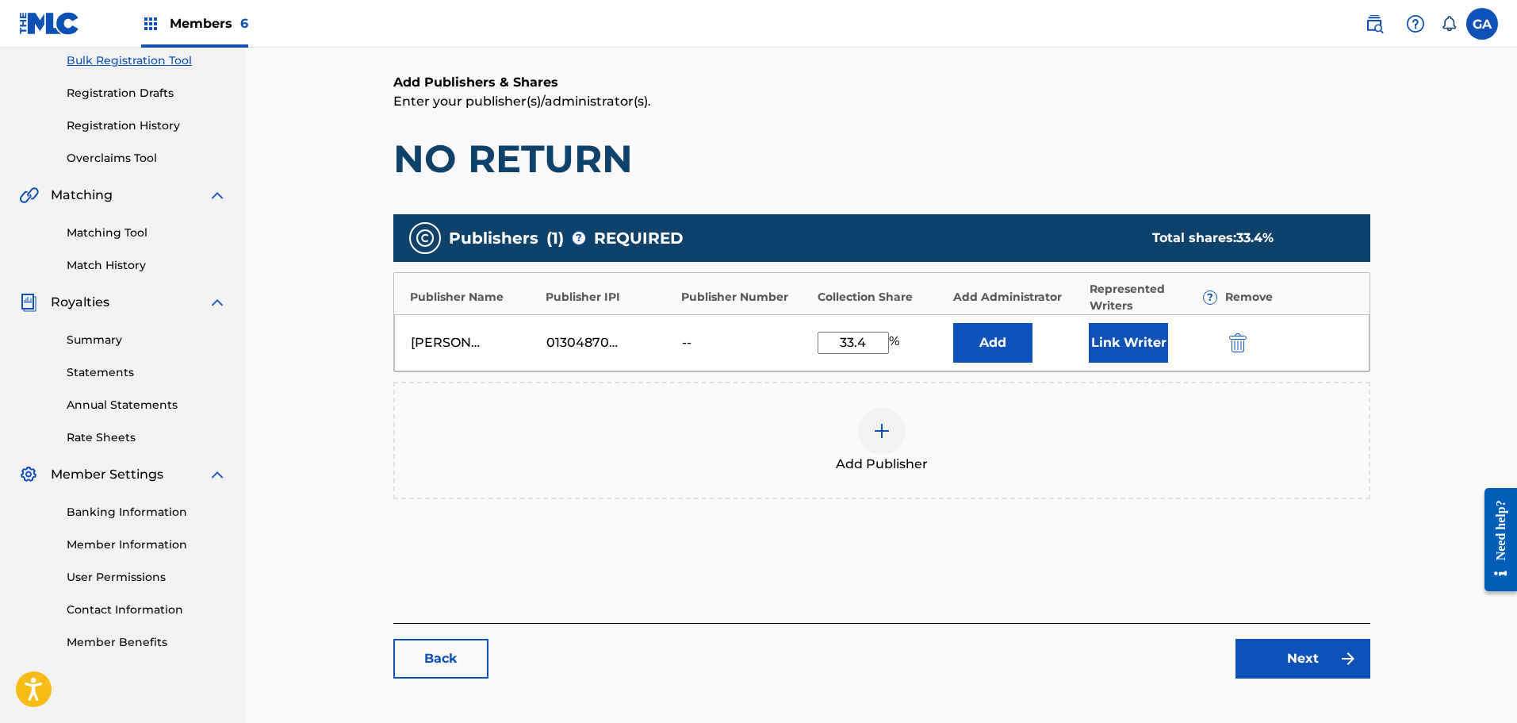
click at [1133, 338] on button "Link Writer" at bounding box center [1128, 343] width 79 height 40
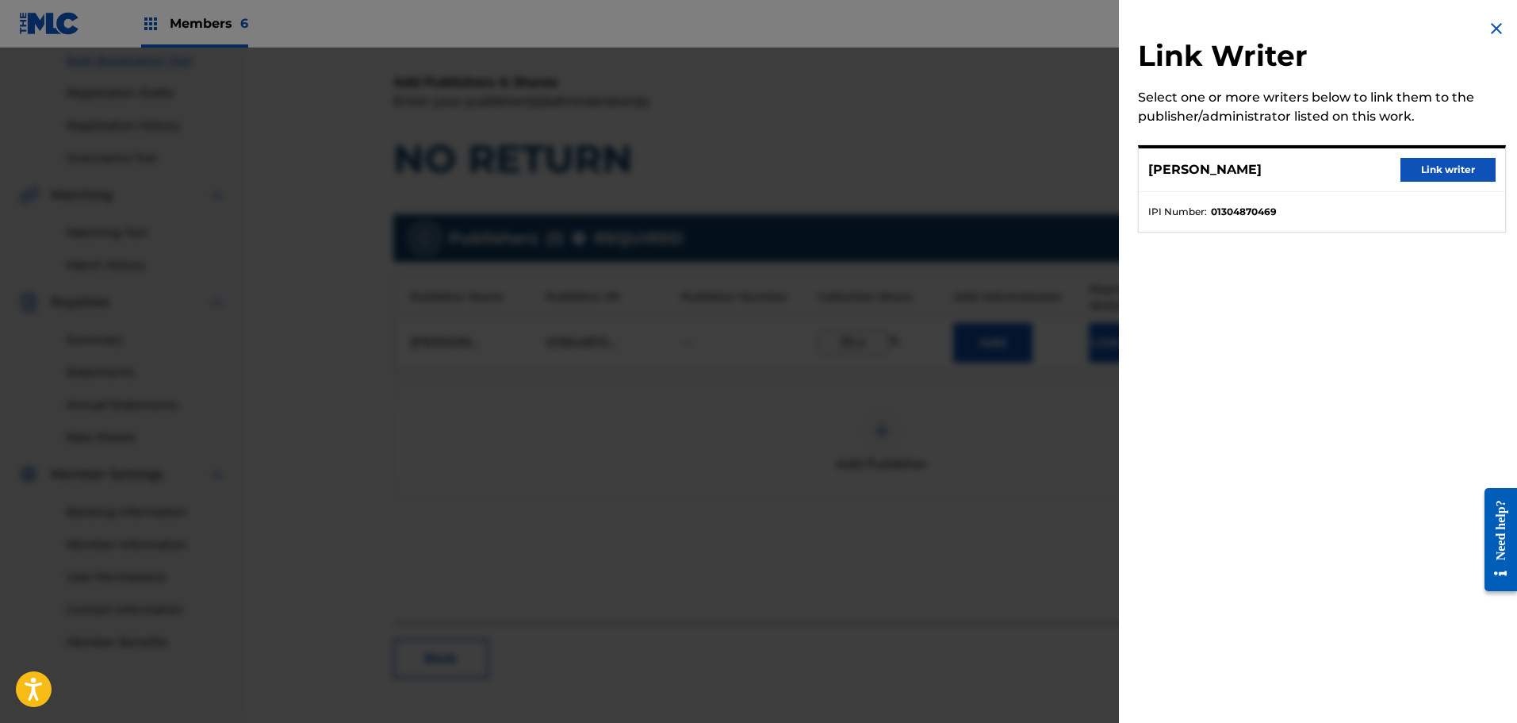
click at [1426, 173] on button "Link writer" at bounding box center [1448, 170] width 95 height 24
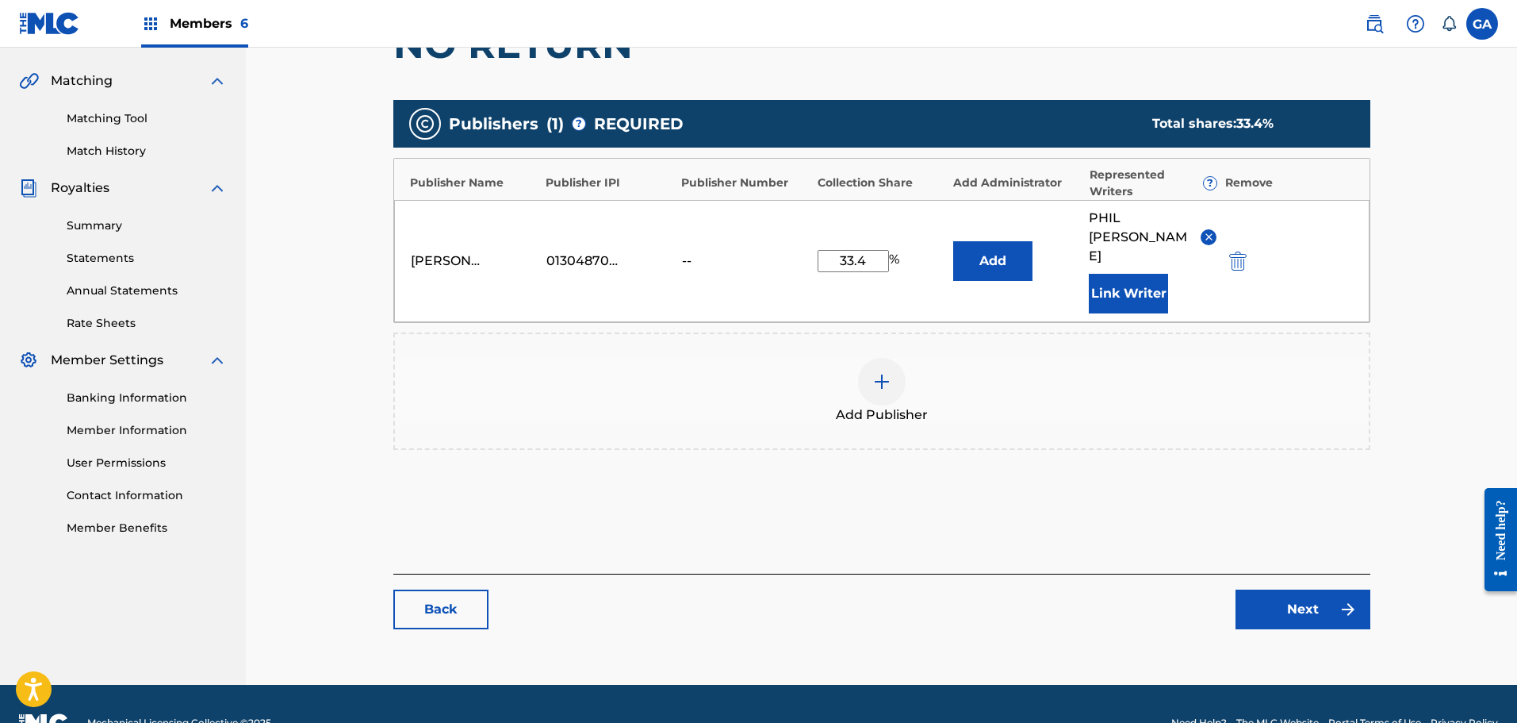
click at [1319, 589] on link "Next" at bounding box center [1303, 609] width 135 height 40
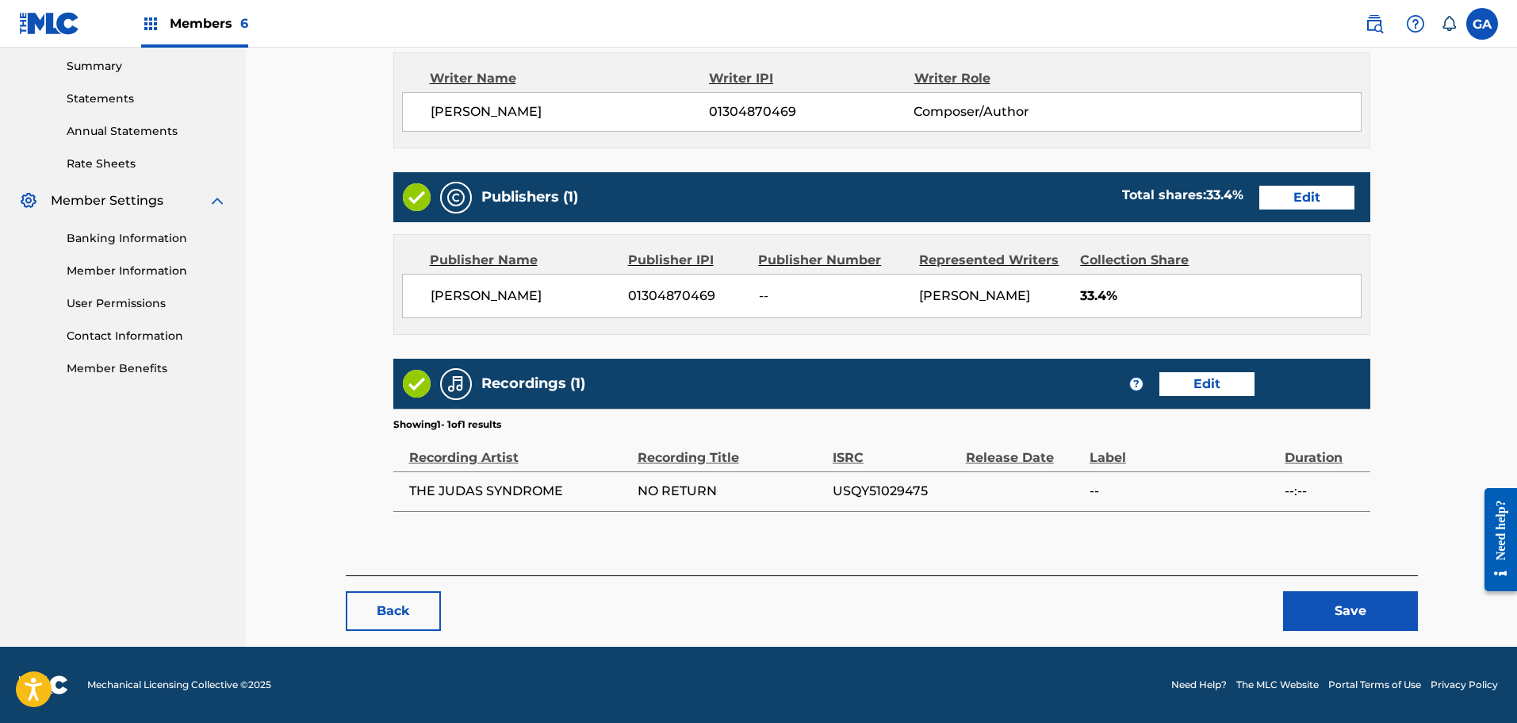
click at [1342, 598] on button "Save" at bounding box center [1350, 611] width 135 height 40
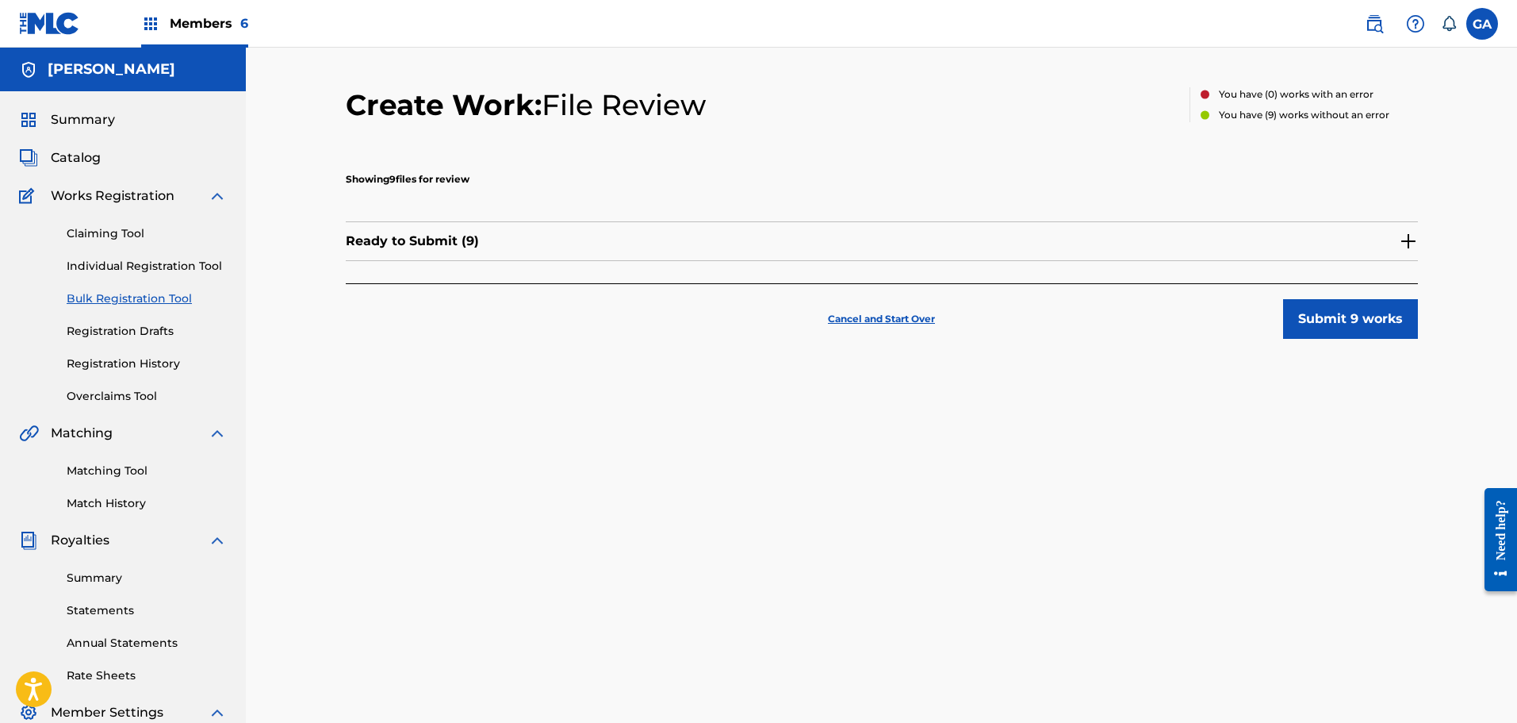
click at [1412, 243] on img at bounding box center [1408, 241] width 19 height 19
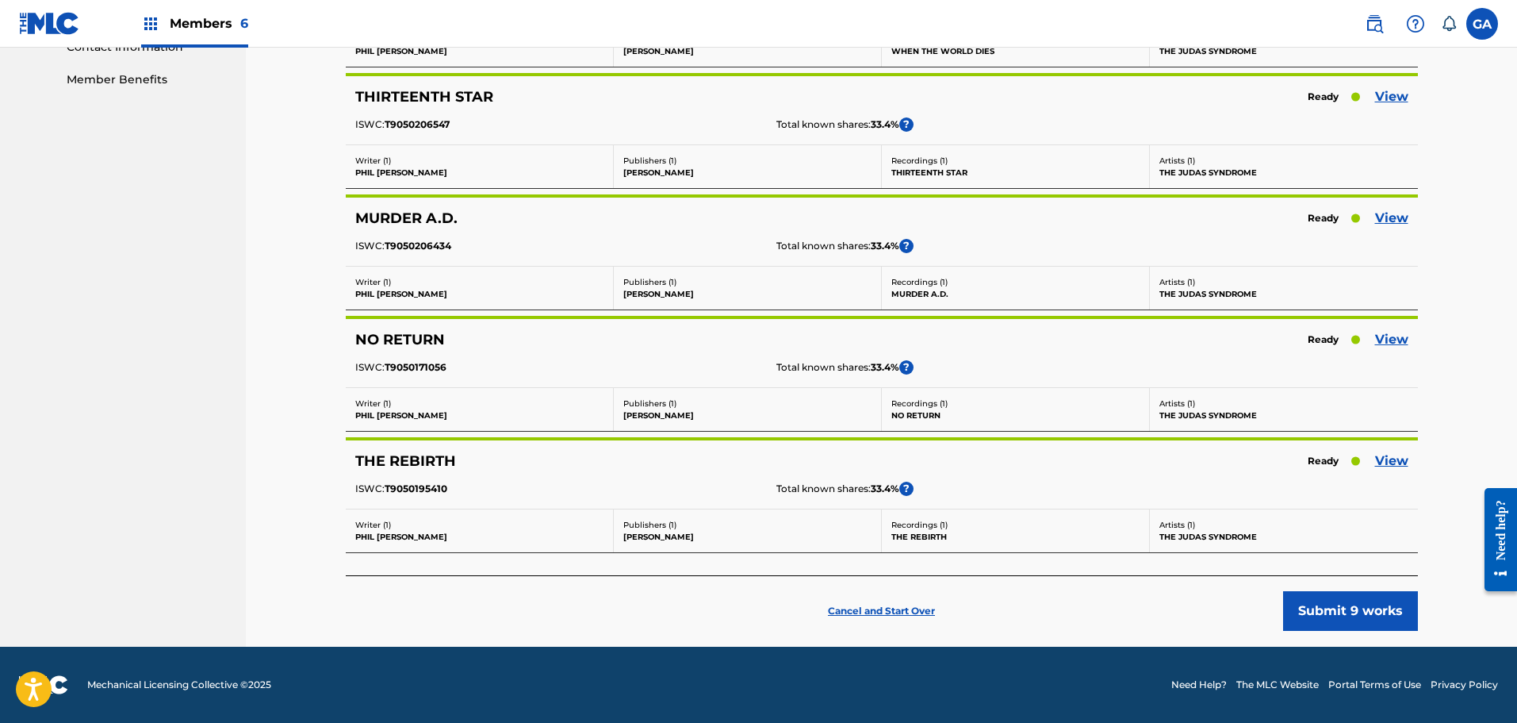
click at [1383, 458] on link "View" at bounding box center [1391, 460] width 33 height 19
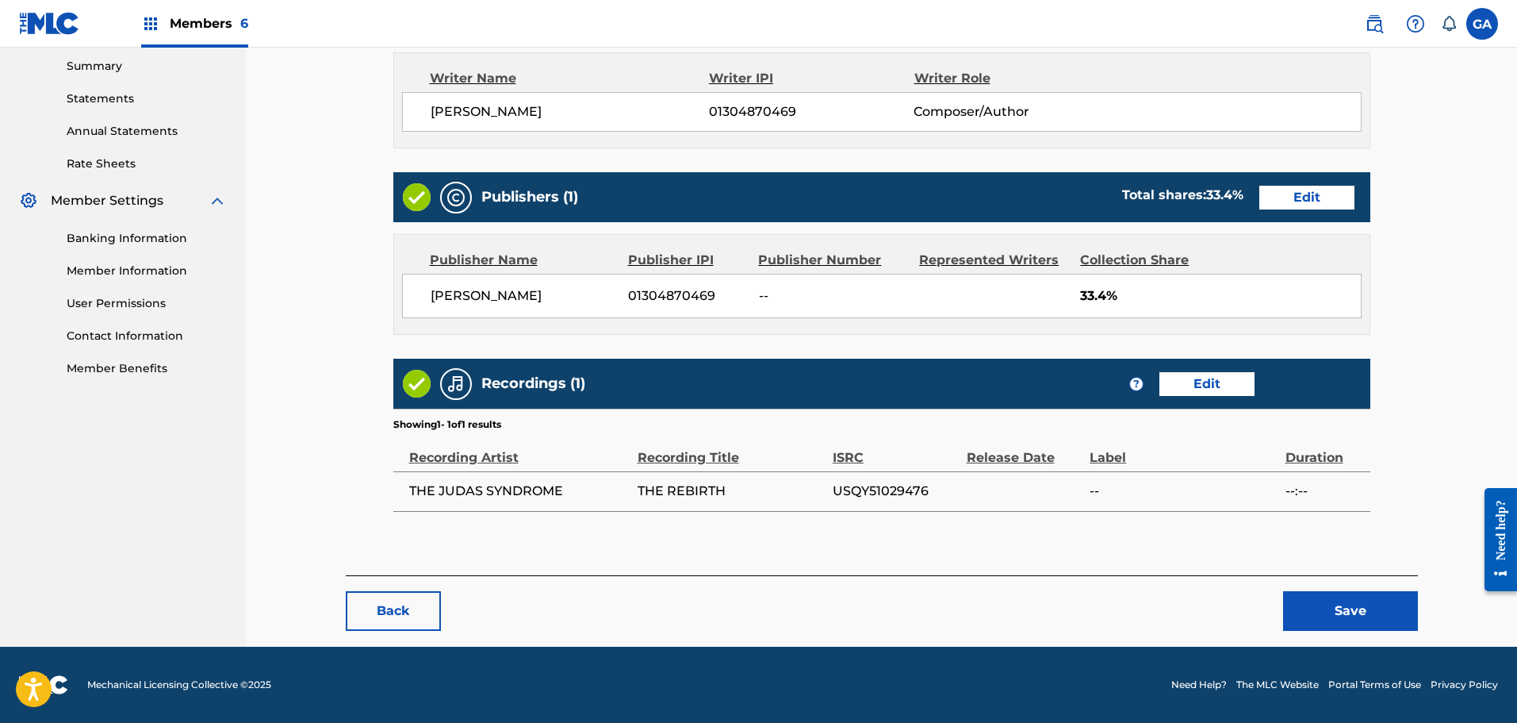
click at [1294, 203] on link "Edit" at bounding box center [1306, 198] width 95 height 24
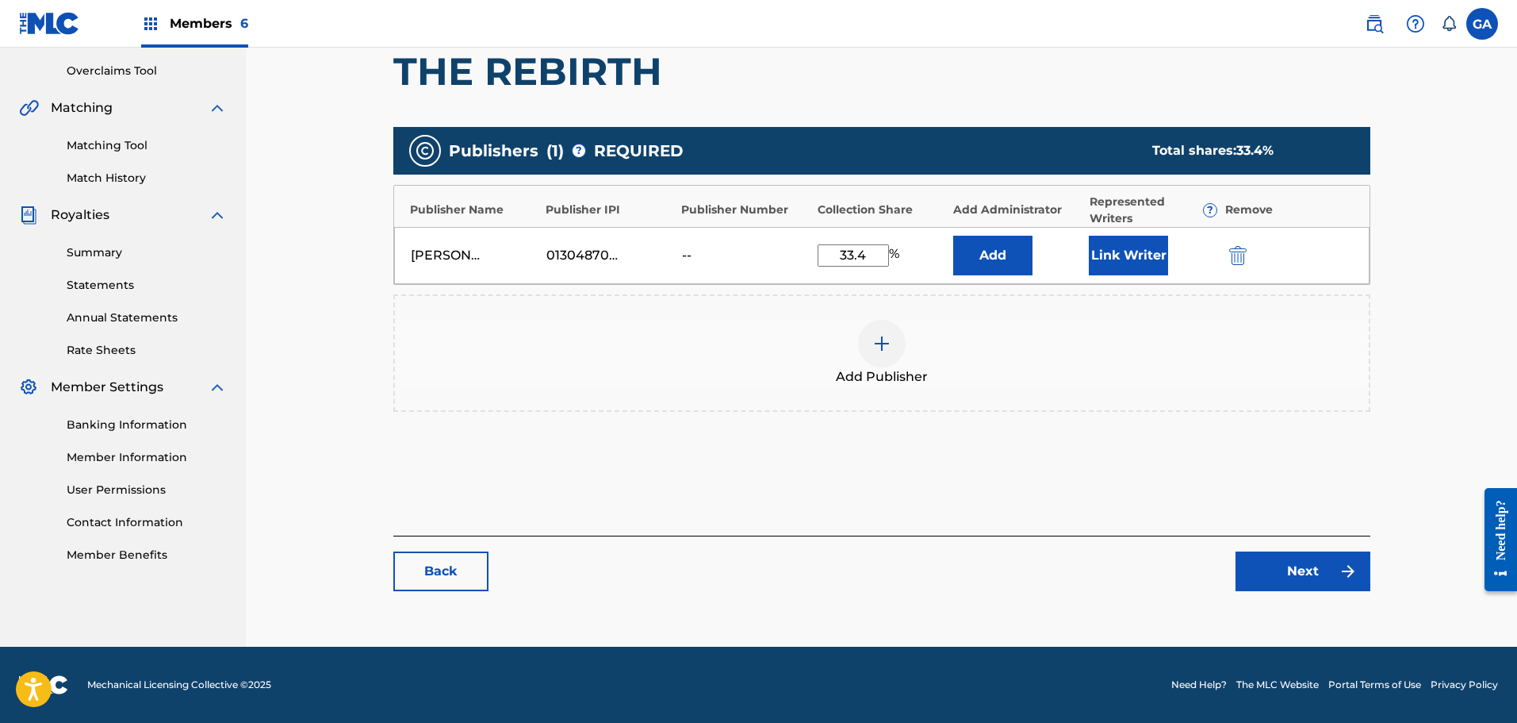
click at [1149, 255] on button "Link Writer" at bounding box center [1128, 256] width 79 height 40
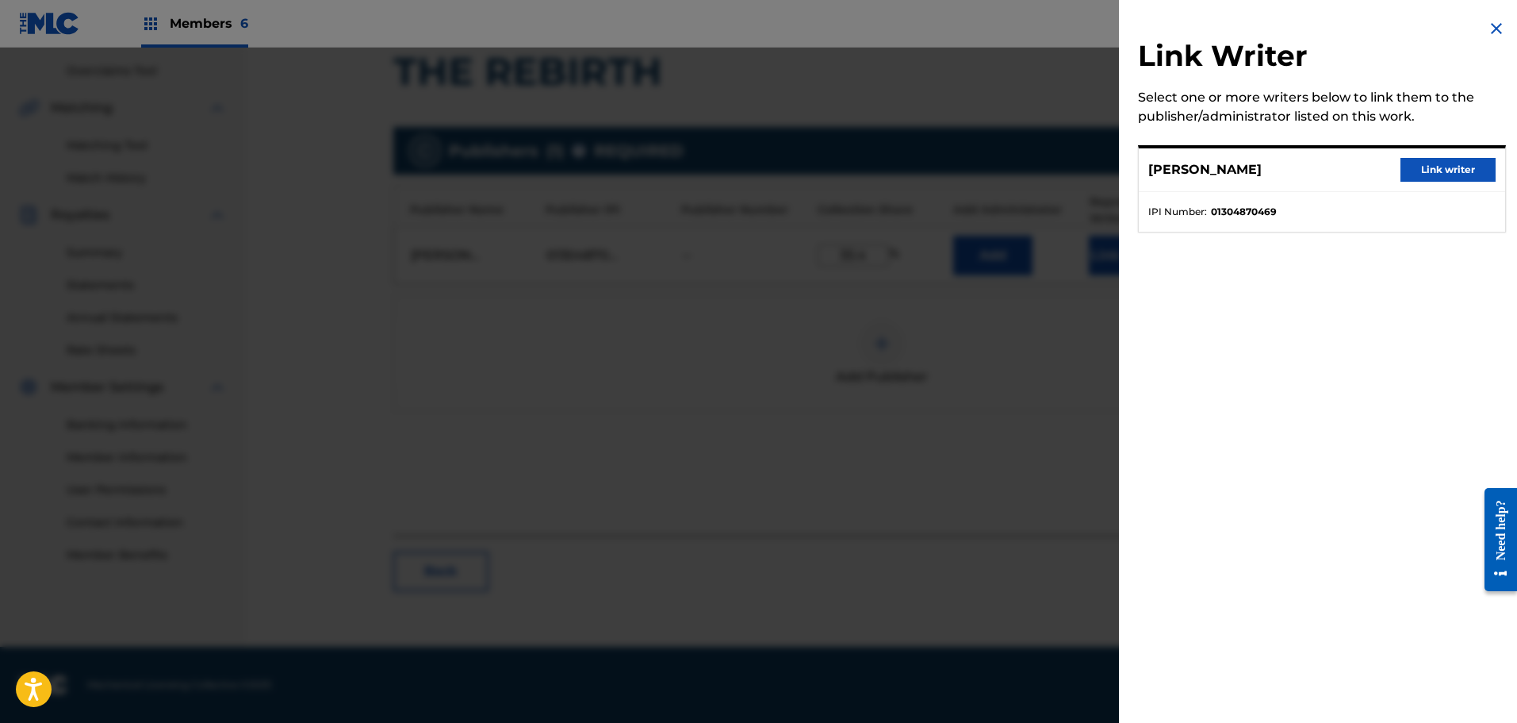
click at [1430, 159] on button "Link writer" at bounding box center [1448, 170] width 95 height 24
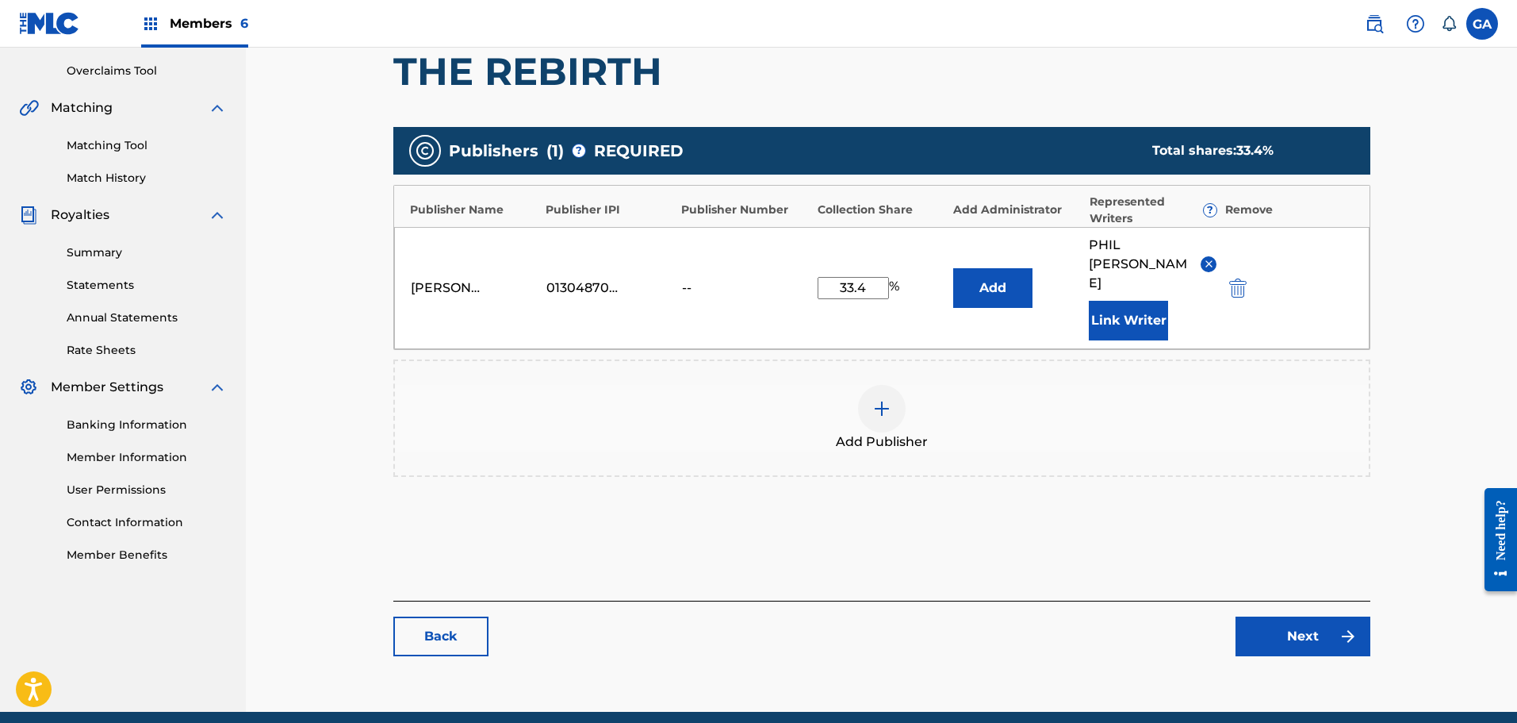
click at [1329, 627] on div "Catalog Enter Work Details Add Writers Add Publishers & Shares Add Recording Re…" at bounding box center [881, 229] width 977 height 886
click at [1328, 616] on link "Next" at bounding box center [1303, 636] width 135 height 40
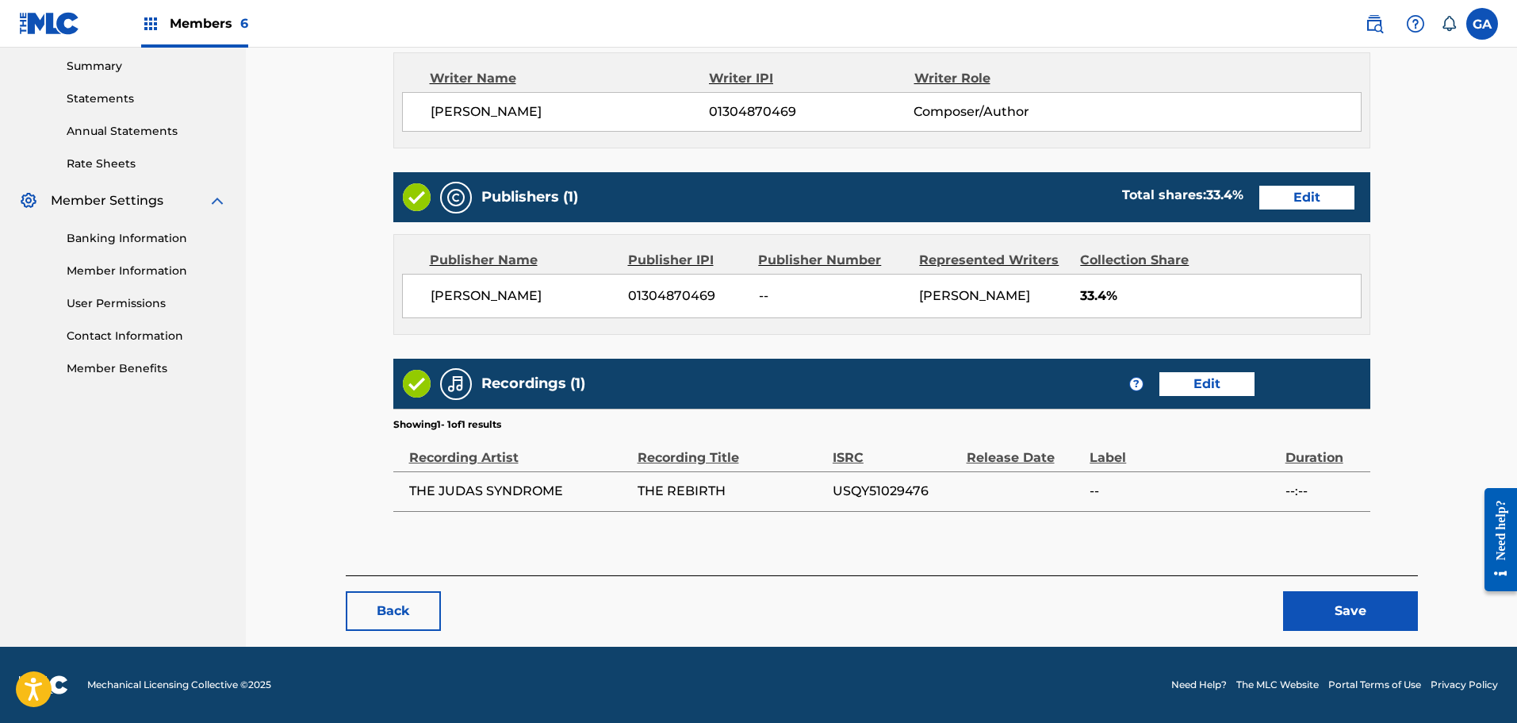
click at [1377, 611] on button "Save" at bounding box center [1350, 611] width 135 height 40
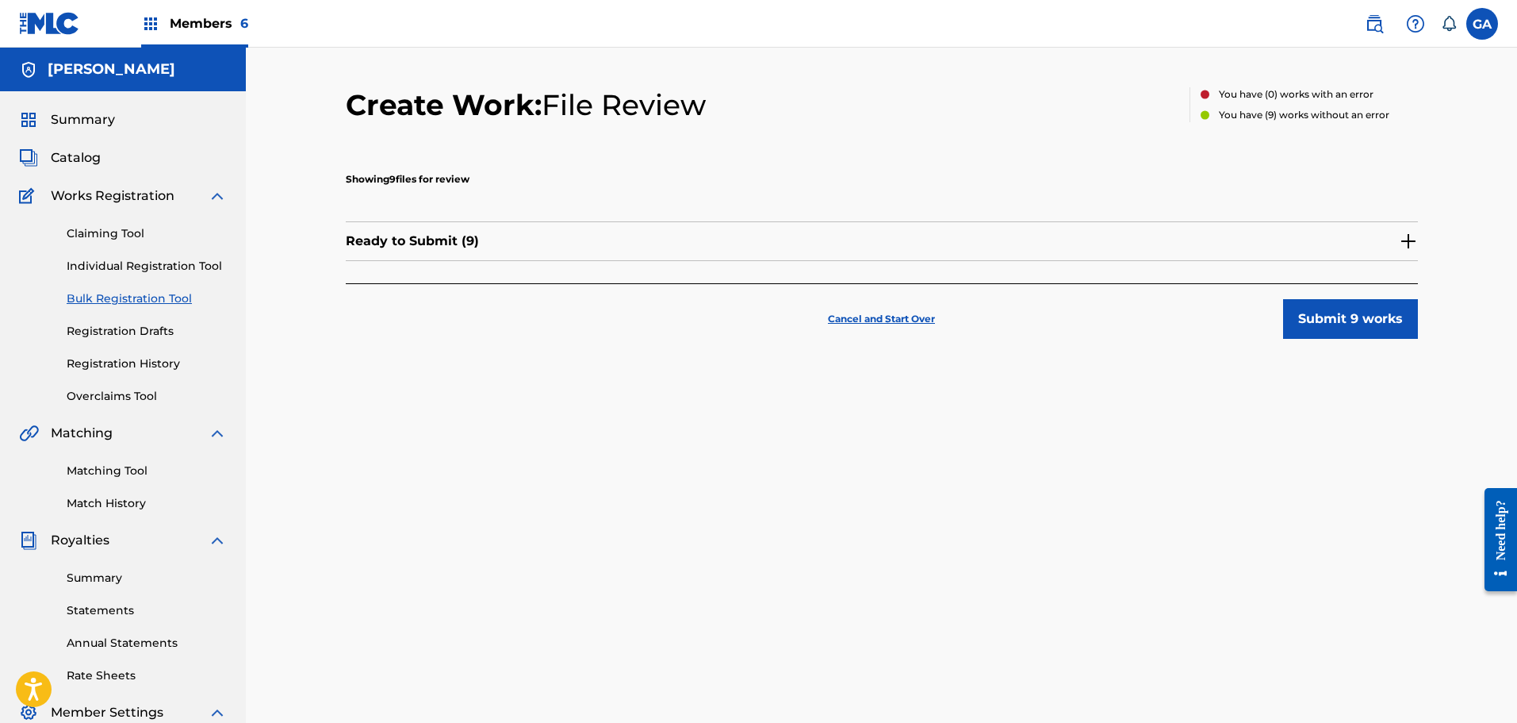
click at [1327, 314] on button "Submit 9 works" at bounding box center [1350, 319] width 135 height 40
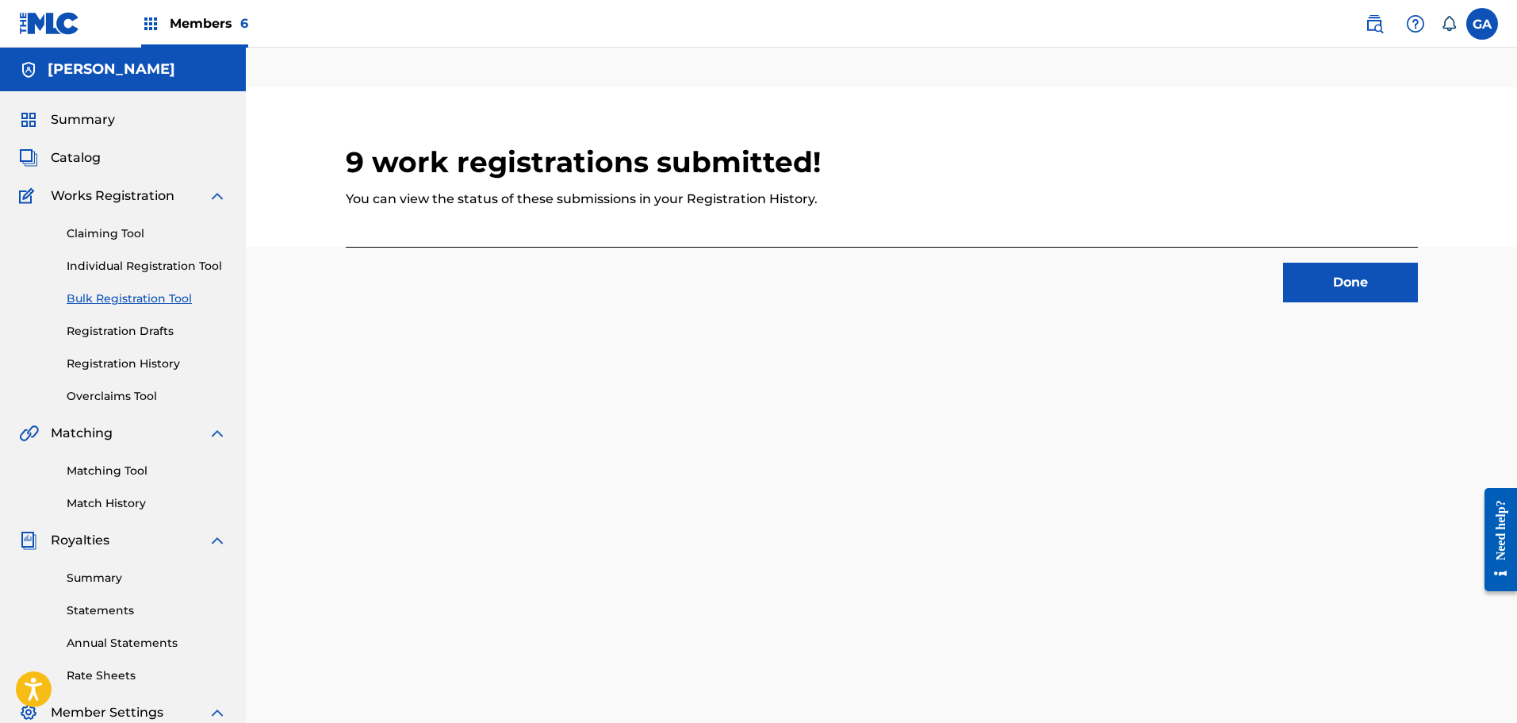
click at [1355, 289] on button "Done" at bounding box center [1350, 283] width 135 height 40
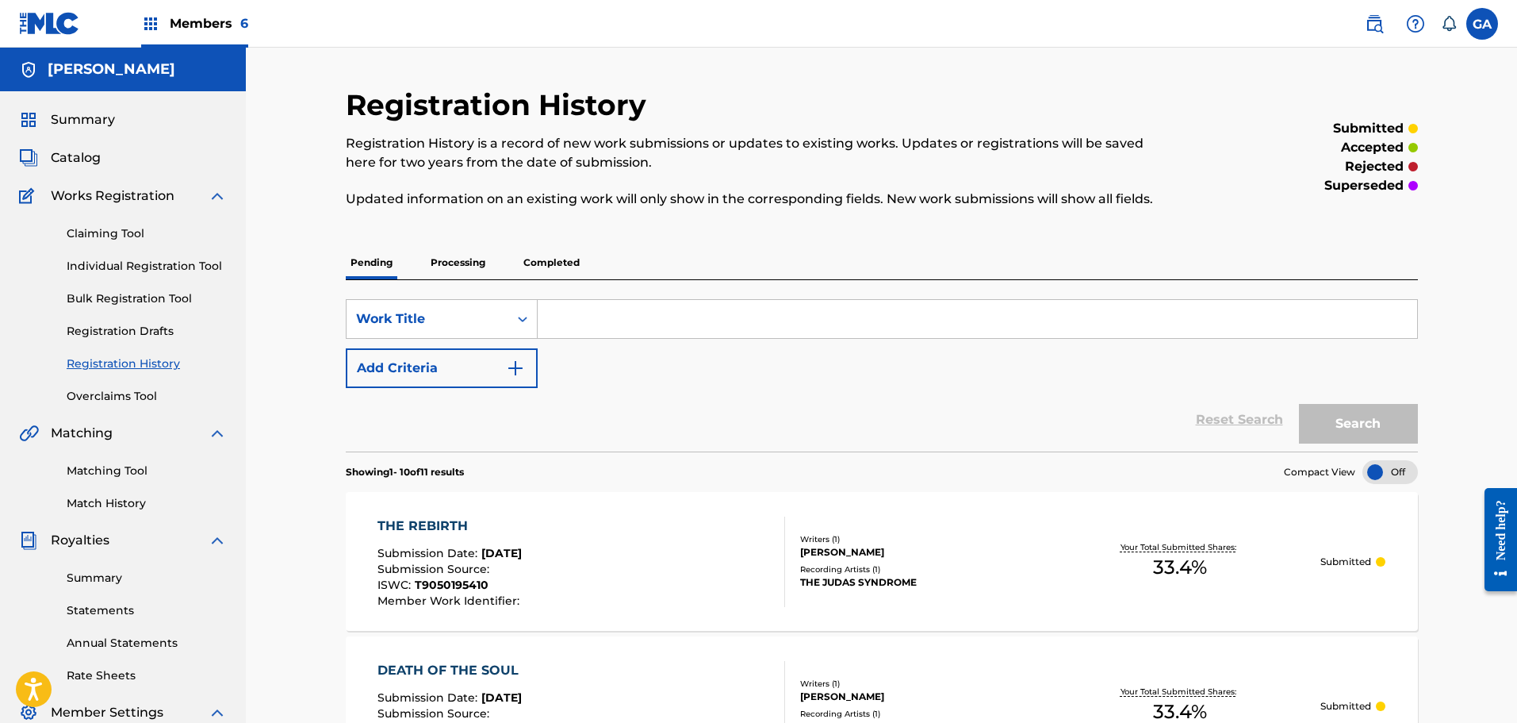
click at [100, 124] on span "Summary" at bounding box center [83, 119] width 64 height 19
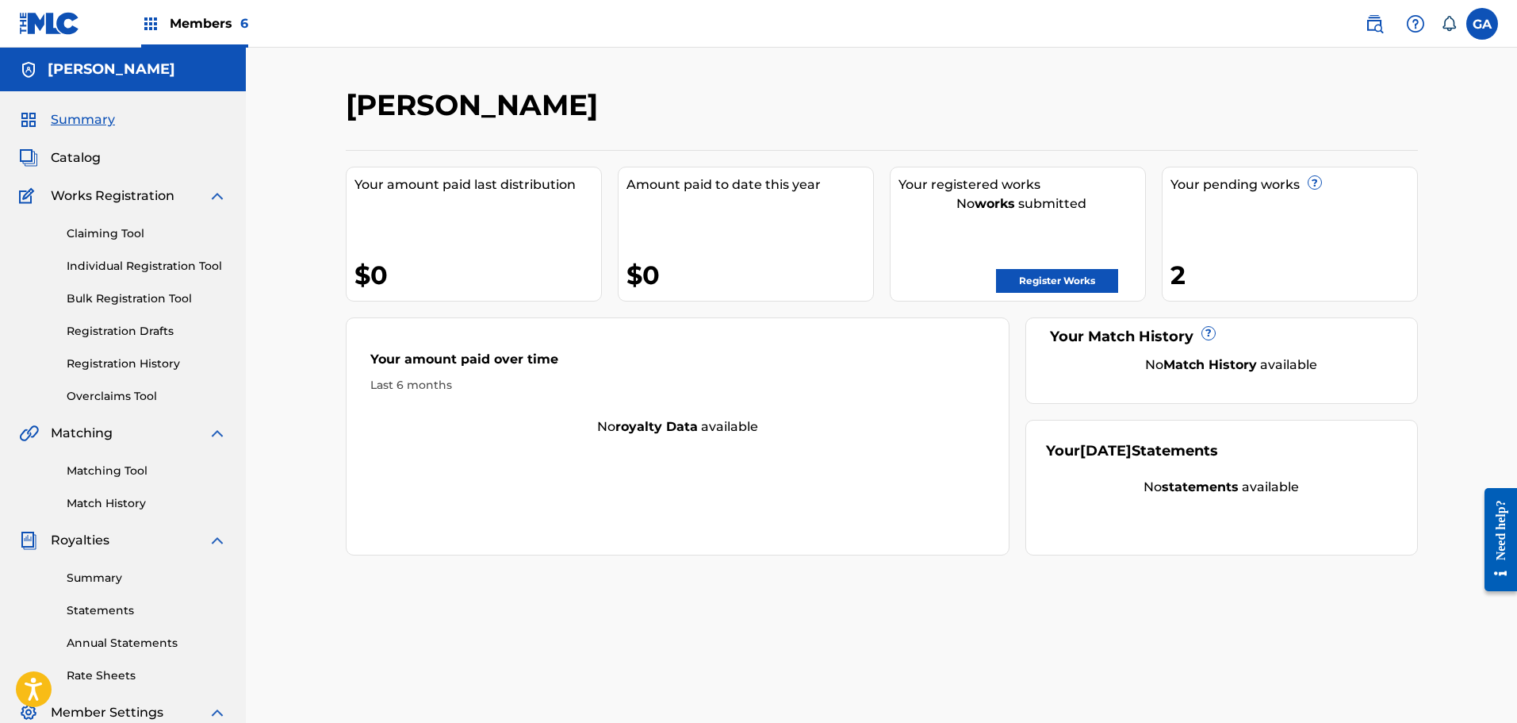
click at [201, 15] on span "Members 6" at bounding box center [209, 23] width 79 height 18
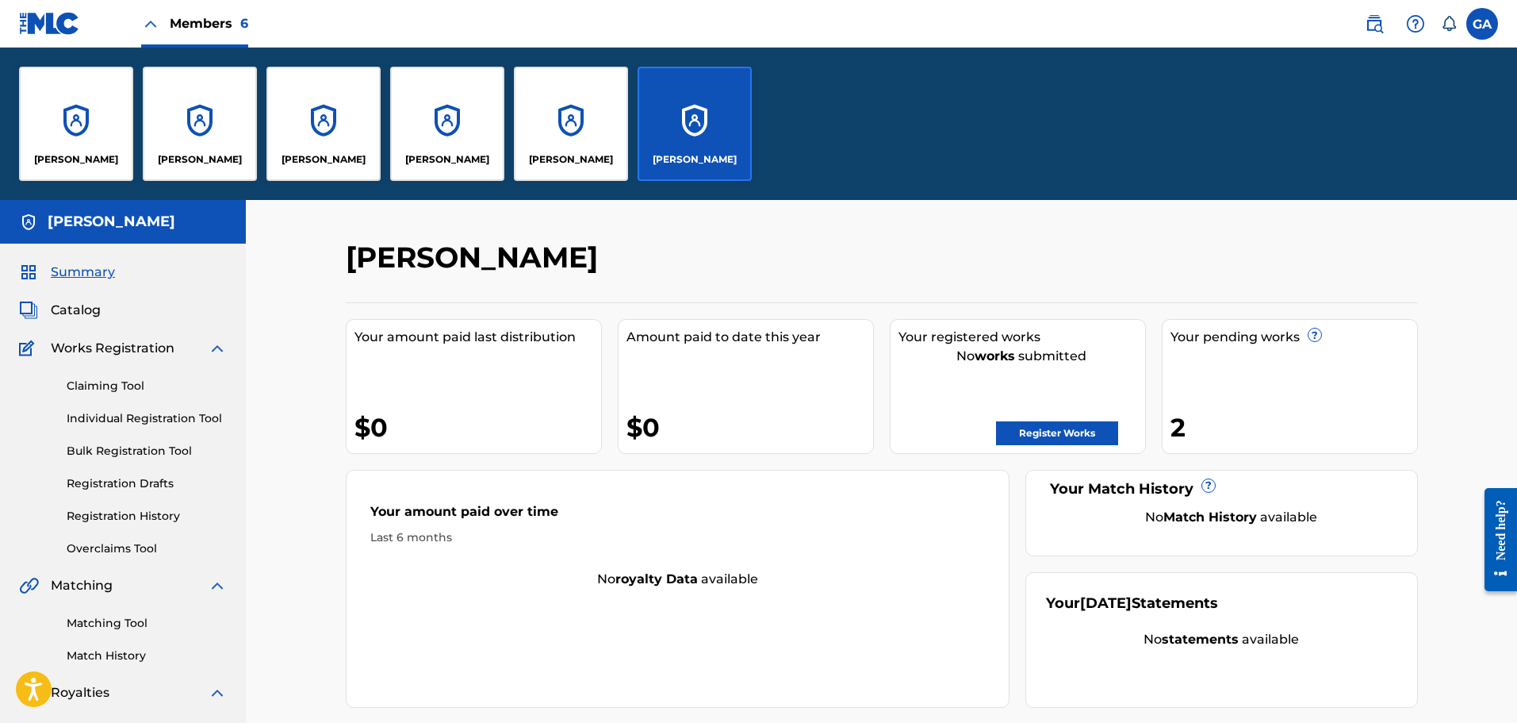
click at [91, 157] on p "[PERSON_NAME]" at bounding box center [76, 159] width 84 height 14
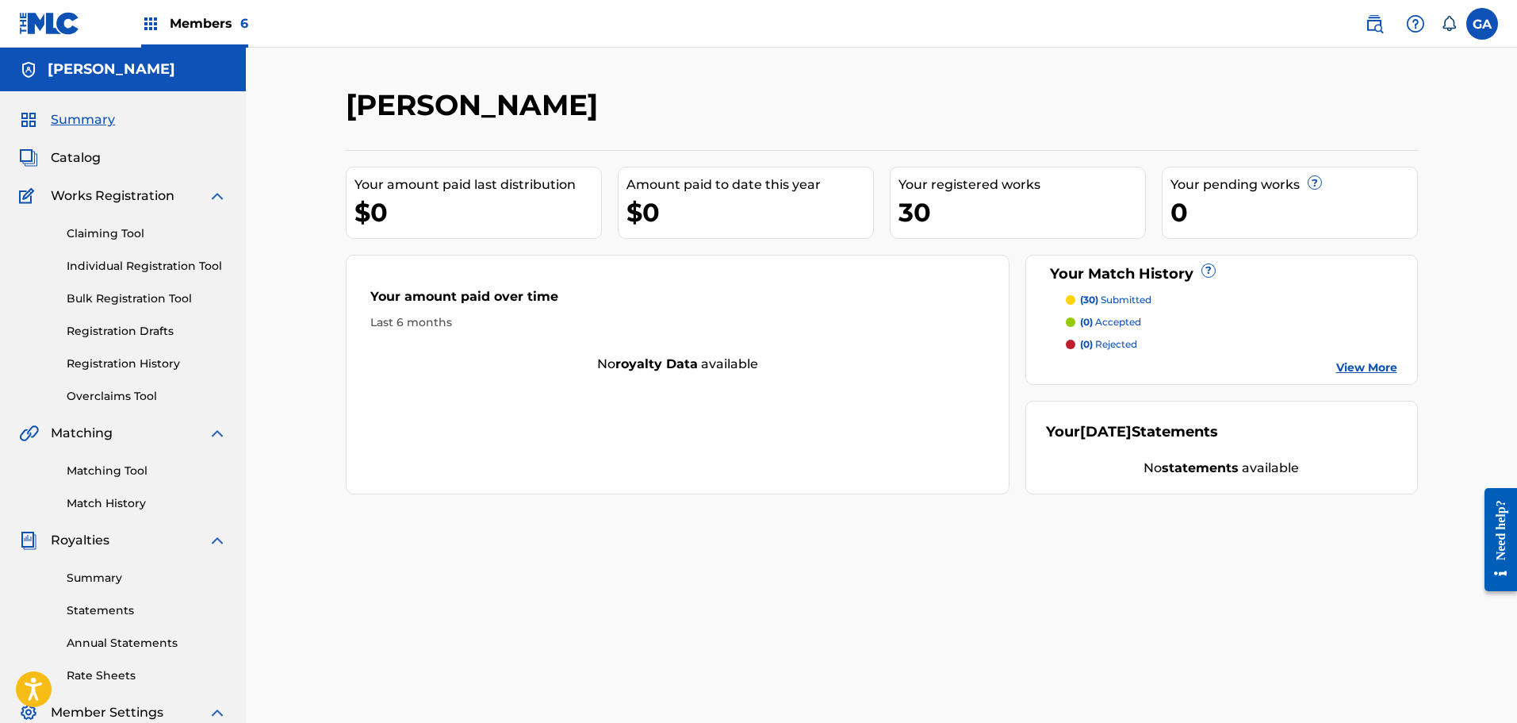
click at [215, 18] on span "Members 6" at bounding box center [209, 23] width 79 height 18
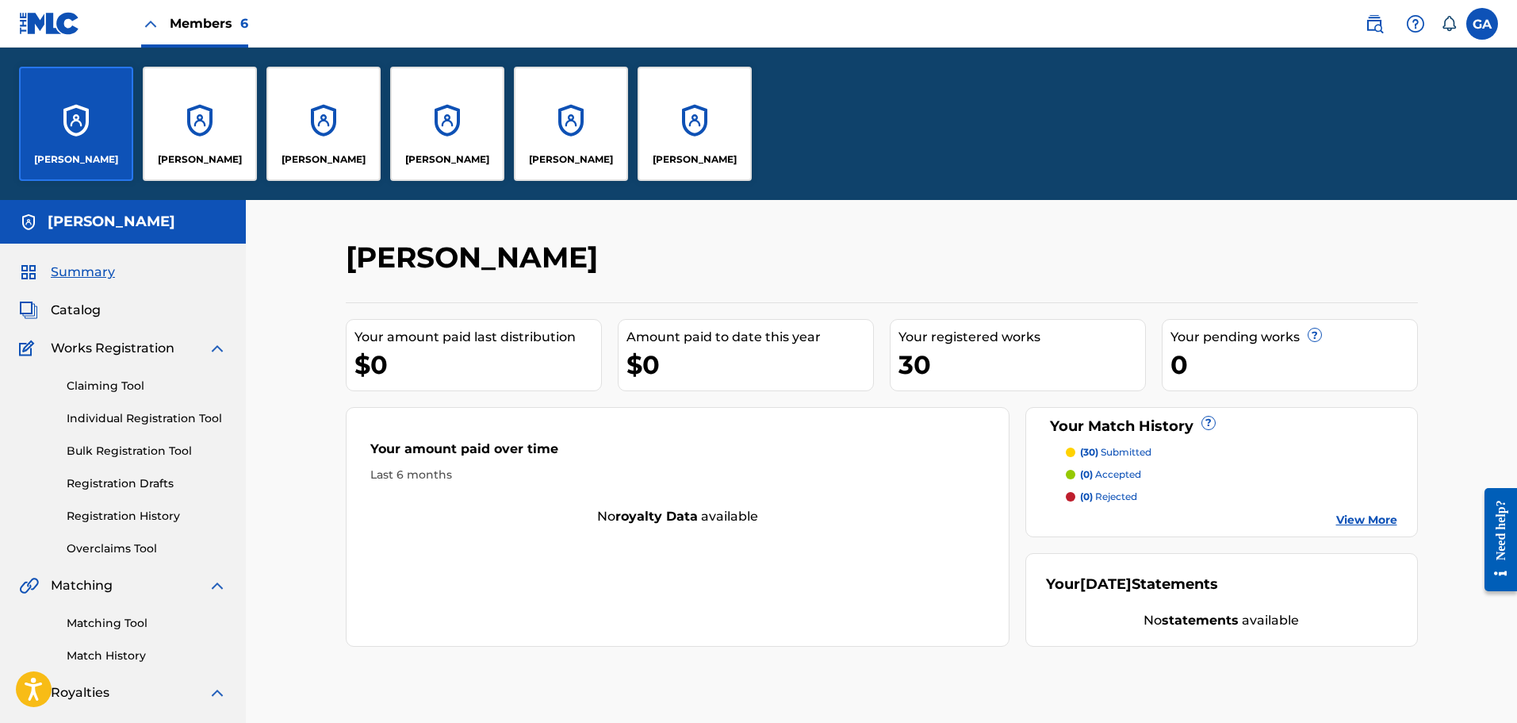
click at [721, 132] on div "[PERSON_NAME]" at bounding box center [695, 124] width 114 height 114
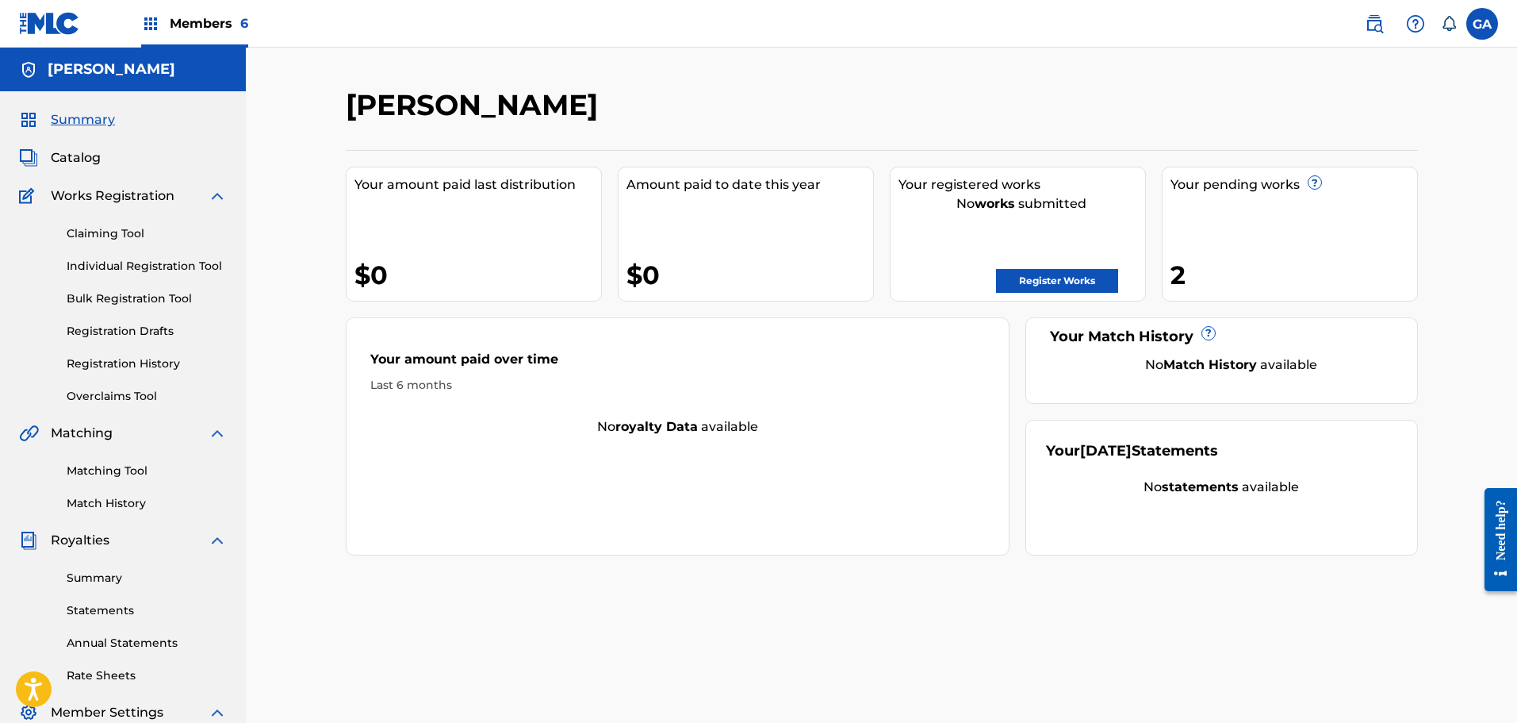
click at [114, 361] on link "Registration History" at bounding box center [147, 363] width 160 height 17
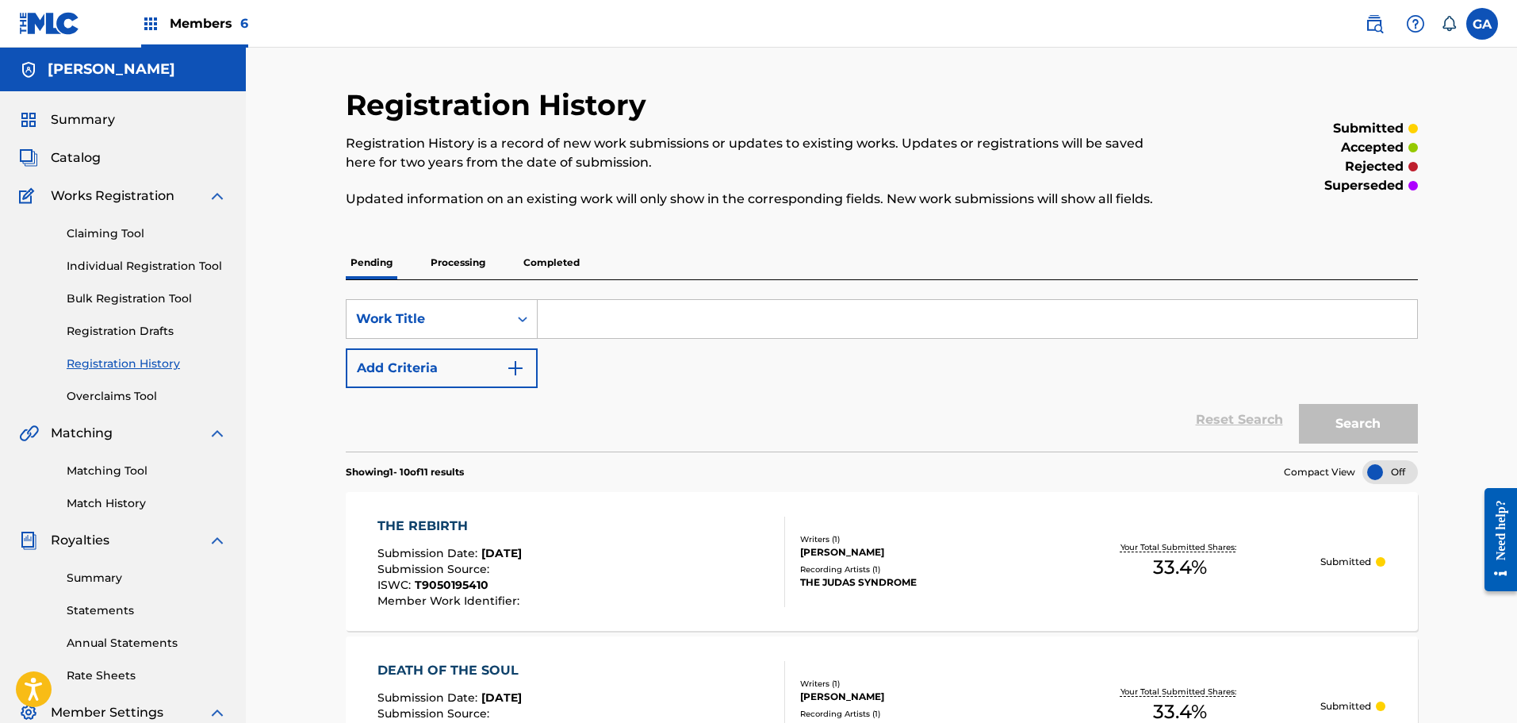
click at [190, 28] on span "Members 6" at bounding box center [209, 23] width 79 height 18
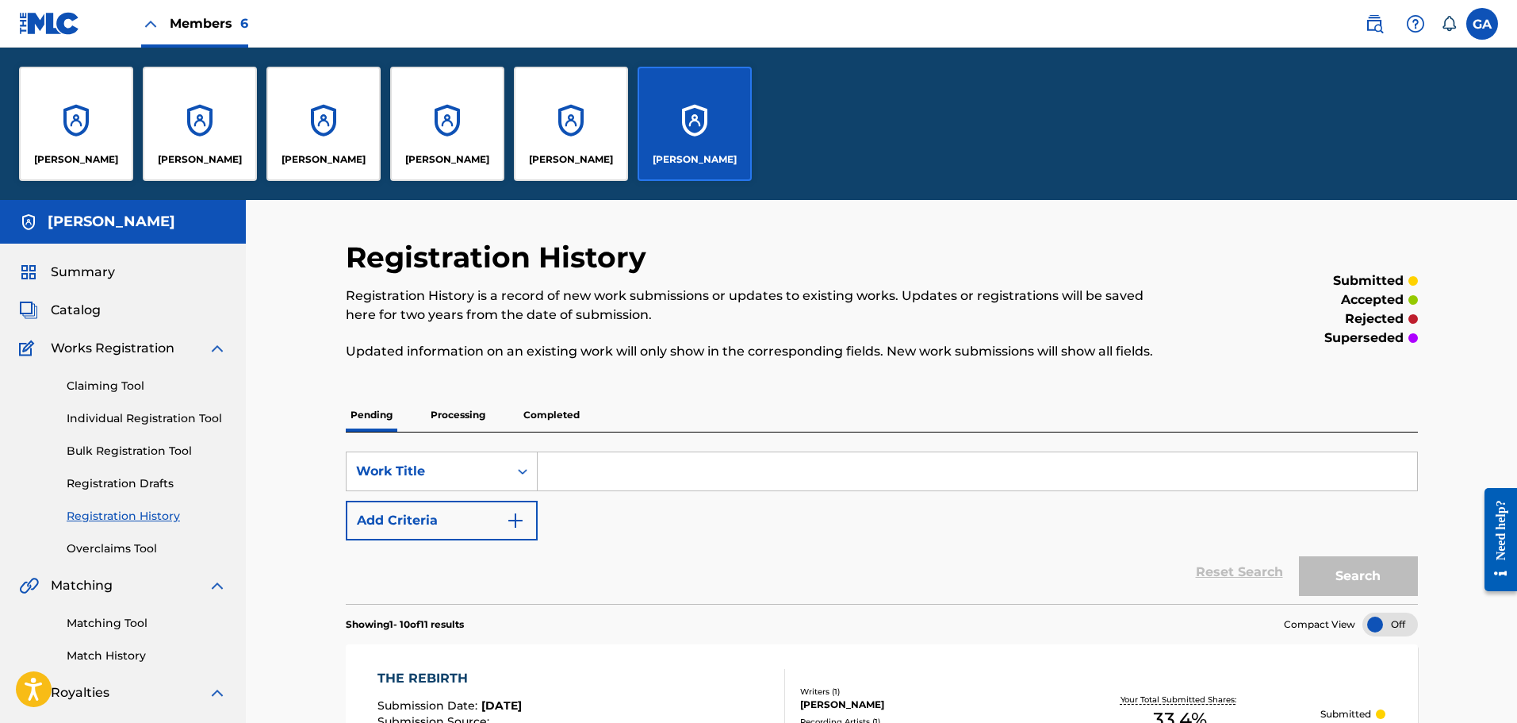
click at [59, 139] on div "[PERSON_NAME]" at bounding box center [76, 124] width 114 height 114
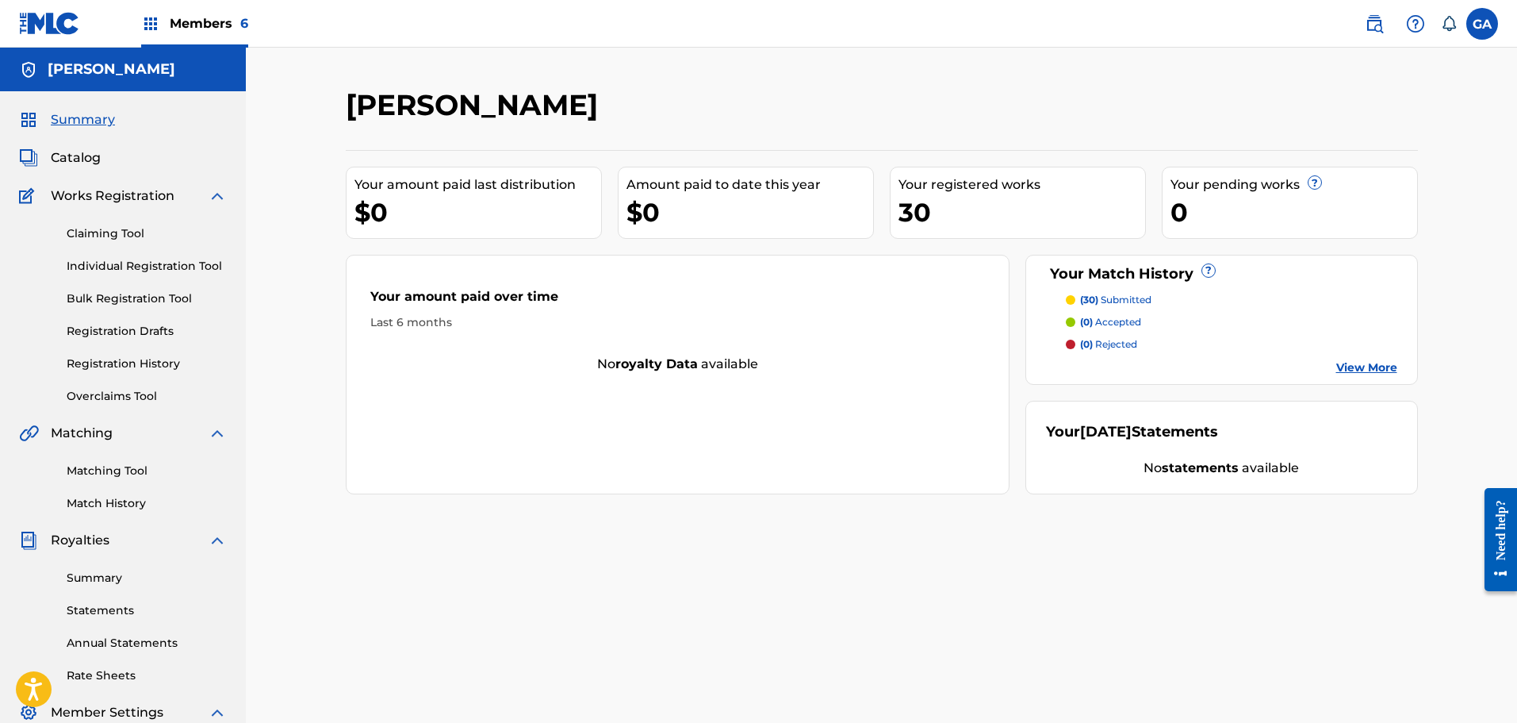
click at [170, 19] on span "Members 6" at bounding box center [209, 23] width 79 height 18
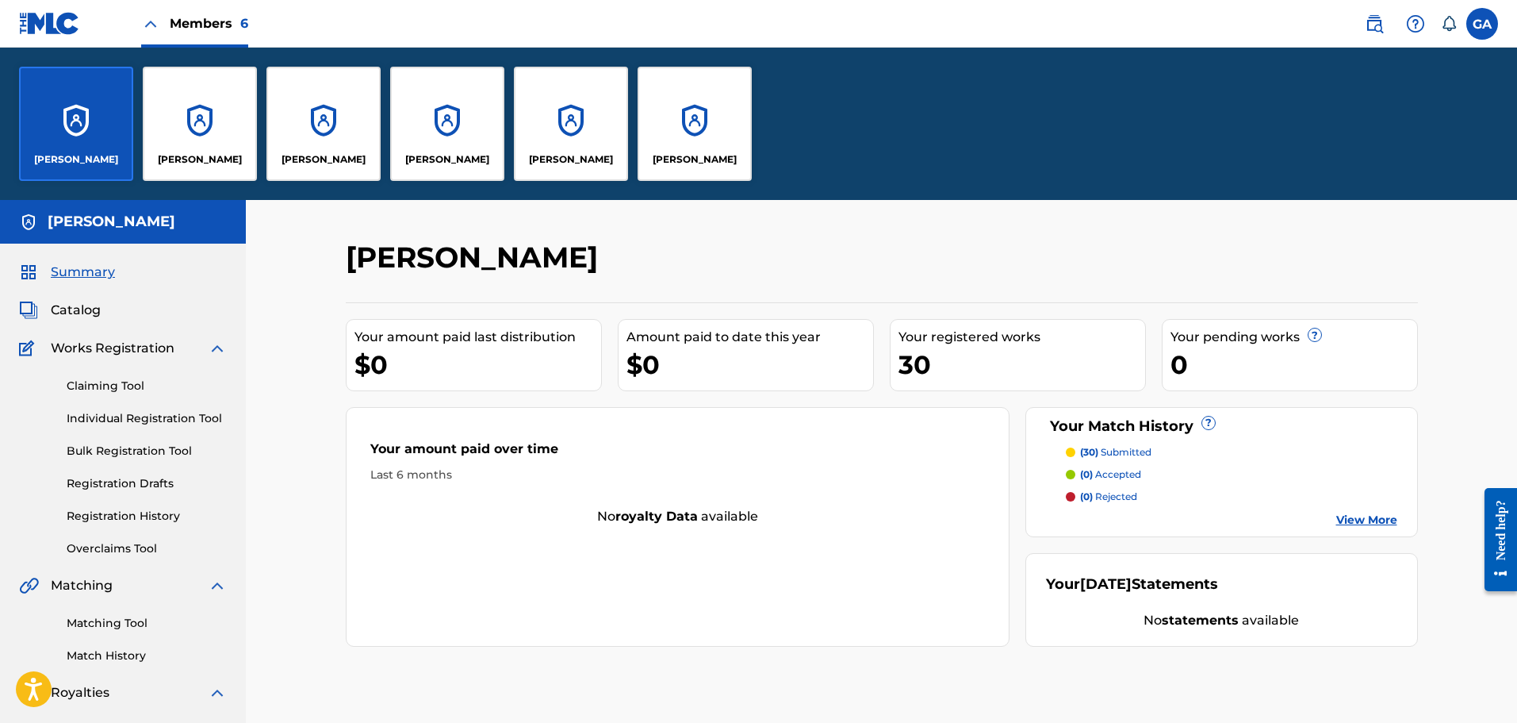
click at [463, 137] on div "[PERSON_NAME]" at bounding box center [447, 124] width 114 height 114
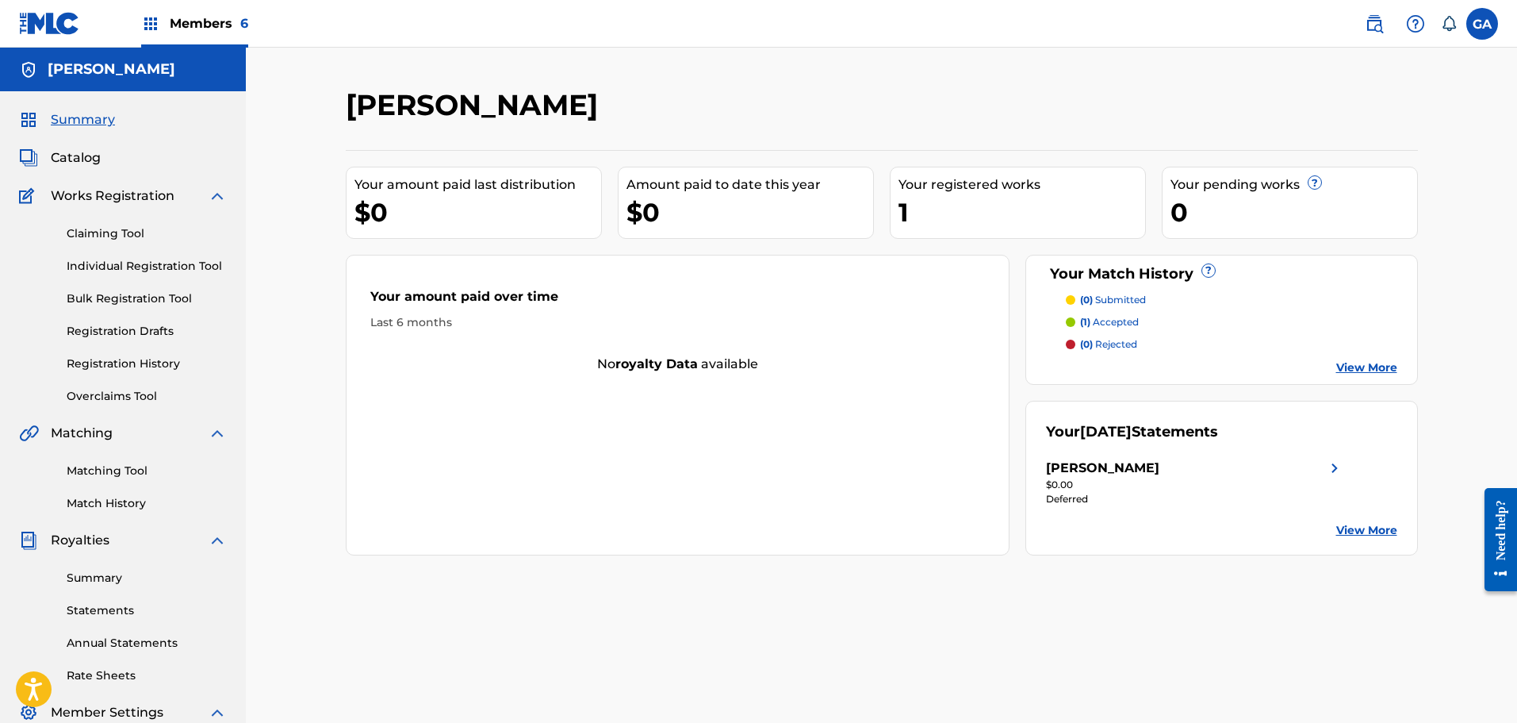
click at [124, 360] on link "Registration History" at bounding box center [147, 363] width 160 height 17
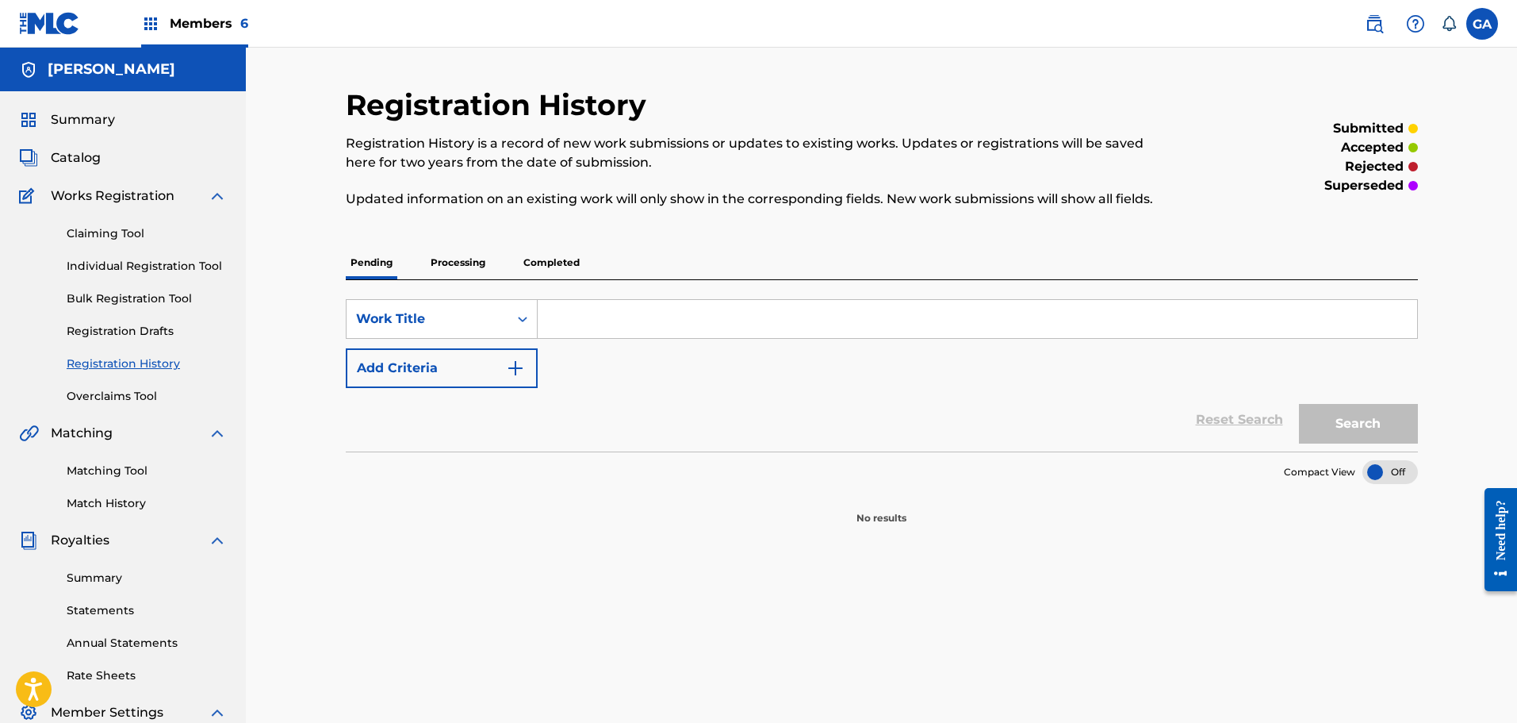
click at [470, 270] on p "Processing" at bounding box center [458, 262] width 64 height 33
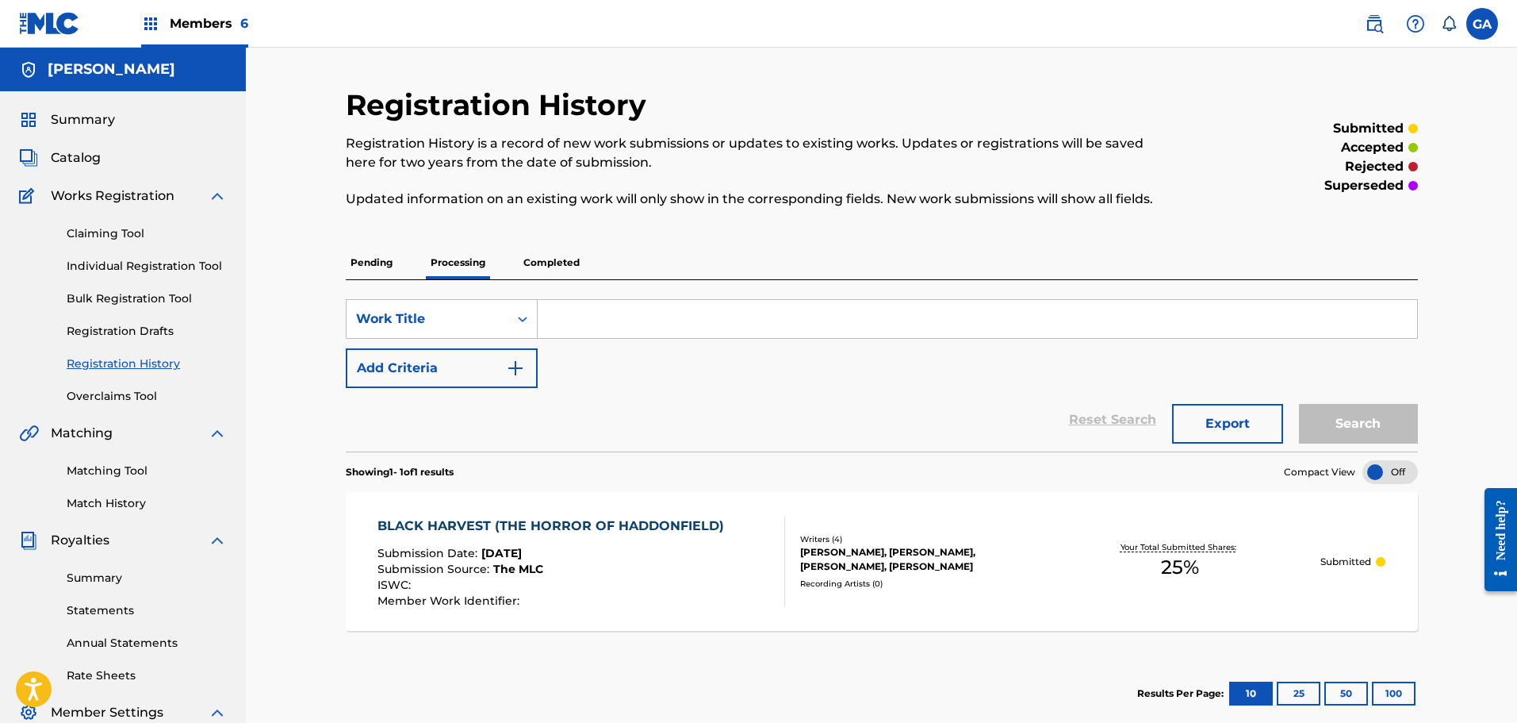
click at [543, 260] on p "Completed" at bounding box center [552, 262] width 66 height 33
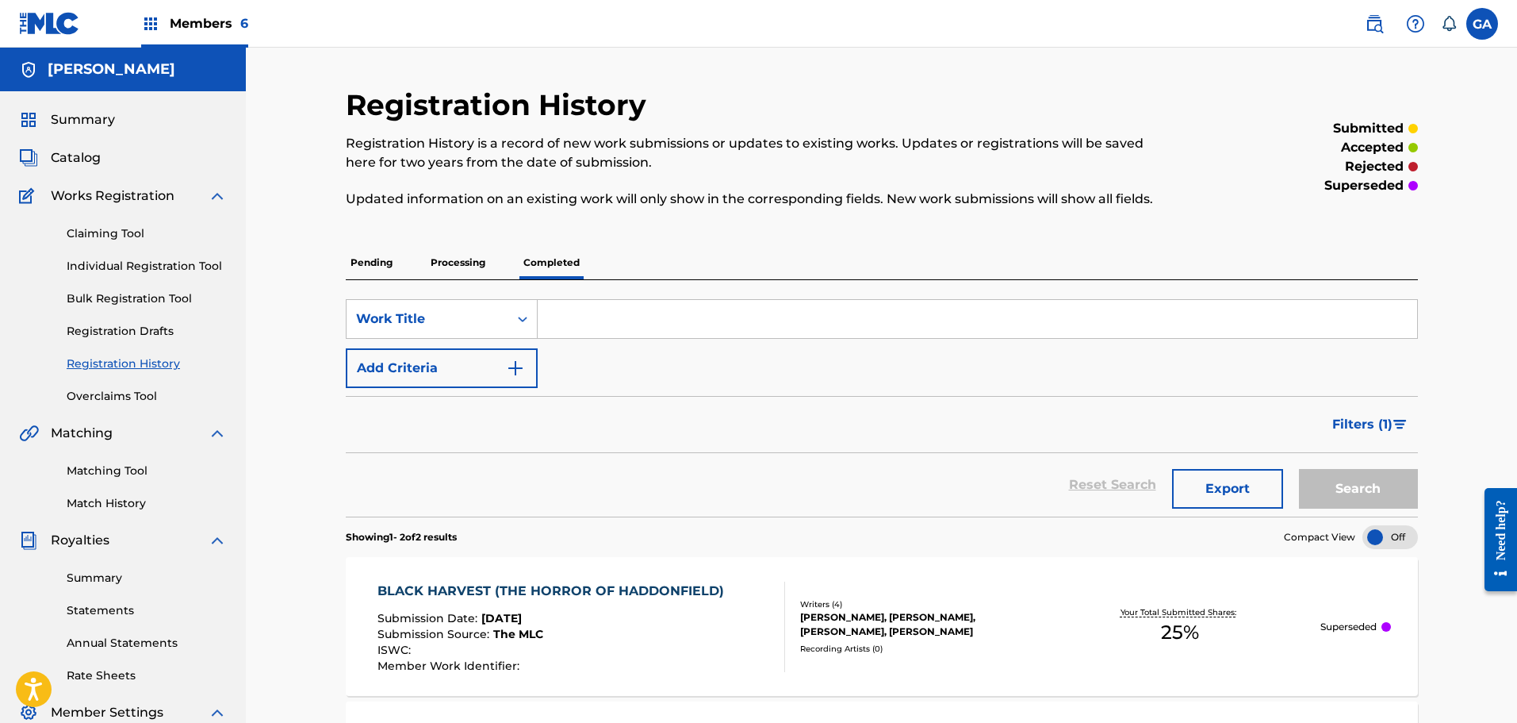
click at [449, 262] on p "Processing" at bounding box center [458, 262] width 64 height 33
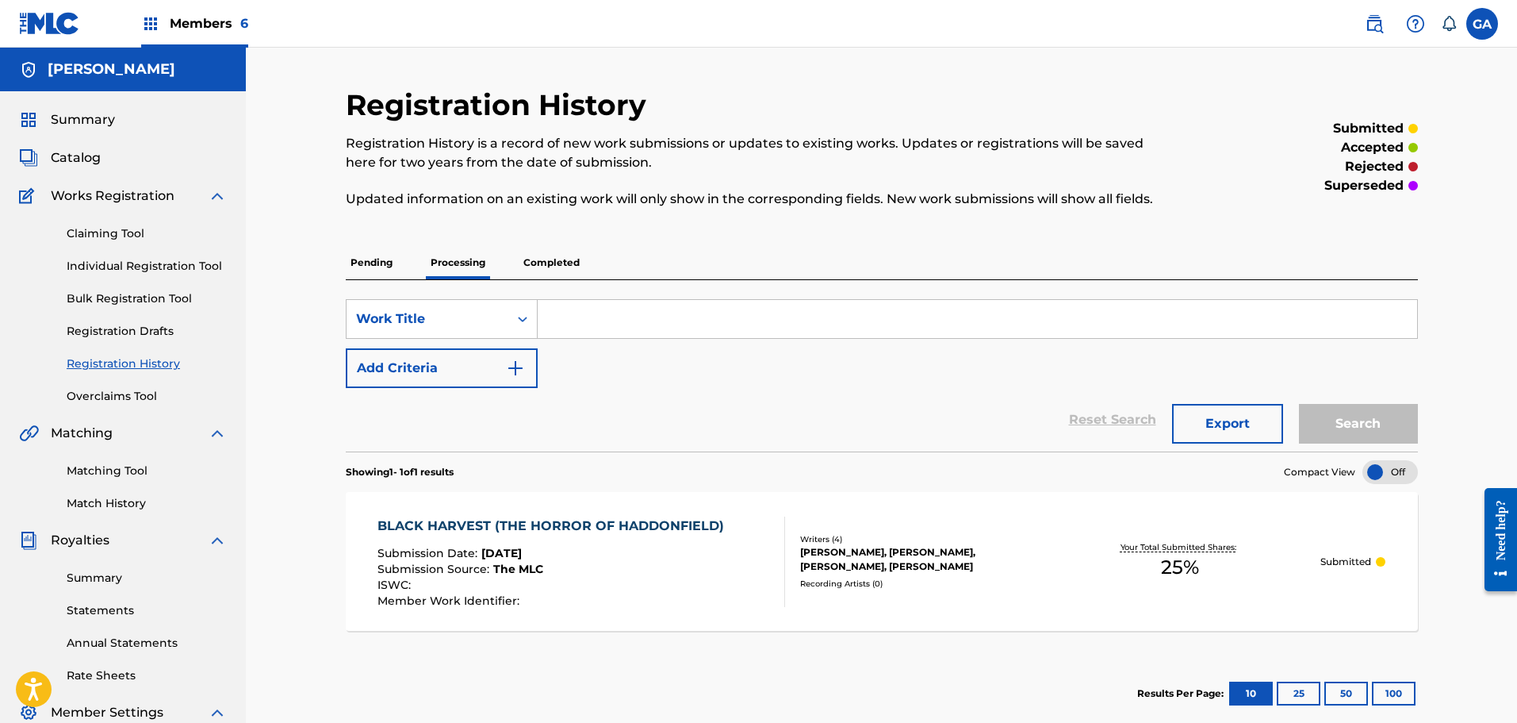
click at [792, 531] on div "BLACK HARVEST (THE HORROR OF HADDONFIELD) Submission Date : [DATE] Submission S…" at bounding box center [882, 561] width 1072 height 139
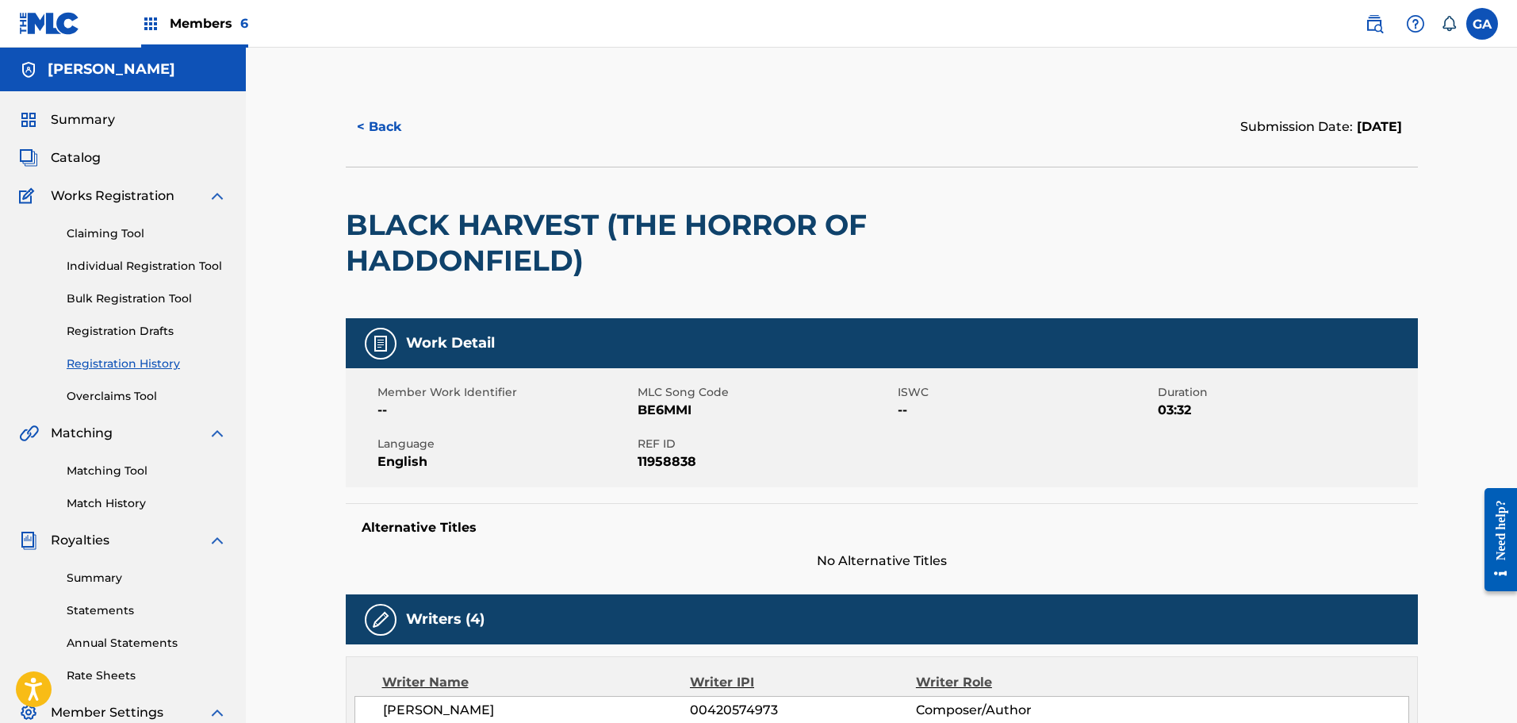
click at [91, 123] on span "Summary" at bounding box center [83, 119] width 64 height 19
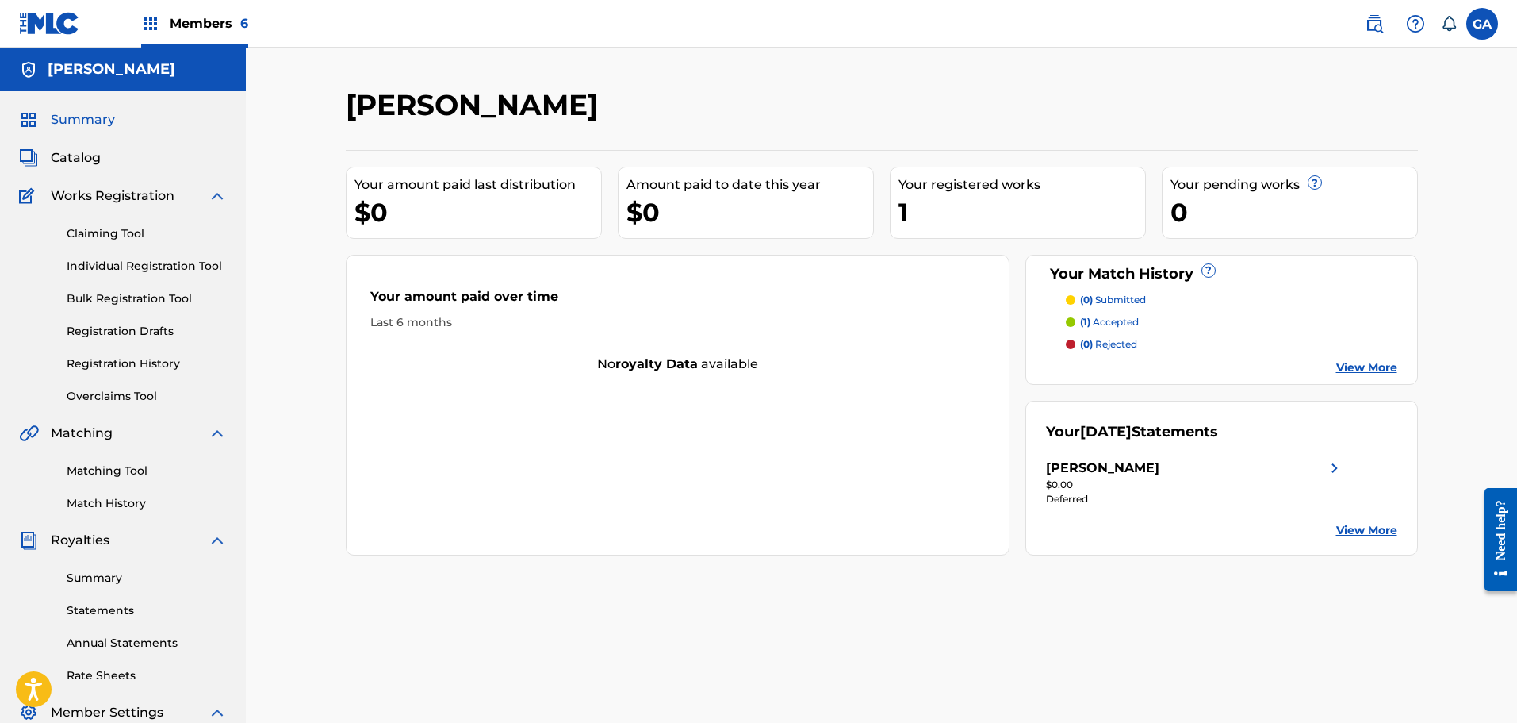
click at [61, 116] on span "Summary" at bounding box center [83, 119] width 64 height 19
click at [171, 33] on div "Members 6" at bounding box center [194, 23] width 107 height 47
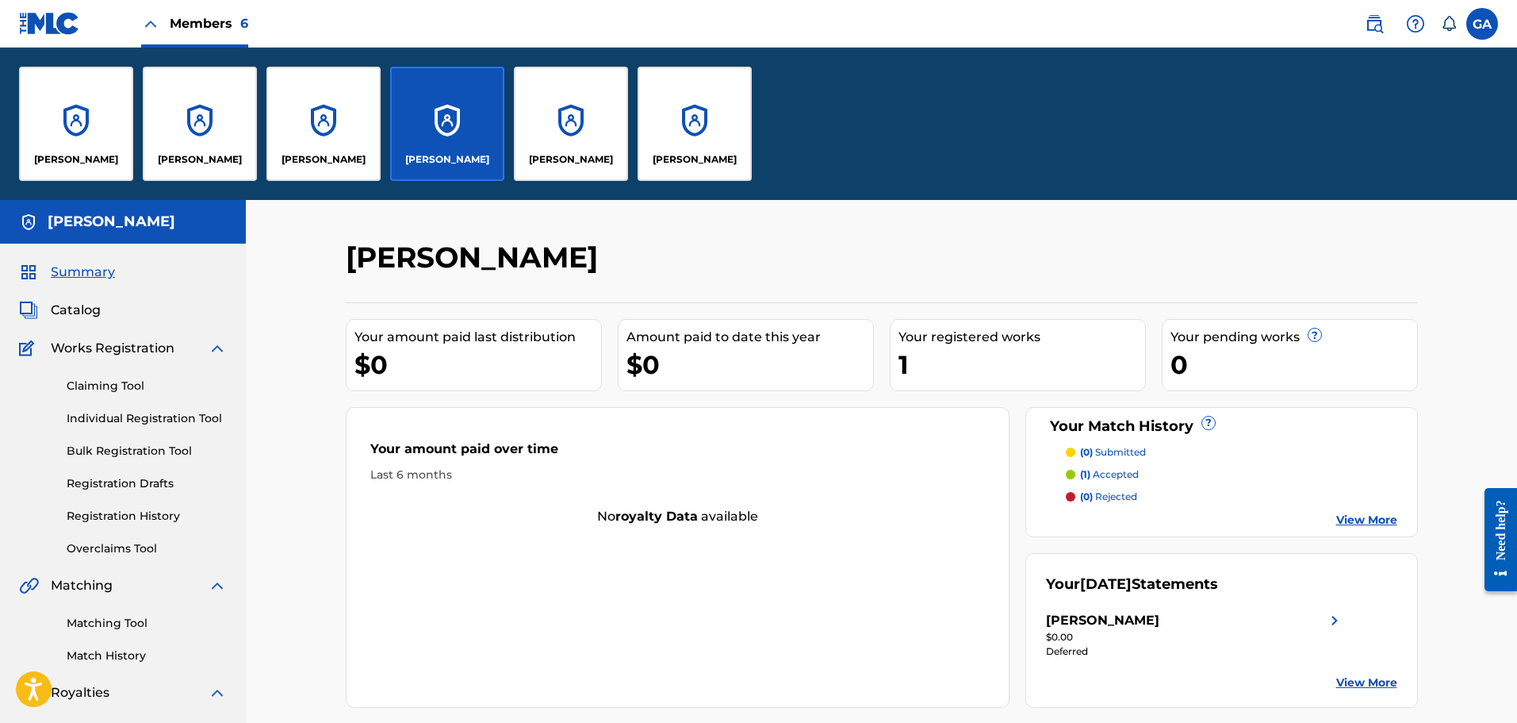
click at [199, 121] on div "[PERSON_NAME]" at bounding box center [200, 124] width 114 height 114
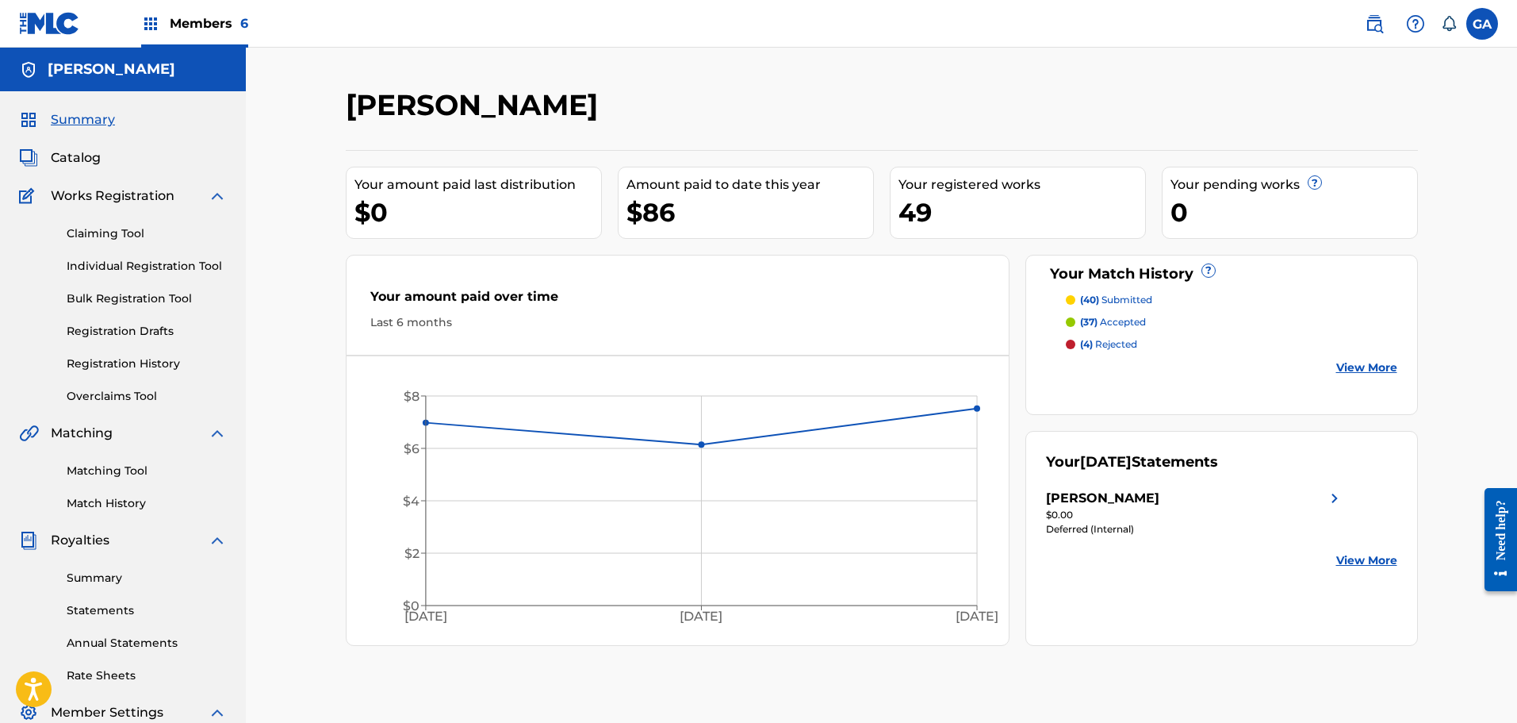
click at [79, 156] on span "Catalog" at bounding box center [76, 157] width 50 height 19
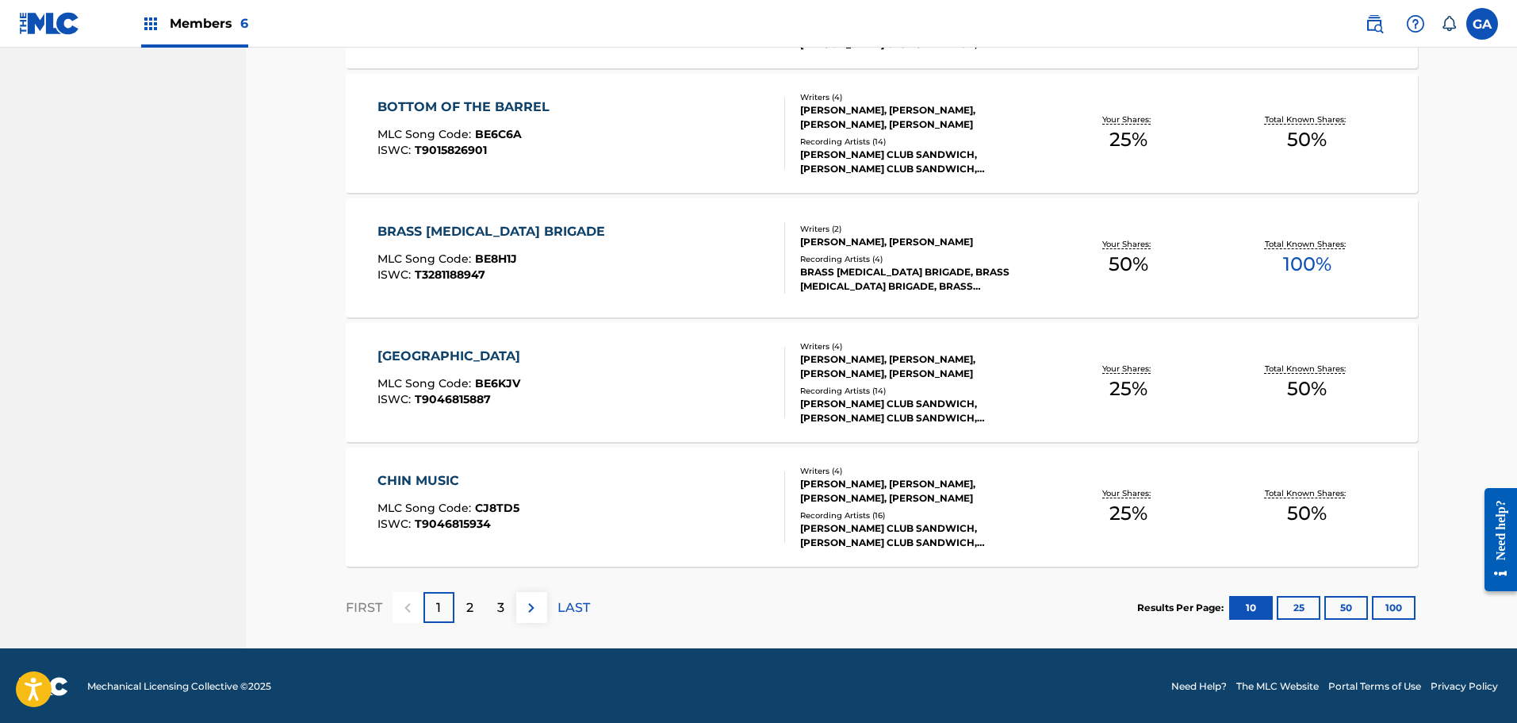
scroll to position [1093, 0]
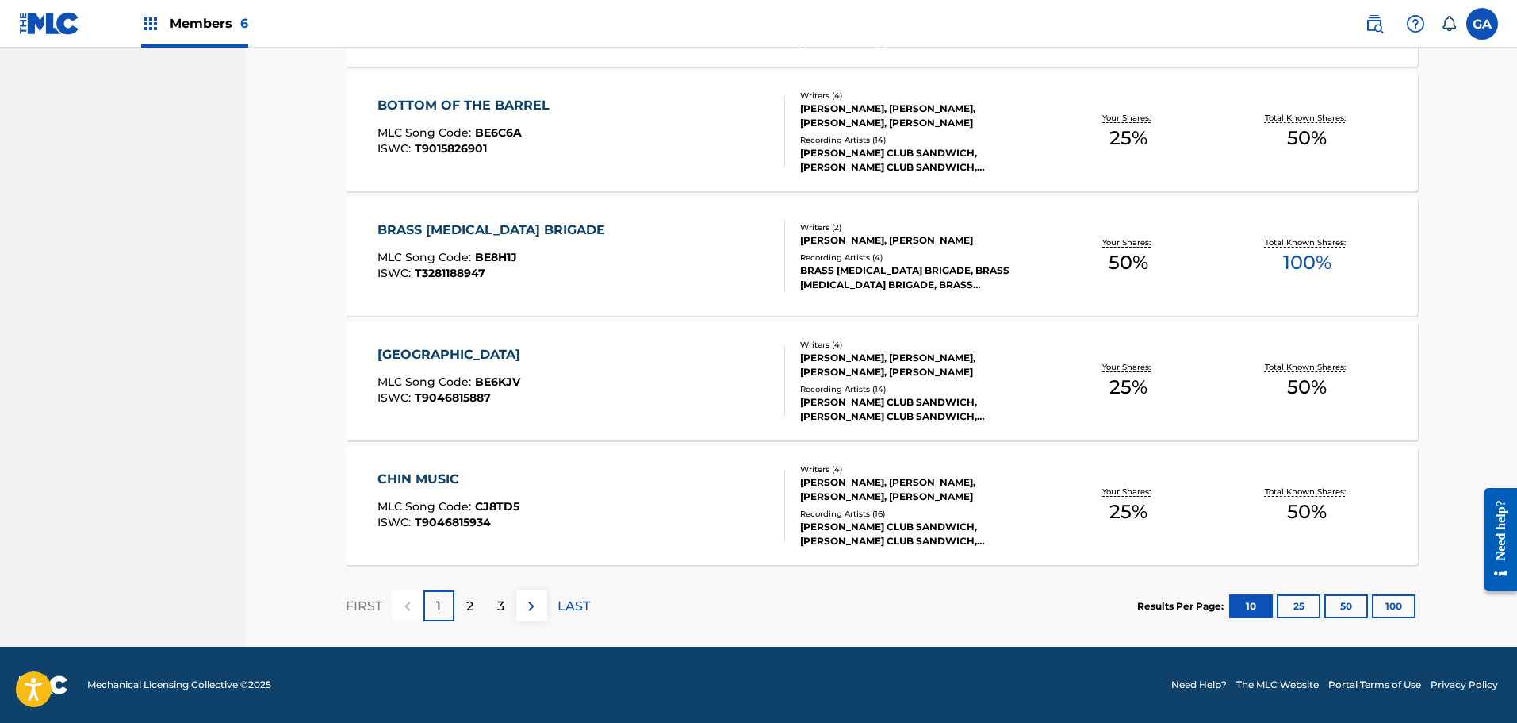
click at [646, 260] on div "BRASS [MEDICAL_DATA] BRIGADE MLC Song Code : BE8H1J ISWC : T3281188947" at bounding box center [582, 255] width 408 height 71
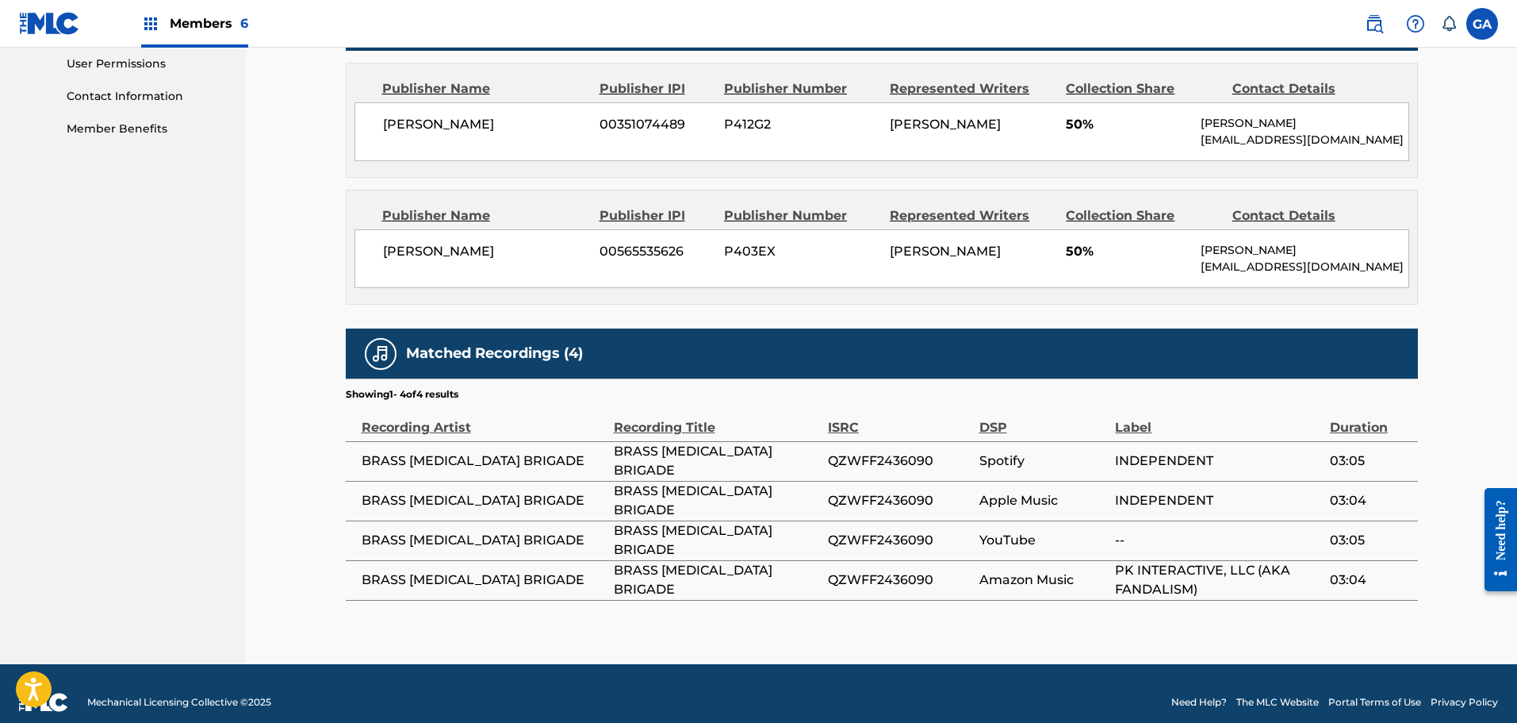
scroll to position [769, 0]
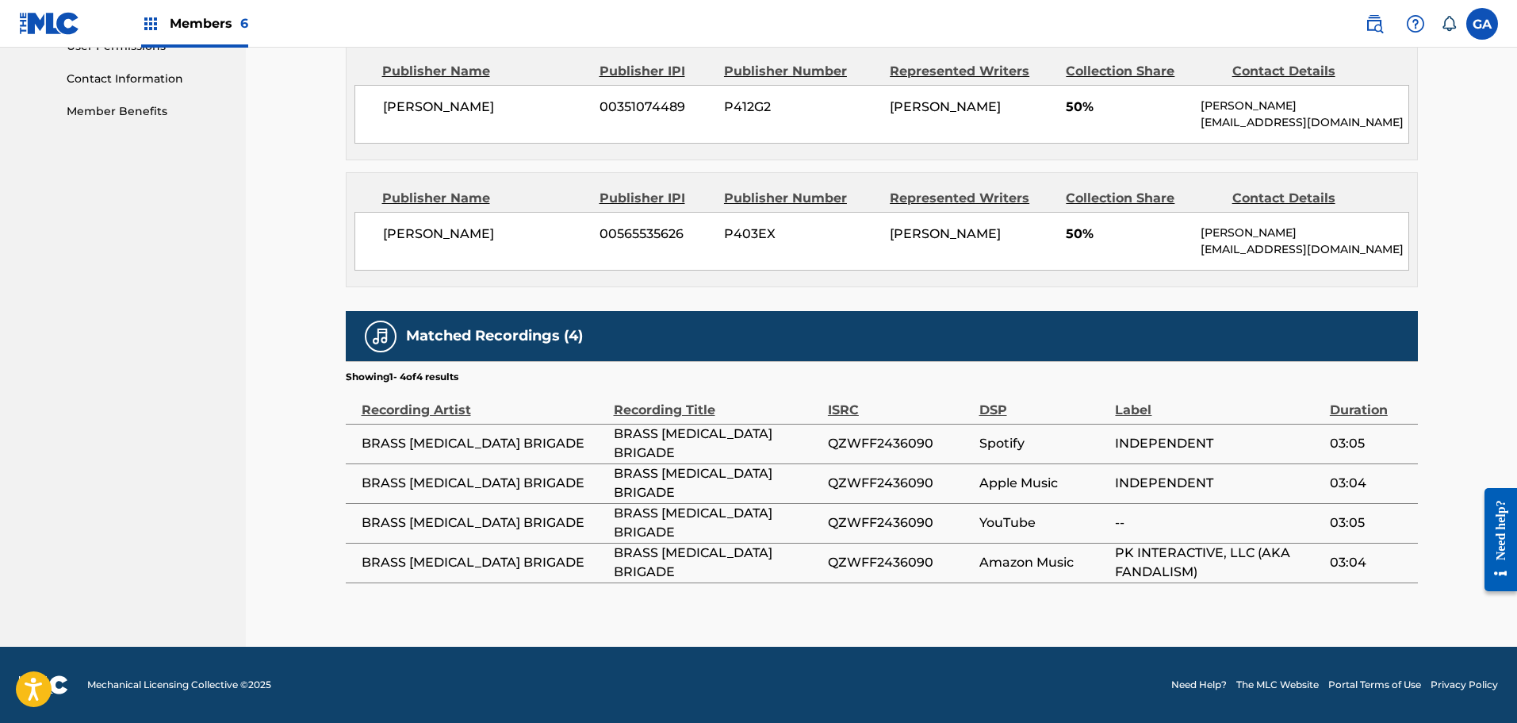
click at [891, 443] on span "QZWFF2436090" at bounding box center [900, 443] width 144 height 19
copy span "QZWFF2436090"
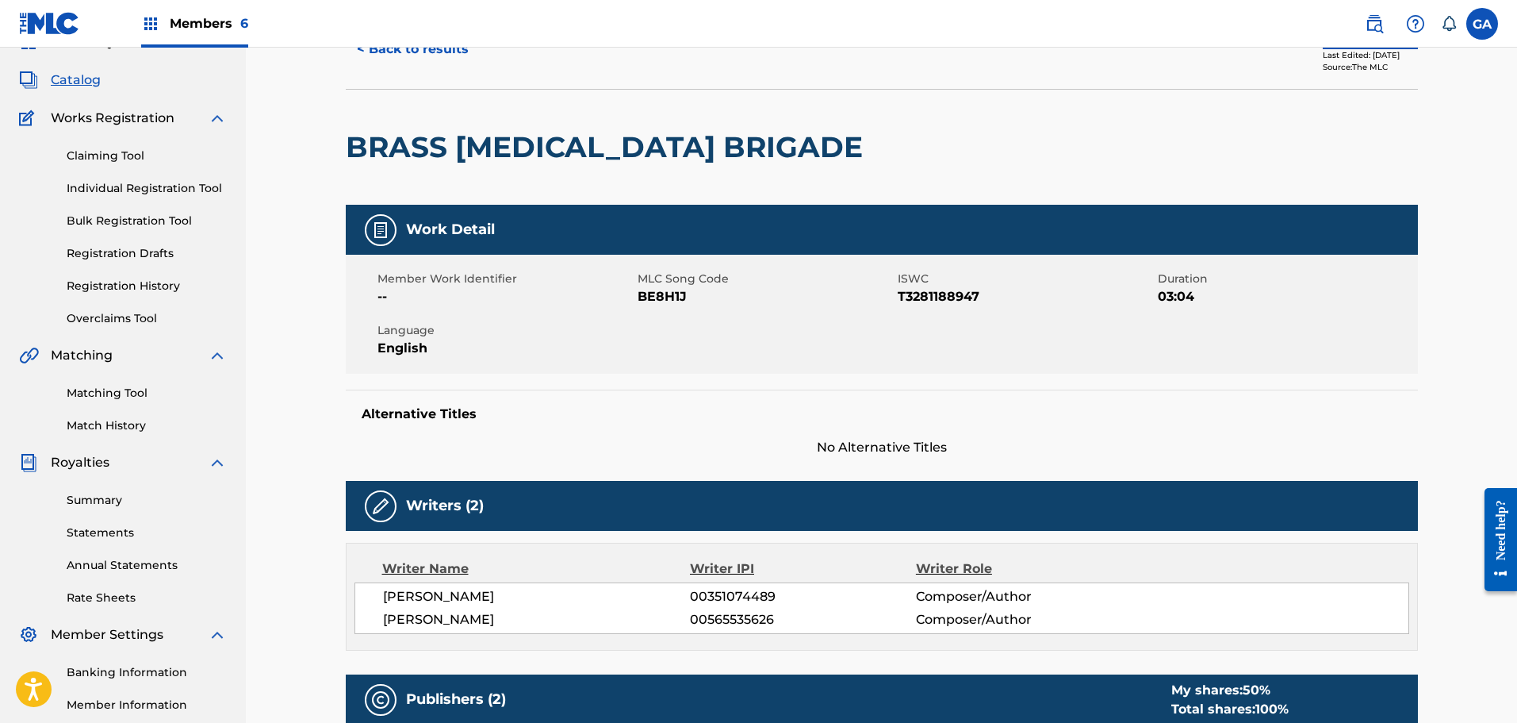
scroll to position [0, 0]
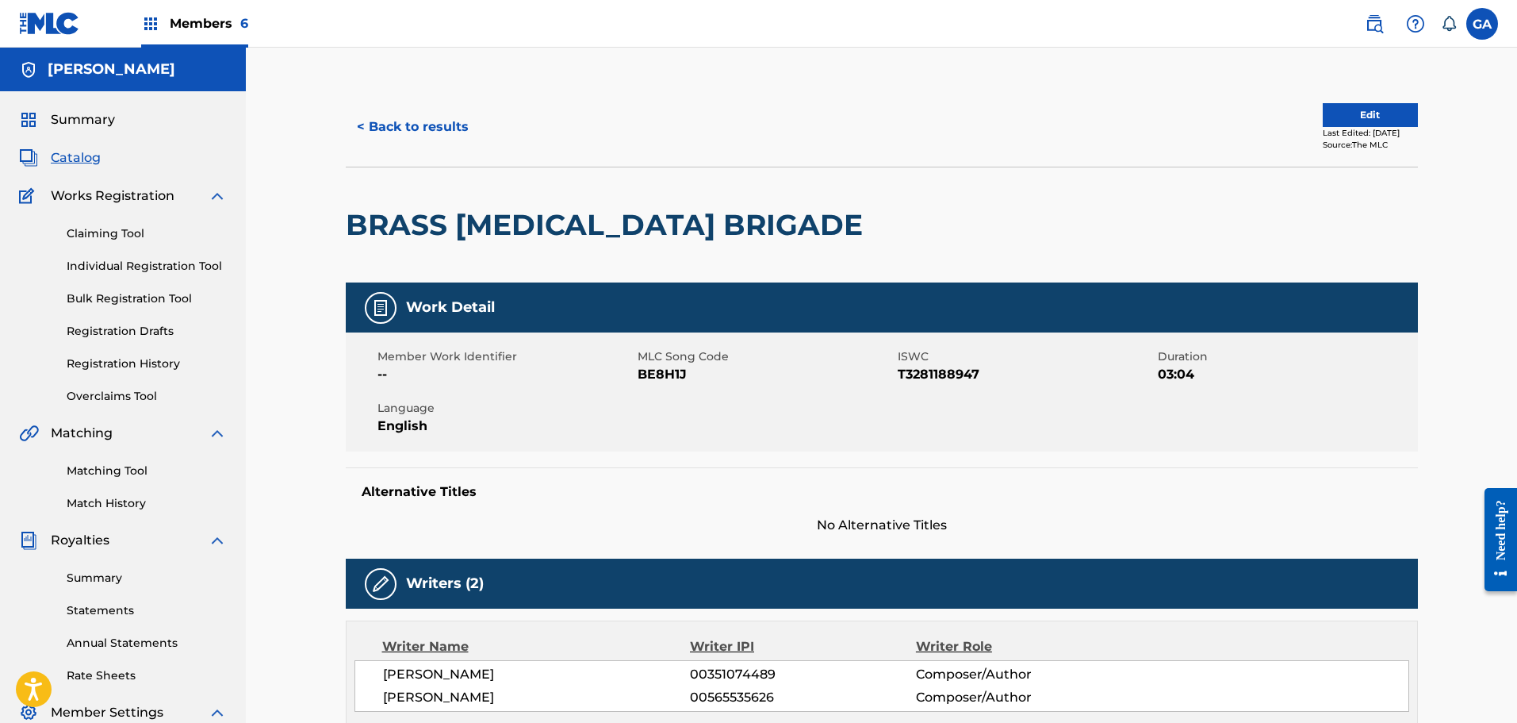
click at [438, 130] on button "< Back to results" at bounding box center [413, 127] width 134 height 40
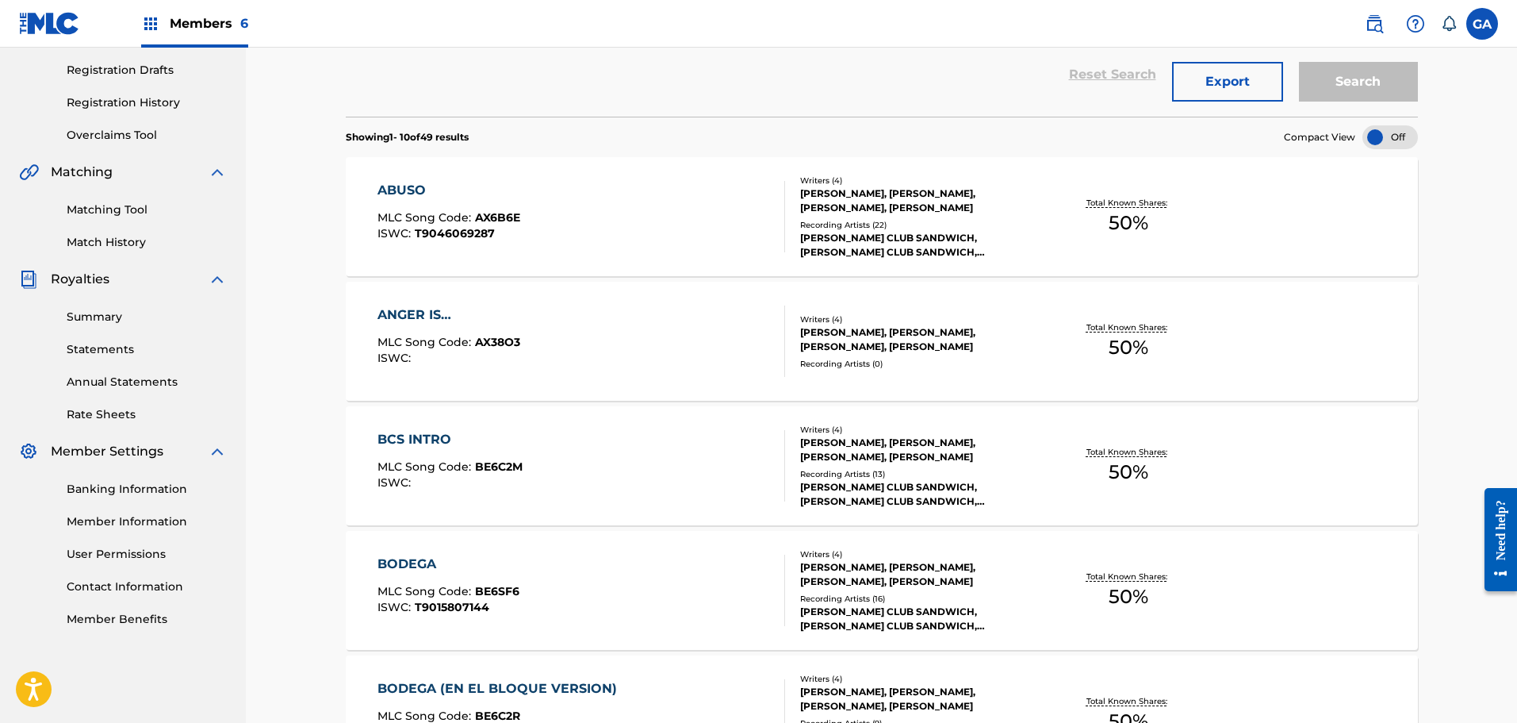
scroll to position [1052, 0]
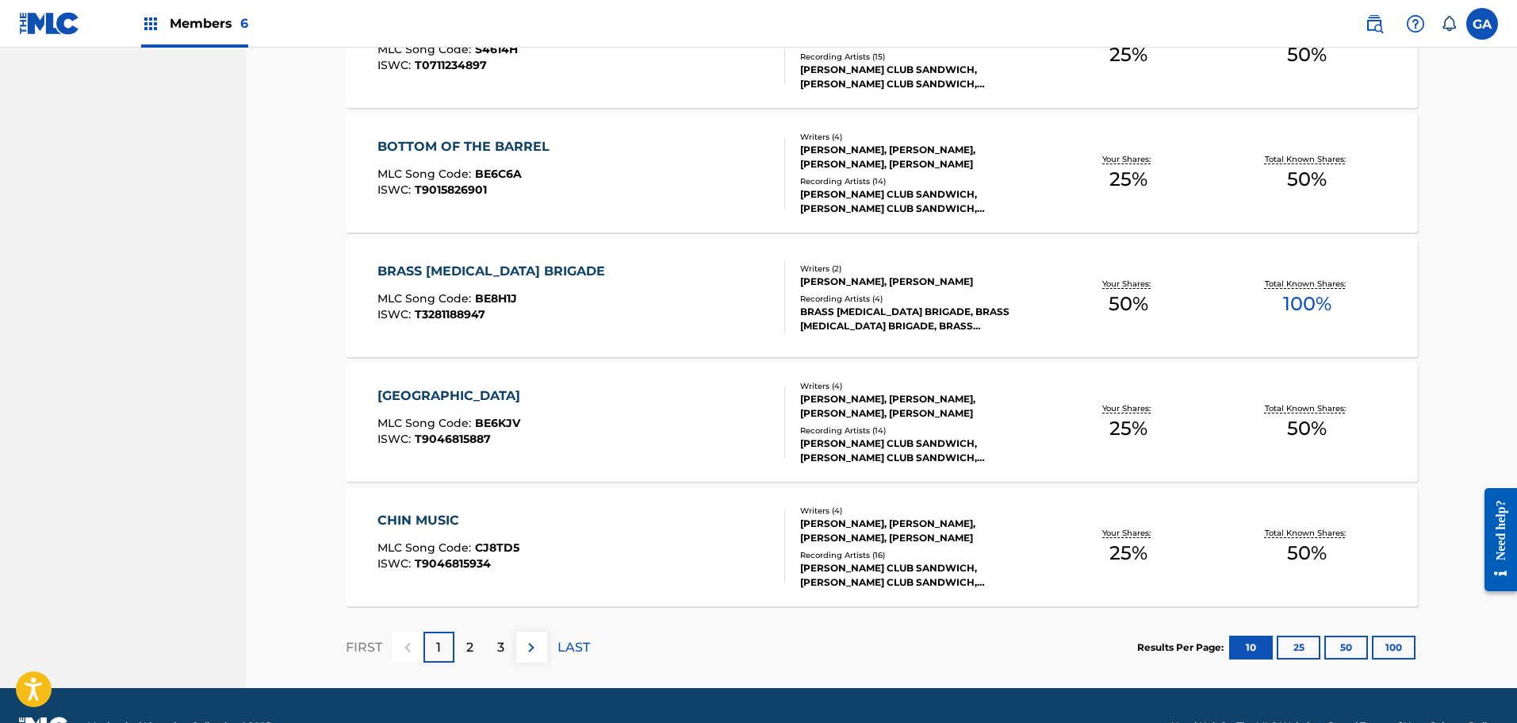
click at [476, 644] on div "2" at bounding box center [469, 646] width 31 height 31
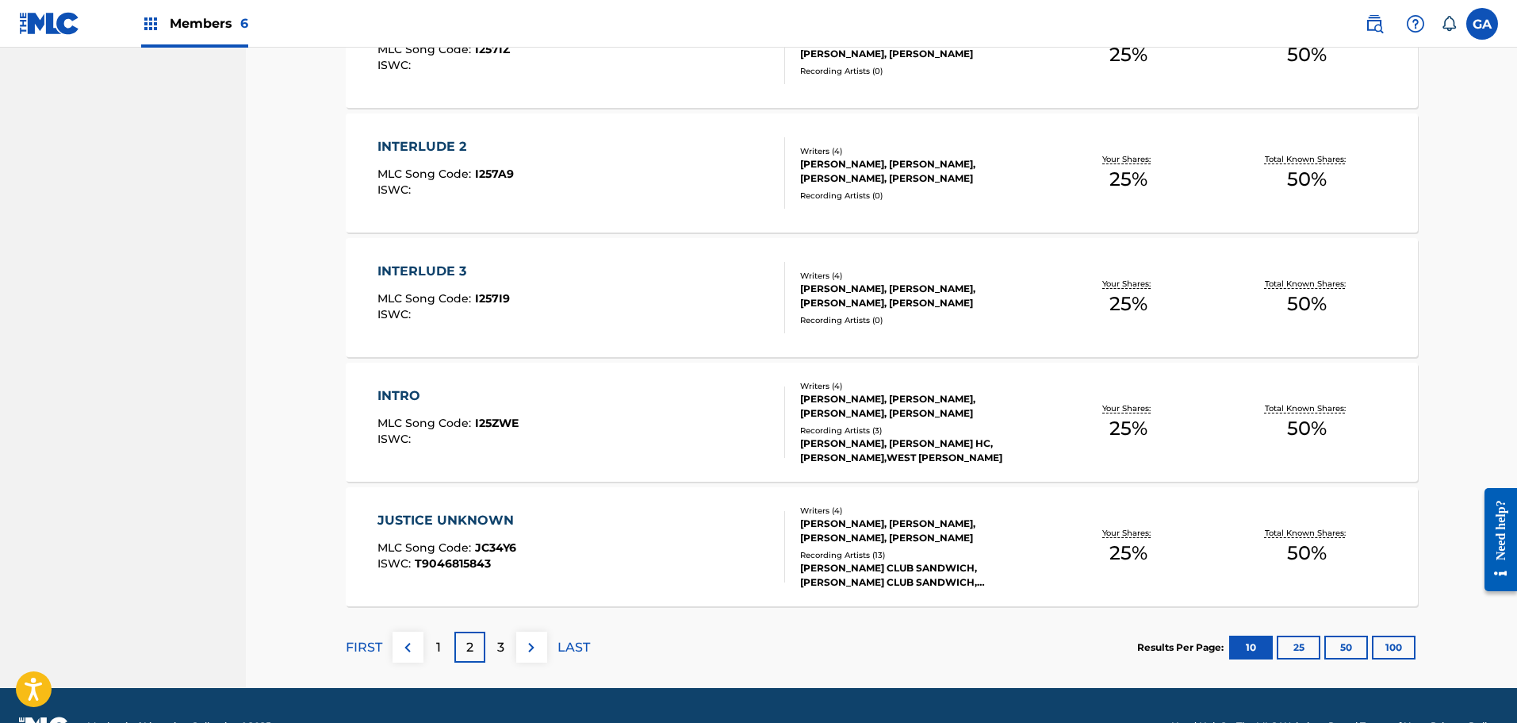
click at [493, 646] on div "3" at bounding box center [500, 646] width 31 height 31
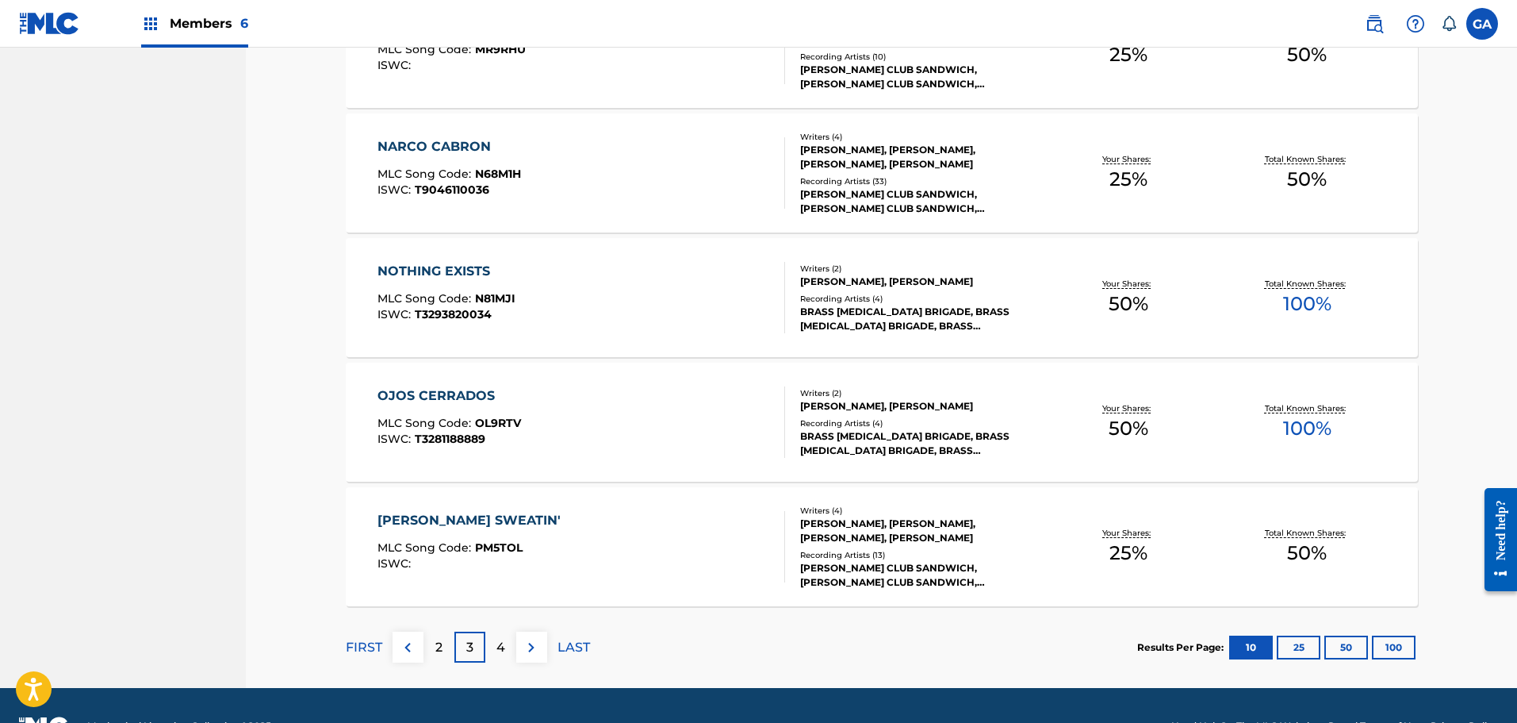
click at [895, 299] on div "Recording Artists ( 4 )" at bounding box center [920, 299] width 240 height 12
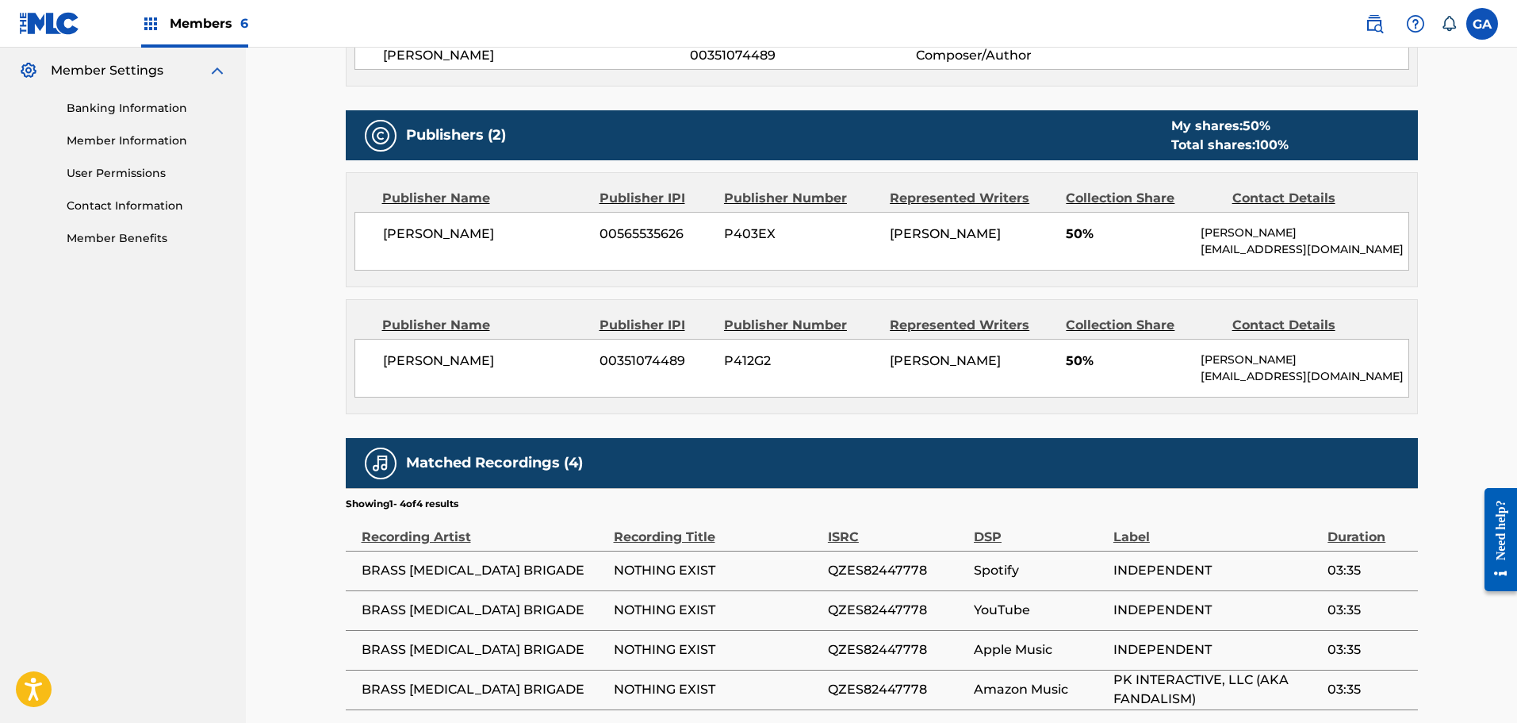
scroll to position [769, 0]
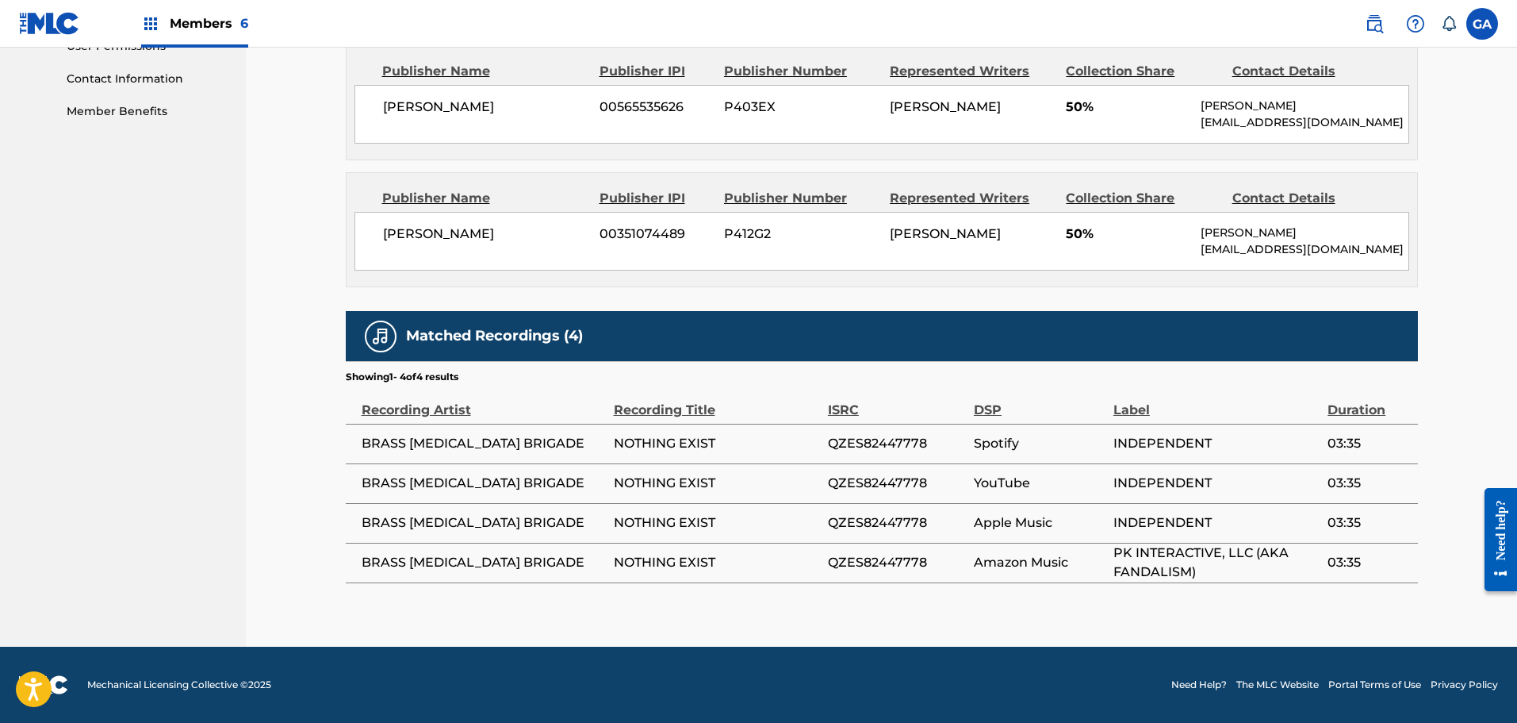
click at [874, 443] on span "QZES82447778" at bounding box center [897, 443] width 138 height 19
copy span "QZES82447778"
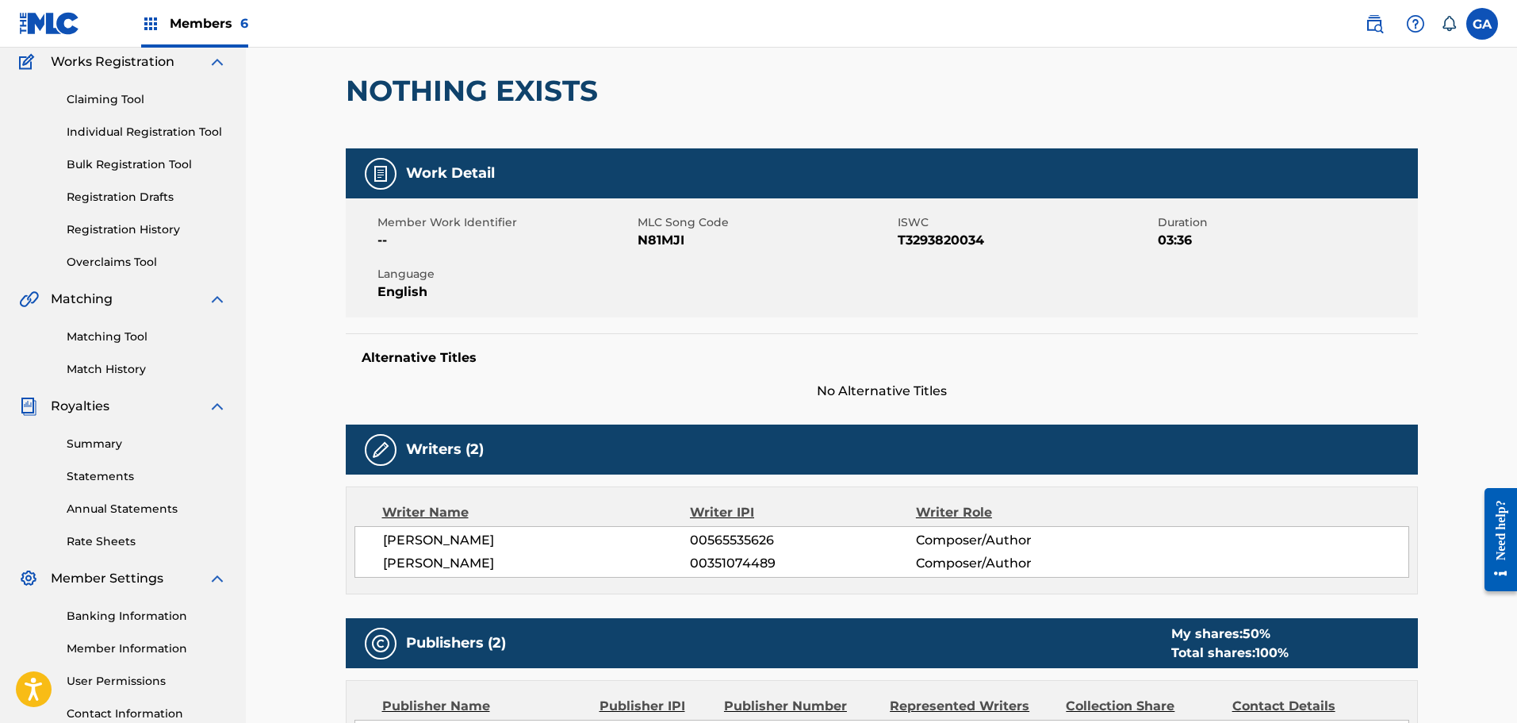
scroll to position [0, 0]
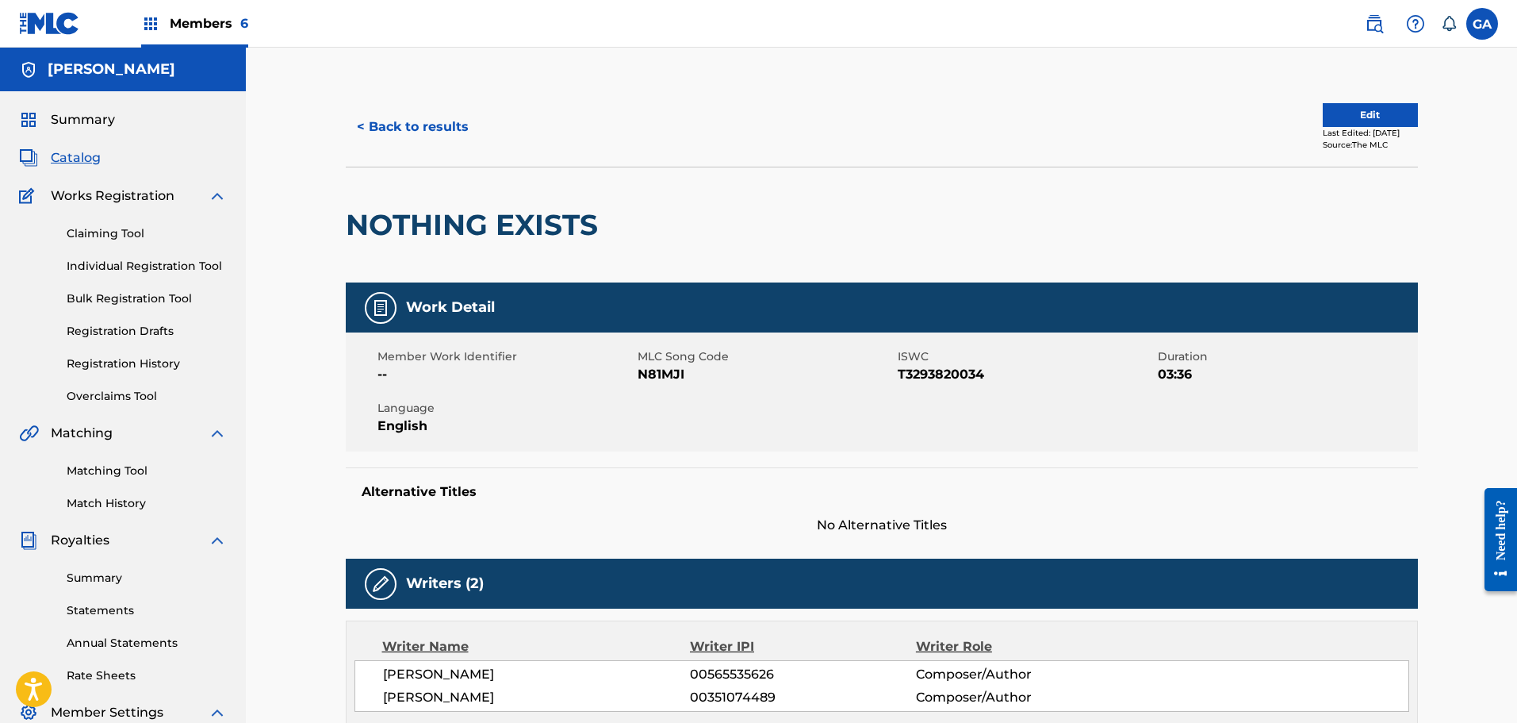
click at [380, 128] on button "< Back to results" at bounding box center [413, 127] width 134 height 40
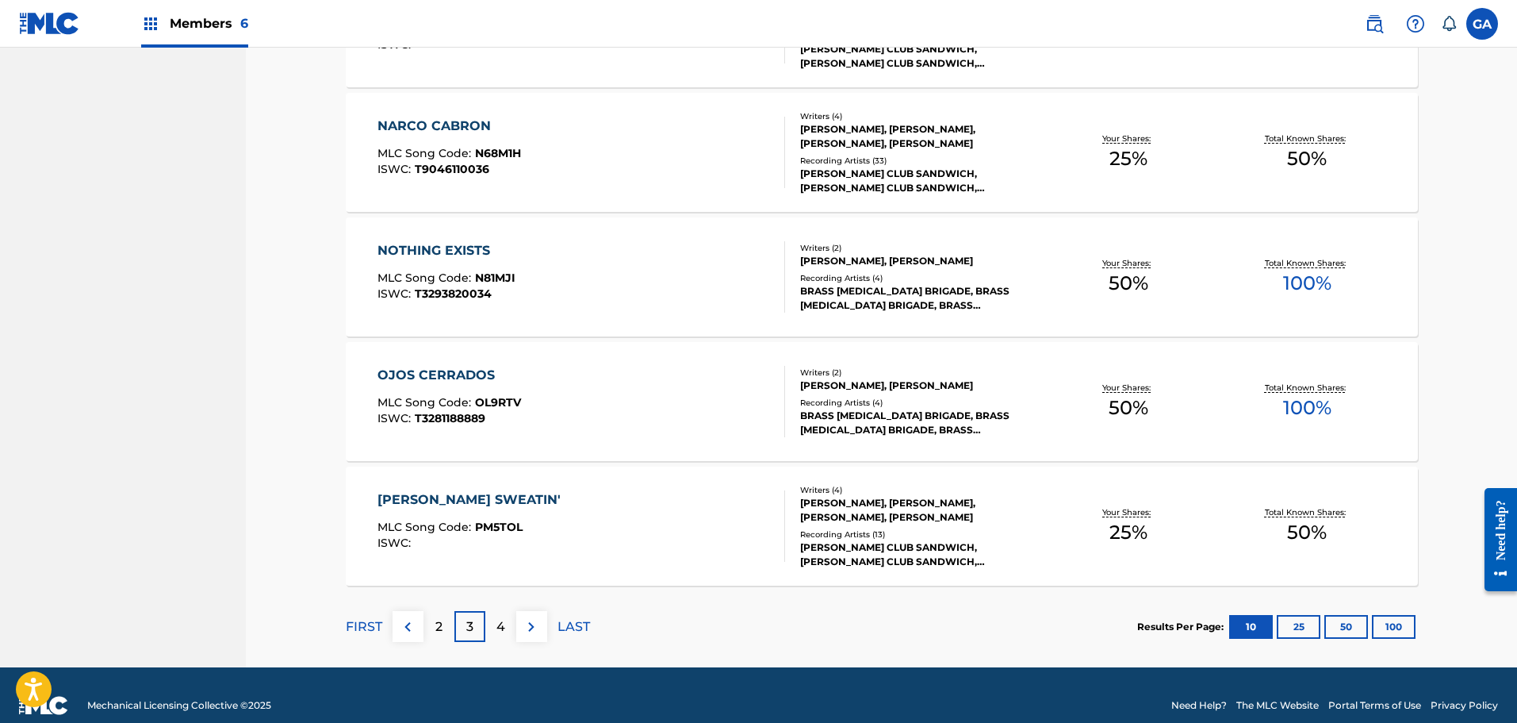
scroll to position [1093, 0]
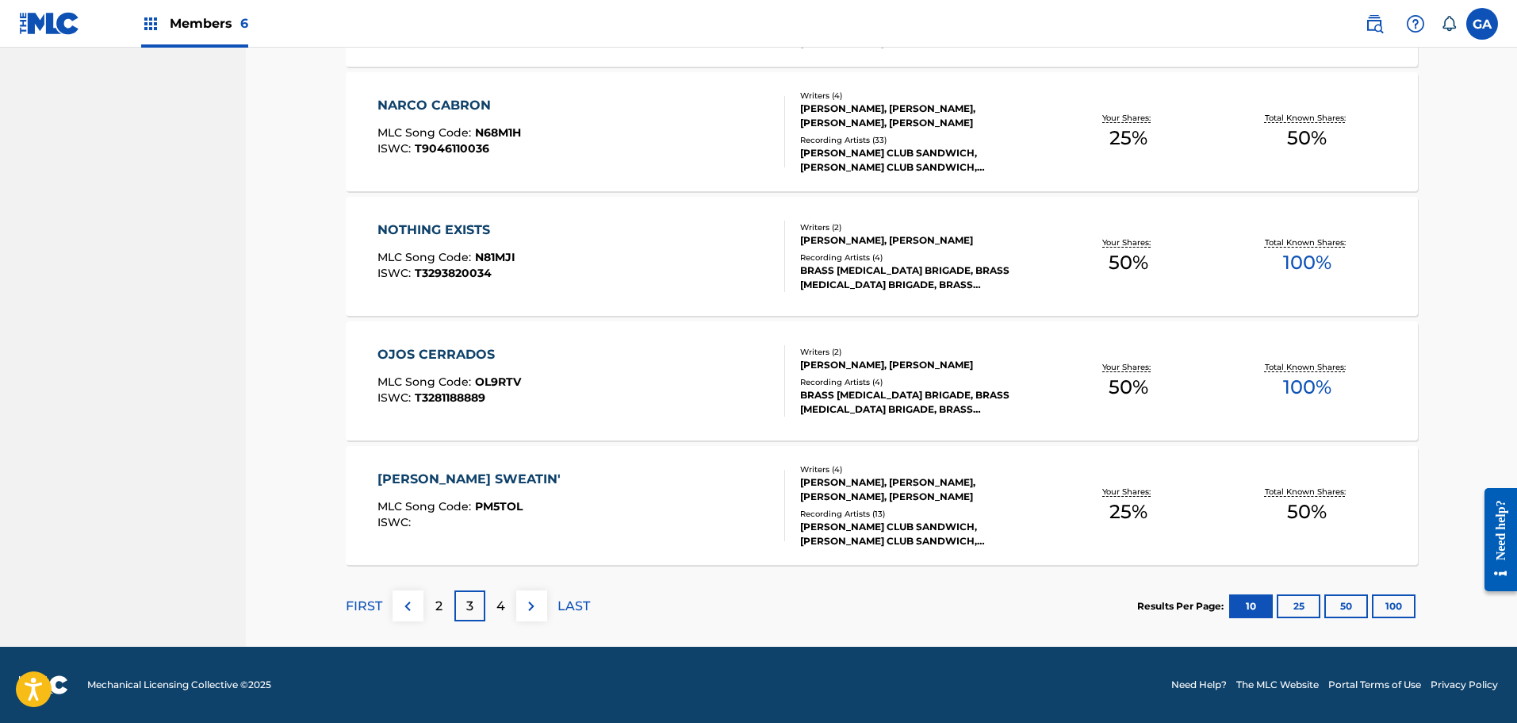
click at [521, 397] on div "OJOS CERRADOS MLC Song Code : OL9RTV ISWC : T3281188889" at bounding box center [582, 380] width 408 height 71
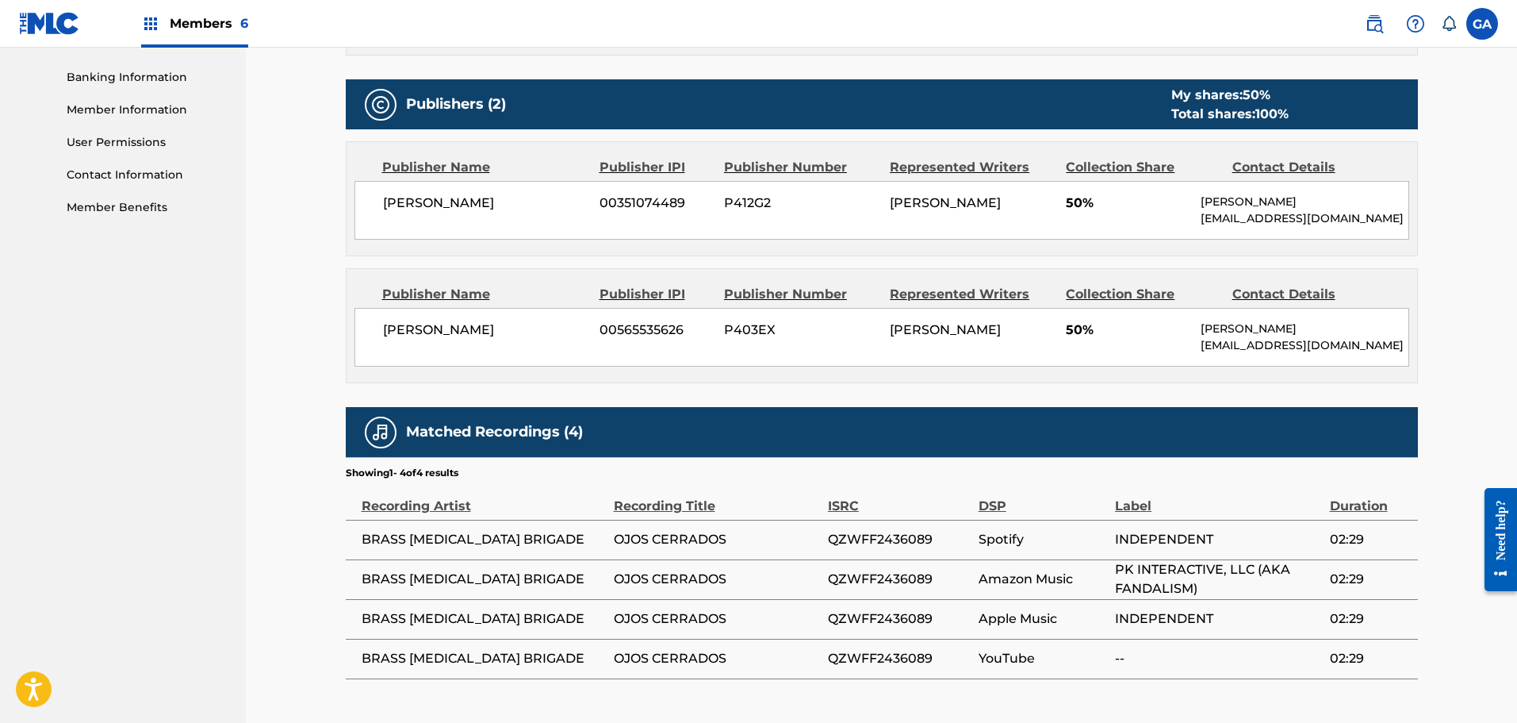
scroll to position [769, 0]
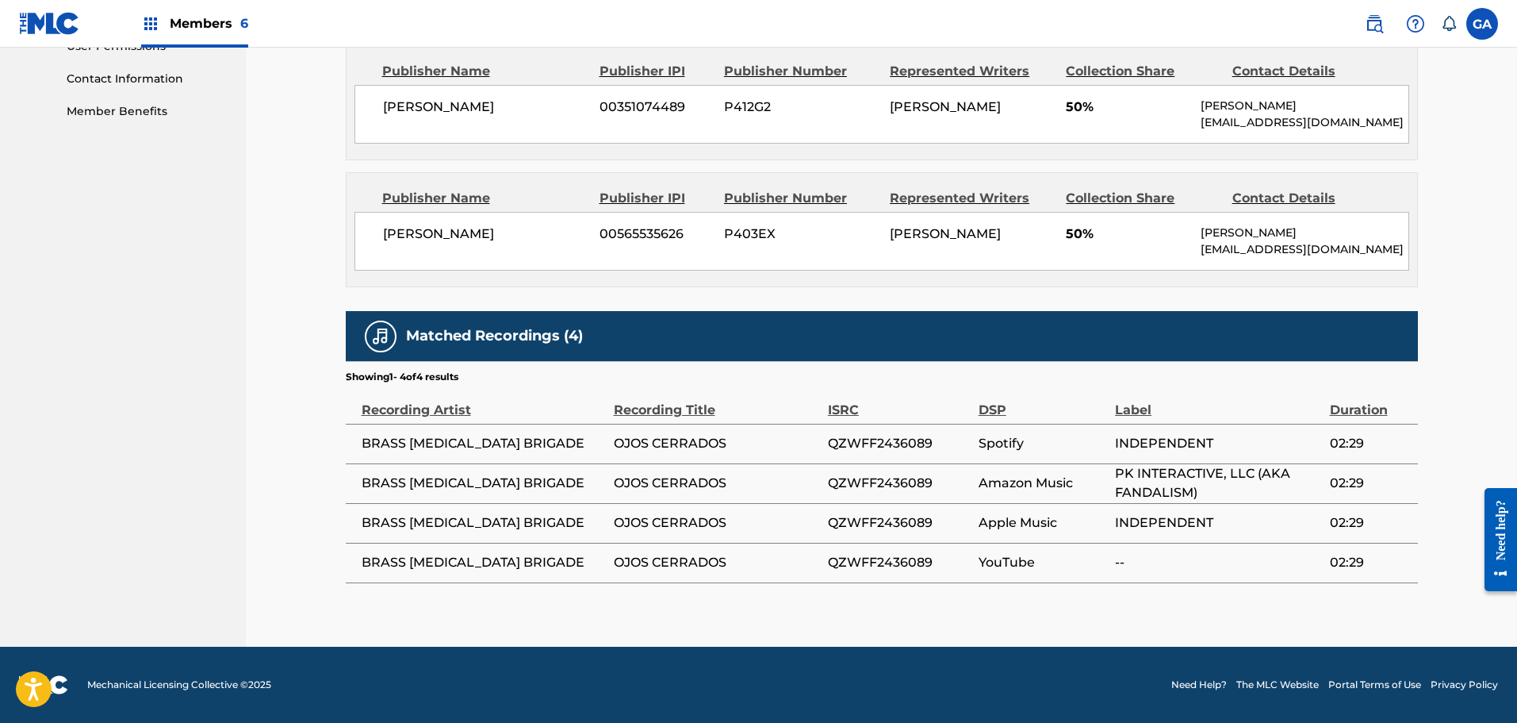
click at [862, 448] on span "QZWFF2436089" at bounding box center [899, 443] width 143 height 19
copy span "QZWFF2436089"
click at [198, 25] on span "Members 6" at bounding box center [209, 23] width 79 height 18
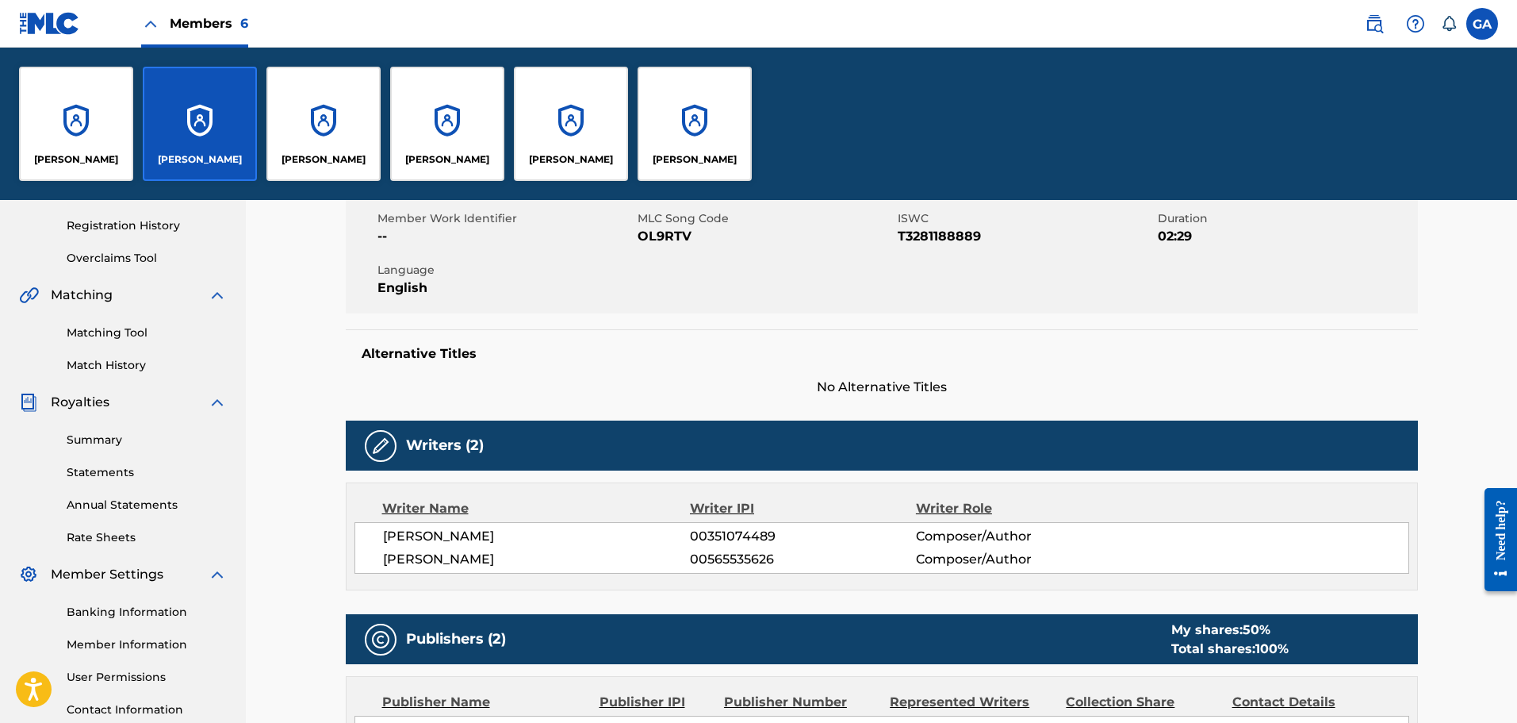
scroll to position [79, 0]
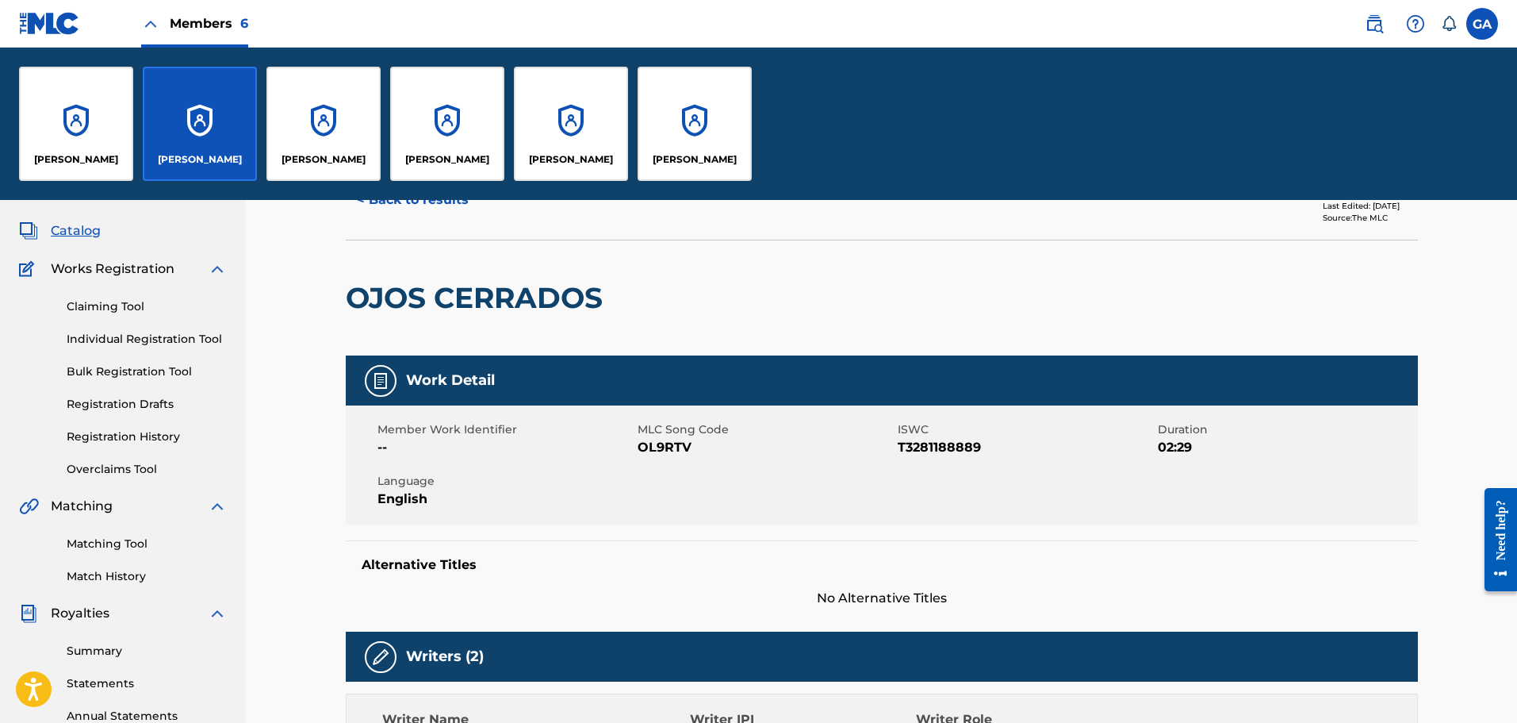
click at [954, 447] on span "T3281188889" at bounding box center [1026, 447] width 256 height 19
copy span "T3281188889"
click at [793, 238] on div "< Back to results Edit Last Edited: [DATE] Source: The MLC" at bounding box center [882, 199] width 1072 height 79
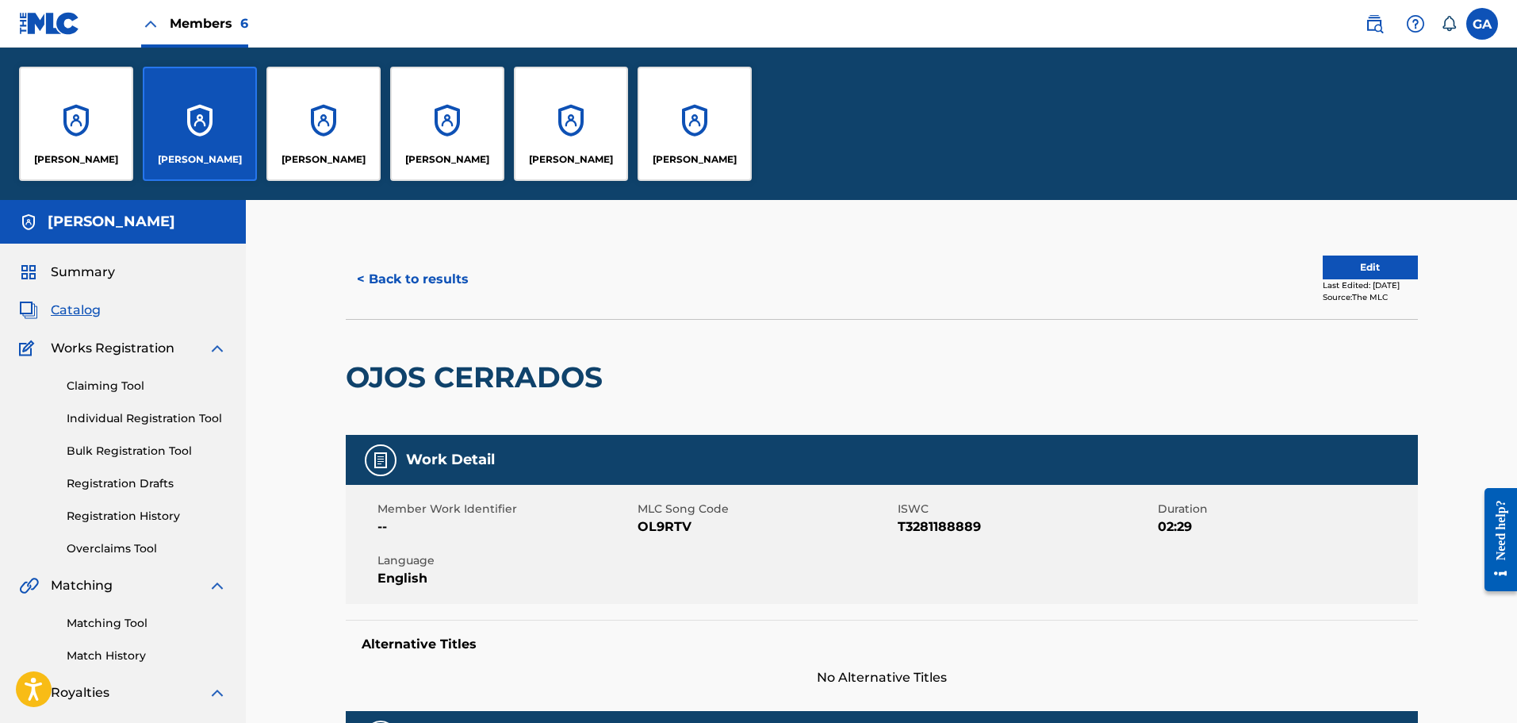
click at [424, 280] on button "< Back to results" at bounding box center [413, 279] width 134 height 40
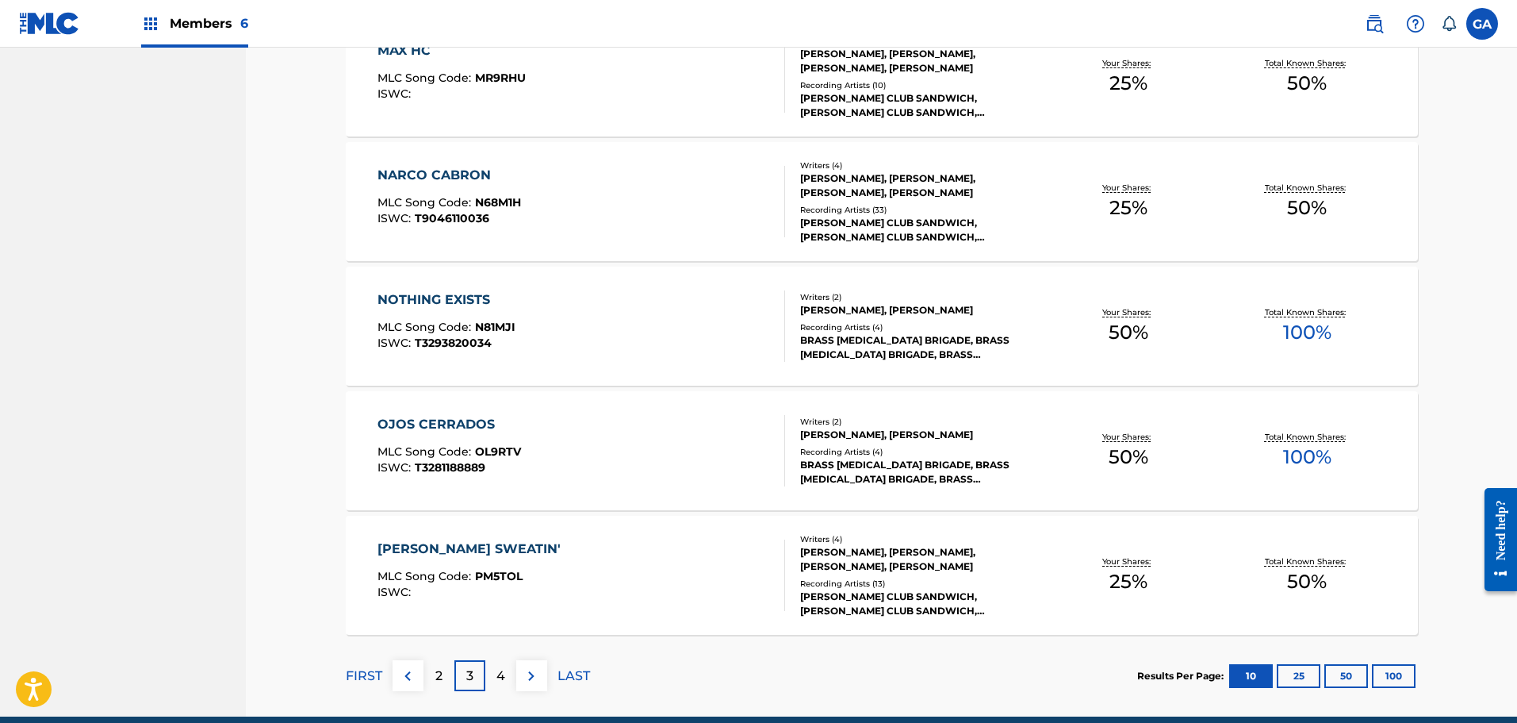
scroll to position [1093, 0]
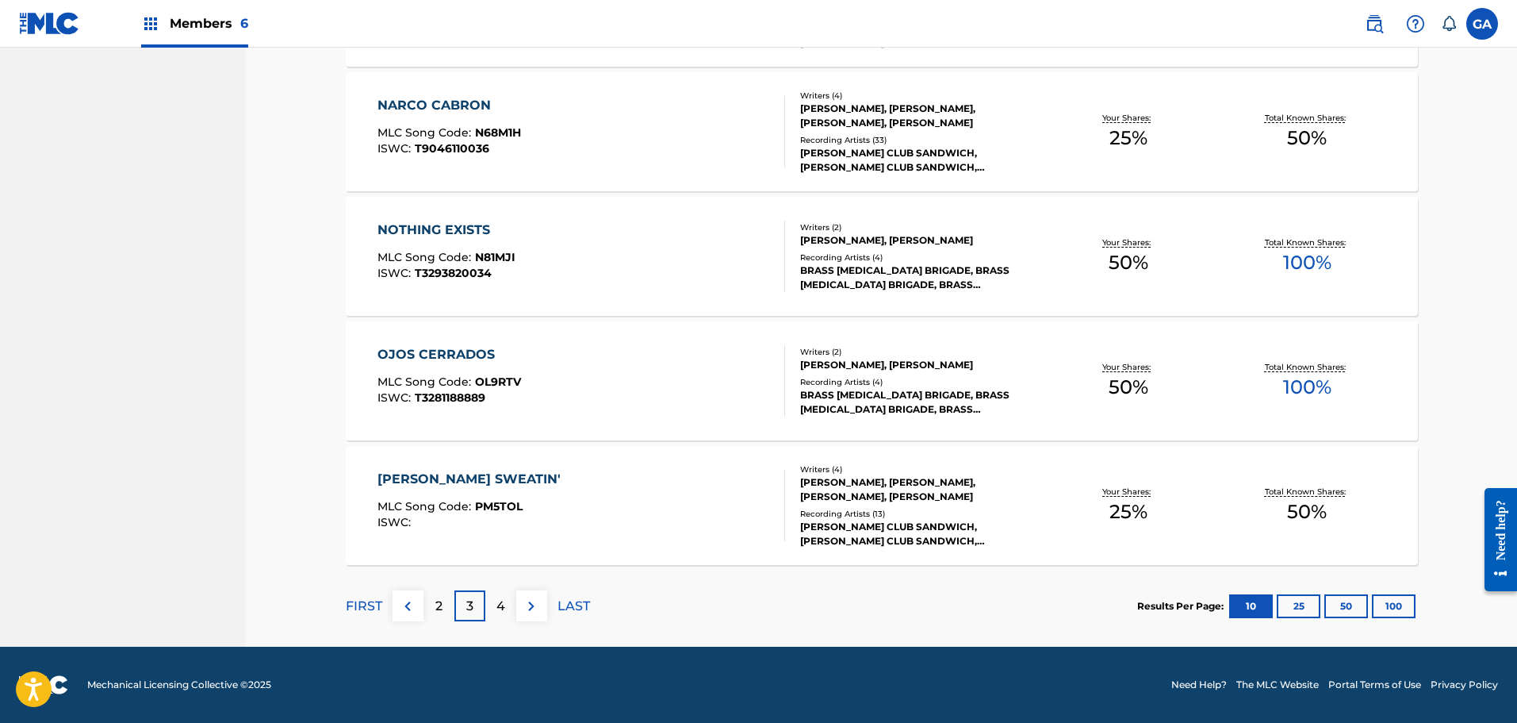
click at [1410, 611] on button "100" at bounding box center [1394, 606] width 44 height 24
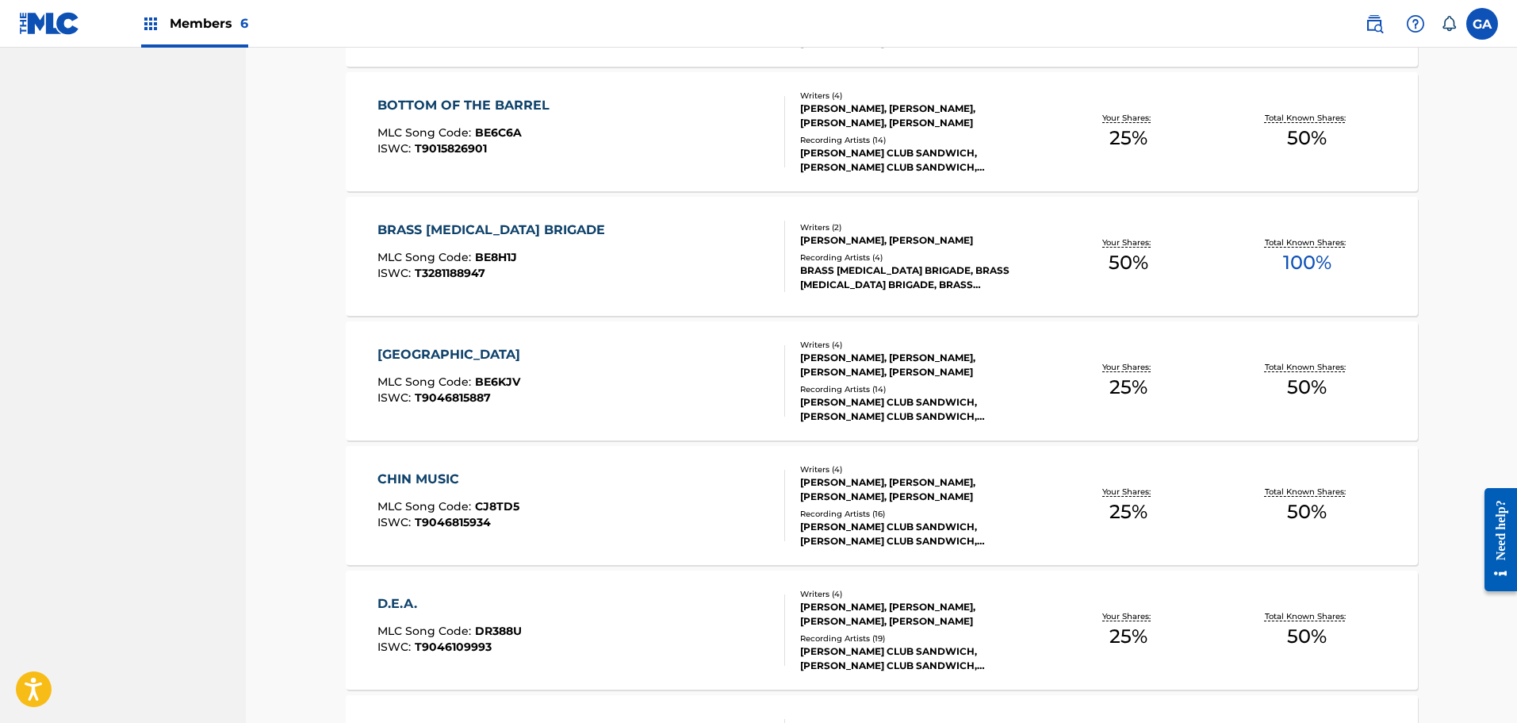
click at [446, 269] on span "T3281188947" at bounding box center [450, 273] width 71 height 14
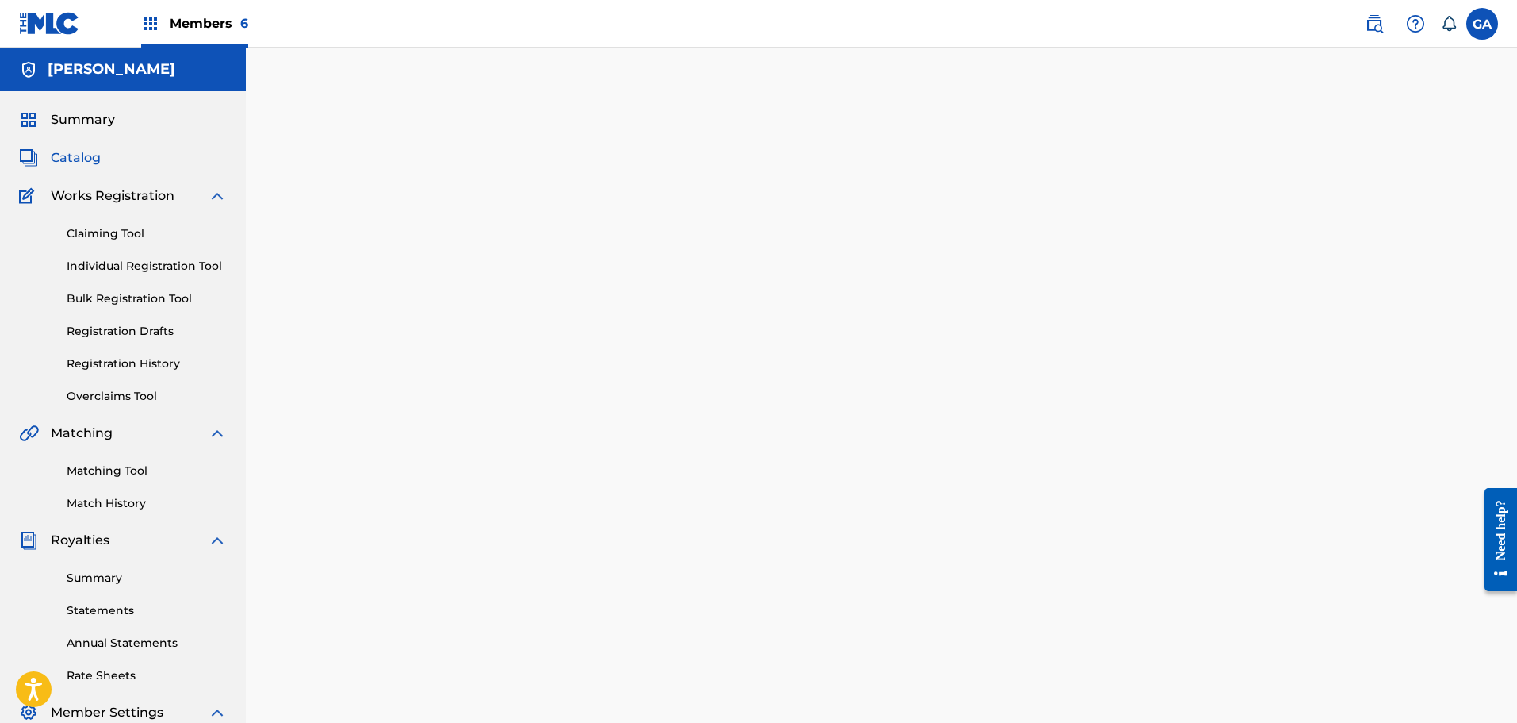
click at [446, 269] on div at bounding box center [882, 497] width 1110 height 820
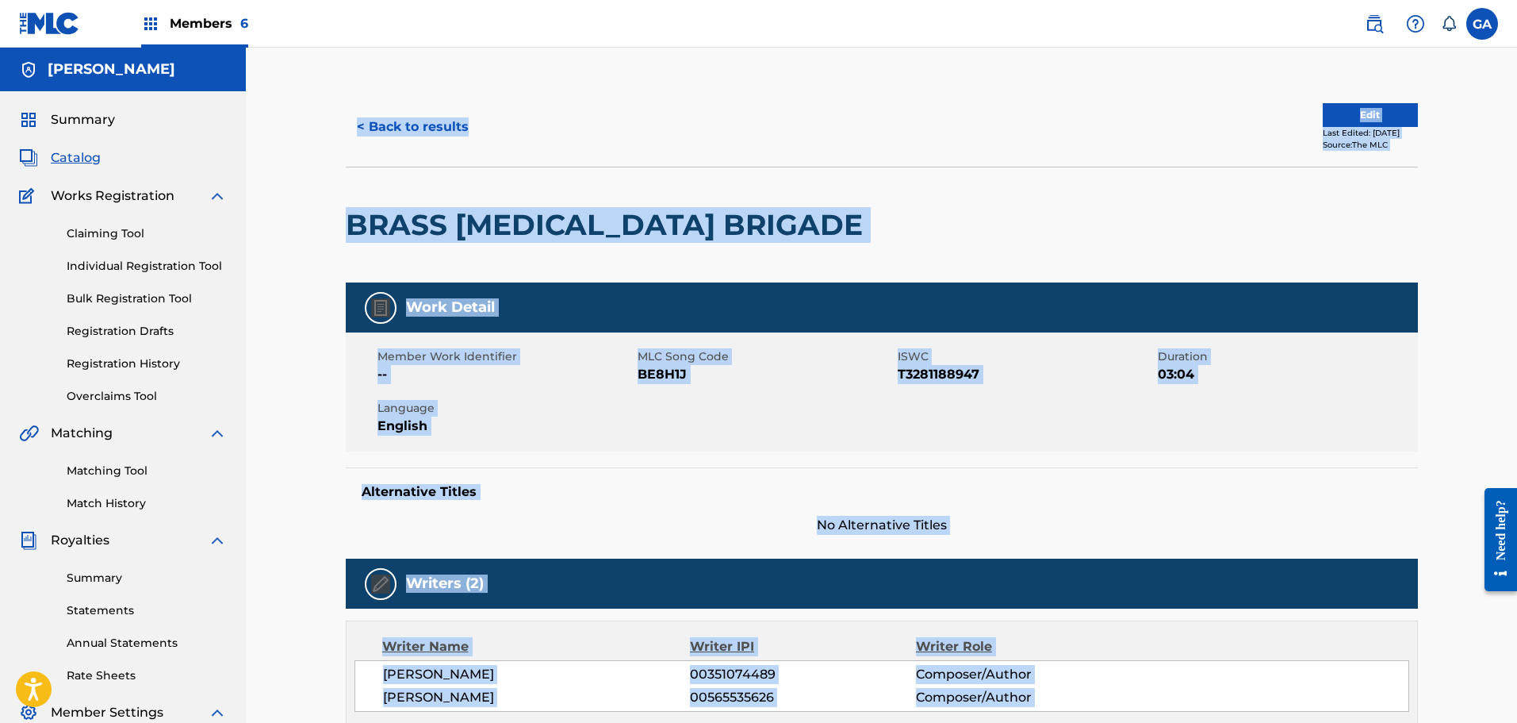
click at [931, 362] on span "ISWC" at bounding box center [1026, 356] width 256 height 17
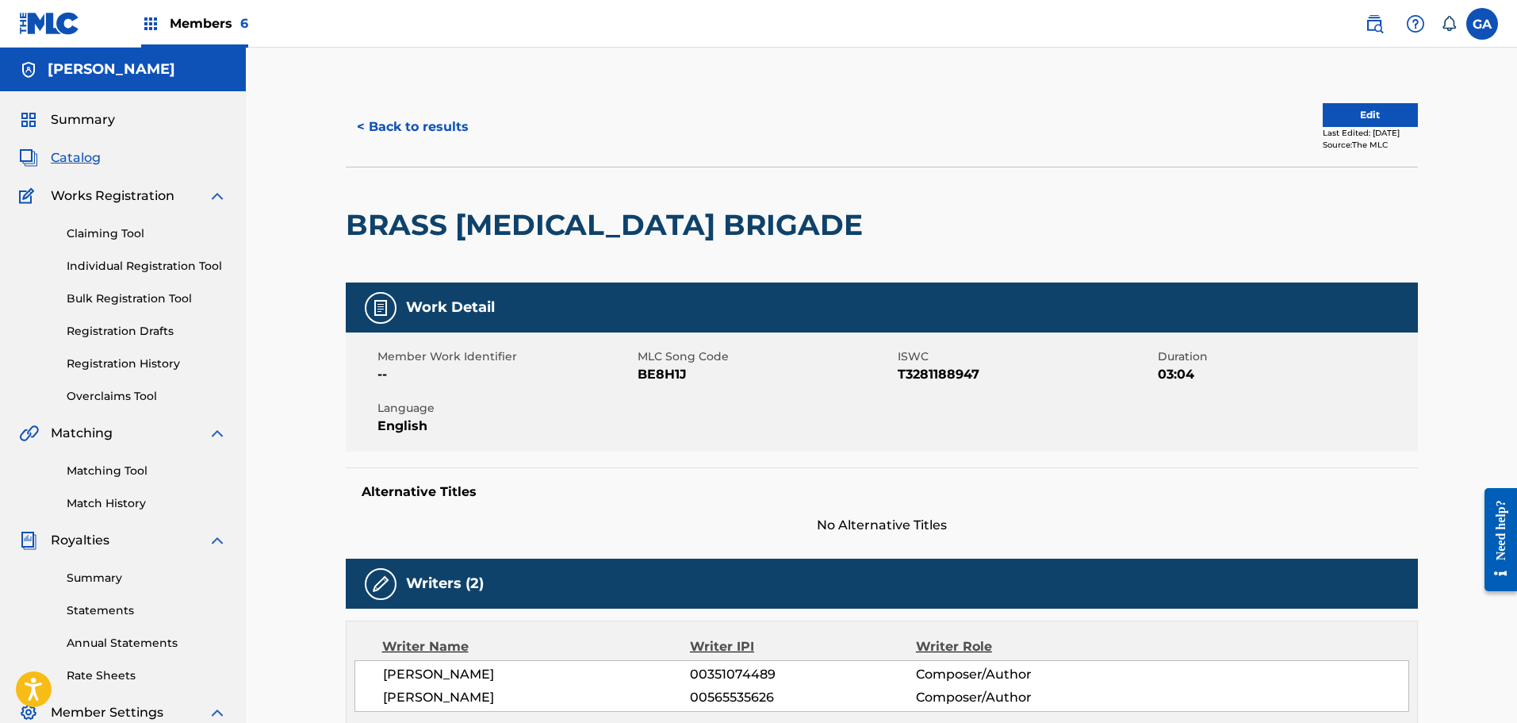
click at [933, 373] on span "T3281188947" at bounding box center [1026, 374] width 256 height 19
copy span "T3281188947"
click at [351, 126] on button "< Back to results" at bounding box center [413, 127] width 134 height 40
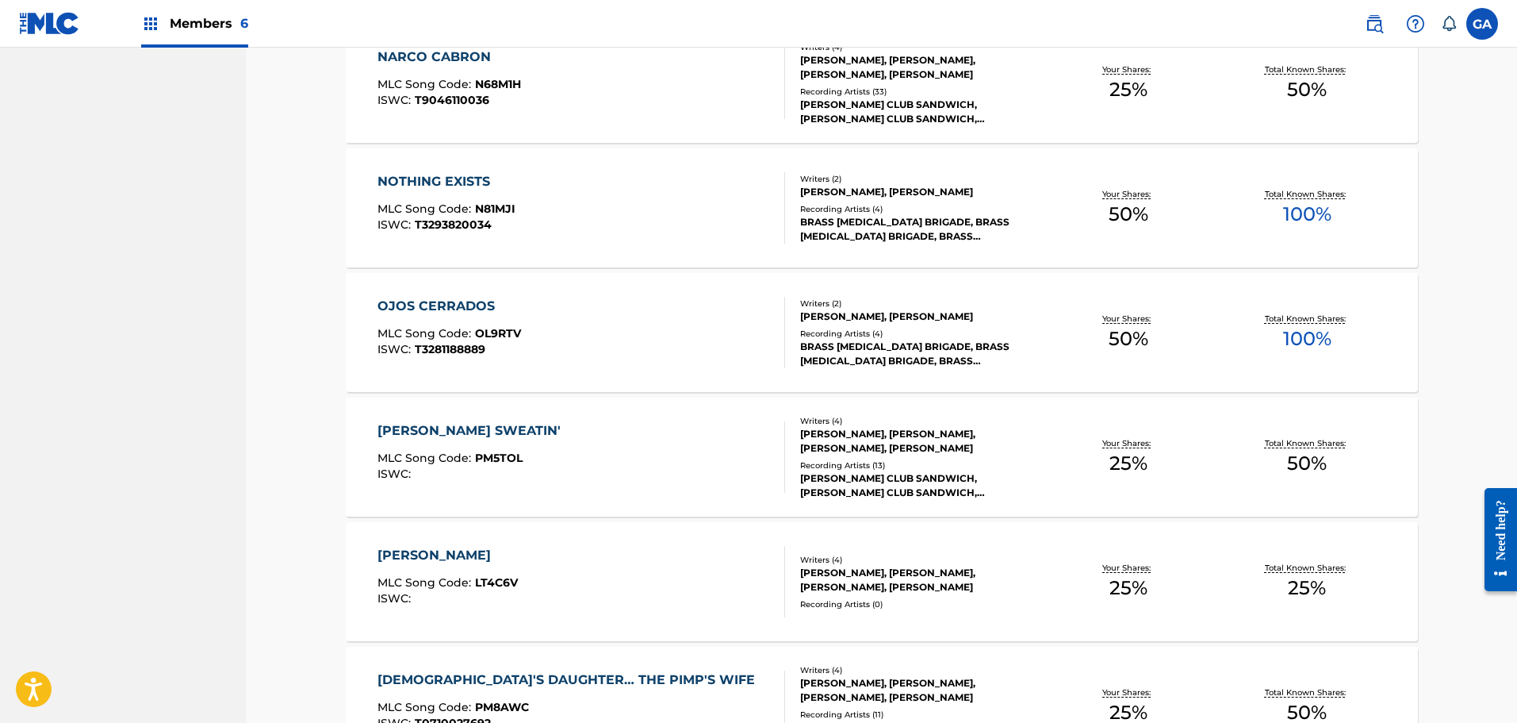
scroll to position [3631, 0]
click at [561, 197] on div "NOTHING EXISTS MLC Song Code : N81MJI ISWC : T3293820034" at bounding box center [582, 208] width 408 height 71
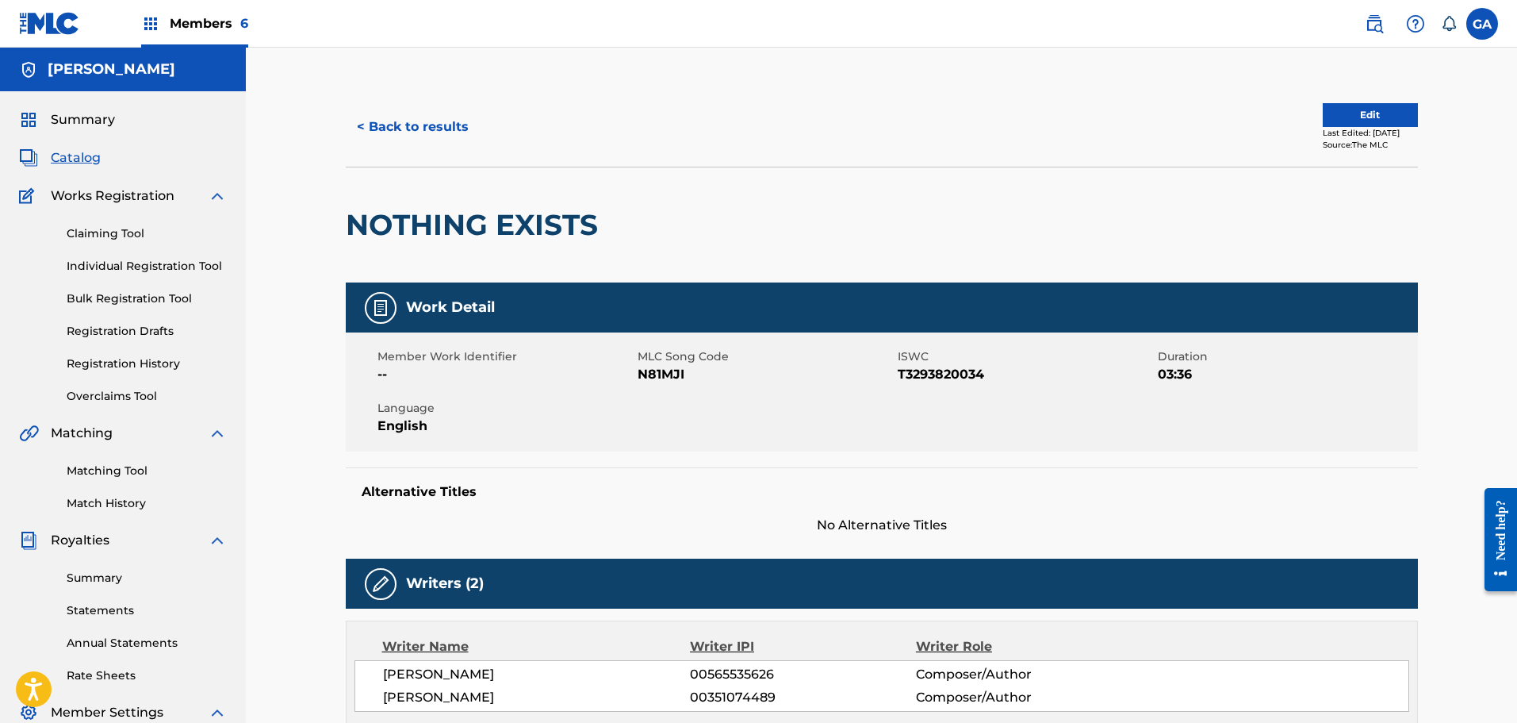
click at [940, 374] on span "T3293820034" at bounding box center [1026, 374] width 256 height 19
click at [941, 373] on span "T3293820034" at bounding box center [1026, 374] width 256 height 19
copy span "T3293820034"
